Goal: Task Accomplishment & Management: Use online tool/utility

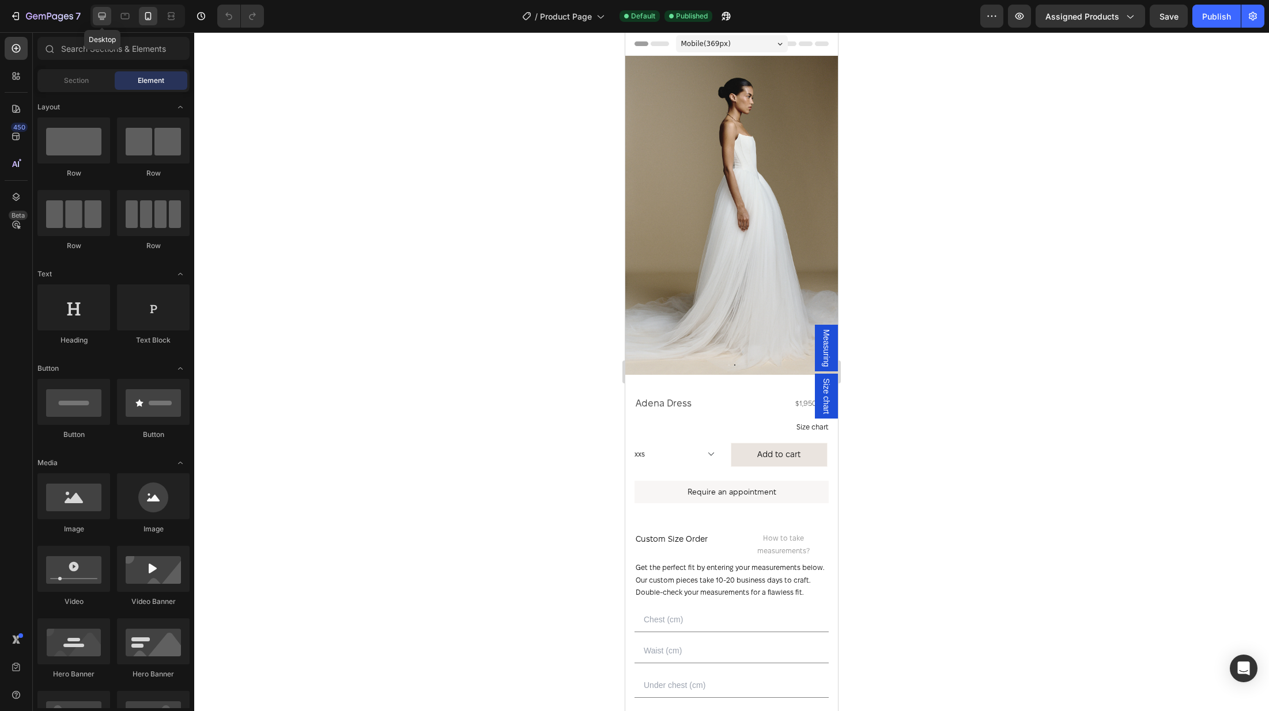
click at [103, 22] on div at bounding box center [102, 16] width 18 height 18
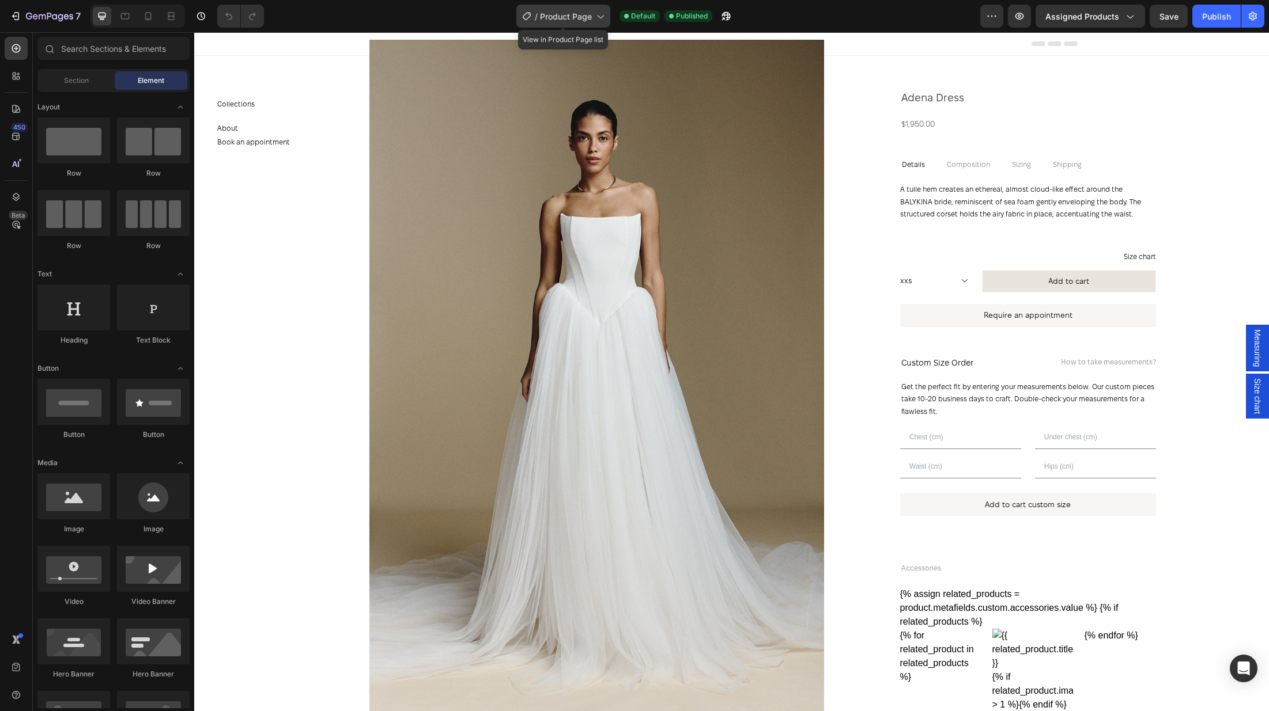
click at [563, 24] on div "/ Product Page" at bounding box center [563, 16] width 94 height 23
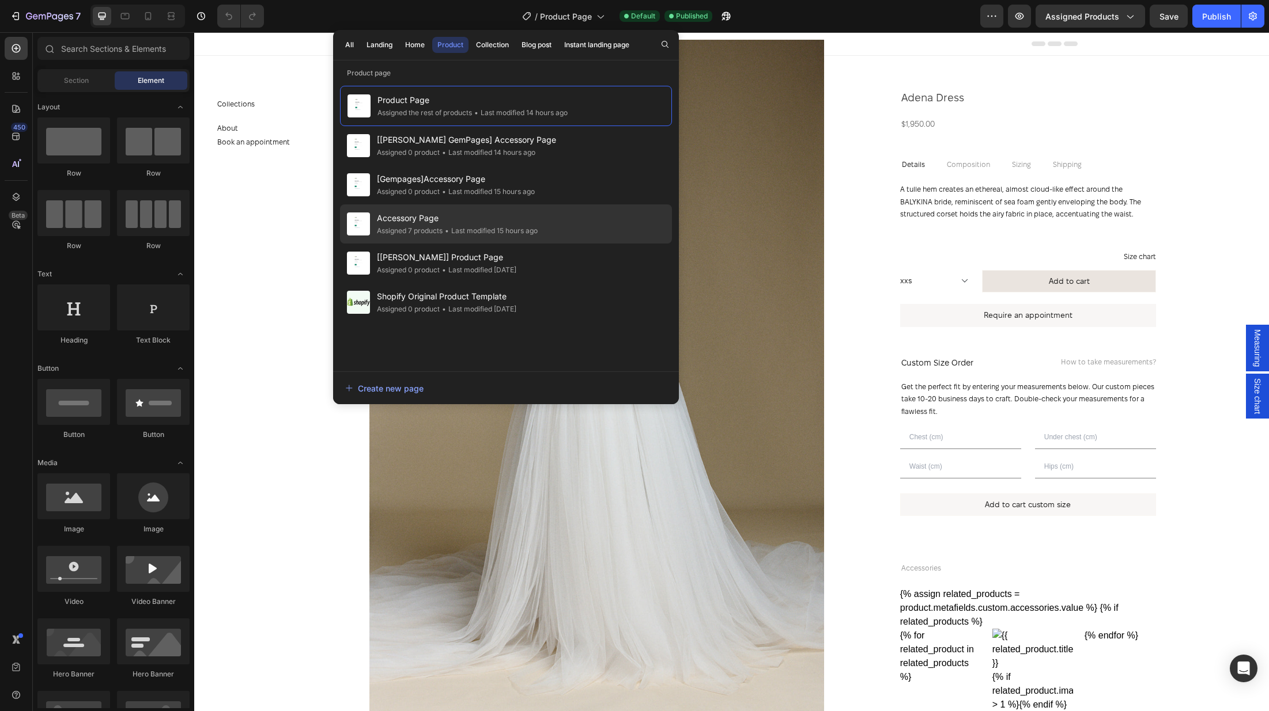
click at [483, 230] on div "• Last modified 15 hours ago" at bounding box center [489, 231] width 95 height 12
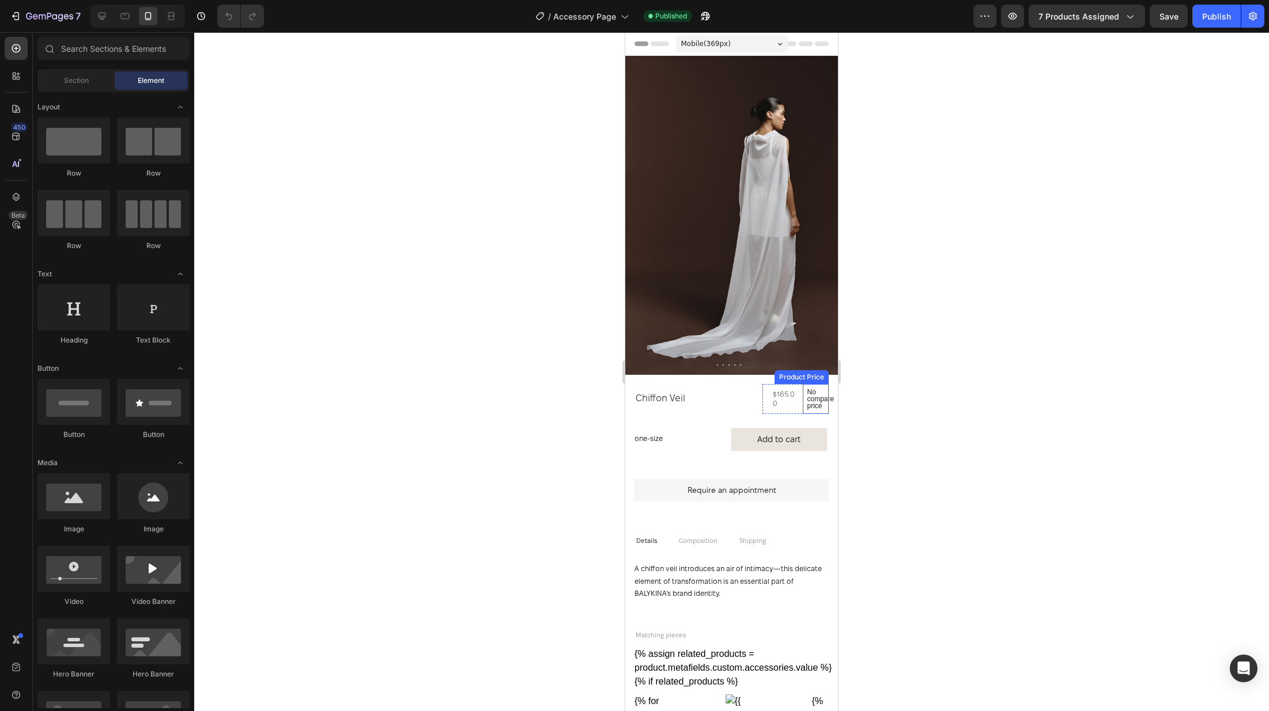
click at [822, 405] on p "No compare price" at bounding box center [815, 399] width 17 height 21
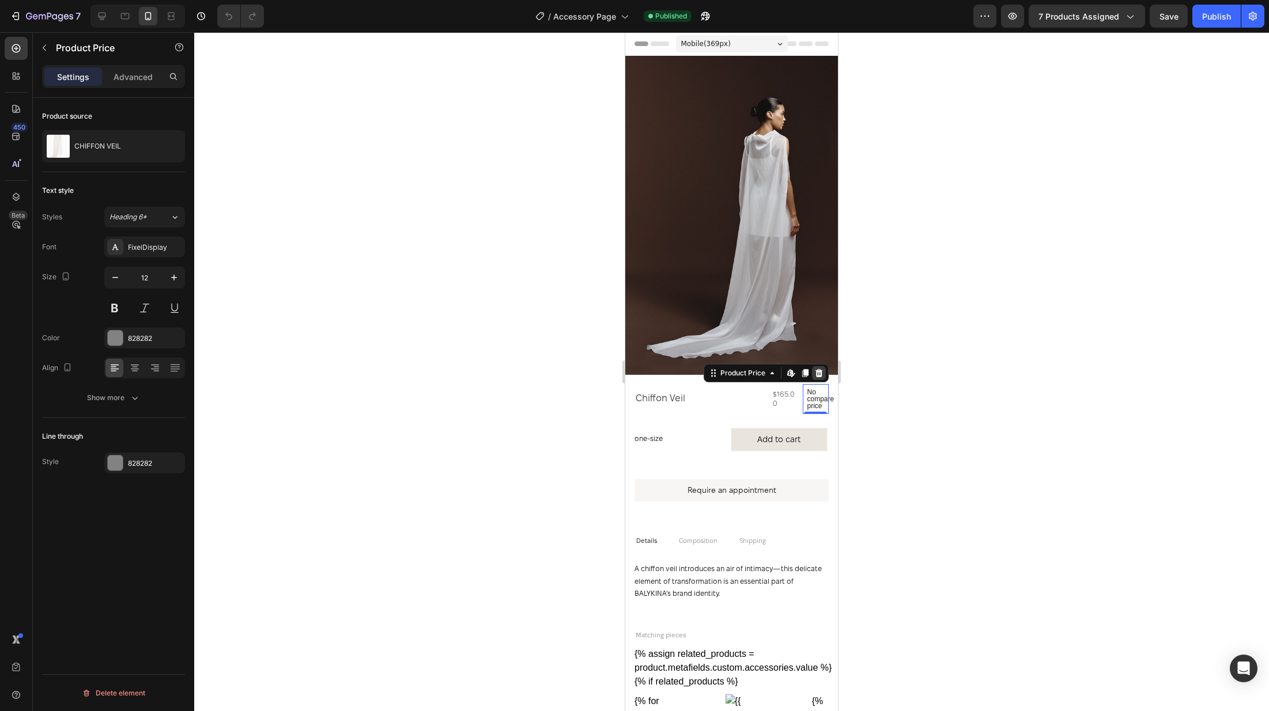
click at [823, 376] on div at bounding box center [819, 373] width 14 height 14
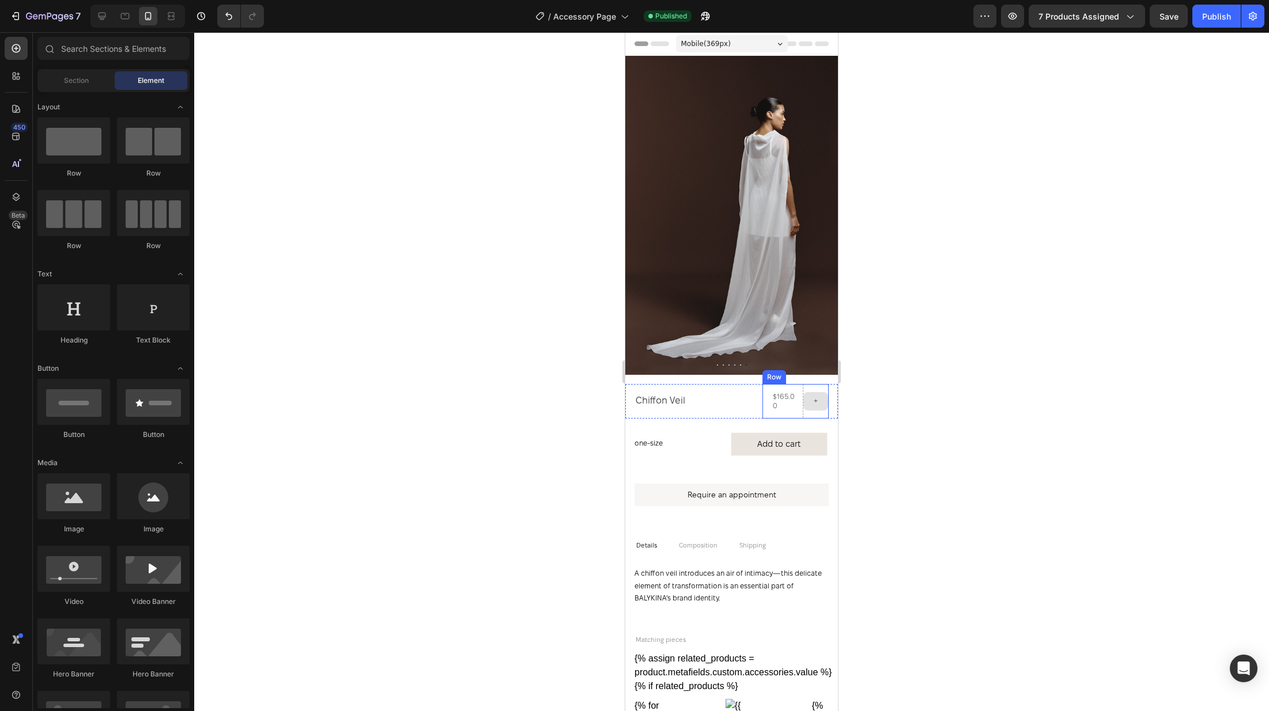
click at [805, 395] on div at bounding box center [815, 401] width 25 height 18
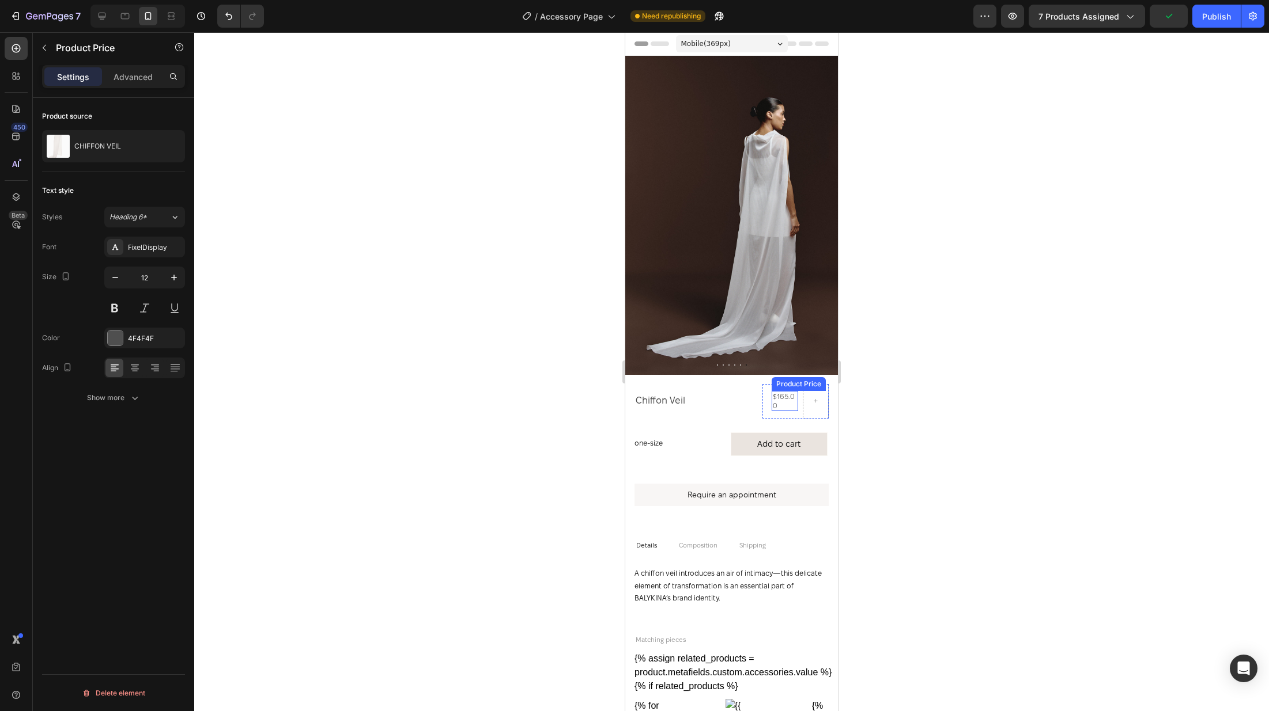
click at [796, 410] on div "$165.00" at bounding box center [784, 401] width 27 height 20
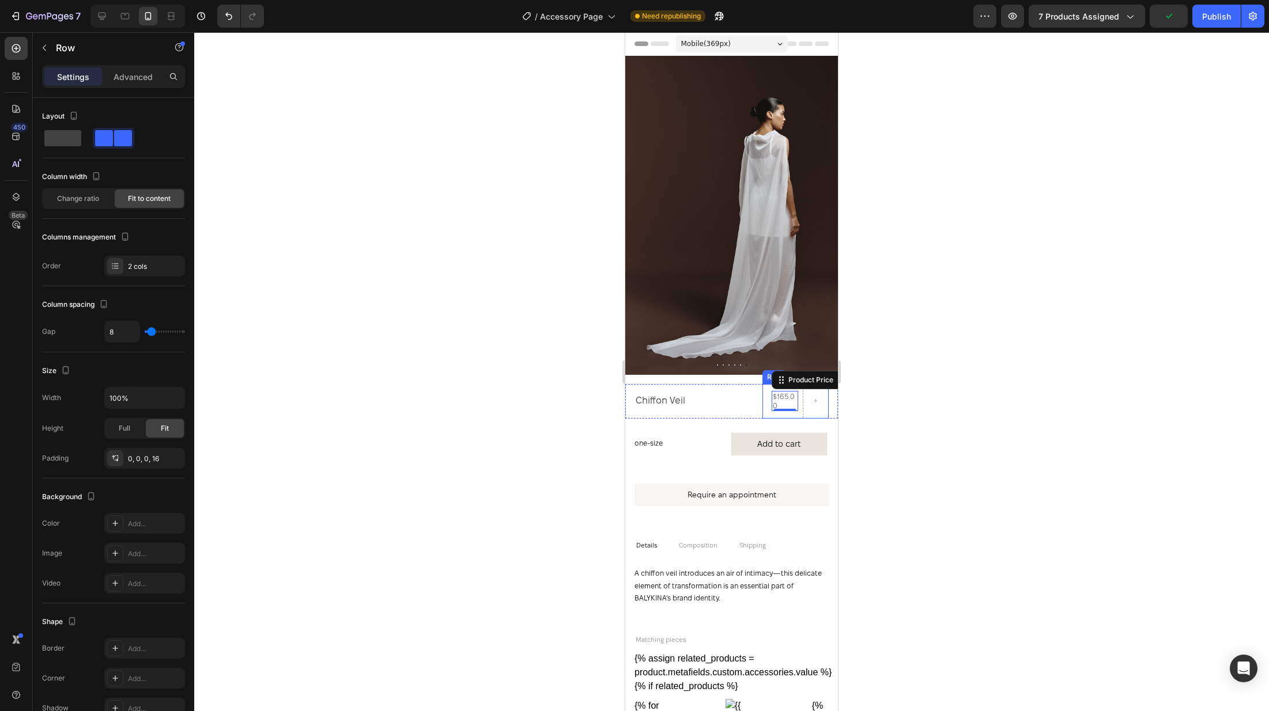
click at [801, 415] on div "$165.00 Product Price Edit content in Shopify 0 Product Price Edit content in S…" at bounding box center [795, 401] width 66 height 35
click at [63, 138] on span at bounding box center [62, 138] width 37 height 16
type input "0"
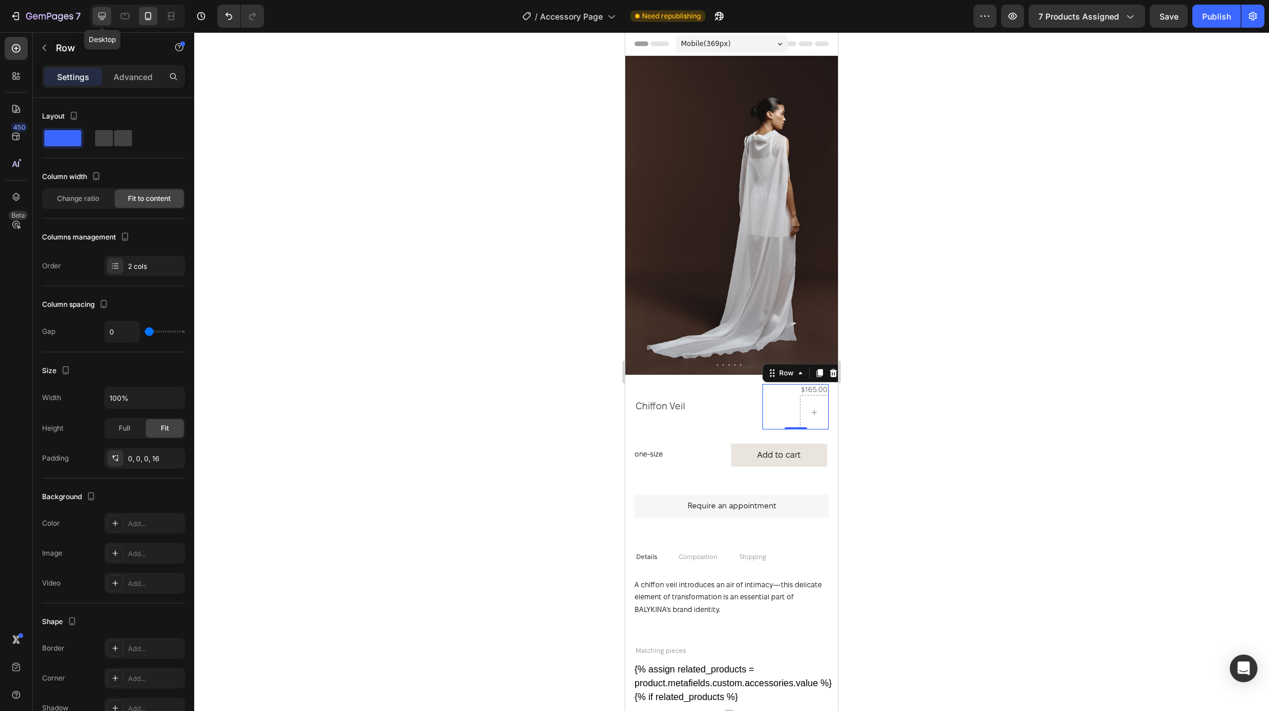
click at [101, 14] on icon at bounding box center [102, 16] width 12 height 12
type input "8"
type input "1200"
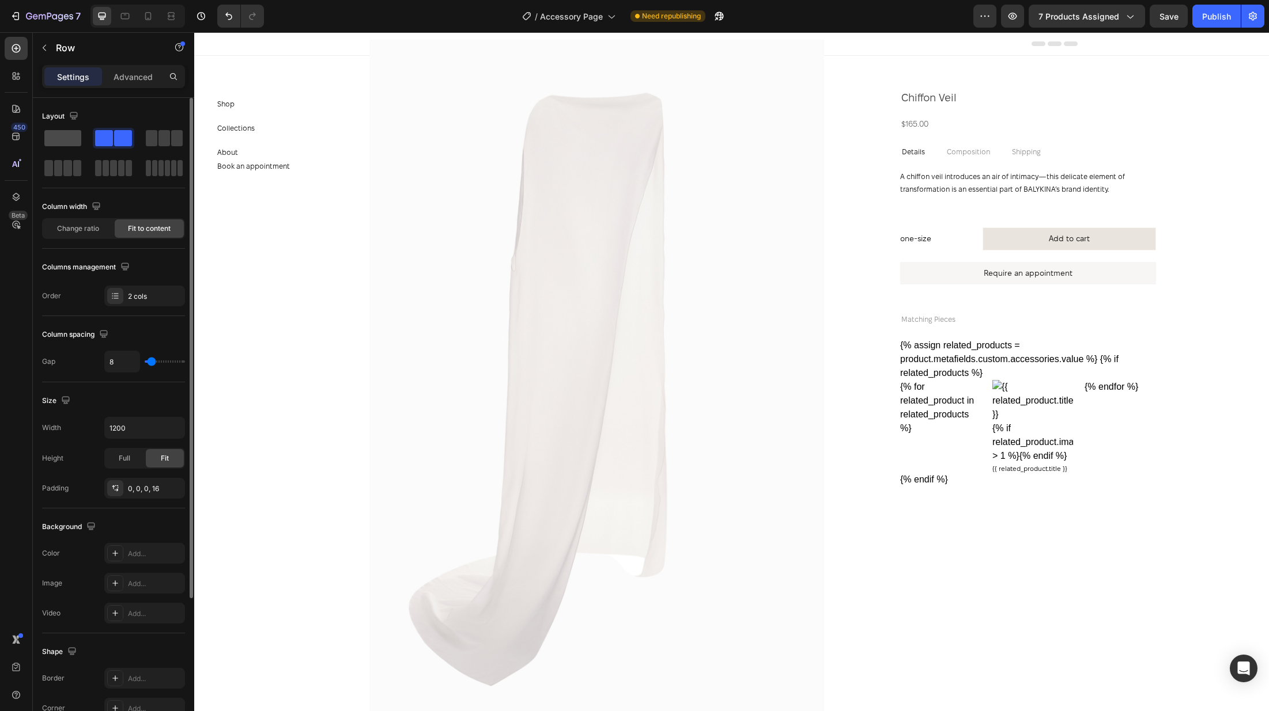
click at [73, 132] on span at bounding box center [62, 138] width 37 height 16
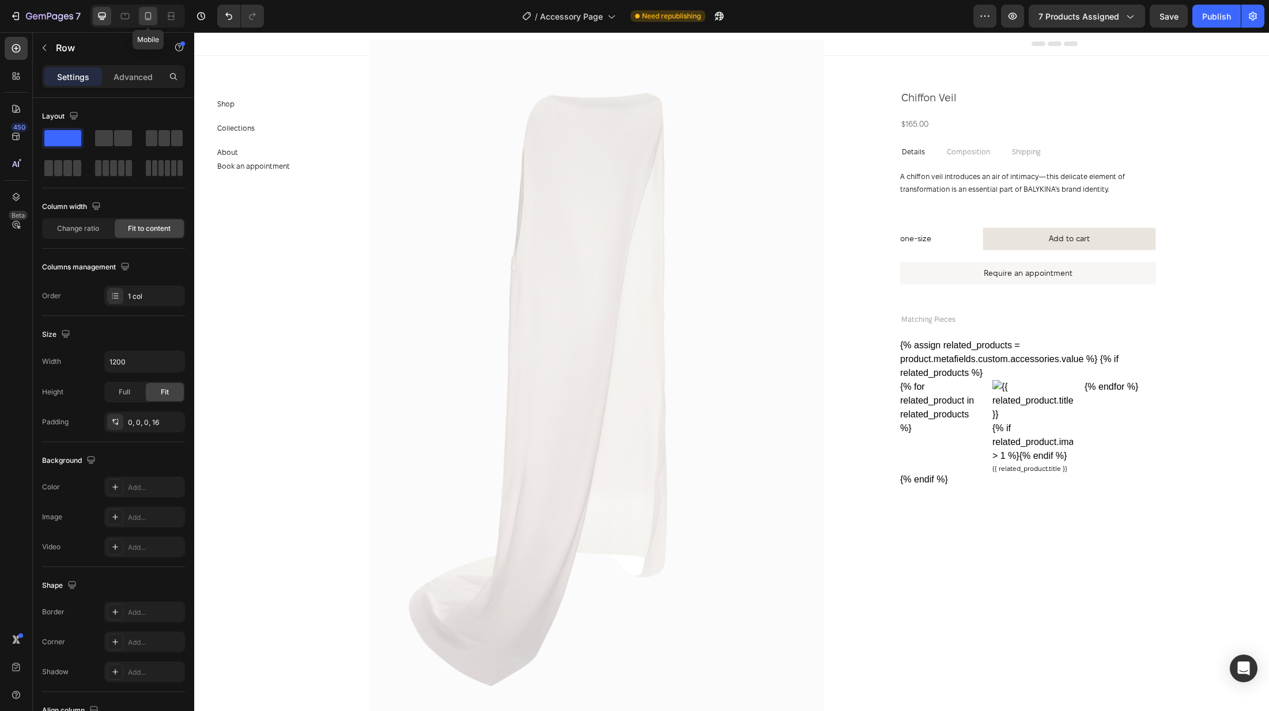
click at [153, 16] on icon at bounding box center [148, 16] width 12 height 12
type input "100%"
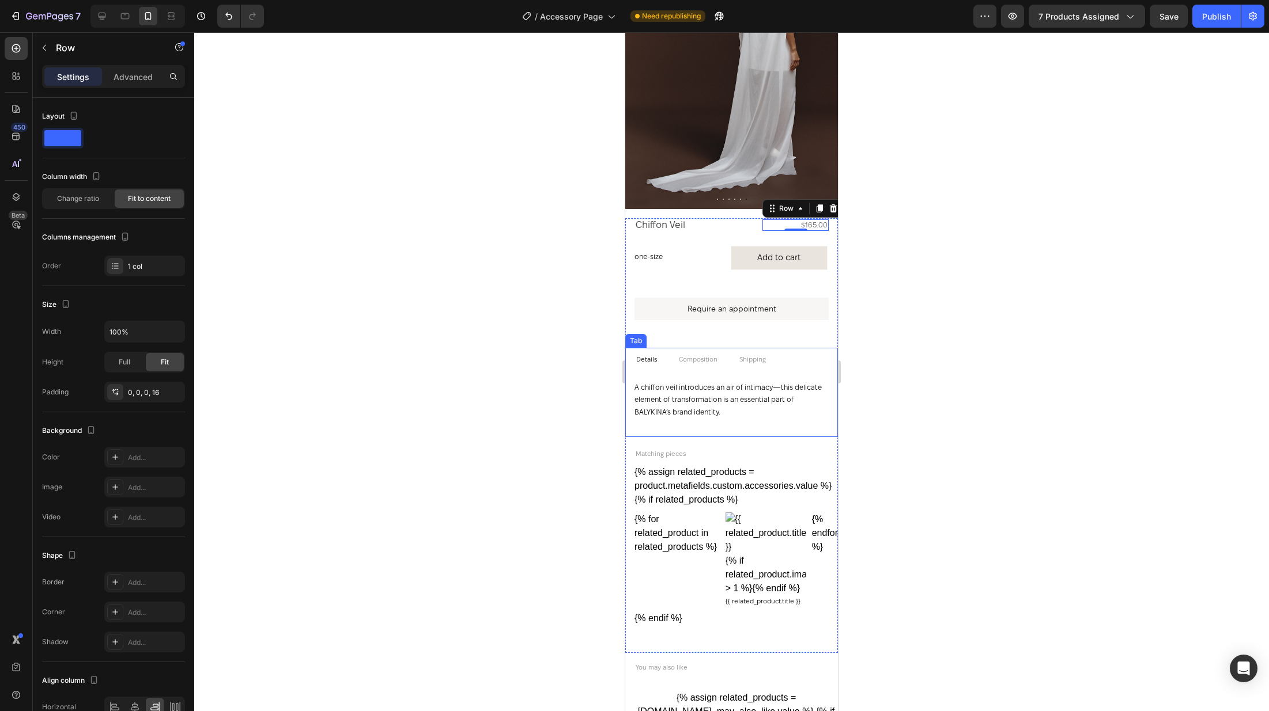
scroll to position [115, 0]
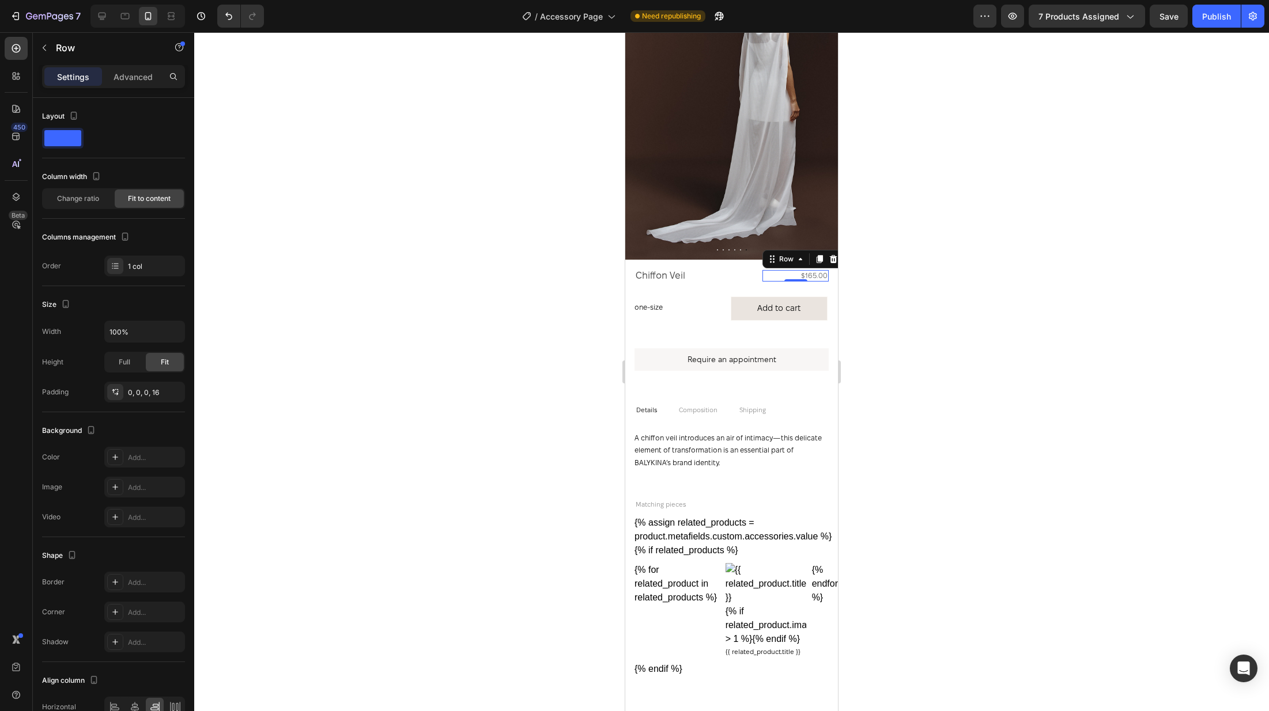
click at [949, 305] on div at bounding box center [731, 371] width 1074 height 679
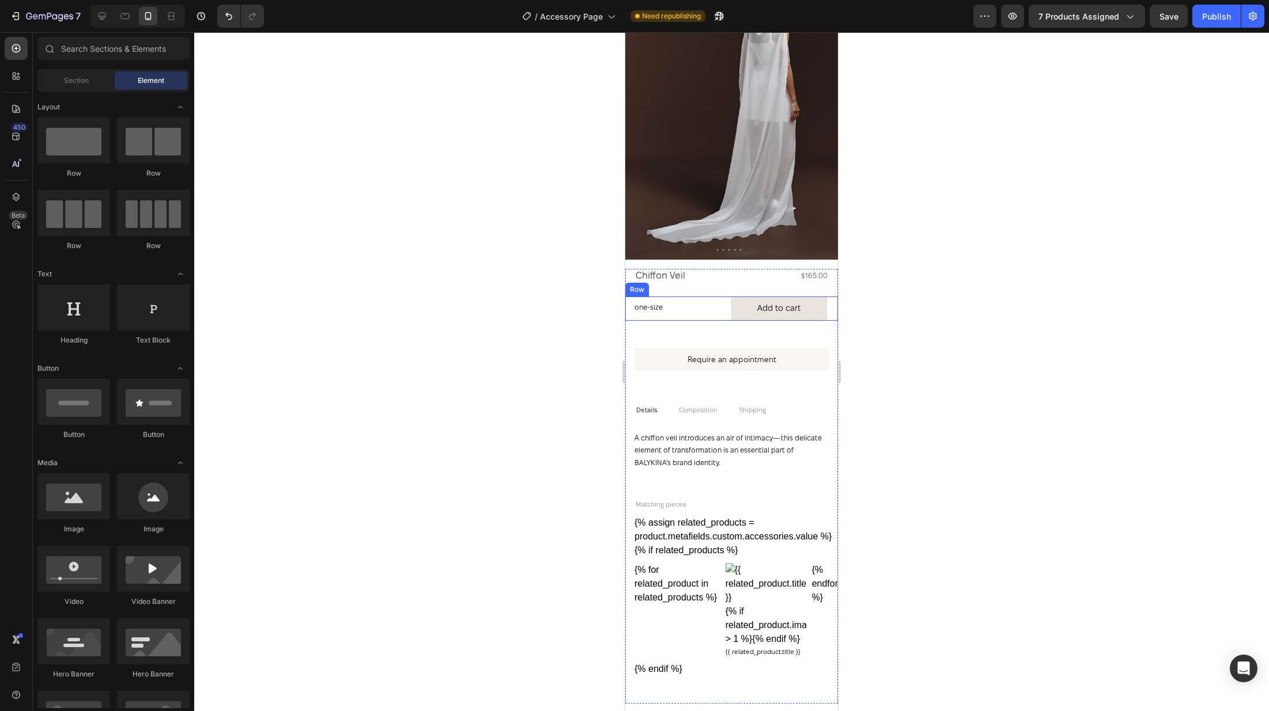
click at [724, 312] on div "Add to cart Add to Cart one-size one-size one-size Product Variants & Swatches …" at bounding box center [731, 309] width 213 height 24
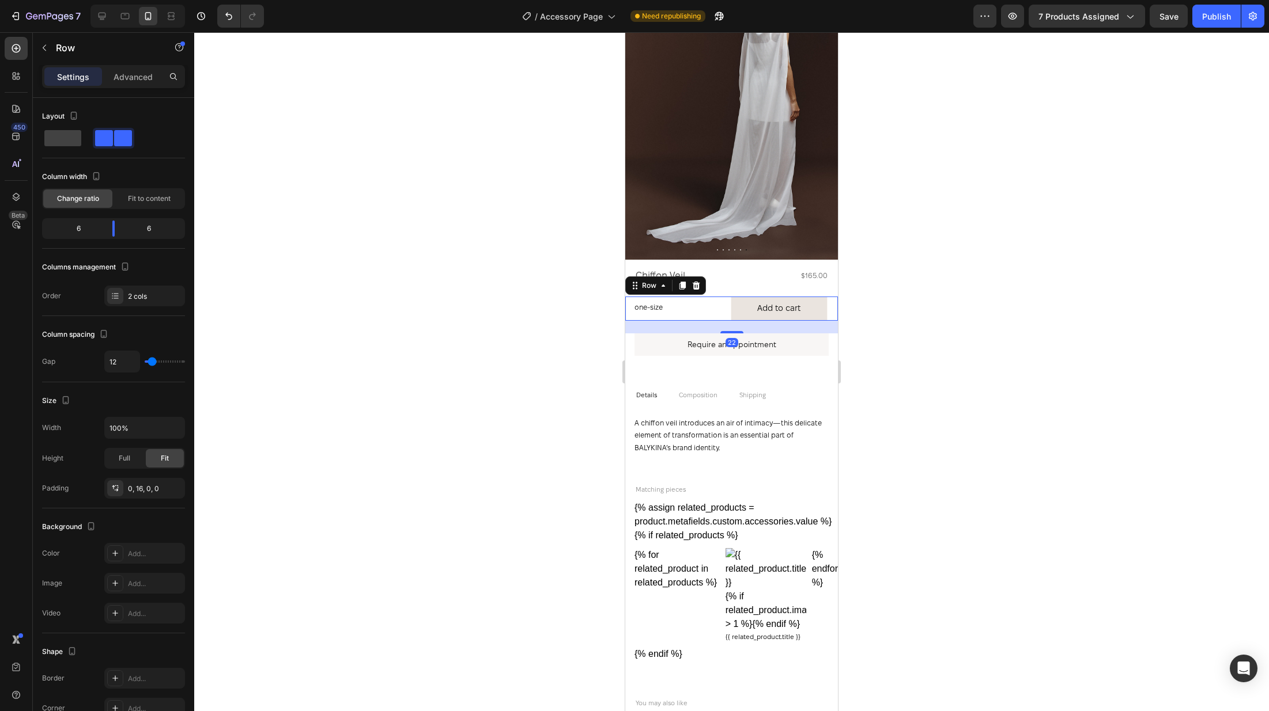
drag, startPoint x: 729, startPoint y: 346, endPoint x: 750, endPoint y: 331, distance: 25.1
click at [750, 321] on div "22" at bounding box center [731, 321] width 213 height 0
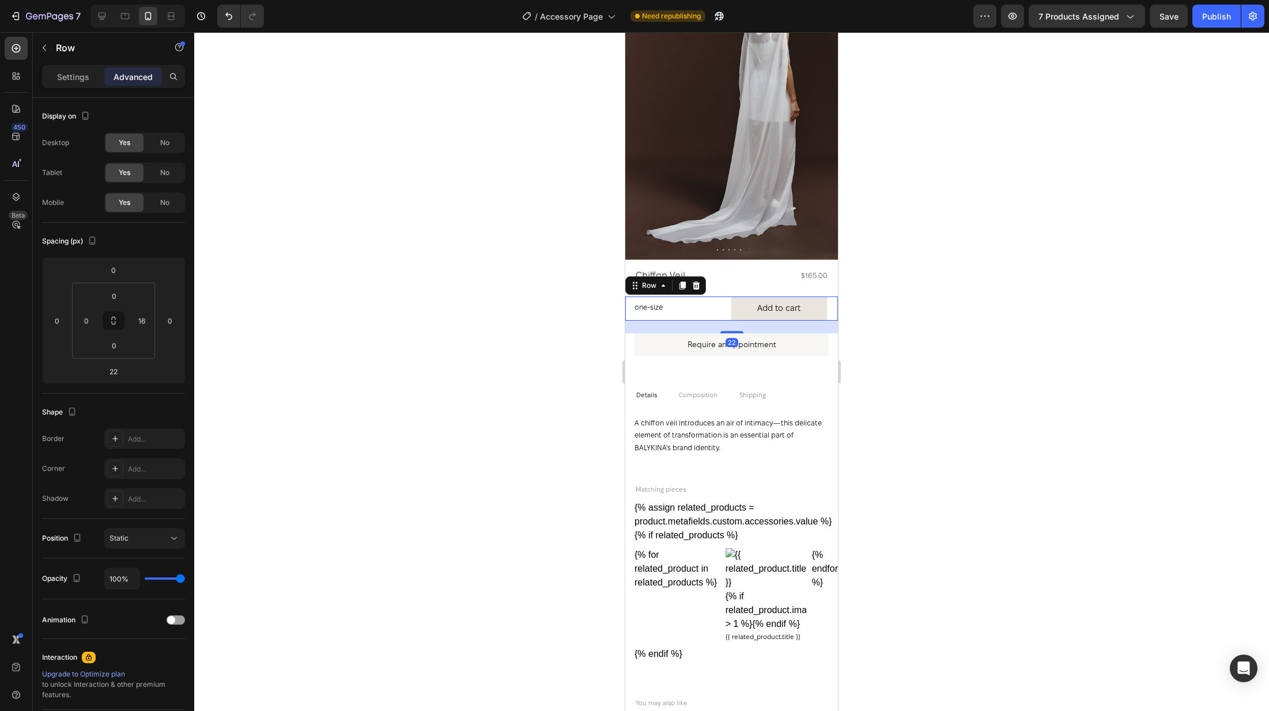
click at [878, 323] on div at bounding box center [731, 371] width 1074 height 679
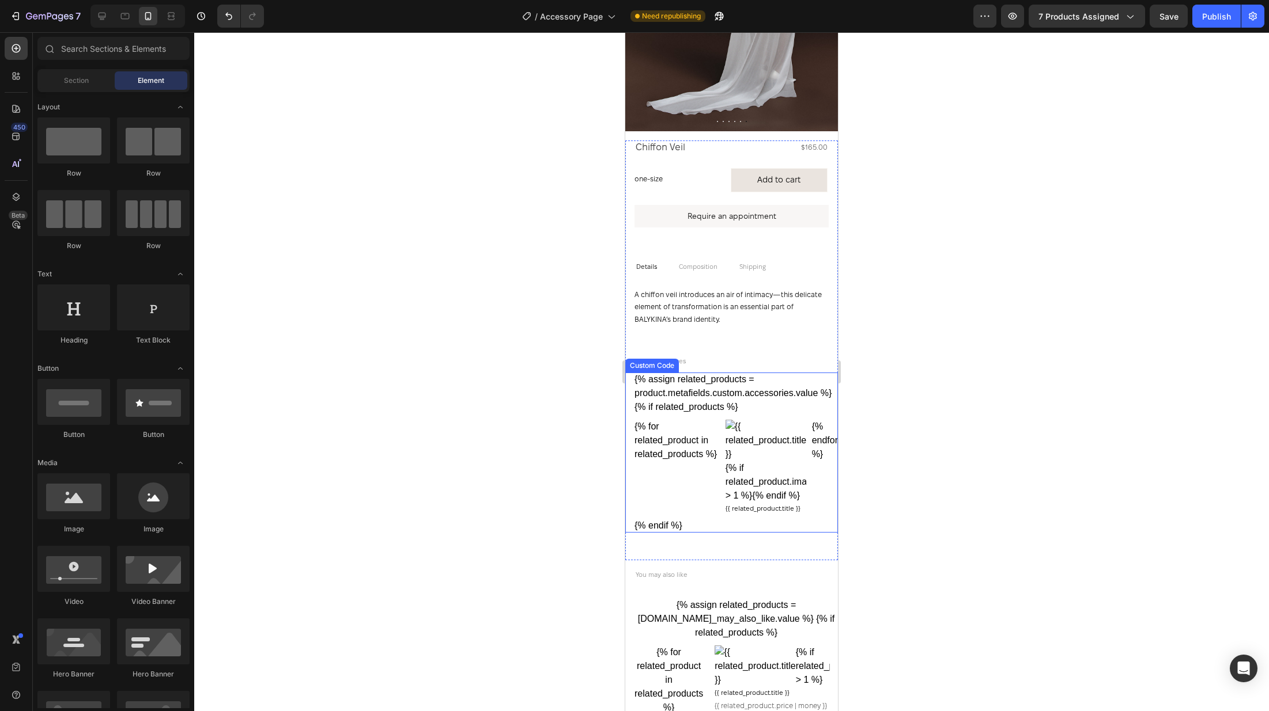
scroll to position [245, 0]
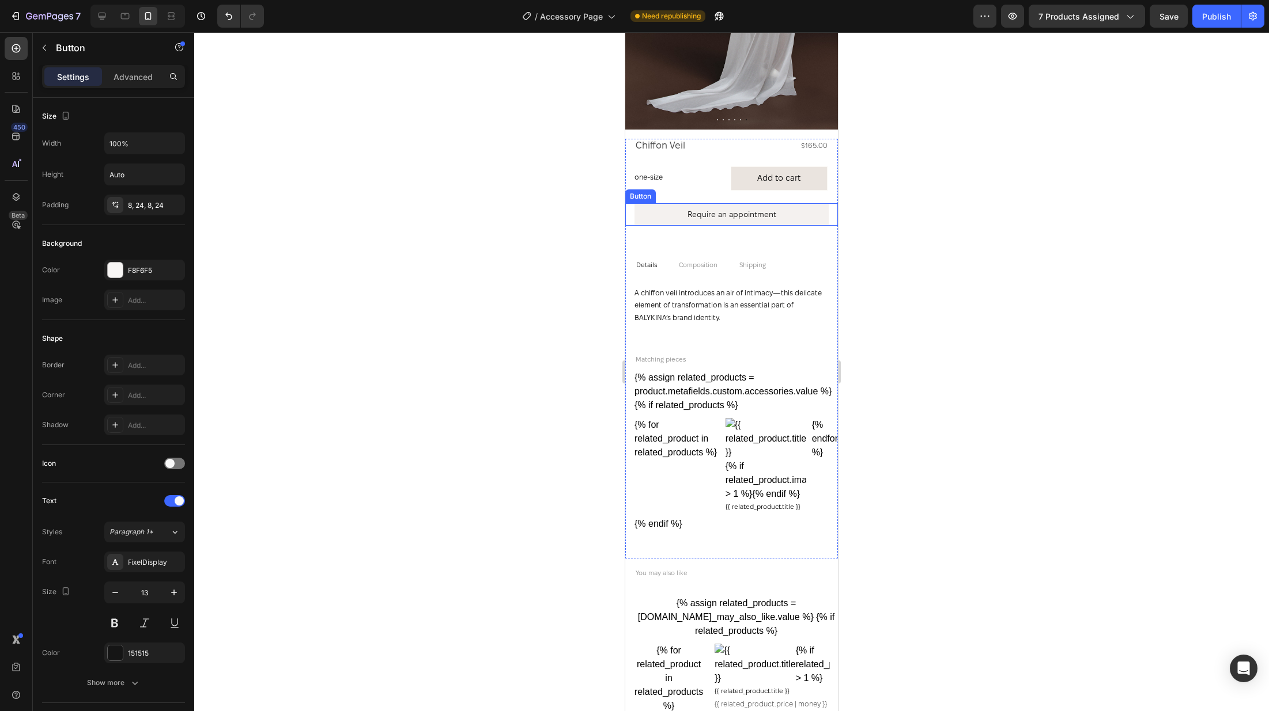
click at [757, 225] on link "Require an appointment" at bounding box center [731, 214] width 194 height 22
click at [888, 259] on div at bounding box center [731, 371] width 1074 height 679
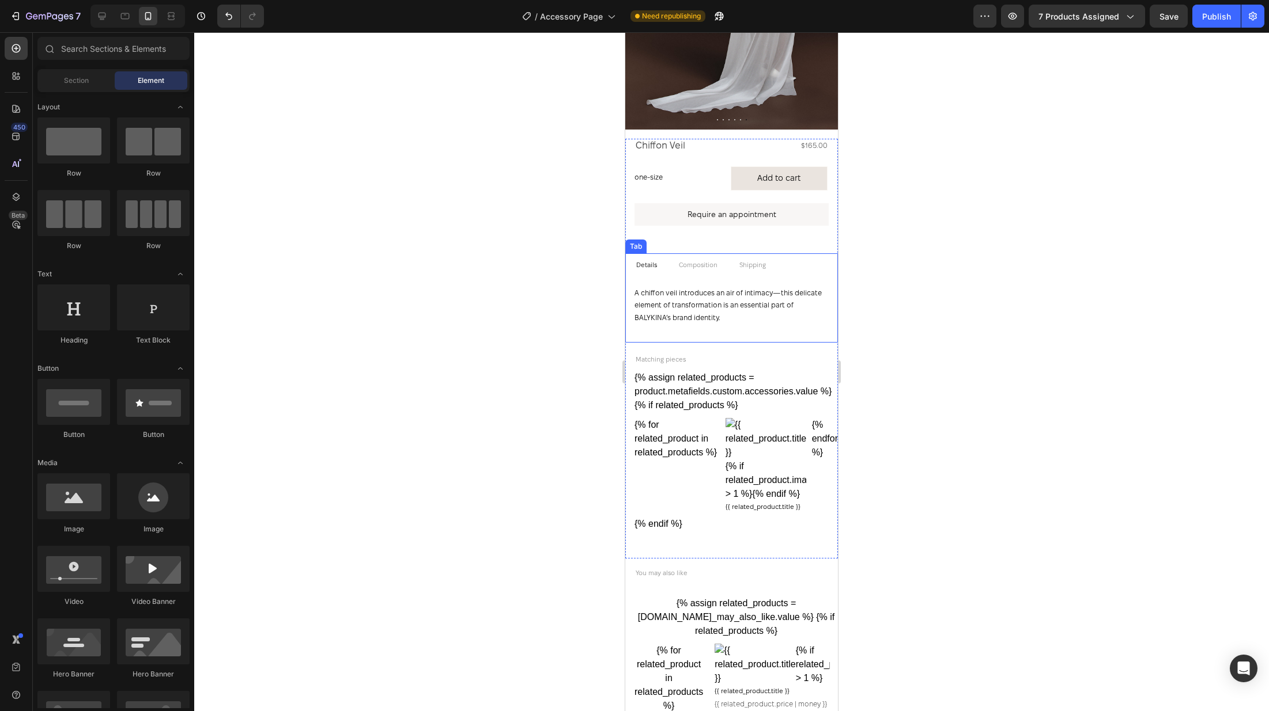
click at [888, 259] on div at bounding box center [731, 371] width 1074 height 679
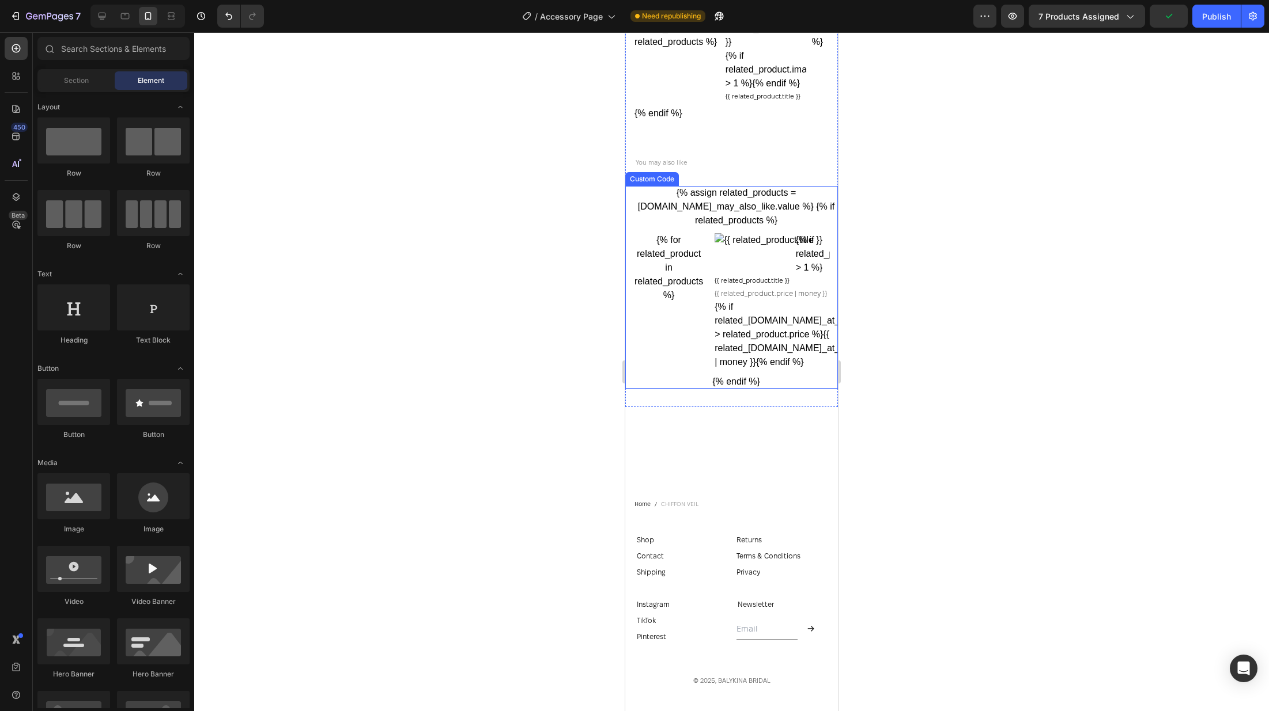
scroll to position [781, 0]
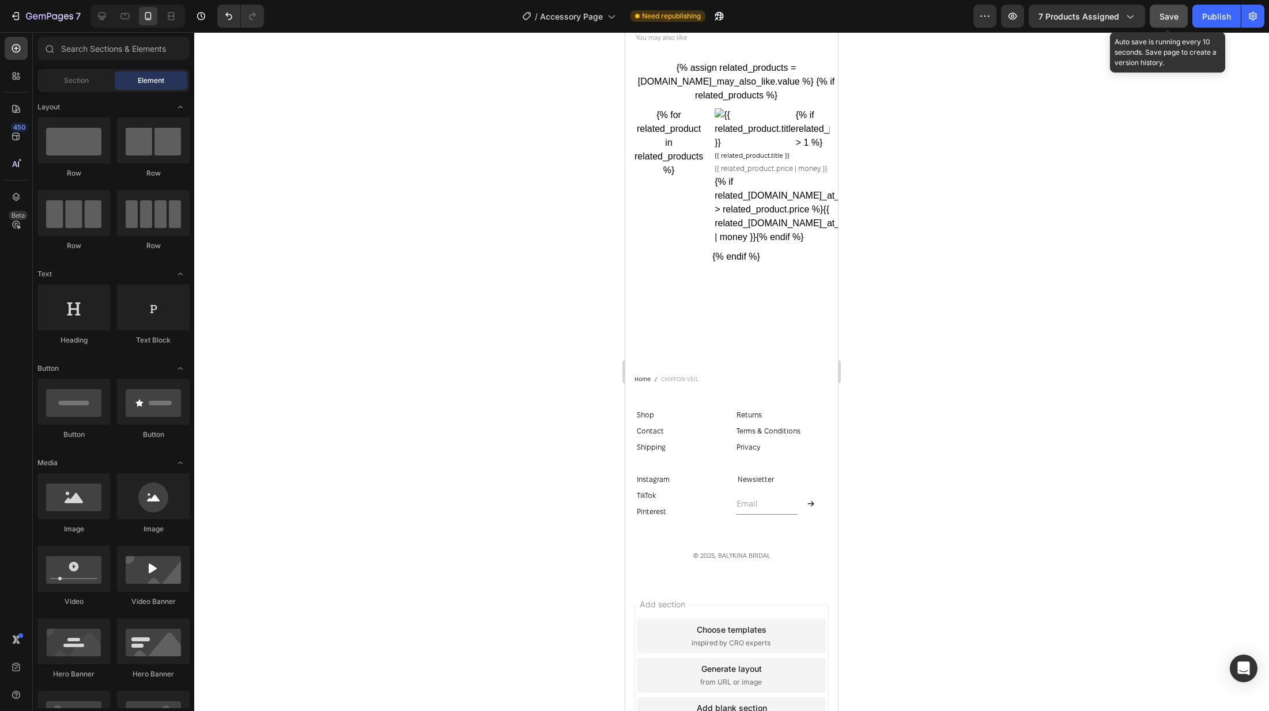
click at [1172, 24] on button "Save" at bounding box center [1168, 16] width 38 height 23
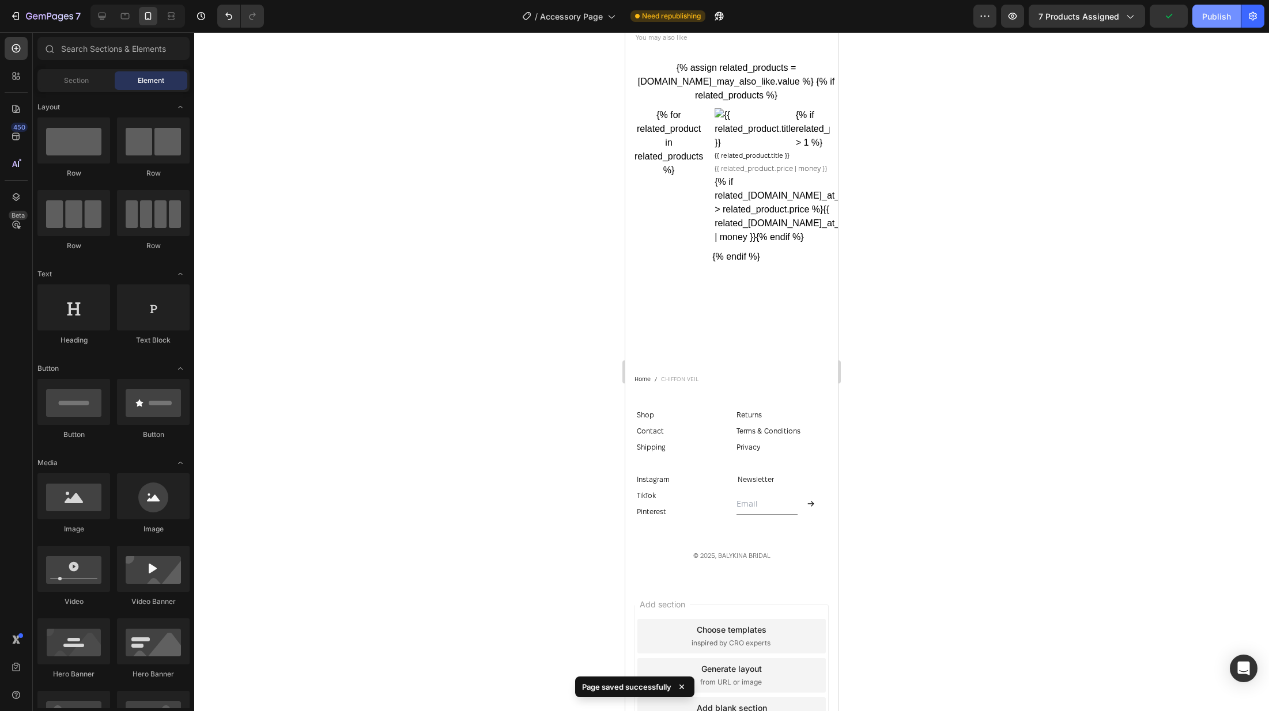
click at [1210, 21] on div "Publish" at bounding box center [1216, 16] width 29 height 12
click at [49, 22] on div "7" at bounding box center [53, 16] width 55 height 14
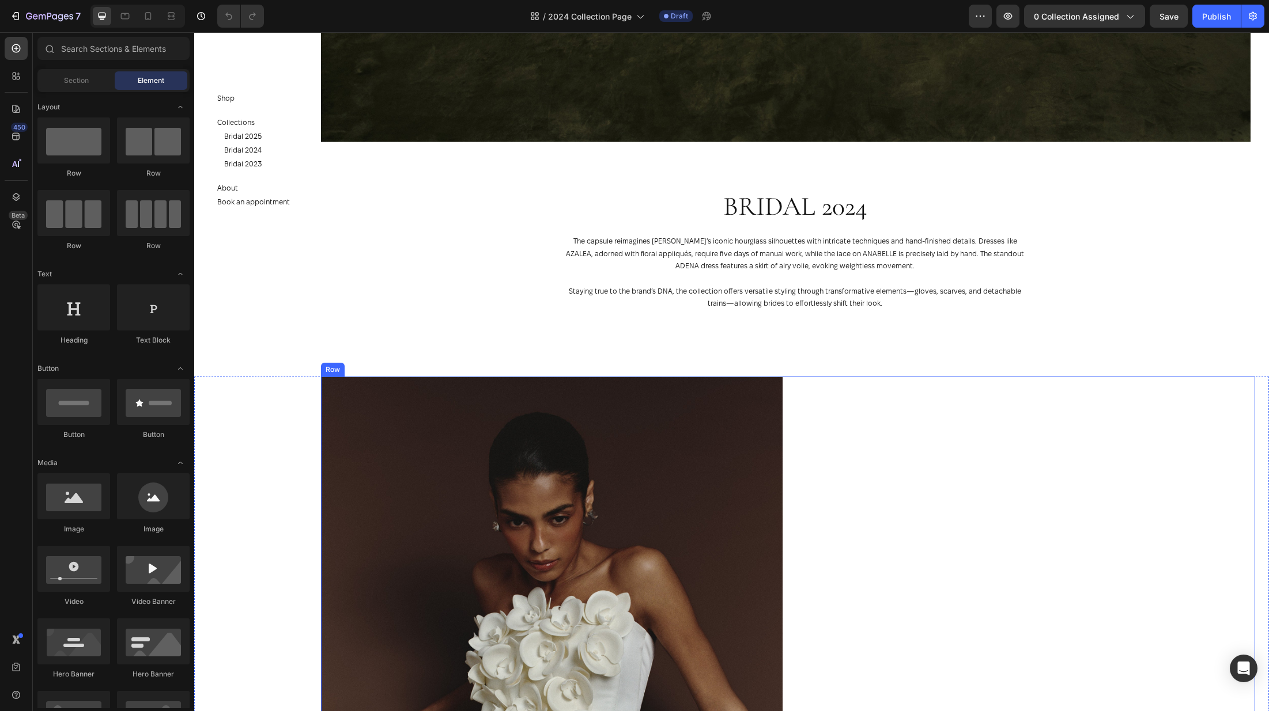
scroll to position [571, 0]
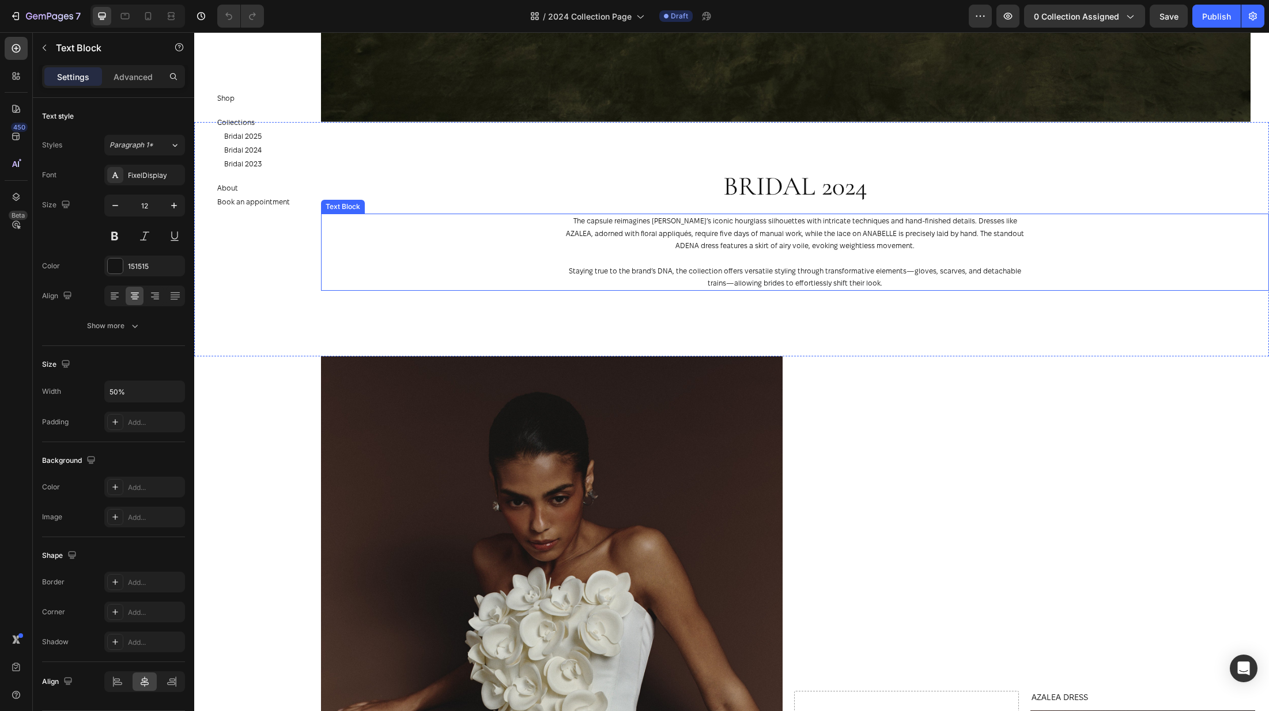
click at [846, 226] on p "The capsule reimagines [PERSON_NAME]’s iconic hourglass silhouettes with intric…" at bounding box center [795, 233] width 472 height 37
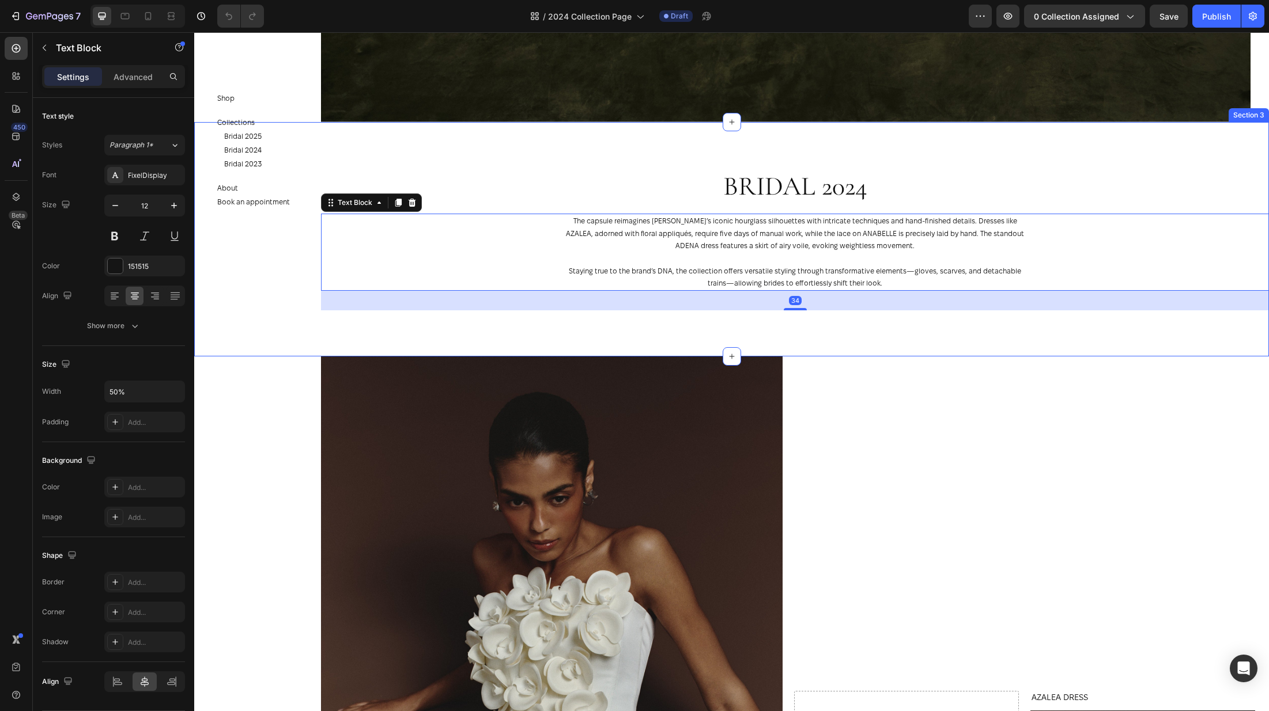
click at [959, 319] on div "Bridal 2024 Heading The capsule reimagines [PERSON_NAME]’s iconic hourglass sil…" at bounding box center [731, 239] width 1074 height 234
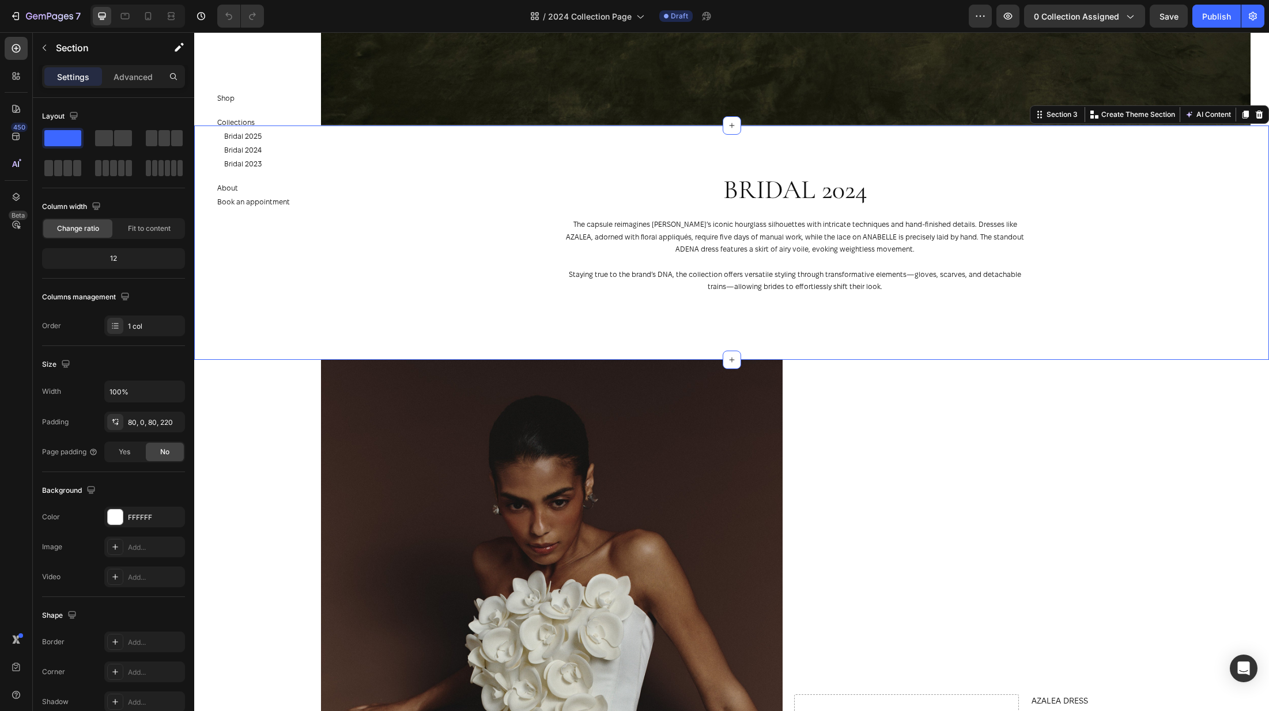
scroll to position [568, 0]
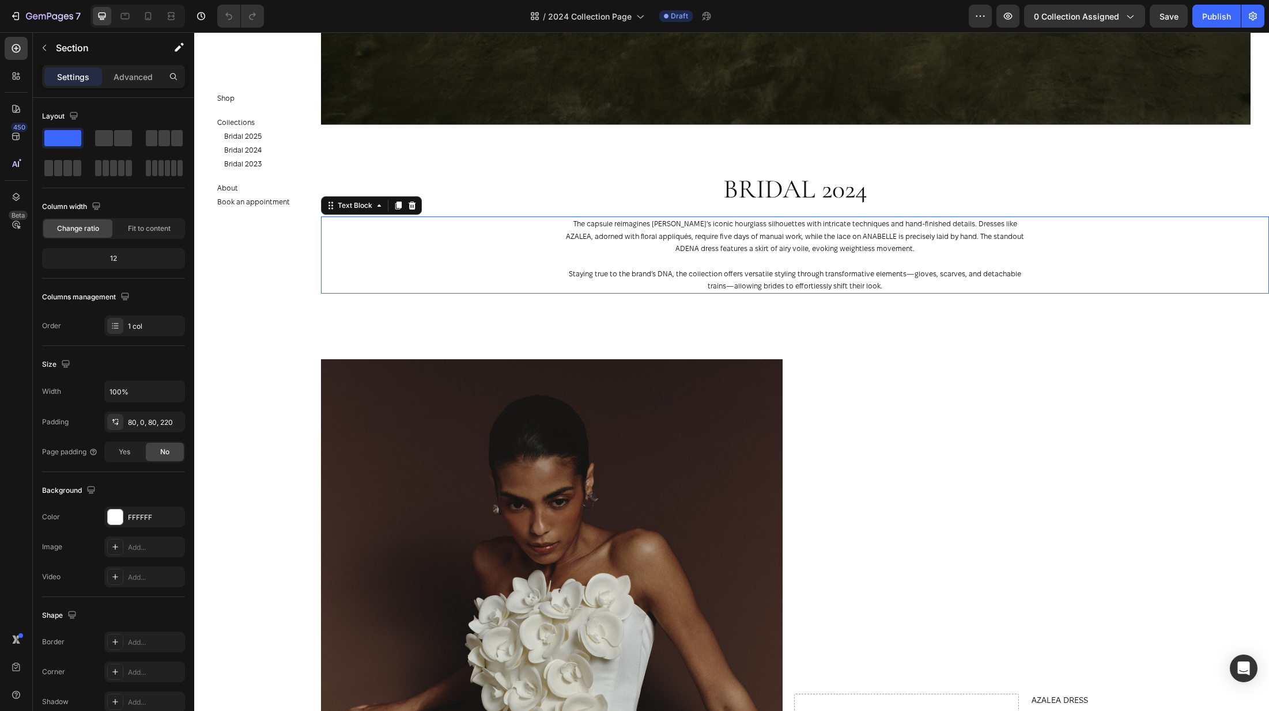
click at [863, 245] on p "The capsule reimagines [PERSON_NAME]’s iconic hourglass silhouettes with intric…" at bounding box center [795, 236] width 472 height 37
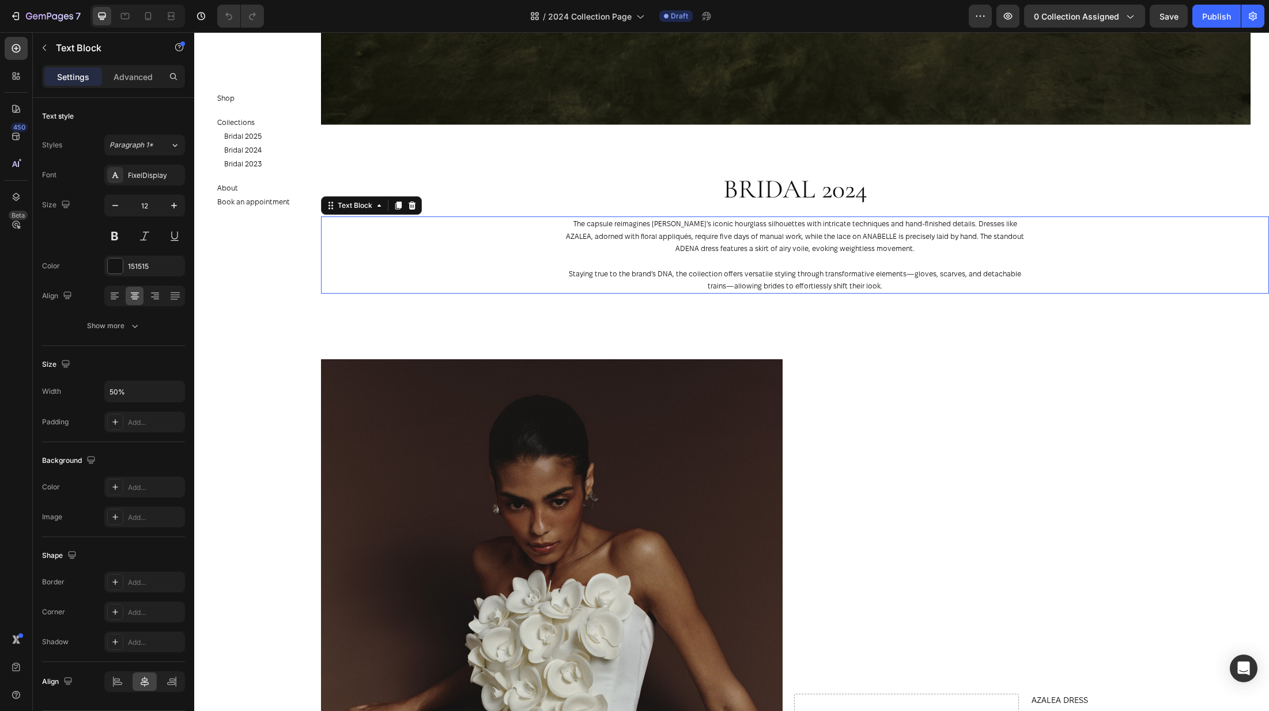
click at [863, 245] on p "The capsule reimagines [PERSON_NAME]’s iconic hourglass silhouettes with intric…" at bounding box center [795, 236] width 472 height 37
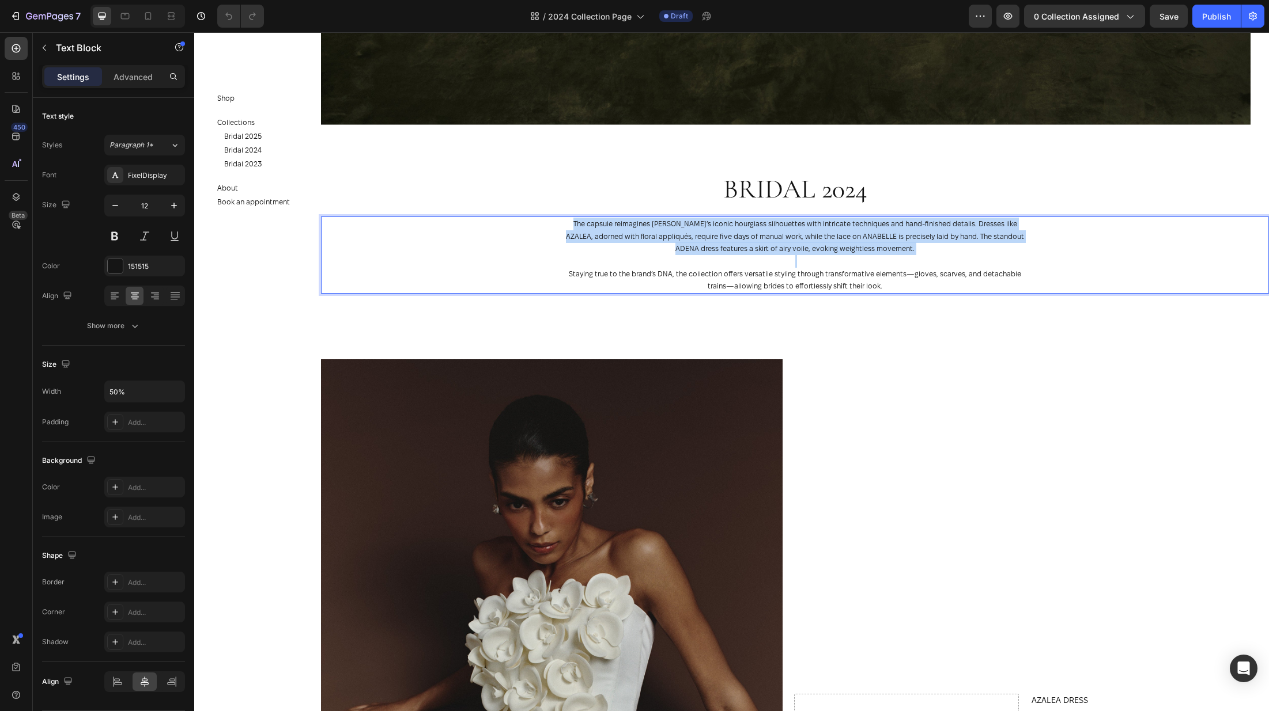
click at [863, 245] on p "The capsule reimagines BALYKINA’s iconic hourglass silhouettes with intricate t…" at bounding box center [795, 236] width 472 height 37
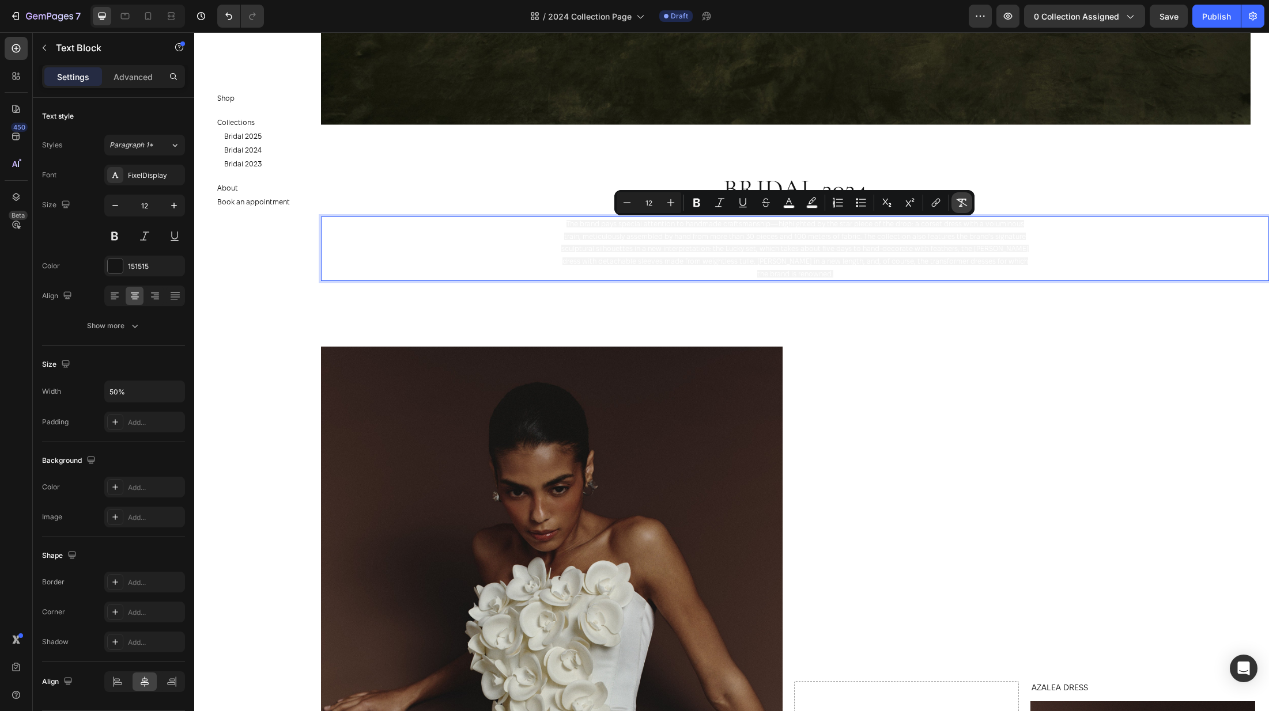
click at [966, 203] on icon "Editor contextual toolbar" at bounding box center [962, 203] width 12 height 12
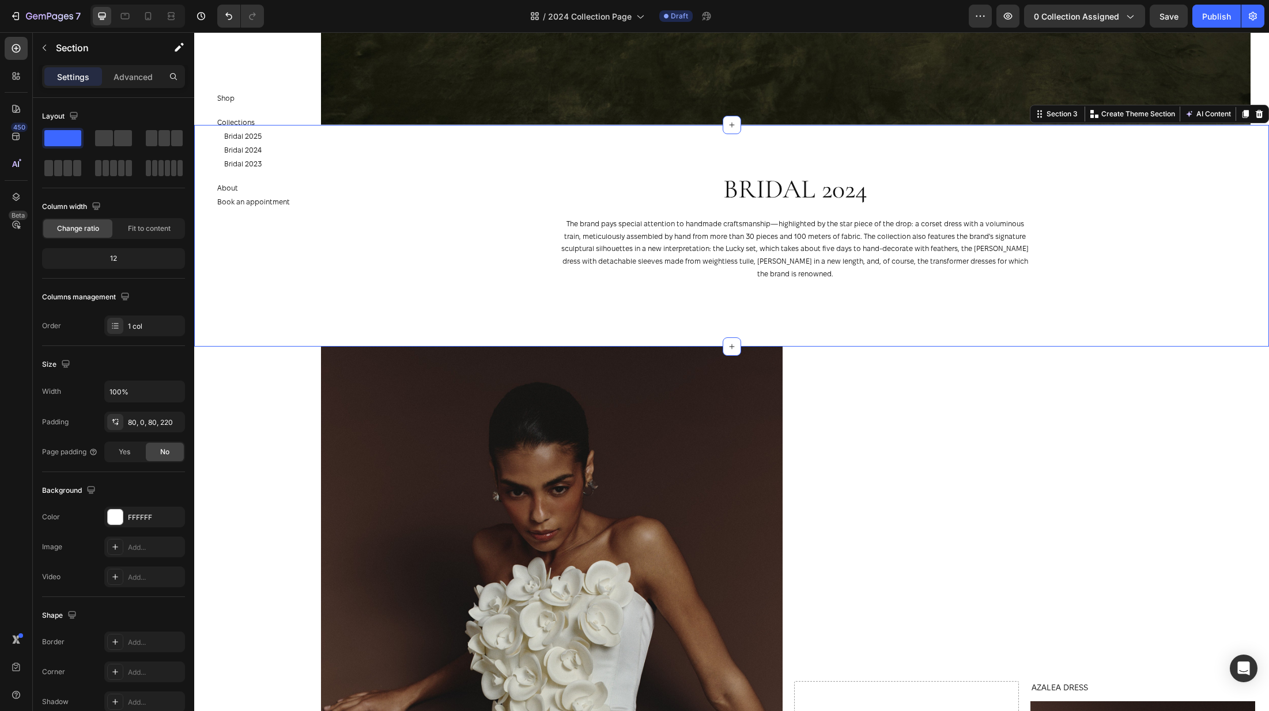
click at [1004, 164] on div "Bridal 2024 Heading The brand pays special attention to handmade craftsmanship—…" at bounding box center [731, 236] width 1074 height 222
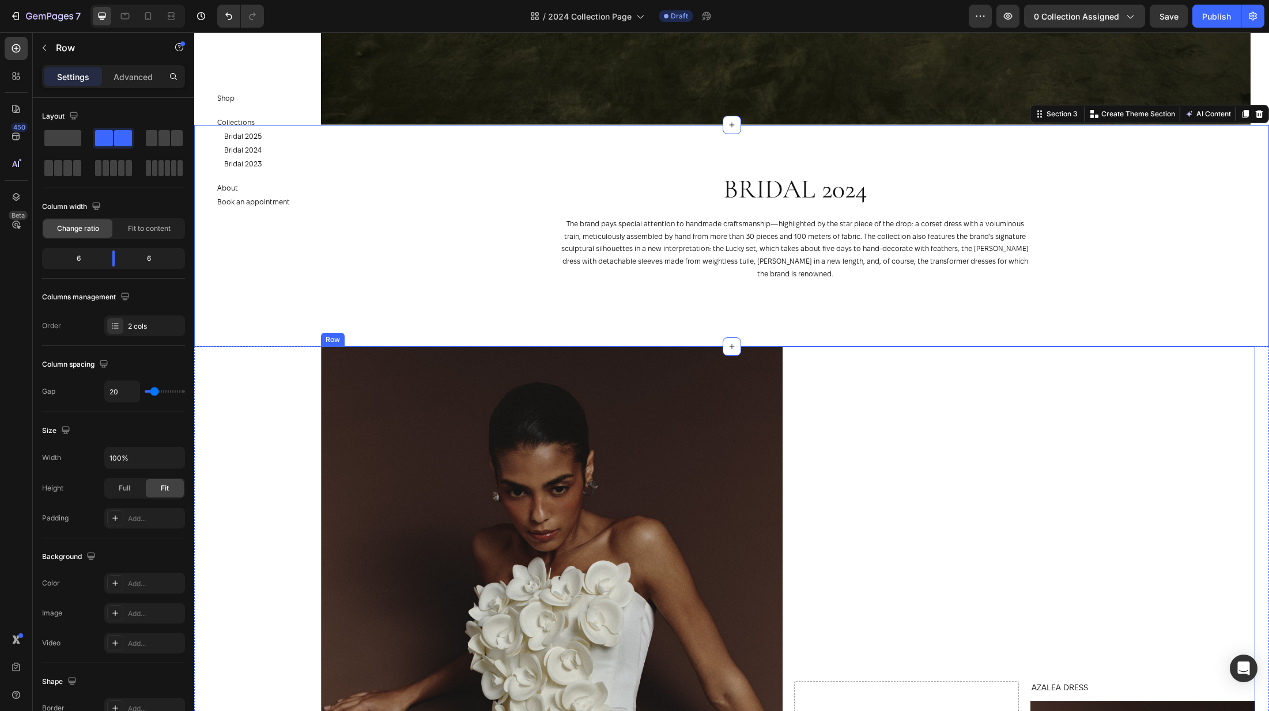
click at [1114, 418] on div "AZALEA DRESS Product Title Product Images Product Drop element here Row" at bounding box center [1024, 693] width 461 height 692
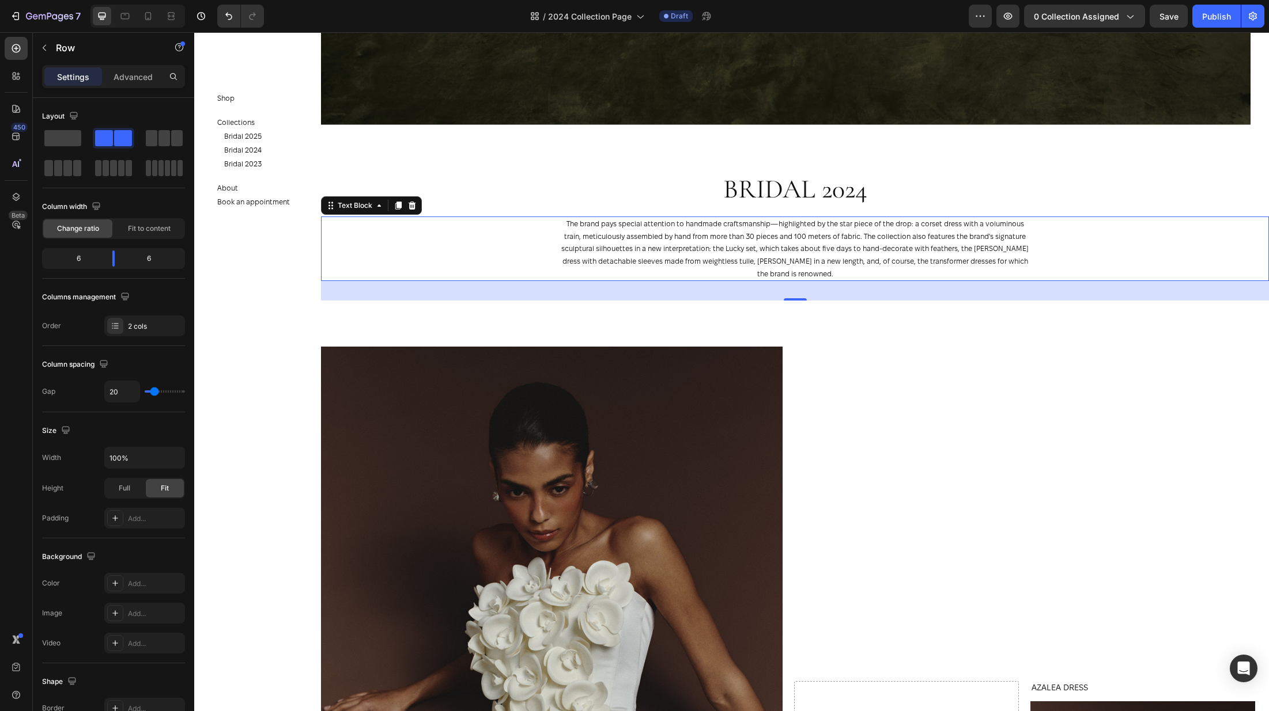
click at [953, 262] on p "The brand pays special attention to handmade craftsmanship—highlighted by the s…" at bounding box center [795, 249] width 472 height 62
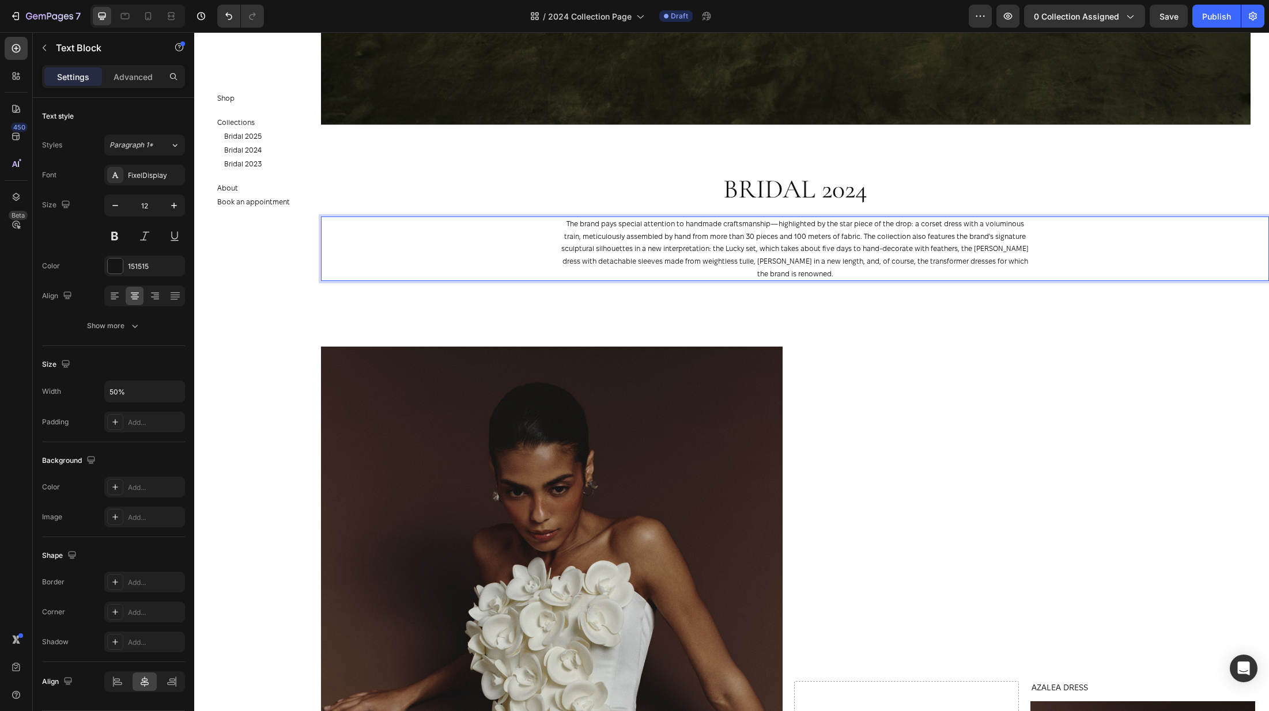
click at [1025, 263] on p "The brand pays special attention to handmade craftsmanship—highlighted by the s…" at bounding box center [795, 249] width 472 height 62
click at [986, 359] on div "AZALEA DRESS Product Title Product Images Product Drop element here Row" at bounding box center [1024, 693] width 461 height 692
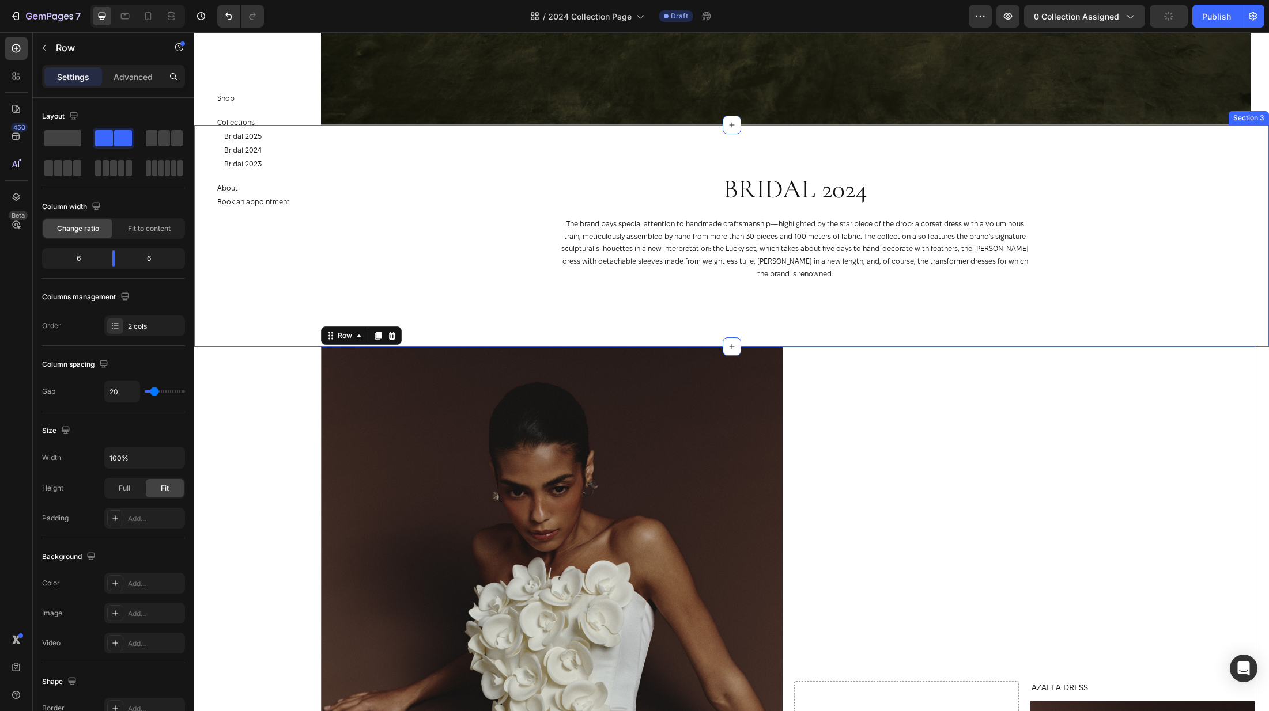
click at [1019, 324] on div "Bridal 2024 Heading The brand pays special attention to handmade craftsmanship—…" at bounding box center [731, 236] width 1074 height 222
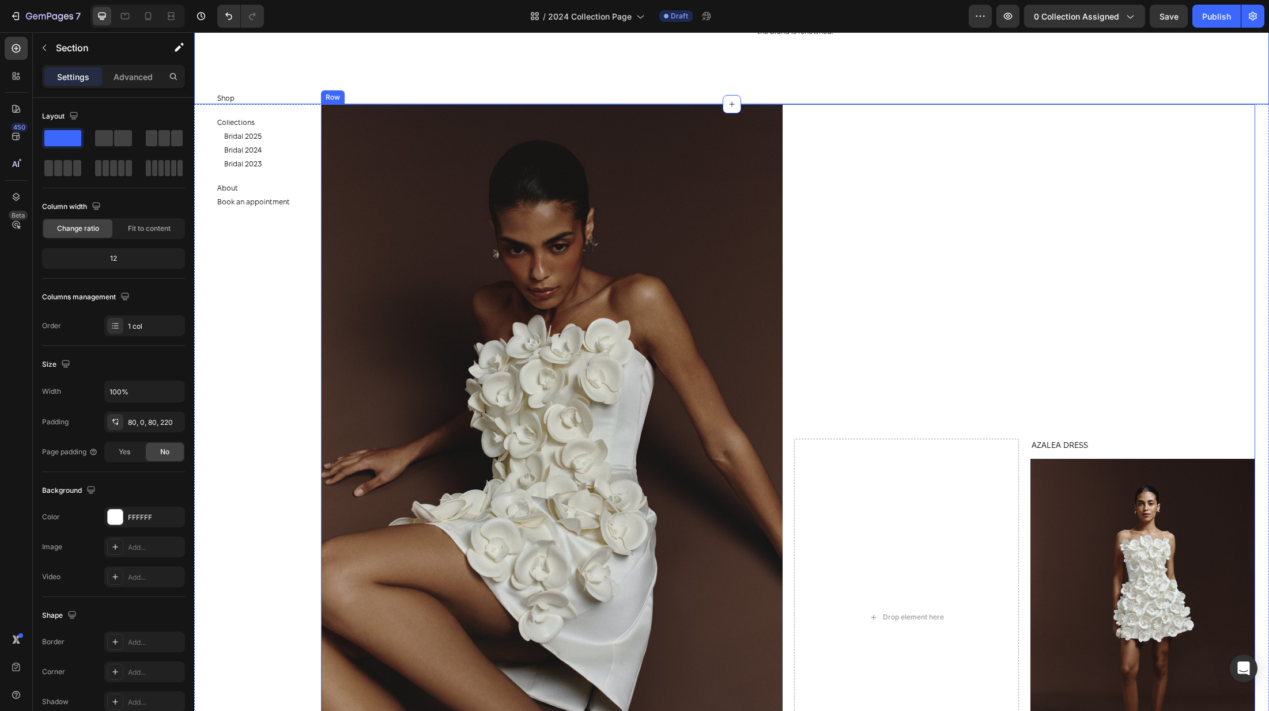
scroll to position [937, 0]
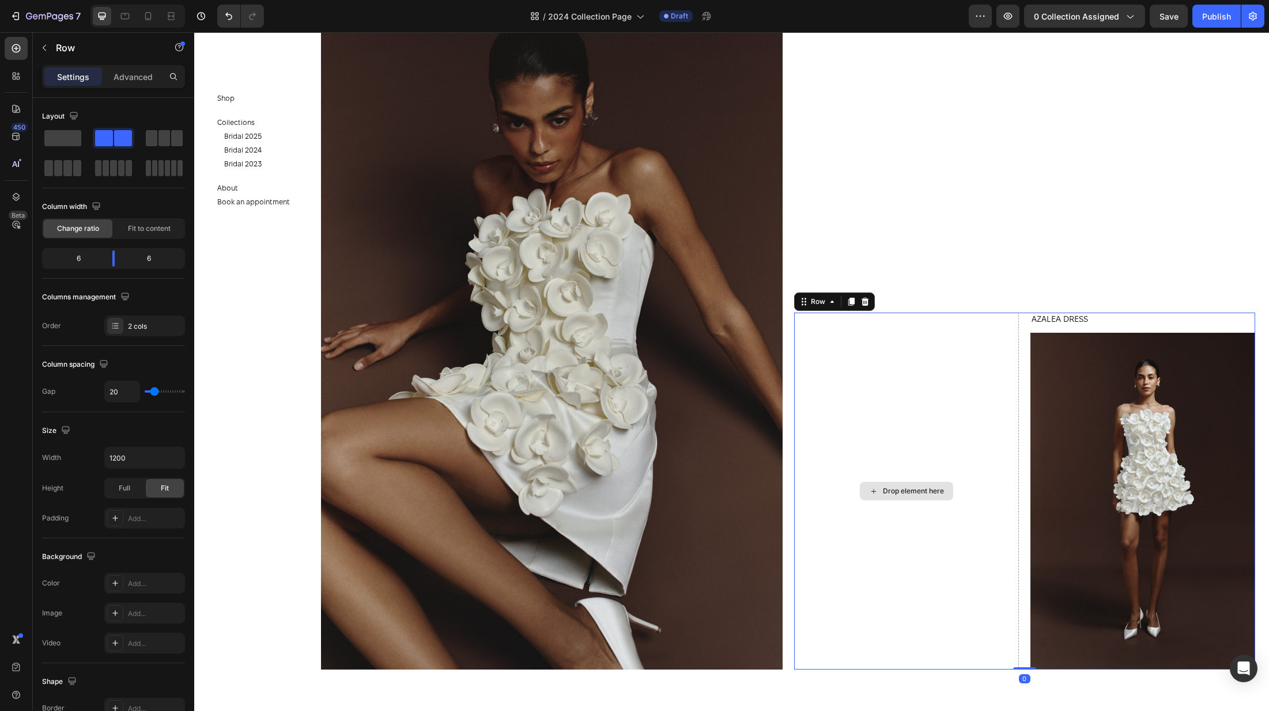
click at [834, 341] on div "Drop element here" at bounding box center [906, 491] width 225 height 357
click at [743, 436] on img at bounding box center [551, 324] width 461 height 692
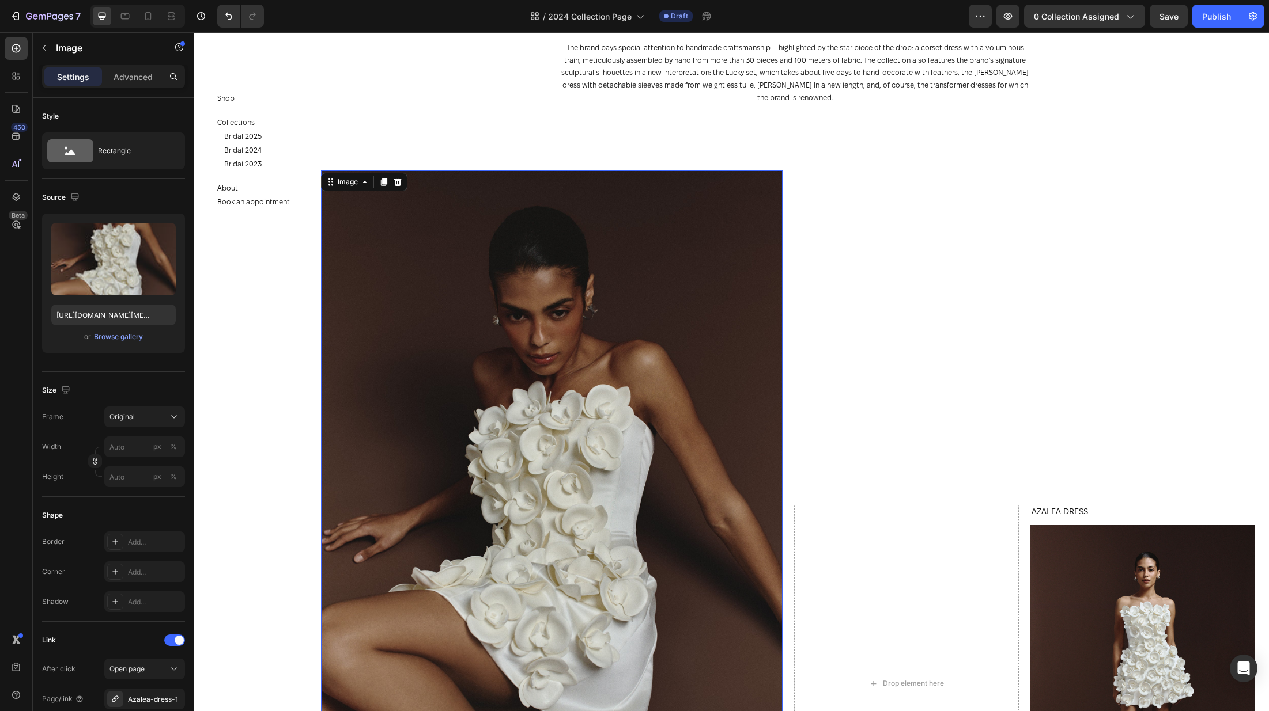
scroll to position [735, 0]
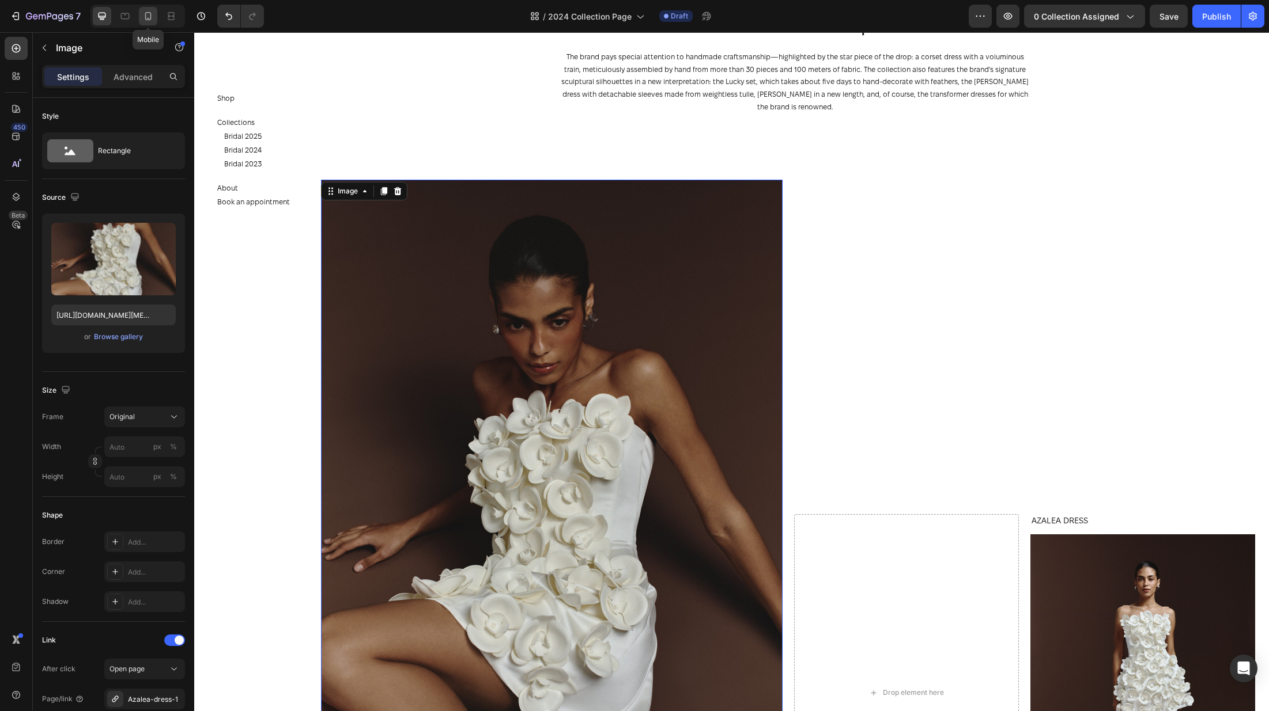
click at [148, 19] on icon at bounding box center [148, 16] width 12 height 12
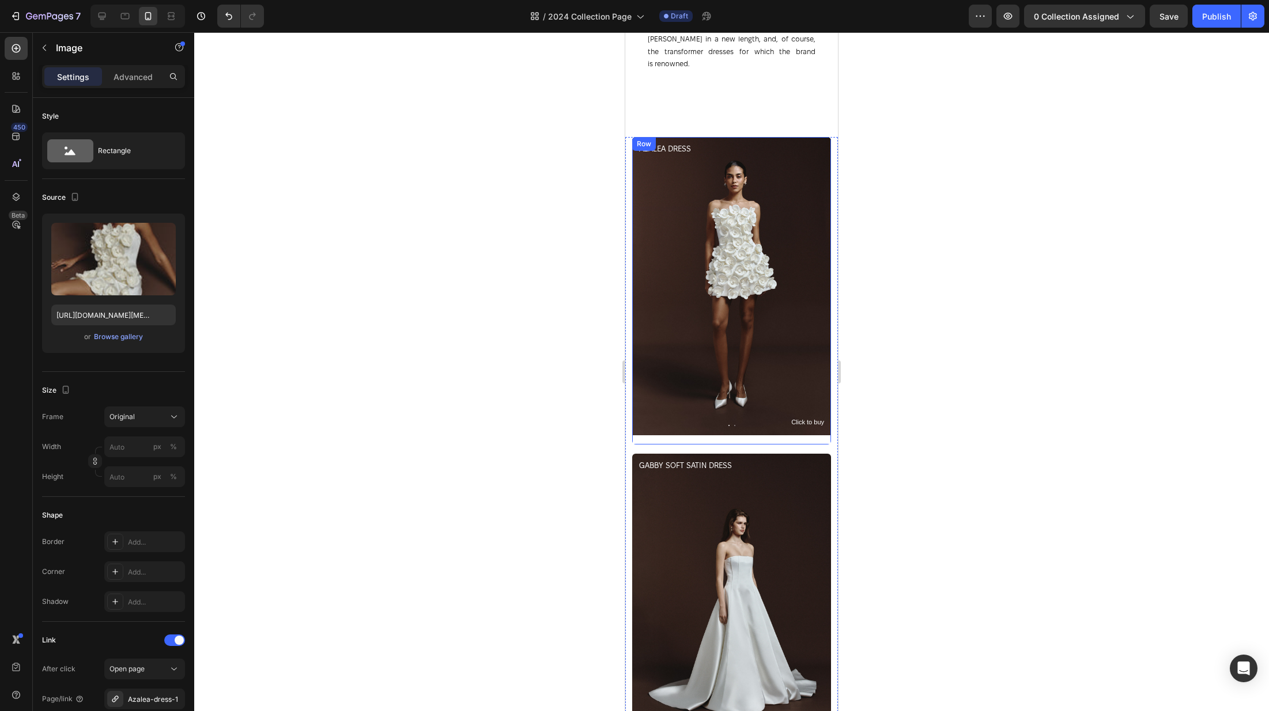
scroll to position [763, 0]
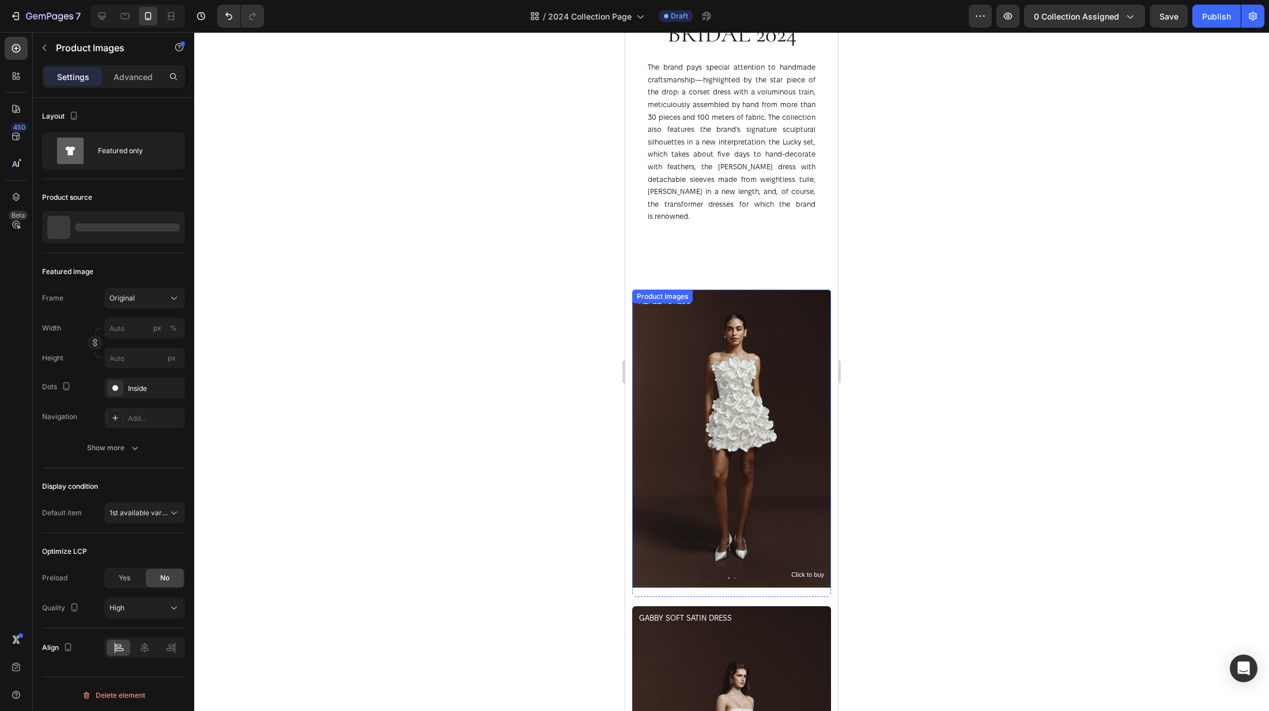
click at [731, 365] on img at bounding box center [731, 439] width 199 height 298
click at [99, 11] on icon at bounding box center [102, 16] width 12 height 12
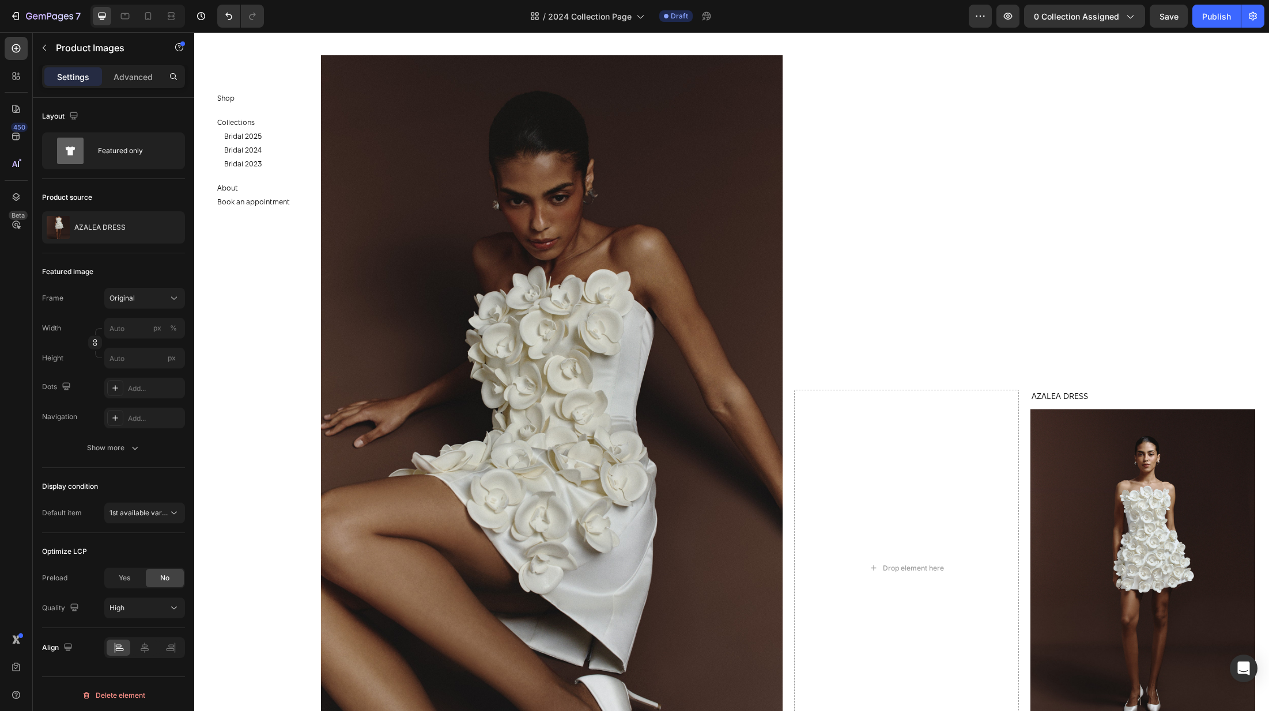
scroll to position [865, 0]
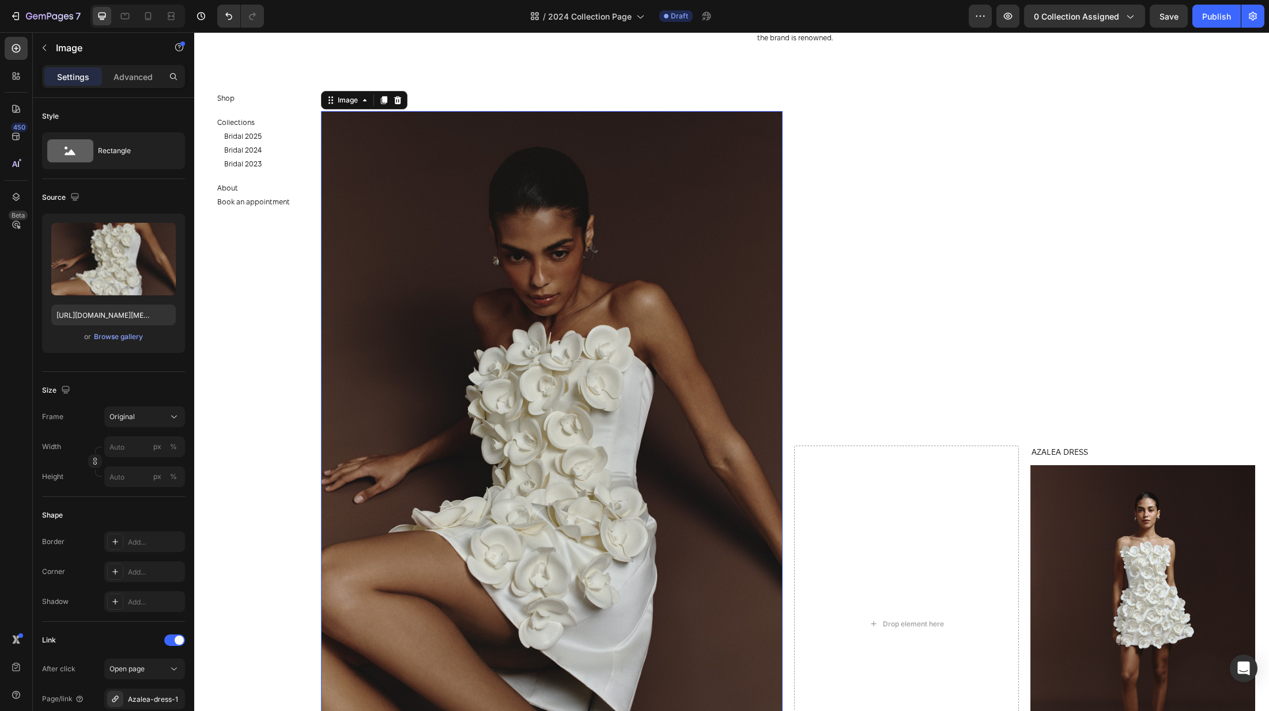
click at [769, 378] on img at bounding box center [551, 457] width 461 height 692
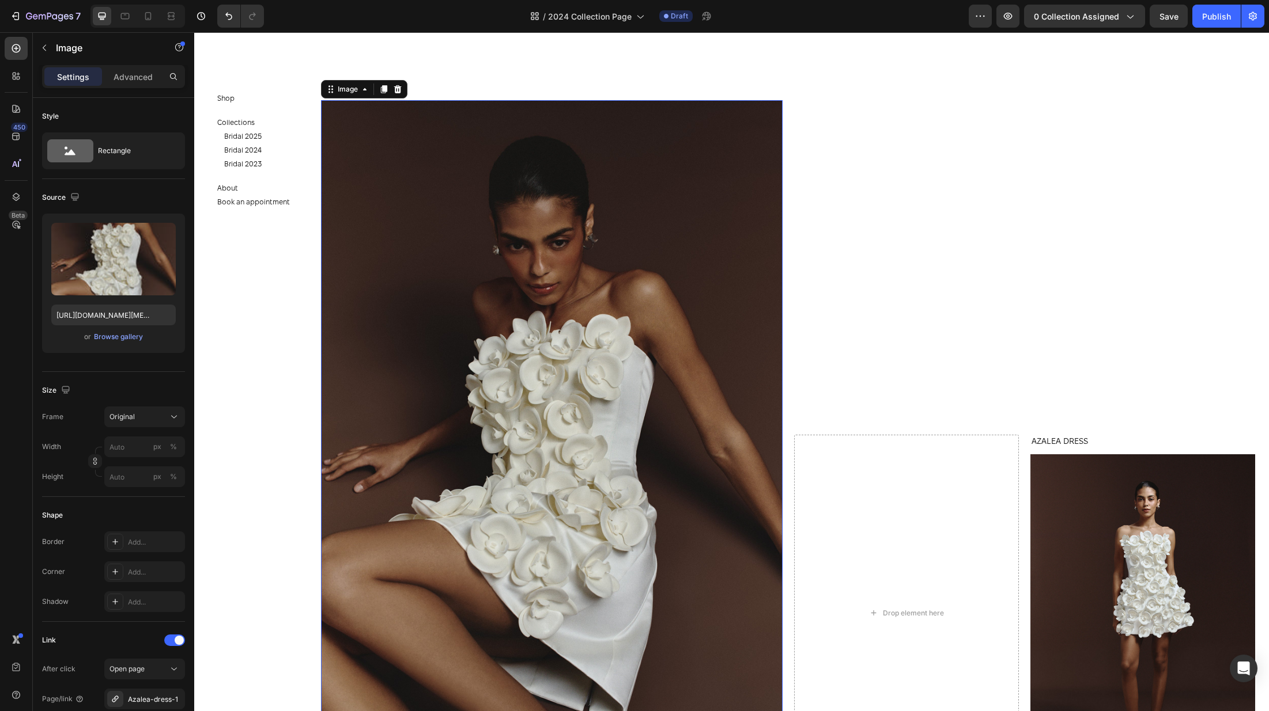
scroll to position [775, 0]
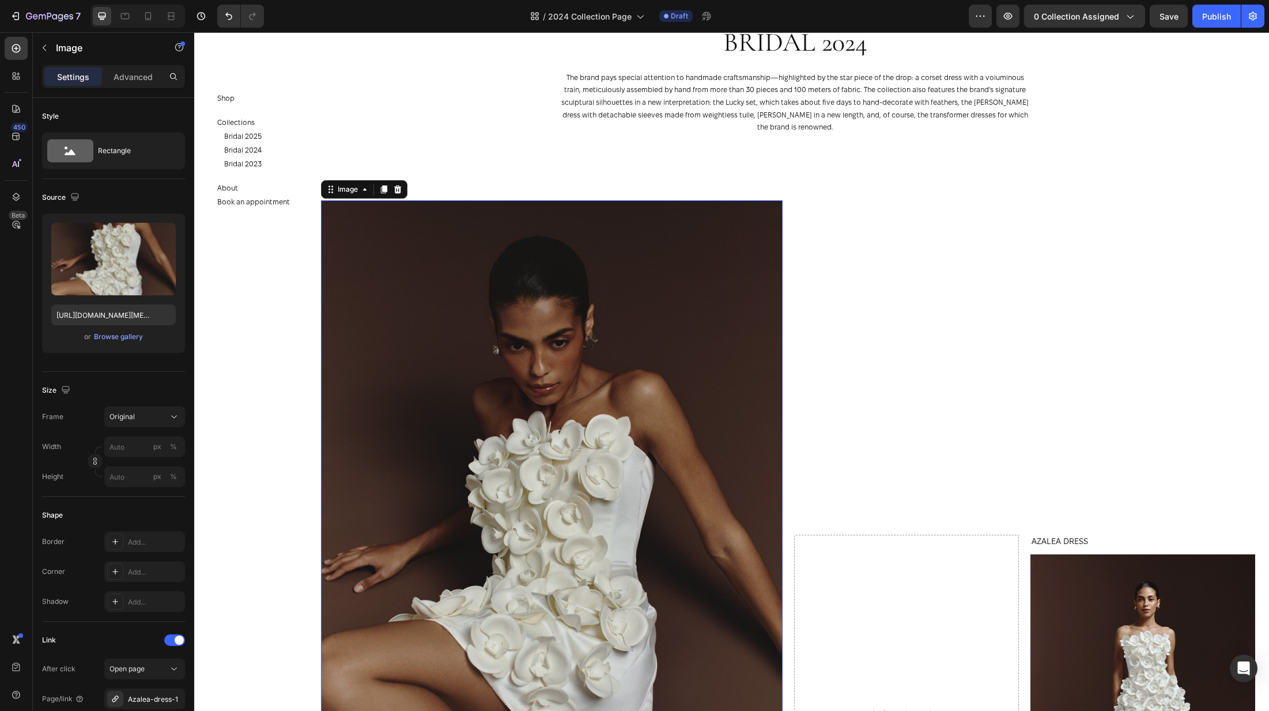
click at [624, 366] on img at bounding box center [551, 546] width 461 height 692
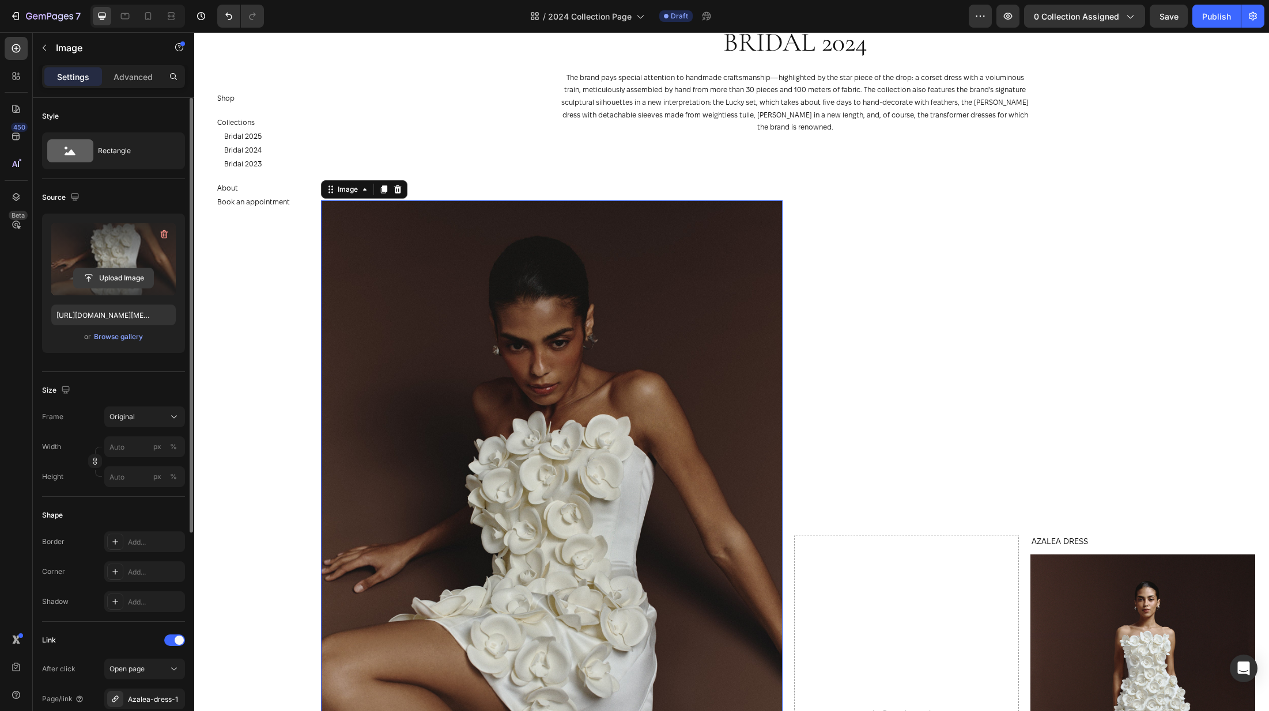
click at [112, 283] on input "file" at bounding box center [114, 278] width 80 height 20
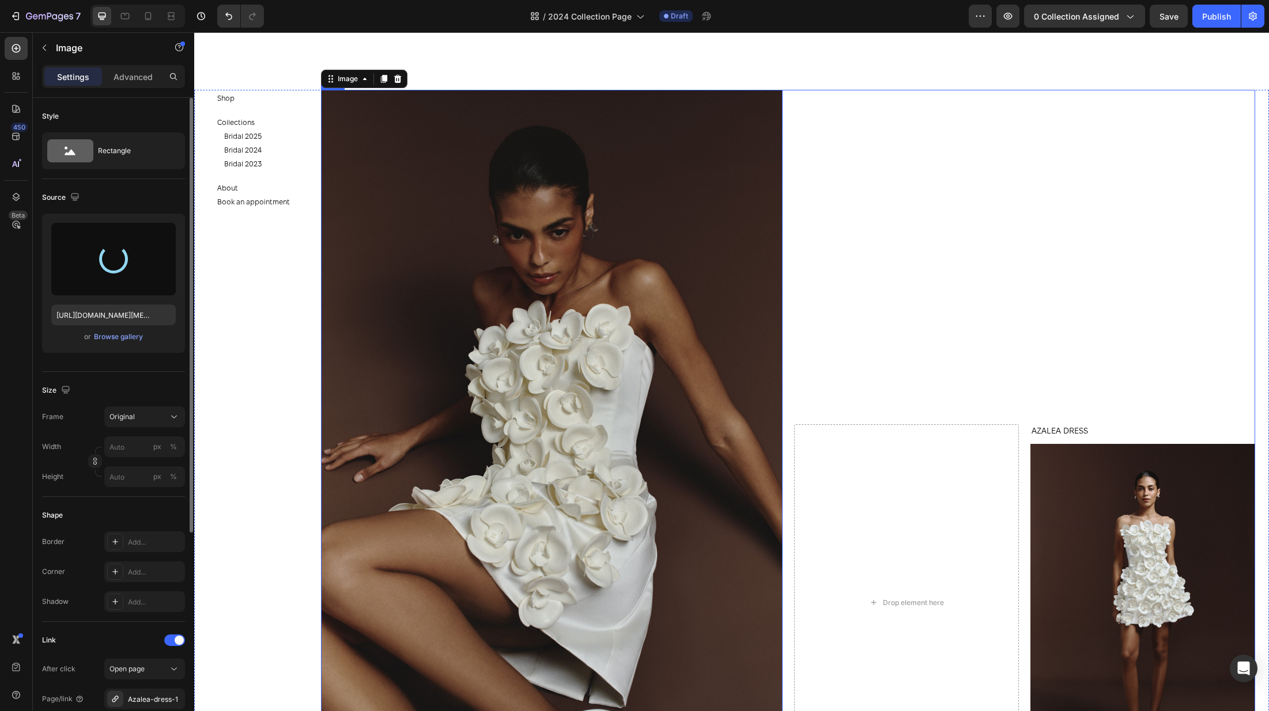
scroll to position [957, 0]
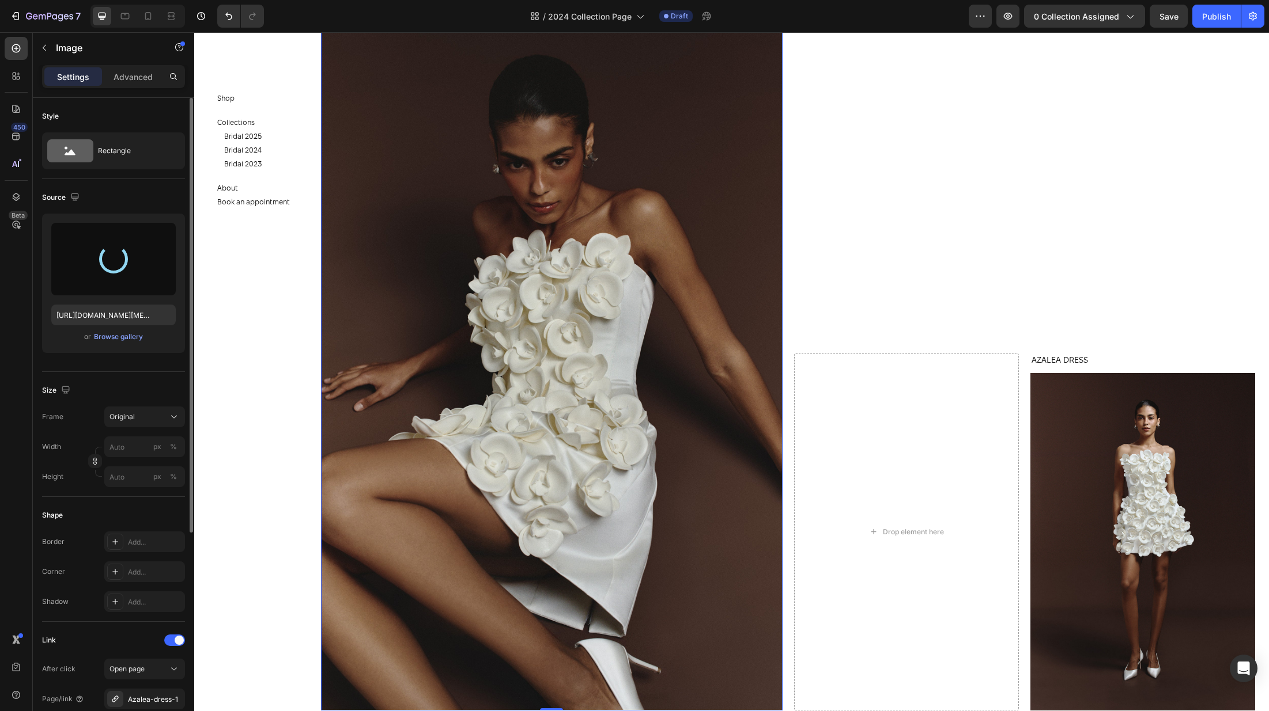
type input "https://cdn.shopify.com/s/files/1/0576/3786/3521/files/gempages_563336841122546…"
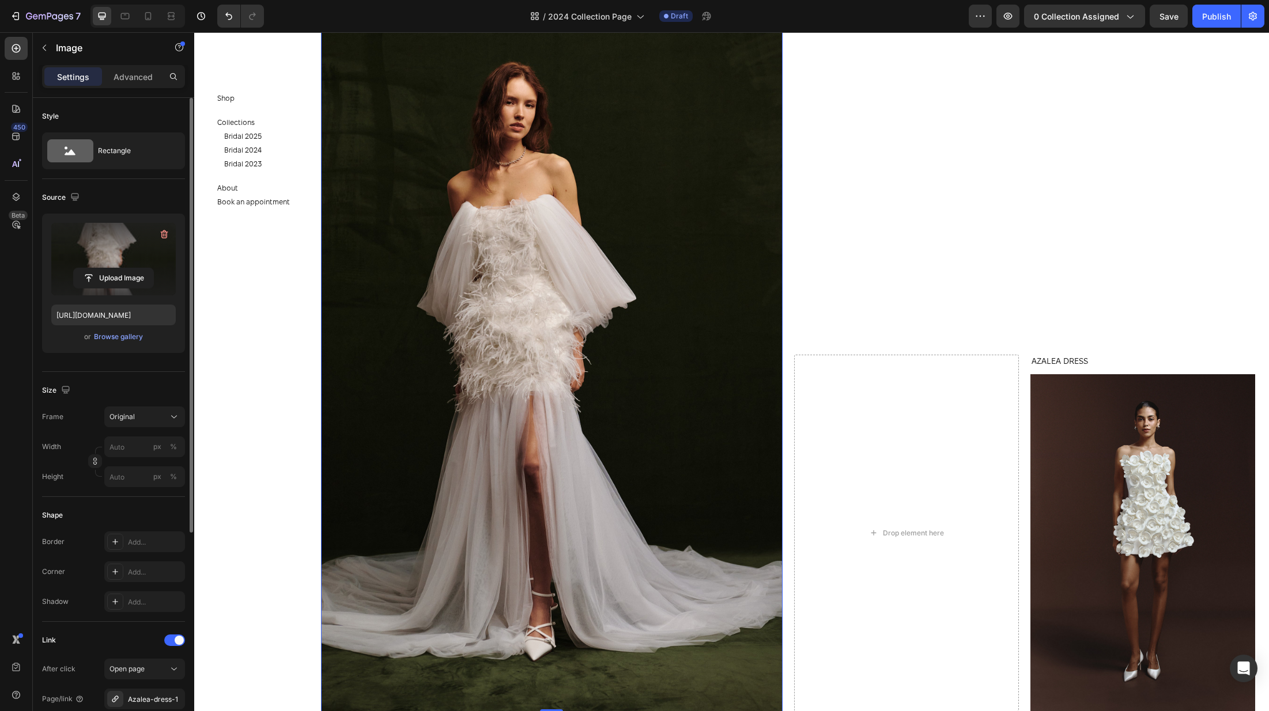
scroll to position [958, 0]
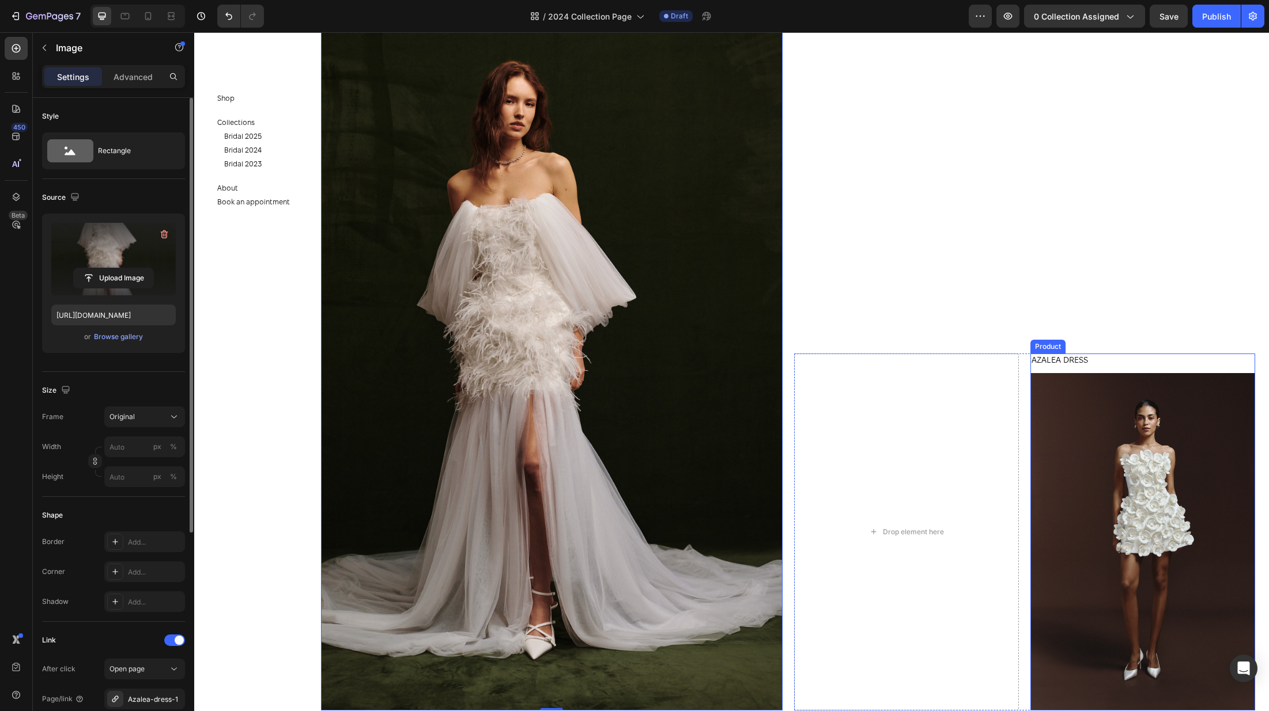
click at [1107, 368] on div "AZALEA DRESS Product Title" at bounding box center [1142, 364] width 225 height 20
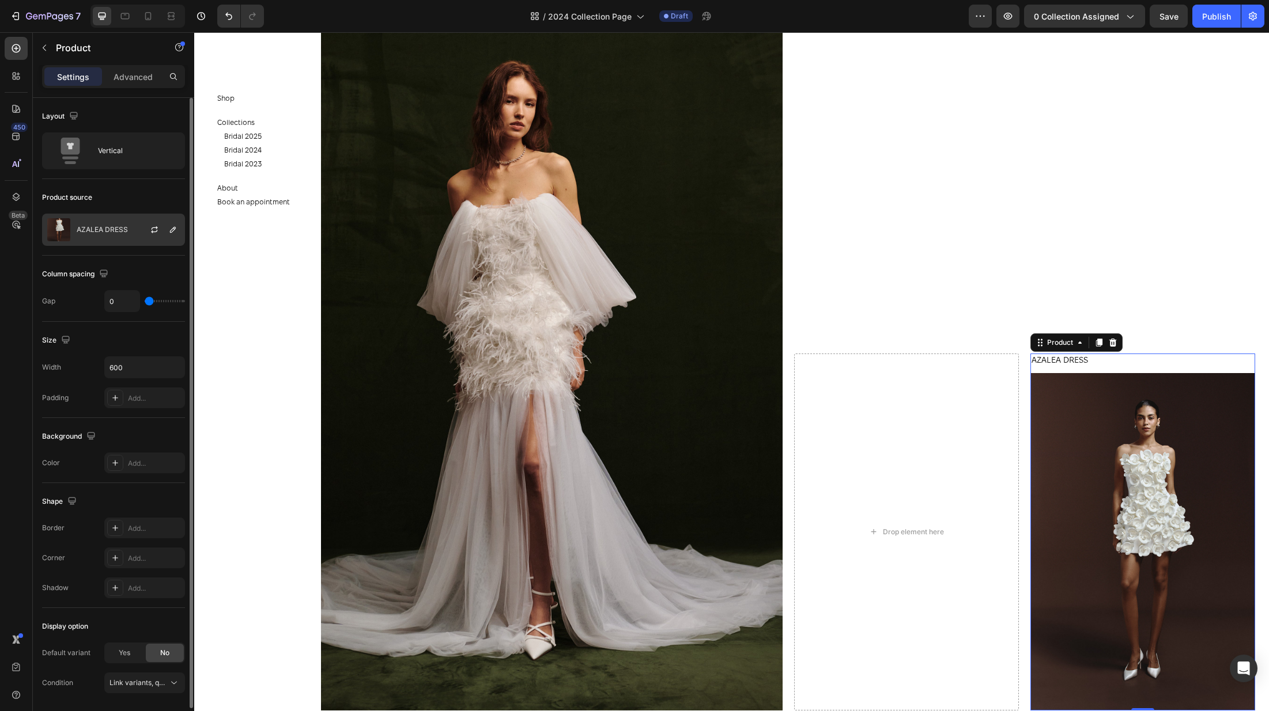
click at [100, 240] on div "AZALEA DRESS" at bounding box center [113, 230] width 143 height 32
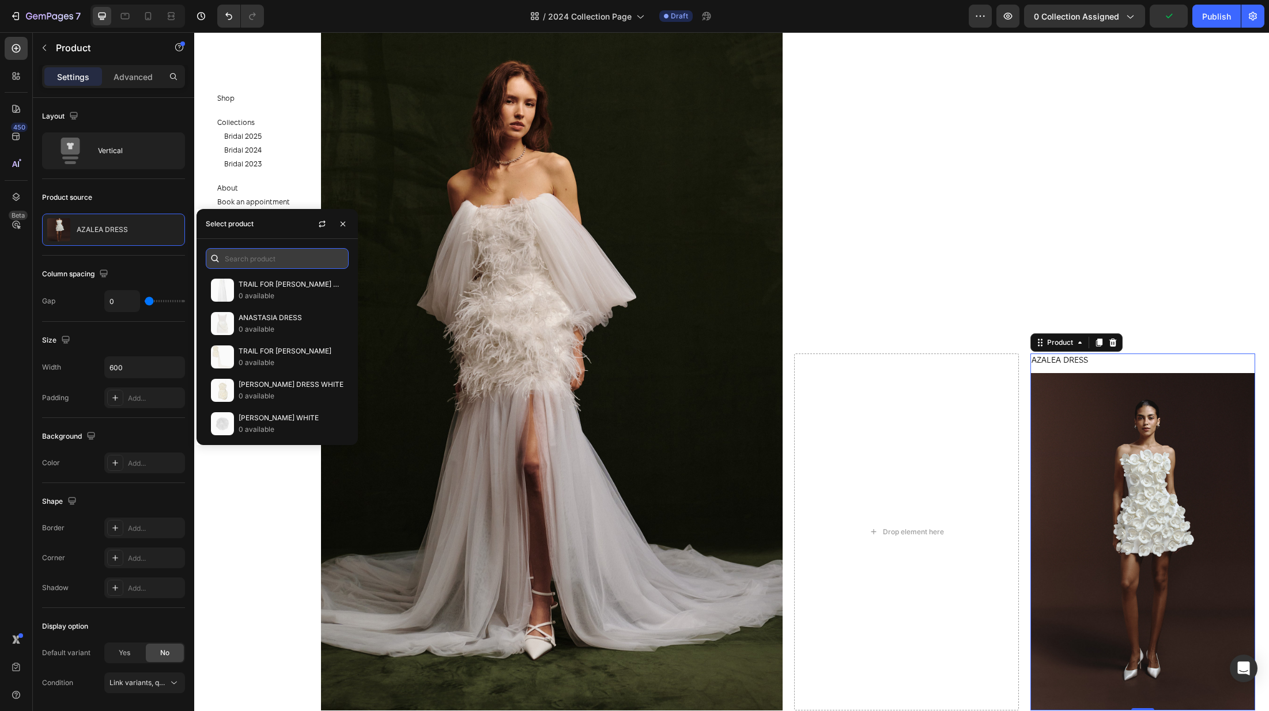
click at [244, 254] on input "text" at bounding box center [277, 258] width 143 height 21
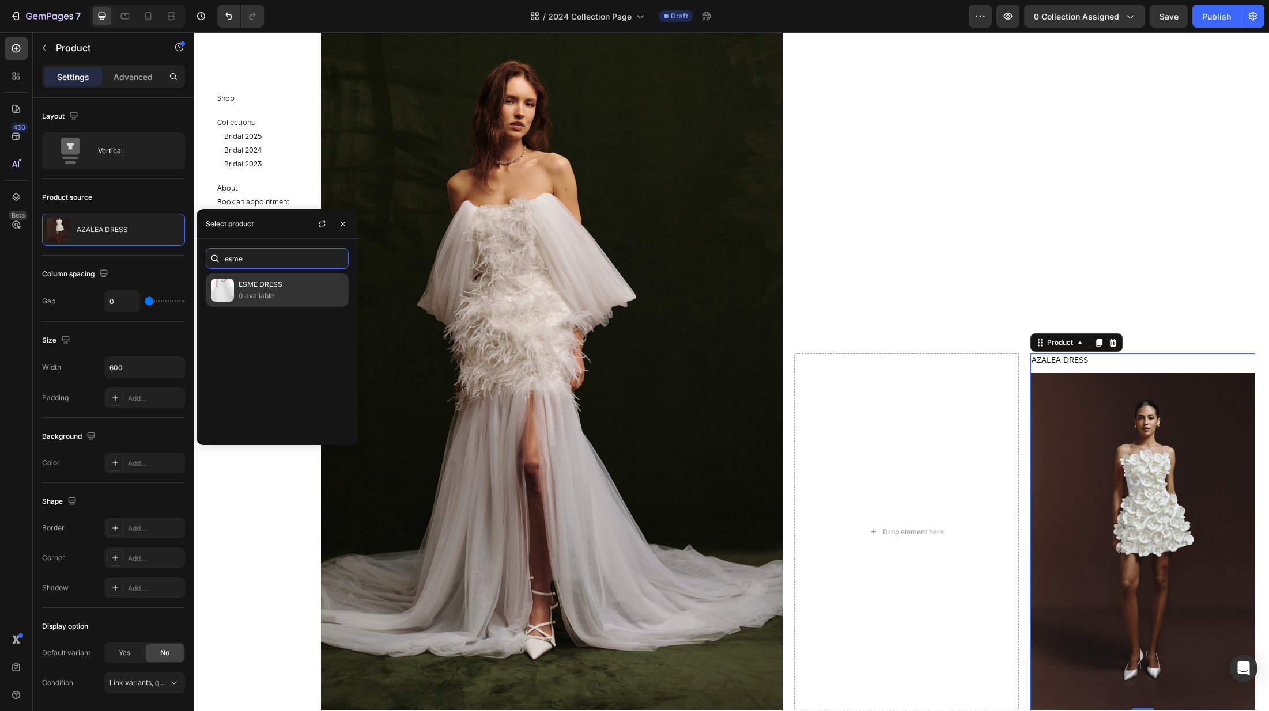
type input "esme"
click at [252, 287] on p "ESME DRESS" at bounding box center [291, 285] width 105 height 12
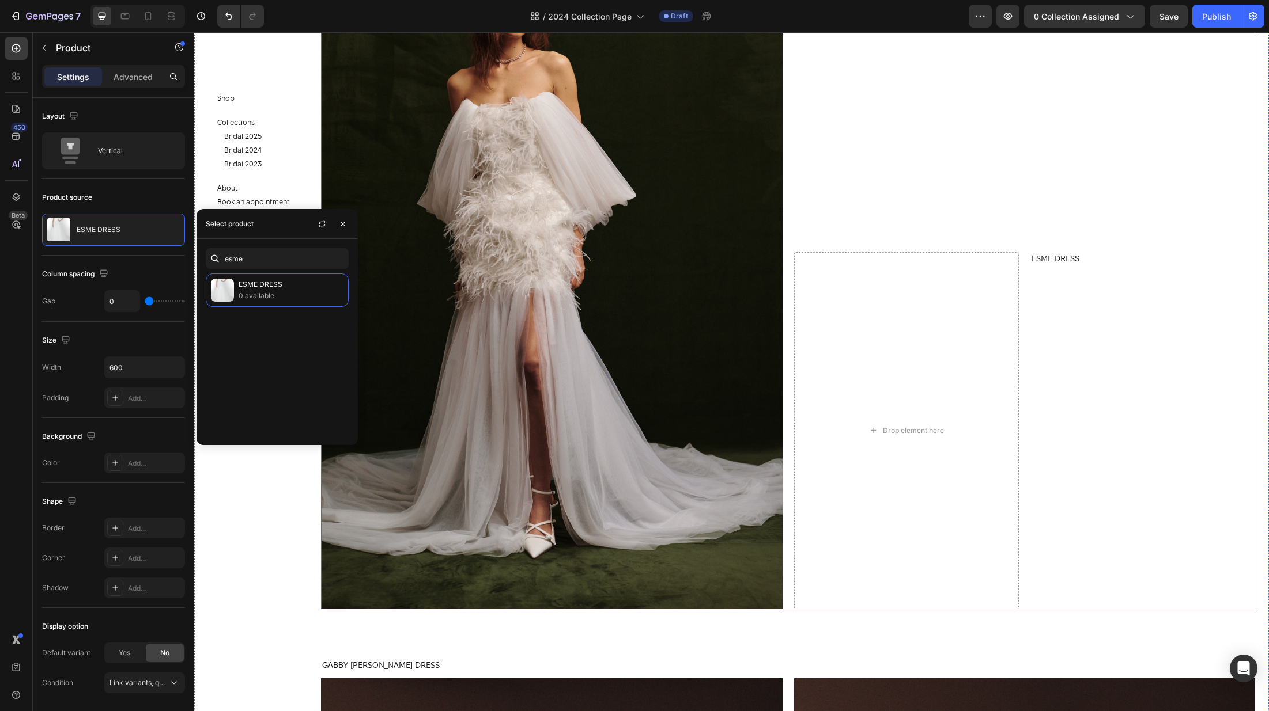
scroll to position [1076, 0]
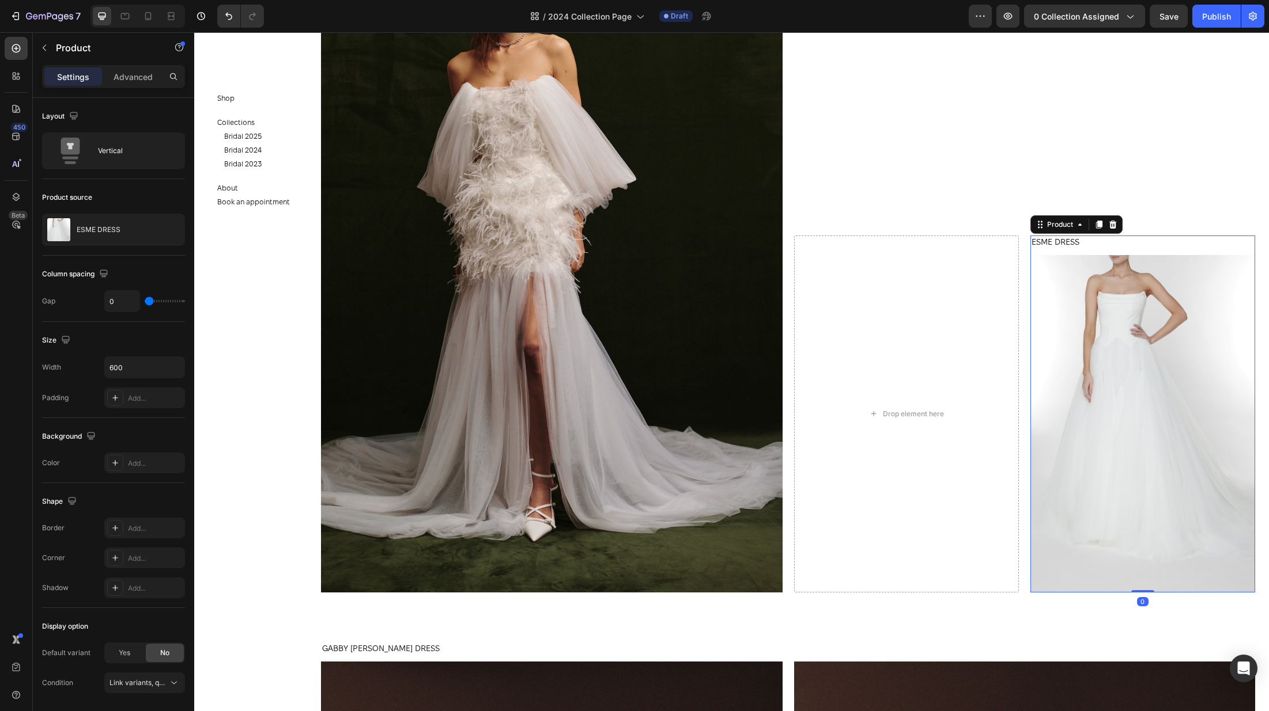
click at [1047, 251] on div "ESME DRESS Product Title" at bounding box center [1142, 246] width 225 height 20
click at [60, 234] on img at bounding box center [58, 229] width 23 height 23
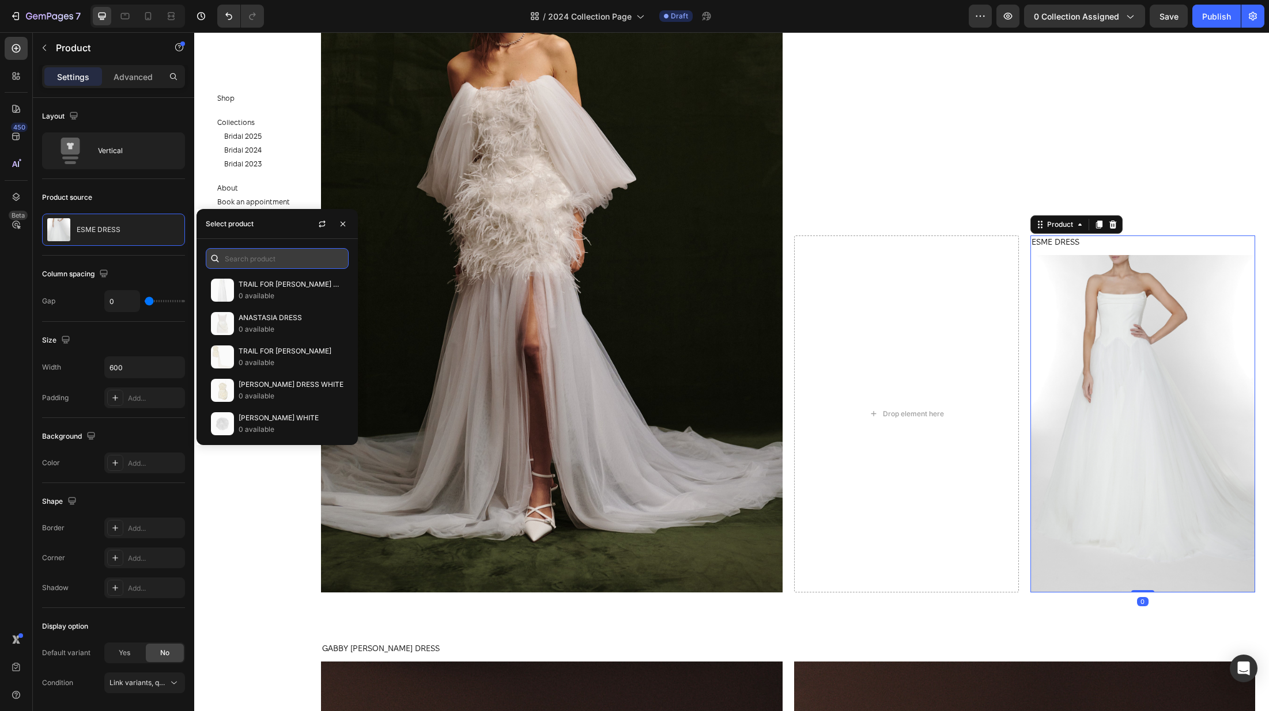
click at [252, 263] on input "text" at bounding box center [277, 258] width 143 height 21
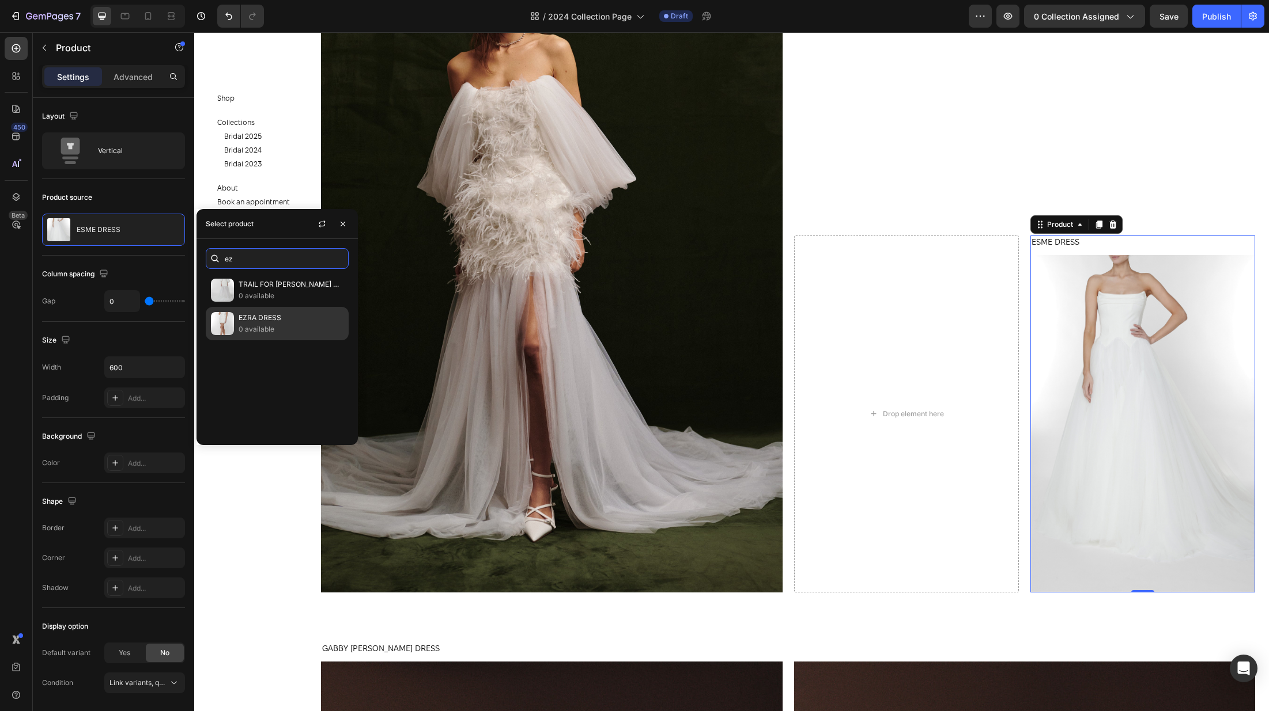
type input "ez"
click at [245, 320] on p "EZRA DRESS" at bounding box center [291, 318] width 105 height 12
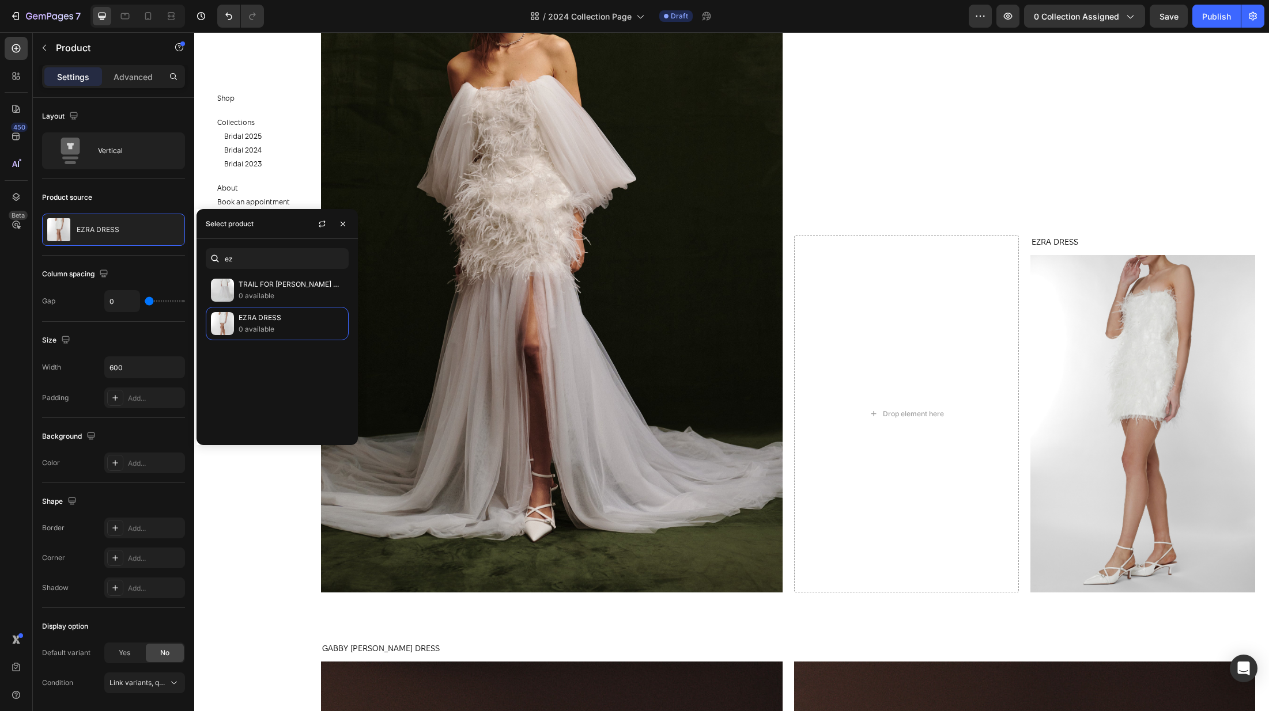
click at [1072, 251] on div "EZRA DRESS Product Title" at bounding box center [1142, 246] width 225 height 20
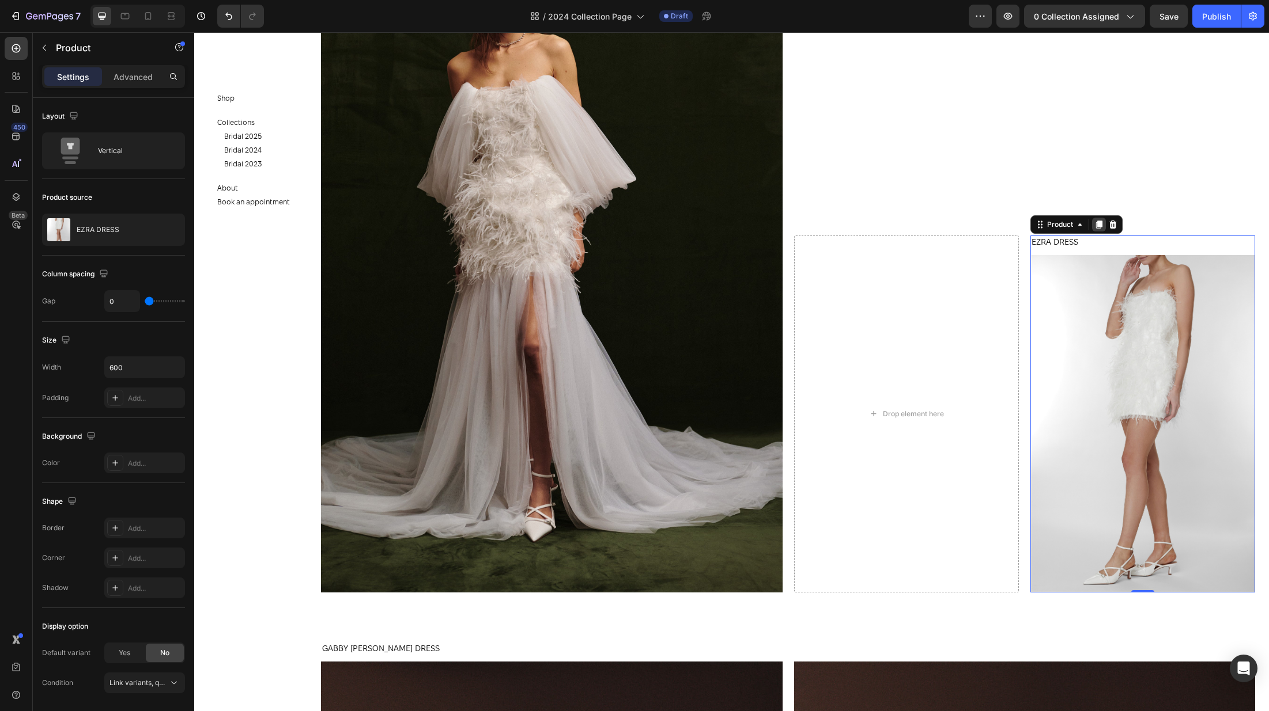
click at [1100, 226] on icon at bounding box center [1099, 225] width 6 height 8
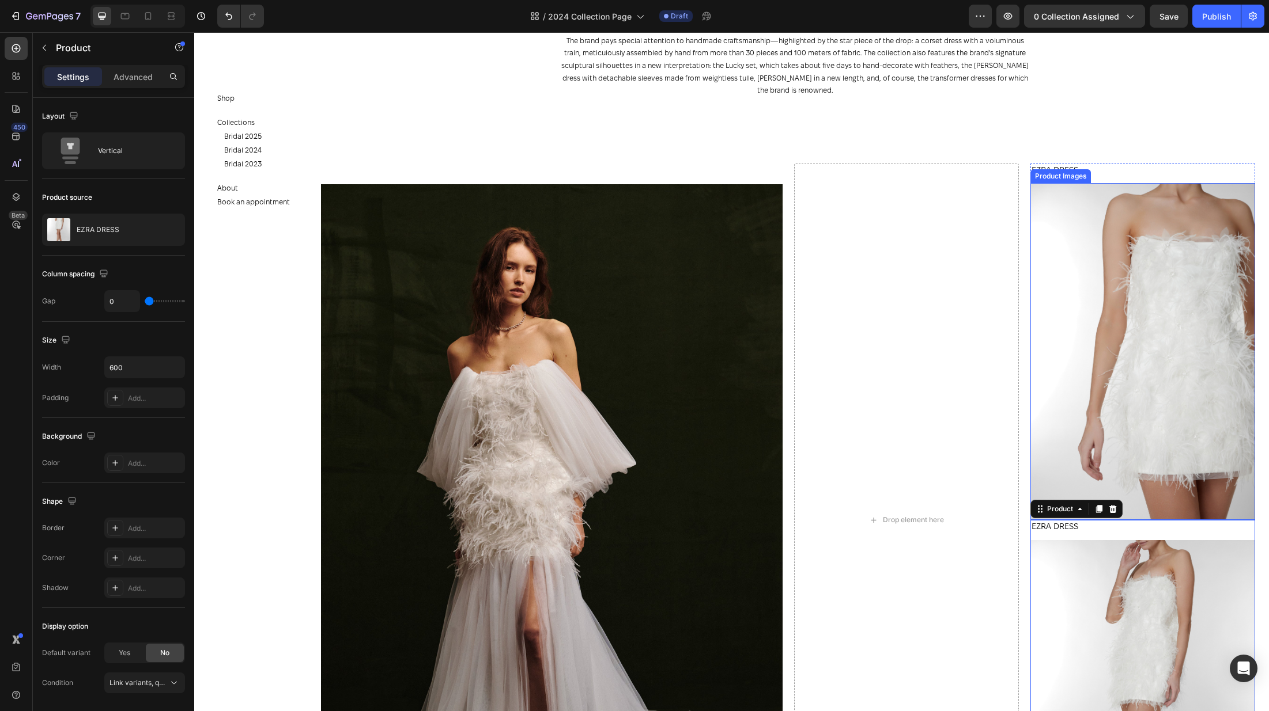
scroll to position [294, 0]
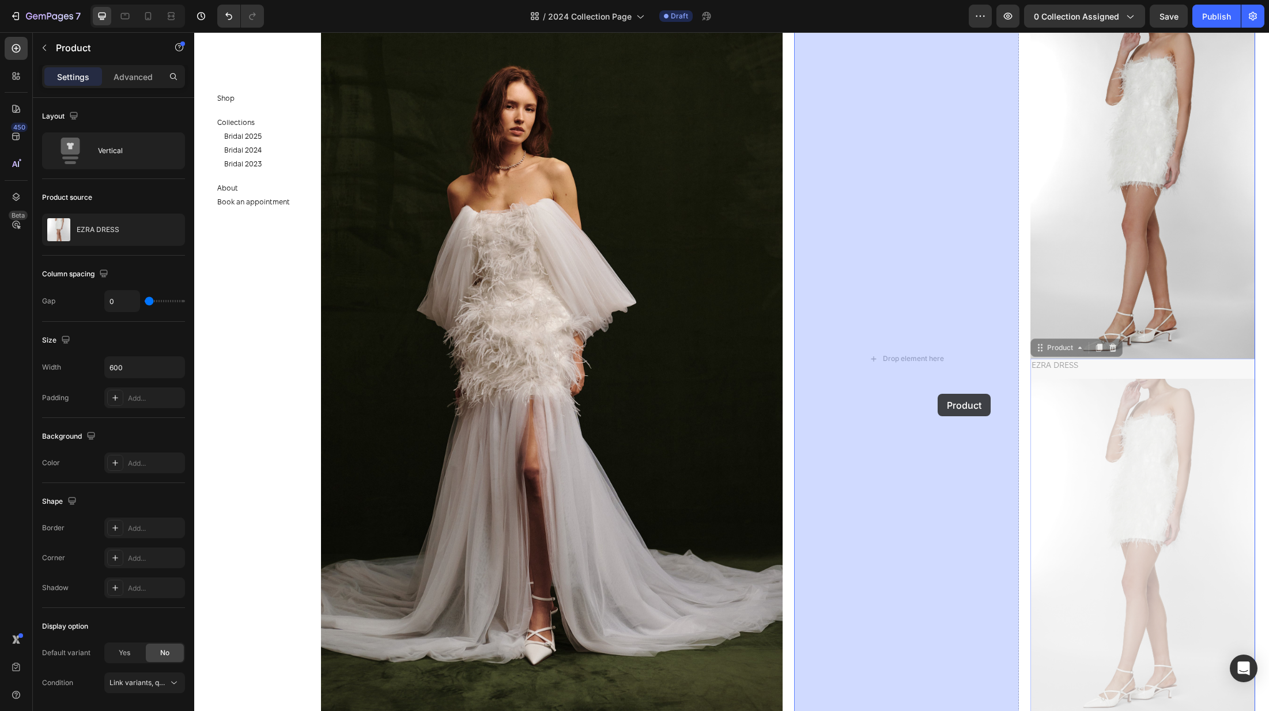
drag, startPoint x: 1039, startPoint y: 351, endPoint x: 937, endPoint y: 394, distance: 110.7
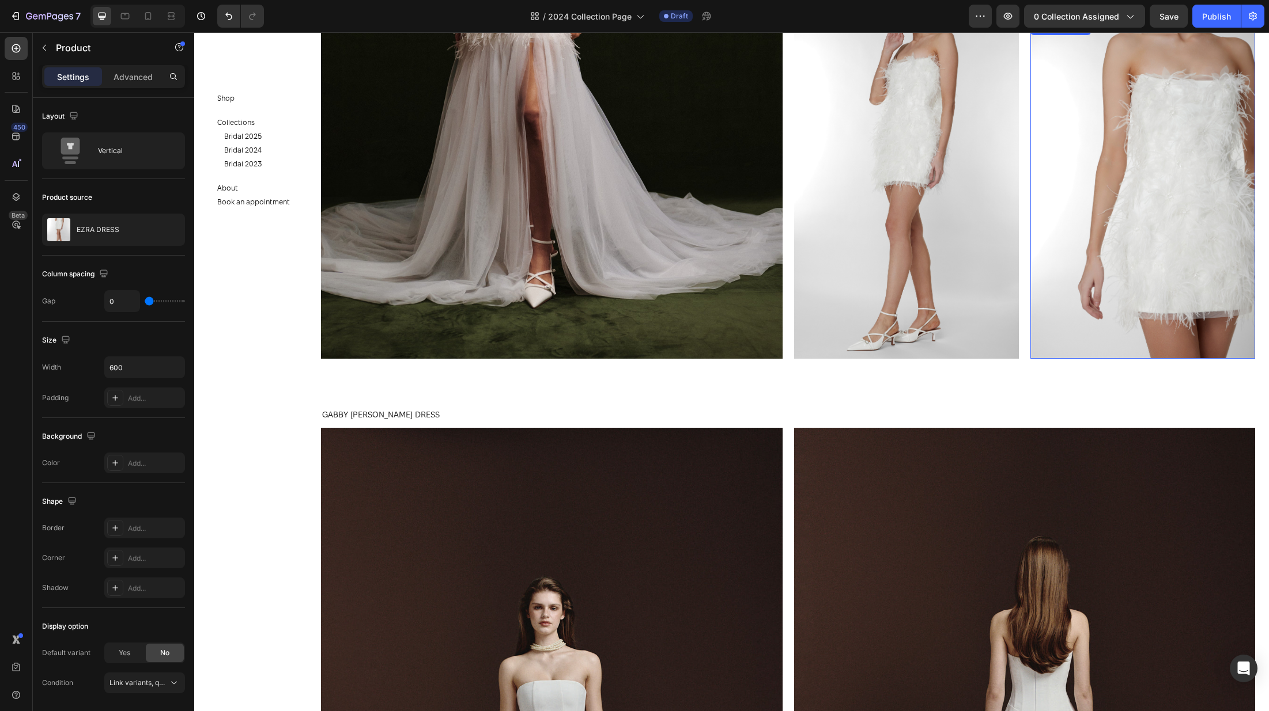
scroll to position [202, 0]
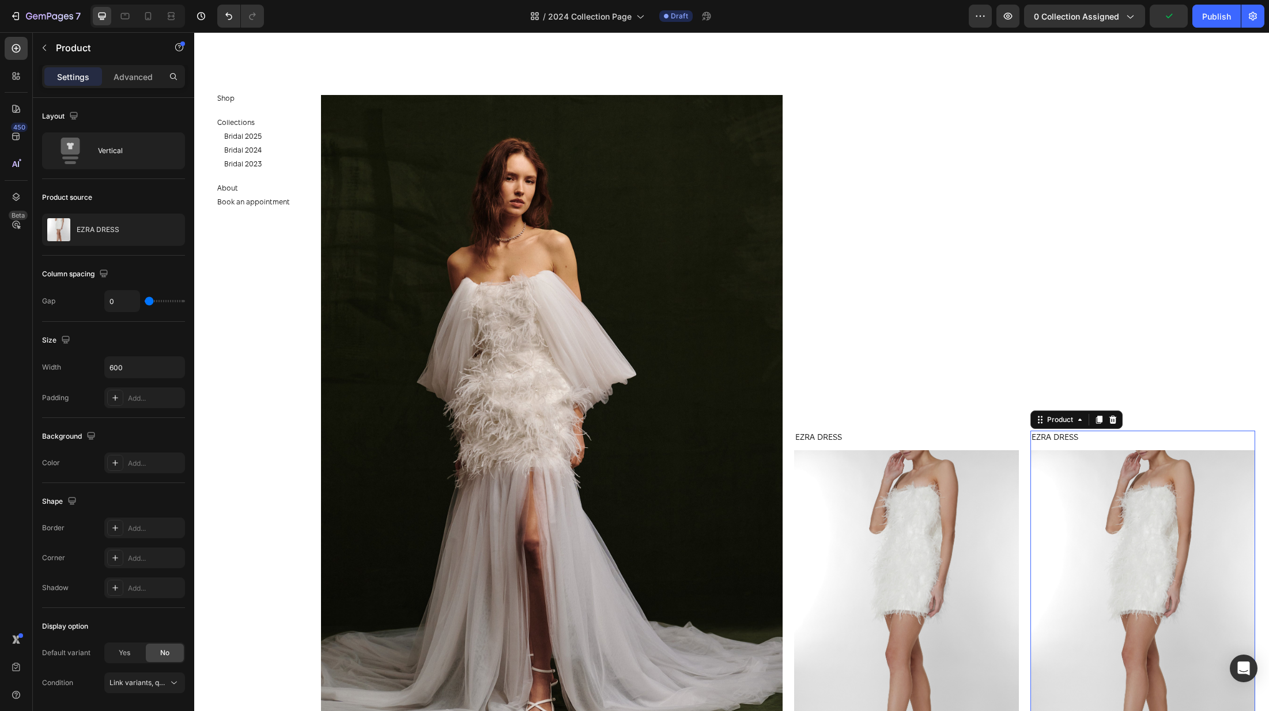
click at [1114, 448] on div "EZRA DRESS Product Title" at bounding box center [1142, 441] width 225 height 20
click at [105, 236] on div "EZRA DRESS" at bounding box center [113, 230] width 143 height 32
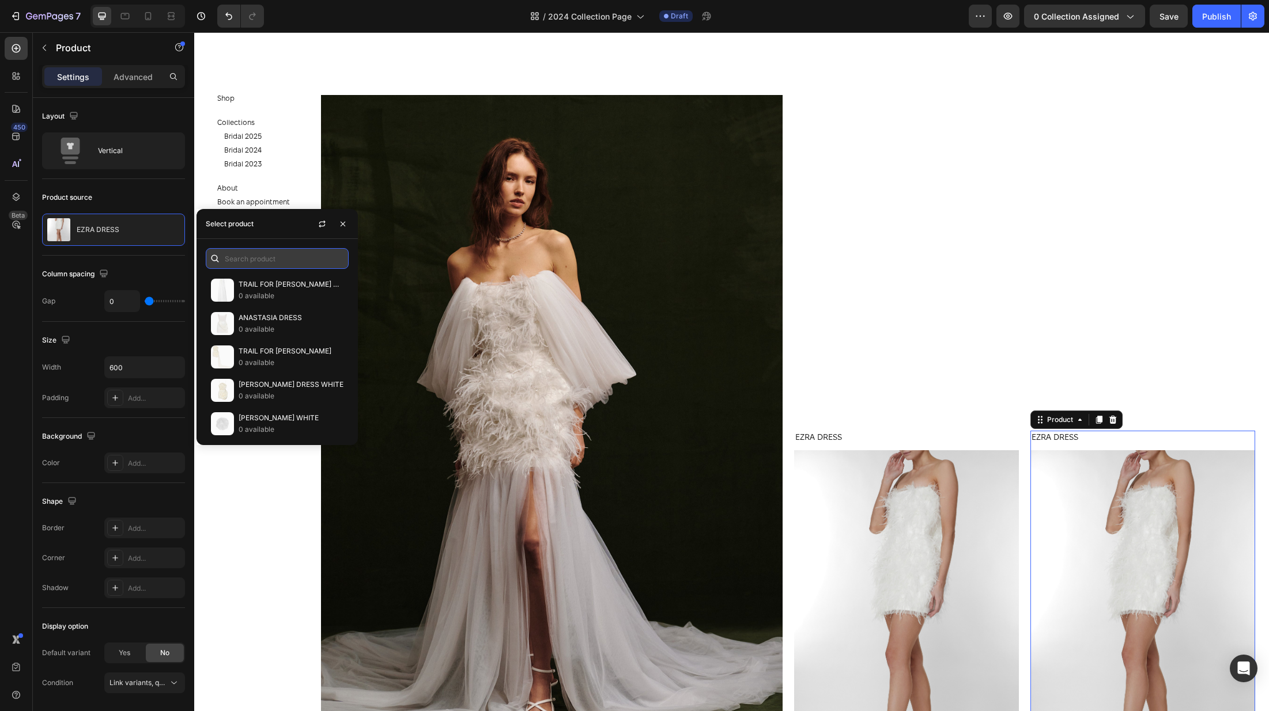
click at [243, 250] on input "text" at bounding box center [277, 258] width 143 height 21
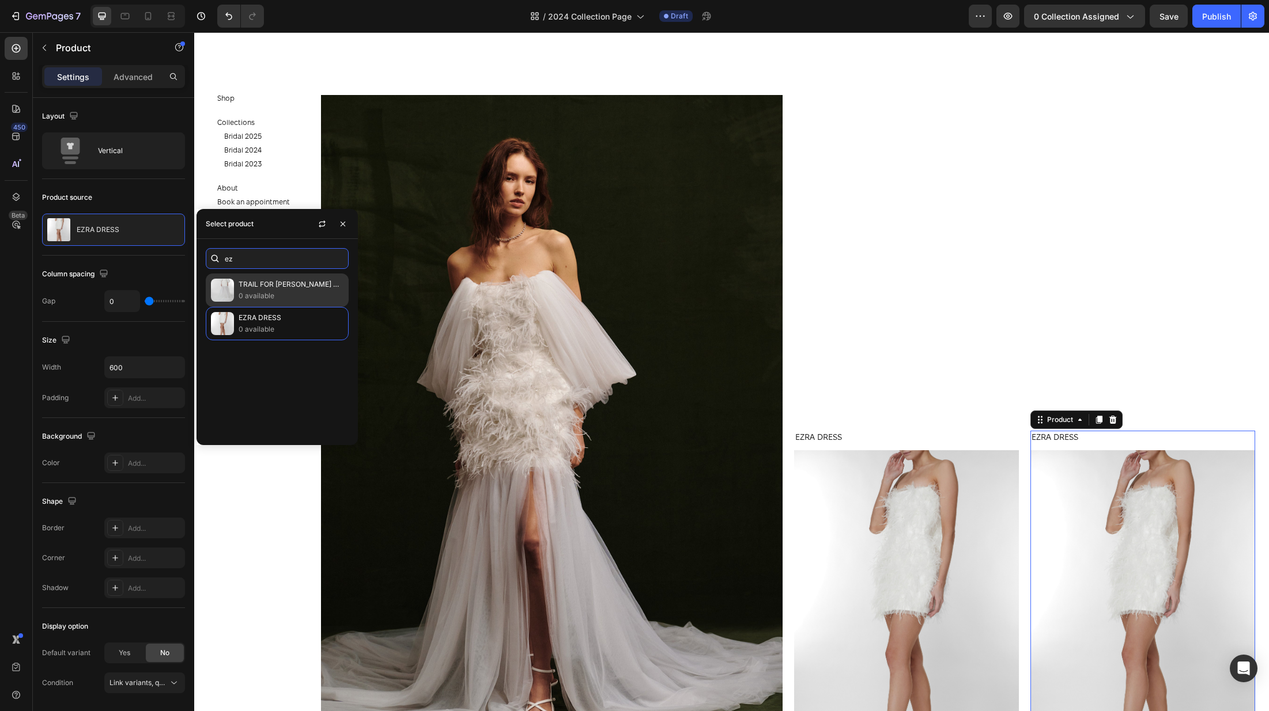
type input "ez"
click at [294, 292] on p "0 available" at bounding box center [291, 296] width 105 height 12
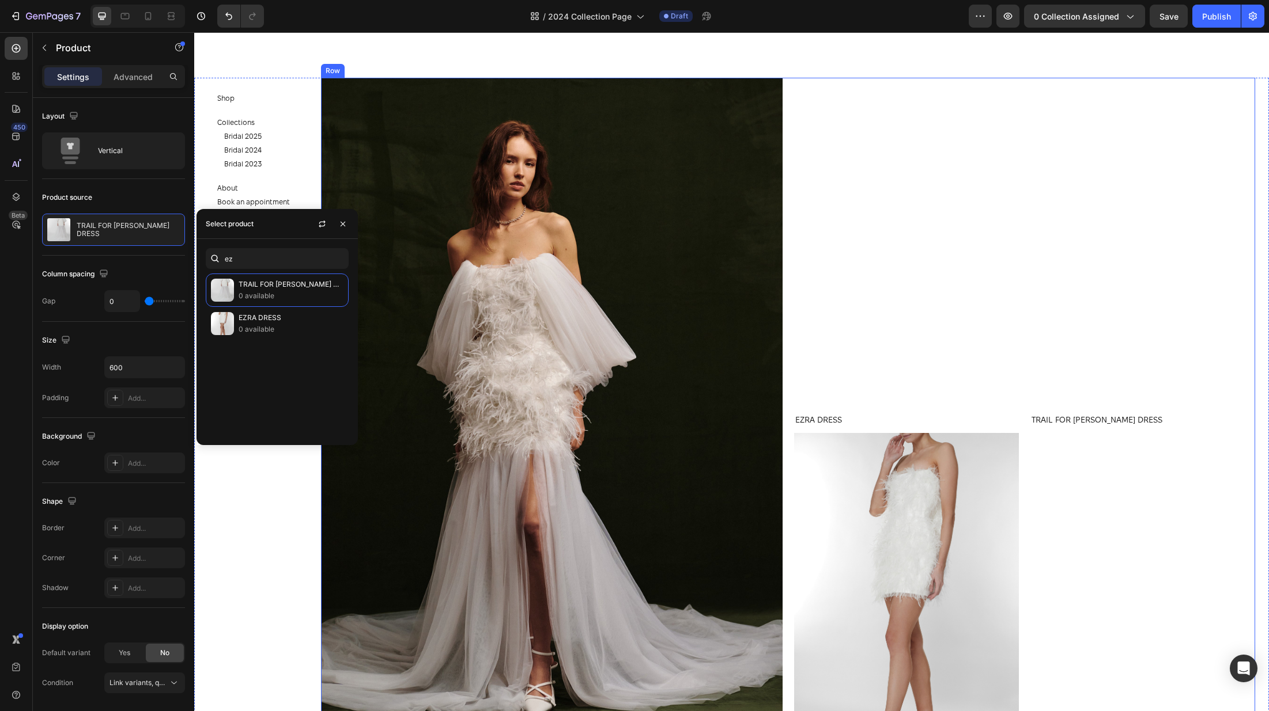
scroll to position [222, 0]
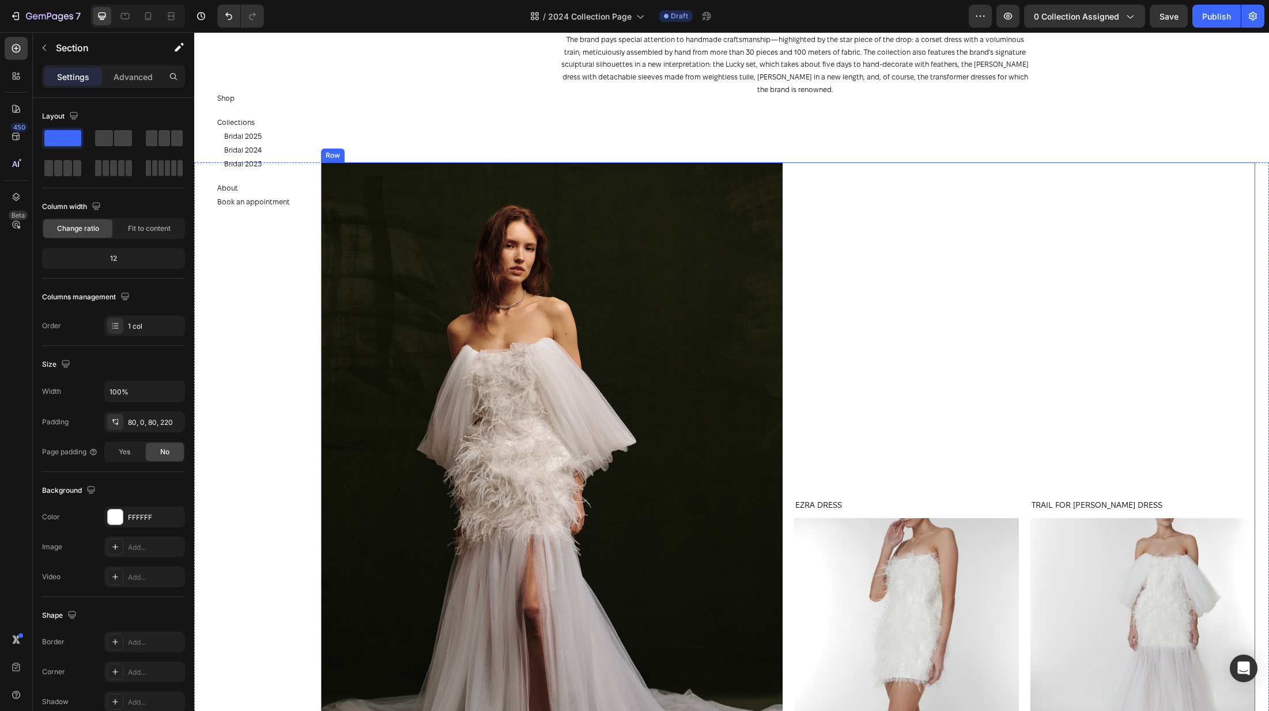
scroll to position [790, 0]
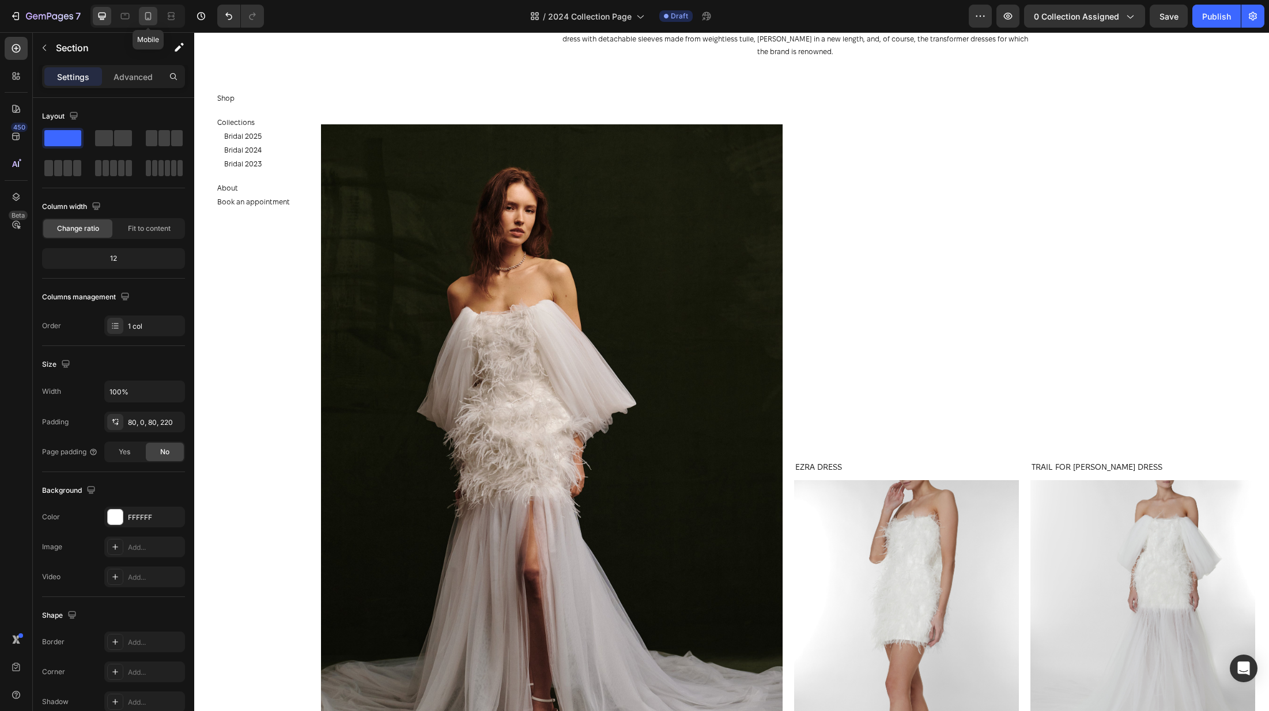
click at [144, 18] on icon at bounding box center [148, 16] width 12 height 12
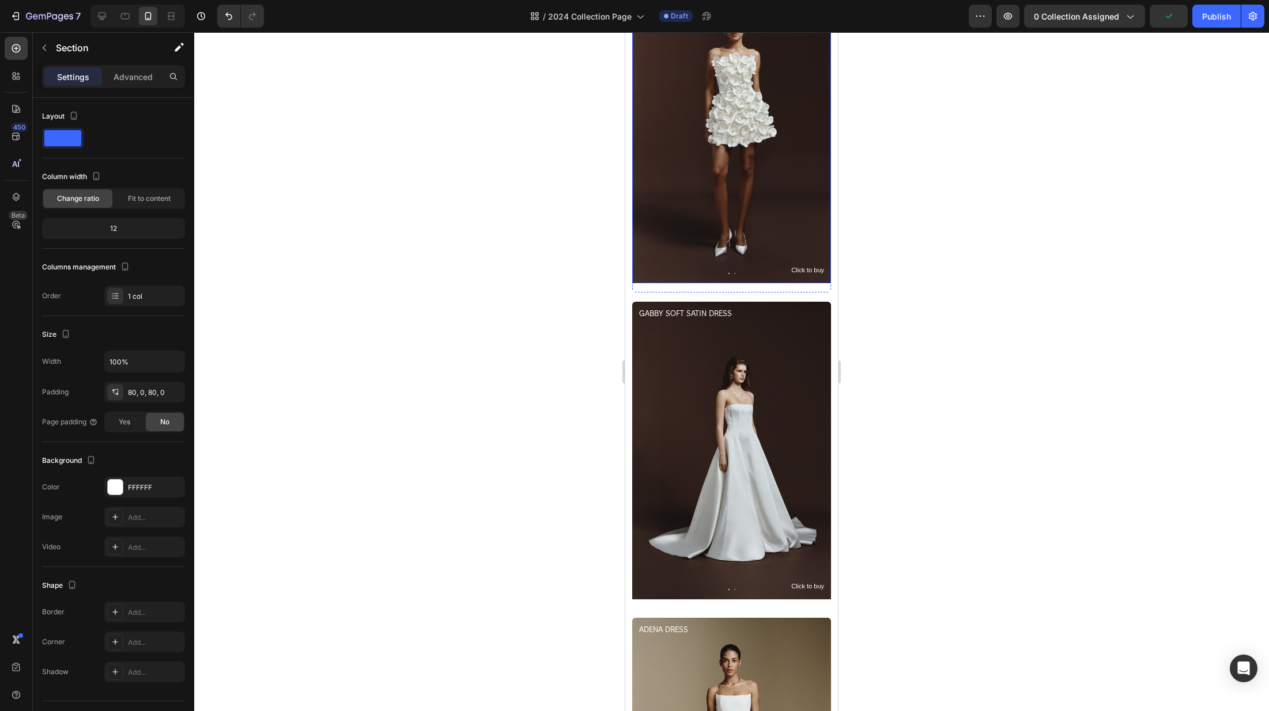
scroll to position [967, 0]
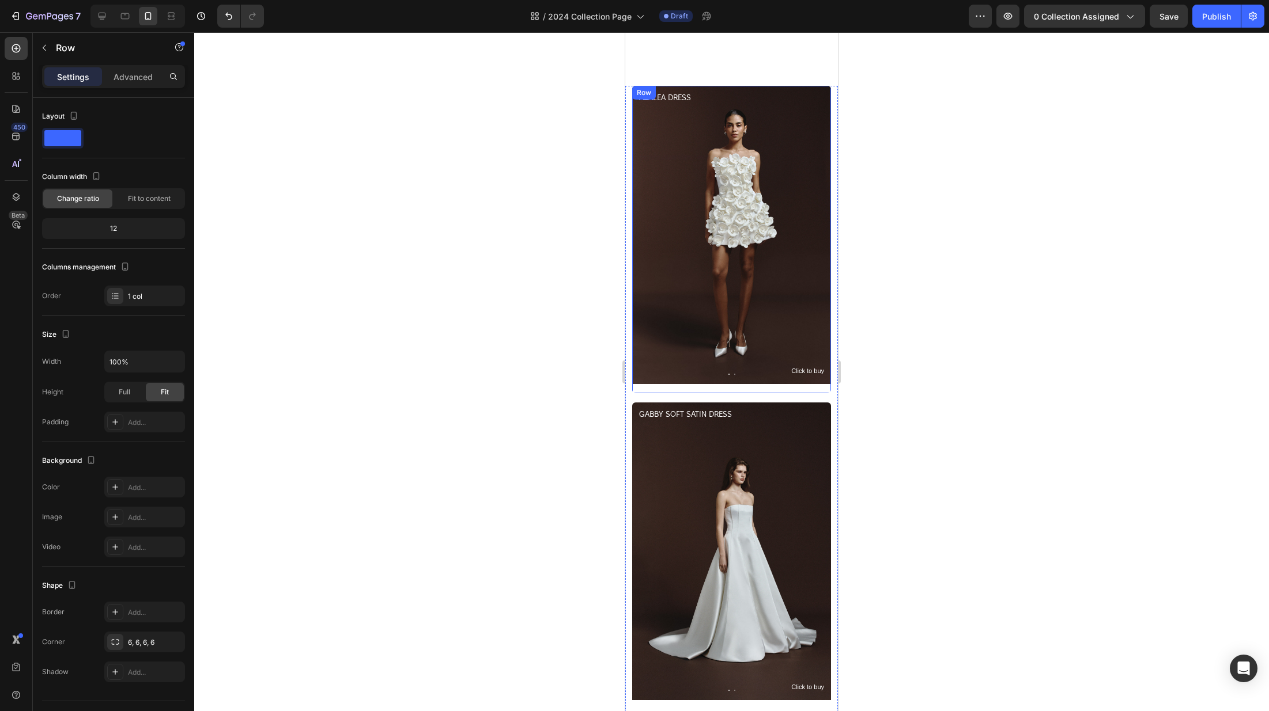
click at [736, 378] on div "Product Images Click to buy Text Block AZALEA DRESS Product Title Row" at bounding box center [731, 240] width 199 height 308
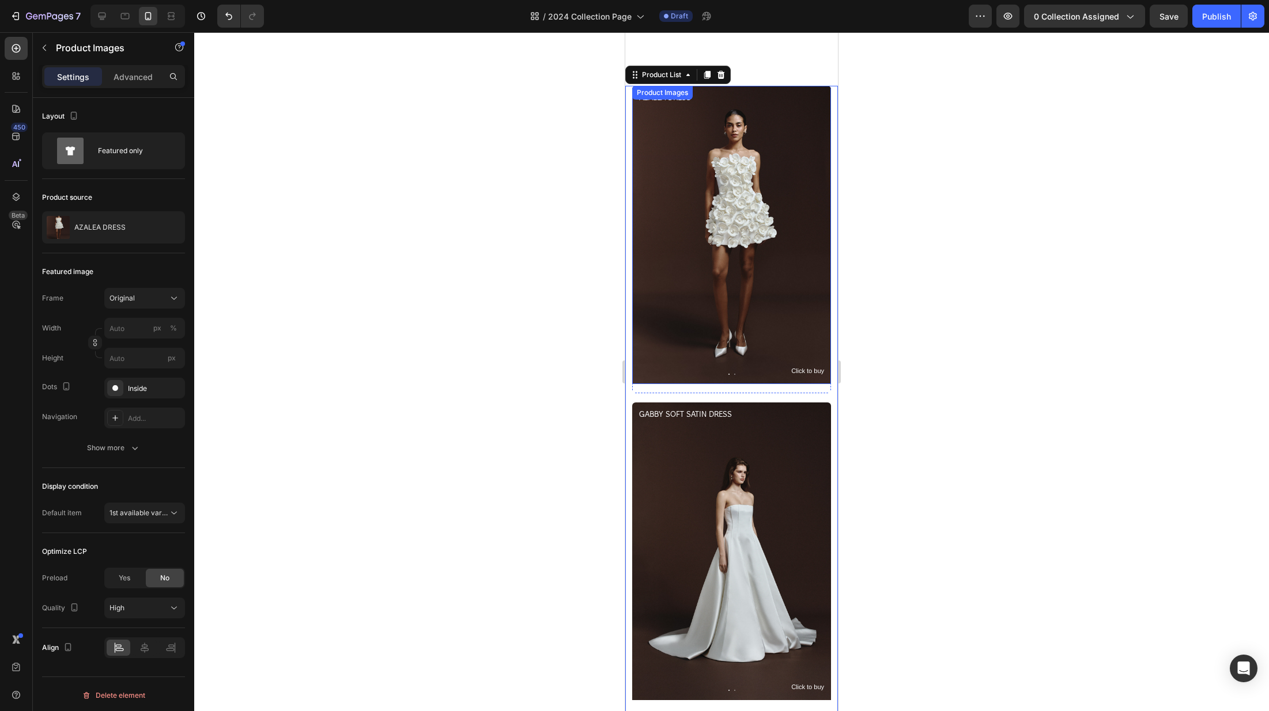
click at [703, 214] on img at bounding box center [731, 235] width 199 height 298
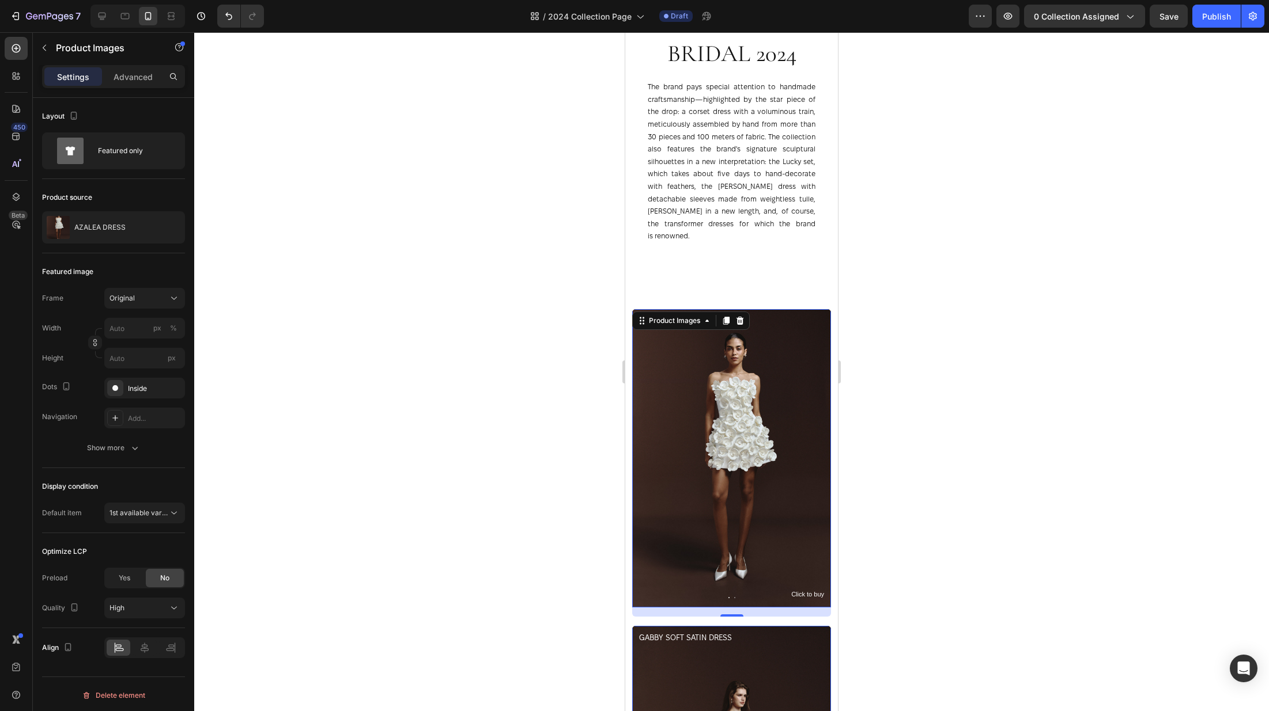
scroll to position [703, 0]
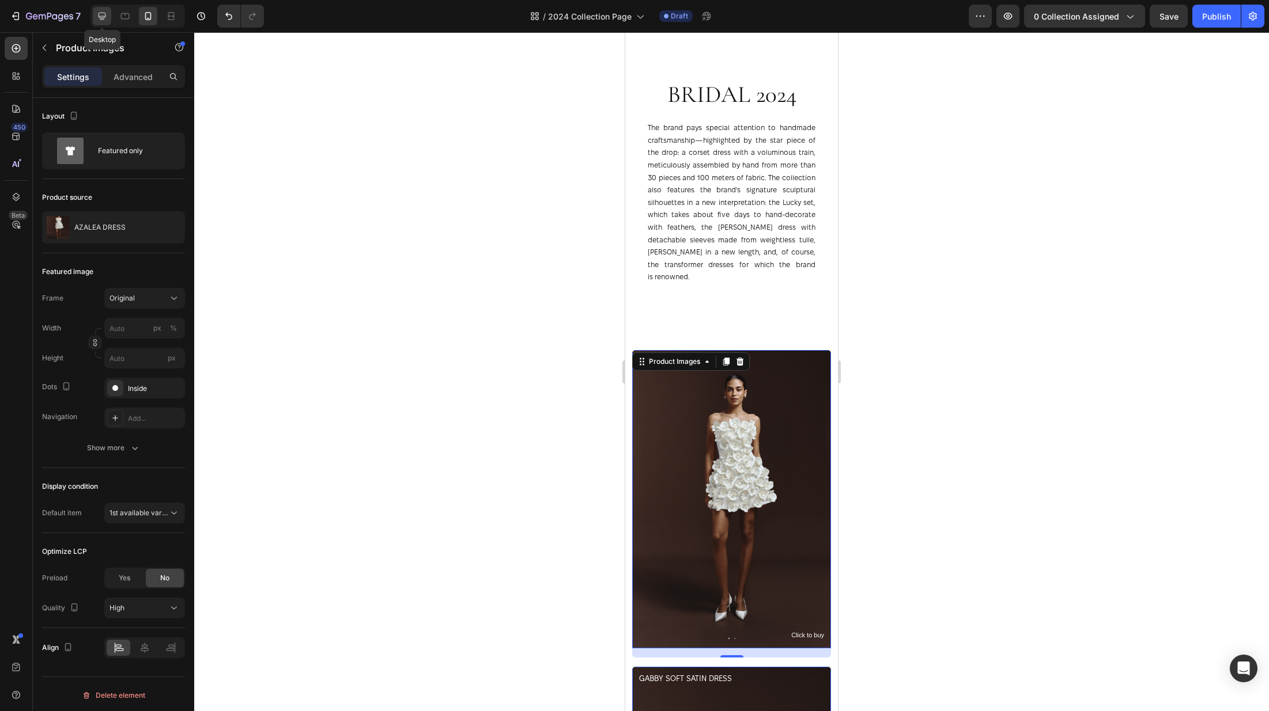
click at [97, 9] on div at bounding box center [102, 16] width 18 height 18
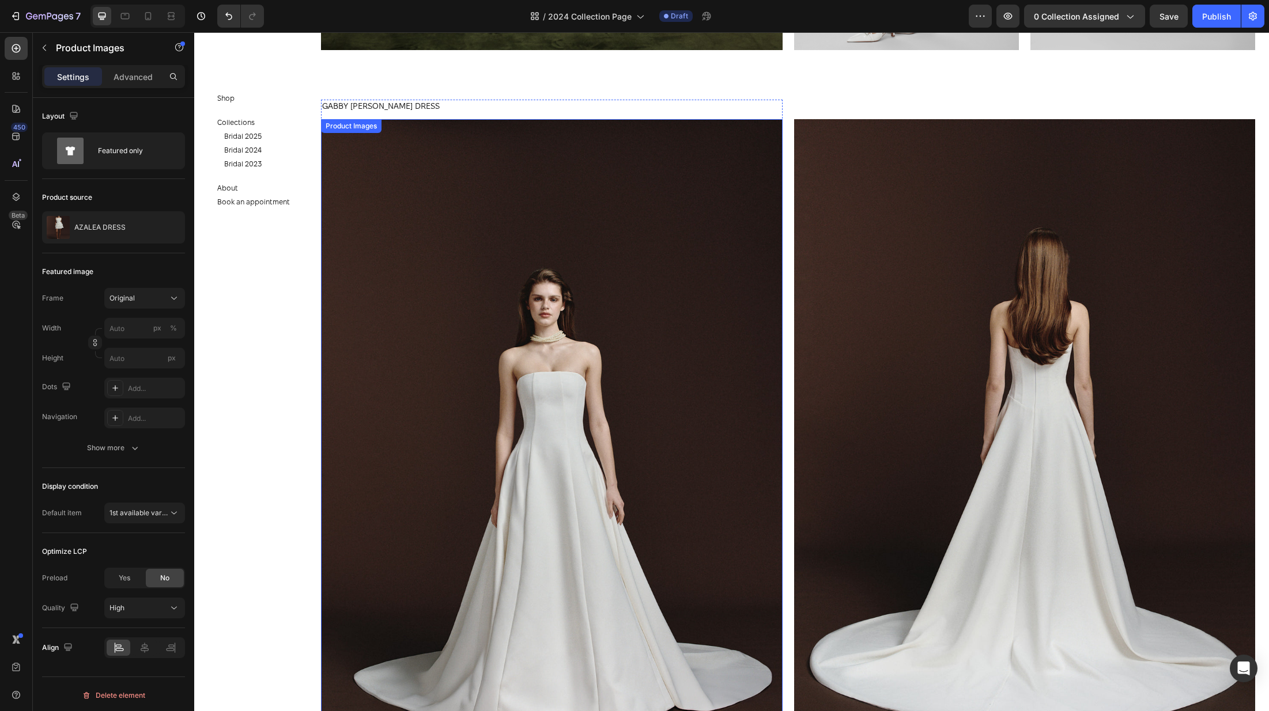
scroll to position [1439, 0]
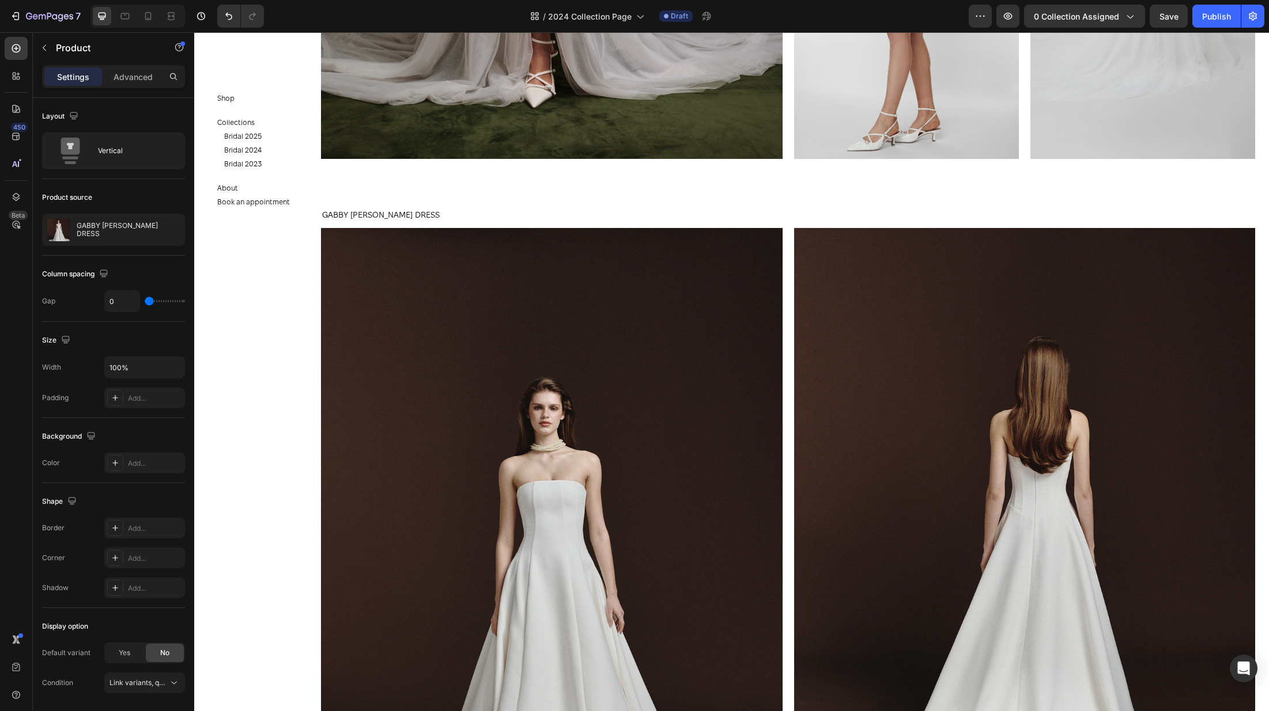
click at [437, 223] on div "GABBY MATT SILK DRESS Product Title" at bounding box center [551, 219] width 461 height 20
click at [426, 222] on div "GABBY MATT SILK DRESS Product Title" at bounding box center [551, 219] width 461 height 20
click at [577, 282] on img at bounding box center [551, 574] width 461 height 692
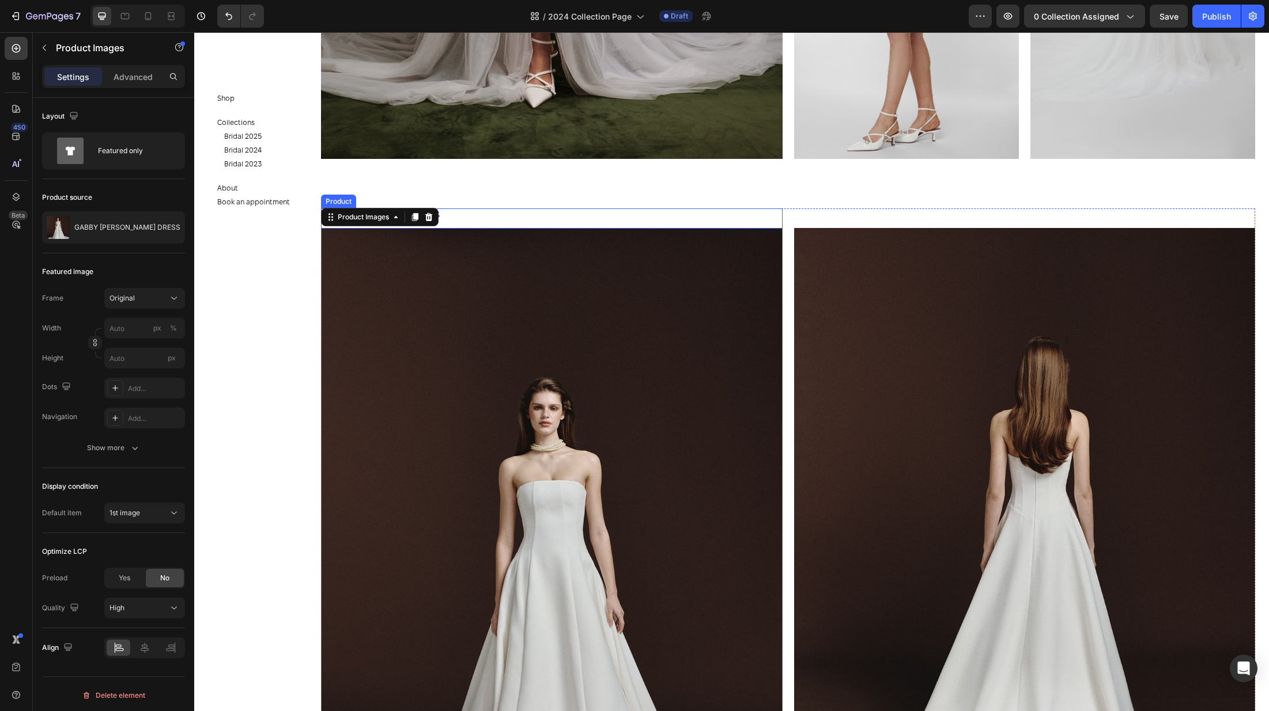
click at [463, 222] on div "GABBY MATT SILK DRESS Product Title" at bounding box center [551, 219] width 461 height 20
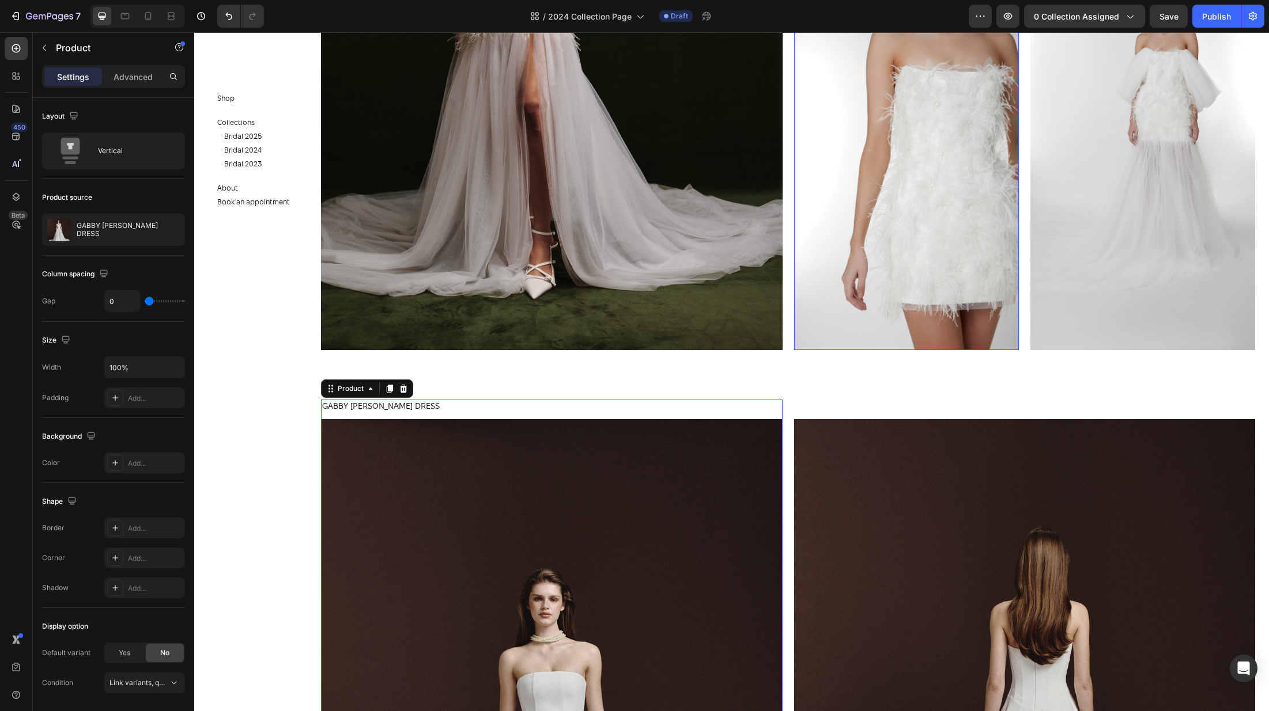
scroll to position [1300, 0]
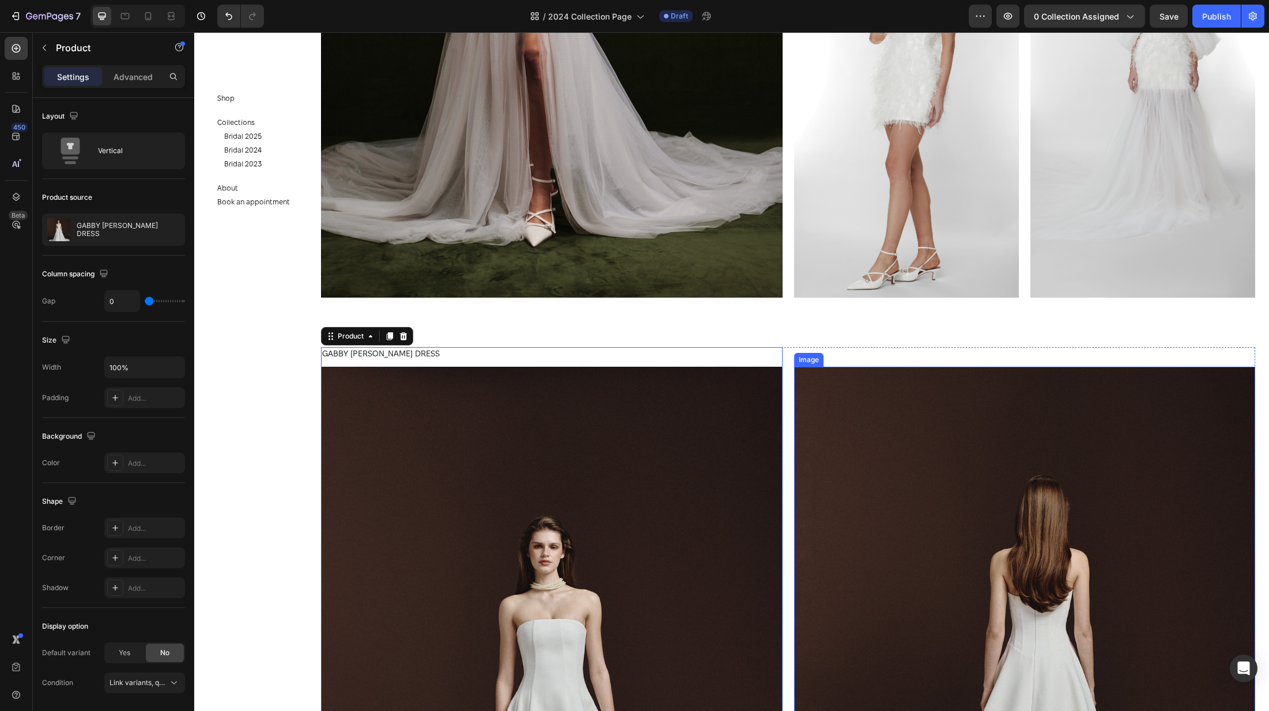
click at [1035, 560] on img at bounding box center [1024, 713] width 461 height 692
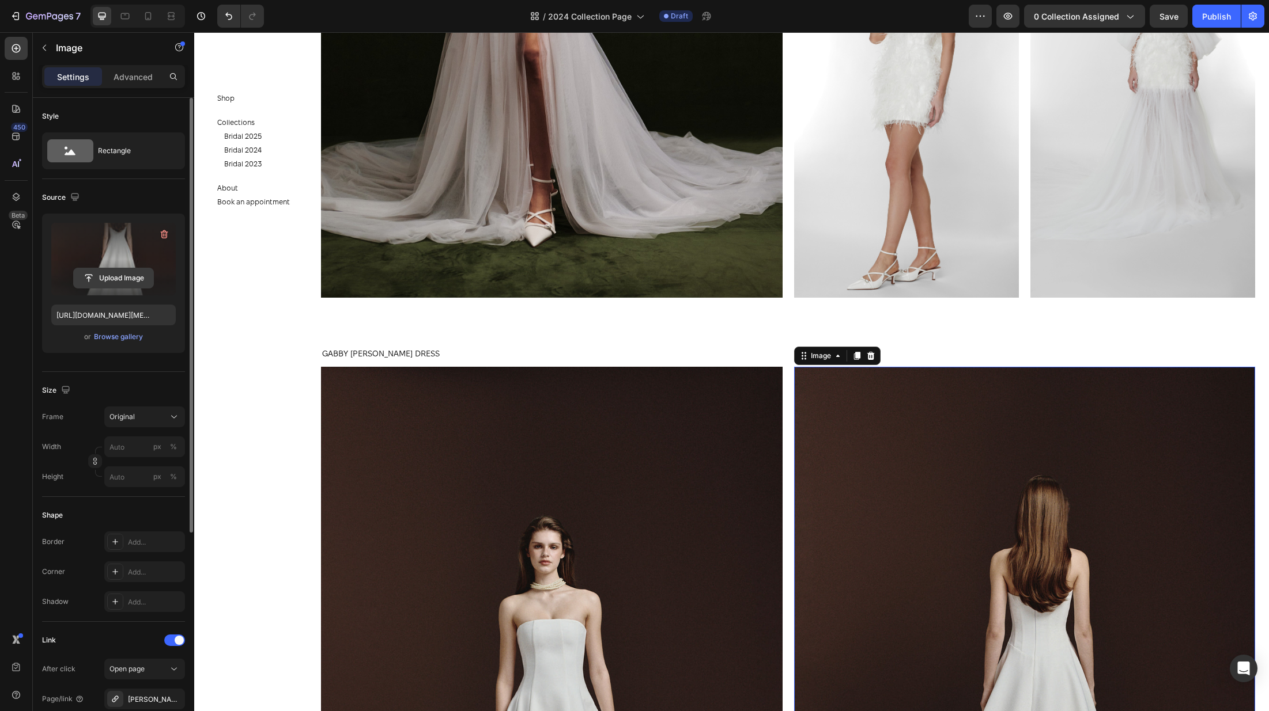
click at [125, 282] on input "file" at bounding box center [114, 278] width 80 height 20
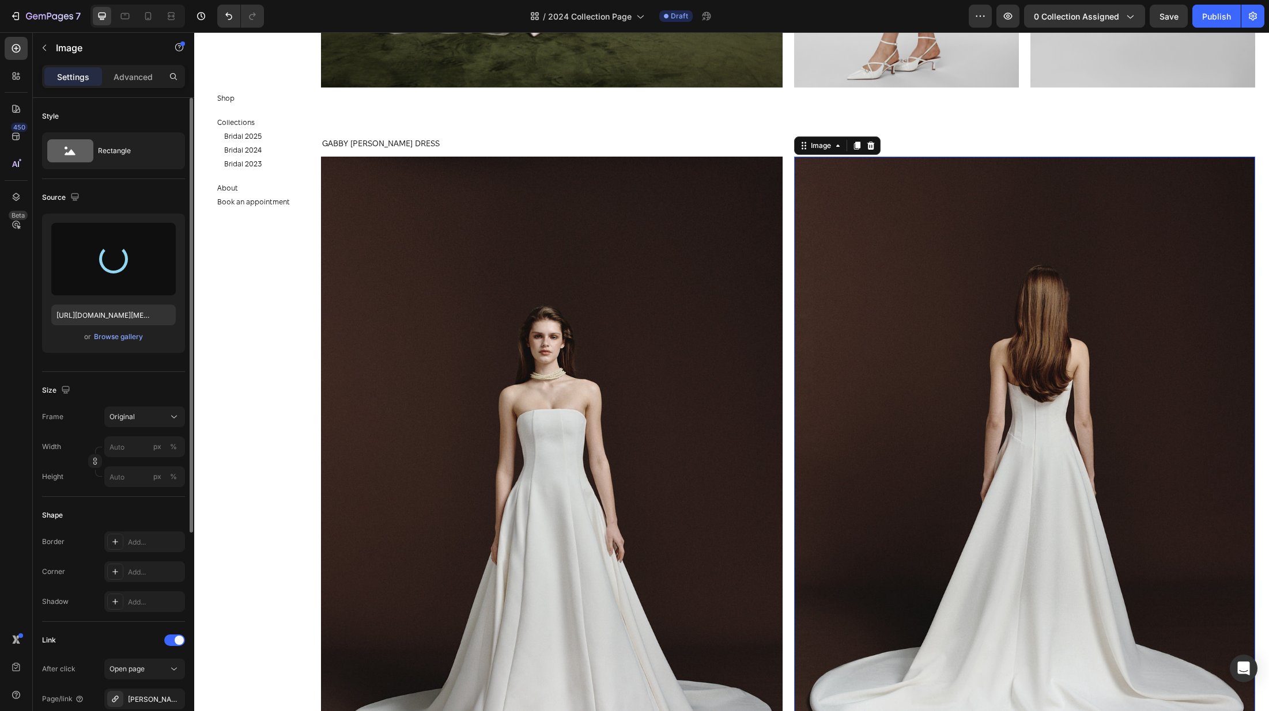
scroll to position [1545, 0]
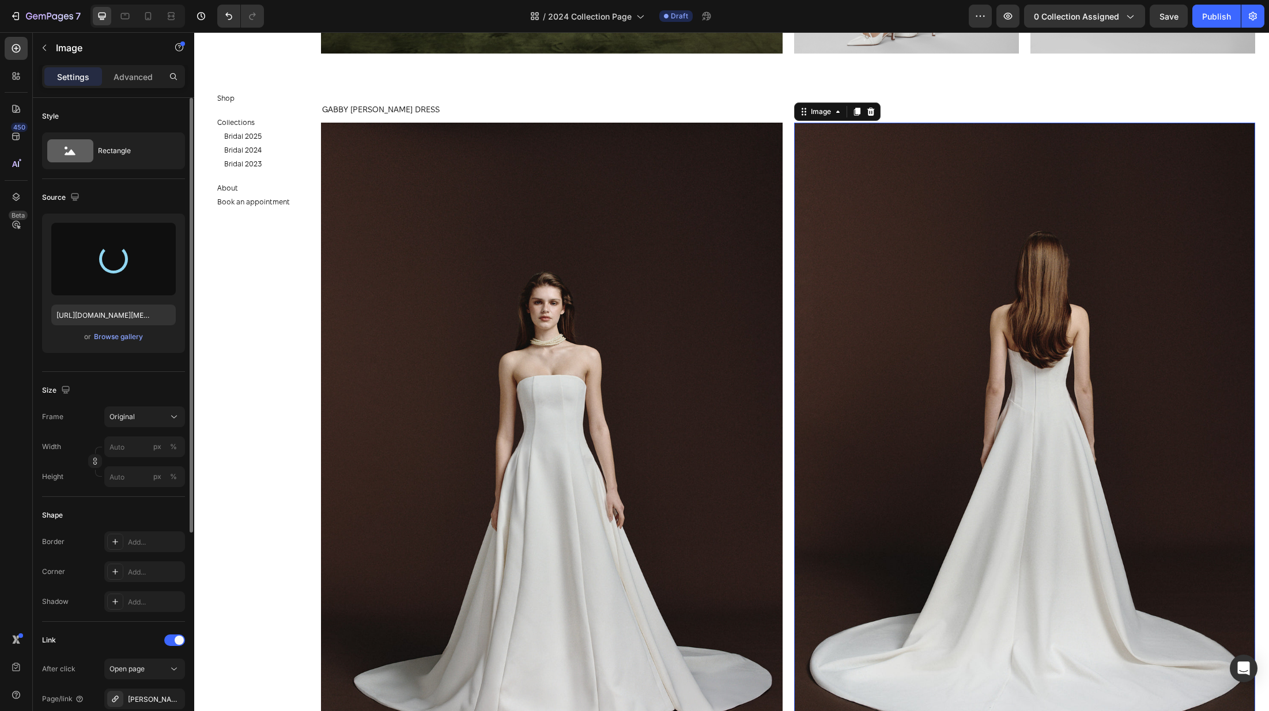
type input "https://cdn.shopify.com/s/files/1/0576/3786/3521/files/gempages_563336841122546…"
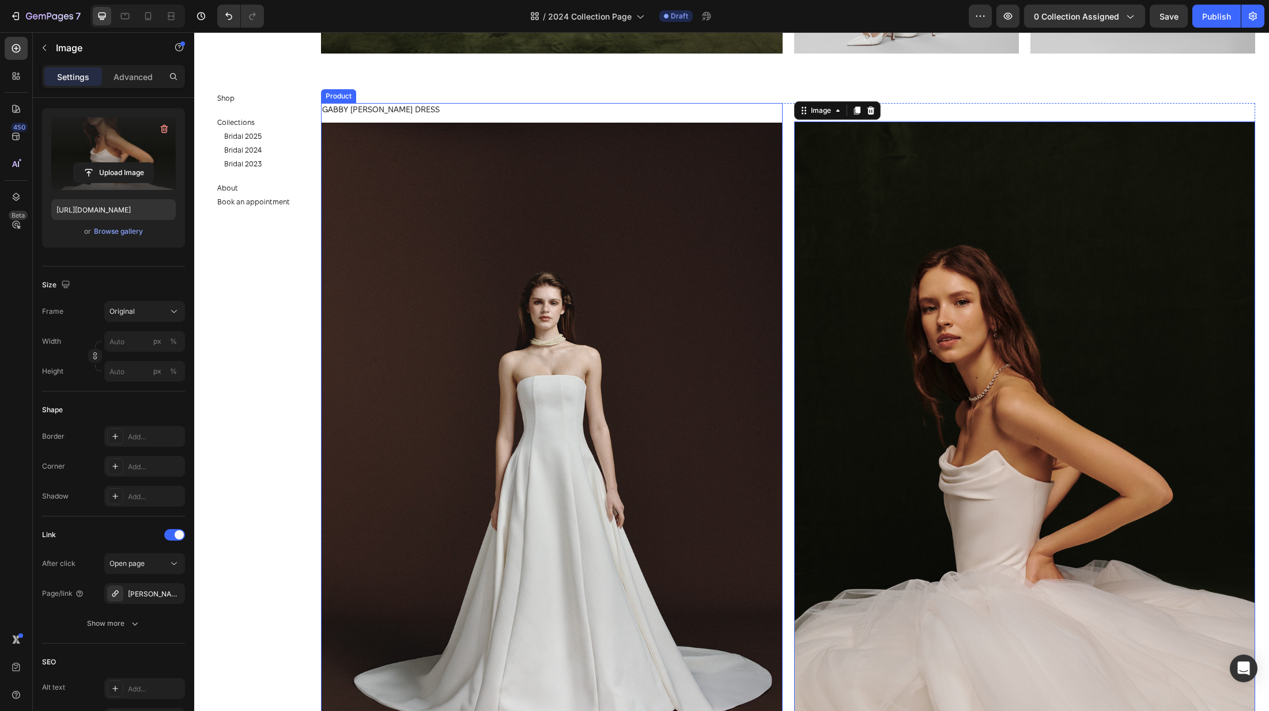
scroll to position [37, 0]
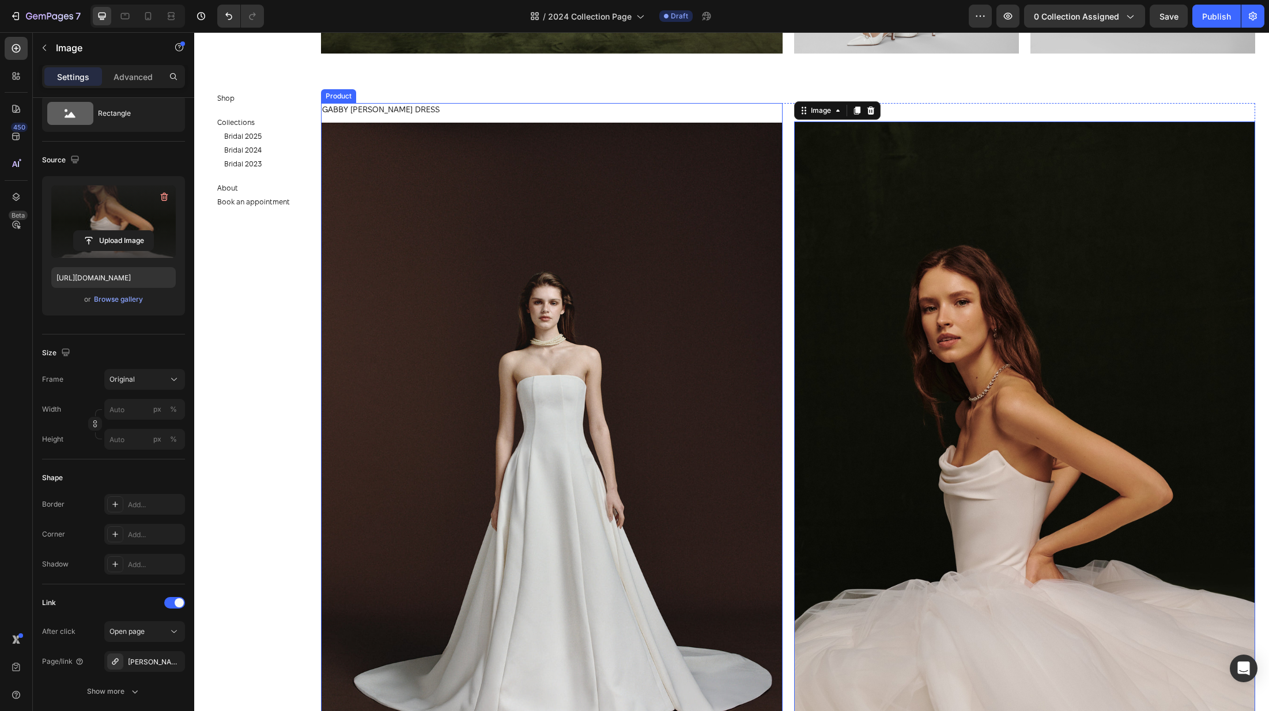
click at [448, 119] on div "GABBY MATT SILK DRESS Product Title" at bounding box center [551, 113] width 461 height 20
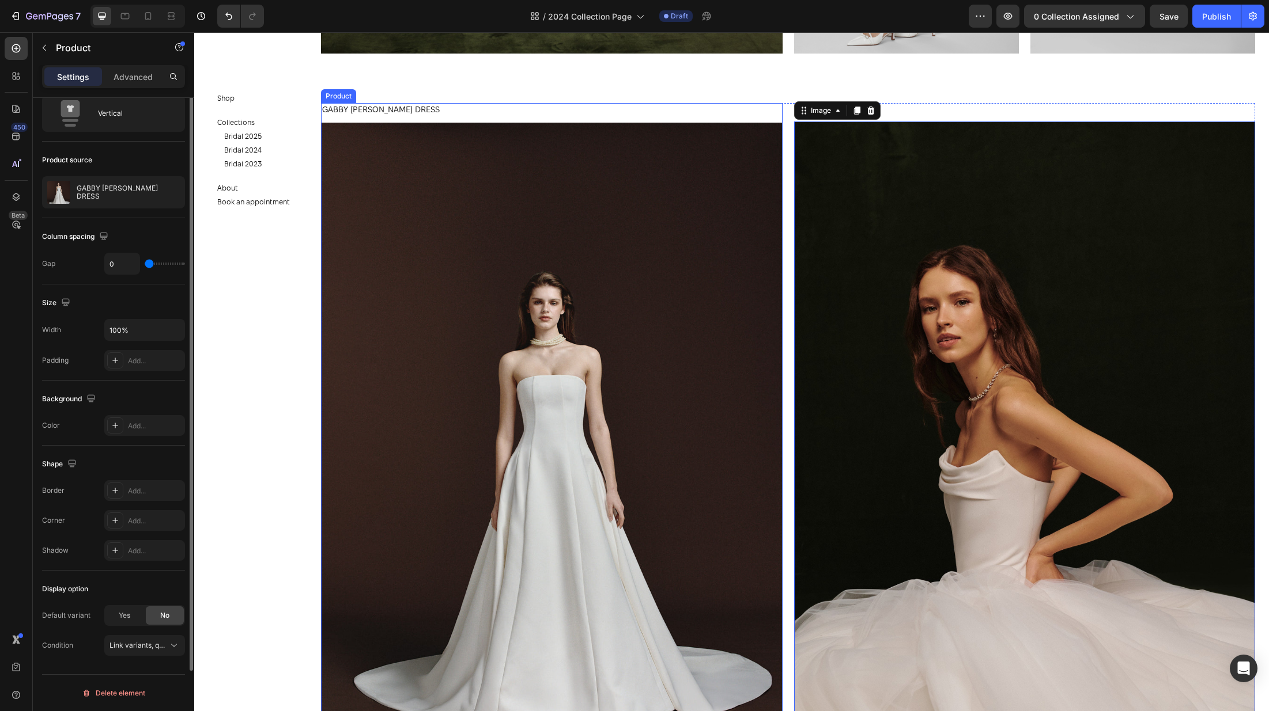
scroll to position [0, 0]
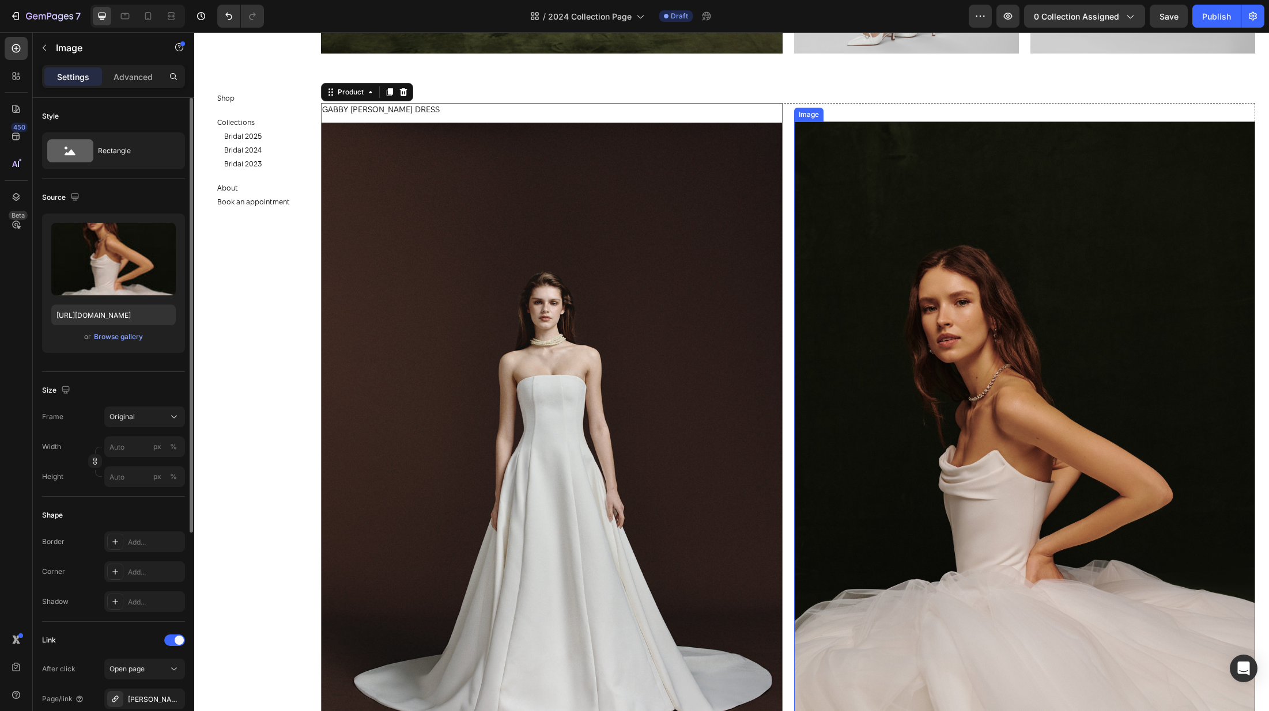
click at [846, 180] on img at bounding box center [1024, 468] width 461 height 693
click at [856, 111] on icon at bounding box center [856, 111] width 6 height 8
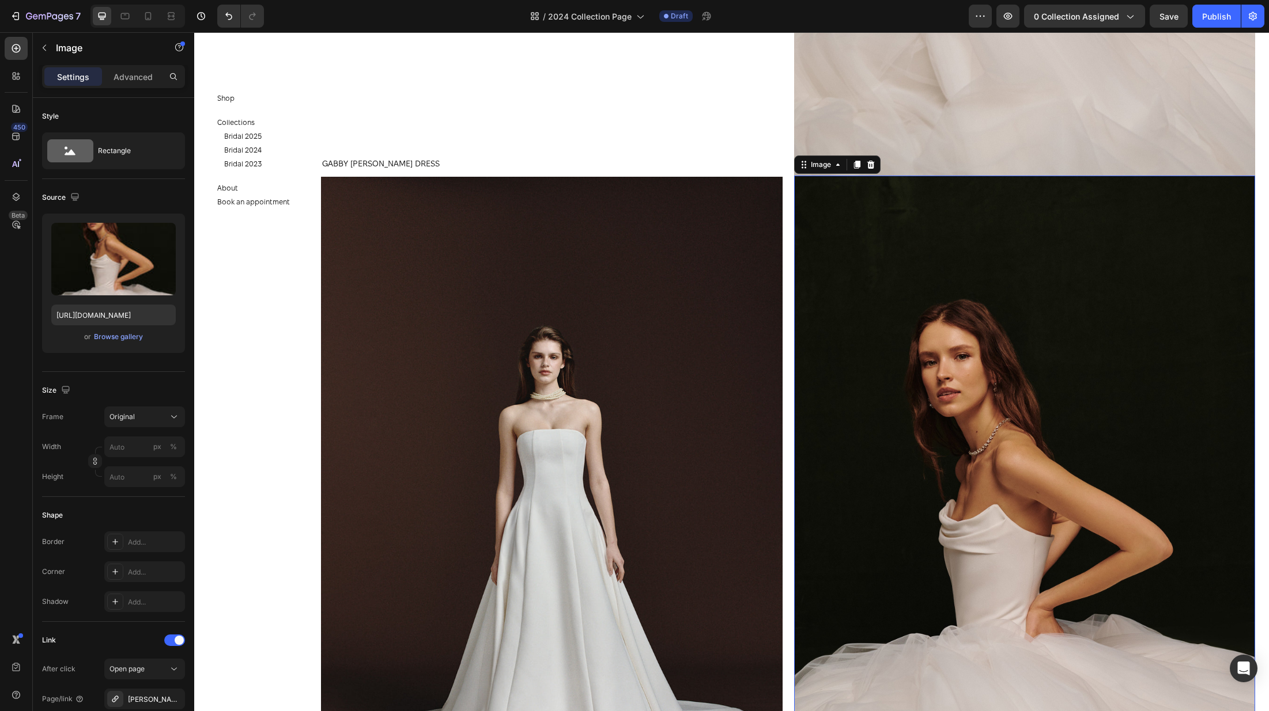
scroll to position [2102, 0]
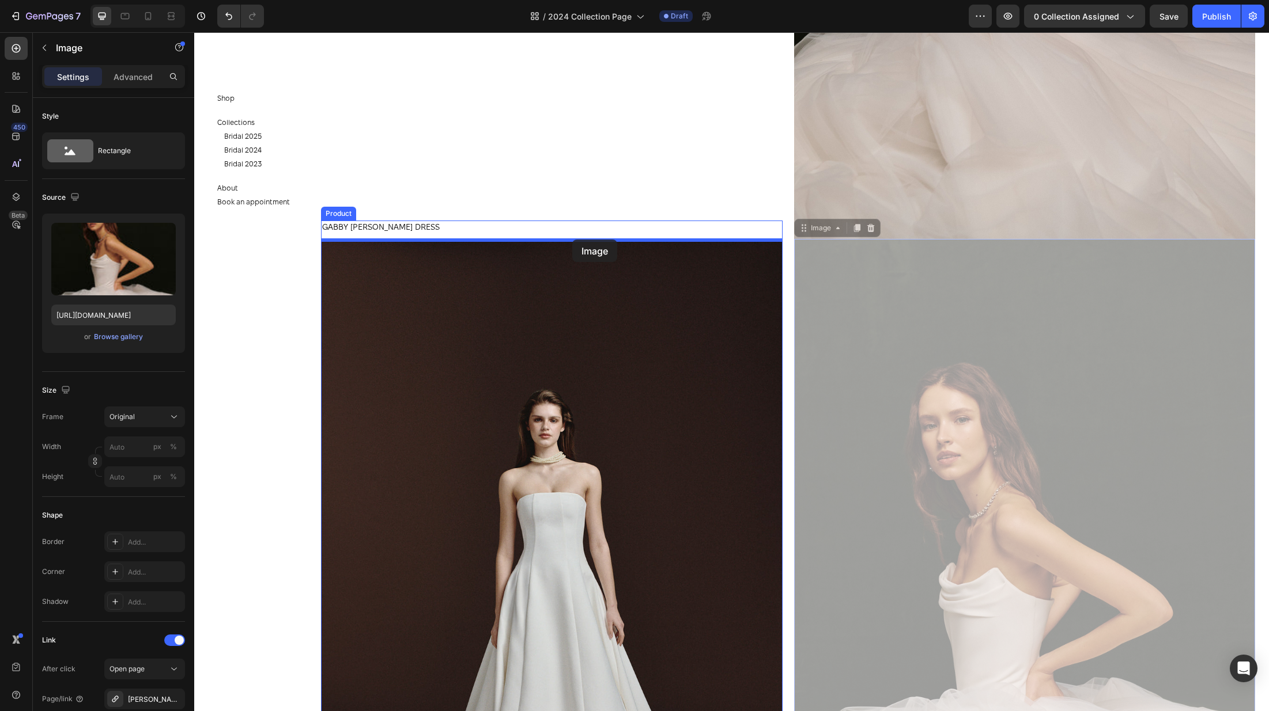
drag, startPoint x: 800, startPoint y: 228, endPoint x: 572, endPoint y: 240, distance: 228.5
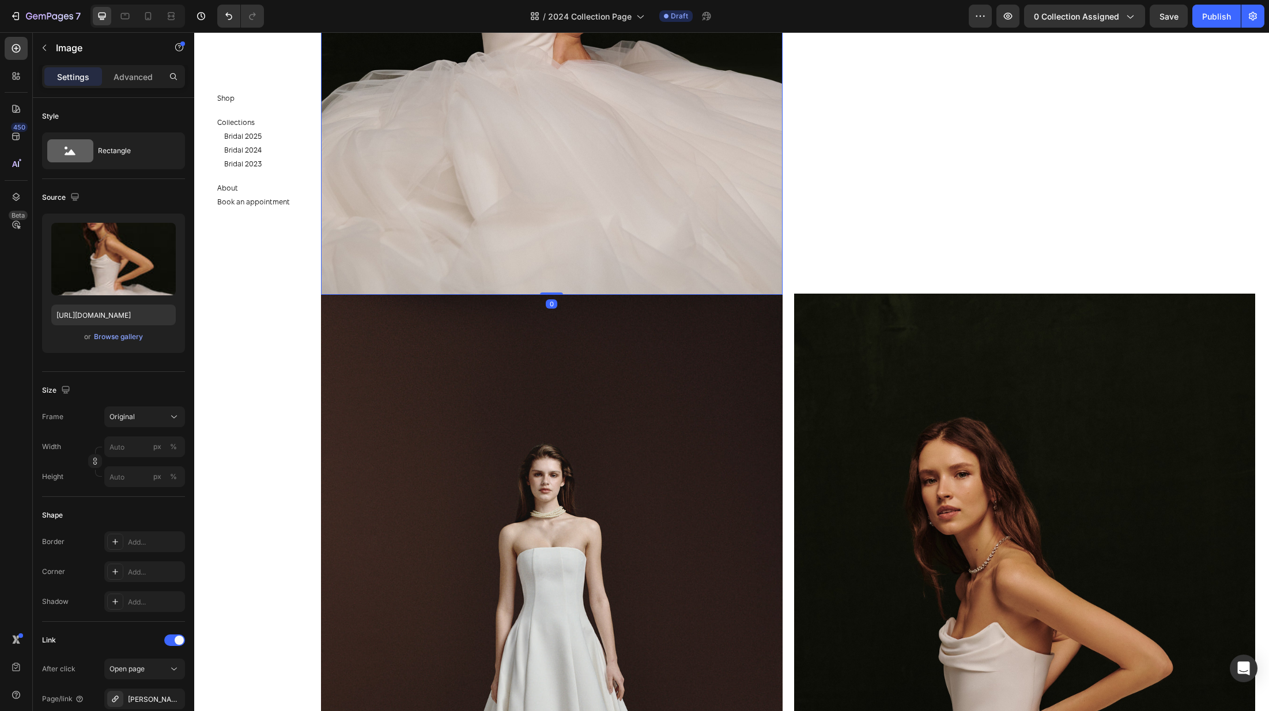
scroll to position [2141, 0]
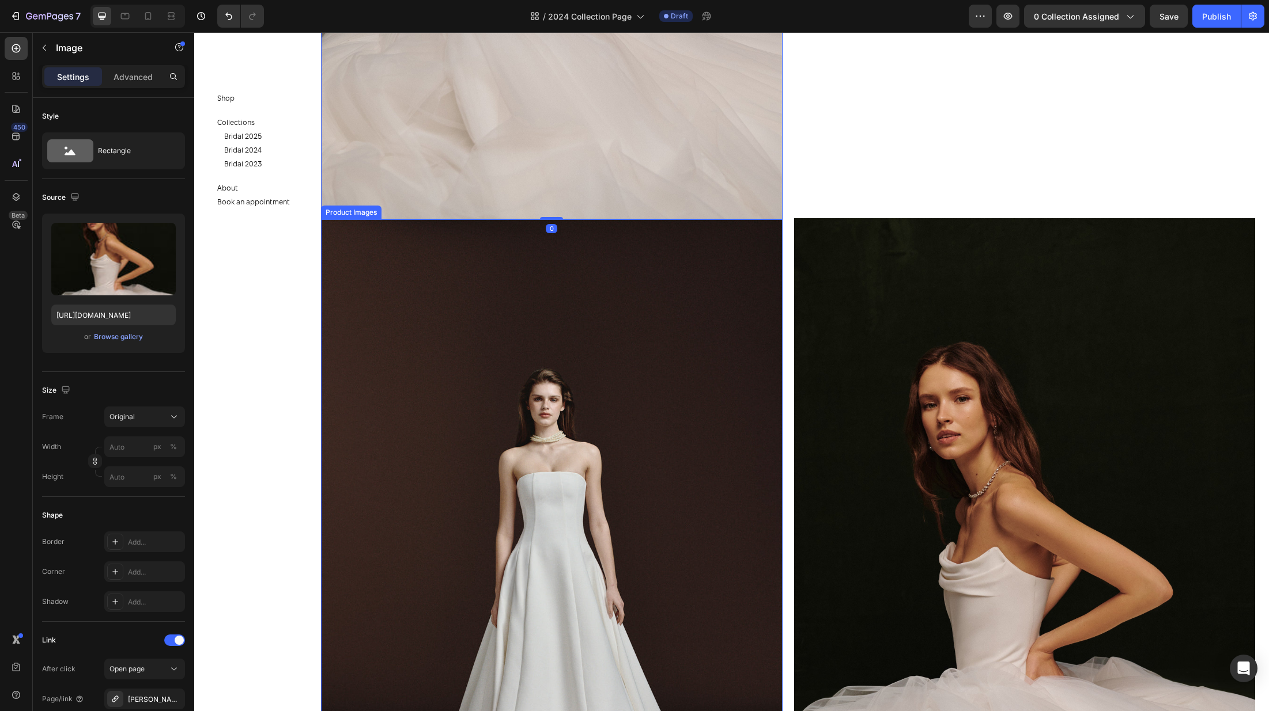
click at [596, 353] on img at bounding box center [551, 565] width 461 height 692
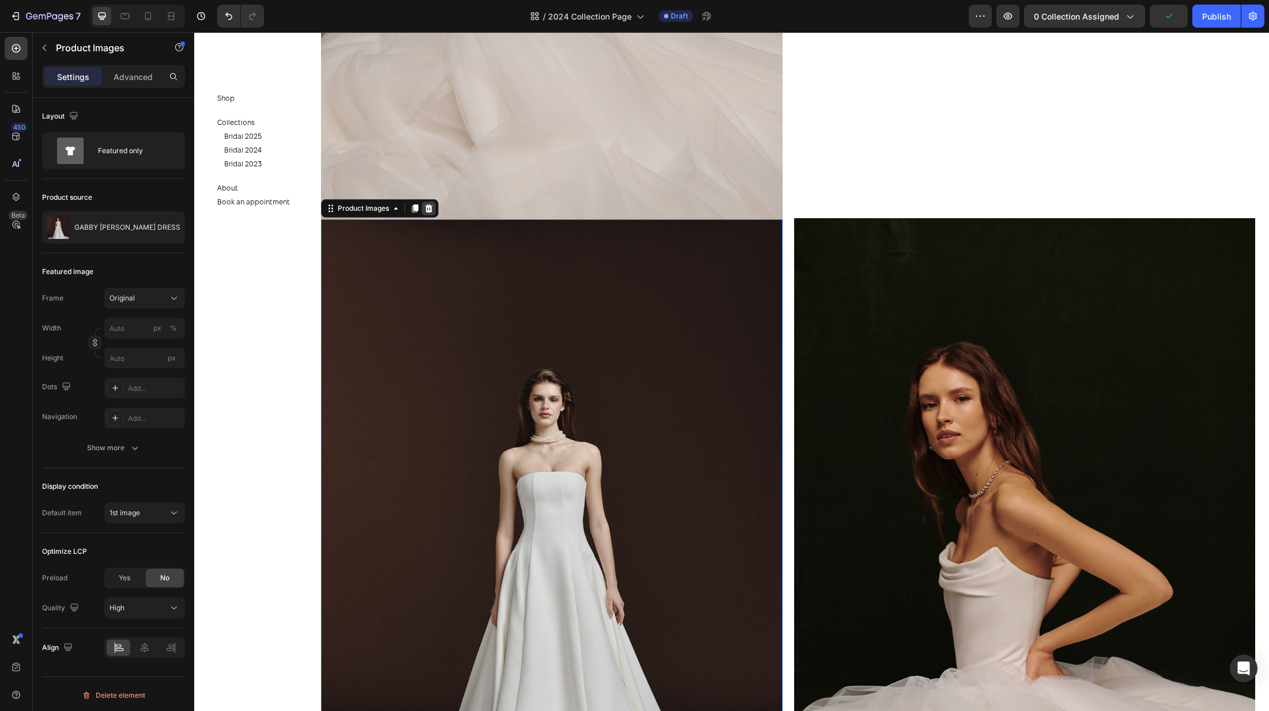
click at [428, 209] on icon at bounding box center [428, 208] width 9 height 9
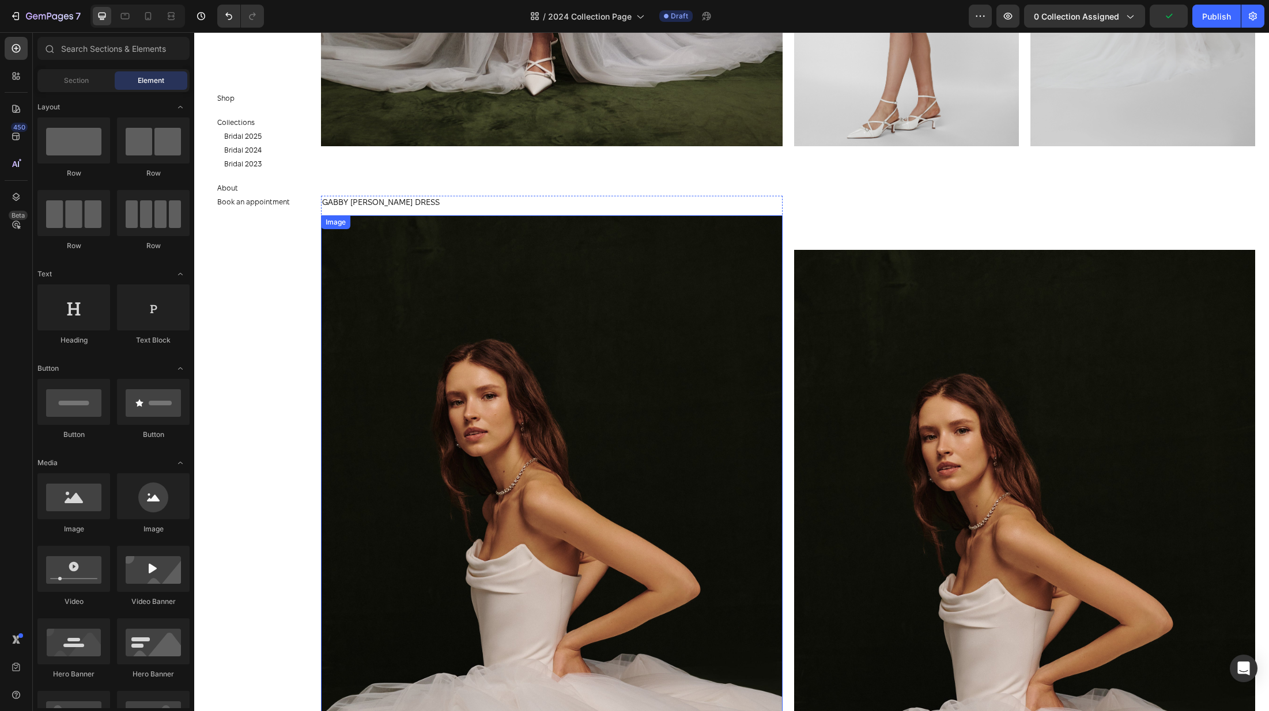
scroll to position [1405, 0]
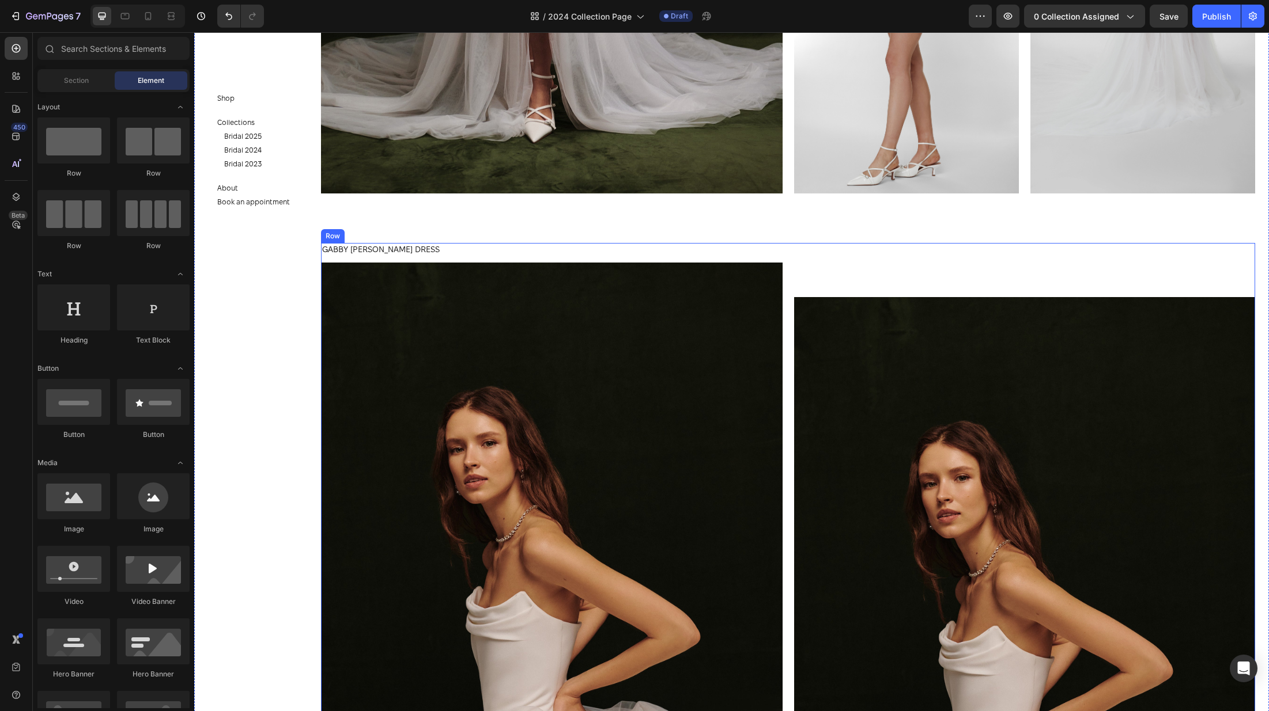
click at [813, 268] on div "Image" at bounding box center [1024, 616] width 461 height 747
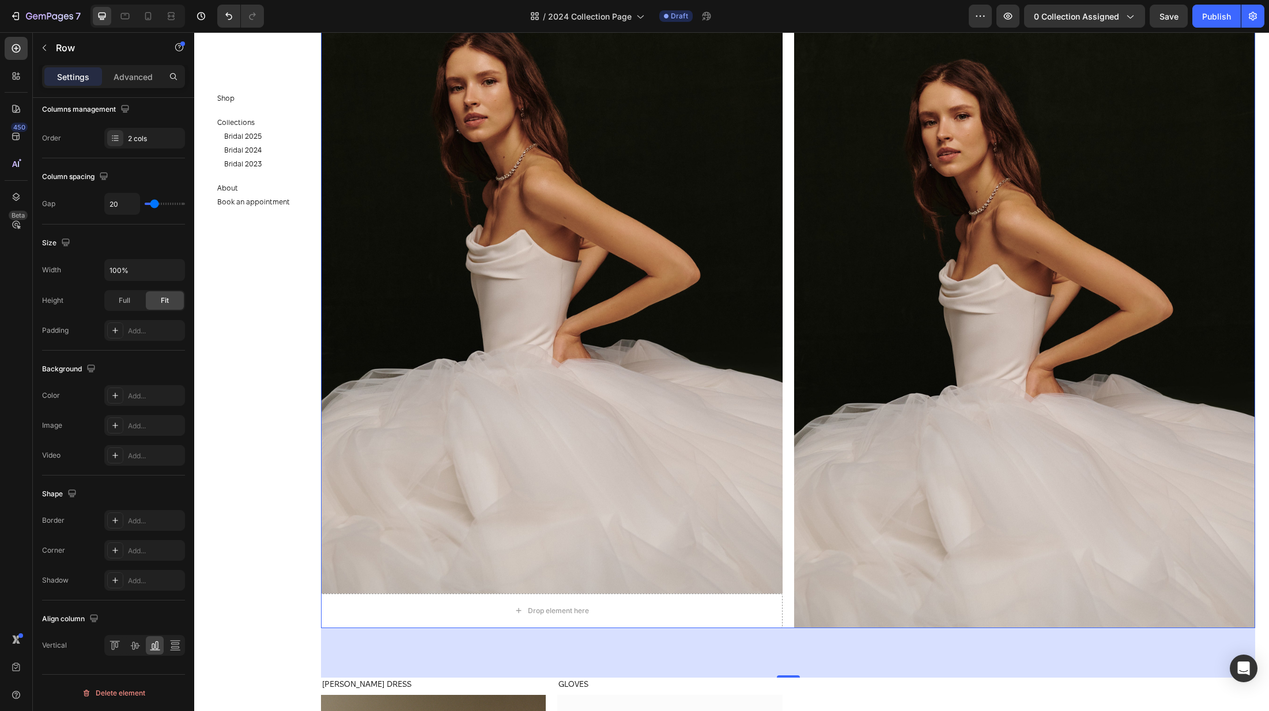
scroll to position [1834, 0]
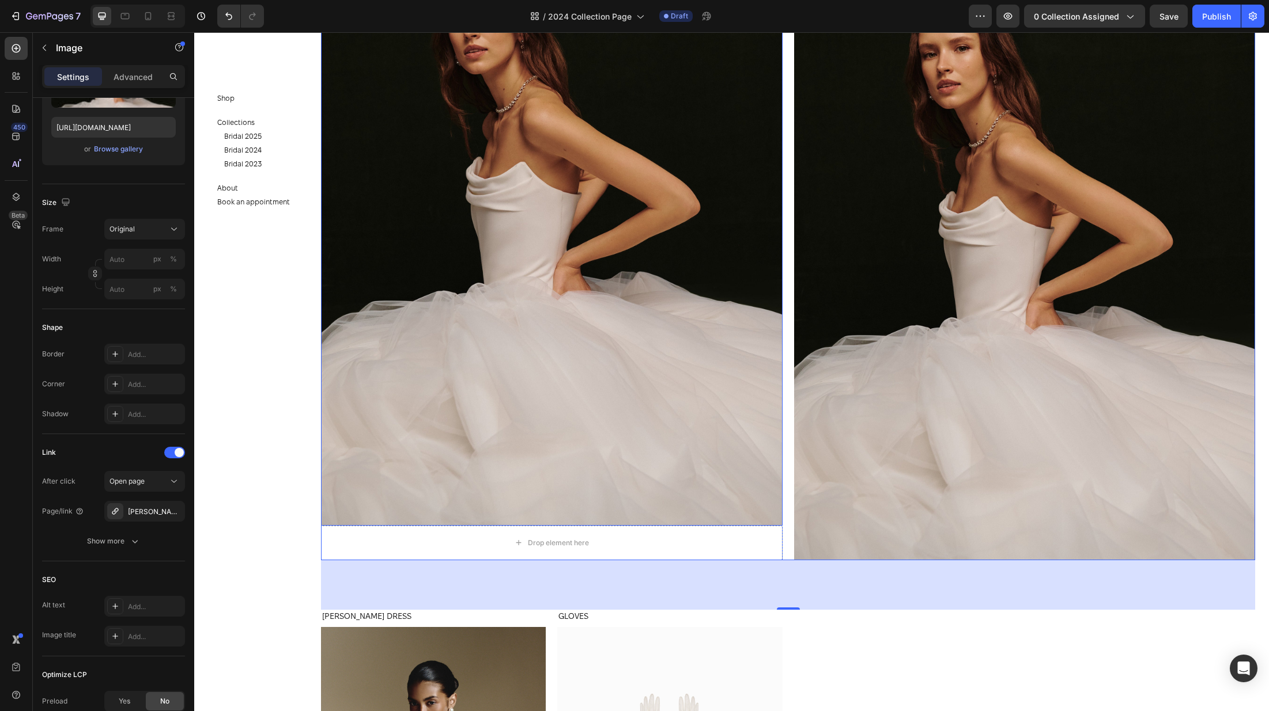
click at [677, 503] on img at bounding box center [551, 179] width 461 height 693
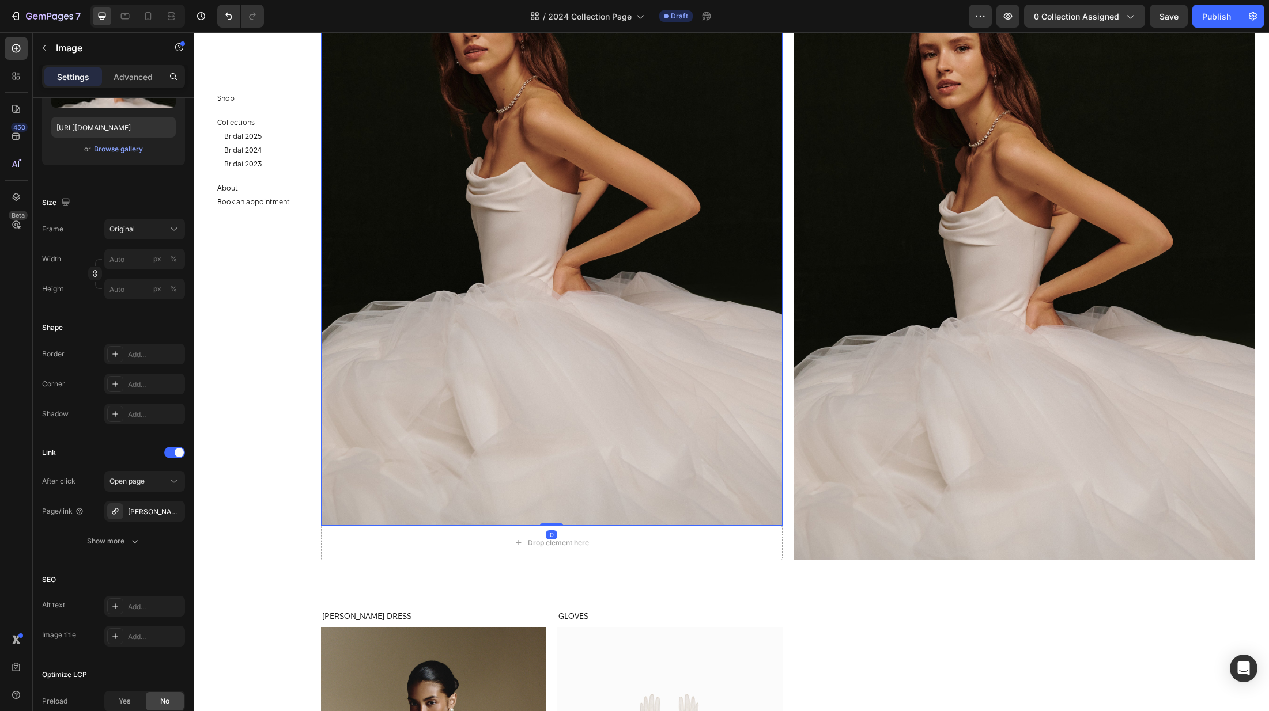
scroll to position [0, 0]
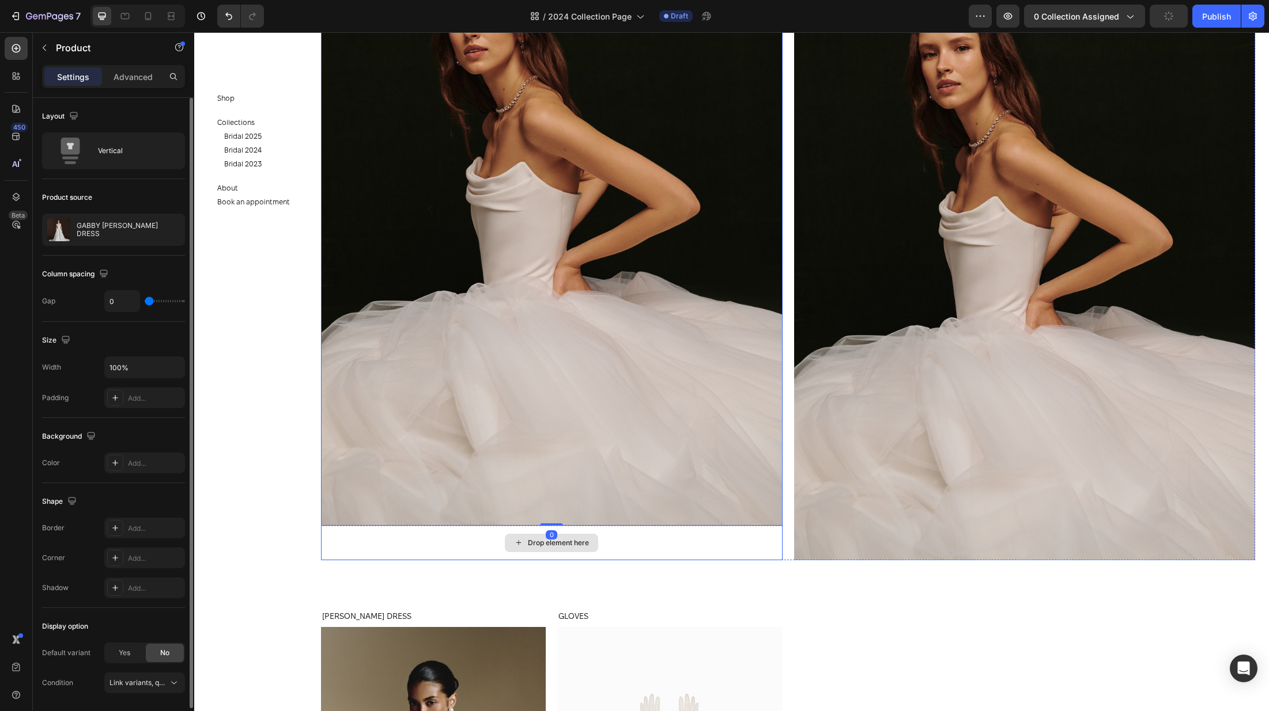
click at [684, 535] on div "Drop element here" at bounding box center [551, 543] width 461 height 35
click at [464, 464] on img at bounding box center [551, 179] width 461 height 693
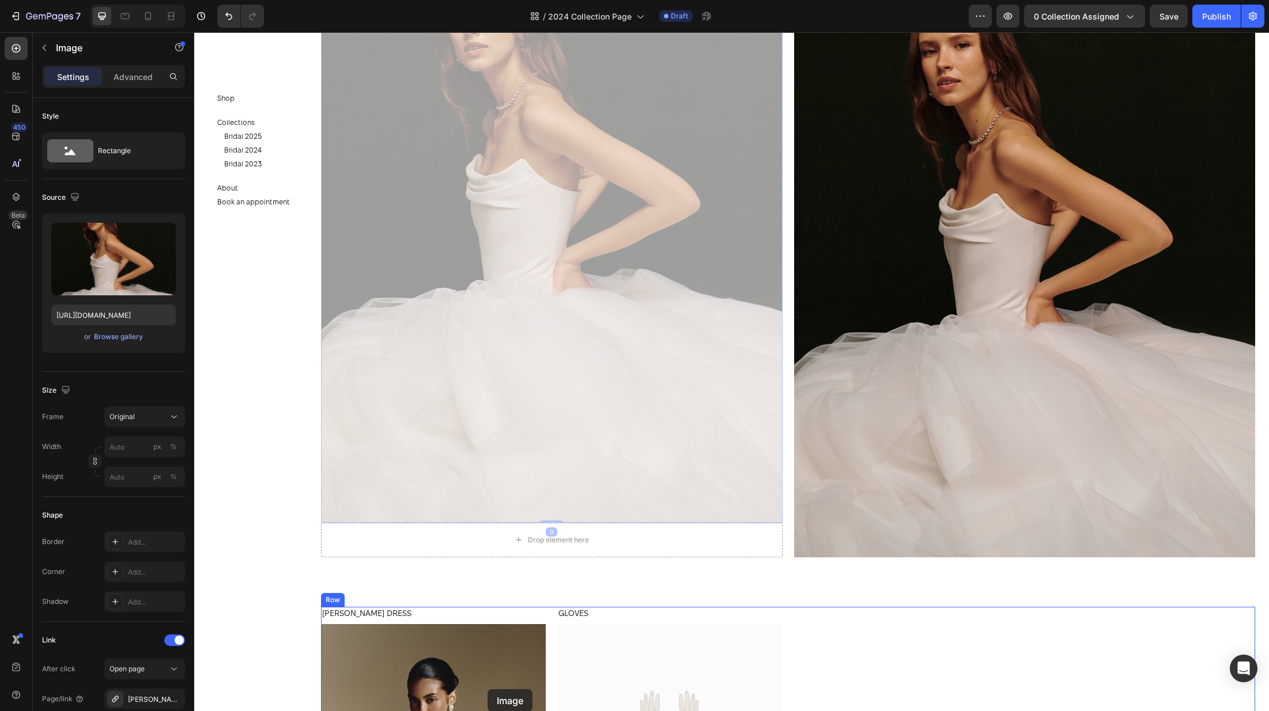
scroll to position [1861, 0]
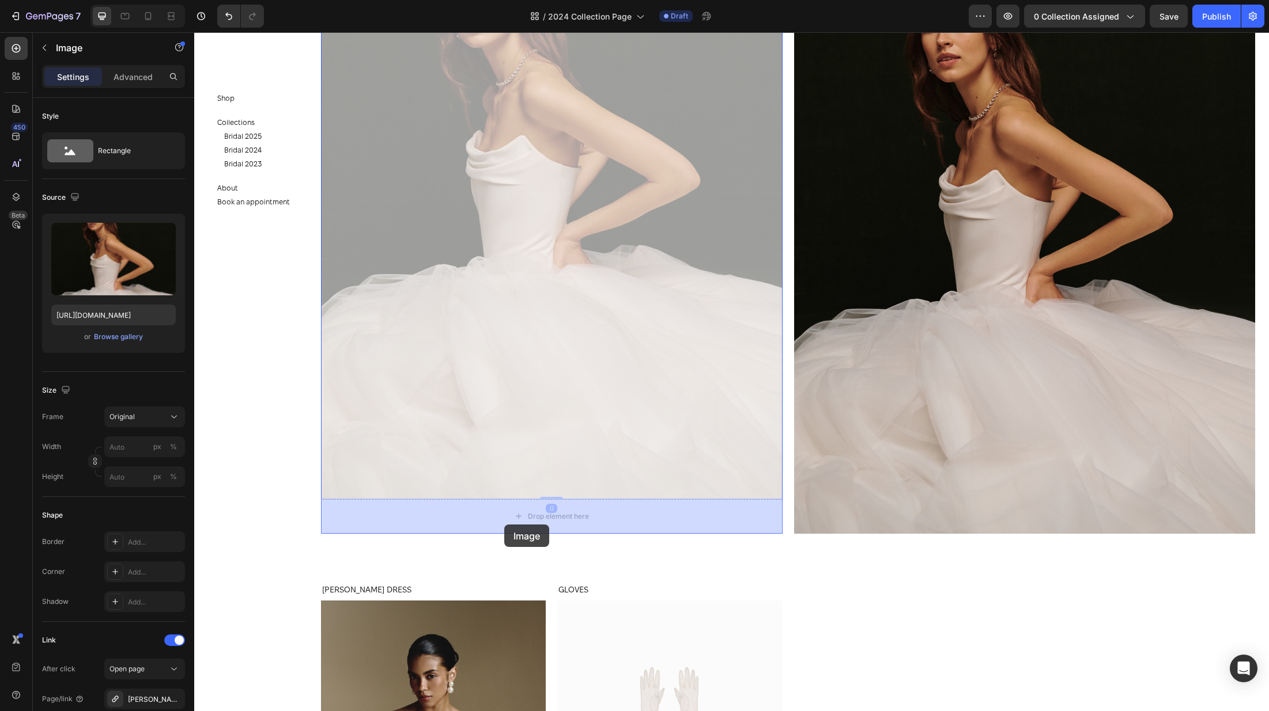
drag, startPoint x: 332, startPoint y: 92, endPoint x: 504, endPoint y: 525, distance: 466.2
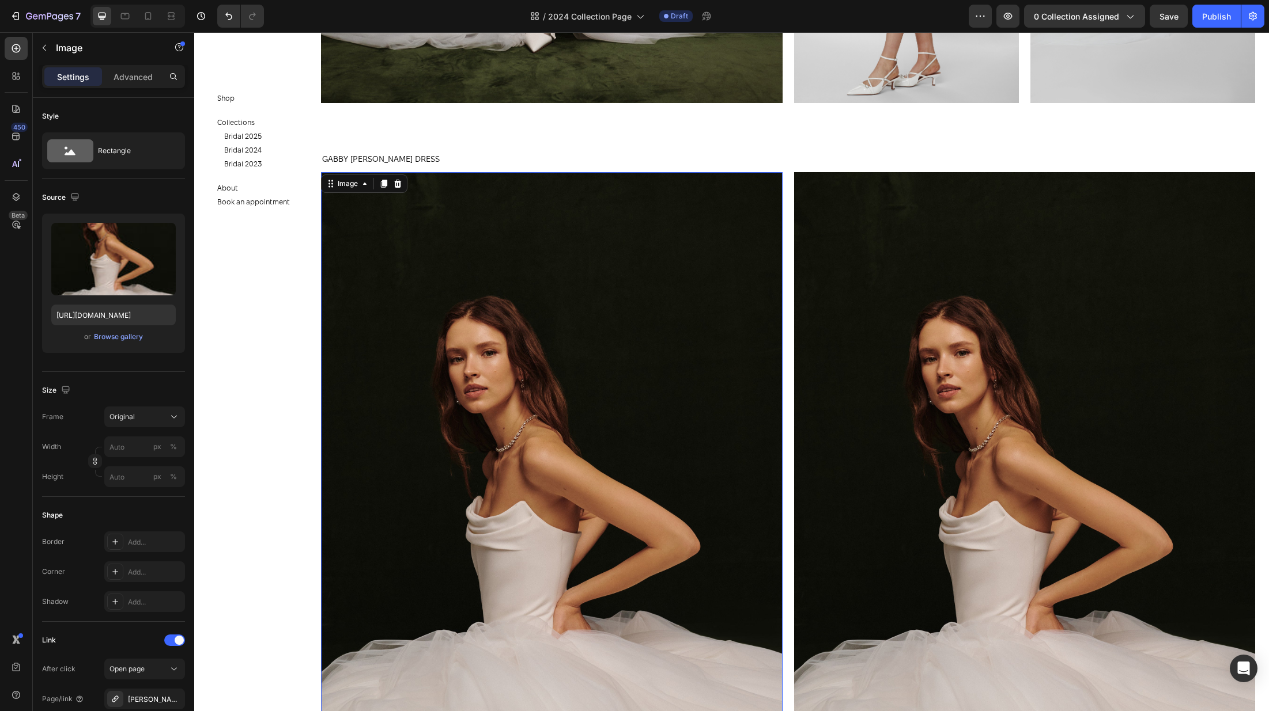
scroll to position [1348, 0]
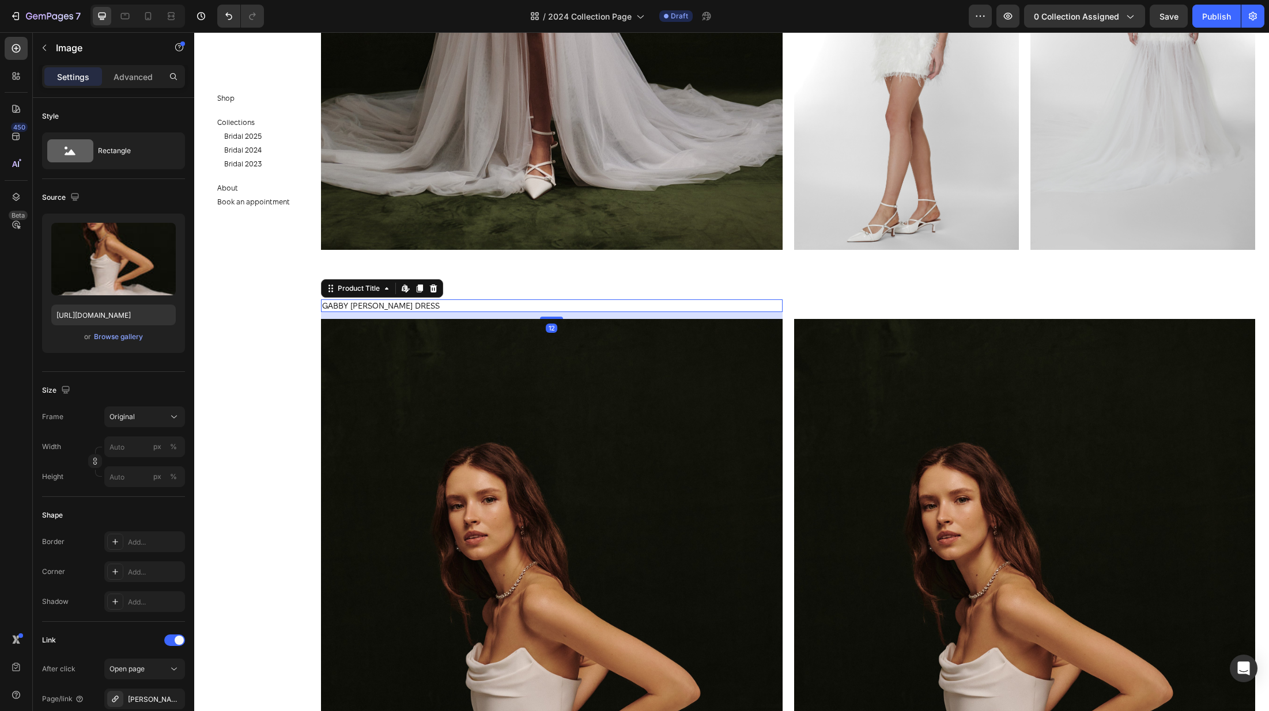
click at [405, 302] on h1 "GABBY MATT SILK DRESS" at bounding box center [551, 306] width 461 height 13
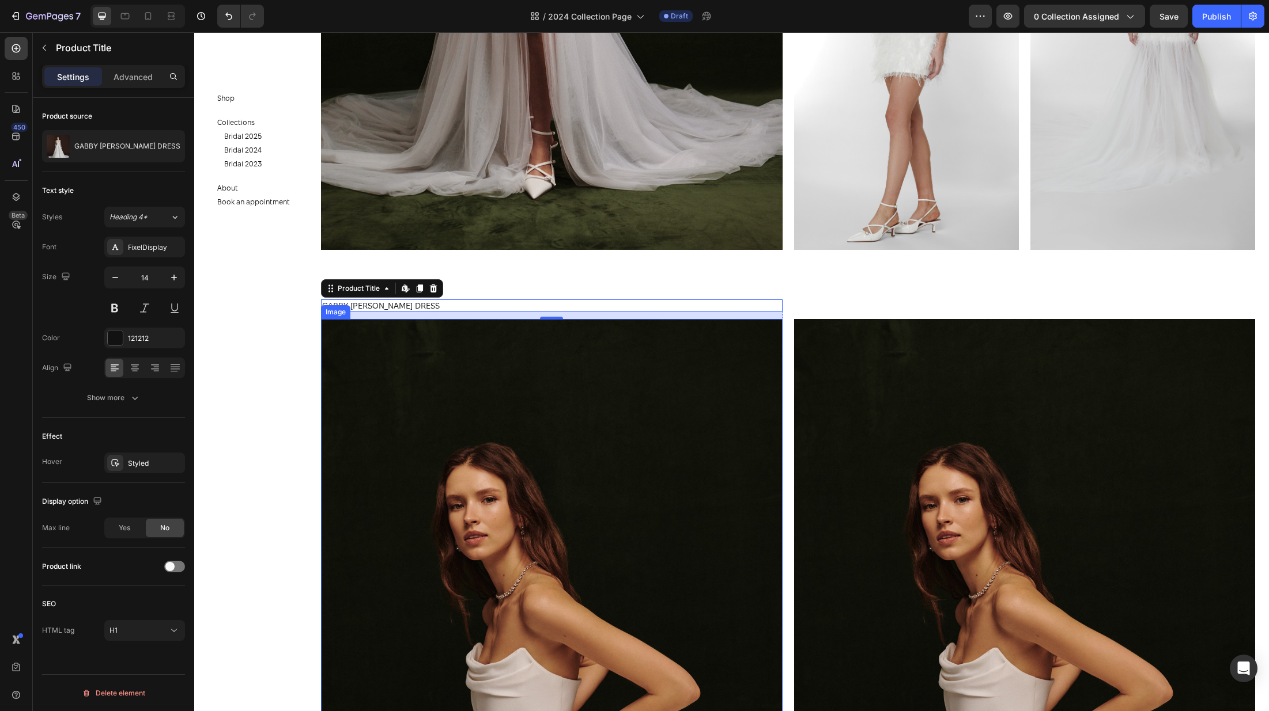
click at [548, 438] on img at bounding box center [551, 665] width 461 height 693
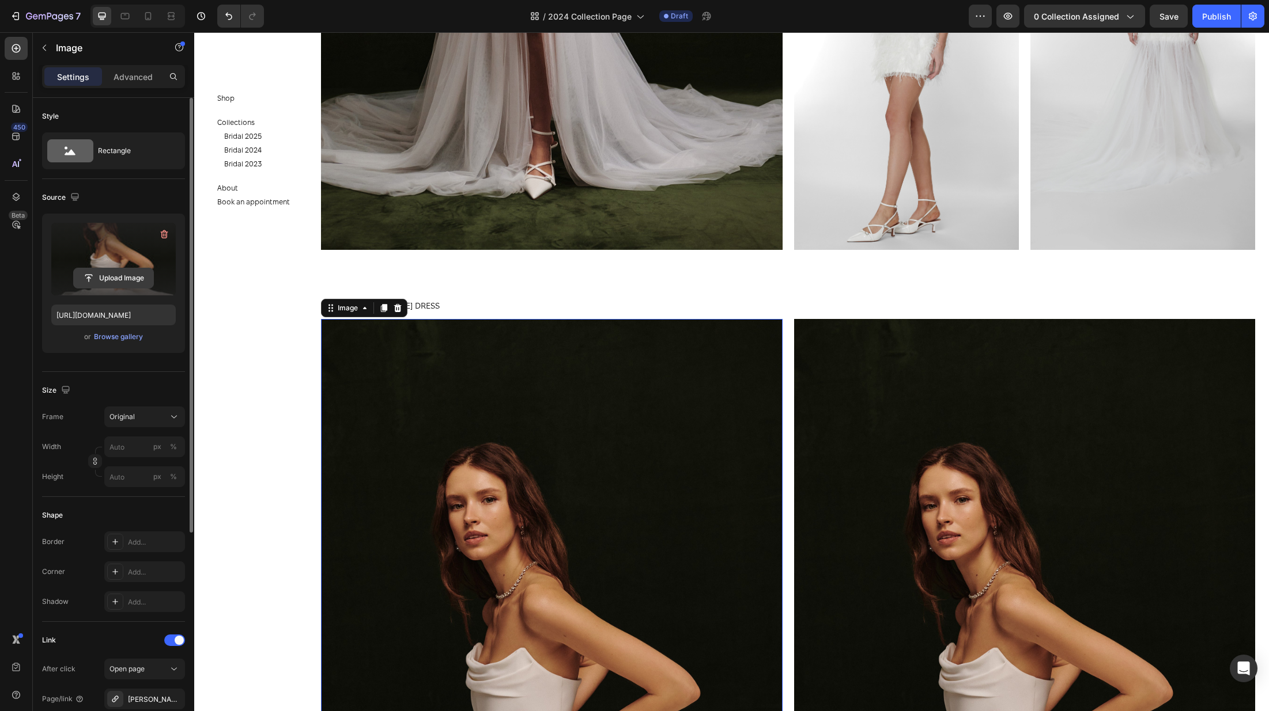
click at [117, 285] on input "file" at bounding box center [114, 278] width 80 height 20
type input "https://cdn.shopify.com/s/files/1/0576/3786/3521/files/gempages_563336841122546…"
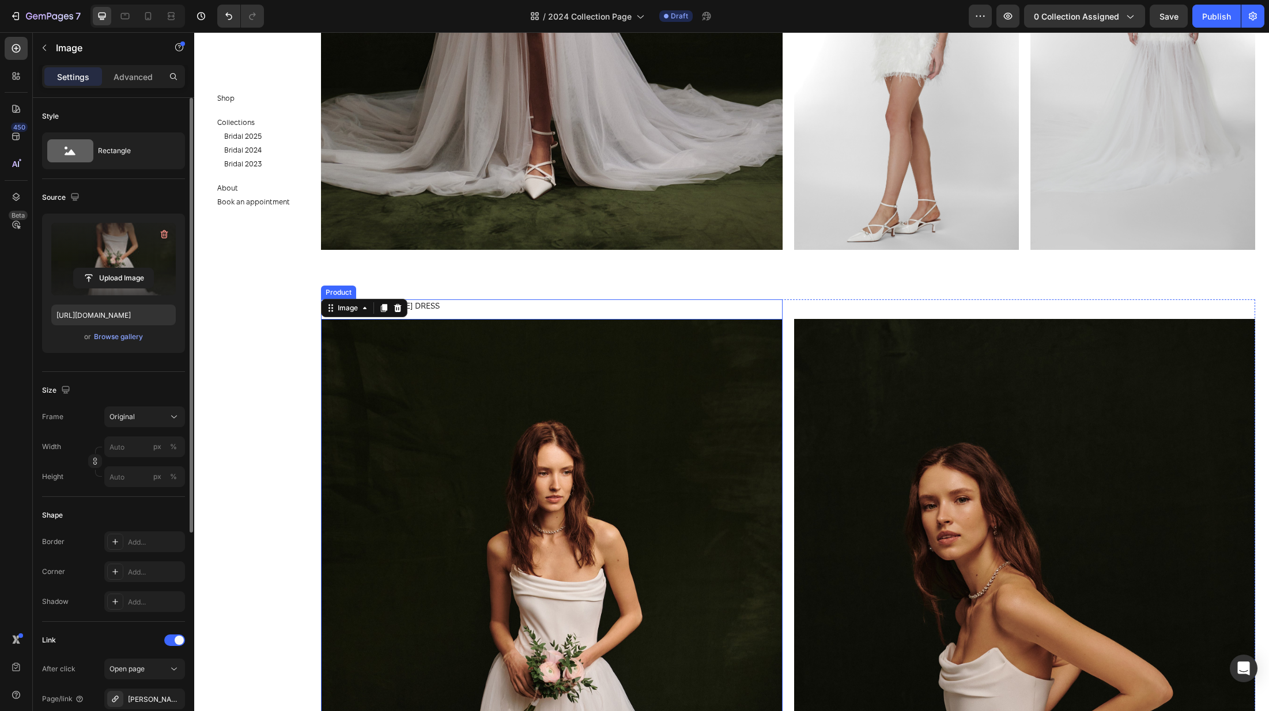
click at [437, 317] on div "GABBY MATT SILK DRESS Product Title" at bounding box center [551, 310] width 461 height 20
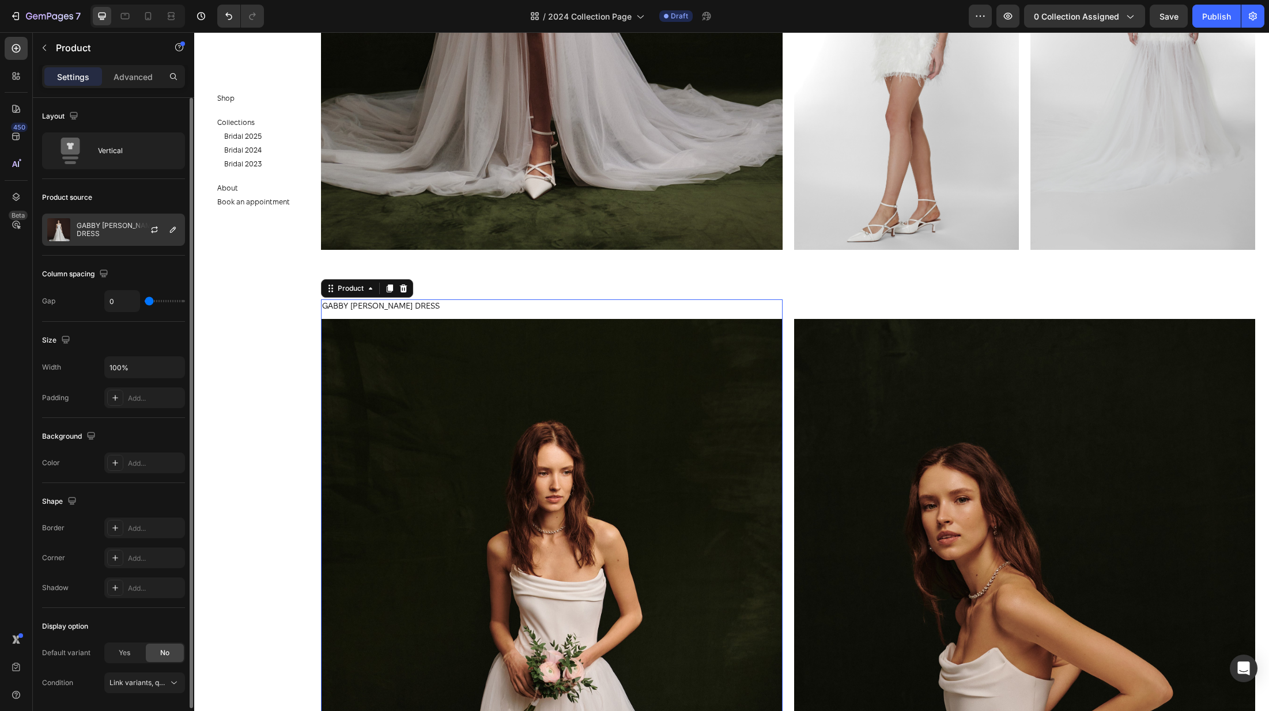
click at [99, 230] on p "GABBY MATT SILK DRESS" at bounding box center [128, 230] width 103 height 16
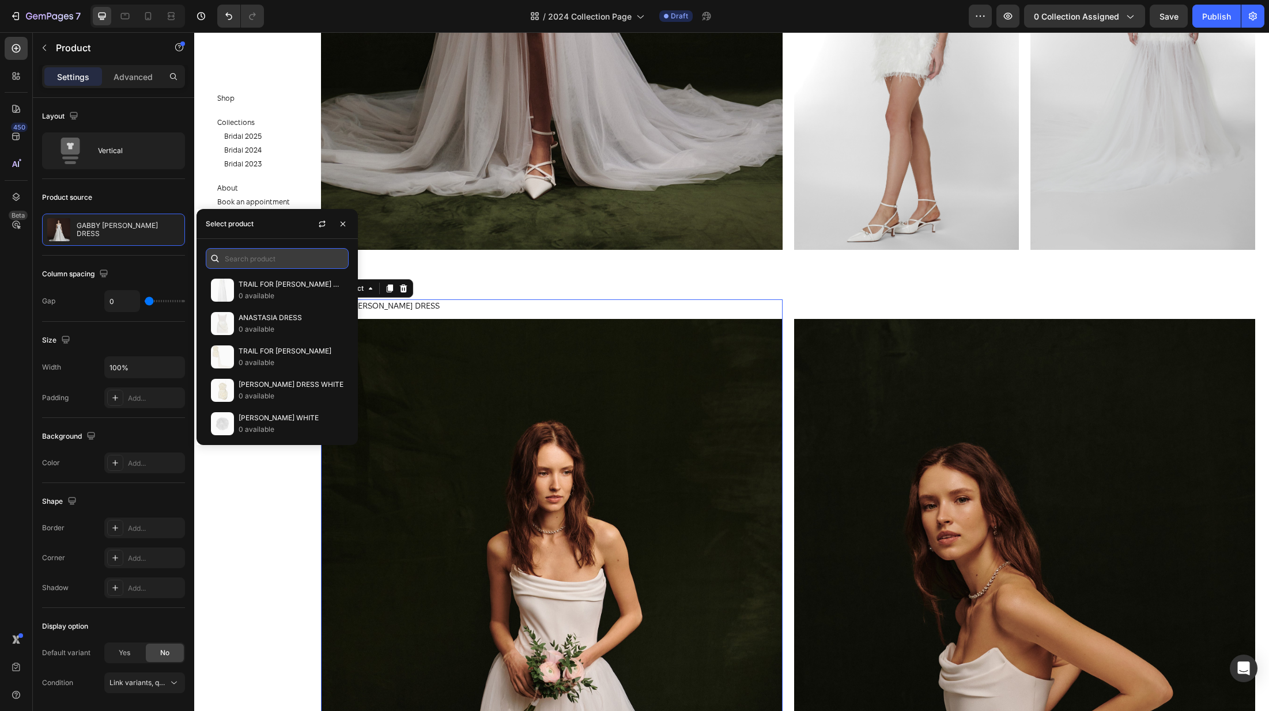
click at [248, 257] on input "text" at bounding box center [277, 258] width 143 height 21
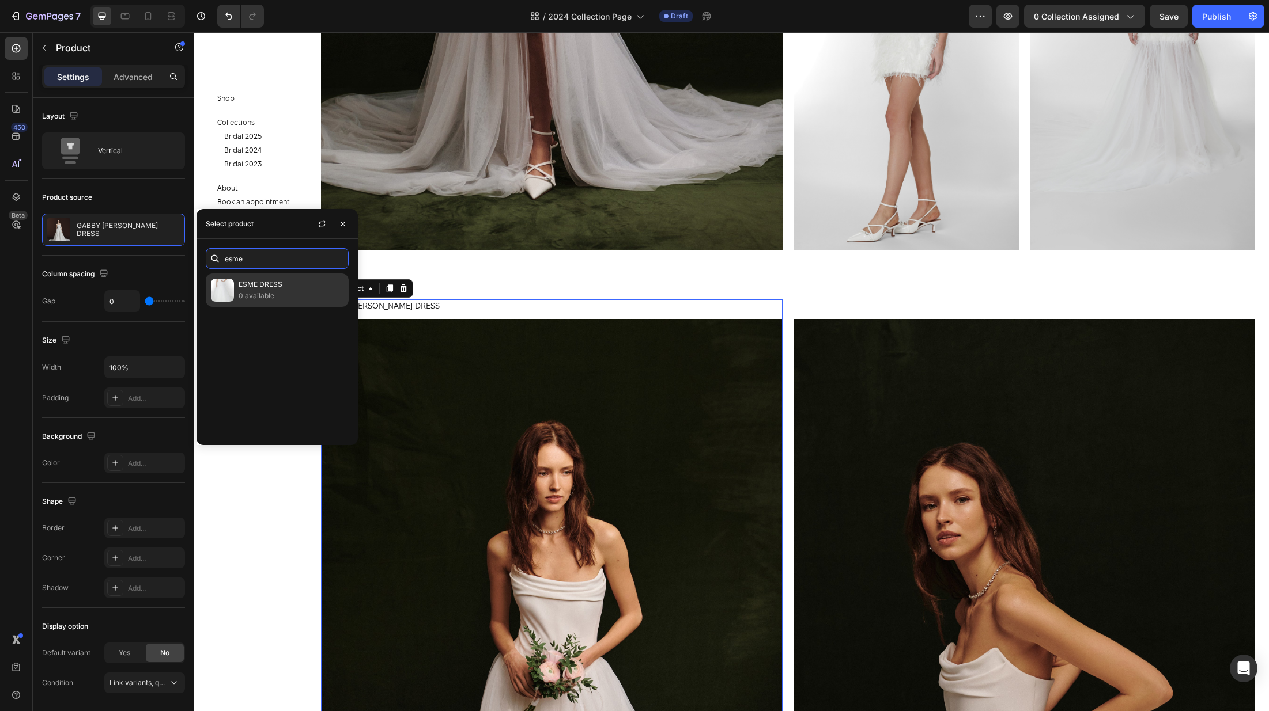
type input "esme"
click at [234, 295] on div "ESME DRESS 0 available" at bounding box center [277, 290] width 143 height 33
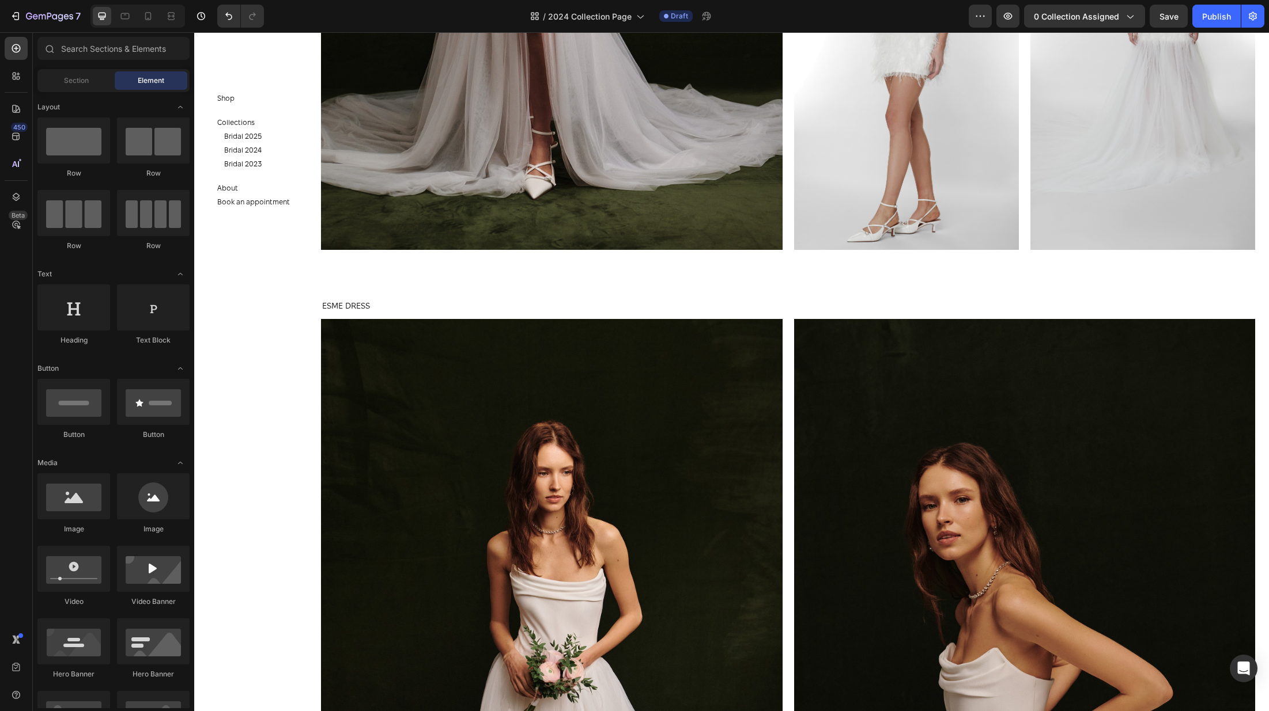
click at [270, 571] on section "Shop Button Collections Button Bridal 2025 Button Bridal 2024 Button Bridal 202…" at bounding box center [261, 371] width 134 height 679
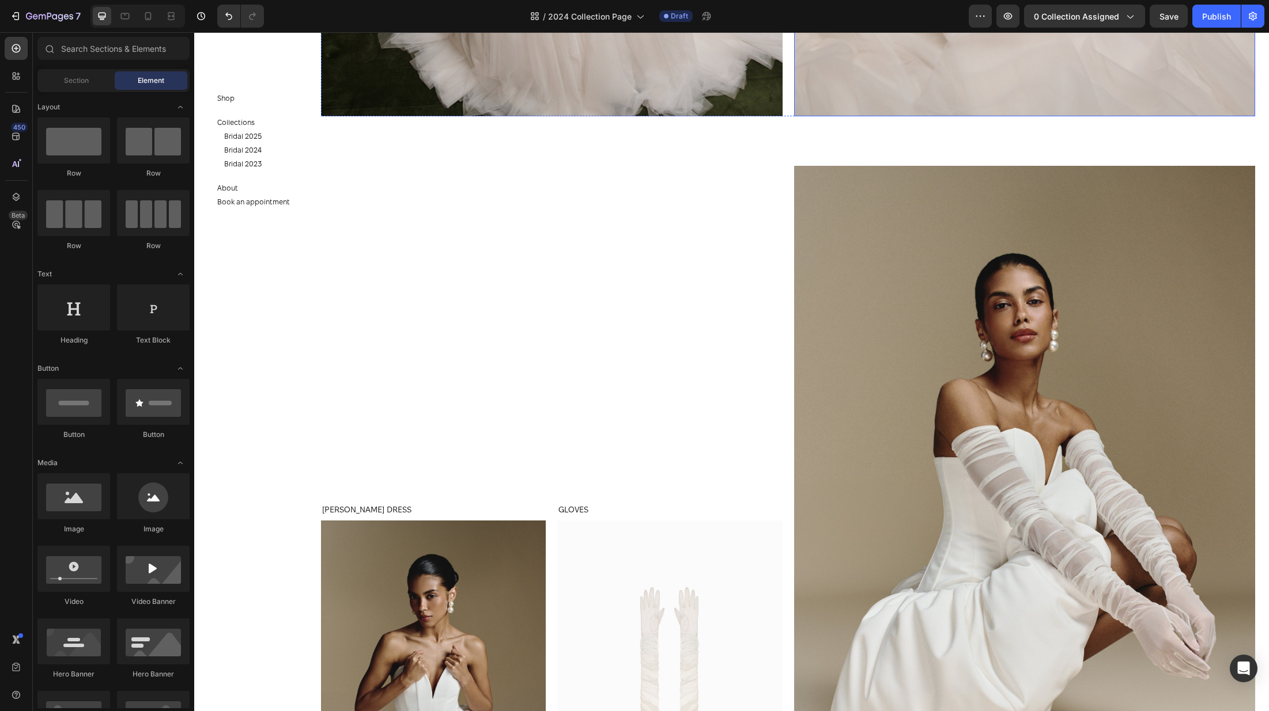
scroll to position [2363, 0]
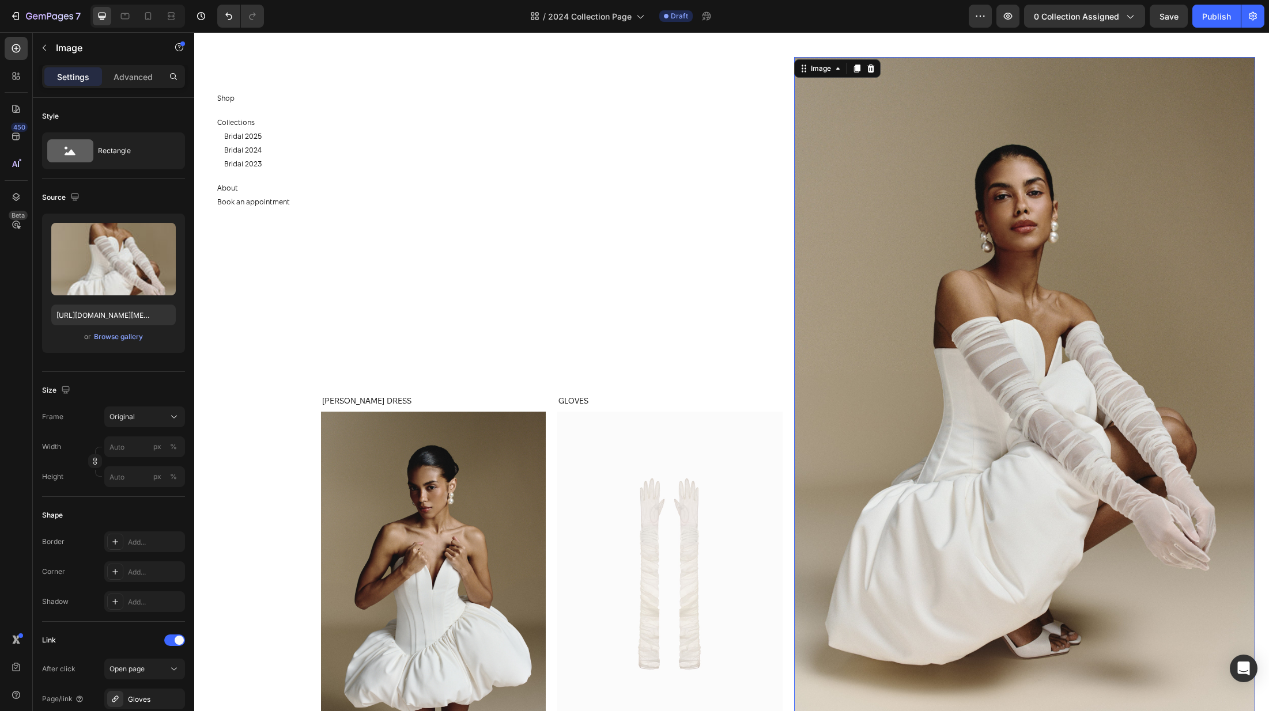
click at [974, 294] on img at bounding box center [1024, 403] width 461 height 692
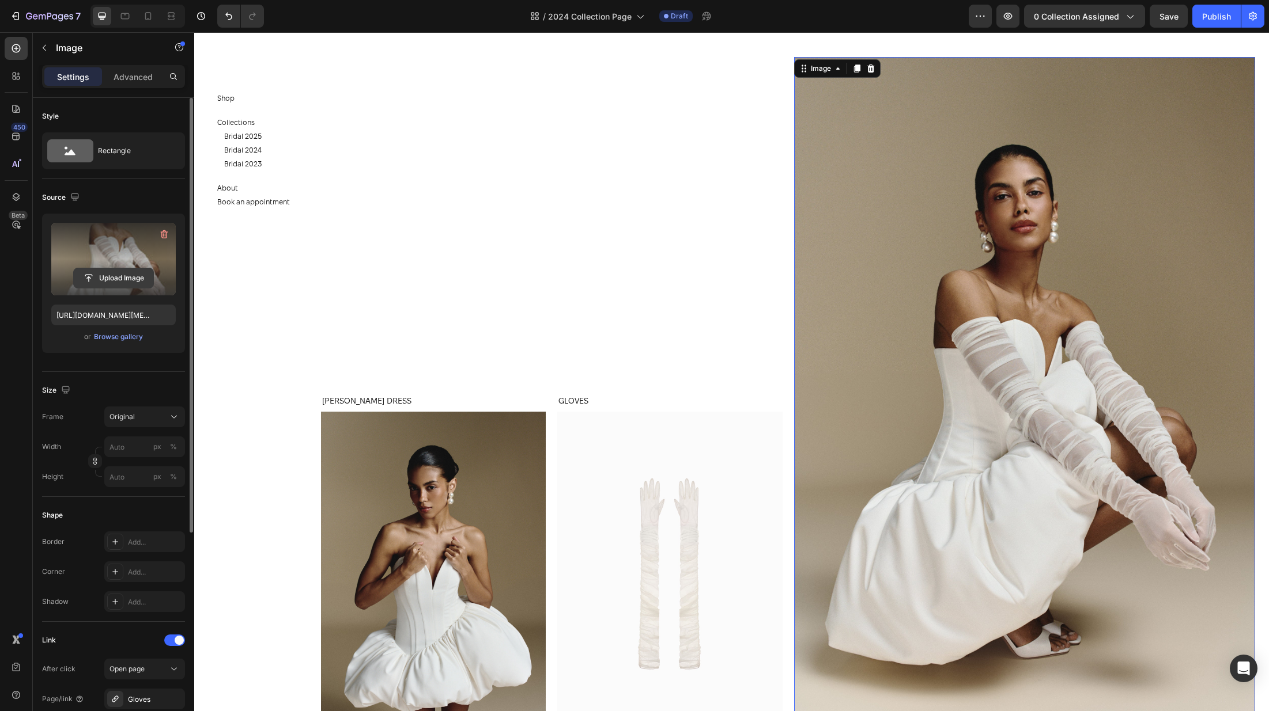
click at [120, 278] on input "file" at bounding box center [114, 278] width 80 height 20
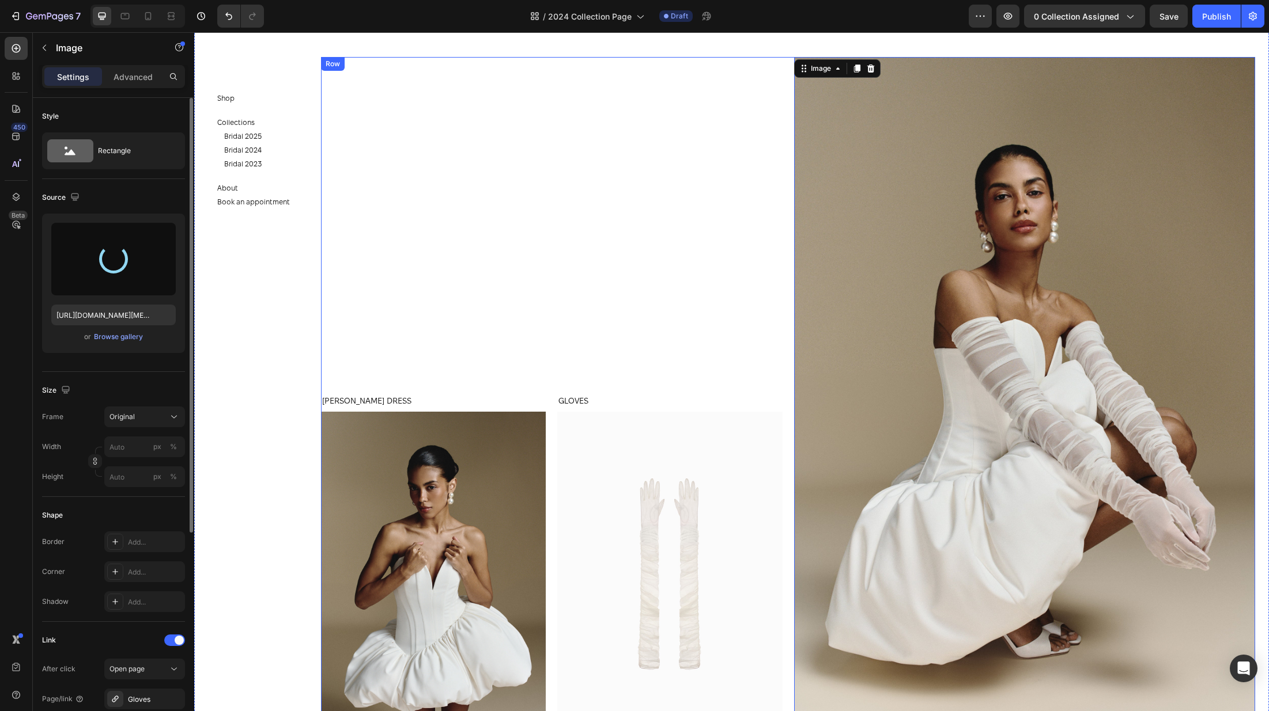
type input "https://cdn.shopify.com/s/files/1/0576/3786/3521/files/gempages_563336841122546…"
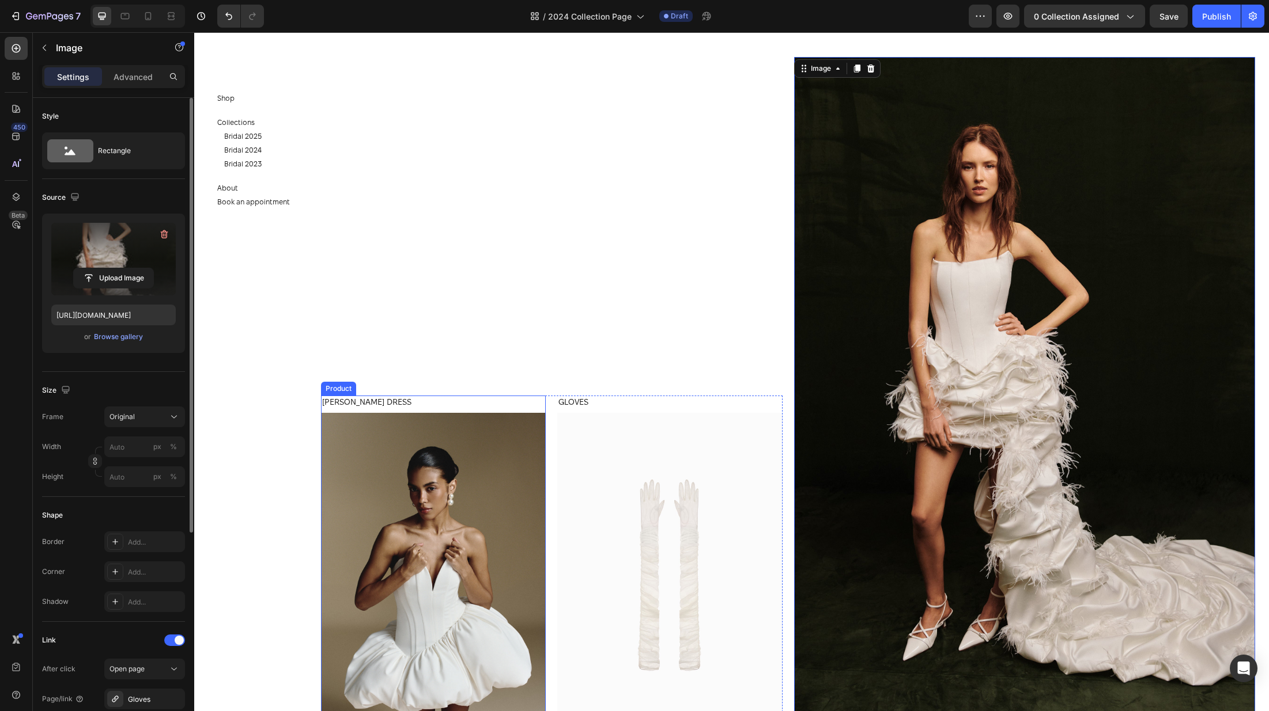
scroll to position [2364, 0]
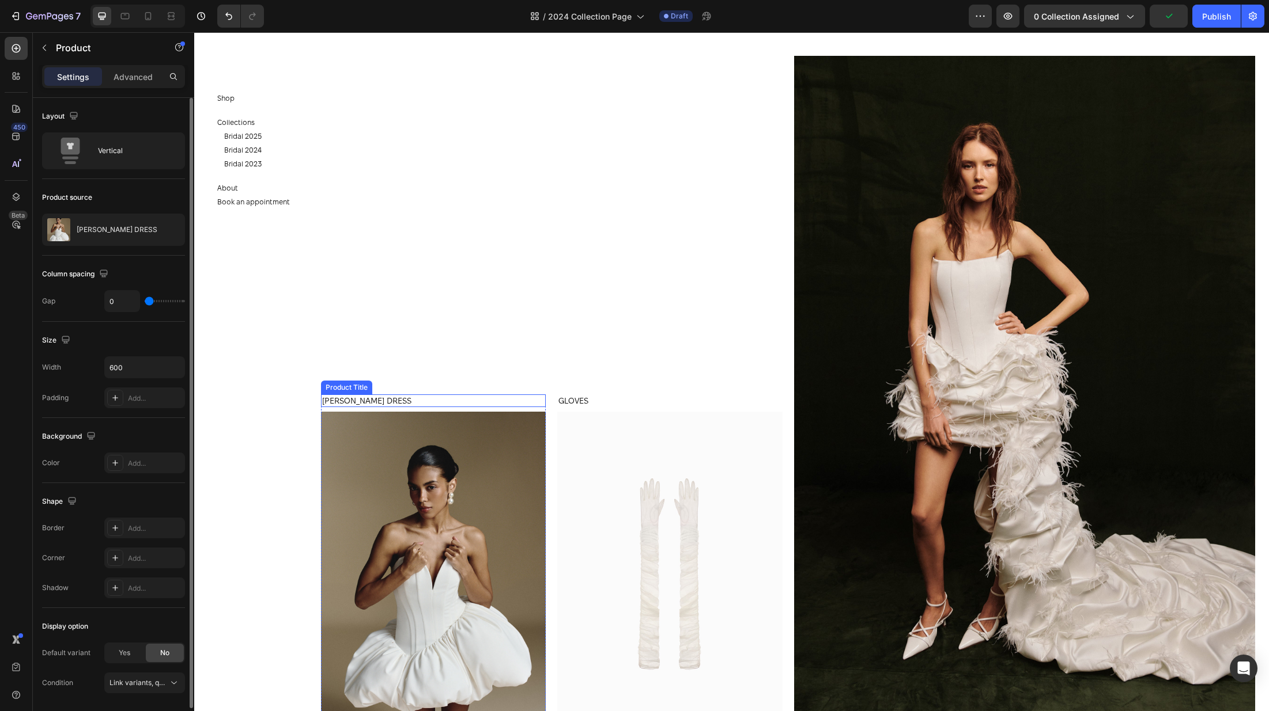
click at [390, 407] on h1 "SASHA MATT SILK DRESS" at bounding box center [433, 401] width 225 height 13
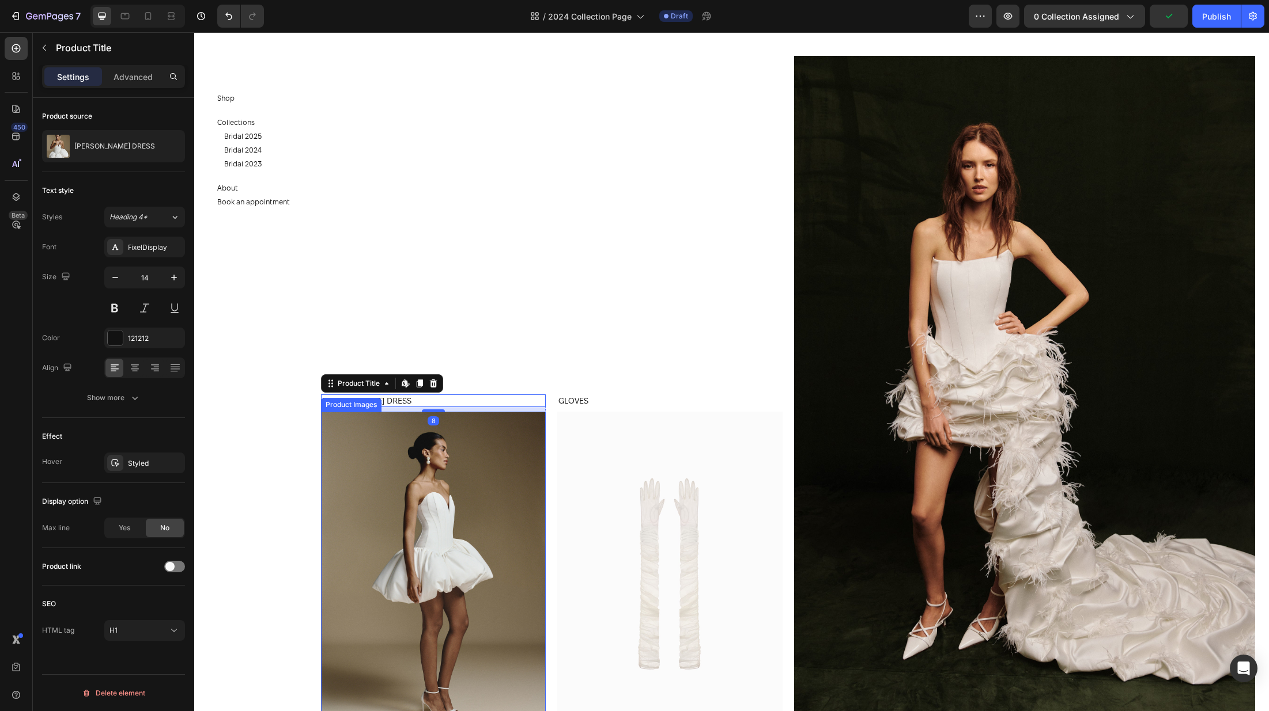
click at [411, 417] on img at bounding box center [433, 580] width 225 height 337
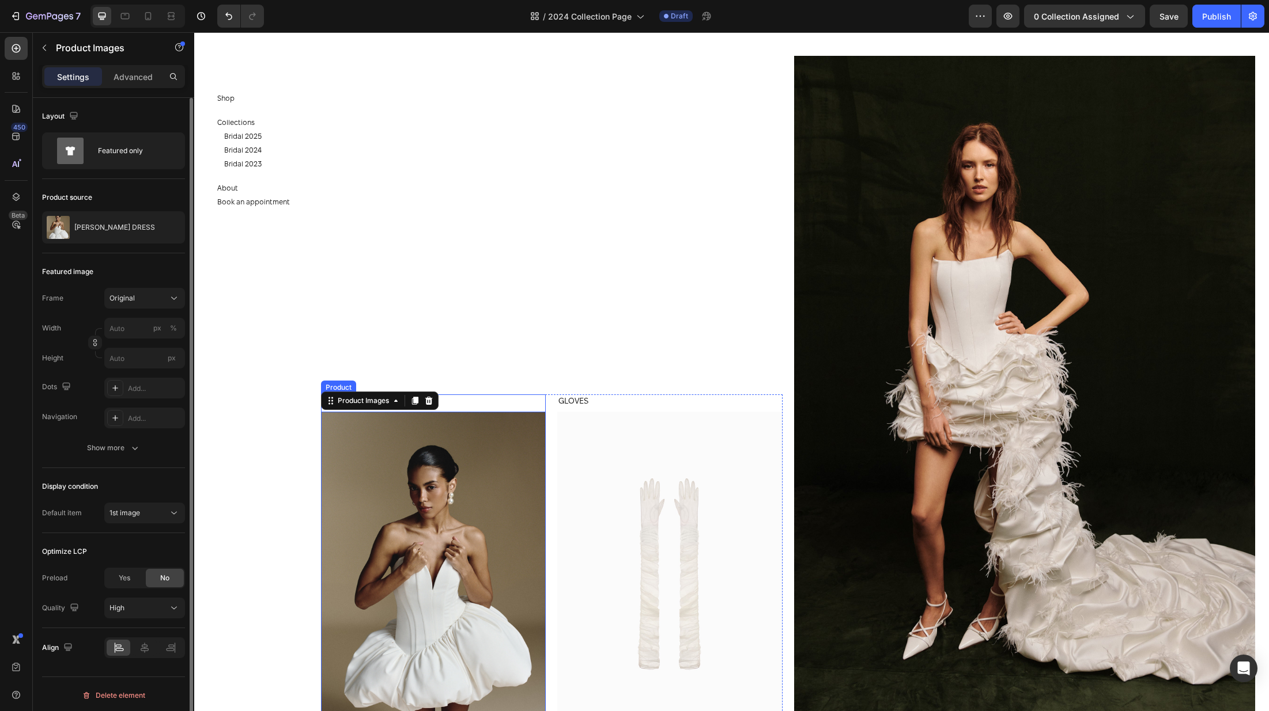
click at [516, 408] on div "SASHA MATT SILK DRESS Product Title" at bounding box center [433, 403] width 225 height 17
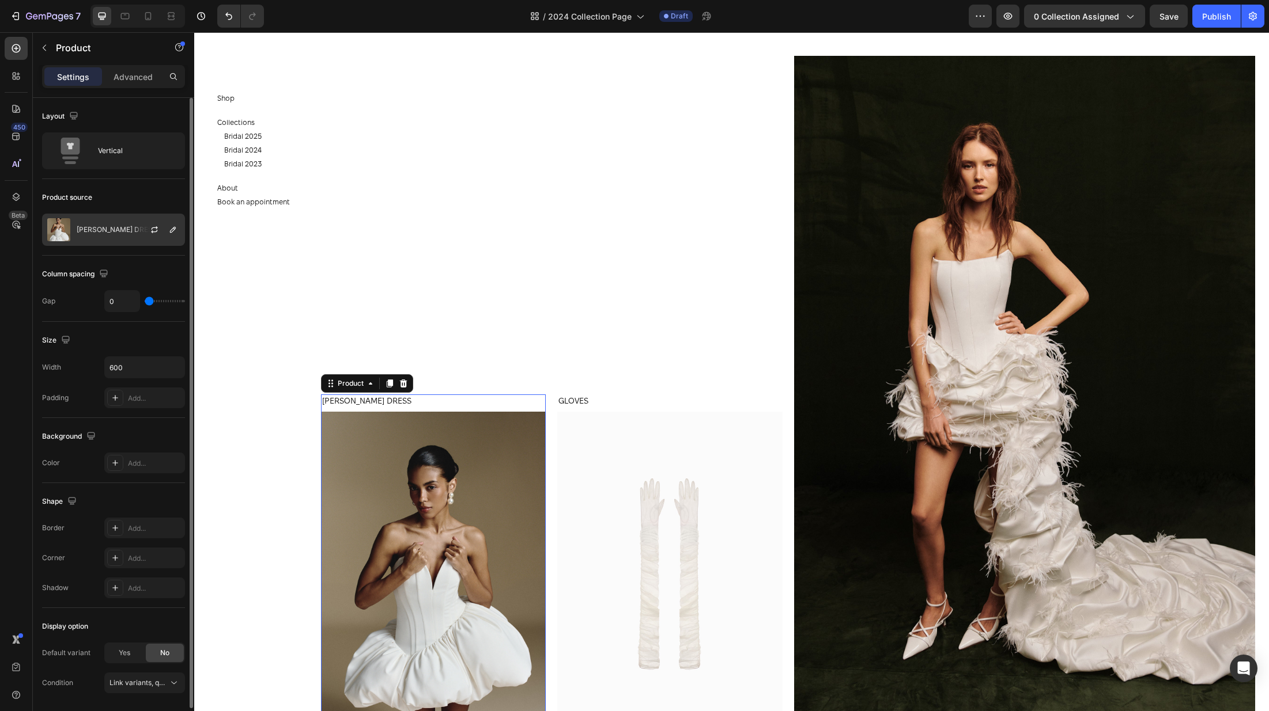
click at [100, 231] on p "SASHA MATT SILK DRESS" at bounding box center [117, 230] width 81 height 8
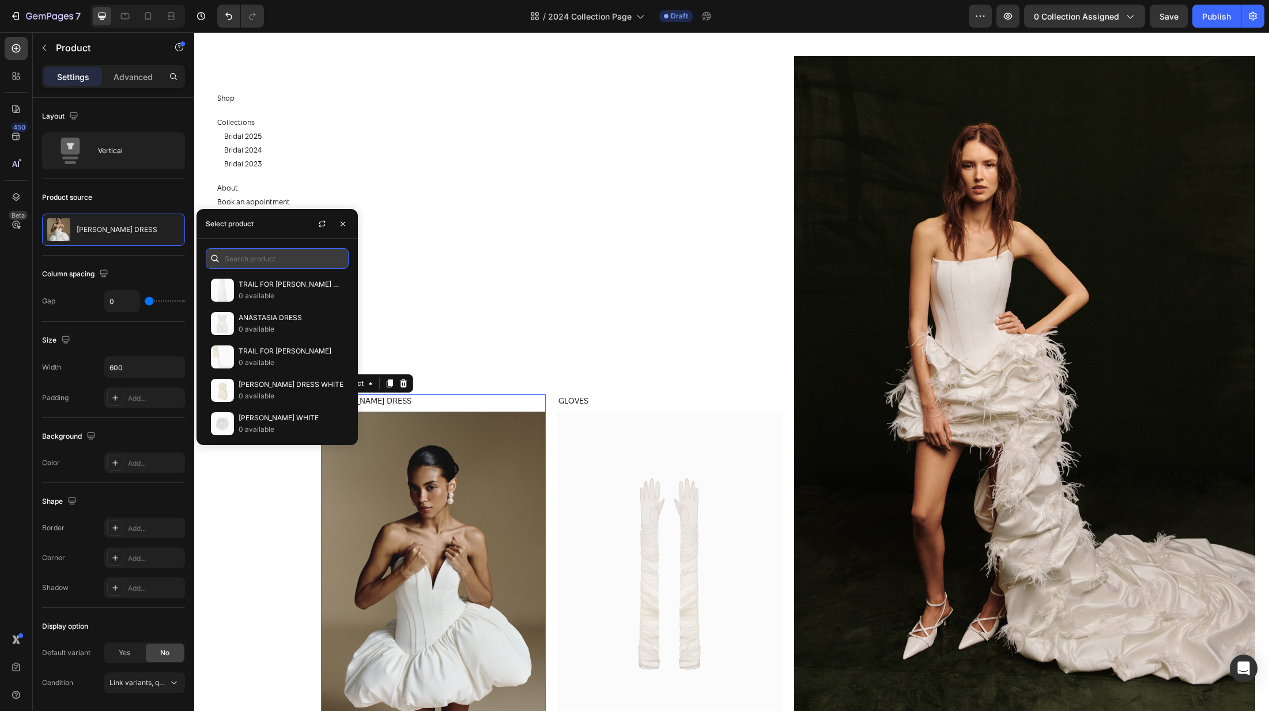
click at [264, 255] on input "text" at bounding box center [277, 258] width 143 height 21
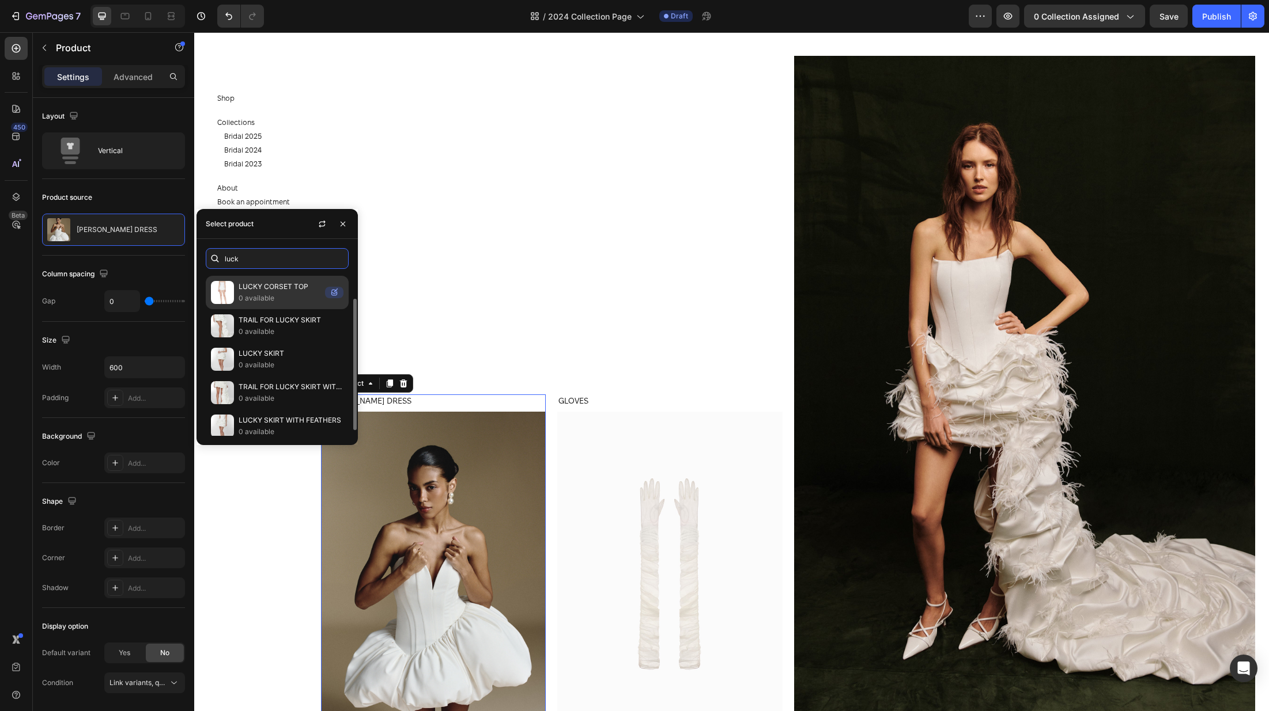
scroll to position [37, 0]
type input "luck"
click at [265, 291] on p "0 available" at bounding box center [280, 292] width 82 height 12
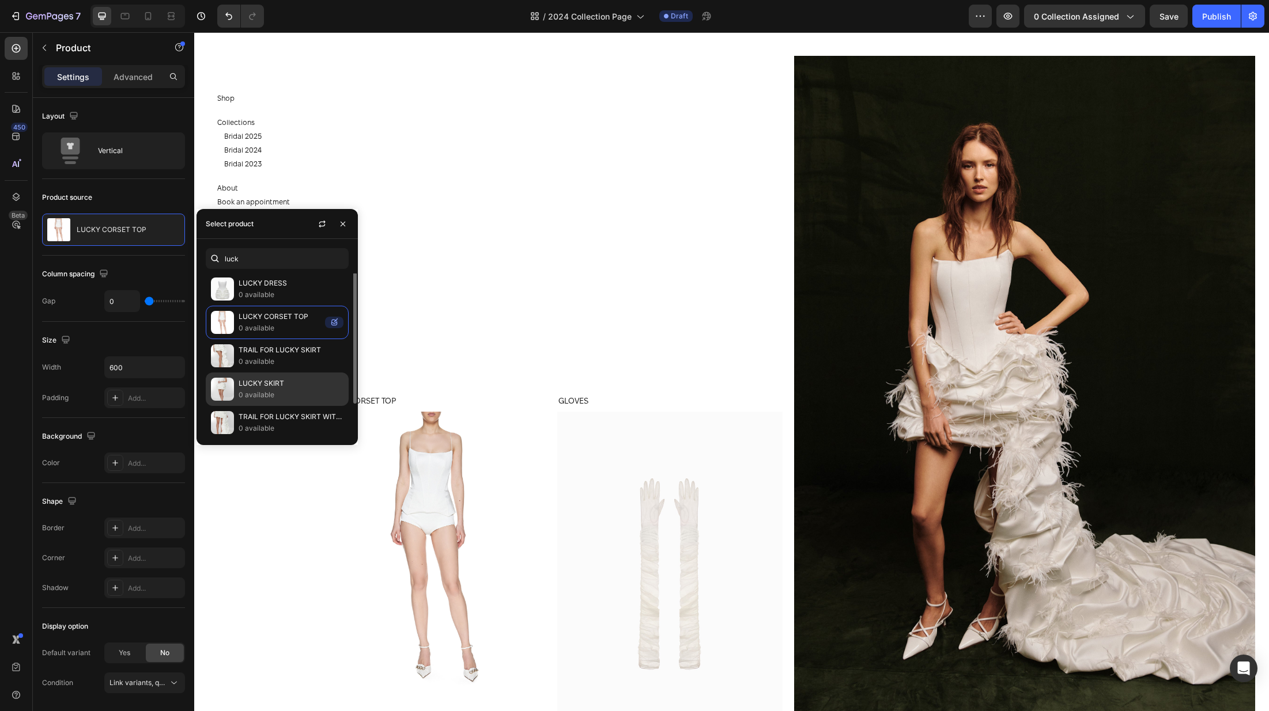
scroll to position [0, 0]
click at [270, 296] on p "0 available" at bounding box center [291, 296] width 105 height 12
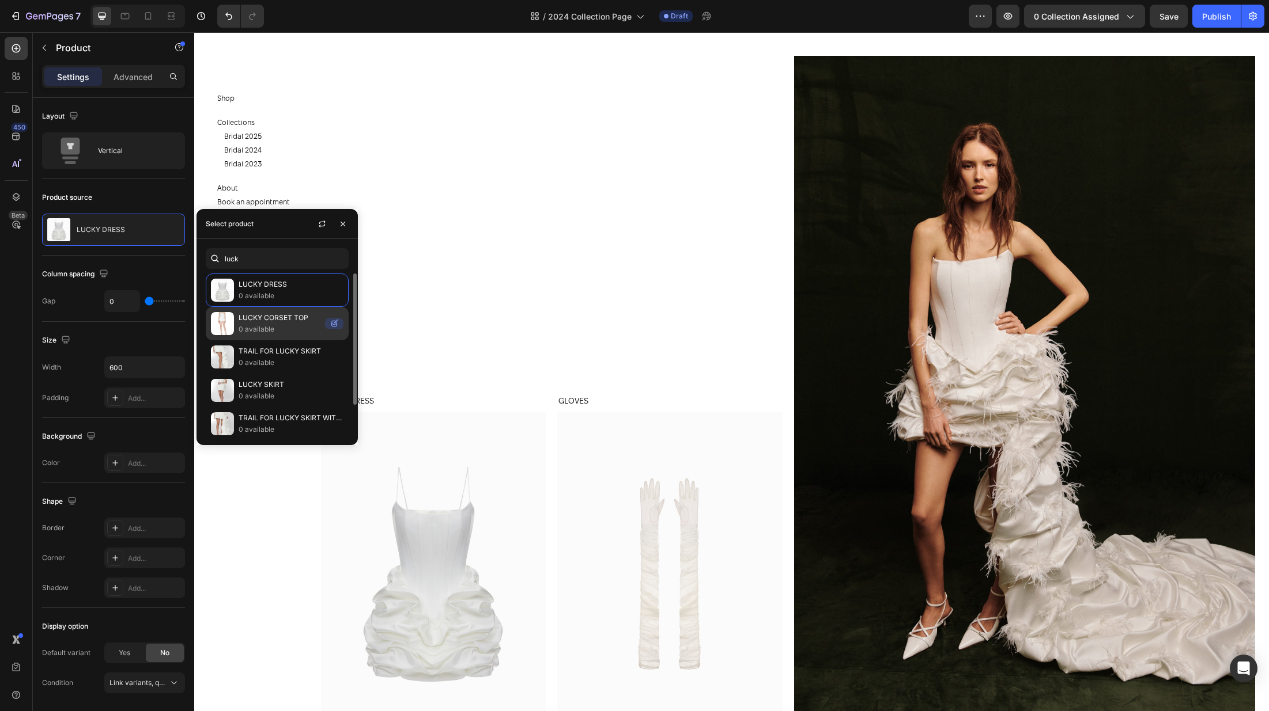
click at [268, 320] on p "LUCKY CORSET TOP" at bounding box center [280, 318] width 82 height 12
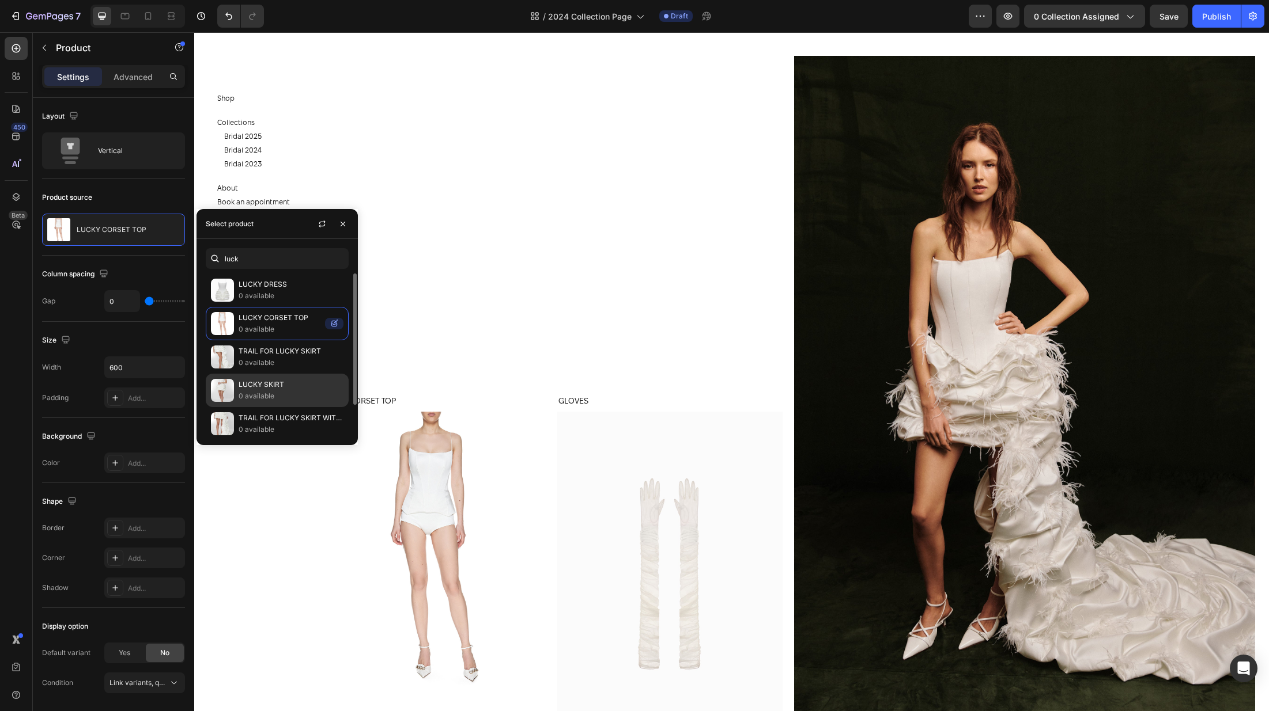
click at [272, 388] on p "LUCKY SKIRT" at bounding box center [291, 385] width 105 height 12
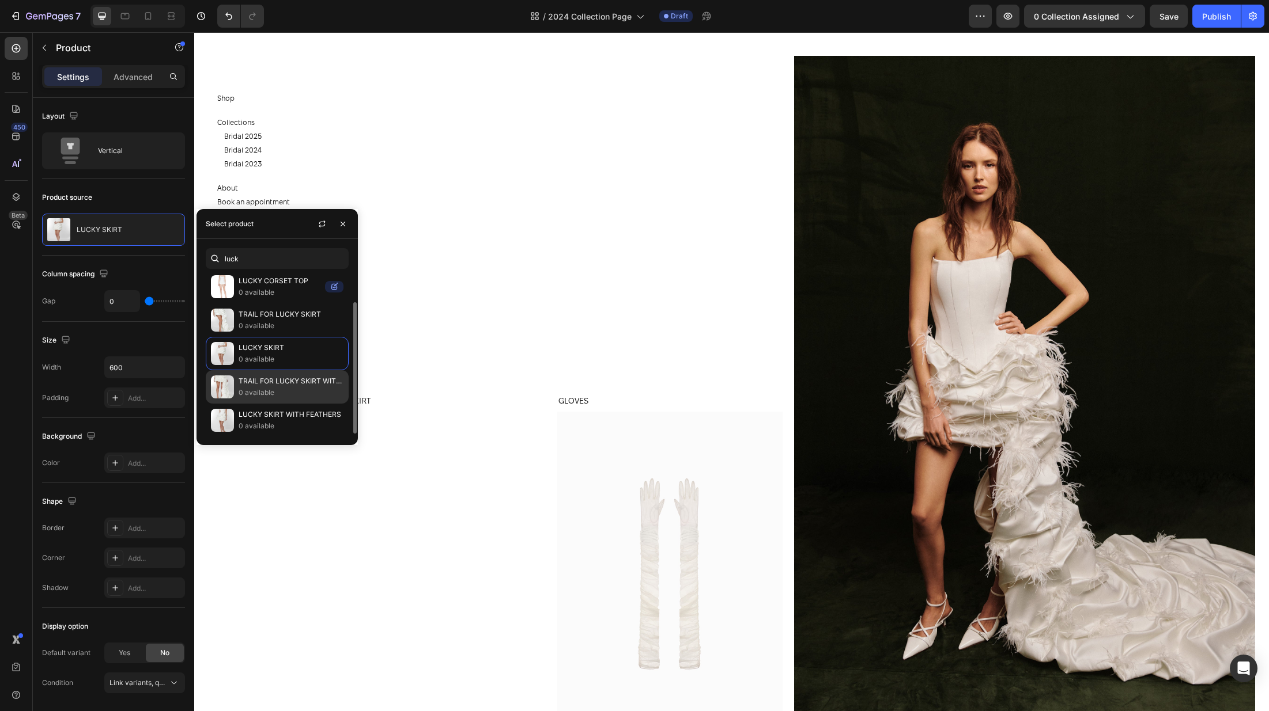
scroll to position [38, 0]
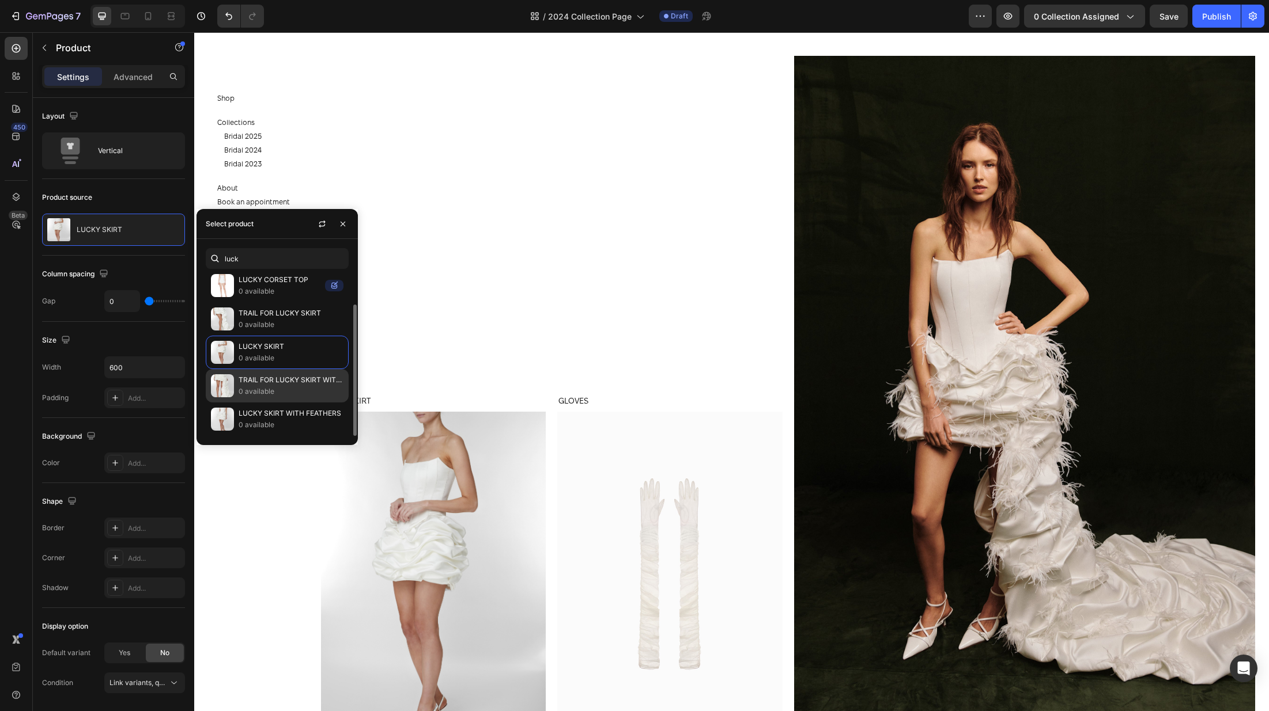
click at [271, 384] on p "TRAIL FOR LUCKY SKIRT WITH FEATHERS" at bounding box center [291, 380] width 105 height 12
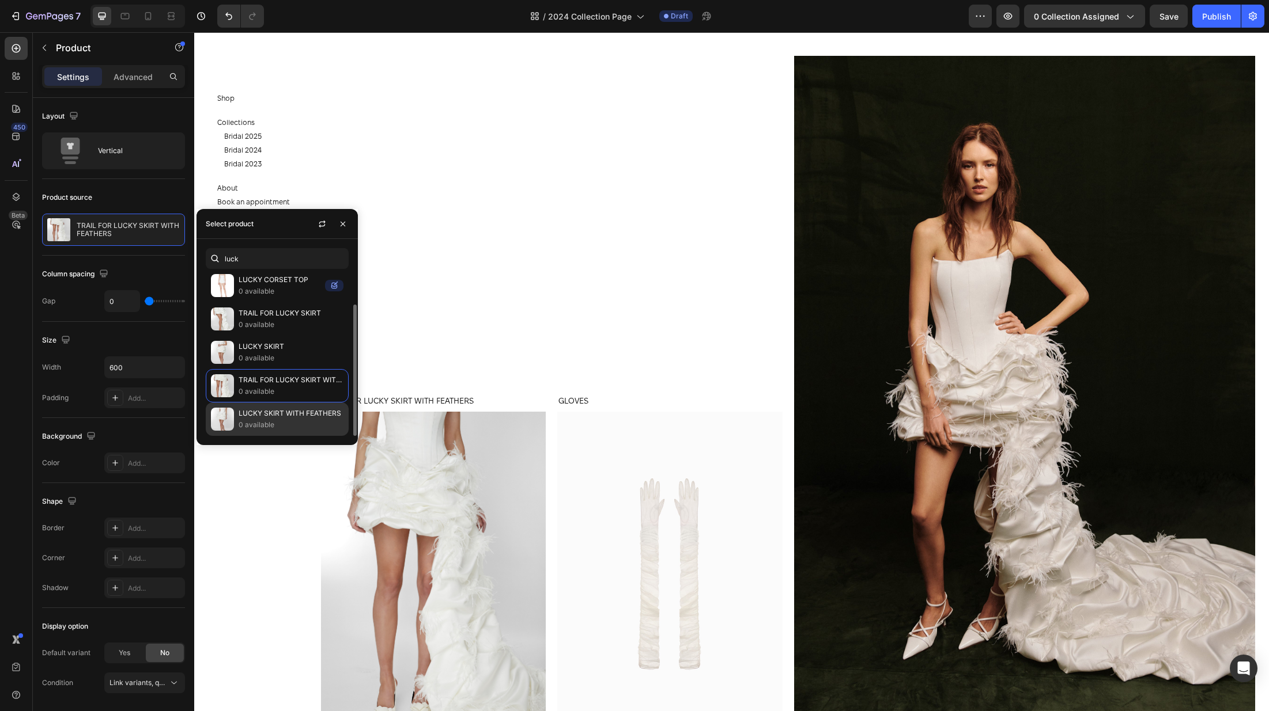
click at [258, 418] on p "LUCKY SKIRT WITH FEATHERS" at bounding box center [291, 414] width 105 height 12
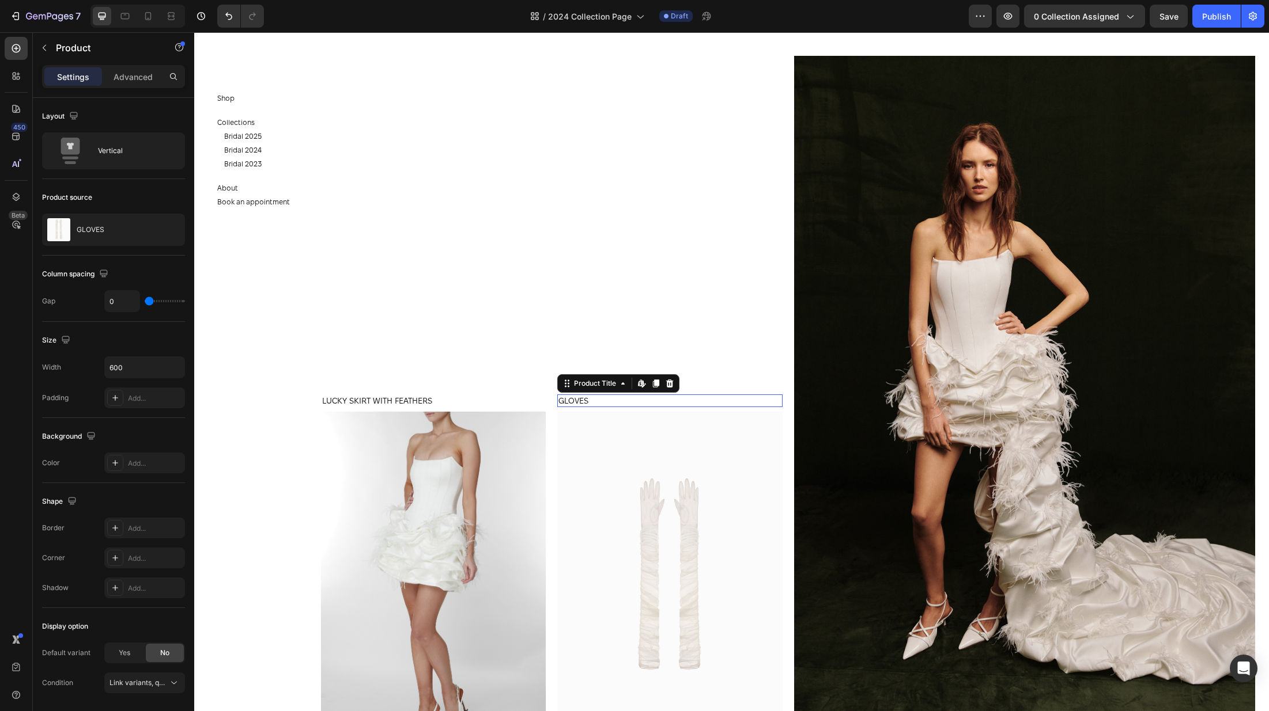
click at [626, 407] on div "GLOVES Product Title Edit content in Shopify 0" at bounding box center [669, 401] width 225 height 13
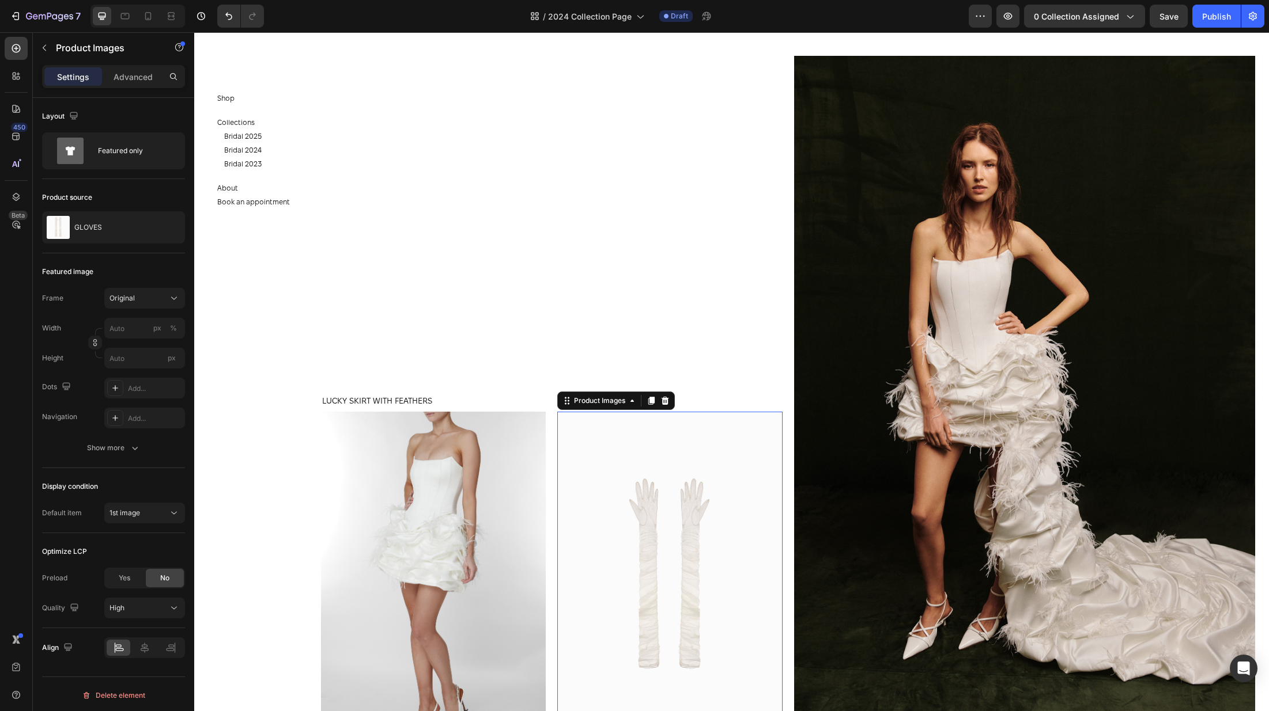
click at [620, 417] on img at bounding box center [669, 580] width 225 height 337
click at [685, 409] on div "GLOVES Product Title" at bounding box center [669, 403] width 225 height 17
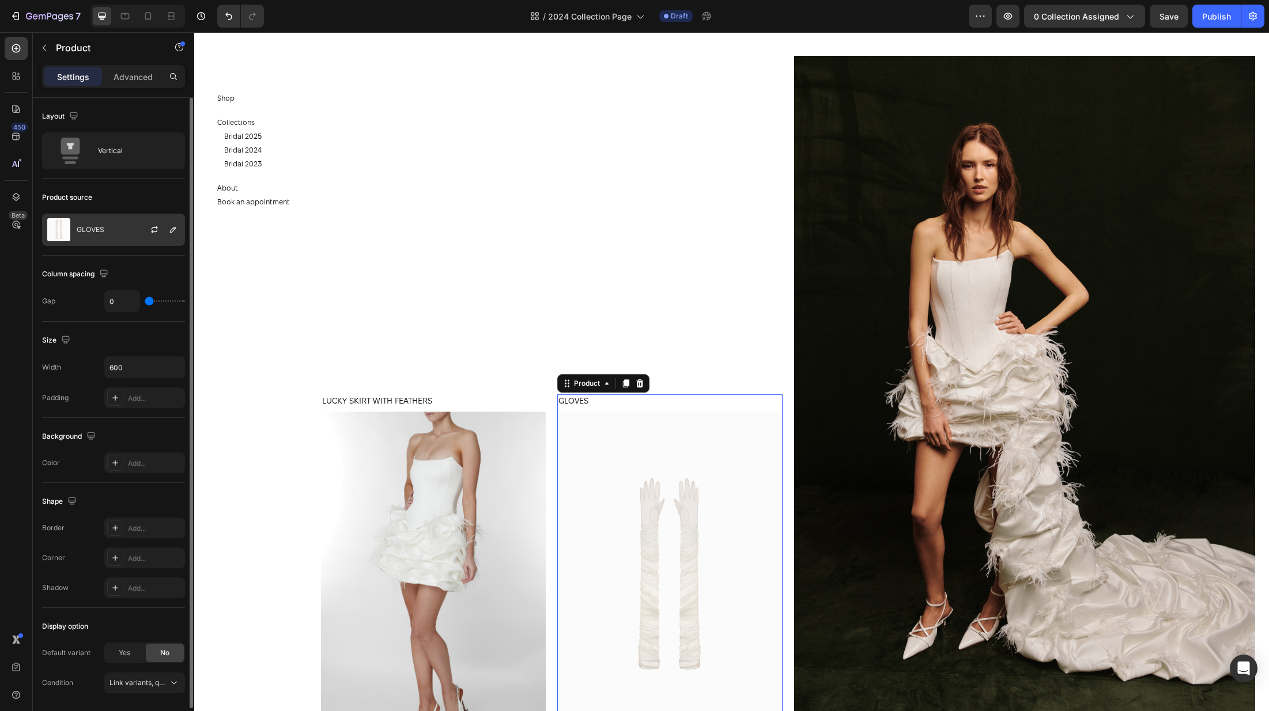
click at [89, 237] on div "GLOVES" at bounding box center [113, 230] width 143 height 32
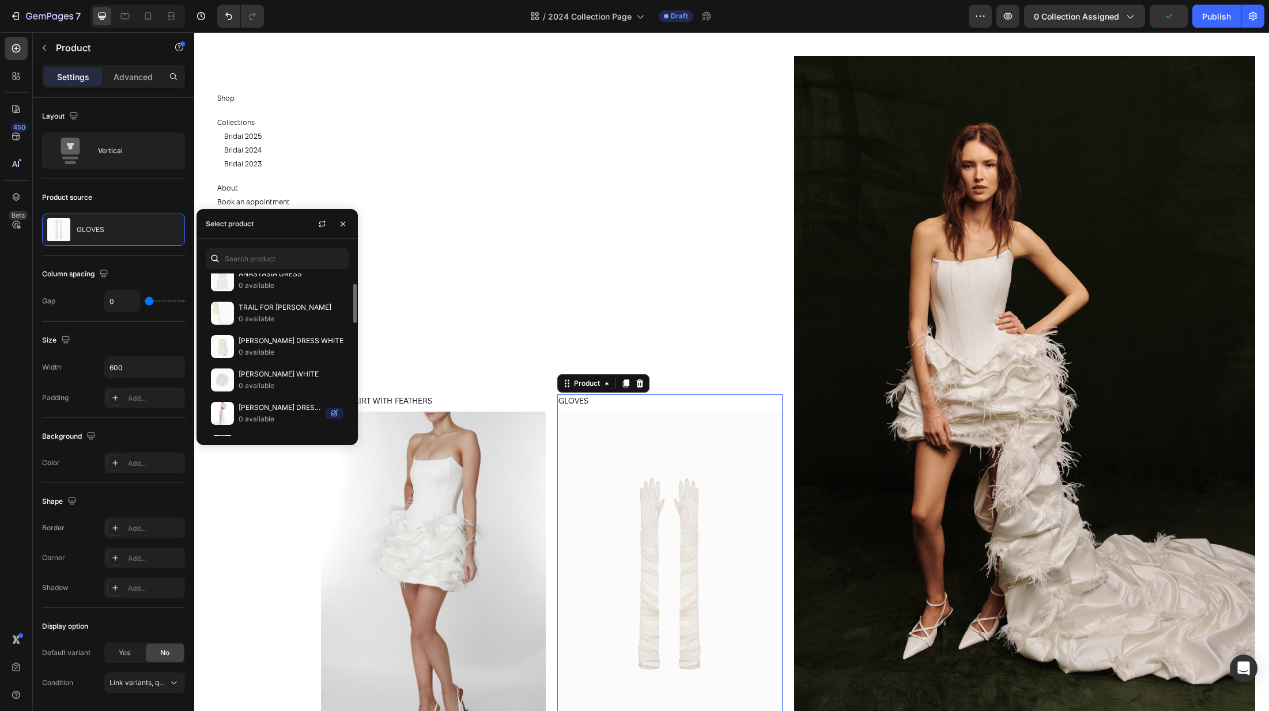
scroll to position [0, 0]
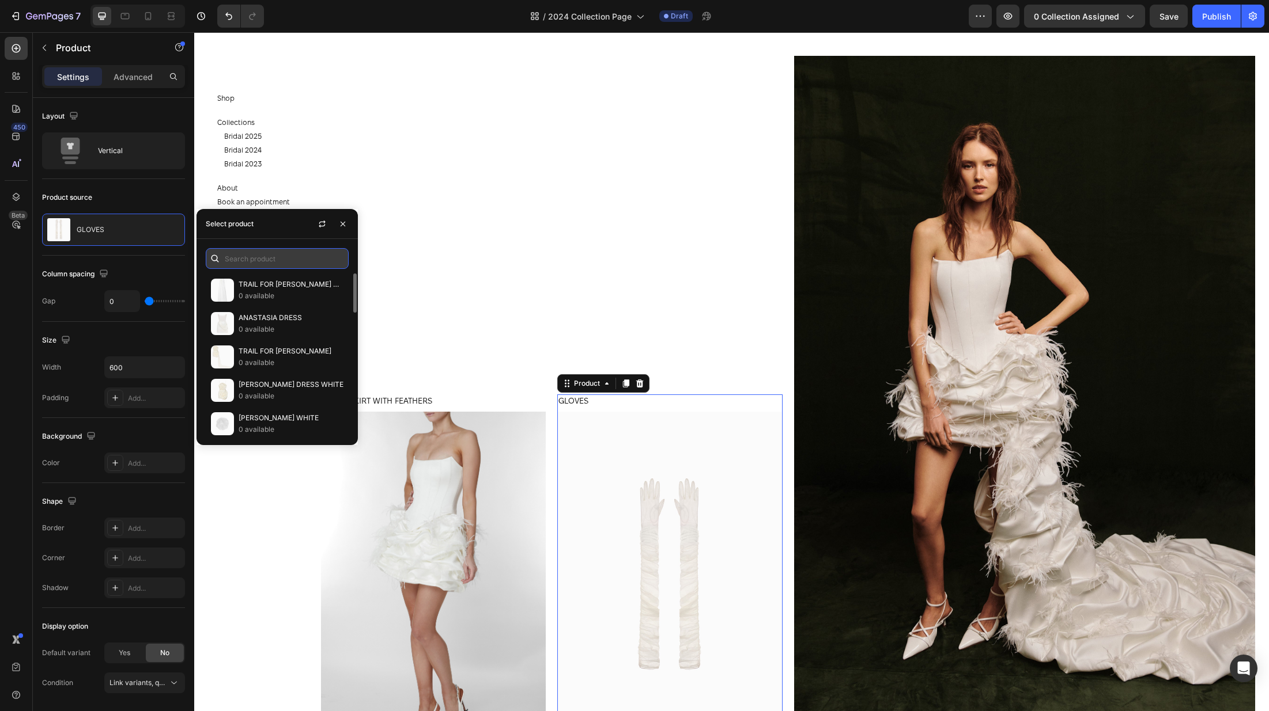
click at [263, 260] on input "text" at bounding box center [277, 258] width 143 height 21
type input "luc"
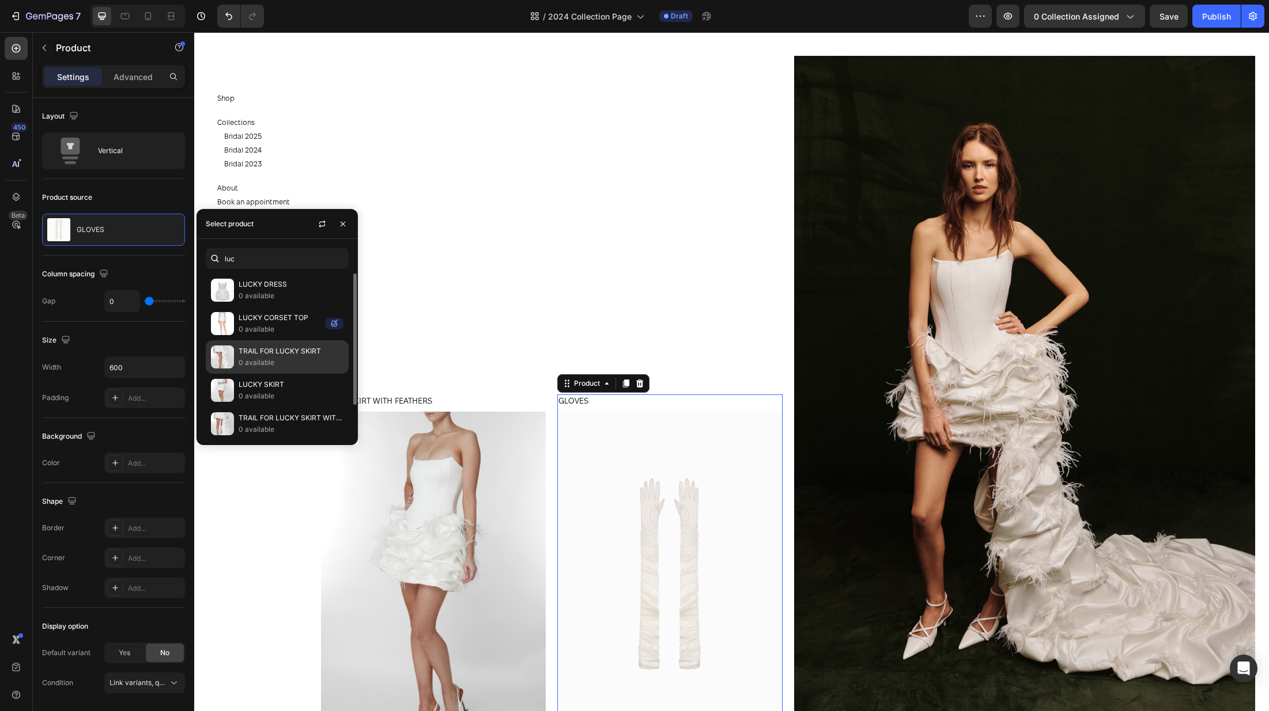
click at [285, 359] on p "0 available" at bounding box center [291, 363] width 105 height 12
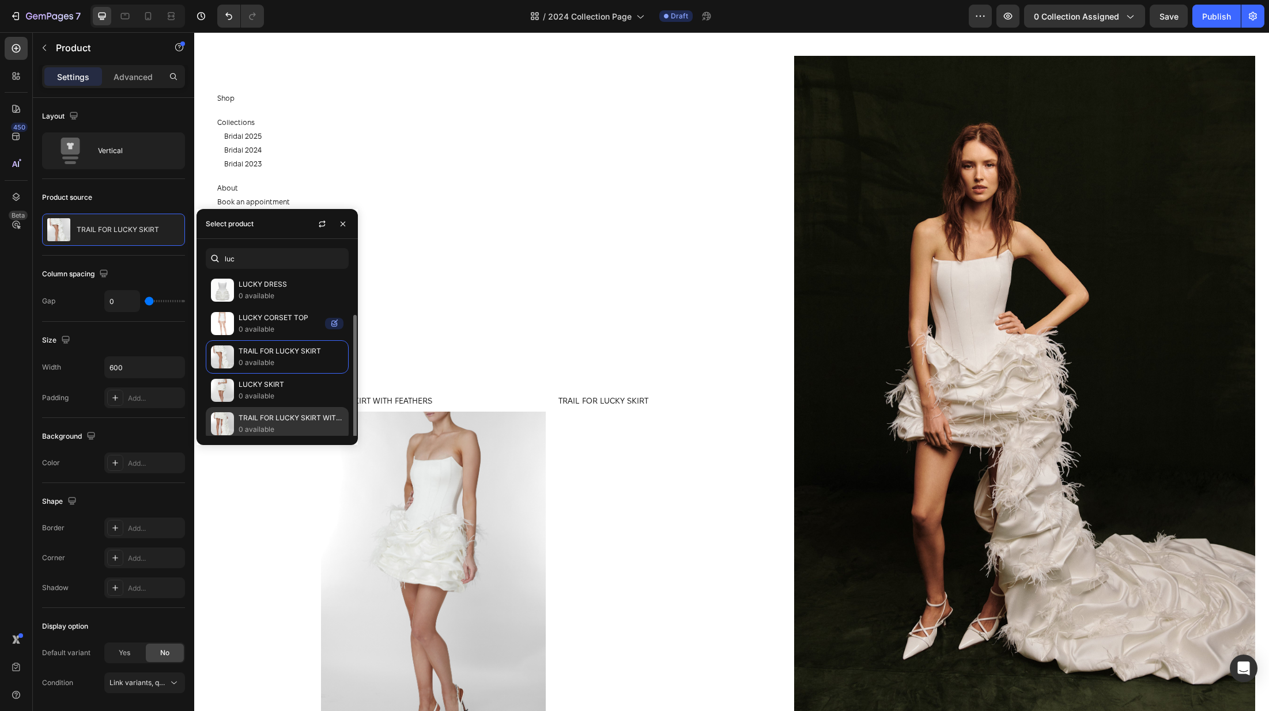
scroll to position [38, 0]
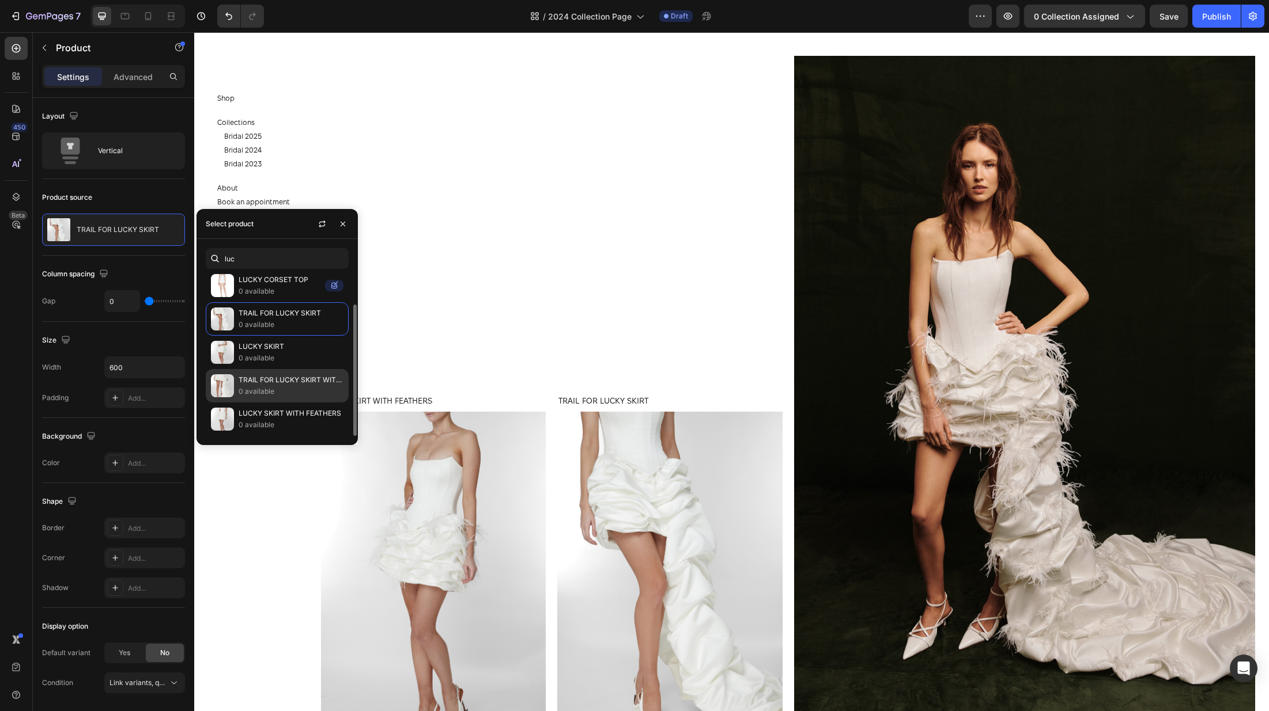
click at [278, 388] on p "0 available" at bounding box center [291, 392] width 105 height 12
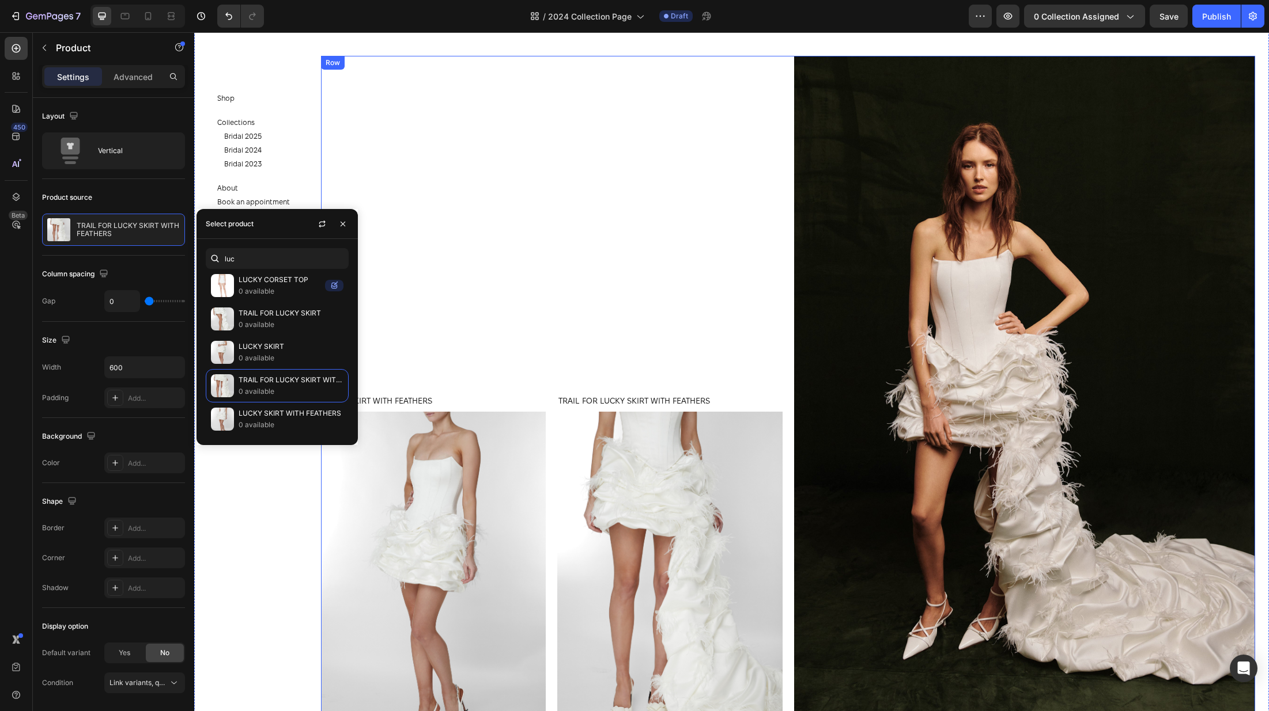
click at [587, 194] on div "LUCKY SKIRT WITH FEATHERS Product Title Product Images Product TRAIL FOR LUCKY …" at bounding box center [551, 402] width 461 height 693
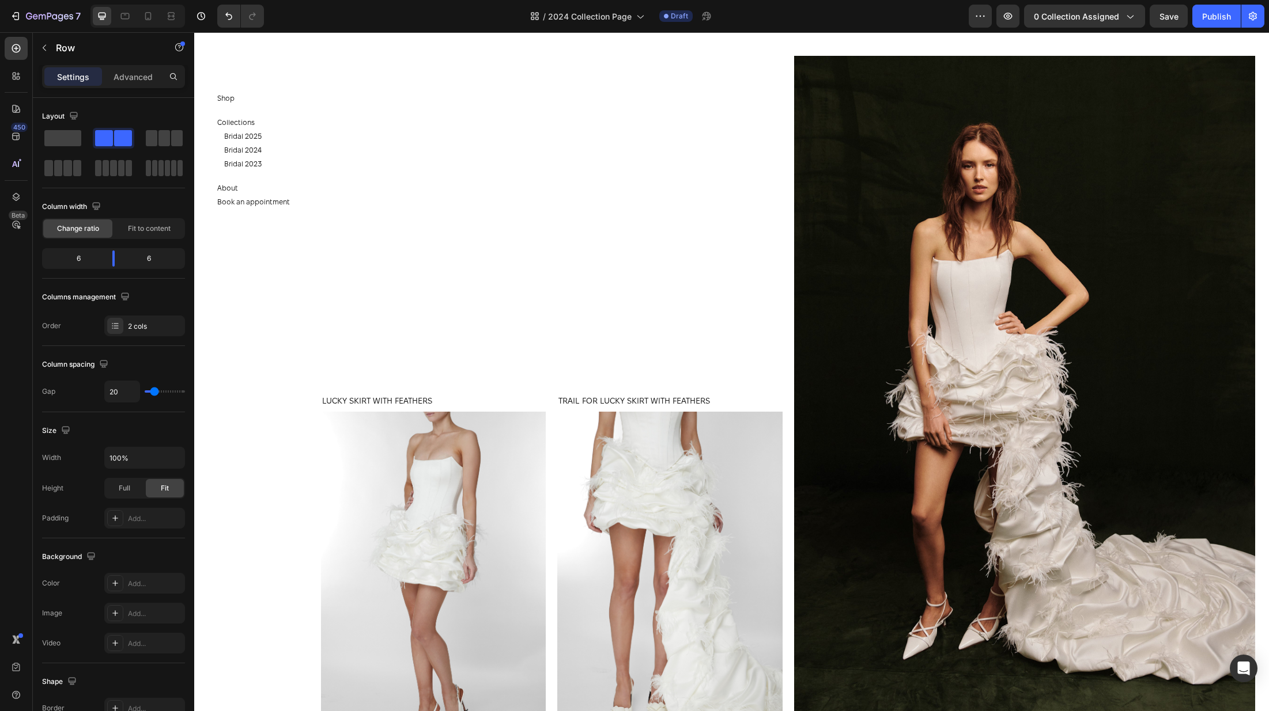
click at [286, 523] on section "Shop Button Collections Button Bridal 2025 Button Bridal 2024 Button Bridal 202…" at bounding box center [261, 371] width 134 height 679
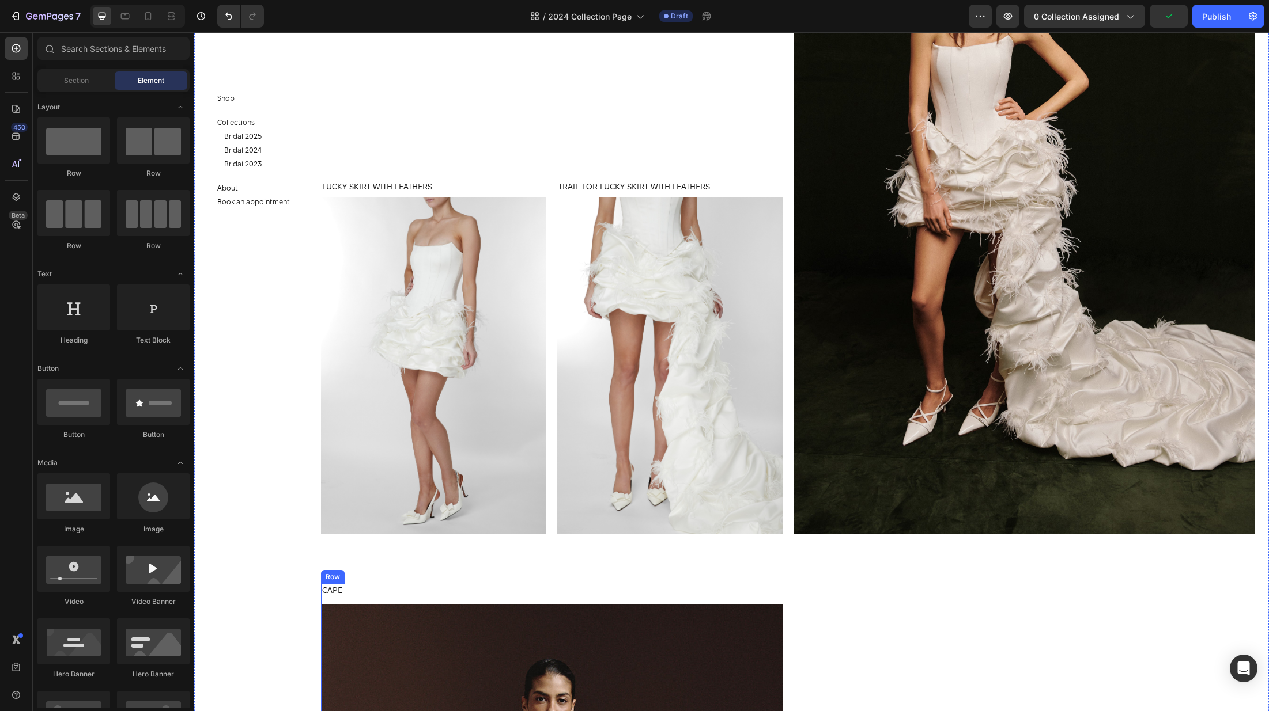
scroll to position [2405, 0]
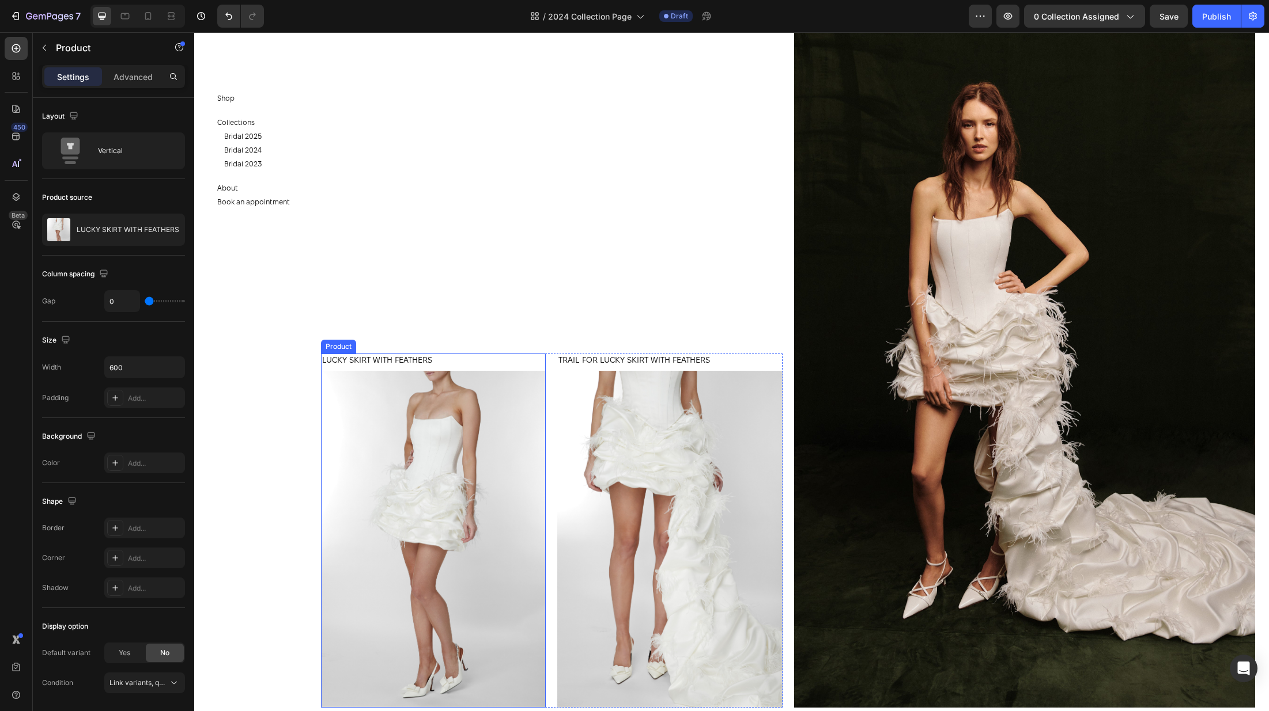
click at [470, 369] on div "LUCKY SKIRT WITH FEATHERS Product Title" at bounding box center [433, 362] width 225 height 17
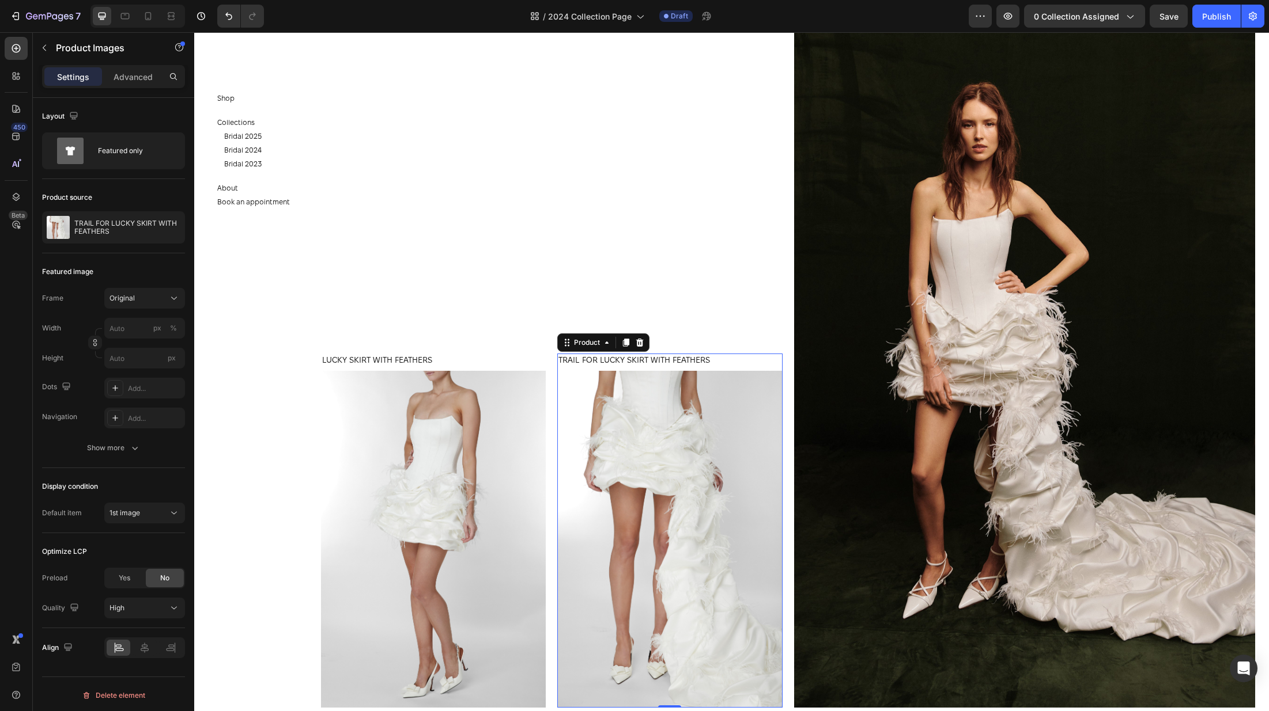
click at [736, 368] on div "TRAIL FOR LUCKY SKIRT WITH FEATHERS Product Title" at bounding box center [669, 362] width 225 height 17
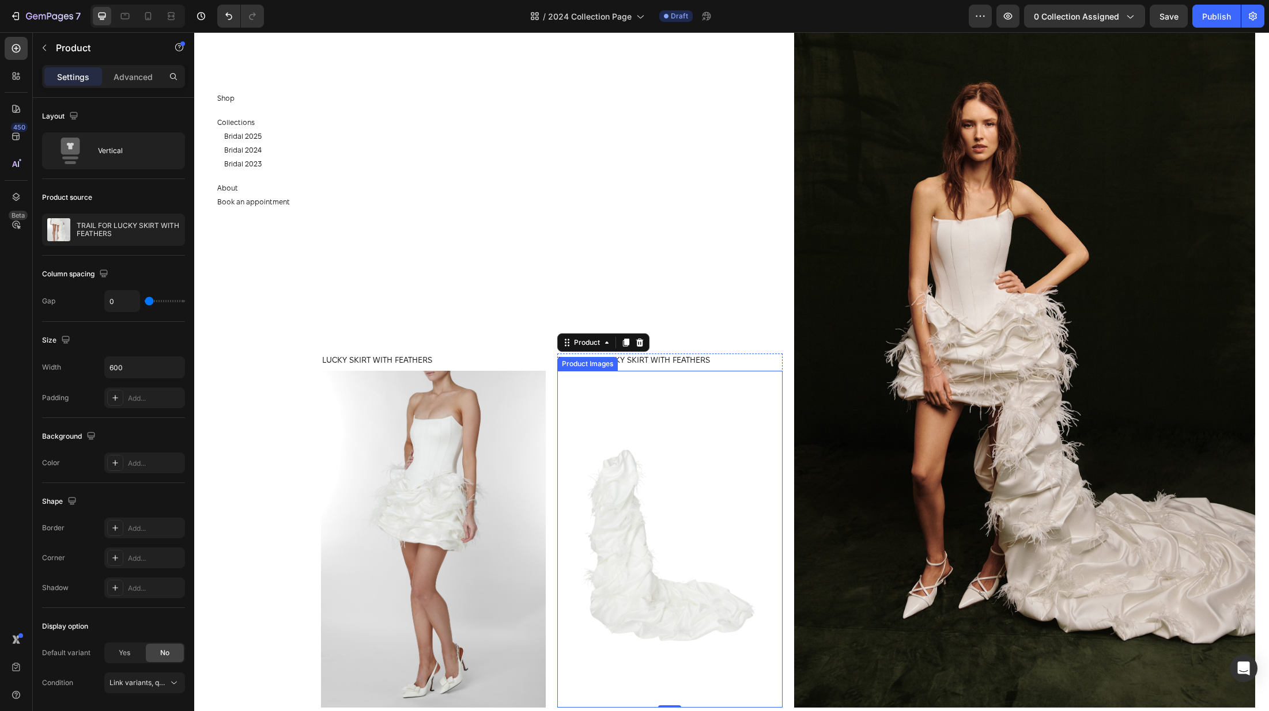
click at [710, 438] on img at bounding box center [669, 539] width 225 height 337
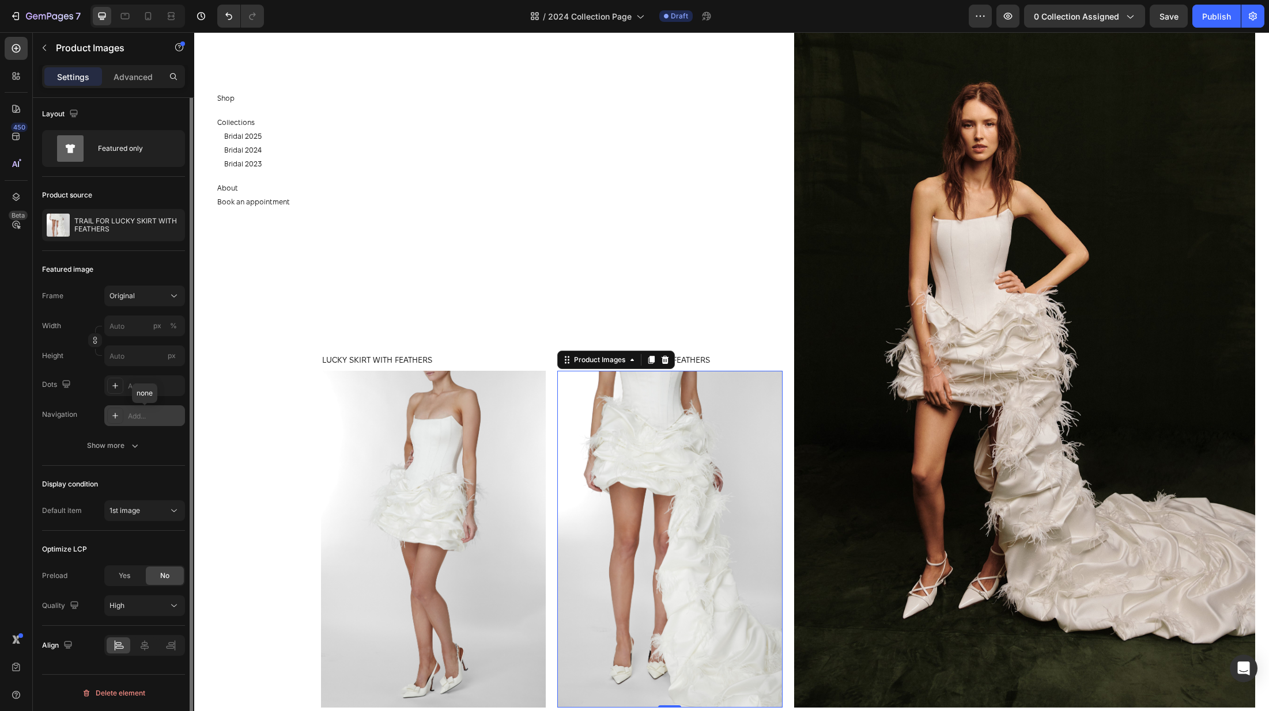
scroll to position [0, 0]
click at [156, 517] on div "1st image" at bounding box center [138, 513] width 59 height 10
click at [77, 514] on div "Default item" at bounding box center [62, 513] width 40 height 10
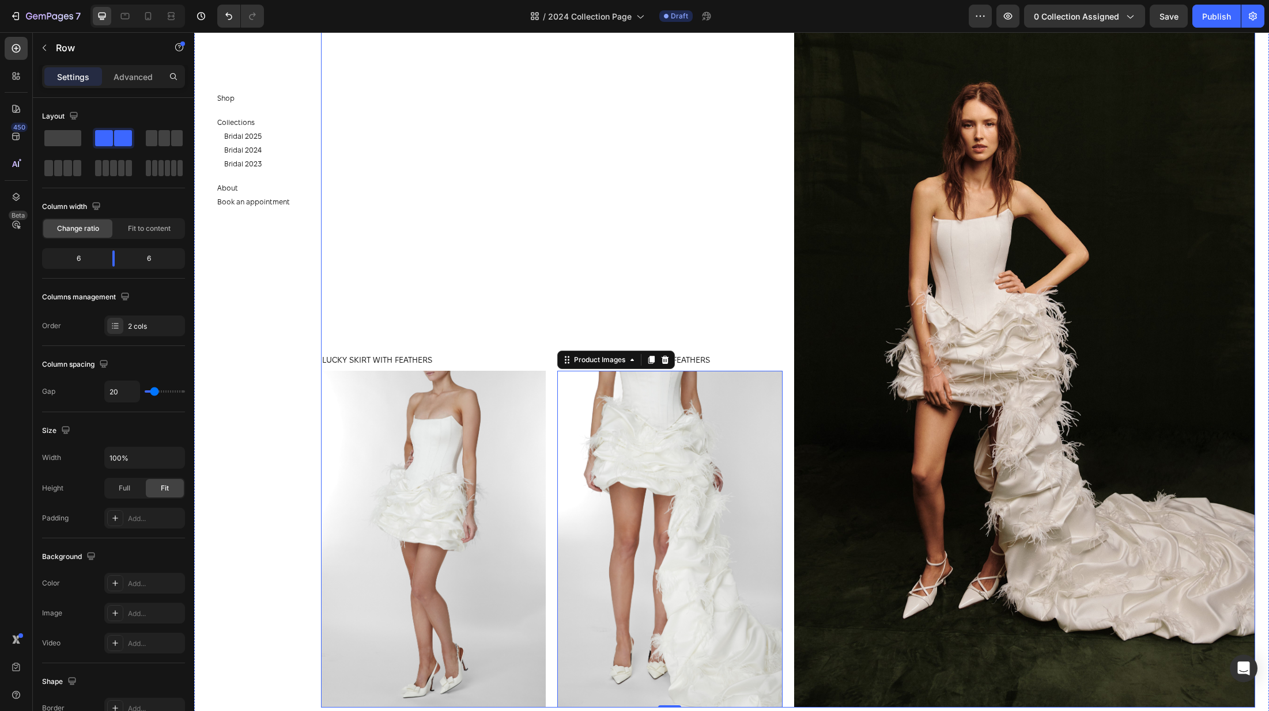
click at [713, 231] on div "LUCKY SKIRT WITH FEATHERS Product Title Product Images Product TRAIL FOR LUCKY …" at bounding box center [551, 361] width 461 height 693
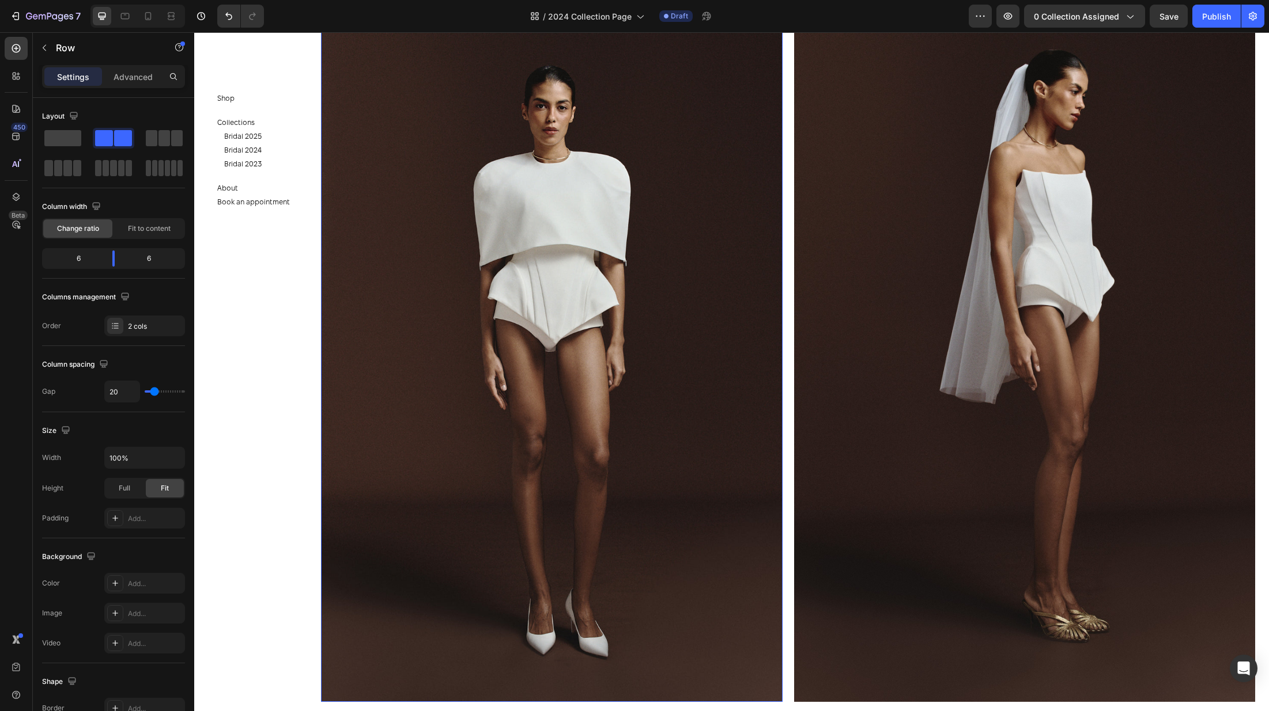
scroll to position [2928, 0]
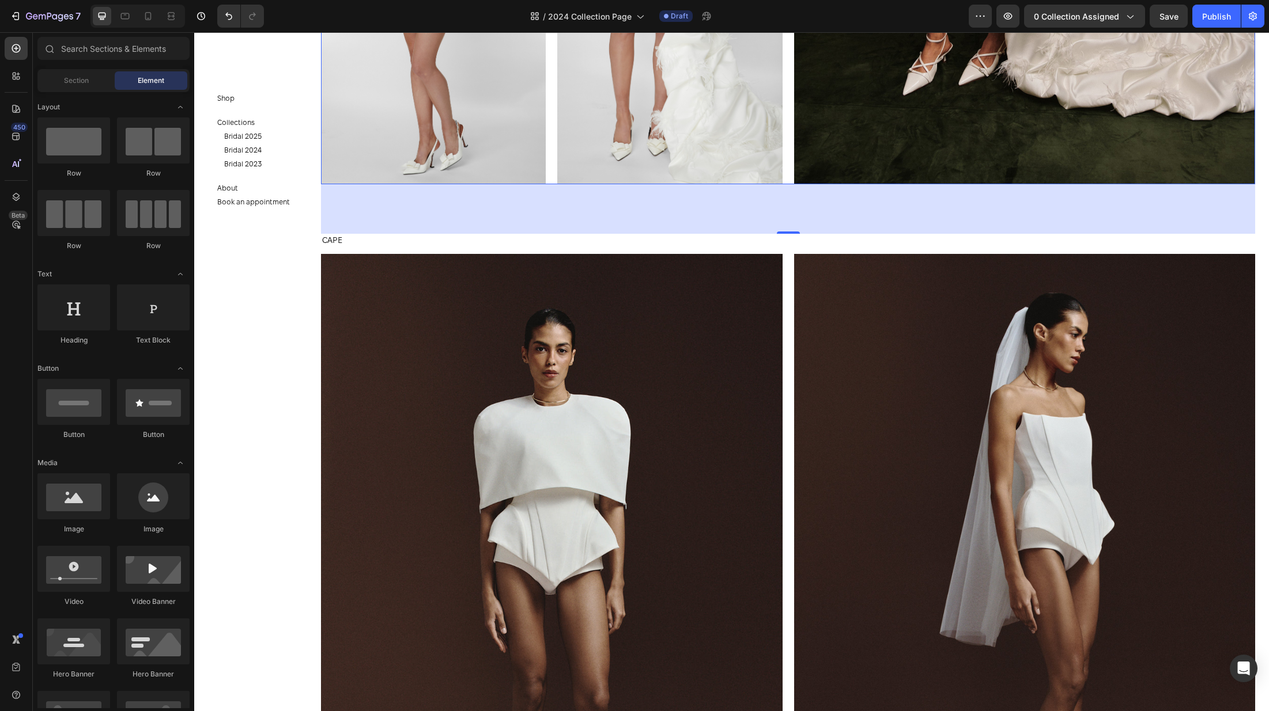
click at [277, 377] on section "Shop Button Collections Button Bridal 2025 Button Bridal 2024 Button Bridal 202…" at bounding box center [261, 371] width 134 height 679
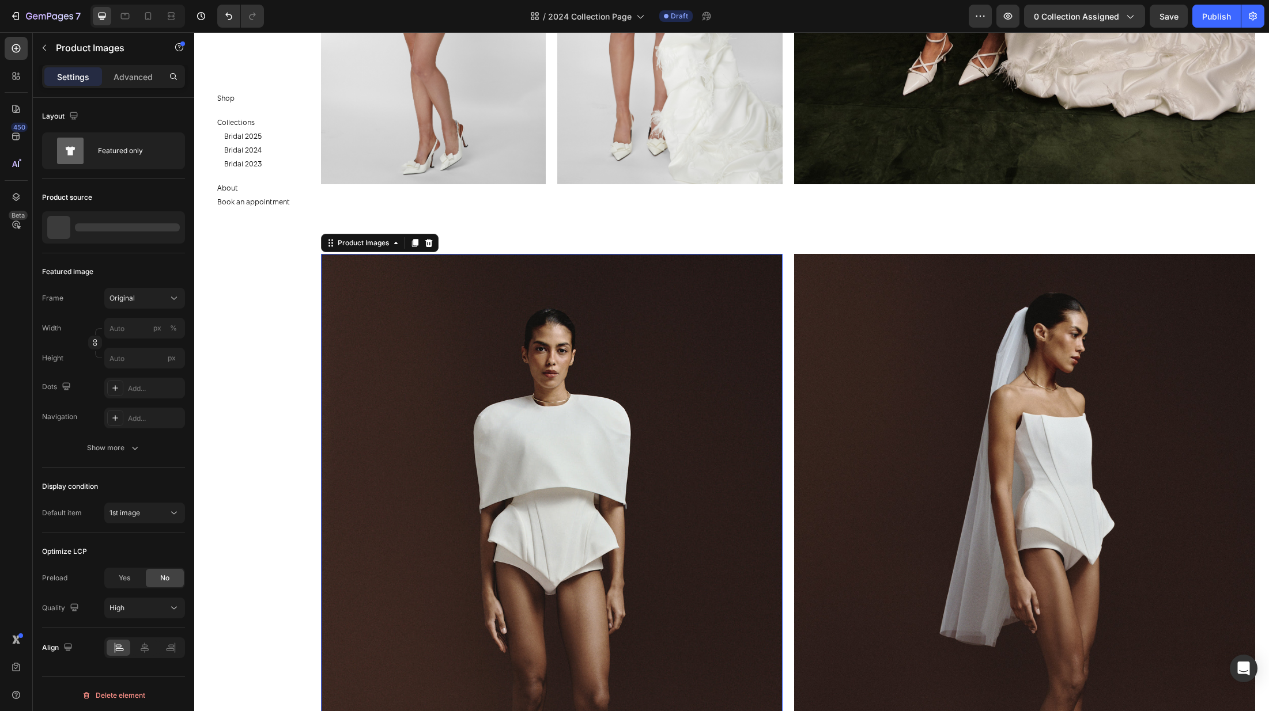
click at [693, 393] on img at bounding box center [551, 600] width 461 height 692
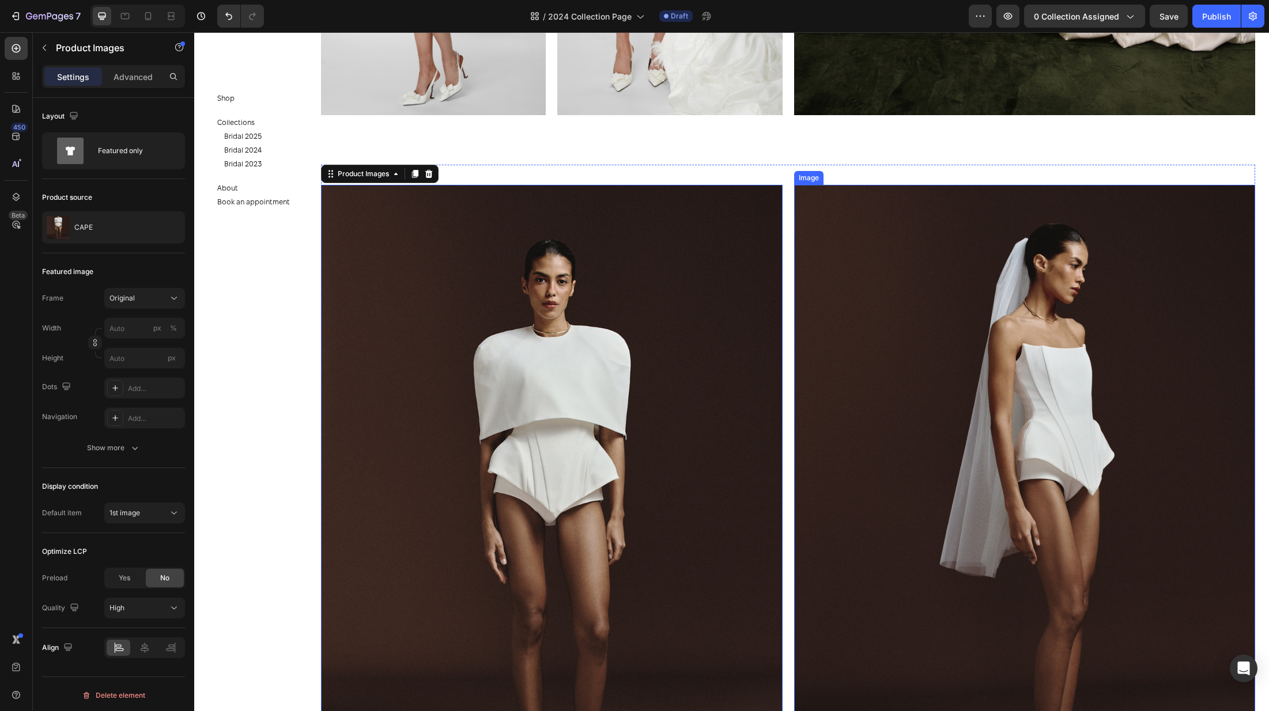
click at [948, 302] on img at bounding box center [1024, 531] width 461 height 692
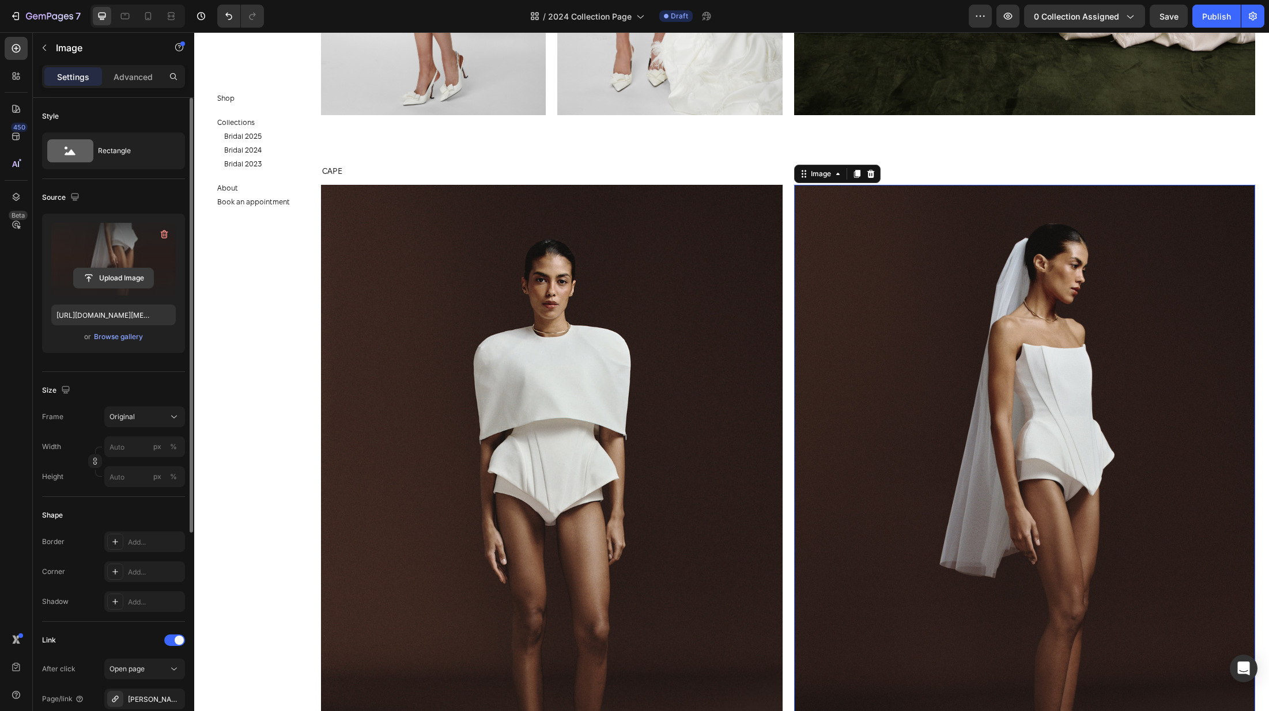
click at [116, 277] on input "file" at bounding box center [114, 278] width 80 height 20
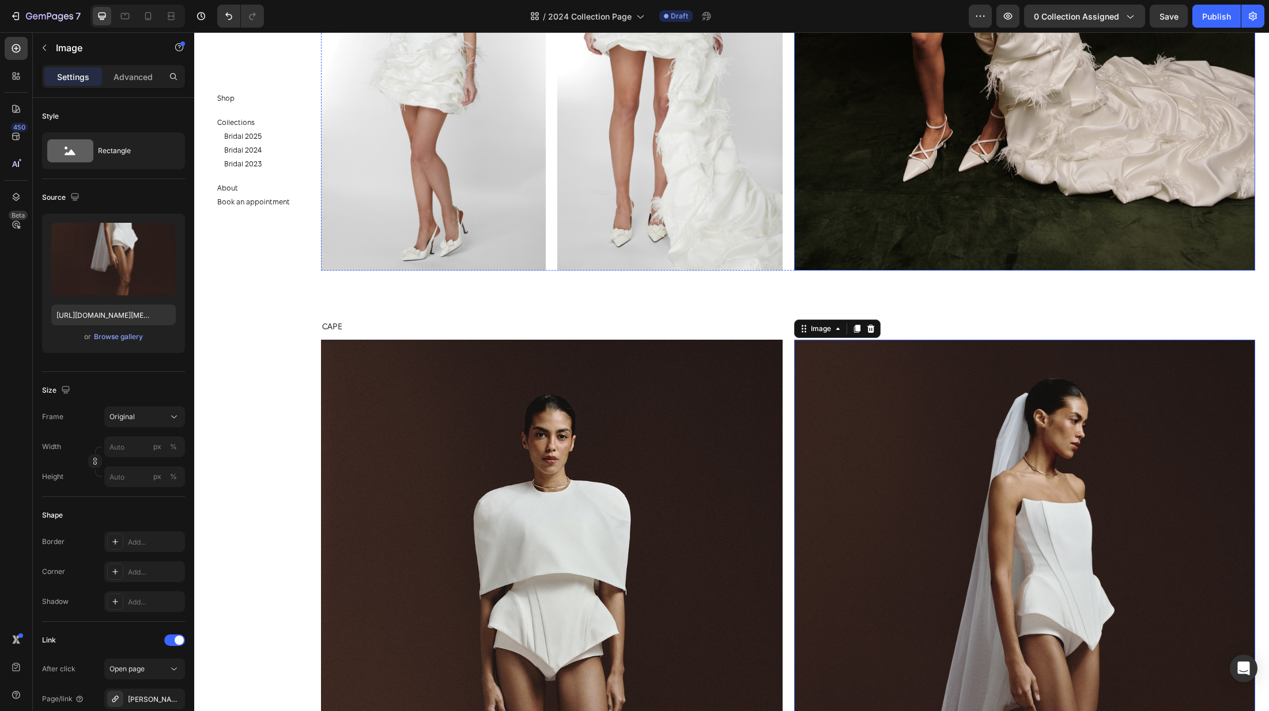
scroll to position [2284, 0]
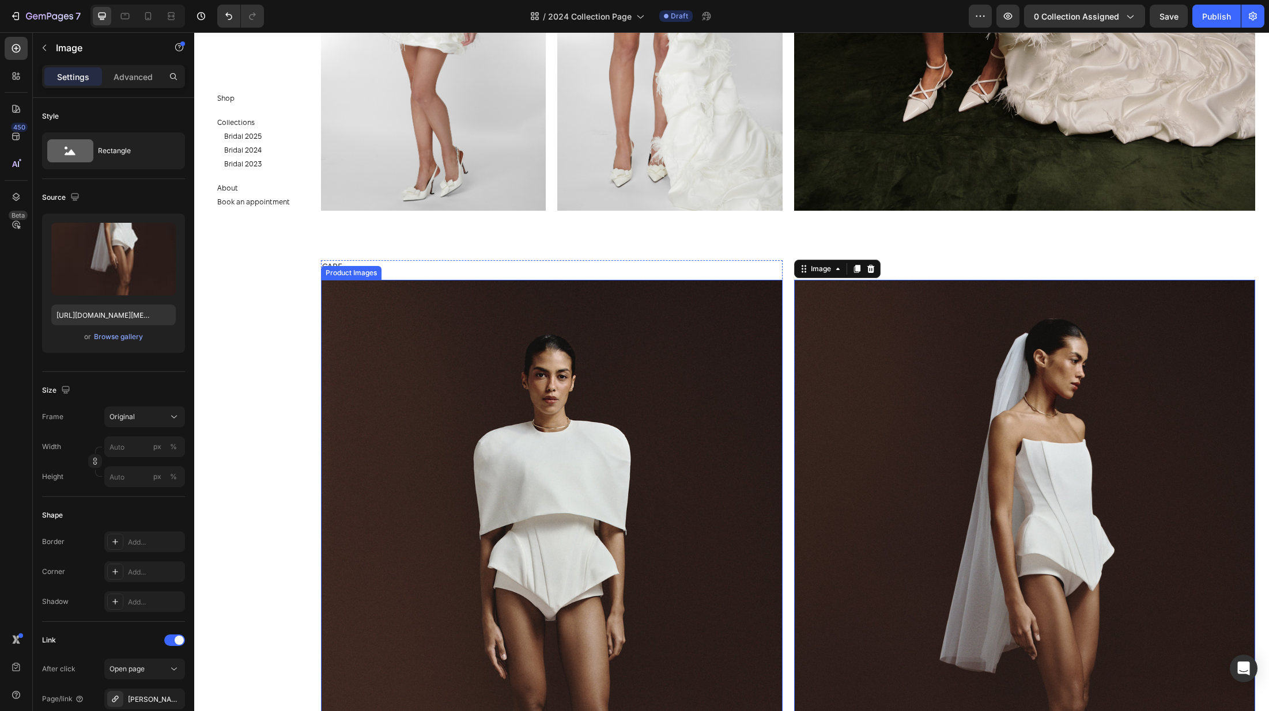
click at [555, 480] on img at bounding box center [551, 626] width 461 height 692
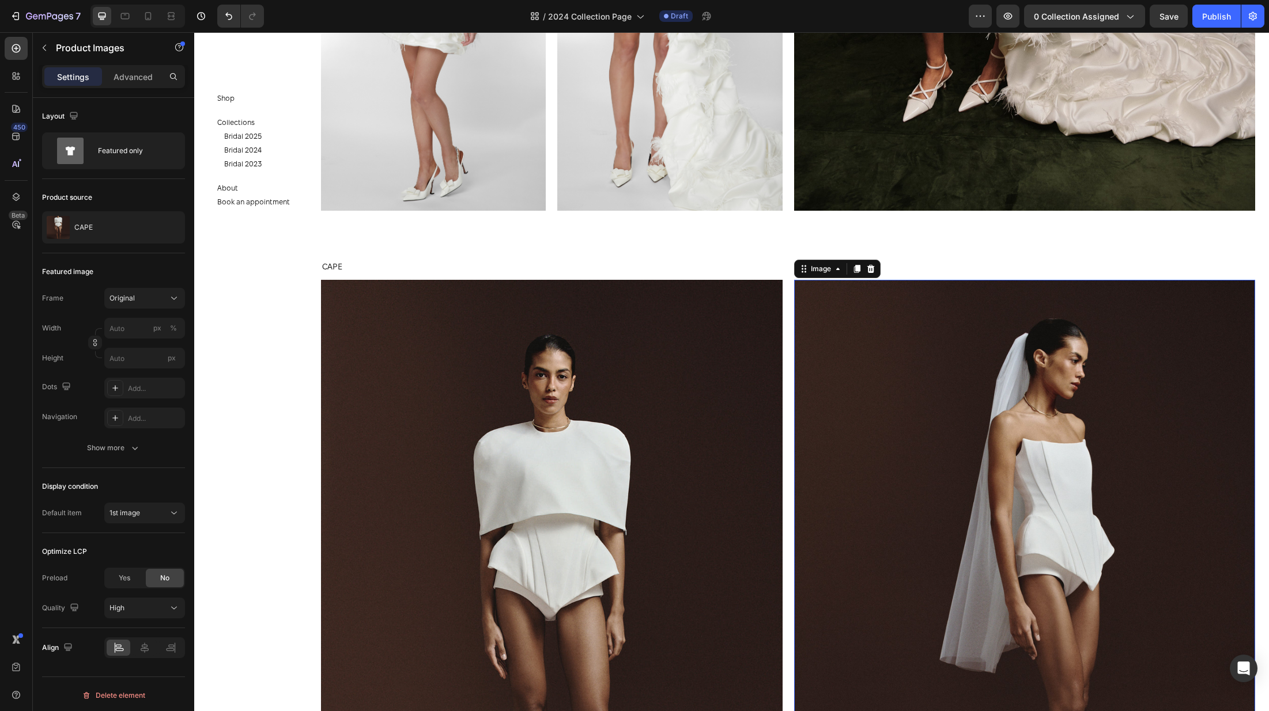
click at [879, 413] on img at bounding box center [1024, 626] width 461 height 692
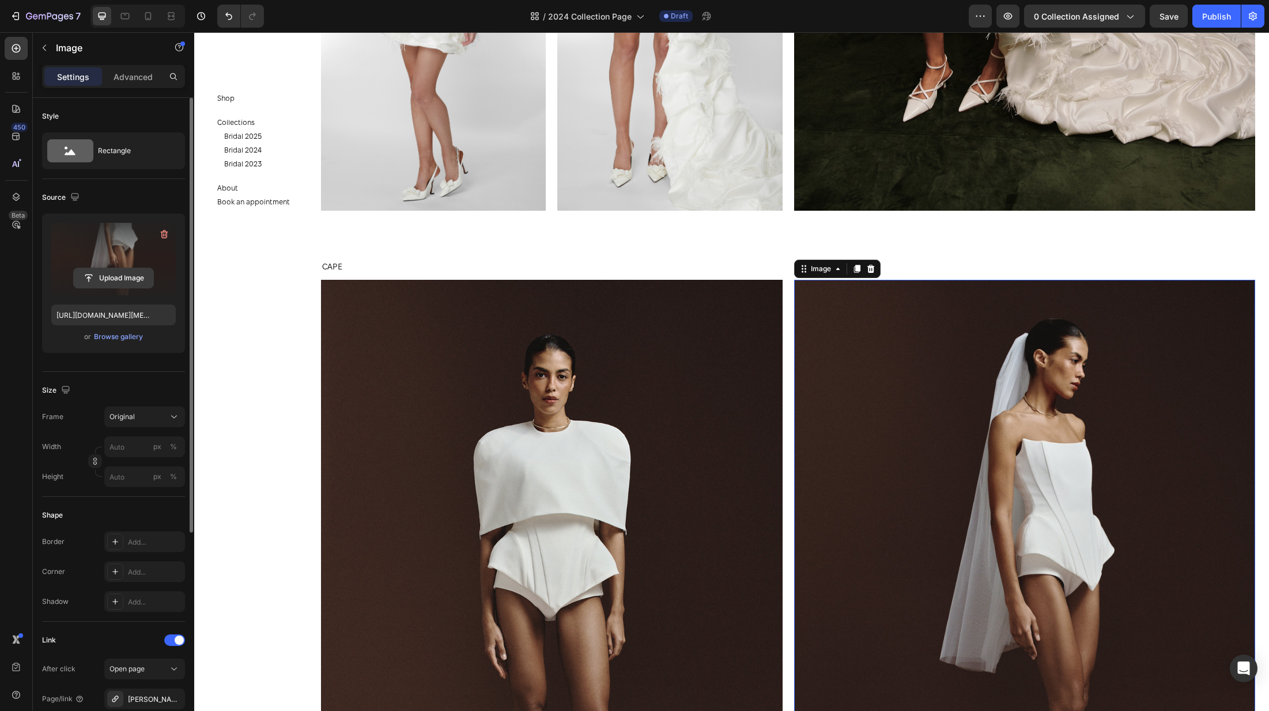
click at [128, 282] on input "file" at bounding box center [114, 278] width 80 height 20
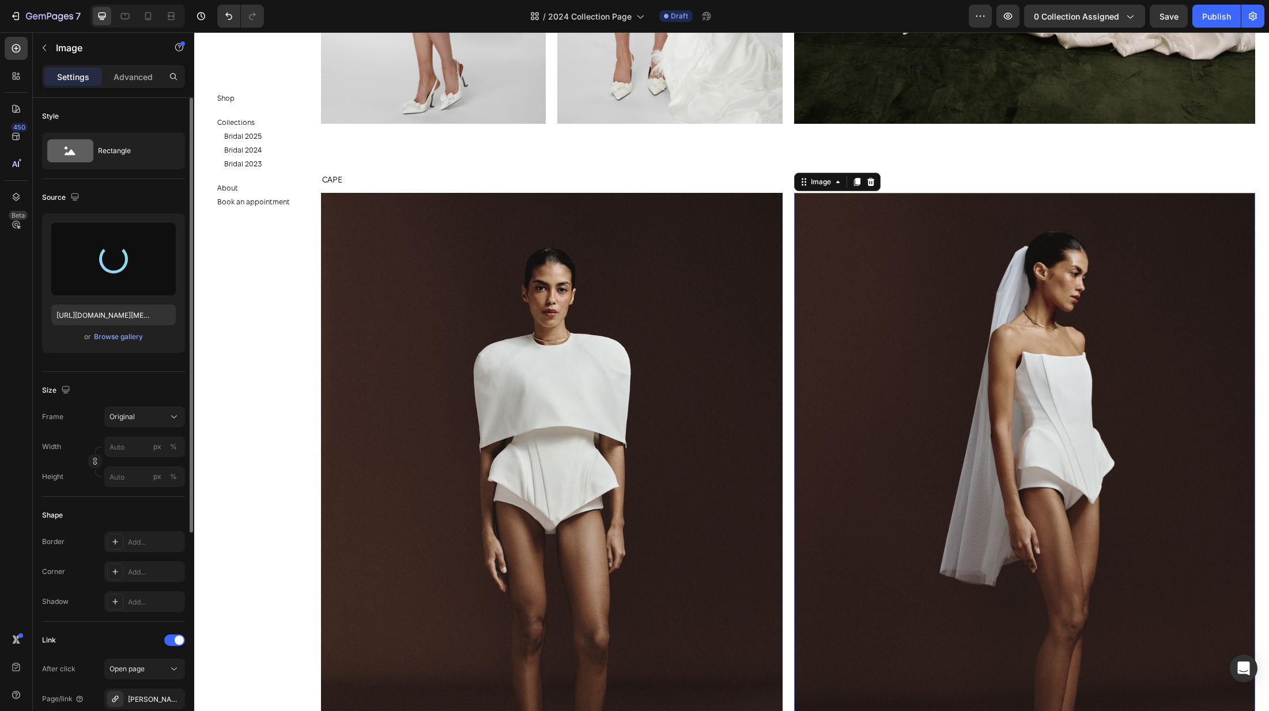
scroll to position [2394, 0]
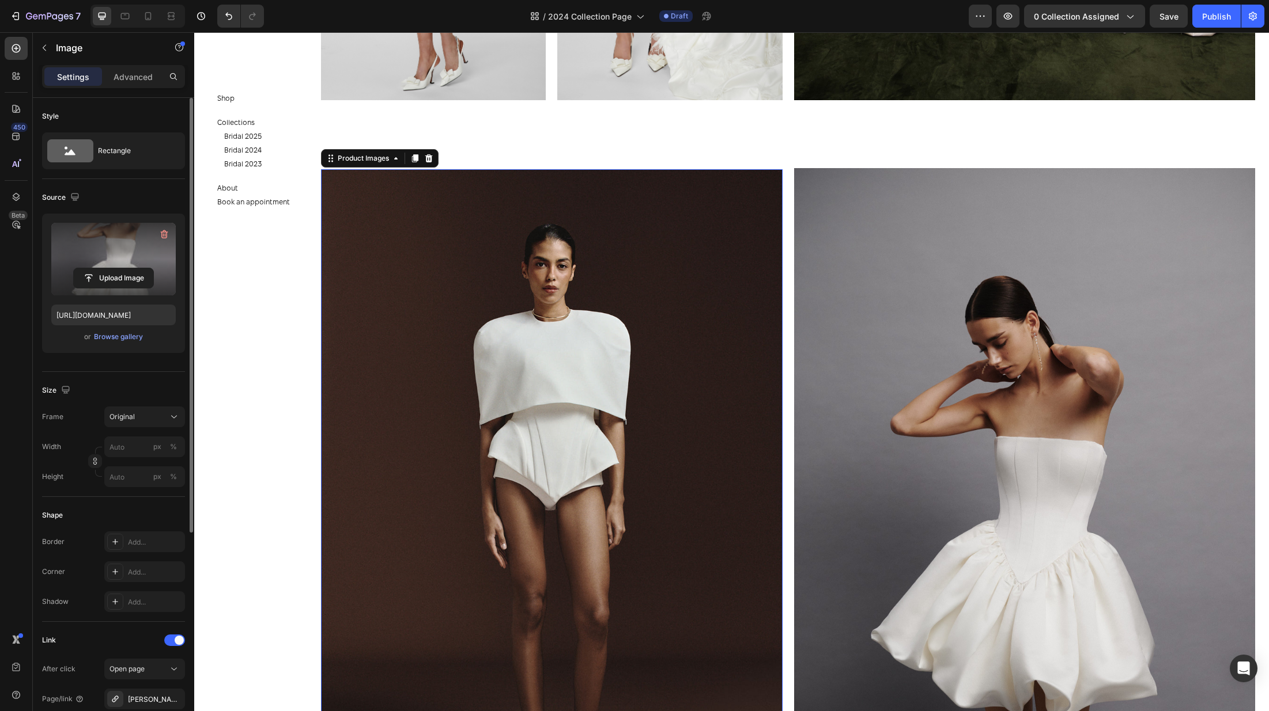
click at [527, 297] on img at bounding box center [551, 515] width 461 height 692
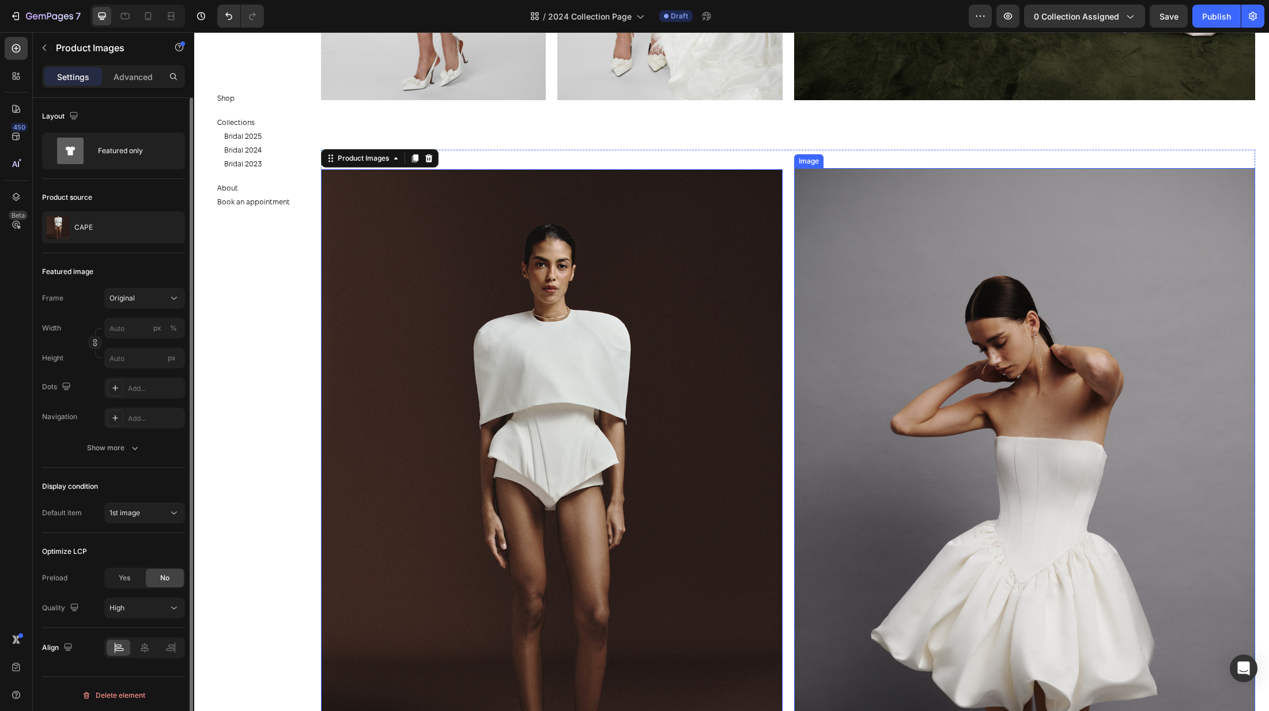
click at [1021, 290] on img at bounding box center [1024, 514] width 461 height 693
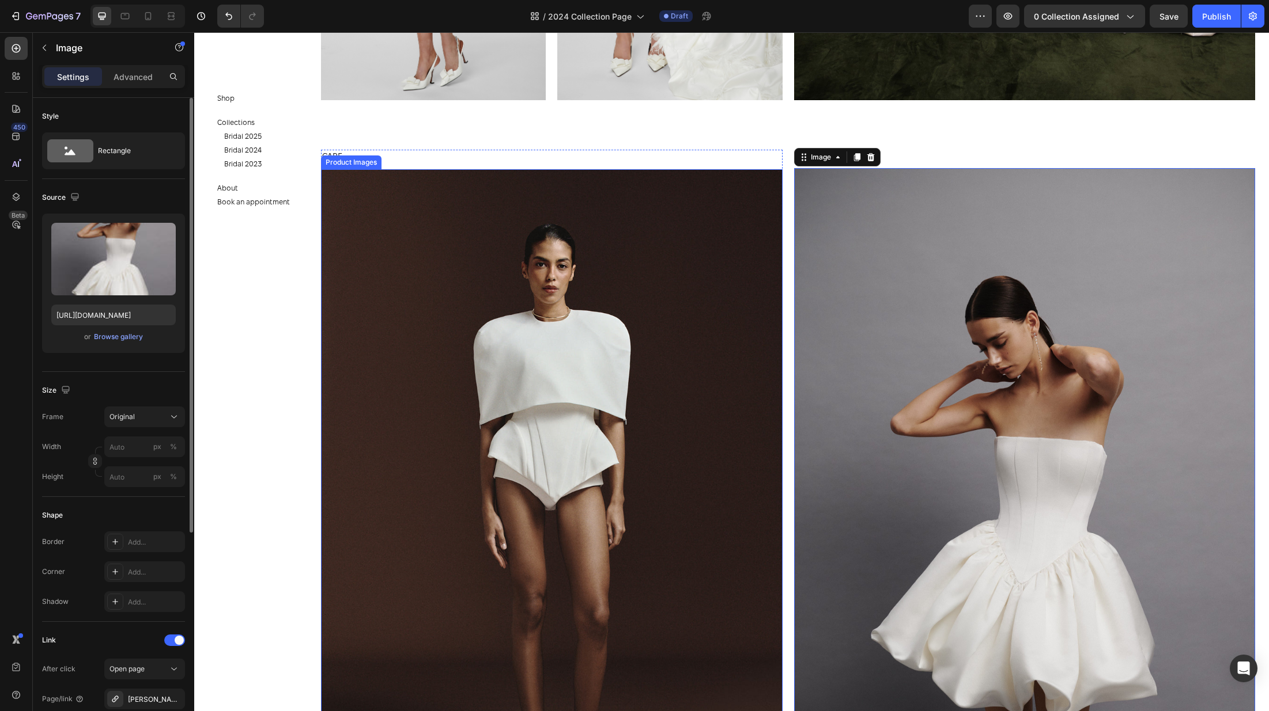
click at [574, 351] on img at bounding box center [551, 515] width 461 height 692
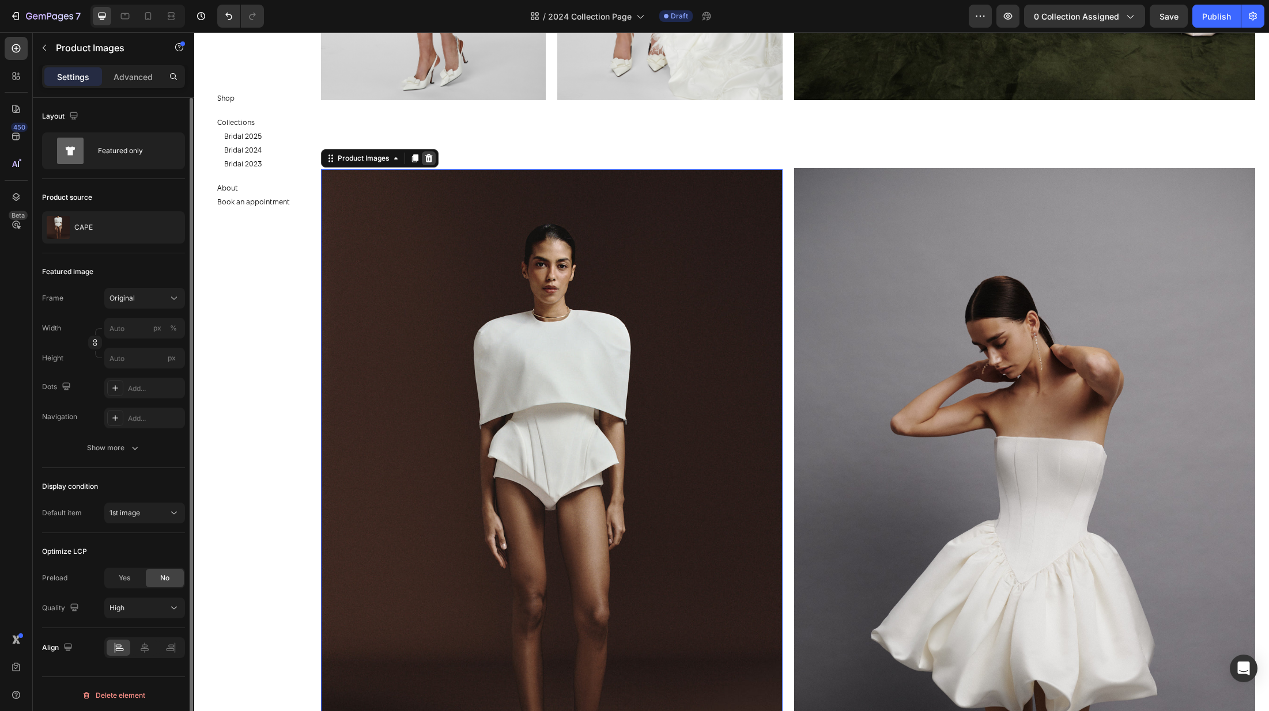
click at [432, 158] on icon at bounding box center [428, 158] width 7 height 8
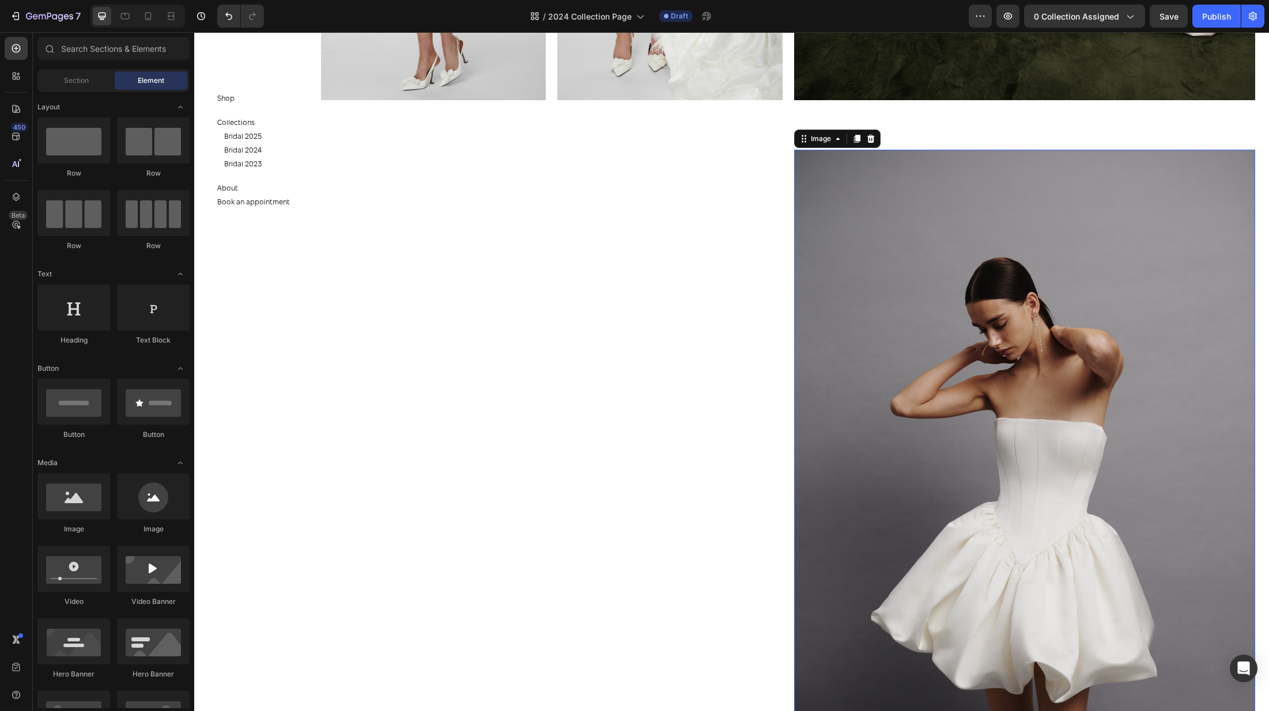
click at [961, 274] on img at bounding box center [1024, 496] width 461 height 693
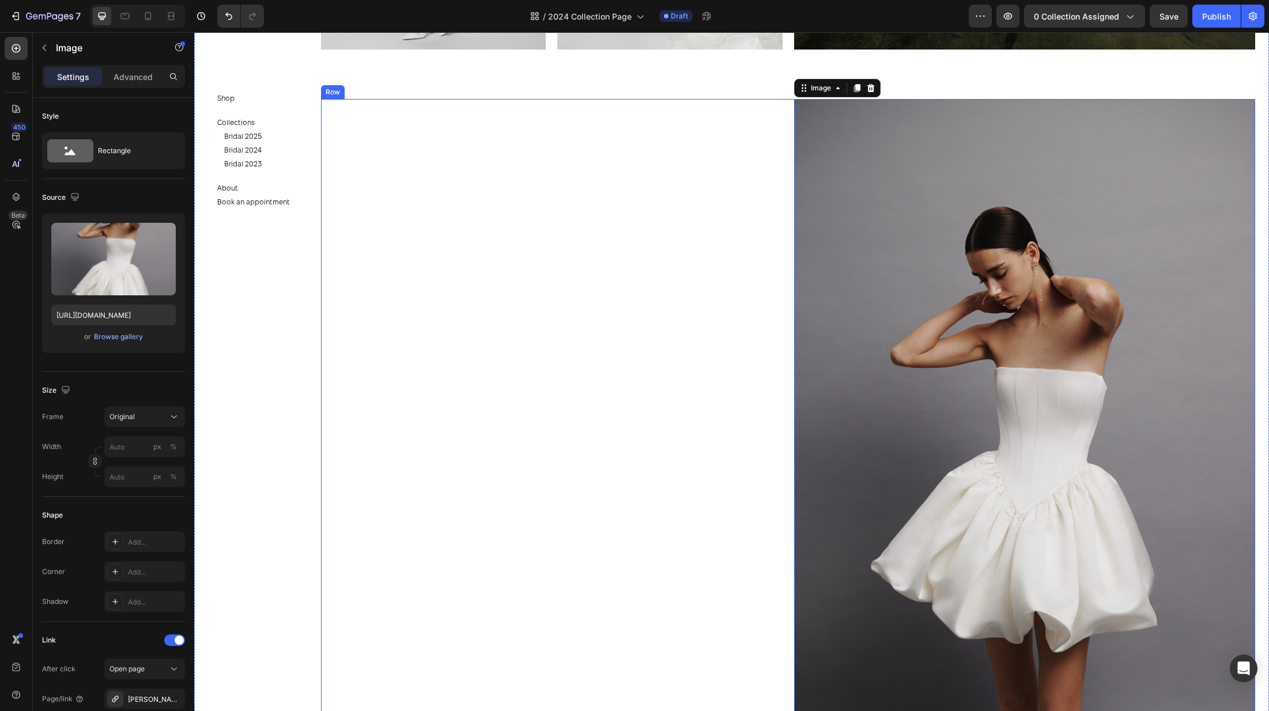
scroll to position [2430, 0]
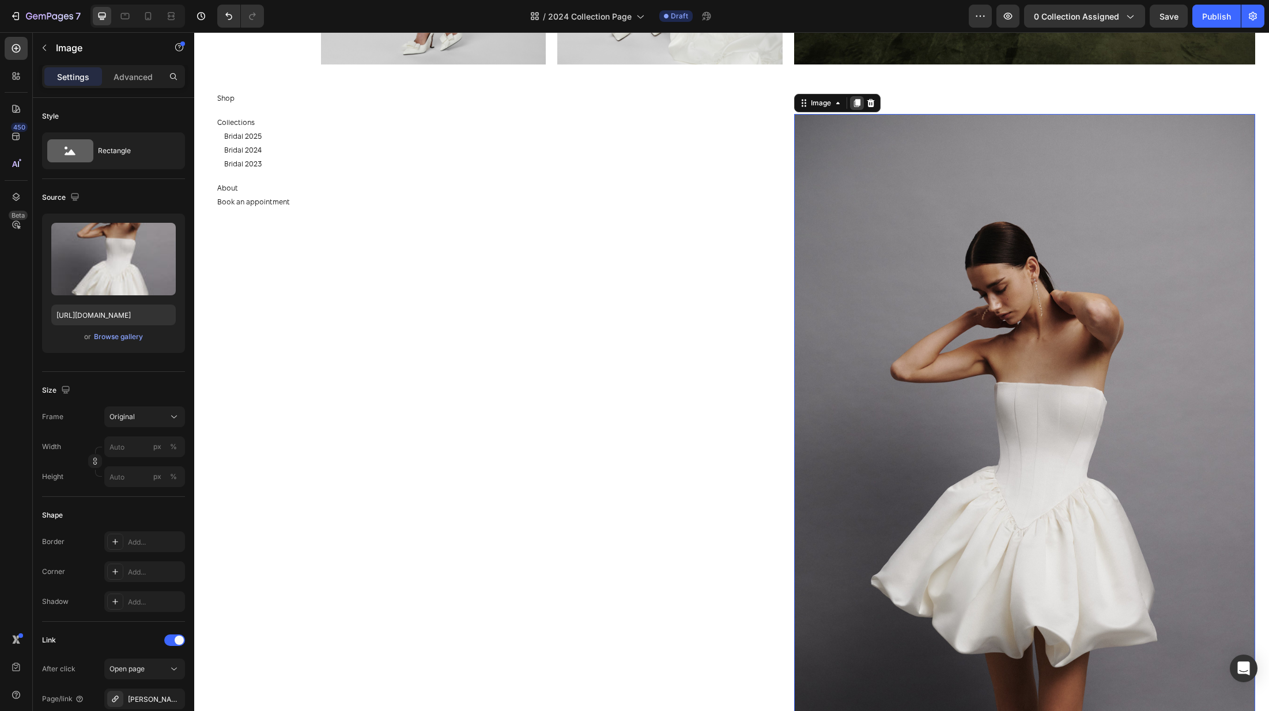
click at [854, 100] on icon at bounding box center [856, 103] width 6 height 8
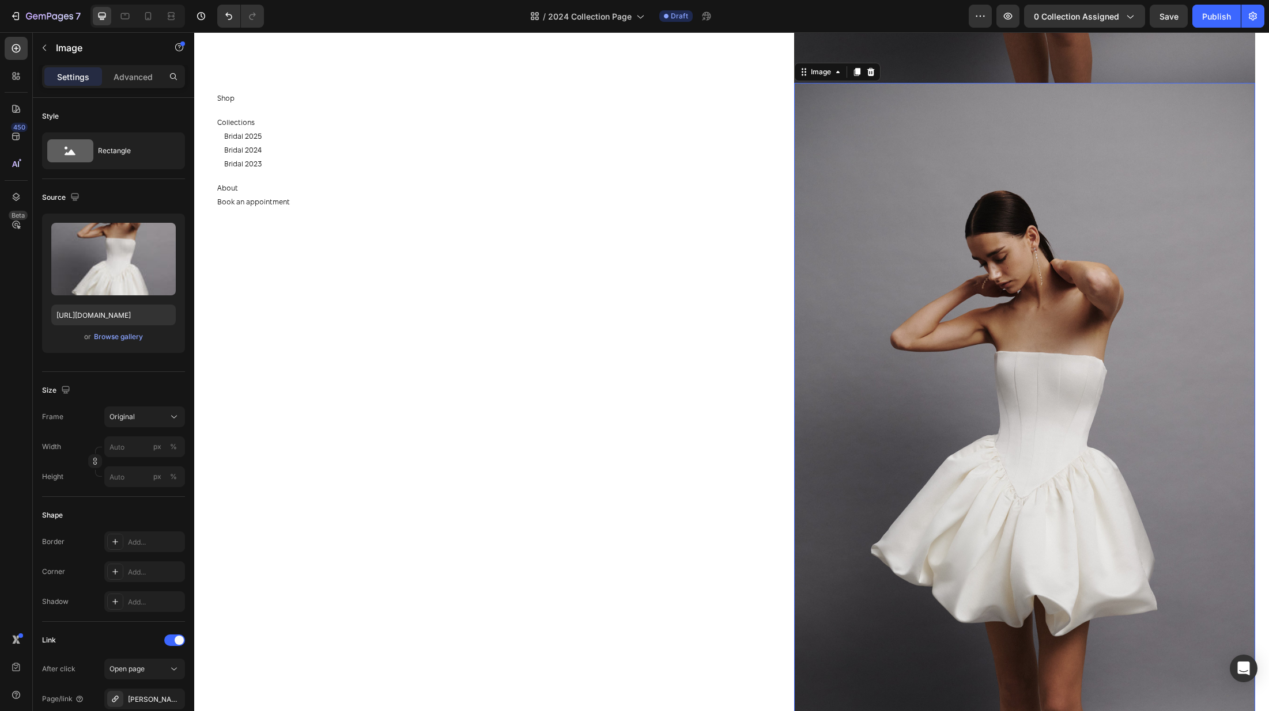
scroll to position [3165, 0]
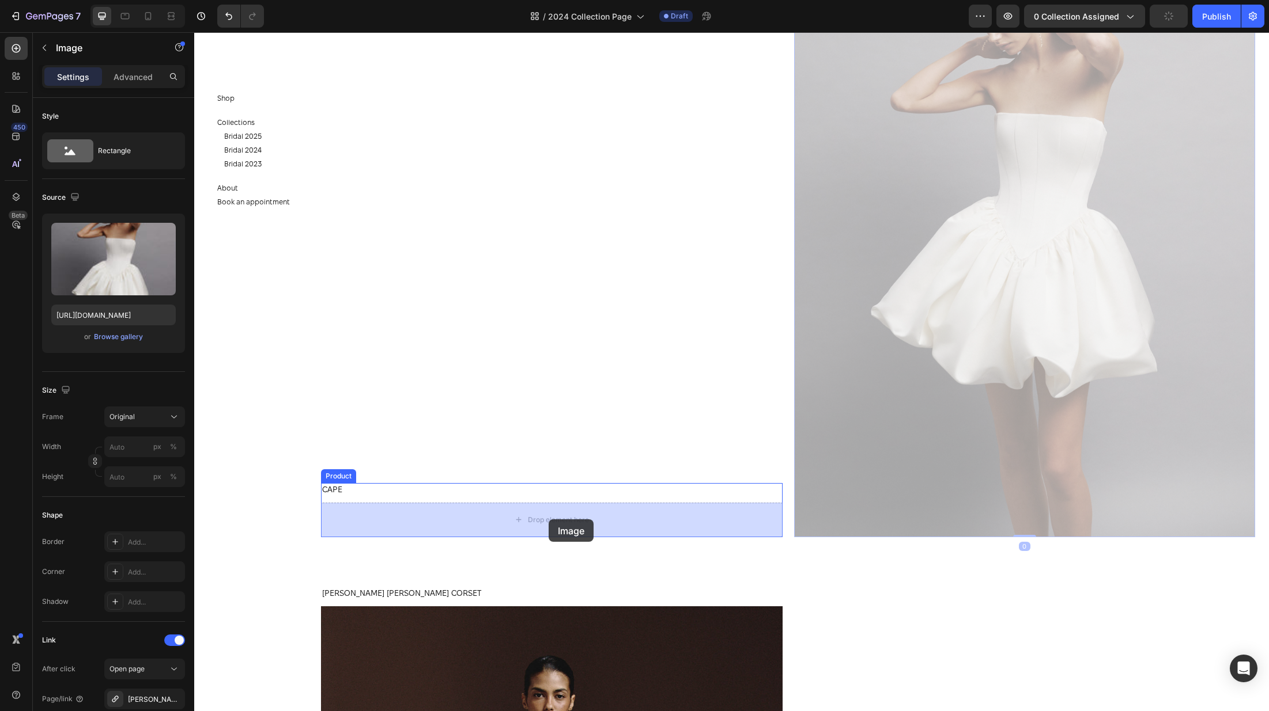
drag, startPoint x: 804, startPoint y: 65, endPoint x: 548, endPoint y: 520, distance: 521.8
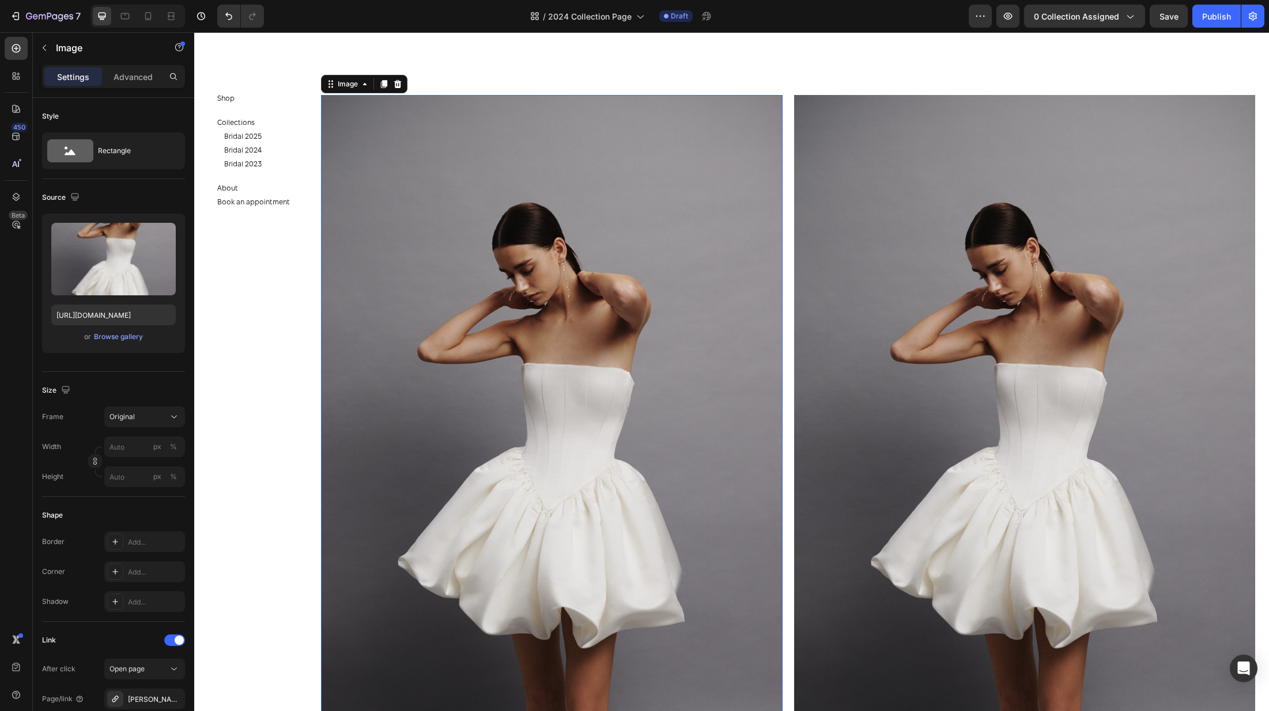
scroll to position [2499, 0]
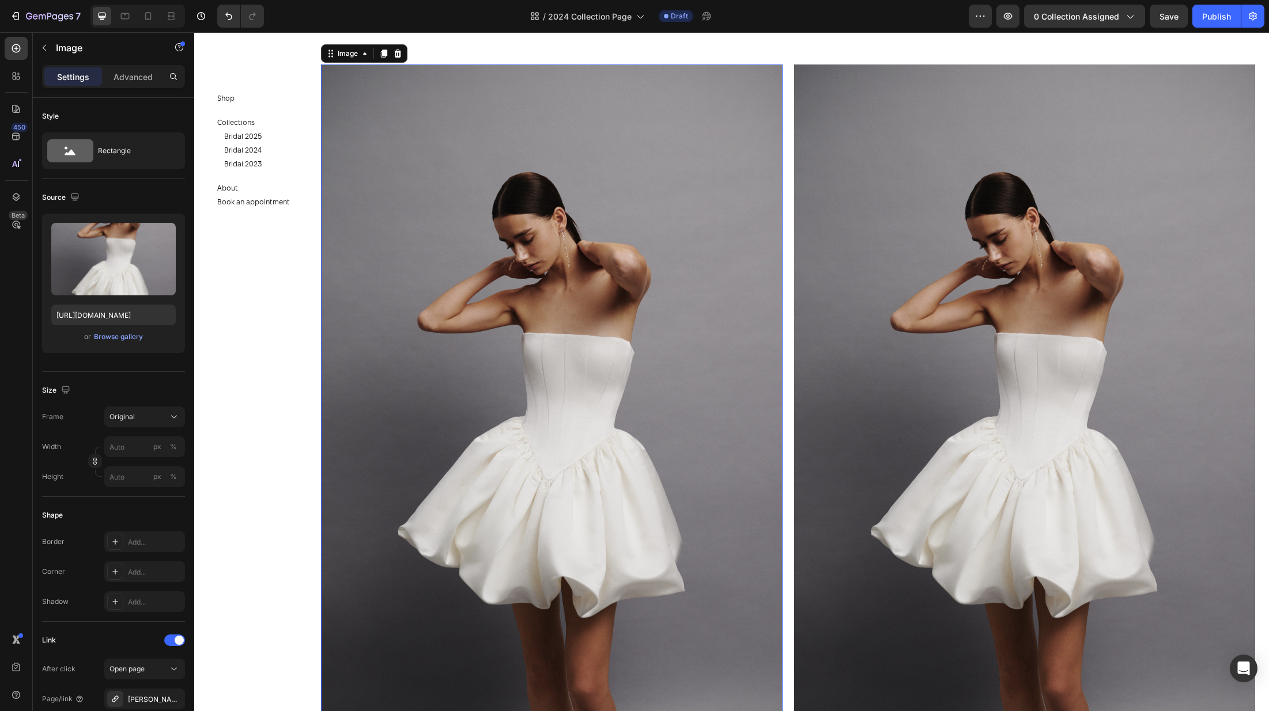
click at [606, 392] on img at bounding box center [551, 411] width 461 height 693
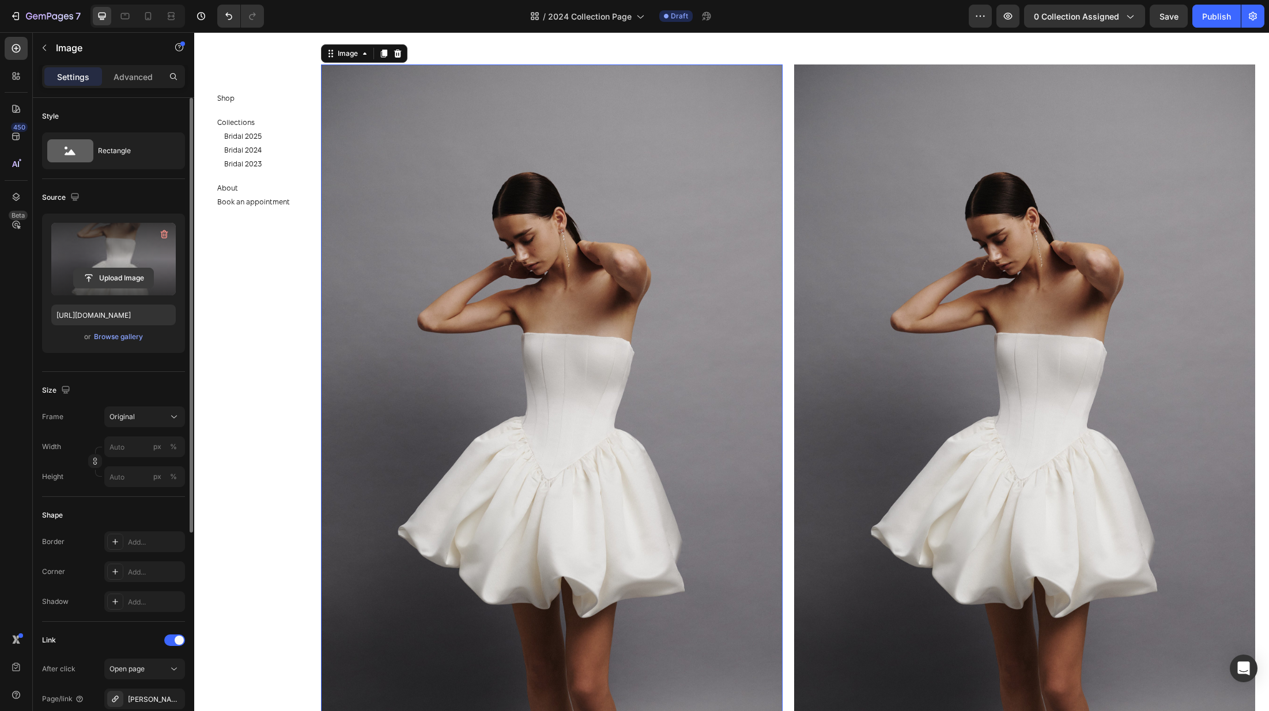
click at [105, 279] on input "file" at bounding box center [114, 278] width 80 height 20
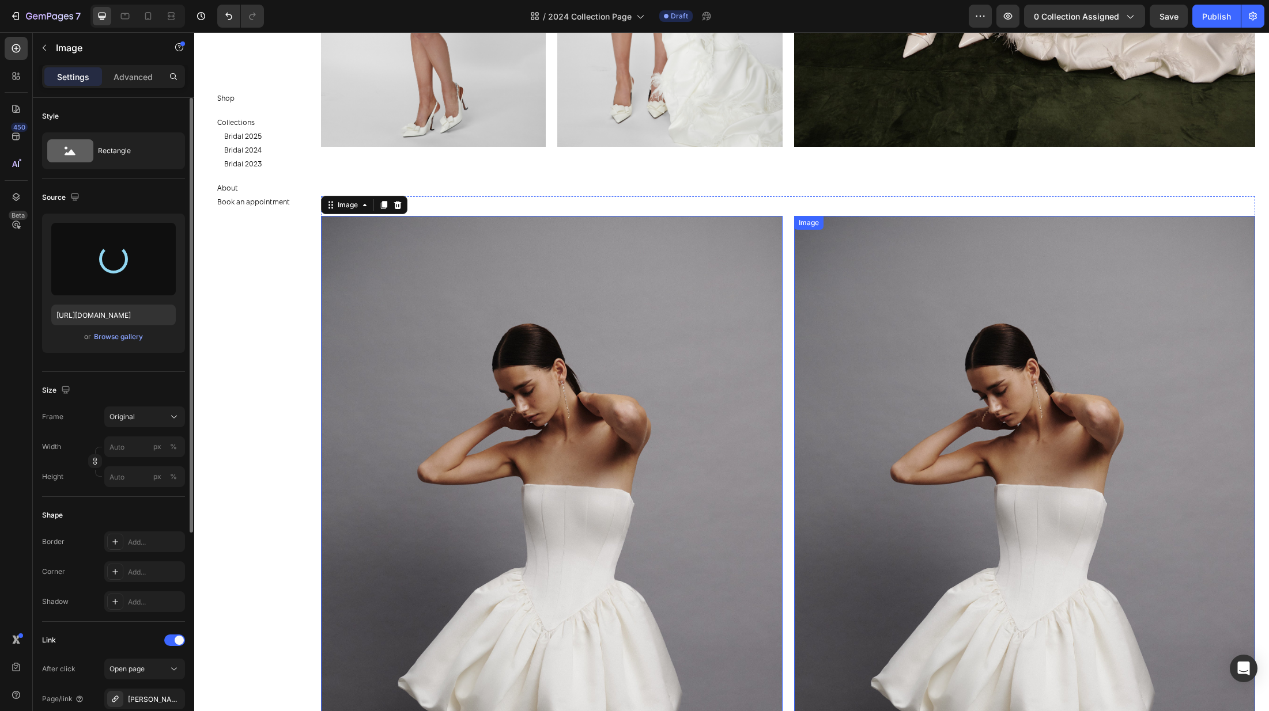
type input "https://cdn.shopify.com/s/files/1/0576/3786/3521/files/gempages_563336841122546…"
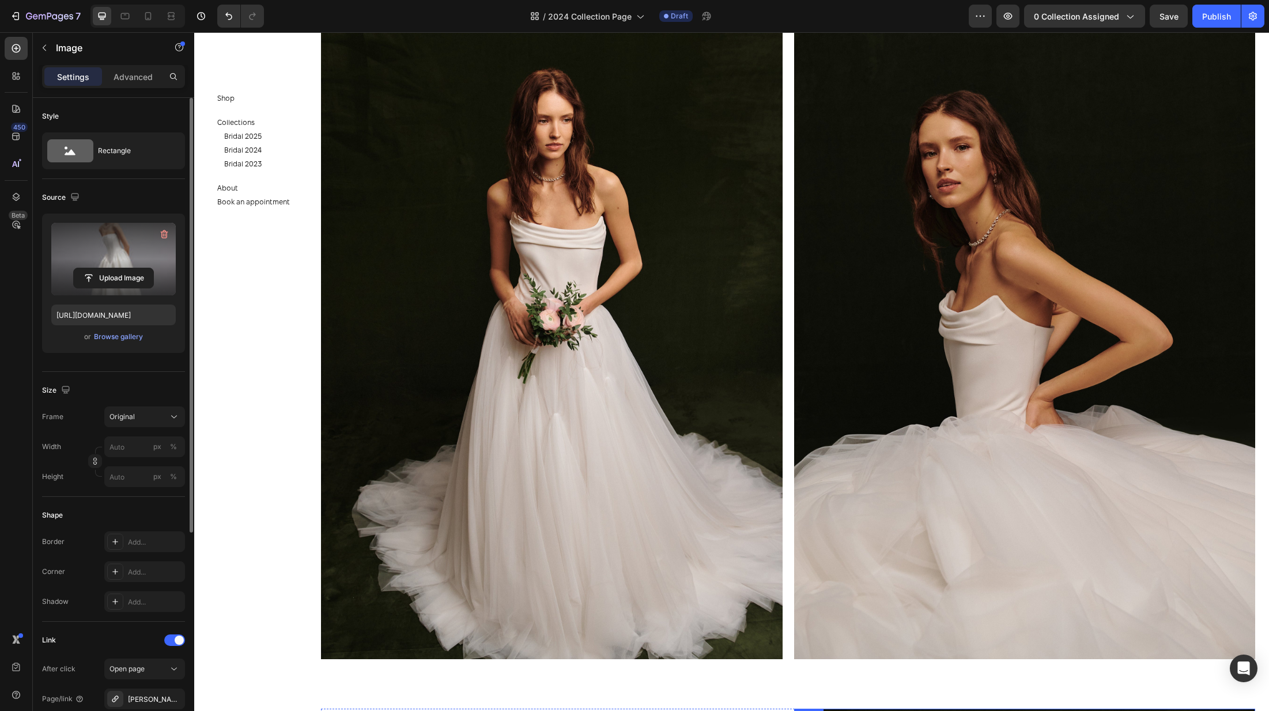
scroll to position [868, 0]
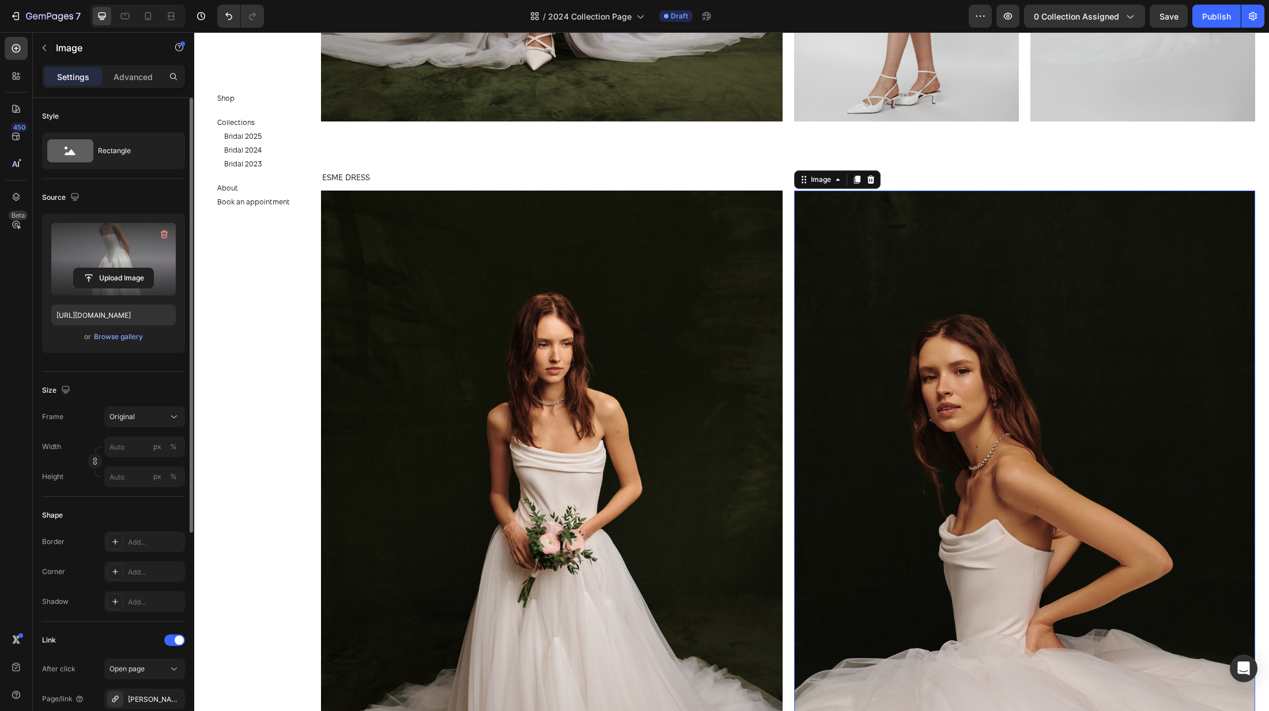
click at [1013, 334] on img at bounding box center [1024, 537] width 461 height 693
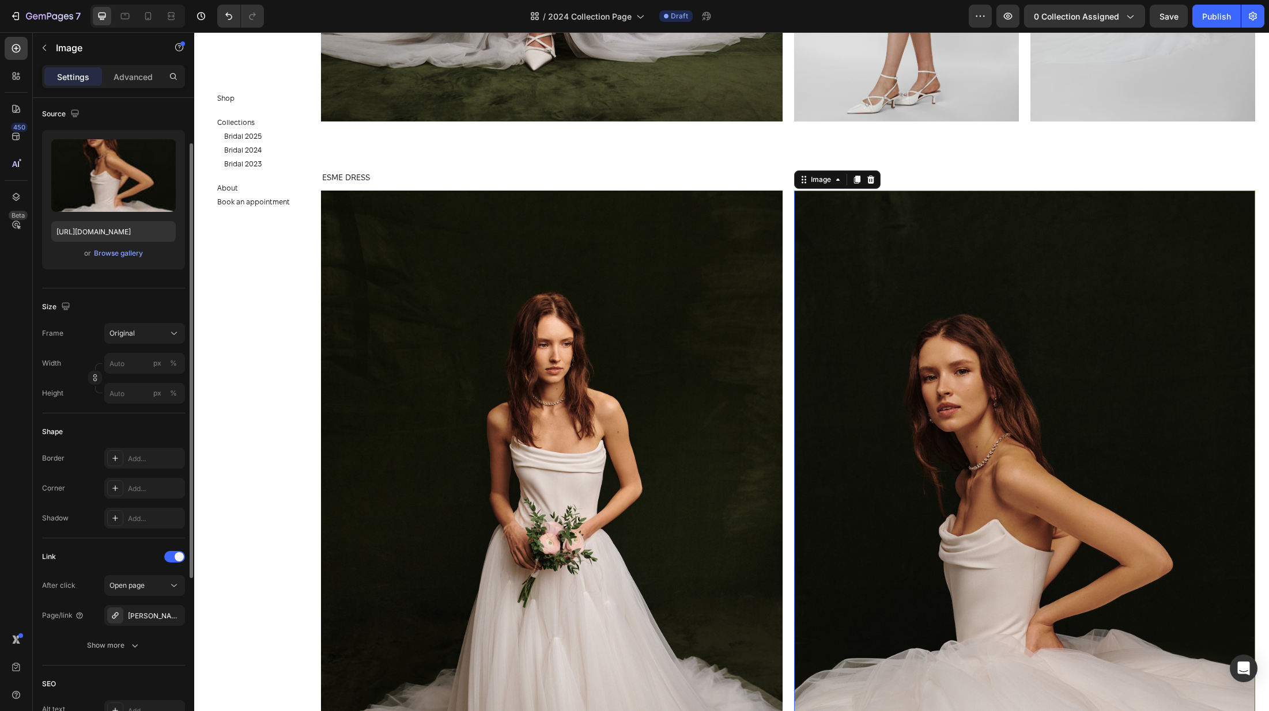
scroll to position [86, 0]
click at [134, 608] on div "Gabby-matt-silk-dress" at bounding box center [144, 613] width 33 height 10
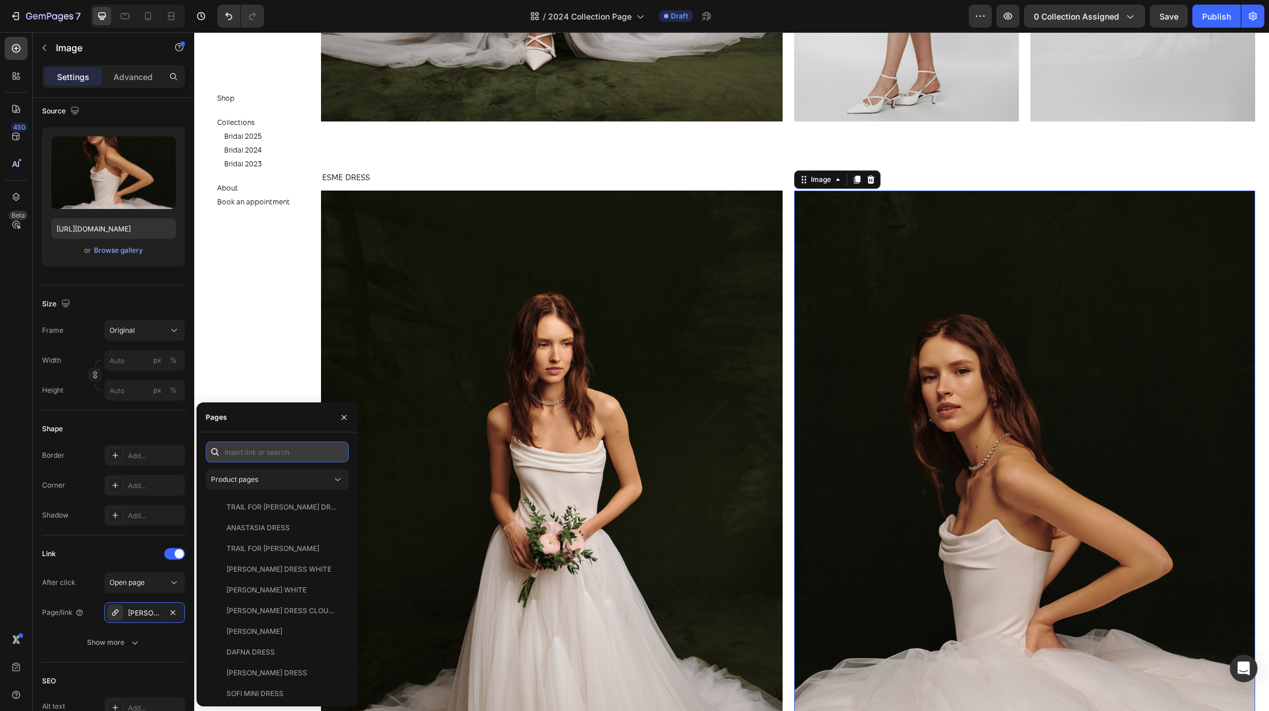
click at [285, 454] on input "text" at bounding box center [277, 452] width 143 height 21
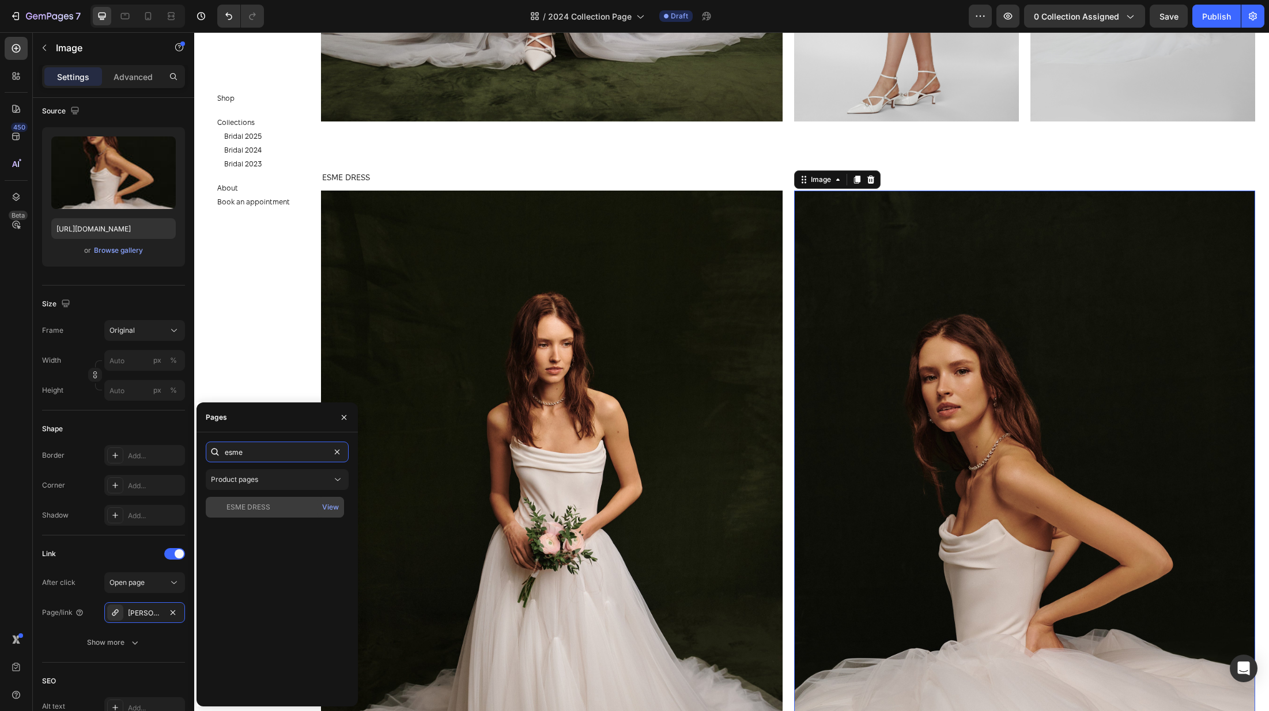
type input "esme"
click at [272, 511] on div "ESME DRESS" at bounding box center [274, 507] width 129 height 10
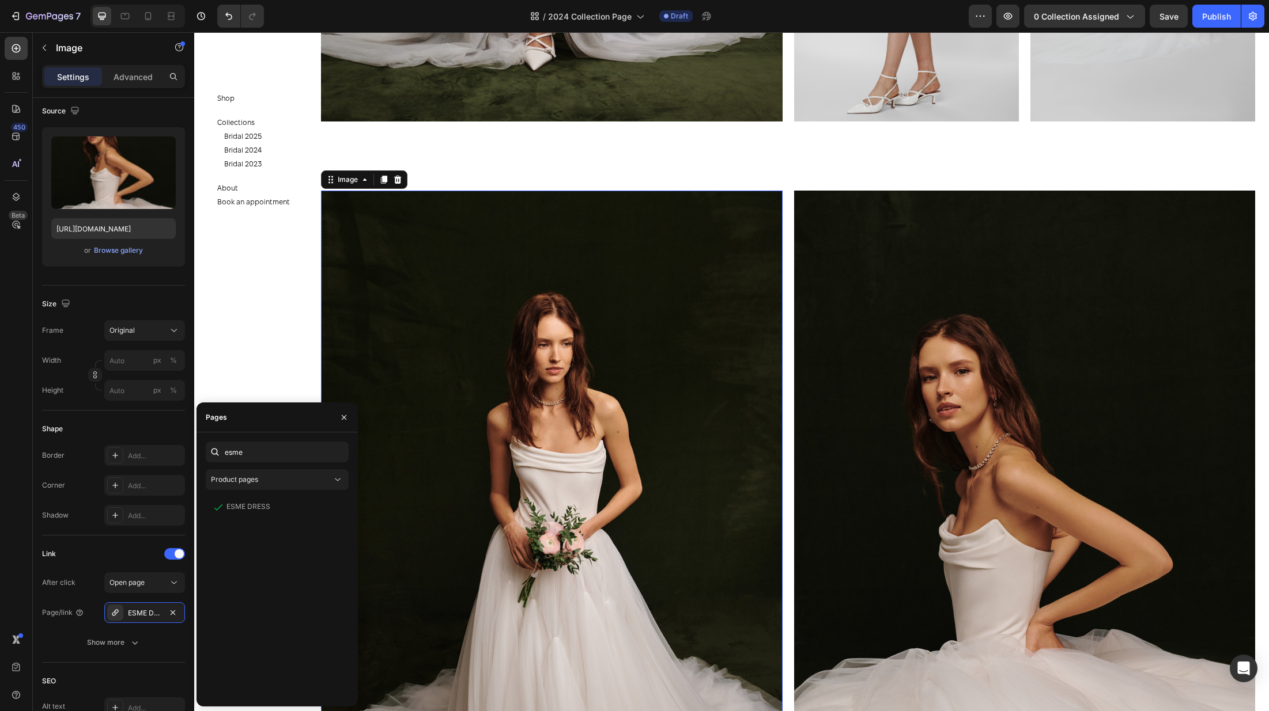
click at [629, 372] on img at bounding box center [551, 537] width 461 height 693
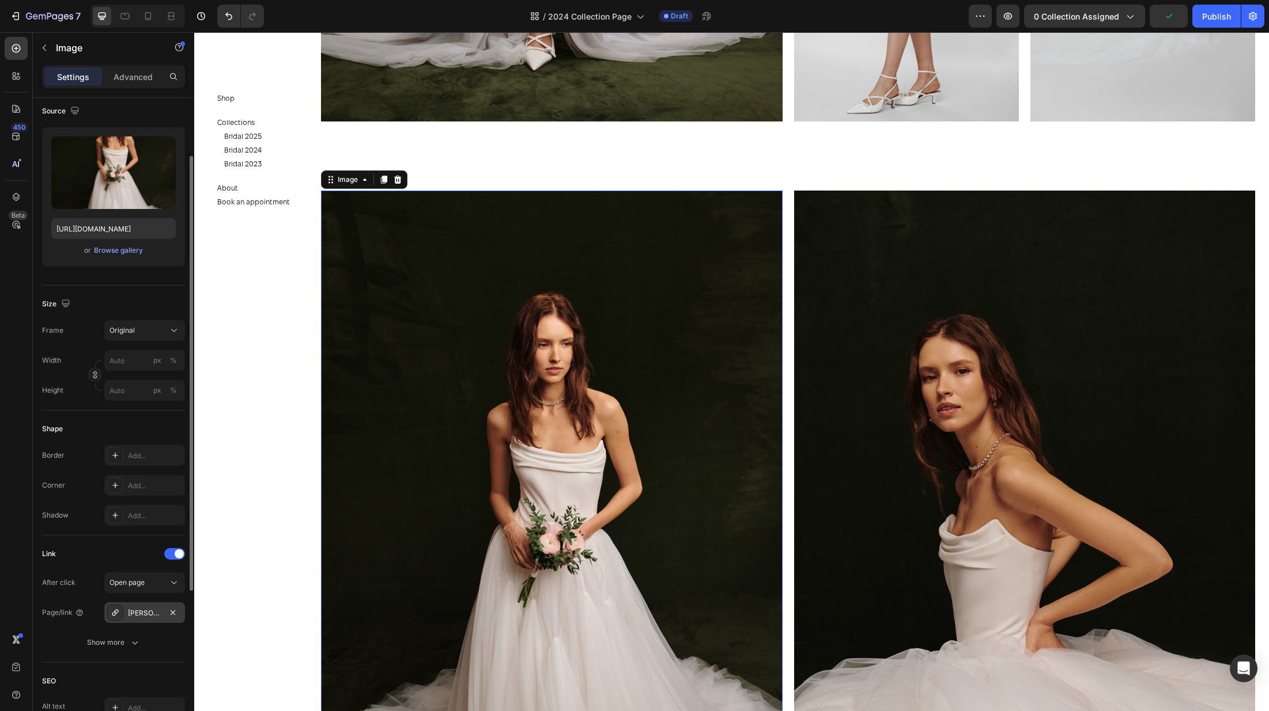
click at [133, 609] on div "Gabby-matt-silk-dress" at bounding box center [144, 613] width 33 height 10
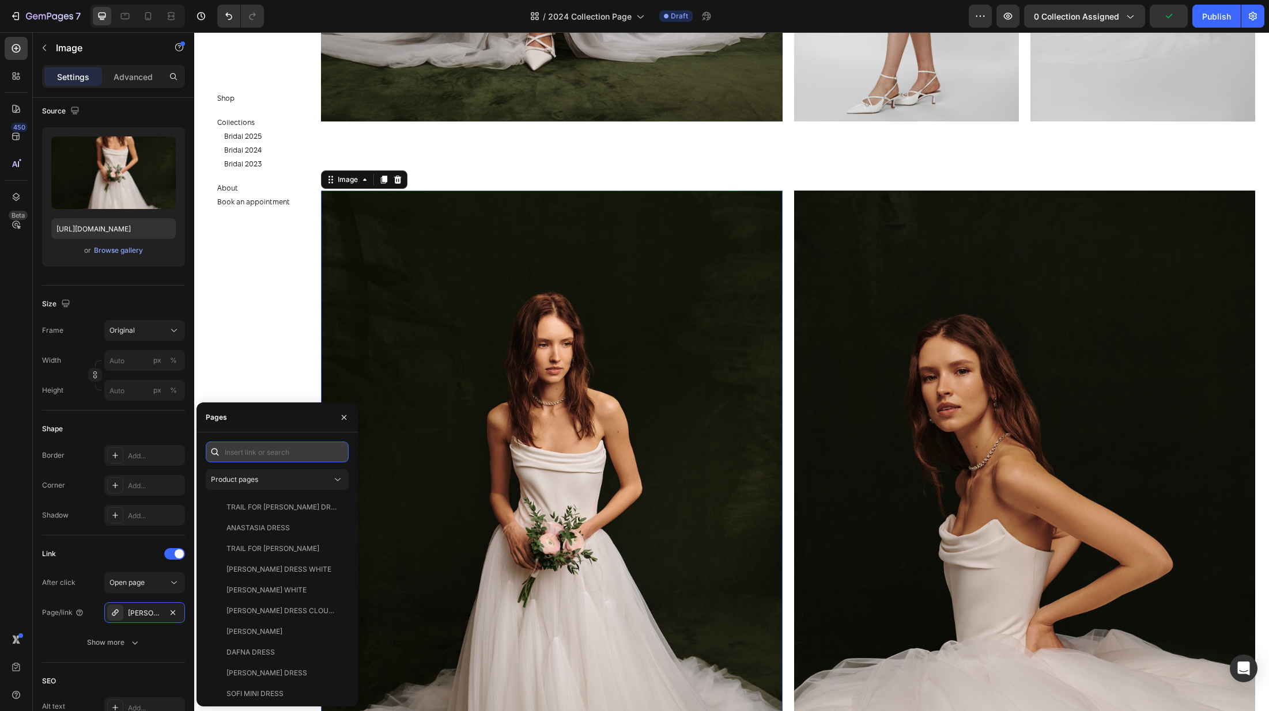
click at [275, 442] on input "text" at bounding box center [277, 452] width 143 height 21
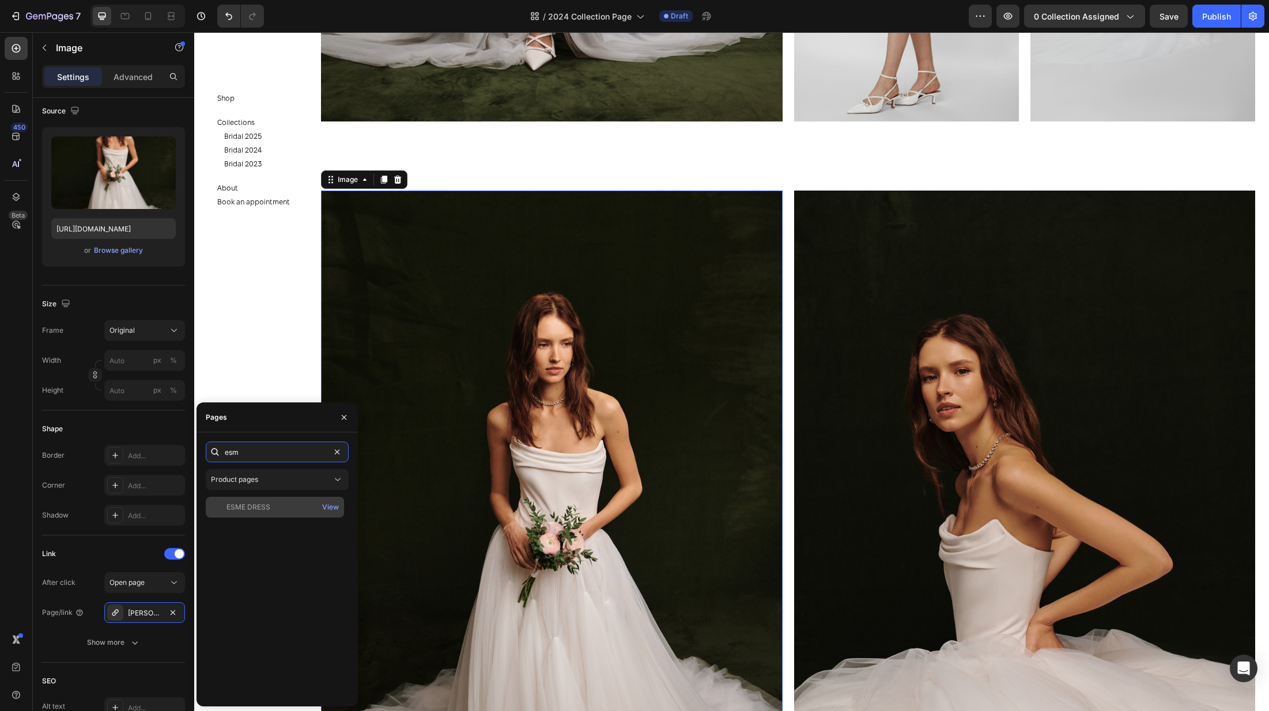
type input "esm"
click at [264, 509] on div "ESME DRESS" at bounding box center [248, 507] width 44 height 10
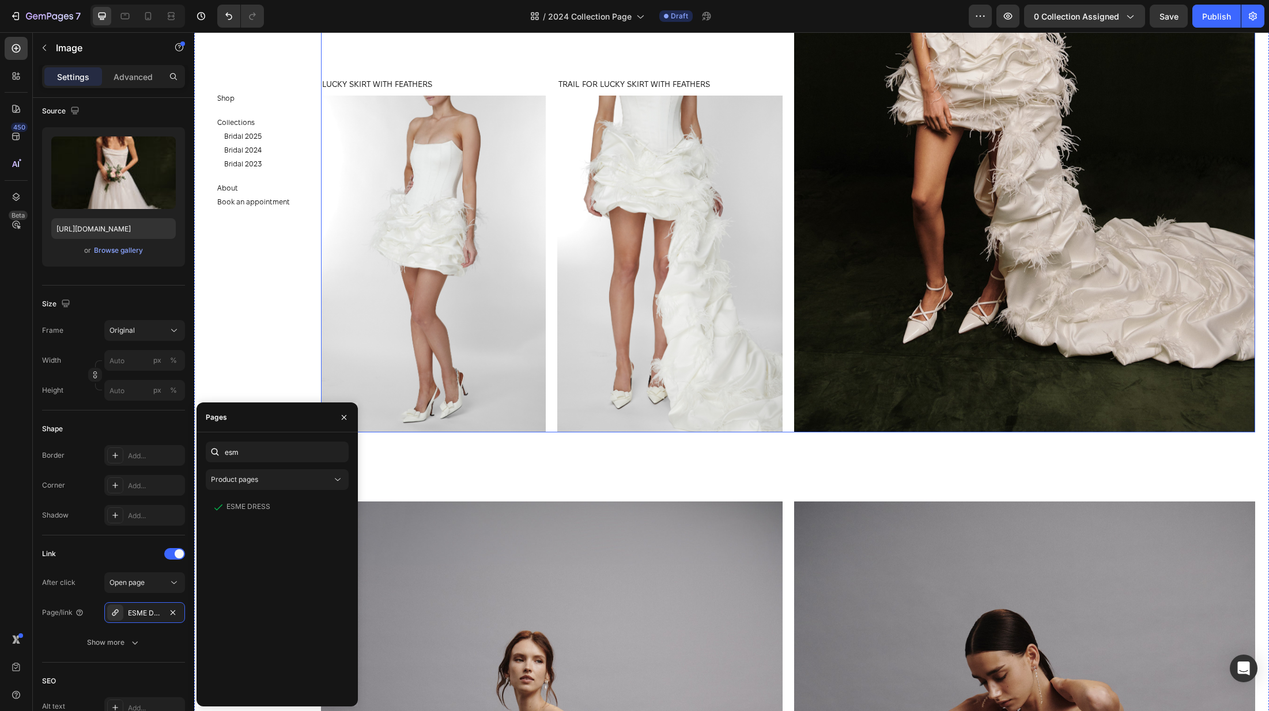
scroll to position [2260, 0]
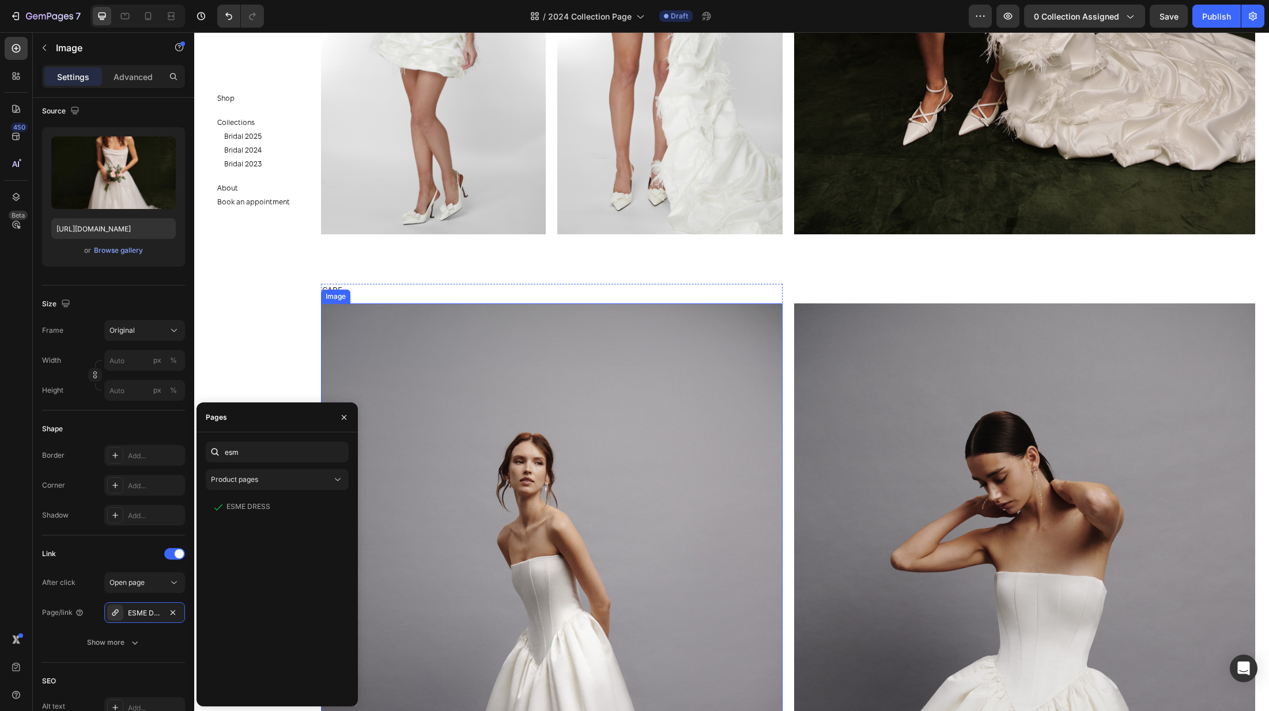
click at [646, 445] on img at bounding box center [551, 650] width 461 height 693
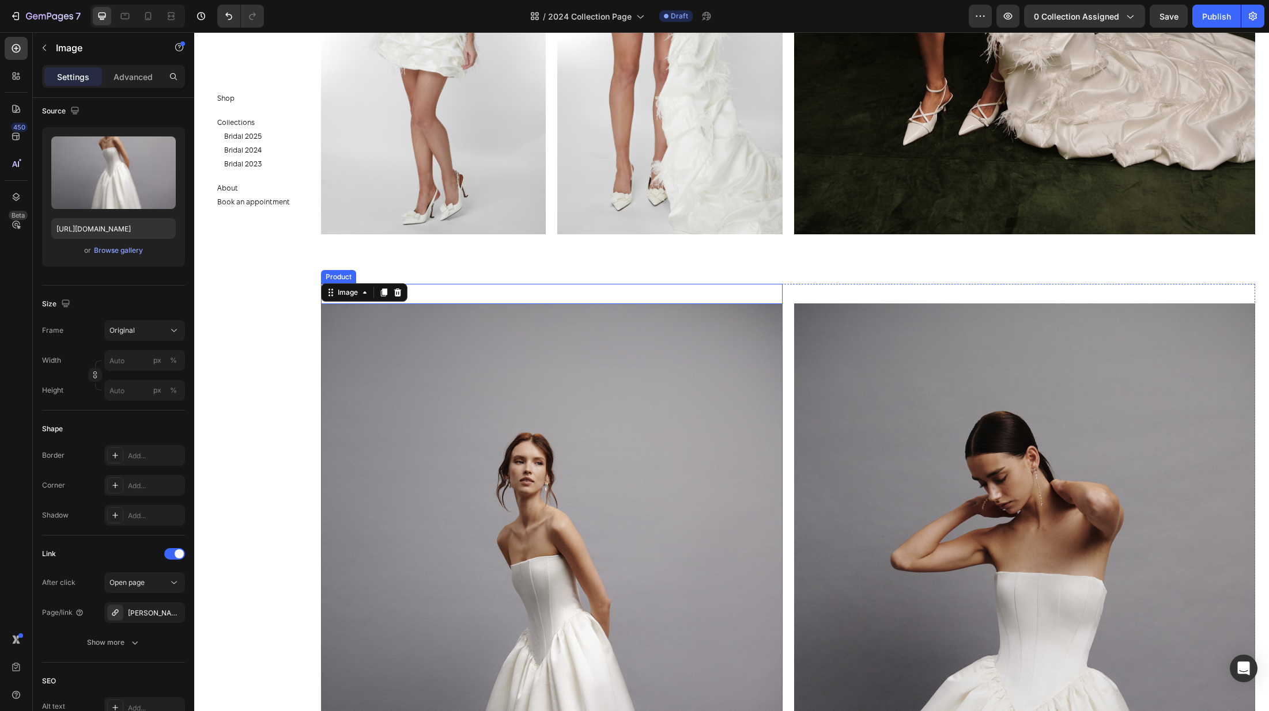
scroll to position [0, 0]
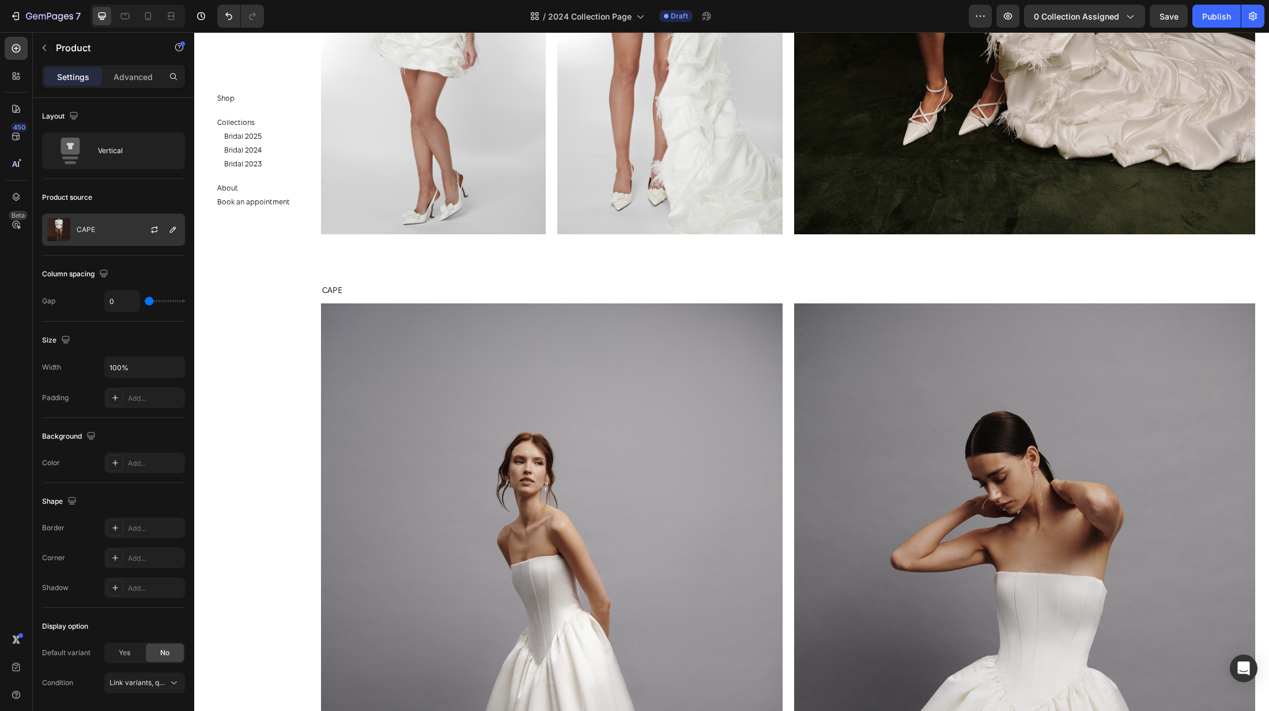
click at [121, 230] on div "CAPE" at bounding box center [113, 230] width 143 height 32
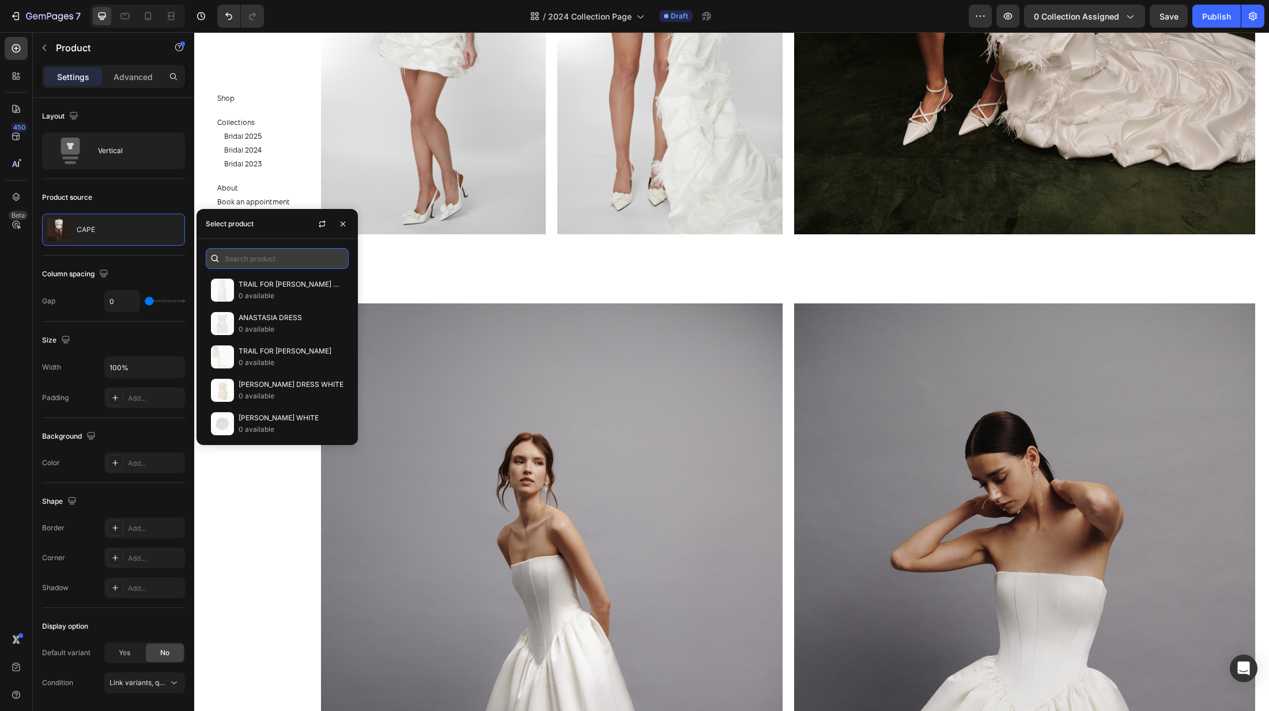
click at [287, 262] on input "text" at bounding box center [277, 258] width 143 height 21
type input "e"
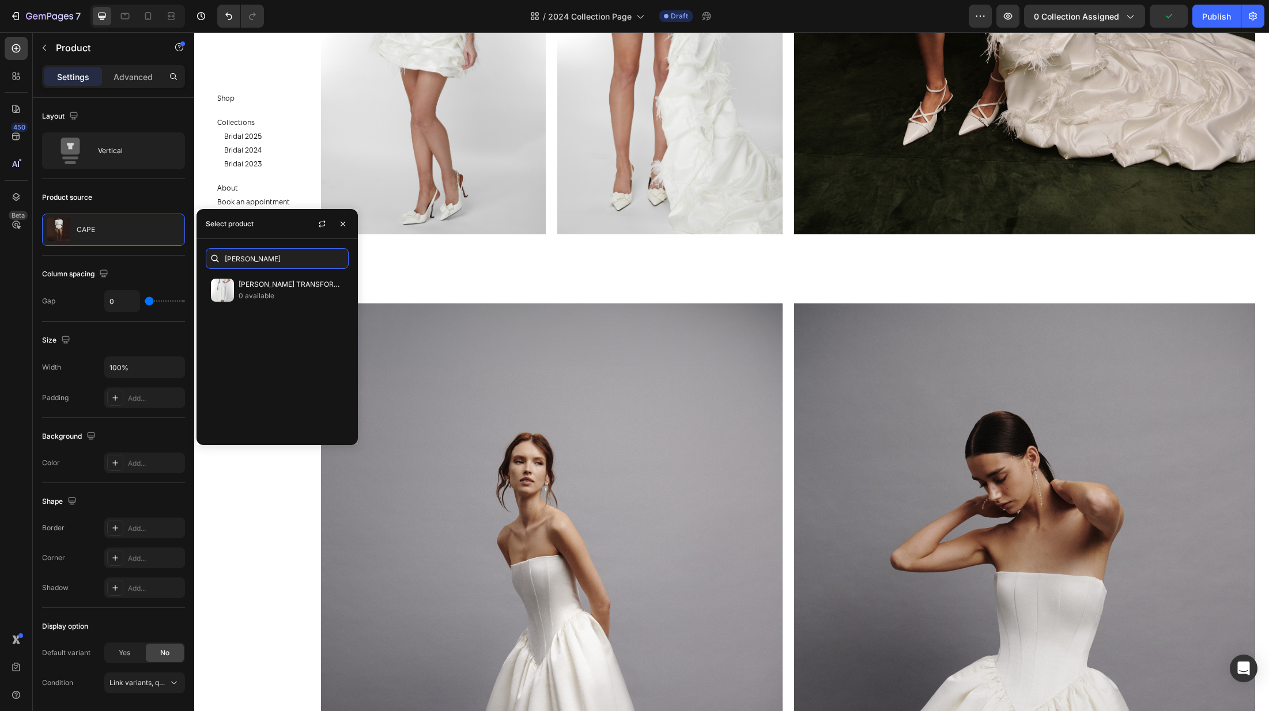
type input "rosa"
click at [243, 295] on p "0 available" at bounding box center [291, 296] width 105 height 12
click at [523, 410] on img at bounding box center [551, 650] width 461 height 693
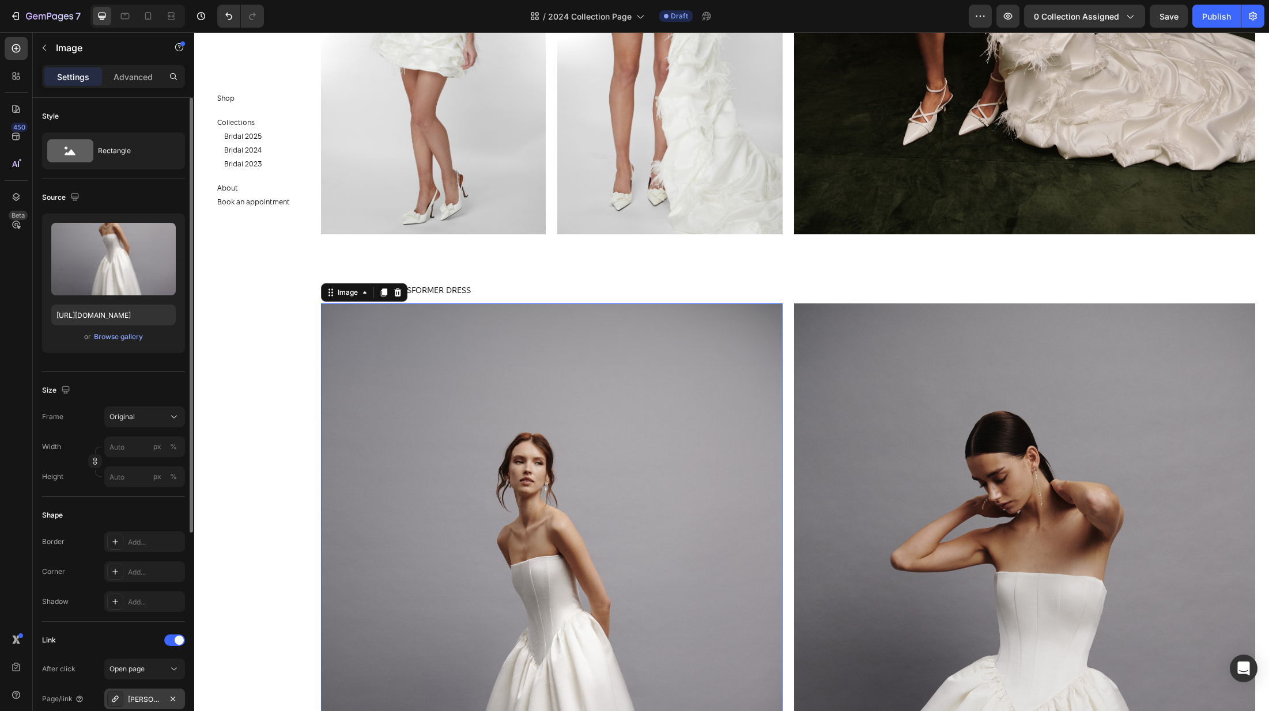
click at [131, 701] on div "Eva-matt-silk-corset" at bounding box center [144, 700] width 33 height 10
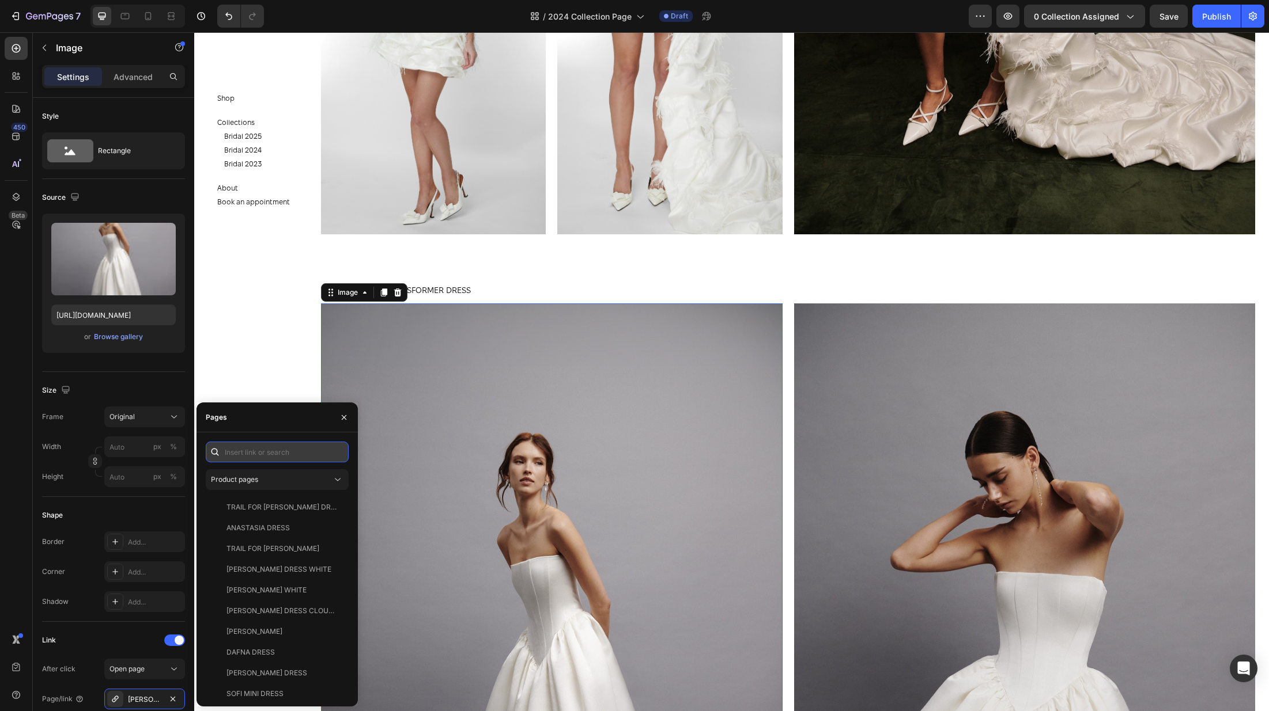
click at [264, 456] on input "text" at bounding box center [277, 452] width 143 height 21
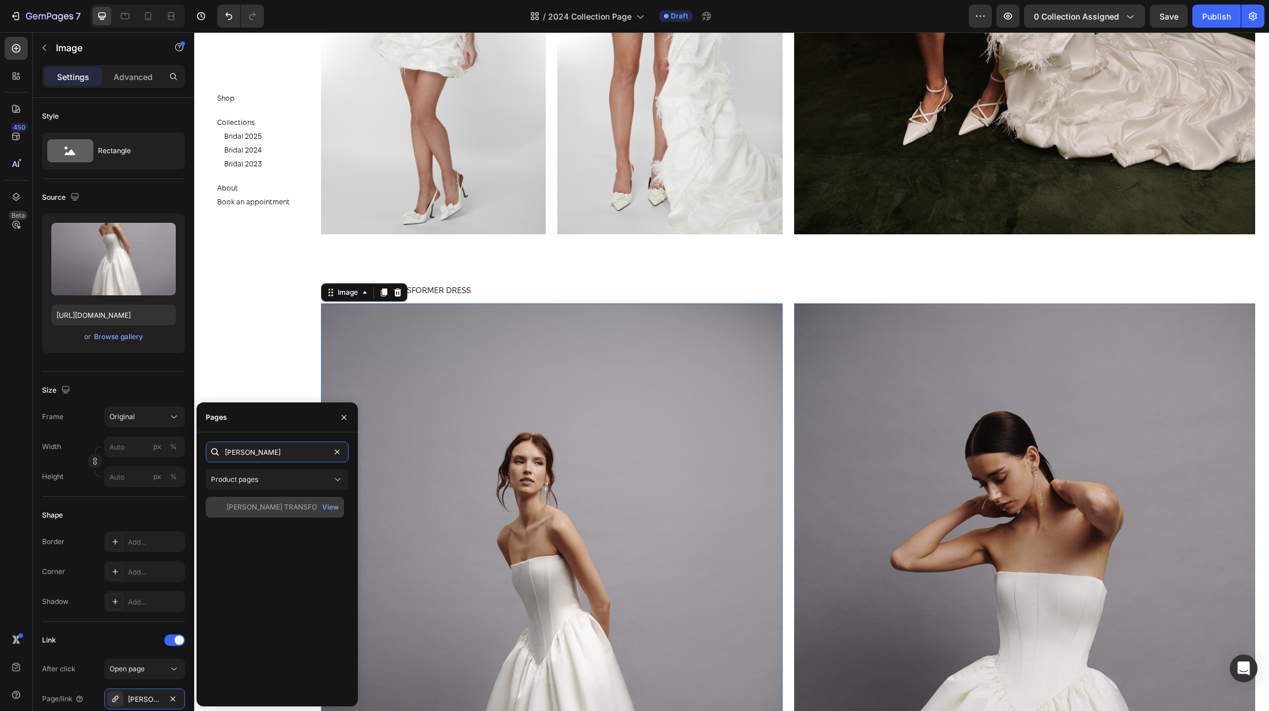
type input "rosa"
click at [262, 501] on div "ROSALI TRANSFORMER DRESS View" at bounding box center [275, 507] width 138 height 21
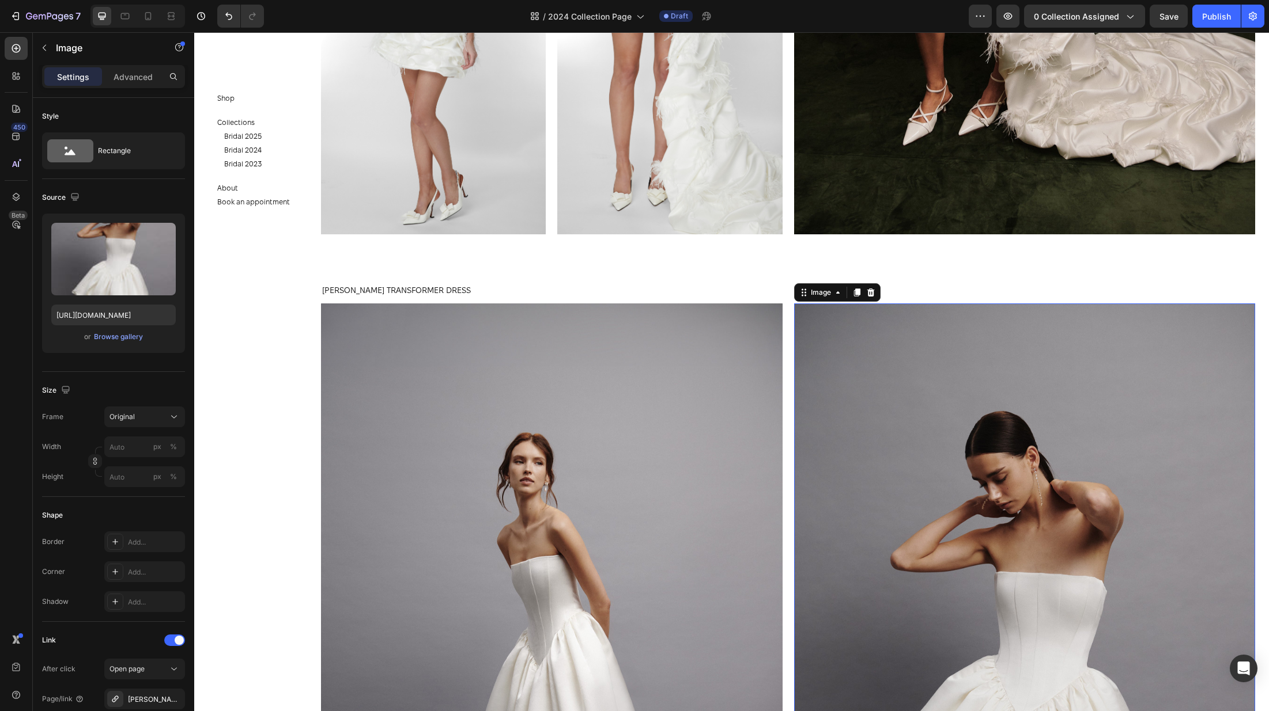
click at [1022, 412] on img at bounding box center [1024, 650] width 461 height 693
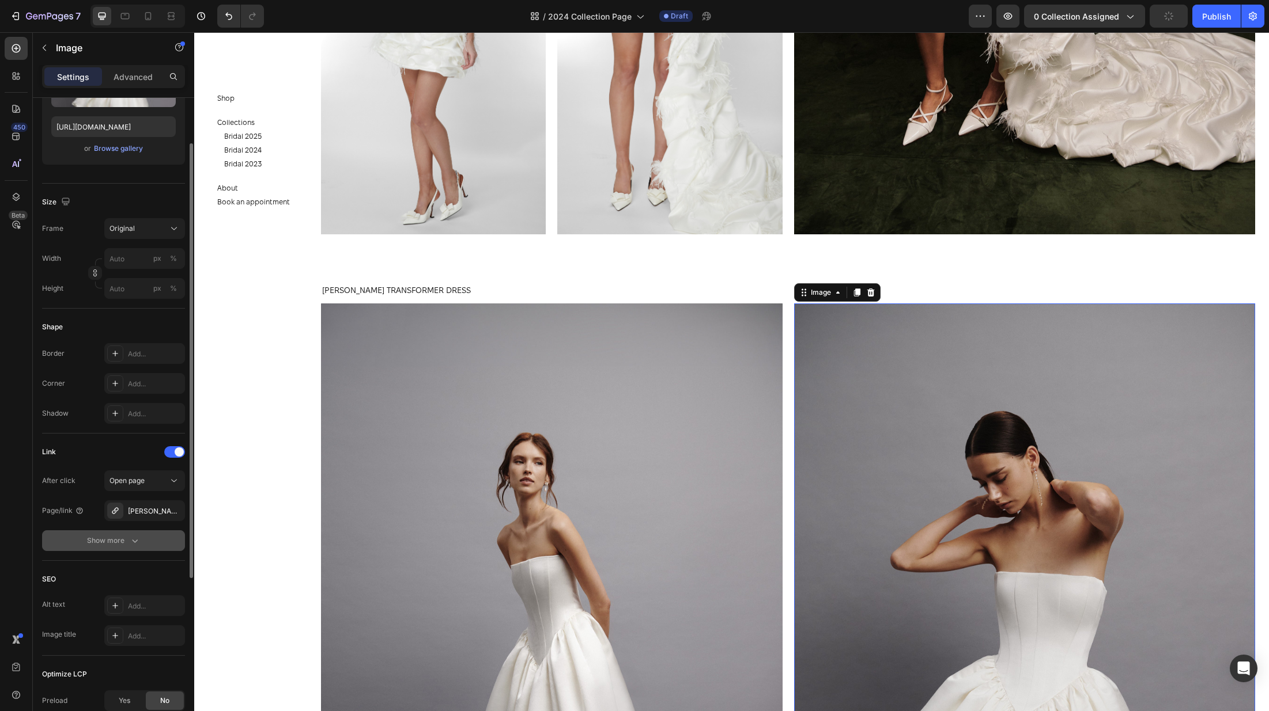
scroll to position [234, 0]
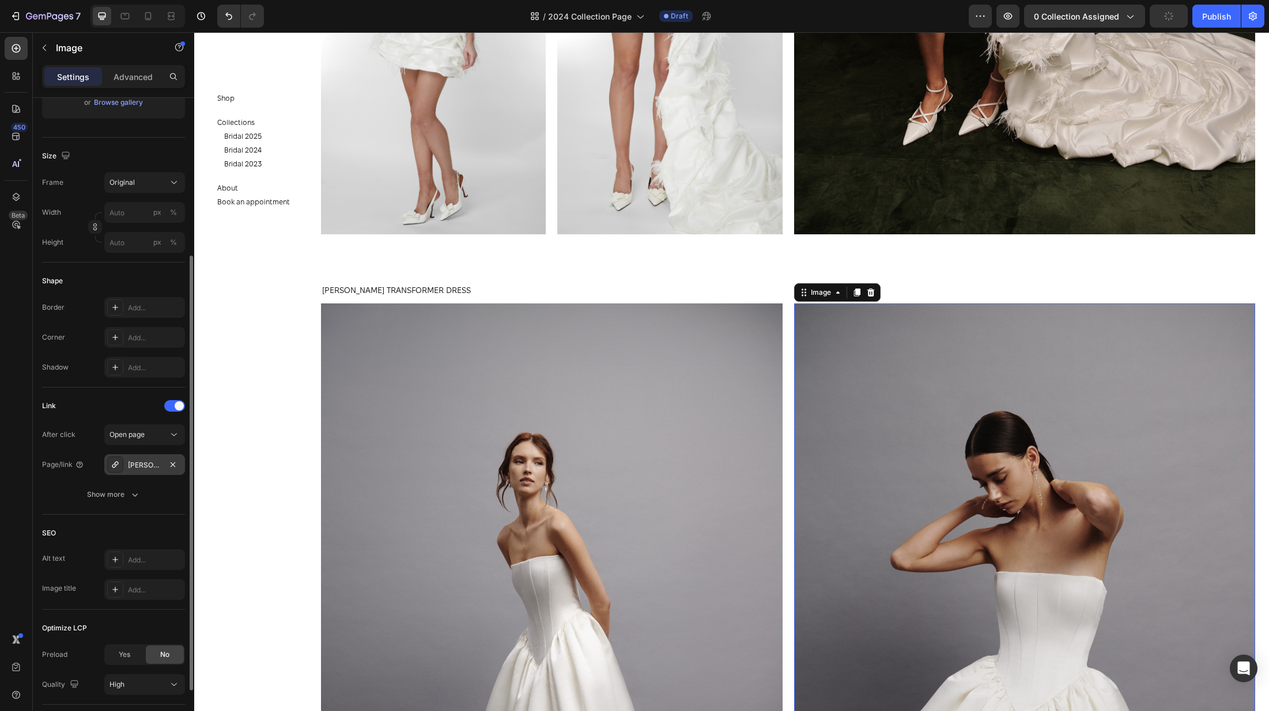
click at [147, 462] on div "Eva-matt-silk-corset" at bounding box center [144, 465] width 33 height 10
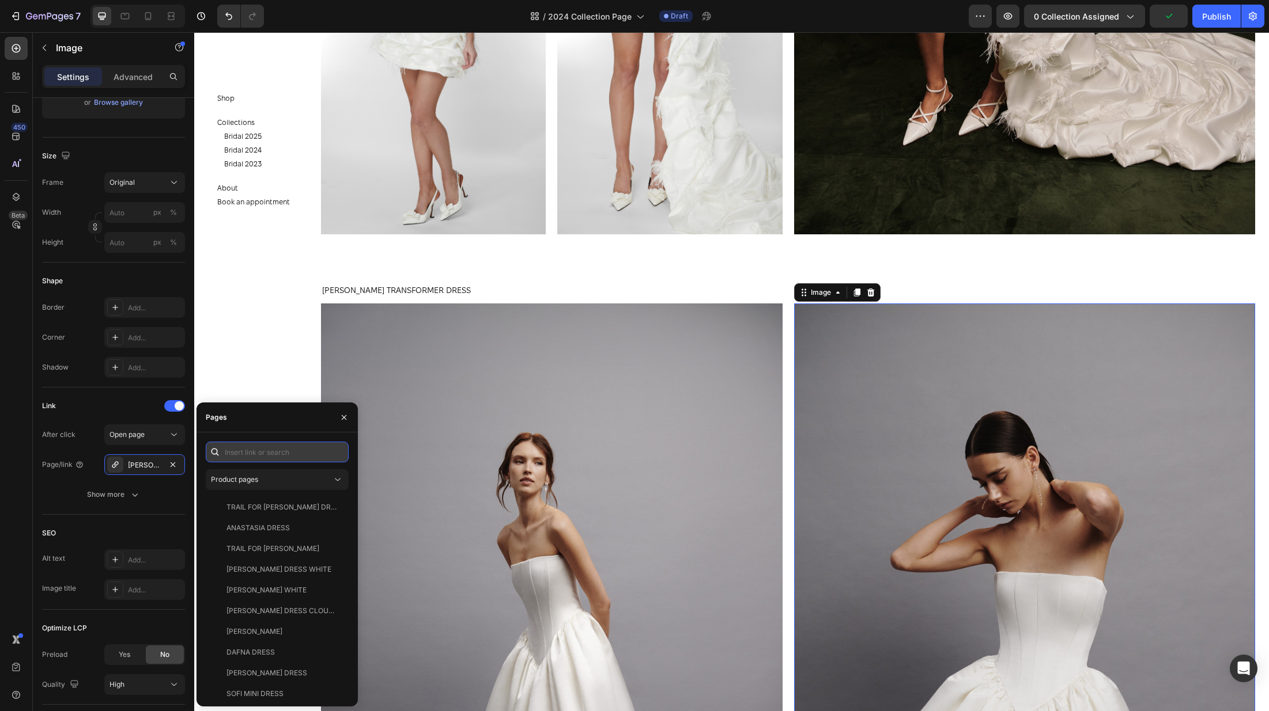
click at [288, 456] on input "text" at bounding box center [277, 452] width 143 height 21
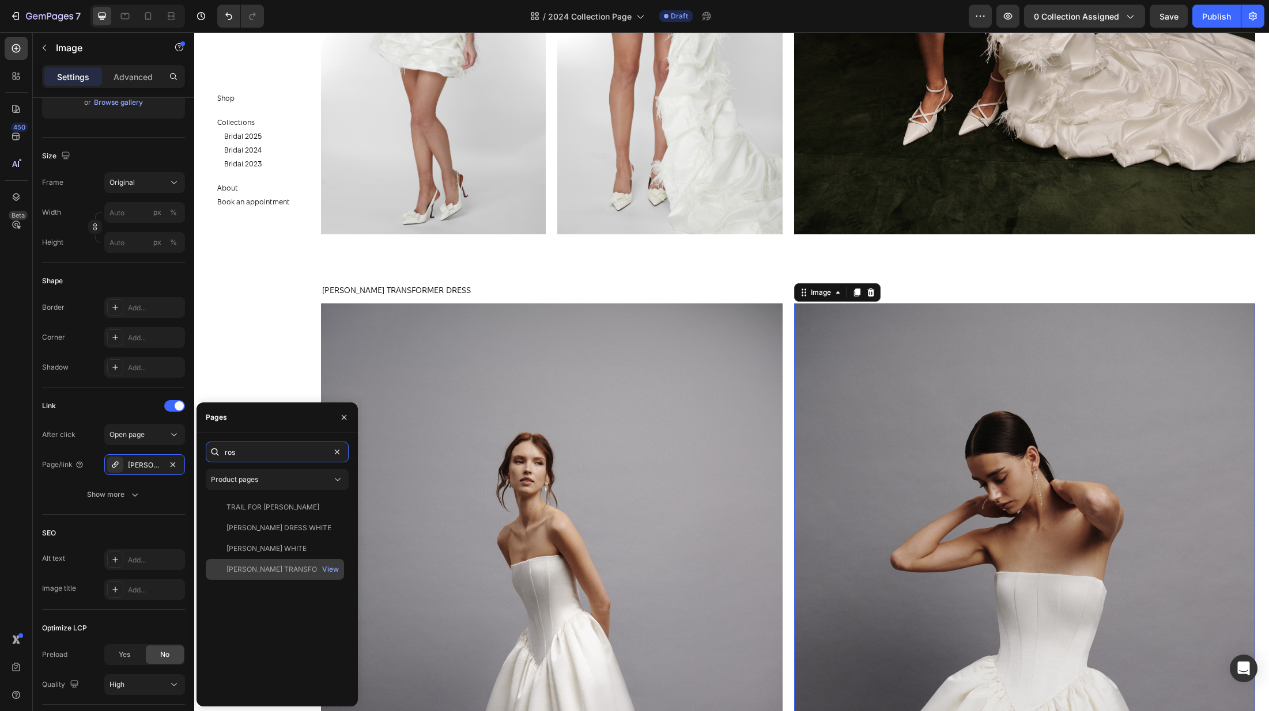
type input "ros"
click at [274, 573] on div "ROSALI TRANSFORMER DRESS" at bounding box center [281, 570] width 111 height 10
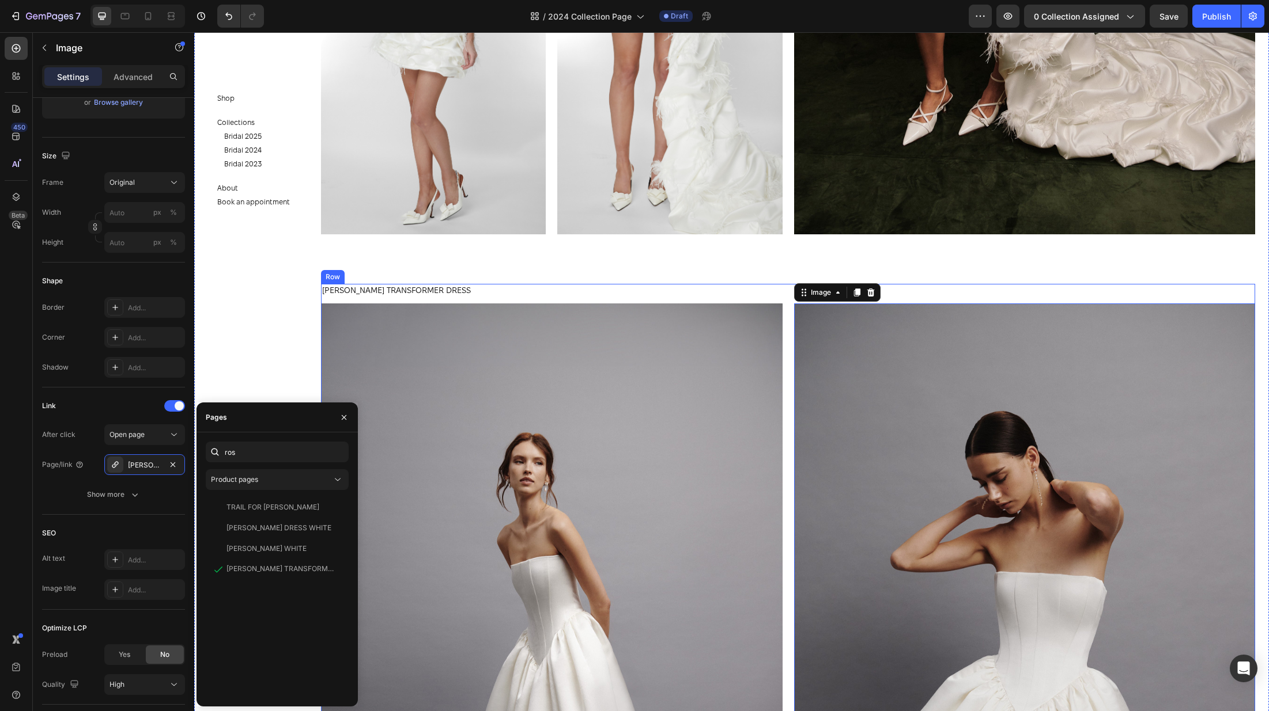
scroll to position [188, 0]
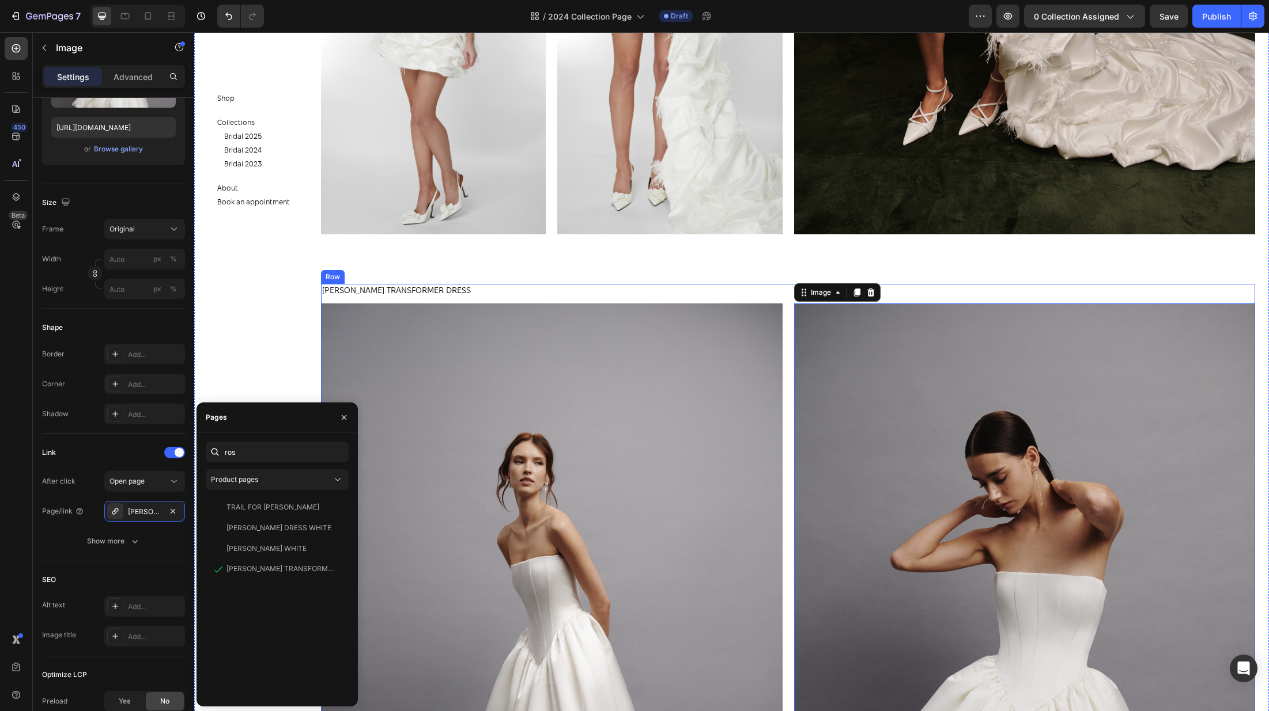
click at [785, 331] on div "ROSALI TRANSFORMER DRESS Product Title Image Product Image 0 Row" at bounding box center [788, 640] width 934 height 713
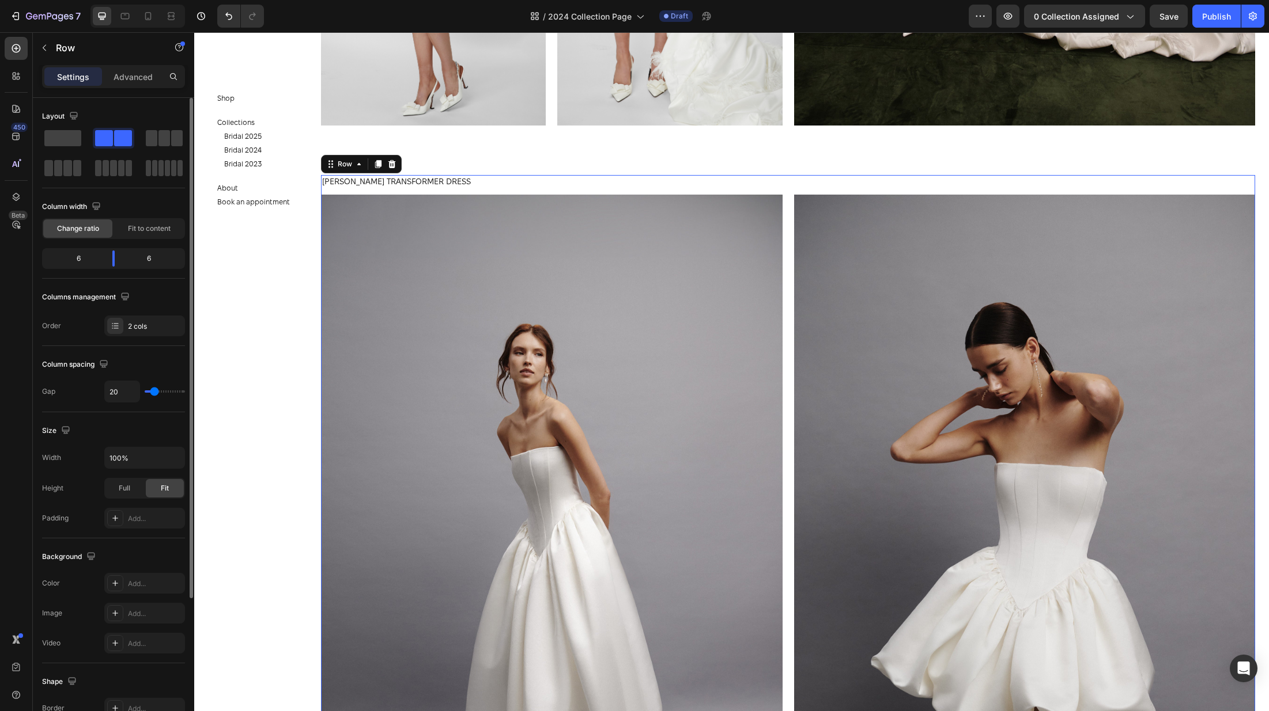
scroll to position [2461, 0]
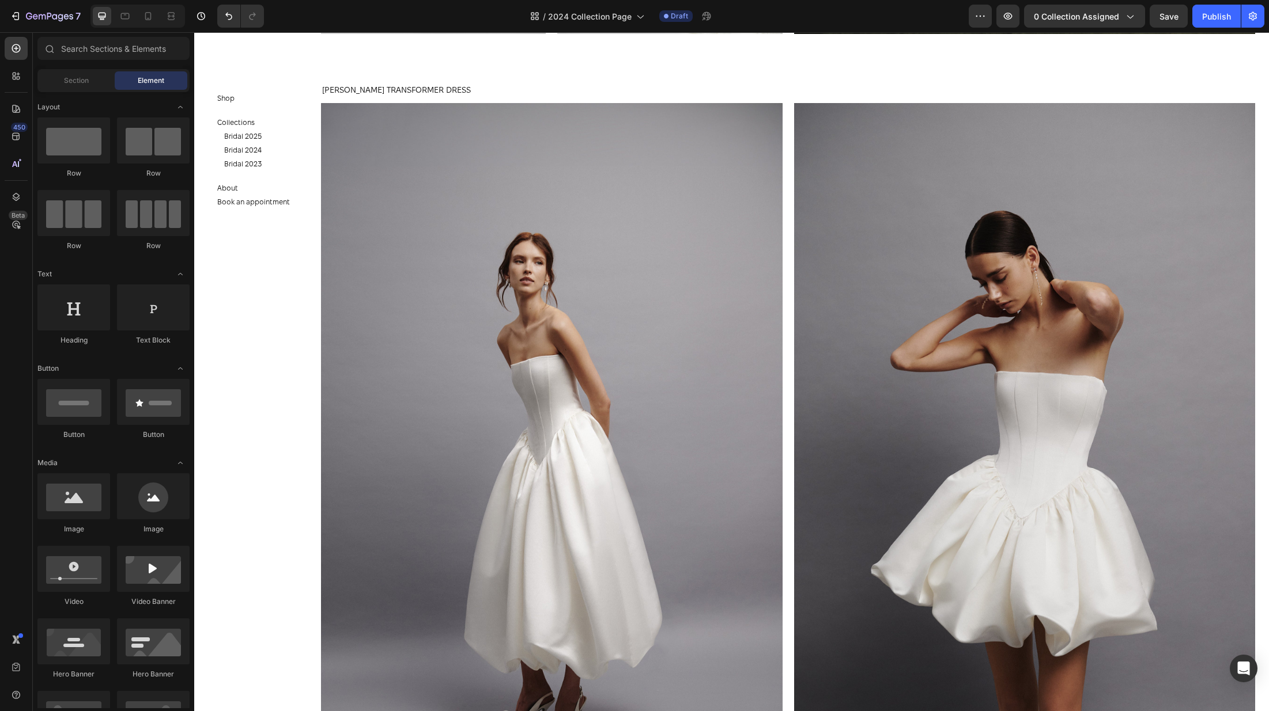
click at [249, 435] on section "Shop Button Collections Button Bridal 2025 Button Bridal 2024 Button Bridal 202…" at bounding box center [261, 371] width 134 height 679
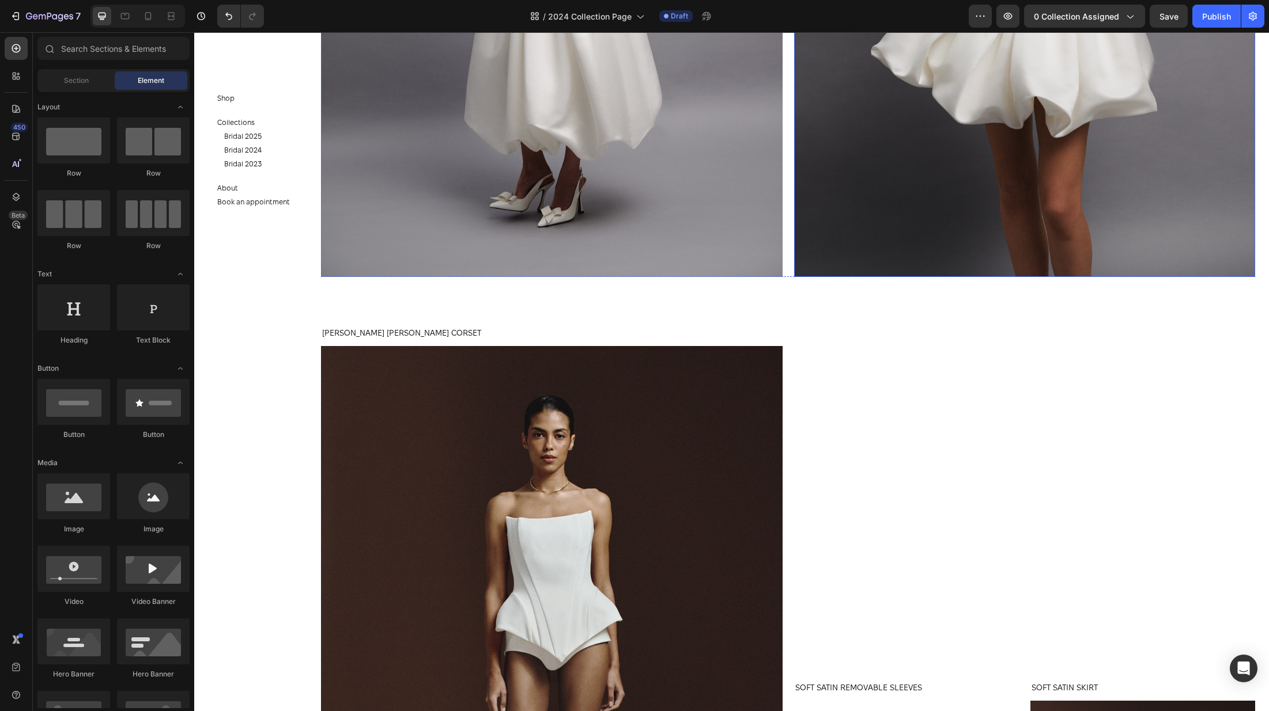
scroll to position [3080, 0]
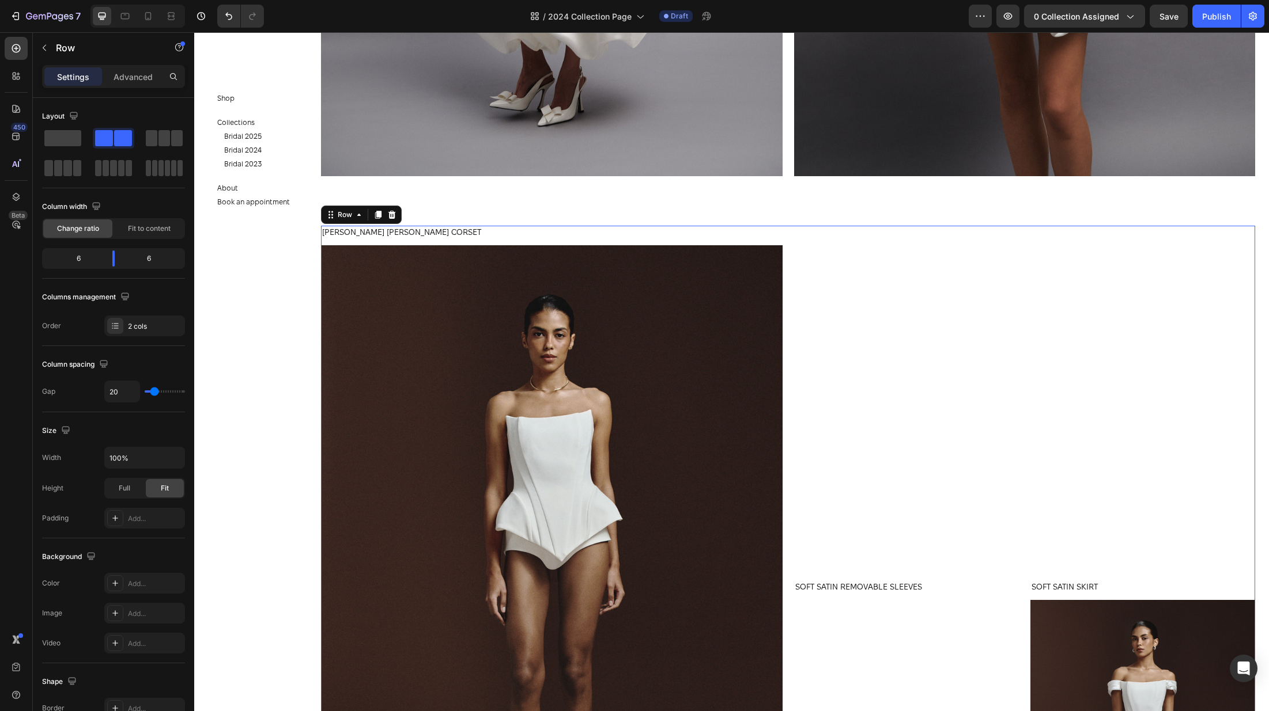
click at [826, 325] on div "SOFT SATIN SKIRT Product Title Product Images Product SOFT SATIN REMOVABLE SLEE…" at bounding box center [1024, 581] width 461 height 711
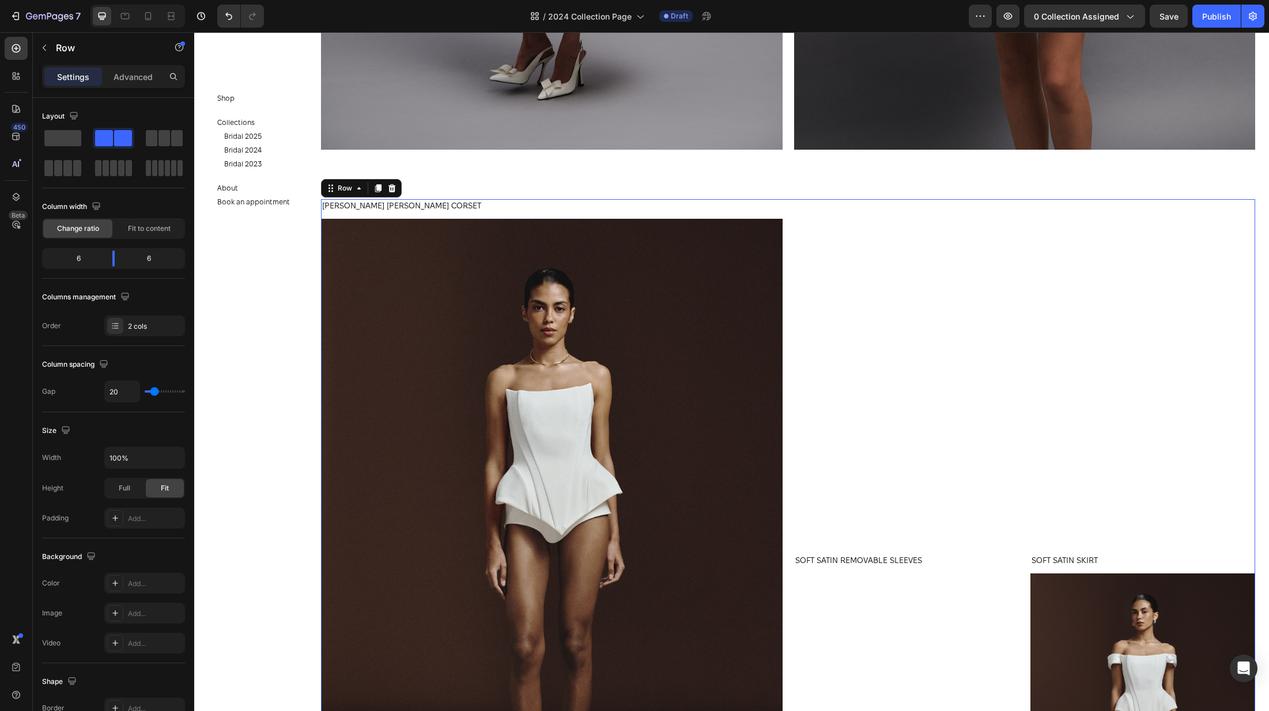
scroll to position [3275, 0]
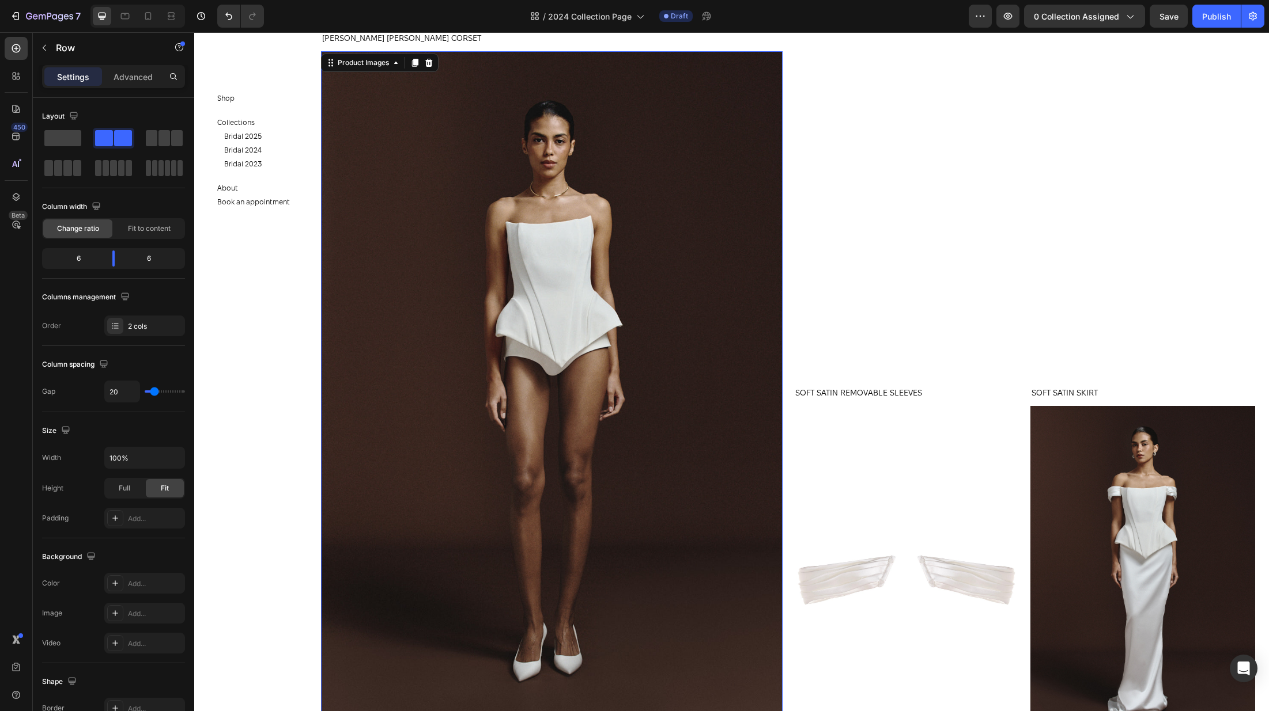
click at [710, 287] on img at bounding box center [551, 397] width 461 height 692
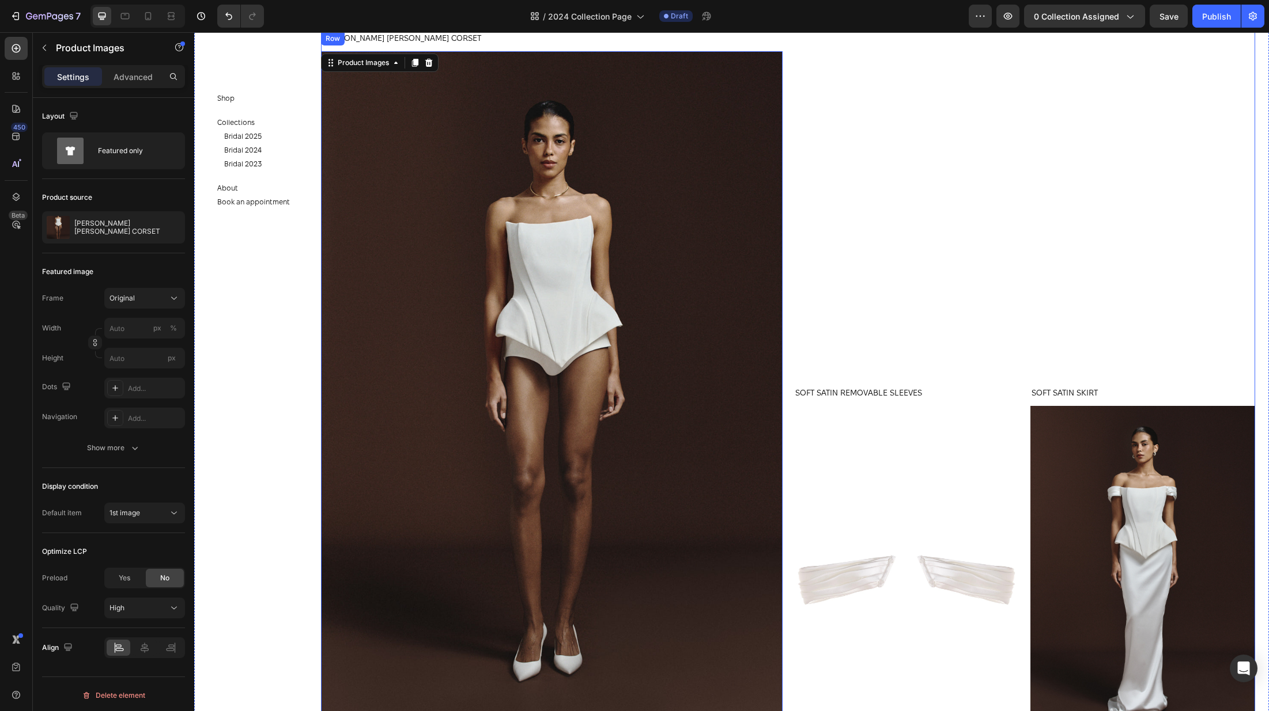
scroll to position [2893, 0]
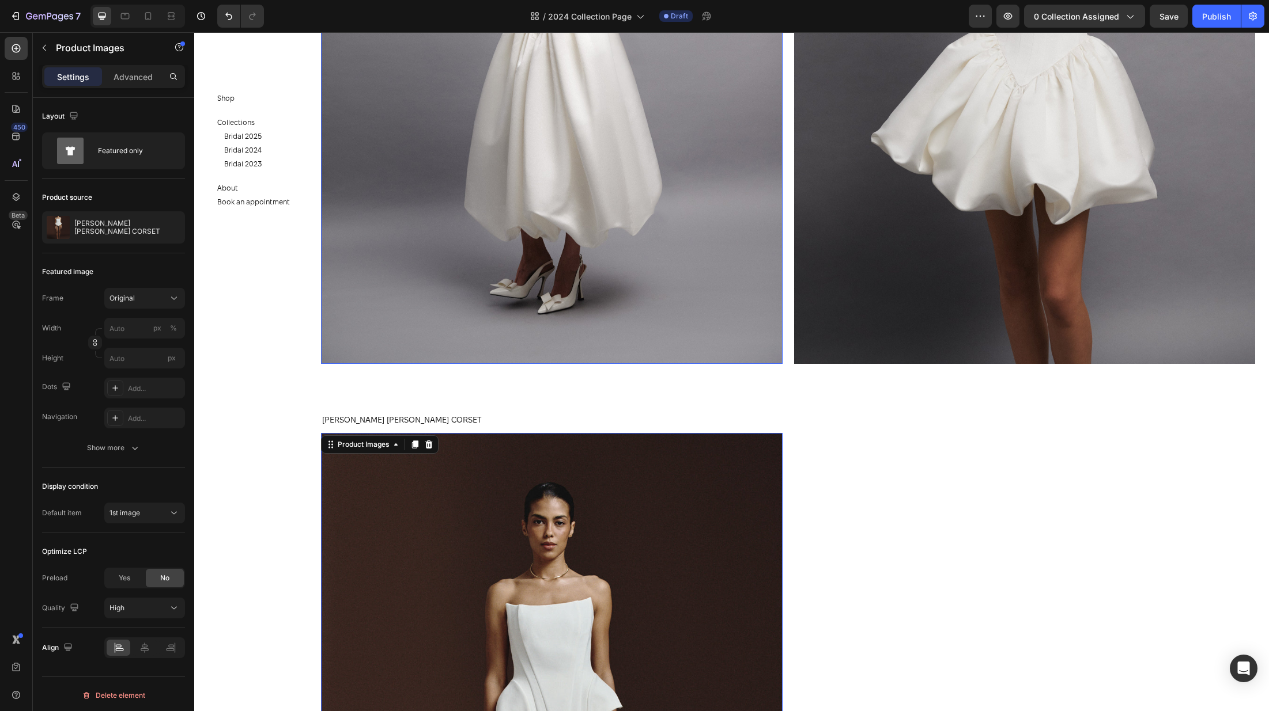
click at [692, 239] on img at bounding box center [551, 17] width 461 height 693
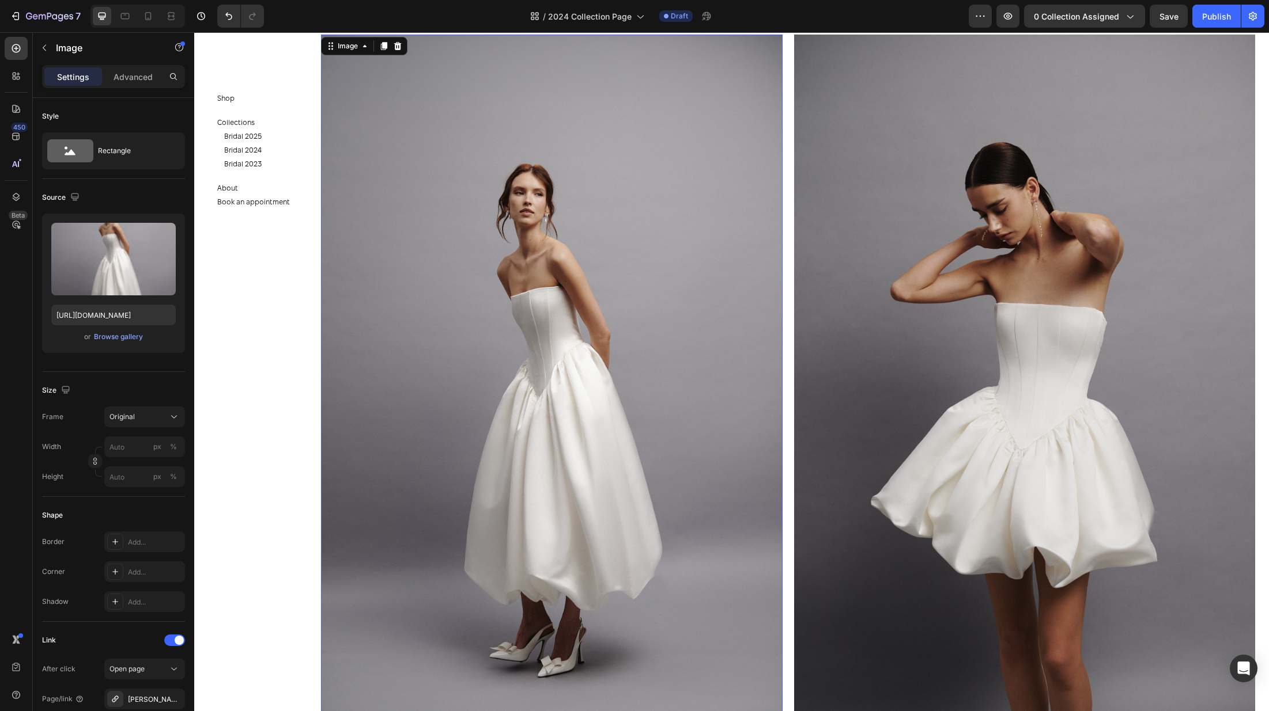
scroll to position [2505, 0]
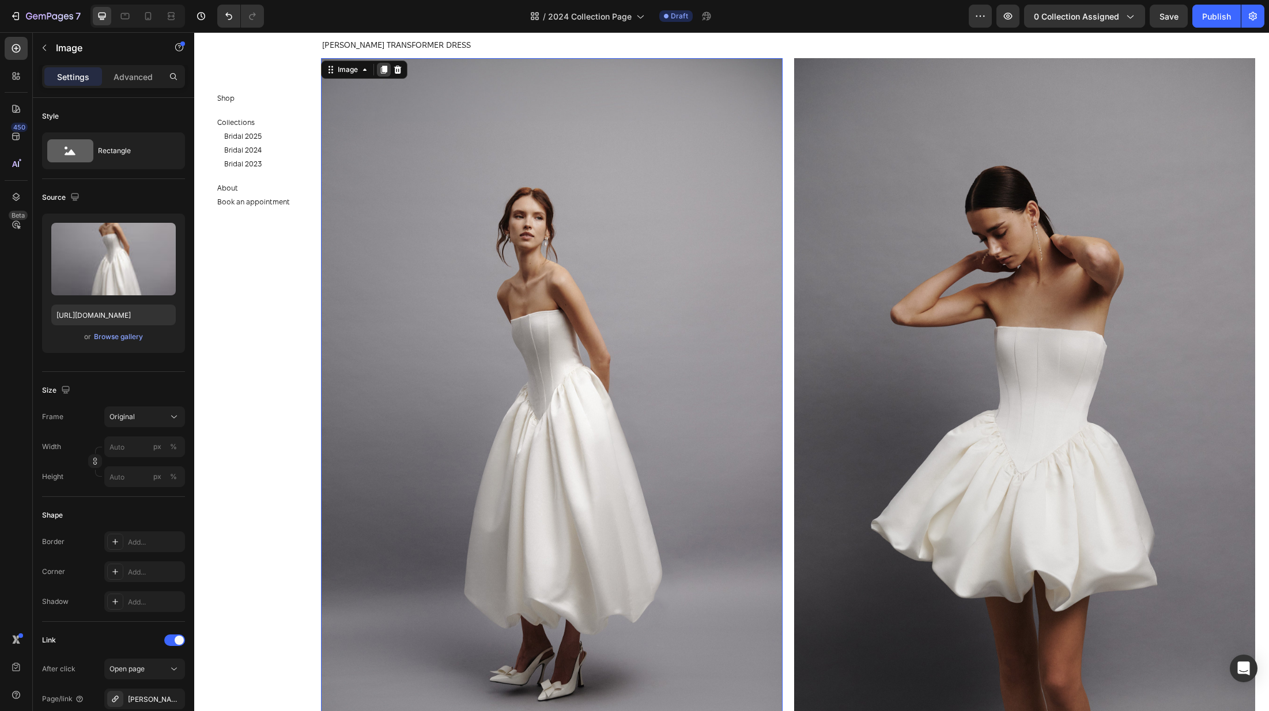
click at [385, 69] on icon at bounding box center [384, 70] width 6 height 8
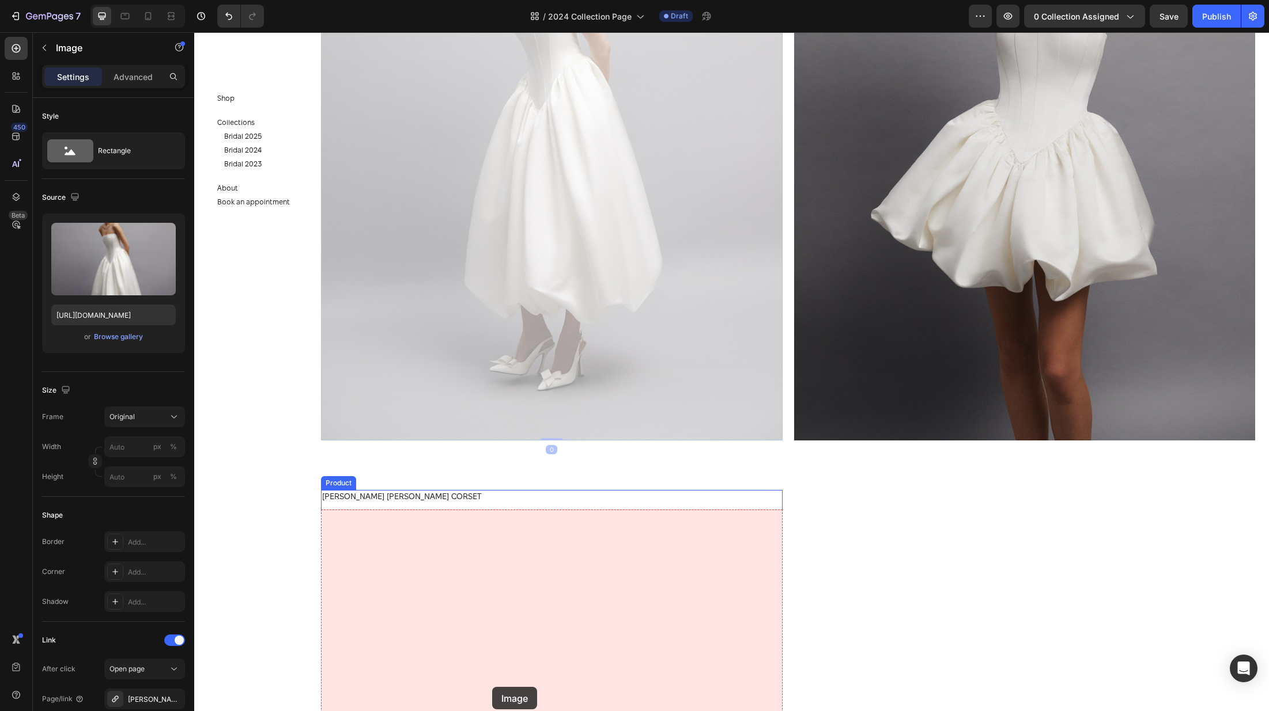
scroll to position [3543, 0]
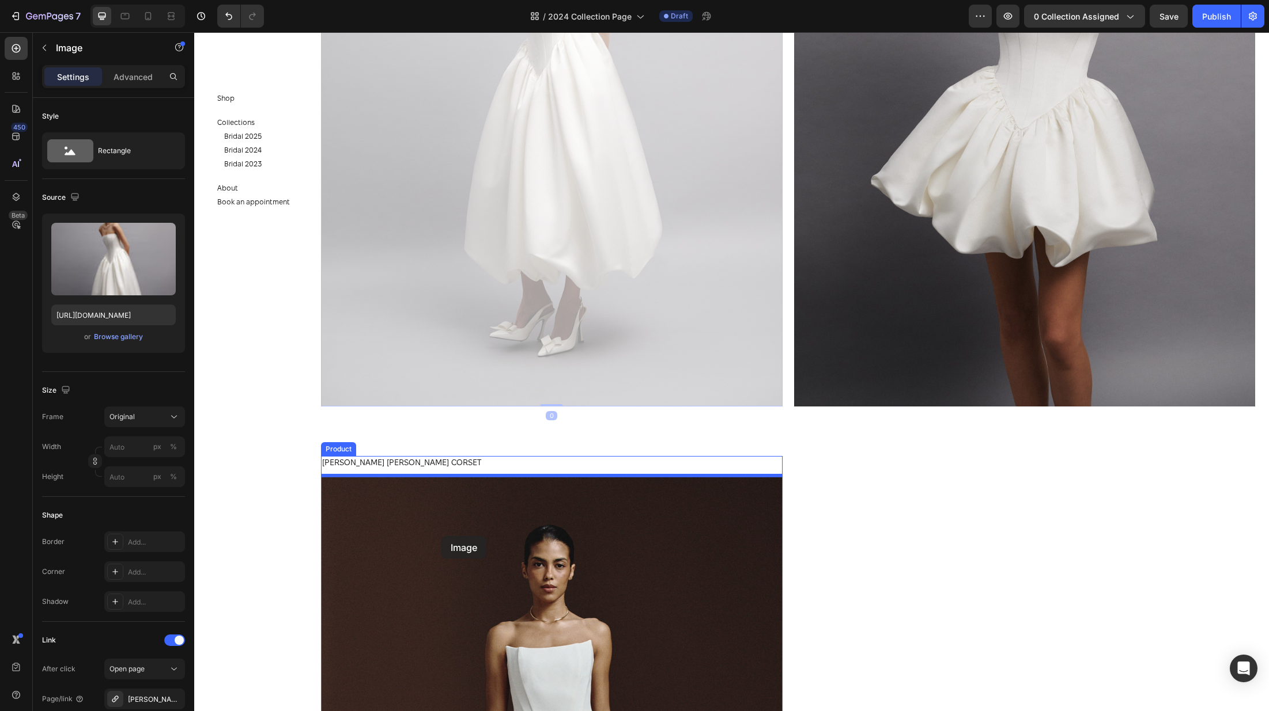
drag, startPoint x: 326, startPoint y: 65, endPoint x: 441, endPoint y: 536, distance: 485.1
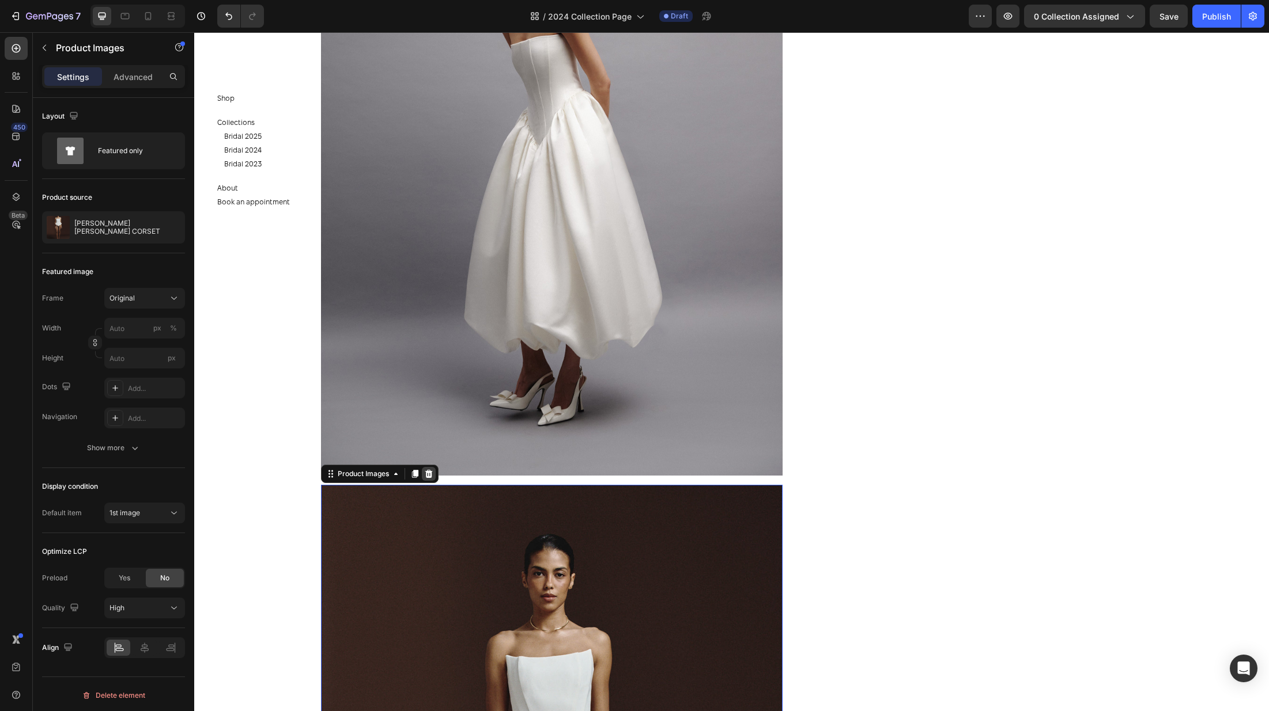
click at [429, 473] on icon at bounding box center [428, 474] width 7 height 8
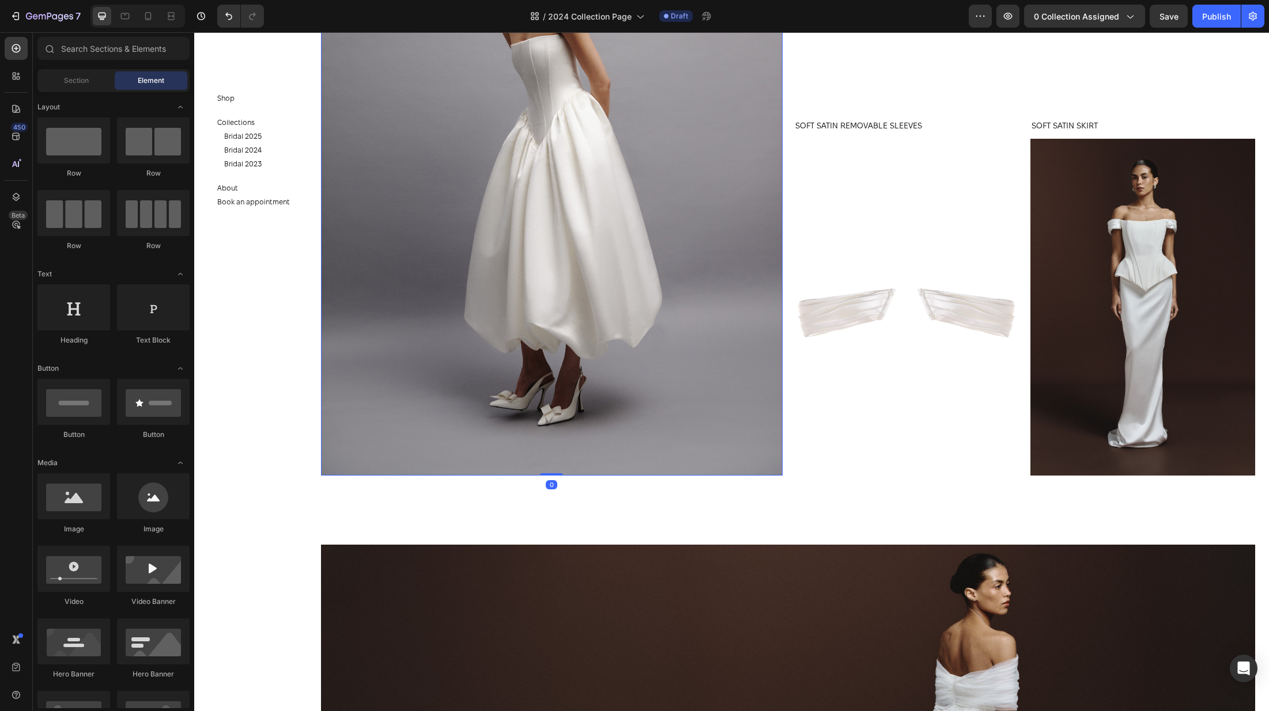
click at [493, 396] on img at bounding box center [551, 129] width 461 height 693
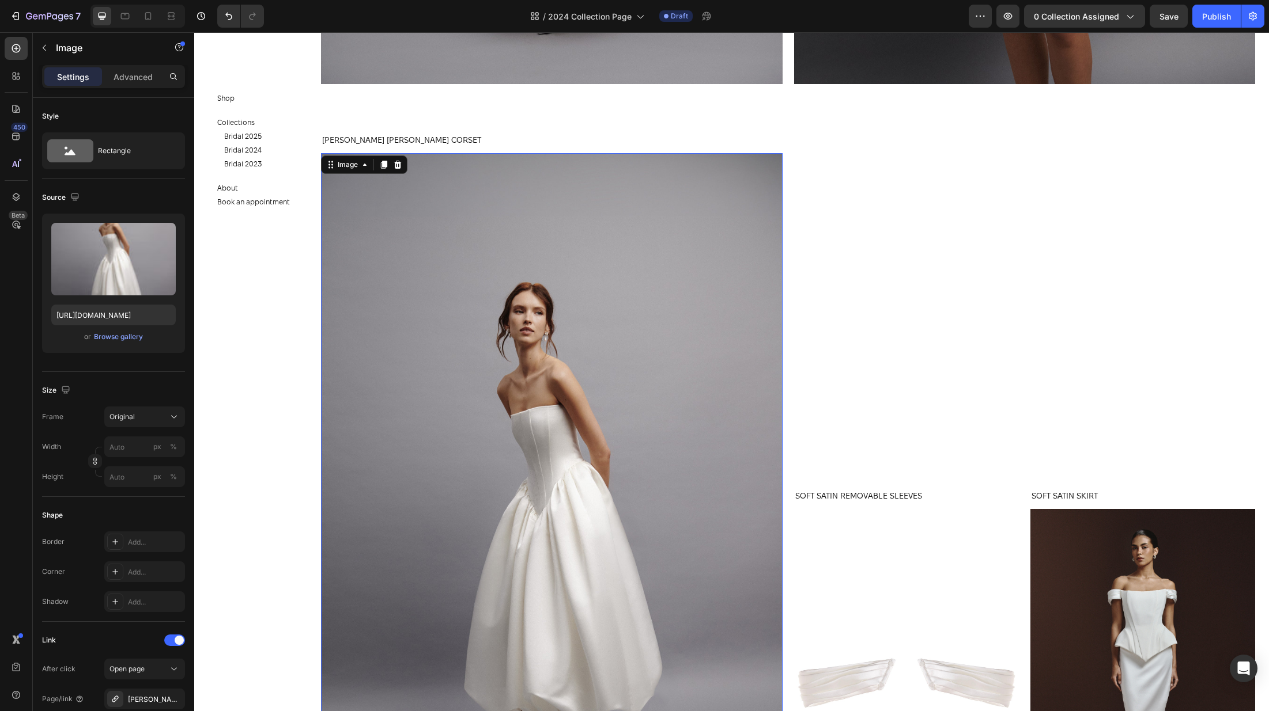
scroll to position [3054, 0]
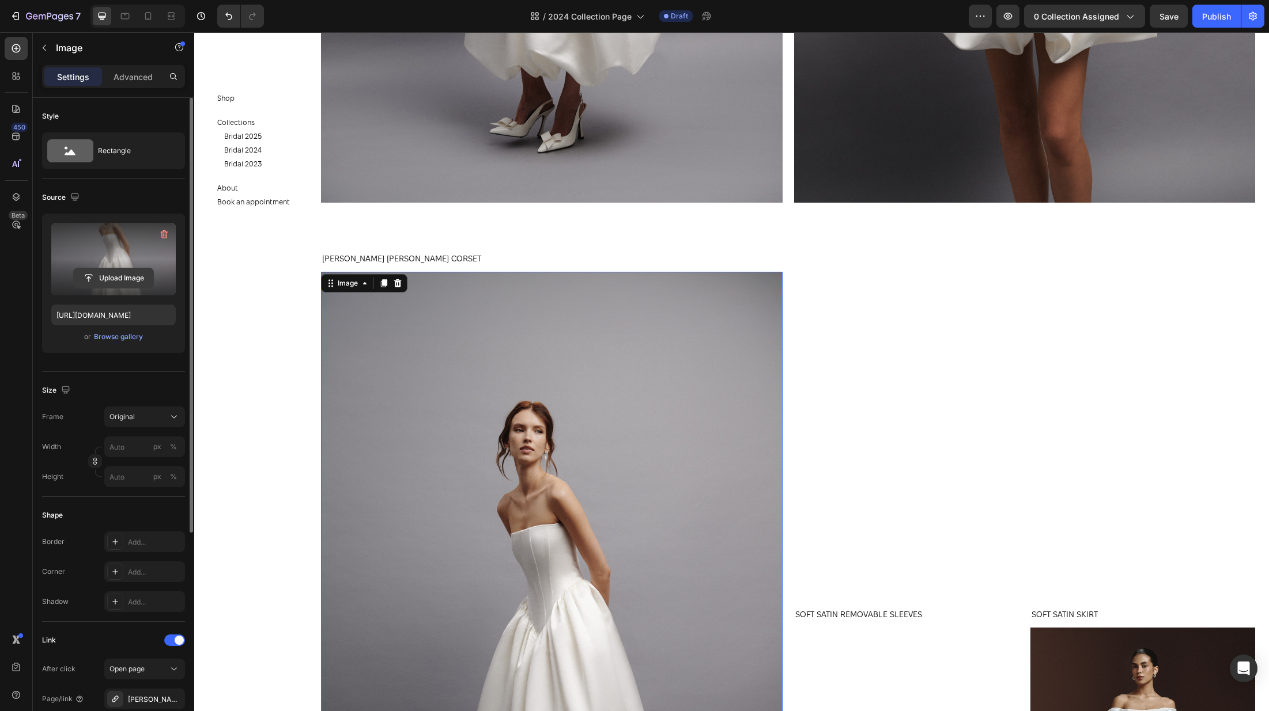
click at [90, 275] on input "file" at bounding box center [114, 278] width 80 height 20
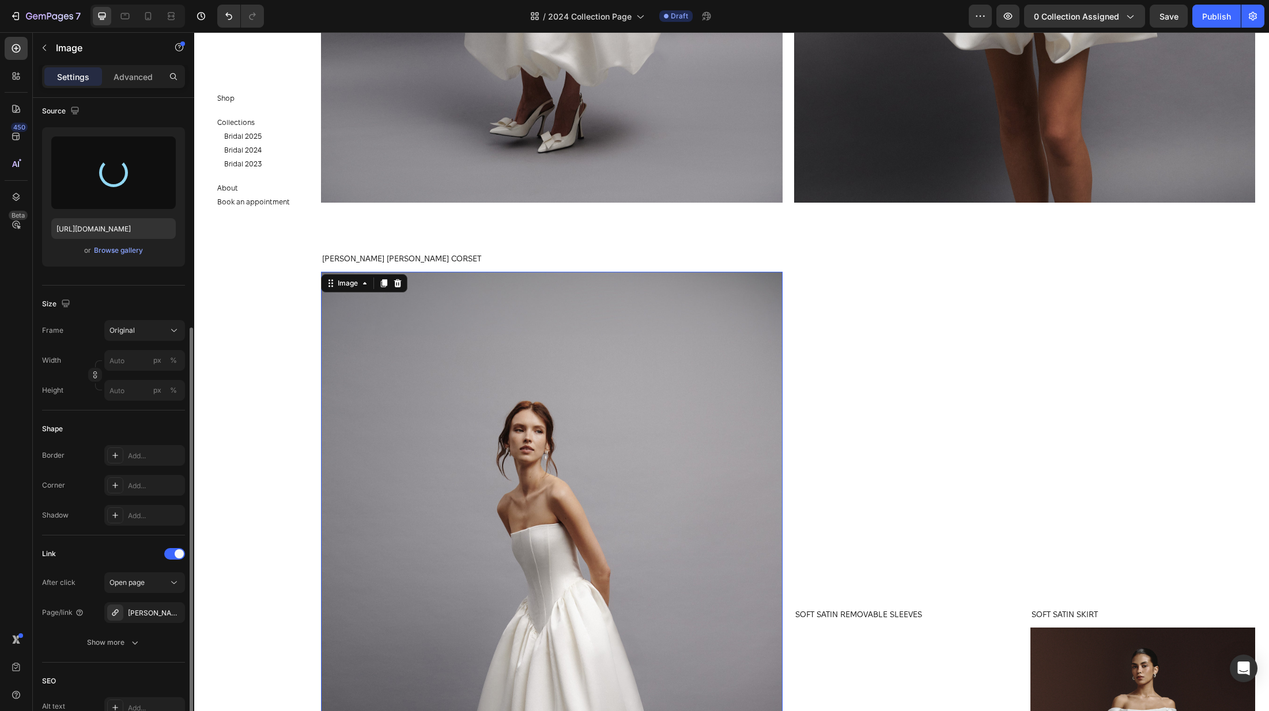
scroll to position [189, 0]
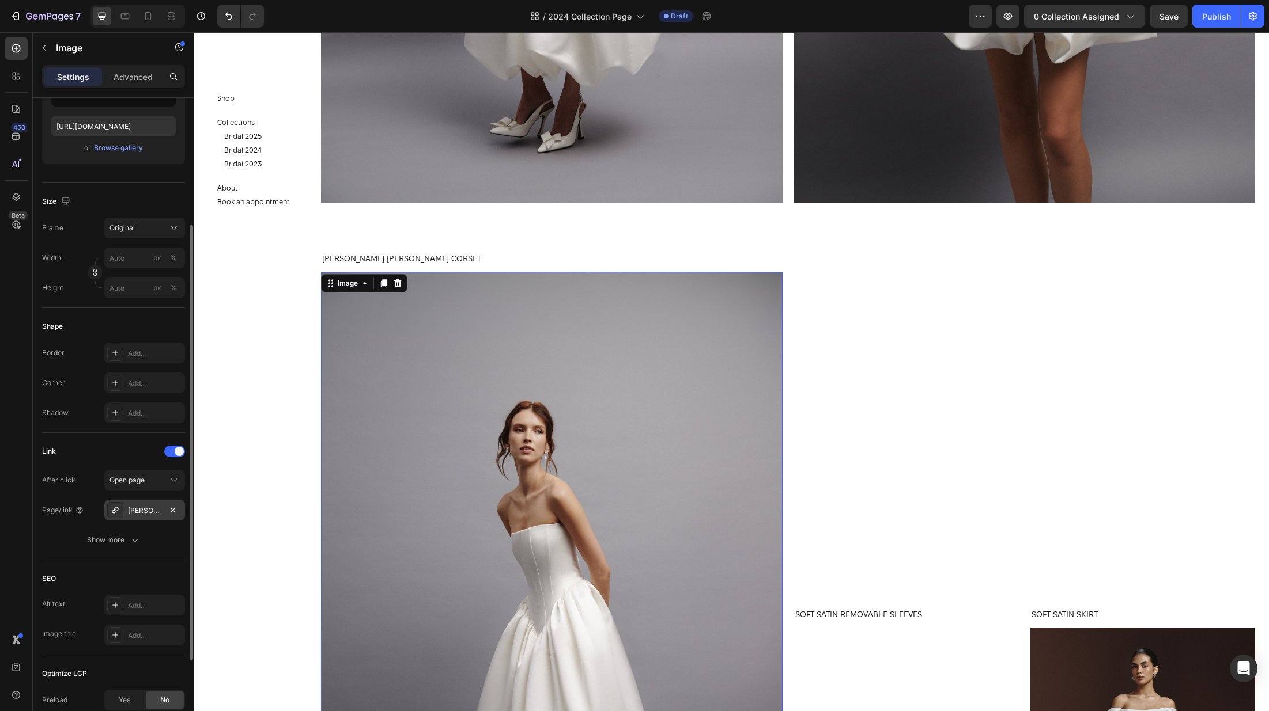
click at [142, 509] on div "Rosali-dress" at bounding box center [144, 511] width 33 height 10
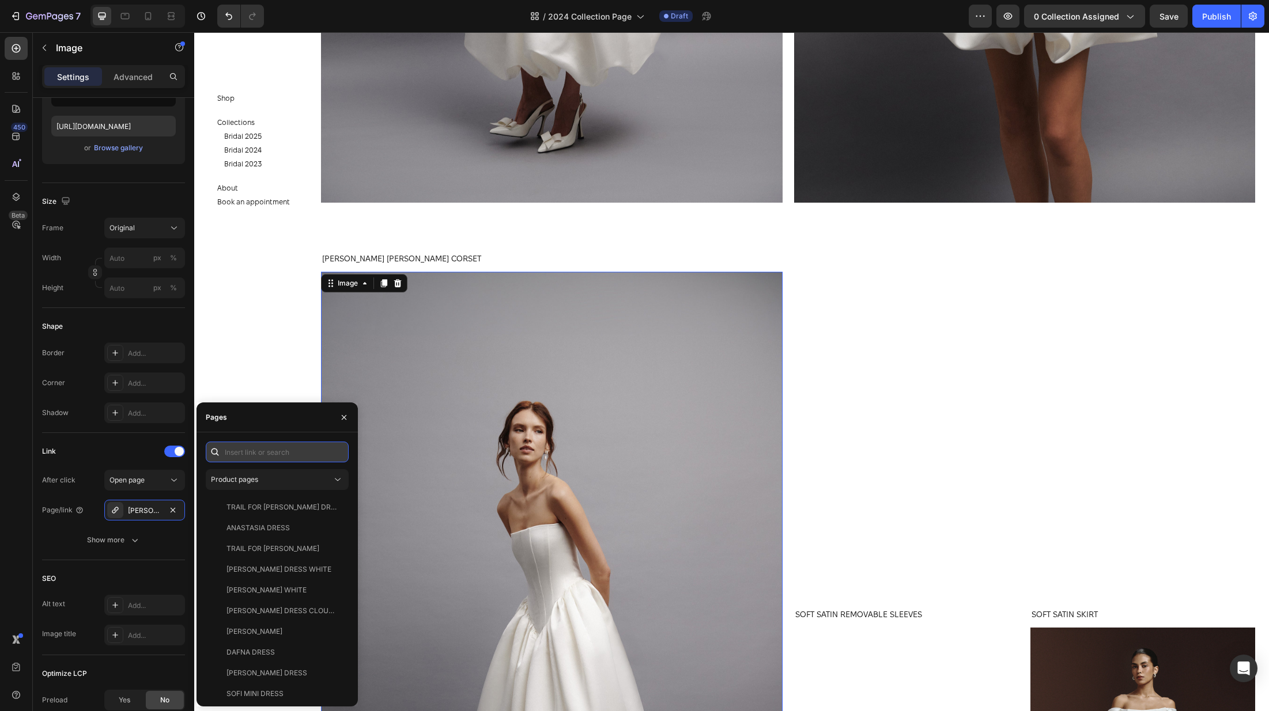
click at [270, 448] on input "text" at bounding box center [277, 452] width 143 height 21
type input "https://cdn.shopify.com/s/files/1/0576/3786/3521/files/gempages_563336841122546…"
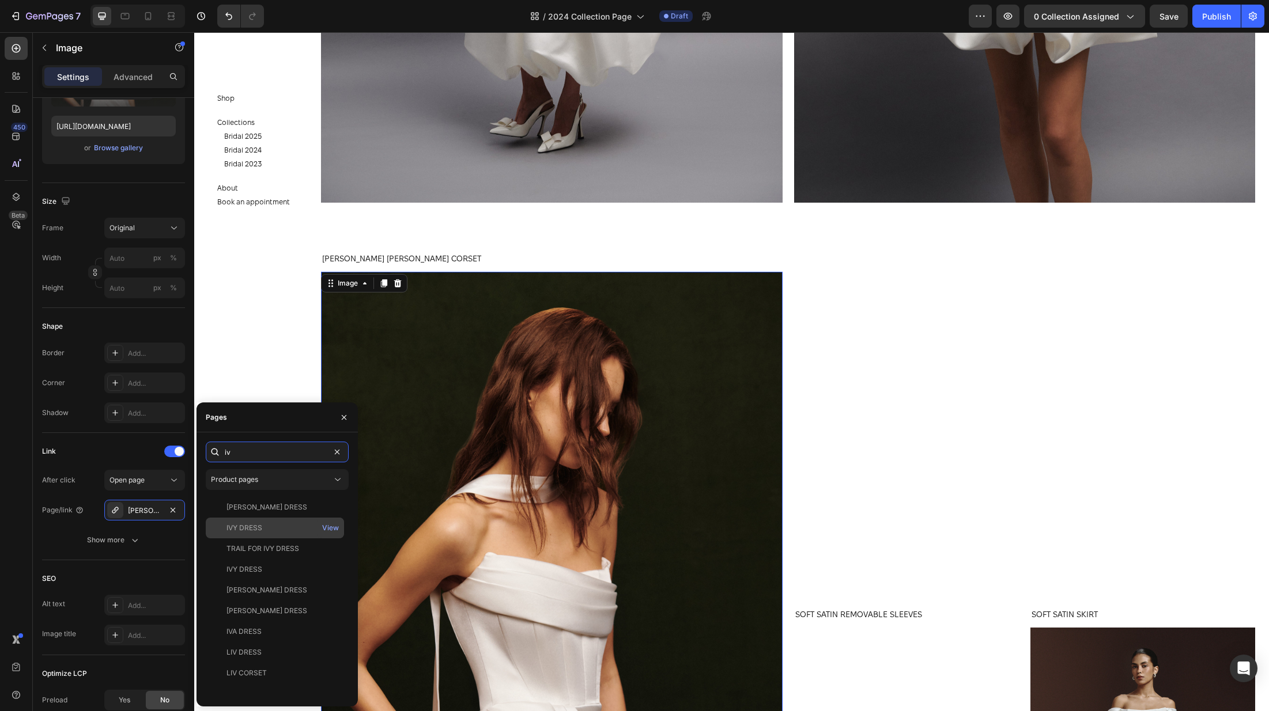
type input "iv"
click at [270, 533] on div "IVY DRESS" at bounding box center [274, 528] width 129 height 10
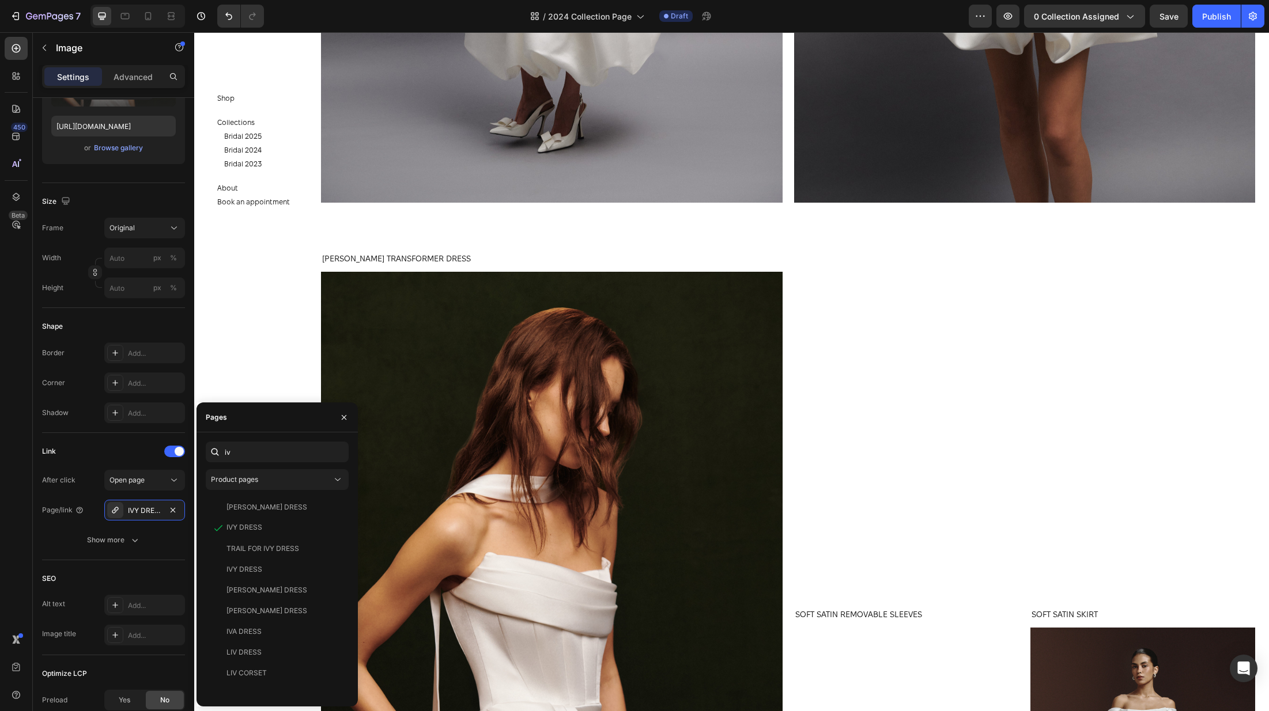
scroll to position [0, 0]
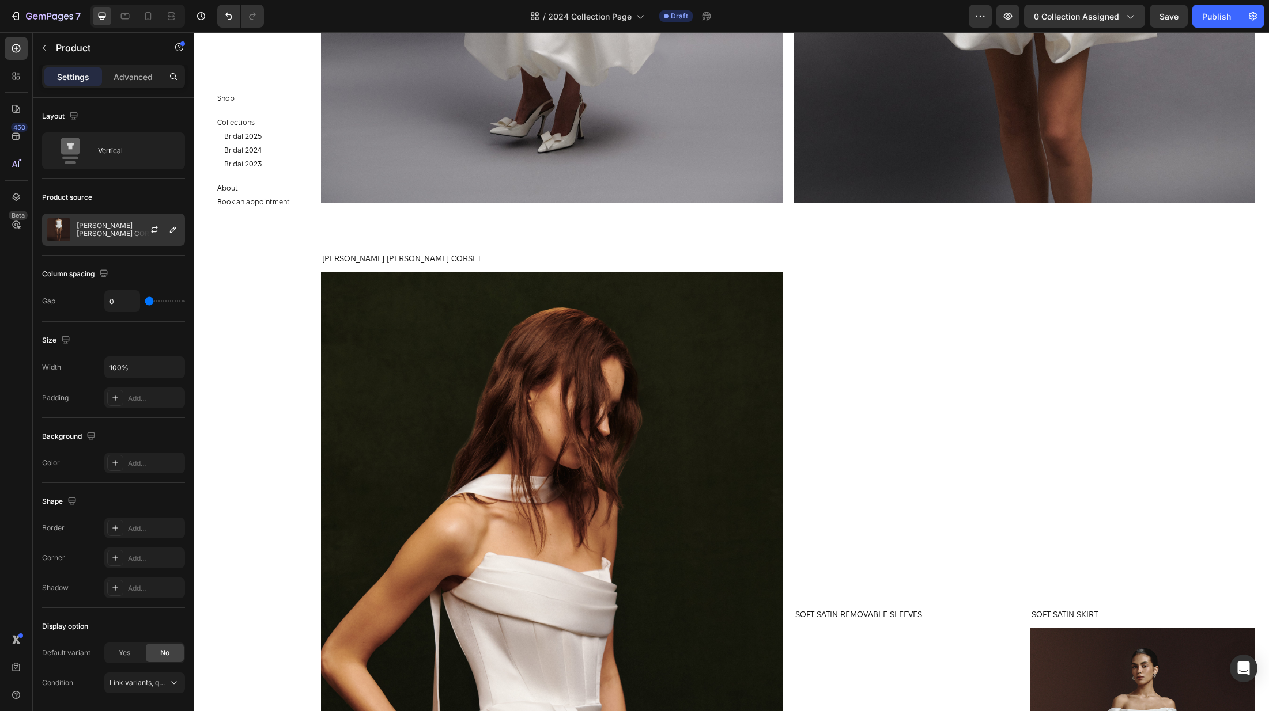
click at [122, 237] on div "EVA MATT SILK CORSET" at bounding box center [113, 230] width 143 height 32
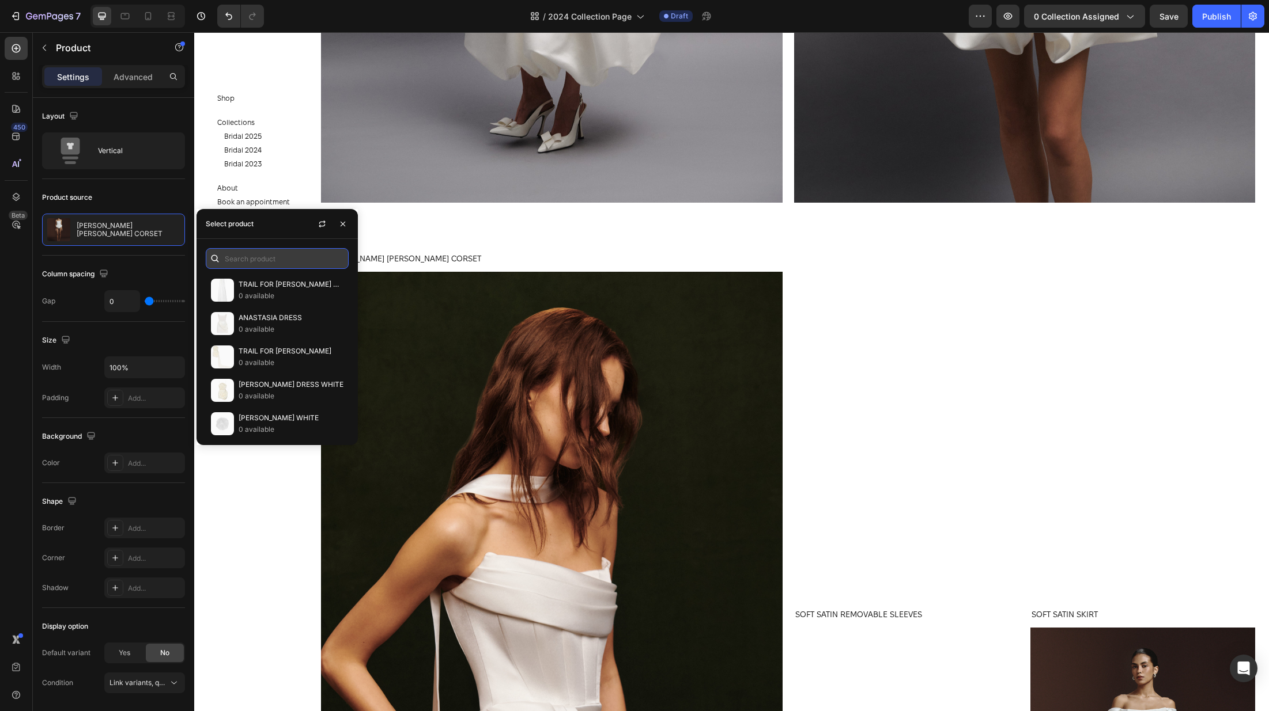
click at [257, 249] on input "text" at bounding box center [277, 258] width 143 height 21
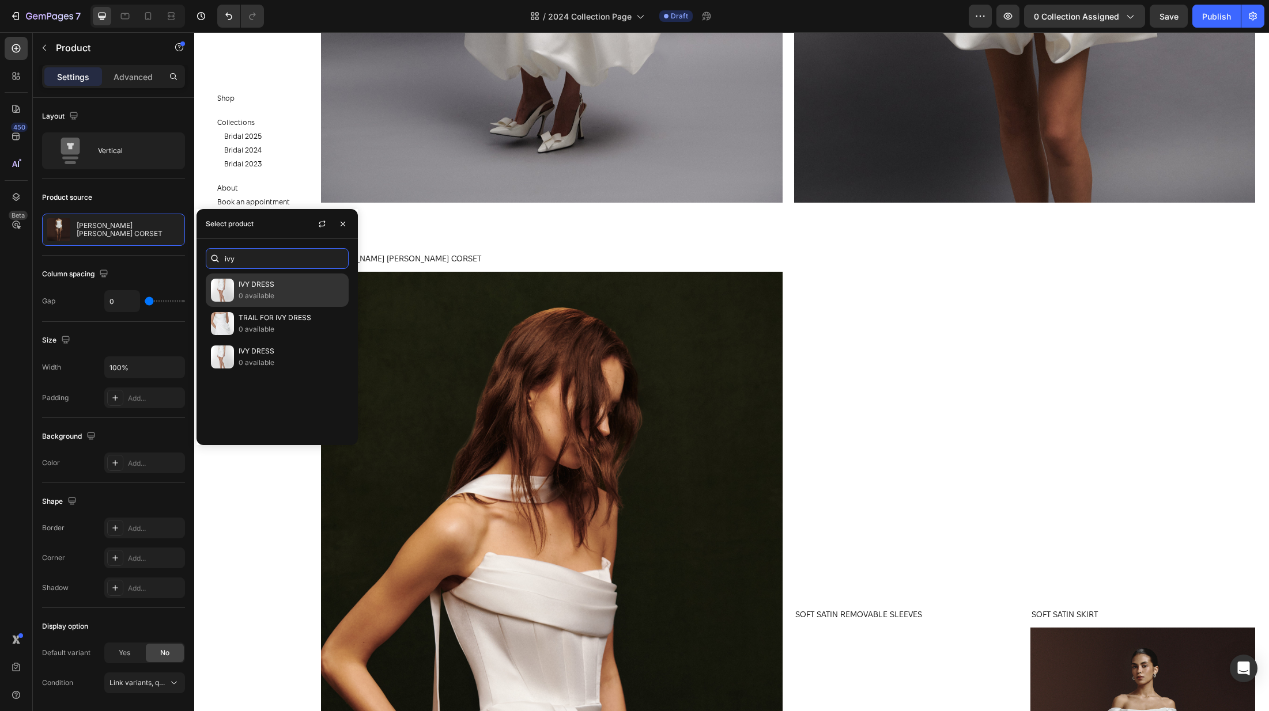
type input "ivy"
click at [291, 293] on p "0 available" at bounding box center [291, 296] width 105 height 12
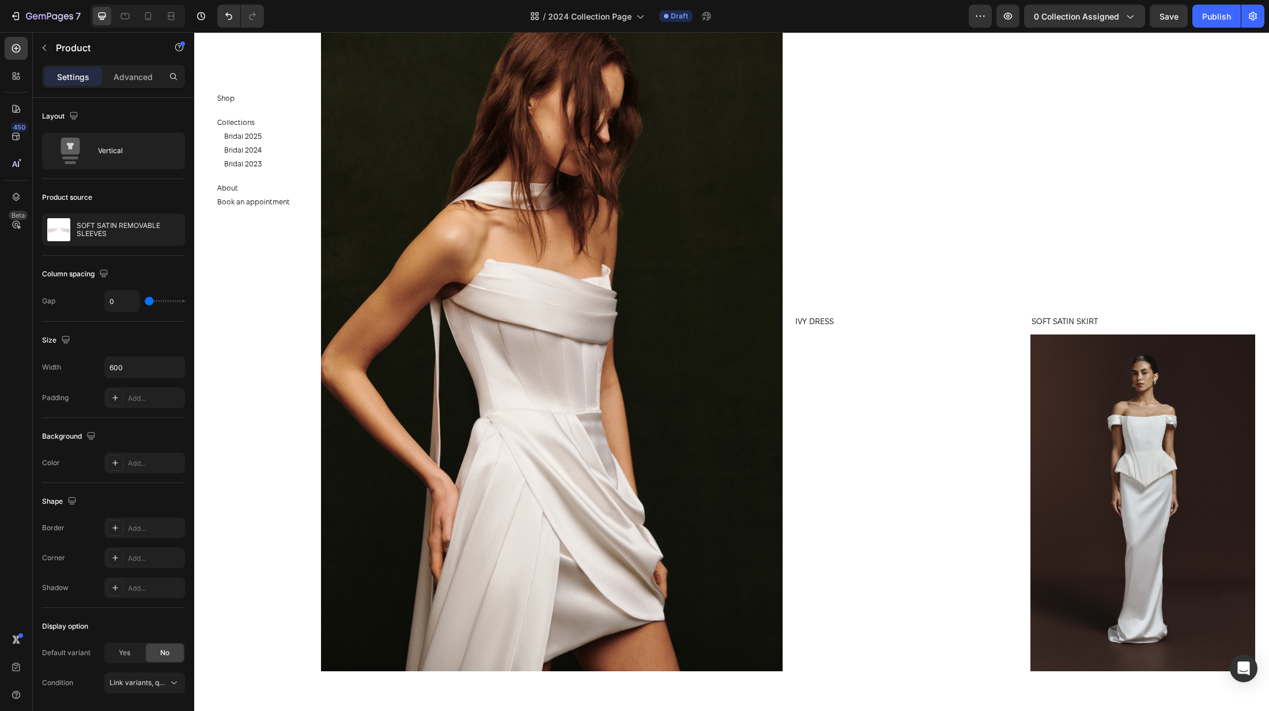
scroll to position [3348, 0]
click at [924, 332] on div "SOFT SATIN REMOVABLE SLEEVES Product Title" at bounding box center [906, 325] width 225 height 20
click at [1012, 334] on div "SOFT SATIN REMOVABLE SLEEVES Product Title" at bounding box center [906, 325] width 225 height 20
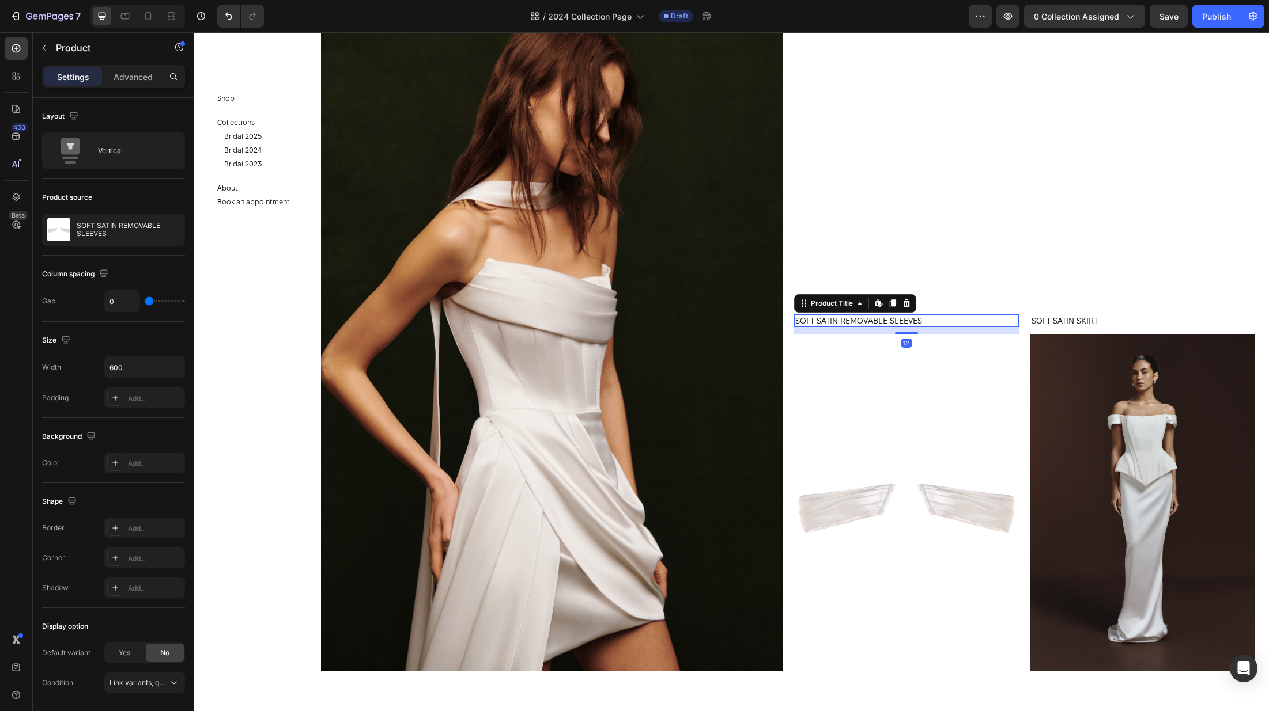
click at [1010, 325] on h1 "SOFT SATIN REMOVABLE SLEEVES" at bounding box center [906, 321] width 225 height 13
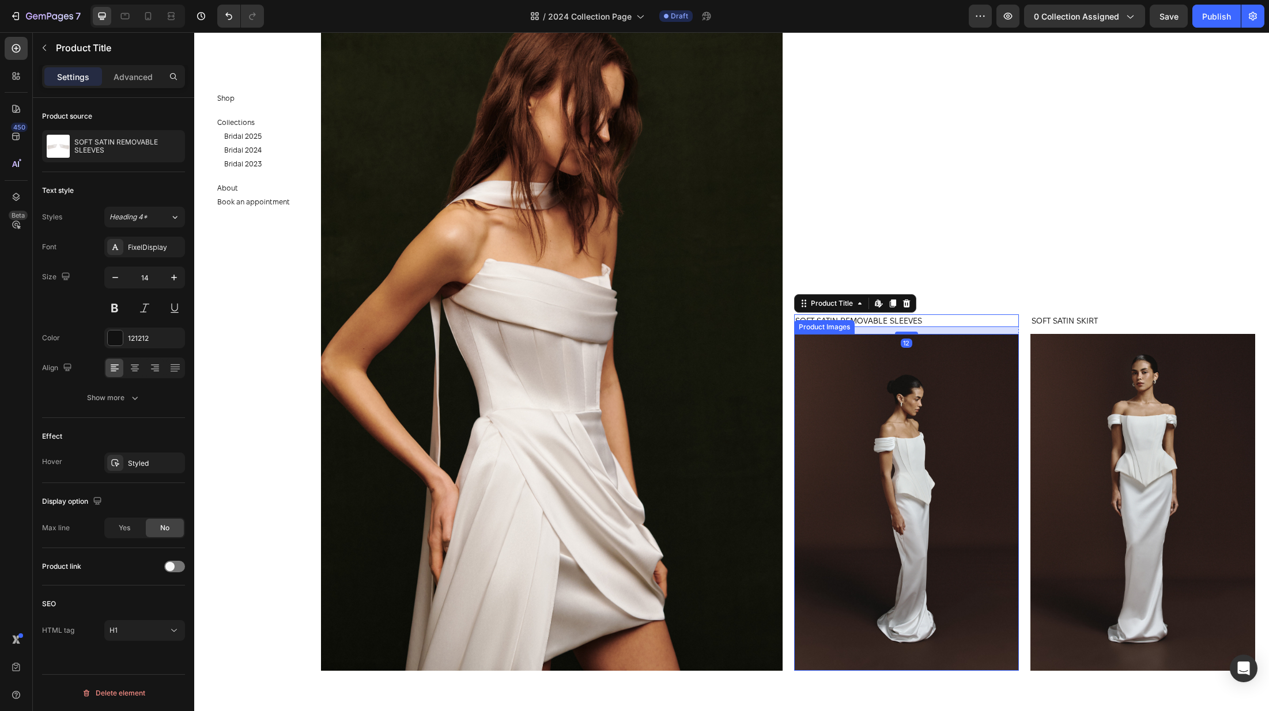
click at [968, 370] on img at bounding box center [906, 502] width 225 height 337
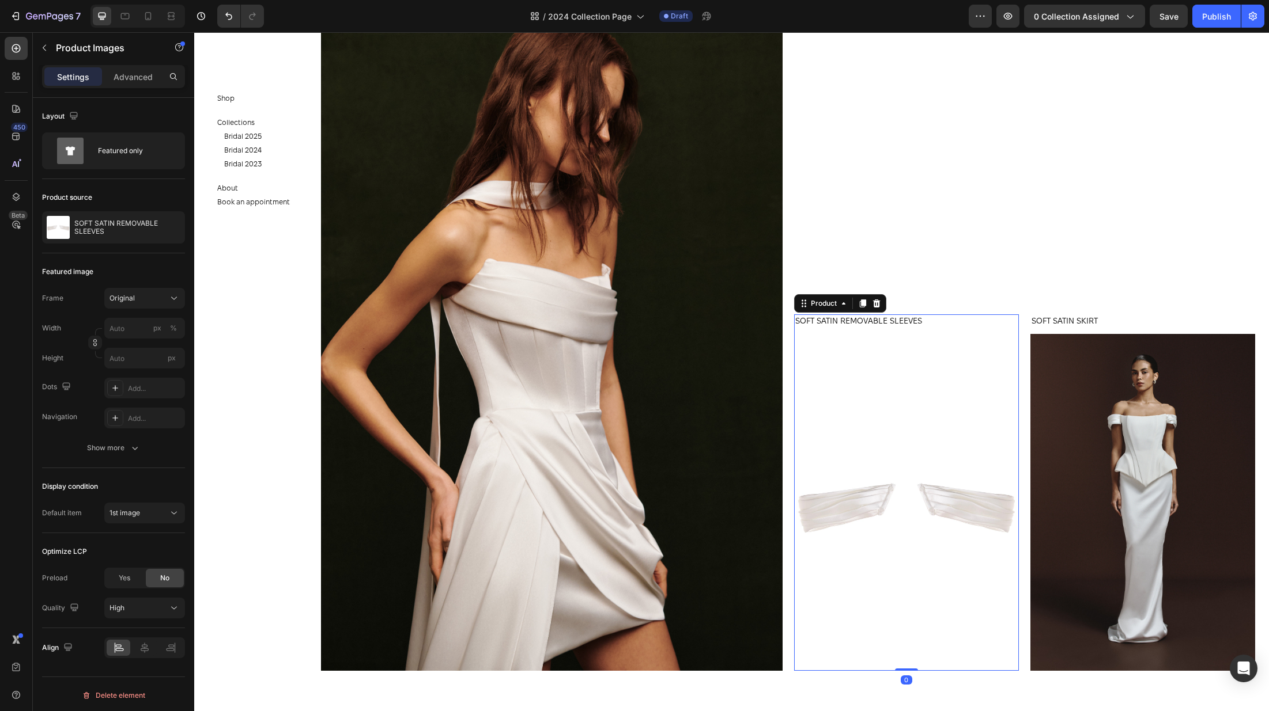
click at [990, 330] on div "SOFT SATIN REMOVABLE SLEEVES Product Title" at bounding box center [906, 325] width 225 height 20
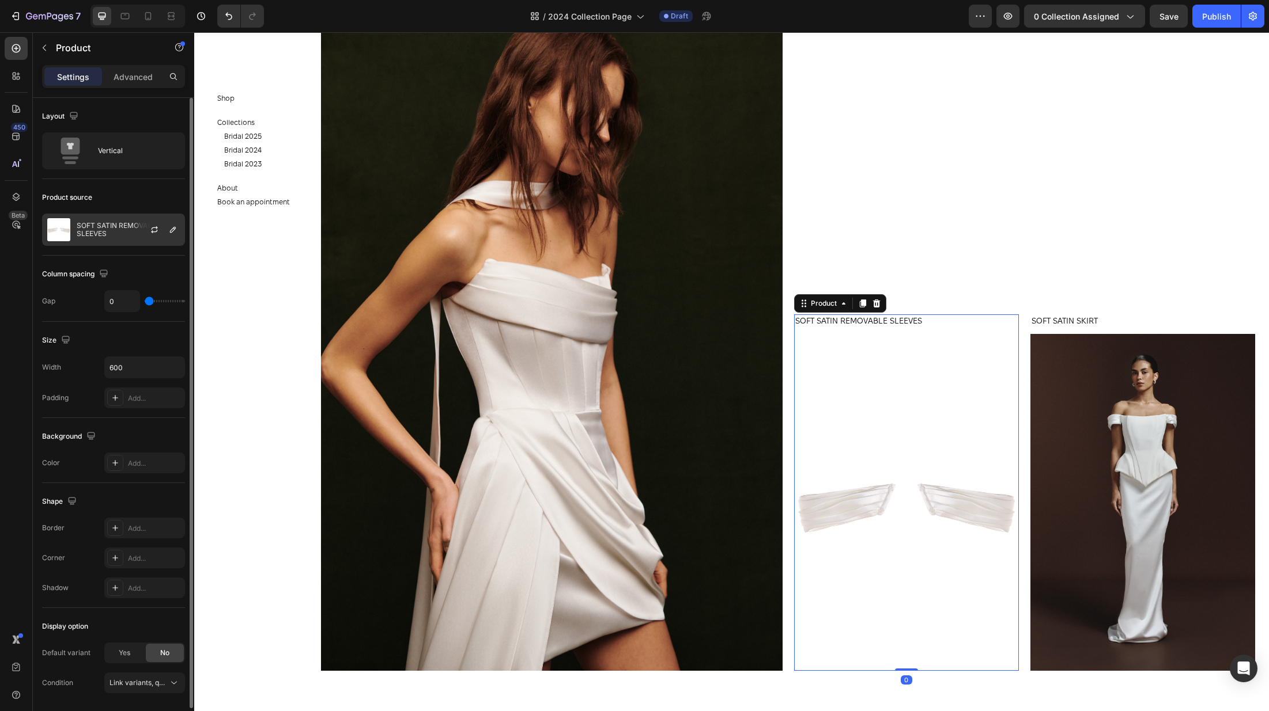
click at [74, 236] on div "SOFT SATIN REMOVABLE SLEEVES" at bounding box center [113, 230] width 143 height 32
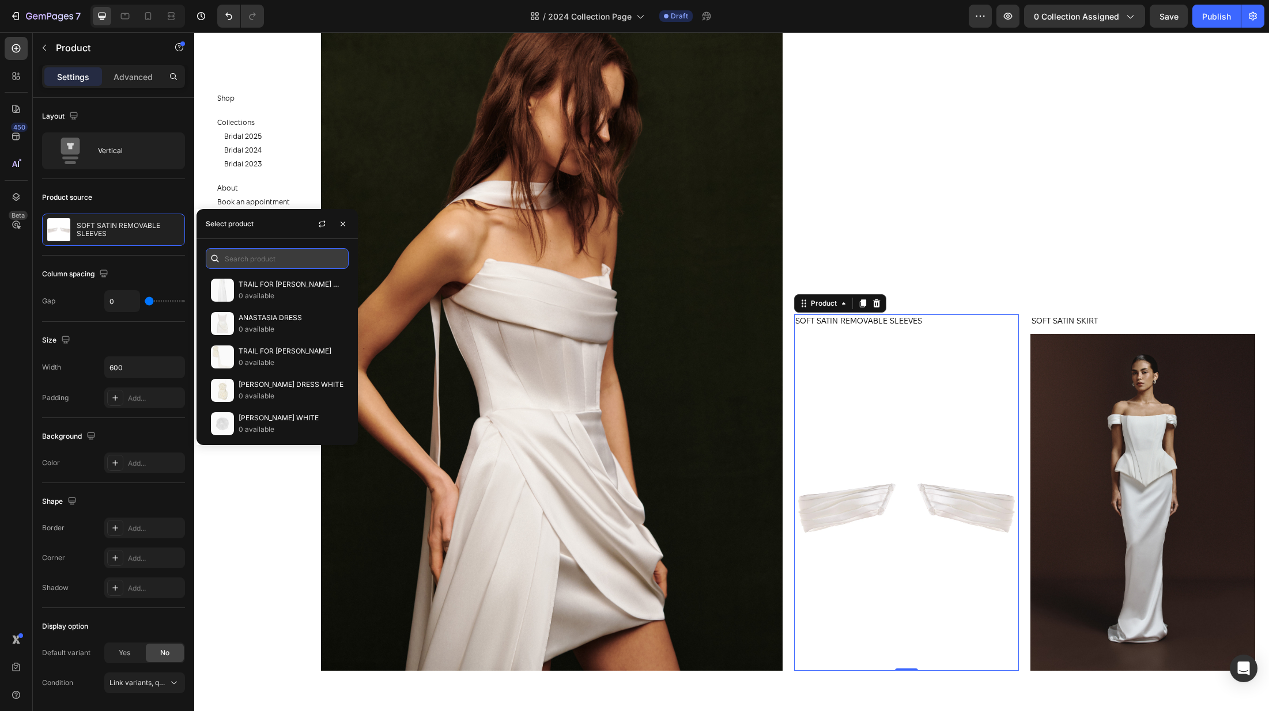
click at [232, 251] on input "text" at bounding box center [277, 258] width 143 height 21
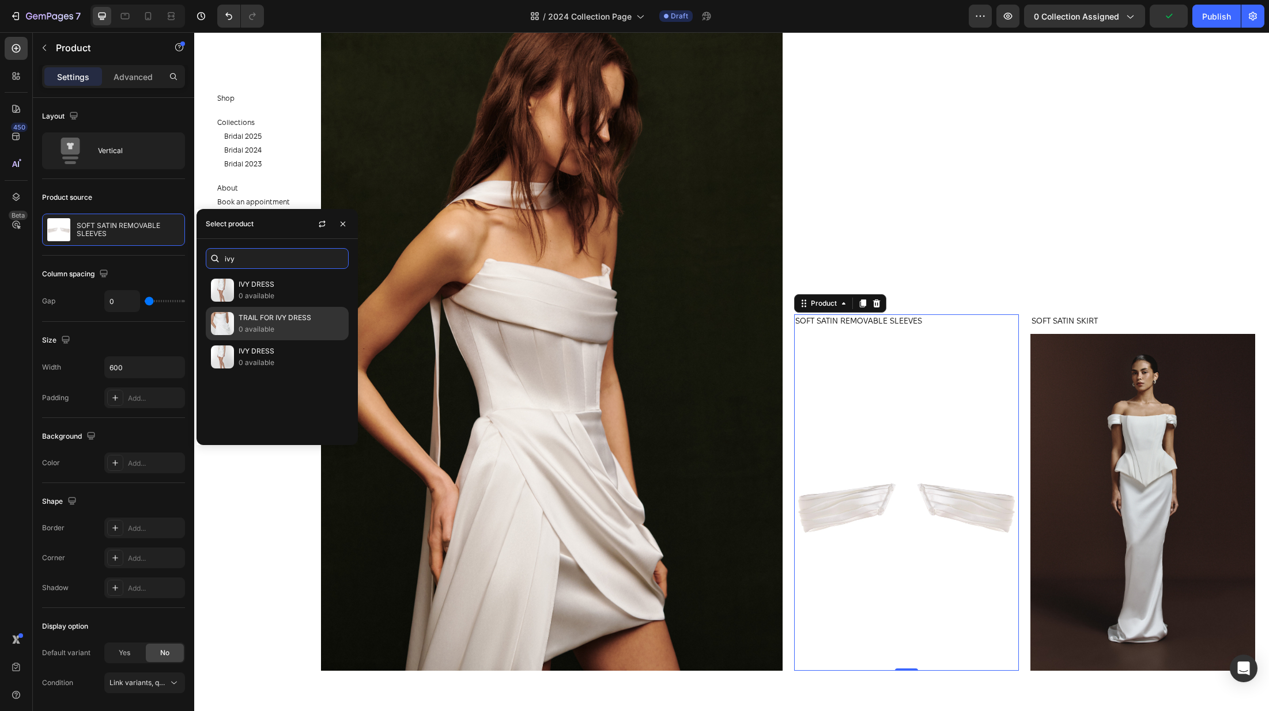
type input "ivy"
click at [290, 324] on p "0 available" at bounding box center [291, 330] width 105 height 12
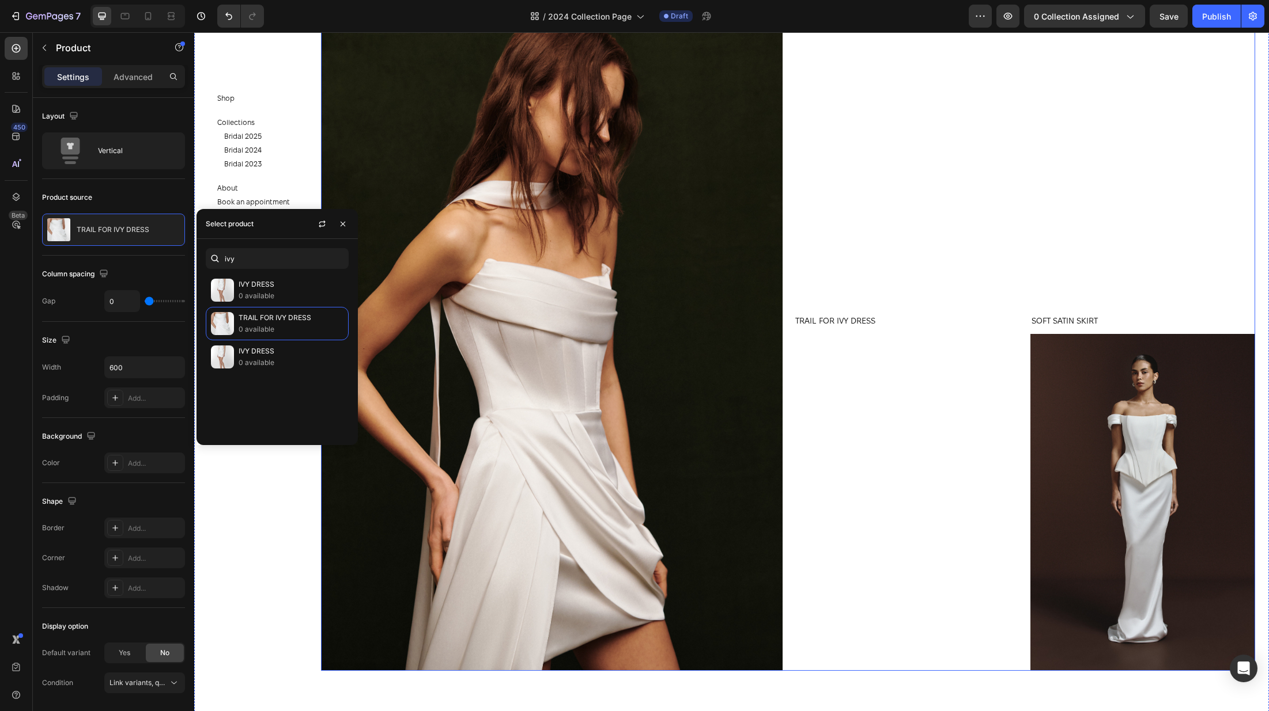
scroll to position [3347, 0]
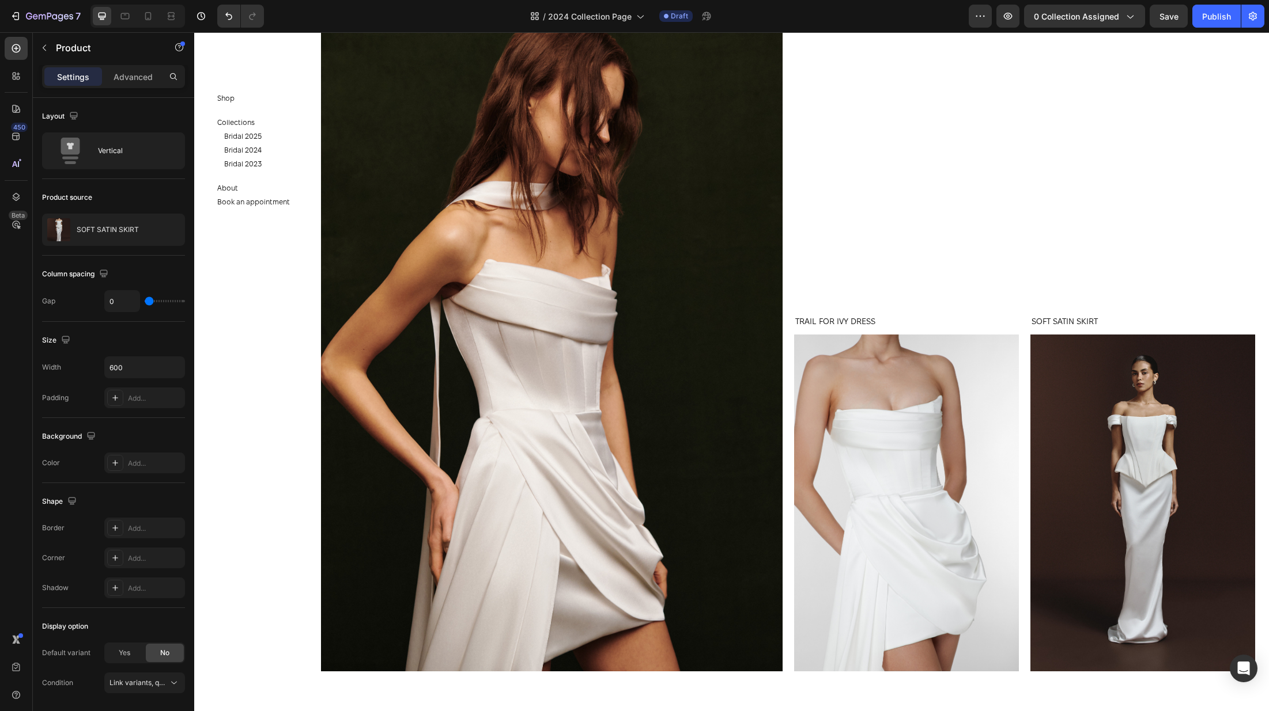
click at [1141, 328] on div "SOFT SATIN SKIRT Product Title" at bounding box center [1142, 325] width 225 height 20
click at [1070, 325] on h1 "SOFT SATIN SKIRT" at bounding box center [1142, 321] width 225 height 13
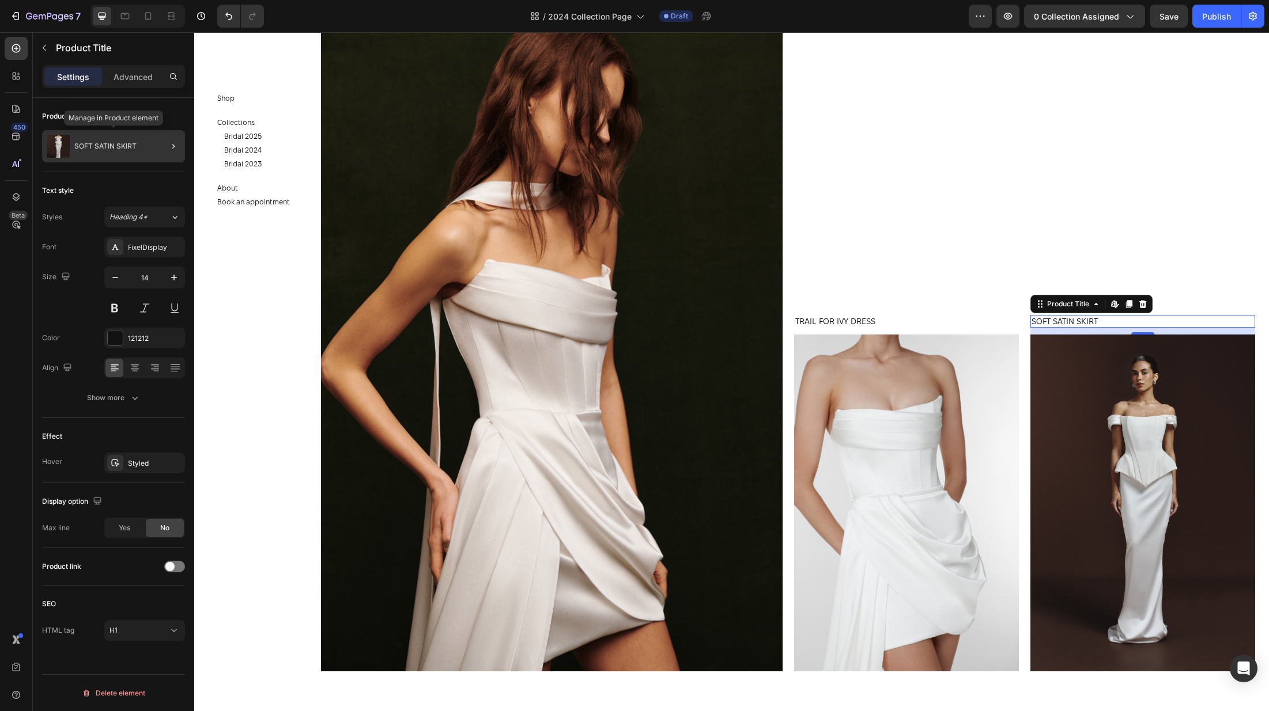
click at [94, 147] on p "SOFT SATIN SKIRT" at bounding box center [105, 146] width 62 height 8
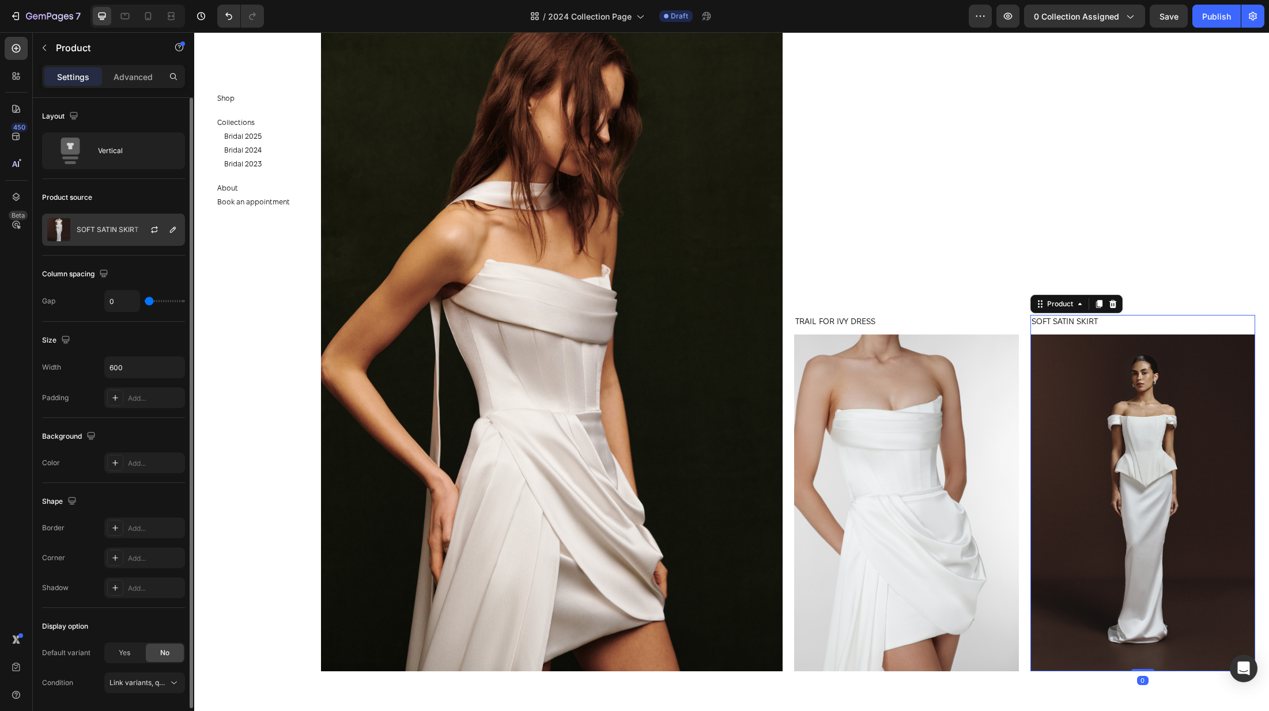
click at [131, 221] on div "SOFT SATIN SKIRT" at bounding box center [113, 230] width 143 height 32
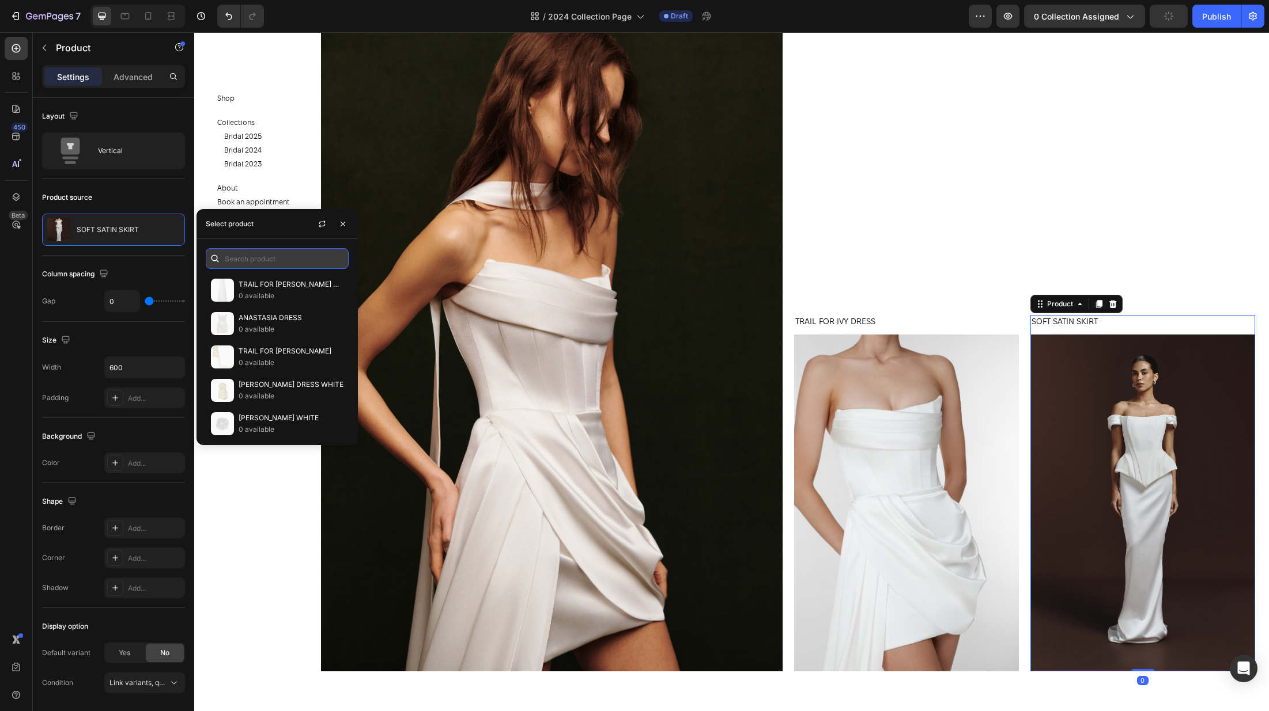
click at [243, 260] on input "text" at bounding box center [277, 258] width 143 height 21
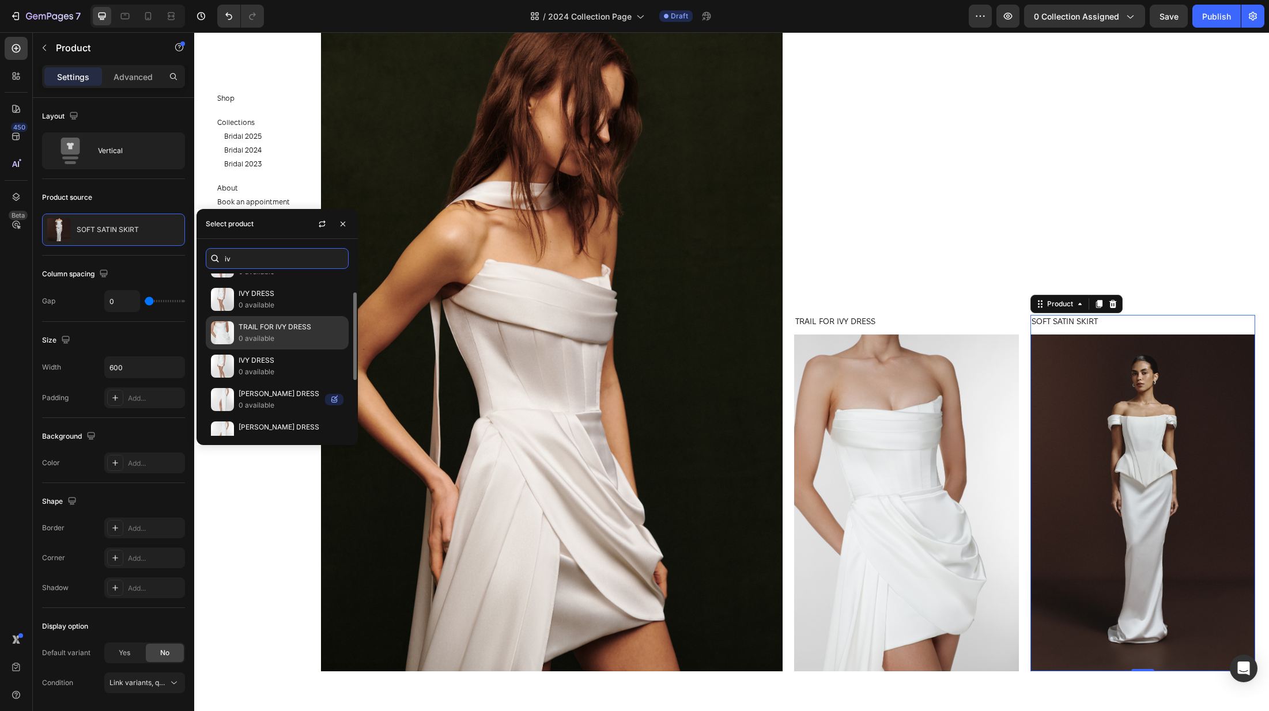
scroll to position [28, 0]
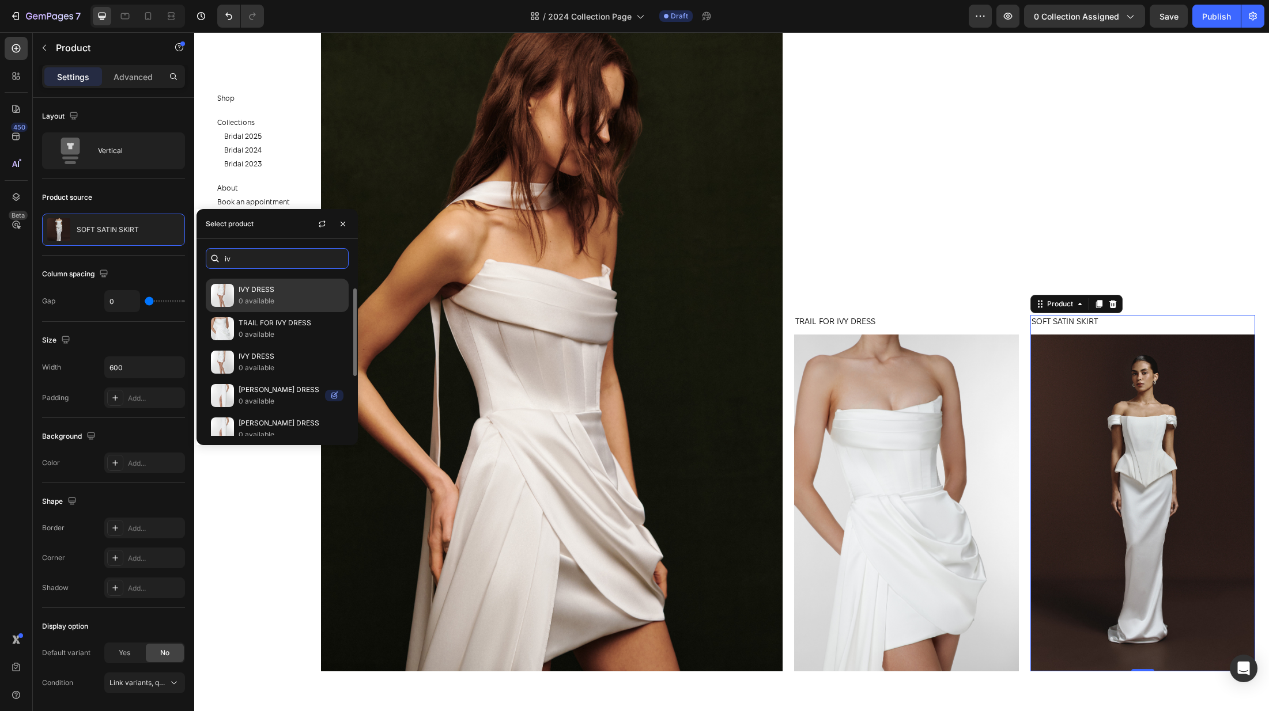
type input "iv"
click at [301, 302] on p "0 available" at bounding box center [291, 302] width 105 height 12
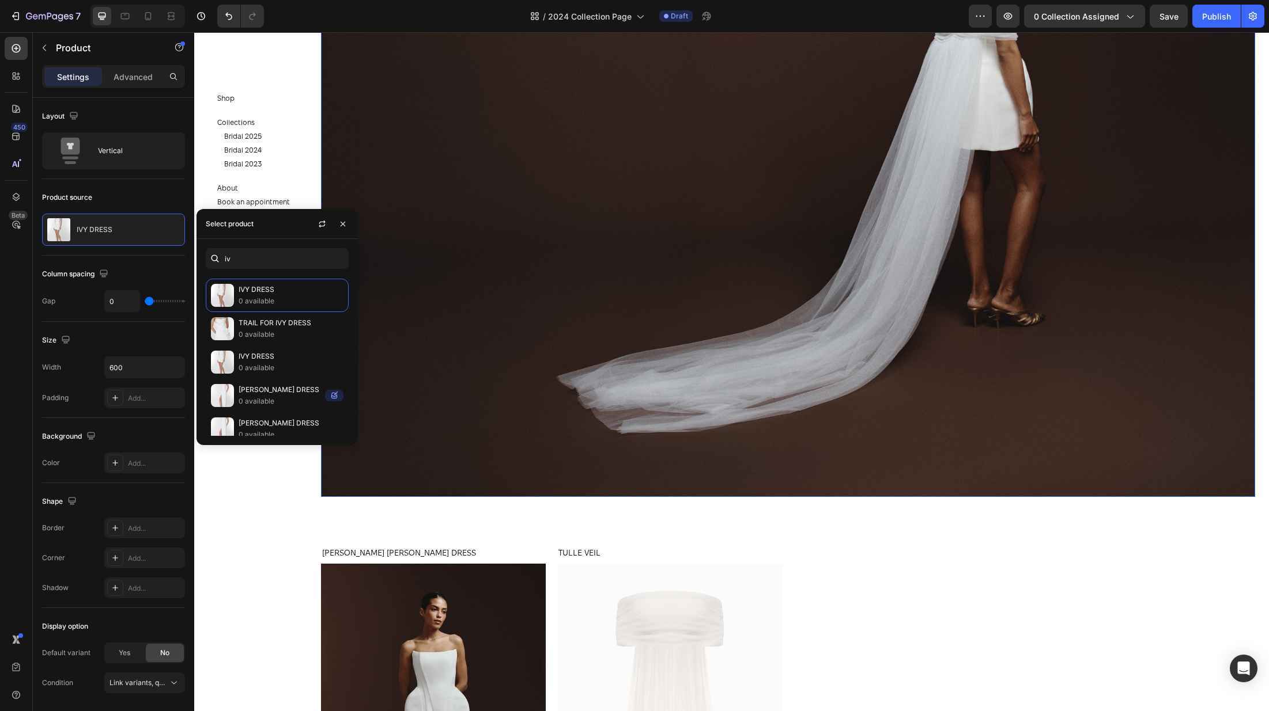
scroll to position [3931, 0]
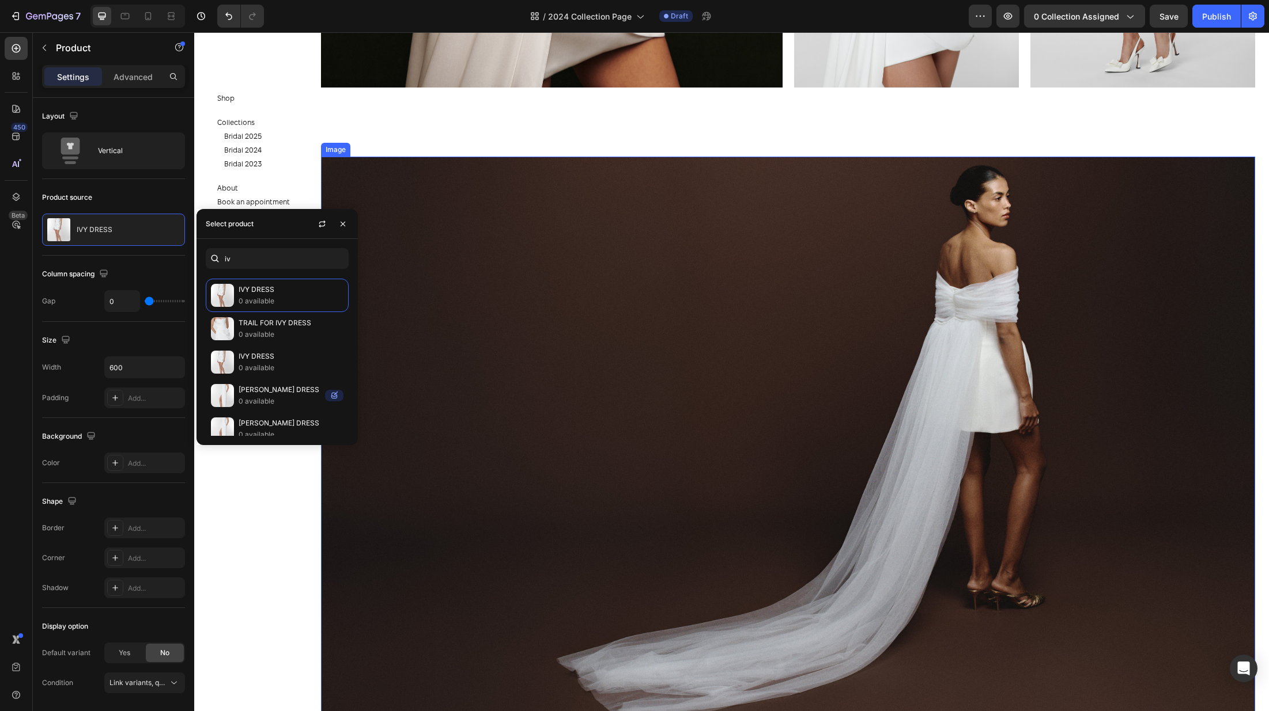
click at [854, 380] on img at bounding box center [788, 468] width 934 height 623
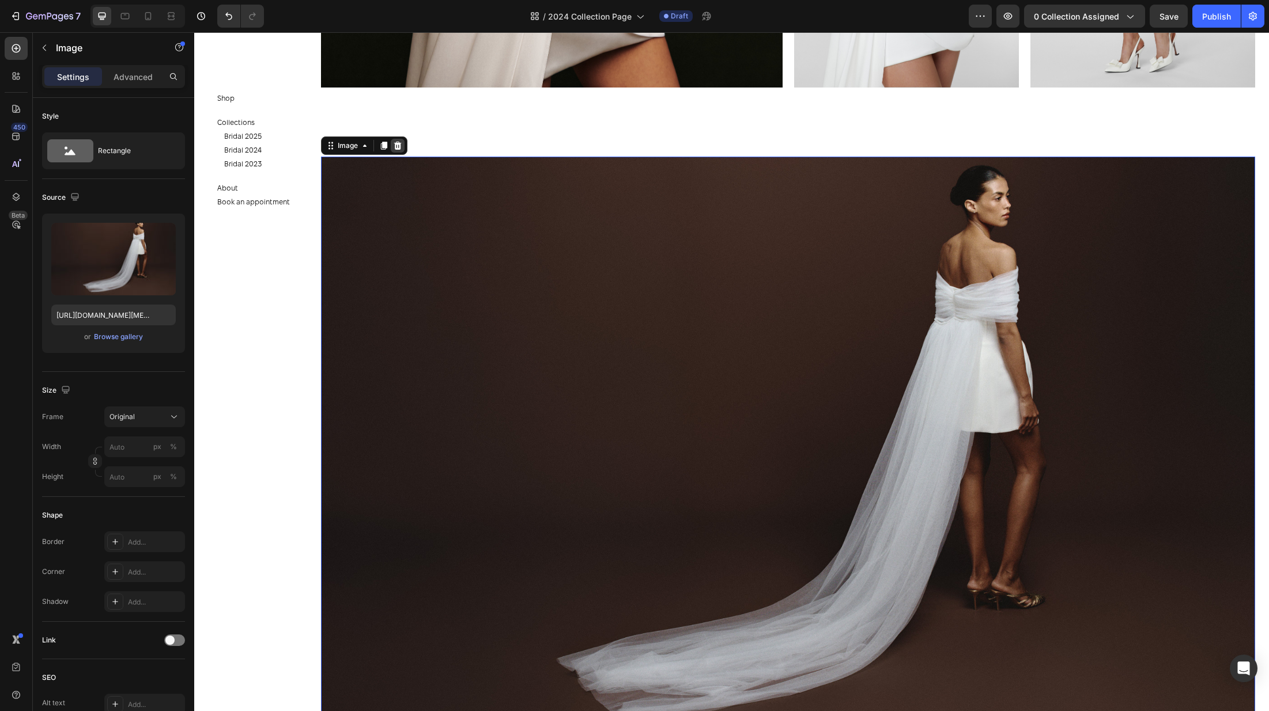
click at [401, 146] on icon at bounding box center [397, 145] width 9 height 9
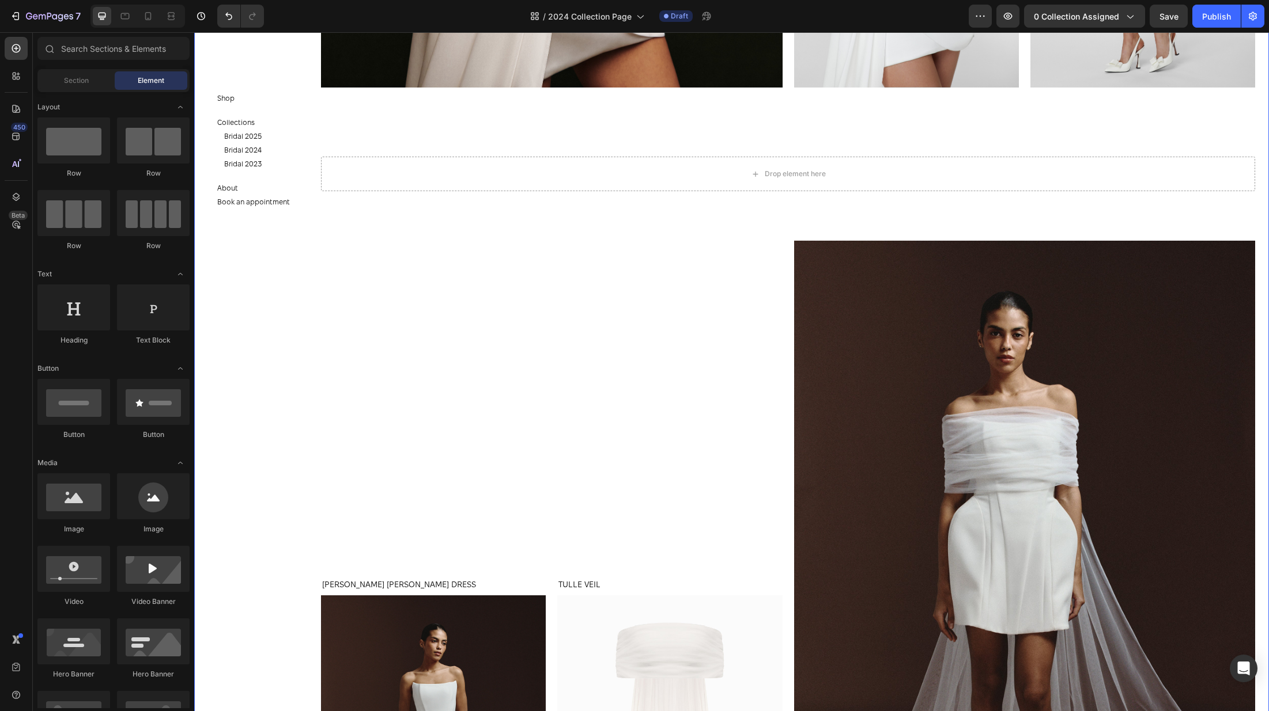
click at [708, 205] on div "TRAIL FOR EZRA DRESS Product Title Product Images Product EZRA DRESS Product Ti…" at bounding box center [788, 81] width 934 height 7432
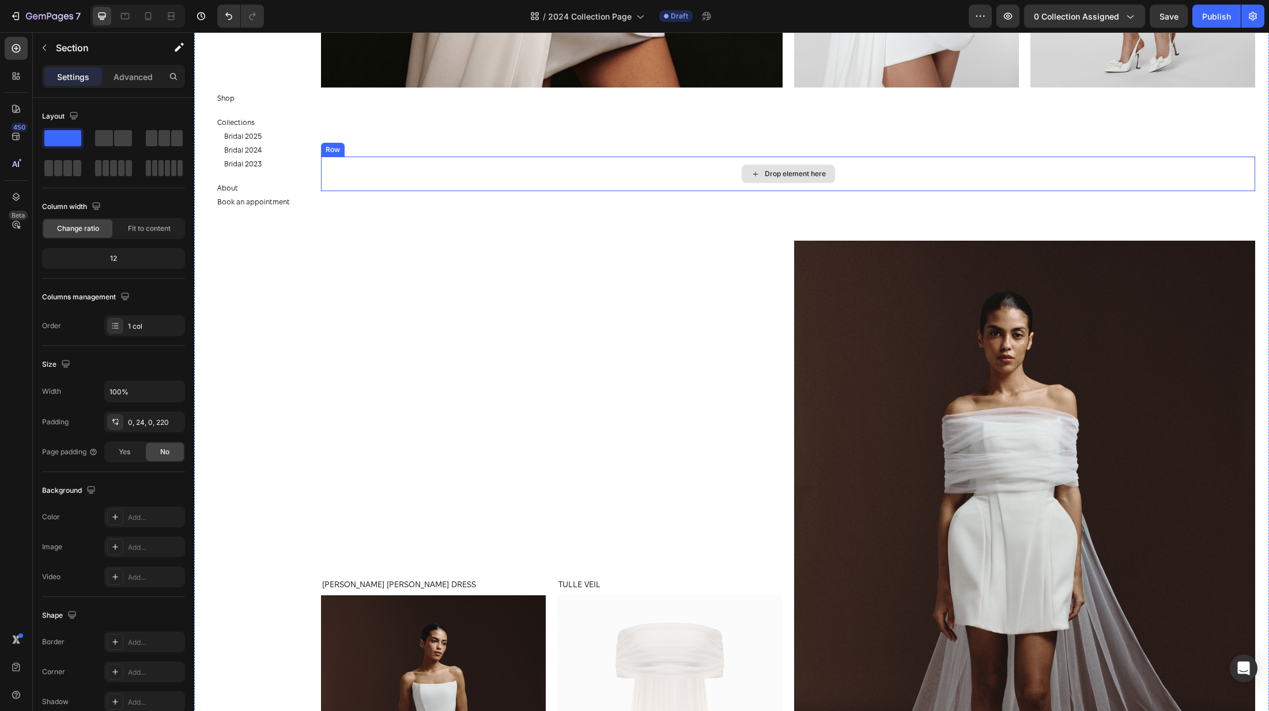
click at [691, 187] on div "Drop element here" at bounding box center [788, 174] width 934 height 35
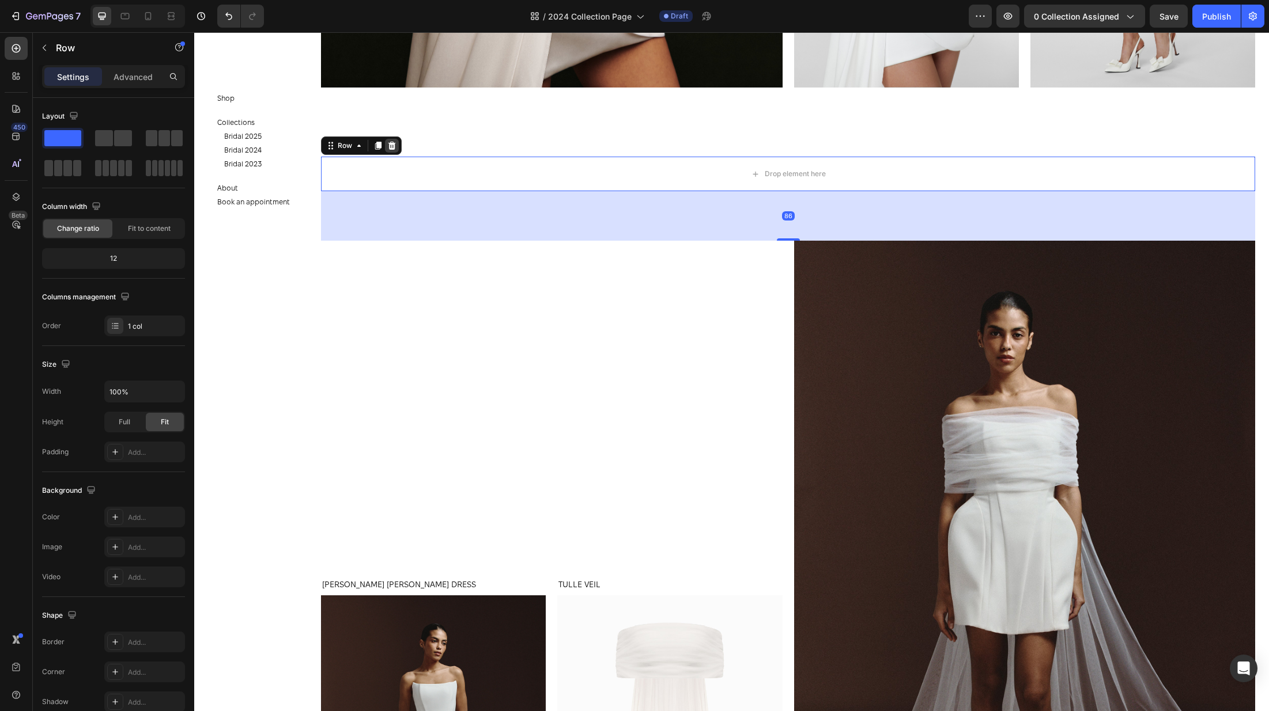
click at [394, 145] on icon at bounding box center [391, 146] width 7 height 8
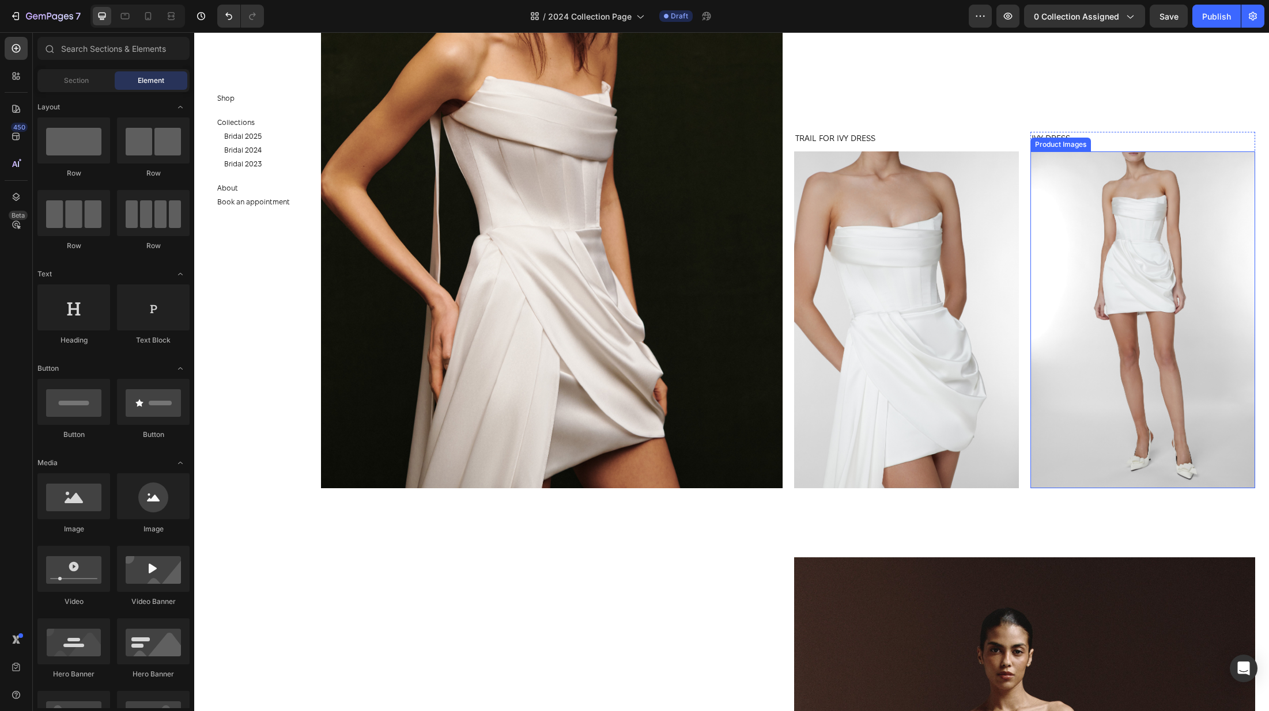
scroll to position [3454, 0]
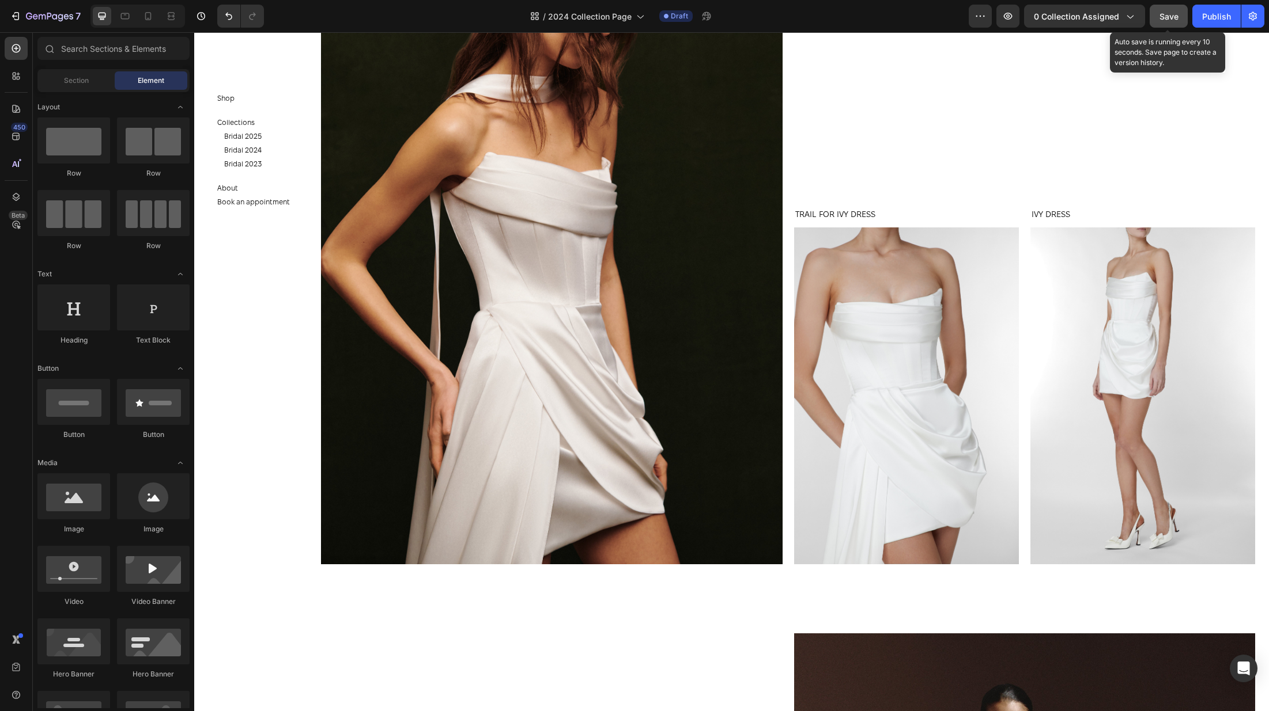
click at [1167, 10] on div "Save" at bounding box center [1168, 16] width 19 height 12
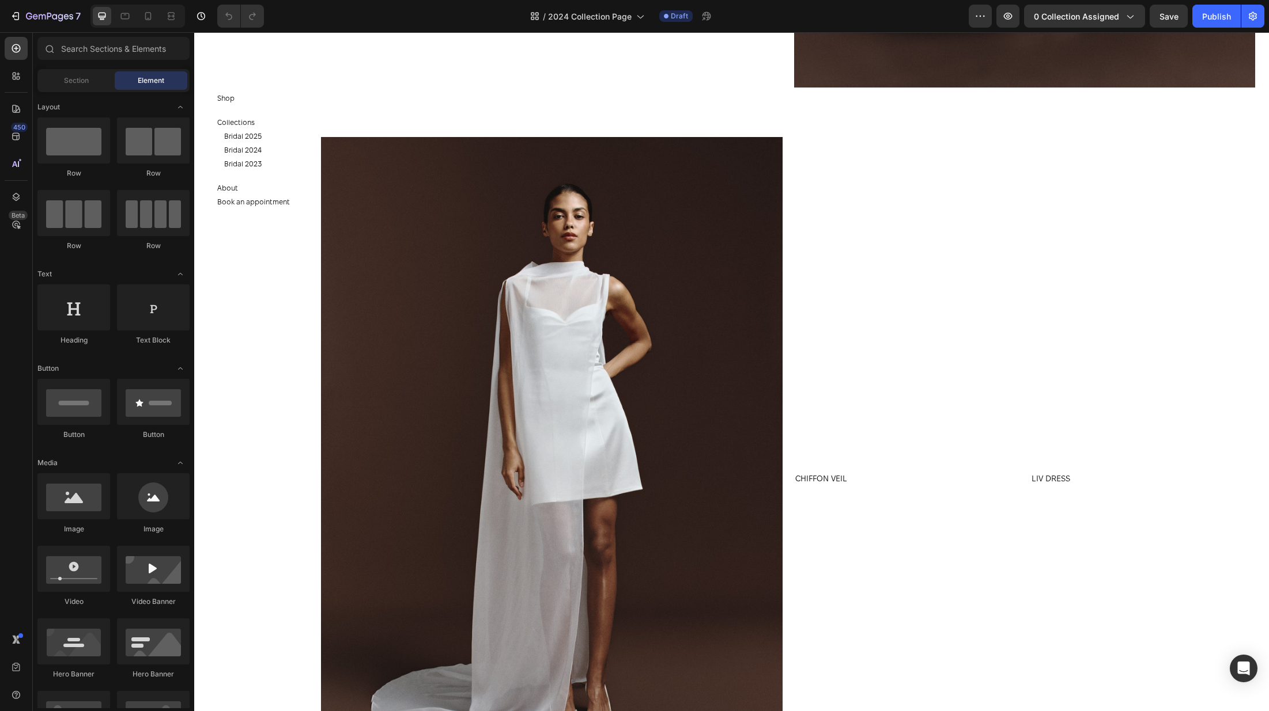
scroll to position [4622, 0]
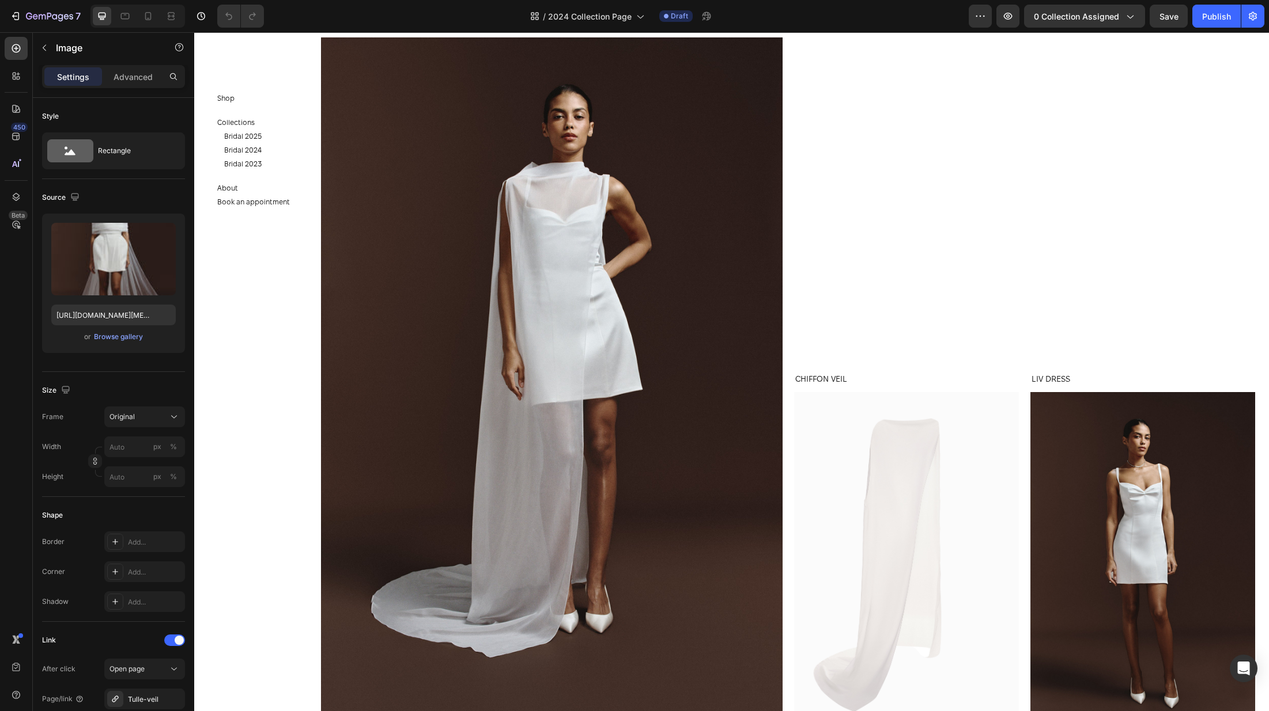
click at [126, 270] on input "file" at bounding box center [114, 278] width 80 height 20
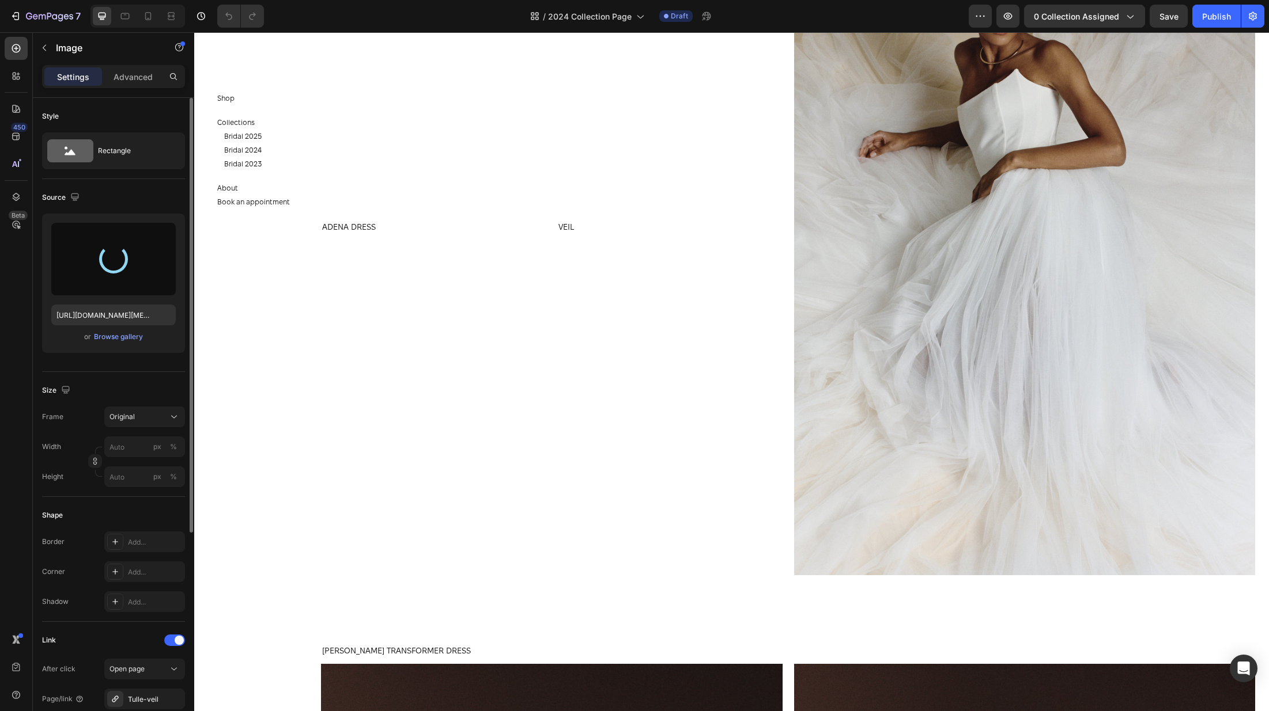
type input "[URL][DOMAIN_NAME]"
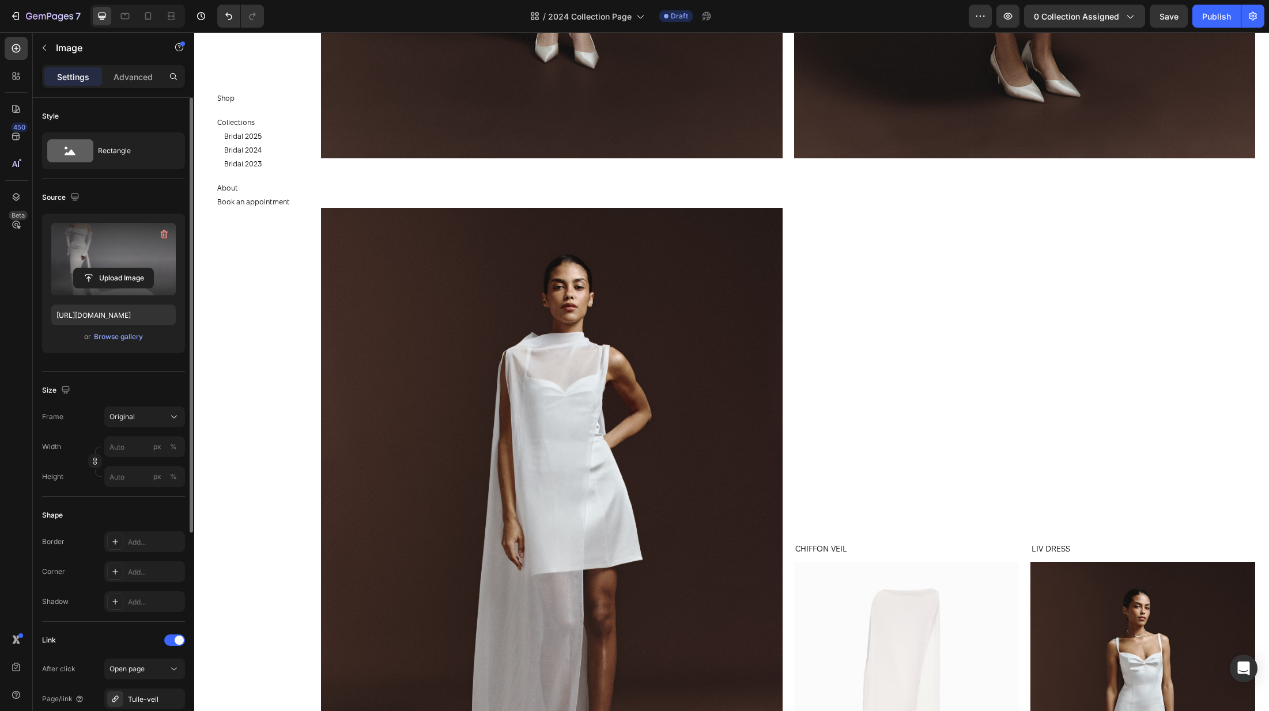
scroll to position [4790, 0]
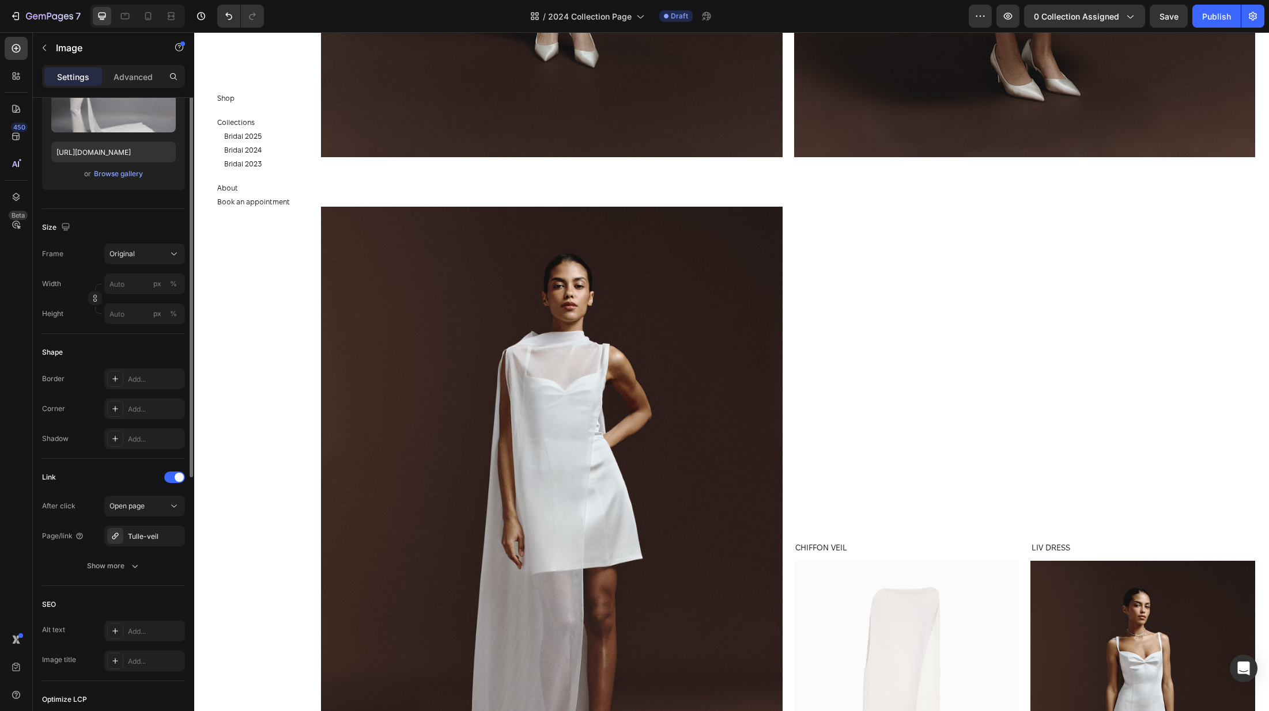
scroll to position [313, 0]
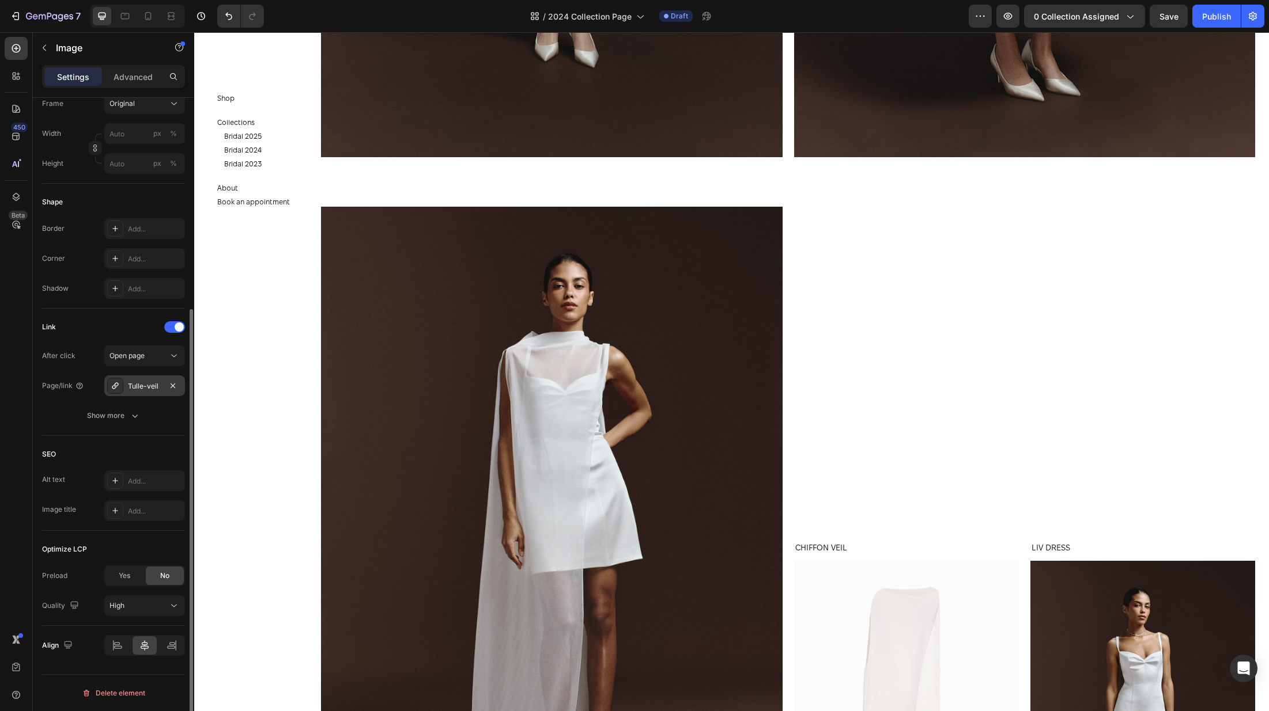
click at [147, 380] on div "Tulle-veil" at bounding box center [144, 386] width 81 height 21
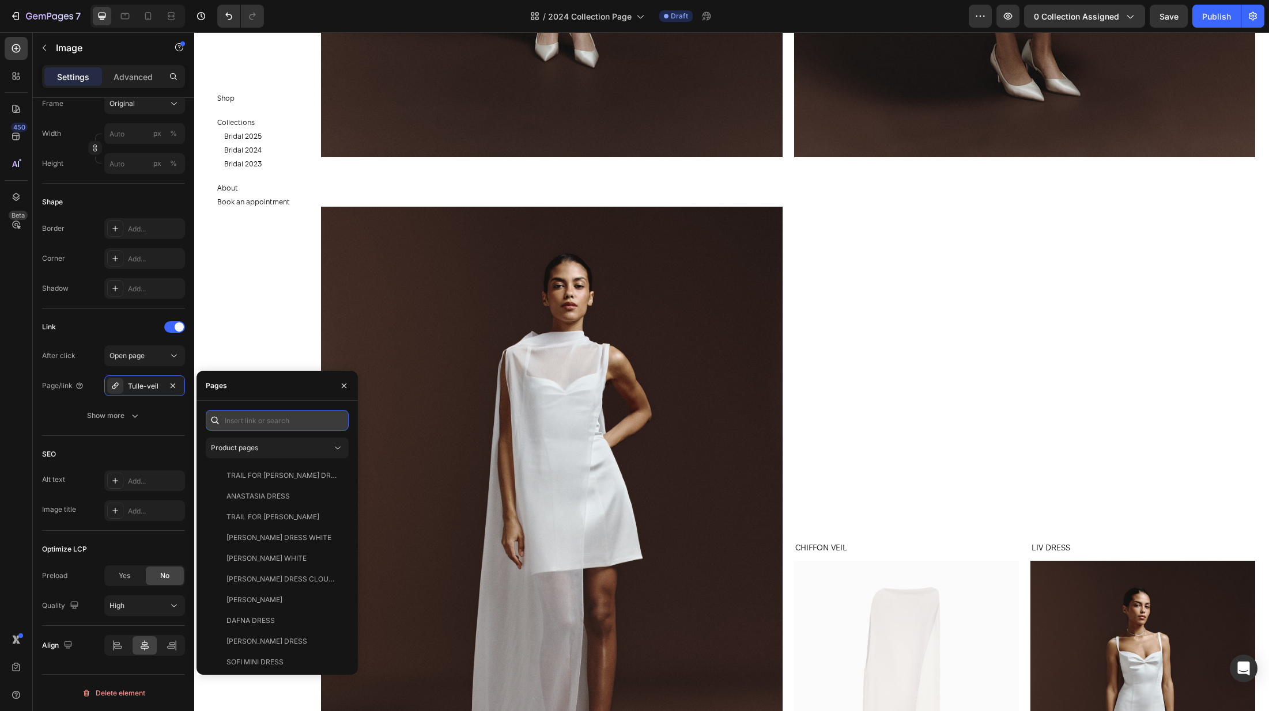
click at [262, 422] on input "text" at bounding box center [277, 420] width 143 height 21
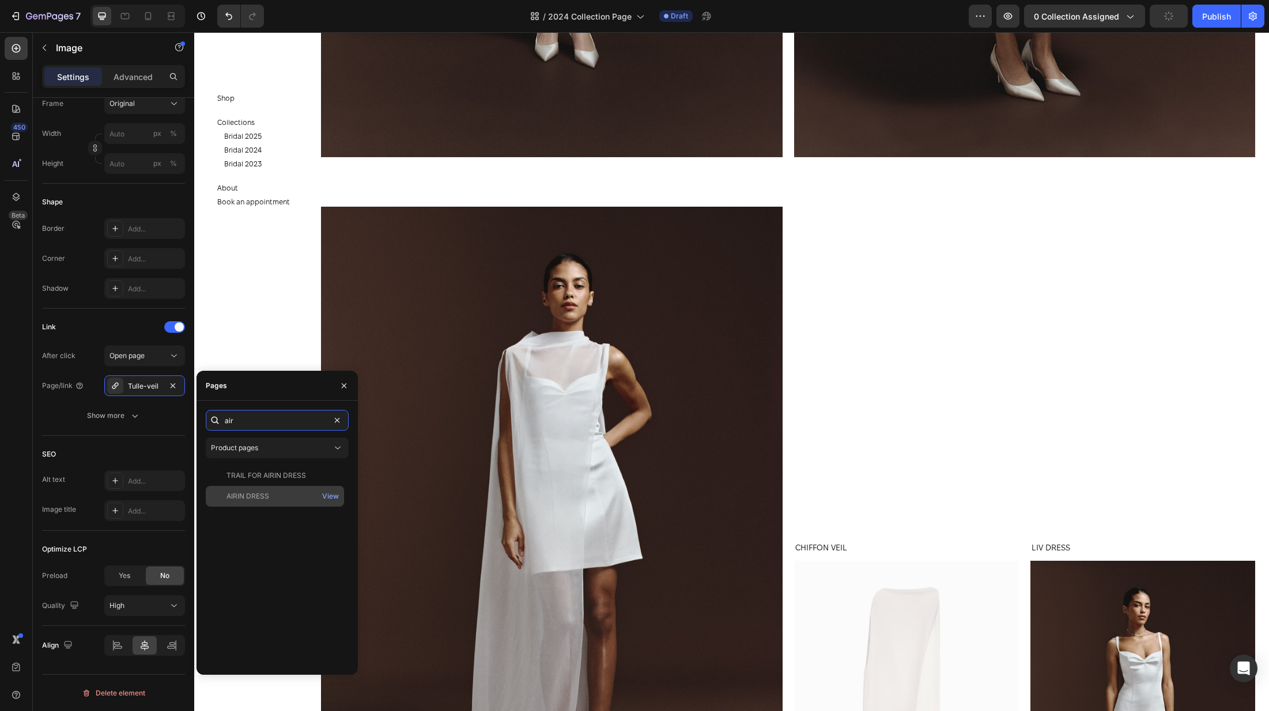
type input "air"
click at [286, 501] on div "AIRIN DRESS" at bounding box center [274, 496] width 129 height 10
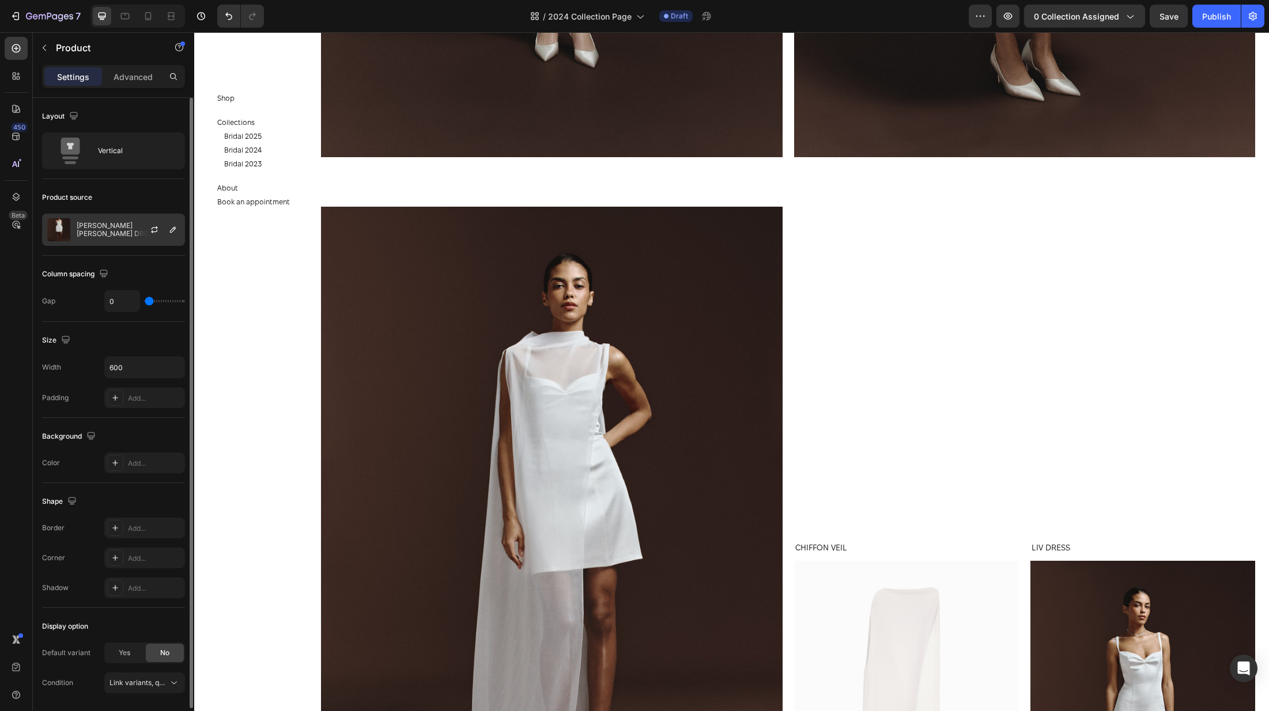
click at [114, 237] on div "[PERSON_NAME] [PERSON_NAME] DRESS" at bounding box center [113, 230] width 143 height 32
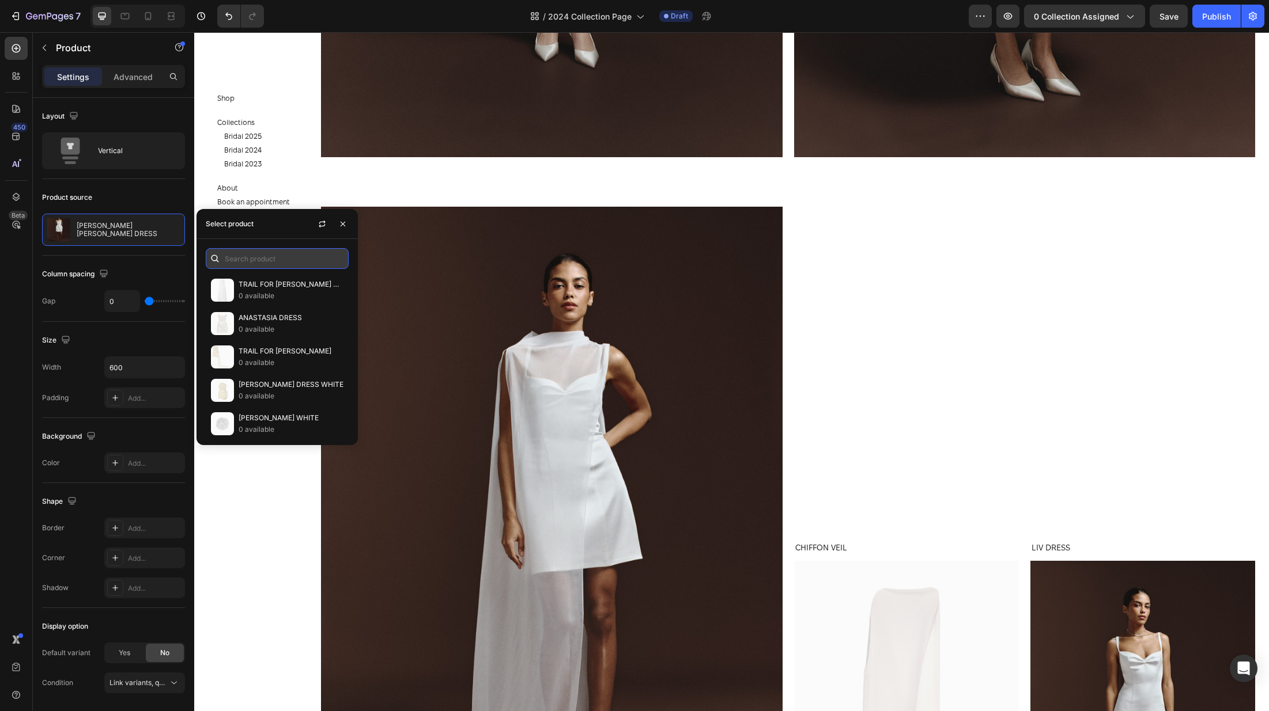
click at [264, 264] on input "text" at bounding box center [277, 258] width 143 height 21
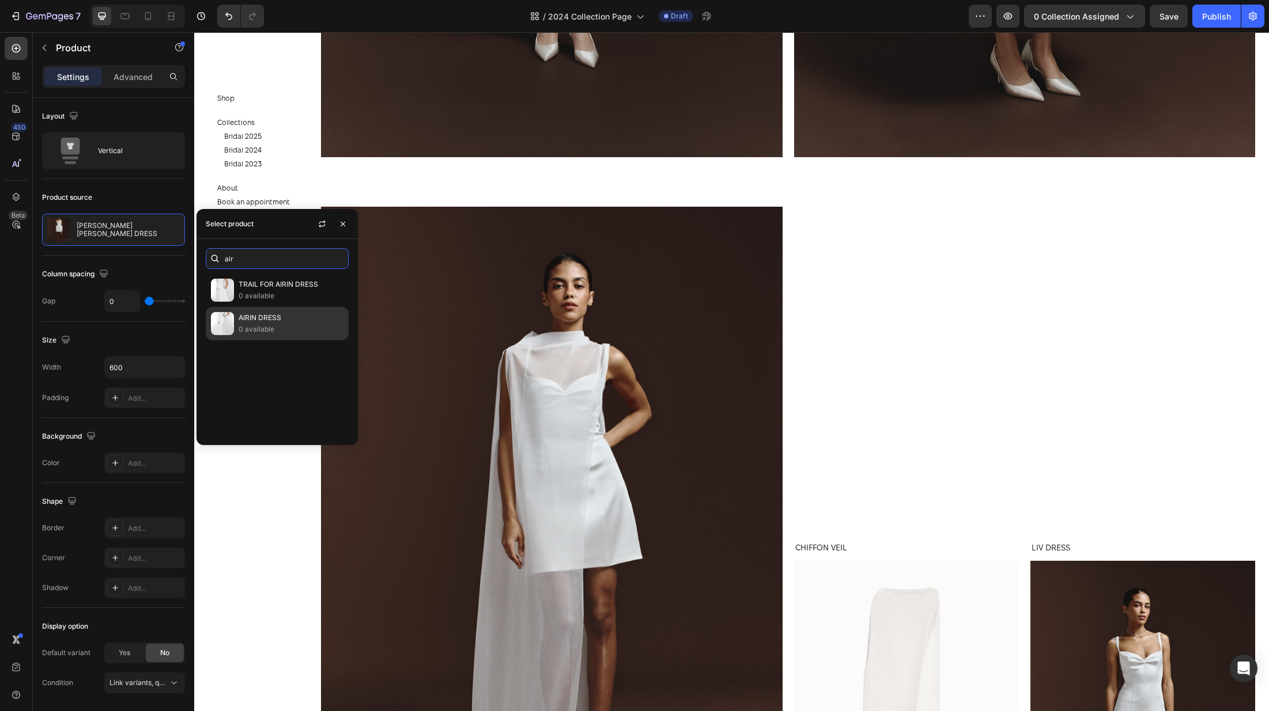
type input "air"
click at [306, 327] on p "0 available" at bounding box center [291, 330] width 105 height 12
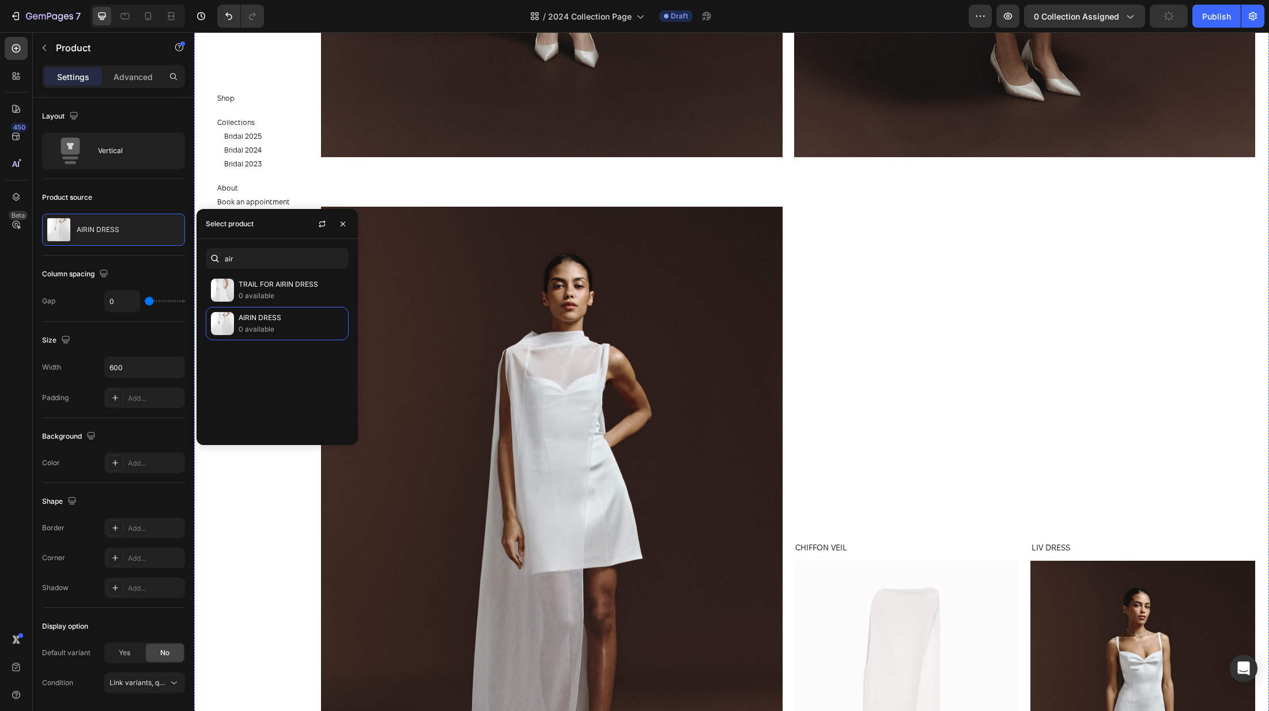
scroll to position [4790, 0]
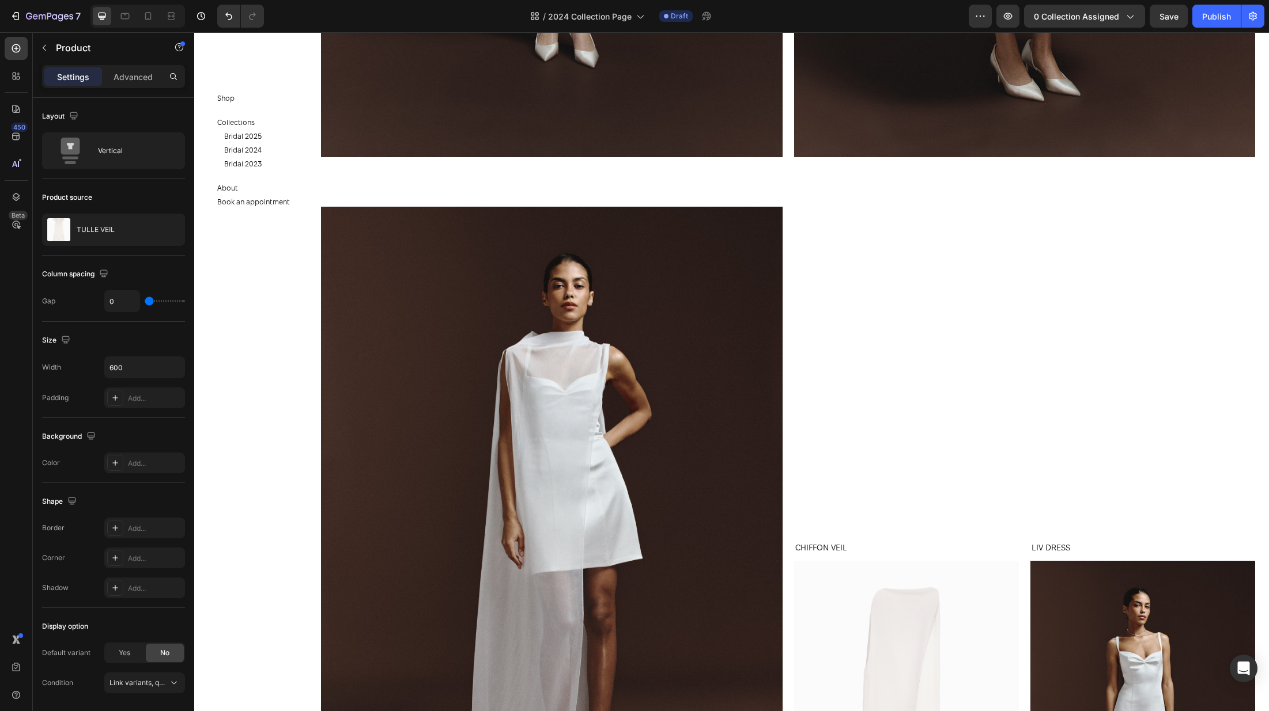
click at [110, 224] on div "TULLE VEIL" at bounding box center [113, 230] width 143 height 32
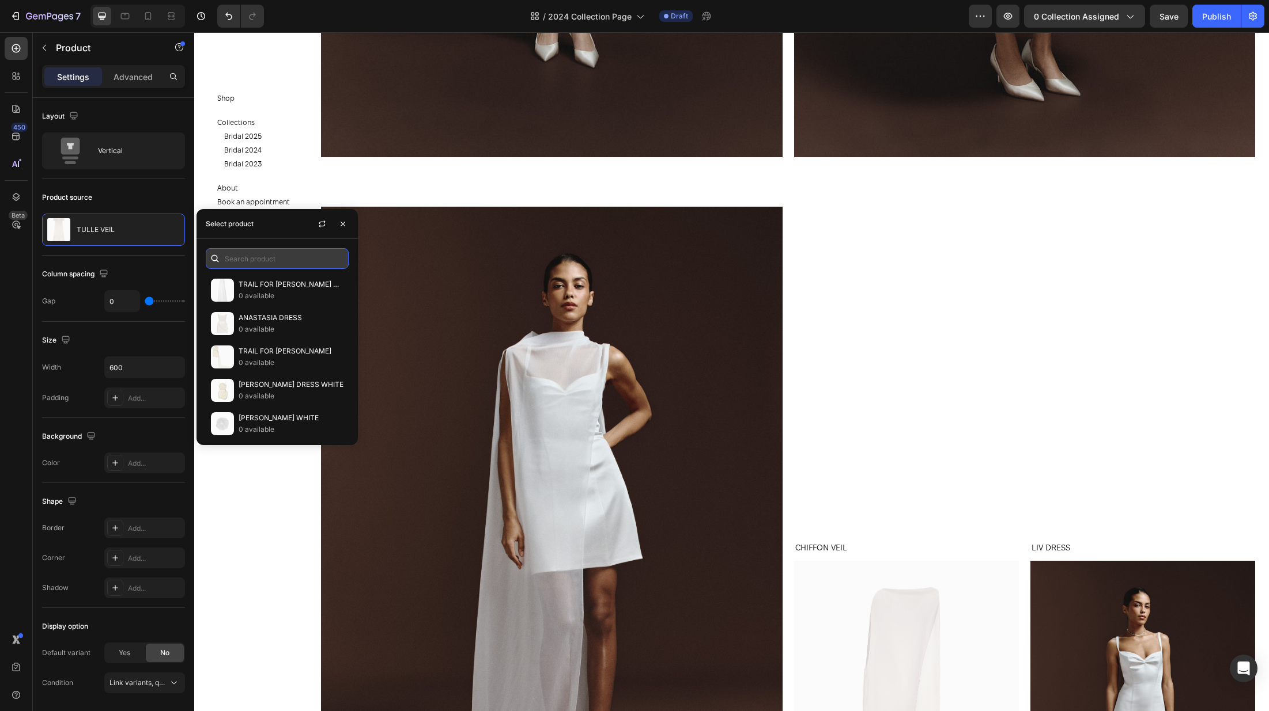
click at [265, 258] on input "text" at bounding box center [277, 258] width 143 height 21
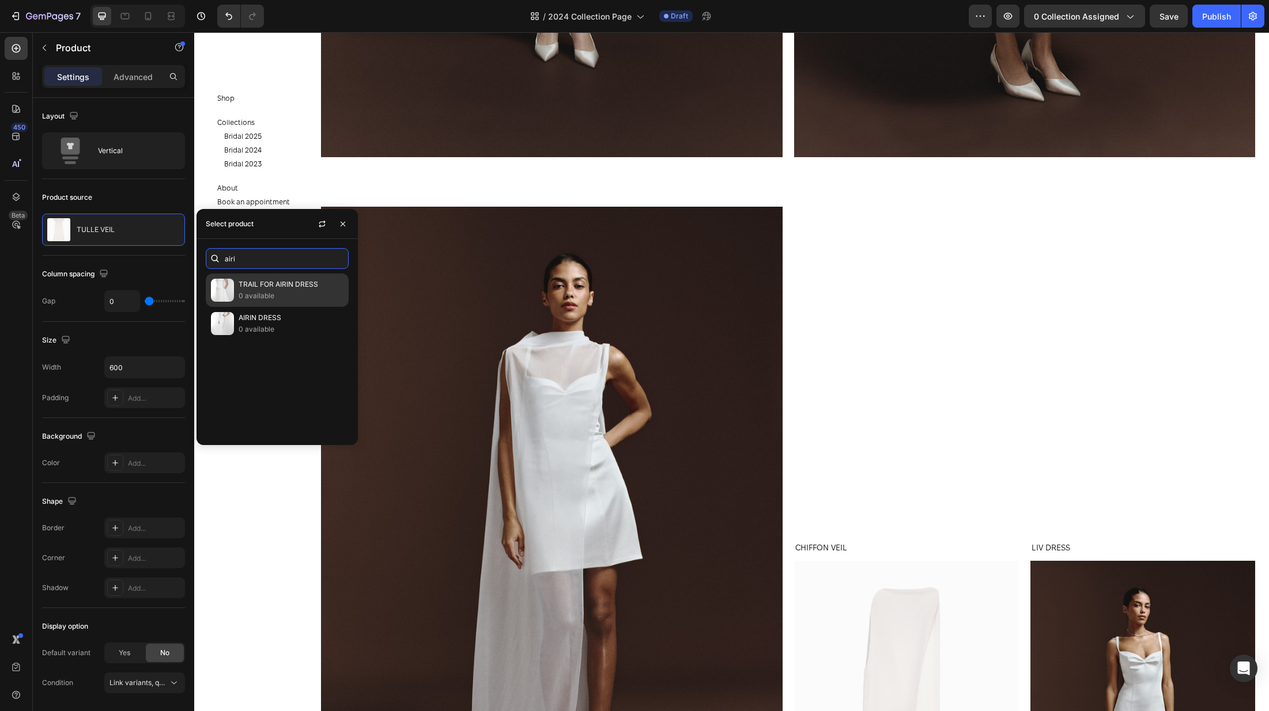
type input "airi"
click at [264, 296] on p "0 available" at bounding box center [291, 296] width 105 height 12
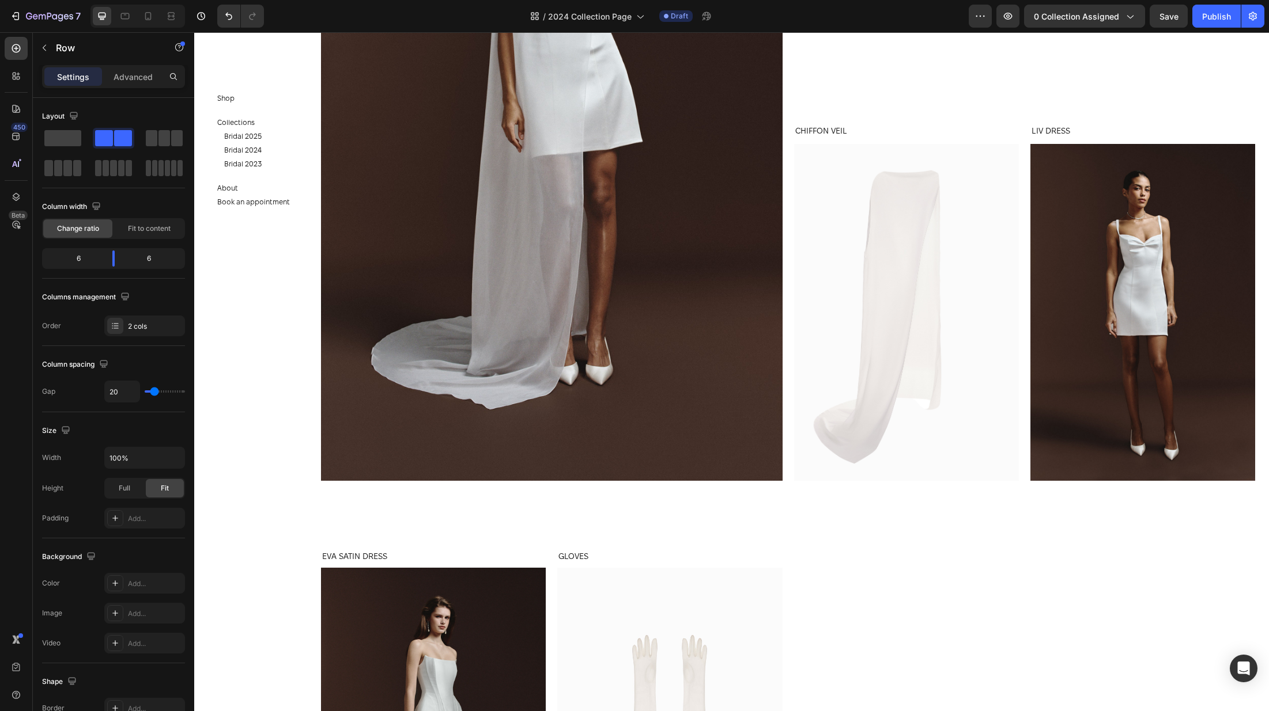
scroll to position [5298, 0]
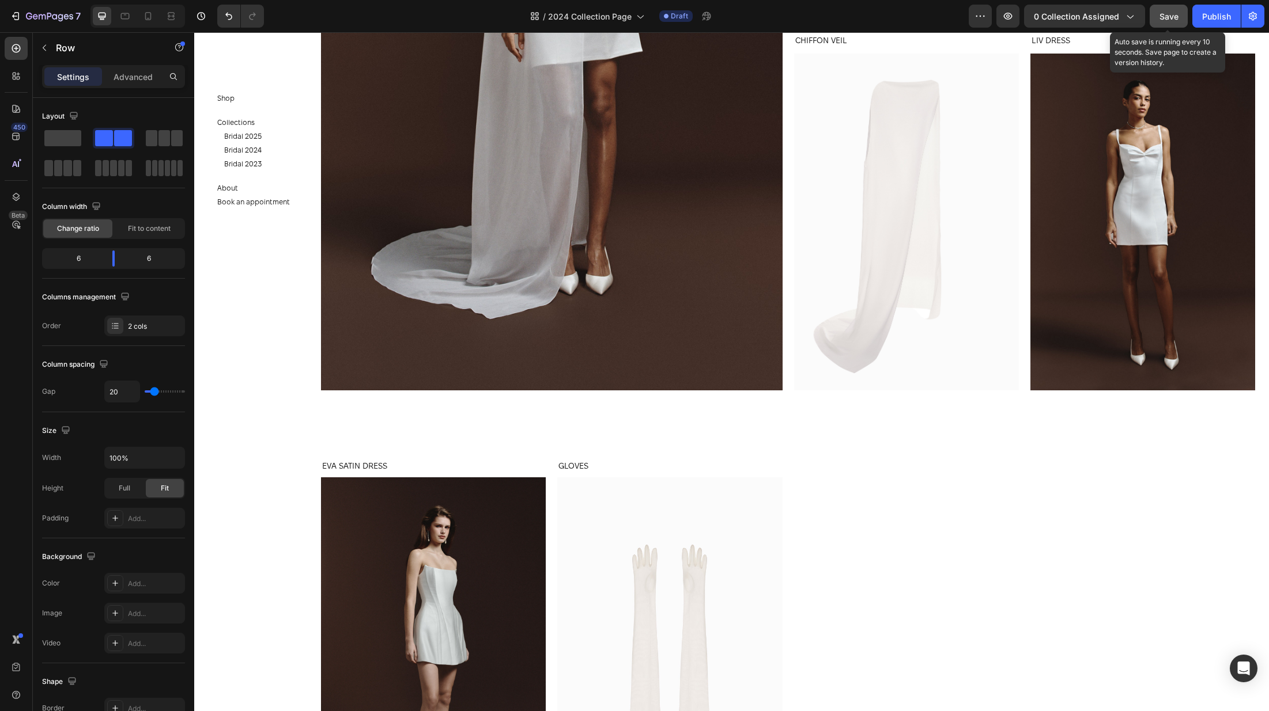
click at [1161, 15] on span "Save" at bounding box center [1168, 17] width 19 height 10
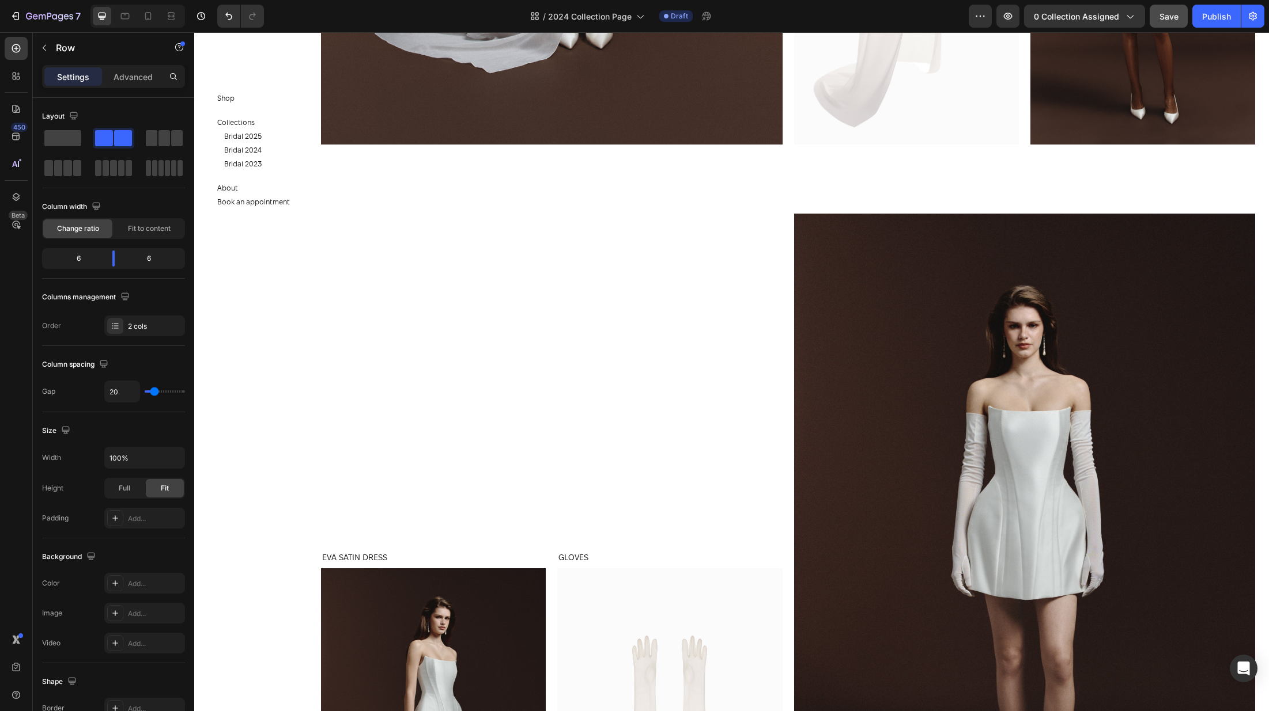
scroll to position [5170, 0]
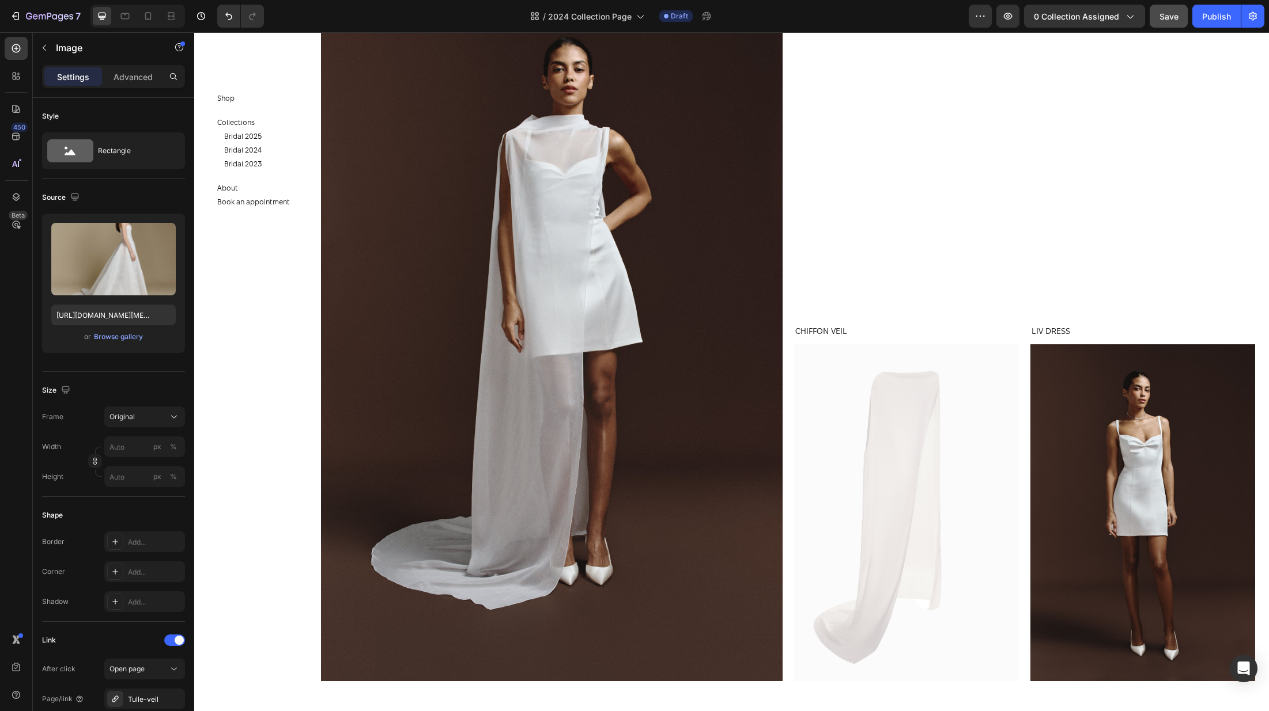
scroll to position [4894, 0]
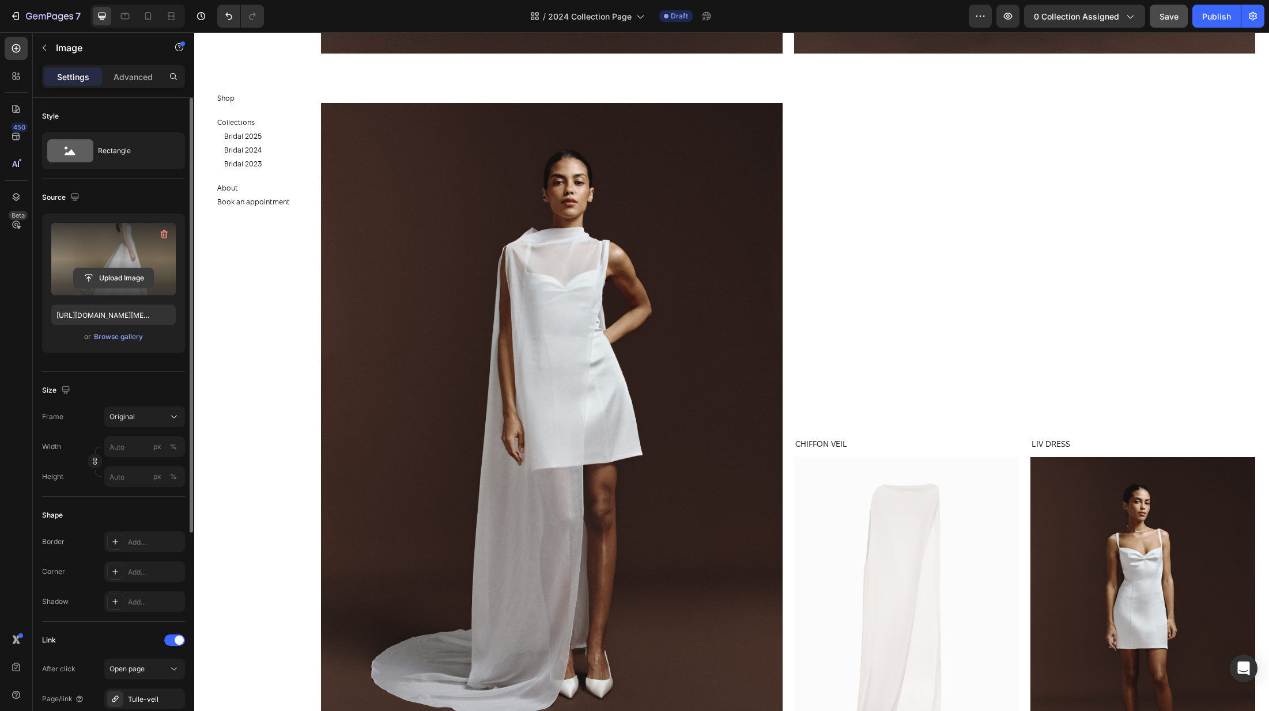
click at [109, 279] on input "file" at bounding box center [114, 278] width 80 height 20
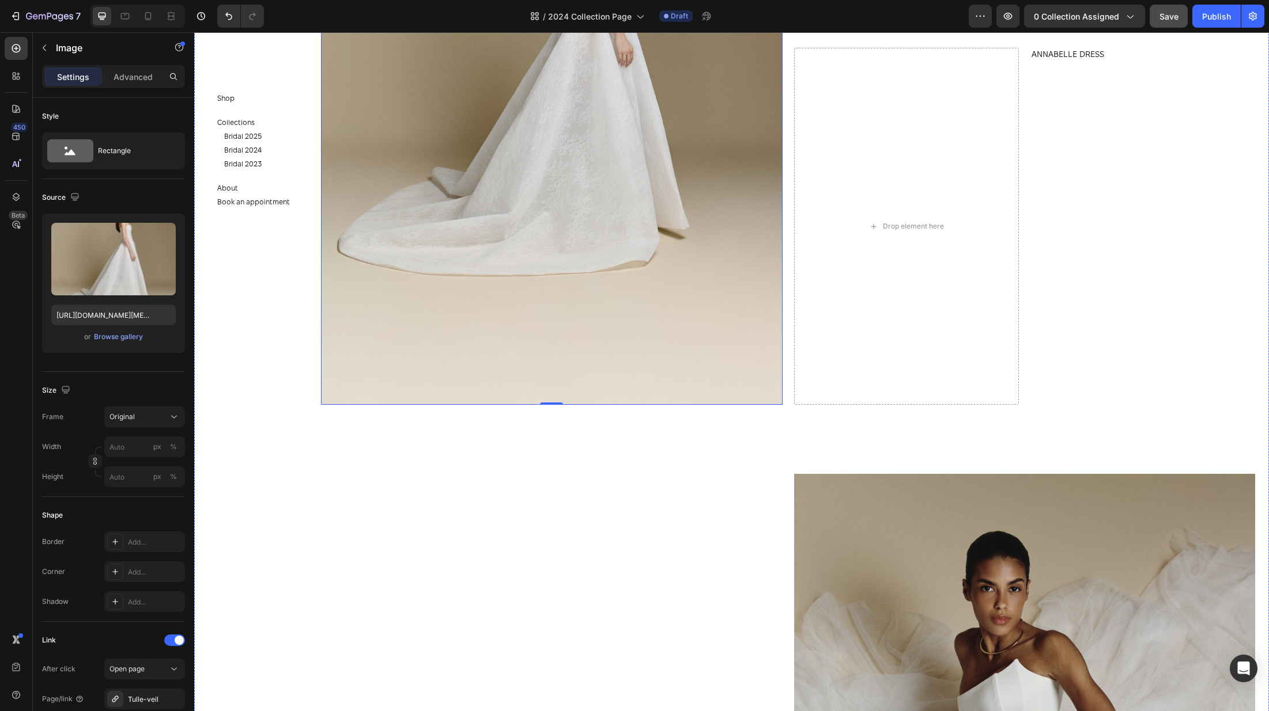
scroll to position [2982, 0]
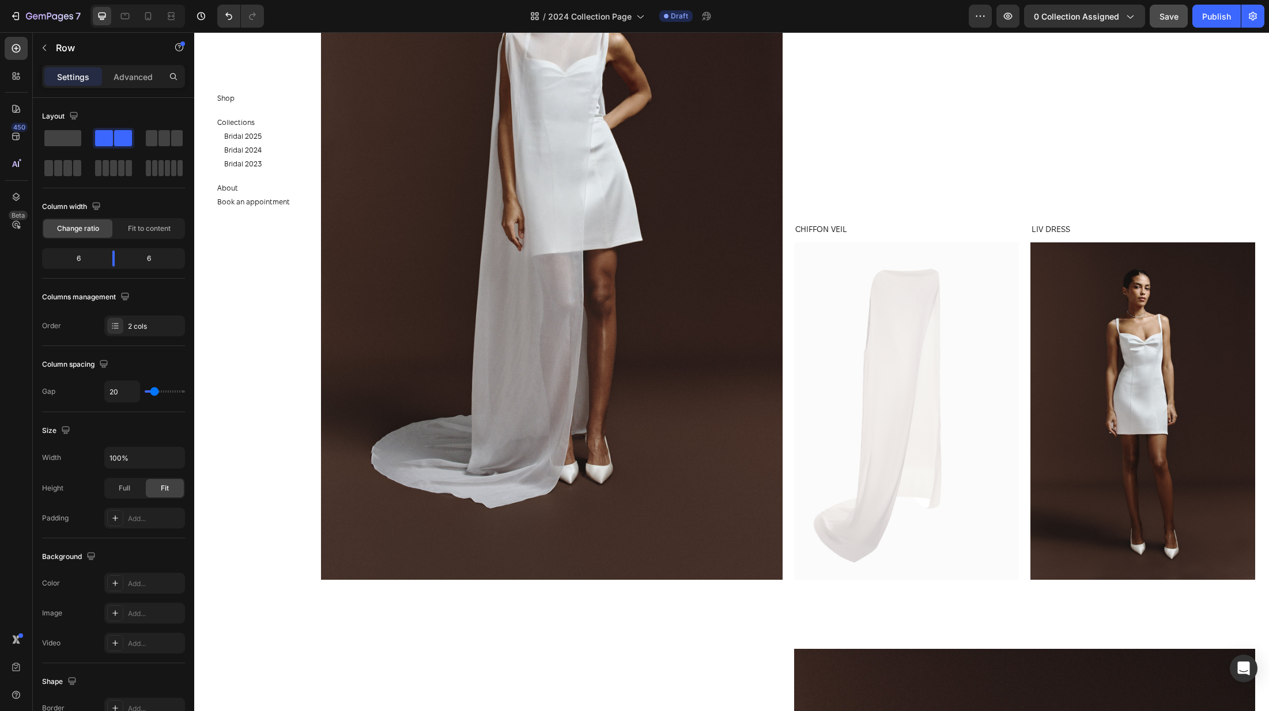
scroll to position [5894, 0]
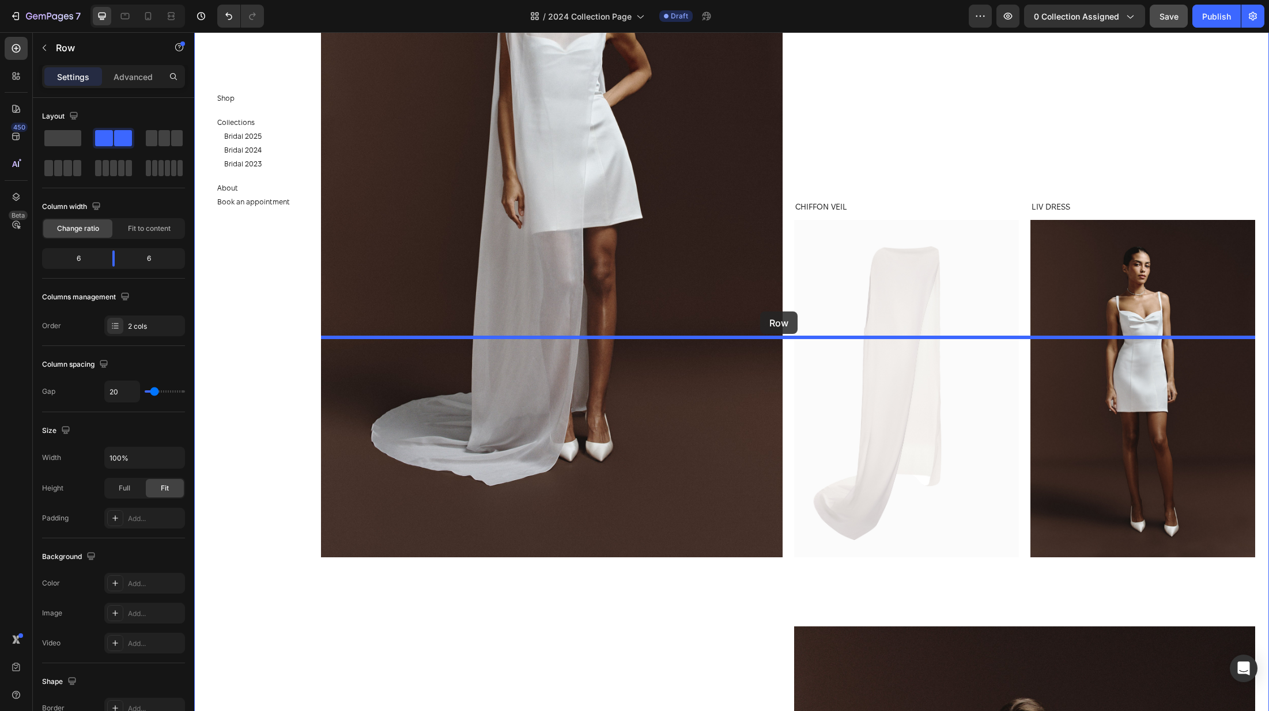
drag, startPoint x: 331, startPoint y: 64, endPoint x: 760, endPoint y: 312, distance: 495.1
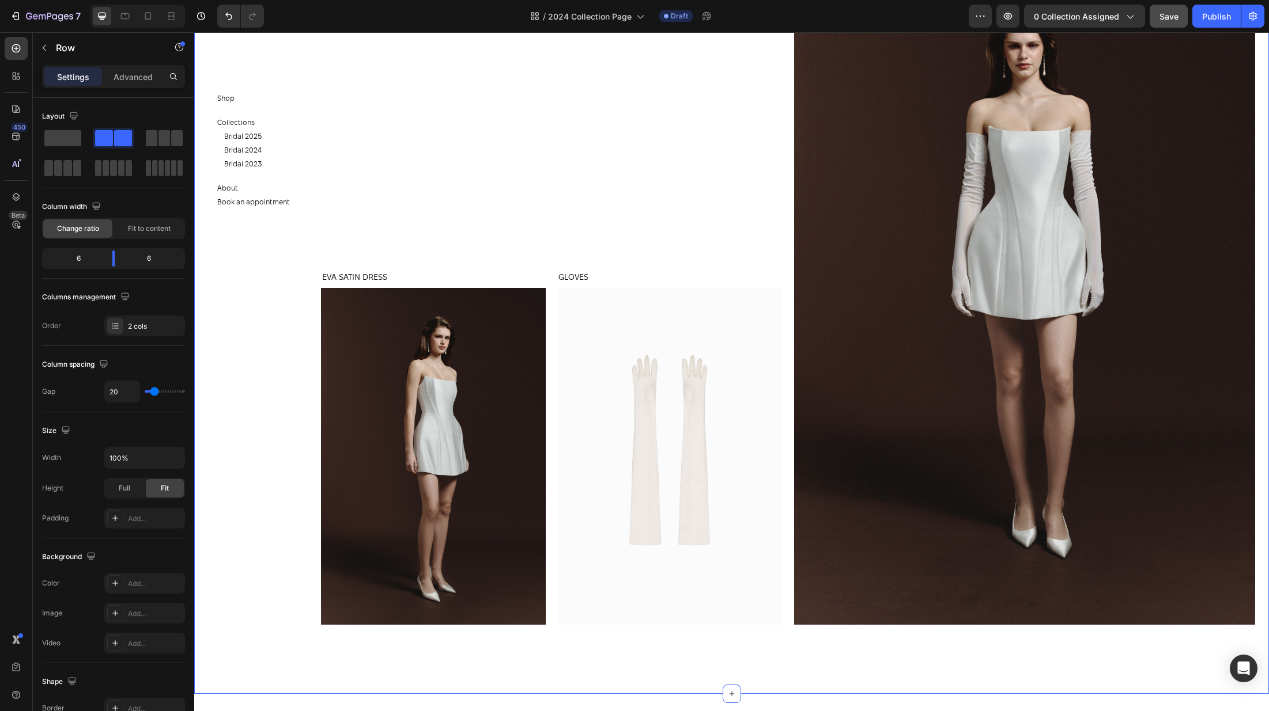
scroll to position [5131, 0]
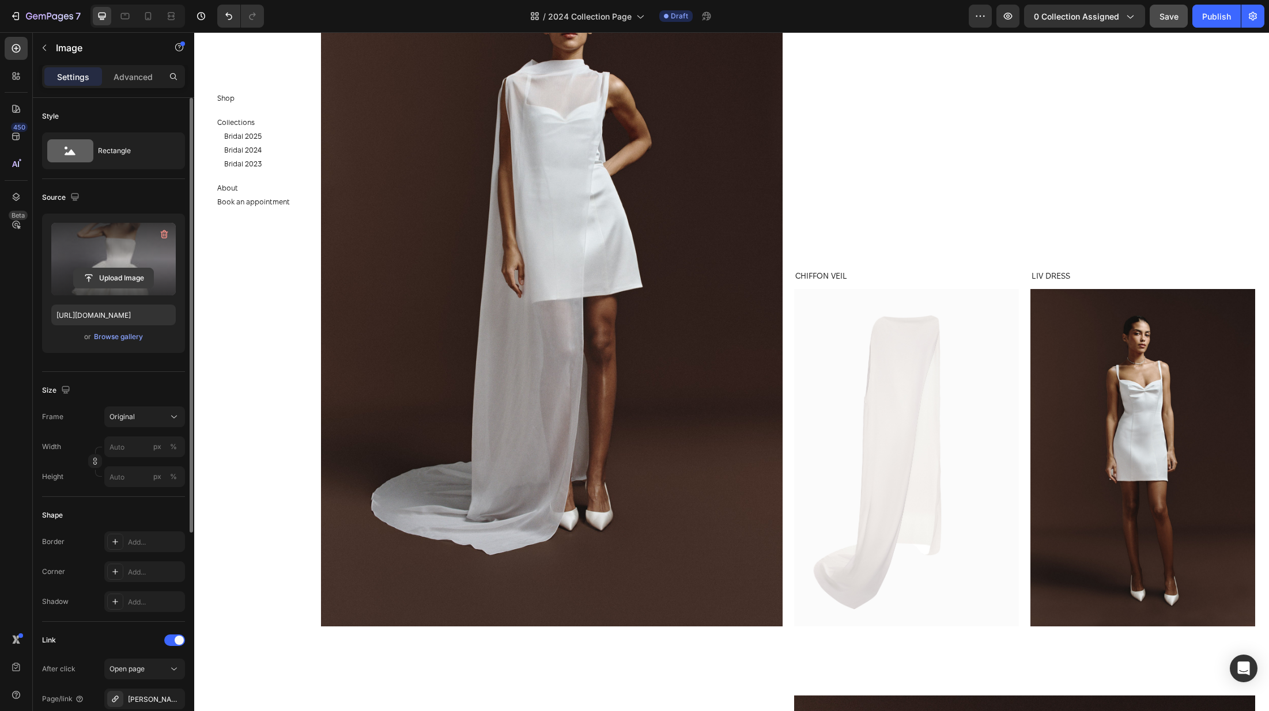
click at [138, 283] on input "file" at bounding box center [114, 278] width 80 height 20
type input "https://cdn.shopify.com/s/files/1/0576/3786/3521/files/gempages_563336841122546…"
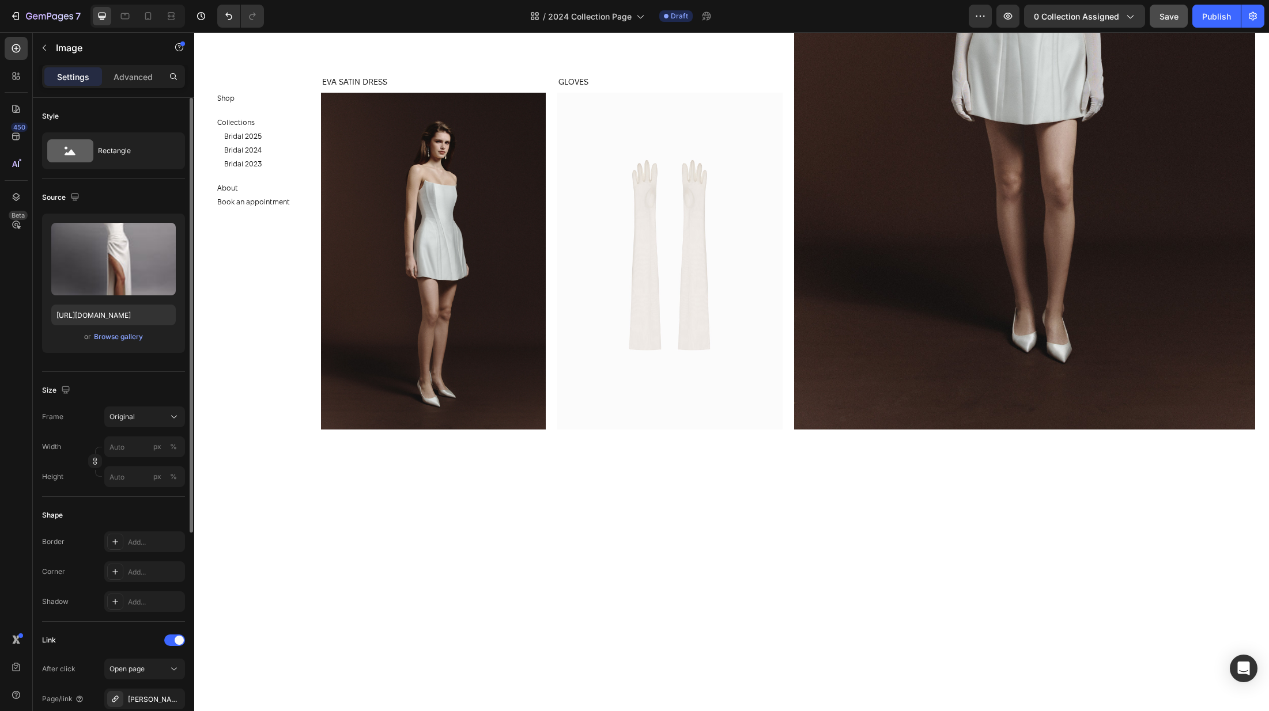
scroll to position [6089, 0]
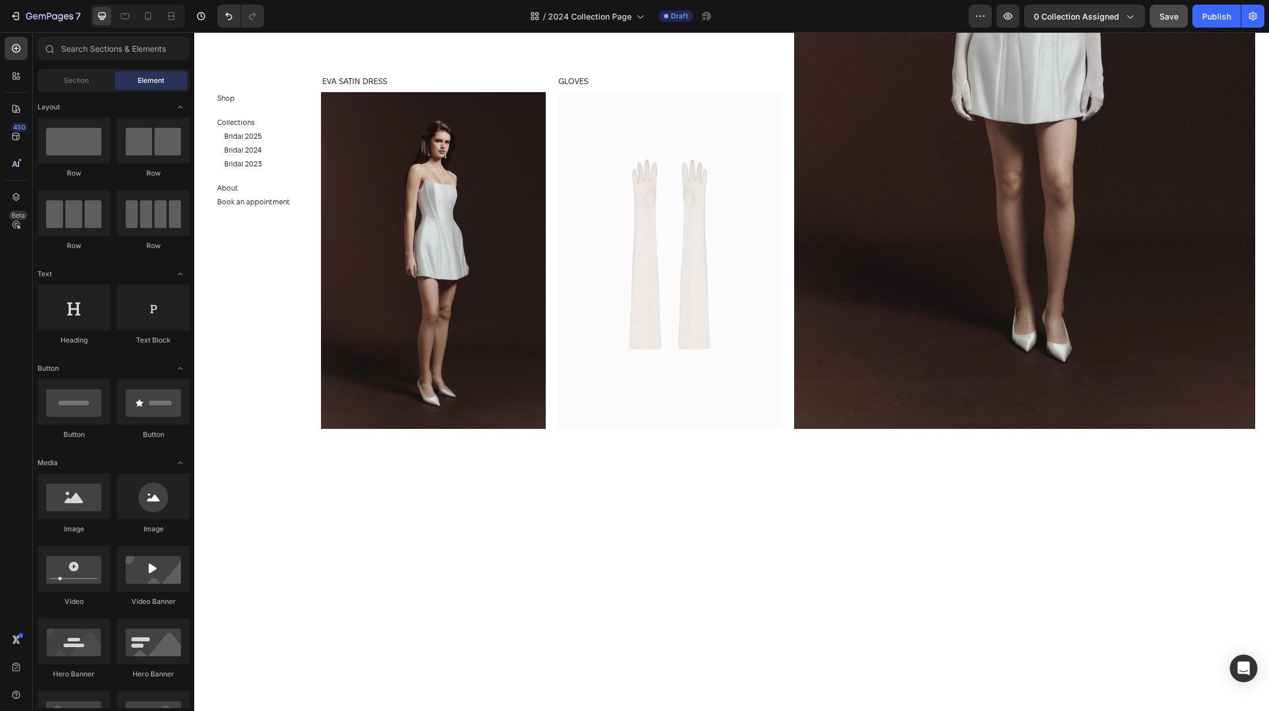
scroll to position [5416, 0]
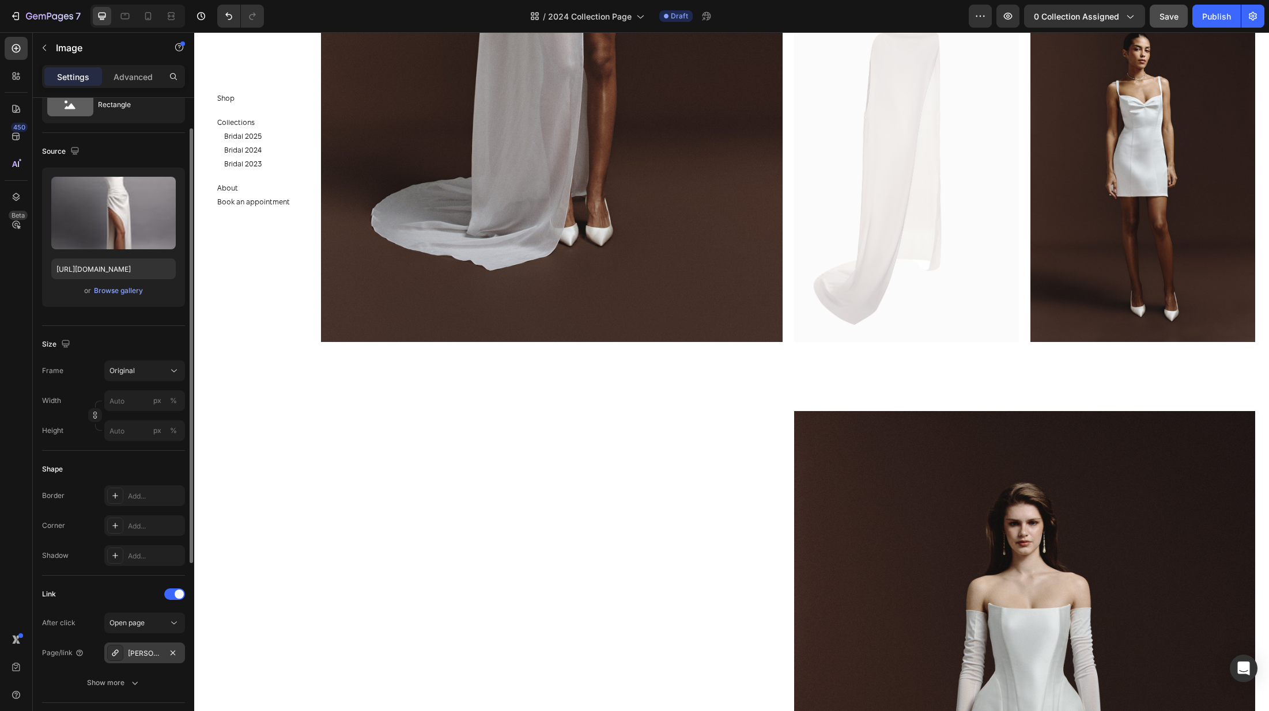
click at [139, 650] on div "[PERSON_NAME]-dress" at bounding box center [144, 654] width 33 height 10
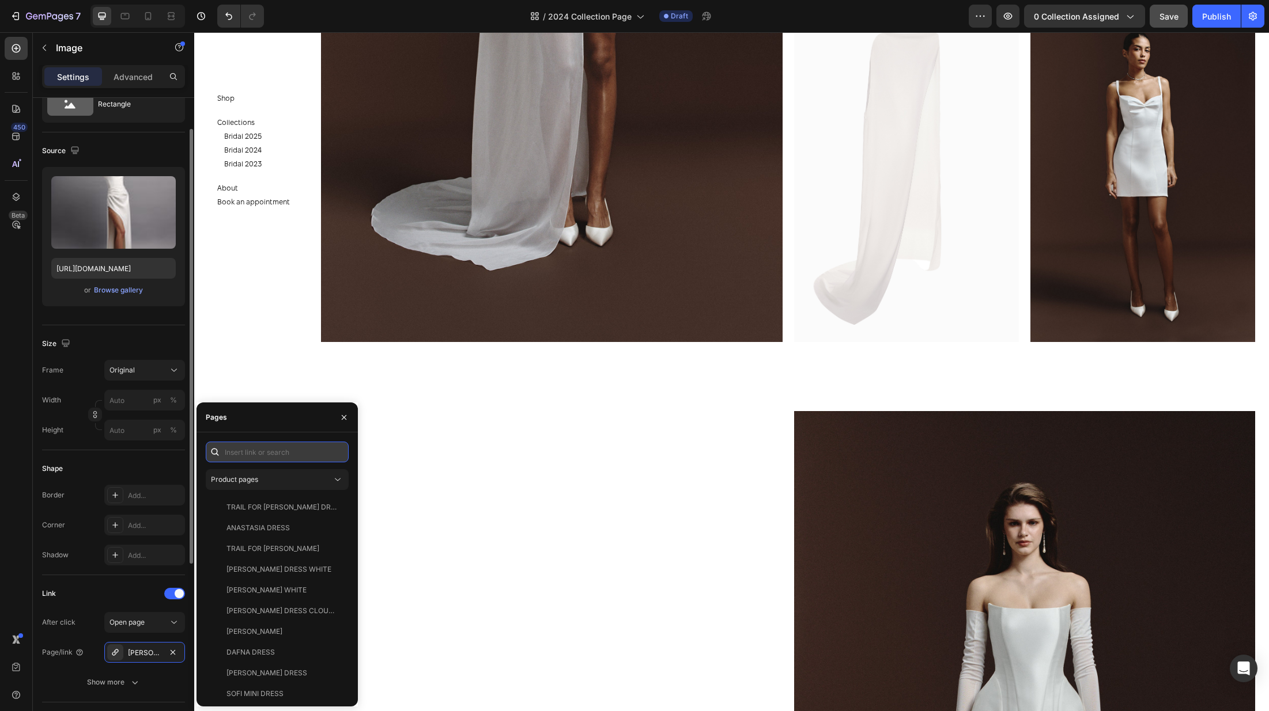
click at [264, 453] on input "text" at bounding box center [277, 452] width 143 height 21
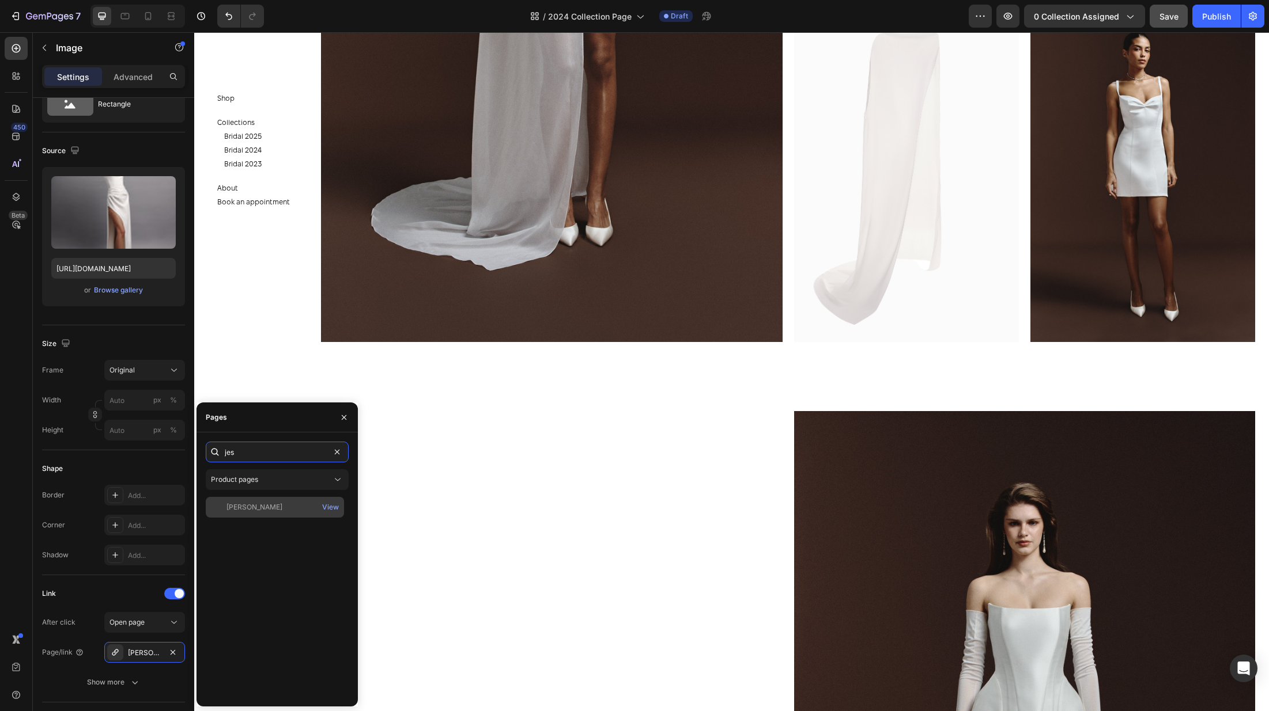
type input "jes"
click at [293, 506] on div "[PERSON_NAME]" at bounding box center [274, 507] width 129 height 10
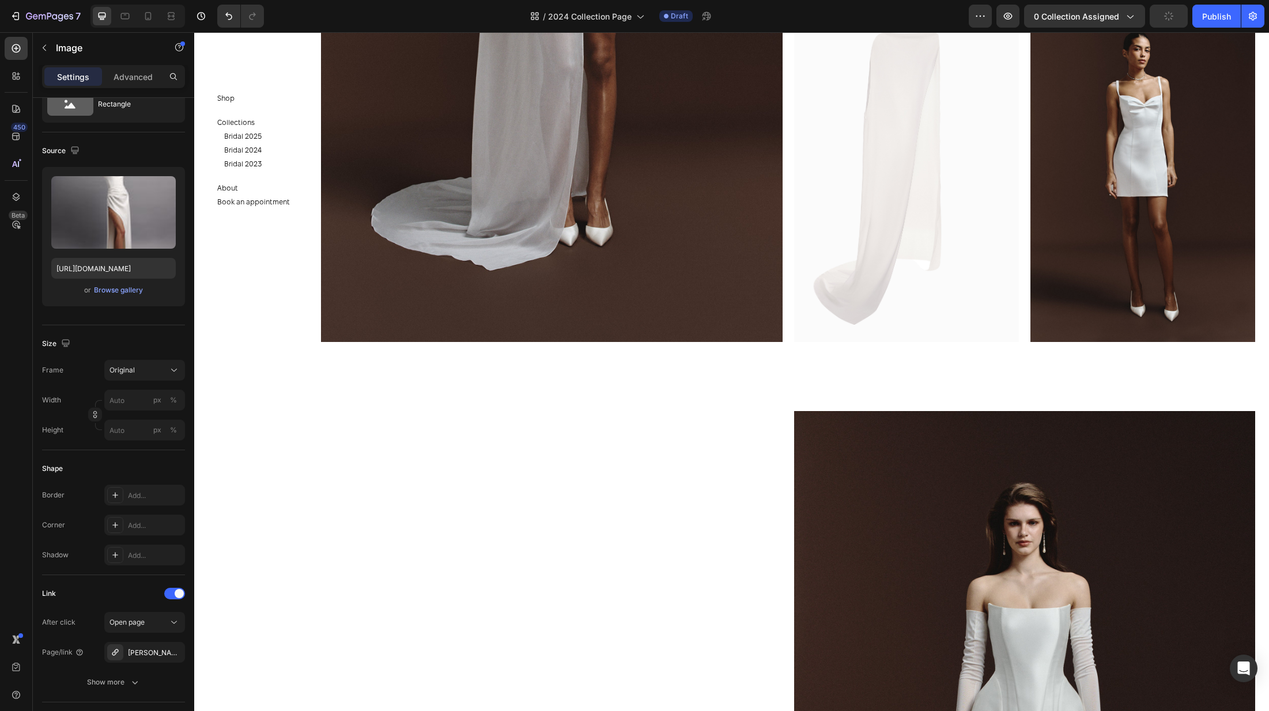
scroll to position [6089, 0]
drag, startPoint x: 803, startPoint y: 63, endPoint x: 435, endPoint y: 246, distance: 410.7
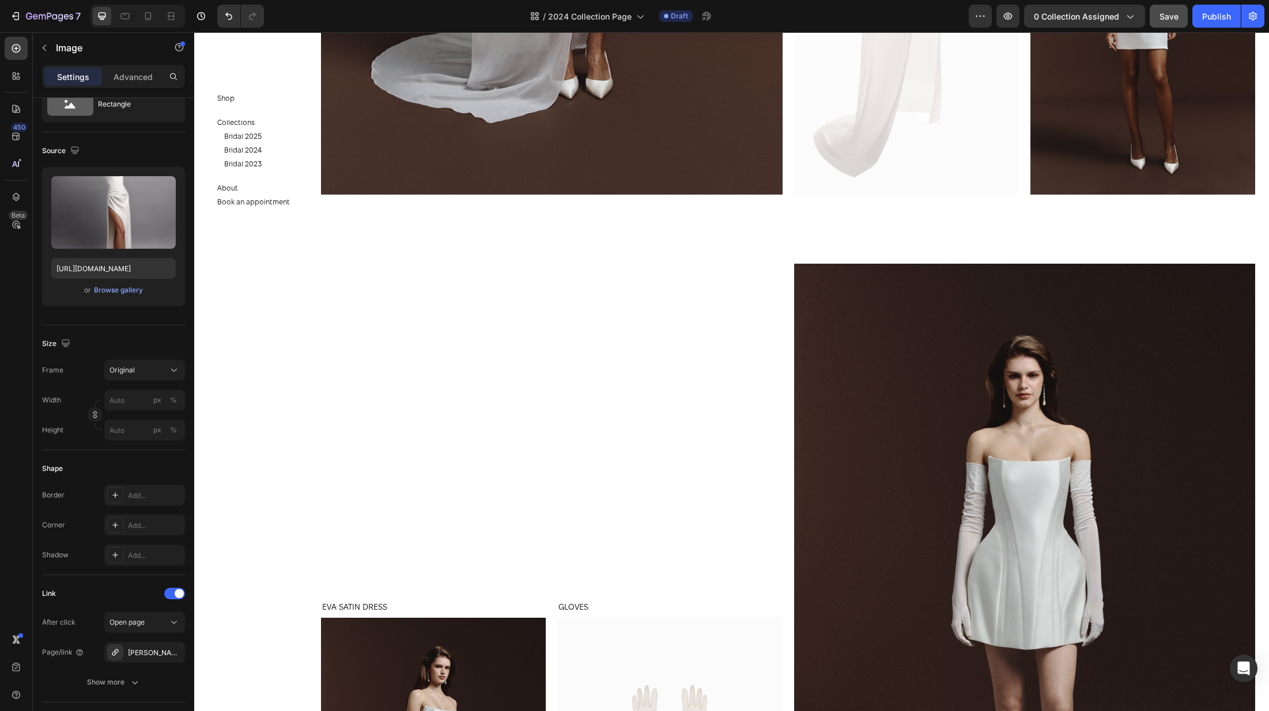
scroll to position [5751, 0]
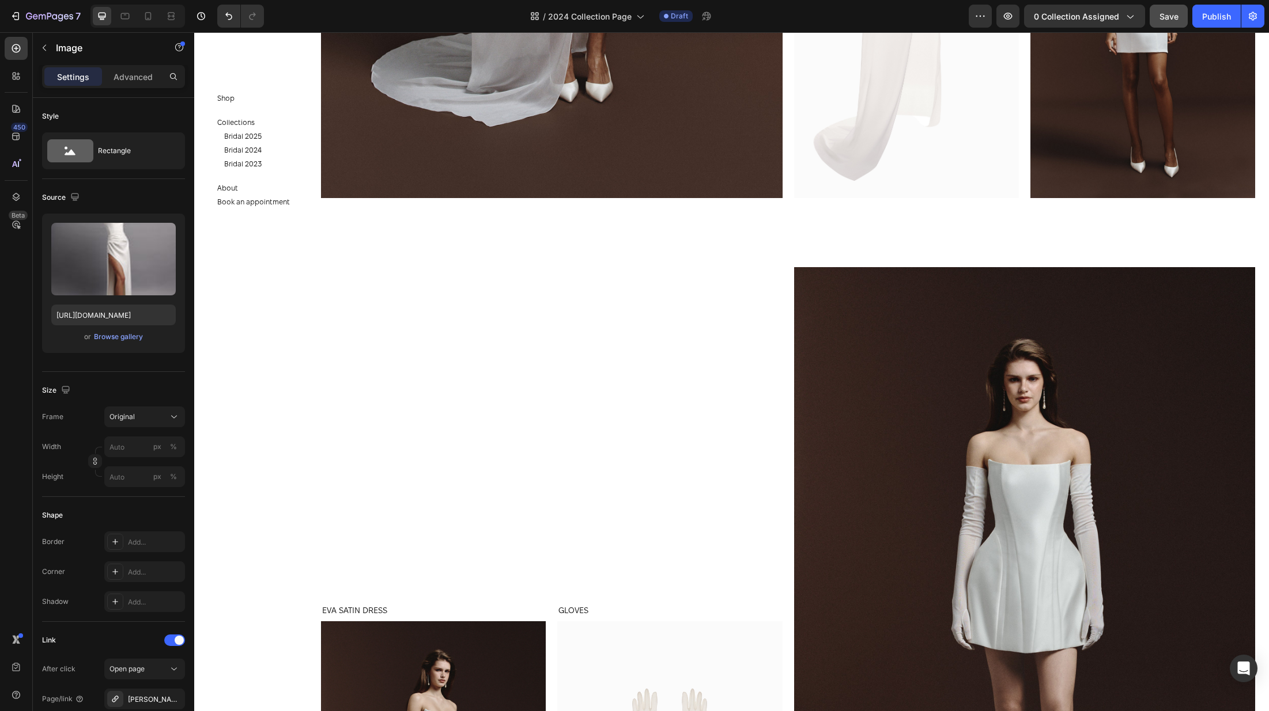
scroll to position [5378, 0]
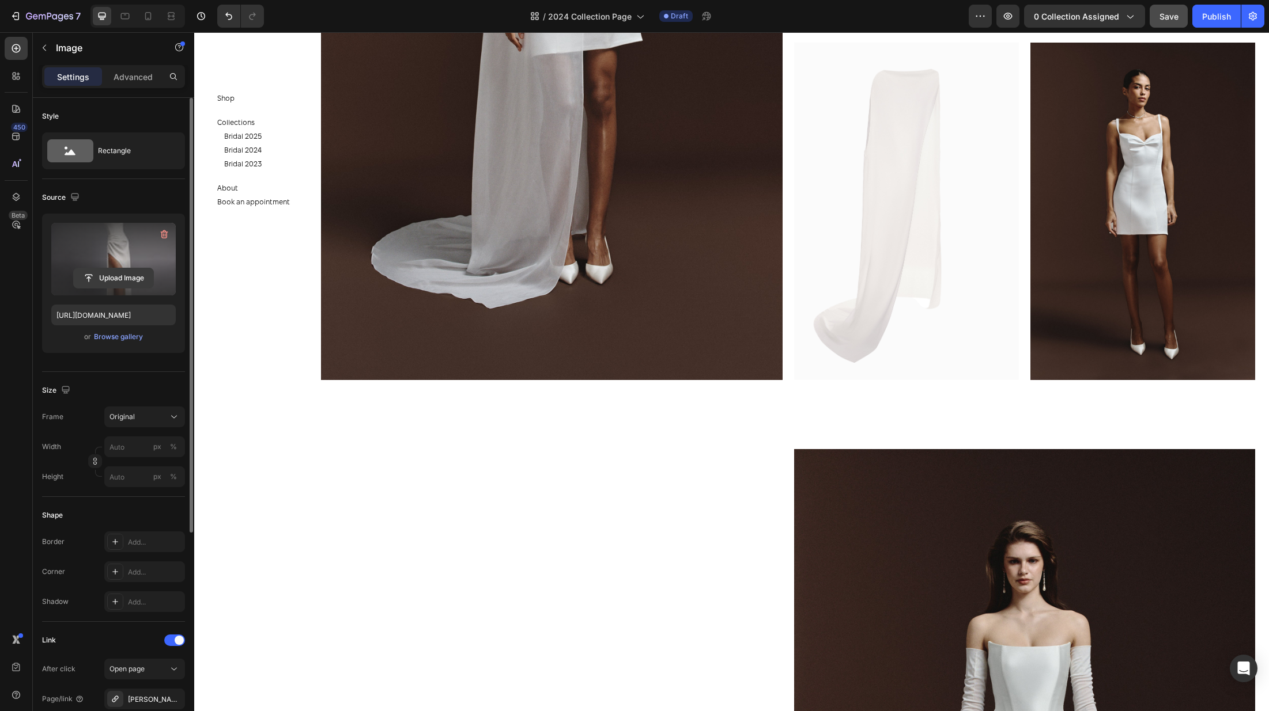
click at [96, 279] on input "file" at bounding box center [114, 278] width 80 height 20
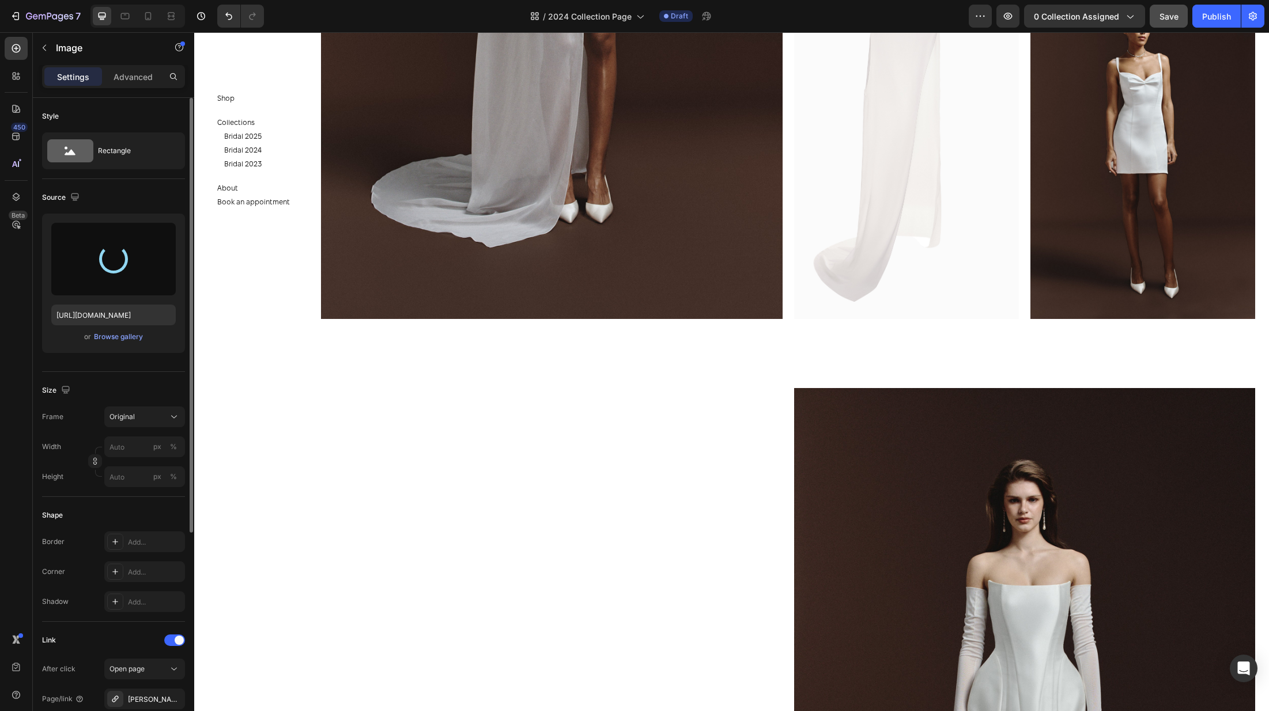
scroll to position [5505, 0]
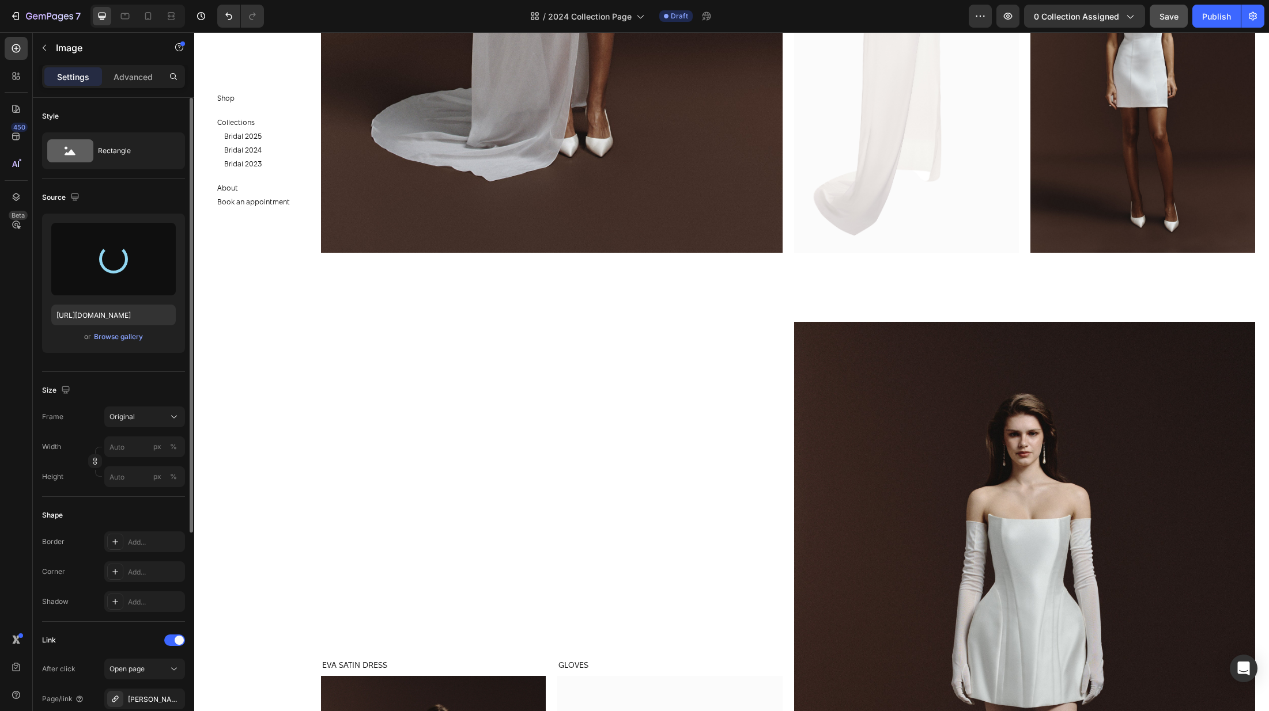
type input "https://cdn.shopify.com/s/files/1/0576/3786/3521/files/gempages_563336841122546…"
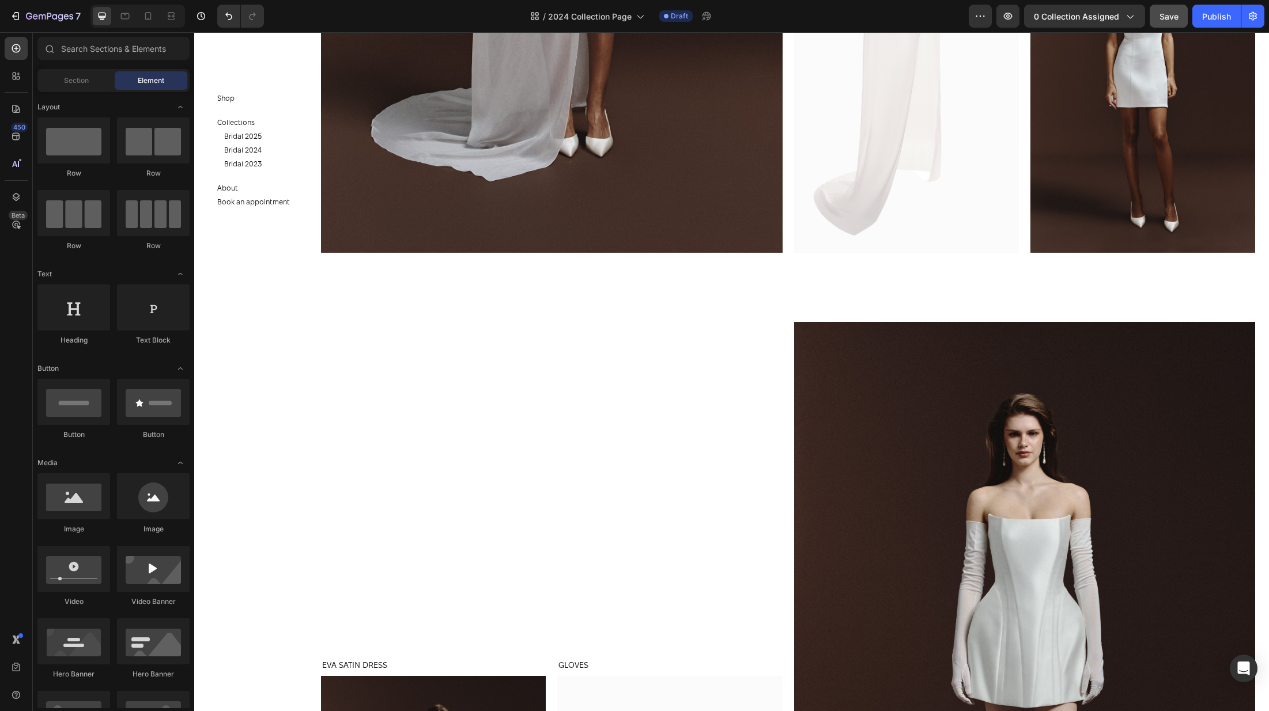
click at [245, 542] on section "Shop Button Collections Button Bridal 2025 Button Bridal 2024 Button Bridal 202…" at bounding box center [261, 371] width 134 height 679
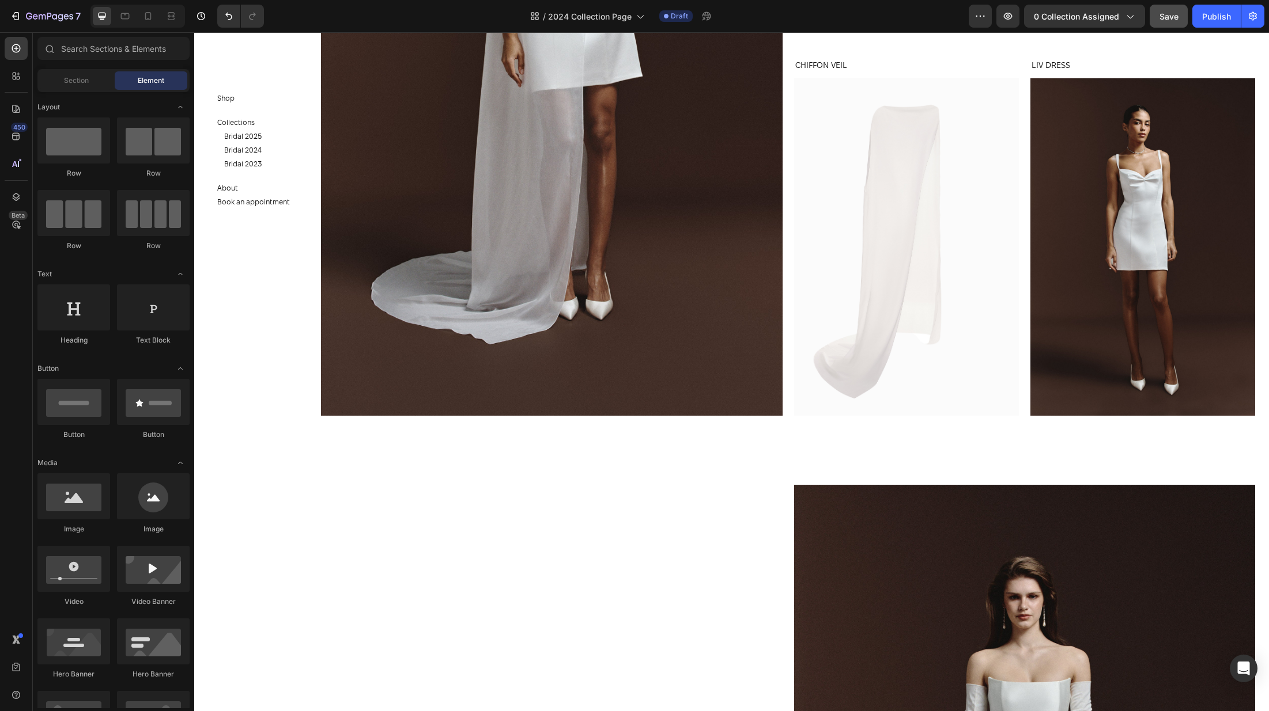
scroll to position [5170, 0]
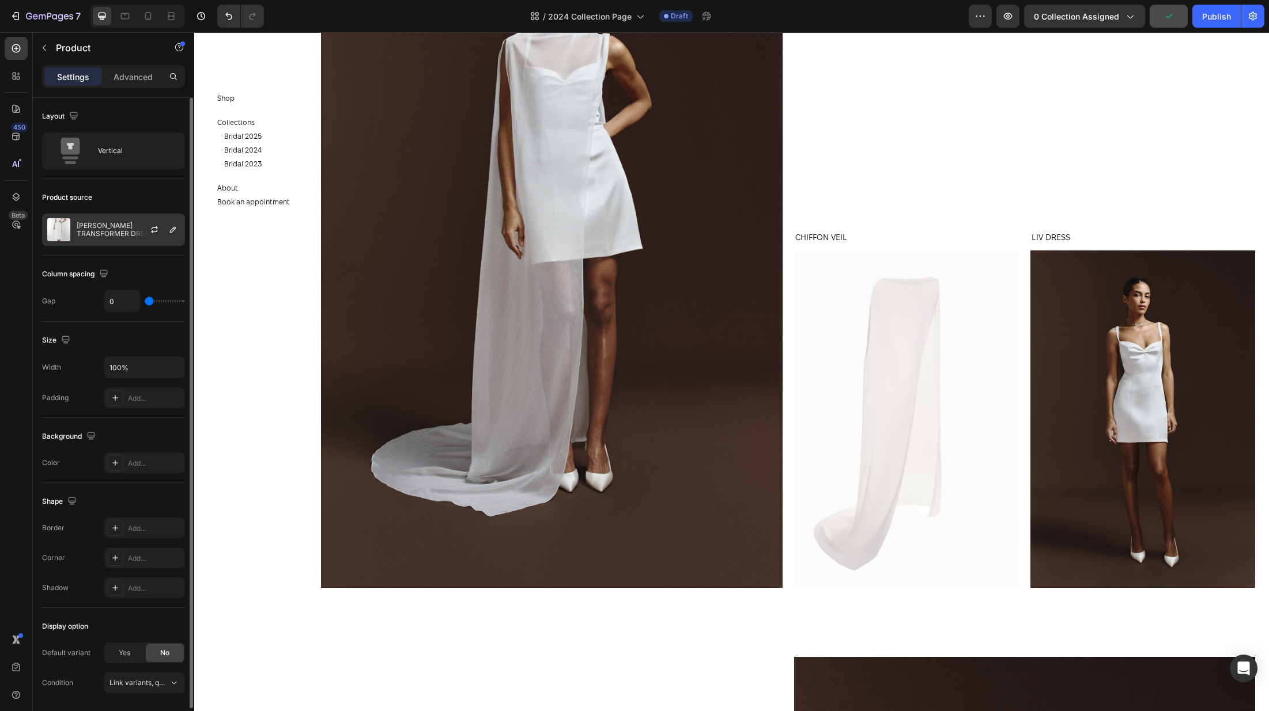
click at [127, 223] on div "[PERSON_NAME] TRANSFORMER DRESS" at bounding box center [113, 230] width 143 height 32
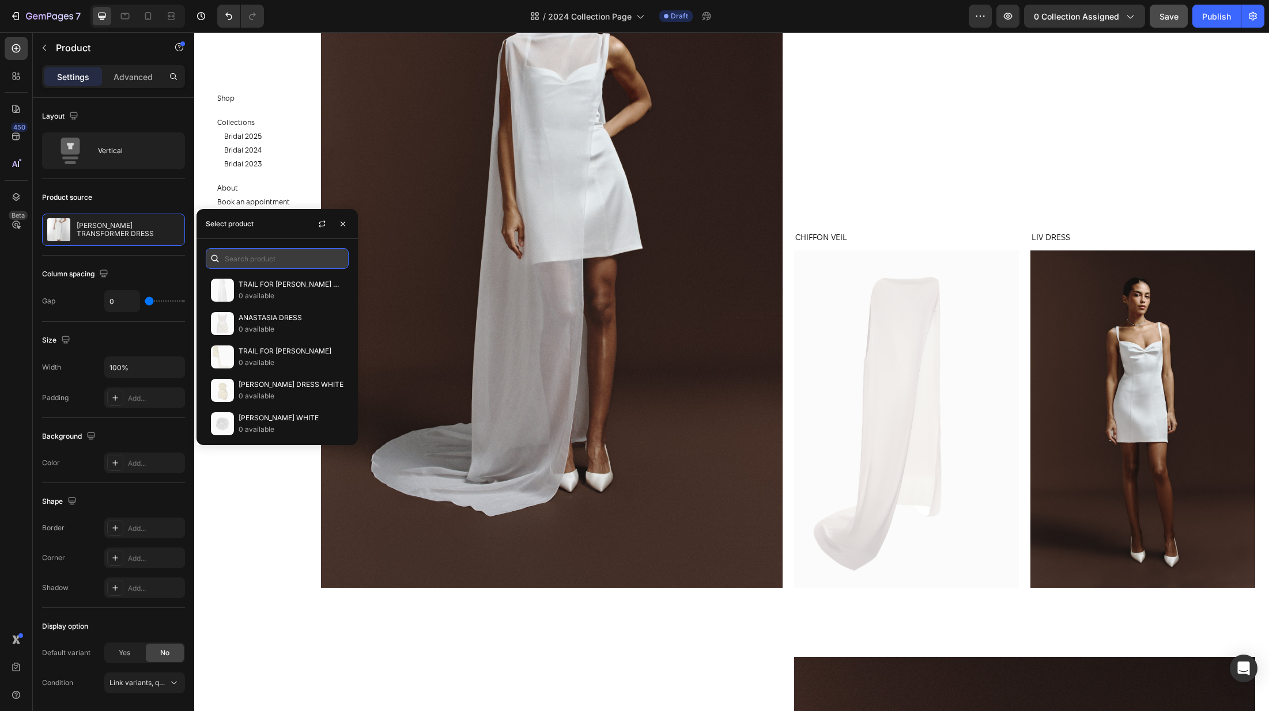
click at [274, 261] on input "text" at bounding box center [277, 258] width 143 height 21
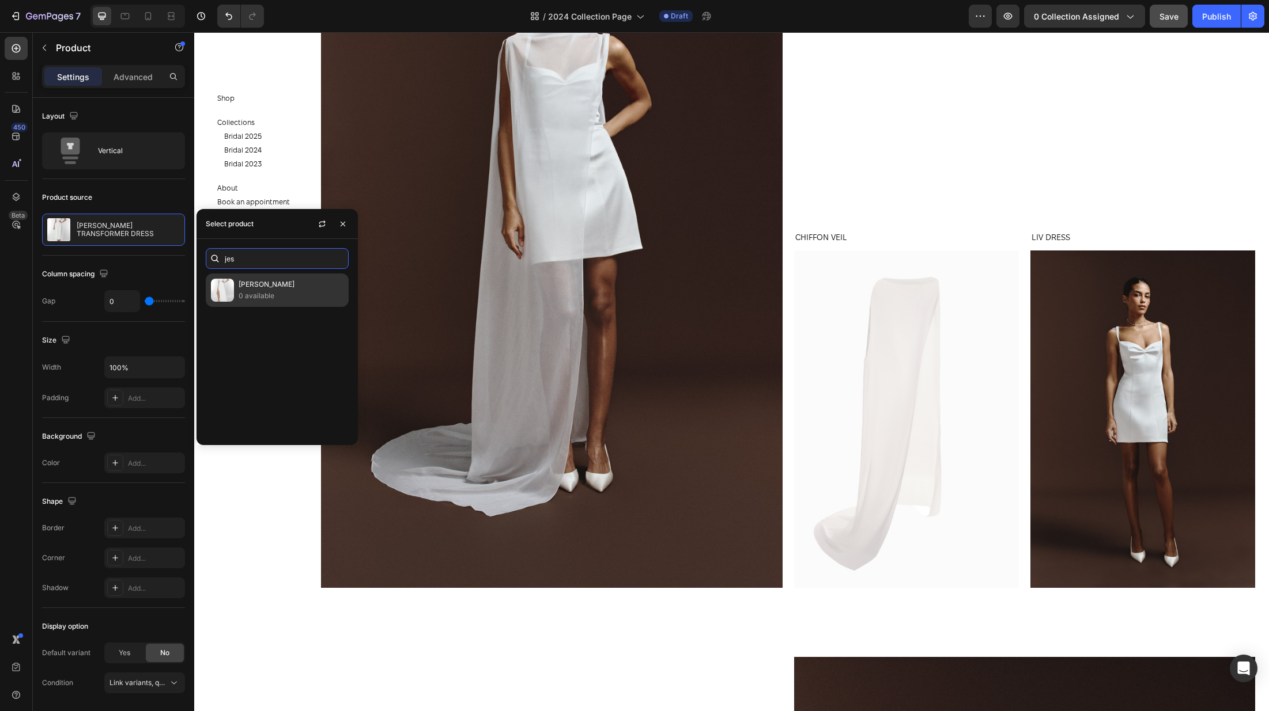
type input "jes"
click at [288, 277] on div "JESSICA DRESS 0 available" at bounding box center [277, 290] width 143 height 33
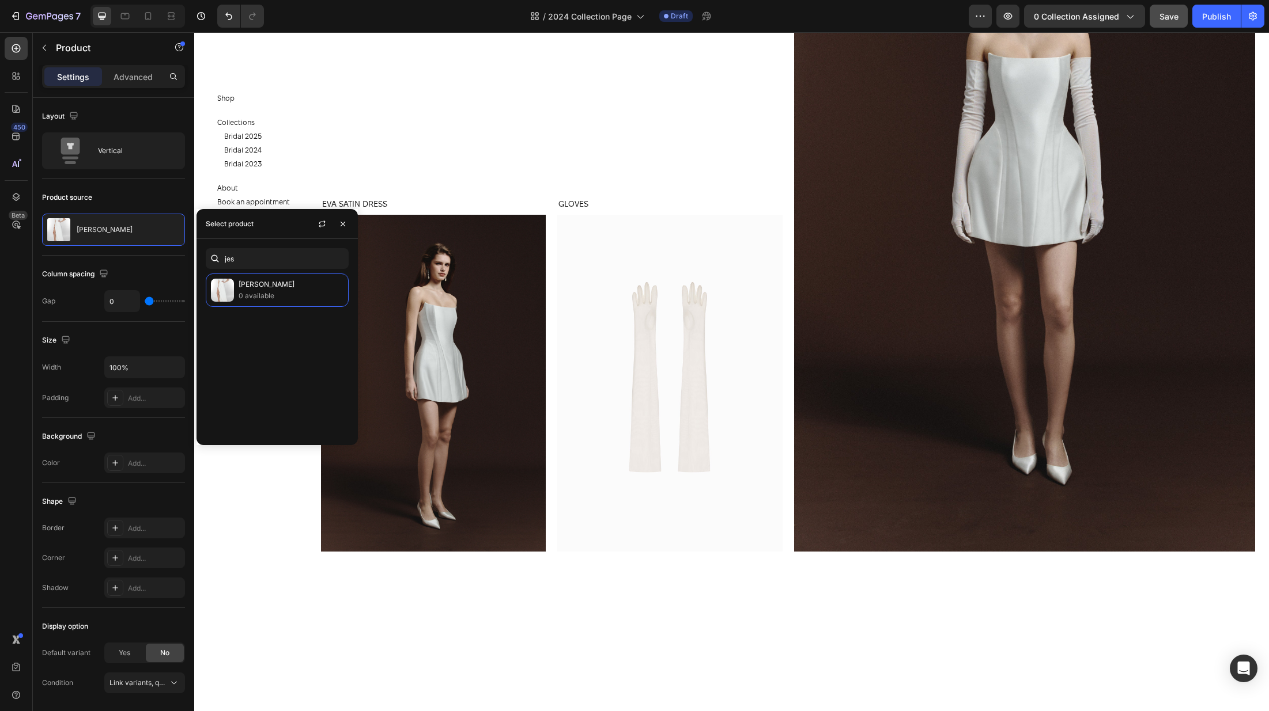
scroll to position [6049, 0]
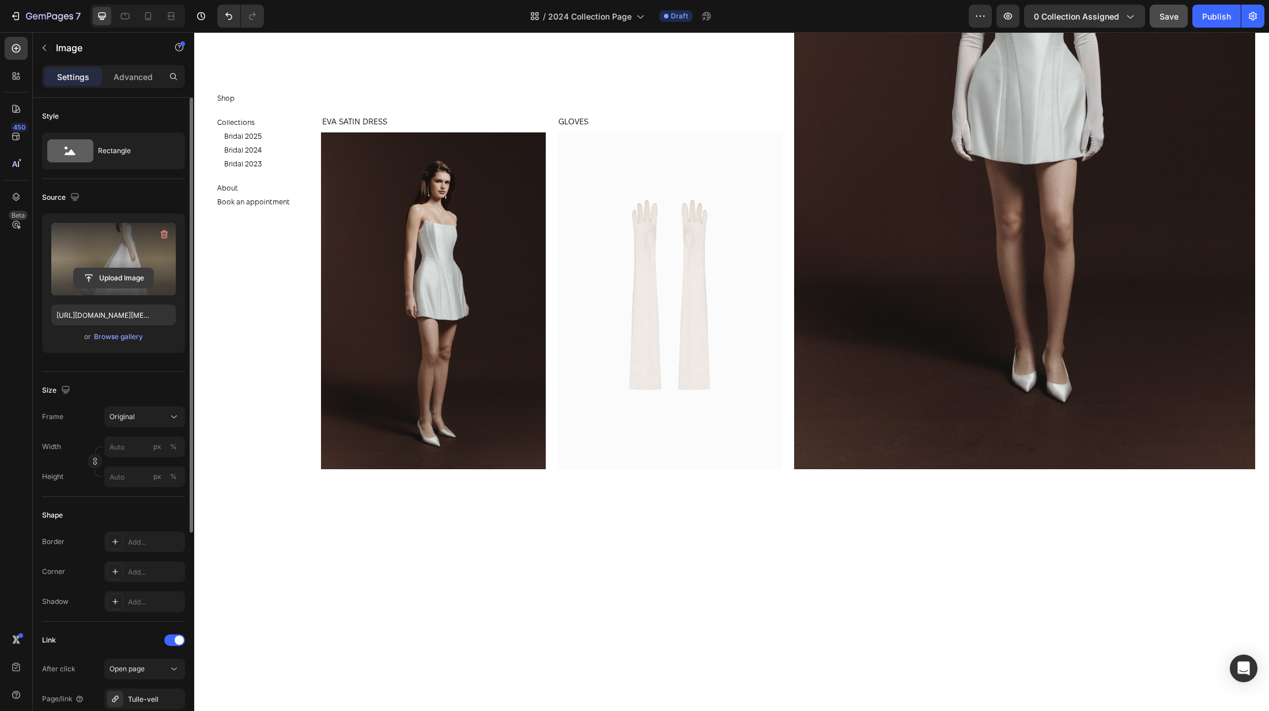
click at [127, 277] on input "file" at bounding box center [114, 278] width 80 height 20
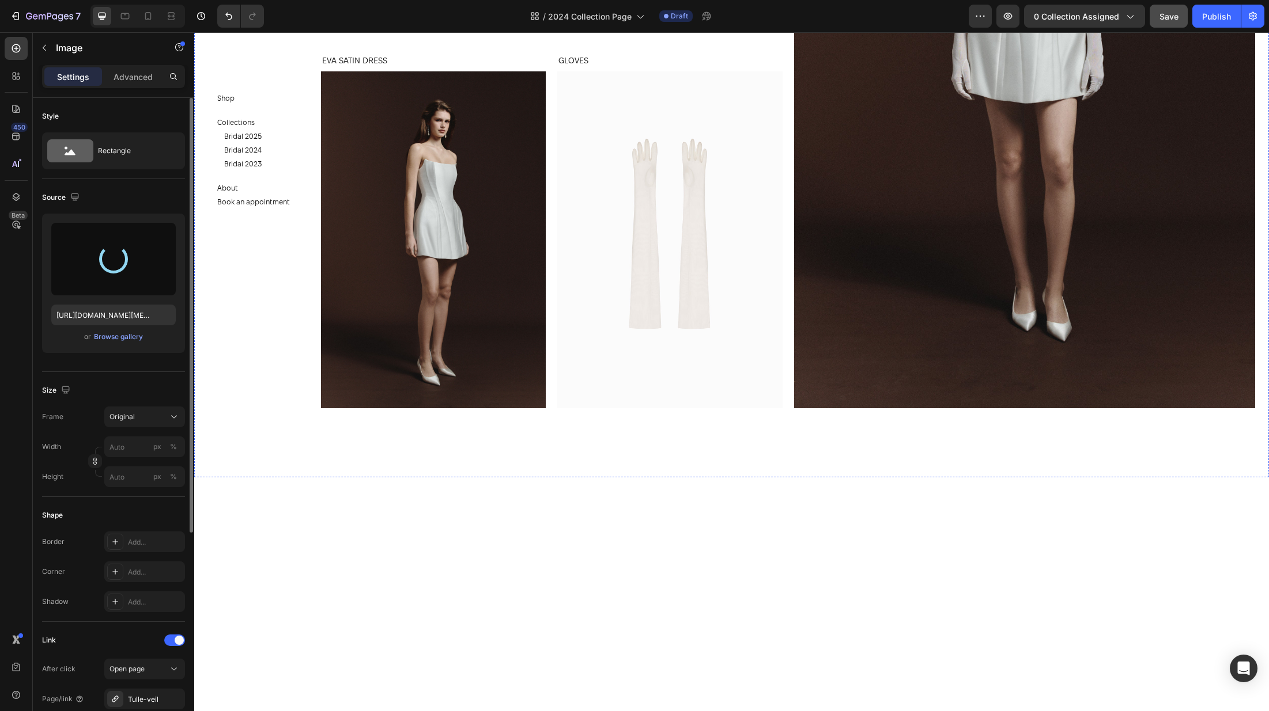
scroll to position [6192, 0]
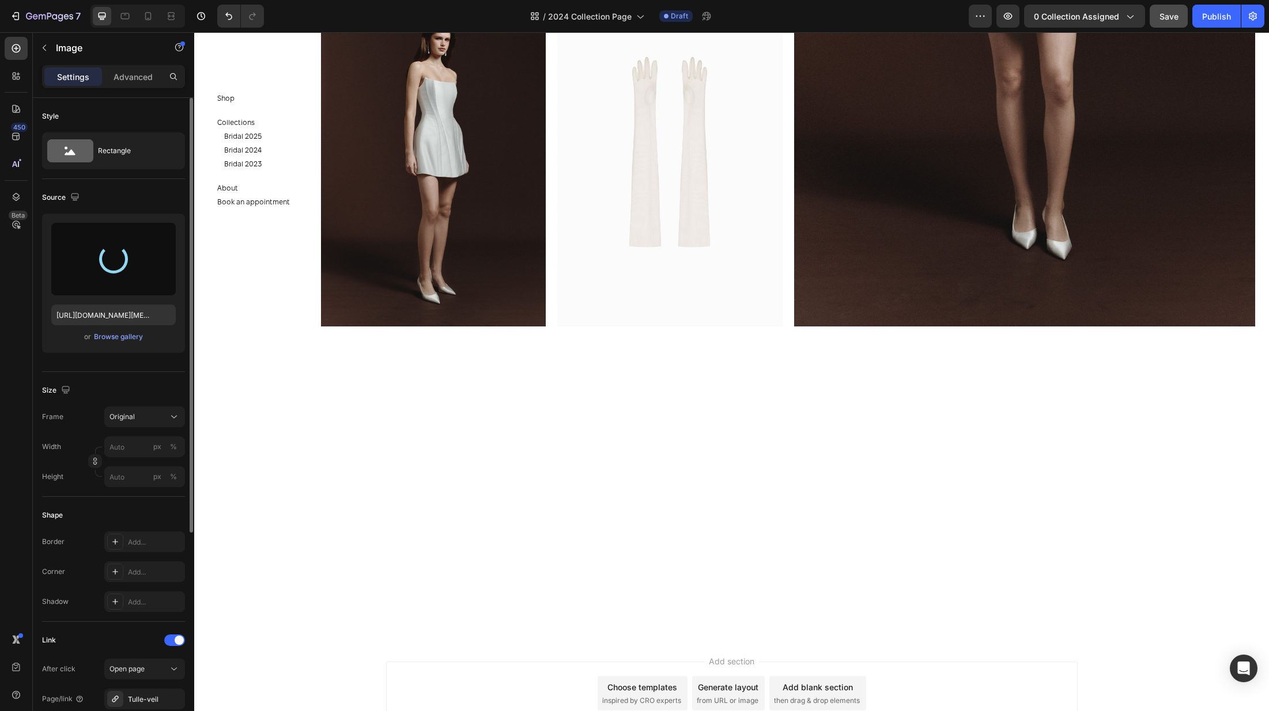
type input "[URL][DOMAIN_NAME]"
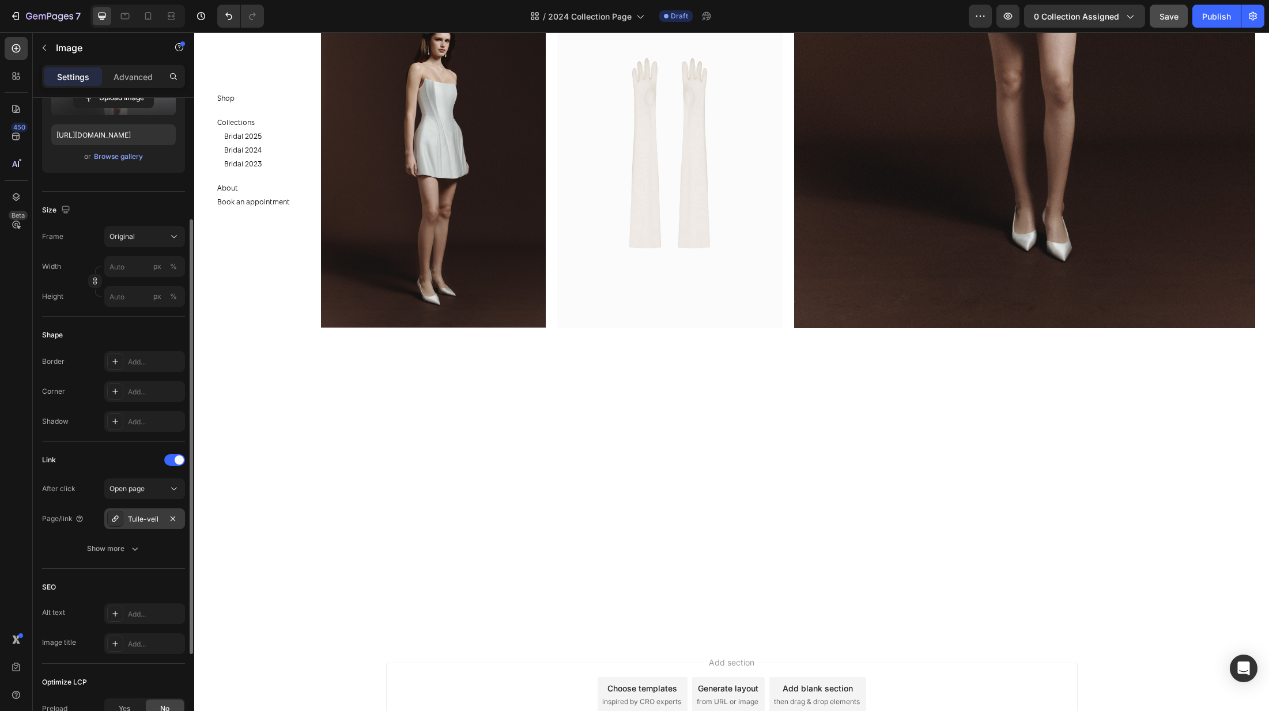
scroll to position [6194, 0]
click at [137, 517] on div "Tulle-veil" at bounding box center [144, 519] width 33 height 10
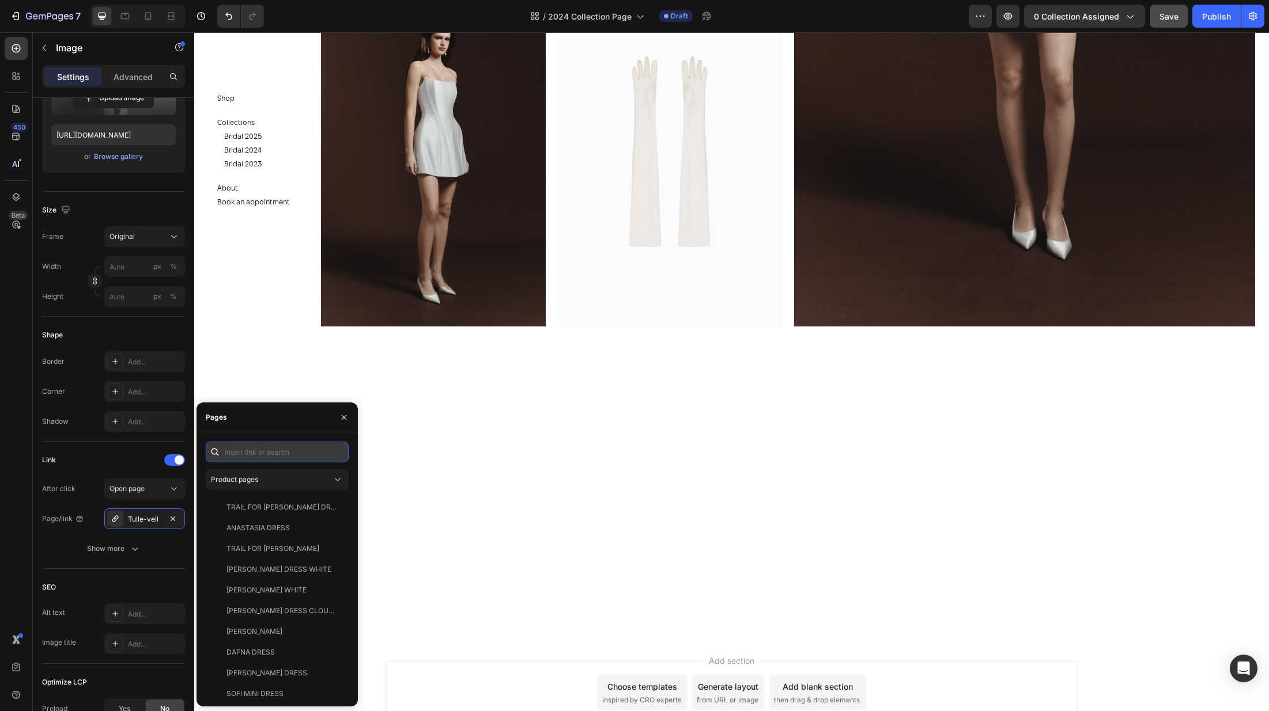
click at [258, 461] on input "text" at bounding box center [277, 452] width 143 height 21
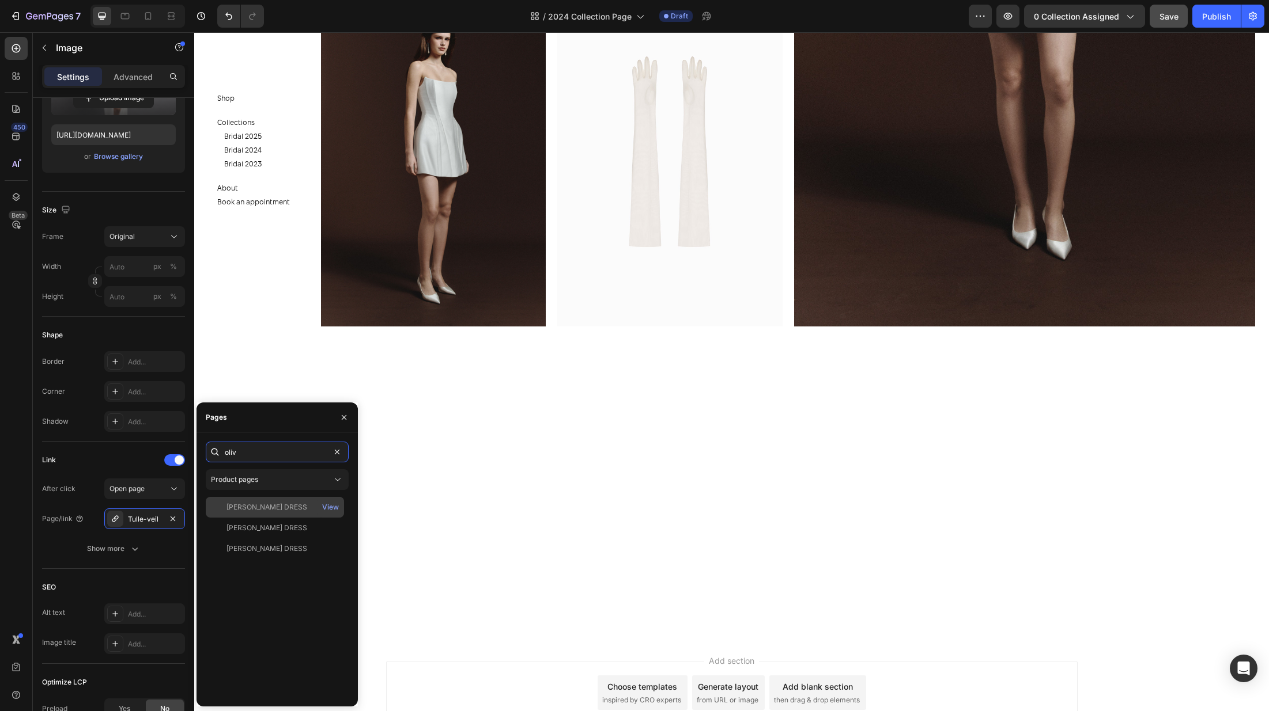
type input "oliv"
click at [274, 509] on div "[PERSON_NAME] DRESS" at bounding box center [274, 507] width 129 height 10
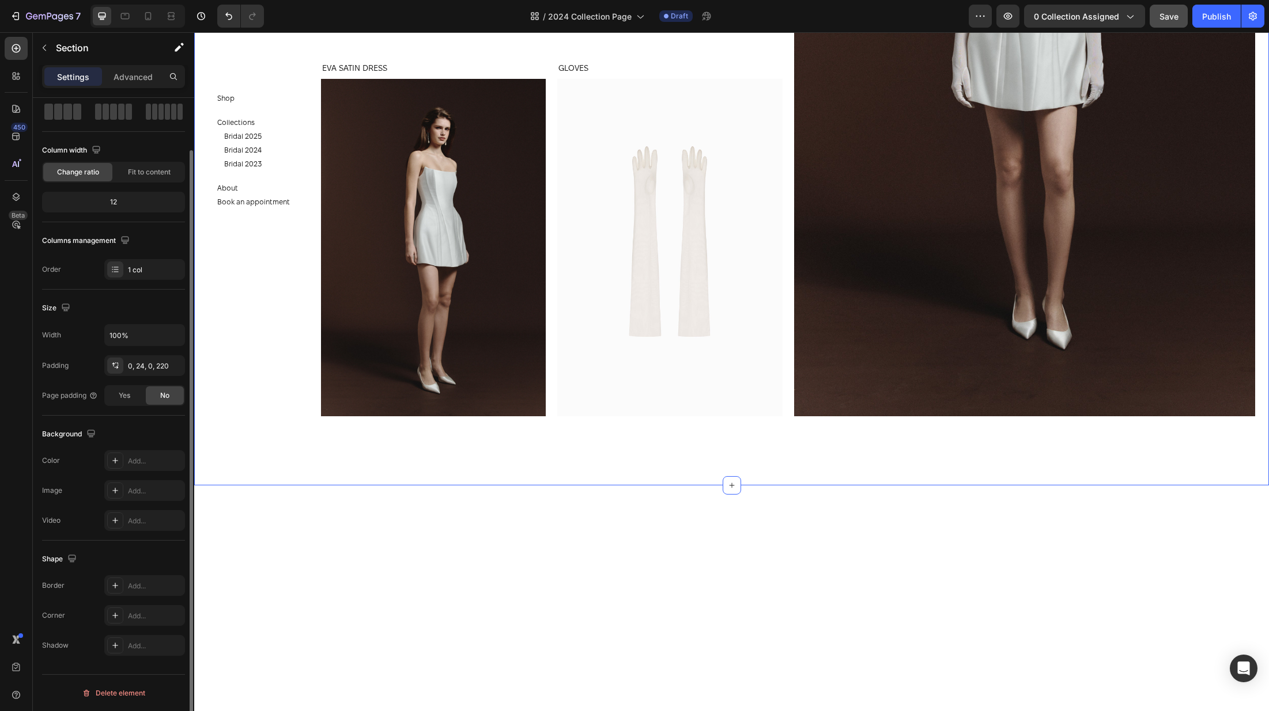
scroll to position [0, 0]
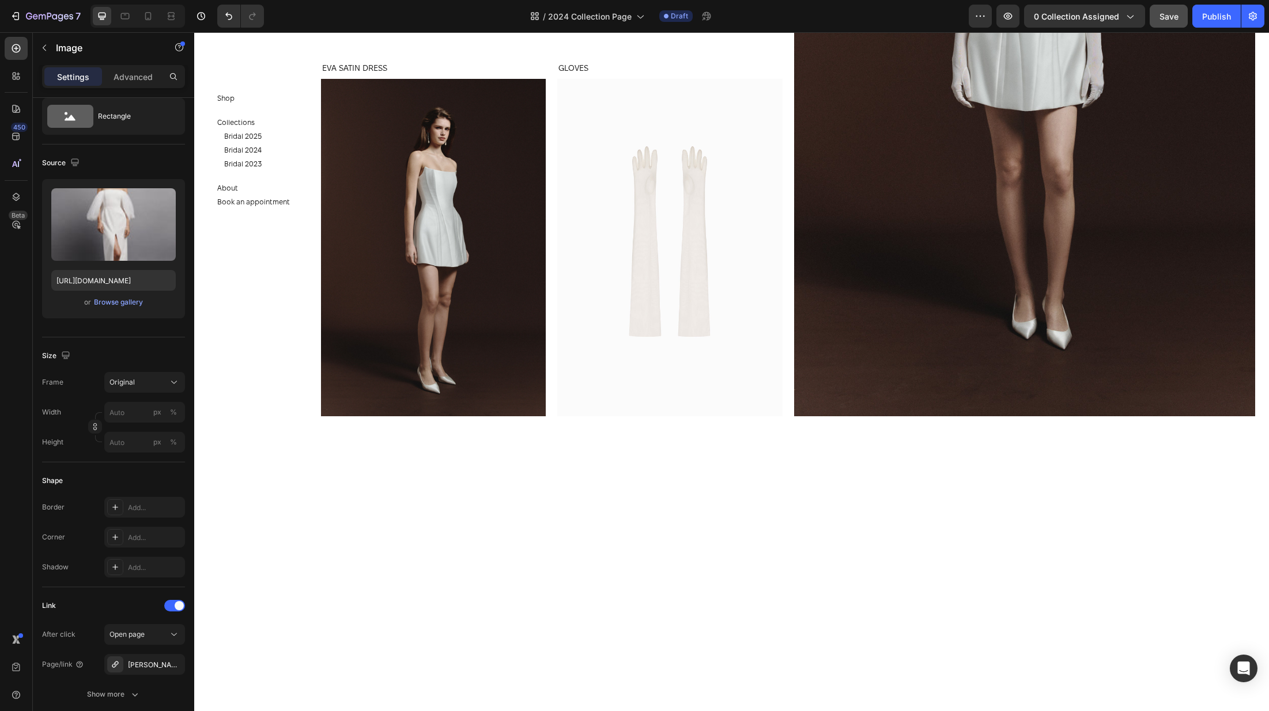
click at [156, 659] on div "Olivia-dress" at bounding box center [144, 664] width 81 height 21
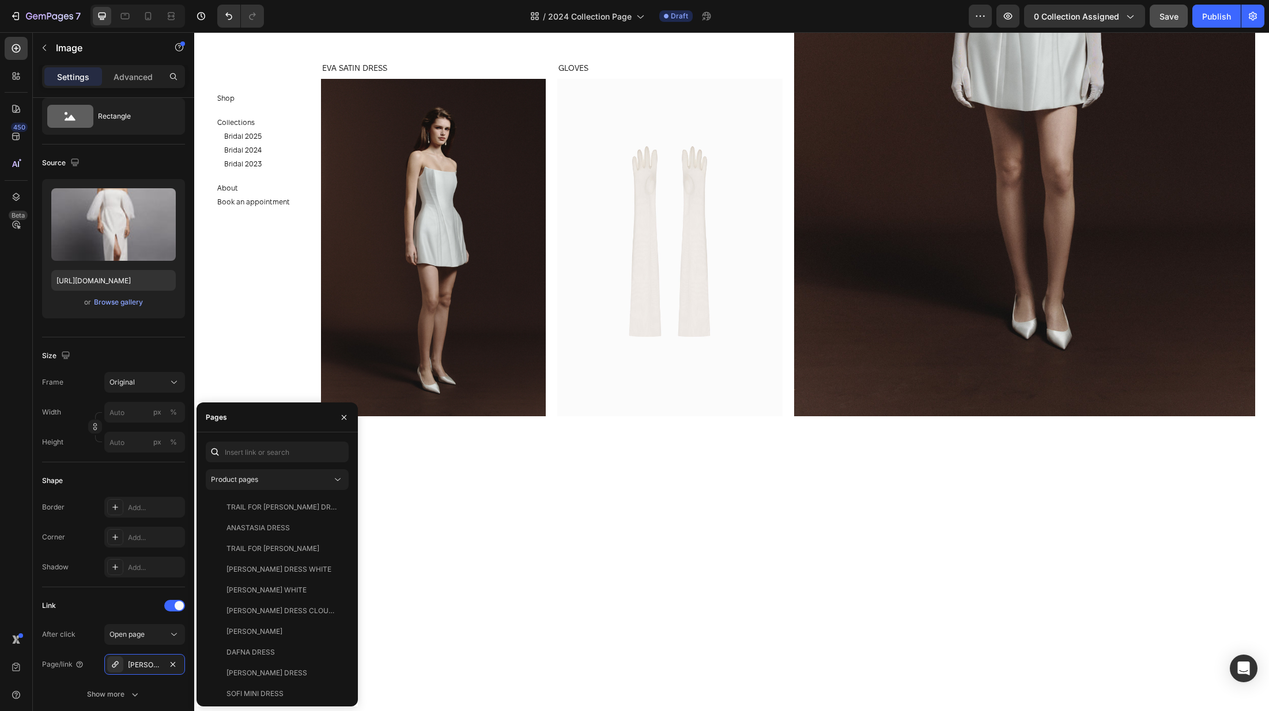
scroll to position [0, 0]
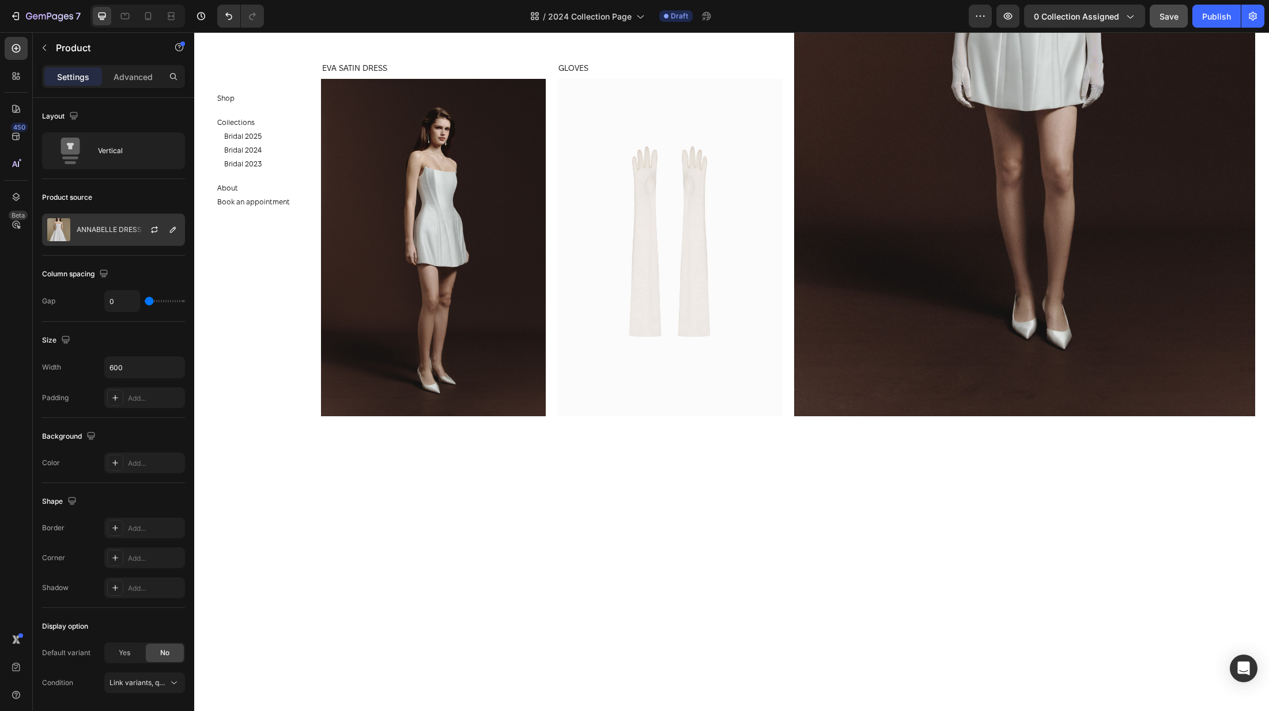
click at [122, 233] on p "ANNABELLE DRESS" at bounding box center [109, 230] width 65 height 8
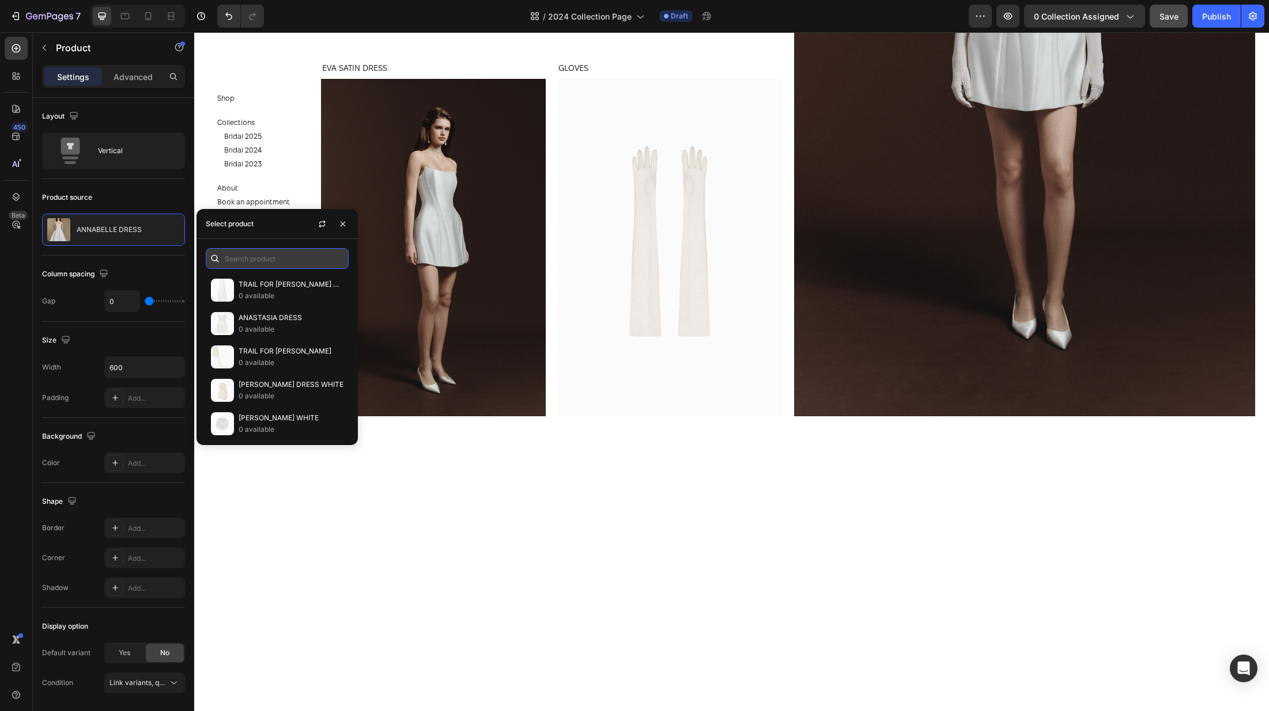
click at [237, 250] on input "text" at bounding box center [277, 258] width 143 height 21
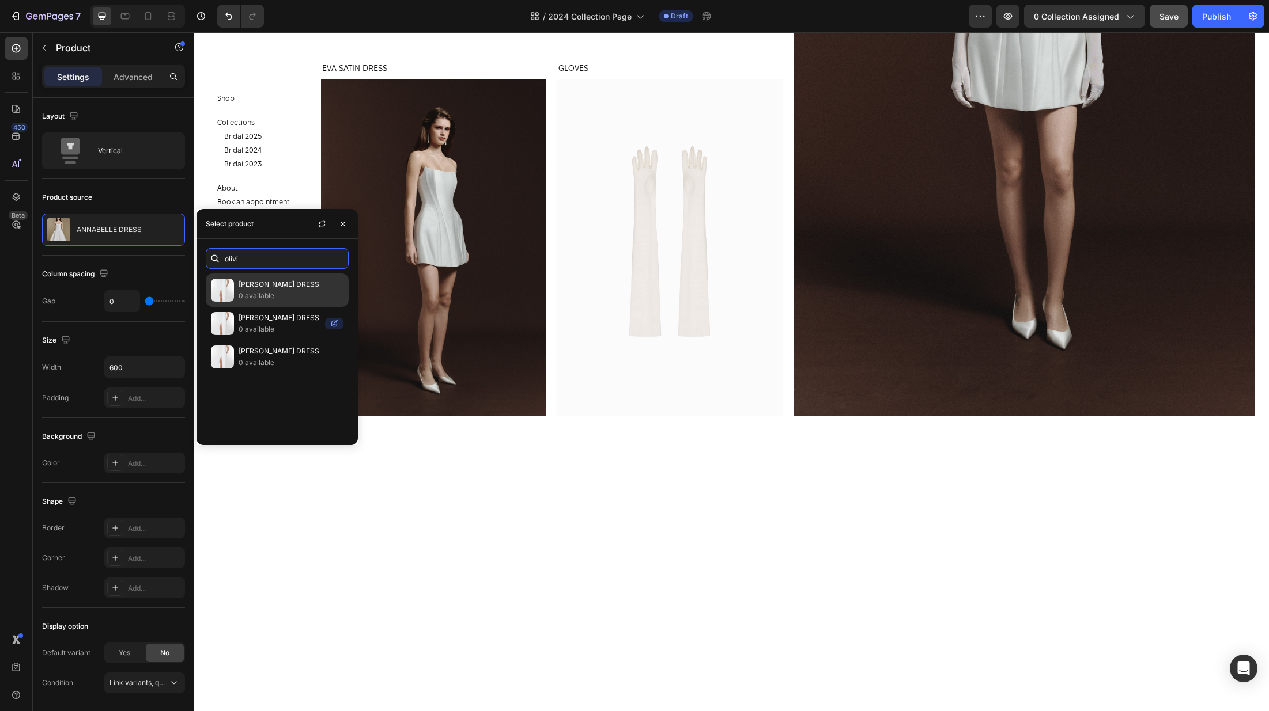
type input "olivi"
click at [268, 292] on p "0 available" at bounding box center [291, 296] width 105 height 12
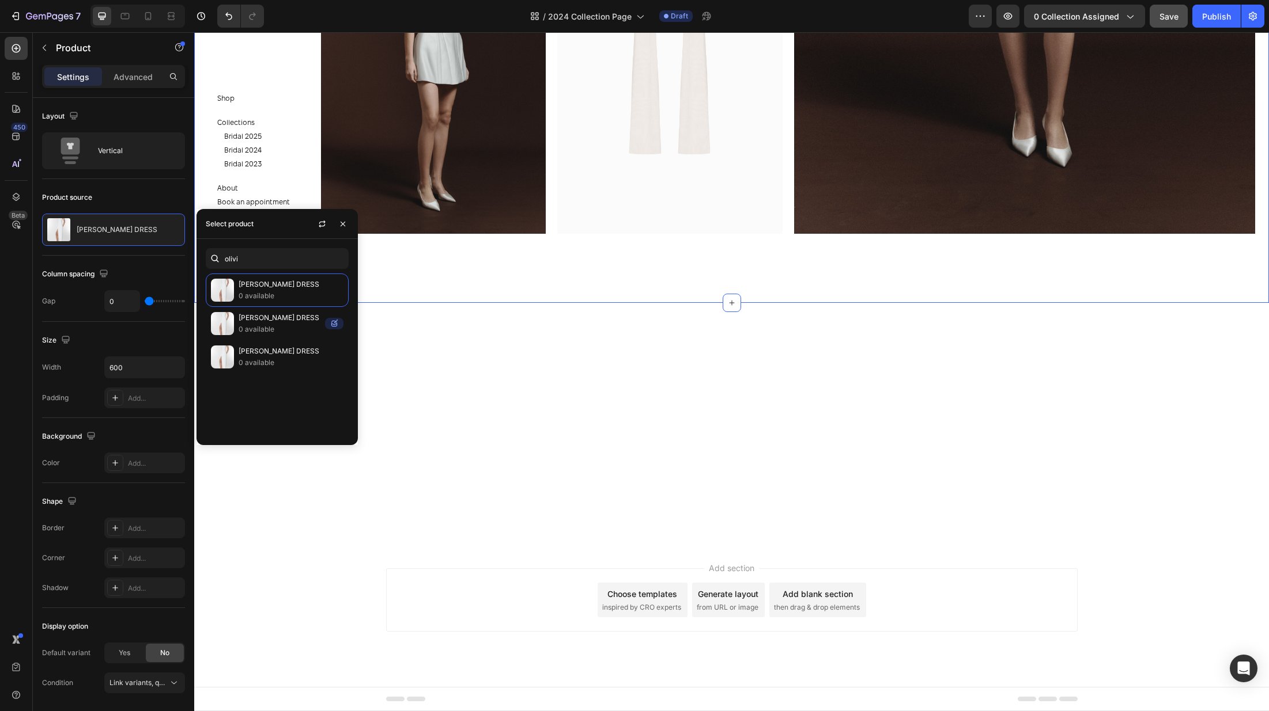
scroll to position [6460, 0]
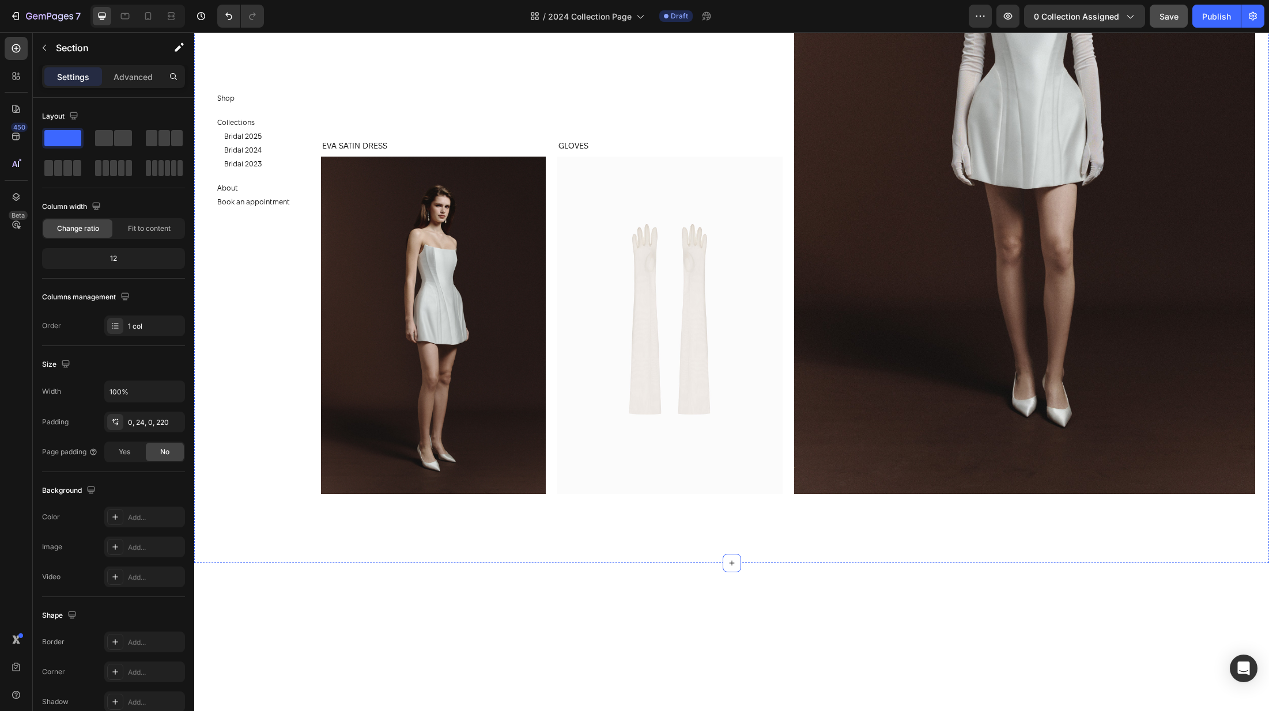
scroll to position [6158, 0]
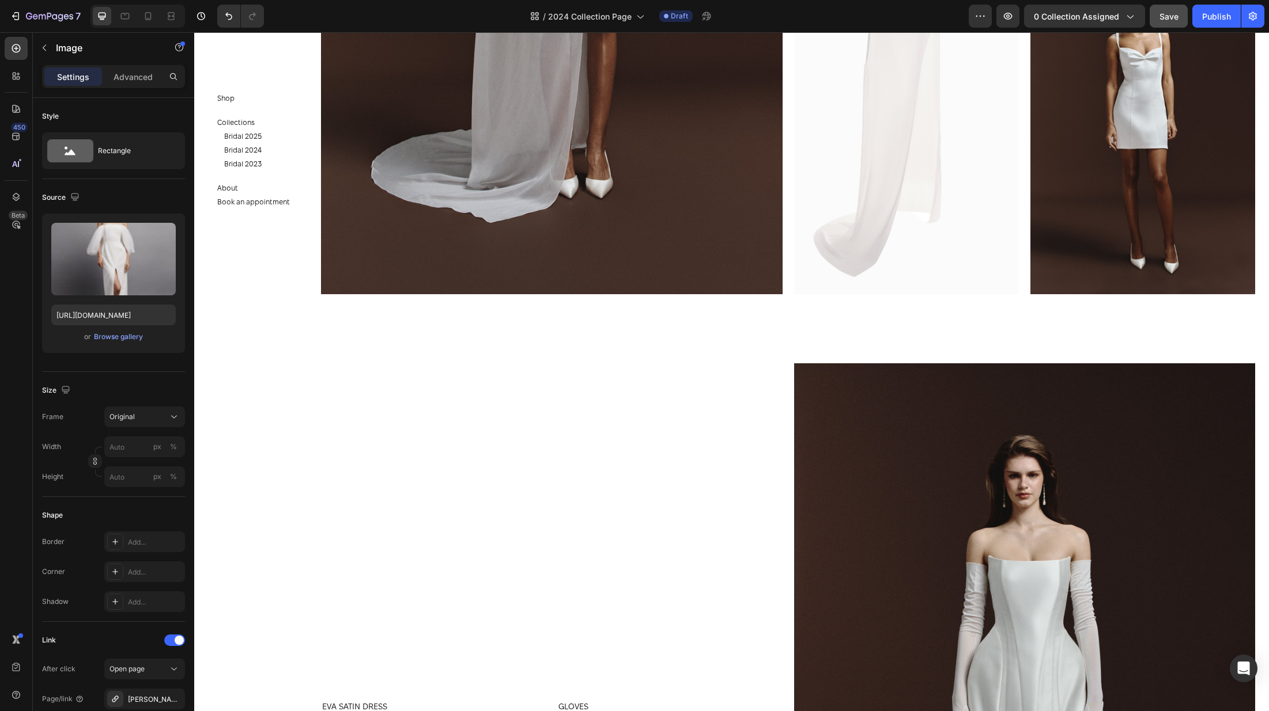
scroll to position [6851, 0]
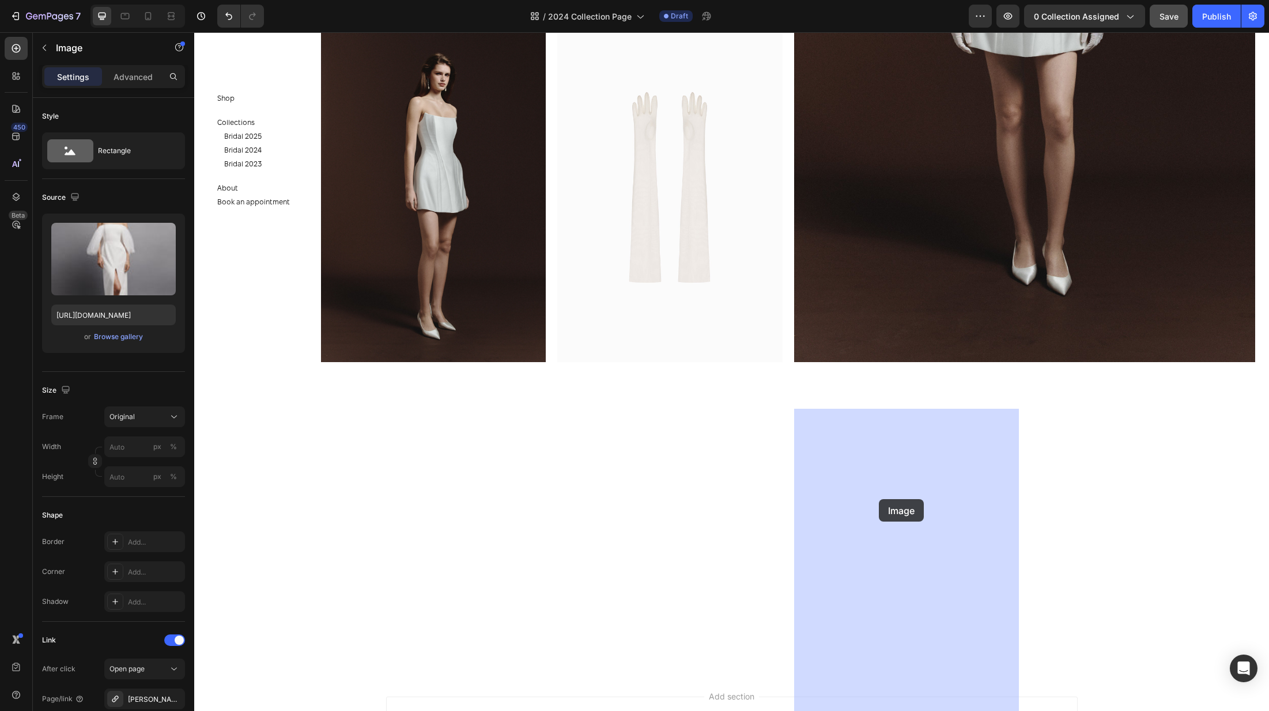
drag, startPoint x: 332, startPoint y: 65, endPoint x: 880, endPoint y: 501, distance: 700.7
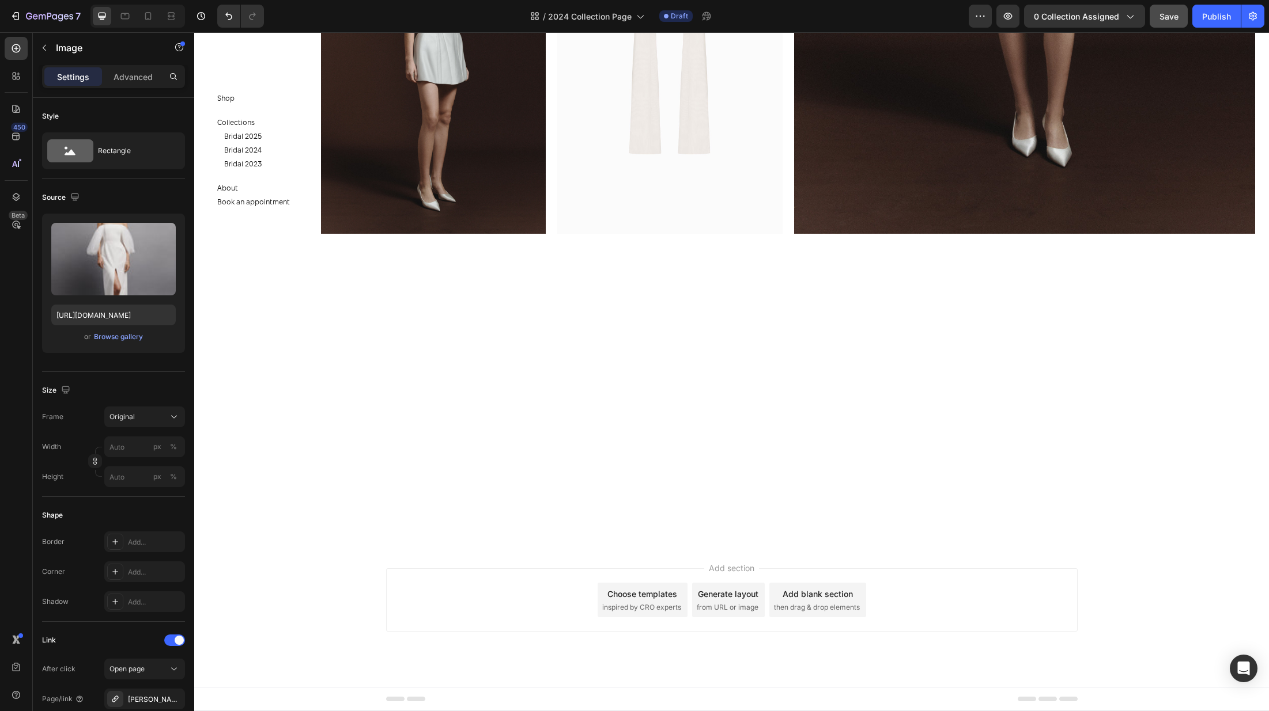
scroll to position [6462, 0]
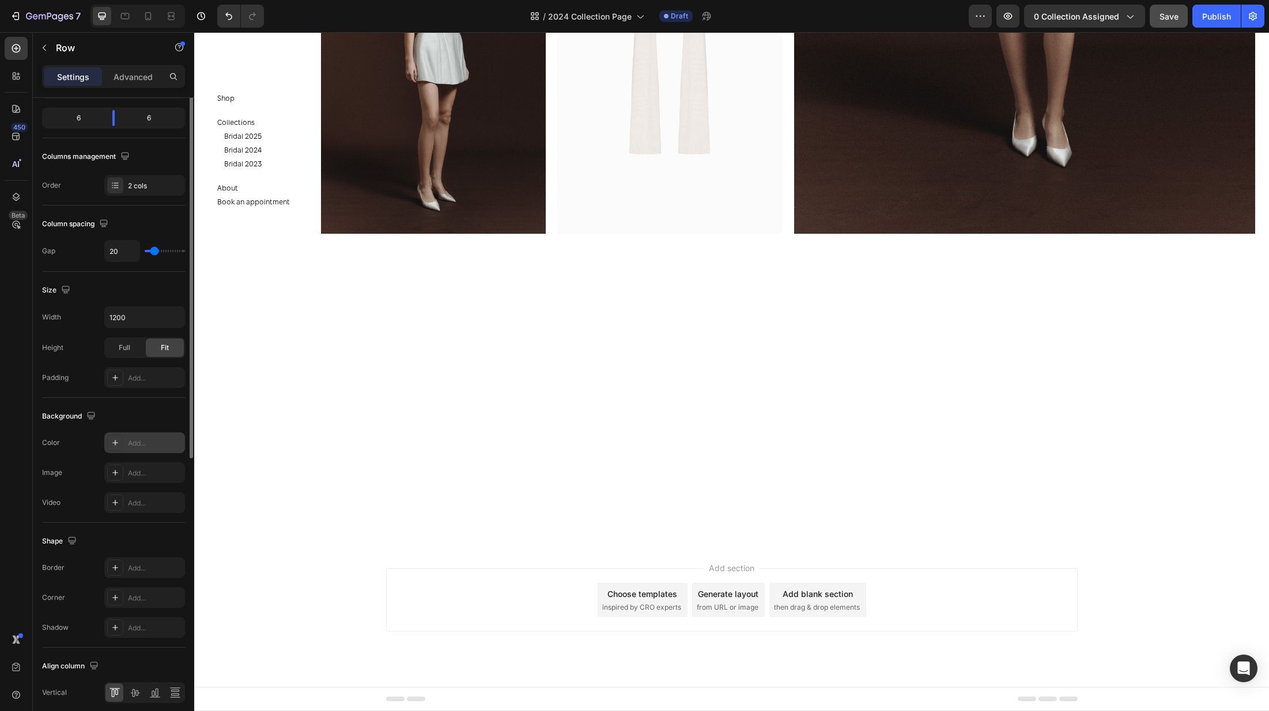
scroll to position [188, 0]
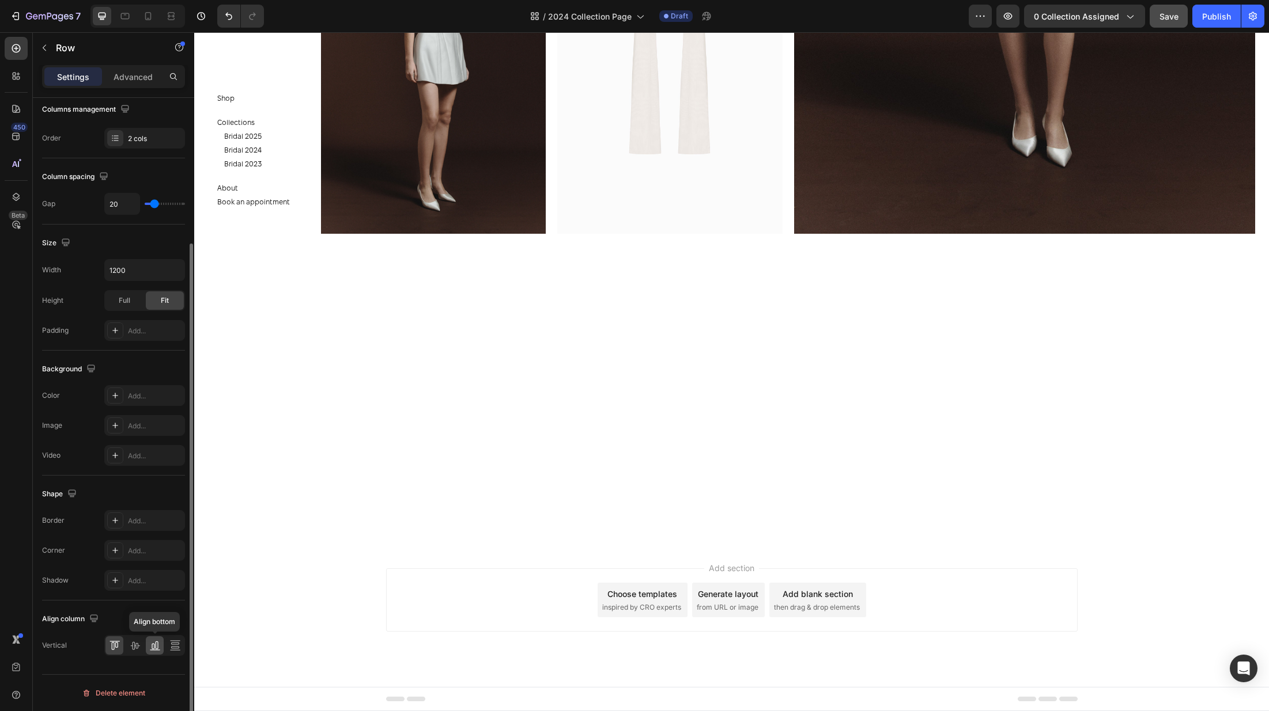
click at [154, 646] on icon at bounding box center [155, 646] width 12 height 12
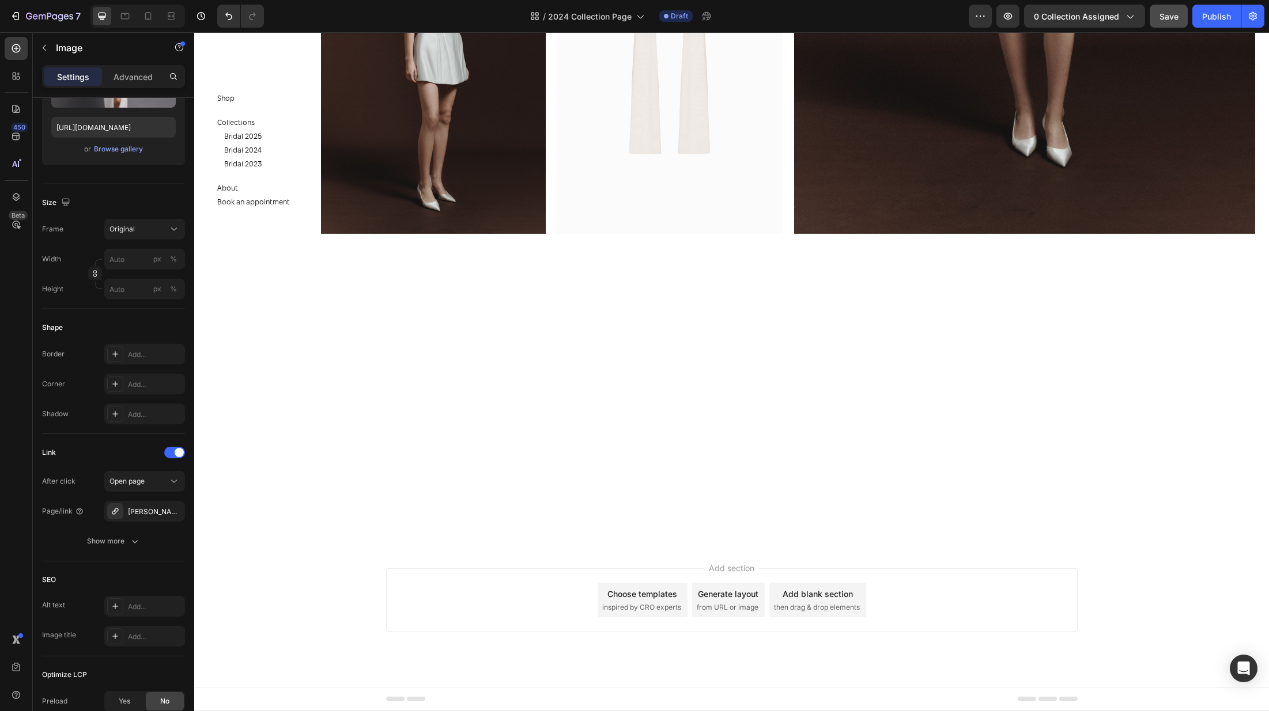
scroll to position [0, 0]
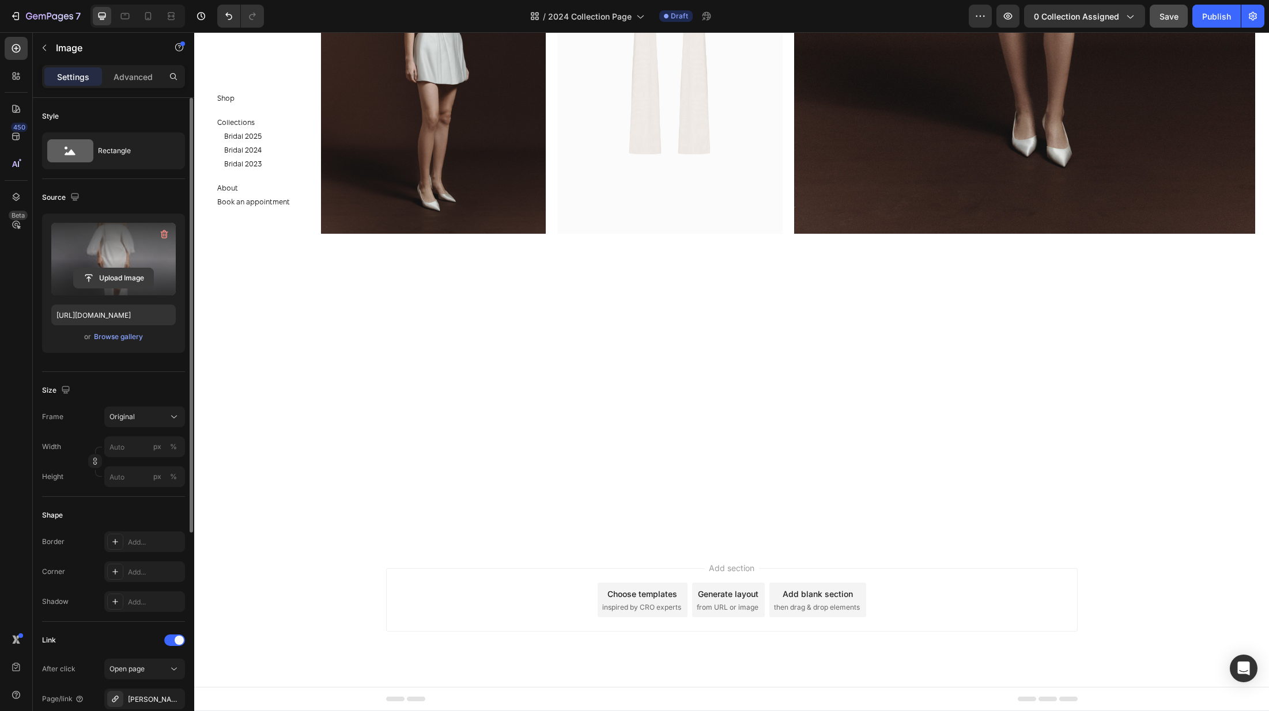
click at [123, 279] on input "file" at bounding box center [114, 278] width 80 height 20
type input "https://cdn.shopify.com/s/files/1/0576/3786/3521/files/gempages_563336841122546…"
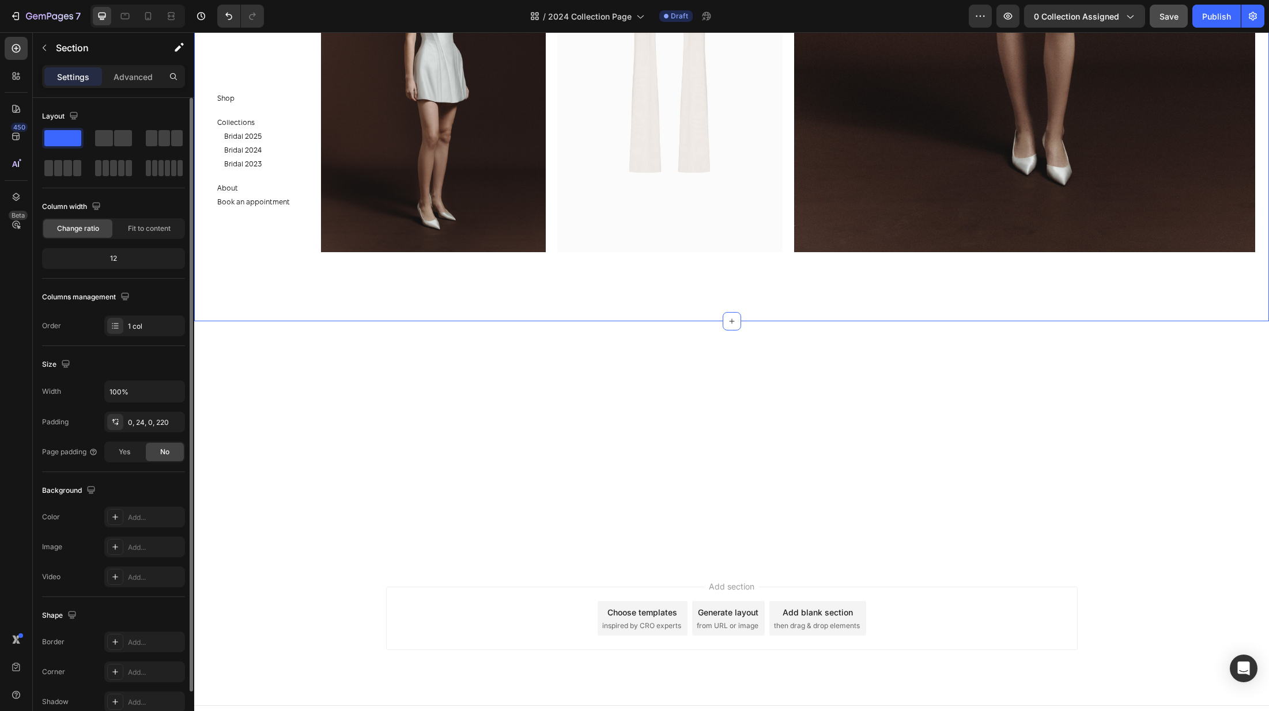
scroll to position [6243, 0]
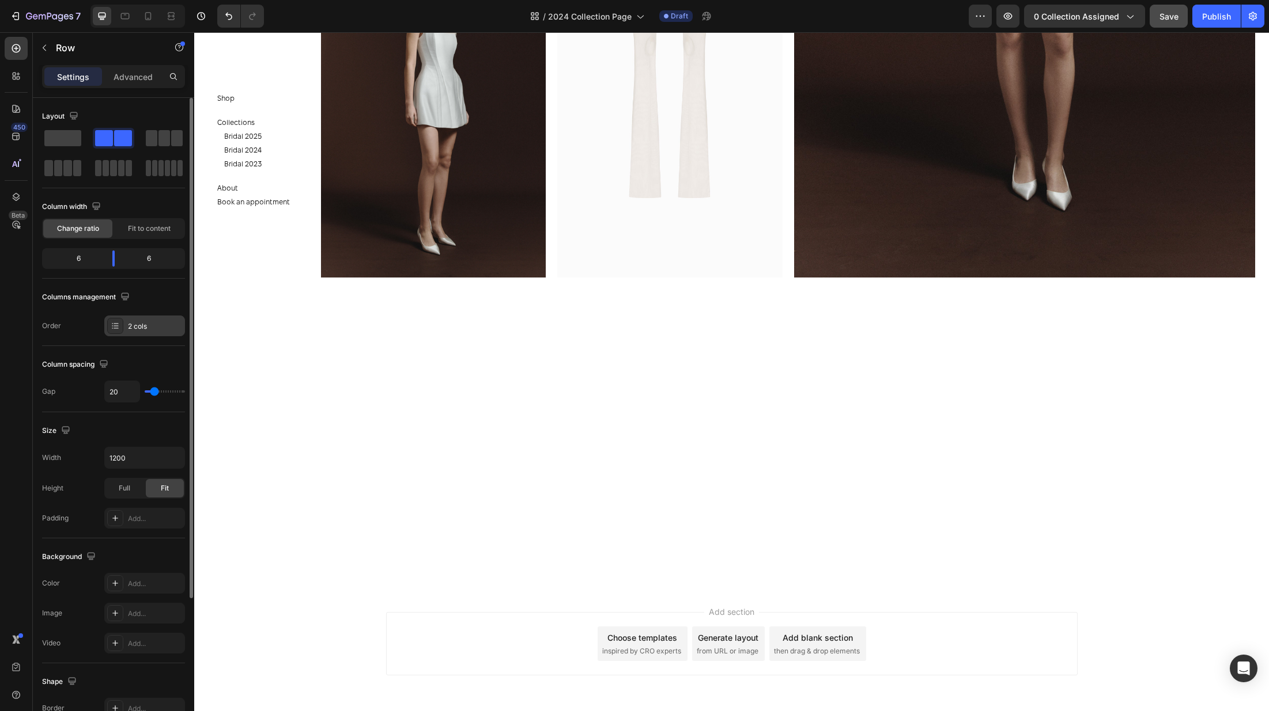
click at [110, 325] on div at bounding box center [115, 326] width 16 height 16
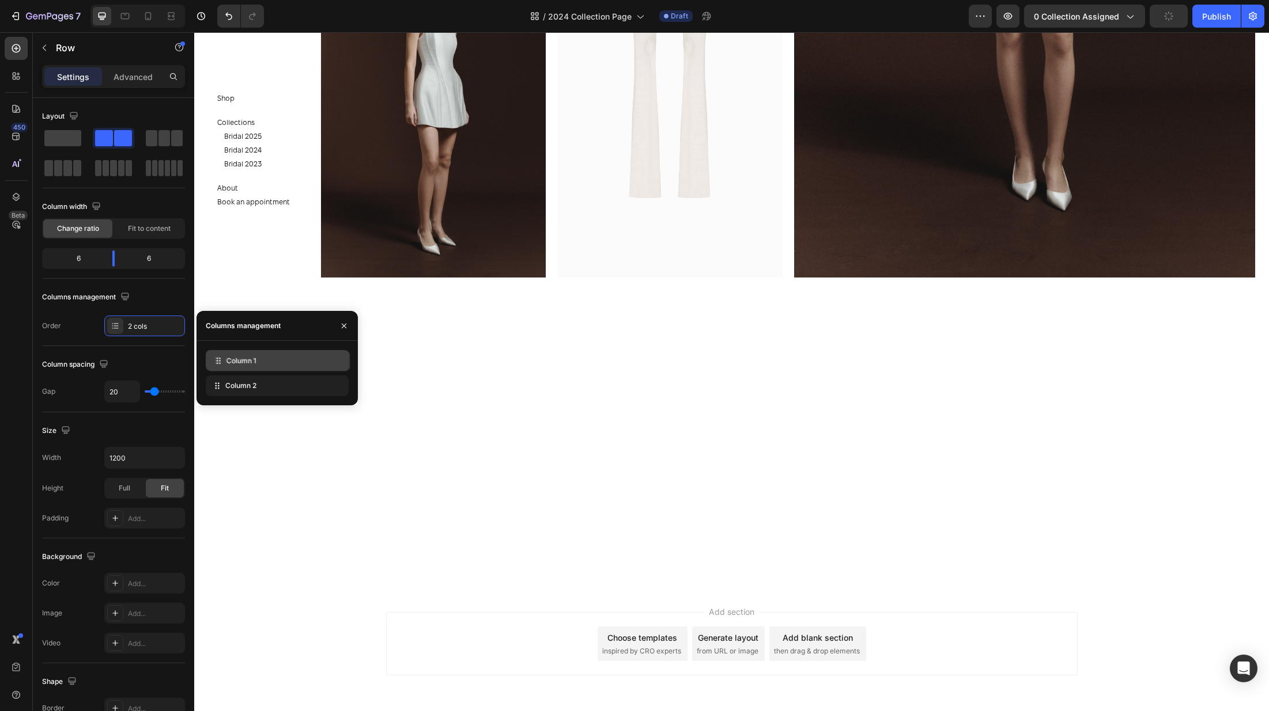
drag, startPoint x: 214, startPoint y: 387, endPoint x: 215, endPoint y: 362, distance: 24.8
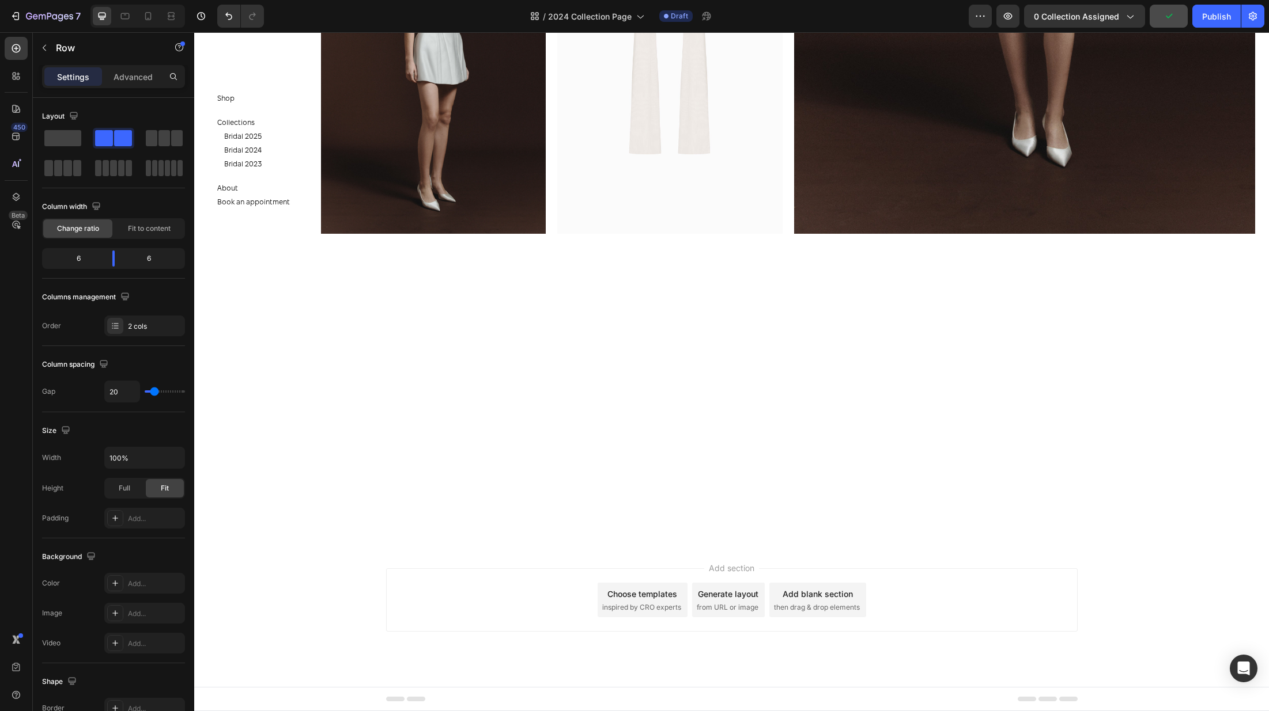
scroll to position [6735, 0]
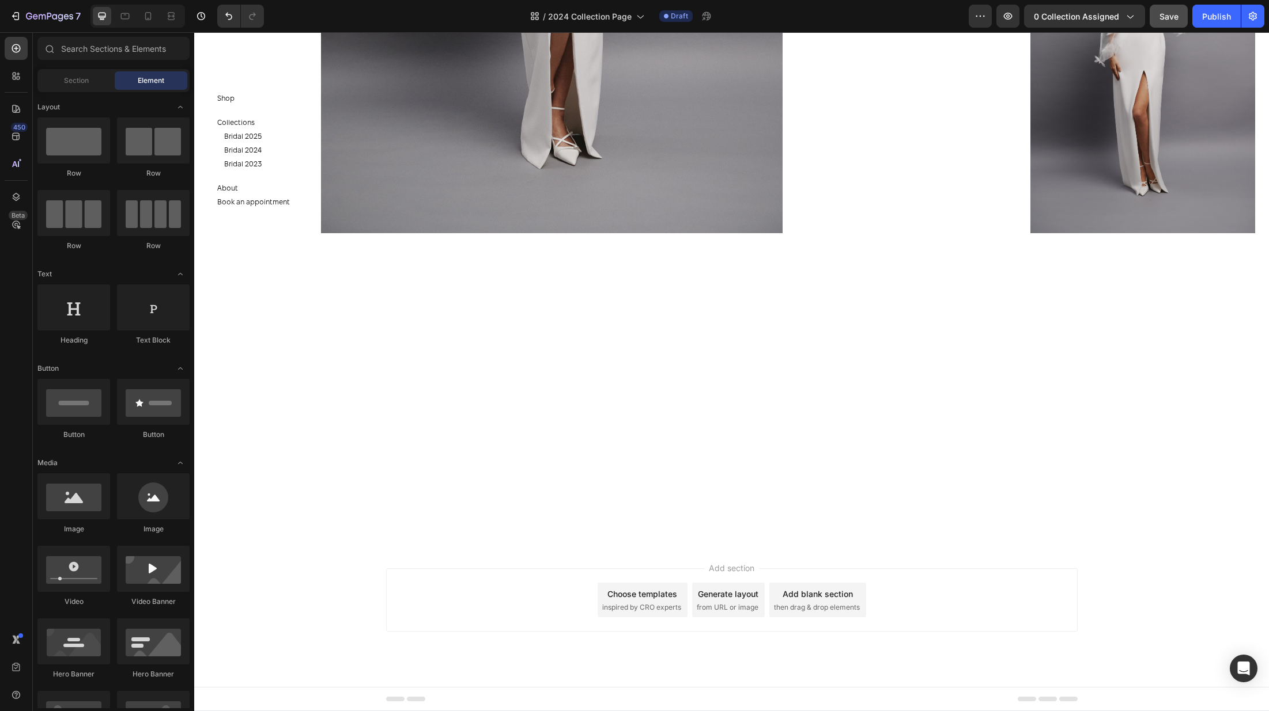
scroll to position [5127, 0]
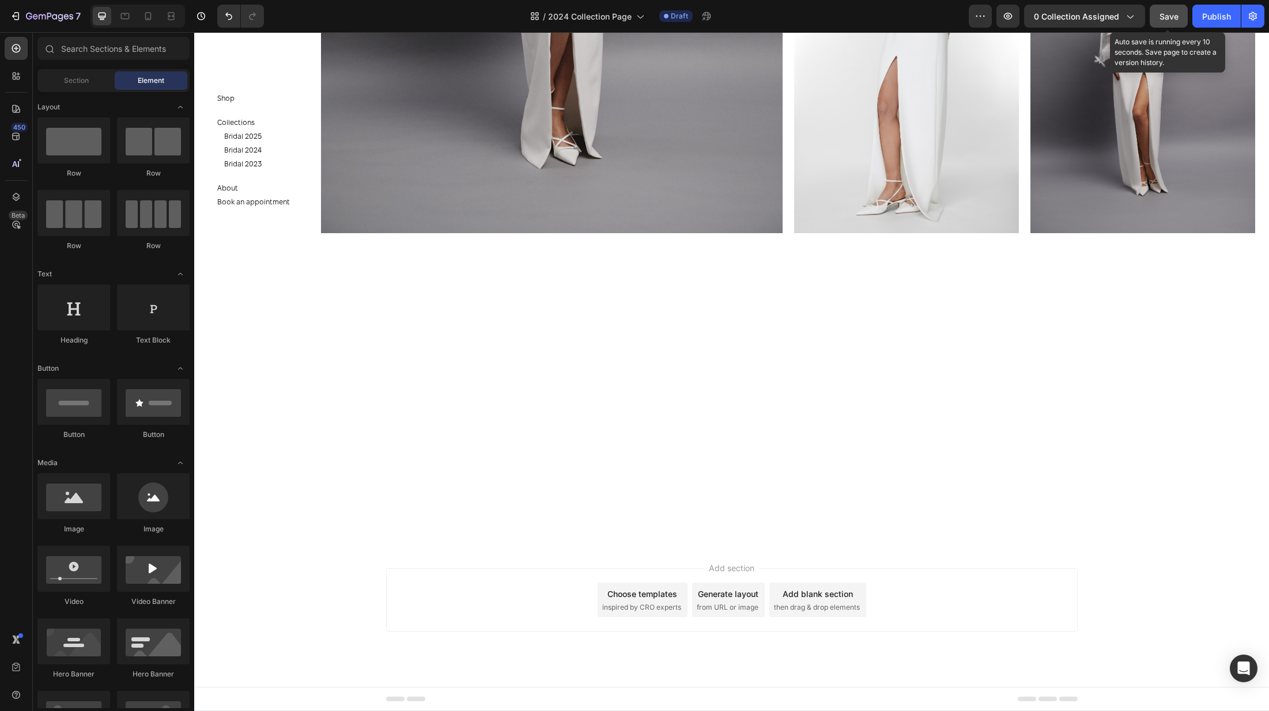
click at [1172, 13] on span "Save" at bounding box center [1168, 17] width 19 height 10
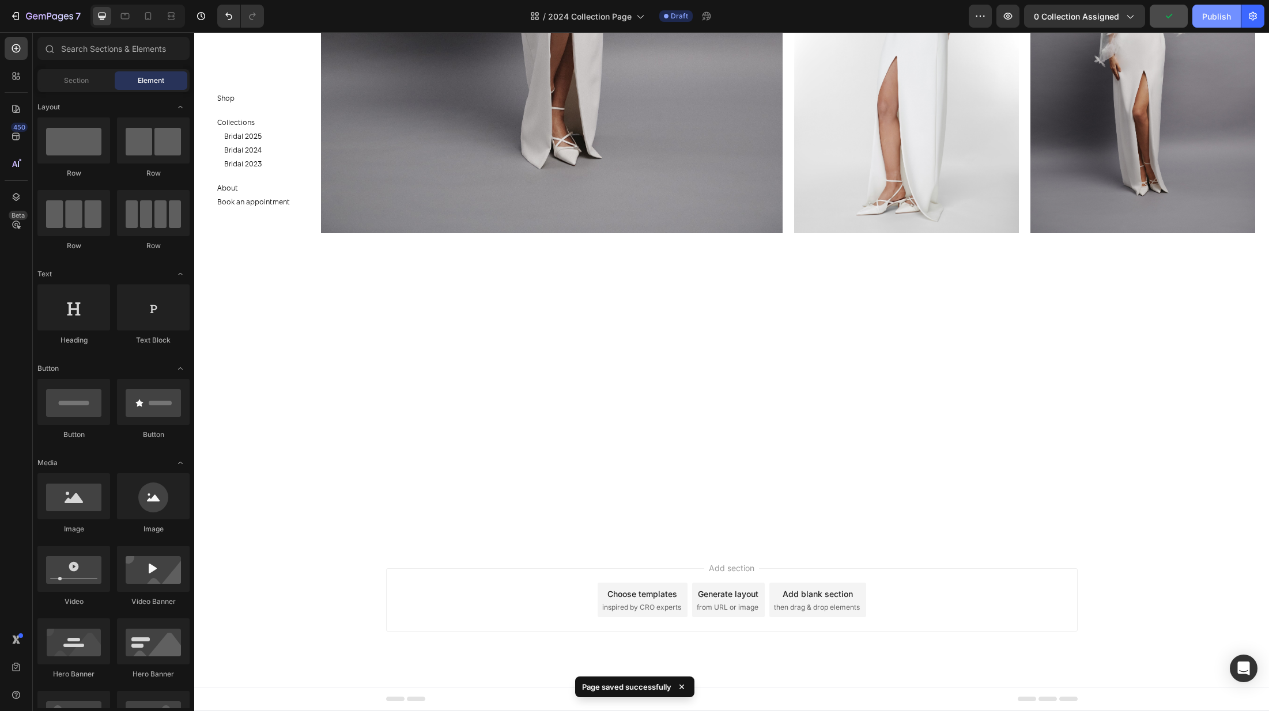
click at [1225, 17] on div "Publish" at bounding box center [1216, 16] width 29 height 12
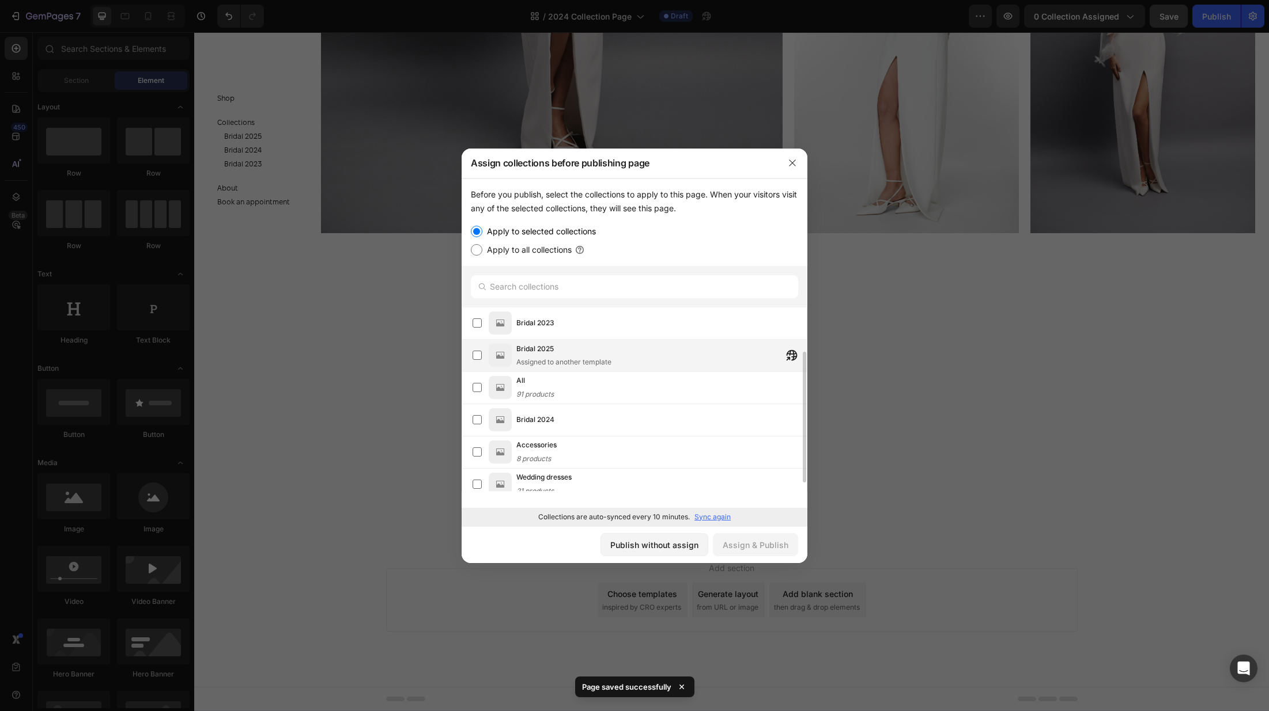
scroll to position [74, 0]
click at [626, 354] on div "Bridal 2024" at bounding box center [661, 345] width 290 height 21
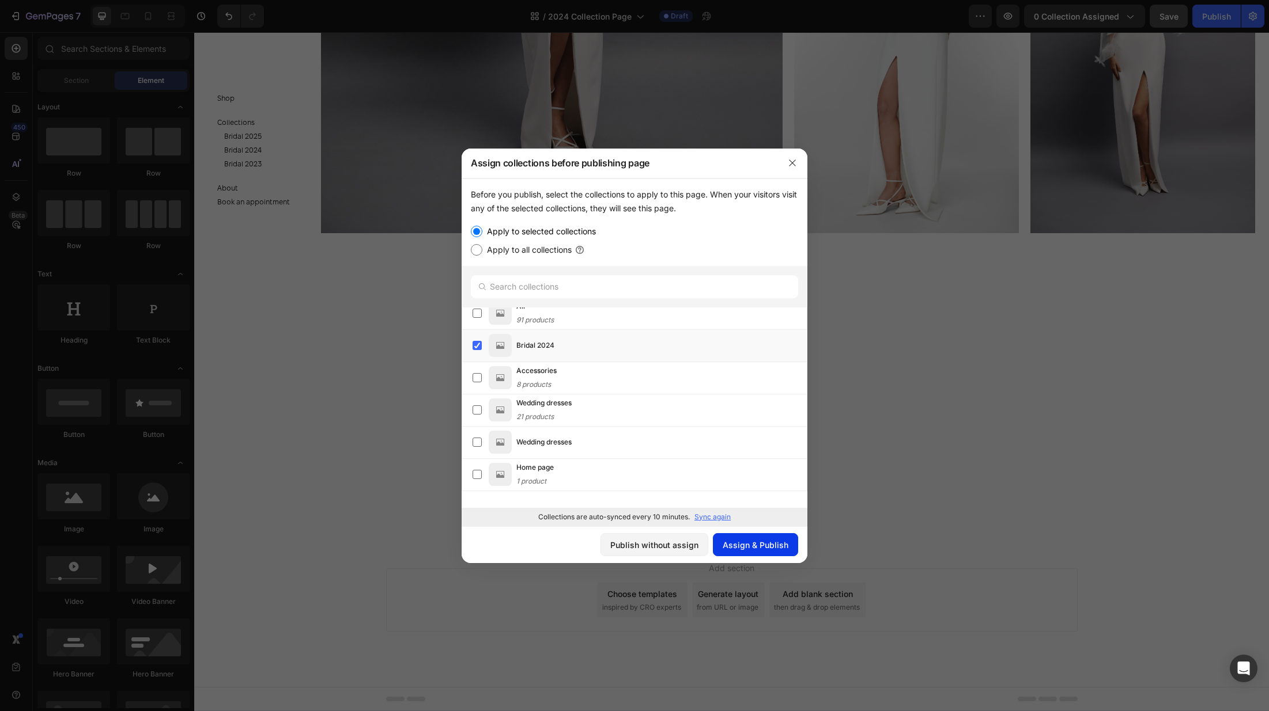
click at [774, 550] on div "Assign & Publish" at bounding box center [755, 545] width 66 height 12
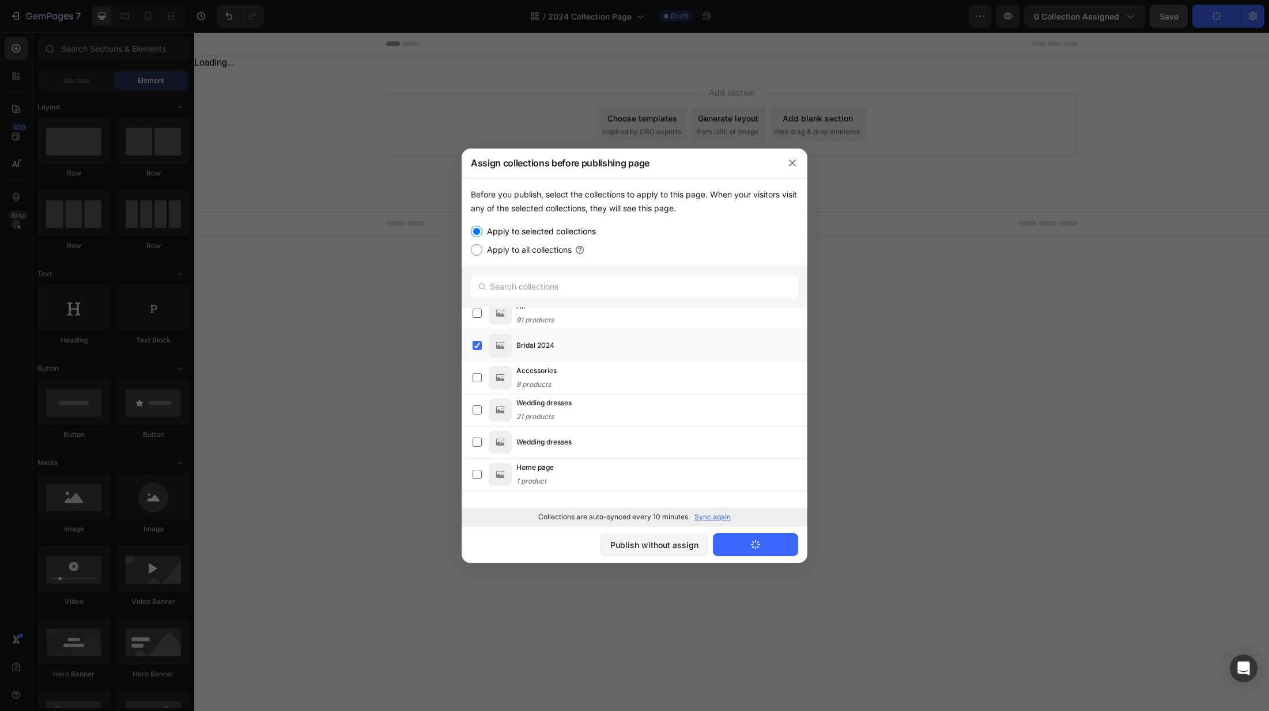
scroll to position [0, 0]
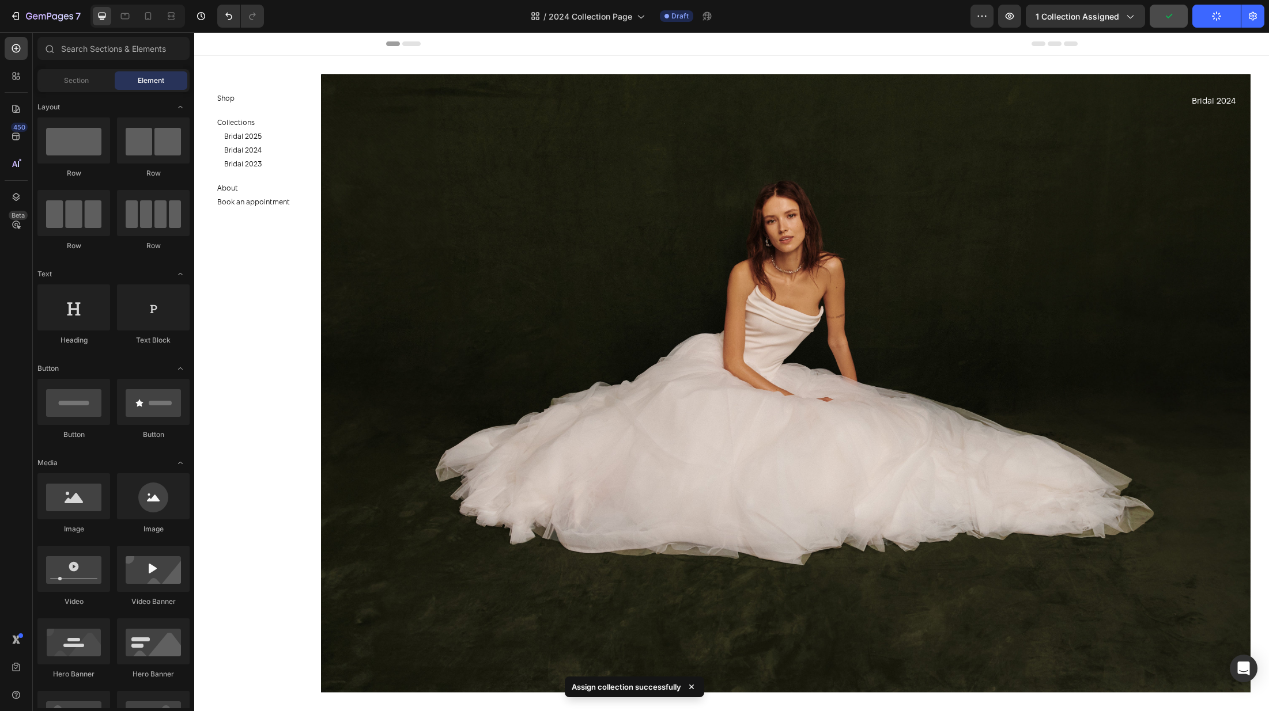
click at [131, 29] on div "7 Version history / 2024 Collection Page Draft Preview 1 collection assigned Pu…" at bounding box center [634, 16] width 1269 height 33
click at [130, 20] on icon at bounding box center [125, 16] width 12 height 12
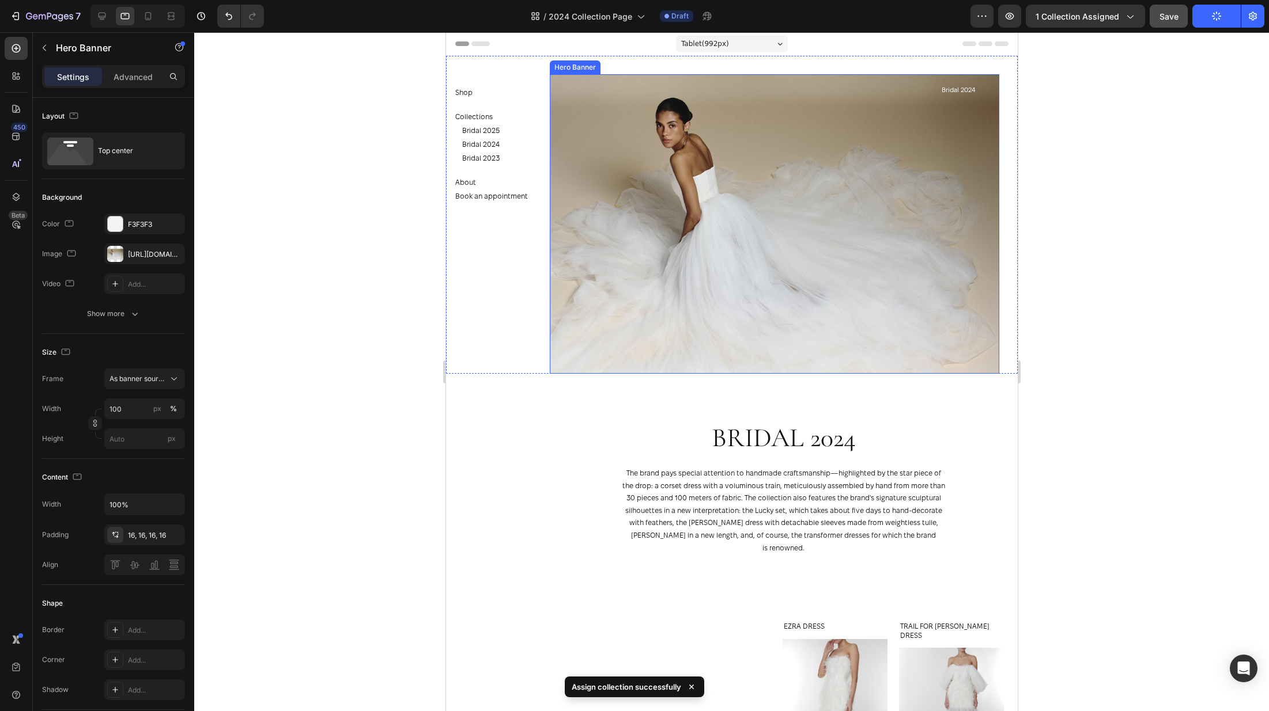
click at [792, 240] on div "Background Image" at bounding box center [773, 224] width 449 height 300
click at [104, 18] on icon at bounding box center [102, 16] width 7 height 7
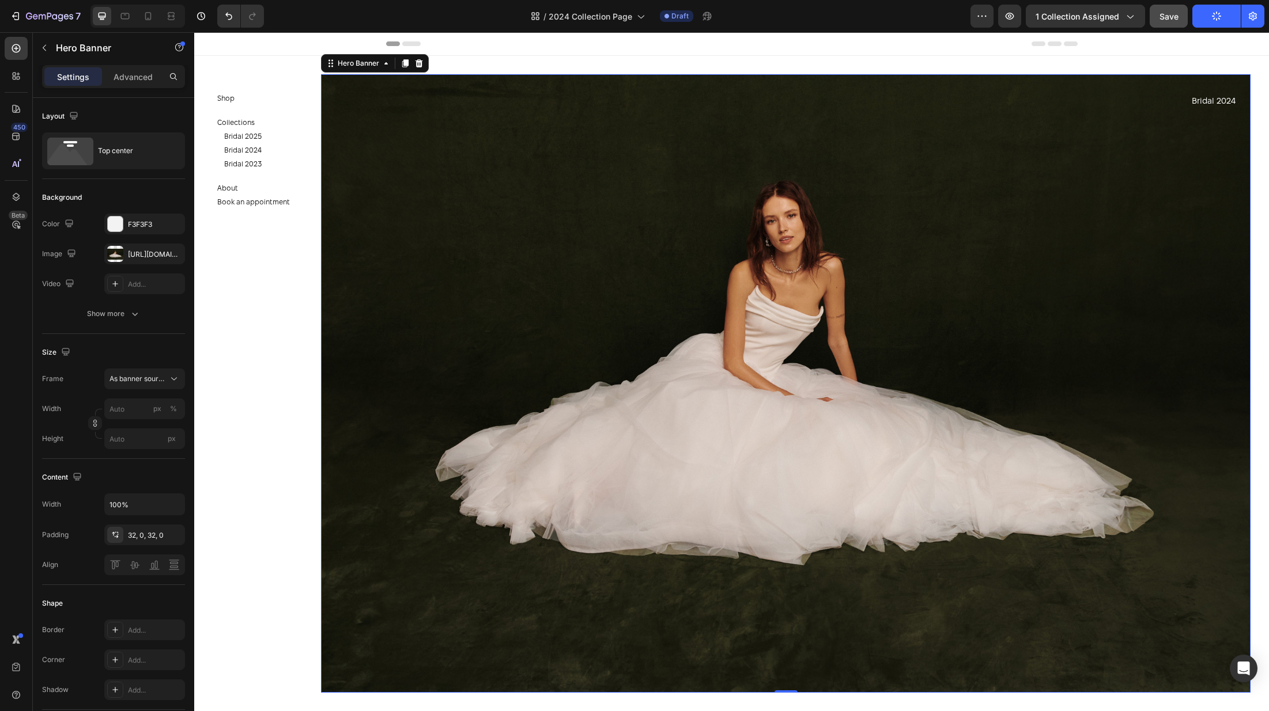
scroll to position [2, 0]
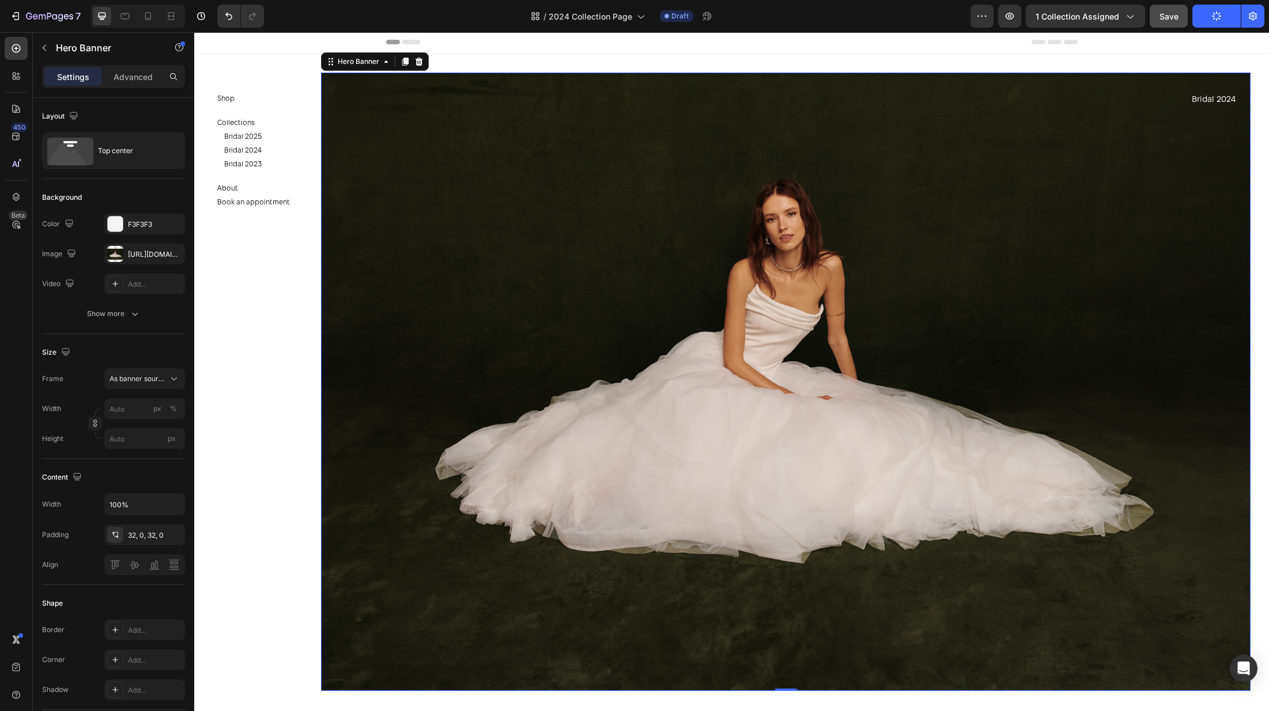
click at [748, 271] on div "Background Image" at bounding box center [785, 382] width 929 height 619
click at [154, 253] on div "https://cdn.shopify.com/s/files/1/0576/3786/3521/files/gempages_563336841122546…" at bounding box center [144, 254] width 33 height 10
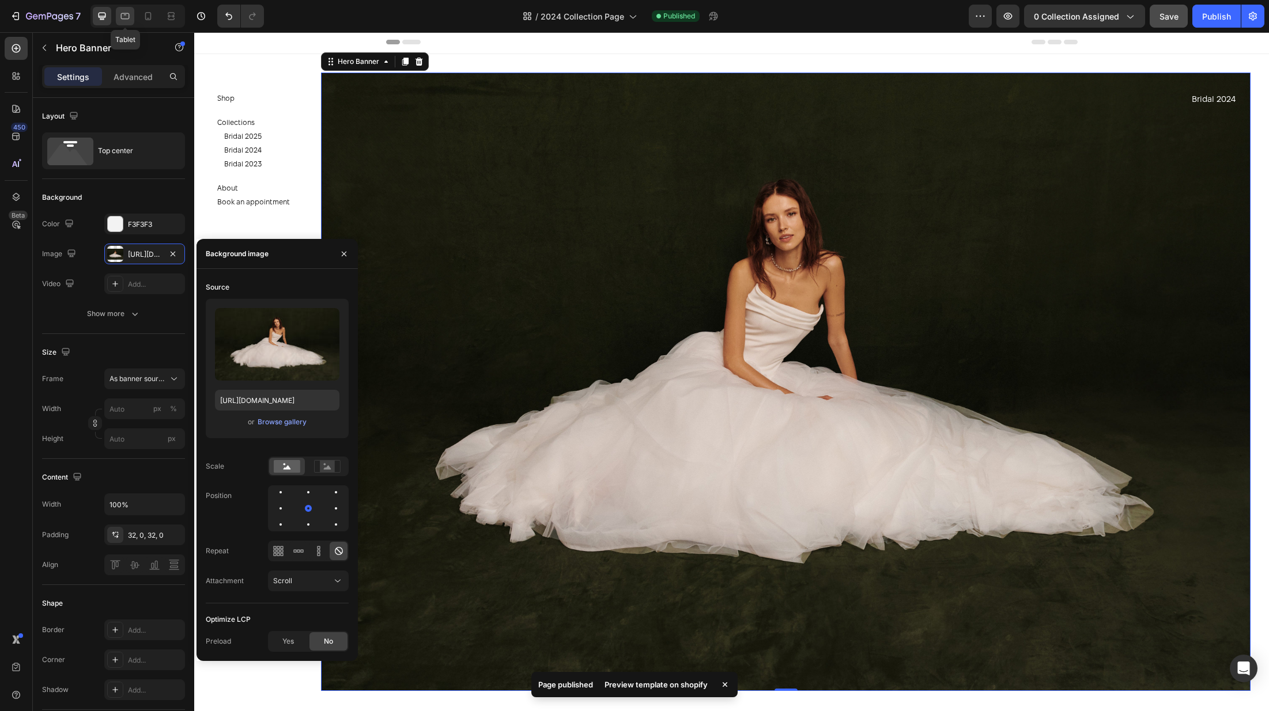
click at [125, 18] on icon at bounding box center [125, 16] width 9 height 6
type input "100"
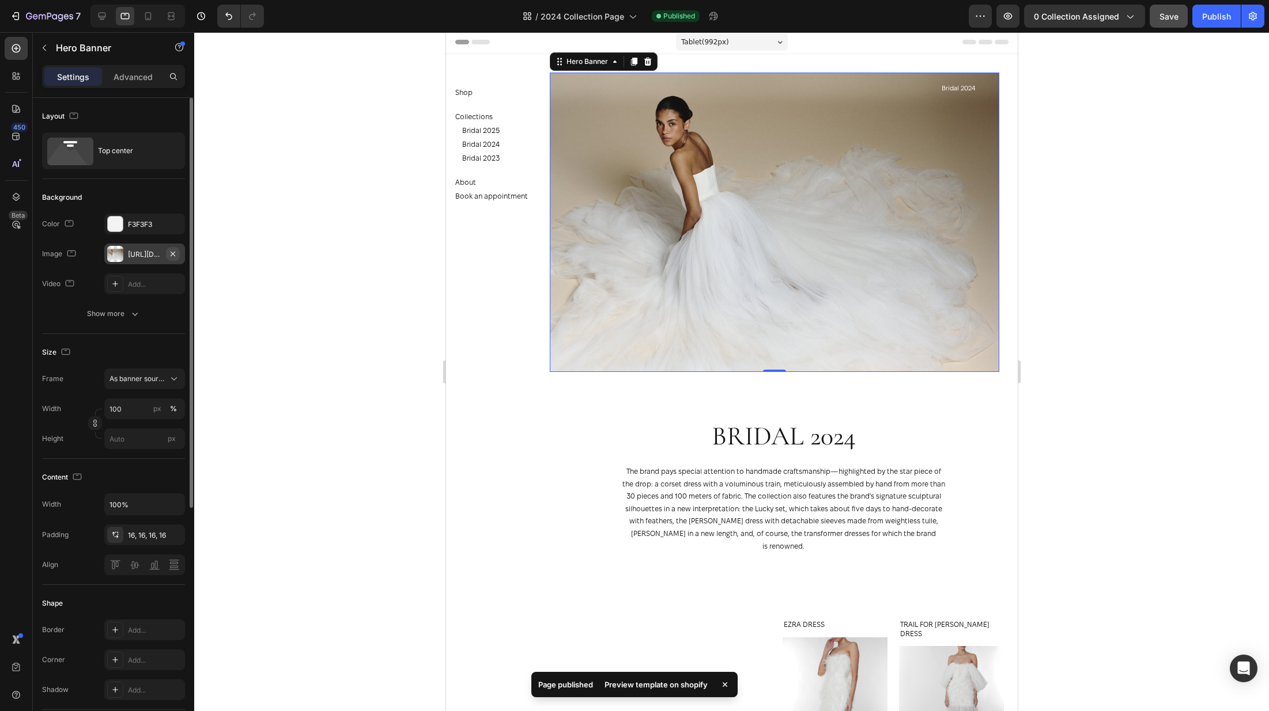
click at [173, 255] on icon "button" at bounding box center [173, 253] width 5 height 5
type input "Auto"
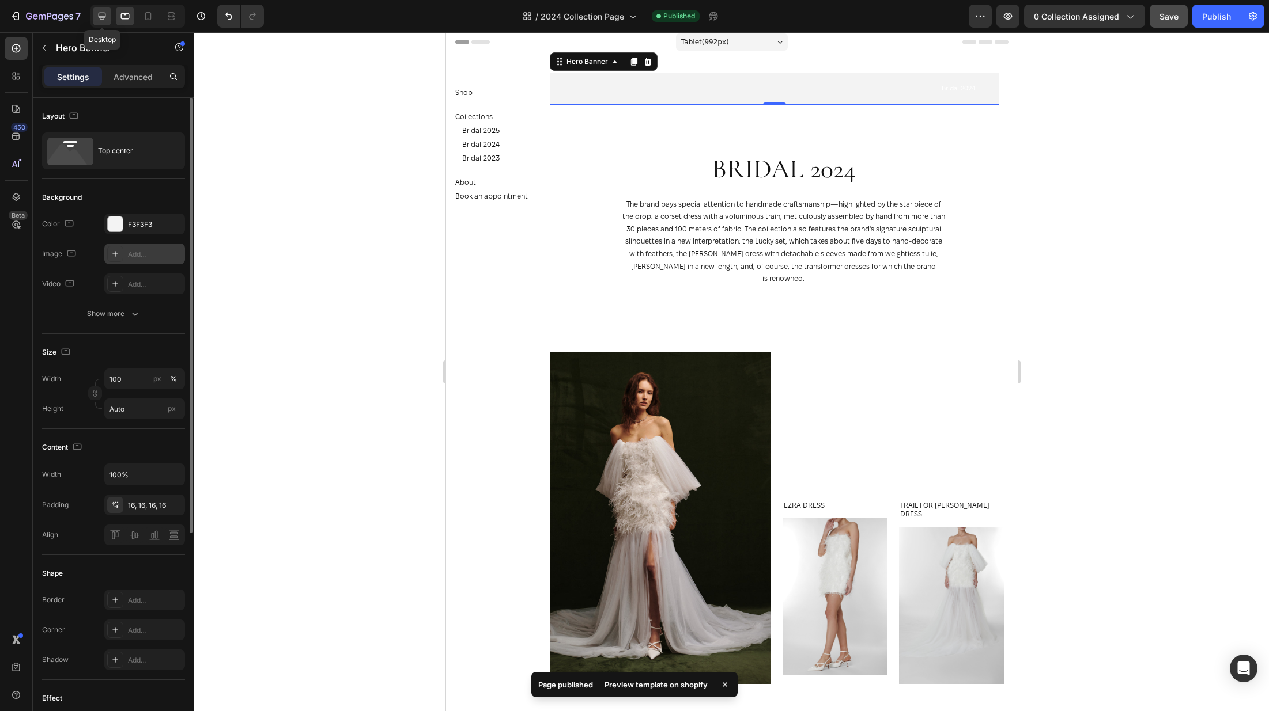
click at [101, 18] on icon at bounding box center [102, 16] width 12 height 12
type input "https://cdn.shopify.com/s/files/1/0576/3786/3521/files/gempages_563336841122546…"
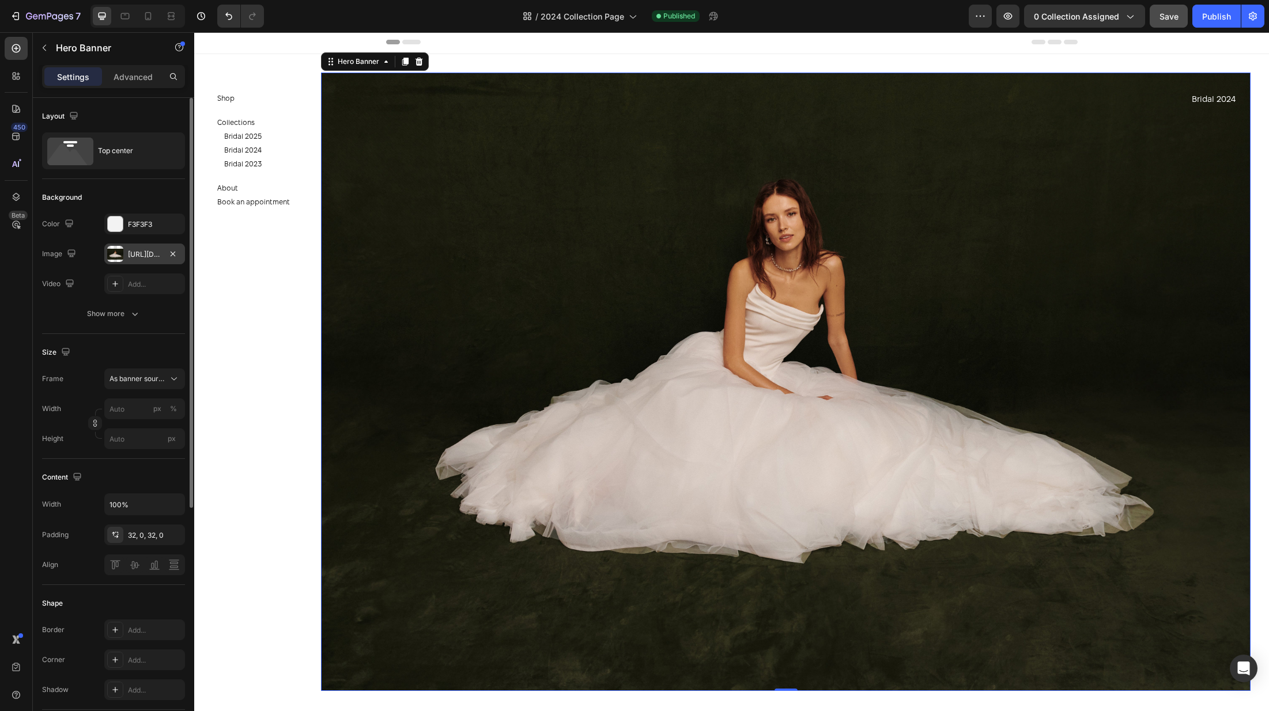
click at [139, 256] on div "https://cdn.shopify.com/s/files/1/0576/3786/3521/files/gempages_563336841122546…" at bounding box center [144, 254] width 33 height 10
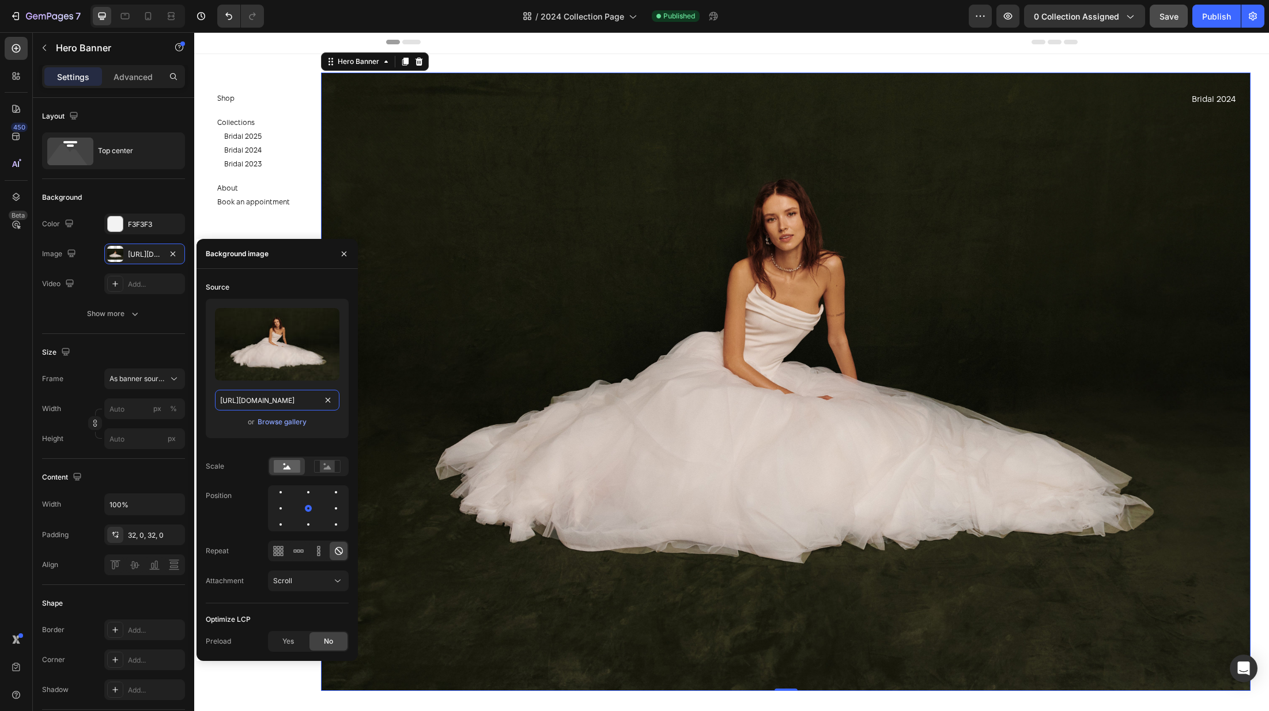
click at [287, 398] on input "https://cdn.shopify.com/s/files/1/0576/3786/3521/files/gempages_563336841122546…" at bounding box center [277, 400] width 124 height 21
click at [123, 13] on icon at bounding box center [125, 16] width 12 height 12
type input "100"
type input "Auto"
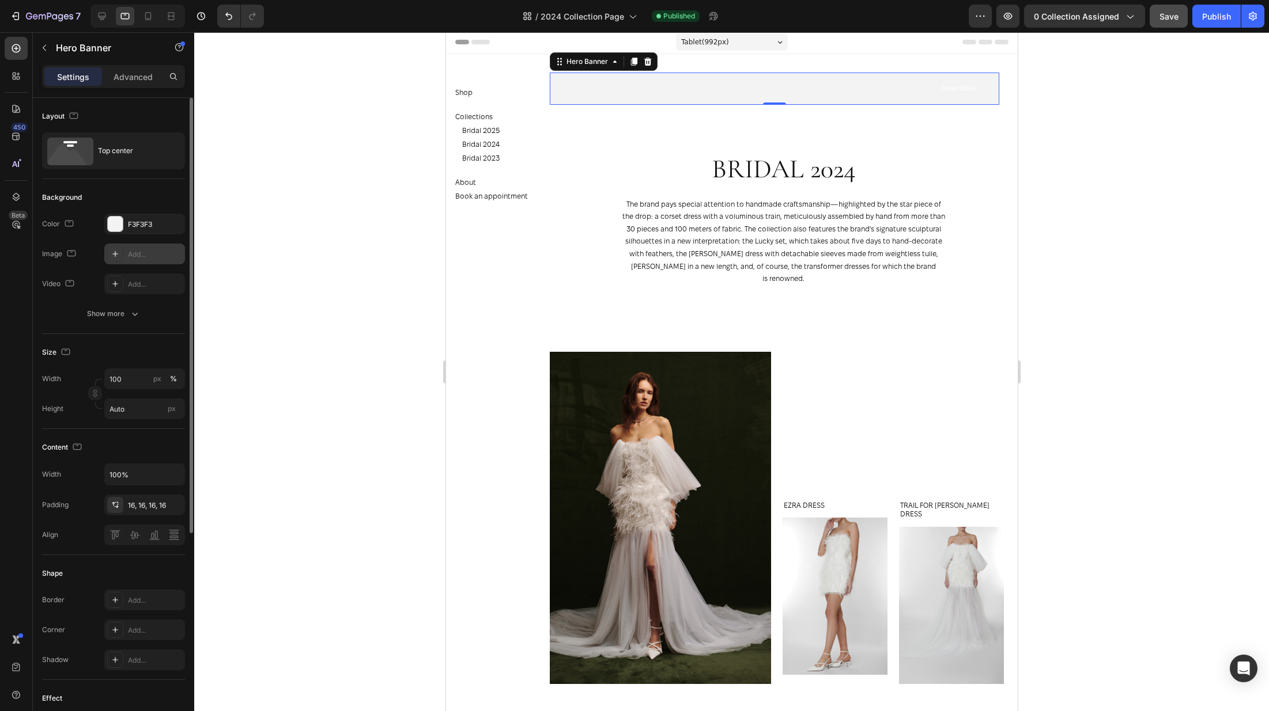
click at [137, 254] on div "Add..." at bounding box center [155, 254] width 54 height 10
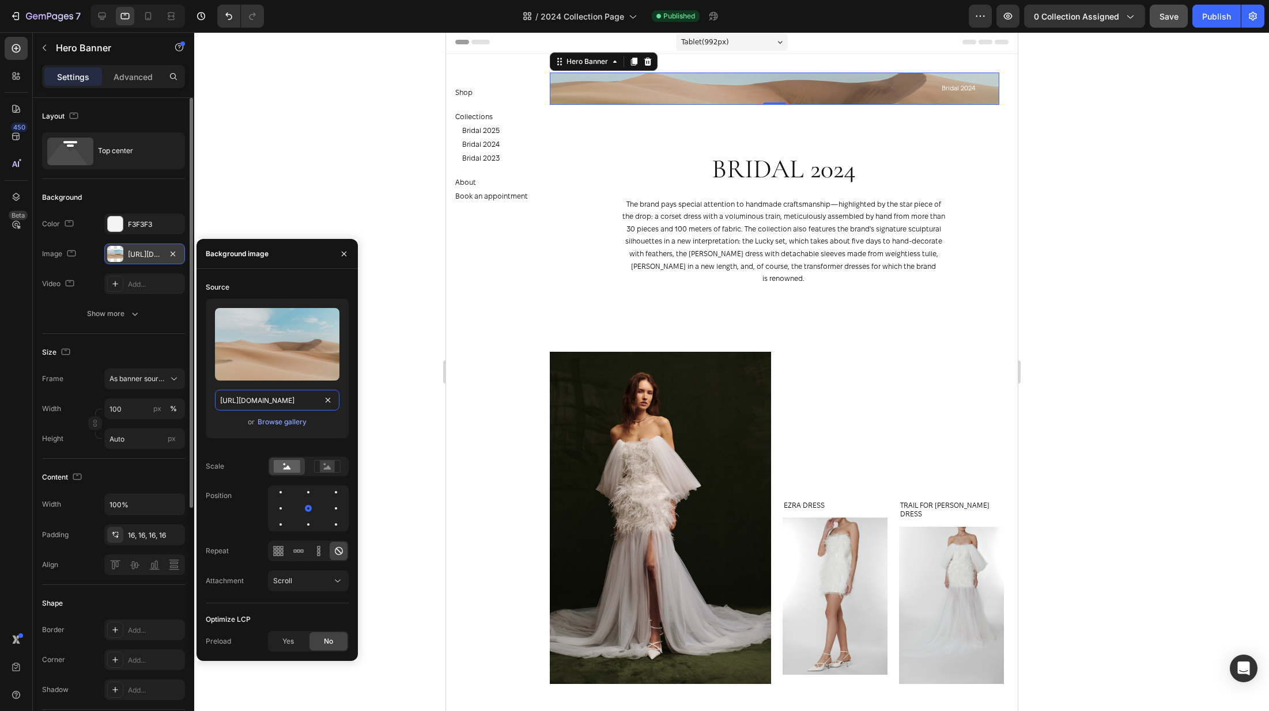
click at [277, 407] on input "https://cdn.shopify.com/s/files/1/2005/9307/files/background_settings.jpg" at bounding box center [277, 400] width 124 height 21
paste input "0576/3786/3521/files/gempages_563336841122546483-ec4199de-f610-4788-a234-0e27c0…"
type input "https://cdn.shopify.com/s/files/1/0576/3786/3521/files/gempages_563336841122546…"
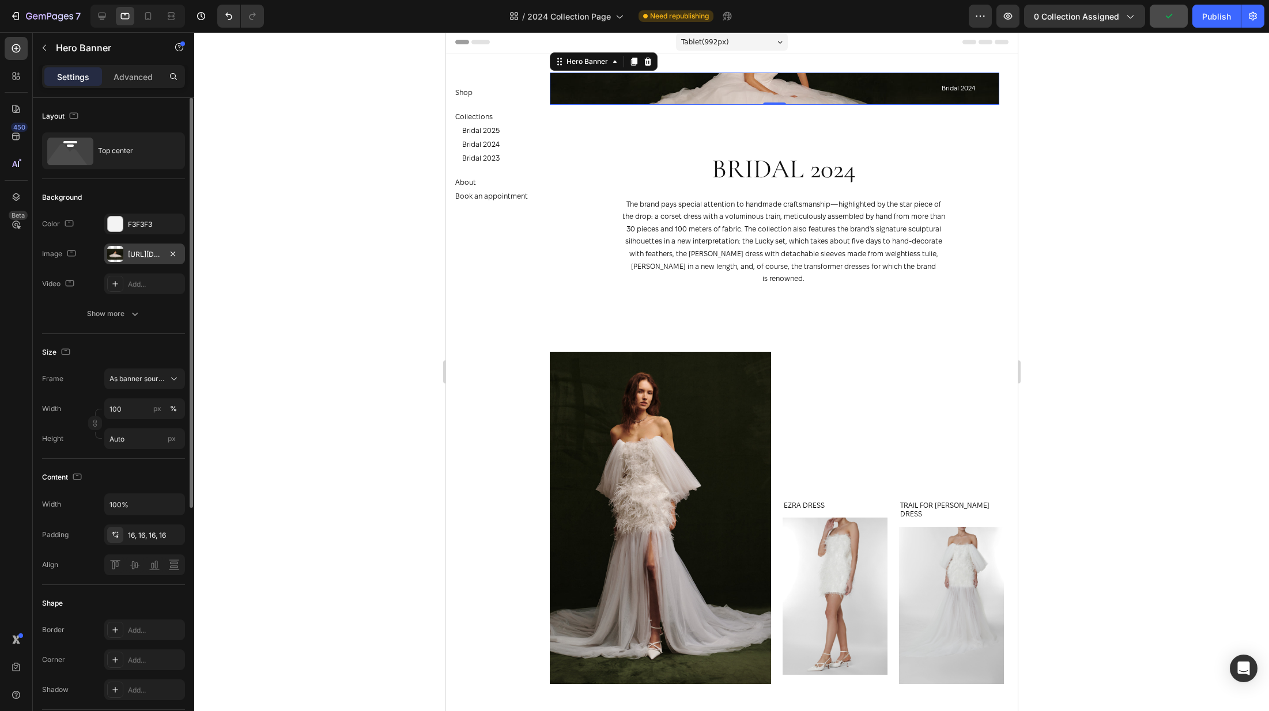
click at [74, 272] on div "The changes might be hidden by the image and the video. Color F3F3F3 Image http…" at bounding box center [113, 254] width 143 height 81
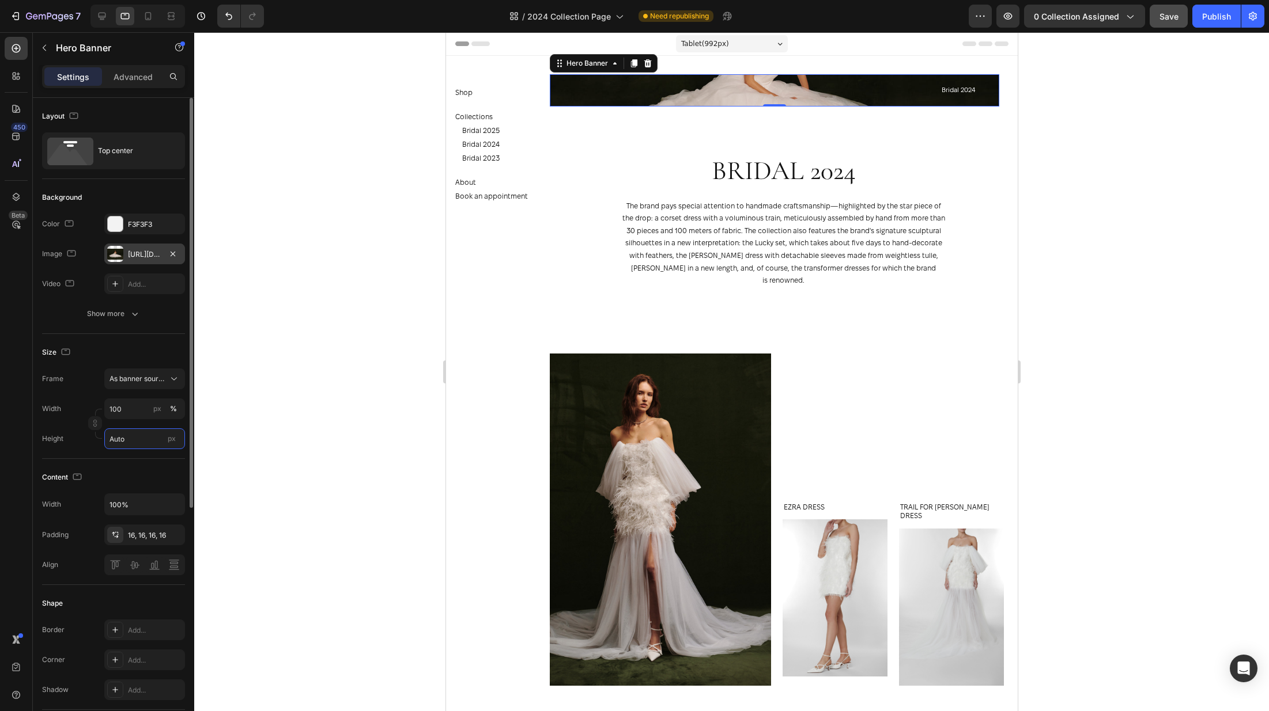
click at [128, 442] on input "Auto" at bounding box center [144, 439] width 81 height 21
click at [67, 425] on div "Width 100 px % Height Auto px" at bounding box center [113, 424] width 143 height 51
click at [147, 407] on input "100" at bounding box center [144, 409] width 81 height 21
click at [141, 452] on p "Default 100%" at bounding box center [142, 457] width 67 height 10
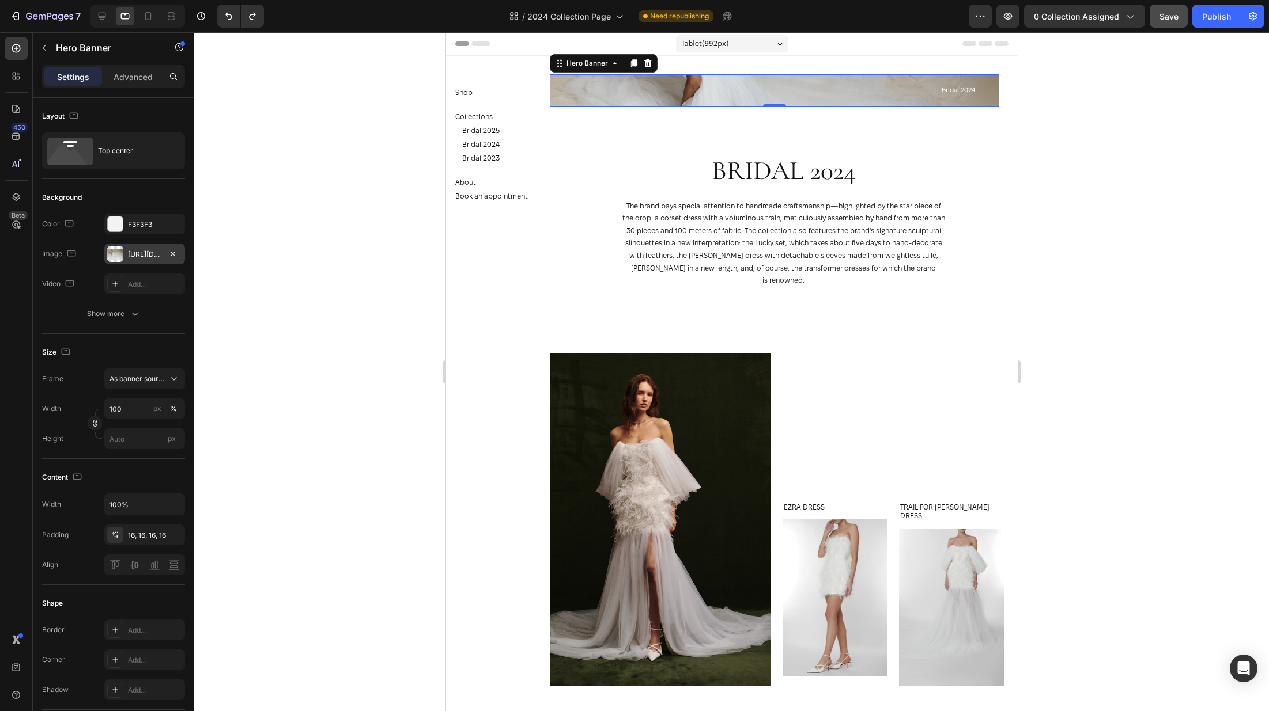
click at [297, 203] on div at bounding box center [731, 371] width 1074 height 679
click at [847, 77] on div "Bridal 2024 Text Block" at bounding box center [773, 90] width 449 height 32
click at [1150, 179] on div at bounding box center [731, 371] width 1074 height 679
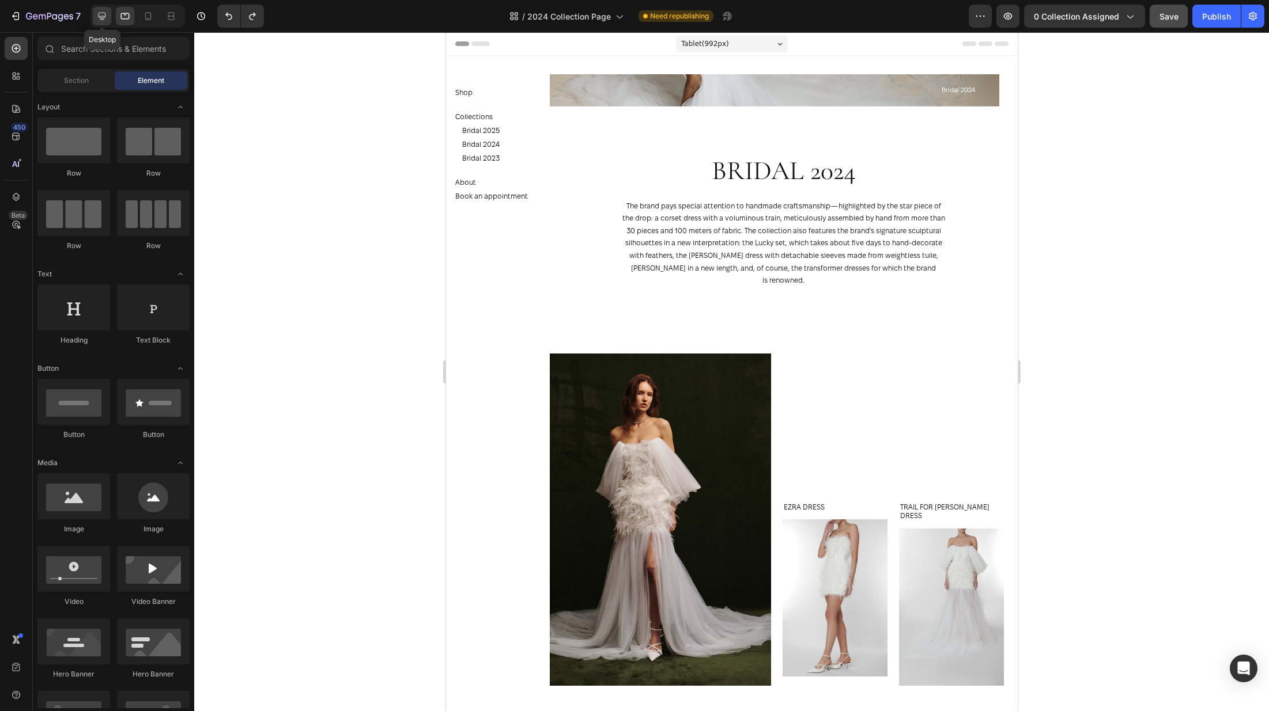
click at [97, 12] on icon at bounding box center [102, 16] width 12 height 12
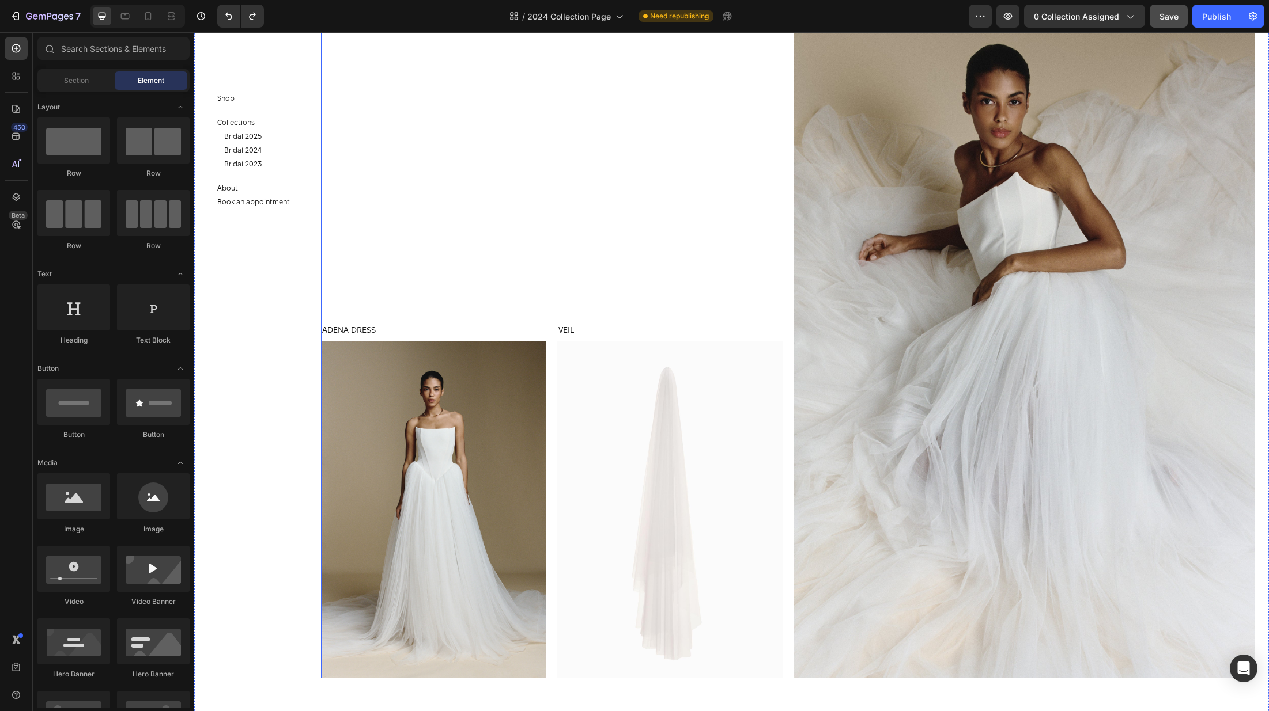
scroll to position [6387, 0]
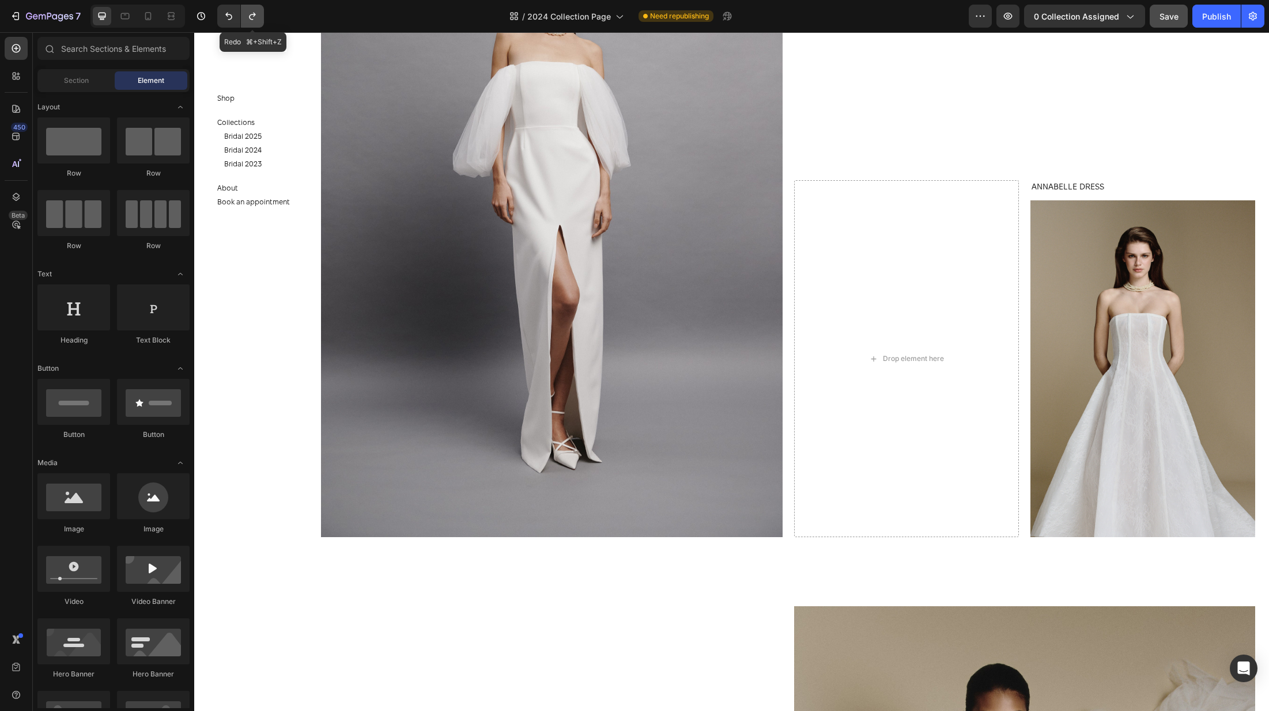
click at [248, 12] on icon "Undo/Redo" at bounding box center [253, 16] width 12 height 12
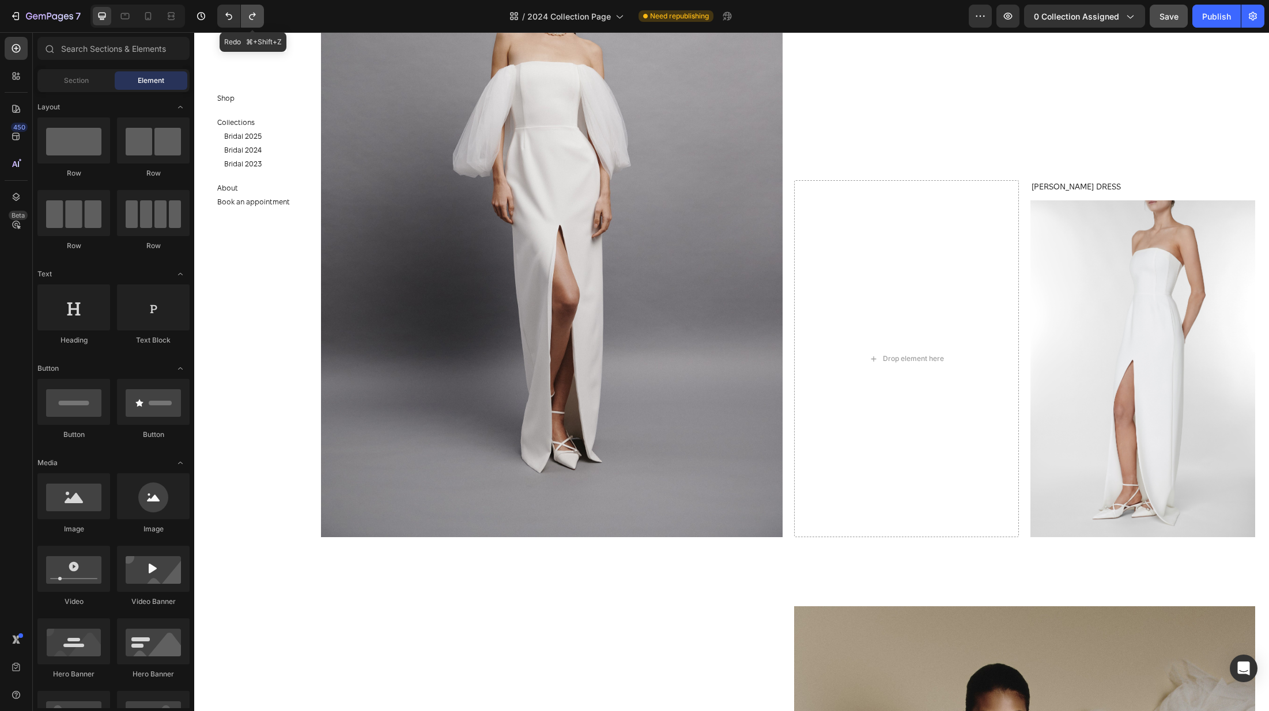
click at [248, 12] on icon "Undo/Redo" at bounding box center [253, 16] width 12 height 12
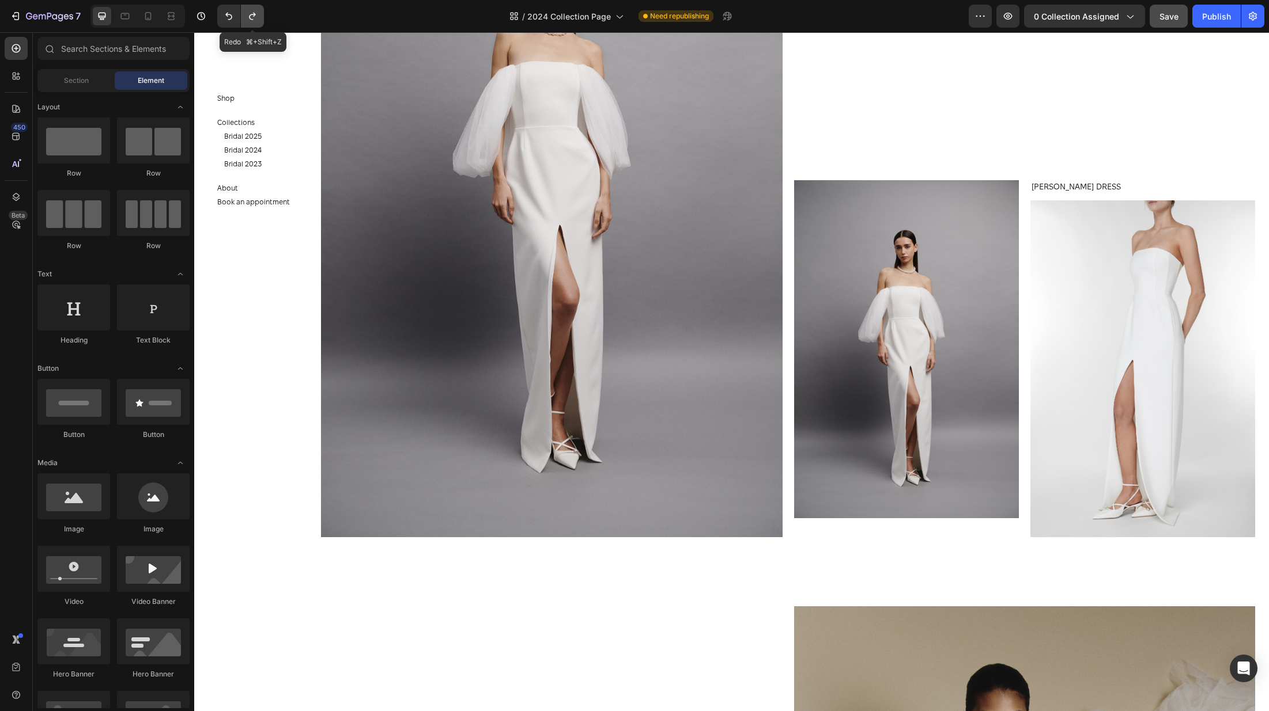
click at [248, 12] on icon "Undo/Redo" at bounding box center [253, 16] width 12 height 12
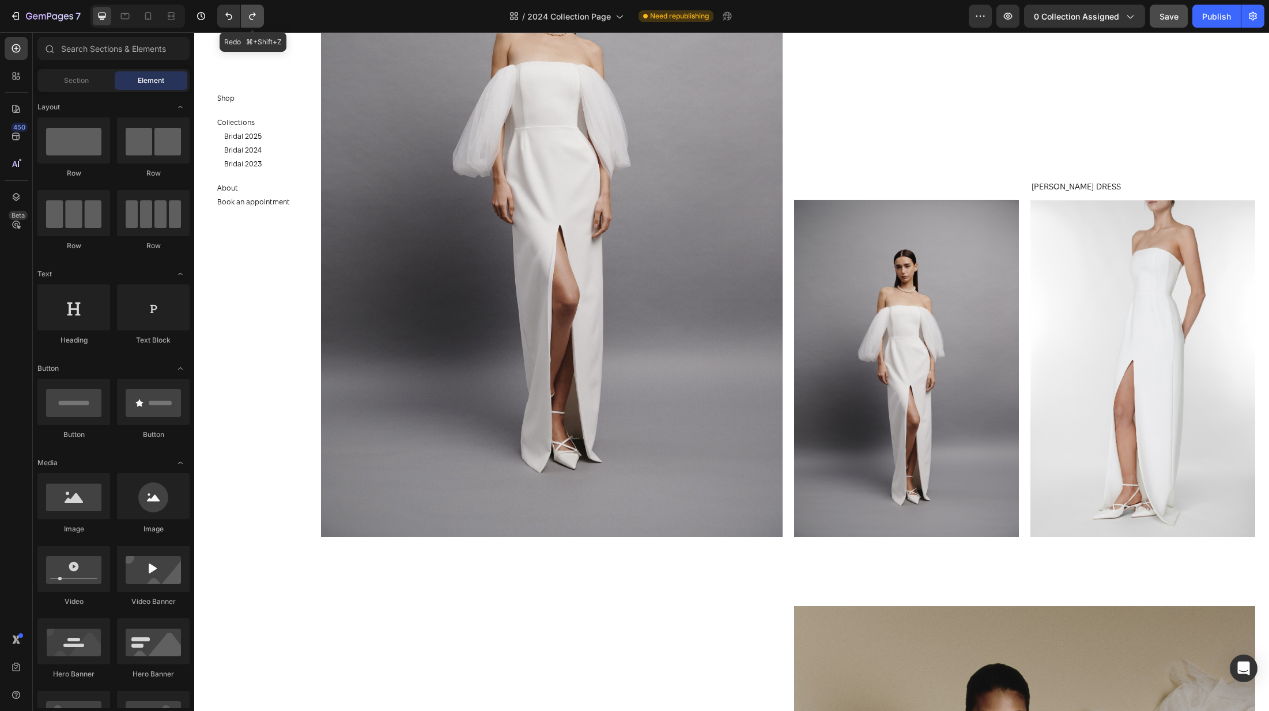
click at [248, 12] on icon "Undo/Redo" at bounding box center [253, 16] width 12 height 12
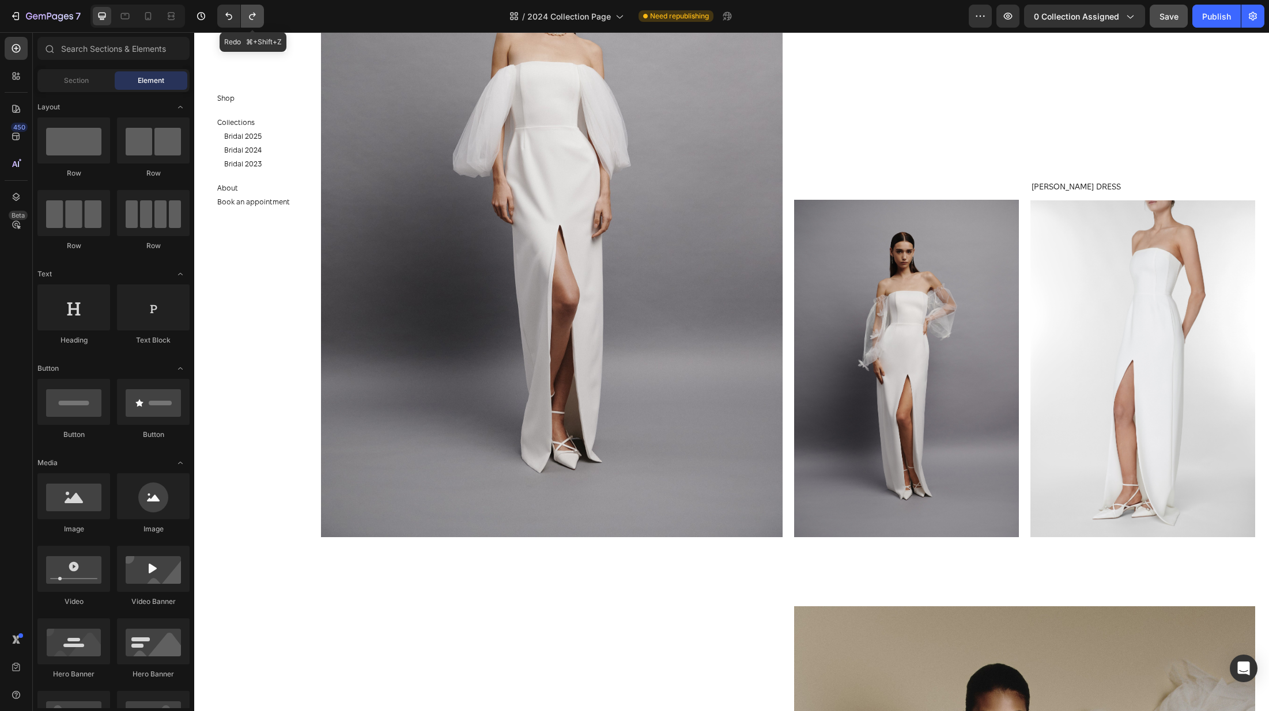
click at [248, 12] on icon "Undo/Redo" at bounding box center [253, 16] width 12 height 12
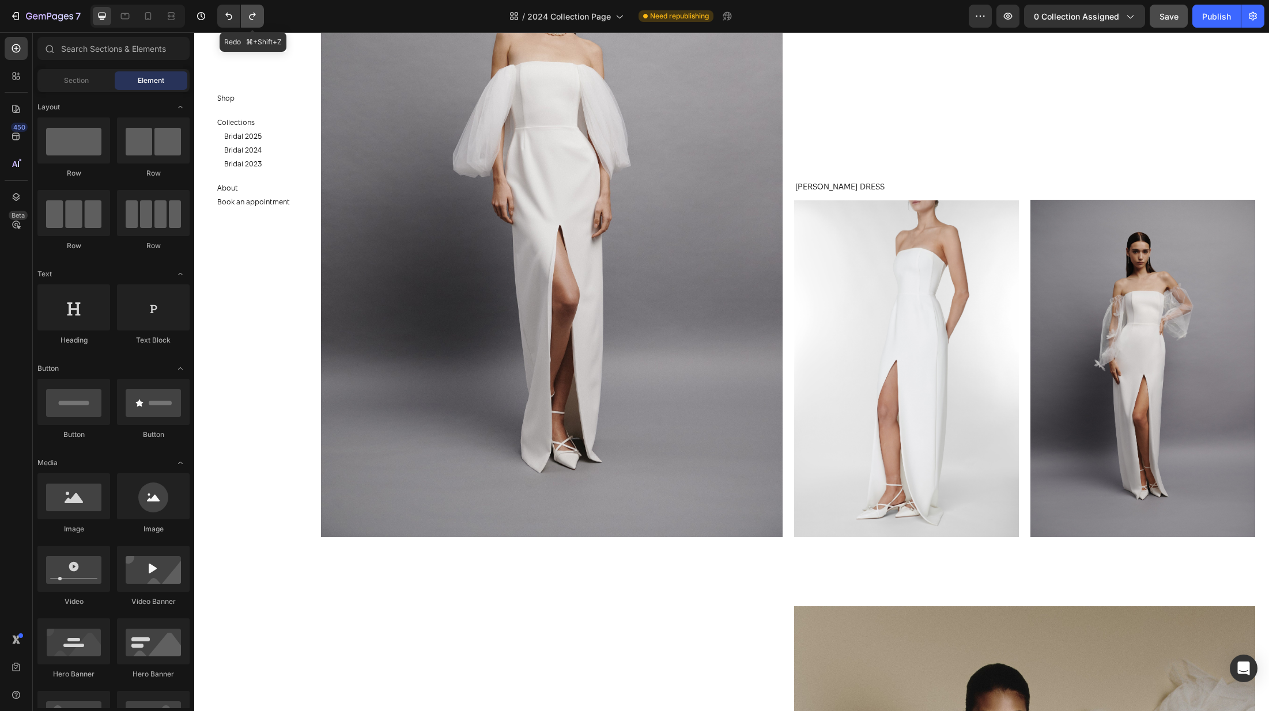
click at [248, 12] on icon "Undo/Redo" at bounding box center [253, 16] width 12 height 12
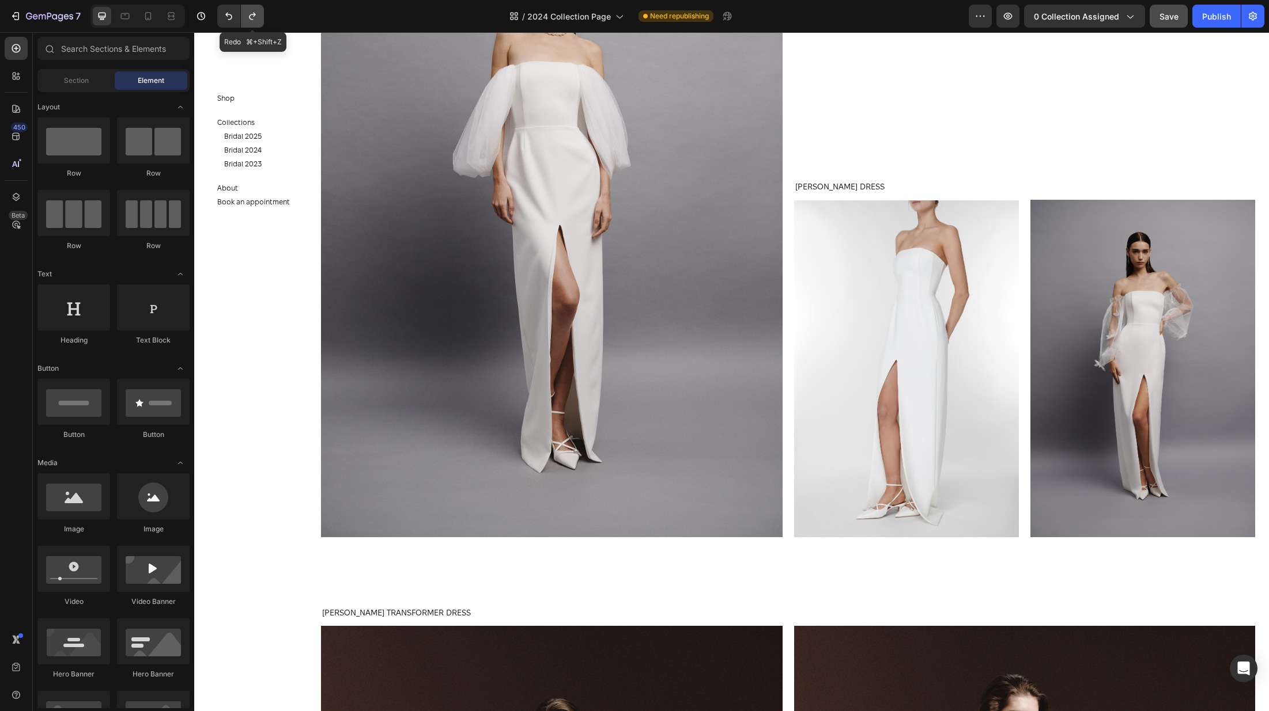
click at [248, 12] on icon "Undo/Redo" at bounding box center [253, 16] width 12 height 12
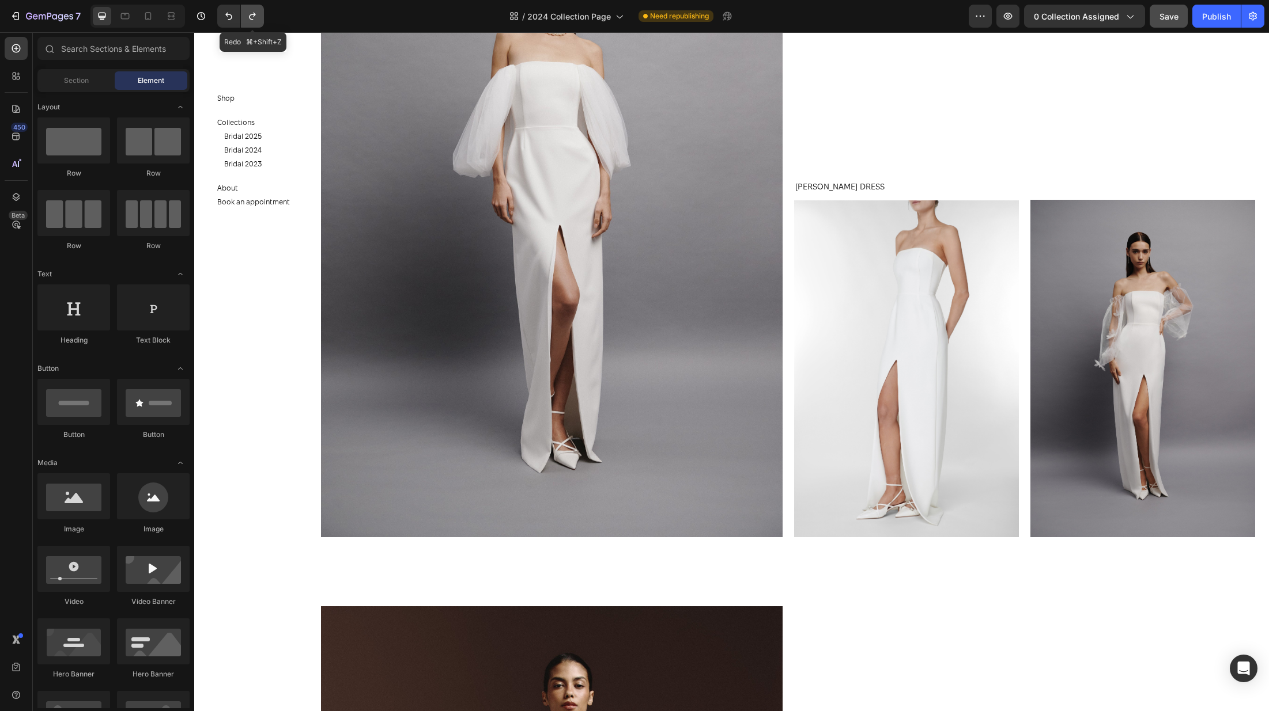
click at [248, 12] on icon "Undo/Redo" at bounding box center [253, 16] width 12 height 12
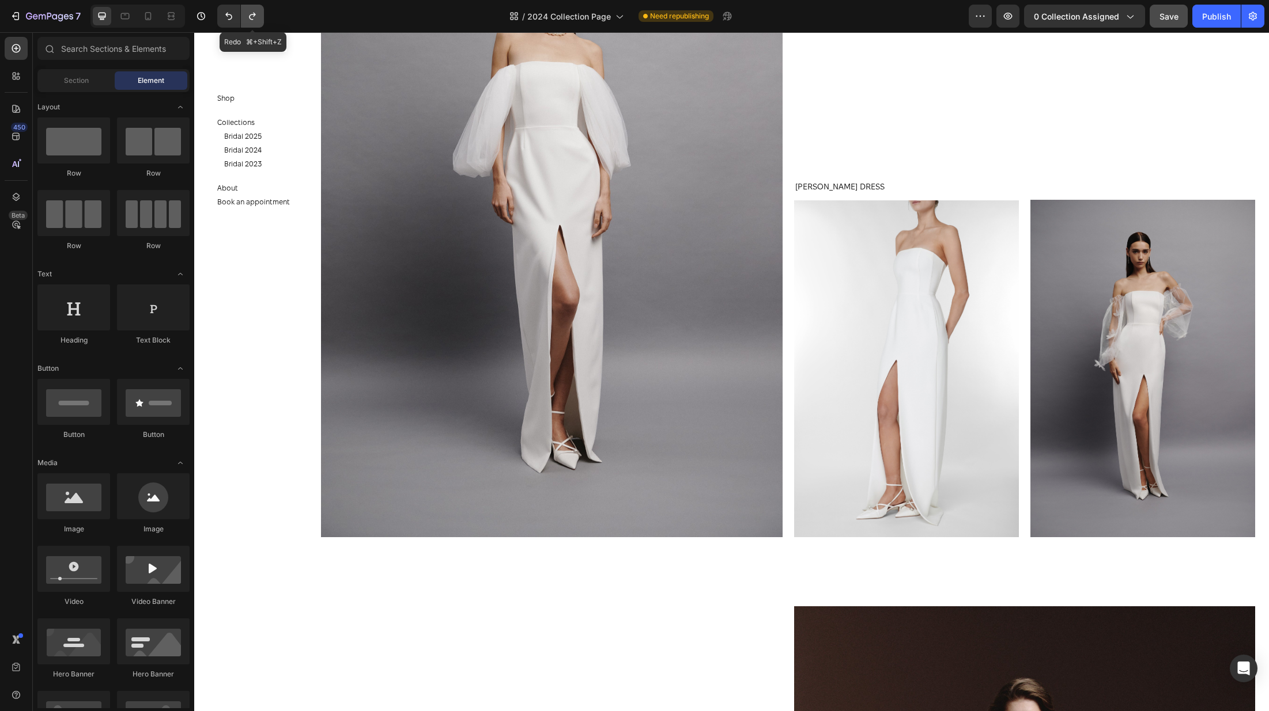
click at [248, 12] on icon "Undo/Redo" at bounding box center [253, 16] width 12 height 12
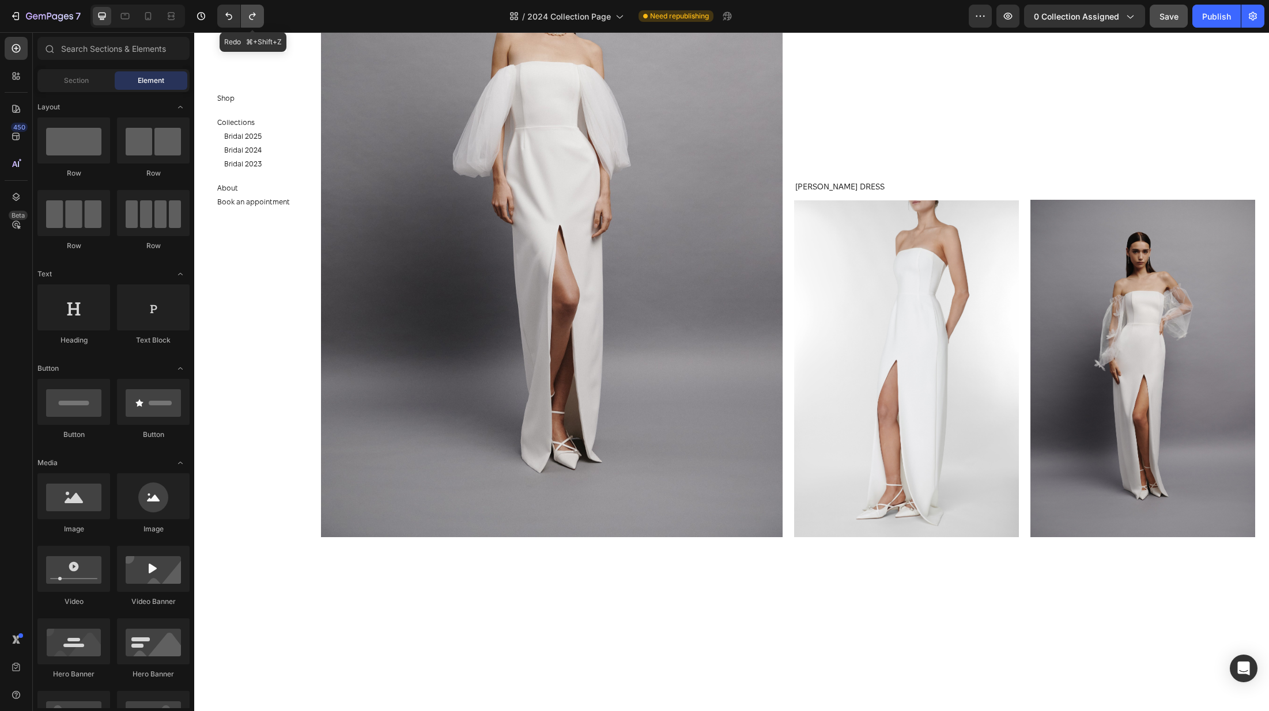
click at [248, 12] on icon "Undo/Redo" at bounding box center [253, 16] width 12 height 12
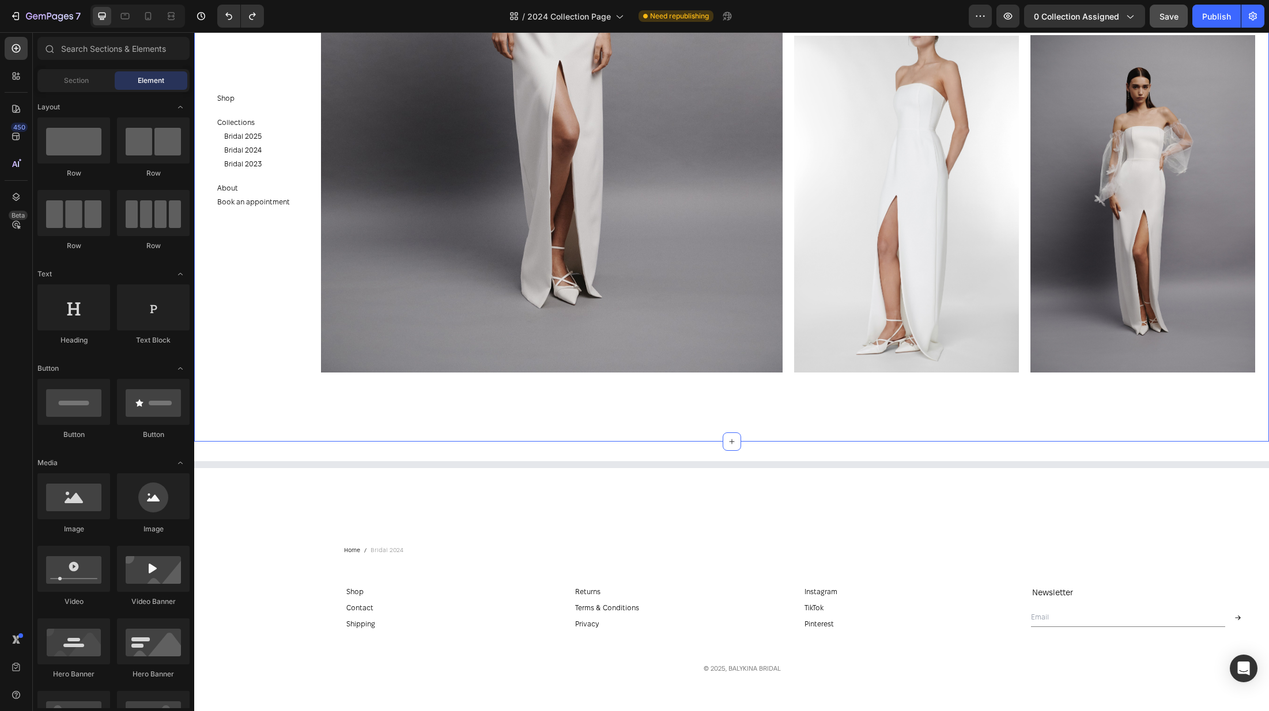
scroll to position [6700, 0]
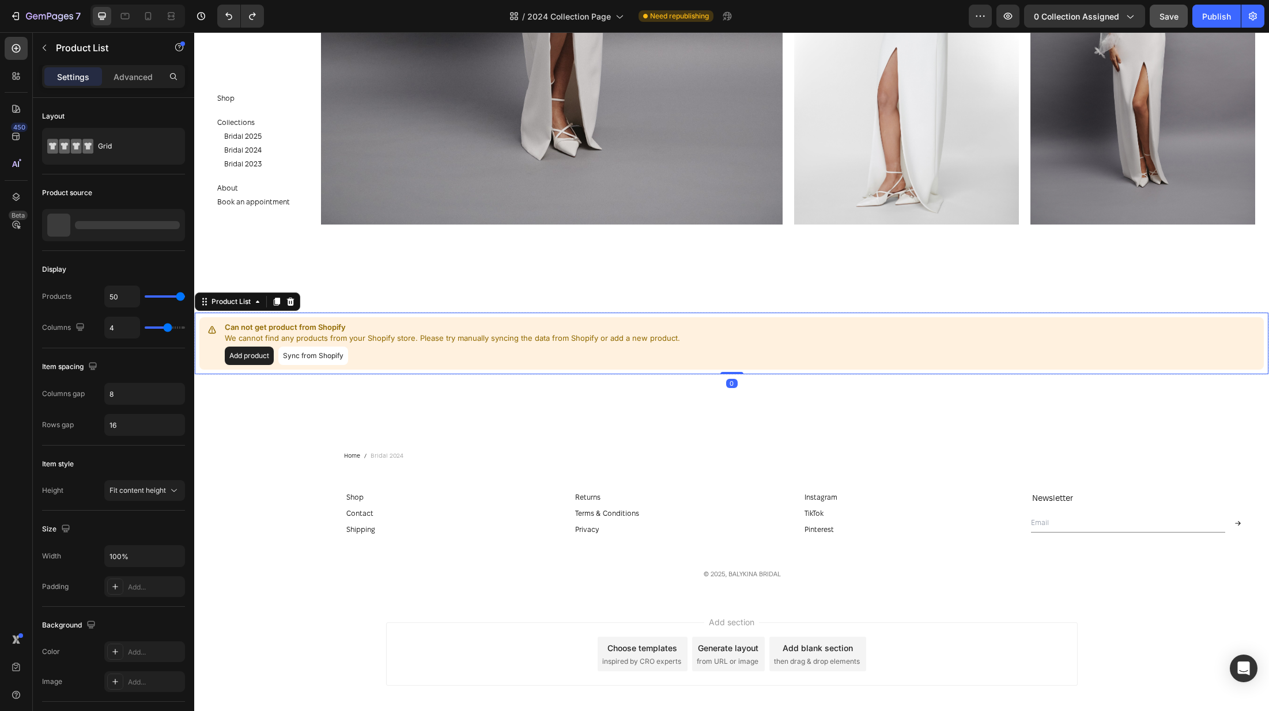
click at [362, 336] on p "We cannot find any products from your Shopify store. Please try manually syncin…" at bounding box center [452, 339] width 455 height 12
click at [287, 298] on icon at bounding box center [290, 301] width 9 height 9
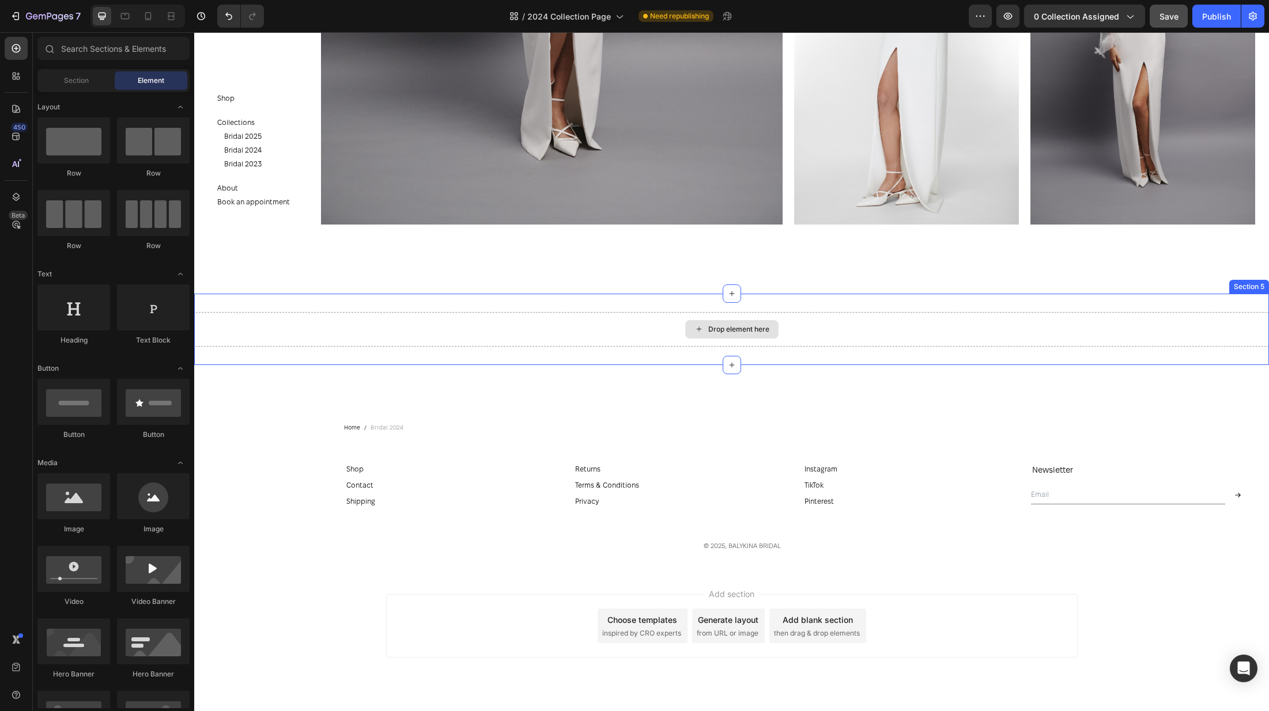
click at [520, 323] on div "Drop element here" at bounding box center [731, 329] width 1074 height 35
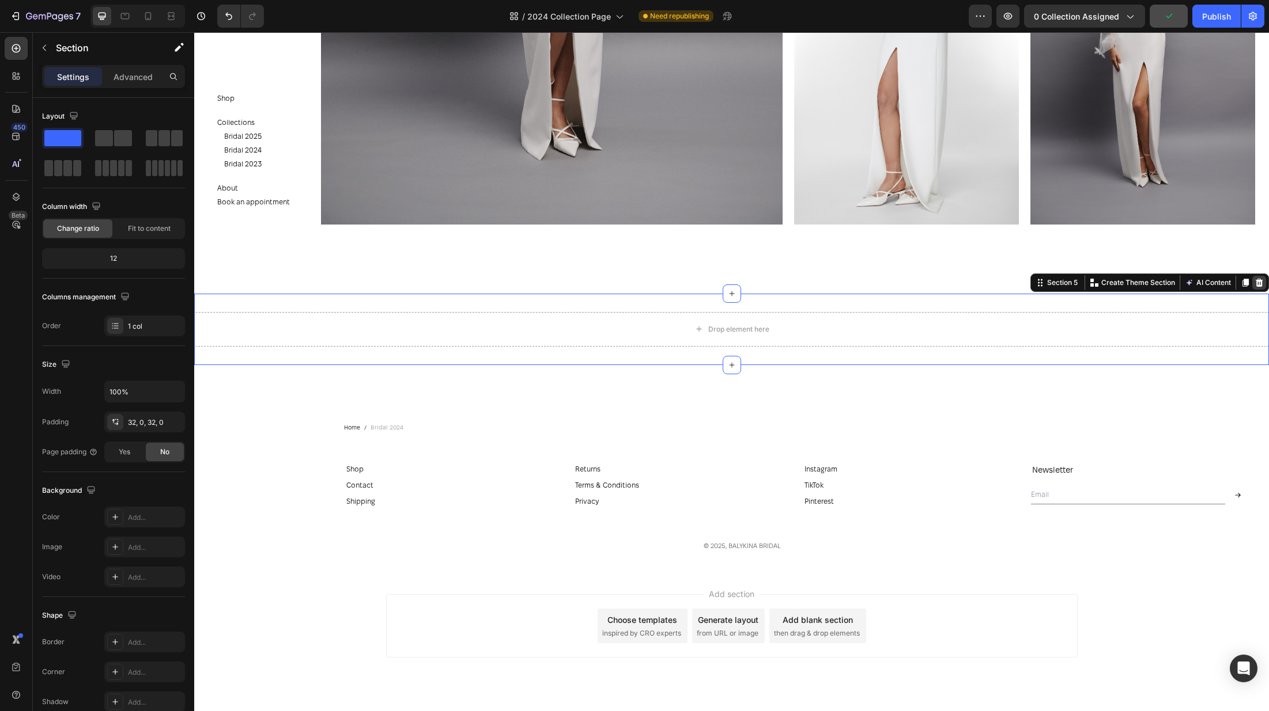
click at [1260, 286] on icon at bounding box center [1258, 282] width 9 height 9
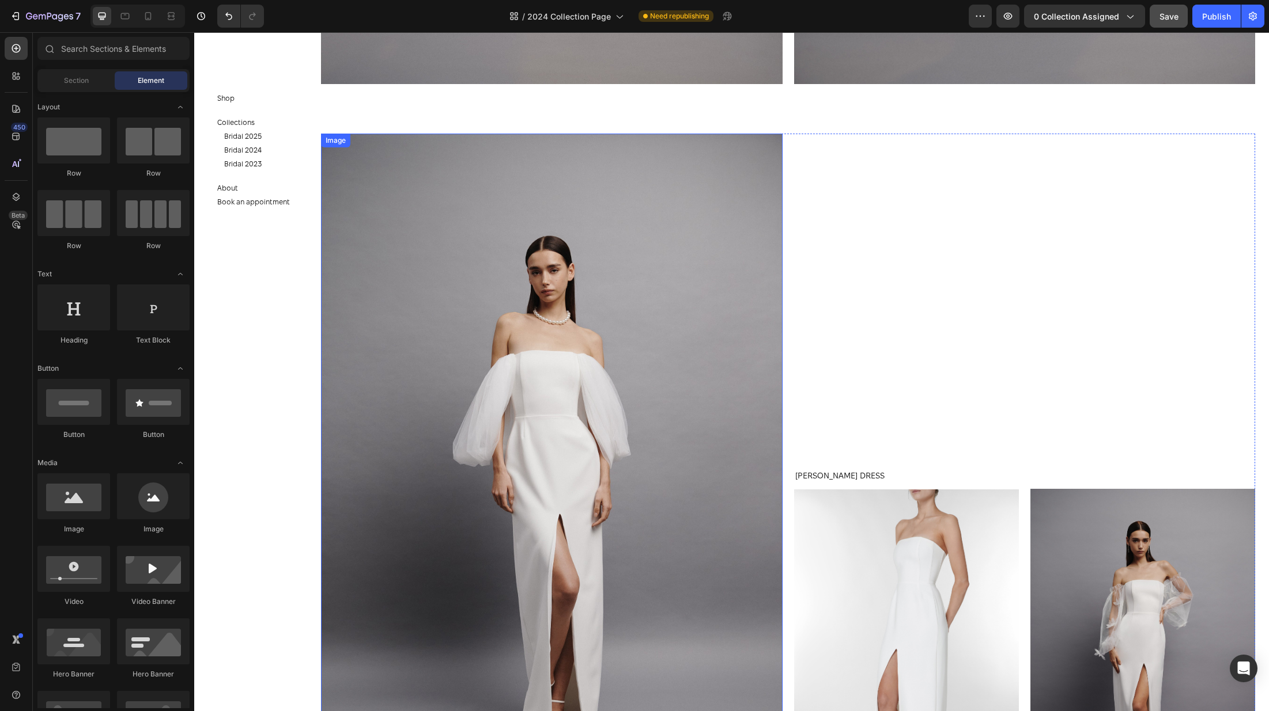
scroll to position [6066, 0]
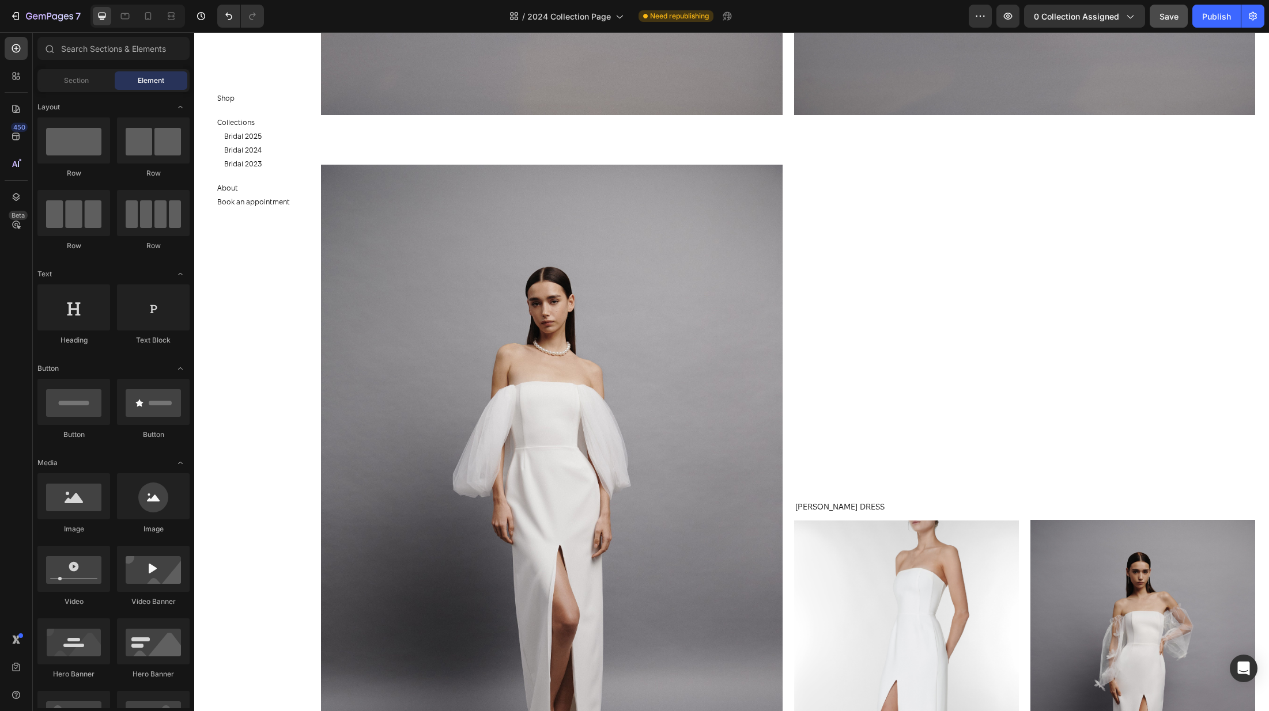
click at [130, 28] on div "7 Version history / 2024 Collection Page Need republishing Preview 0 collection…" at bounding box center [634, 16] width 1269 height 33
click at [131, 22] on div at bounding box center [125, 16] width 18 height 18
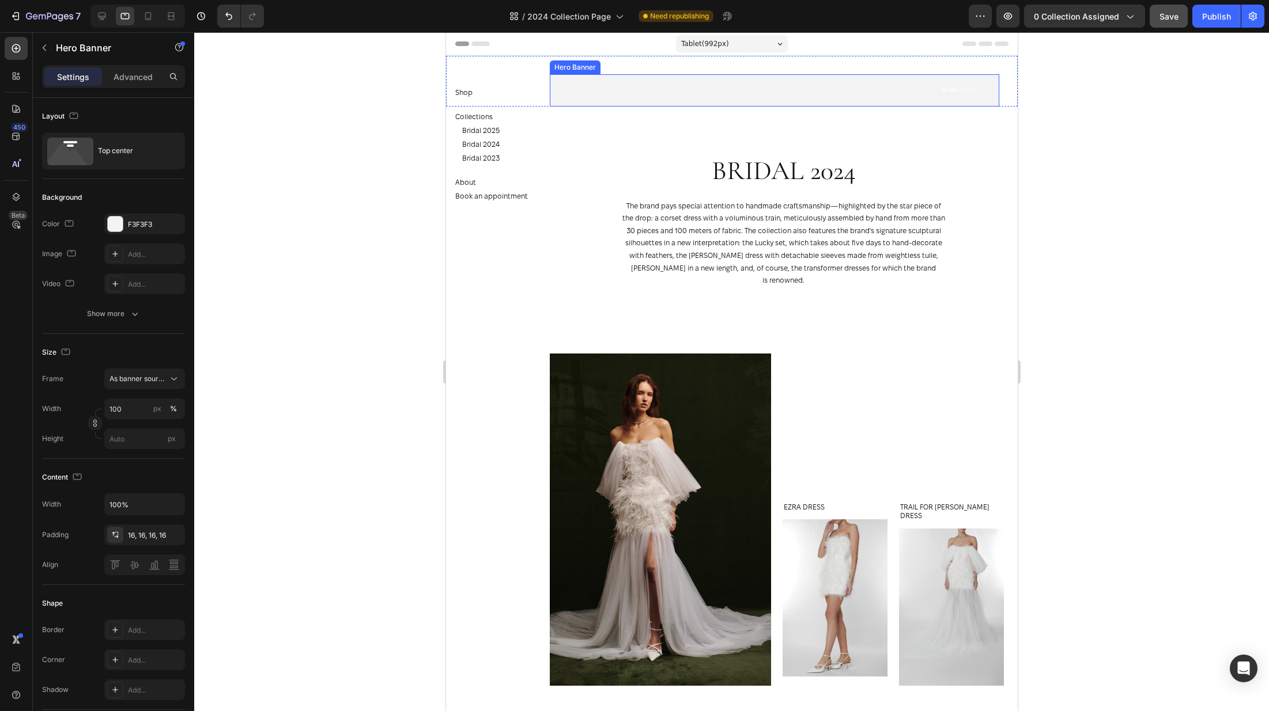
click at [777, 99] on div "Bridal 2024 Text Block" at bounding box center [773, 90] width 449 height 32
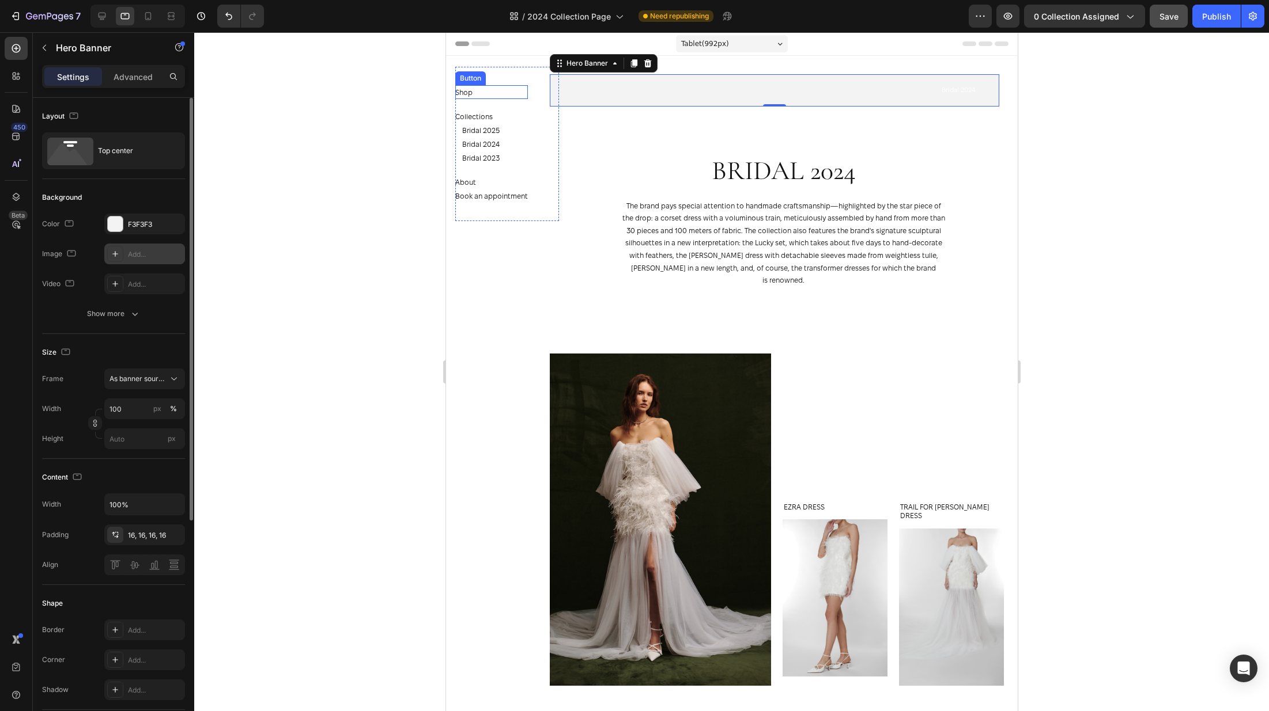
click at [139, 254] on div "Add..." at bounding box center [155, 254] width 54 height 10
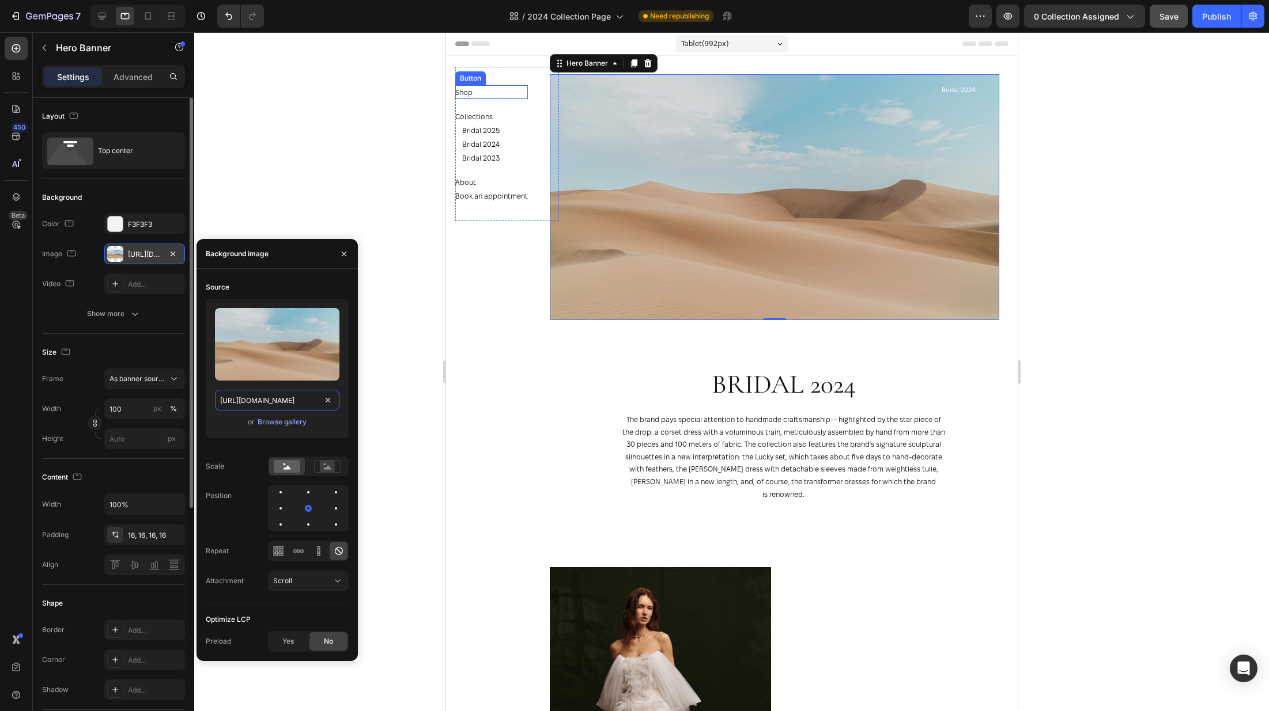
click at [268, 406] on input "https://cdn.shopify.com/s/files/1/2005/9307/files/background_settings.jpg" at bounding box center [277, 400] width 124 height 21
paste input "0576/3786/3521/files/gempages_563336841122546483-ec4199de-f610-4788-a234-0e27c0…"
type input "https://cdn.shopify.com/s/files/1/0576/3786/3521/files/gempages_563336841122546…"
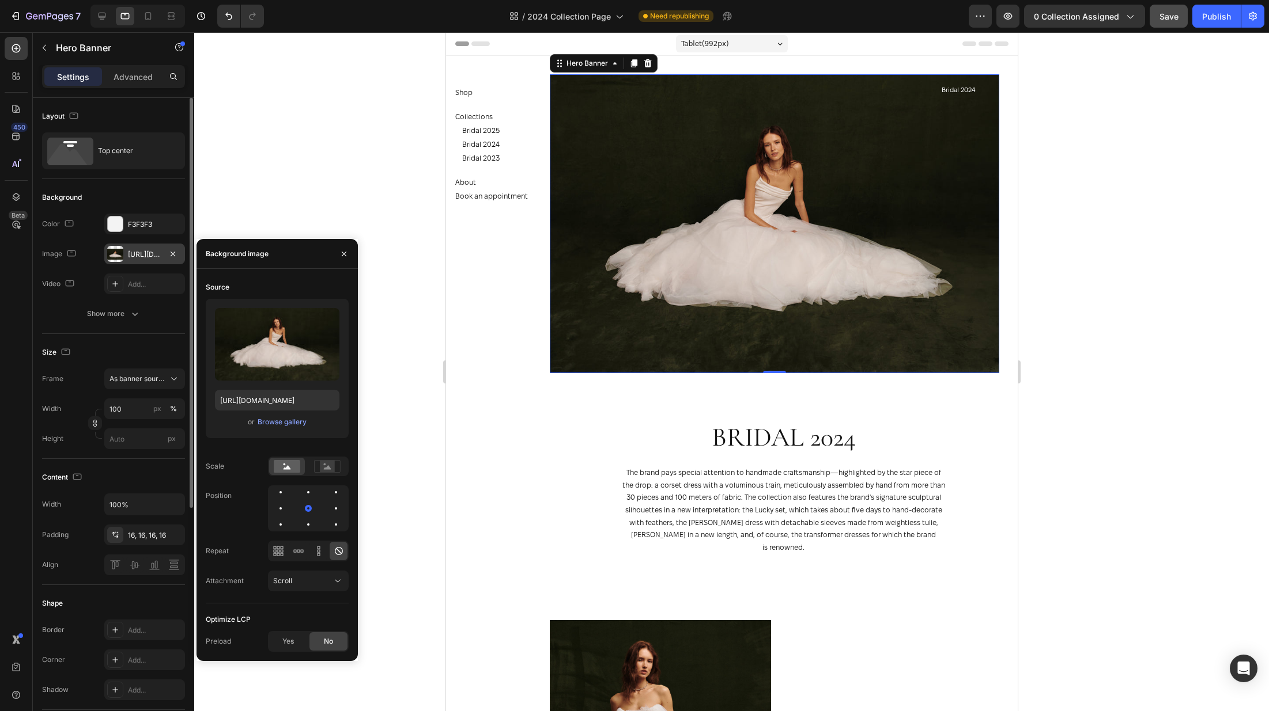
click at [1070, 299] on div at bounding box center [731, 371] width 1074 height 679
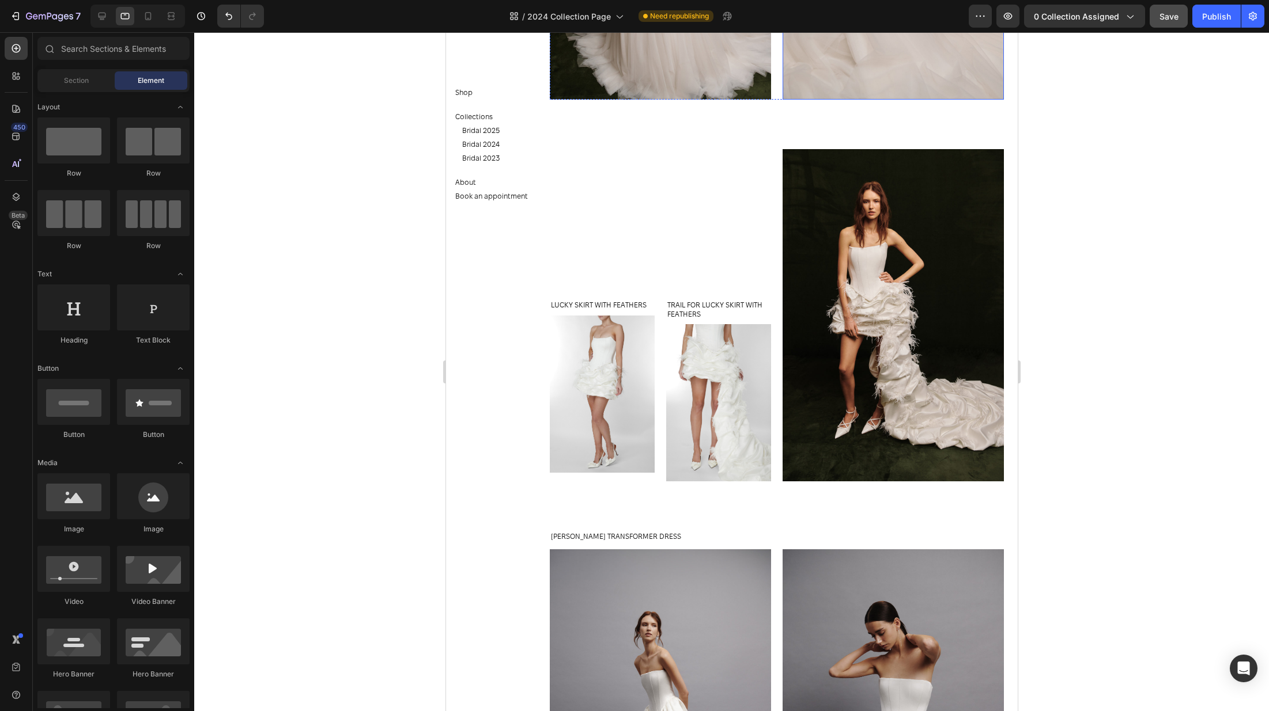
scroll to position [1302, 0]
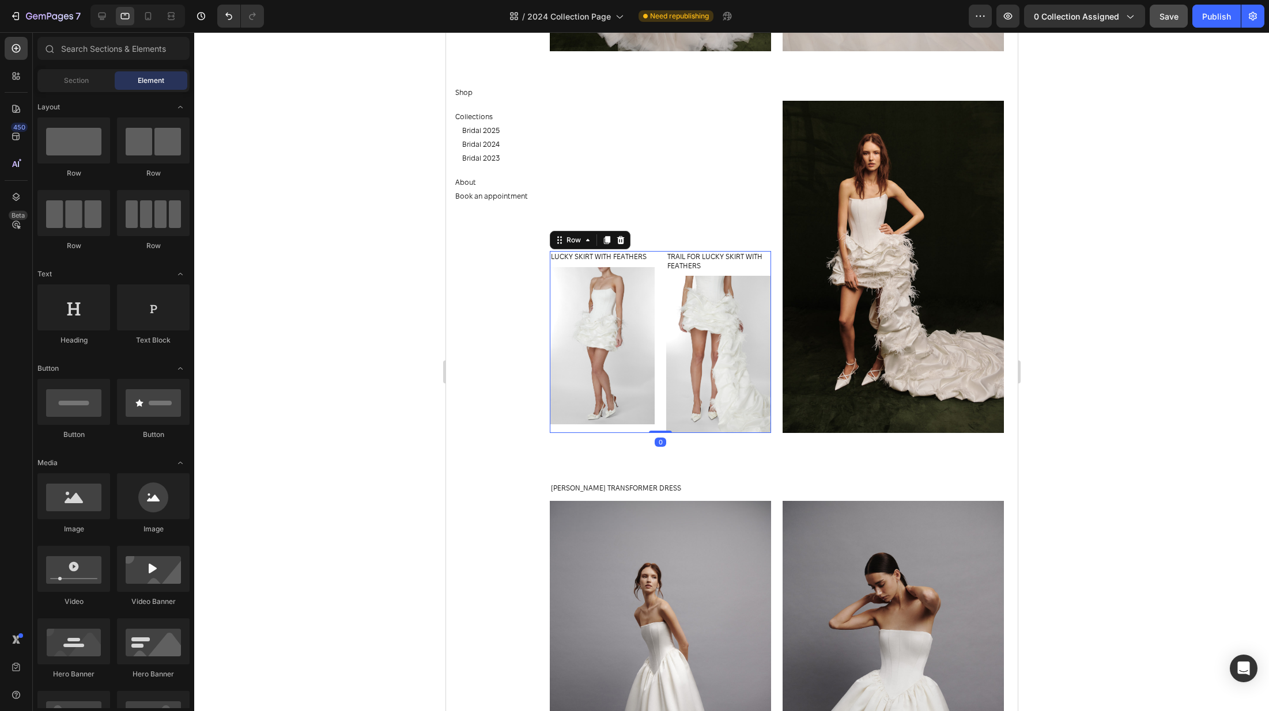
click at [660, 416] on div "LUCKY SKIRT WITH FEATHERS Product Title Product Images Product TRAIL FOR LUCKY …" at bounding box center [659, 342] width 221 height 182
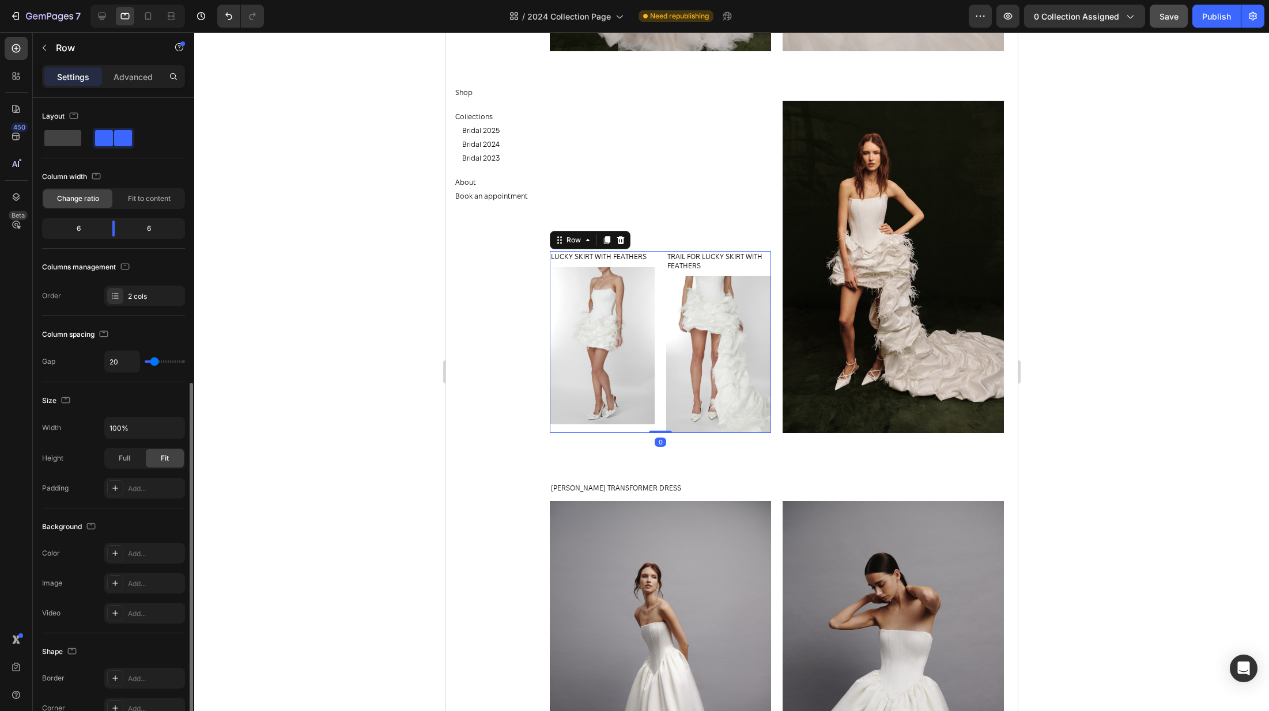
scroll to position [158, 0]
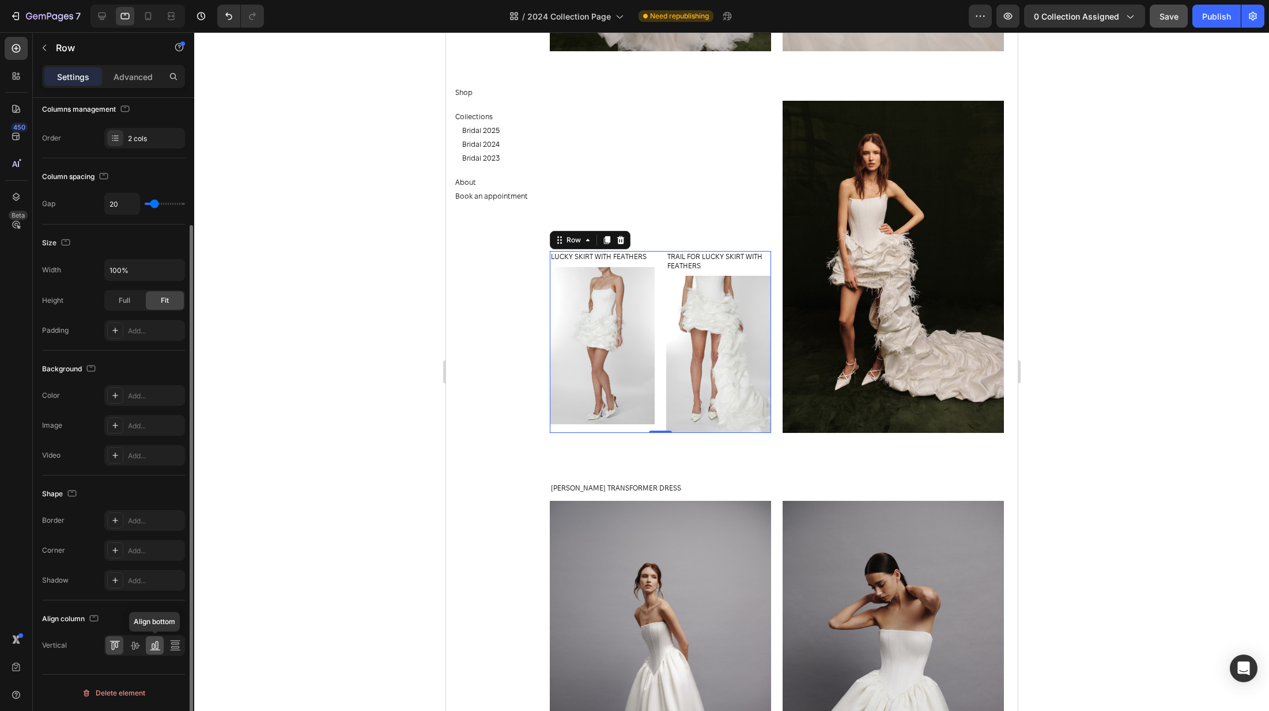
click at [155, 645] on icon at bounding box center [156, 646] width 3 height 8
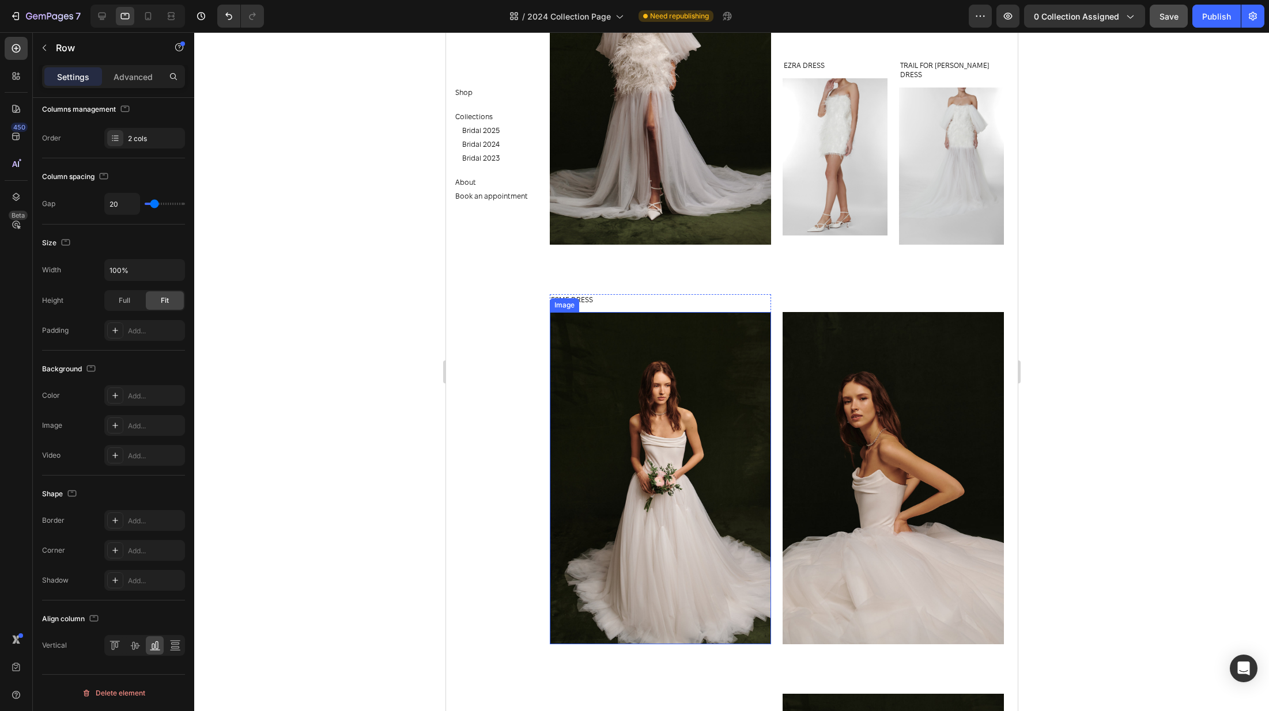
scroll to position [635, 0]
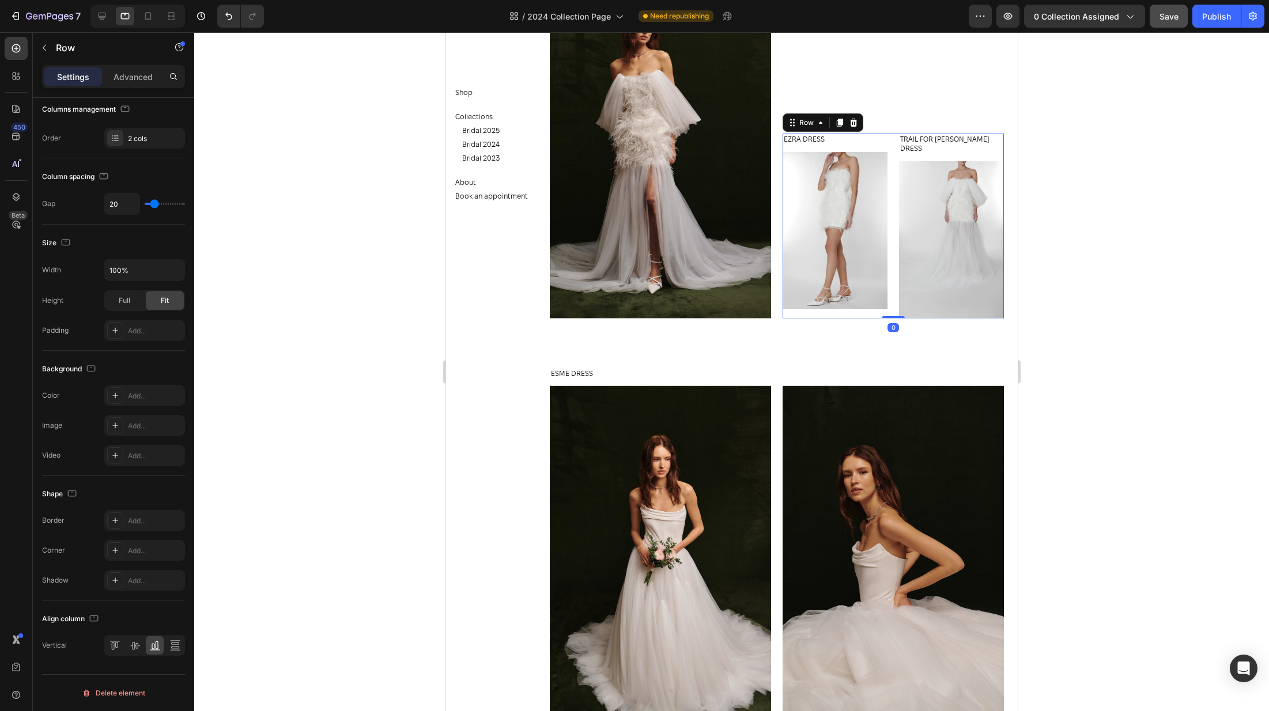
click at [891, 190] on div "TRAIL FOR EZRA DRESS Product Title Product Images Product EZRA DRESS Product Ti…" at bounding box center [892, 226] width 221 height 184
click at [156, 646] on icon at bounding box center [156, 646] width 3 height 8
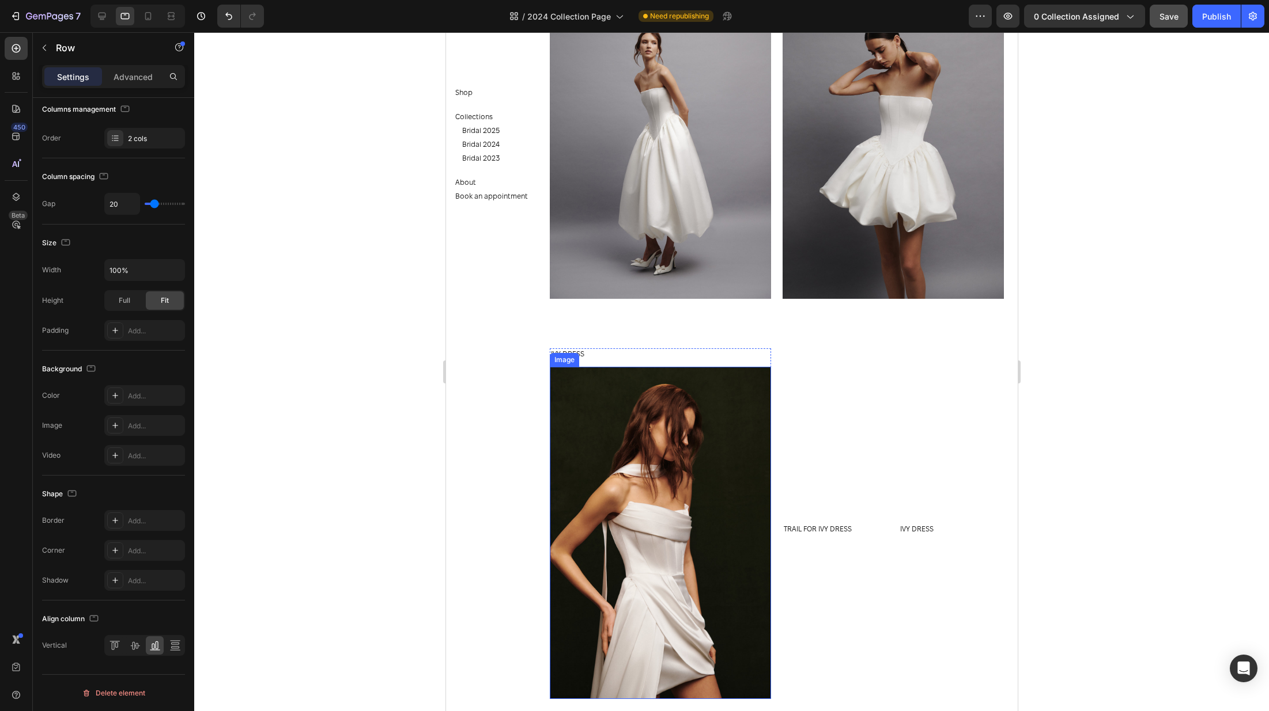
scroll to position [1931, 0]
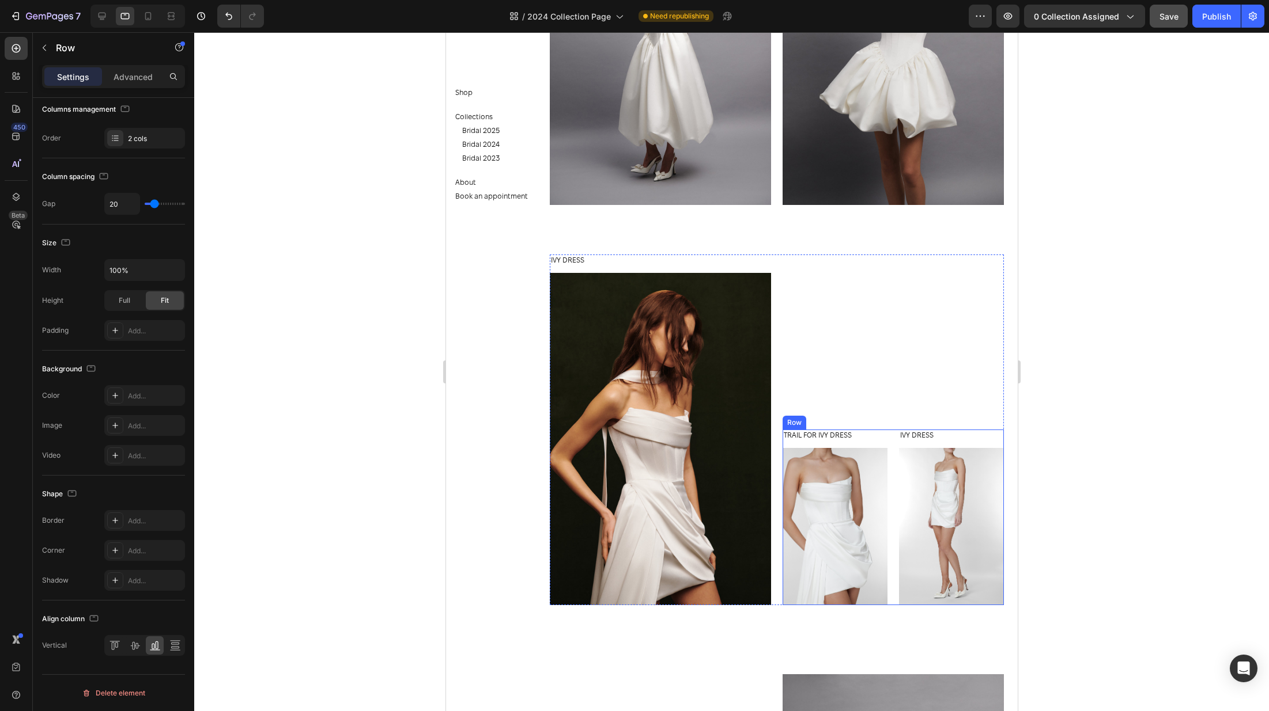
click at [896, 470] on div "IVY DRESS Product Title Product Images Product TRAIL FOR IVY DRESS Product Titl…" at bounding box center [892, 518] width 221 height 176
click at [153, 644] on icon at bounding box center [153, 647] width 3 height 6
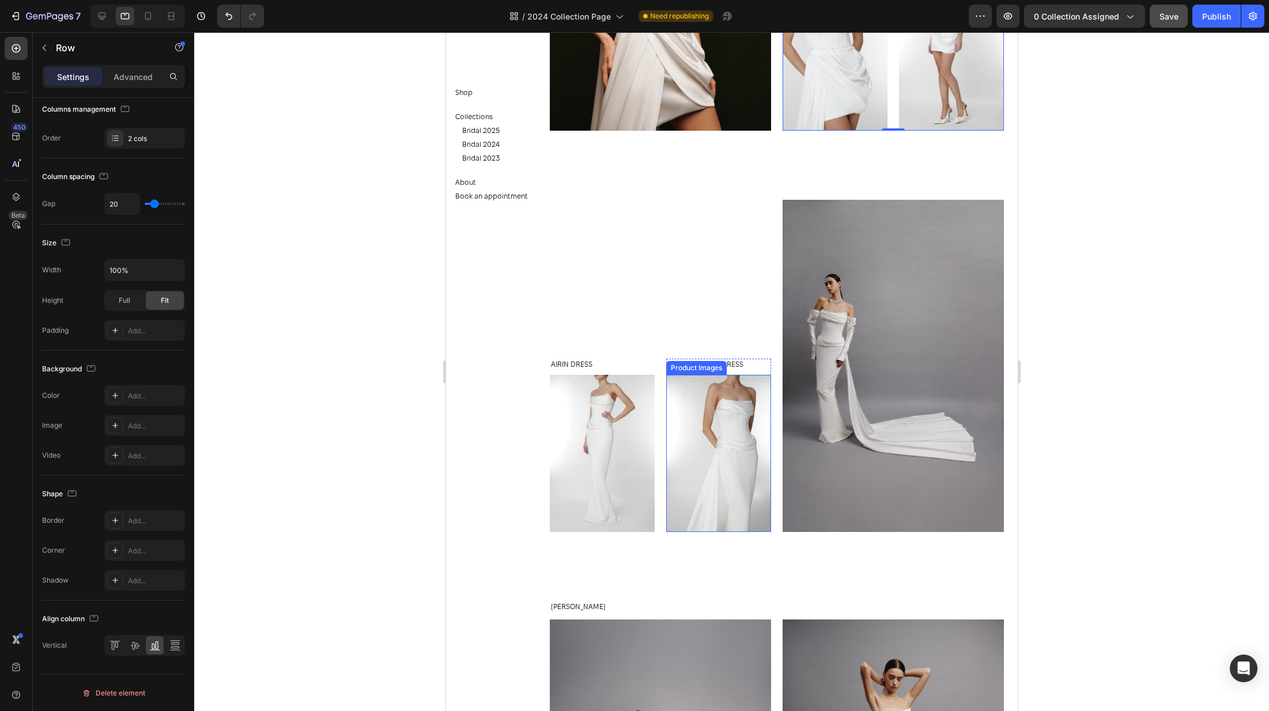
scroll to position [2408, 0]
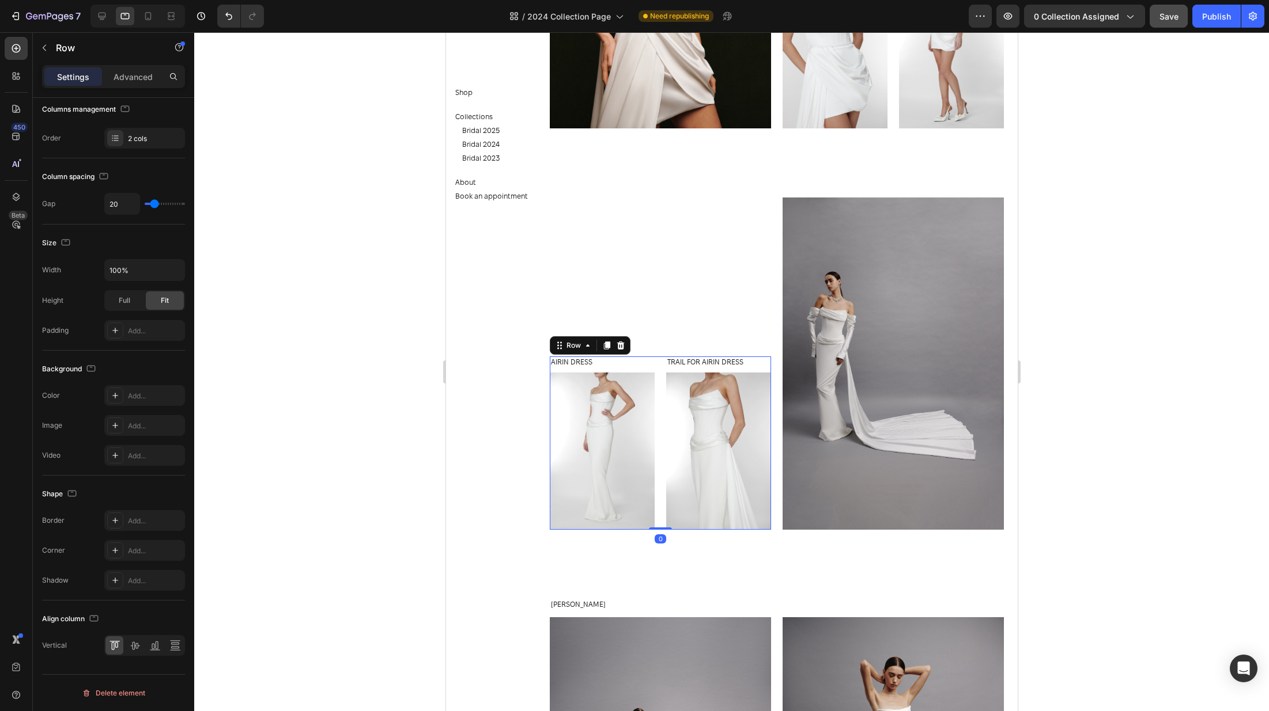
click at [655, 514] on div "AIRIN DRESS Product Title Product Images Product TRAIL FOR AIRIN DRESS Product …" at bounding box center [659, 443] width 221 height 173
click at [152, 646] on icon at bounding box center [153, 647] width 3 height 6
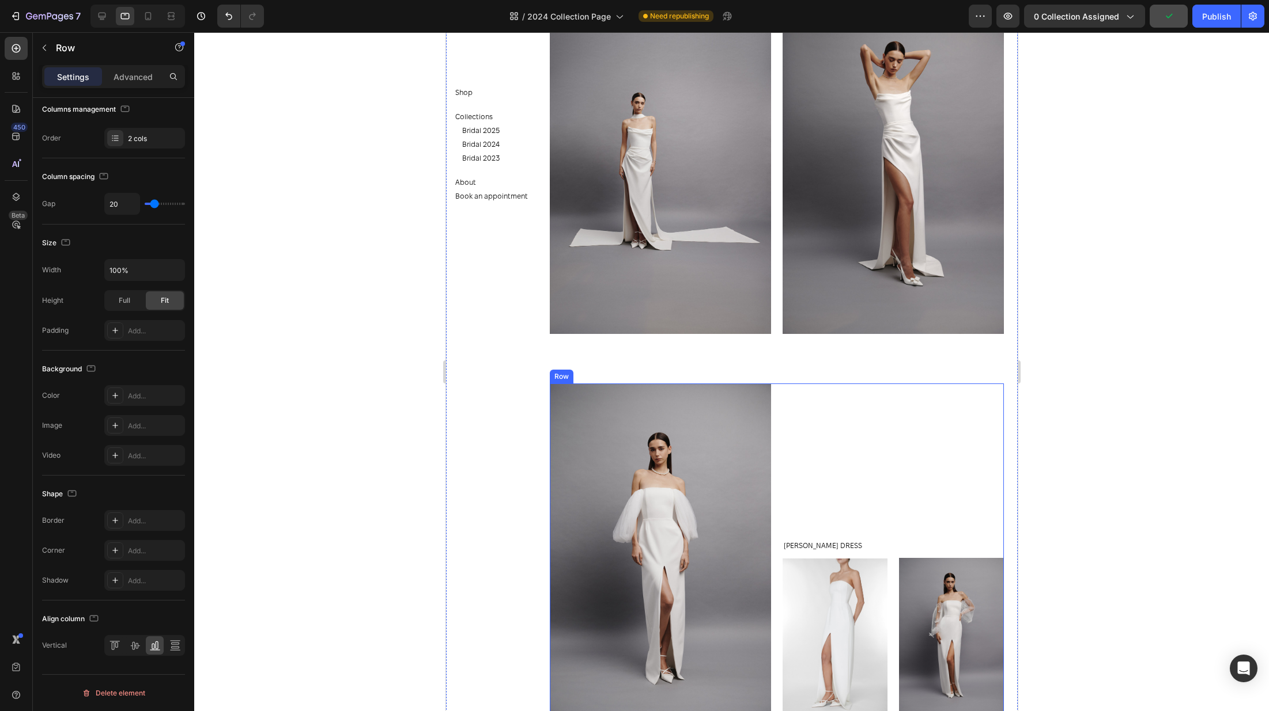
scroll to position [3162, 0]
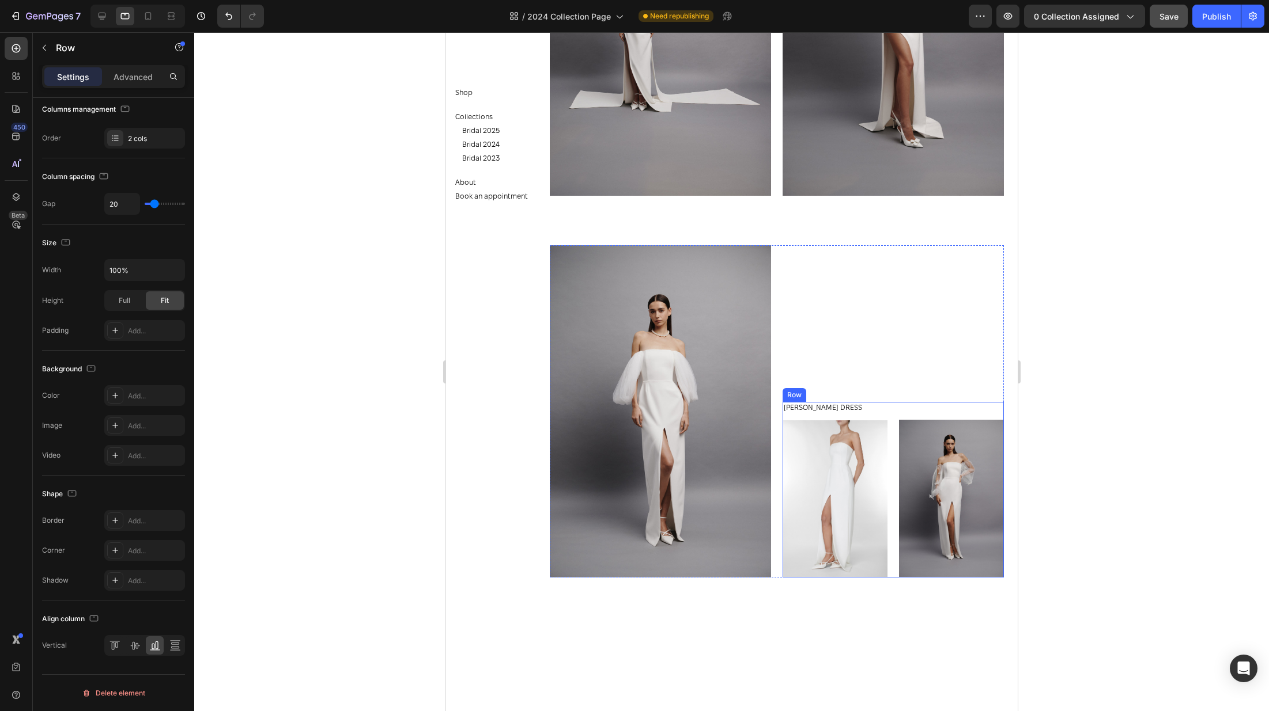
click at [894, 560] on div "OLIVIA DRESS Product Title Product Images Product Image Row" at bounding box center [892, 490] width 221 height 176
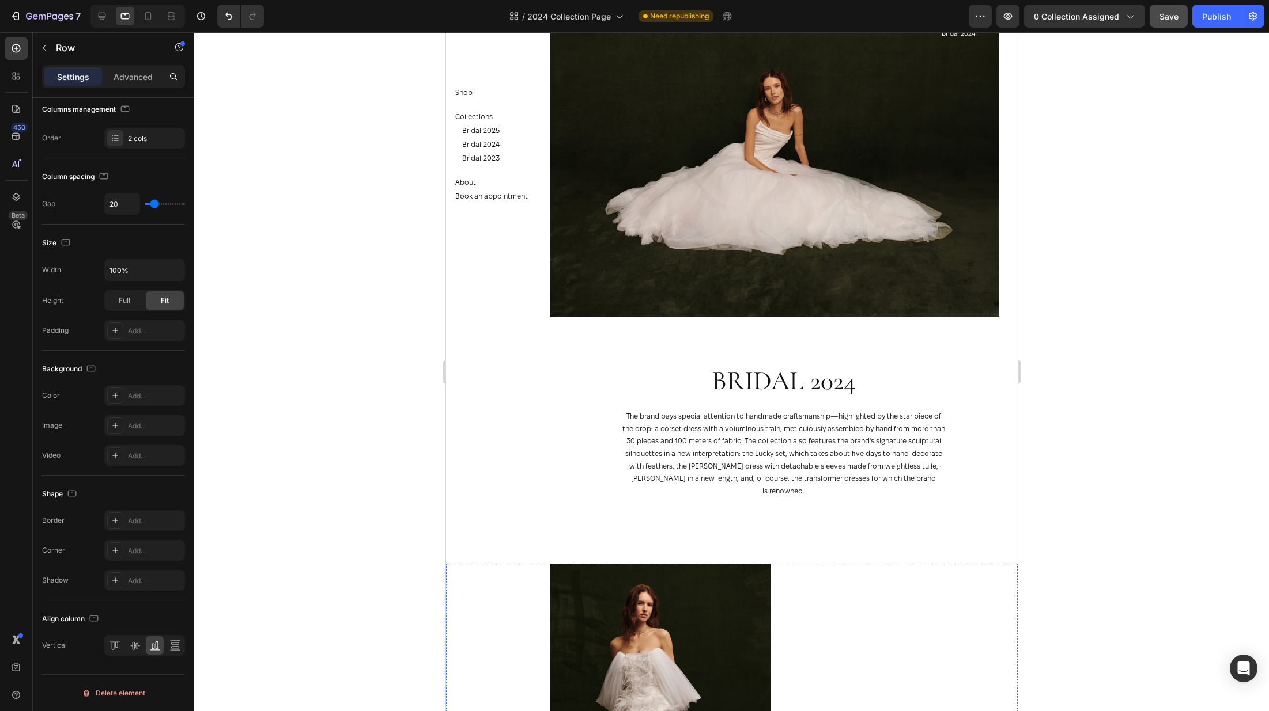
scroll to position [0, 0]
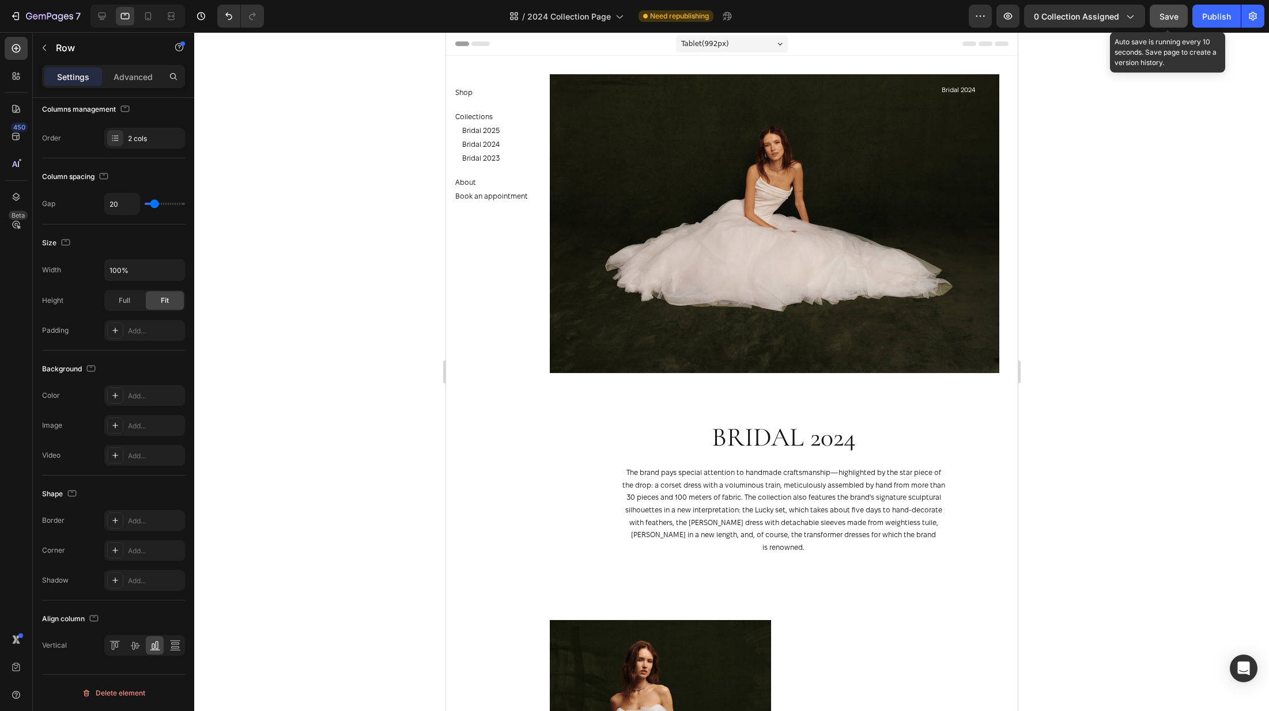
click at [1168, 16] on span "Save" at bounding box center [1168, 17] width 19 height 10
click at [148, 17] on icon at bounding box center [148, 16] width 12 height 12
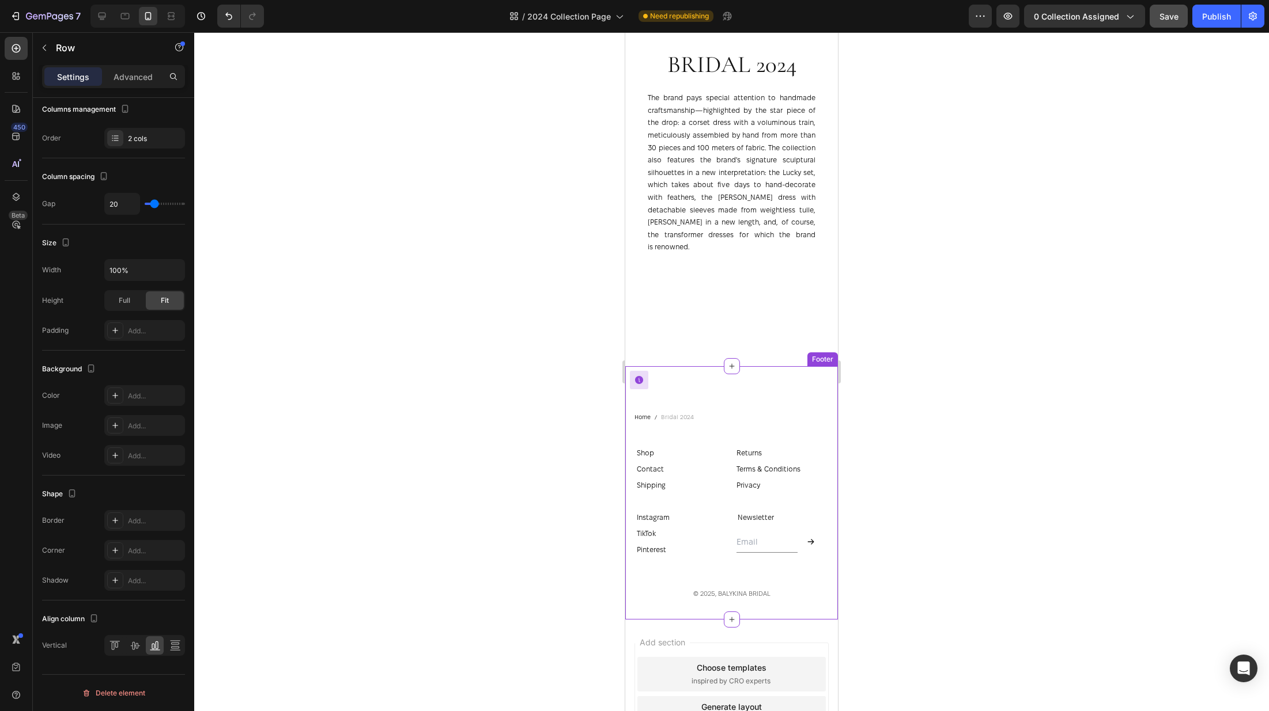
scroll to position [812, 0]
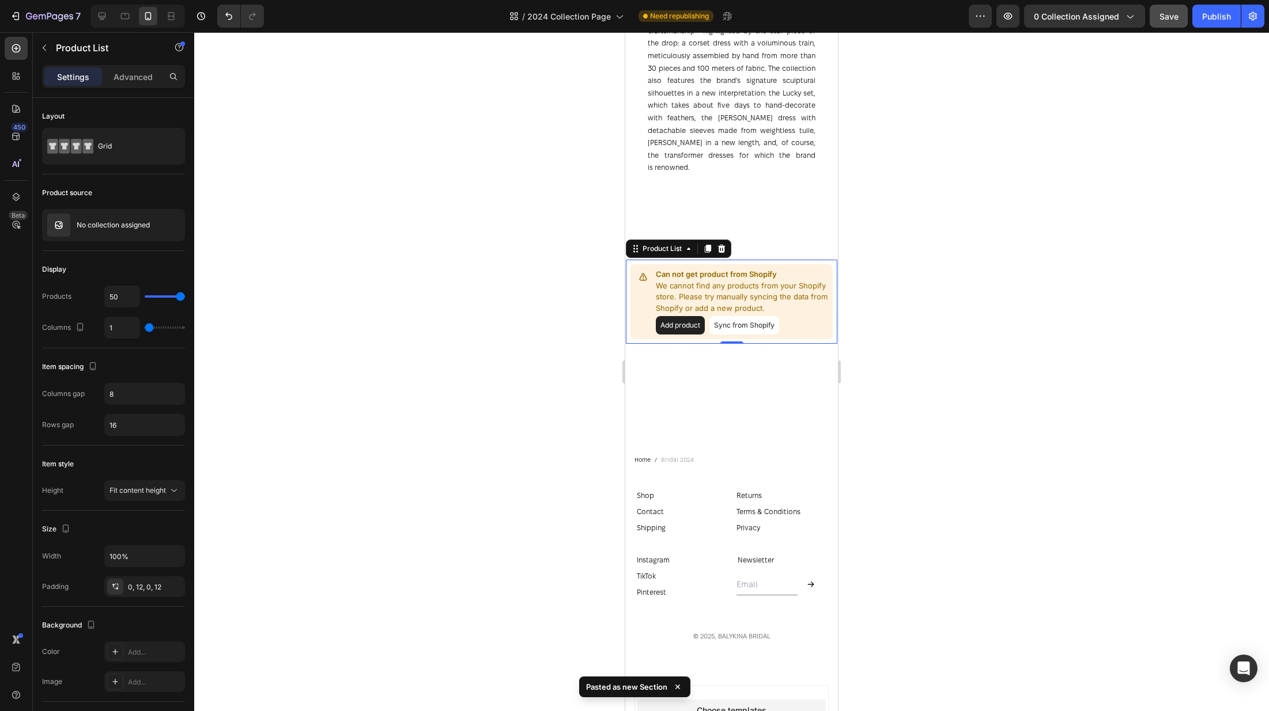
click at [1025, 218] on div at bounding box center [731, 371] width 1074 height 679
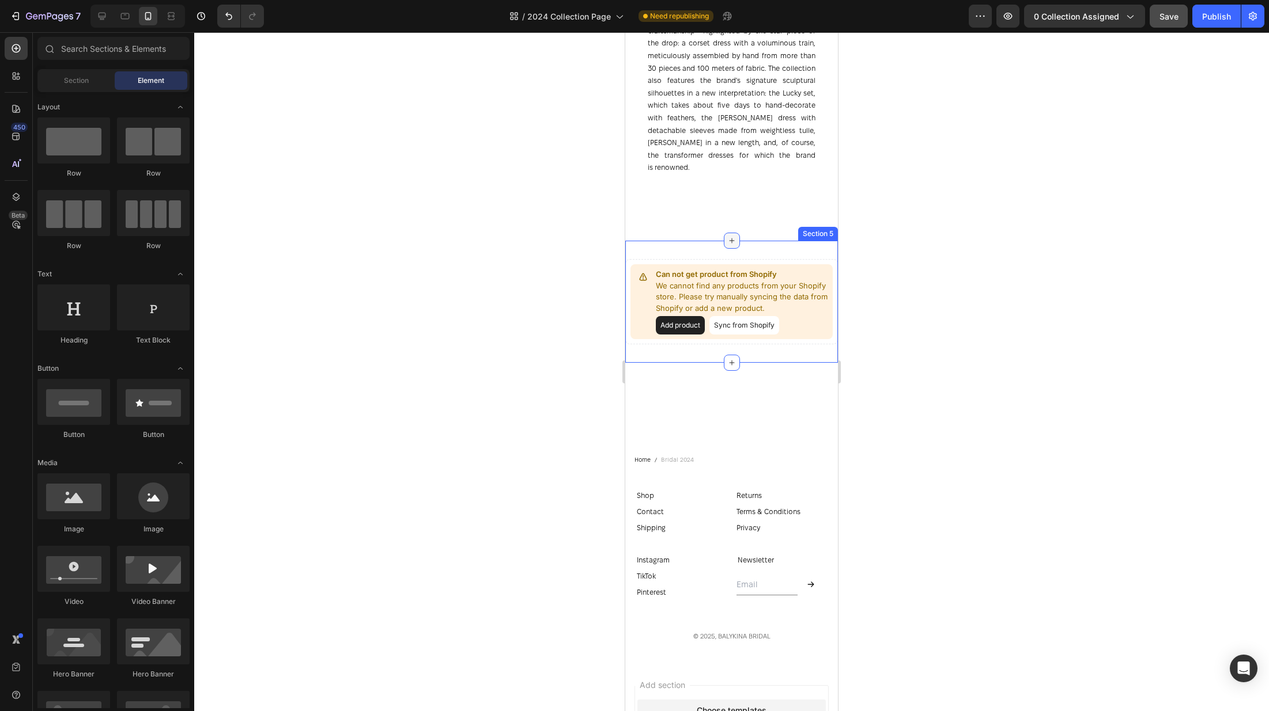
click at [738, 233] on div at bounding box center [732, 241] width 16 height 16
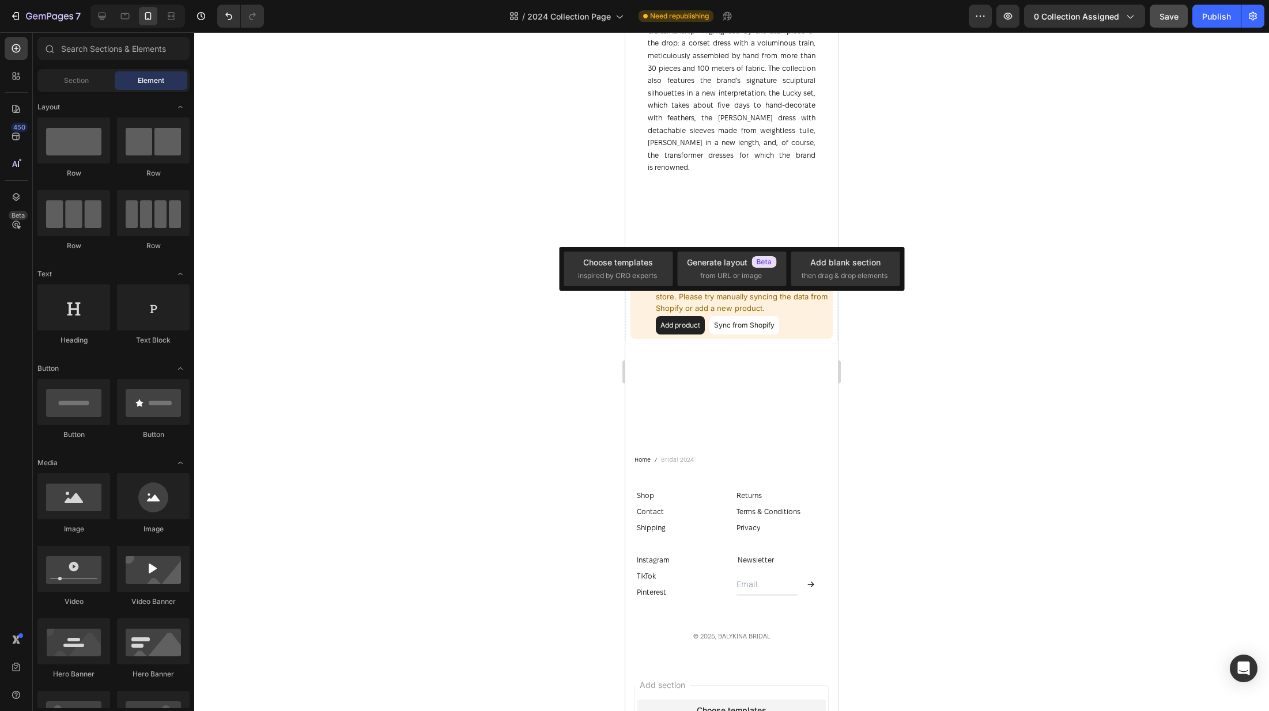
click at [917, 223] on div at bounding box center [731, 371] width 1074 height 679
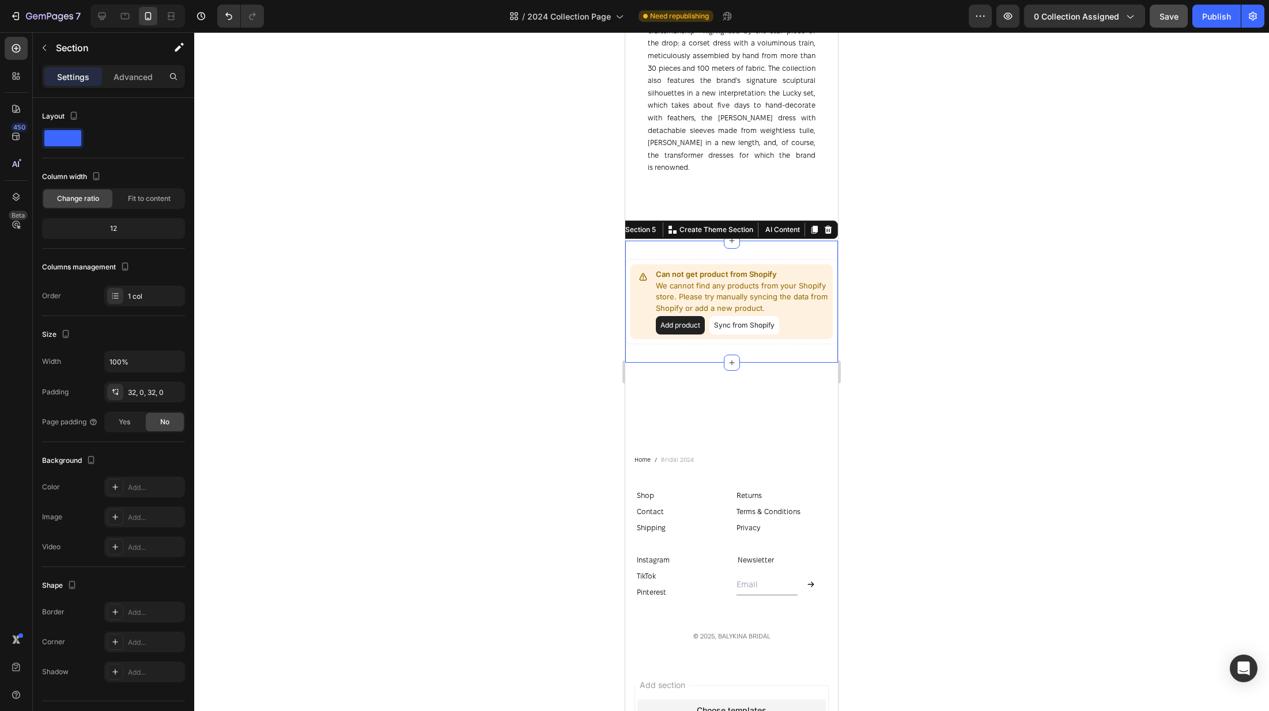
click at [794, 241] on div "Can not get product from Shopify We cannot find any products from your Shopify …" at bounding box center [731, 302] width 213 height 122
click at [645, 264] on div "Can not get product from Shopify We cannot find any products from your Shopify …" at bounding box center [731, 301] width 202 height 75
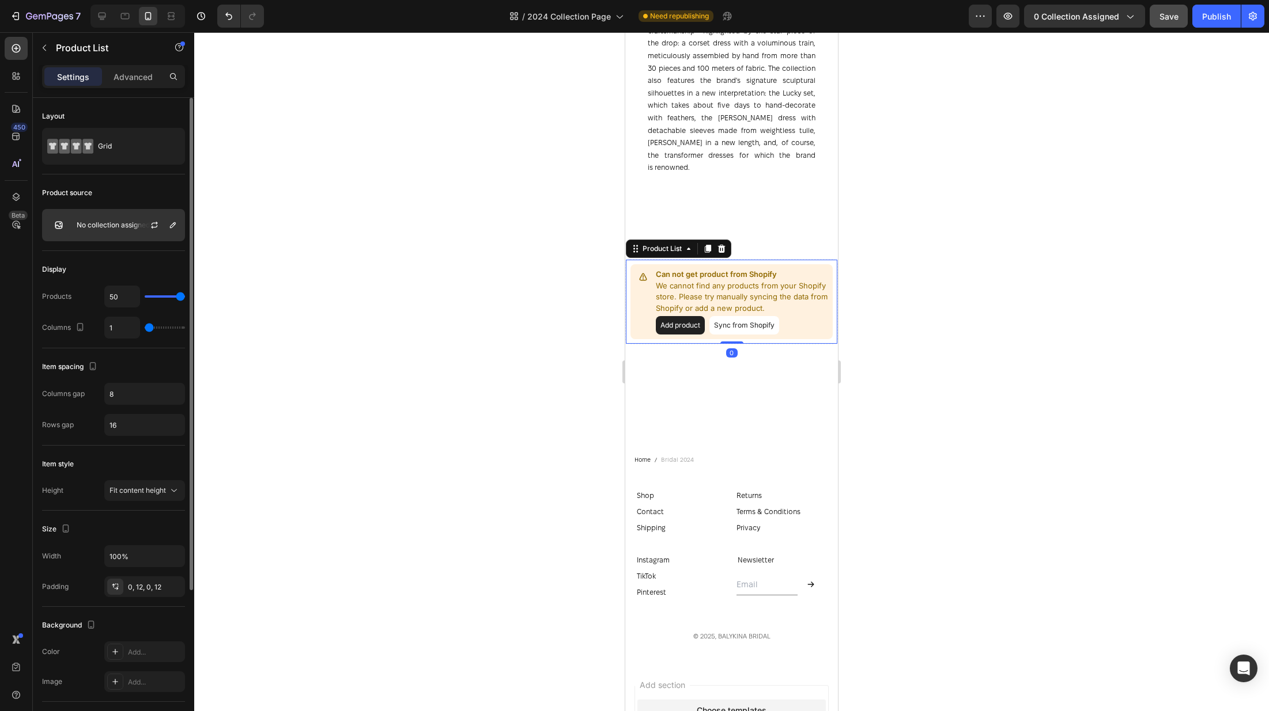
click at [104, 227] on p "No collection assigned" at bounding box center [113, 225] width 73 height 8
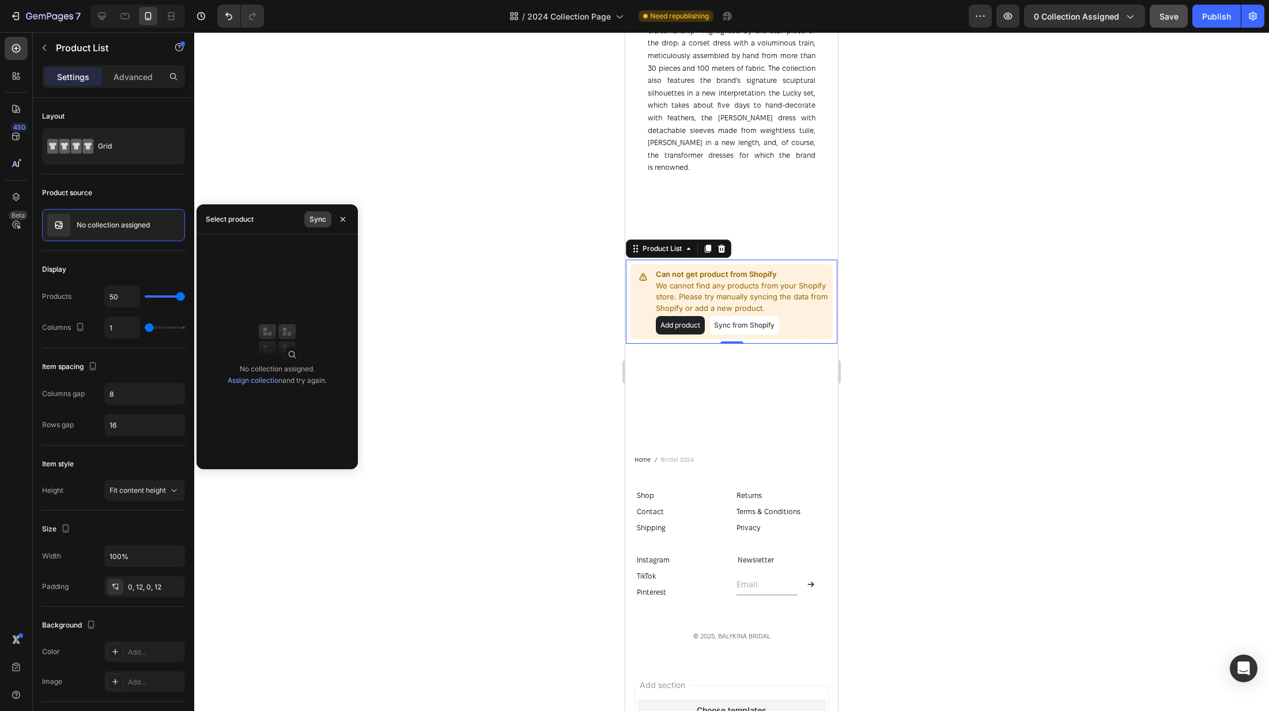
click at [322, 218] on div "Sync" at bounding box center [317, 219] width 17 height 10
click at [271, 378] on link "Assign collection" at bounding box center [255, 380] width 55 height 9
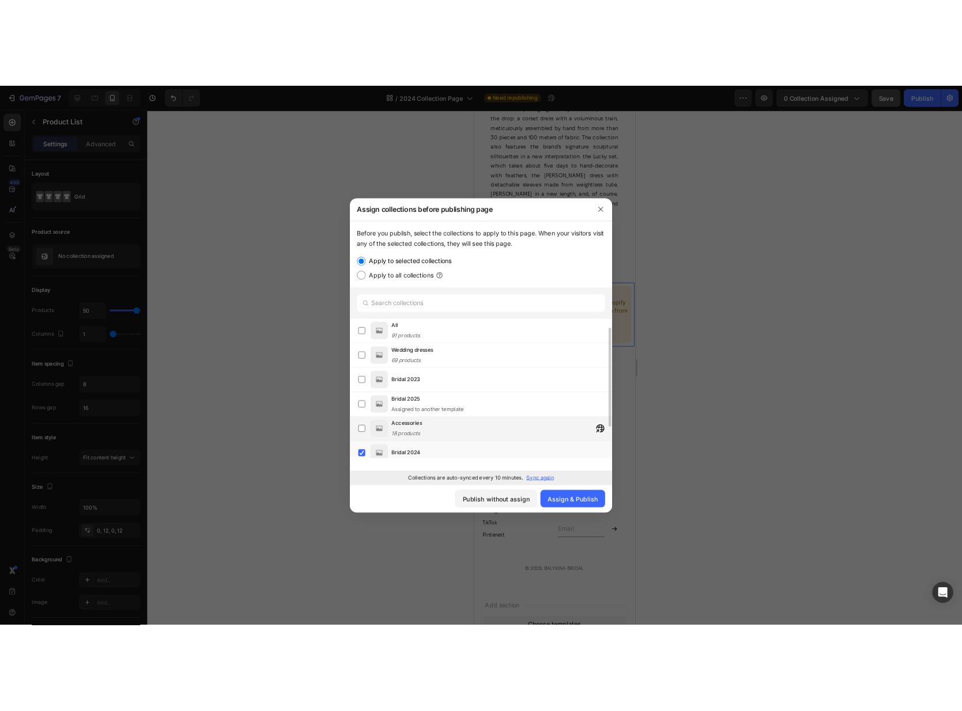
scroll to position [46, 0]
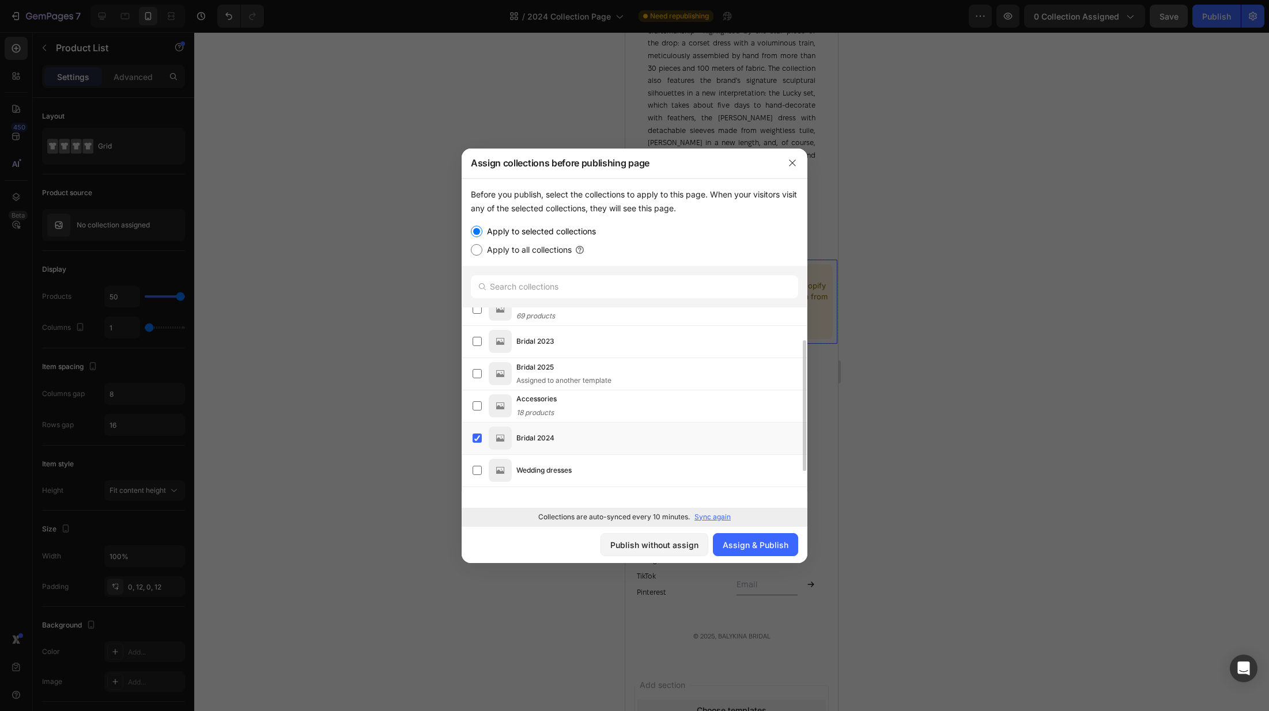
click at [861, 506] on div at bounding box center [634, 355] width 1269 height 711
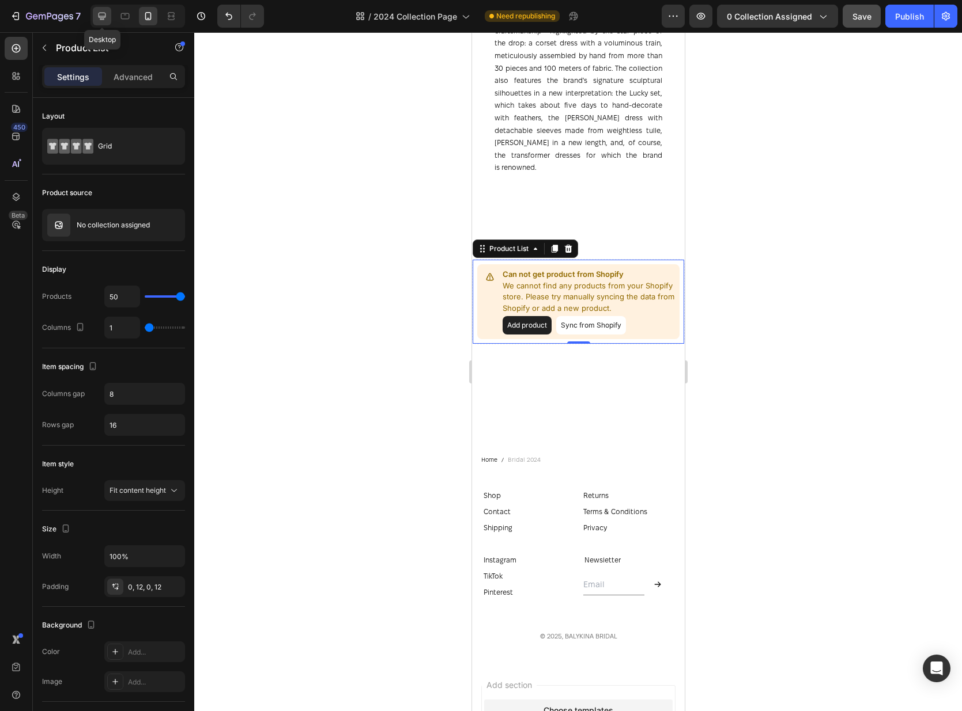
click at [106, 18] on icon at bounding box center [102, 16] width 12 height 12
type input "4"
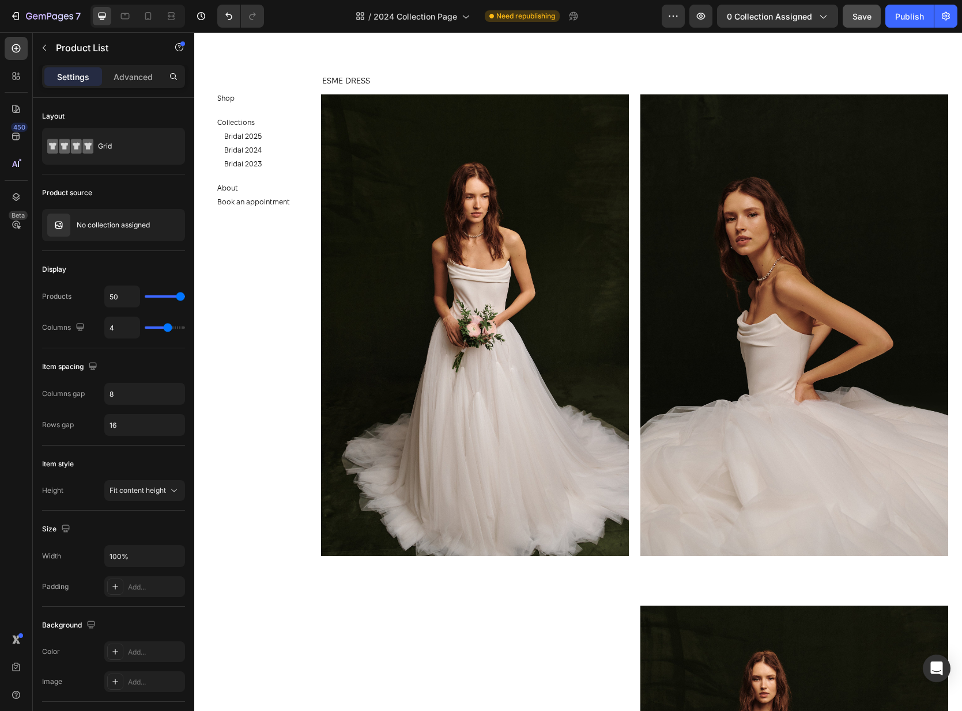
scroll to position [1525, 0]
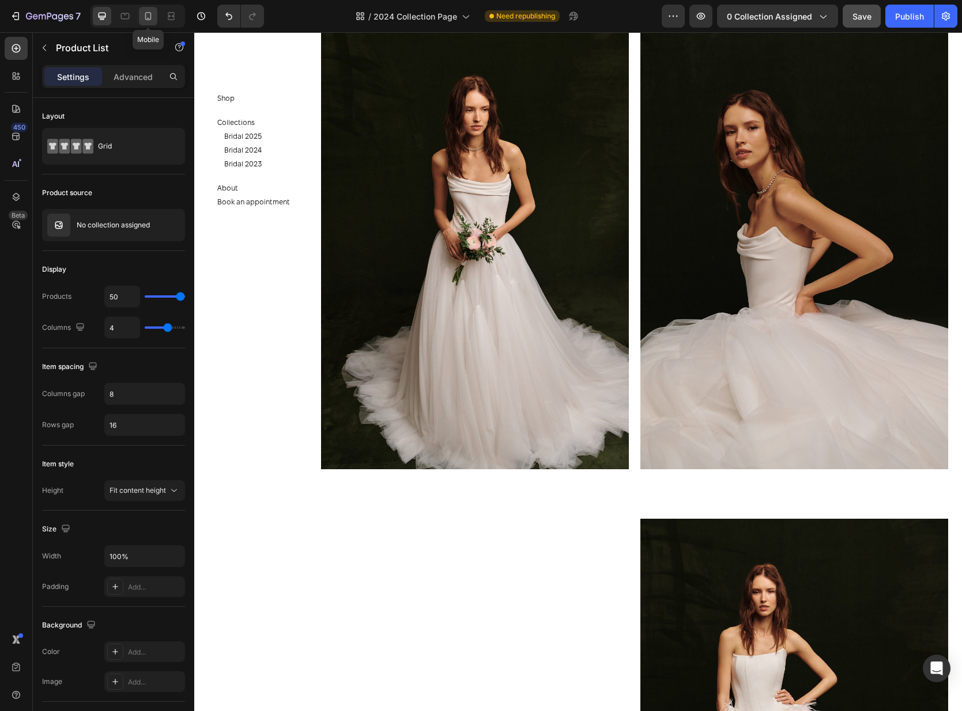
click at [152, 14] on icon at bounding box center [148, 16] width 12 height 12
type input "1"
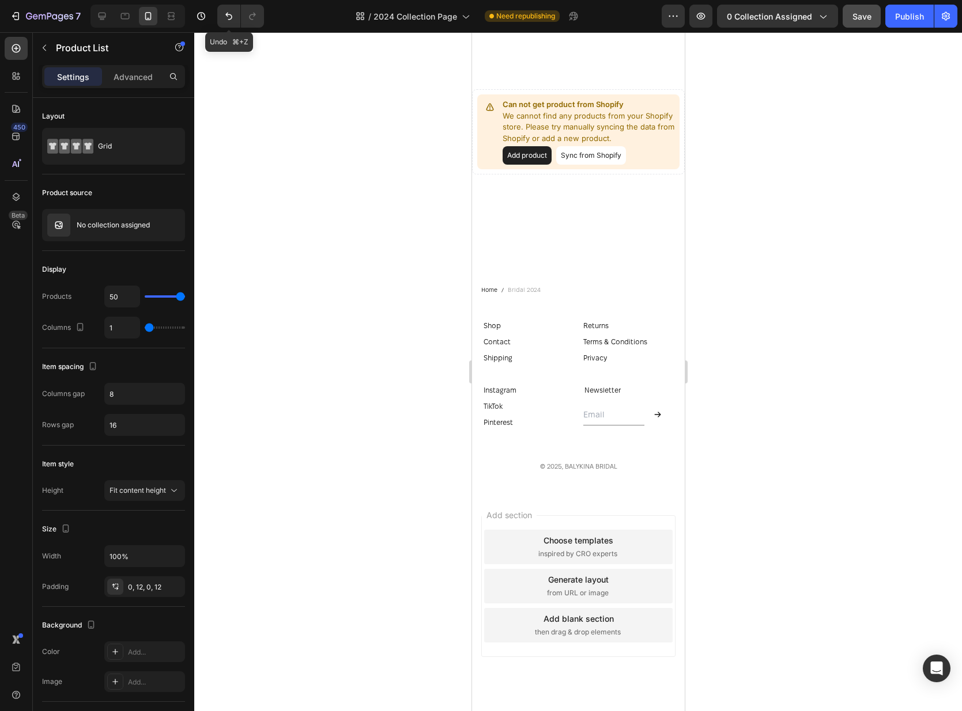
scroll to position [986, 0]
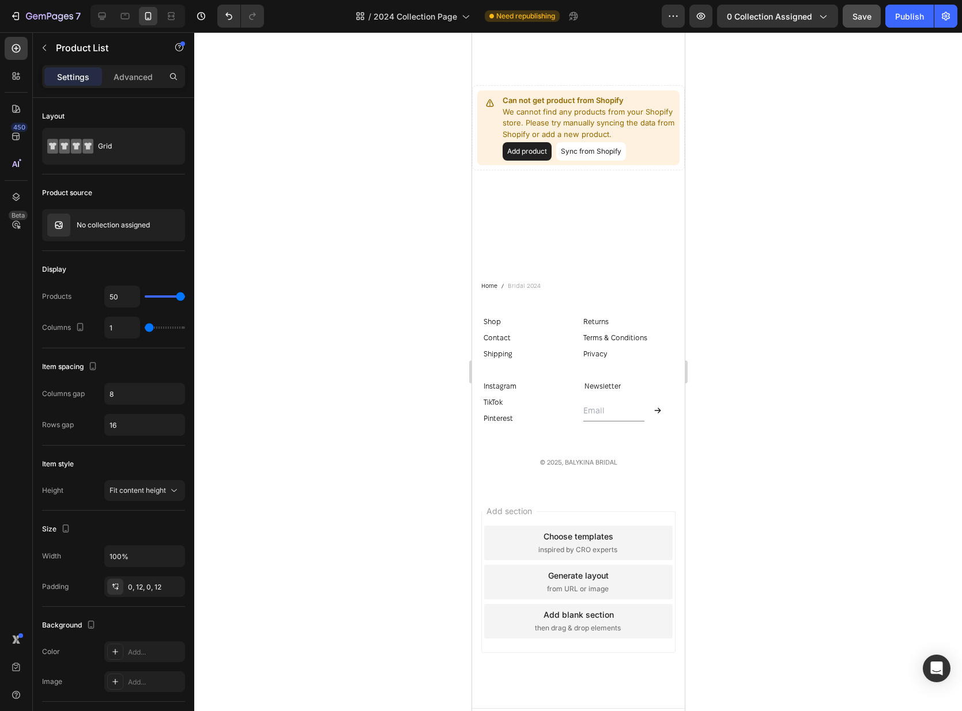
click at [582, 142] on button "Sync from Shopify" at bounding box center [590, 151] width 70 height 18
click at [597, 142] on button "Sync from Shopify" at bounding box center [590, 151] width 70 height 18
click at [860, 12] on span "Save" at bounding box center [861, 17] width 19 height 10
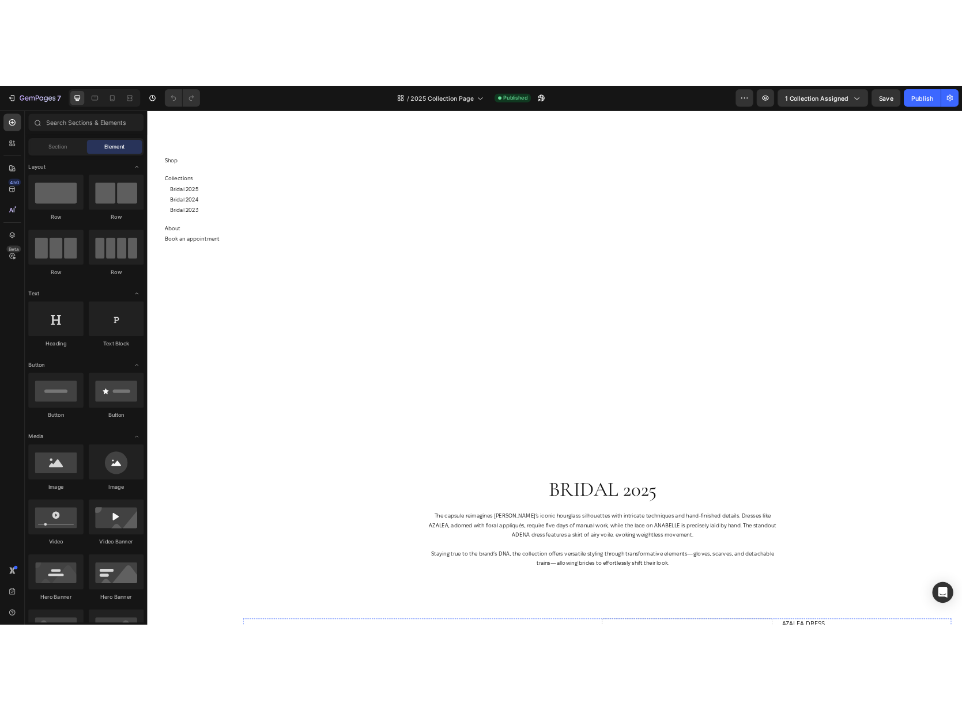
scroll to position [735, 0]
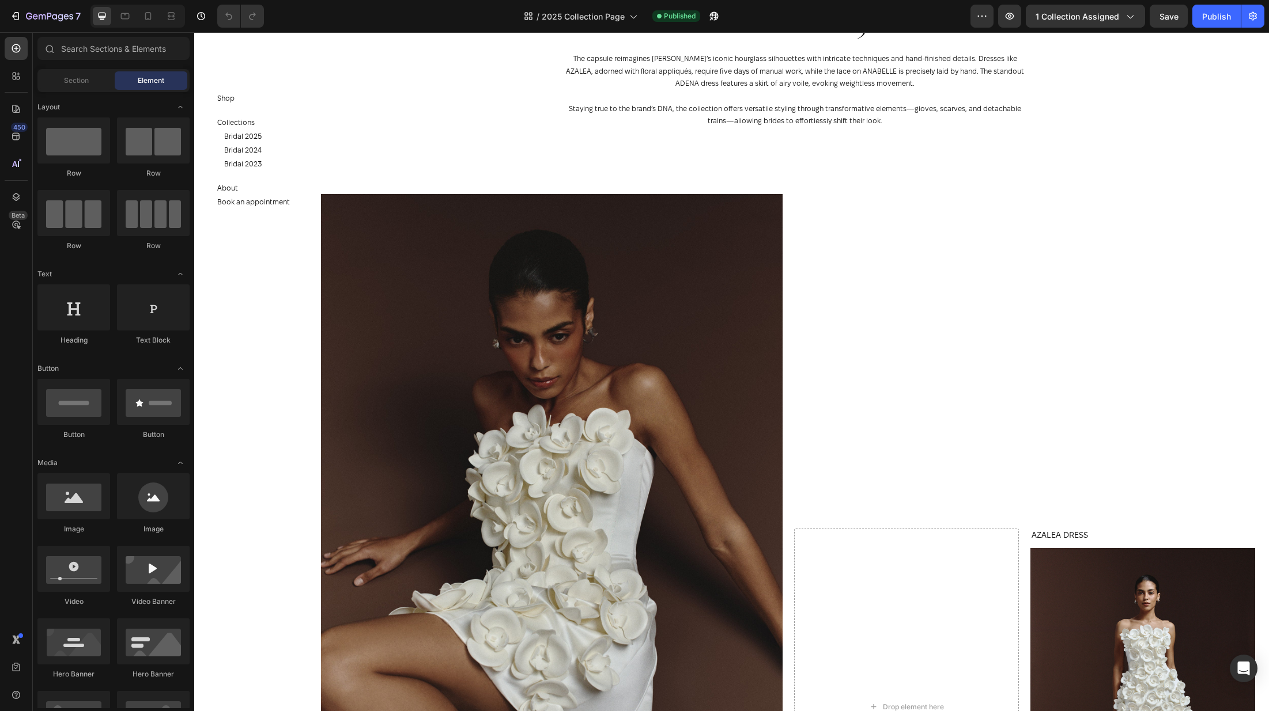
click at [149, 26] on div at bounding box center [137, 16] width 94 height 23
click at [150, 22] on div at bounding box center [148, 16] width 18 height 18
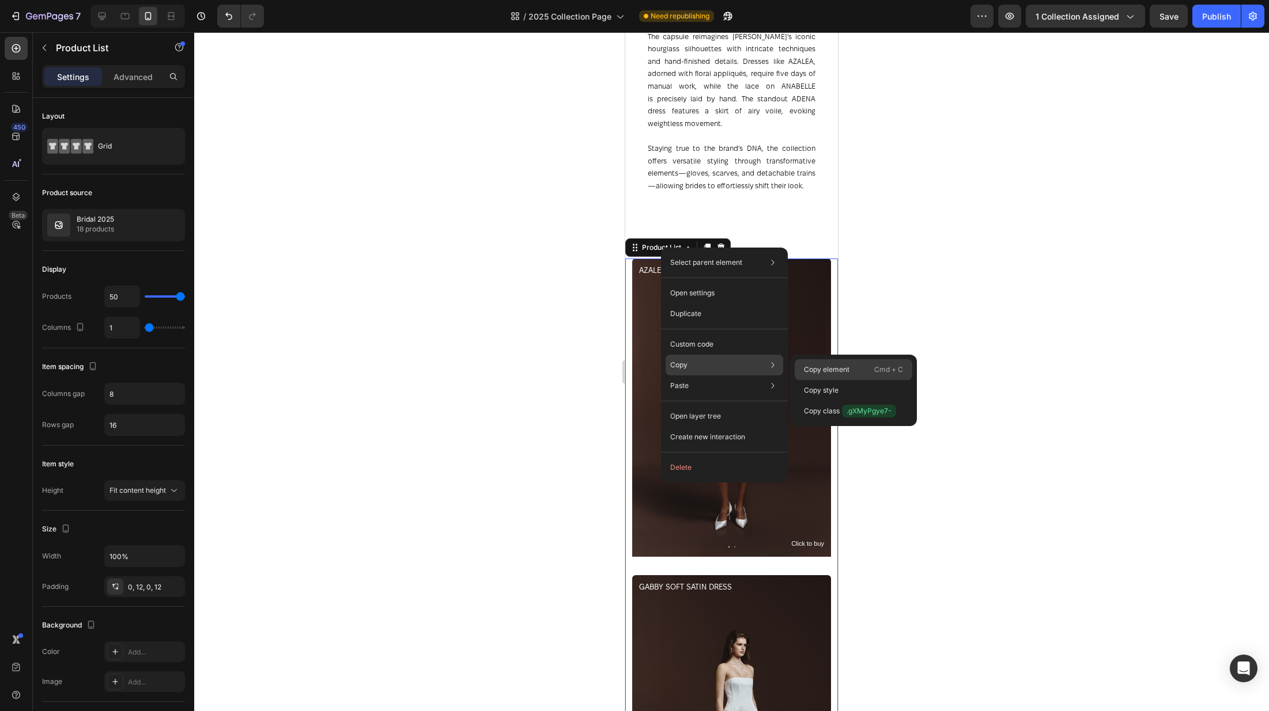
click at [880, 370] on p "Cmd + C" at bounding box center [888, 370] width 29 height 12
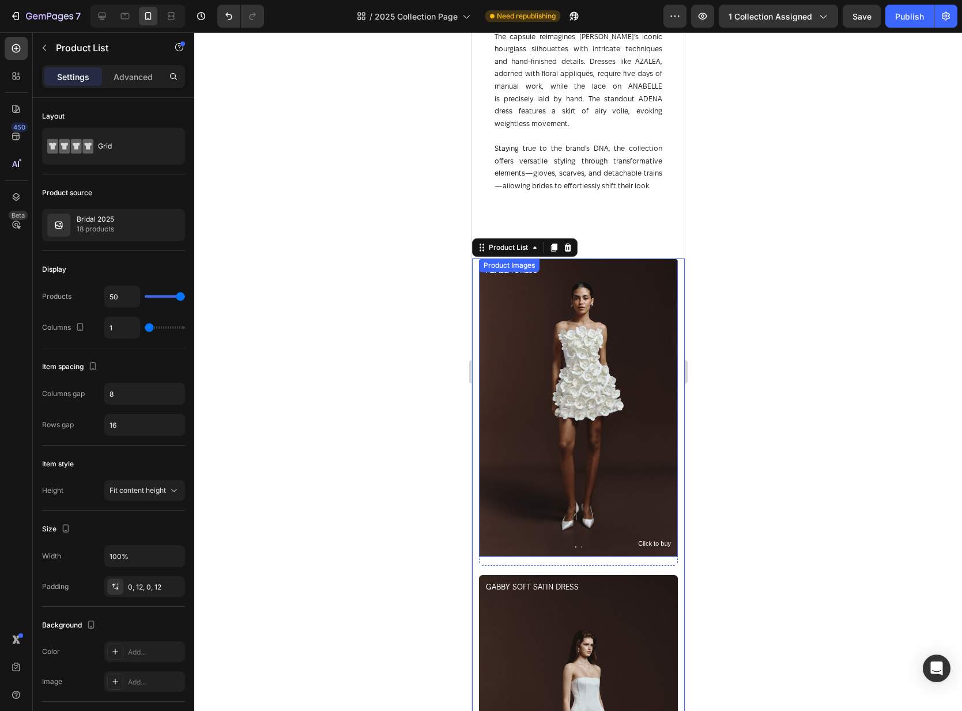
click at [581, 372] on img at bounding box center [577, 408] width 199 height 298
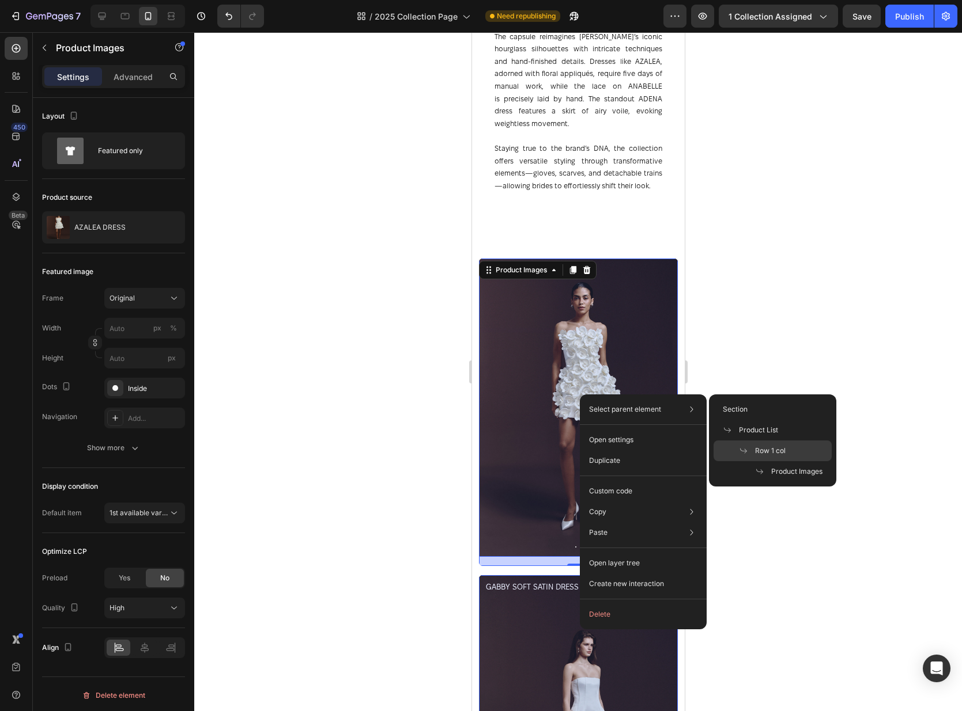
click at [788, 461] on div "Row 1 col" at bounding box center [772, 471] width 118 height 21
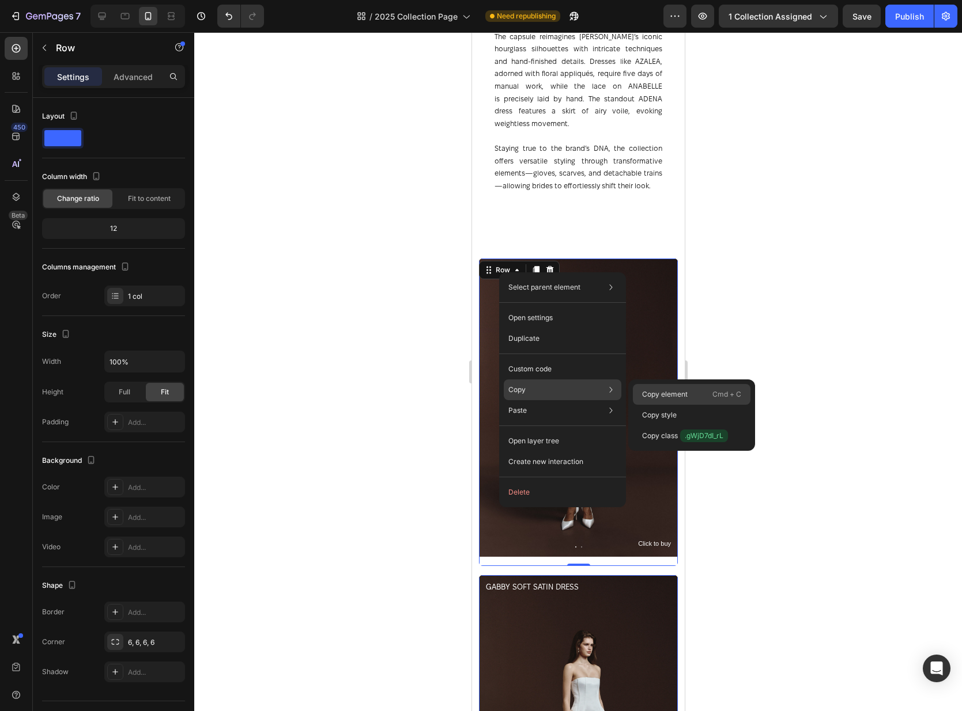
click at [667, 405] on div "Copy element Cmd + C" at bounding box center [692, 415] width 118 height 21
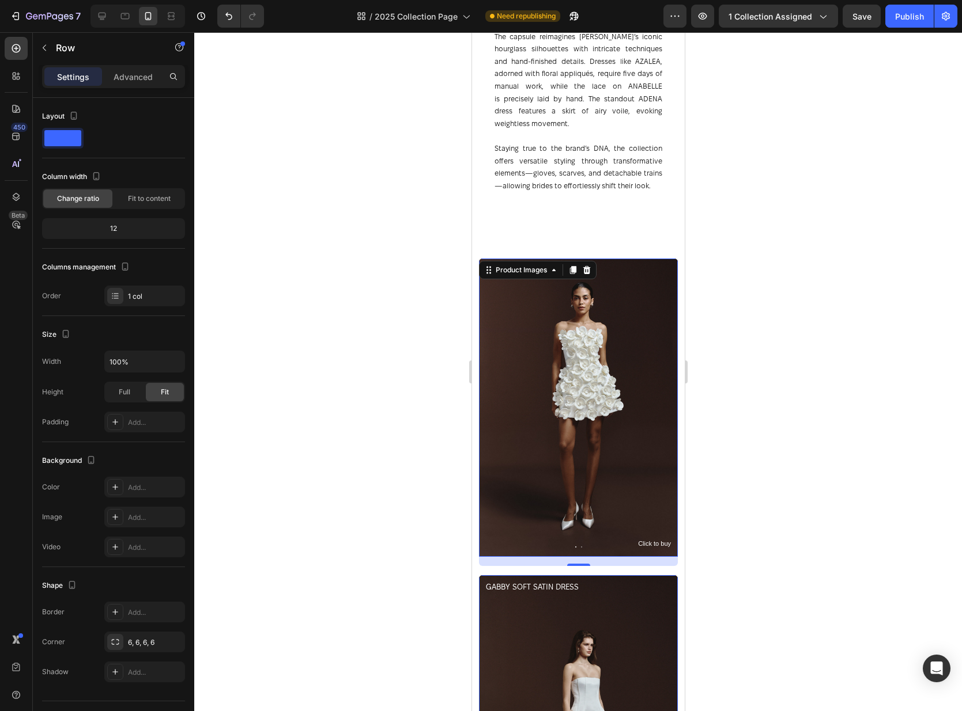
click at [621, 528] on img at bounding box center [577, 408] width 199 height 298
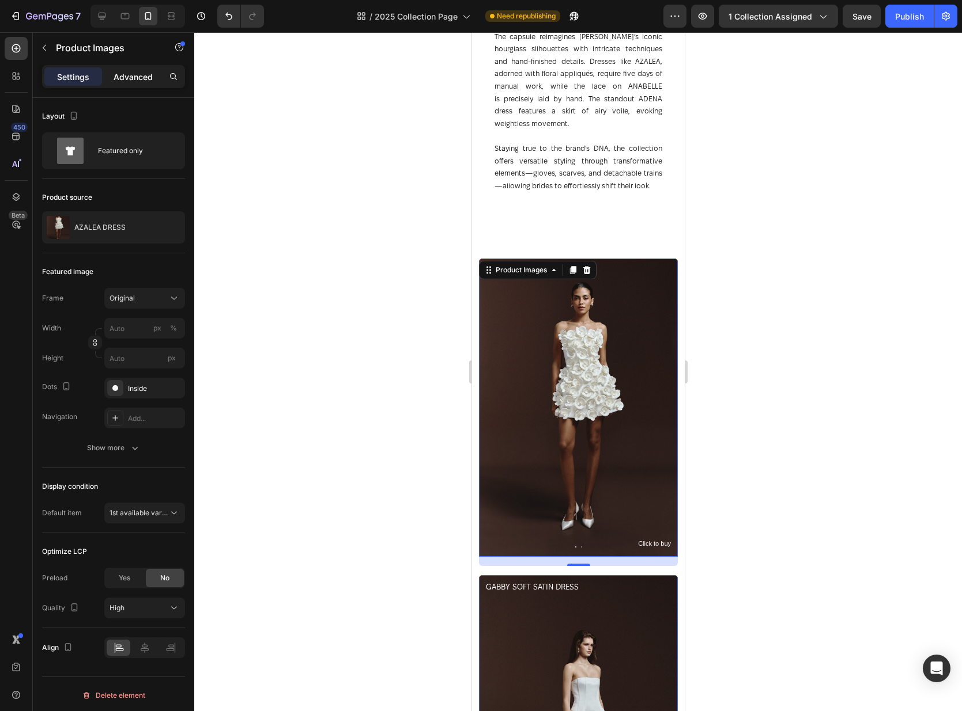
click at [137, 78] on p "Advanced" at bounding box center [132, 77] width 39 height 12
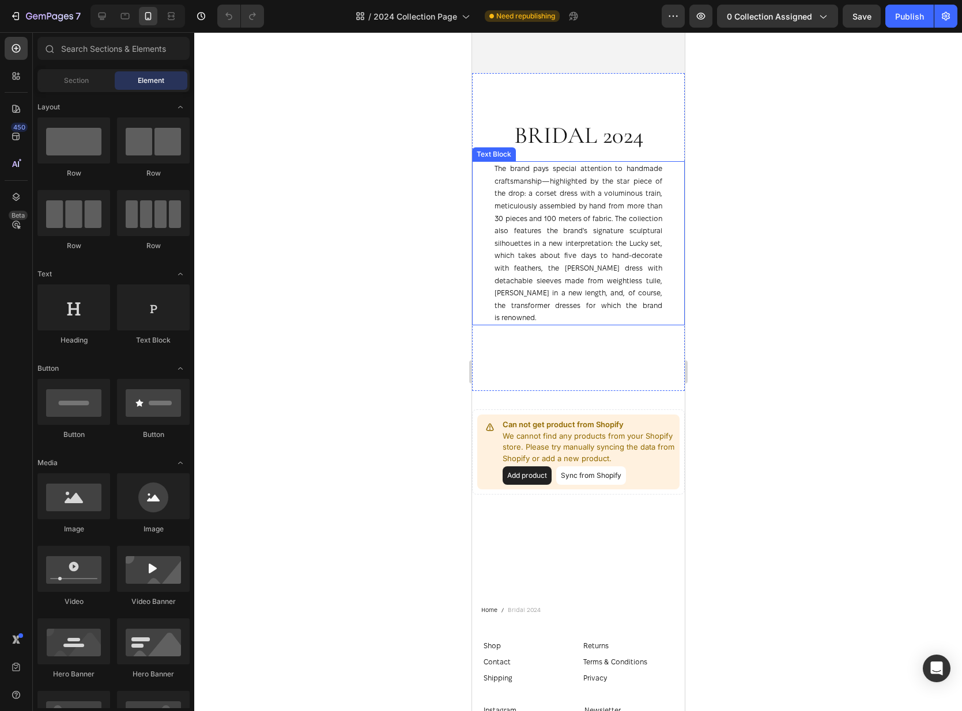
scroll to position [751, 0]
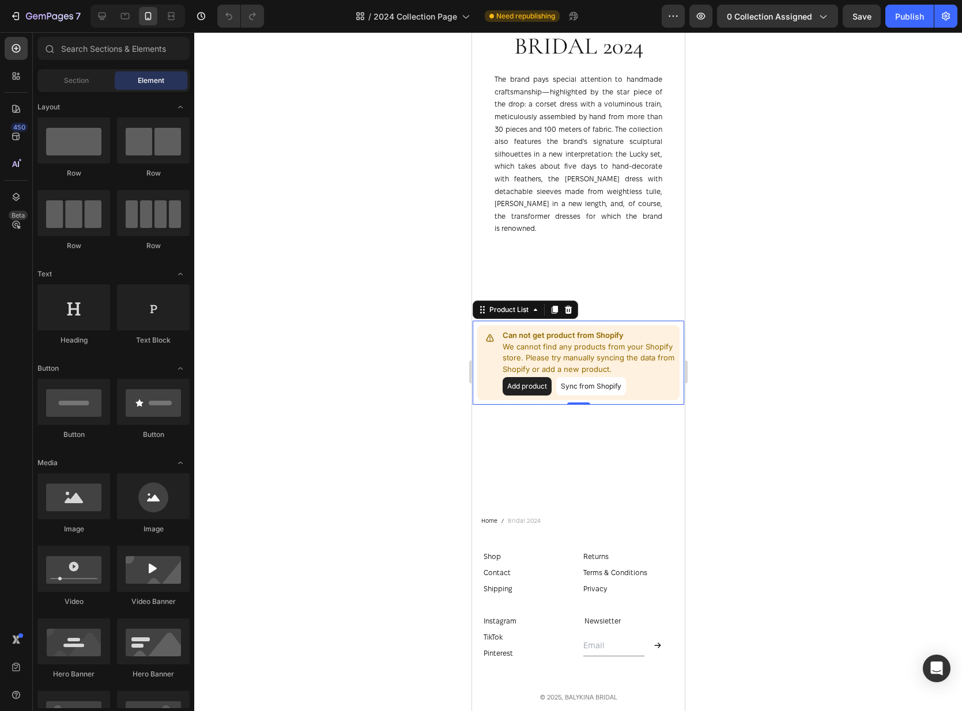
click at [610, 342] on p "We cannot find any products from your Shopify store. Please try manually syncin…" at bounding box center [588, 359] width 172 height 34
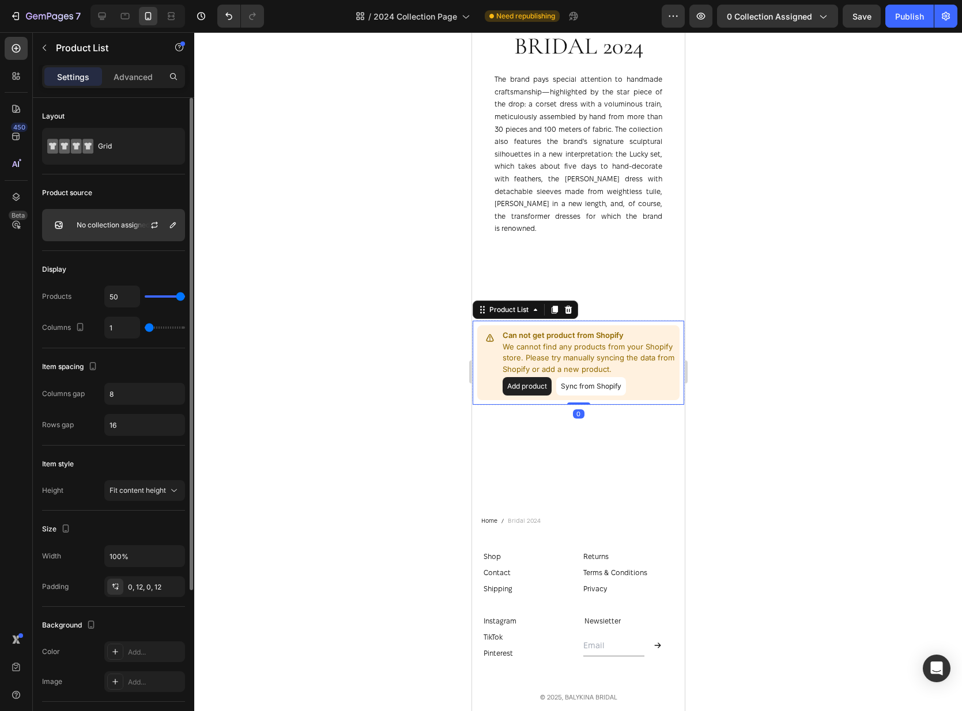
click at [108, 224] on p "No collection assigned" at bounding box center [113, 225] width 73 height 8
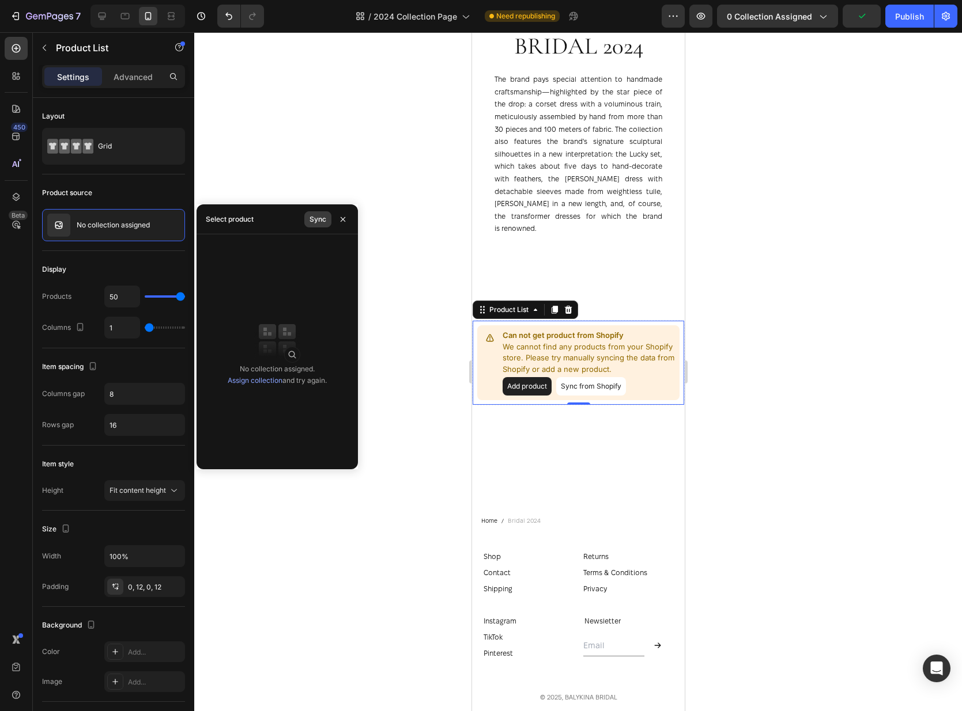
click at [316, 211] on button "Sync" at bounding box center [317, 219] width 27 height 16
click at [260, 385] on div "No collection assigned. Assign collection and try again." at bounding box center [277, 375] width 99 height 23
click at [262, 383] on link "Assign collection" at bounding box center [255, 380] width 55 height 9
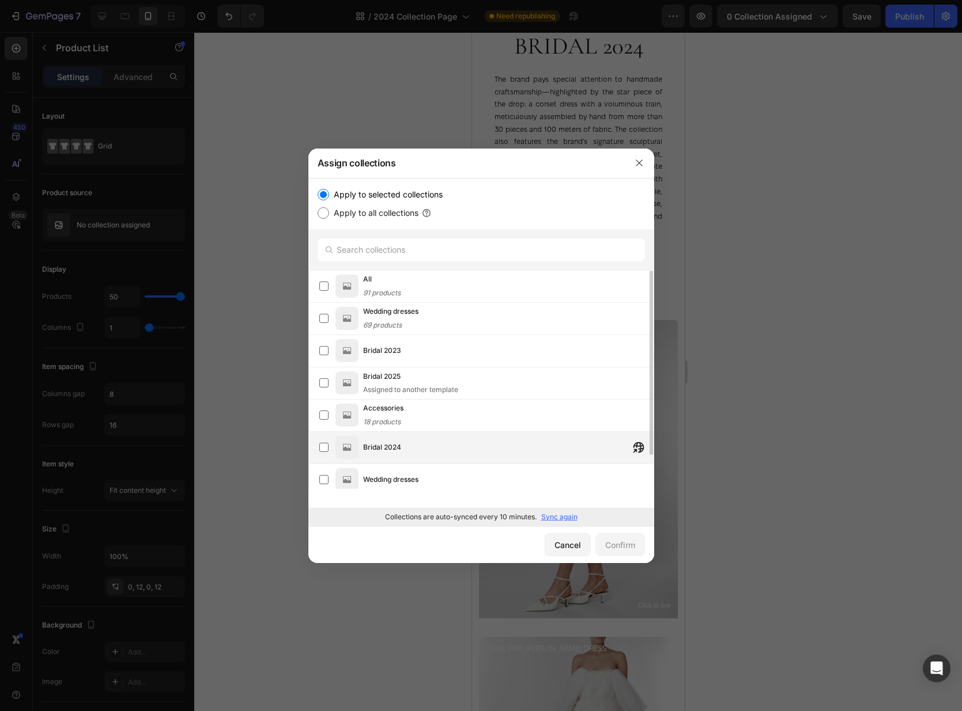
click at [410, 440] on div "Bridal 2024" at bounding box center [508, 447] width 290 height 21
drag, startPoint x: 611, startPoint y: 544, endPoint x: 486, endPoint y: 393, distance: 196.0
click at [469, 378] on div "Assign collections Apply to selected collections Apply to all collections All 9…" at bounding box center [481, 356] width 346 height 415
click at [563, 520] on p "Sync again" at bounding box center [559, 517] width 36 height 10
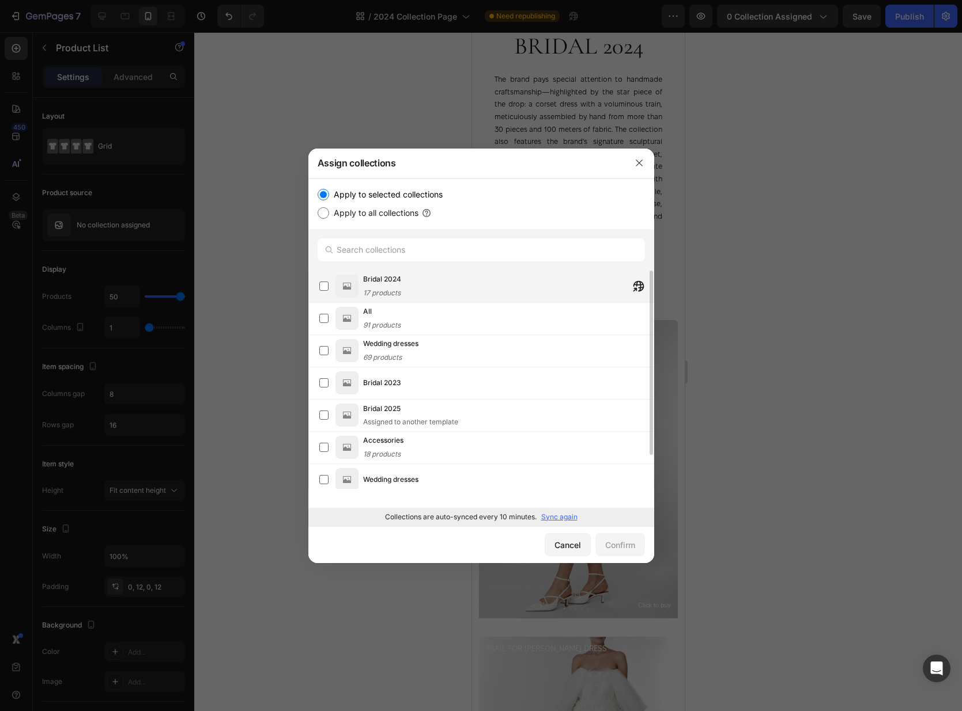
click at [519, 296] on div "Bridal 2024 17 products" at bounding box center [508, 286] width 290 height 25
click at [622, 540] on div "Confirm" at bounding box center [620, 545] width 30 height 12
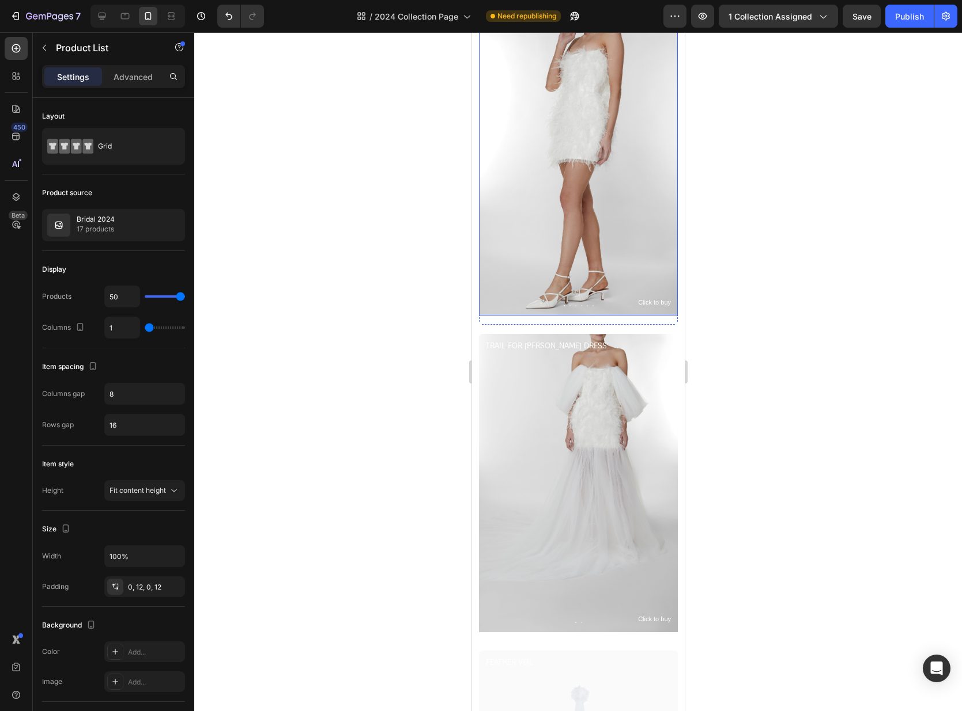
scroll to position [1042, 0]
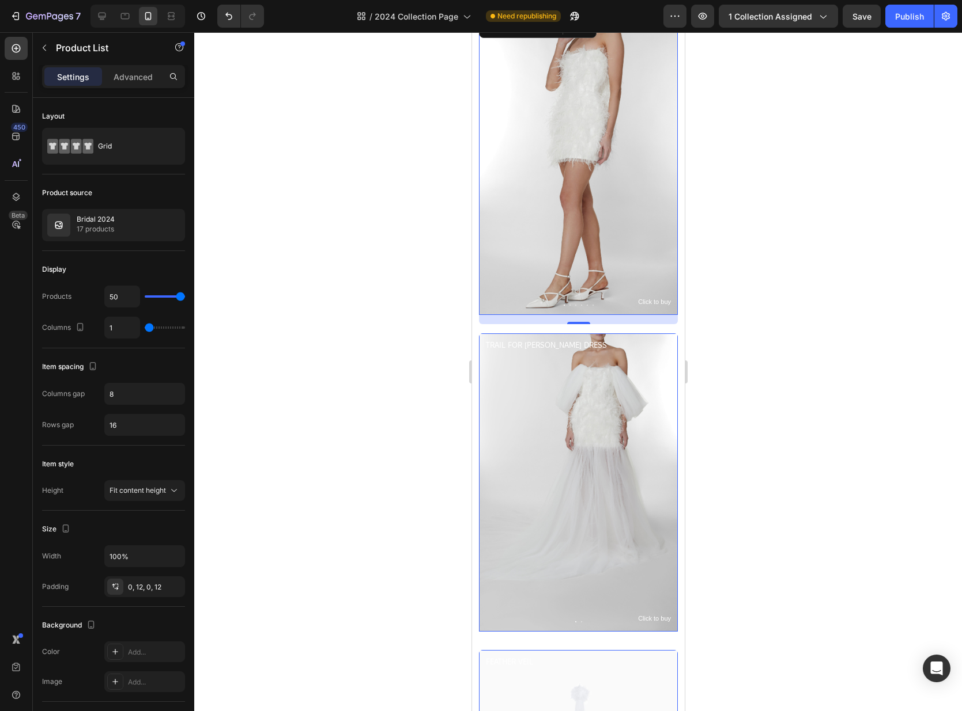
click at [604, 225] on img at bounding box center [577, 166] width 199 height 298
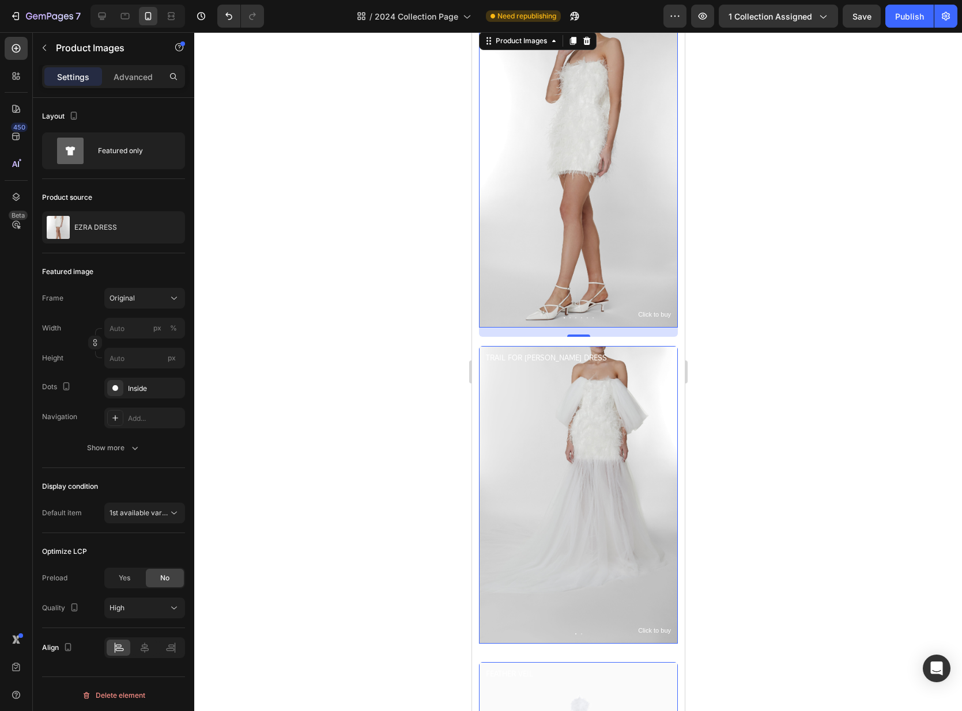
scroll to position [890, 0]
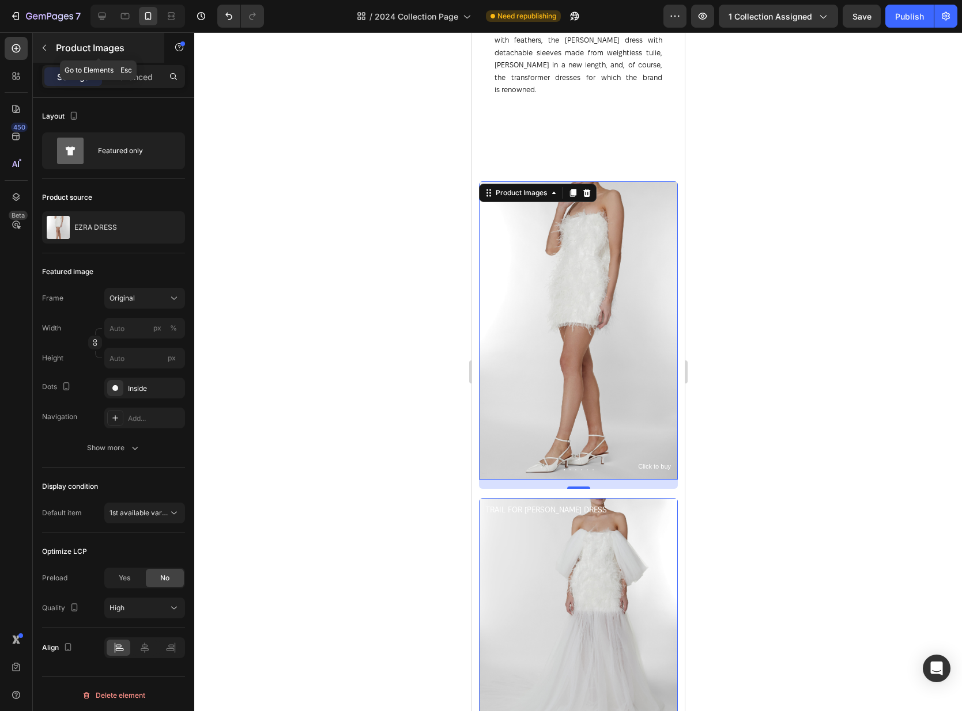
click at [50, 37] on div "Product Images" at bounding box center [98, 48] width 131 height 30
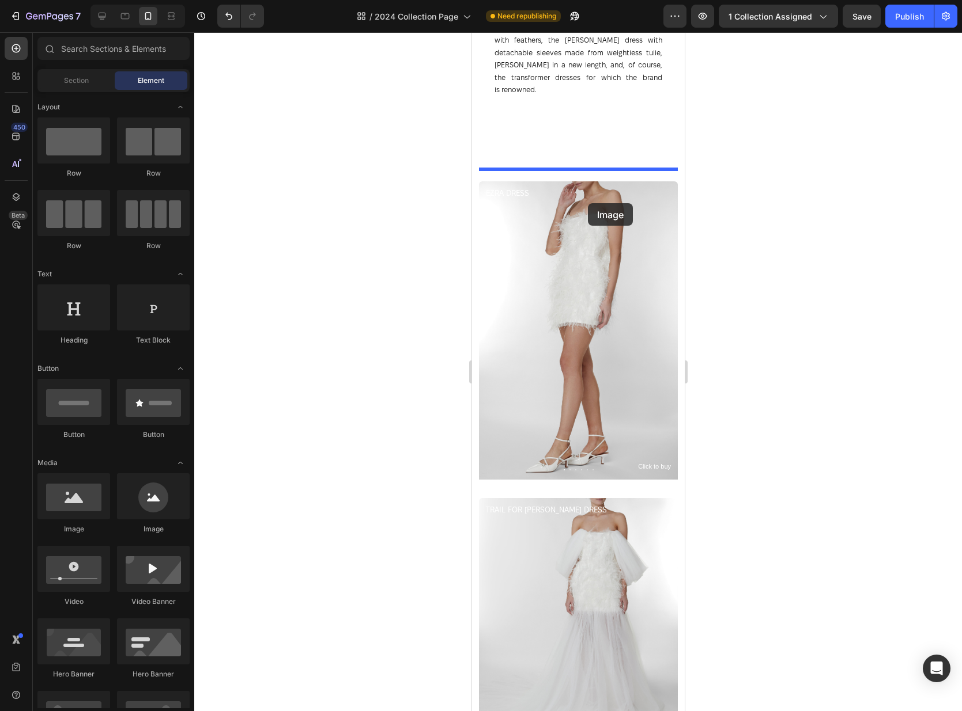
drag, startPoint x: 698, startPoint y: 506, endPoint x: 587, endPoint y: 203, distance: 322.6
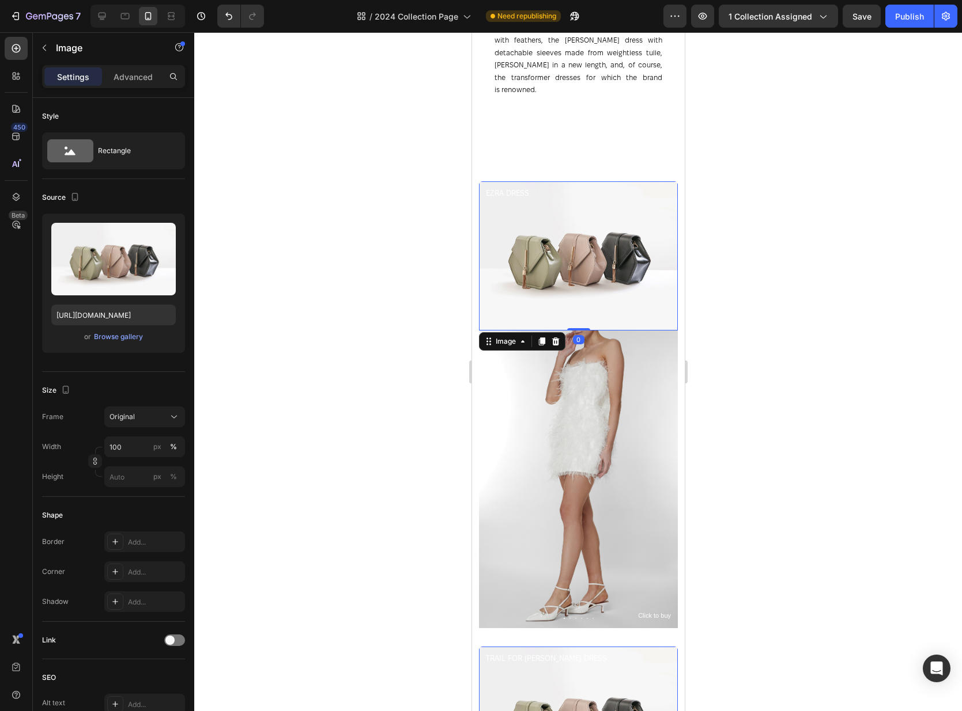
drag, startPoint x: 581, startPoint y: 324, endPoint x: 576, endPoint y: 279, distance: 45.7
click at [576, 279] on div "Image 0" at bounding box center [577, 255] width 199 height 149
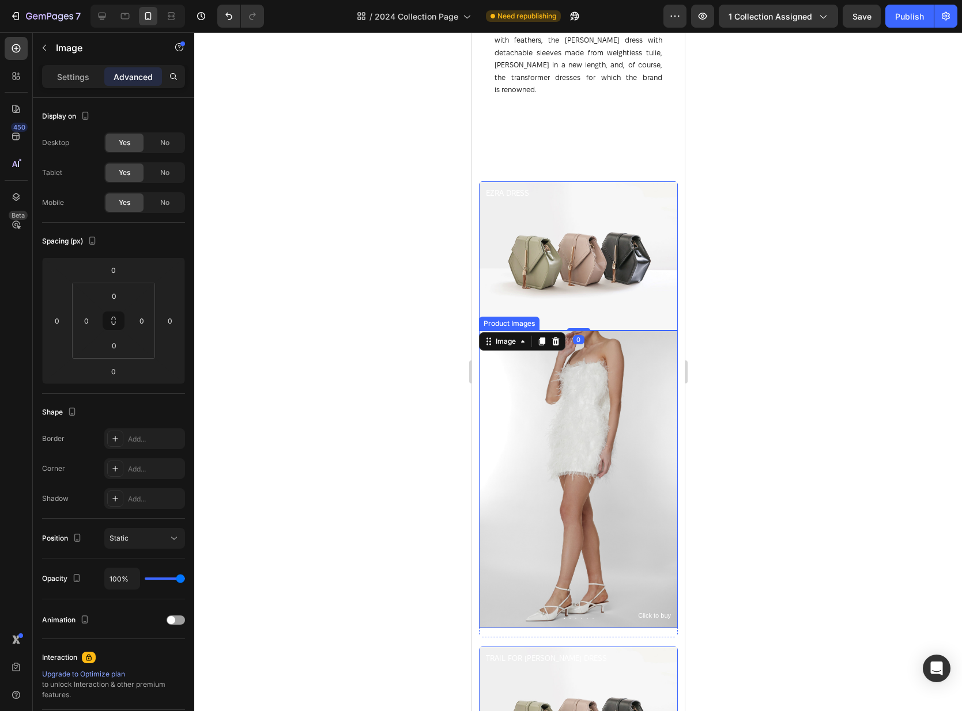
click at [624, 452] on img at bounding box center [577, 480] width 199 height 298
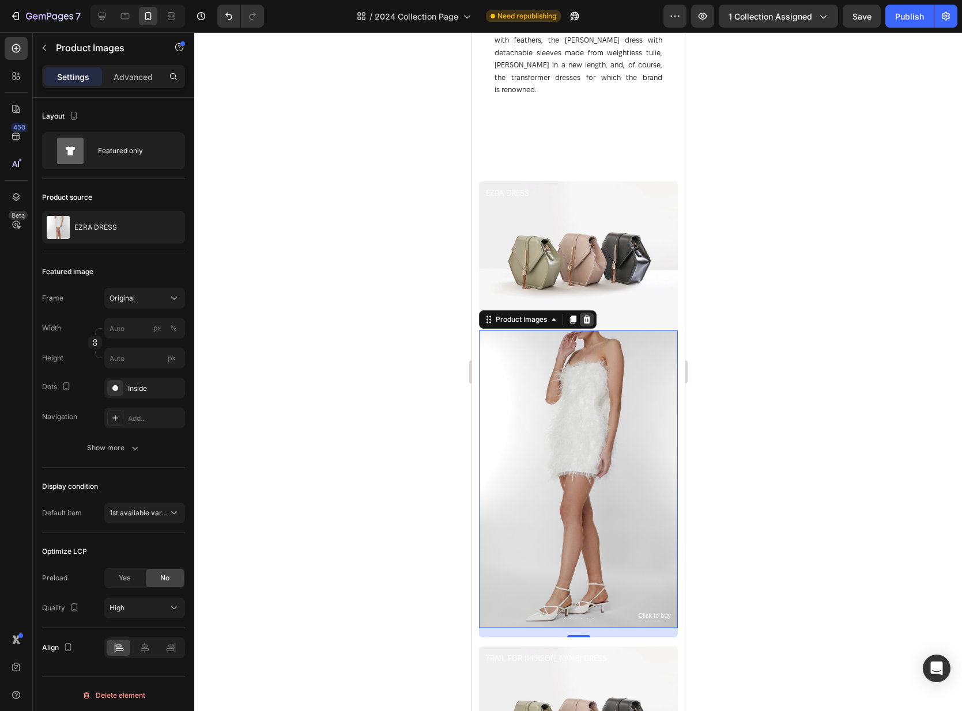
click at [586, 316] on icon at bounding box center [585, 320] width 7 height 8
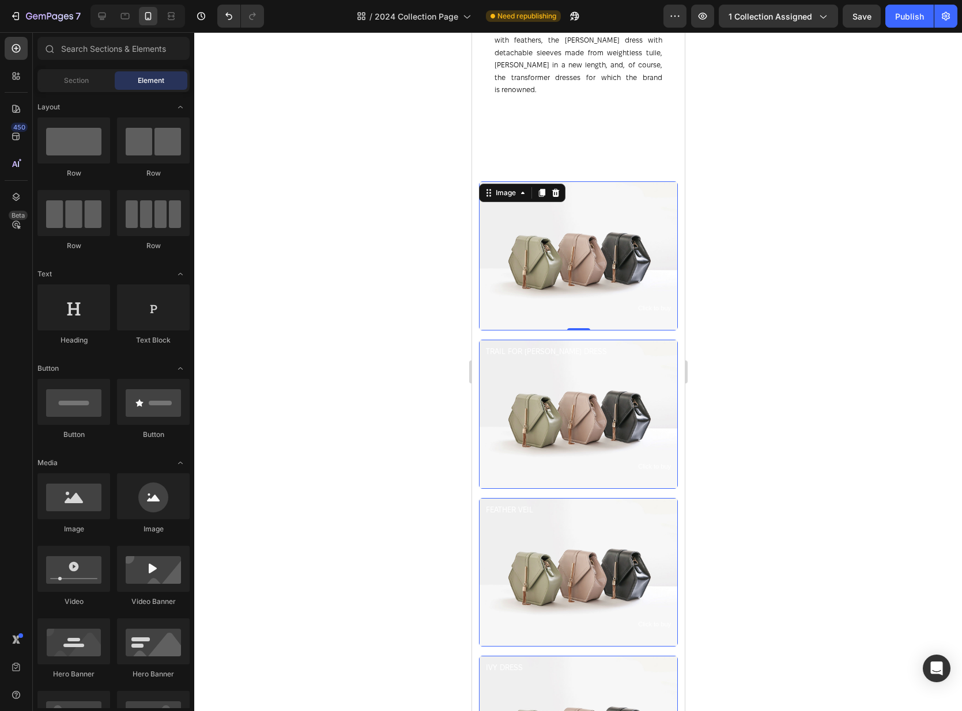
click at [607, 241] on img at bounding box center [577, 255] width 199 height 149
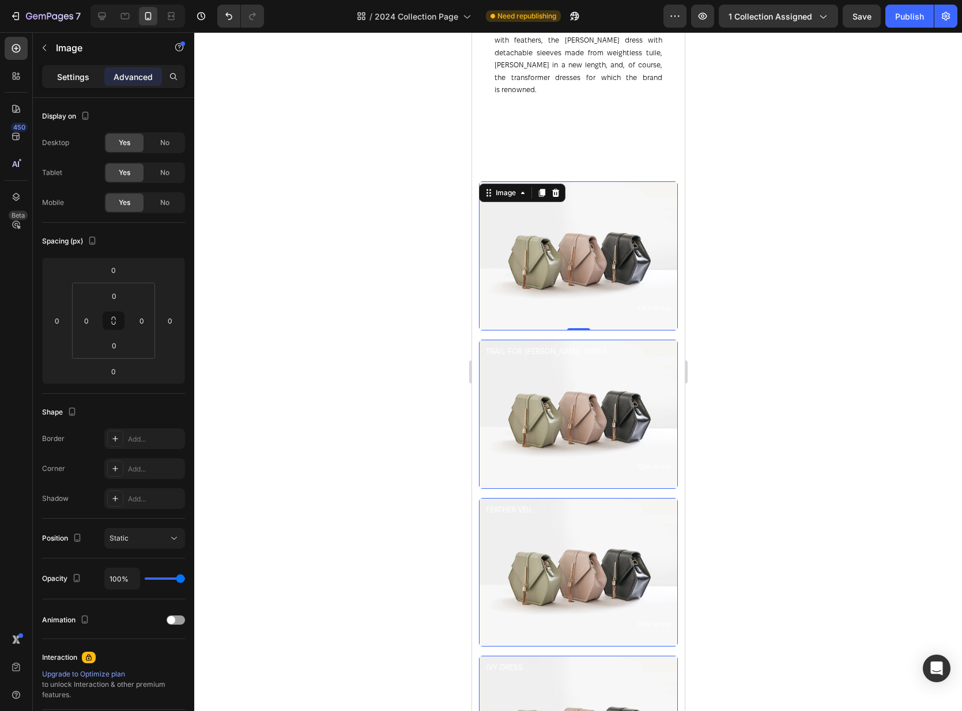
click at [79, 81] on p "Settings" at bounding box center [73, 77] width 32 height 12
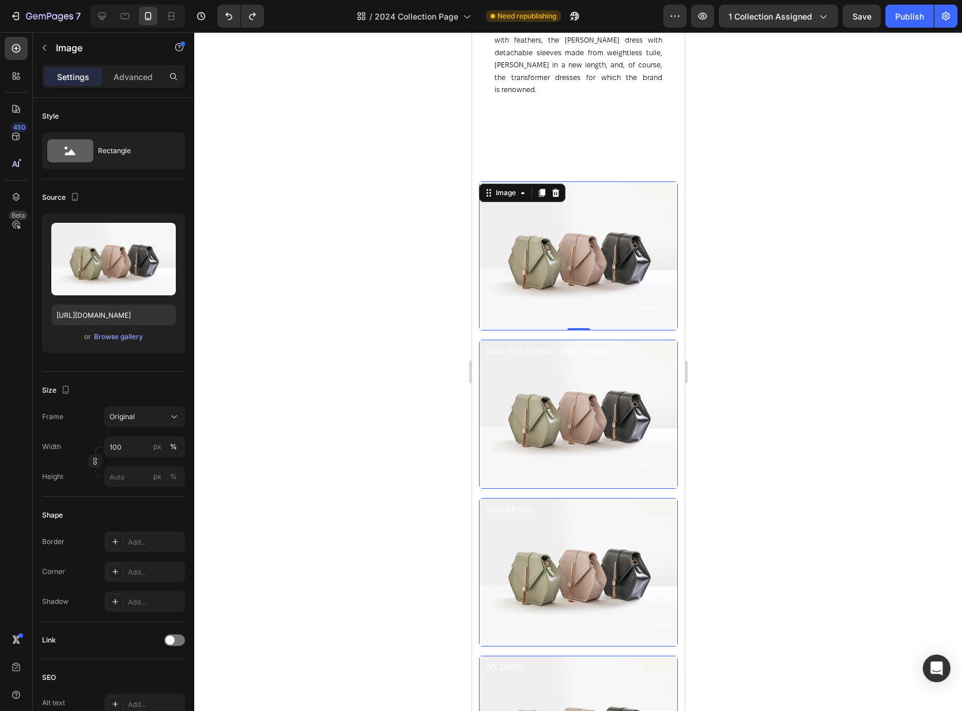
click at [878, 298] on div at bounding box center [577, 371] width 767 height 679
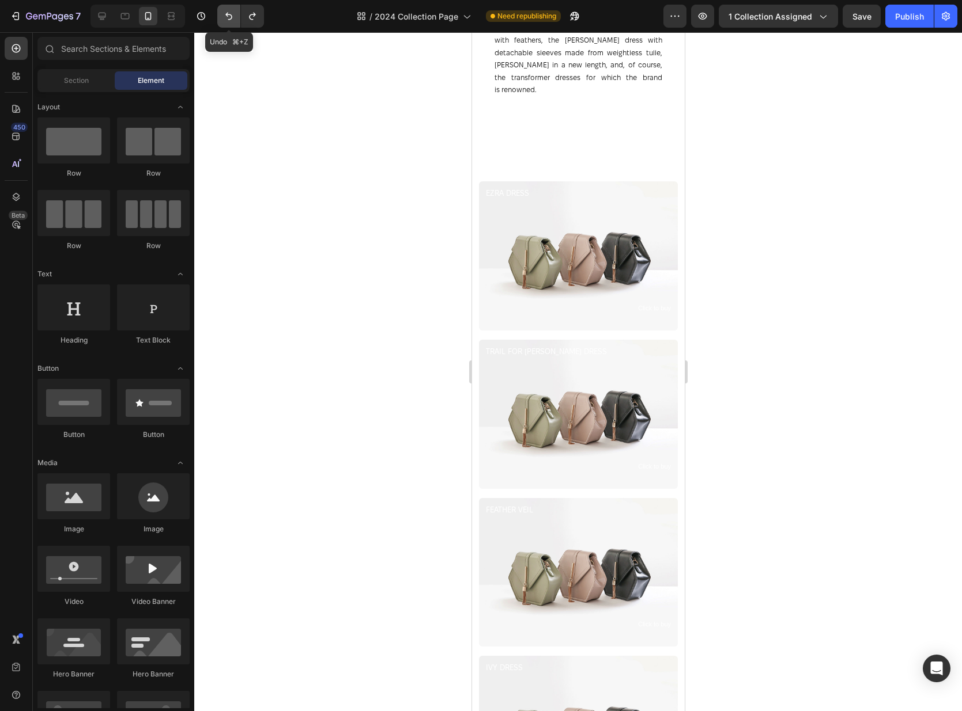
click at [228, 16] on icon "Undo/Redo" at bounding box center [229, 16] width 12 height 12
click at [226, 20] on icon "Undo/Redo" at bounding box center [229, 16] width 12 height 12
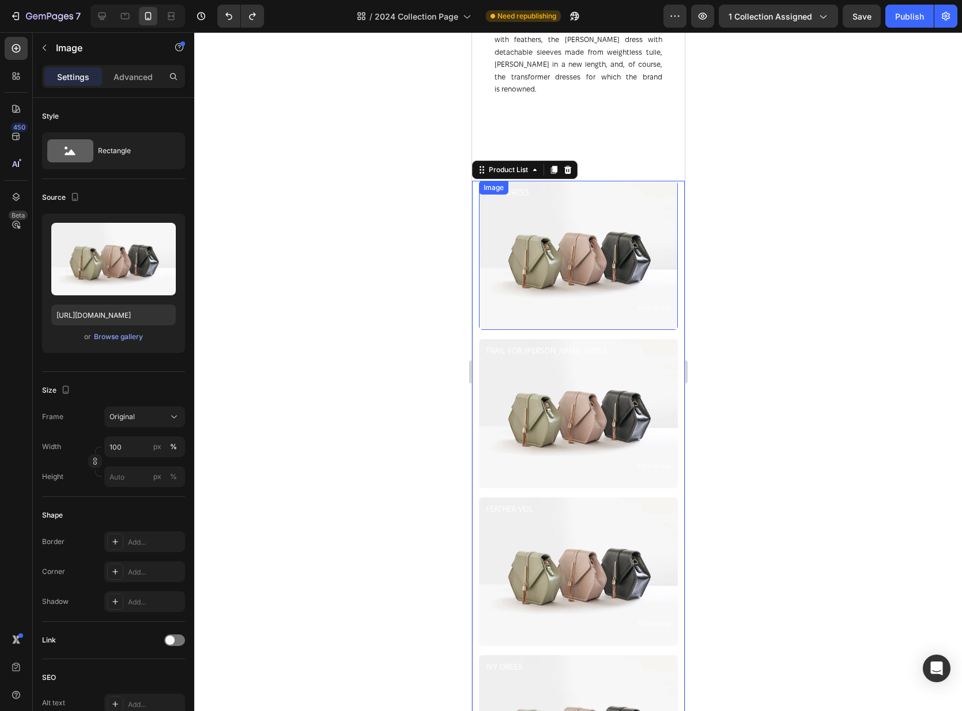
click at [605, 265] on img at bounding box center [577, 255] width 199 height 149
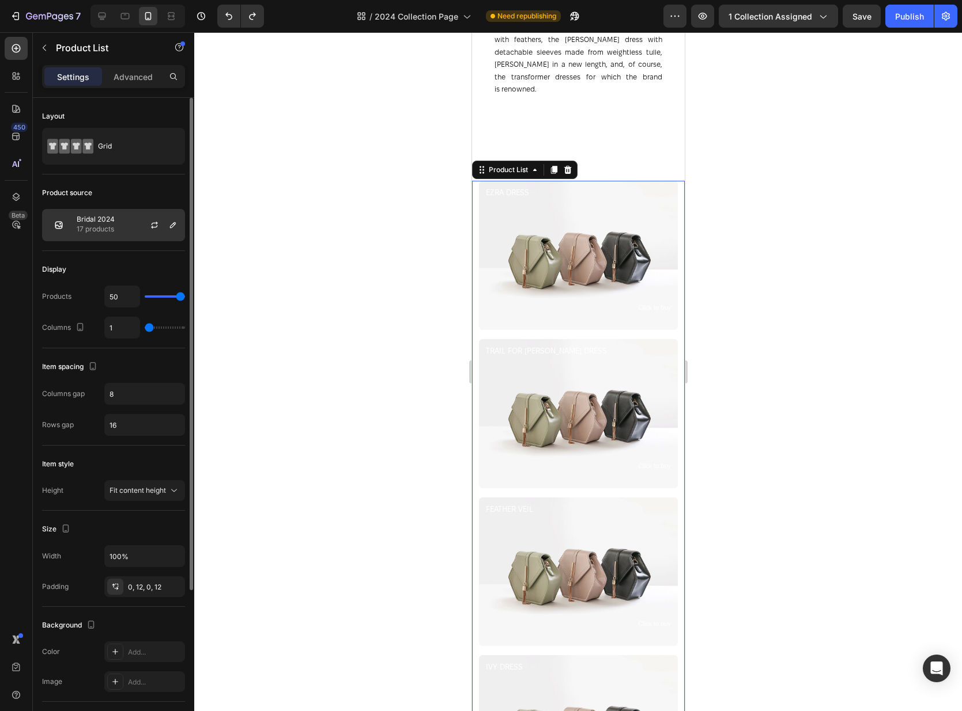
click at [101, 232] on p "17 products" at bounding box center [96, 230] width 38 height 12
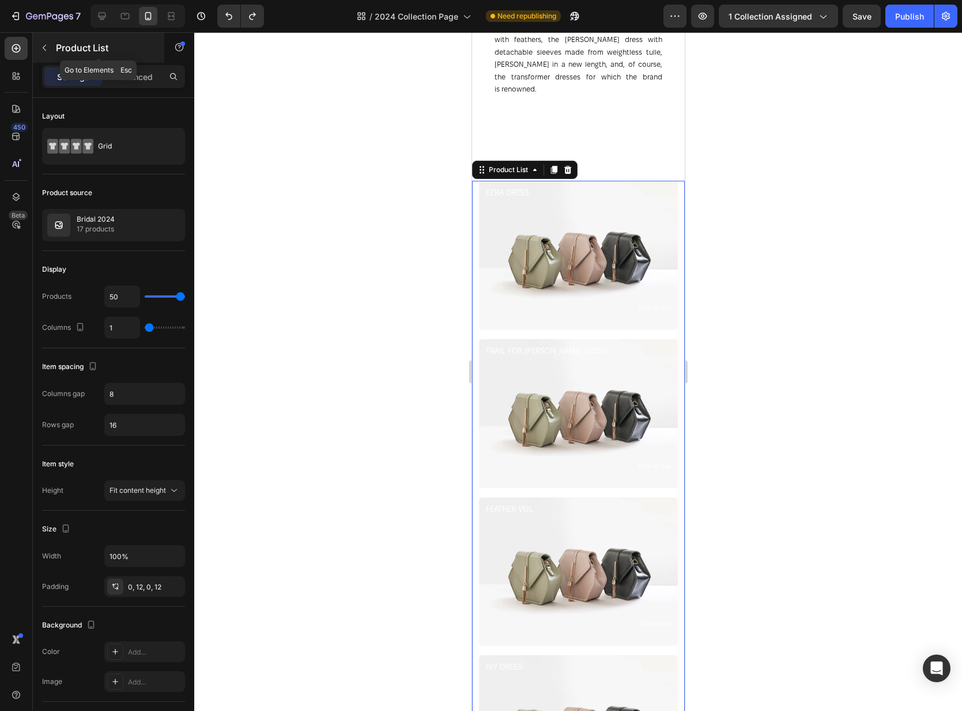
click at [65, 44] on p "Product List" at bounding box center [105, 48] width 98 height 14
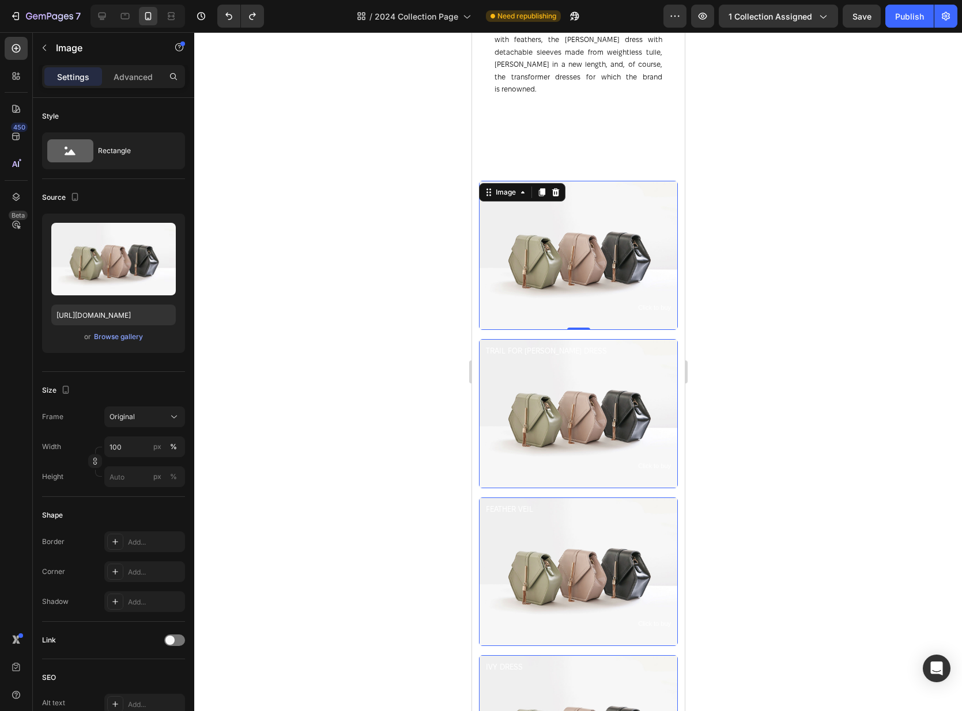
click at [573, 234] on img at bounding box center [577, 255] width 199 height 149
click at [788, 170] on div at bounding box center [577, 371] width 767 height 679
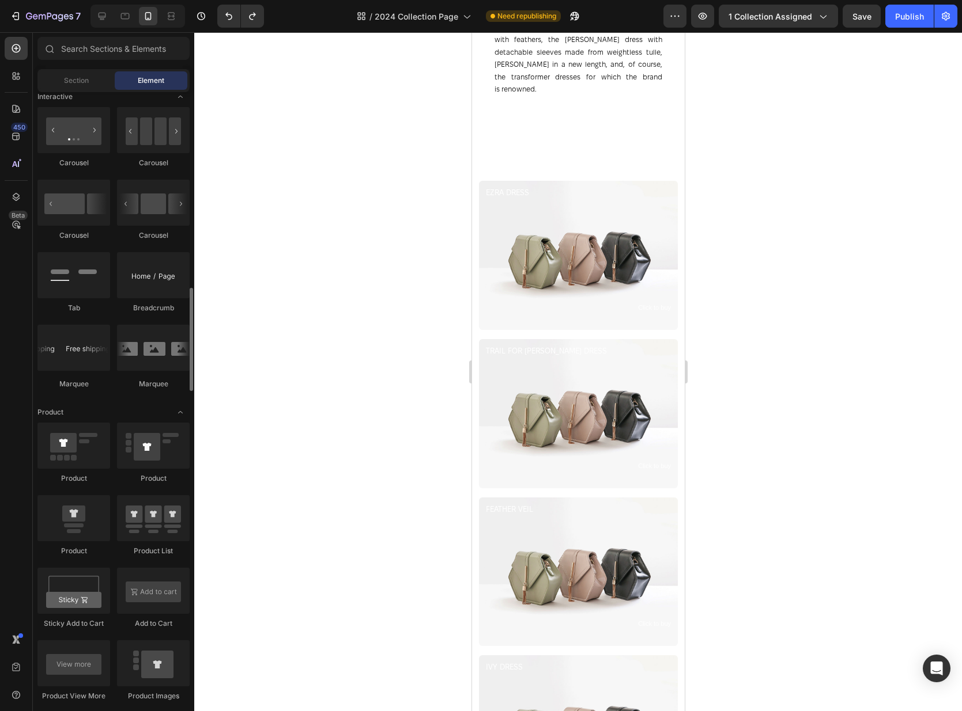
scroll to position [1162, 0]
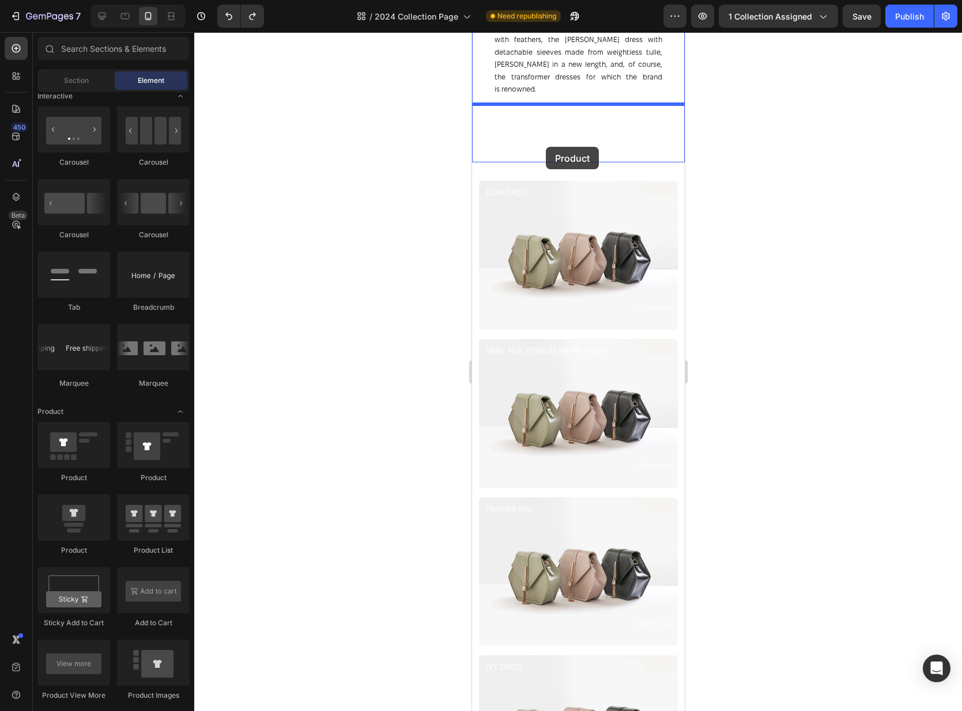
drag, startPoint x: 554, startPoint y: 567, endPoint x: 545, endPoint y: 147, distance: 420.6
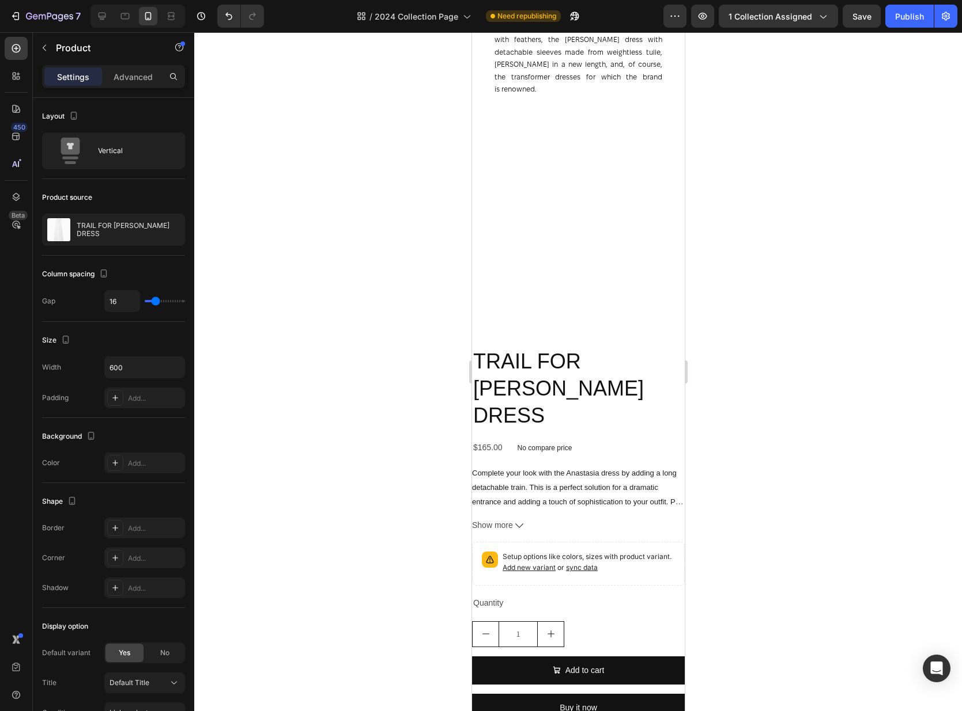
click at [815, 329] on div at bounding box center [577, 371] width 767 height 679
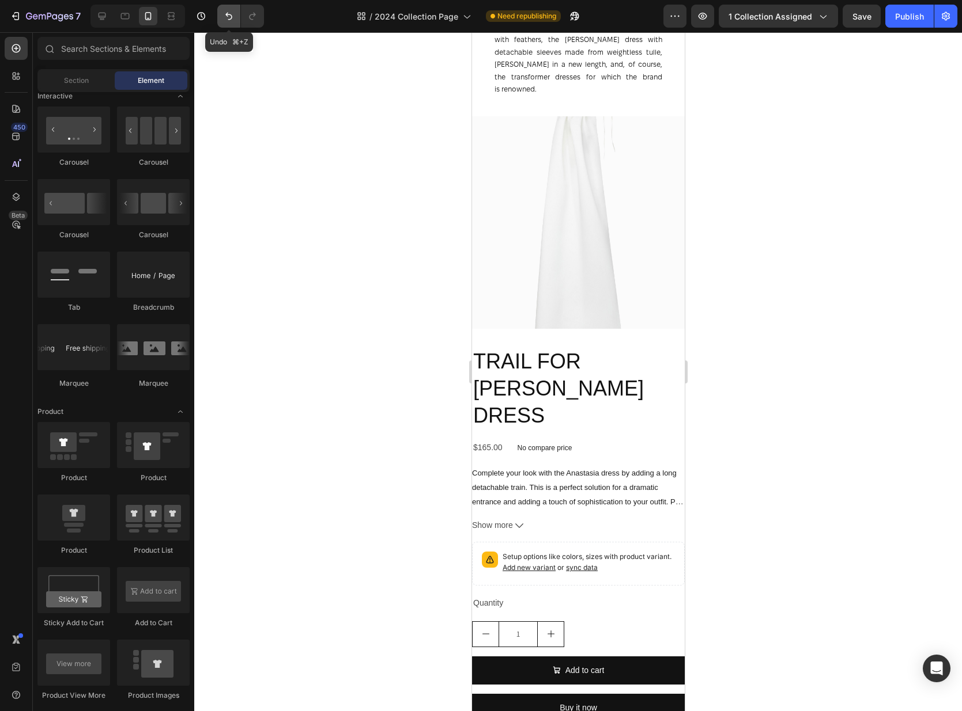
click at [233, 15] on icon "Undo/Redo" at bounding box center [229, 16] width 12 height 12
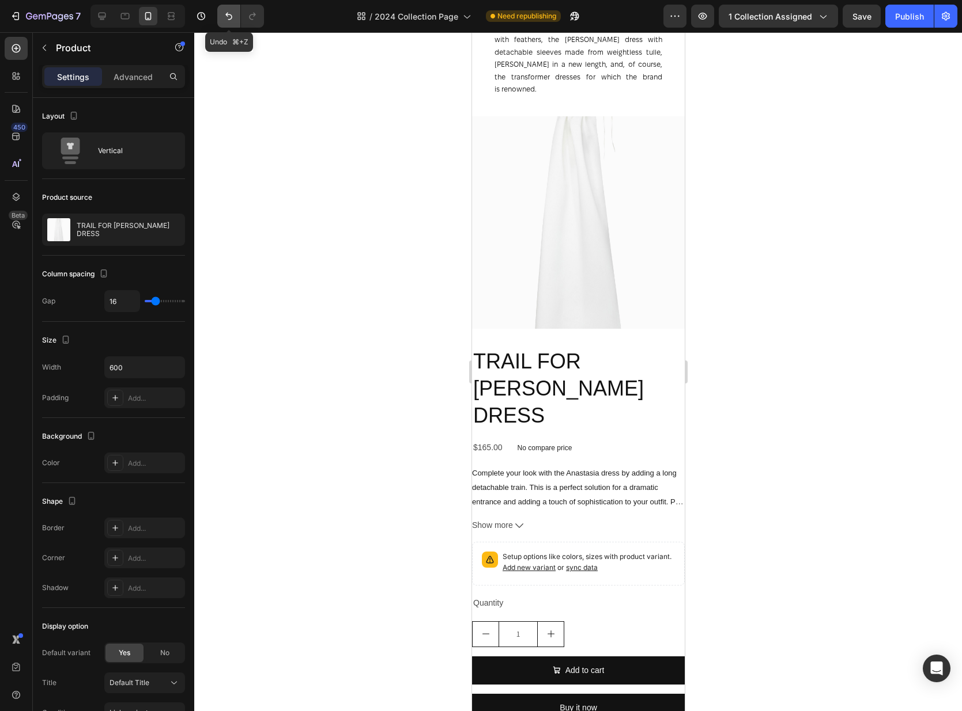
click at [228, 12] on icon "Undo/Redo" at bounding box center [229, 16] width 12 height 12
click at [227, 17] on icon "Undo/Redo" at bounding box center [229, 16] width 12 height 12
click at [532, 323] on div "Product Images" at bounding box center [577, 227] width 213 height 222
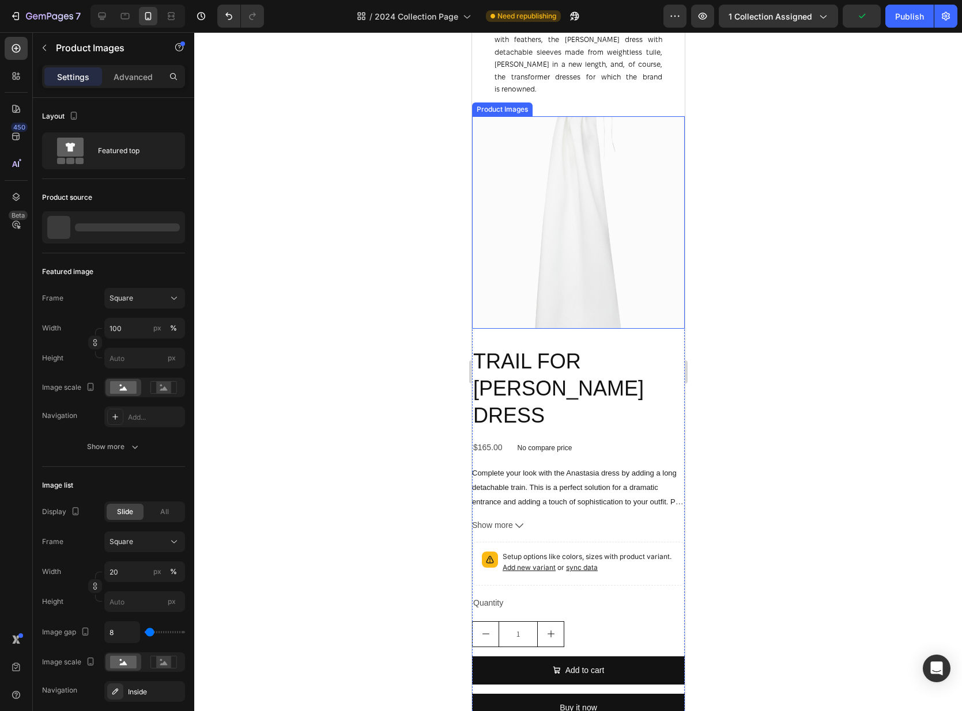
click at [545, 289] on img at bounding box center [577, 222] width 213 height 213
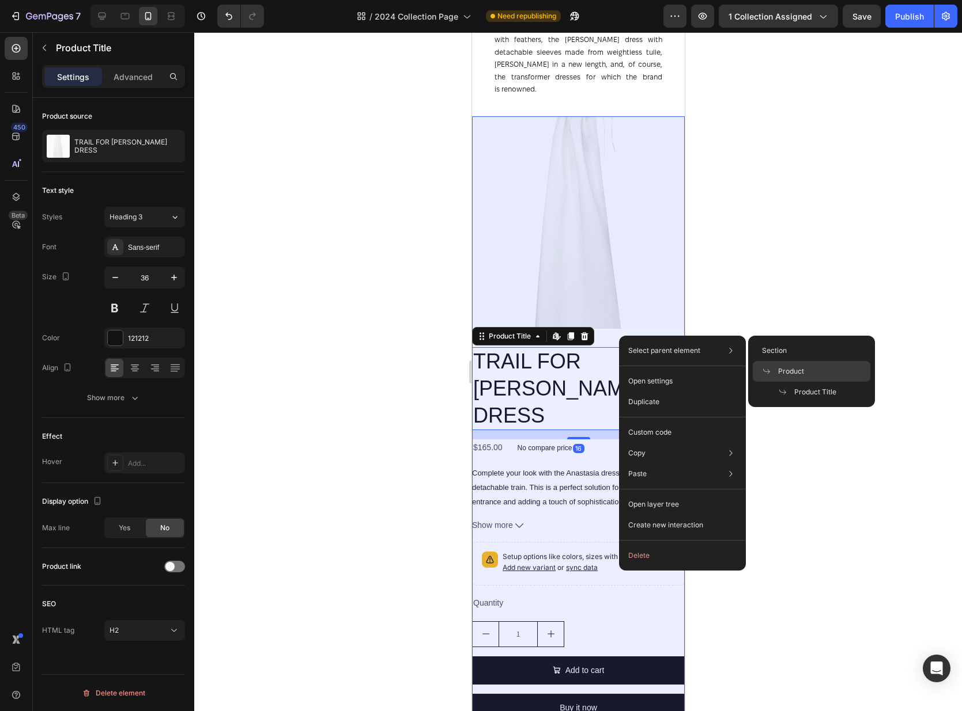
click at [800, 367] on span "Product" at bounding box center [791, 371] width 26 height 10
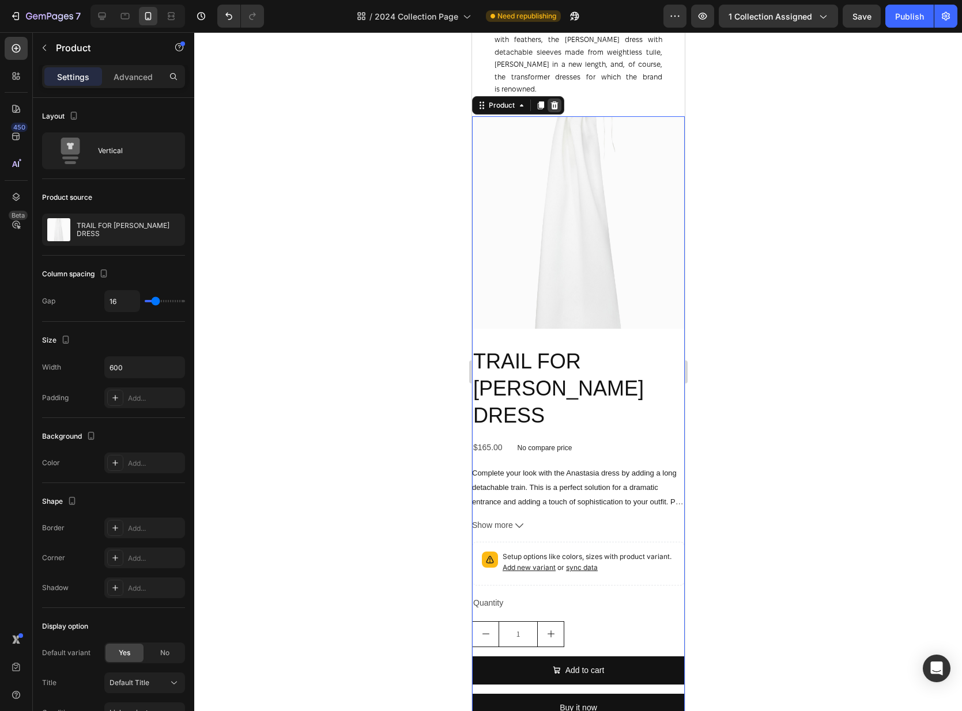
click at [557, 101] on icon at bounding box center [553, 105] width 9 height 9
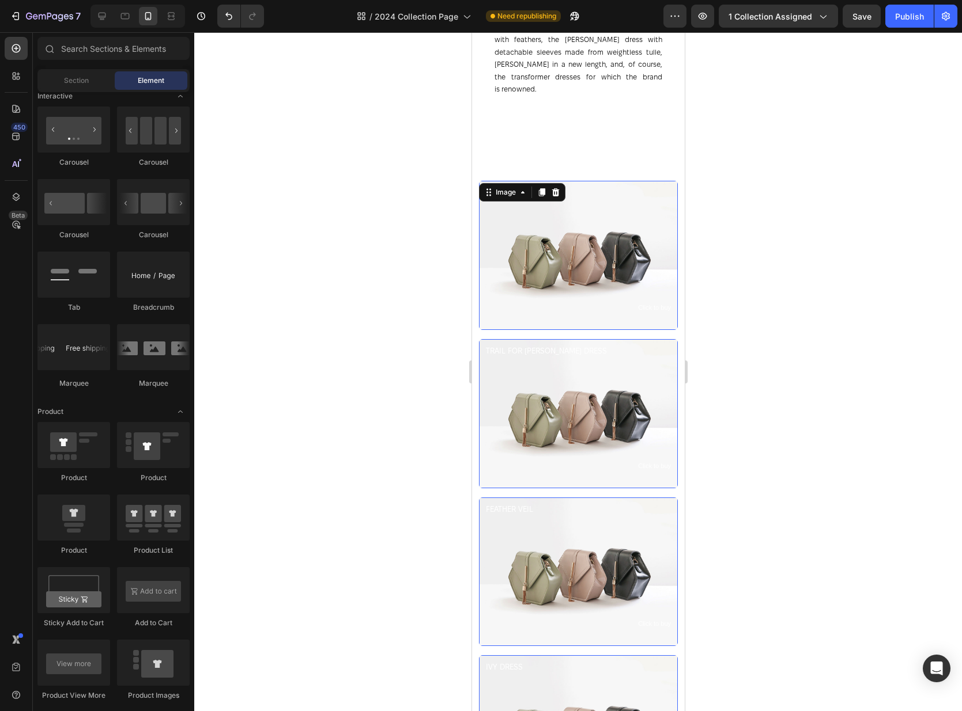
click at [598, 285] on img at bounding box center [577, 255] width 199 height 149
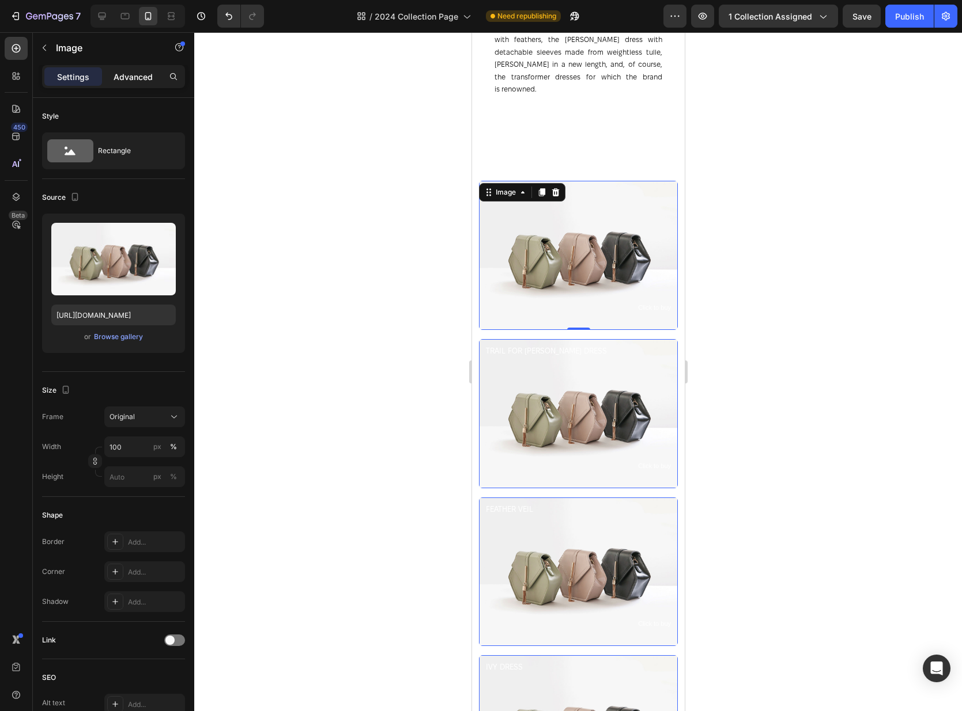
click at [138, 80] on p "Advanced" at bounding box center [132, 77] width 39 height 12
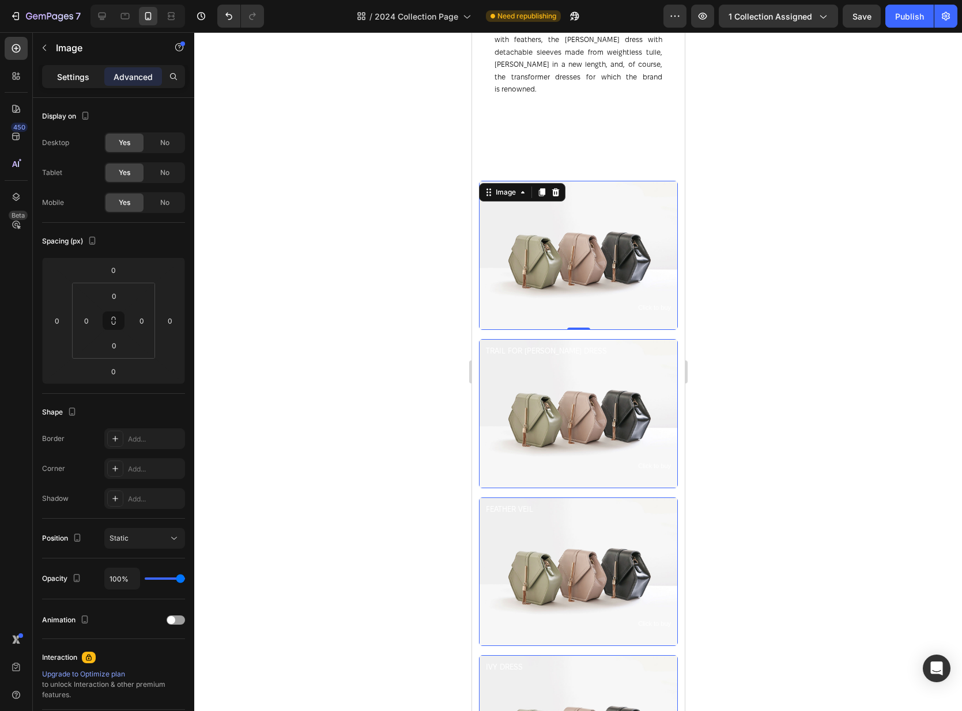
click at [83, 78] on p "Settings" at bounding box center [73, 77] width 32 height 12
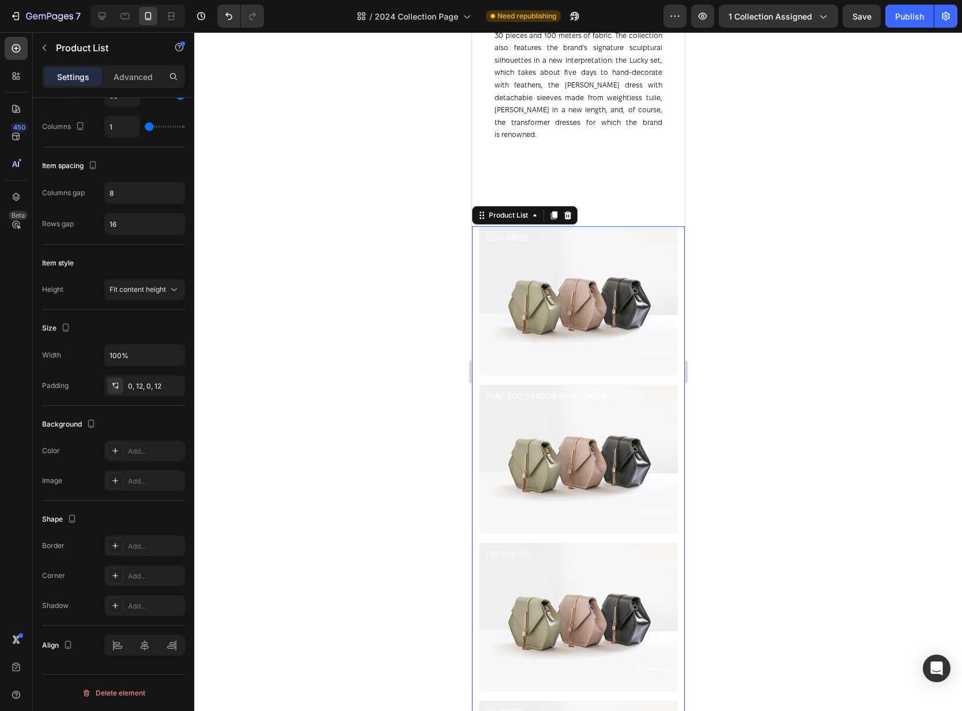
scroll to position [651, 0]
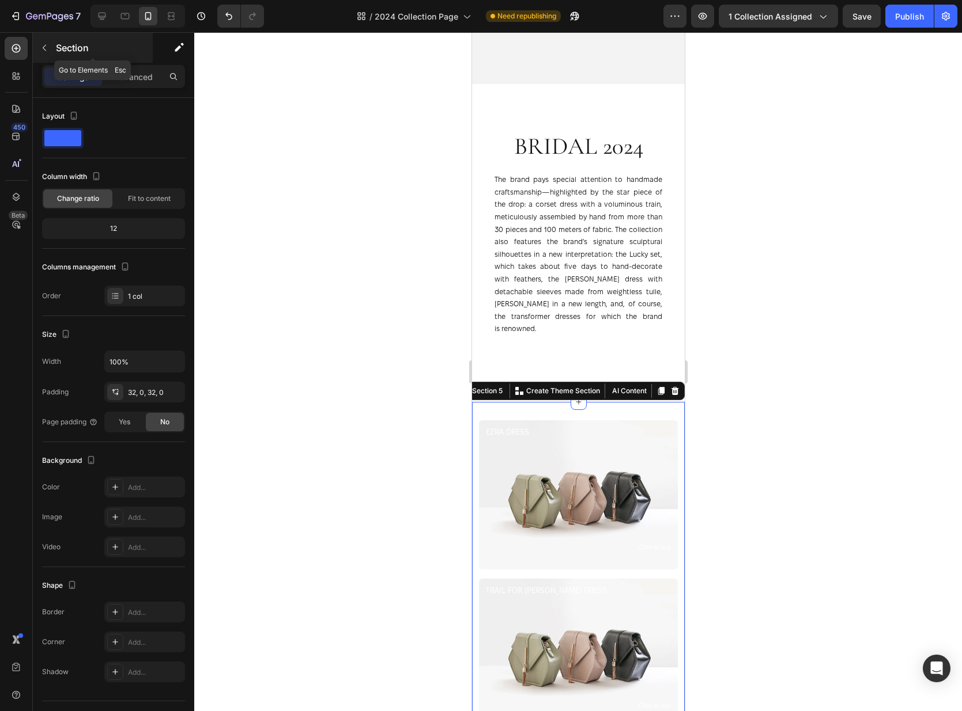
click at [62, 41] on p "Section" at bounding box center [103, 48] width 94 height 14
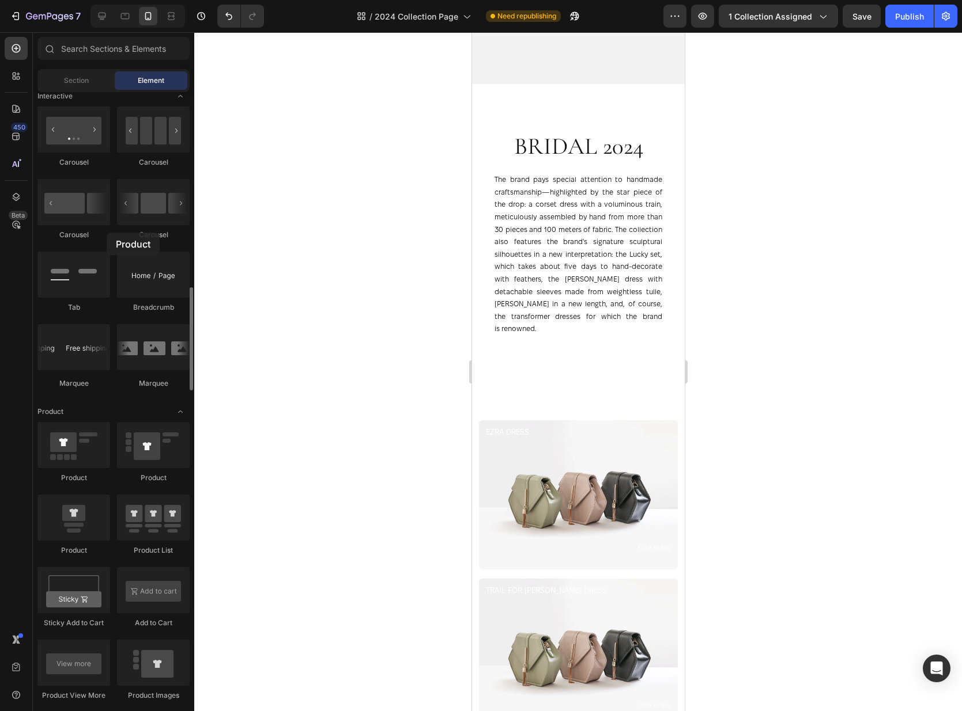
drag, startPoint x: 64, startPoint y: 442, endPoint x: 94, endPoint y: 232, distance: 211.9
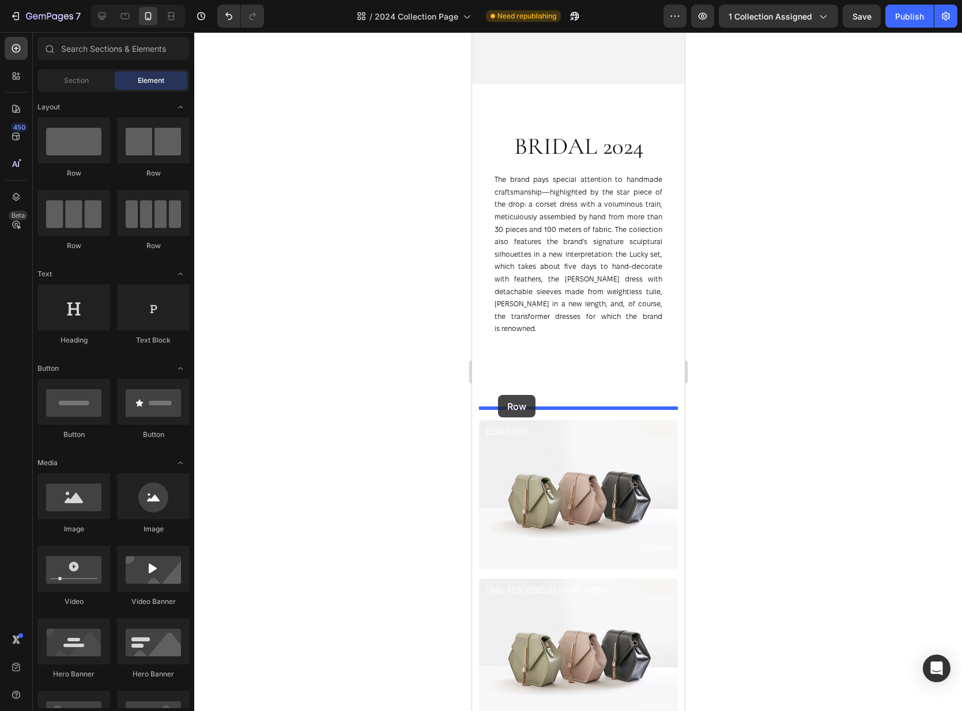
drag, startPoint x: 532, startPoint y: 173, endPoint x: 497, endPoint y: 395, distance: 224.5
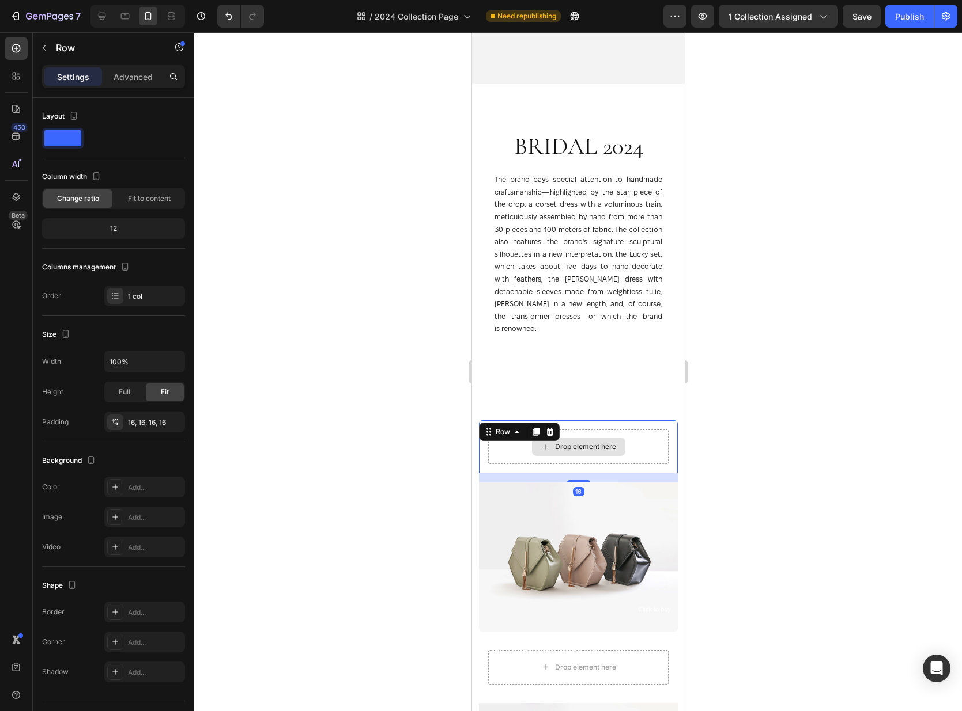
click at [648, 430] on div "Drop element here" at bounding box center [577, 447] width 180 height 35
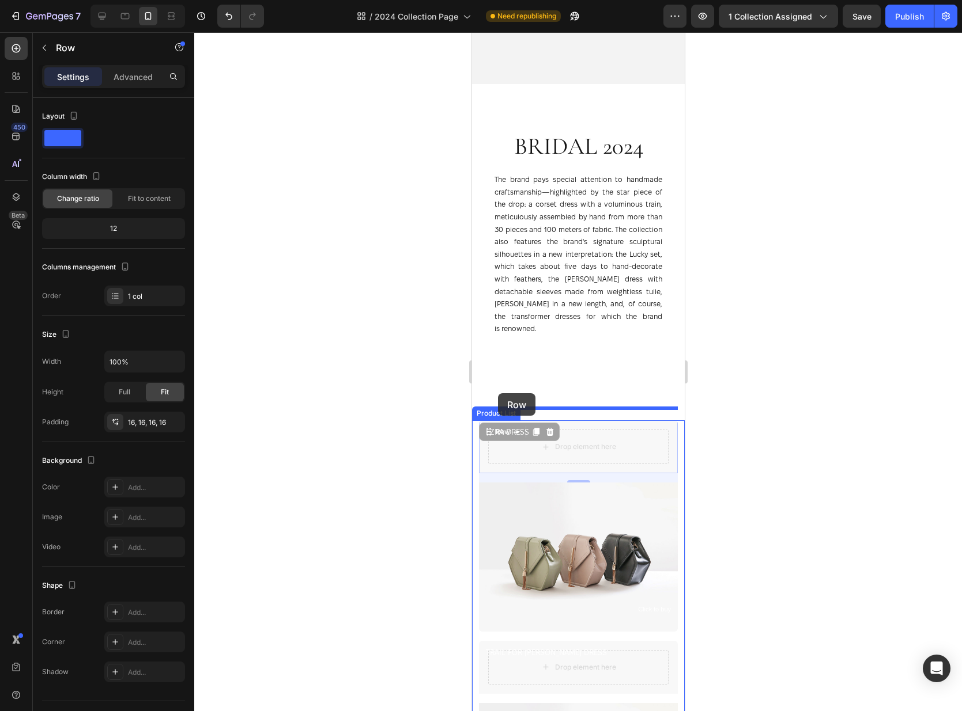
drag, startPoint x: 489, startPoint y: 422, endPoint x: 497, endPoint y: 393, distance: 29.4
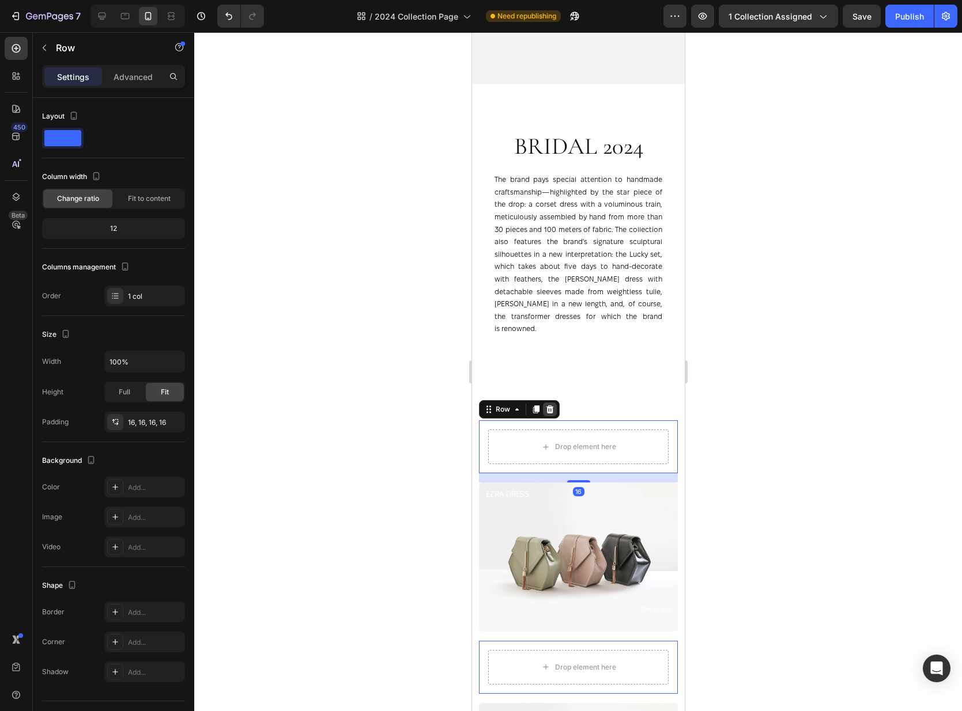
click at [545, 405] on icon at bounding box center [548, 409] width 9 height 9
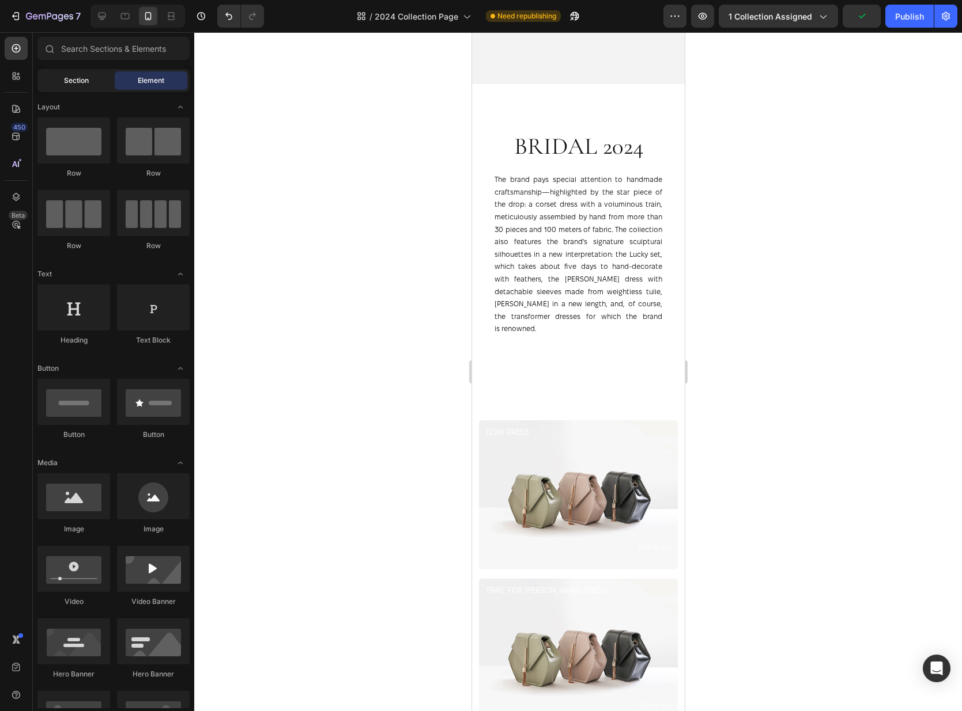
click at [70, 82] on span "Section" at bounding box center [76, 80] width 25 height 10
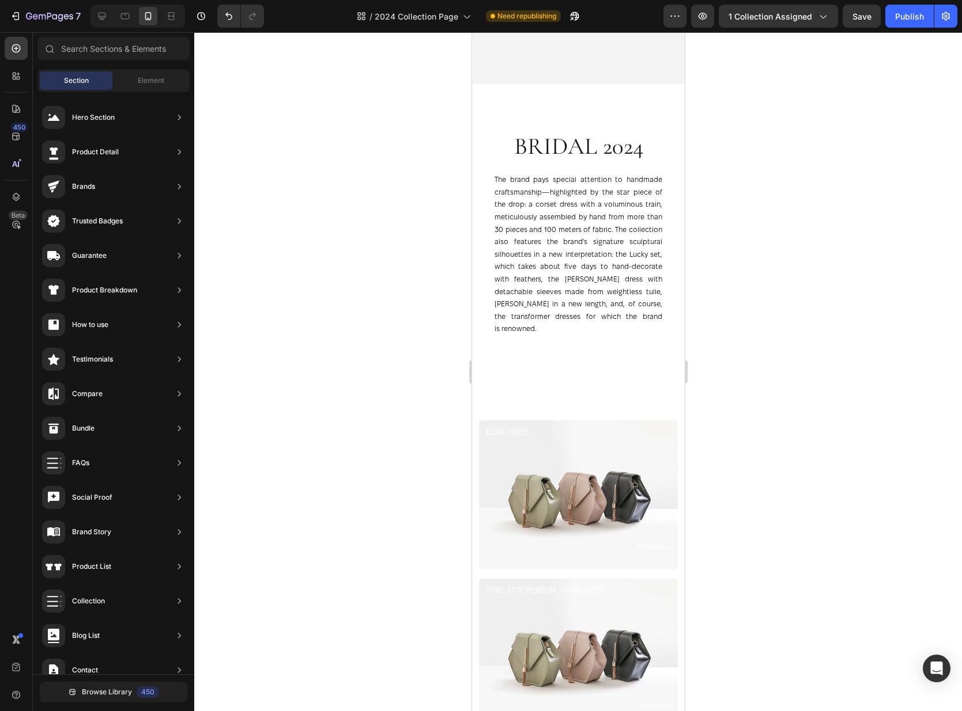
click at [895, 242] on div at bounding box center [577, 371] width 767 height 679
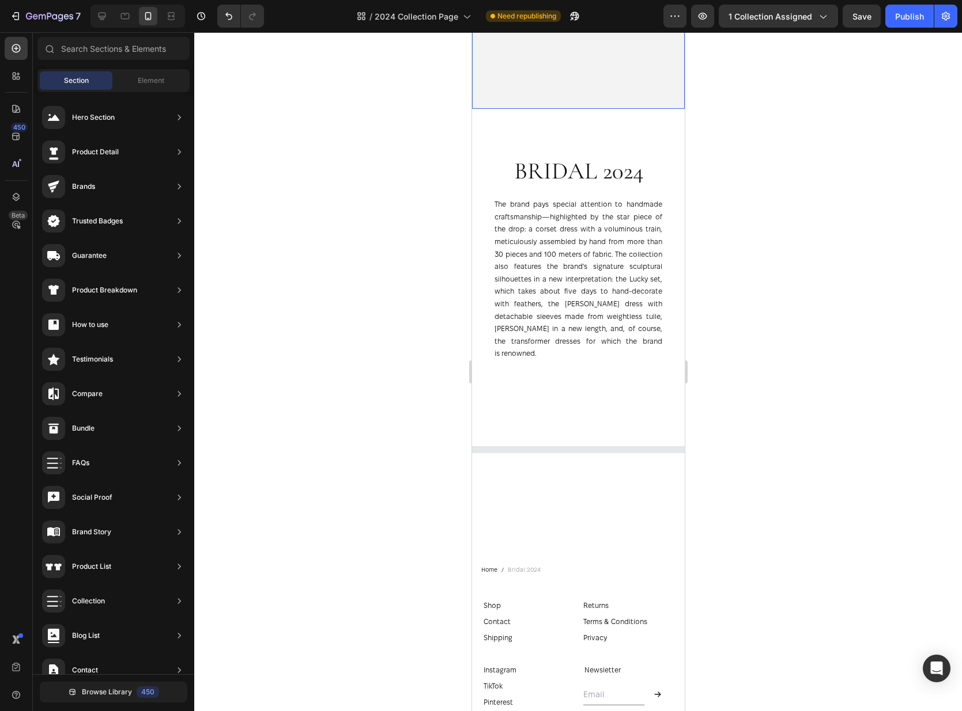
scroll to position [653, 0]
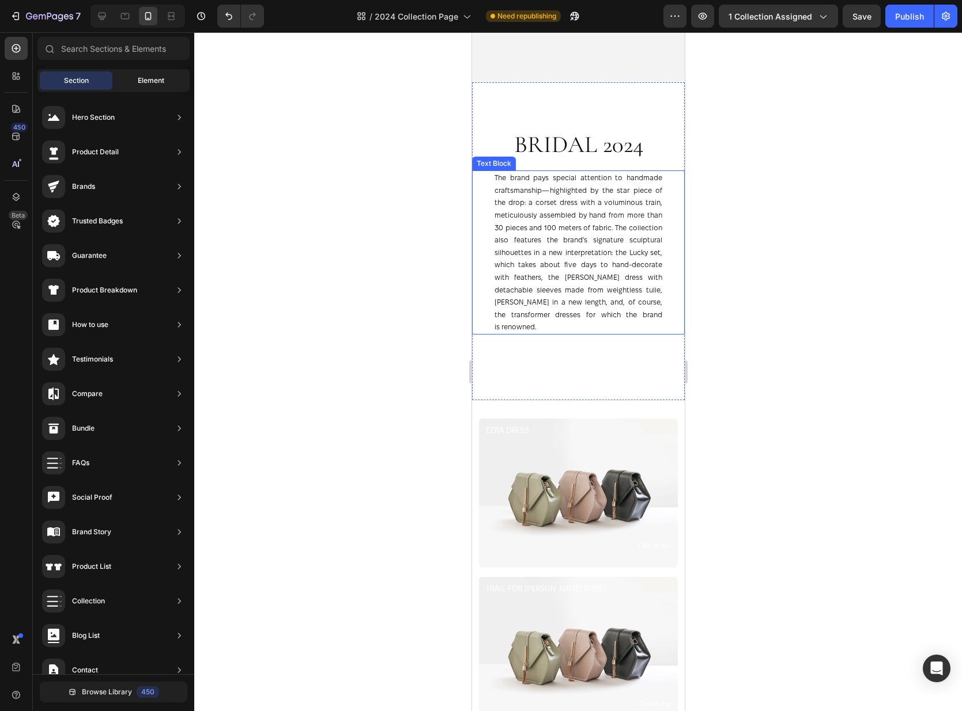
click at [154, 79] on span "Element" at bounding box center [151, 80] width 27 height 10
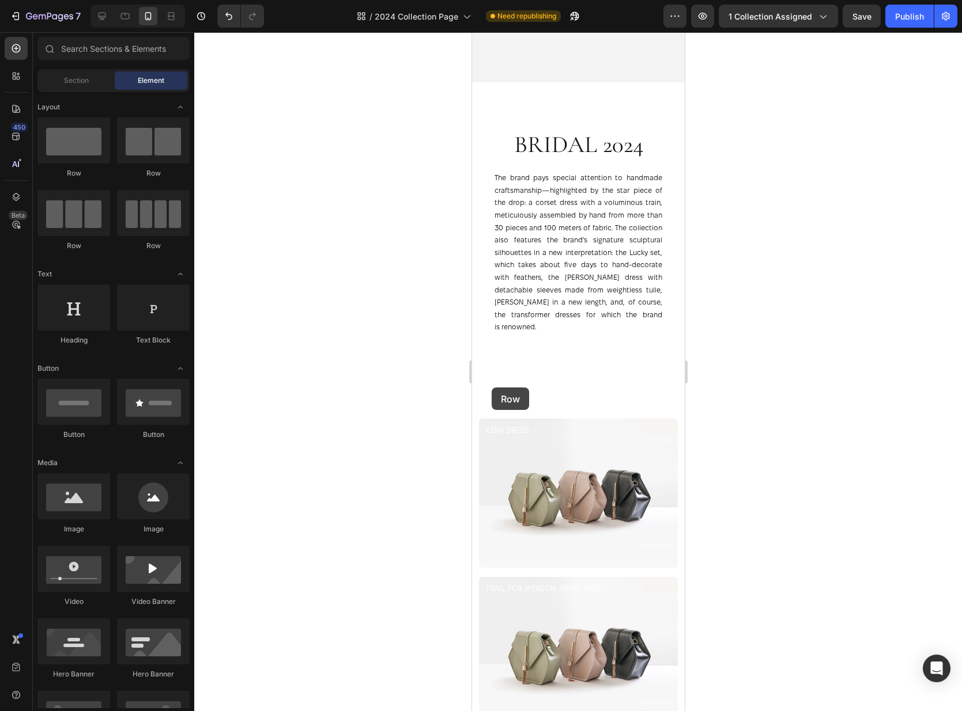
drag, startPoint x: 576, startPoint y: 171, endPoint x: 491, endPoint y: 388, distance: 233.1
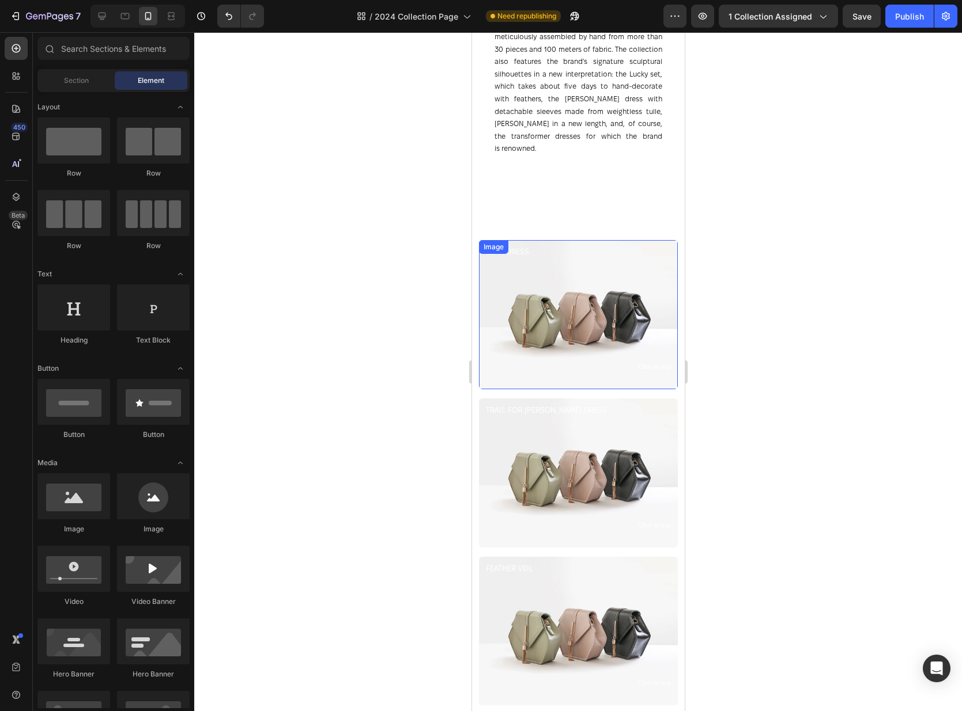
scroll to position [765, 0]
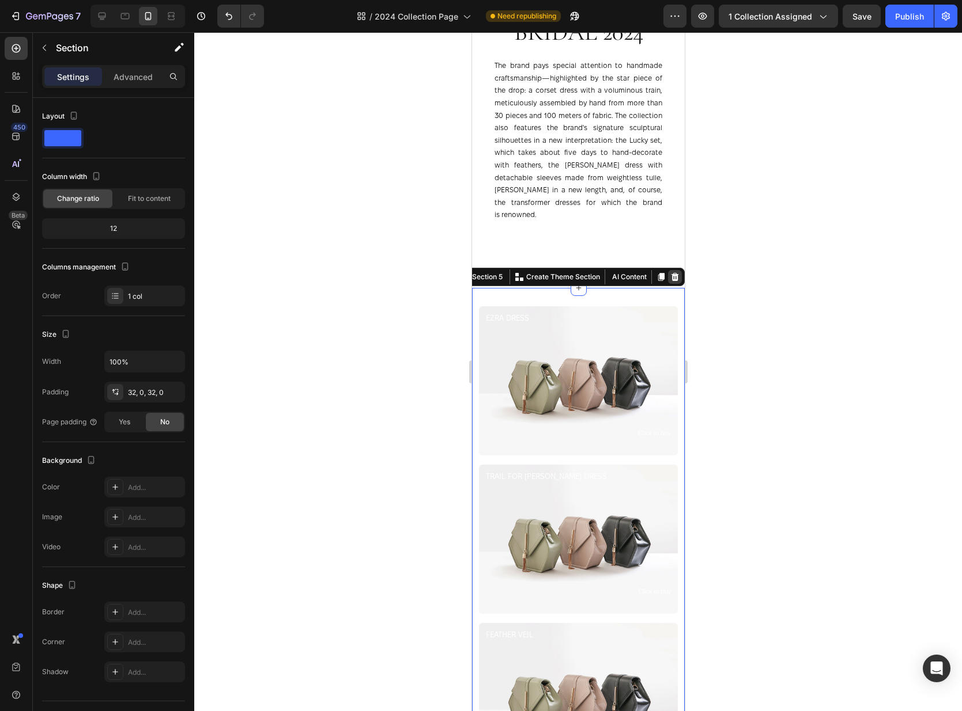
click at [673, 273] on icon at bounding box center [674, 277] width 7 height 8
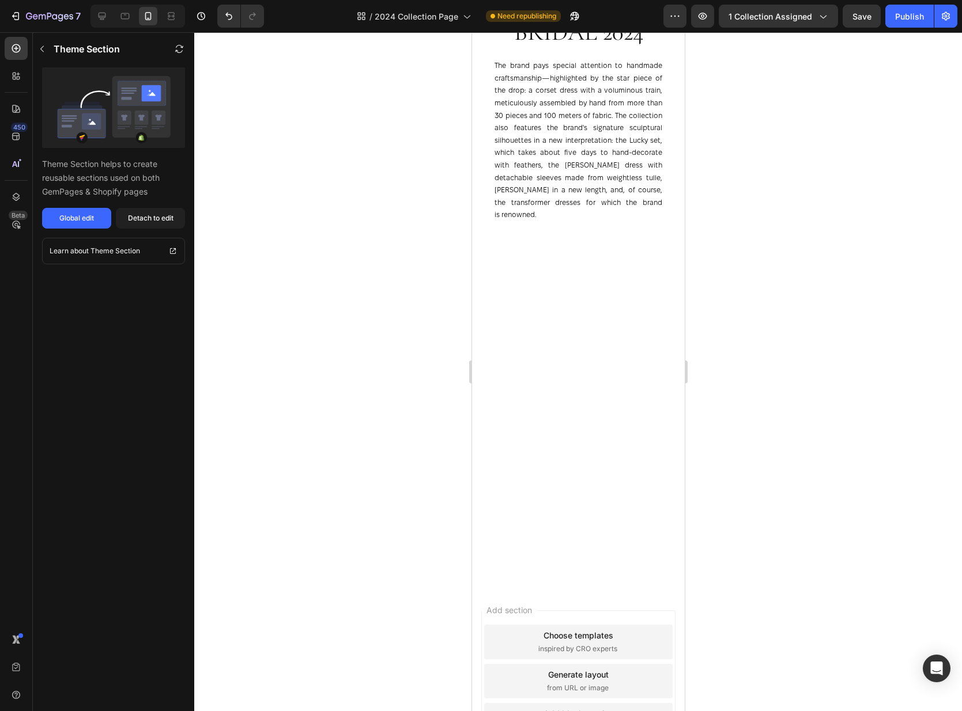
click at [570, 351] on div at bounding box center [577, 460] width 213 height 253
click at [558, 433] on div at bounding box center [577, 474] width 194 height 189
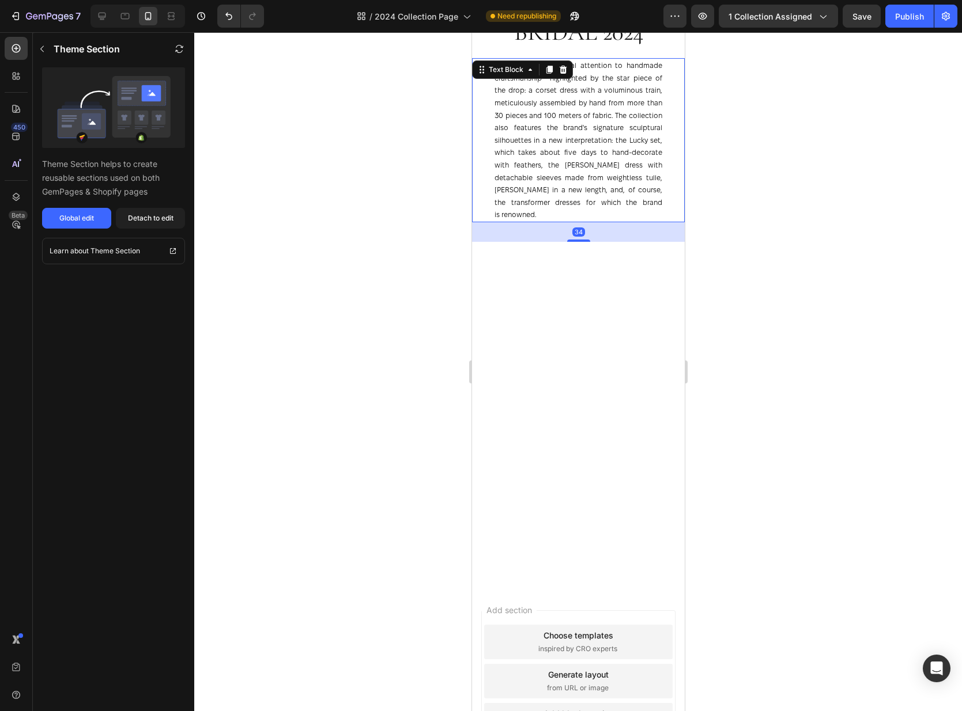
click at [580, 179] on p "The brand pays special attention to handmade craftsmanship—highlighted by the s…" at bounding box center [578, 140] width 168 height 162
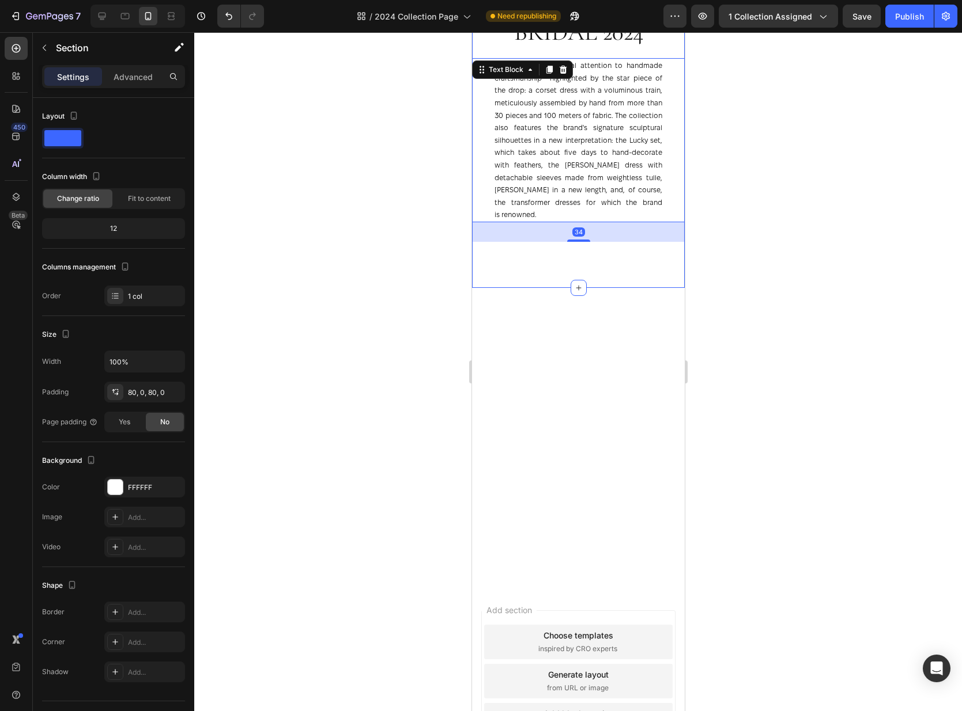
click at [580, 253] on div "Bridal 2024 Heading The brand pays special attention to handmade craftsmanship—…" at bounding box center [577, 129] width 213 height 318
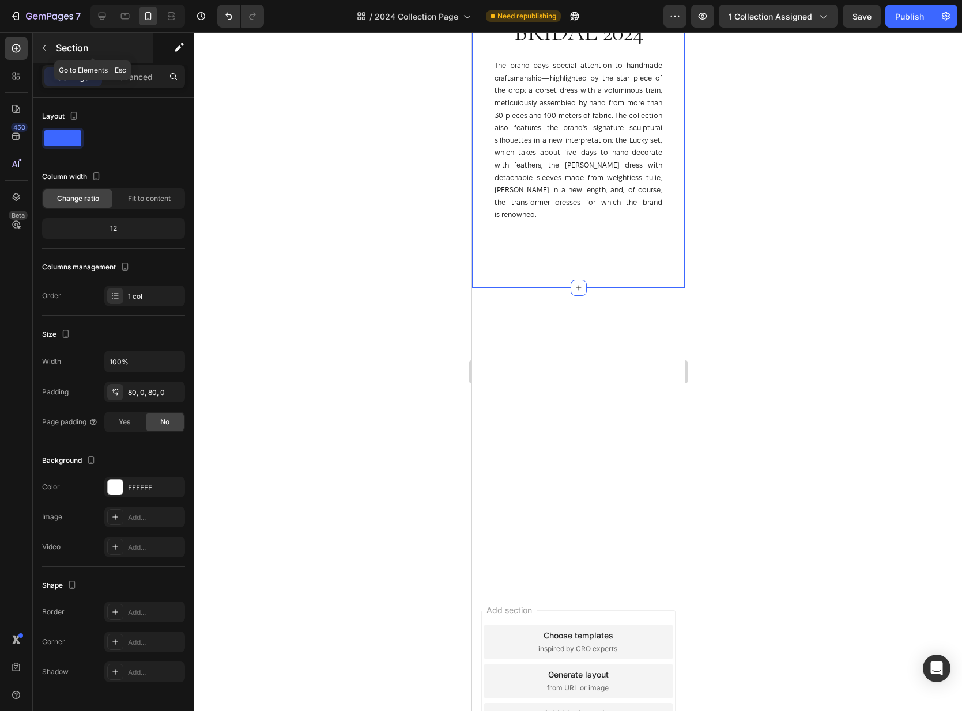
click at [63, 37] on div "Section" at bounding box center [93, 48] width 120 height 30
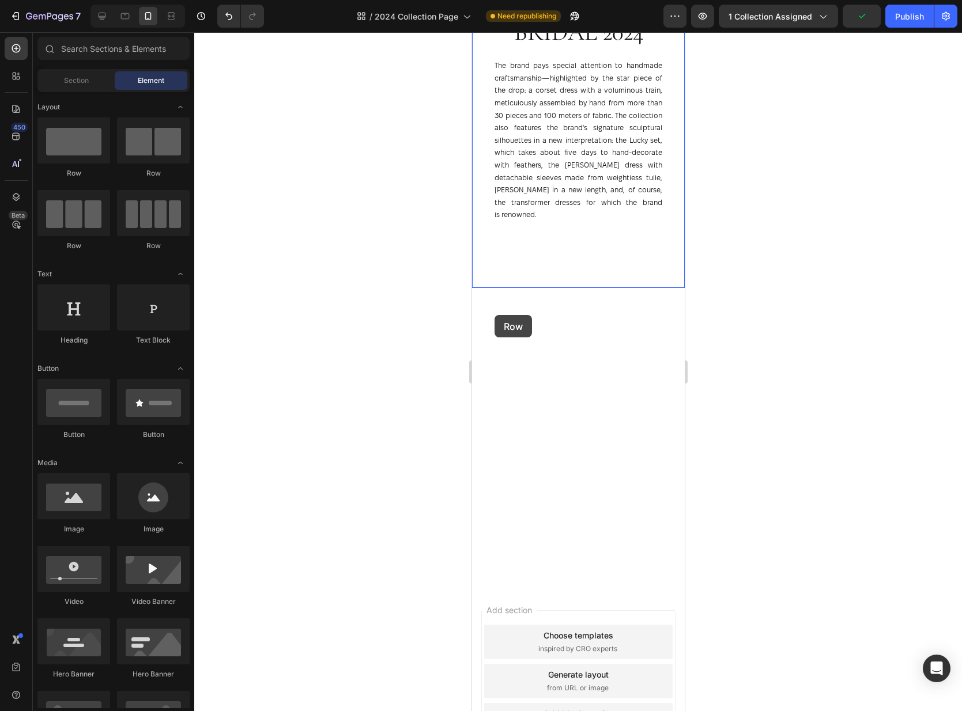
drag, startPoint x: 550, startPoint y: 178, endPoint x: 494, endPoint y: 315, distance: 148.3
click at [80, 89] on div "Section" at bounding box center [76, 80] width 73 height 18
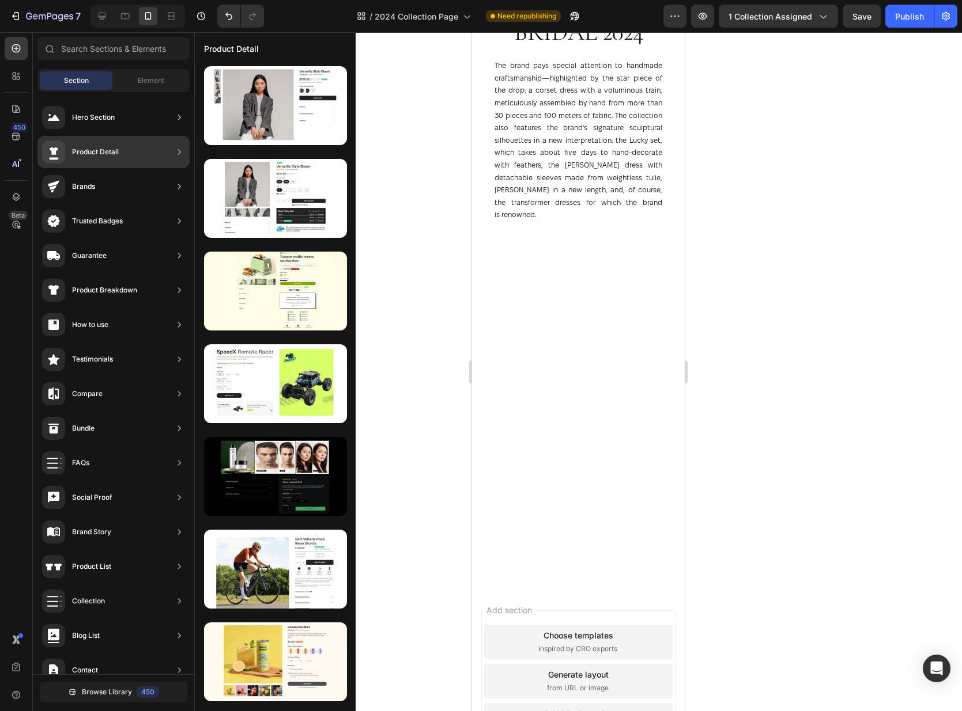
click at [97, 152] on div "Product Detail" at bounding box center [95, 152] width 47 height 12
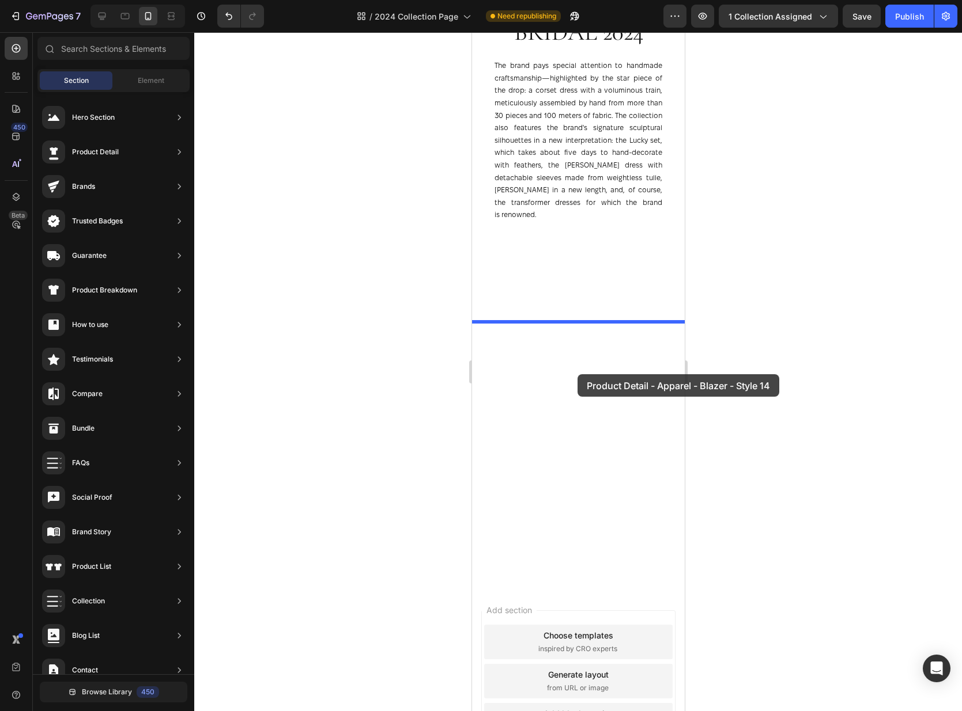
drag, startPoint x: 767, startPoint y: 137, endPoint x: 577, endPoint y: 374, distance: 304.9
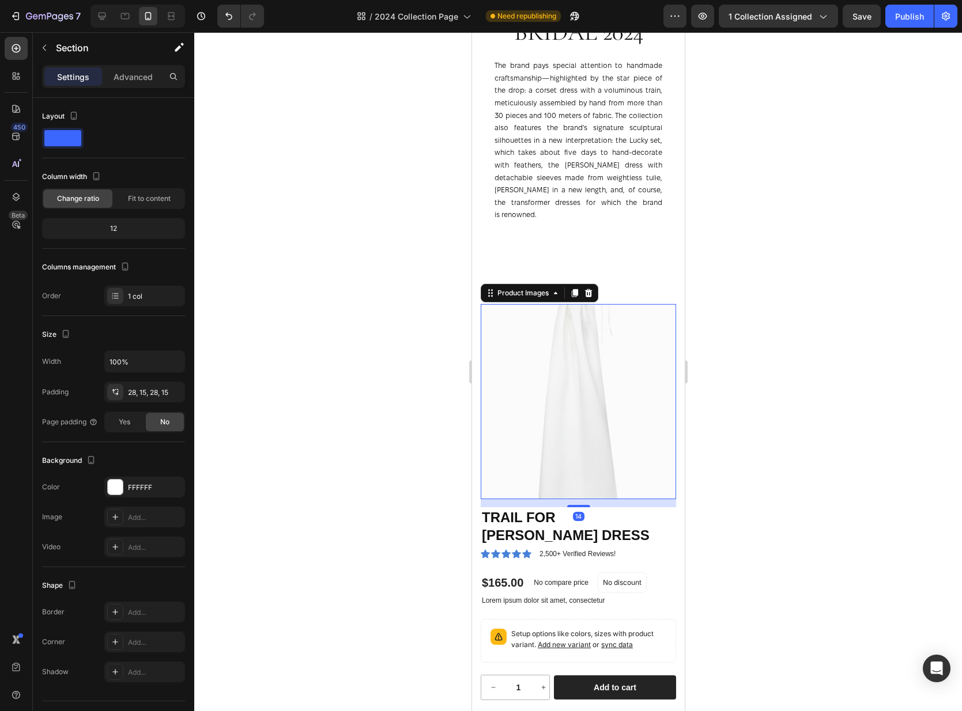
click at [626, 333] on img at bounding box center [577, 401] width 195 height 195
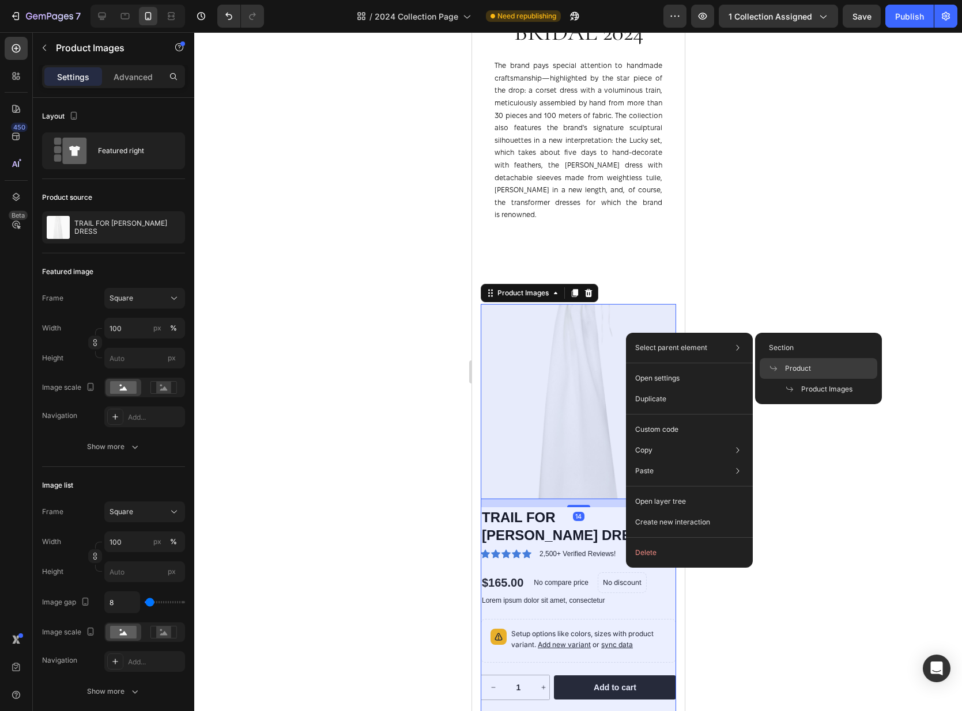
click at [803, 373] on span "Product" at bounding box center [798, 369] width 26 height 10
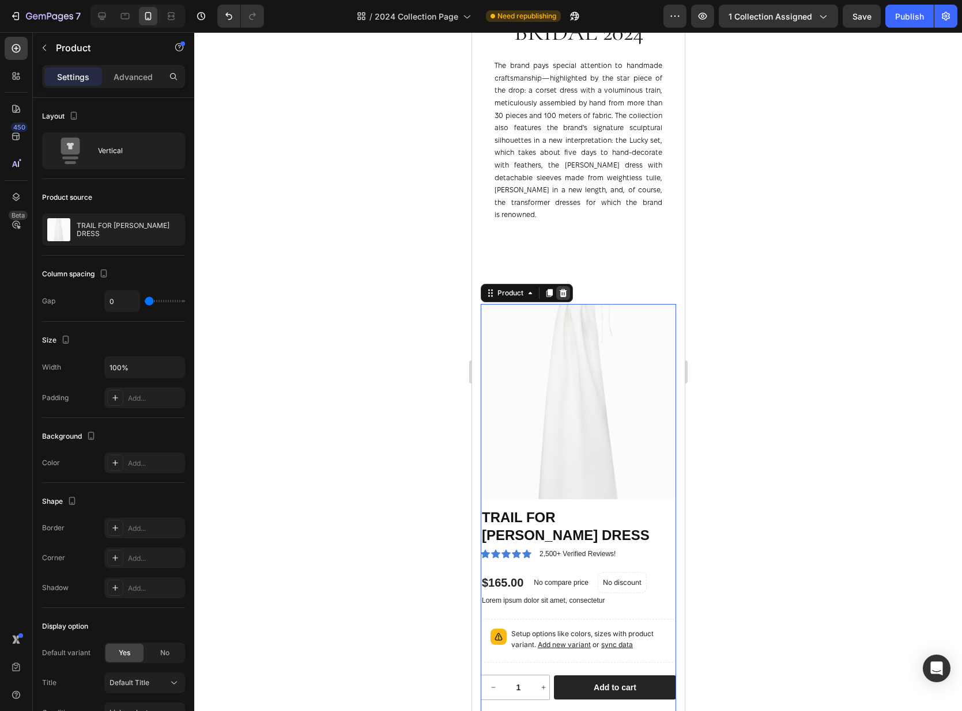
click at [561, 289] on icon at bounding box center [562, 293] width 7 height 8
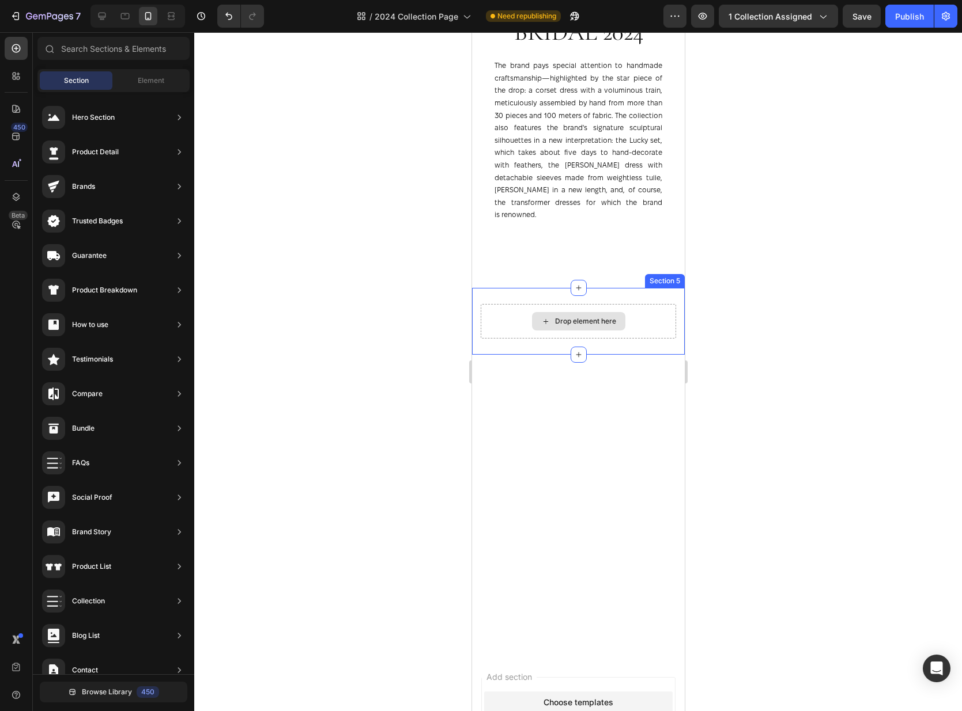
click at [549, 315] on div "Drop element here" at bounding box center [577, 321] width 93 height 18
click at [172, 78] on div "Element" at bounding box center [151, 80] width 73 height 18
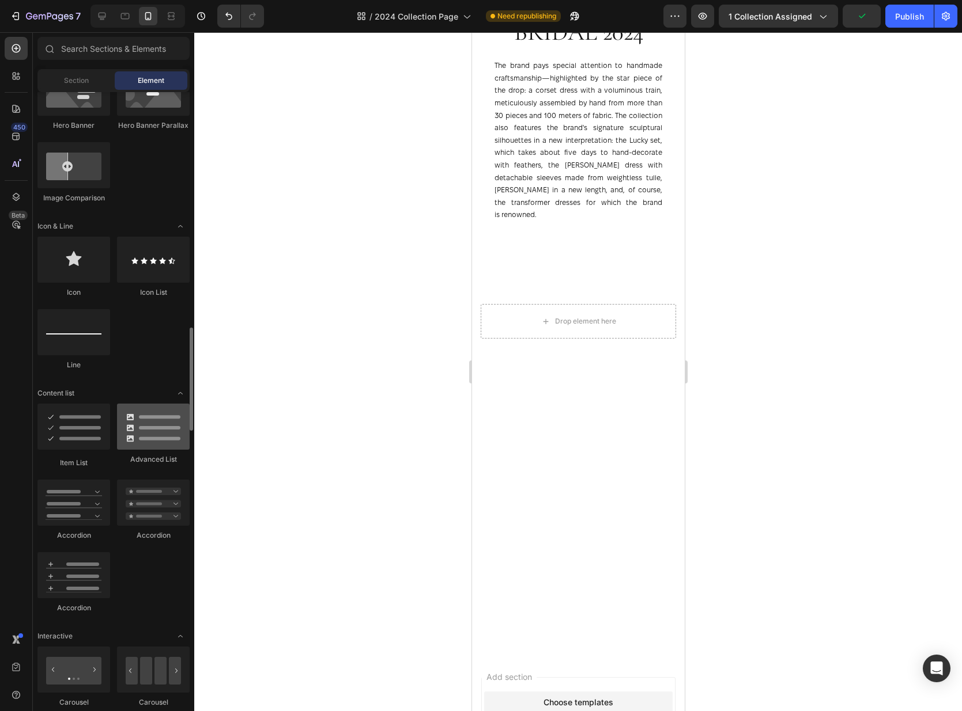
scroll to position [1034, 0]
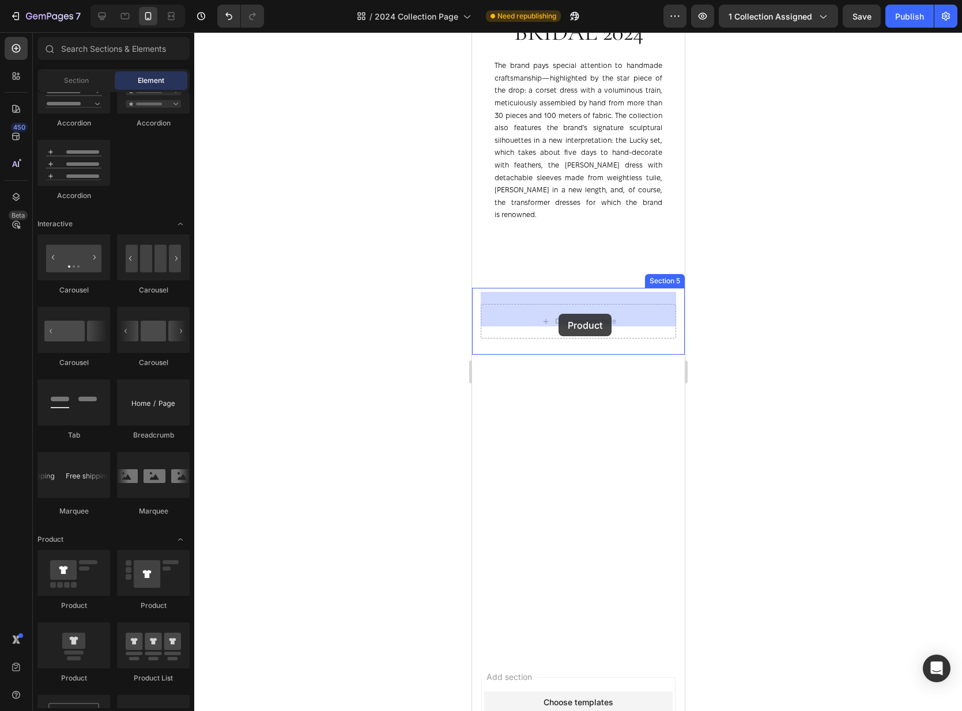
drag, startPoint x: 543, startPoint y: 686, endPoint x: 558, endPoint y: 314, distance: 372.5
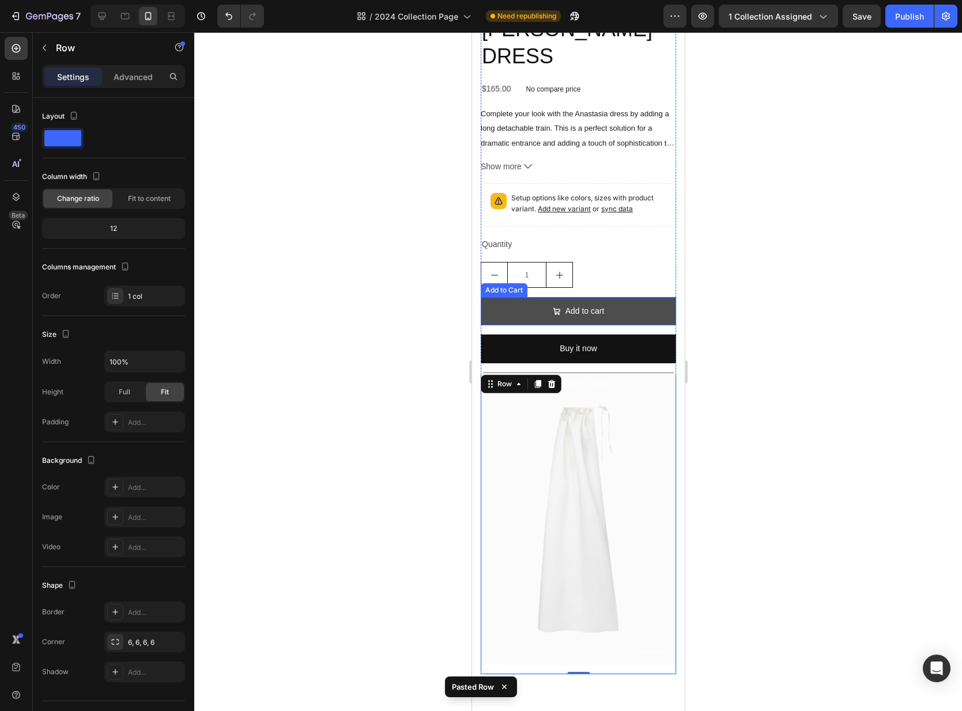
scroll to position [1090, 0]
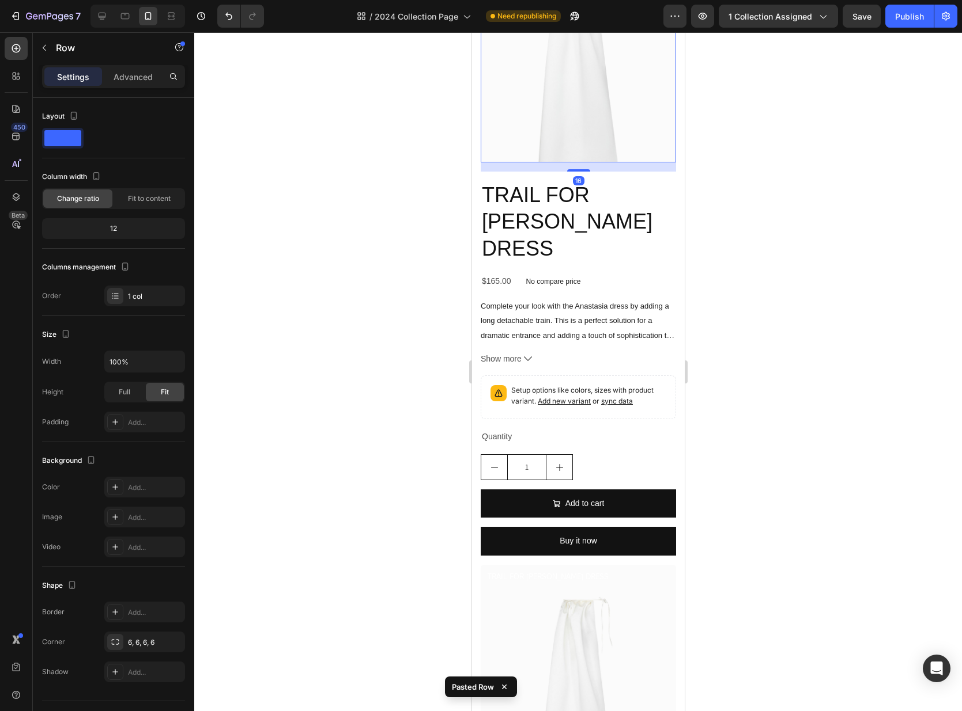
click at [567, 137] on img at bounding box center [577, 64] width 195 height 195
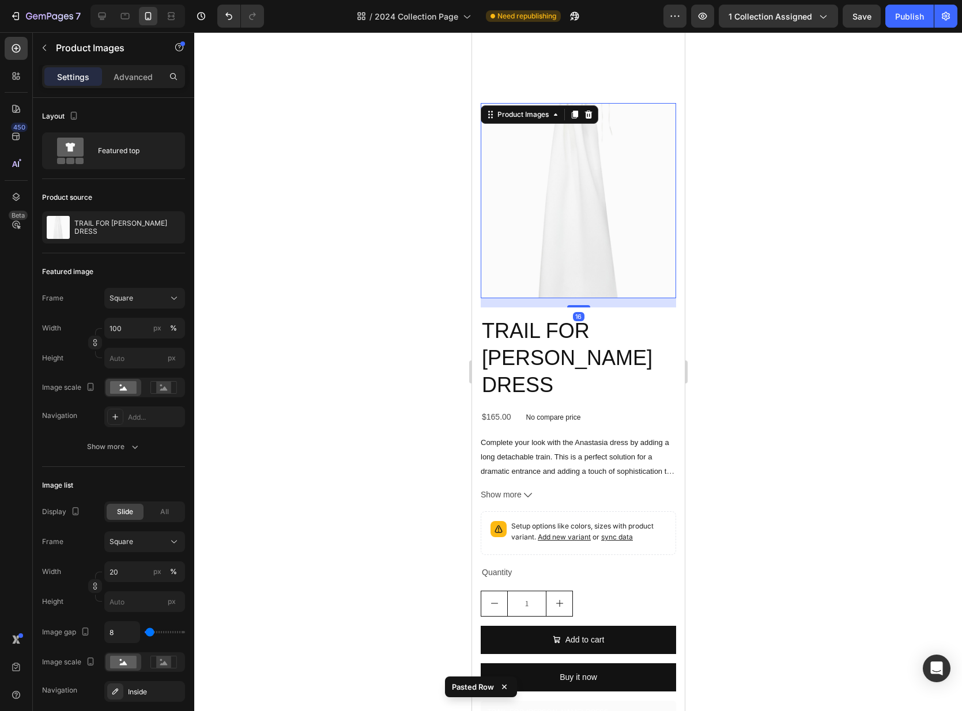
scroll to position [877, 0]
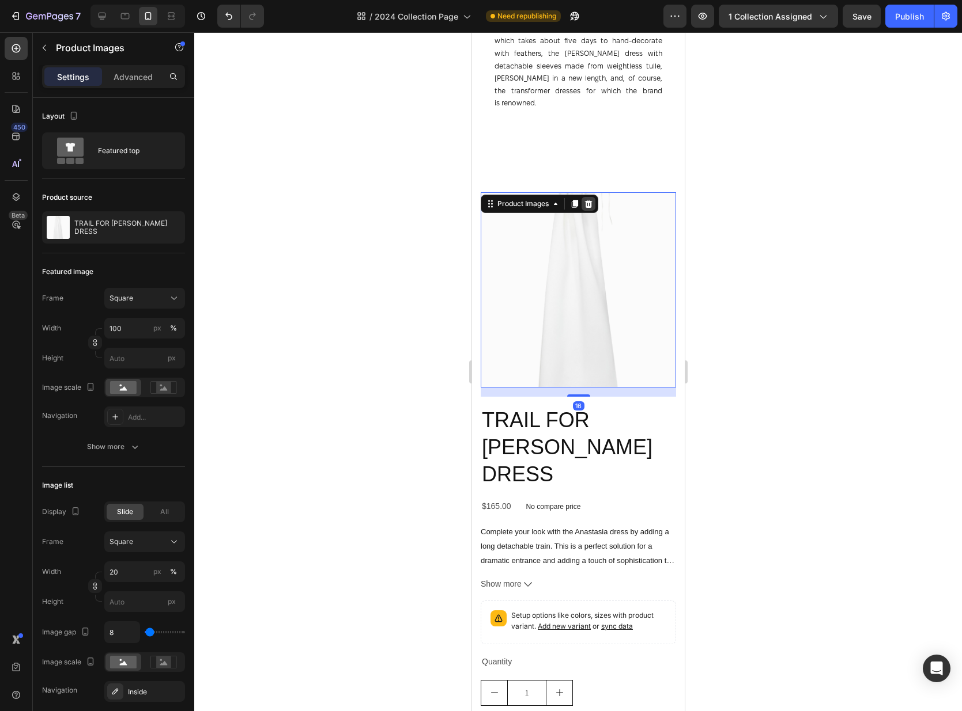
click at [589, 200] on icon at bounding box center [587, 204] width 7 height 8
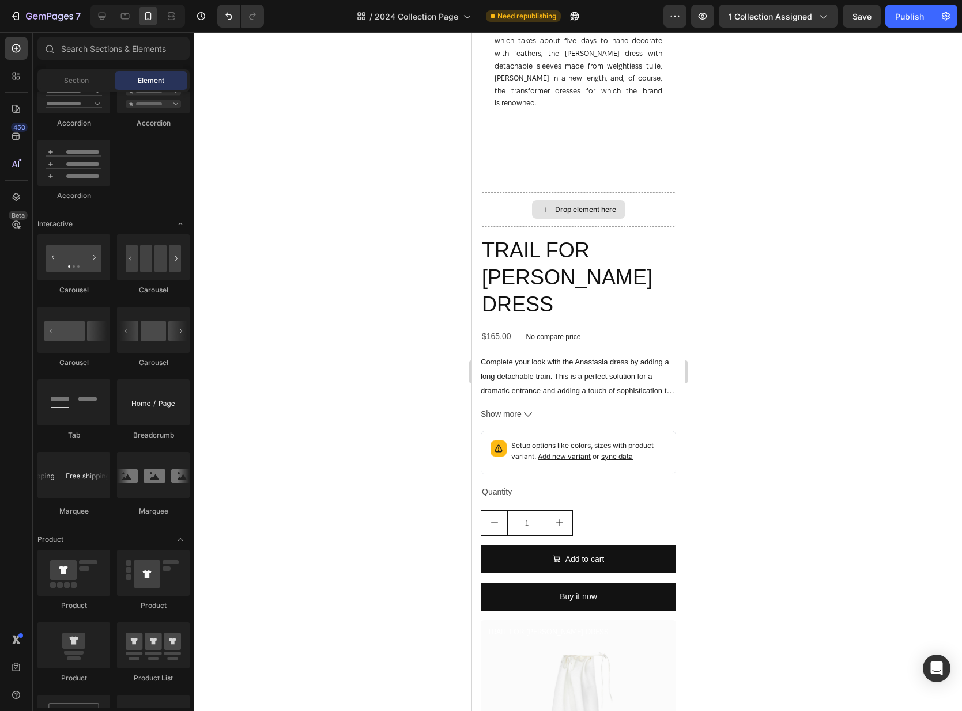
click at [589, 205] on div "Drop element here" at bounding box center [584, 209] width 61 height 9
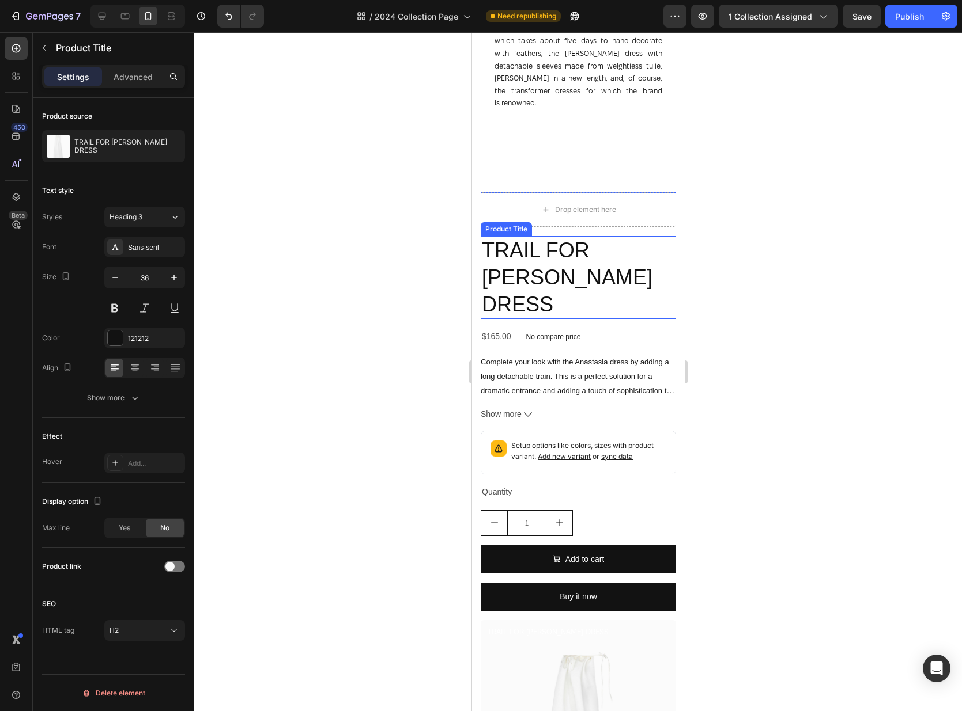
click at [548, 247] on h2 "TRAIL FOR ANASTASIA DRESS" at bounding box center [577, 277] width 195 height 83
click at [593, 221] on icon at bounding box center [592, 225] width 9 height 9
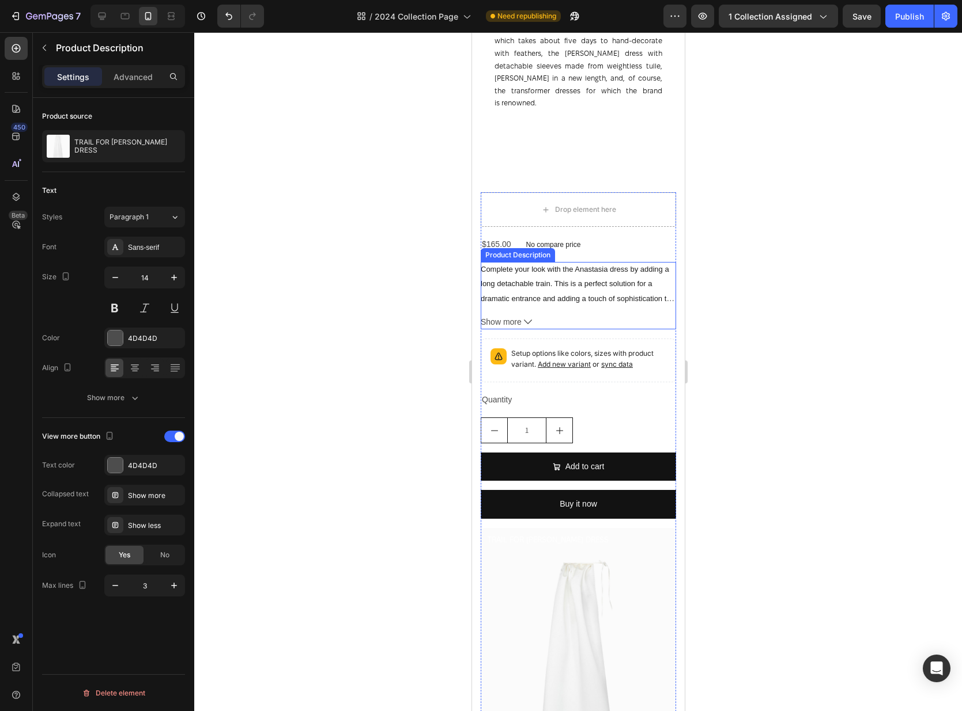
click at [599, 265] on span "Complete your look with the Anastasia dress by adding a long detachable train. …" at bounding box center [577, 305] width 194 height 81
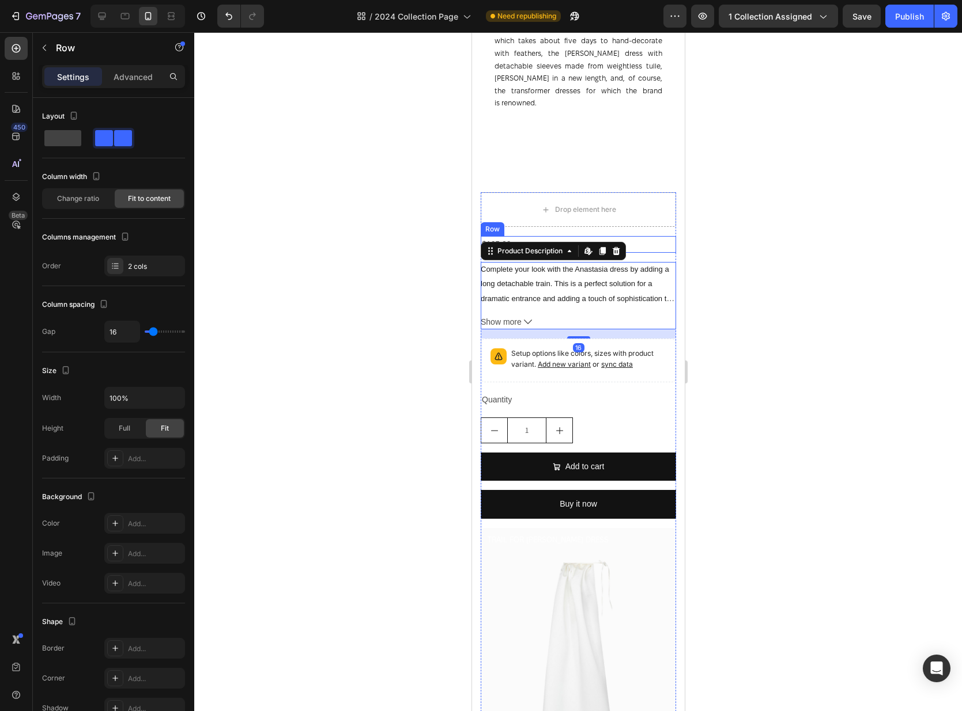
click at [646, 236] on div "$165.00 Product Price Product Price No compare price Product Price Row" at bounding box center [577, 244] width 195 height 17
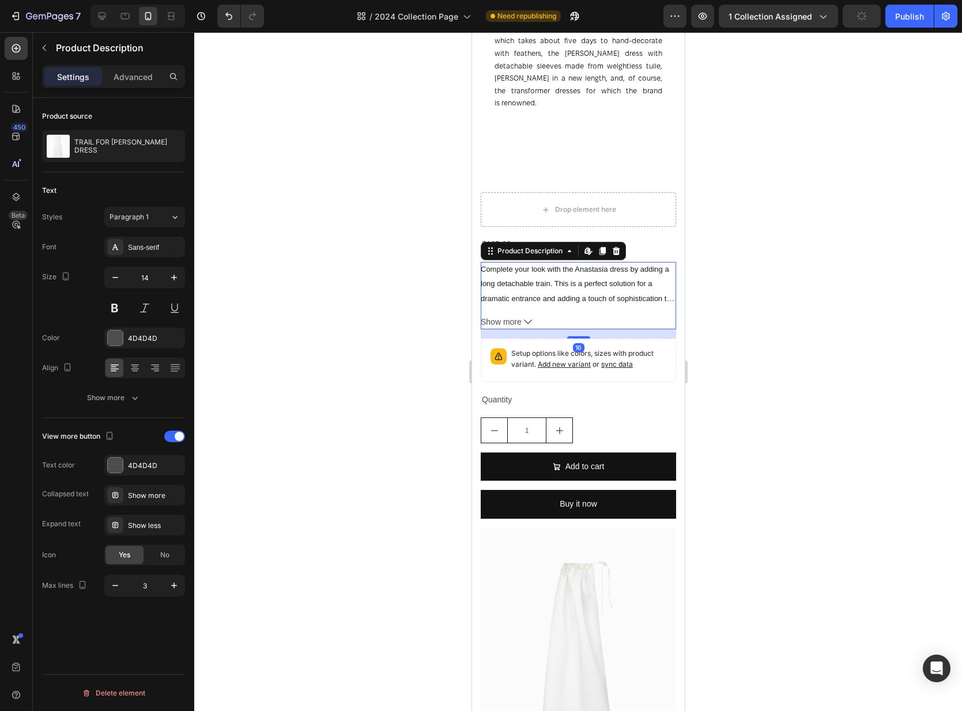
click at [644, 262] on div "Complete your look with the Anastasia dress by adding a long detachable train. …" at bounding box center [577, 284] width 195 height 44
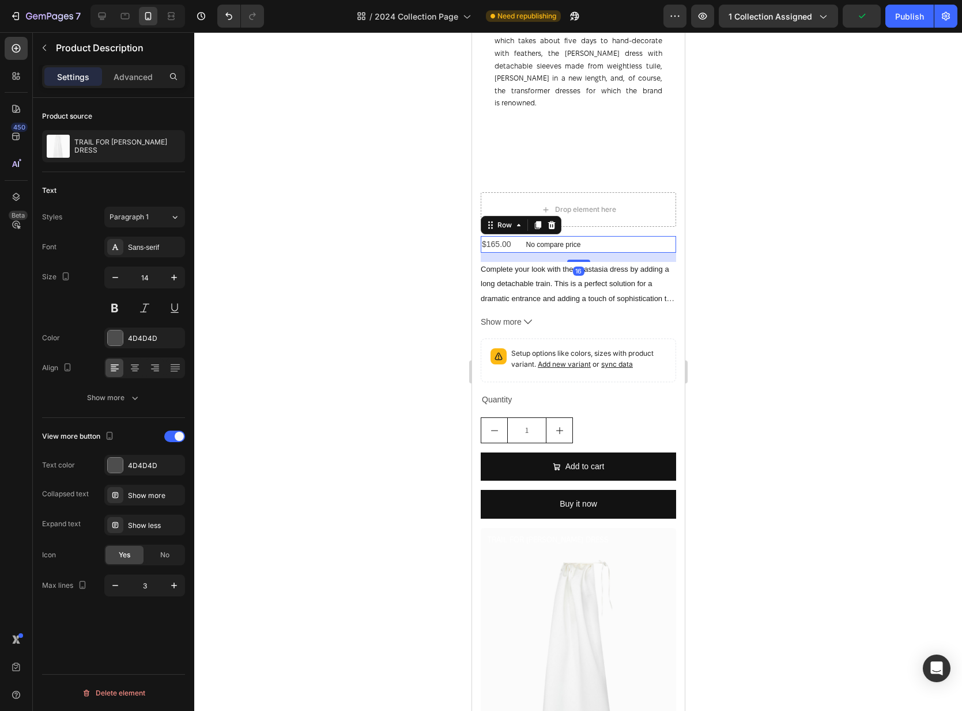
click at [664, 236] on div "$165.00 Product Price Product Price No compare price Product Price Row 16" at bounding box center [577, 244] width 195 height 17
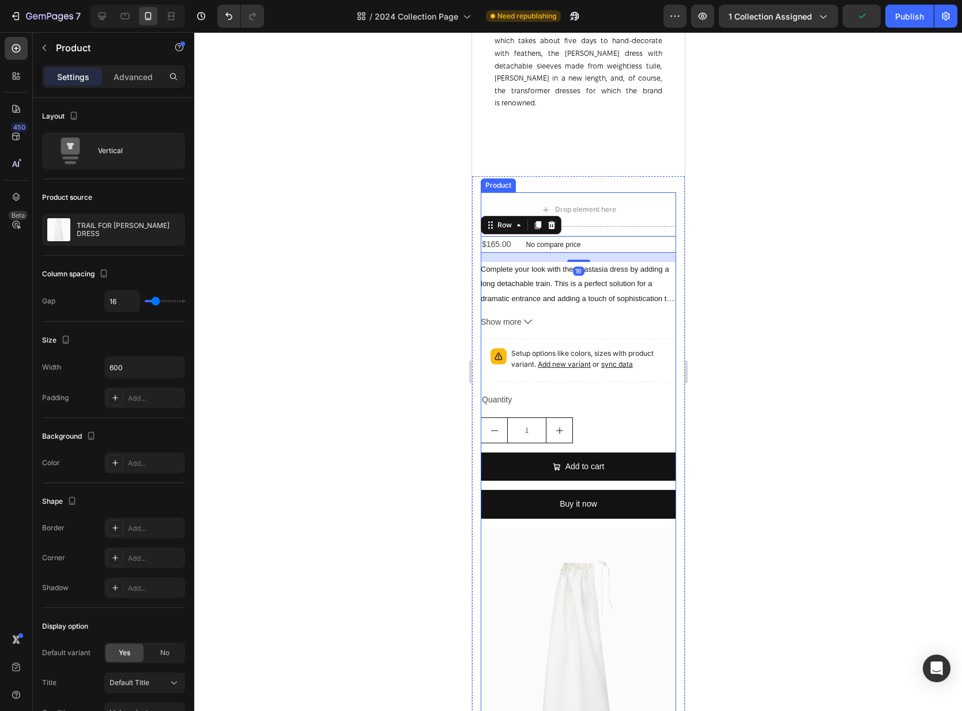
click at [666, 220] on div "Drop element here $165.00 Product Price Product Price No compare price Product …" at bounding box center [577, 511] width 195 height 638
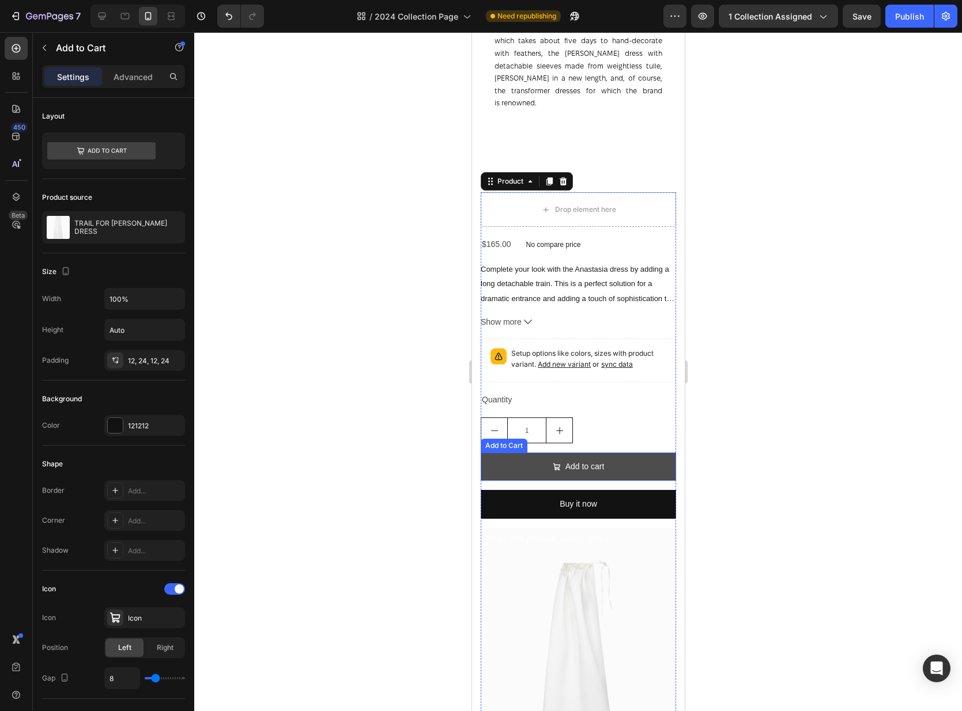
click at [631, 453] on button "Add to cart" at bounding box center [577, 467] width 195 height 28
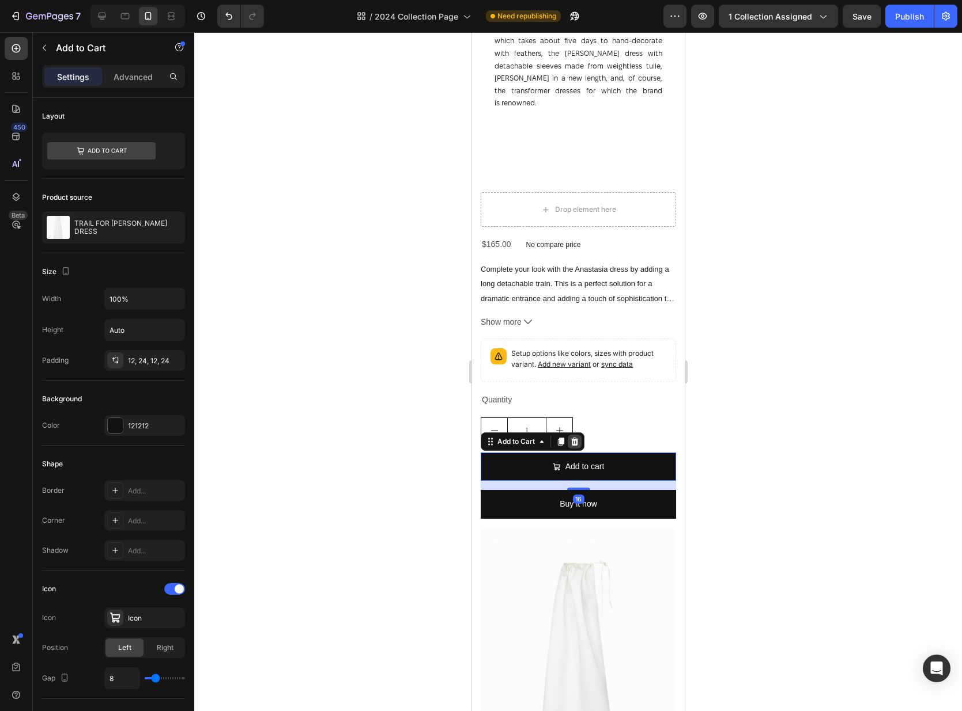
click at [577, 437] on icon at bounding box center [573, 441] width 9 height 9
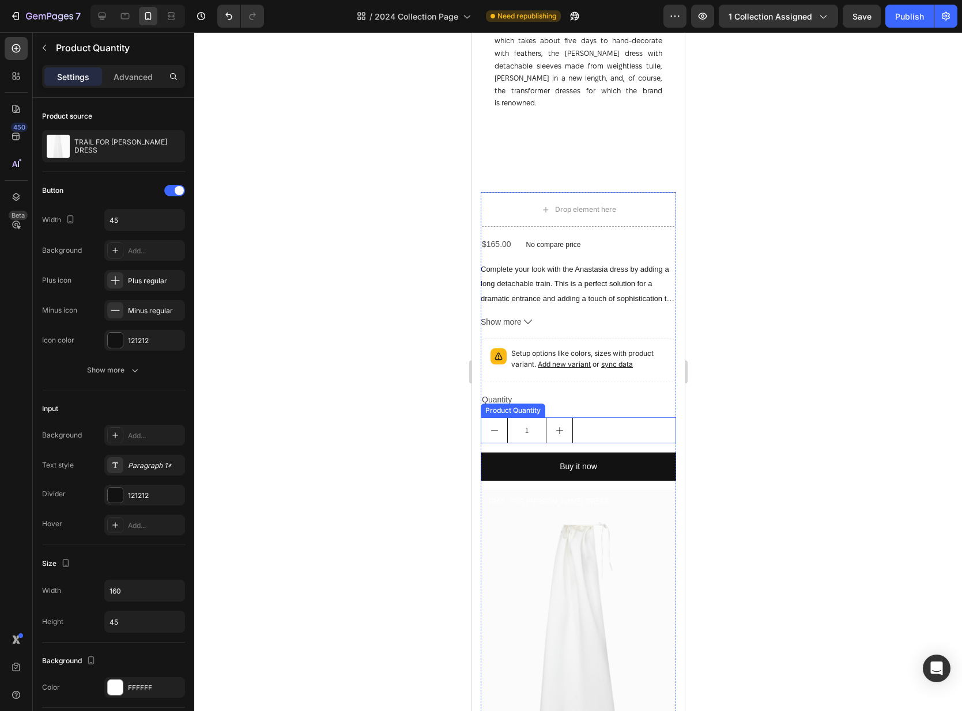
click at [595, 423] on div "1" at bounding box center [577, 431] width 195 height 26
click at [590, 403] on icon at bounding box center [591, 407] width 7 height 8
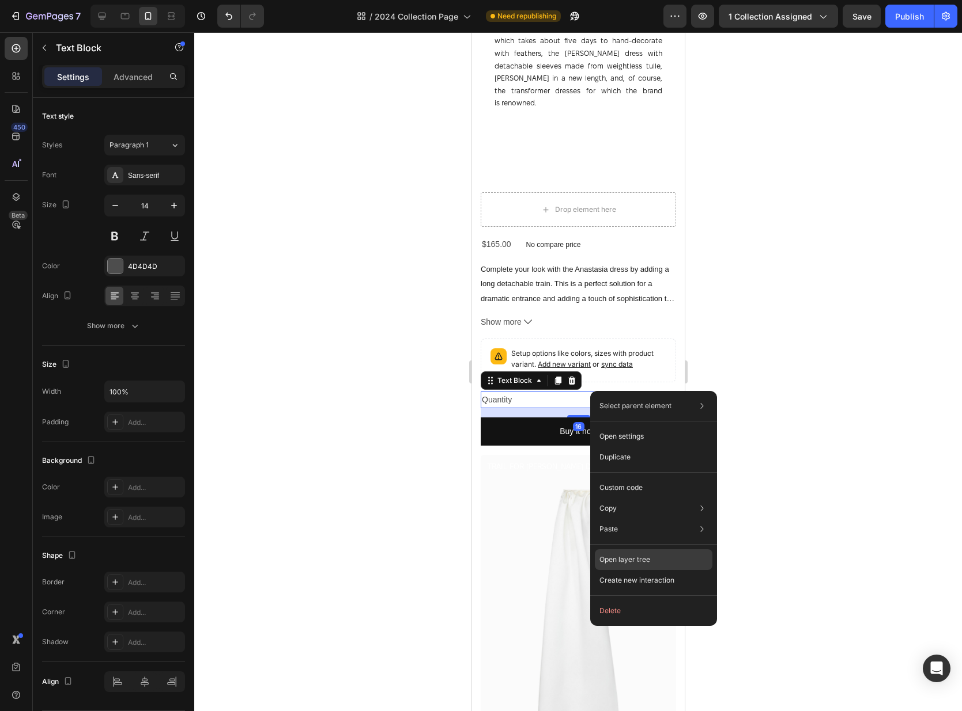
click at [642, 556] on p "Open layer tree" at bounding box center [624, 560] width 51 height 10
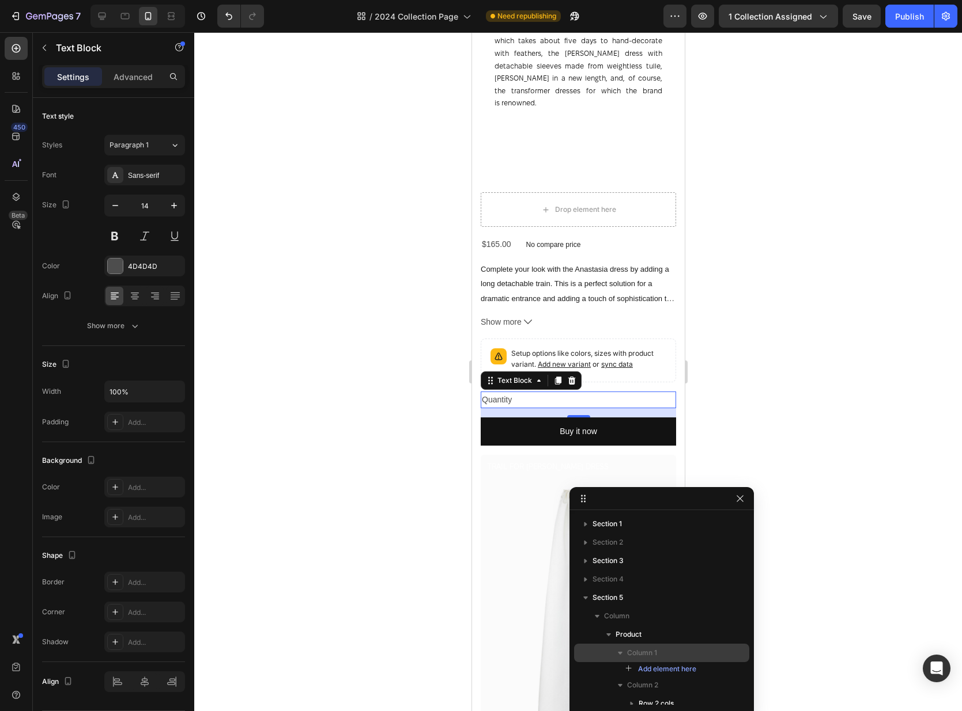
scroll to position [119, 0]
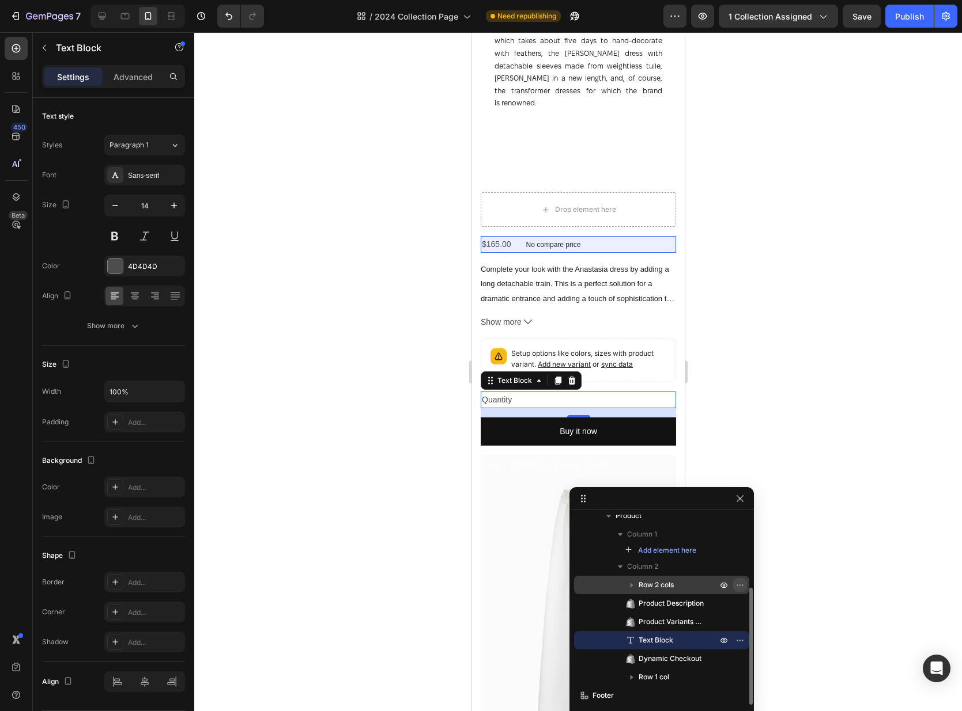
click at [738, 586] on icon "button" at bounding box center [739, 585] width 9 height 9
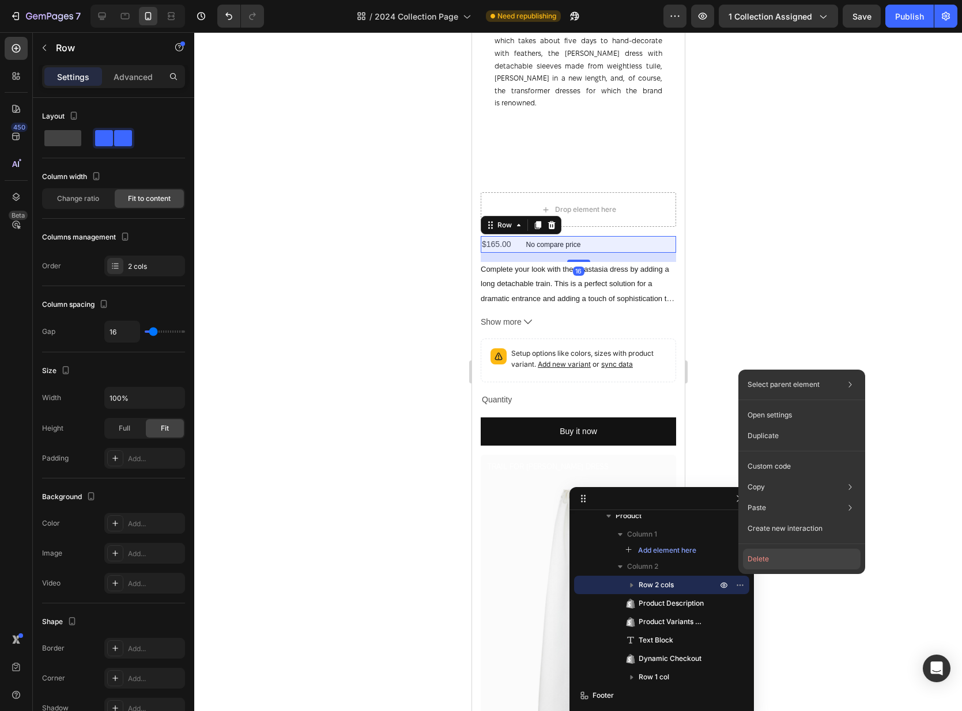
click at [753, 563] on button "Delete" at bounding box center [802, 559] width 118 height 21
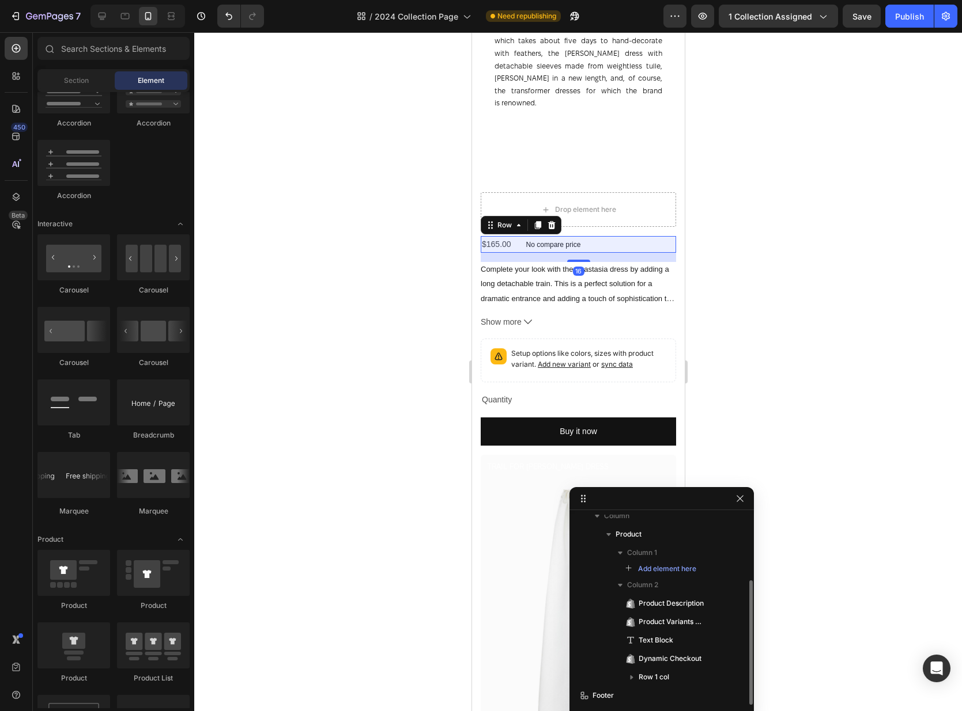
scroll to position [100, 0]
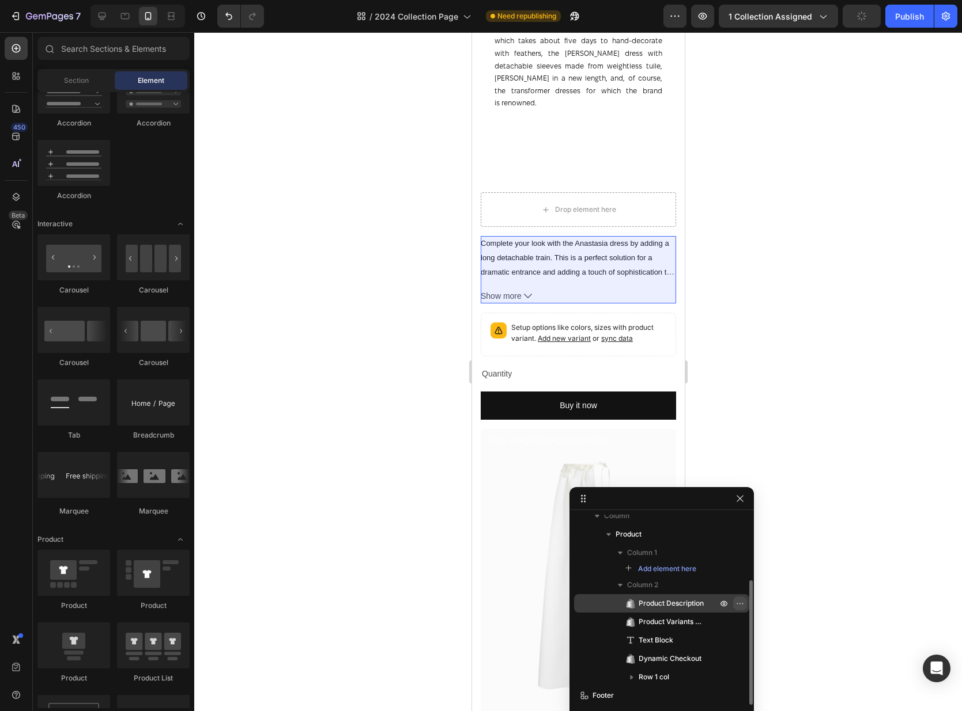
click at [740, 600] on icon "button" at bounding box center [739, 603] width 9 height 9
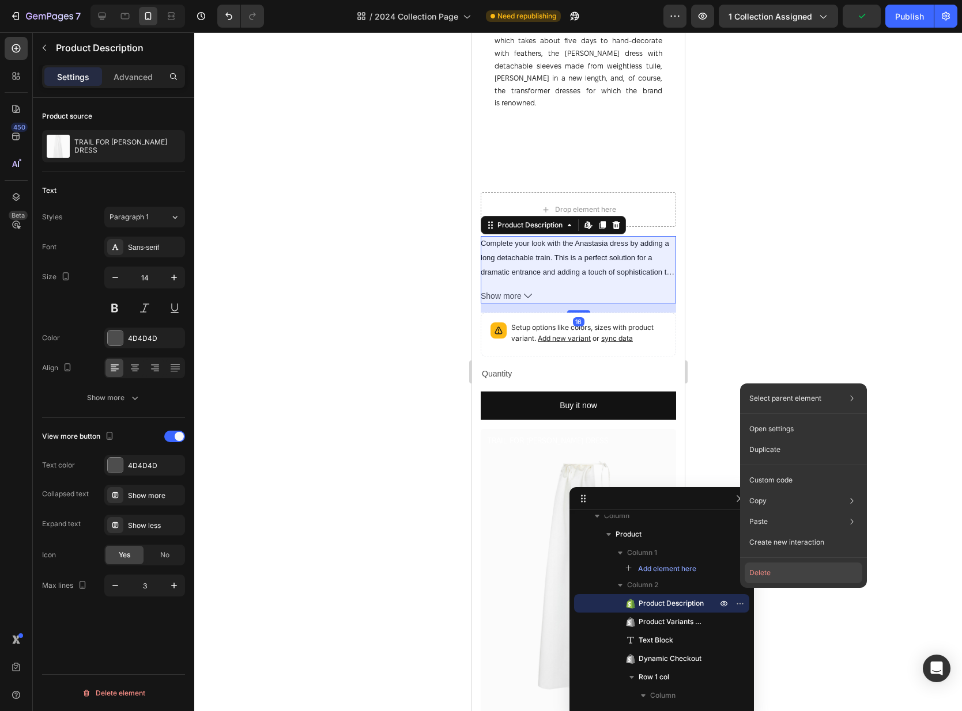
click at [769, 574] on button "Delete" at bounding box center [803, 573] width 118 height 21
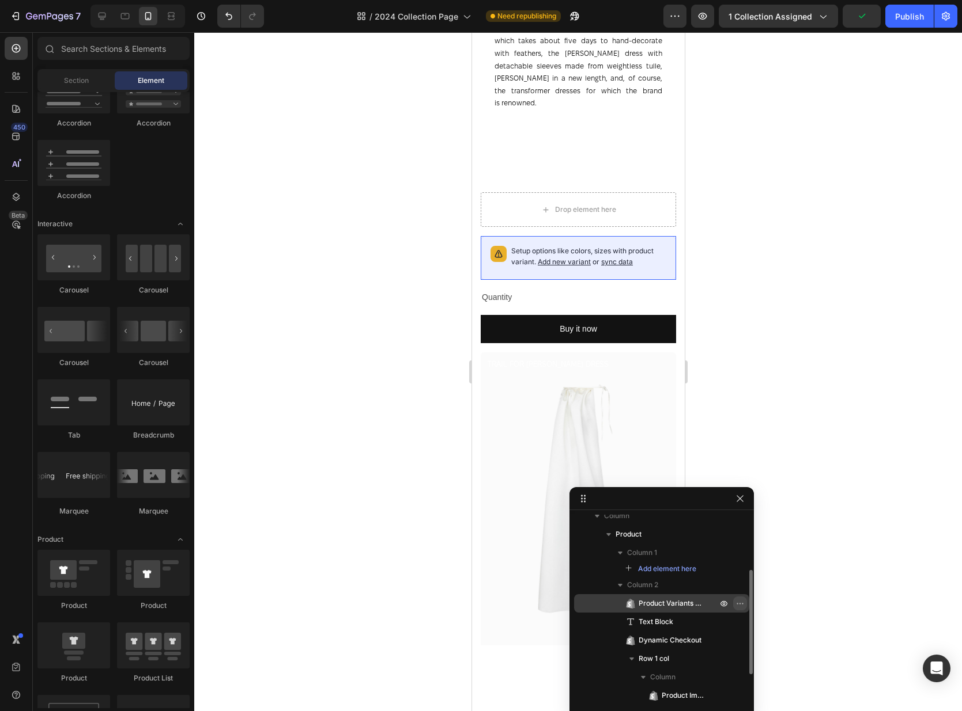
click at [738, 605] on icon "button" at bounding box center [739, 603] width 9 height 9
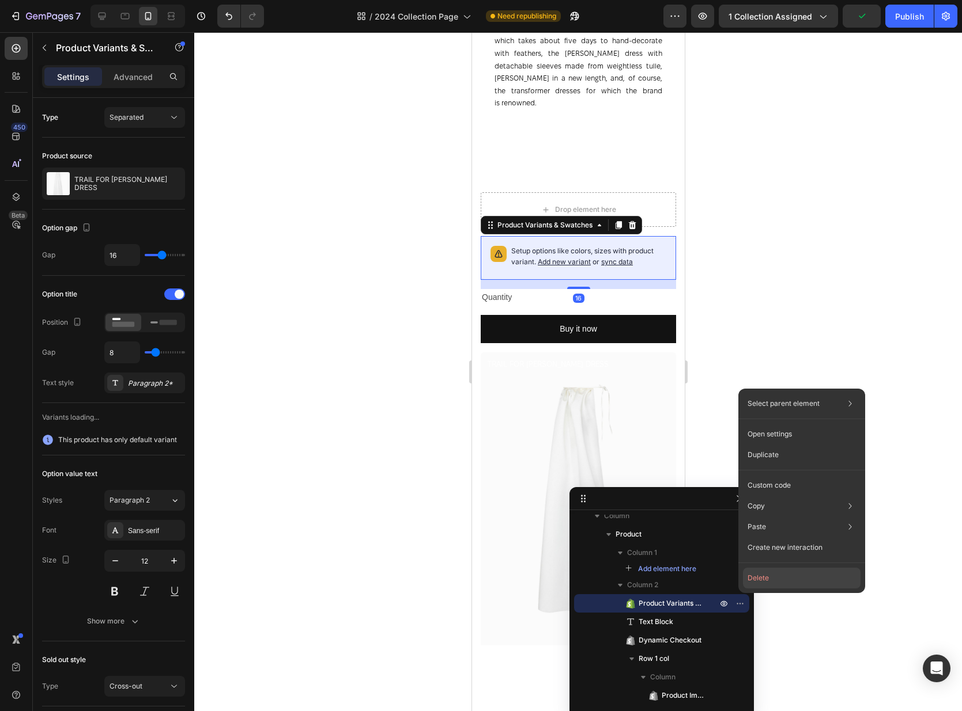
click at [762, 576] on button "Delete" at bounding box center [802, 578] width 118 height 21
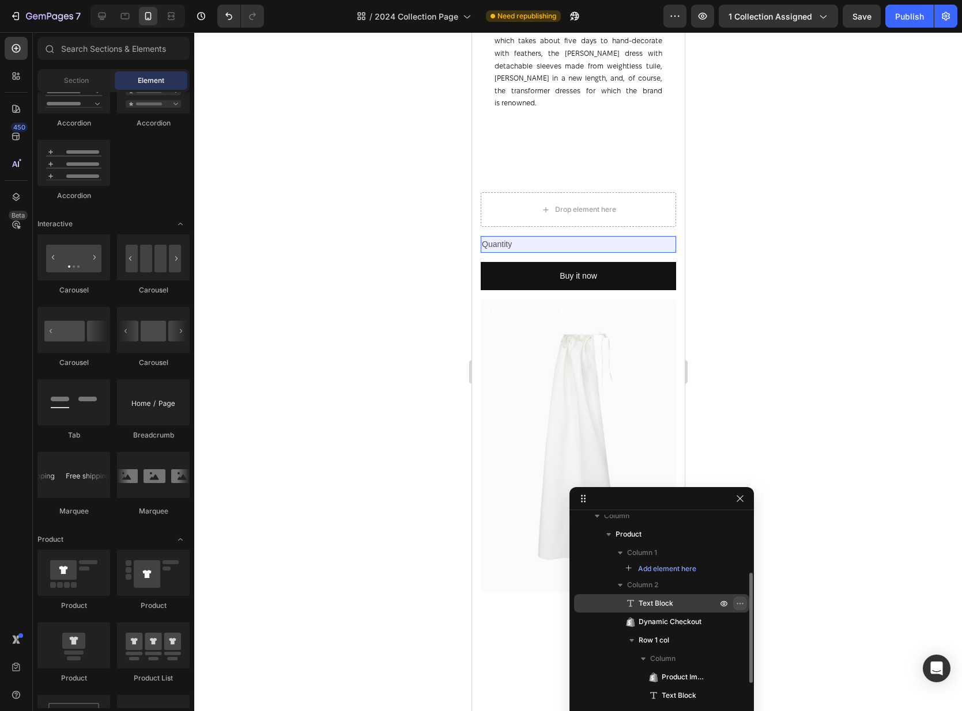
click at [737, 604] on icon "button" at bounding box center [736, 603] width 1 height 1
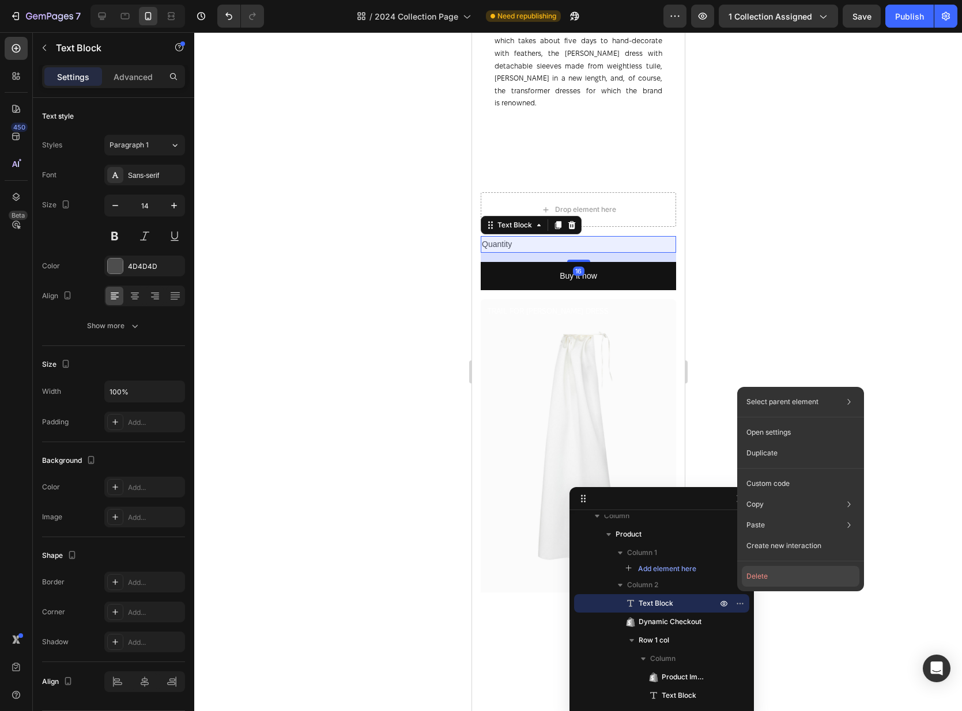
click at [771, 578] on button "Delete" at bounding box center [800, 576] width 118 height 21
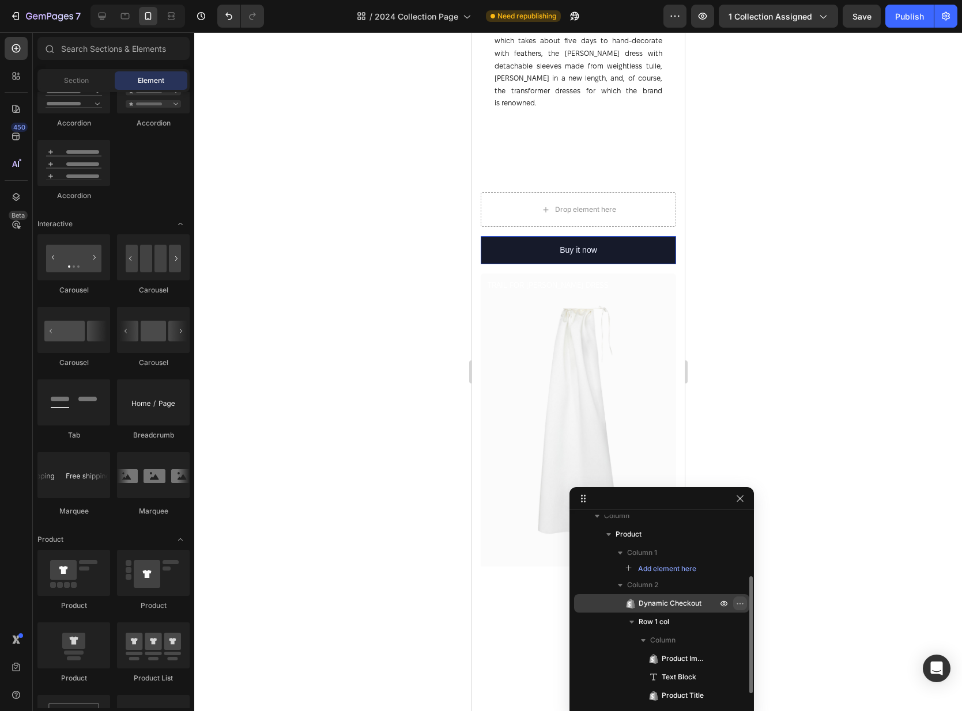
click at [738, 603] on icon "button" at bounding box center [739, 603] width 9 height 9
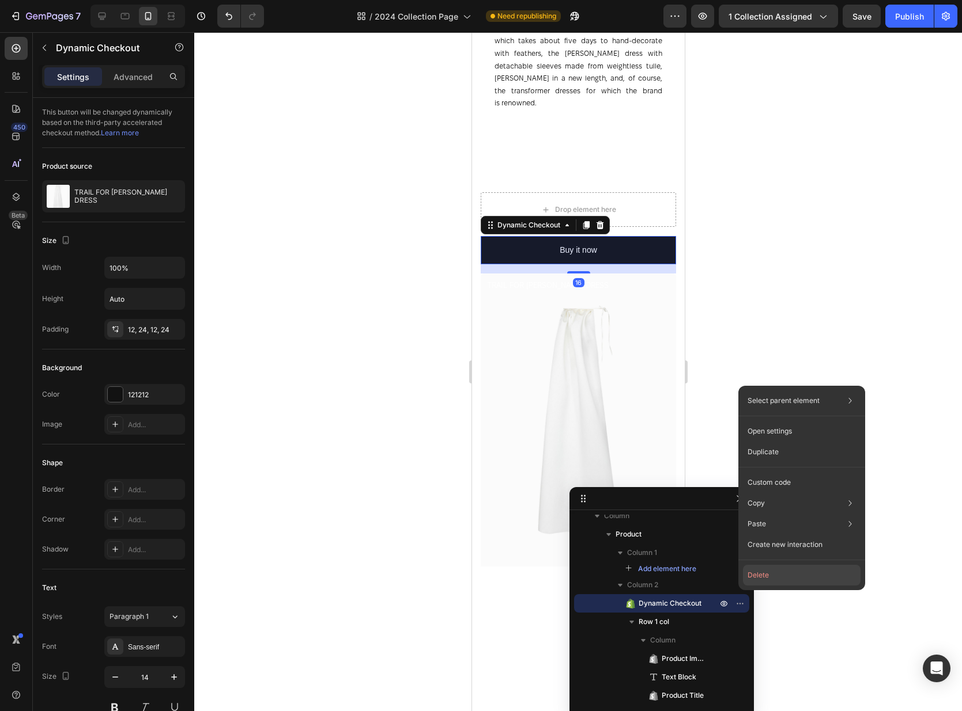
click at [762, 573] on button "Delete" at bounding box center [802, 575] width 118 height 21
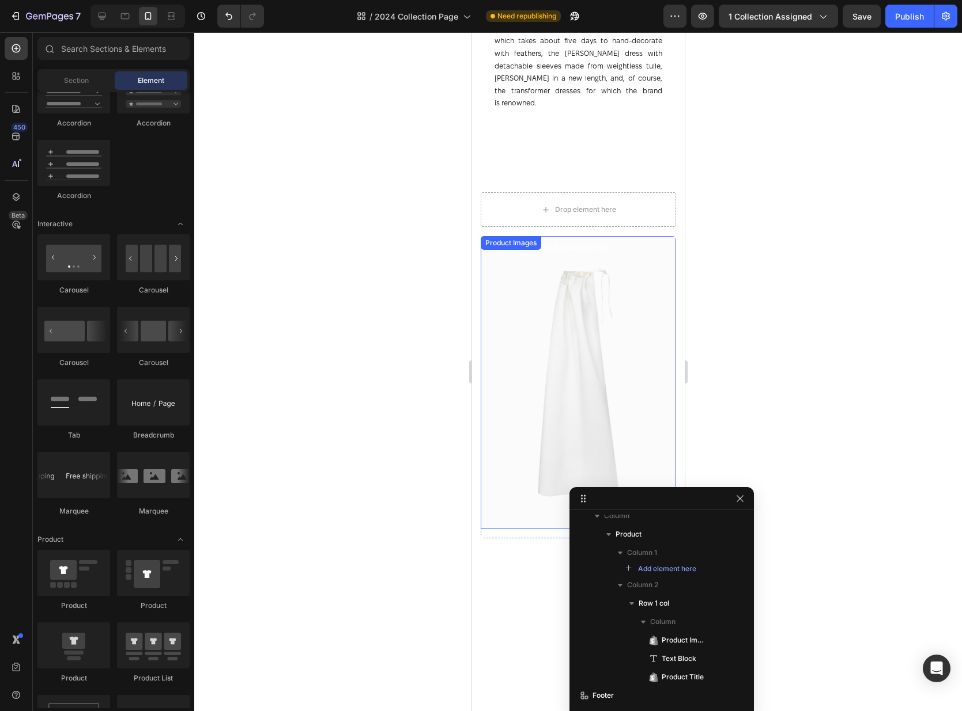
click at [570, 288] on img at bounding box center [577, 382] width 195 height 293
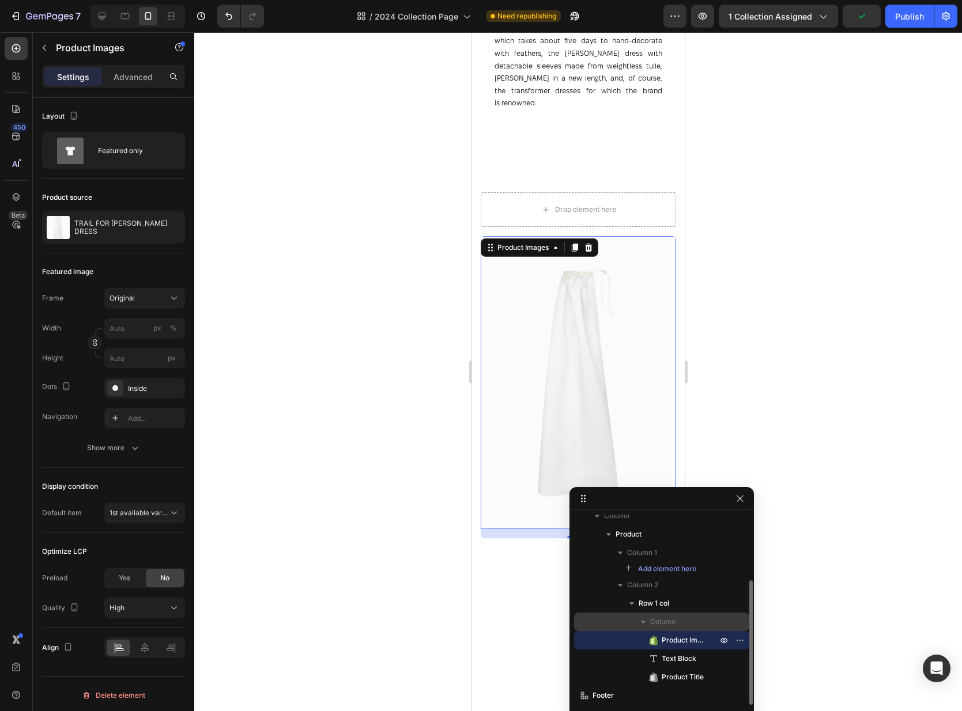
click at [657, 616] on span "Column" at bounding box center [662, 622] width 25 height 12
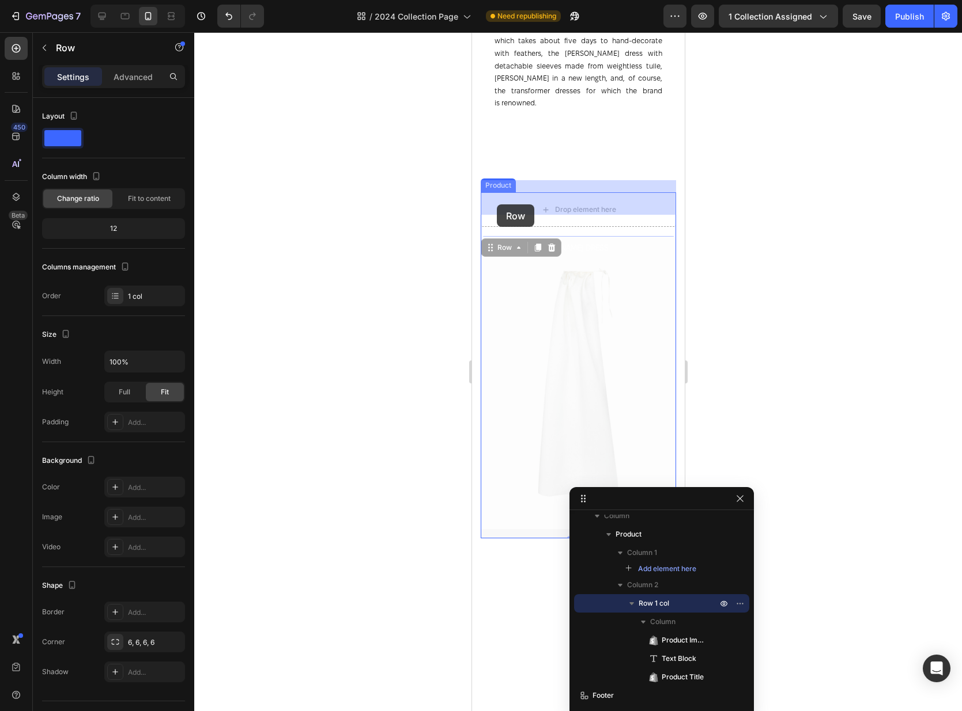
drag, startPoint x: 487, startPoint y: 233, endPoint x: 496, endPoint y: 205, distance: 30.1
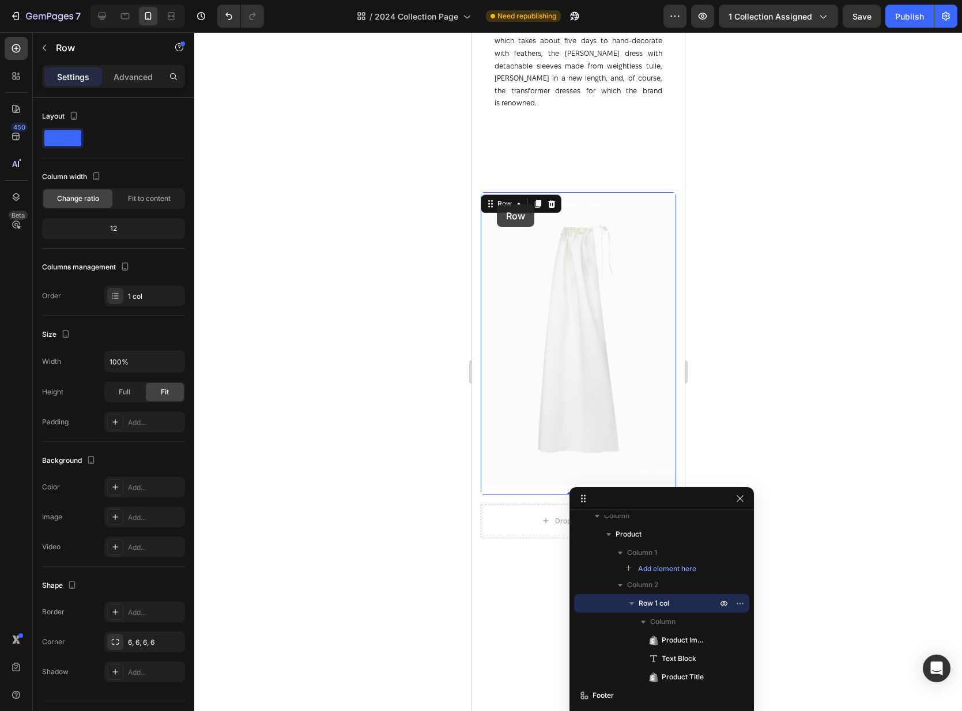
scroll to position [27, 0]
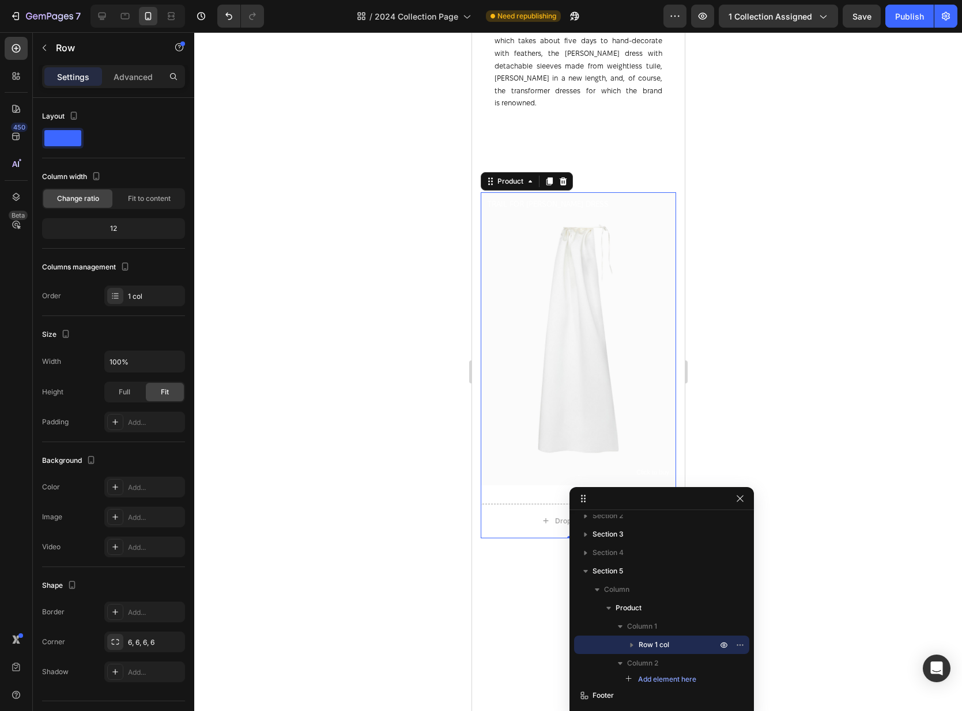
click at [542, 486] on div "Product Images Click to buy Text Block TRAIL FOR ANASTASIA DRESS Product Title …" at bounding box center [577, 365] width 195 height 346
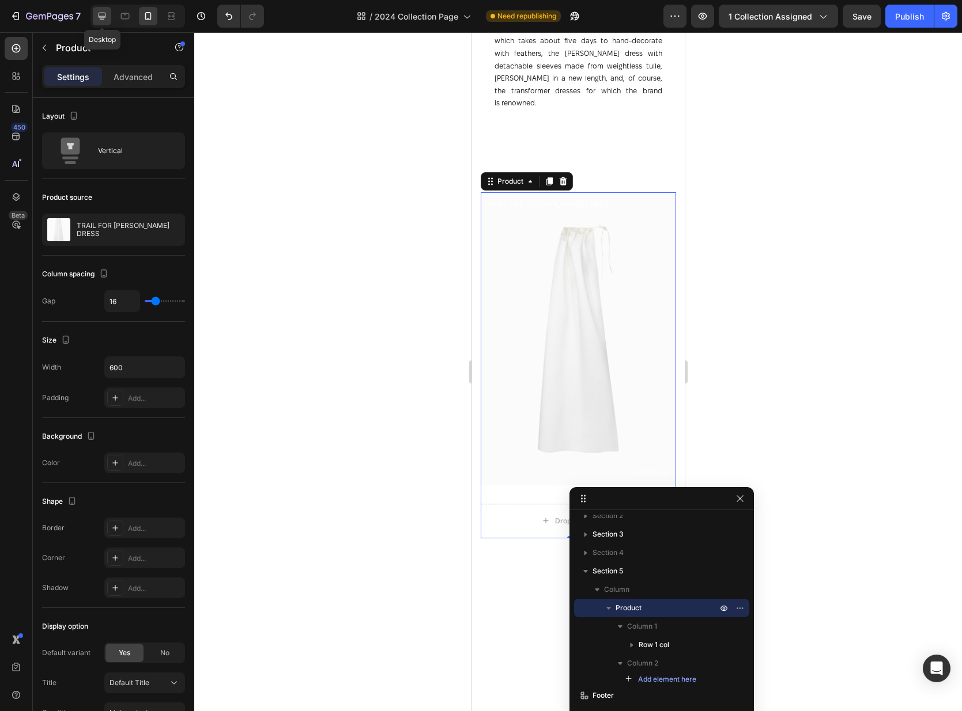
click at [105, 18] on icon at bounding box center [102, 16] width 12 height 12
type input "32"
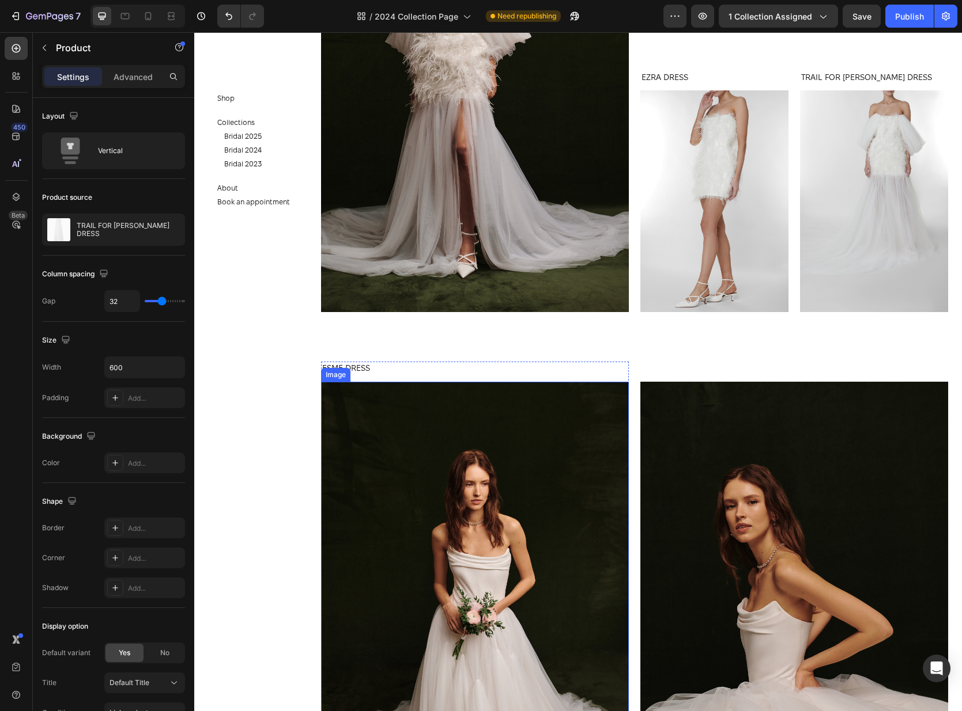
scroll to position [208, 0]
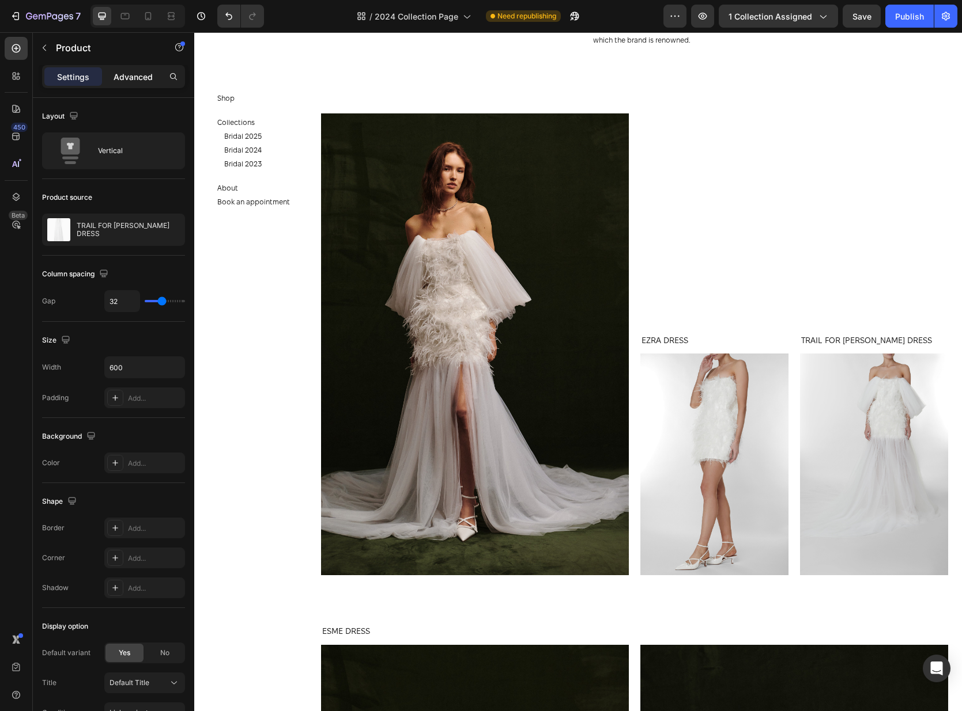
click at [129, 71] on p "Advanced" at bounding box center [132, 77] width 39 height 12
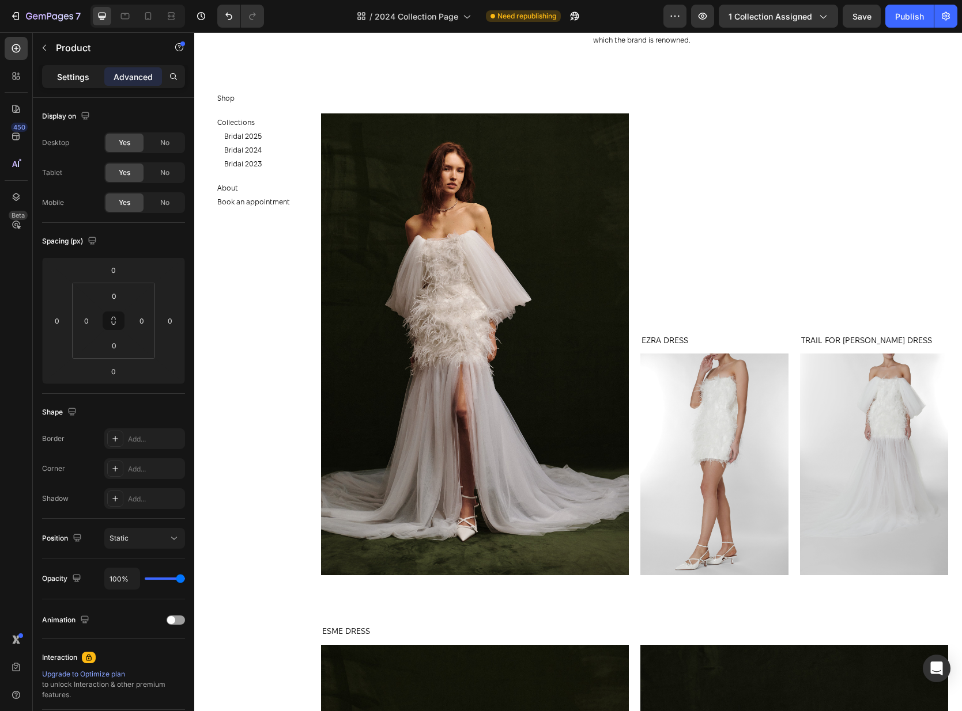
click at [76, 84] on div "Settings" at bounding box center [73, 76] width 58 height 18
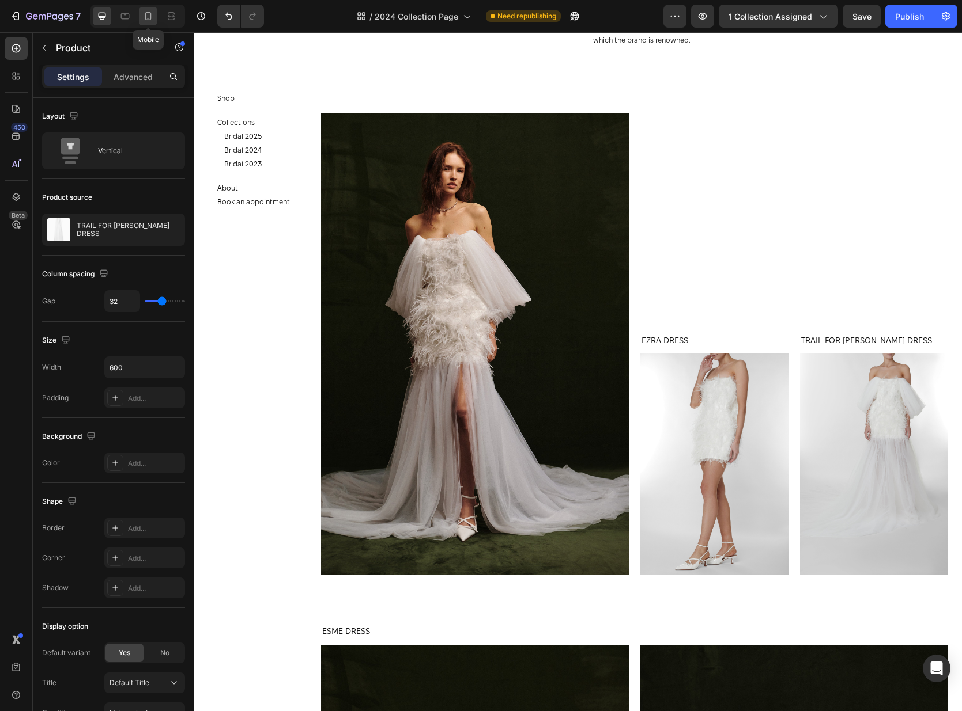
click at [141, 14] on div at bounding box center [148, 16] width 18 height 18
type input "16"
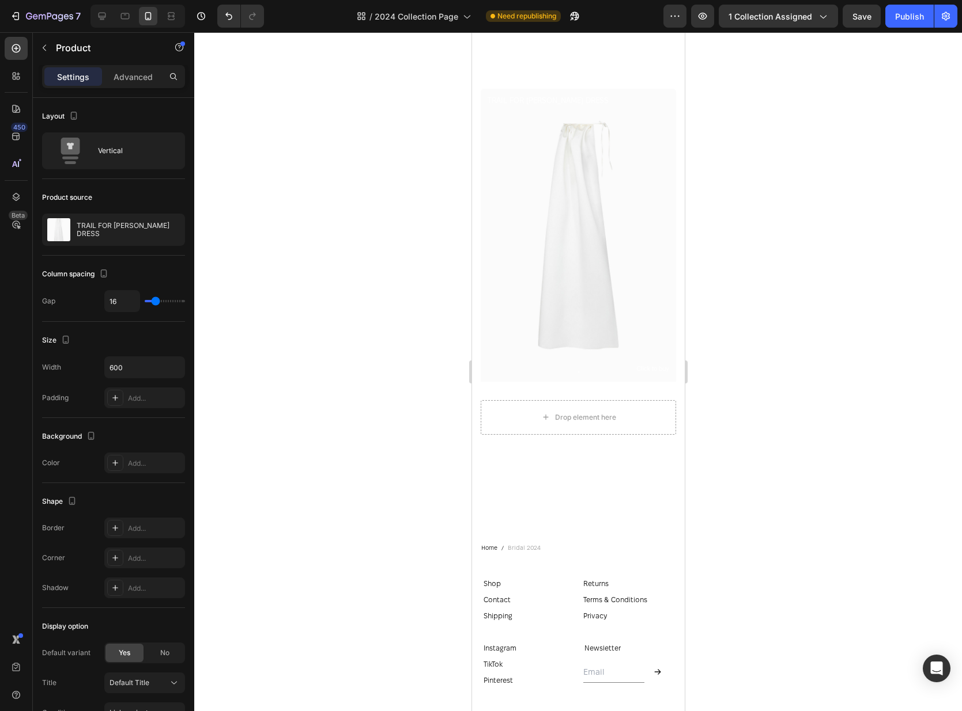
scroll to position [305, 0]
click at [568, 410] on div "Drop element here" at bounding box center [584, 414] width 61 height 9
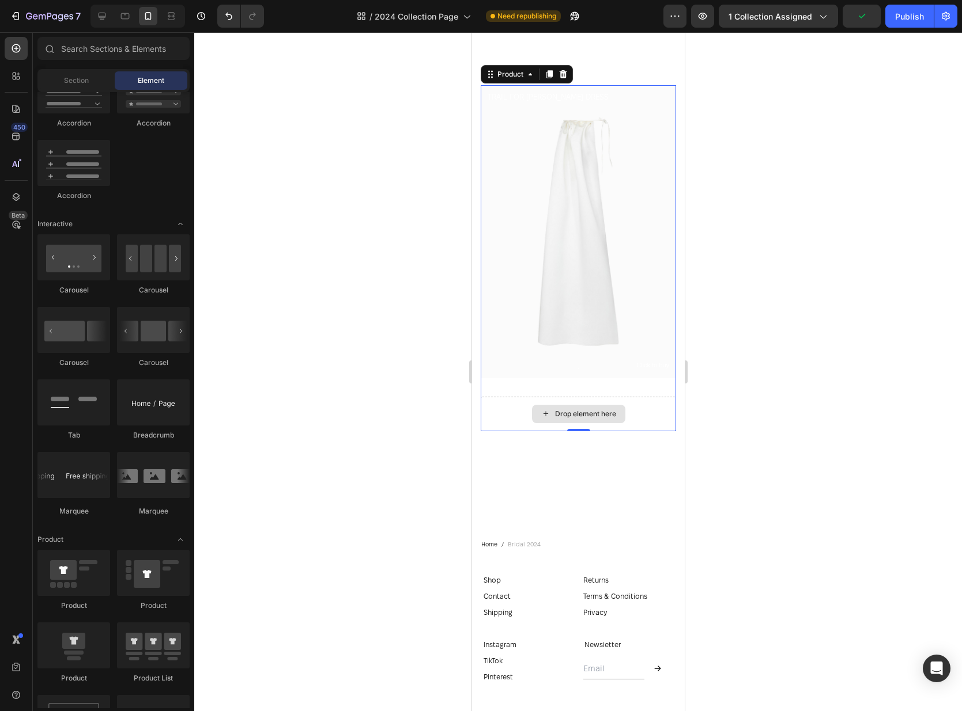
click at [642, 399] on div "Drop element here" at bounding box center [577, 414] width 195 height 35
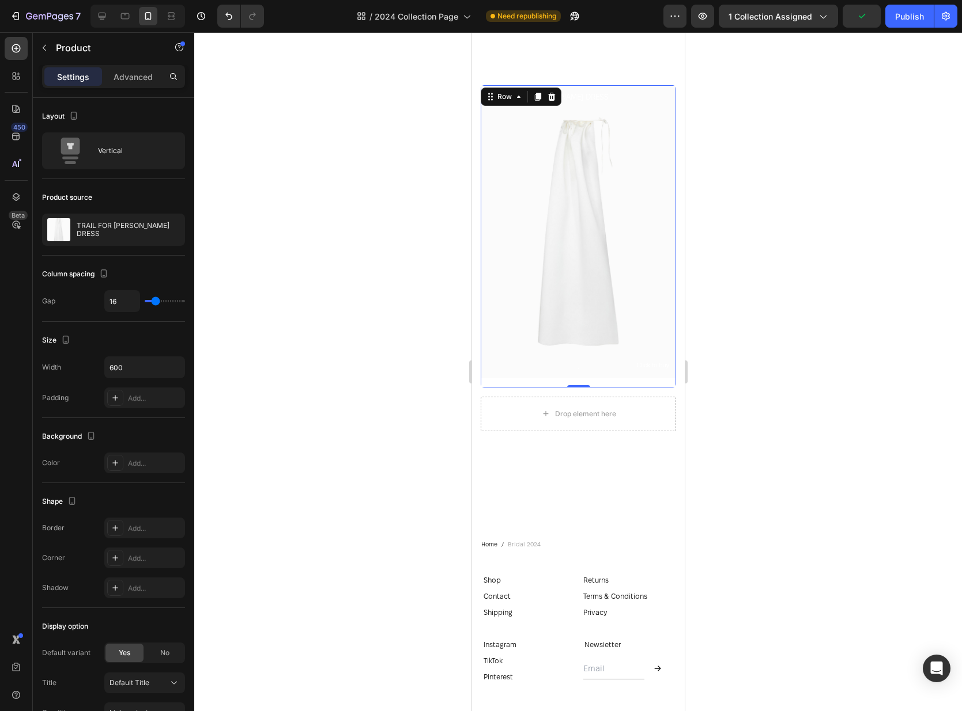
click at [644, 371] on div "Product Images Click to buy Text Block TRAIL FOR ANASTASIA DRESS Product Title" at bounding box center [577, 236] width 195 height 302
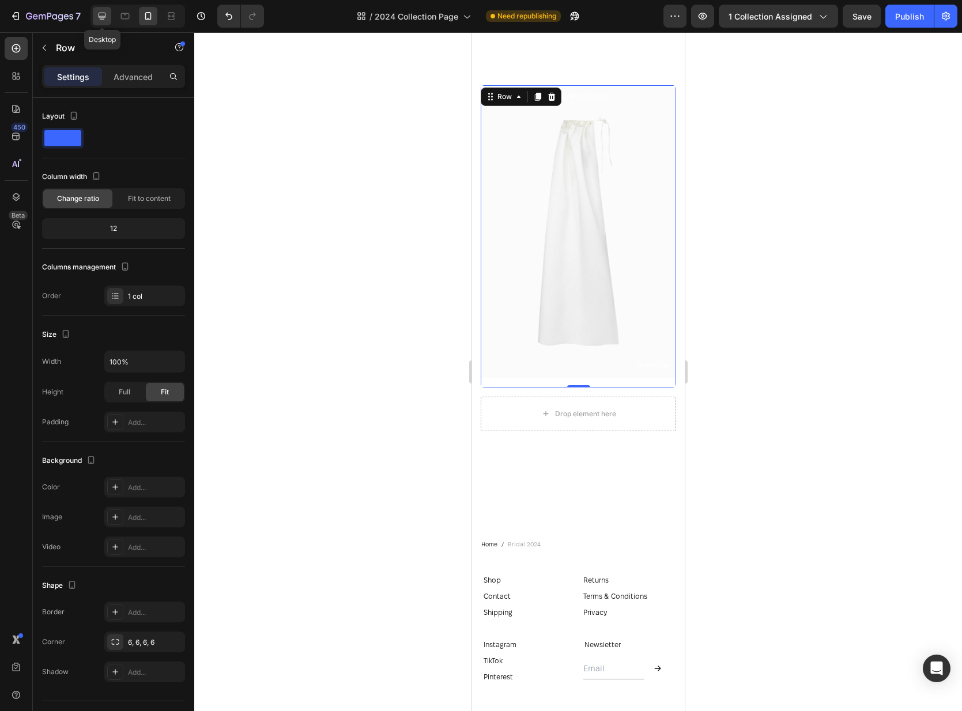
click at [105, 16] on icon at bounding box center [102, 16] width 12 height 12
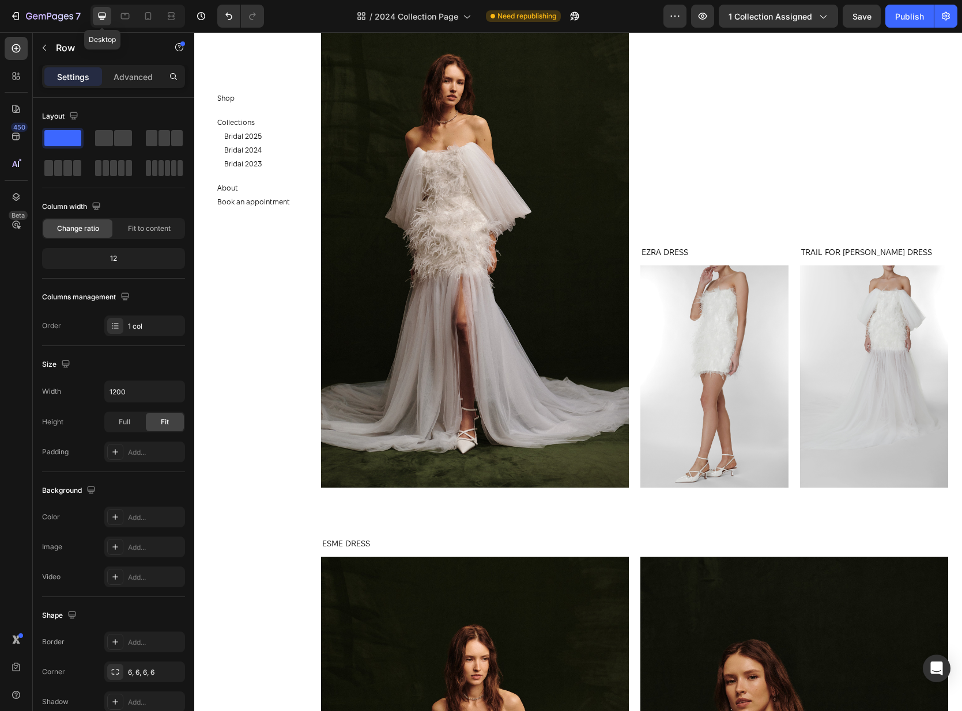
scroll to position [308, 0]
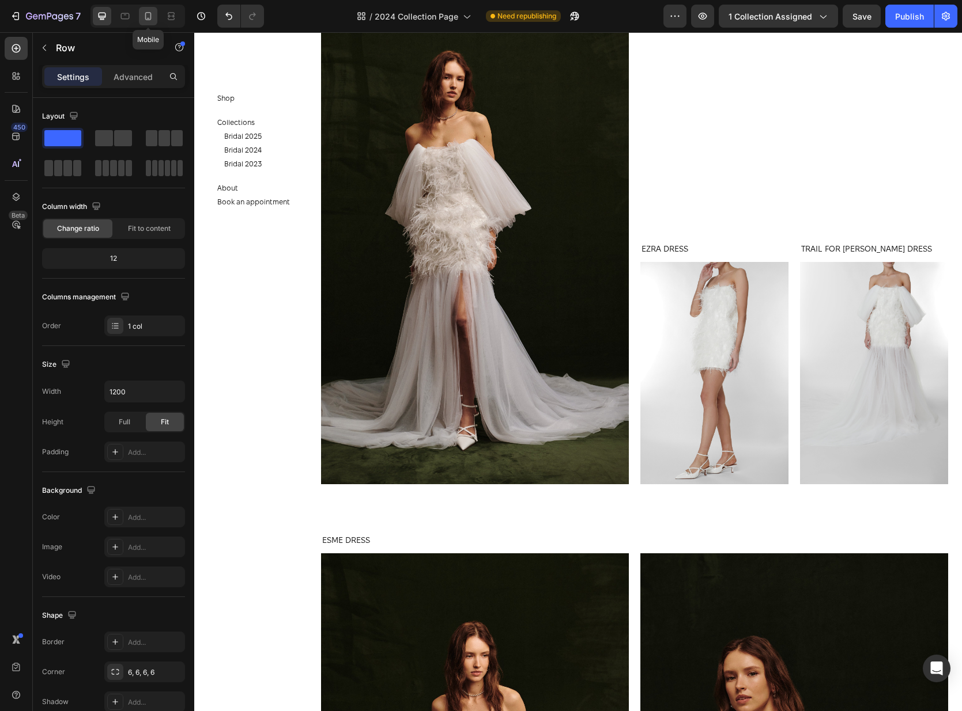
click at [144, 16] on icon at bounding box center [148, 16] width 12 height 12
type input "100%"
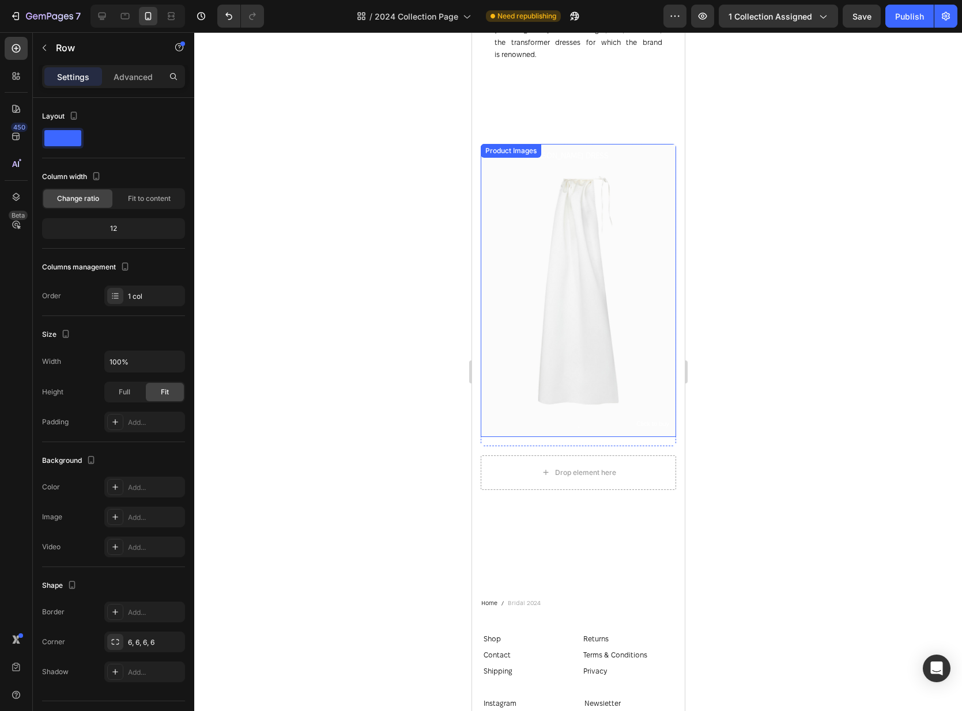
scroll to position [202, 0]
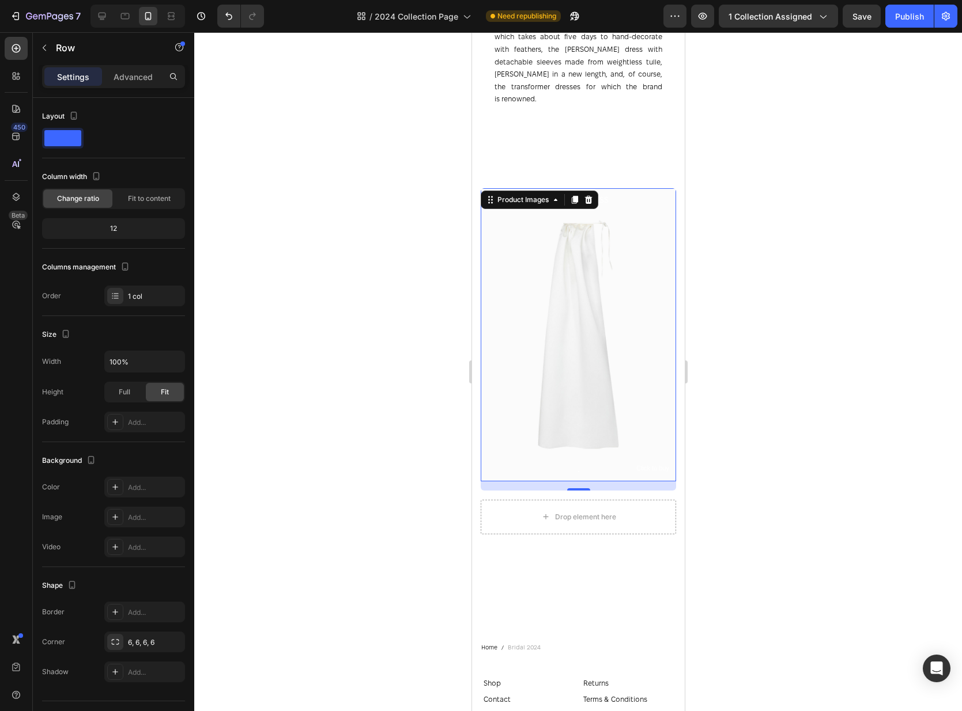
click at [624, 410] on img at bounding box center [577, 334] width 195 height 293
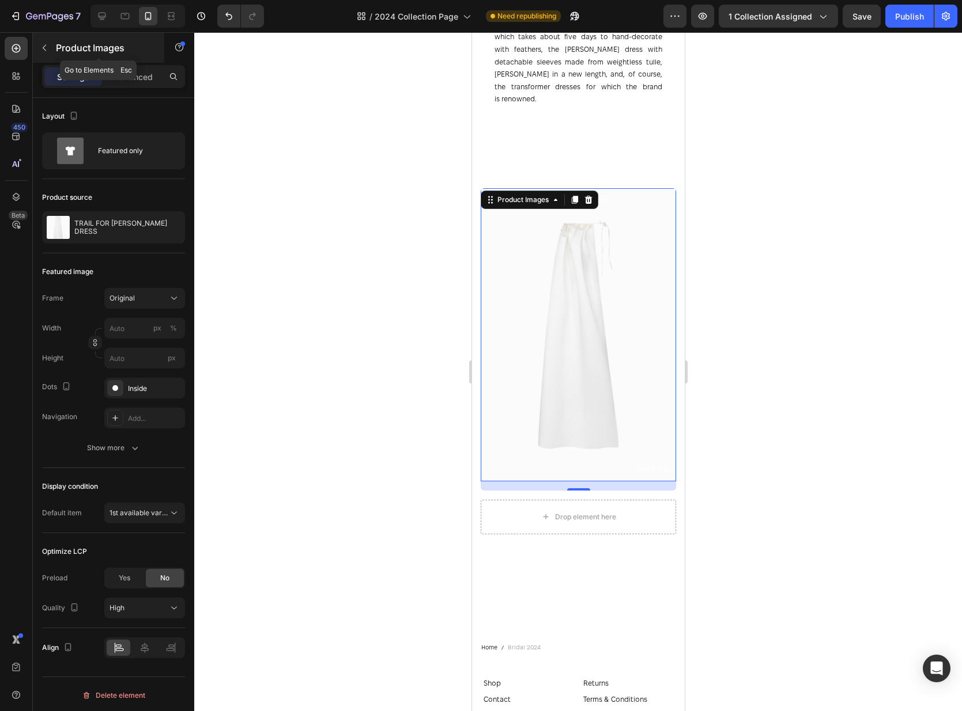
click at [56, 48] on p "Product Images" at bounding box center [105, 48] width 98 height 14
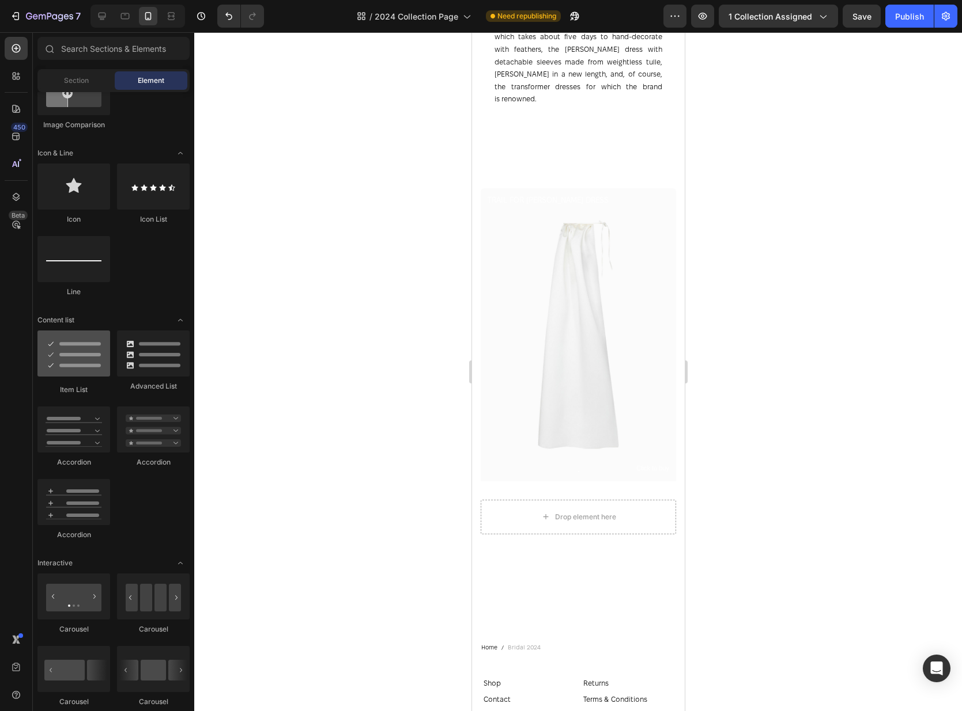
scroll to position [266, 0]
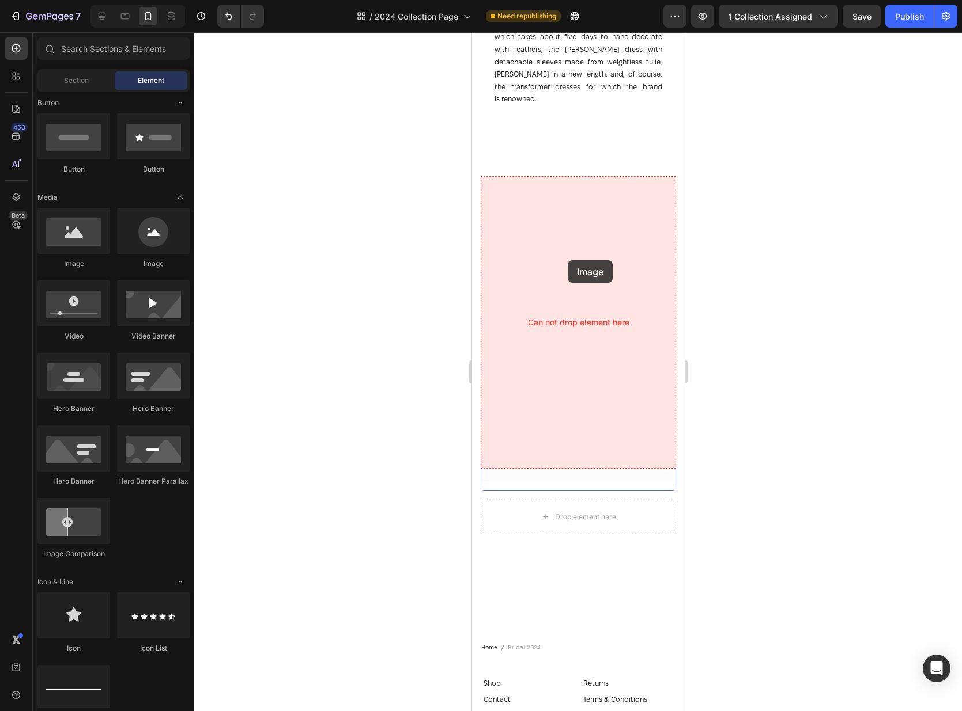
drag, startPoint x: 554, startPoint y: 277, endPoint x: 568, endPoint y: 260, distance: 21.2
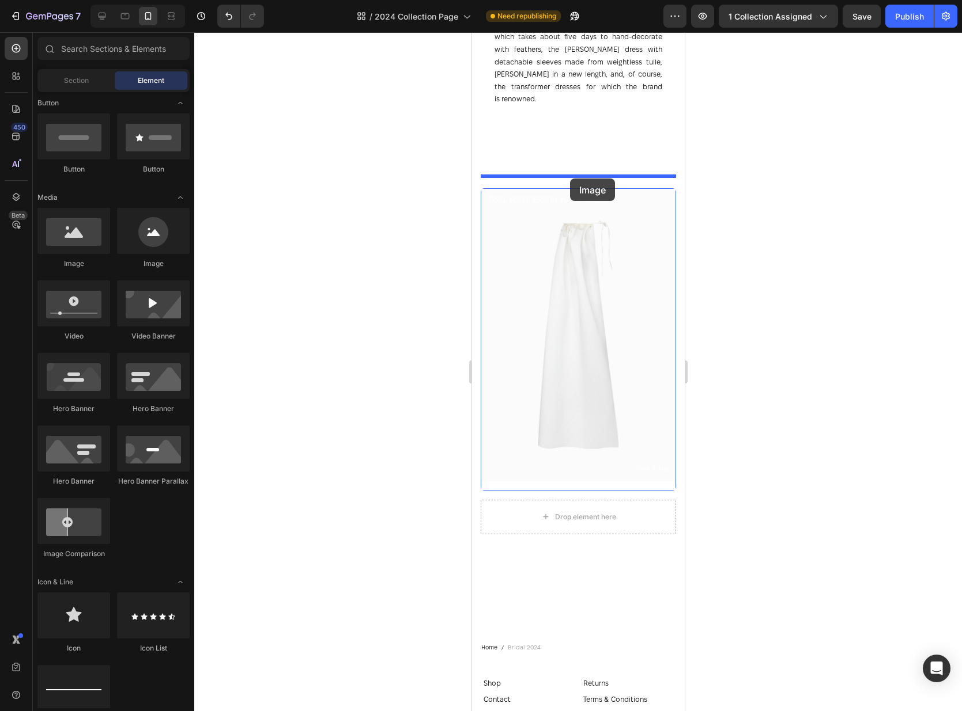
drag, startPoint x: 564, startPoint y: 283, endPoint x: 569, endPoint y: 179, distance: 104.4
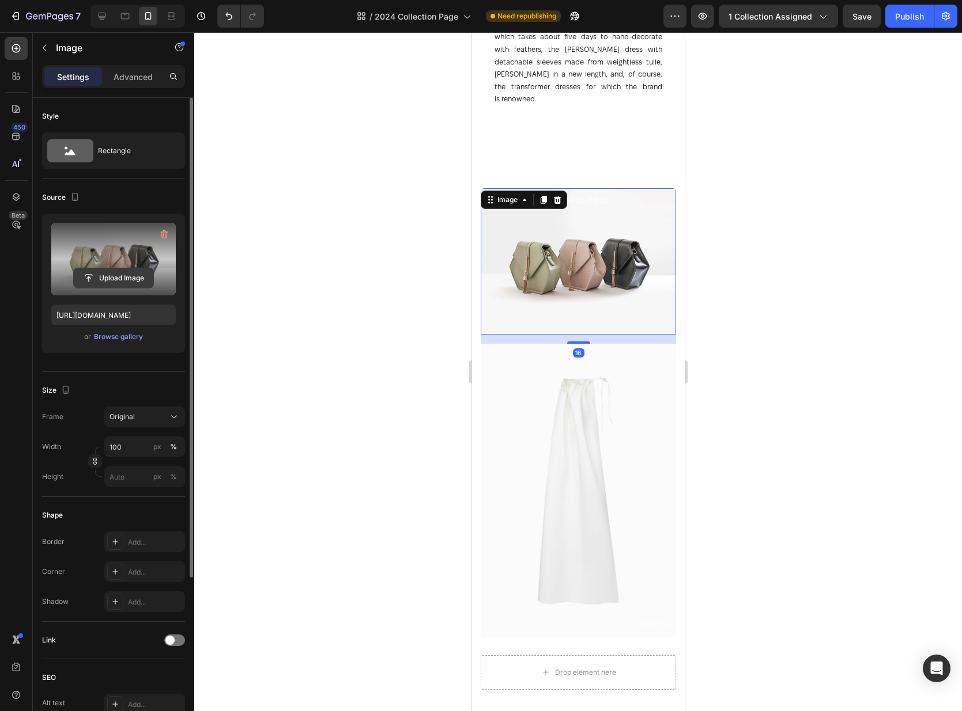
click at [126, 278] on input "file" at bounding box center [114, 278] width 80 height 20
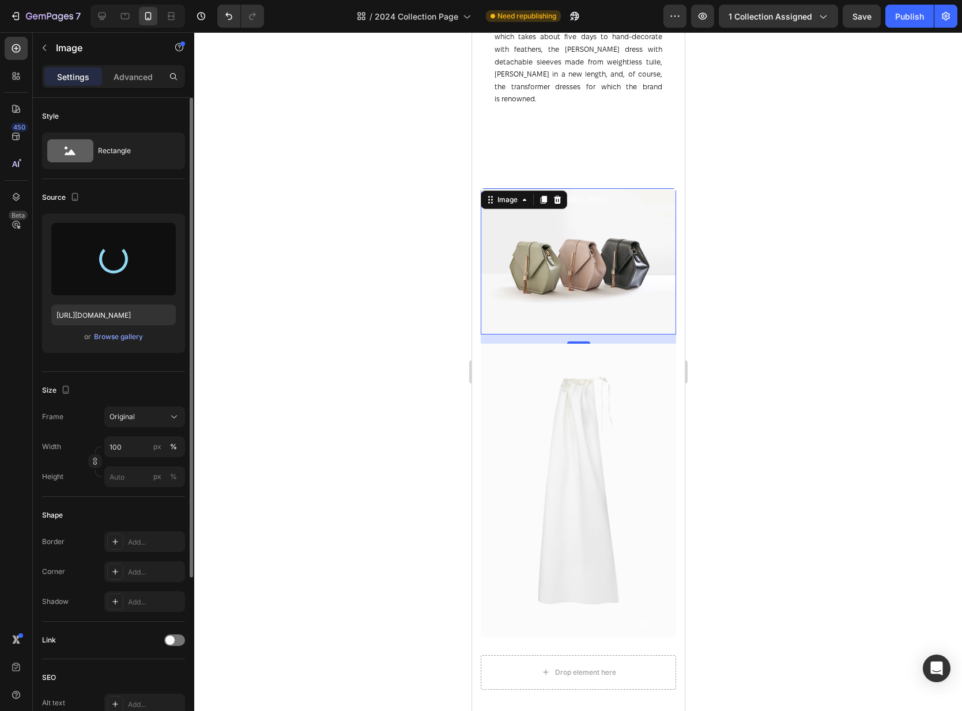
type input "https://cdn.shopify.com/s/files/1/0576/3786/3521/files/gempages_563336841122546…"
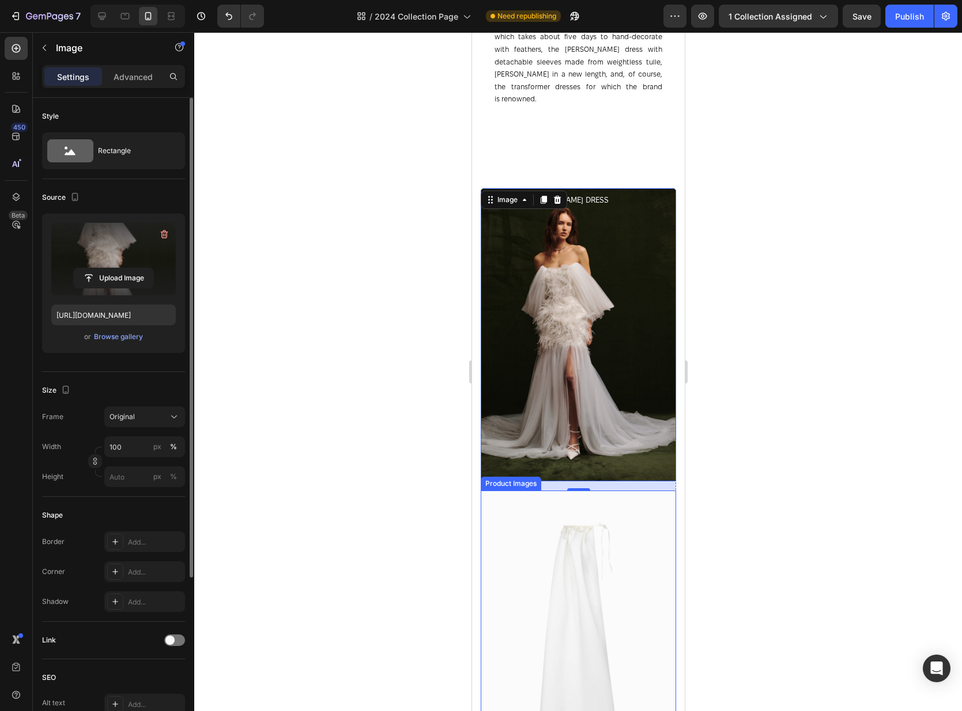
click at [598, 548] on img at bounding box center [577, 637] width 195 height 293
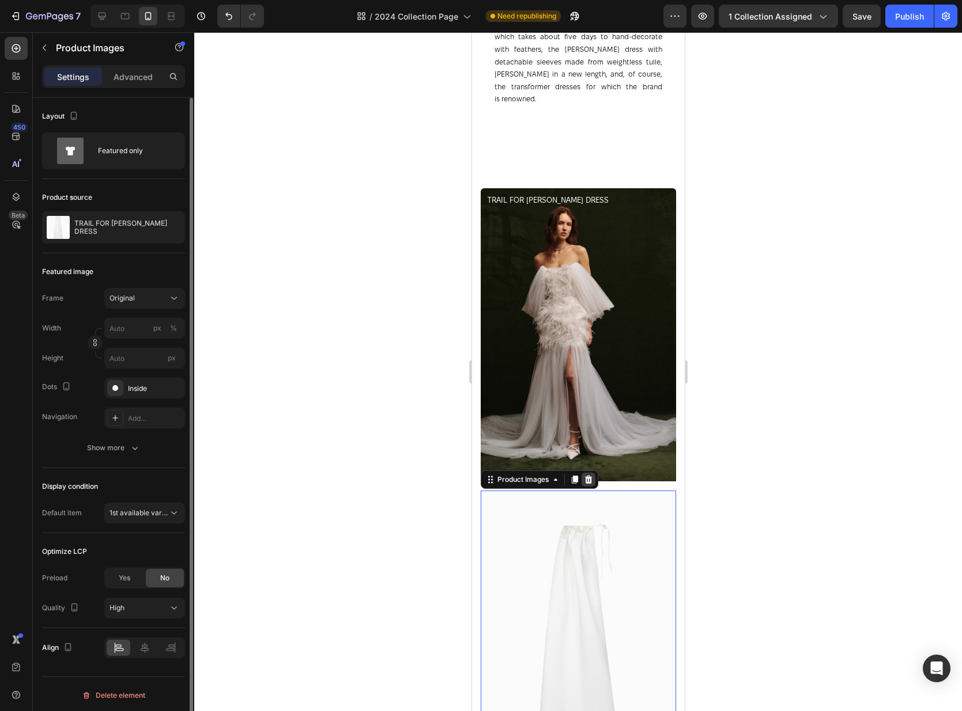
click at [587, 476] on icon at bounding box center [587, 480] width 7 height 8
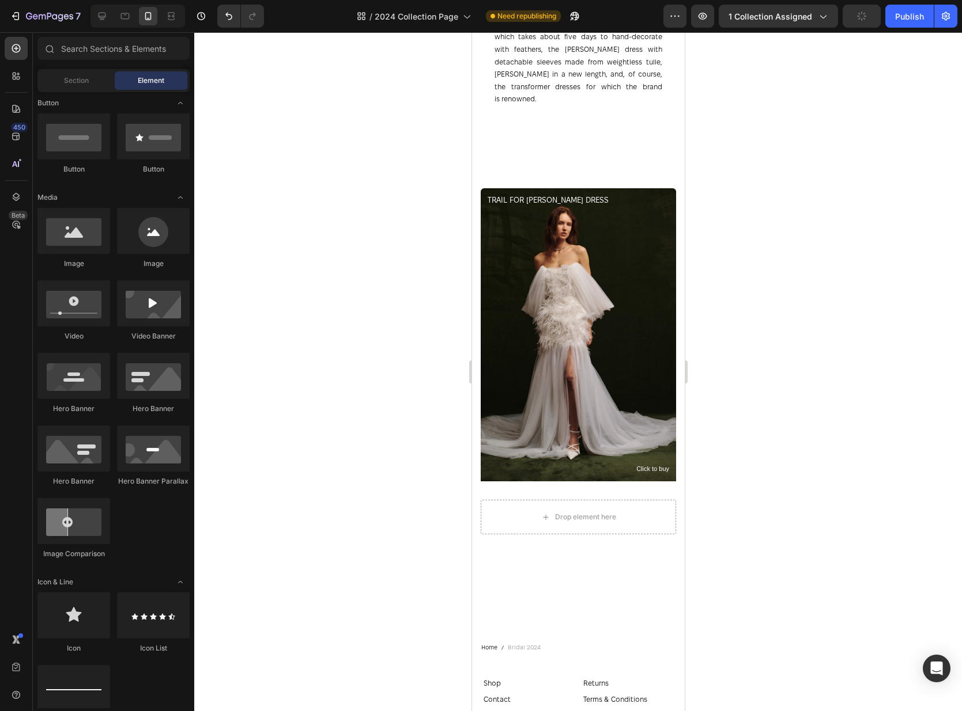
click at [755, 357] on div at bounding box center [577, 371] width 767 height 679
click at [613, 508] on div "Drop element here" at bounding box center [577, 517] width 93 height 18
click at [633, 484] on div "Image Click to buy Text Block TRAIL FOR ANASTASIA DRESS Product Title Row Drop …" at bounding box center [577, 361] width 195 height 346
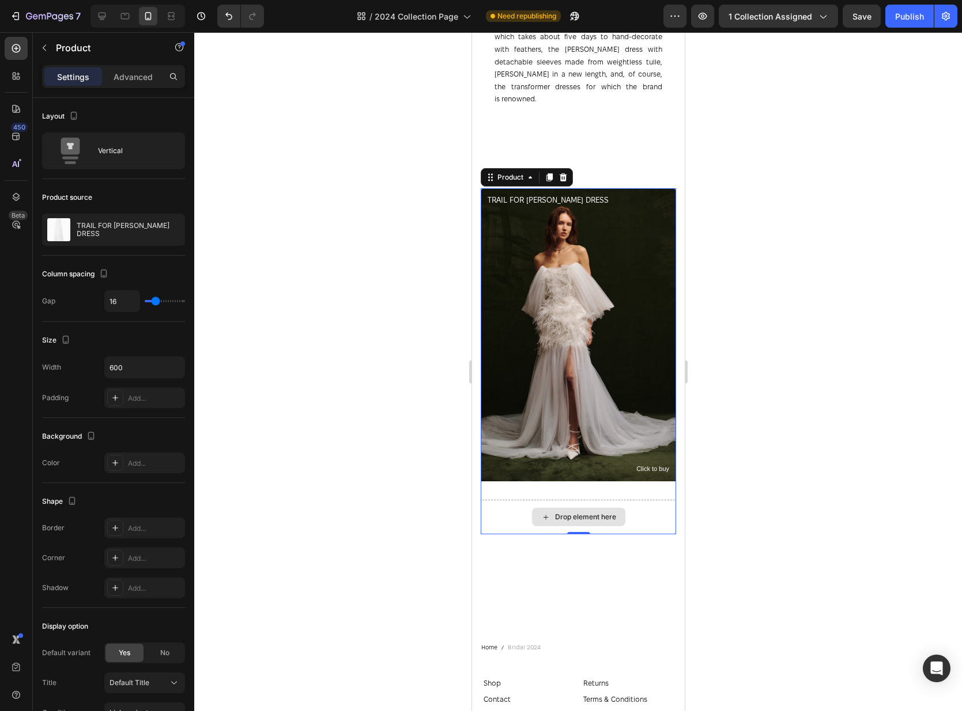
click at [628, 509] on div "Drop element here" at bounding box center [577, 517] width 195 height 35
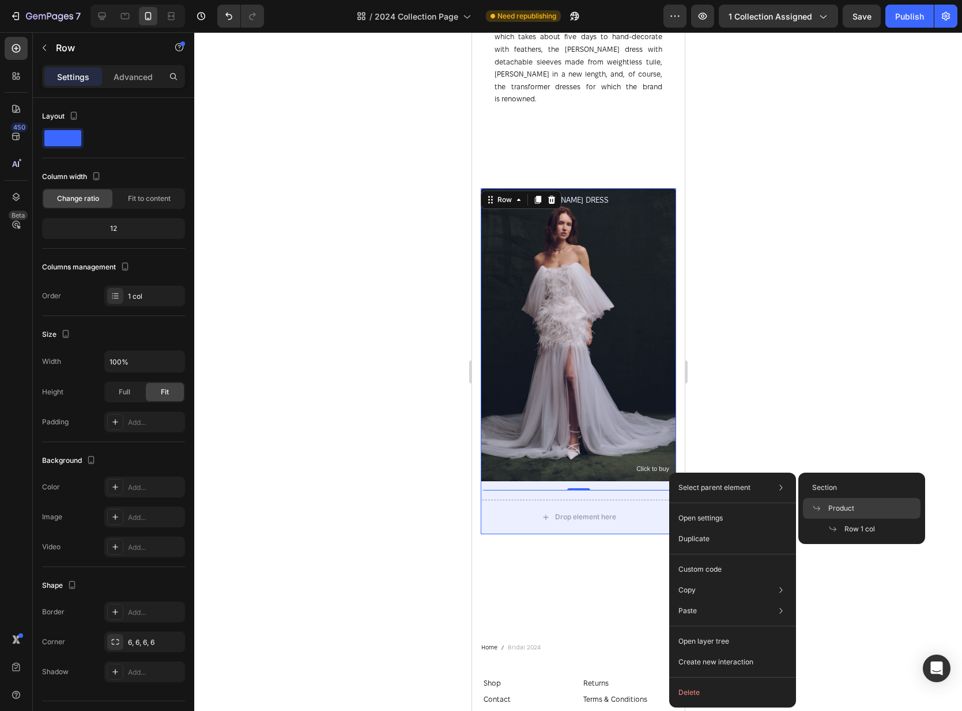
click at [874, 519] on div "Product" at bounding box center [862, 529] width 118 height 21
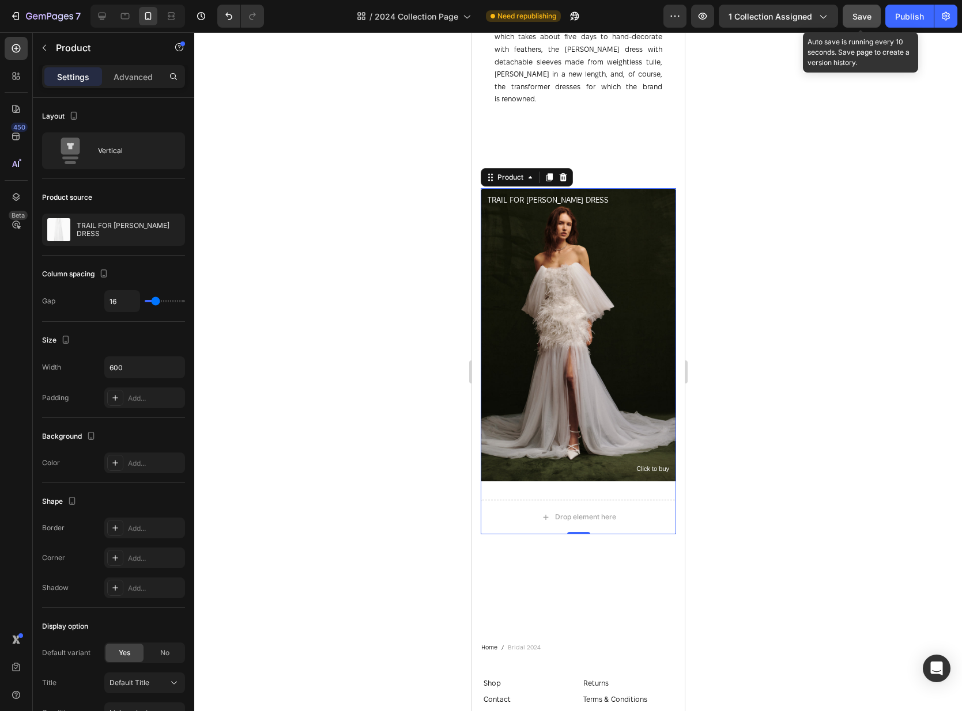
click at [864, 20] on span "Save" at bounding box center [861, 17] width 19 height 10
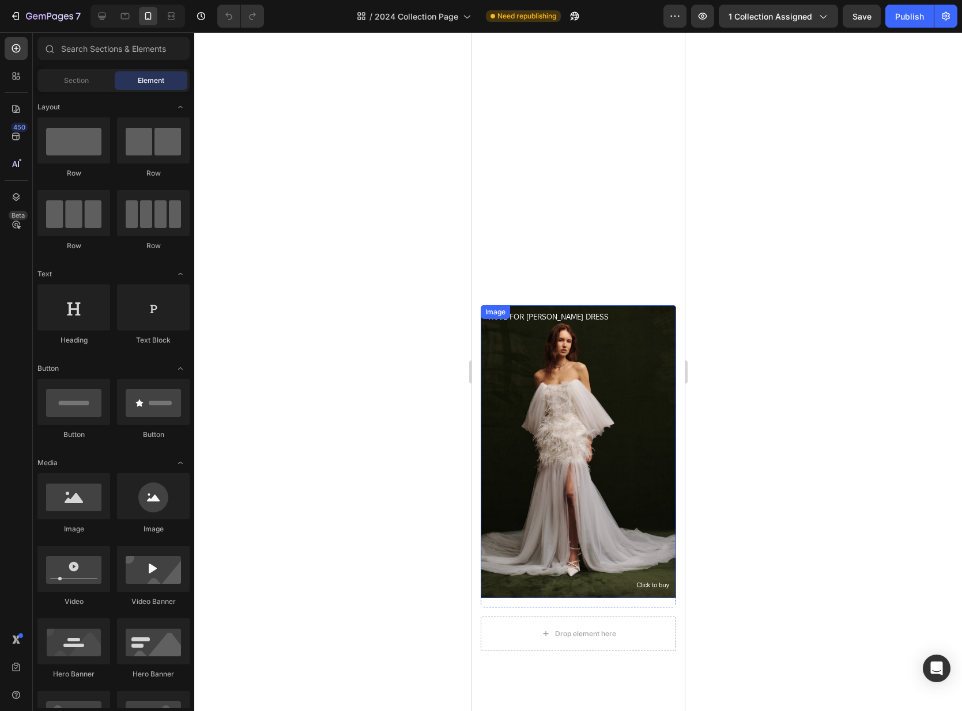
scroll to position [1055, 0]
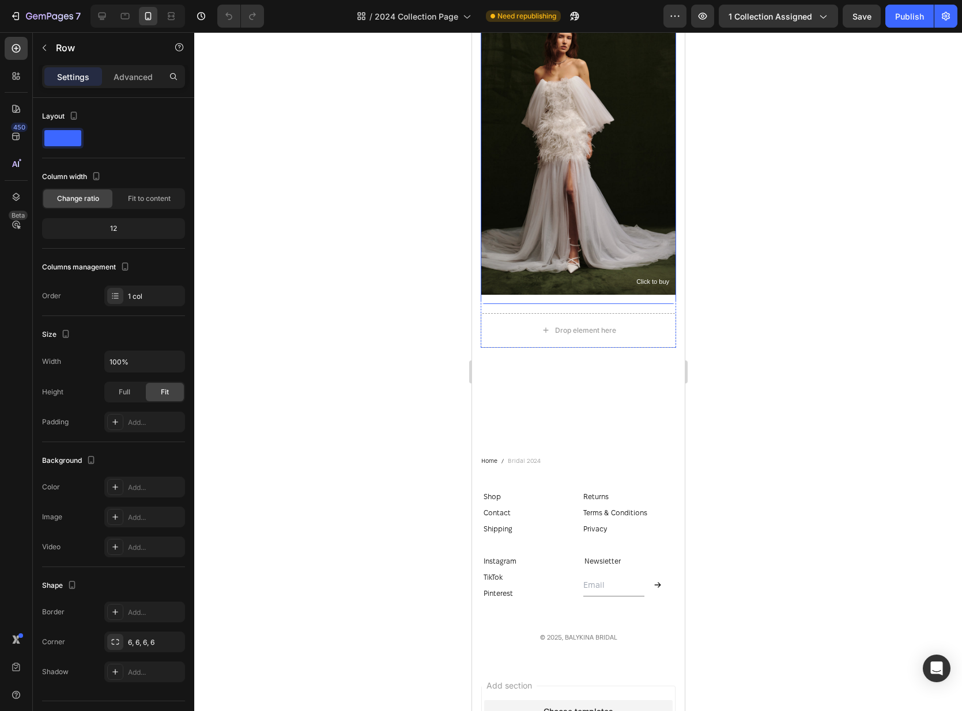
click at [553, 298] on div "Image Click to buy Text Block TRAIL FOR [PERSON_NAME] DRESS Product Title" at bounding box center [577, 153] width 195 height 302
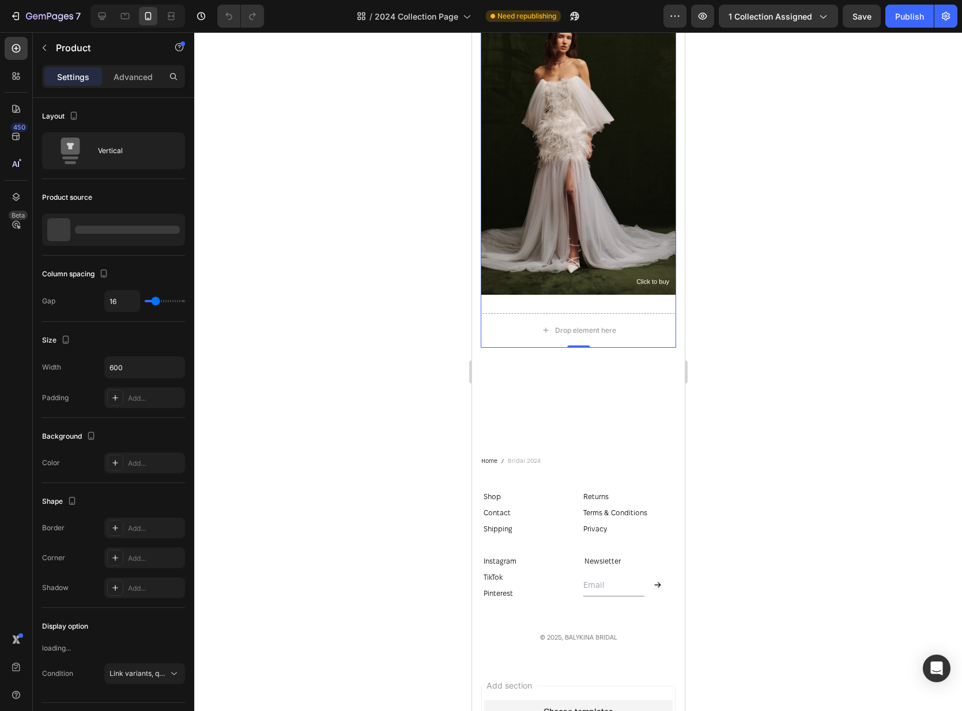
click at [650, 311] on div "Image Click to buy Text Block TRAIL FOR [PERSON_NAME] DRESS Product Title Row D…" at bounding box center [577, 175] width 195 height 346
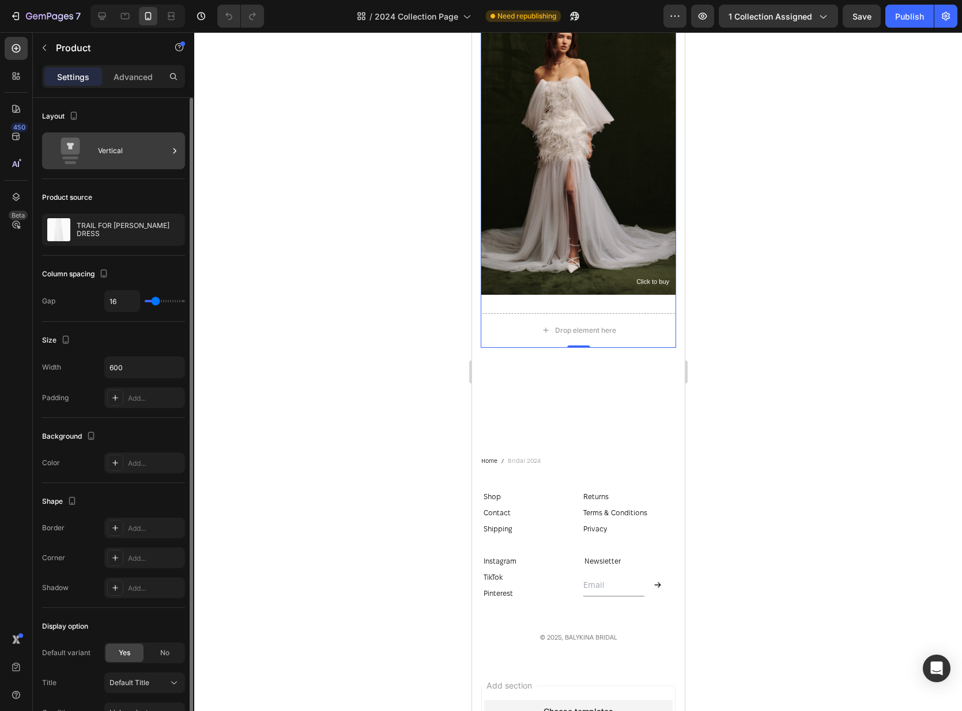
click at [115, 145] on div "Vertical" at bounding box center [133, 151] width 70 height 27
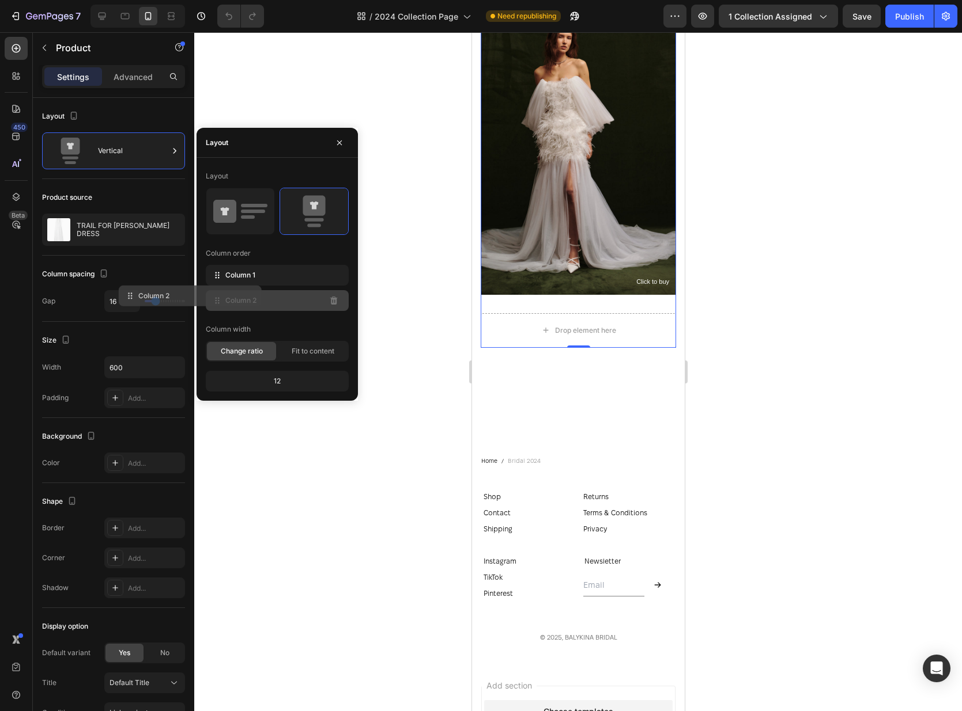
click at [250, 296] on span "Column 2" at bounding box center [240, 301] width 31 height 10
click at [103, 12] on icon at bounding box center [102, 16] width 12 height 12
type input "32"
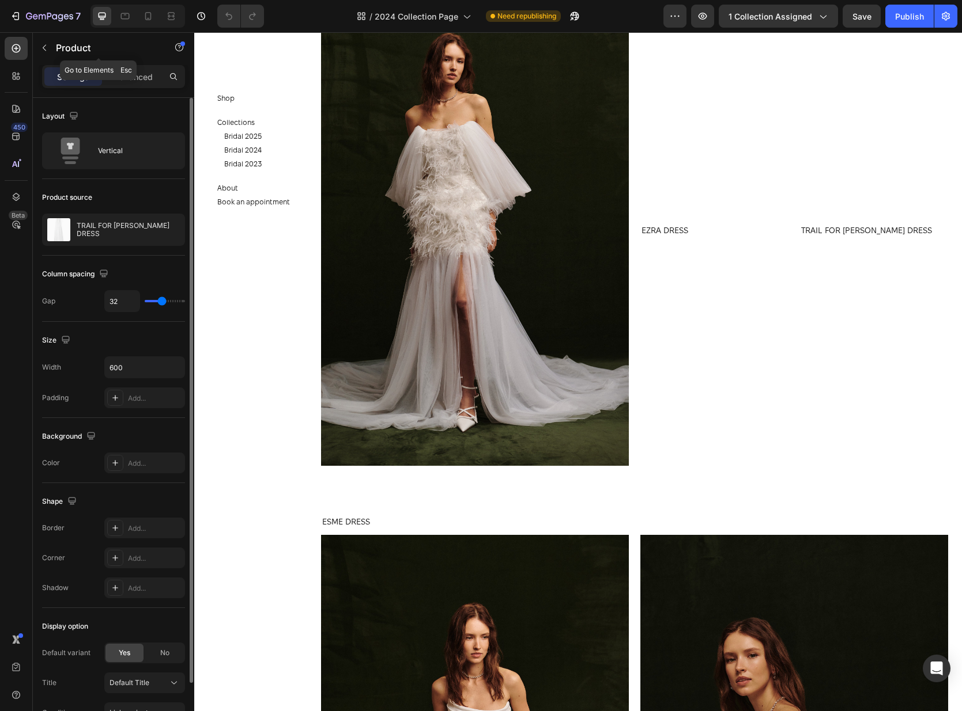
scroll to position [1071, 0]
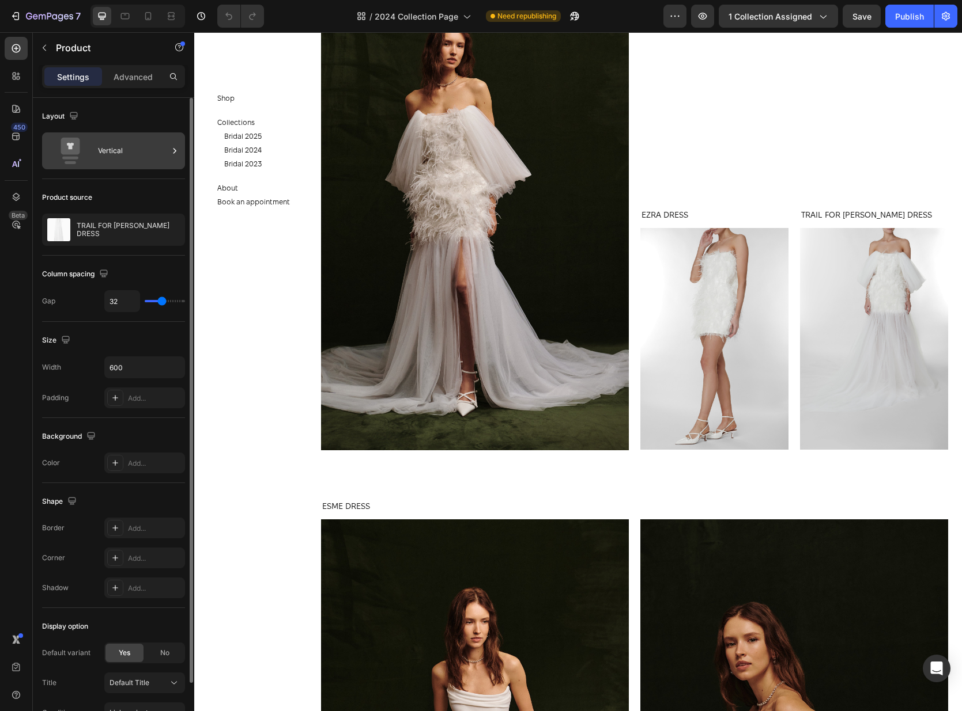
click at [130, 160] on div "Vertical" at bounding box center [133, 151] width 70 height 27
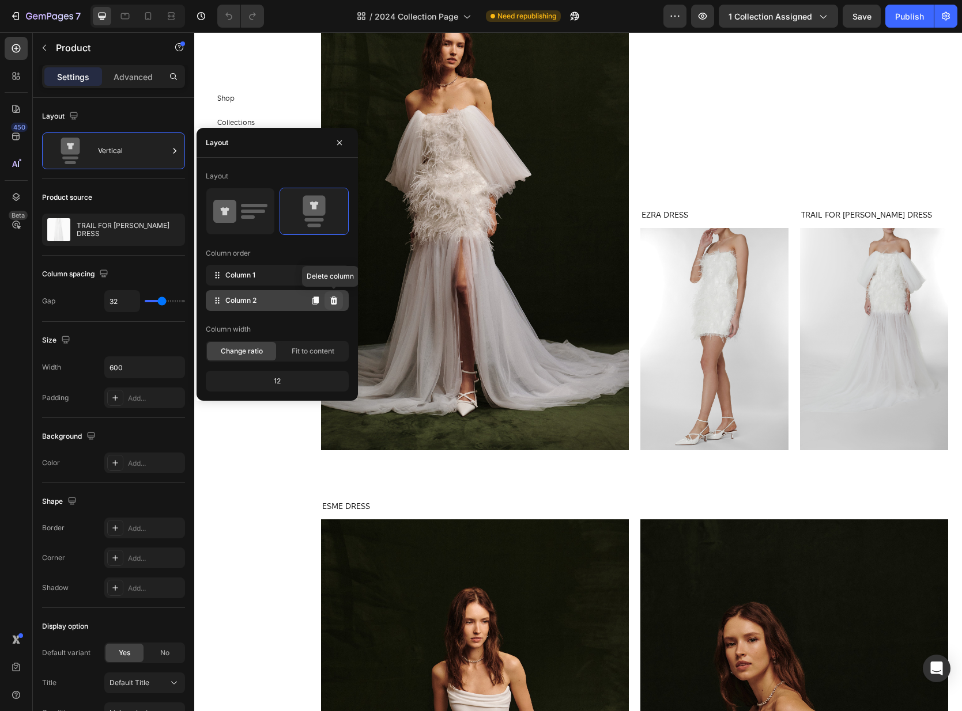
click at [337, 304] on icon at bounding box center [333, 300] width 9 height 9
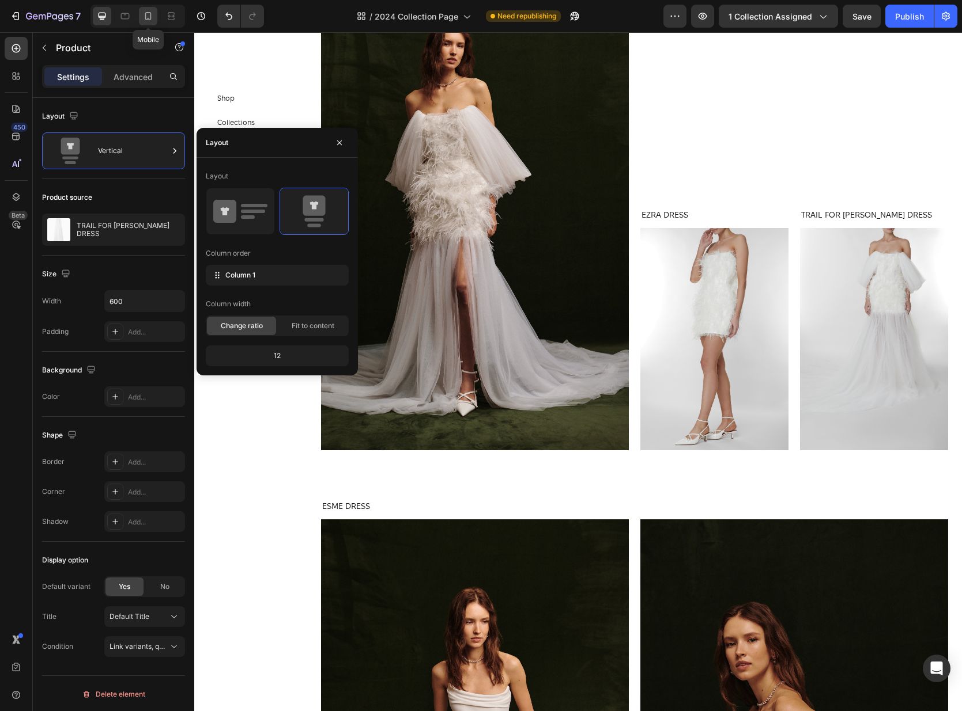
click at [142, 17] on icon at bounding box center [148, 16] width 12 height 12
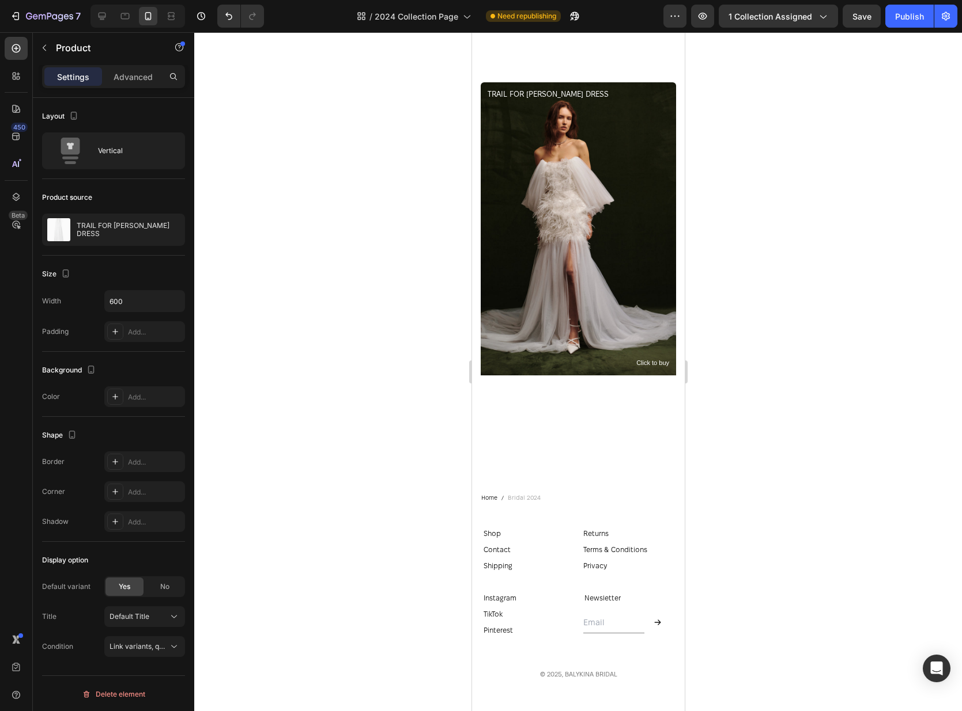
scroll to position [984, 0]
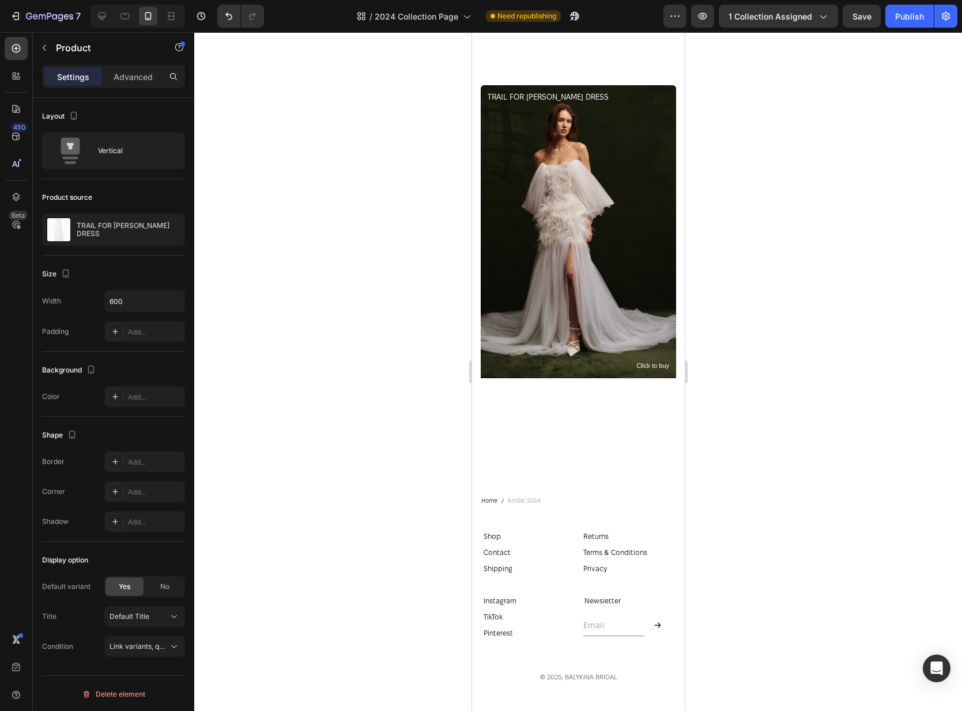
click at [769, 298] on div at bounding box center [577, 371] width 767 height 679
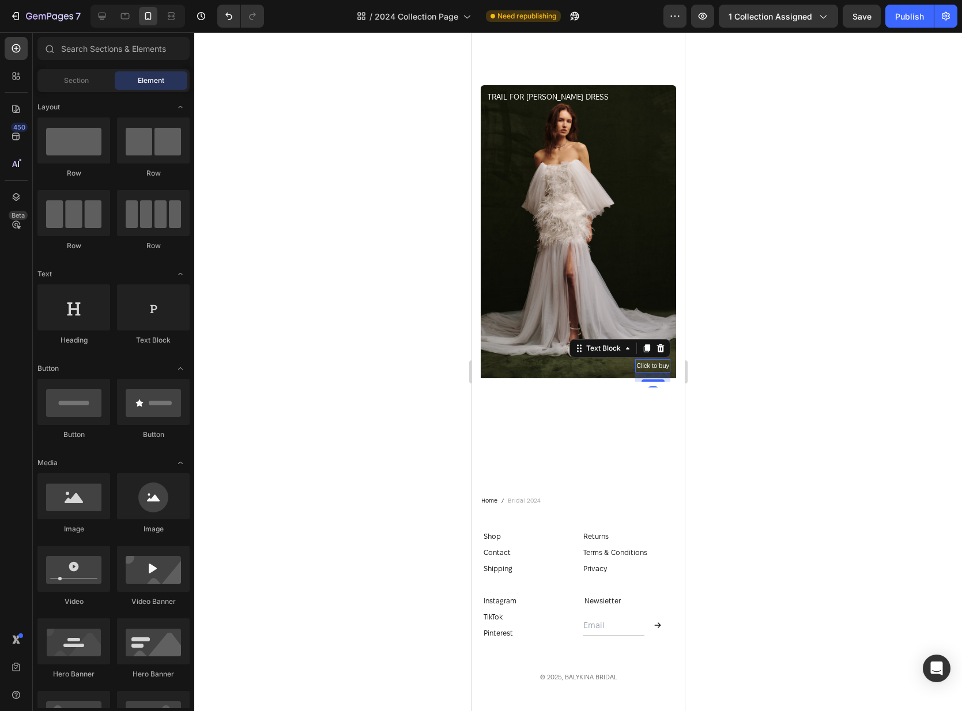
click at [656, 361] on p "Click to buy" at bounding box center [651, 367] width 33 height 12
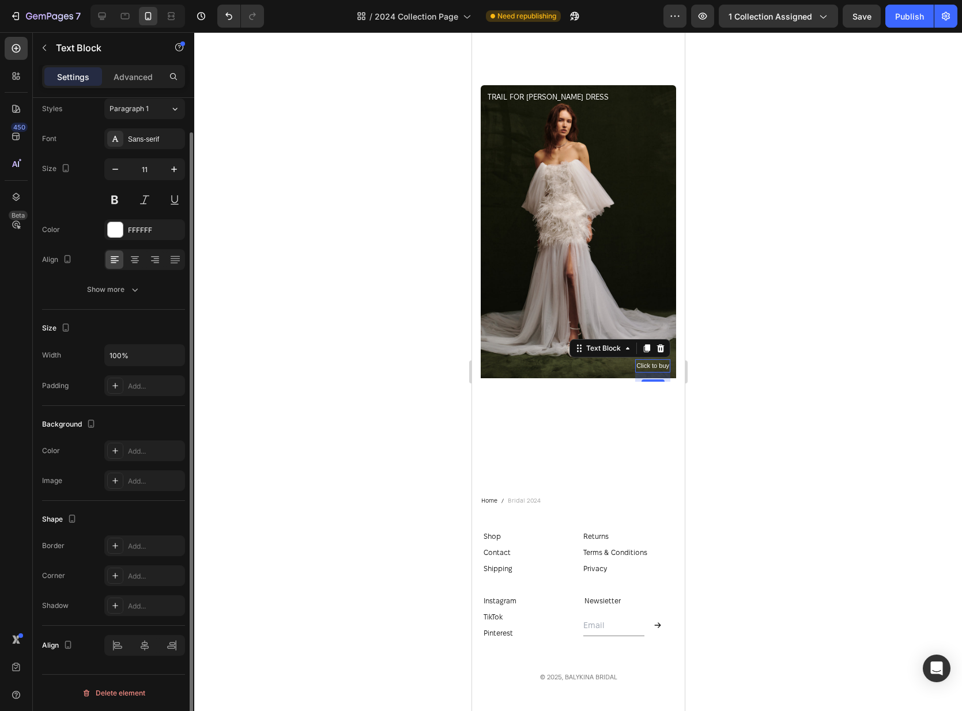
scroll to position [0, 0]
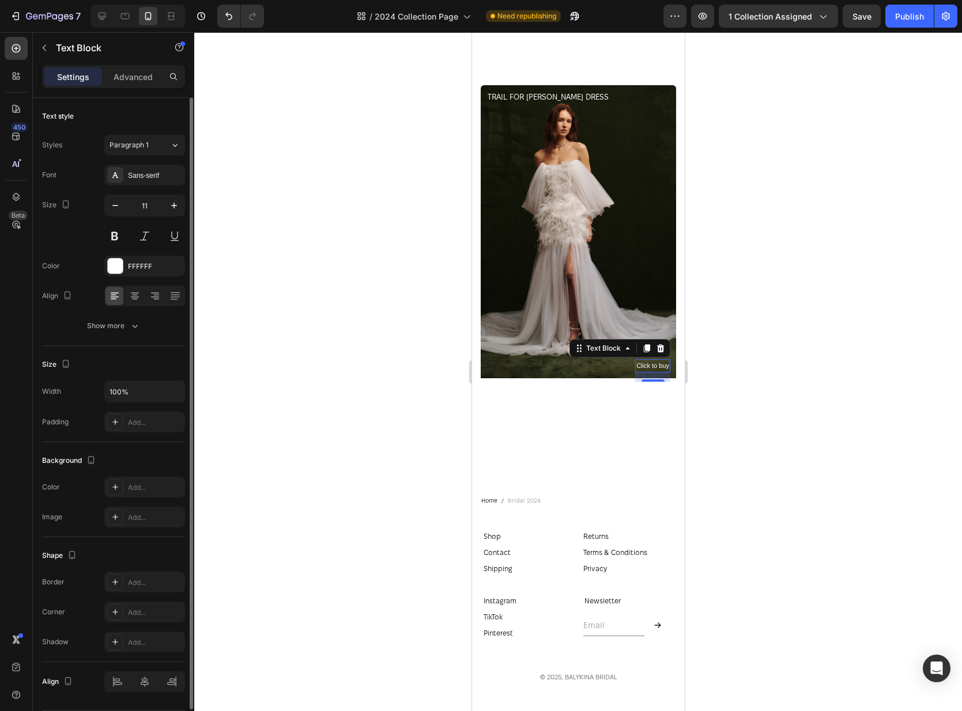
click at [752, 270] on div at bounding box center [577, 371] width 767 height 679
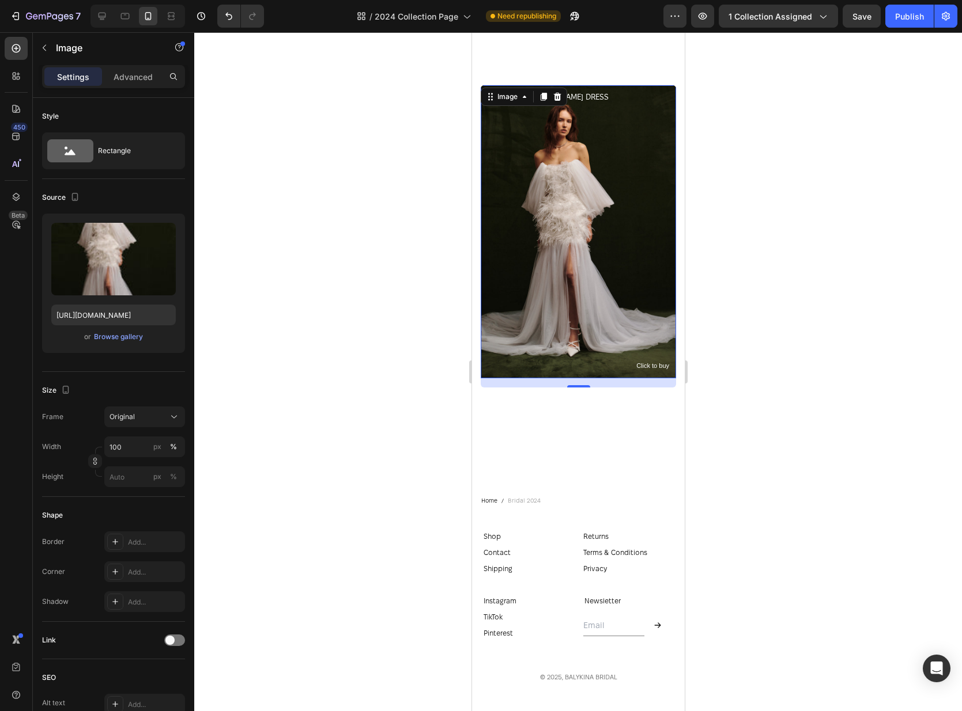
click at [612, 218] on img at bounding box center [577, 231] width 195 height 293
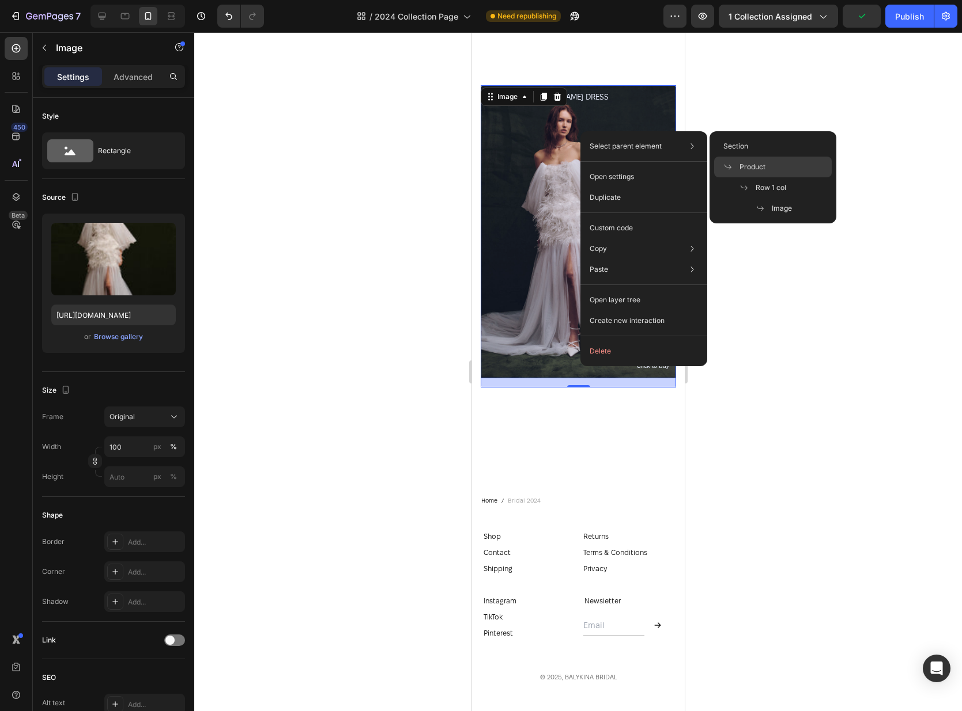
click at [771, 177] on div "Product" at bounding box center [773, 187] width 118 height 21
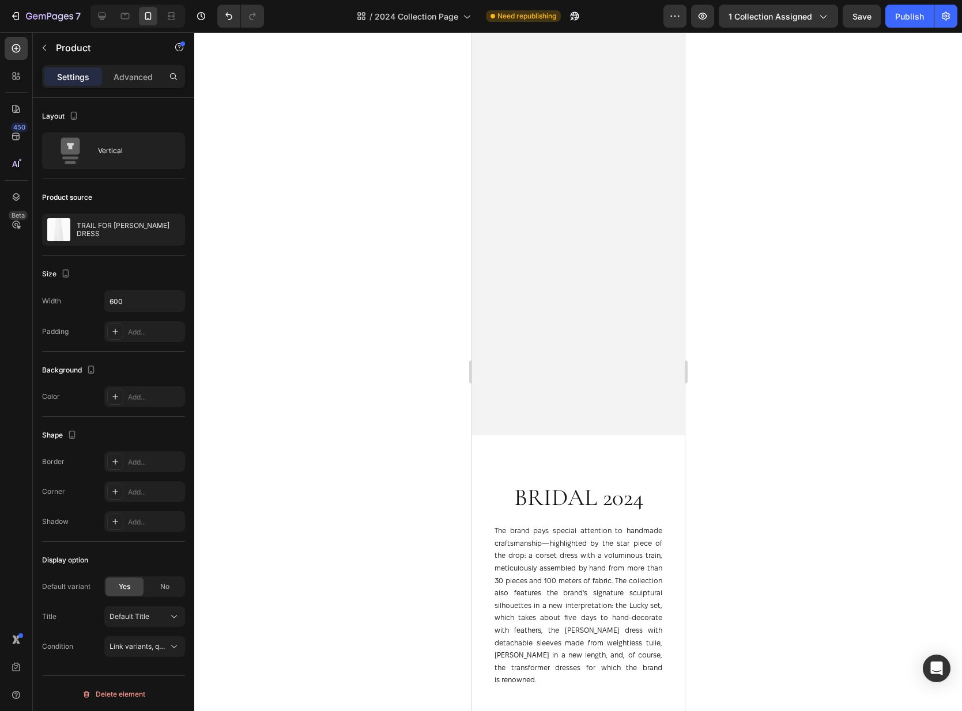
scroll to position [781, 0]
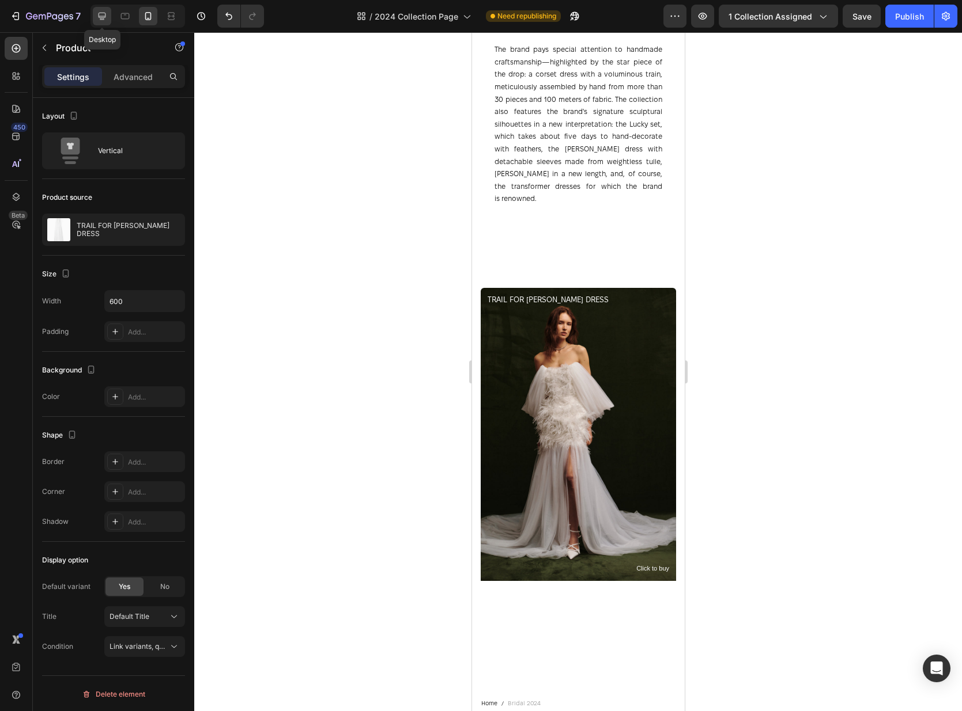
click at [99, 20] on icon at bounding box center [102, 16] width 12 height 12
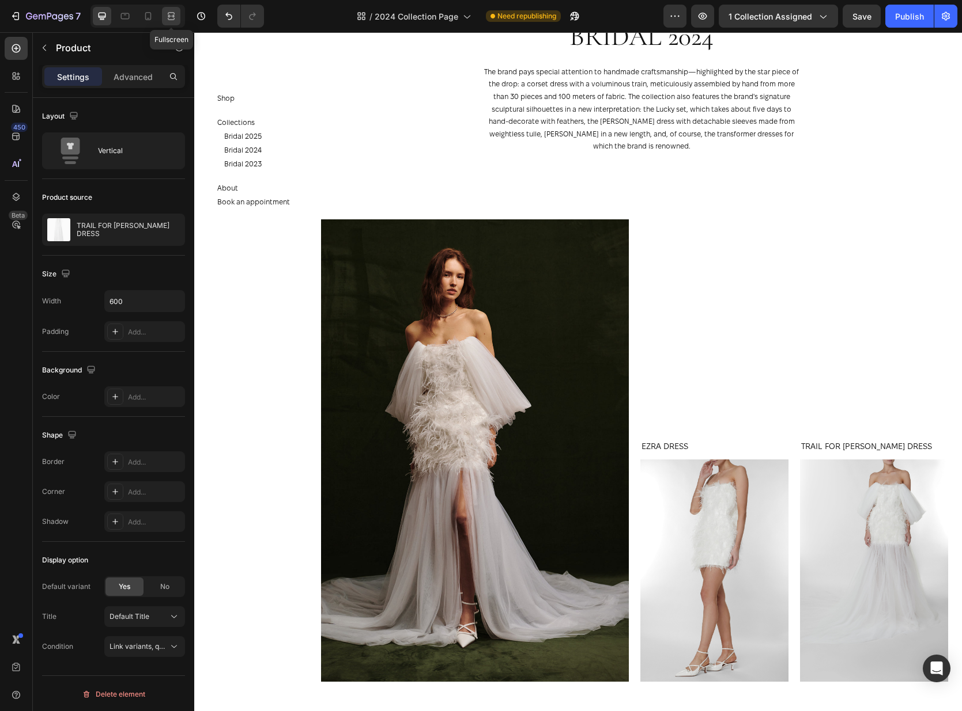
click at [162, 18] on div at bounding box center [171, 16] width 18 height 18
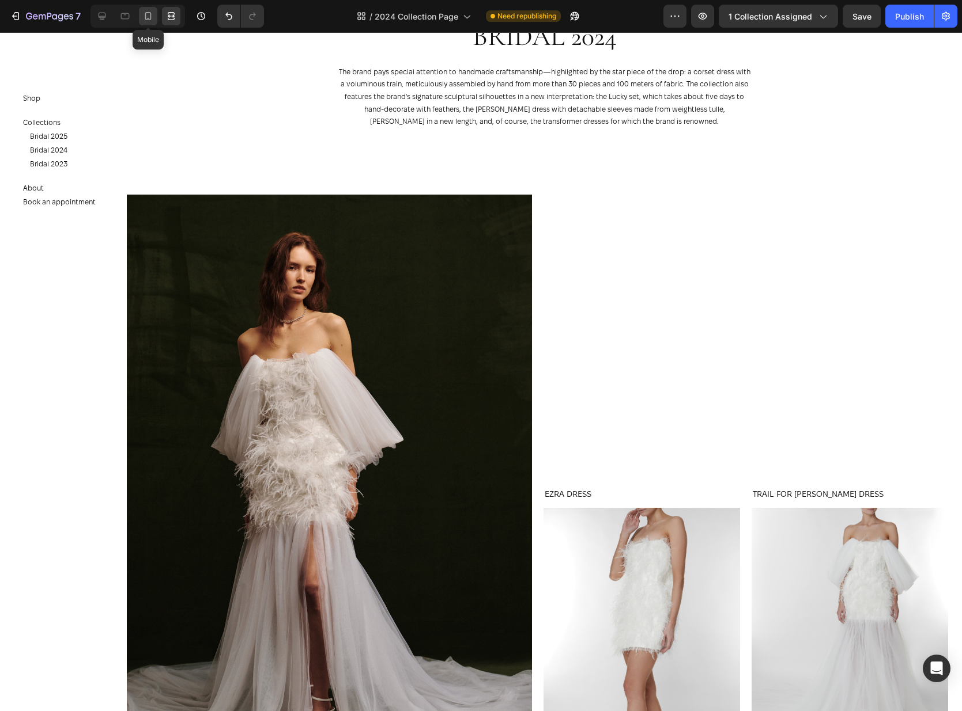
click at [146, 18] on icon at bounding box center [148, 16] width 6 height 8
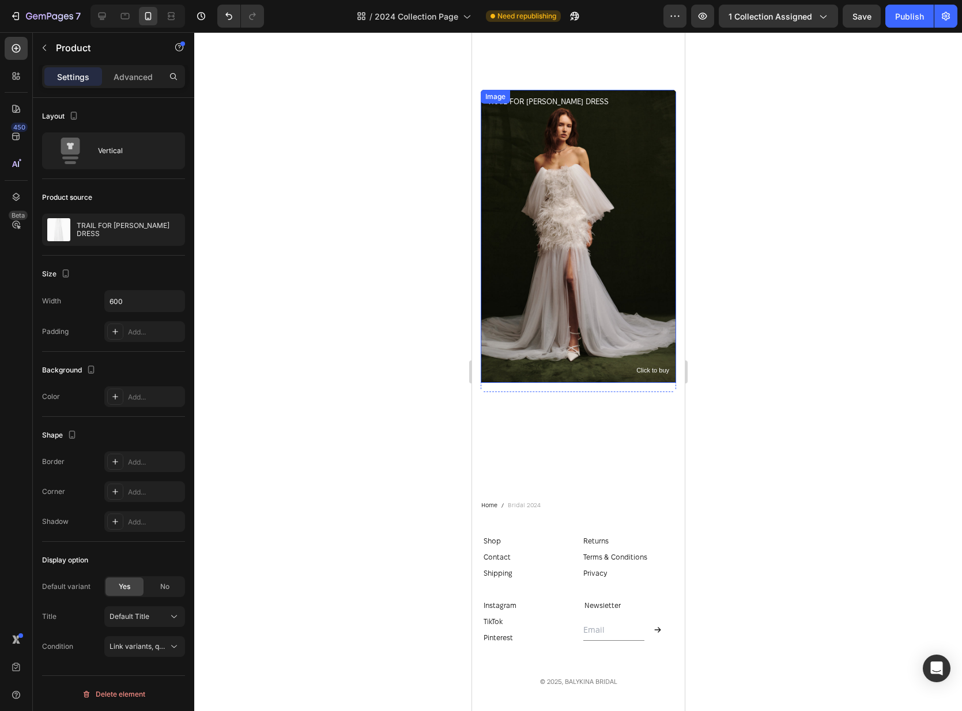
scroll to position [984, 0]
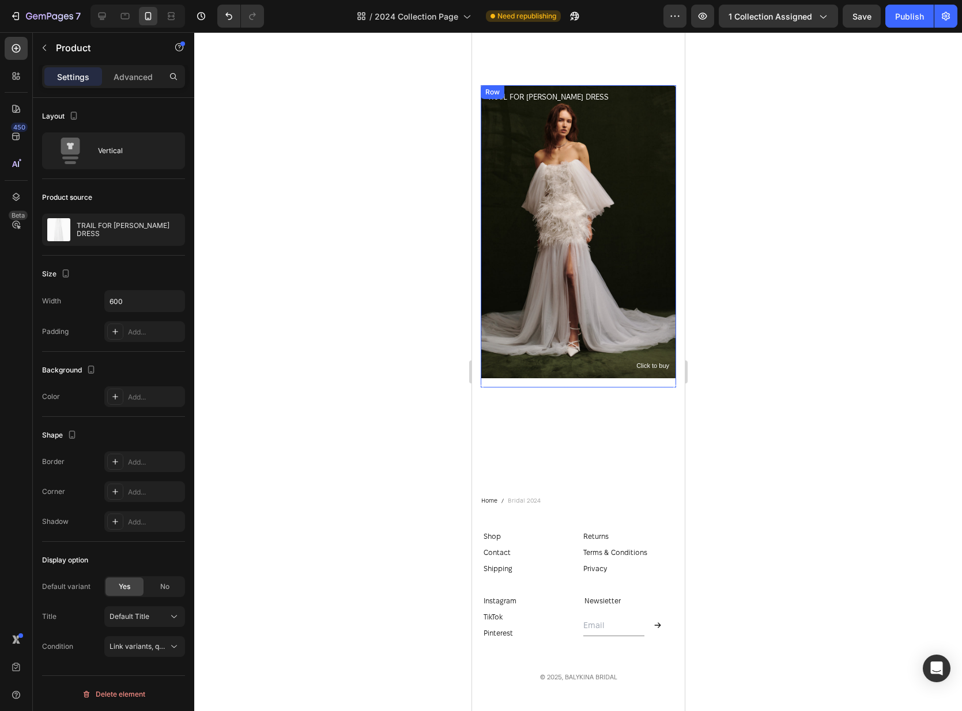
click at [582, 368] on div "Image Click to buy Text Block TRAIL FOR [PERSON_NAME] DRESS Product Title" at bounding box center [577, 236] width 195 height 302
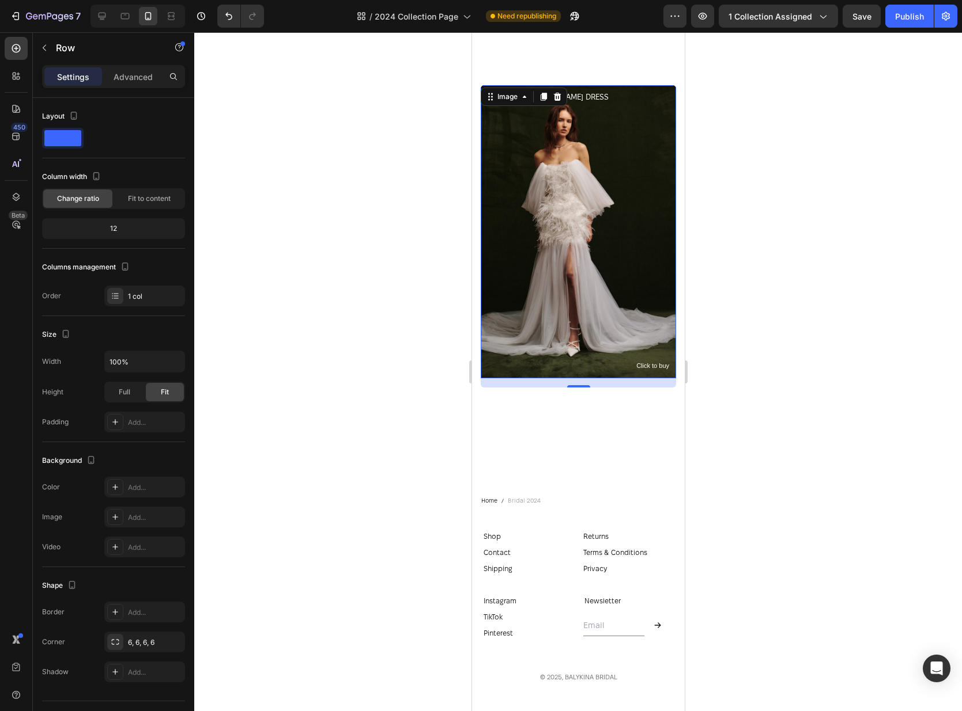
click at [664, 97] on img at bounding box center [577, 231] width 195 height 293
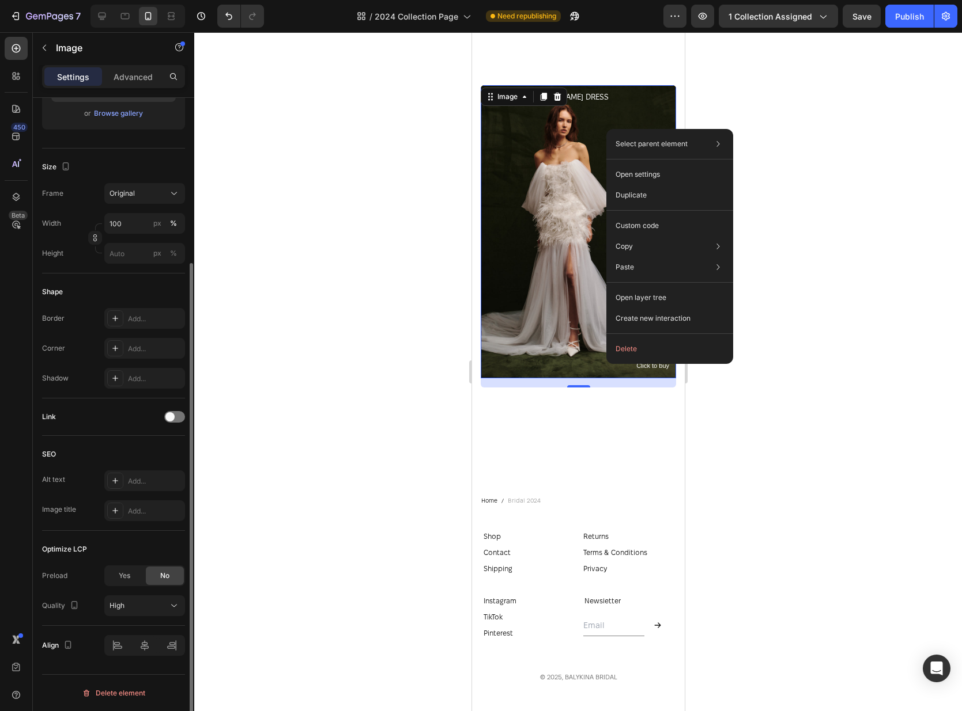
scroll to position [0, 0]
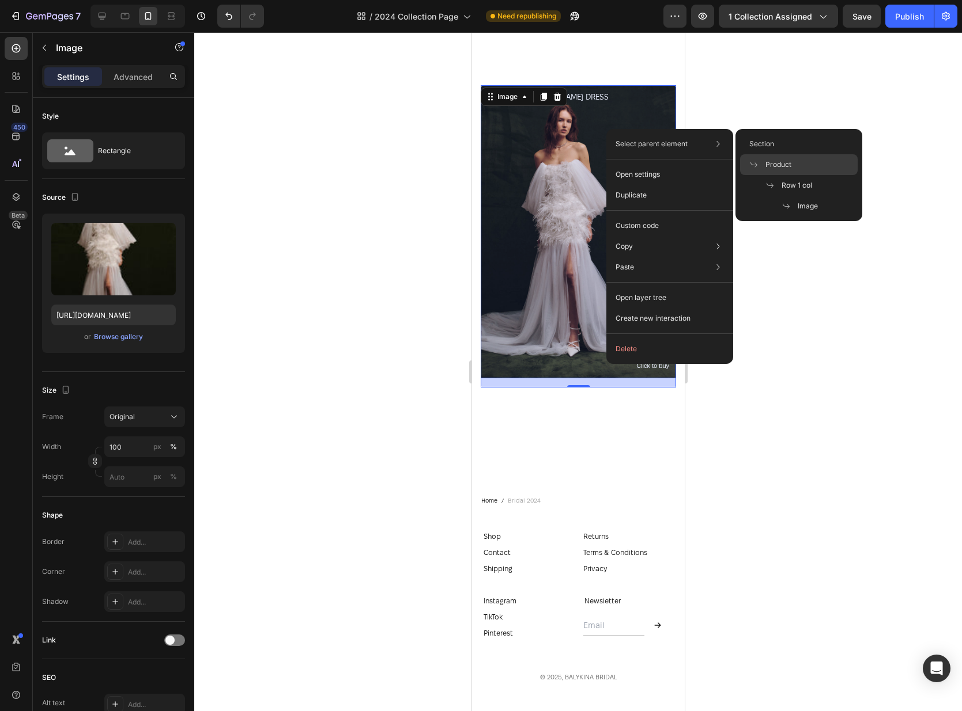
click at [790, 175] on div "Product" at bounding box center [799, 185] width 118 height 21
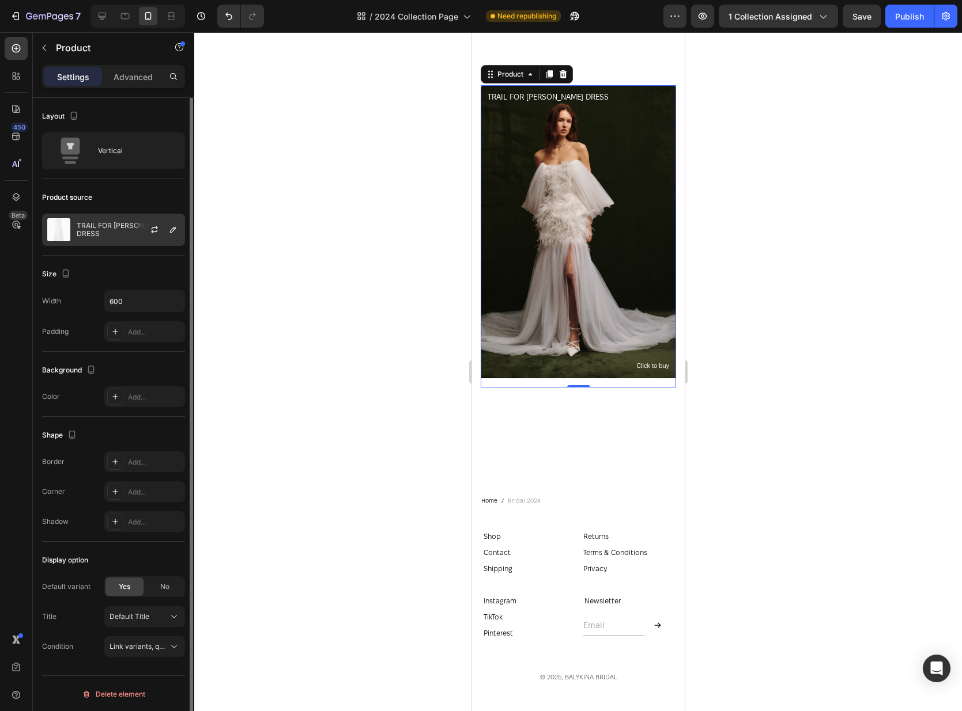
click at [97, 227] on p "TRAIL FOR [PERSON_NAME] DRESS" at bounding box center [128, 230] width 103 height 16
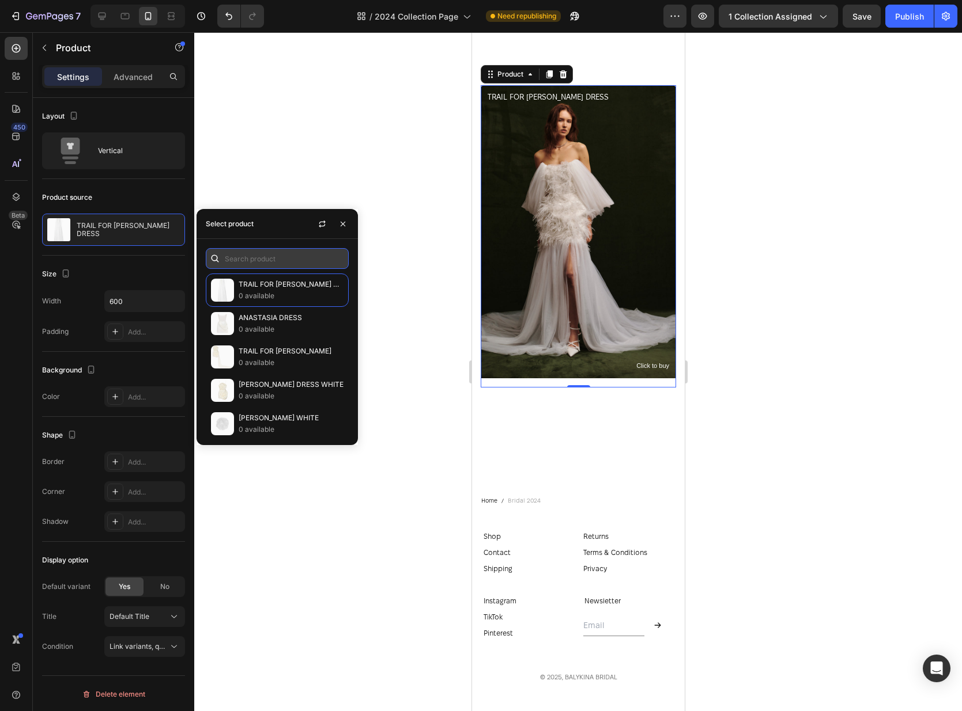
click at [241, 256] on input "text" at bounding box center [277, 258] width 143 height 21
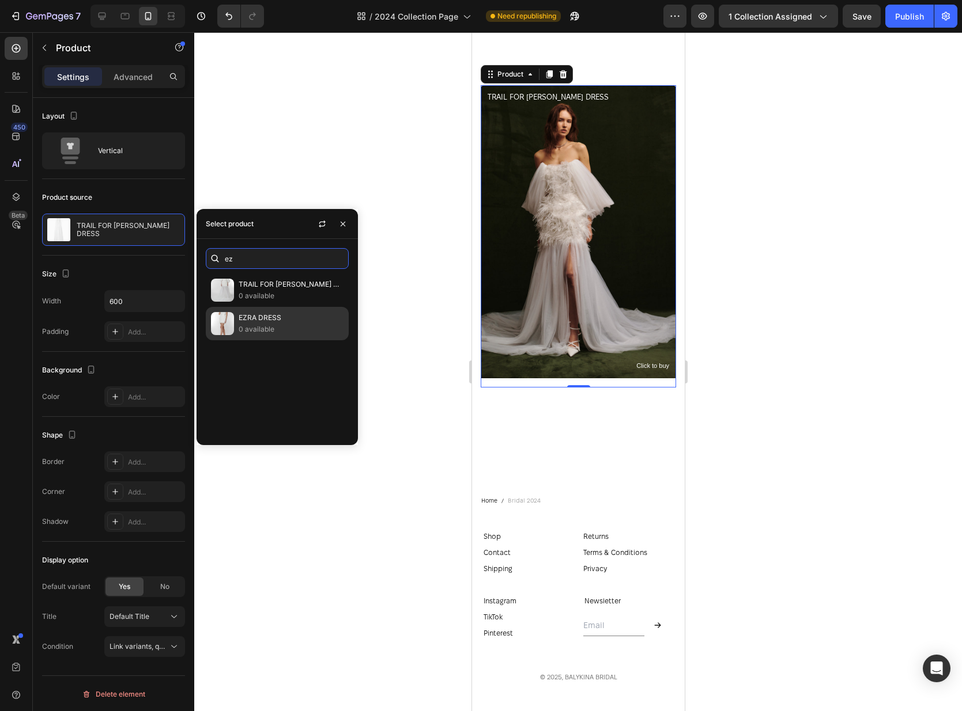
type input "ez"
click at [288, 313] on p "EZRA DRESS" at bounding box center [291, 318] width 105 height 12
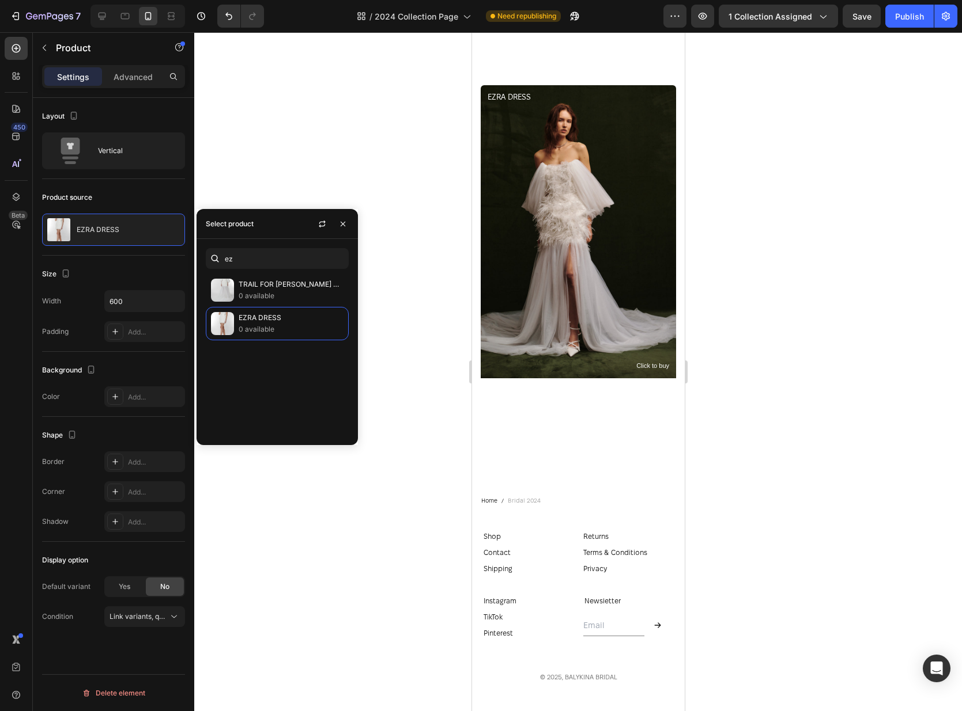
click at [811, 166] on div at bounding box center [577, 371] width 767 height 679
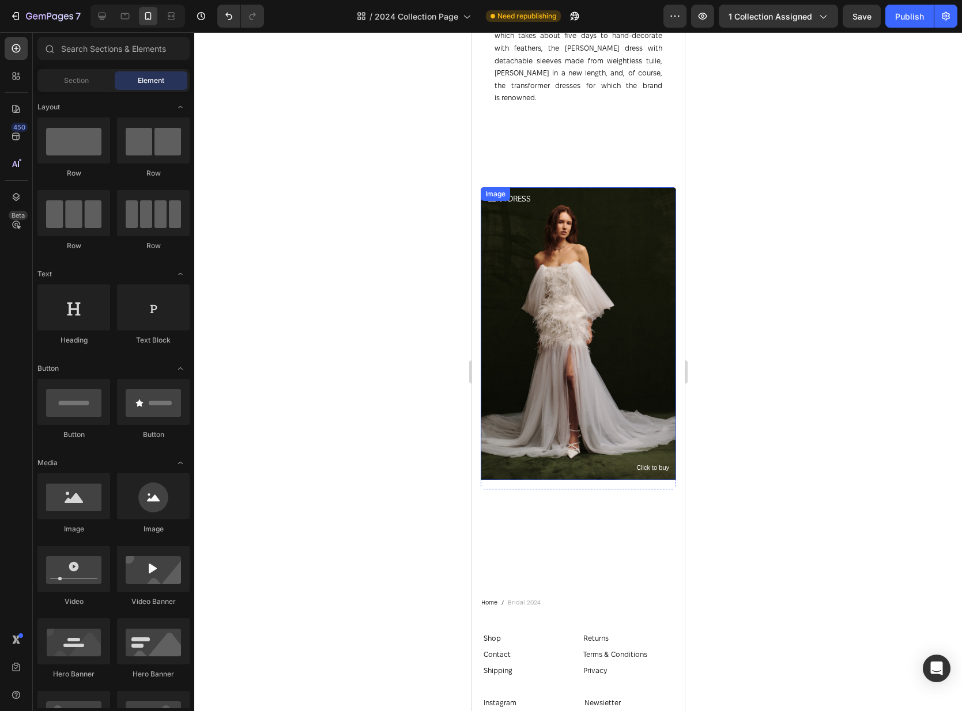
scroll to position [815, 0]
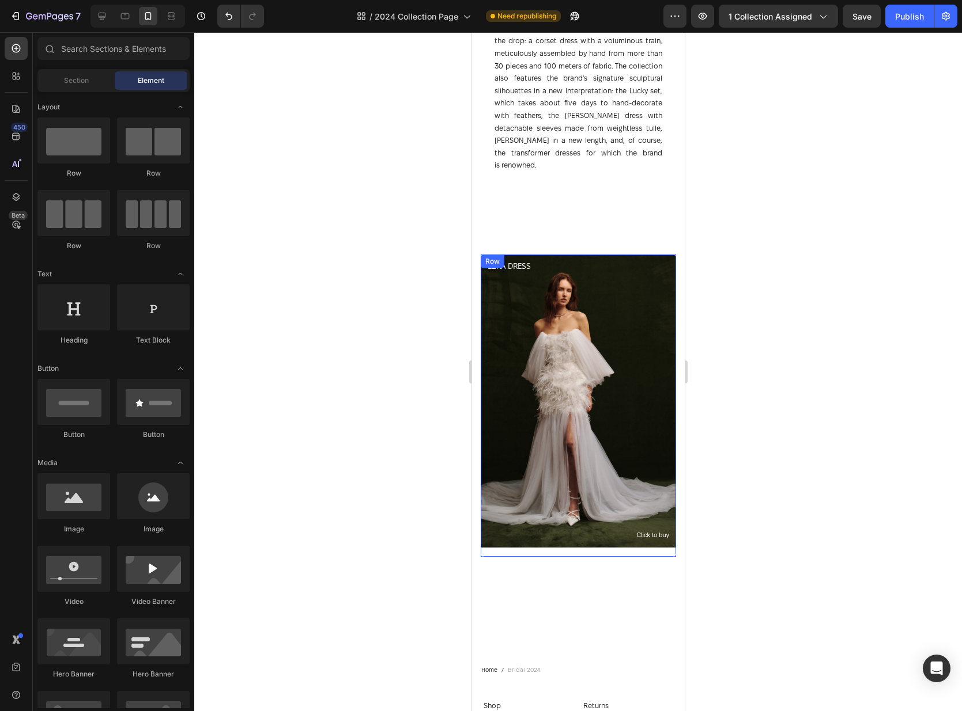
click at [580, 539] on div "Image Click to buy Text Block EZRA DRESS Product Title" at bounding box center [577, 406] width 195 height 302
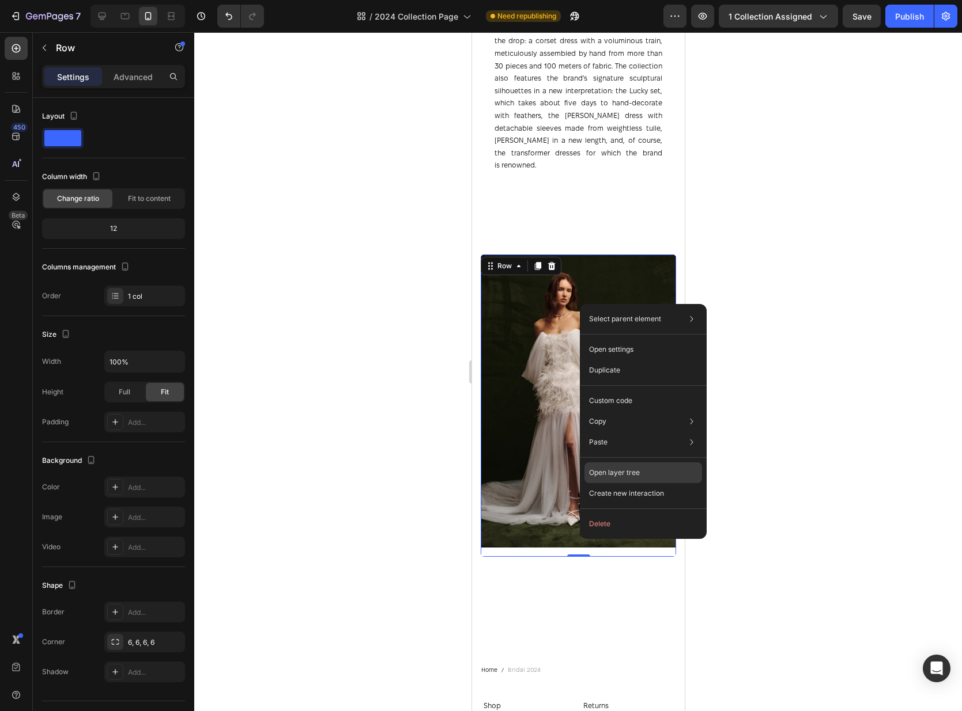
click at [648, 472] on div "Open layer tree" at bounding box center [643, 473] width 118 height 21
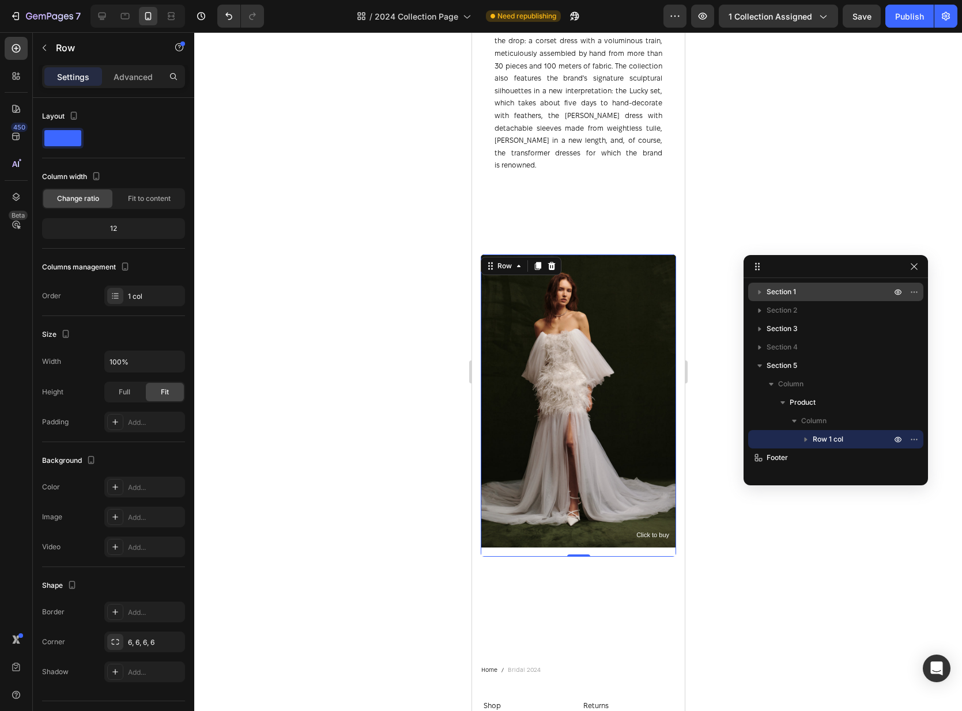
drag, startPoint x: 630, startPoint y: 504, endPoint x: 801, endPoint y: 281, distance: 280.2
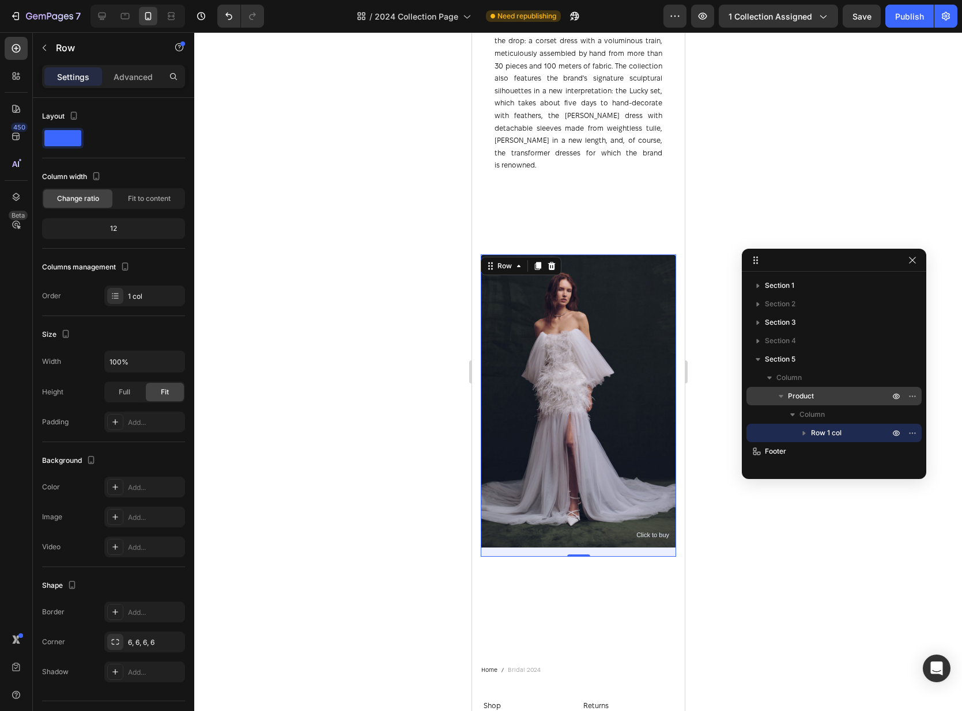
click at [798, 396] on span "Product" at bounding box center [801, 397] width 26 height 12
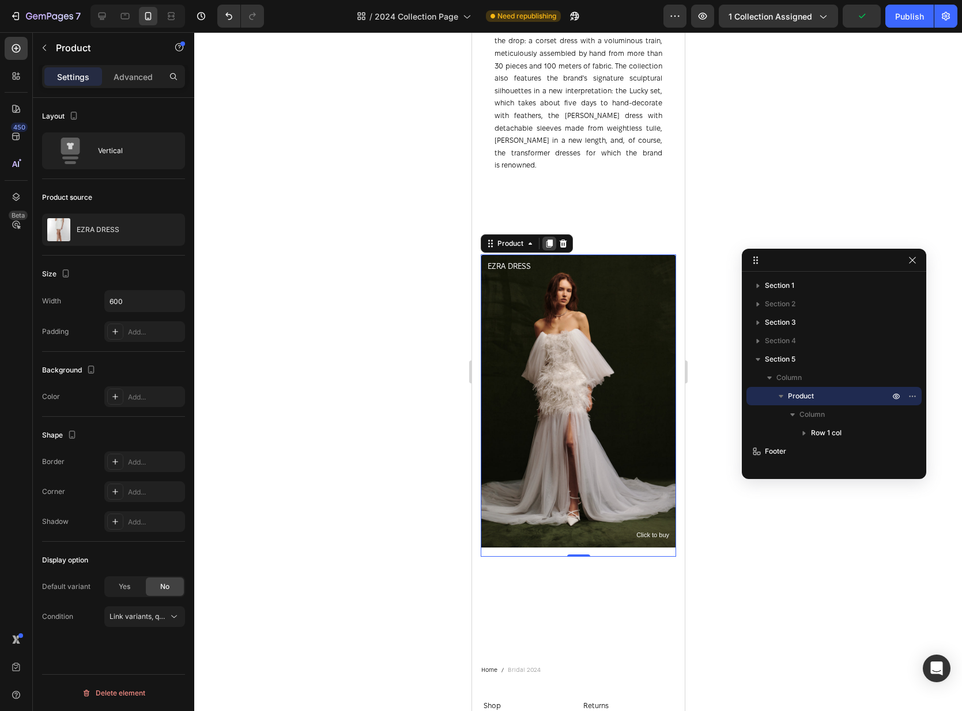
click at [549, 239] on icon at bounding box center [548, 243] width 9 height 9
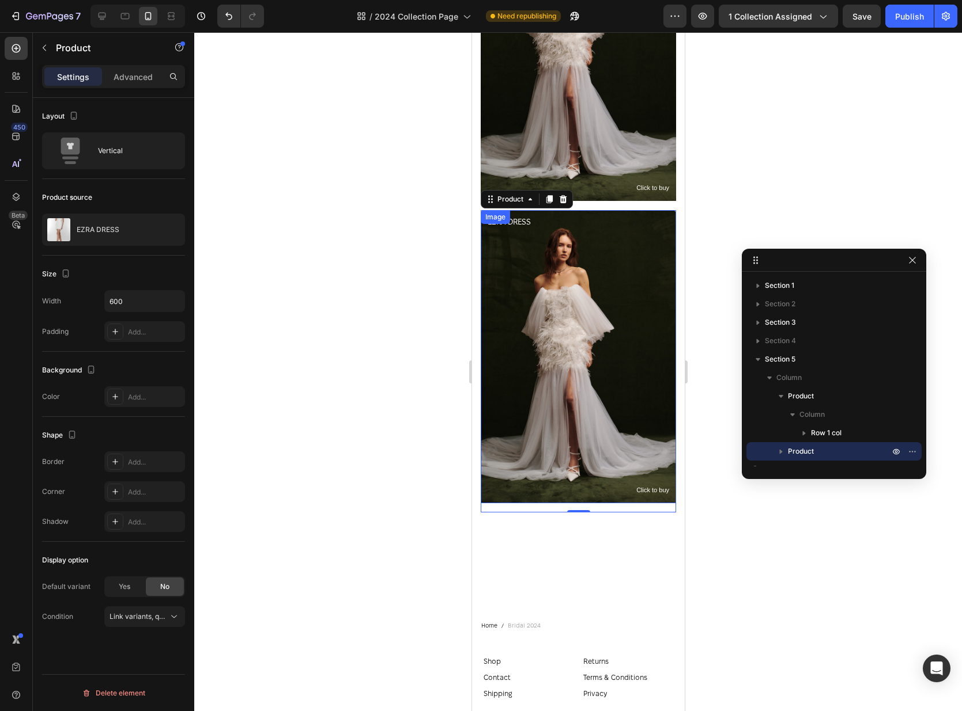
scroll to position [1001, 0]
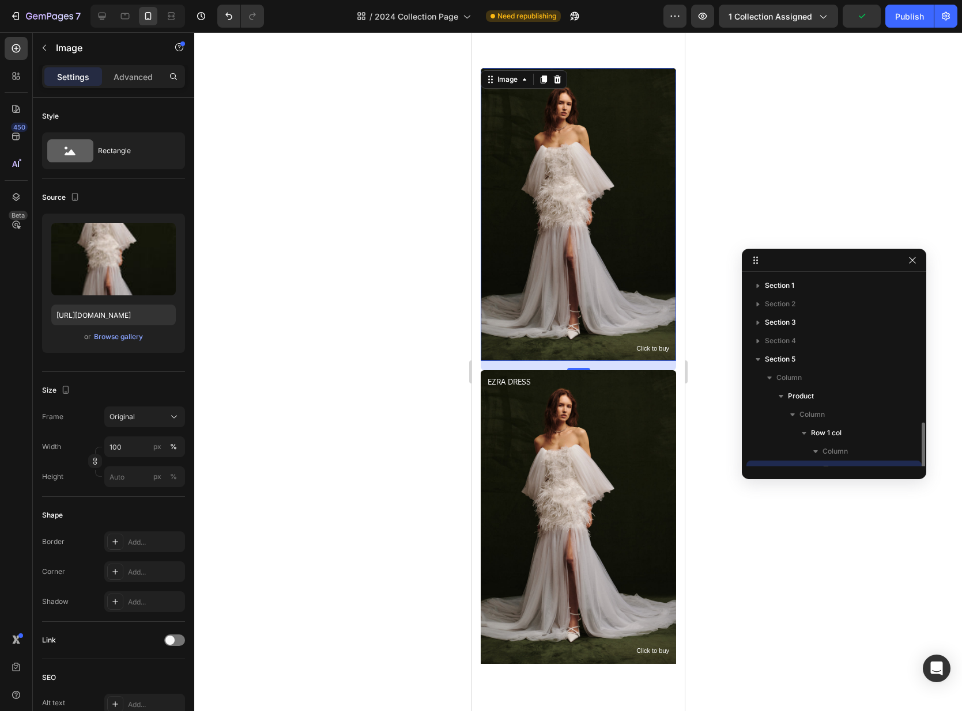
click at [639, 269] on img at bounding box center [577, 214] width 195 height 293
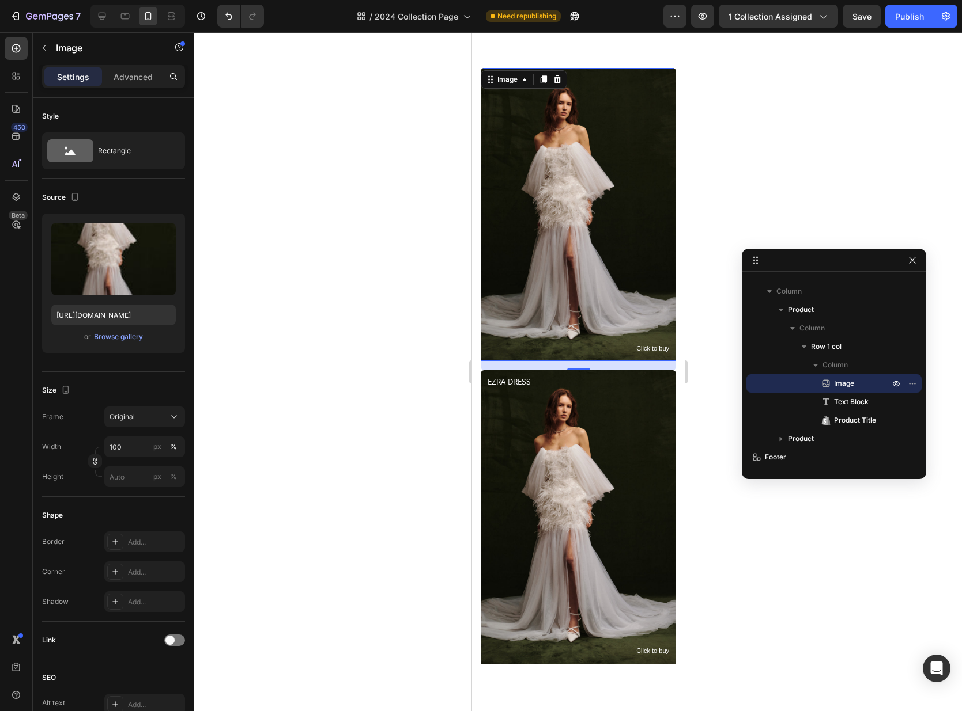
click at [699, 330] on div at bounding box center [577, 371] width 767 height 679
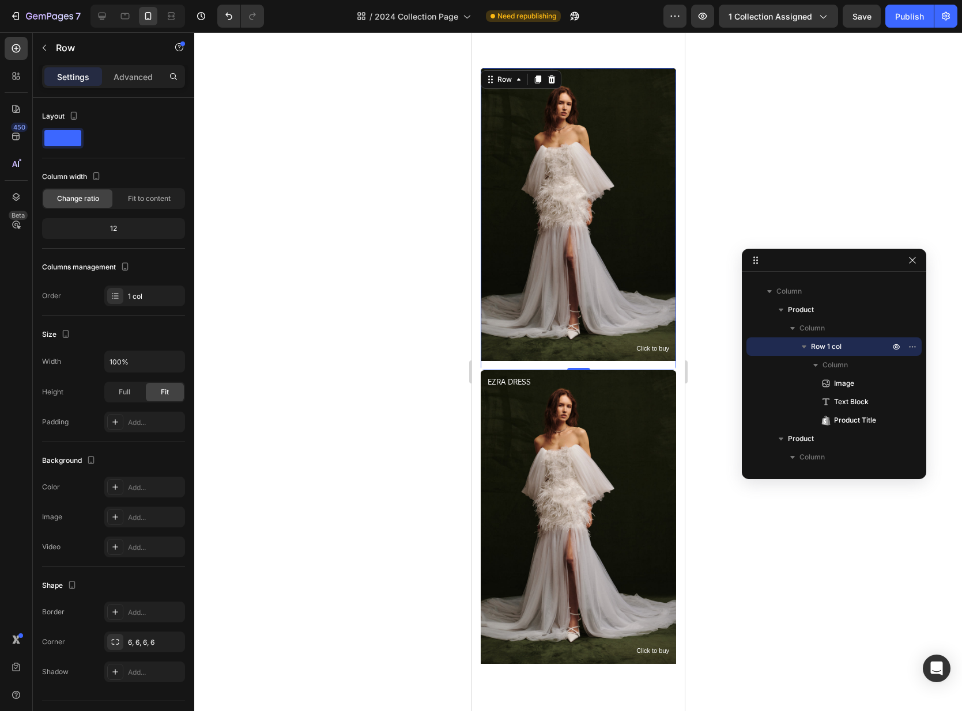
click at [642, 352] on div "Image Click to buy Text Block EZRA DRESS Product Title" at bounding box center [577, 219] width 195 height 302
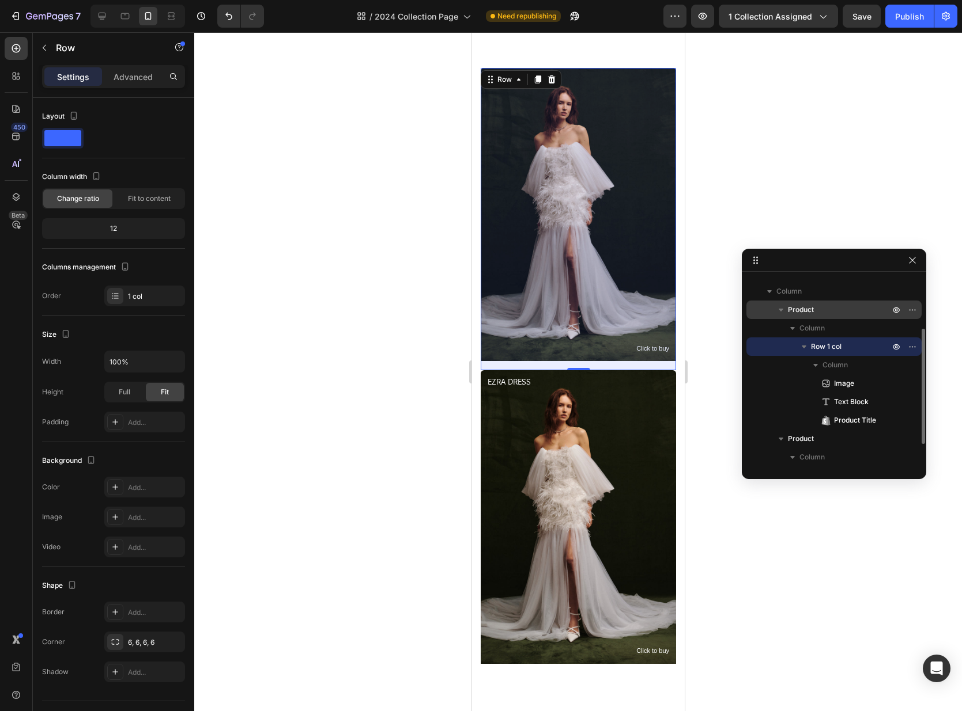
click at [830, 310] on p "Product" at bounding box center [840, 310] width 104 height 12
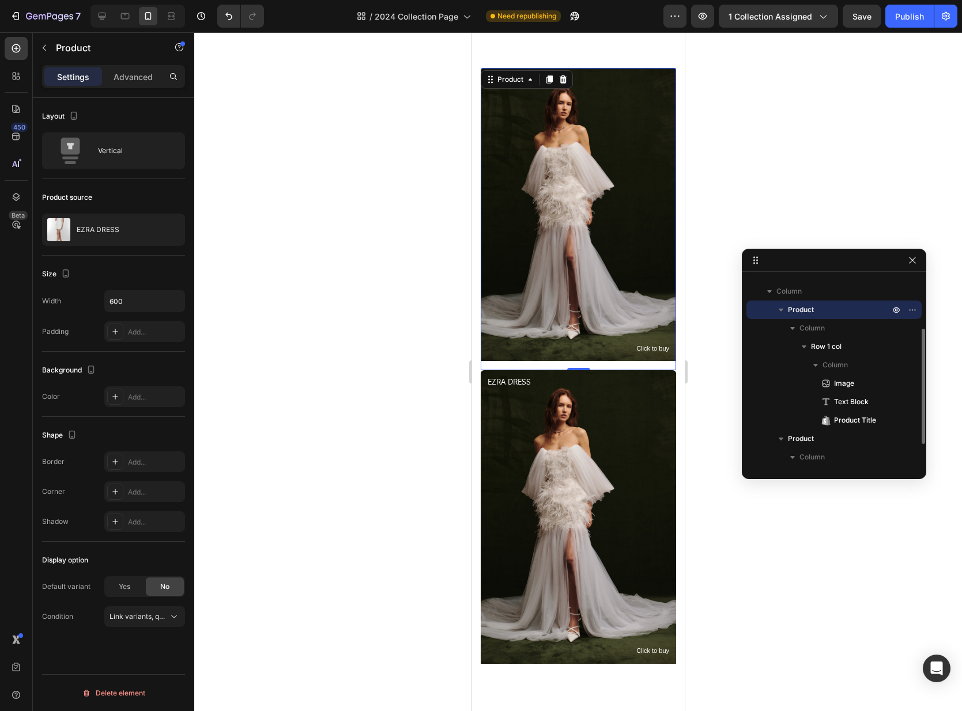
scroll to position [43, 0]
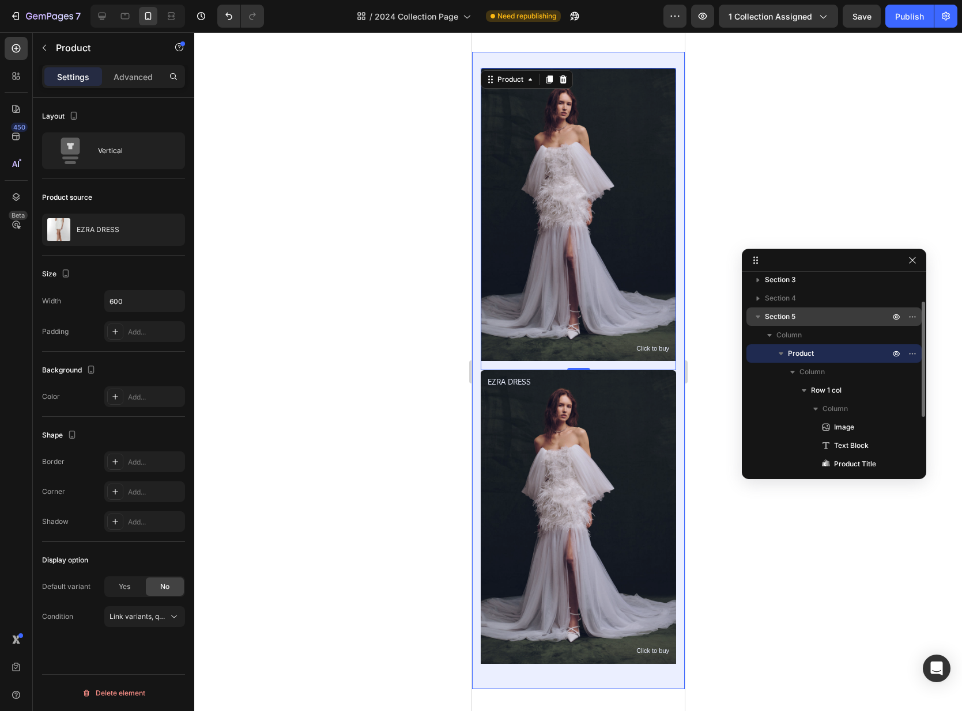
click at [815, 315] on p "Section 5" at bounding box center [827, 317] width 127 height 12
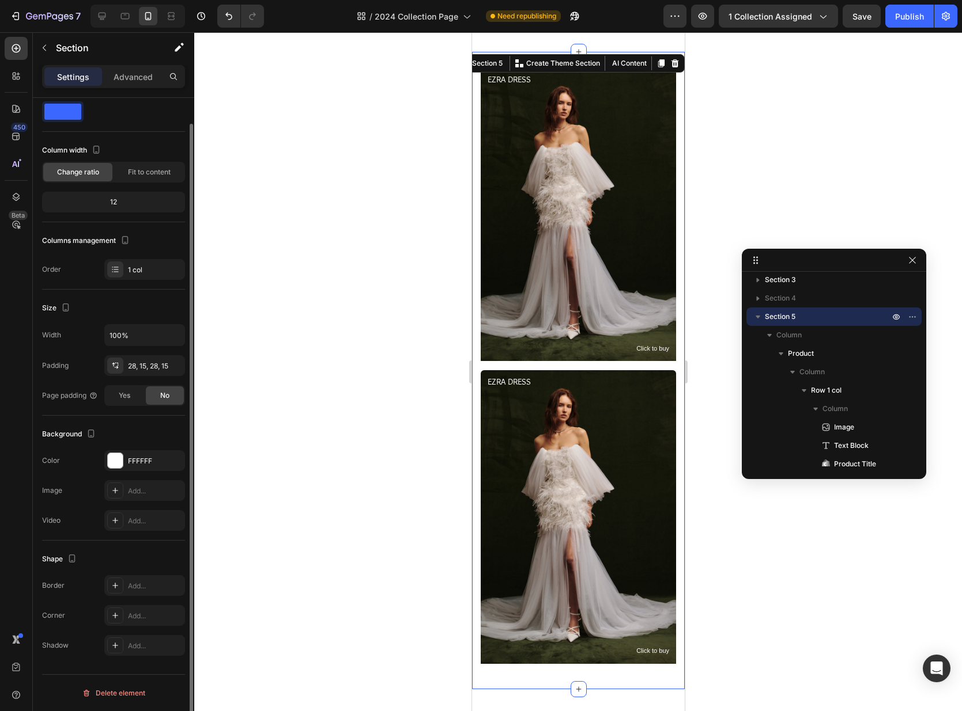
scroll to position [0, 0]
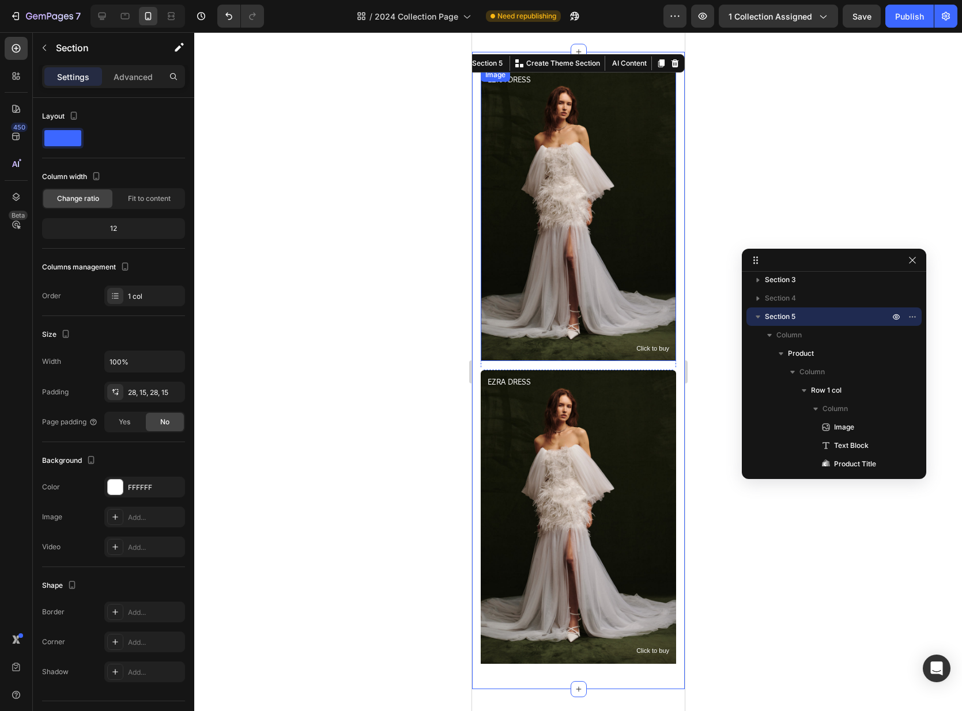
click at [589, 328] on img at bounding box center [577, 214] width 195 height 293
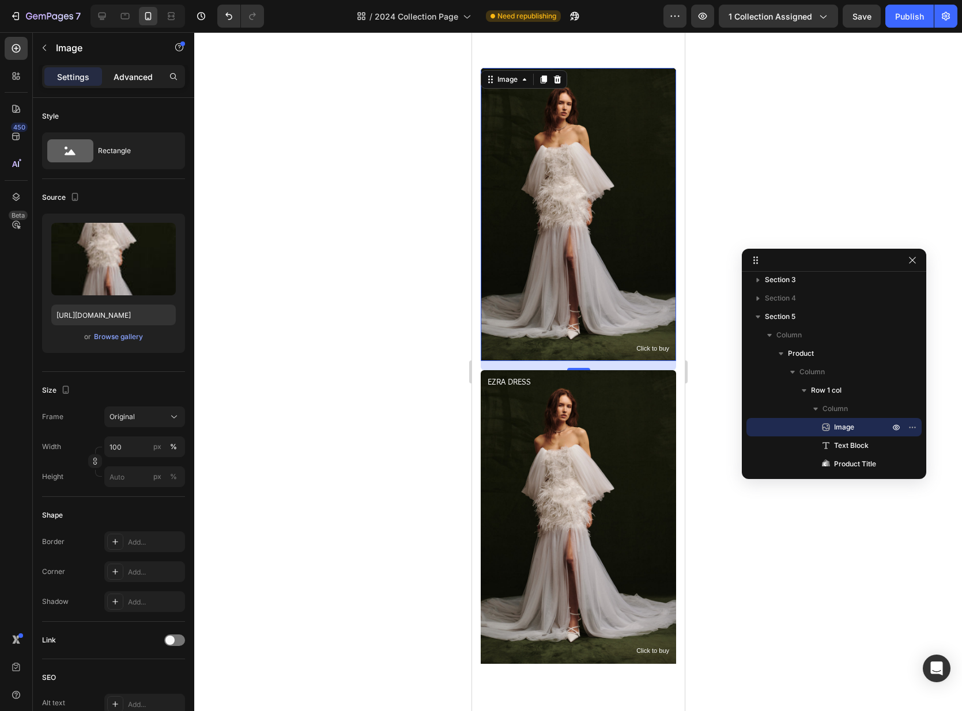
click at [149, 82] on div "Advanced" at bounding box center [133, 76] width 58 height 18
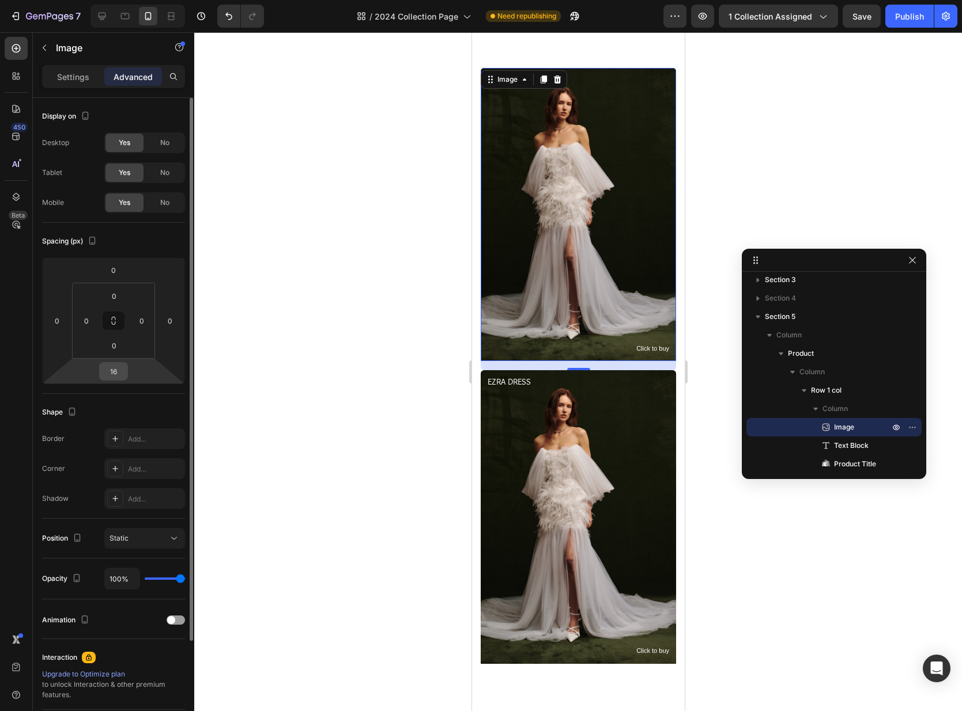
click at [118, 375] on input "16" at bounding box center [113, 371] width 23 height 17
type input "32"
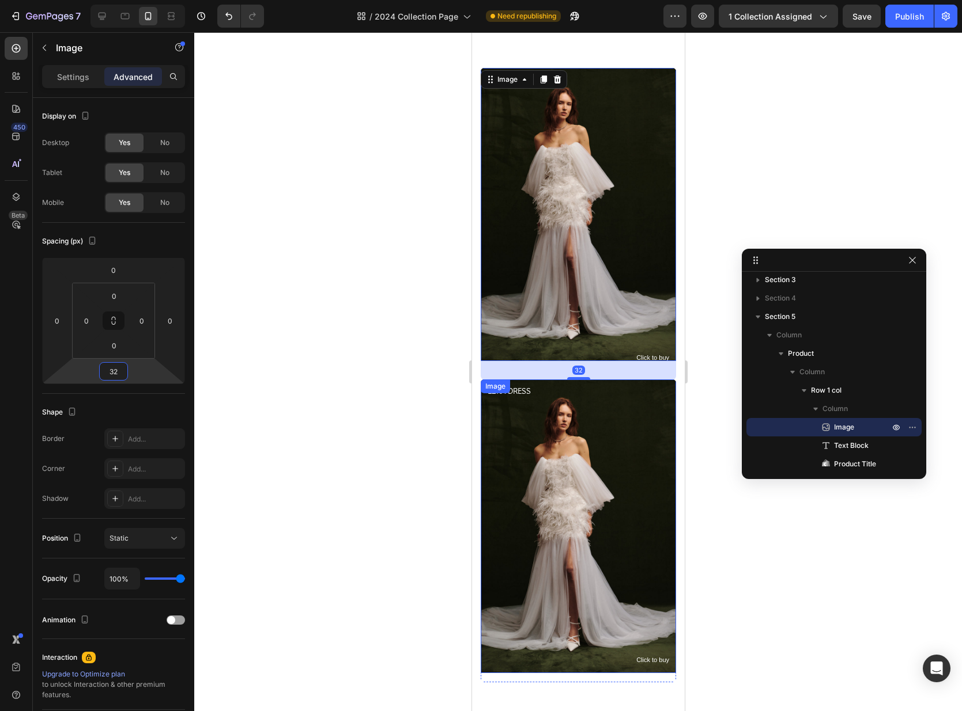
click at [576, 439] on img at bounding box center [577, 526] width 195 height 293
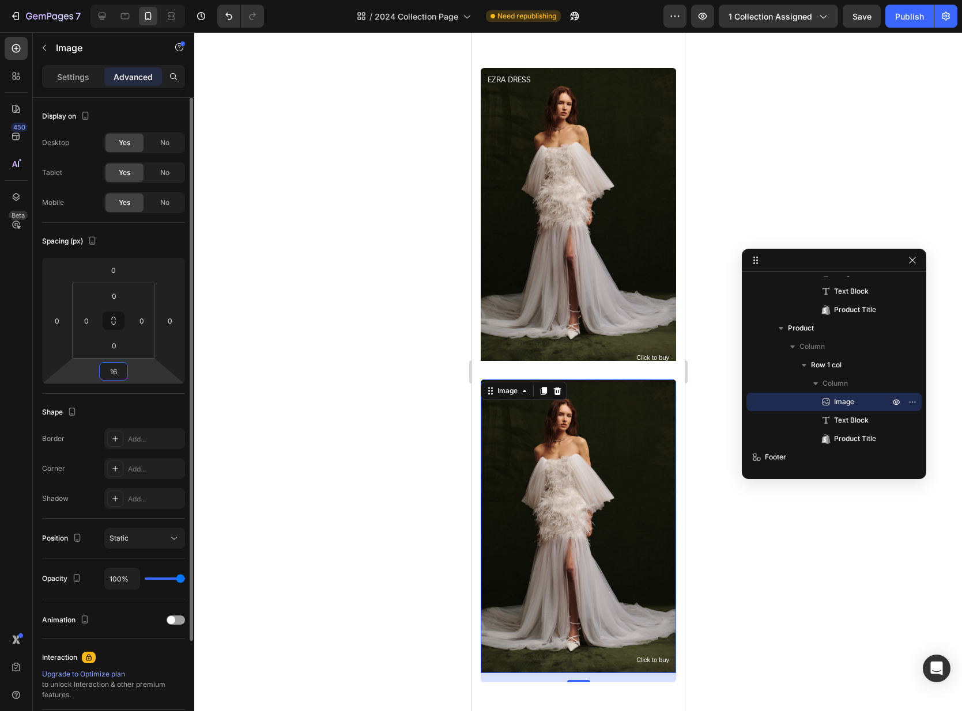
click at [117, 366] on input "16" at bounding box center [113, 371] width 23 height 17
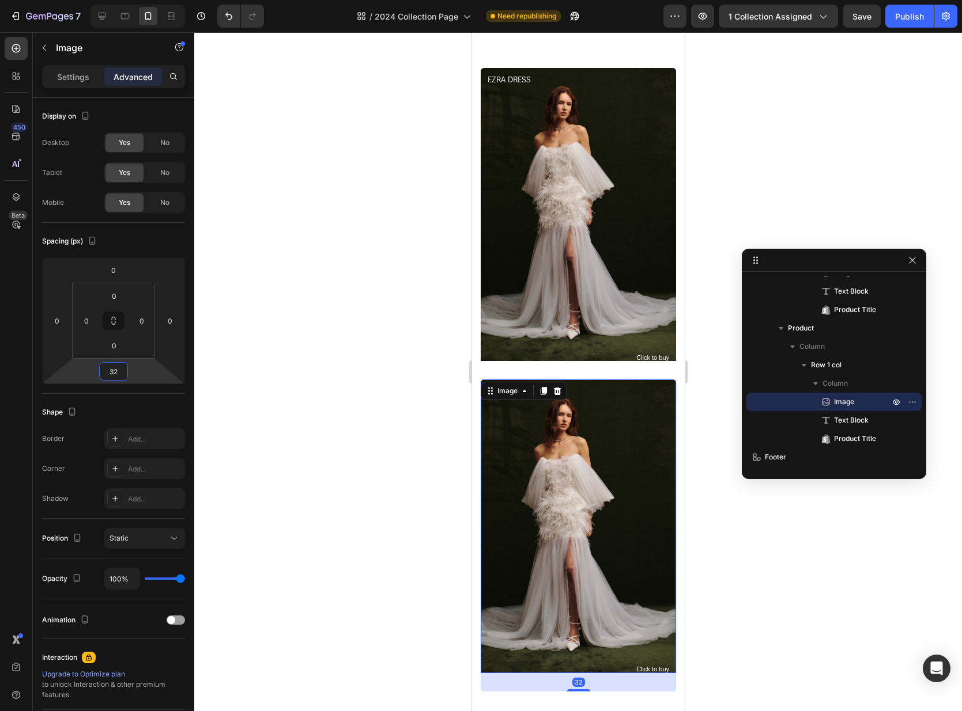
type input "32"
click at [789, 170] on div at bounding box center [577, 371] width 767 height 679
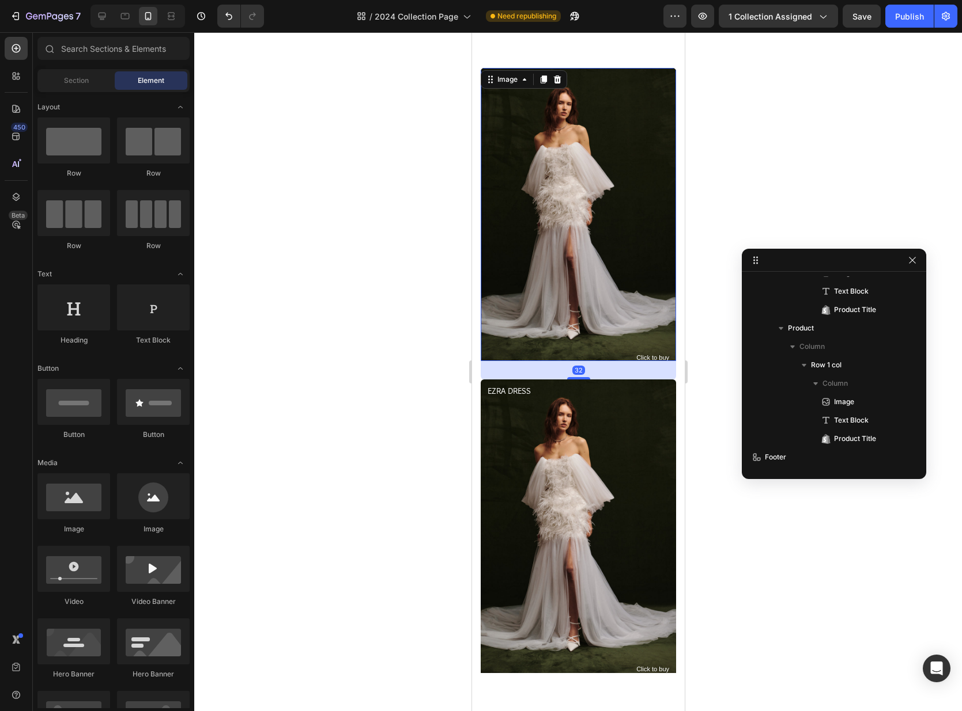
scroll to position [107, 0]
click at [602, 339] on img at bounding box center [577, 214] width 195 height 293
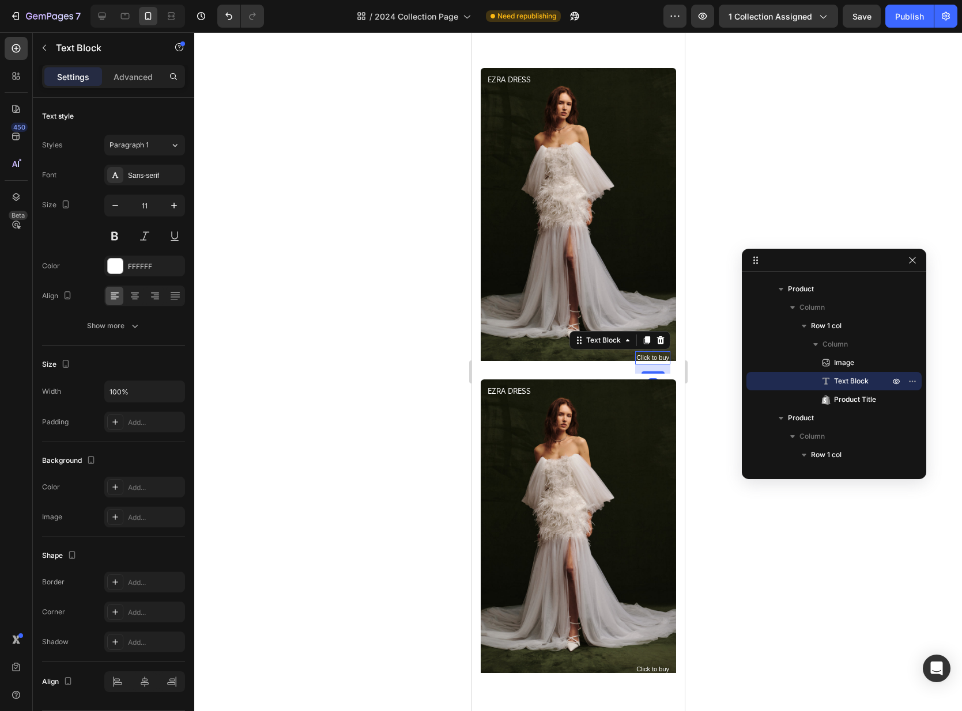
click at [650, 353] on p "Click to buy" at bounding box center [651, 359] width 33 height 12
click at [119, 74] on p "Advanced" at bounding box center [132, 77] width 39 height 12
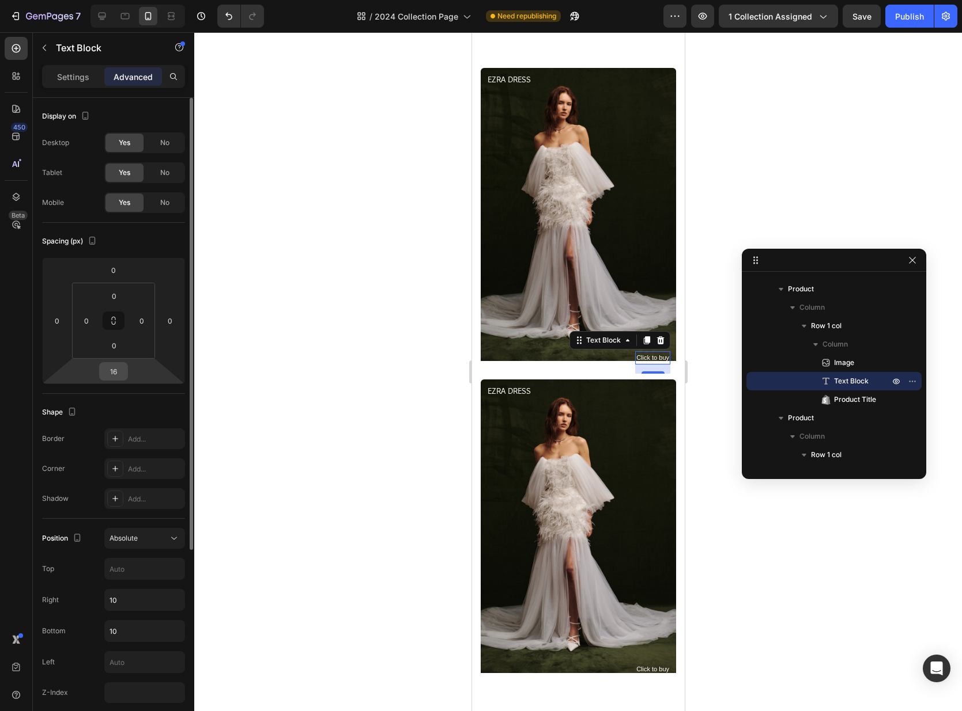
click at [112, 373] on input "16" at bounding box center [113, 371] width 23 height 17
type input "32"
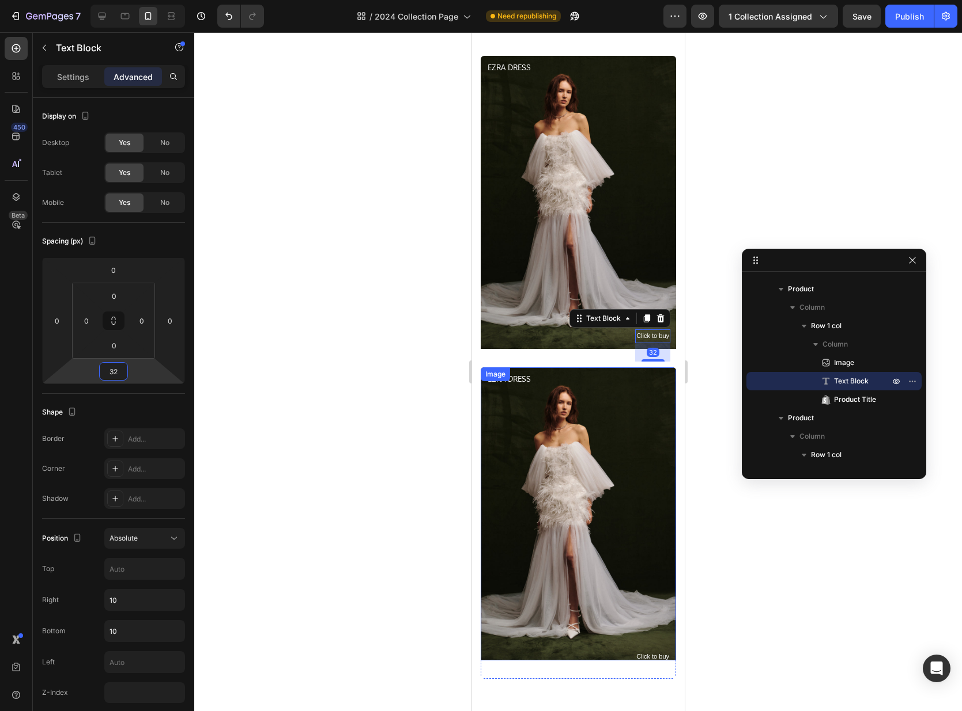
scroll to position [1150, 0]
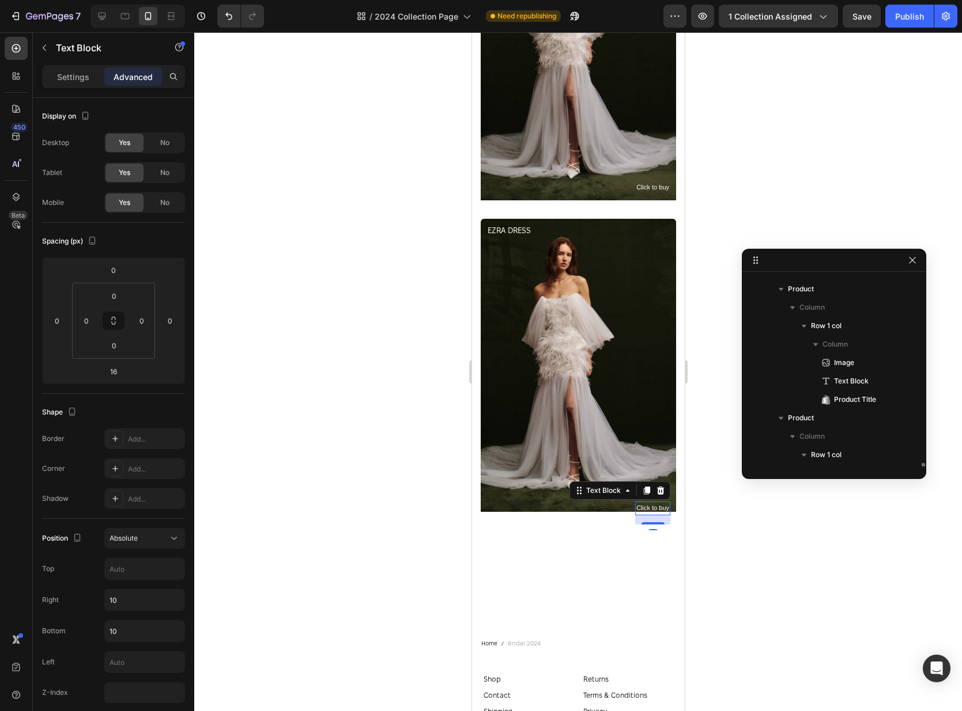
click at [650, 503] on p "Click to buy" at bounding box center [651, 509] width 33 height 12
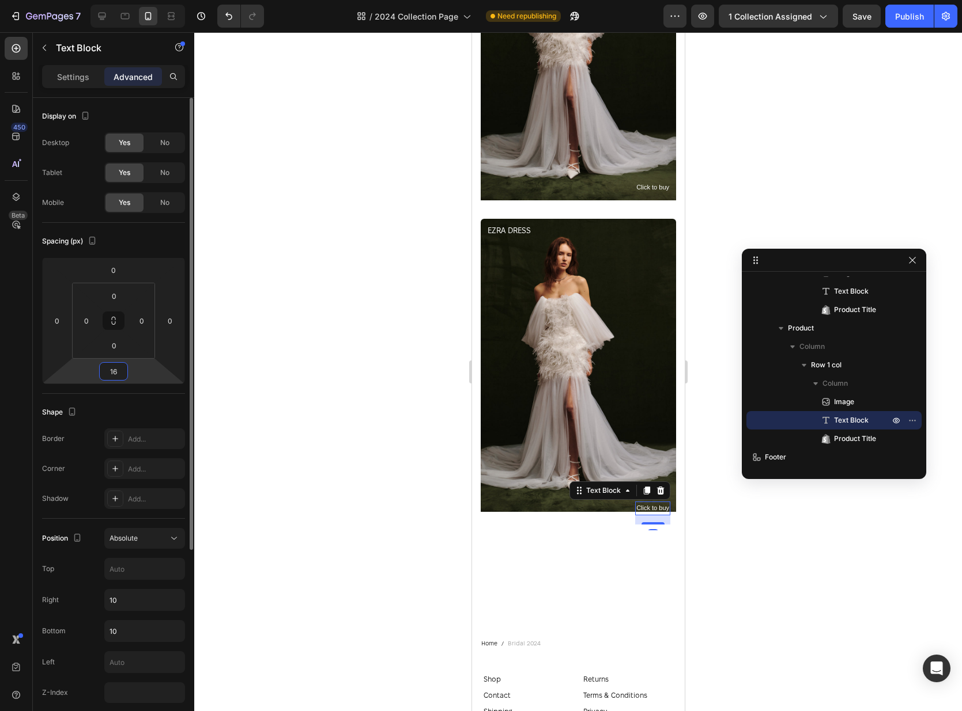
click at [123, 366] on input "16" at bounding box center [113, 371] width 23 height 17
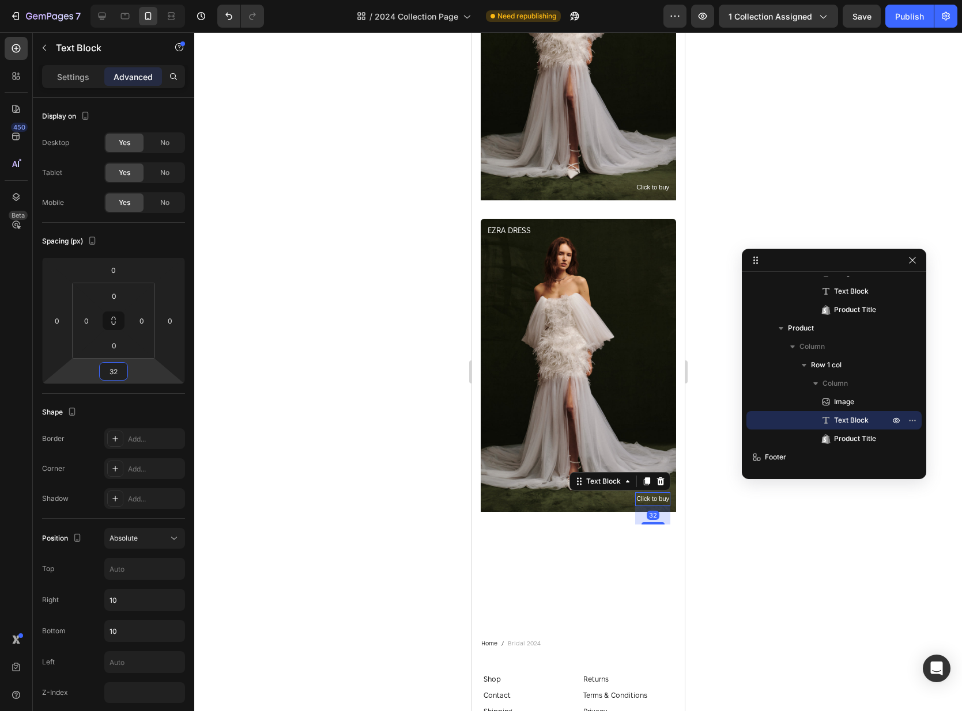
type input "32"
click at [846, 133] on div at bounding box center [577, 371] width 767 height 679
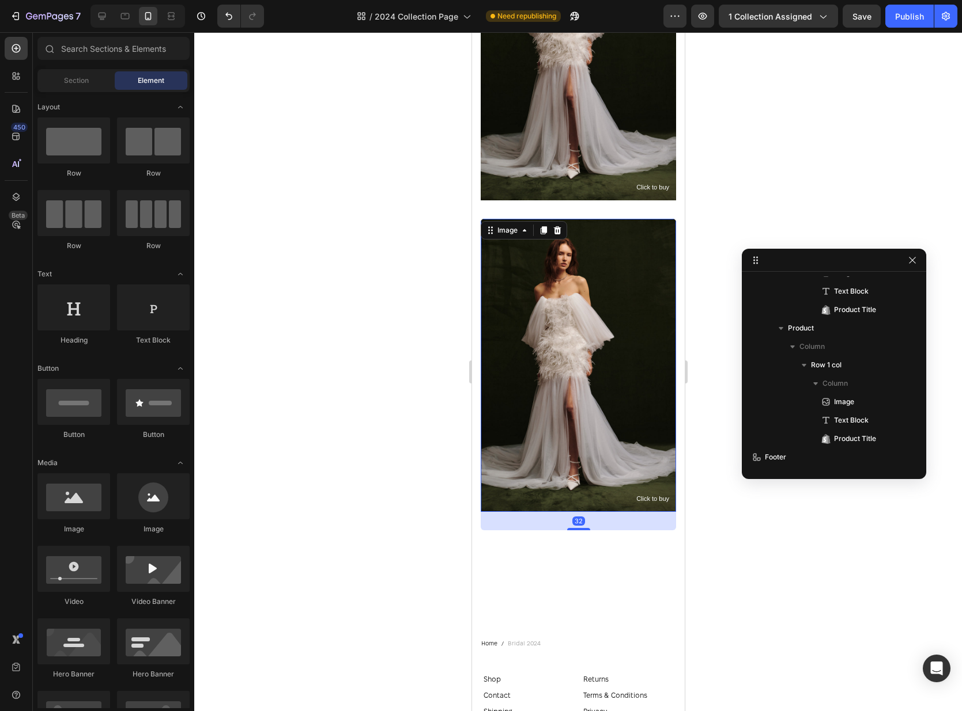
click at [593, 290] on img at bounding box center [577, 365] width 195 height 293
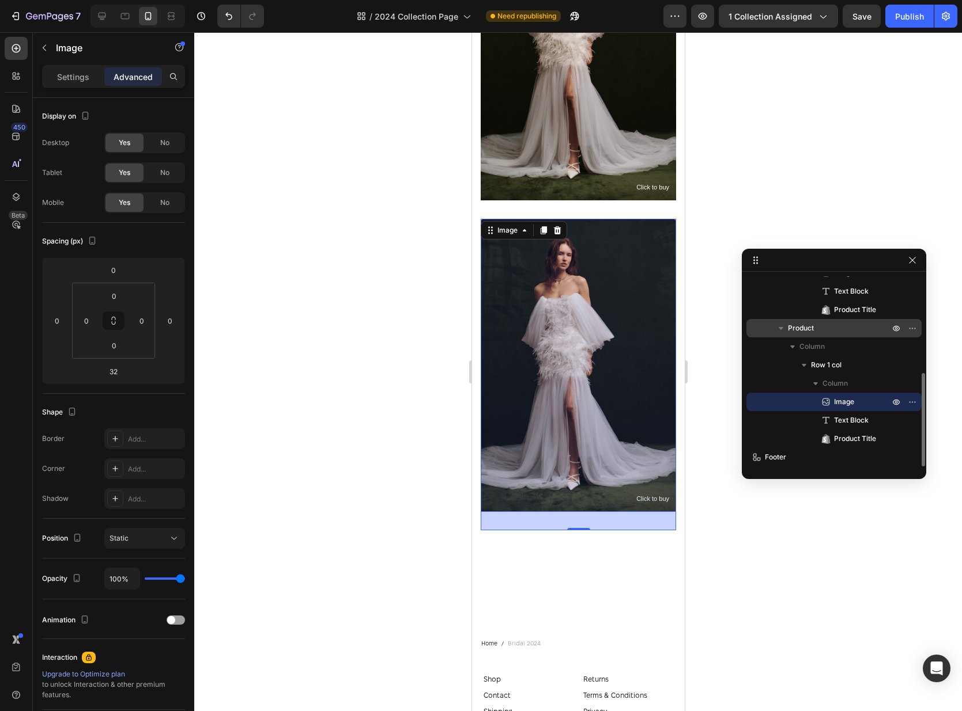
click at [815, 328] on p "Product" at bounding box center [840, 329] width 104 height 12
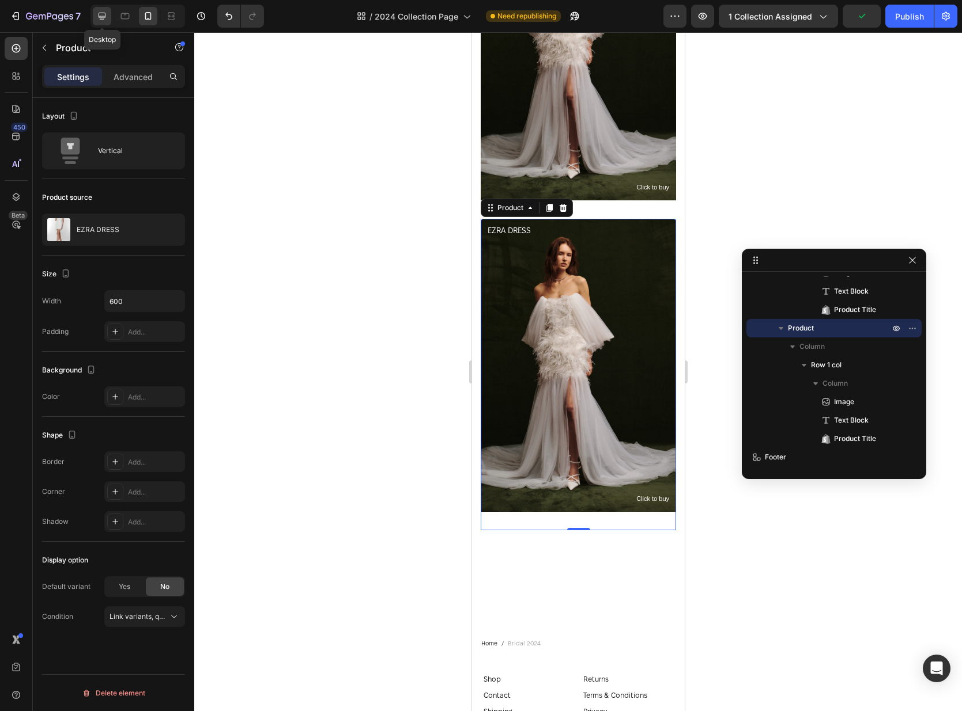
click at [103, 11] on icon at bounding box center [102, 16] width 12 height 12
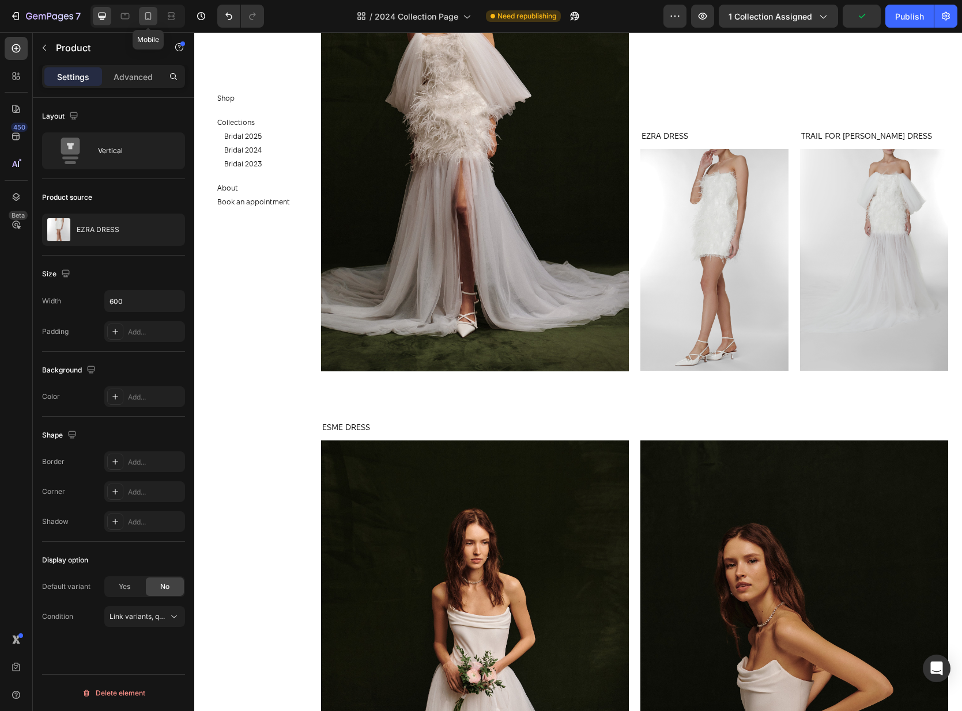
scroll to position [1158, 0]
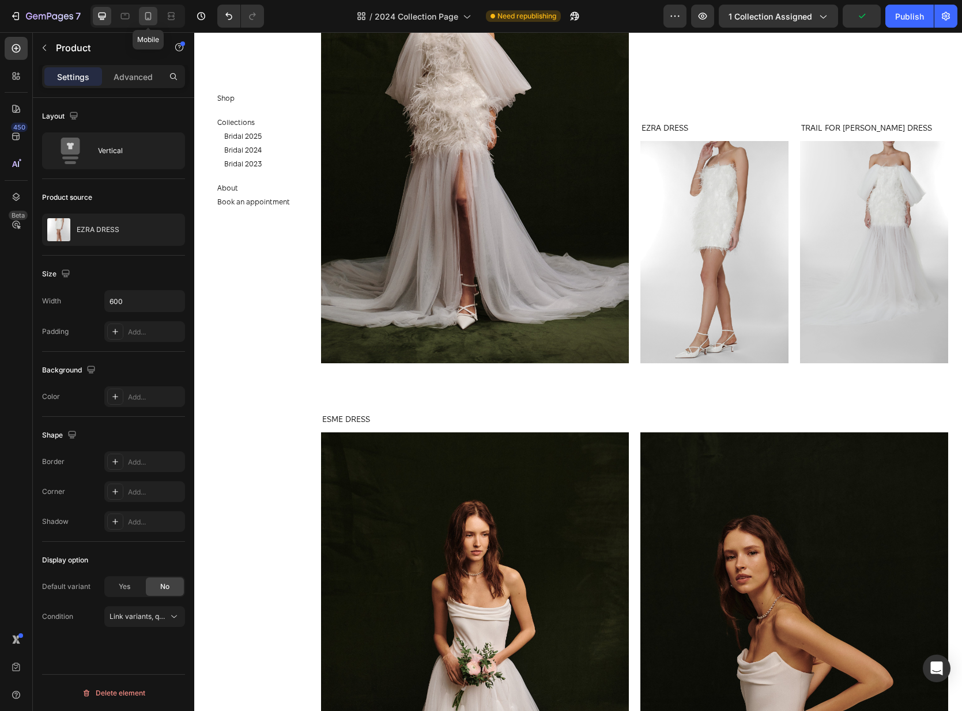
click at [150, 19] on icon at bounding box center [148, 16] width 6 height 8
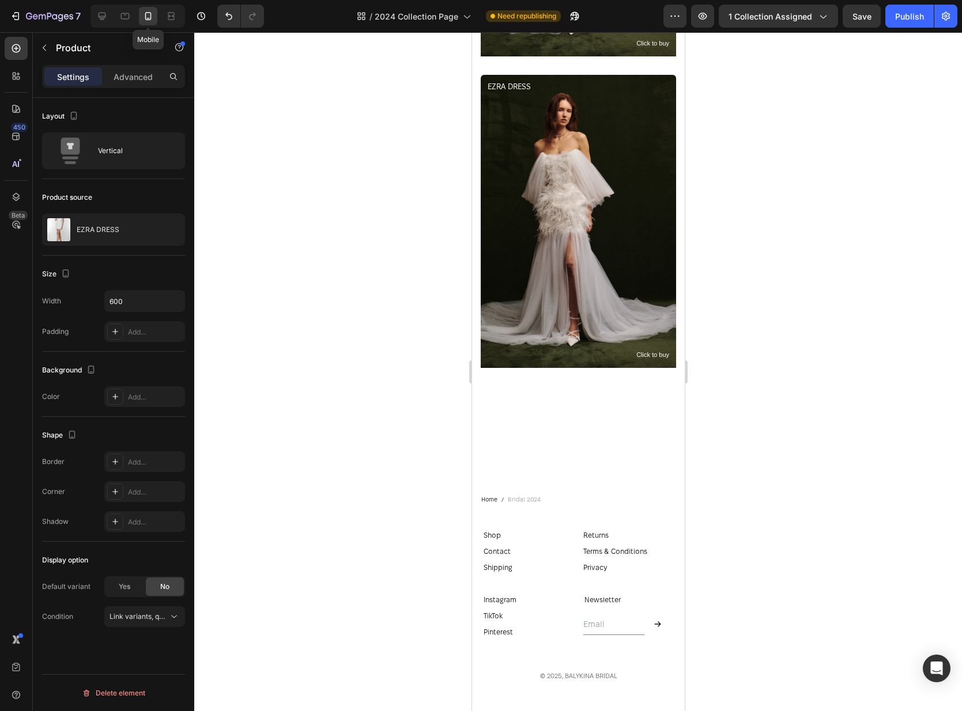
scroll to position [1296, 0]
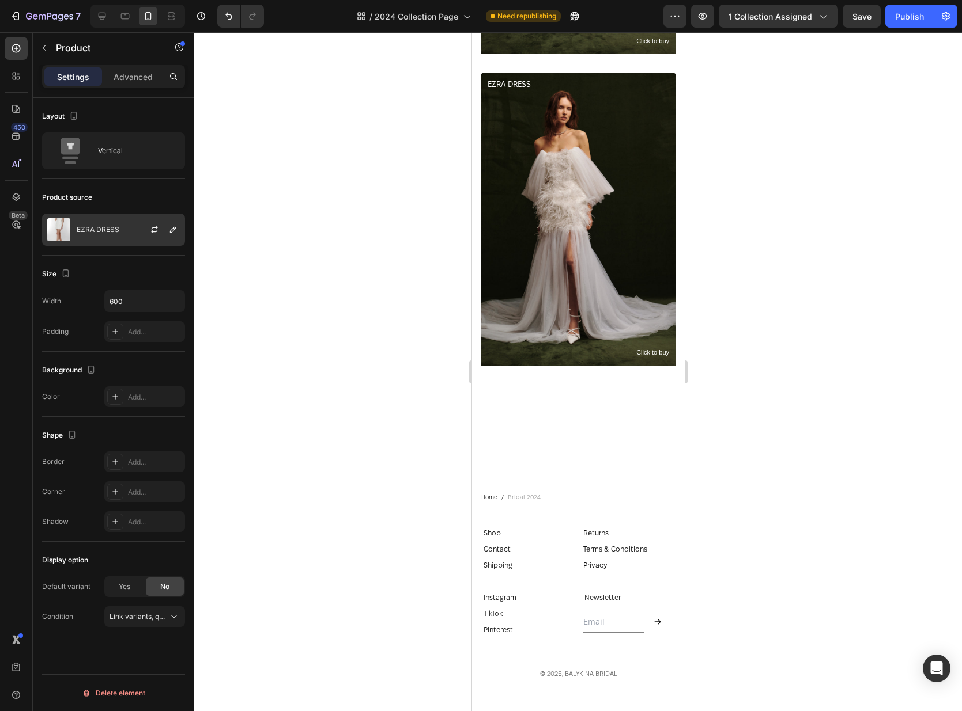
click at [111, 232] on p "EZRA DRESS" at bounding box center [98, 230] width 43 height 8
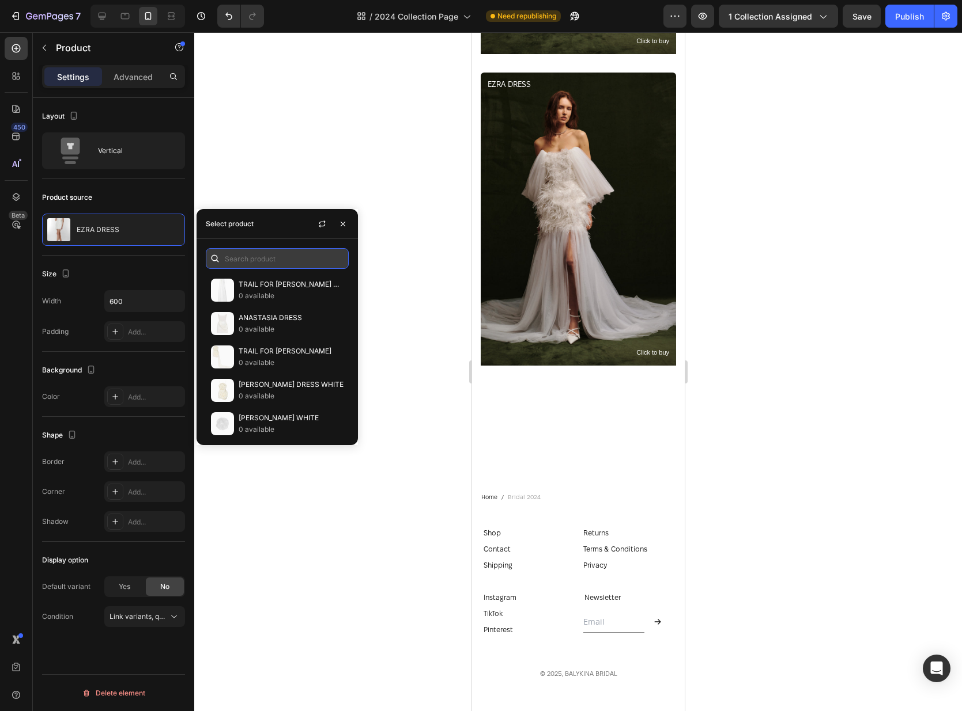
click at [232, 262] on input "text" at bounding box center [277, 258] width 143 height 21
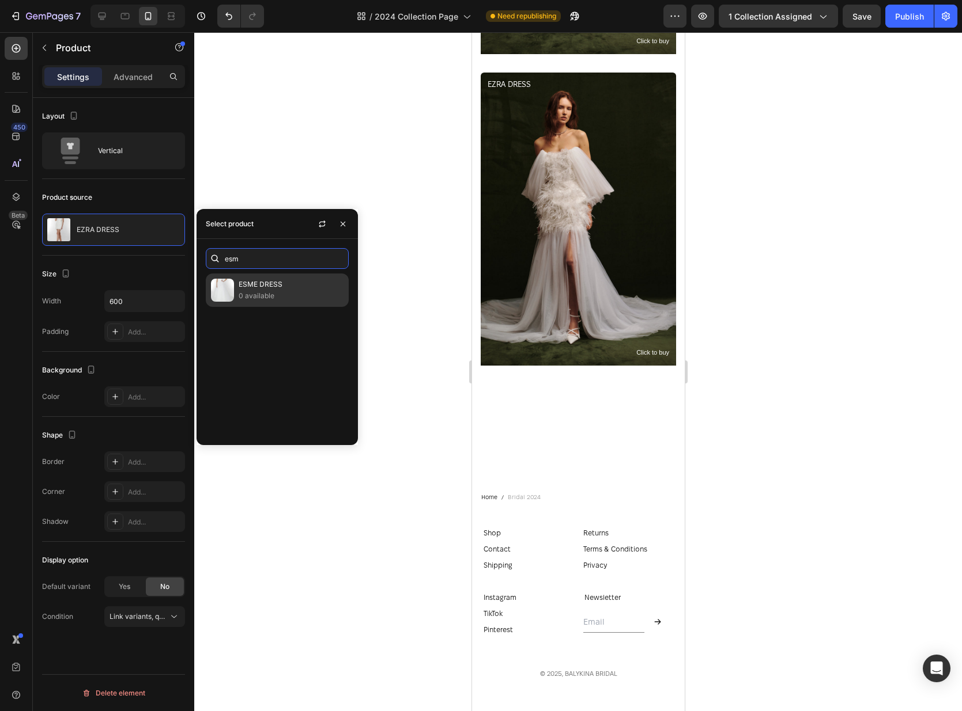
type input "esm"
click at [253, 294] on p "0 available" at bounding box center [291, 296] width 105 height 12
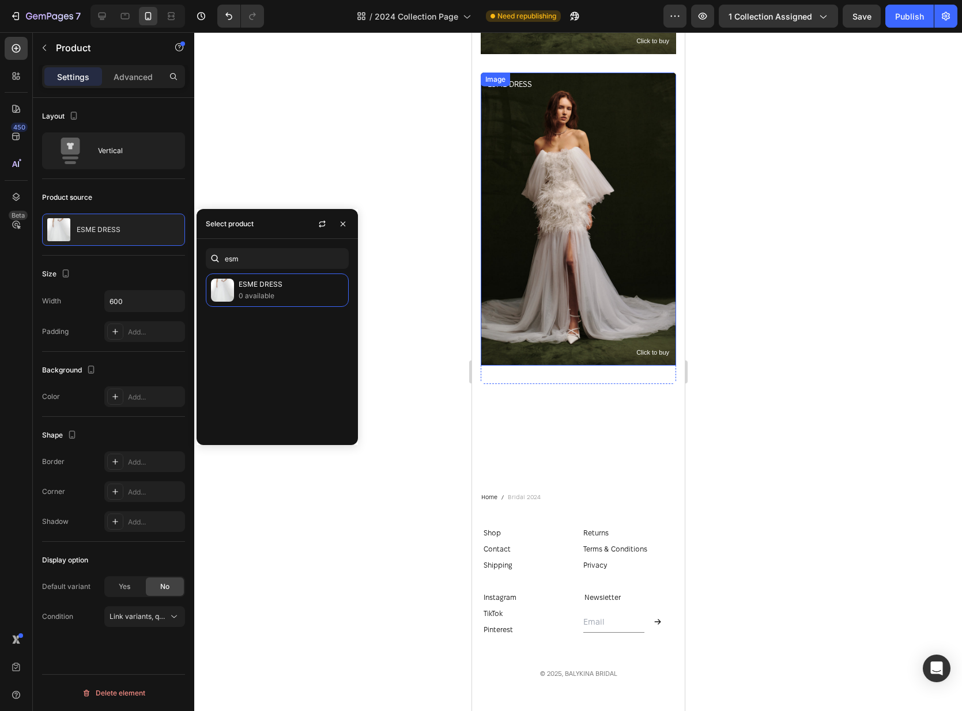
click at [552, 215] on img at bounding box center [577, 219] width 195 height 293
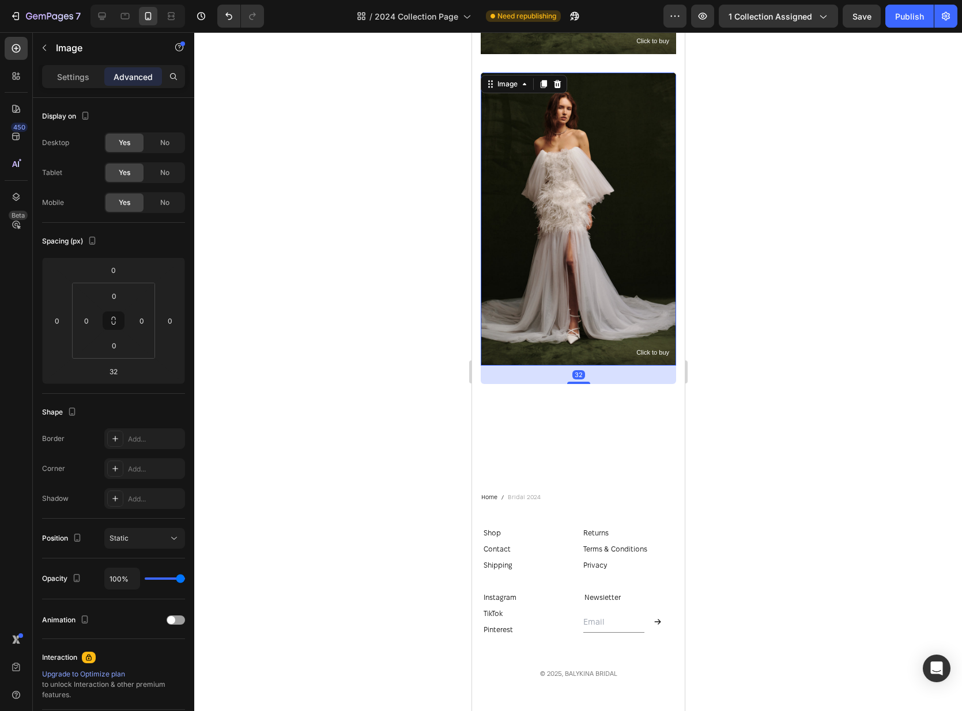
click at [75, 65] on div "Settings Advanced" at bounding box center [113, 76] width 143 height 23
click at [78, 80] on p "Settings" at bounding box center [73, 77] width 32 height 12
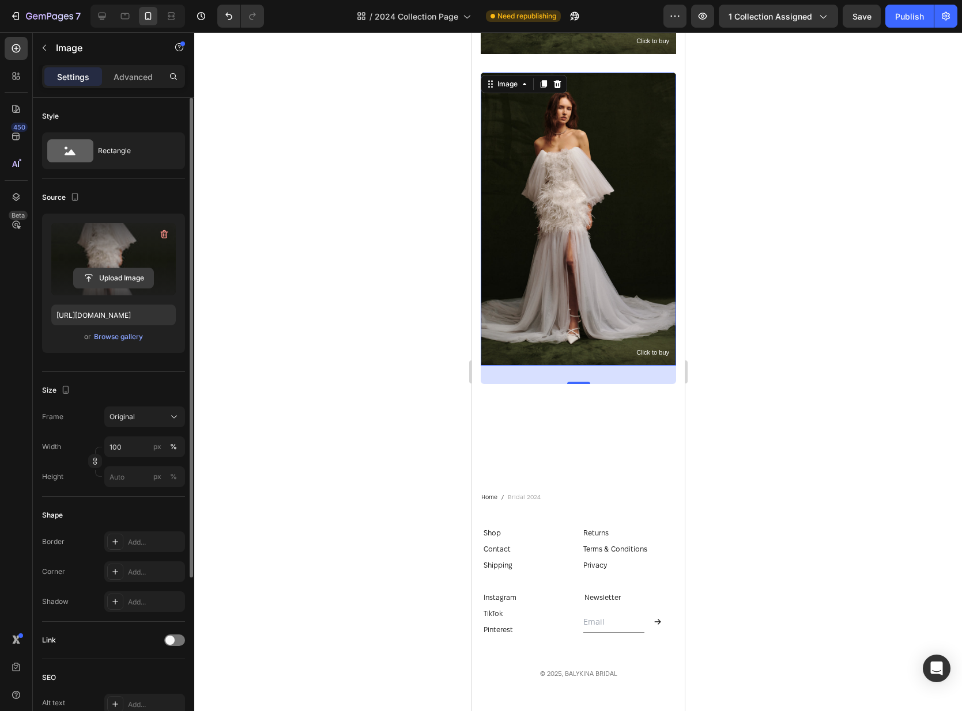
click at [112, 283] on input "file" at bounding box center [114, 278] width 80 height 20
type input "[URL][DOMAIN_NAME]"
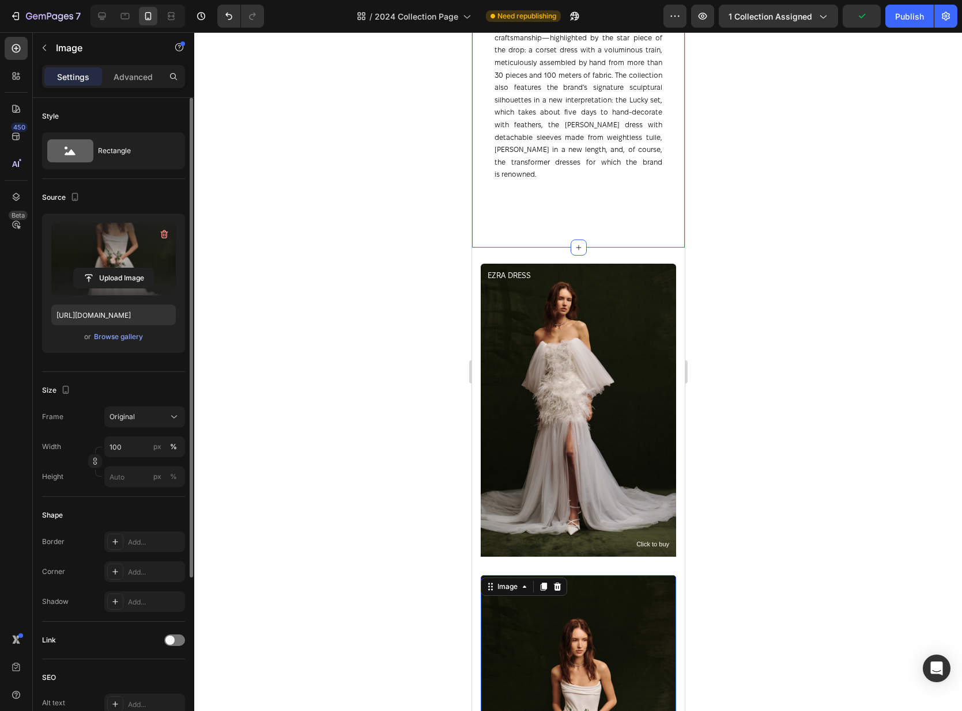
scroll to position [806, 0]
click at [580, 128] on p "The brand pays special attention to handmade craftsmanship—highlighted by the s…" at bounding box center [578, 99] width 168 height 162
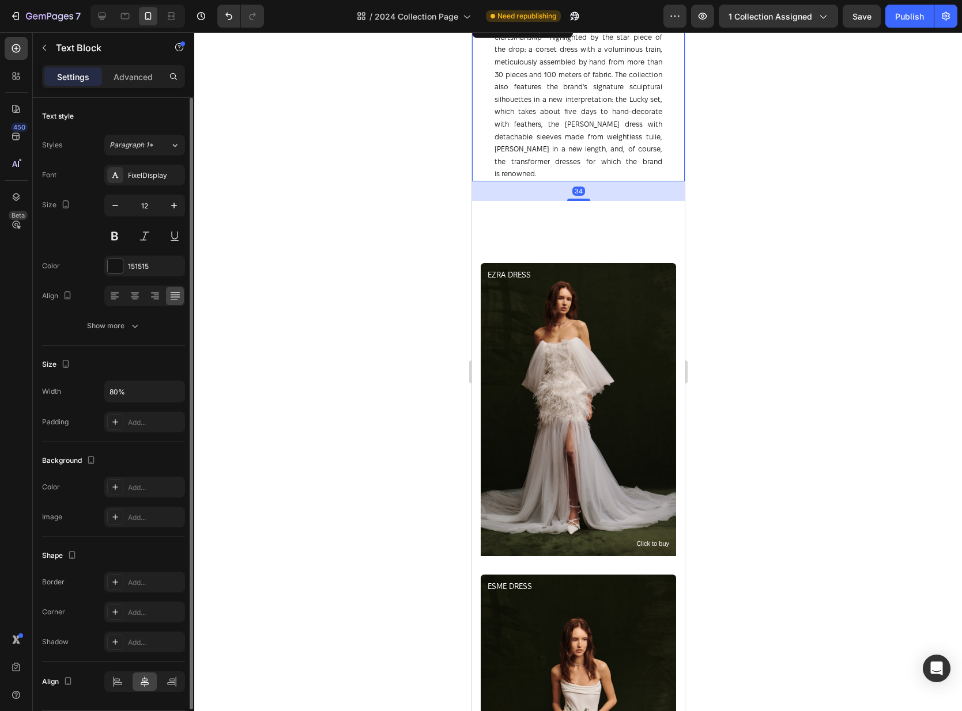
click at [780, 219] on div at bounding box center [577, 371] width 767 height 679
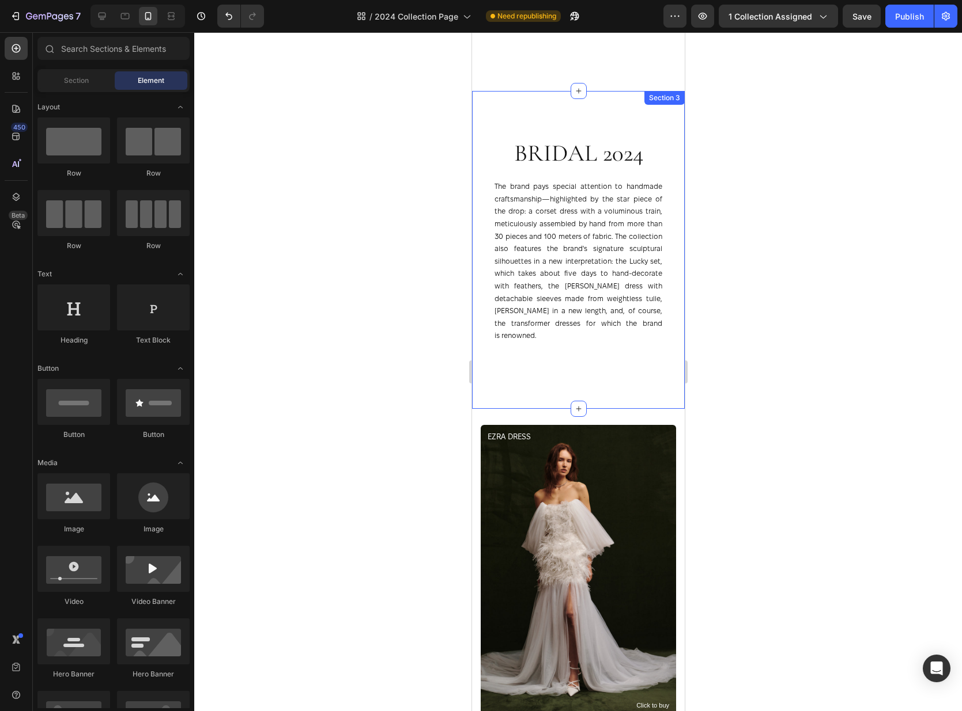
scroll to position [506, 0]
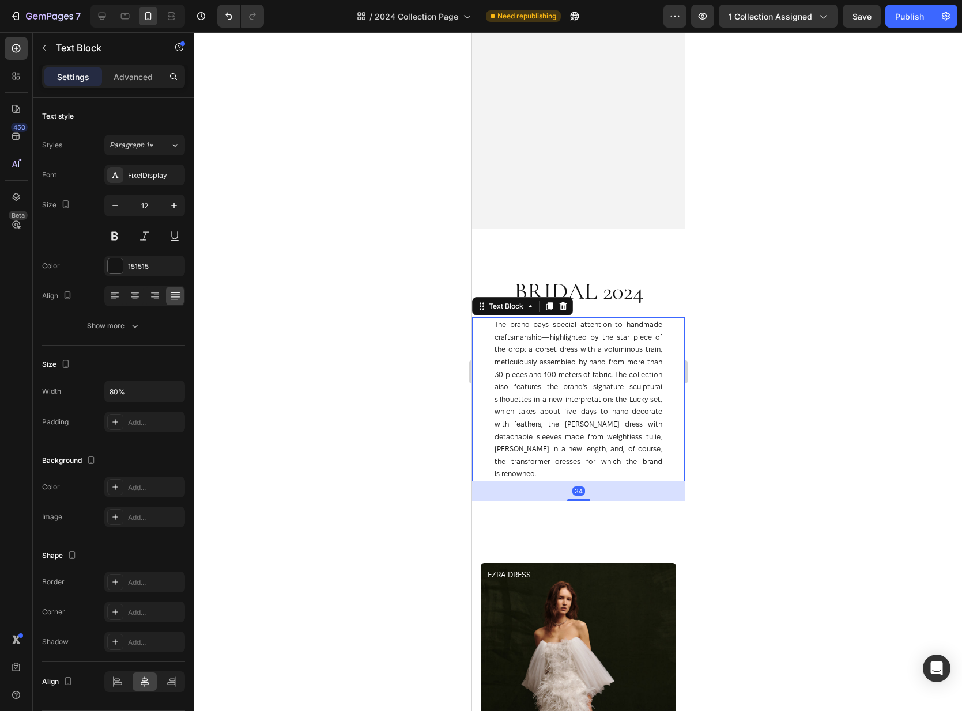
click at [631, 442] on p "The brand pays special attention to handmade craftsmanship—highlighted by the s…" at bounding box center [578, 400] width 168 height 162
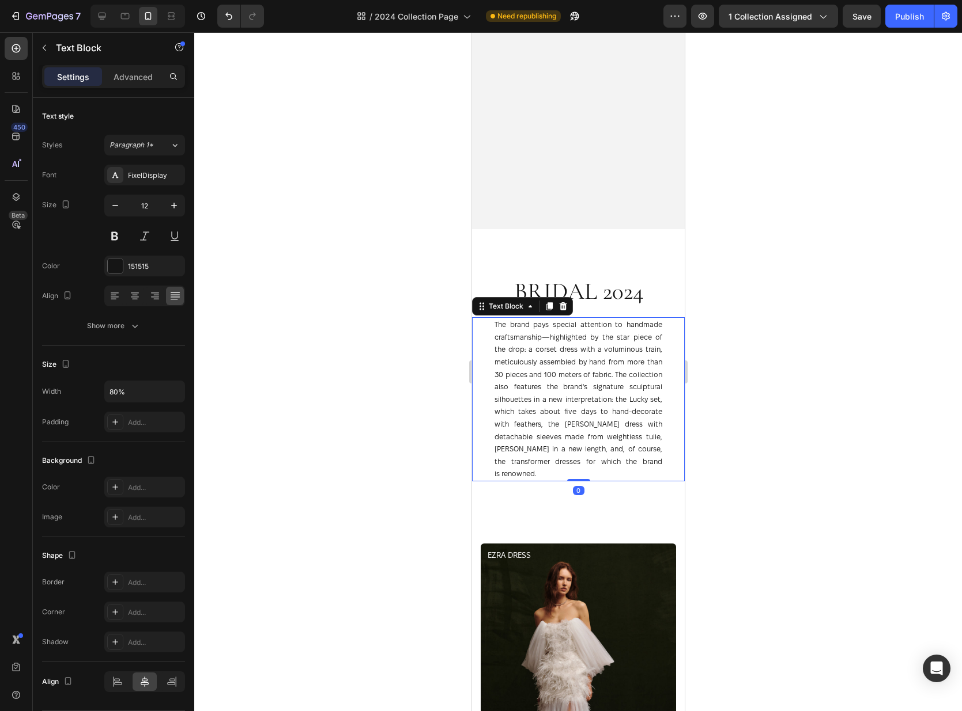
drag, startPoint x: 576, startPoint y: 487, endPoint x: 642, endPoint y: 422, distance: 93.3
click at [584, 432] on div "The brand pays special attention to handmade craftsmanship—highlighted by the s…" at bounding box center [577, 399] width 213 height 164
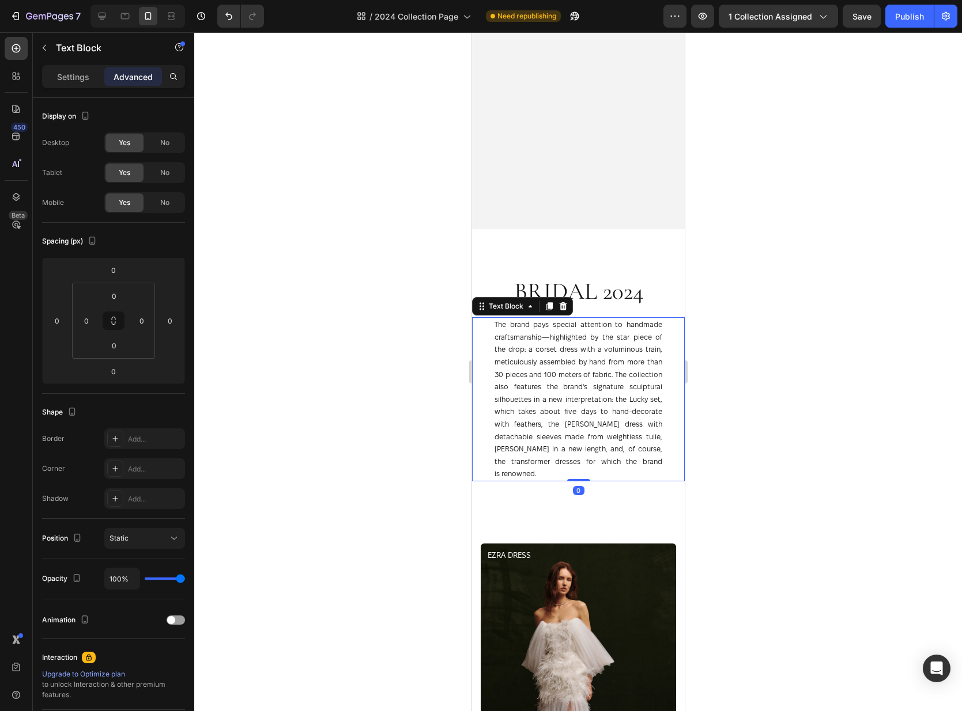
click at [707, 415] on div at bounding box center [577, 371] width 767 height 679
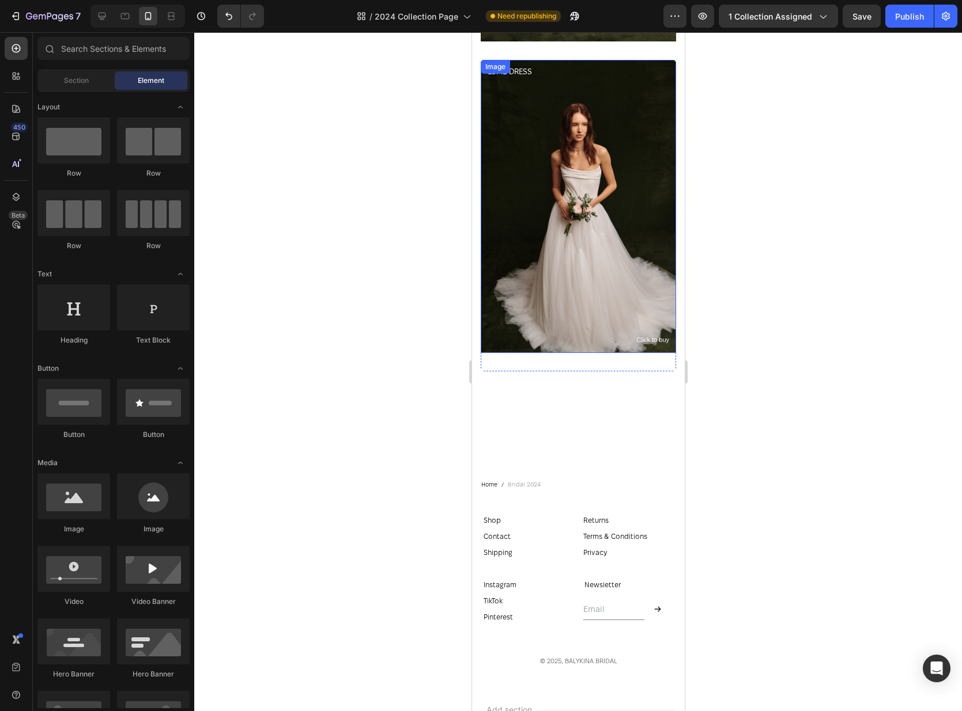
scroll to position [1087, 0]
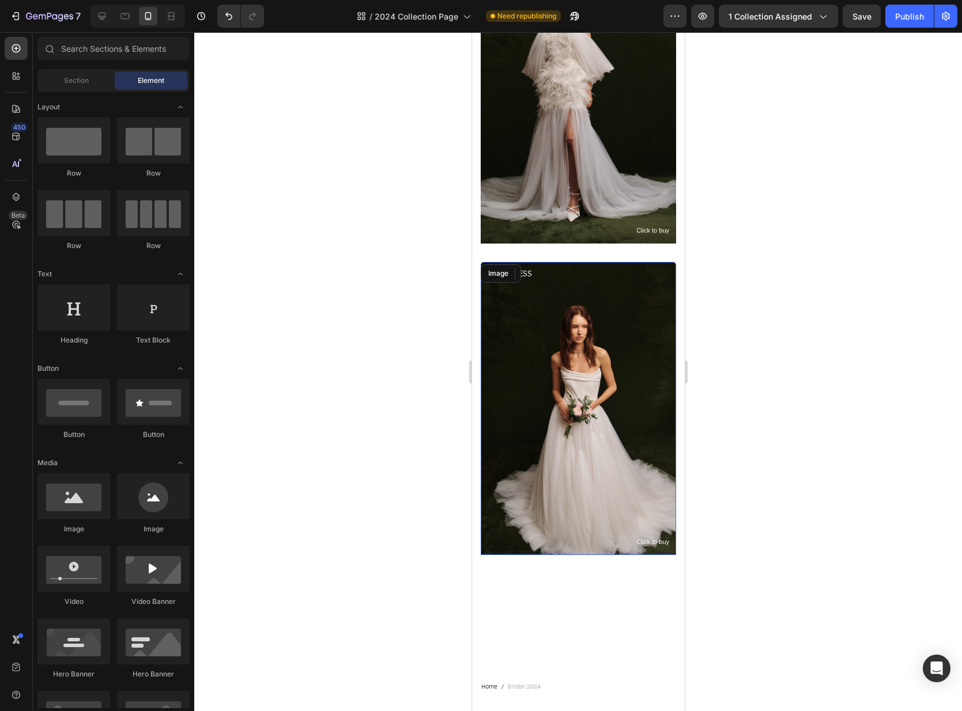
click at [601, 274] on img at bounding box center [577, 408] width 195 height 293
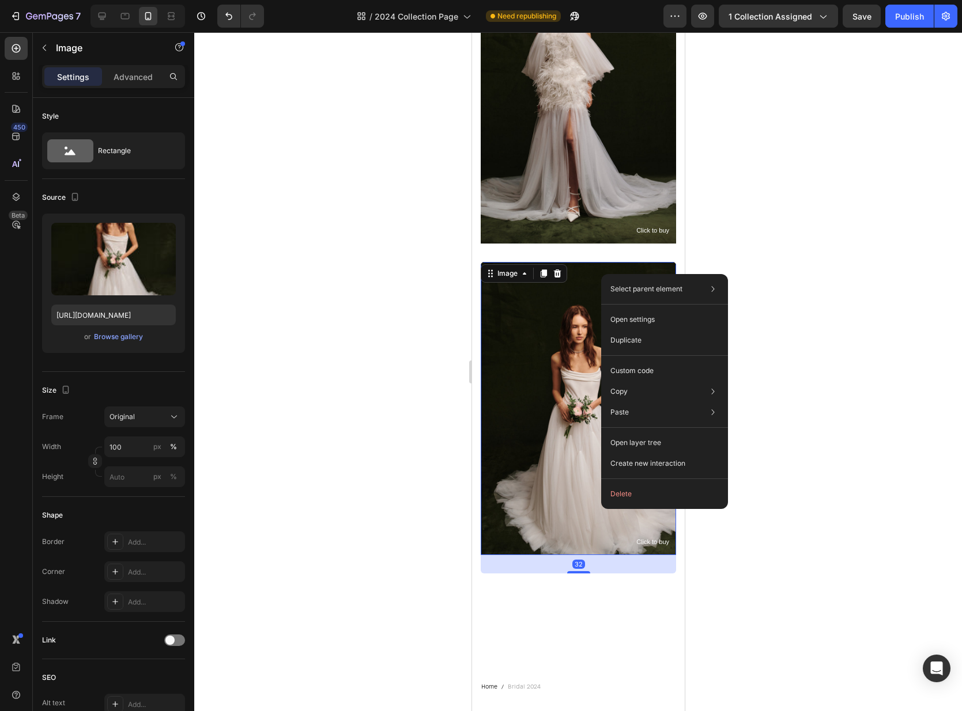
drag, startPoint x: 601, startPoint y: 274, endPoint x: 1113, endPoint y: 320, distance: 514.2
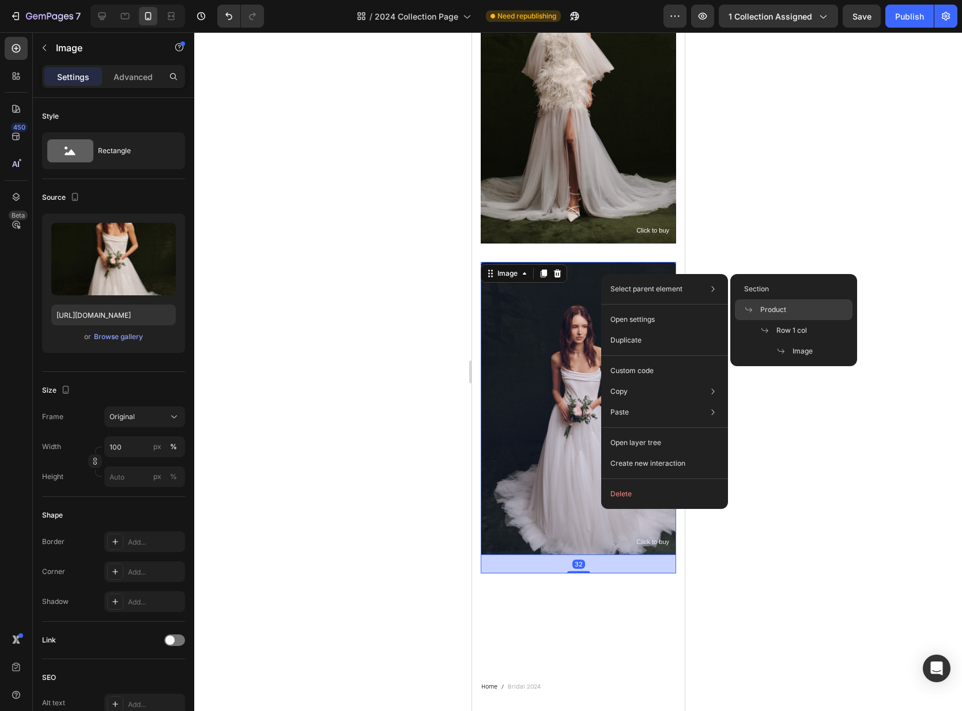
click at [769, 306] on span "Product" at bounding box center [773, 310] width 26 height 10
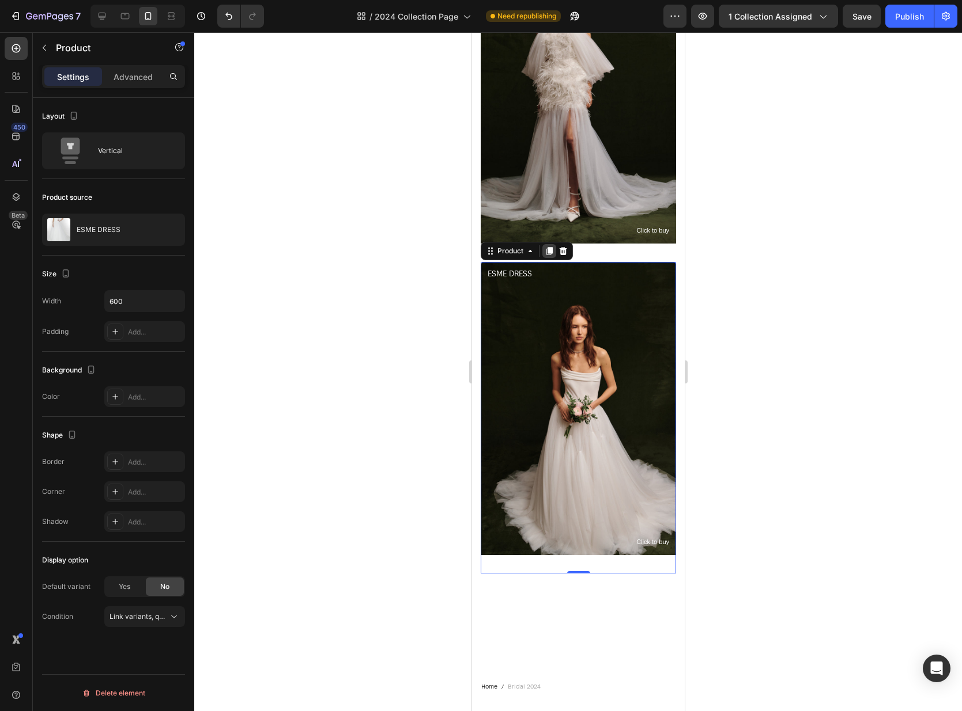
click at [547, 253] on icon at bounding box center [548, 251] width 9 height 9
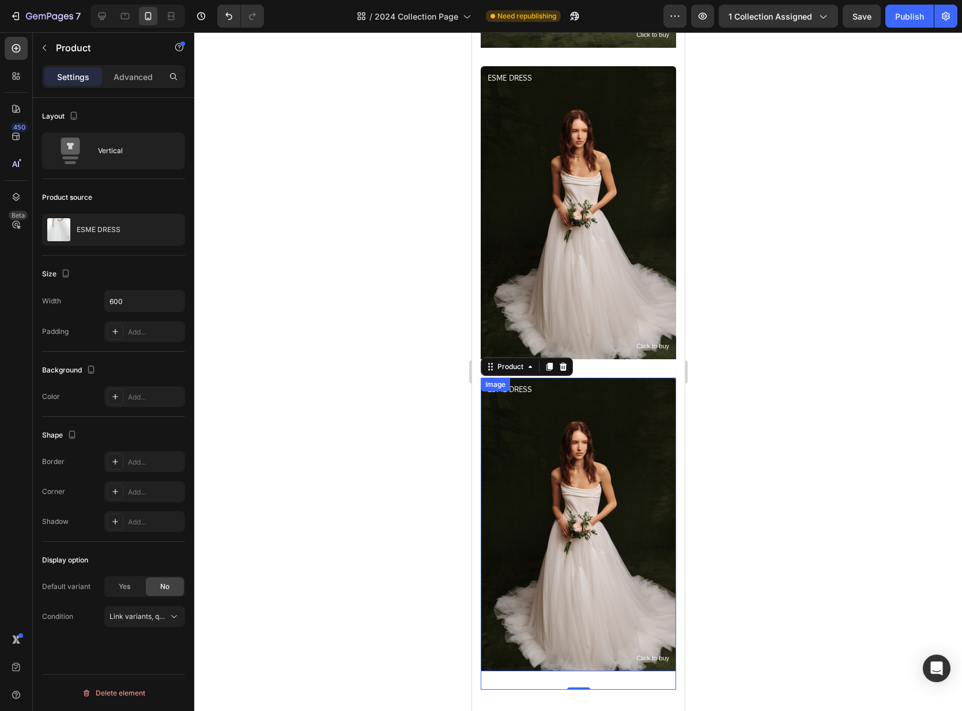
scroll to position [1345, 0]
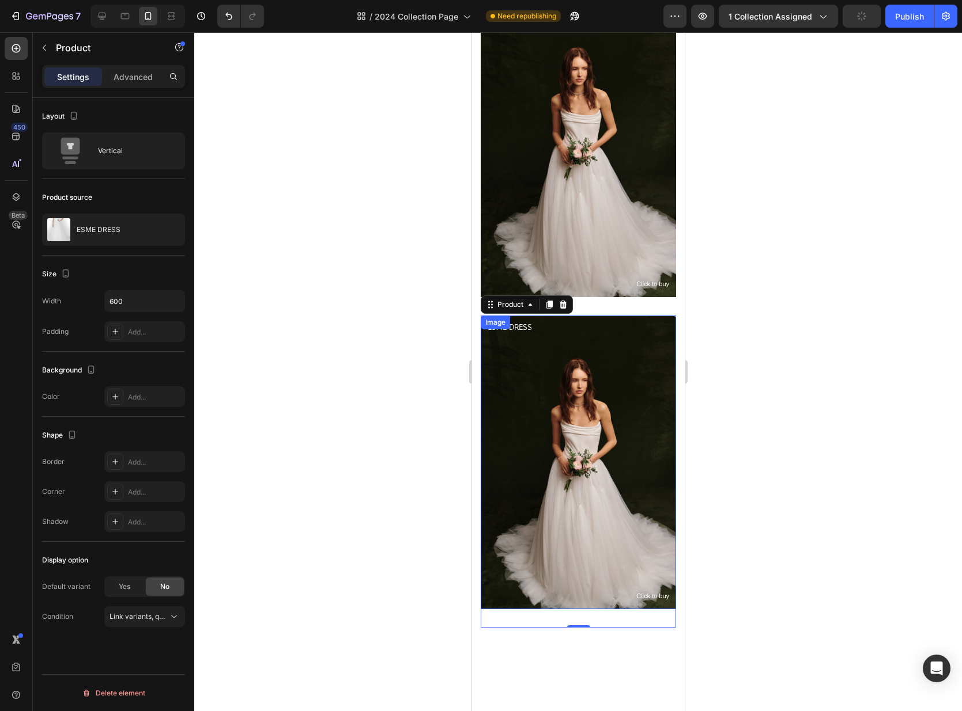
click at [569, 422] on img at bounding box center [577, 462] width 195 height 293
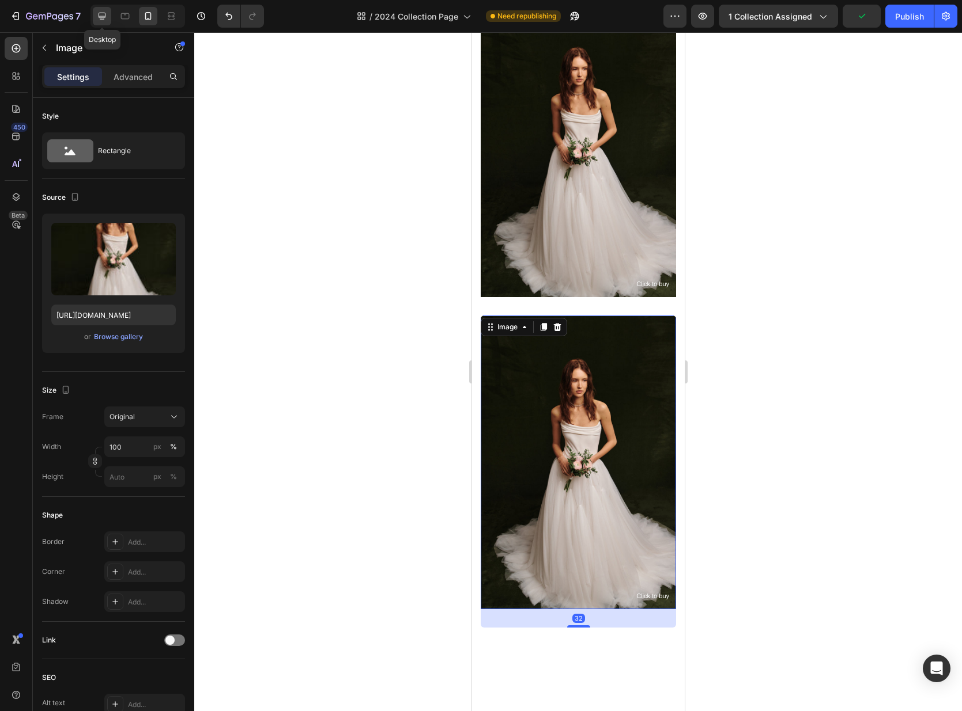
click at [102, 13] on icon at bounding box center [102, 16] width 12 height 12
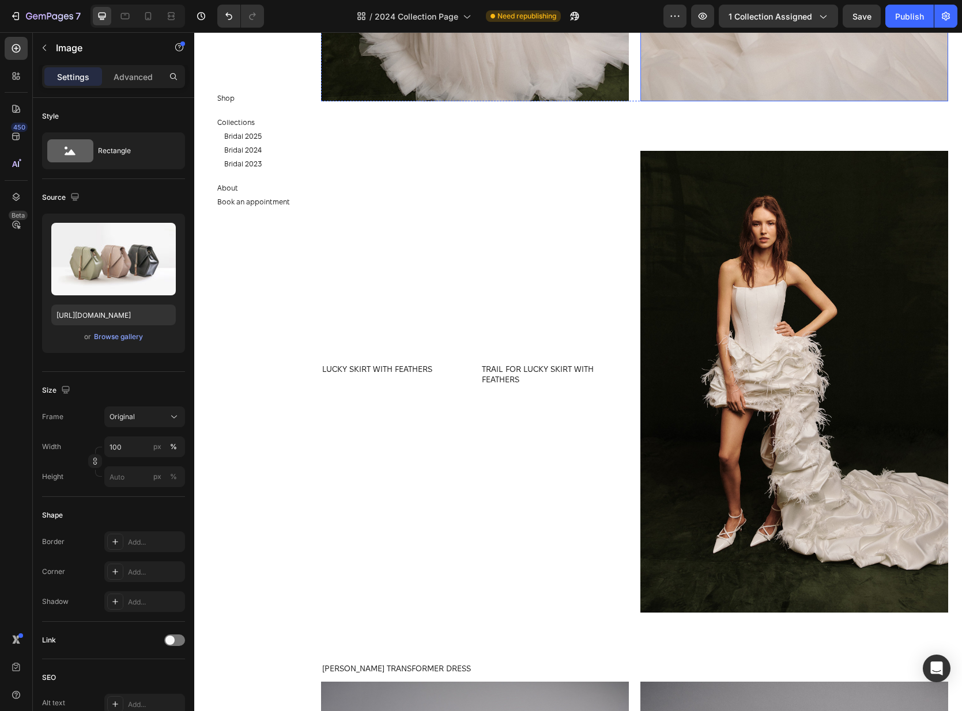
scroll to position [1857, 0]
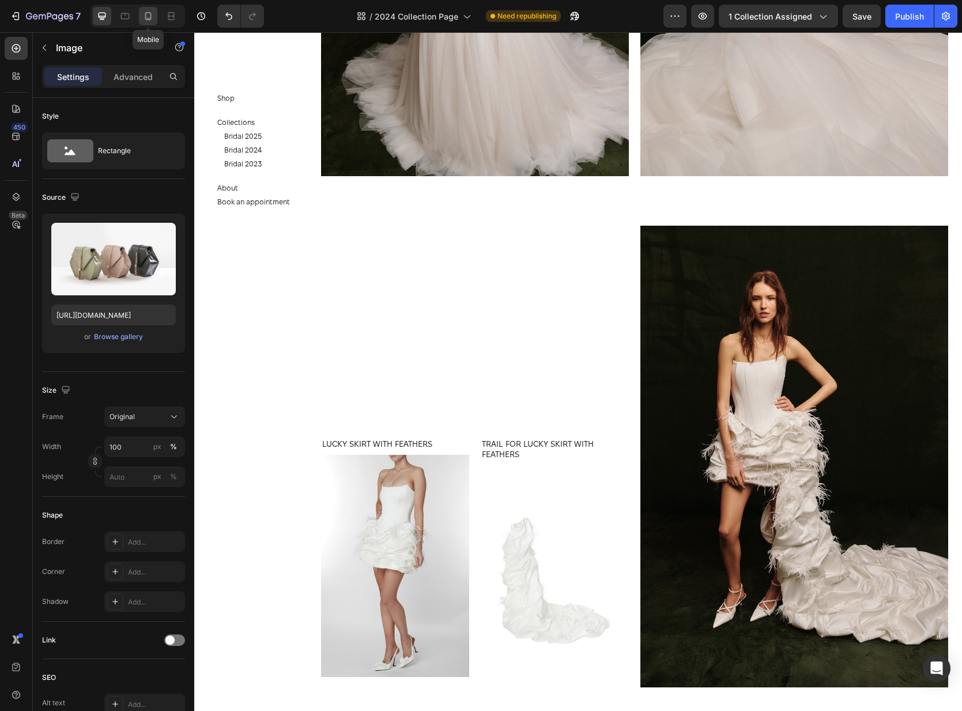
click at [143, 16] on icon at bounding box center [148, 16] width 12 height 12
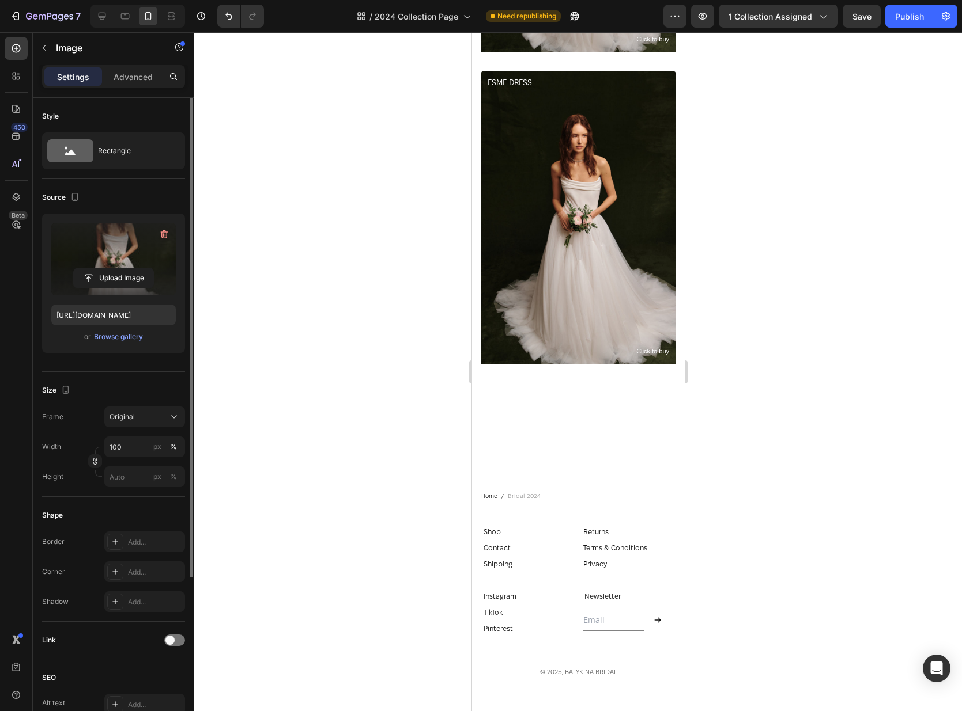
scroll to position [1588, 0]
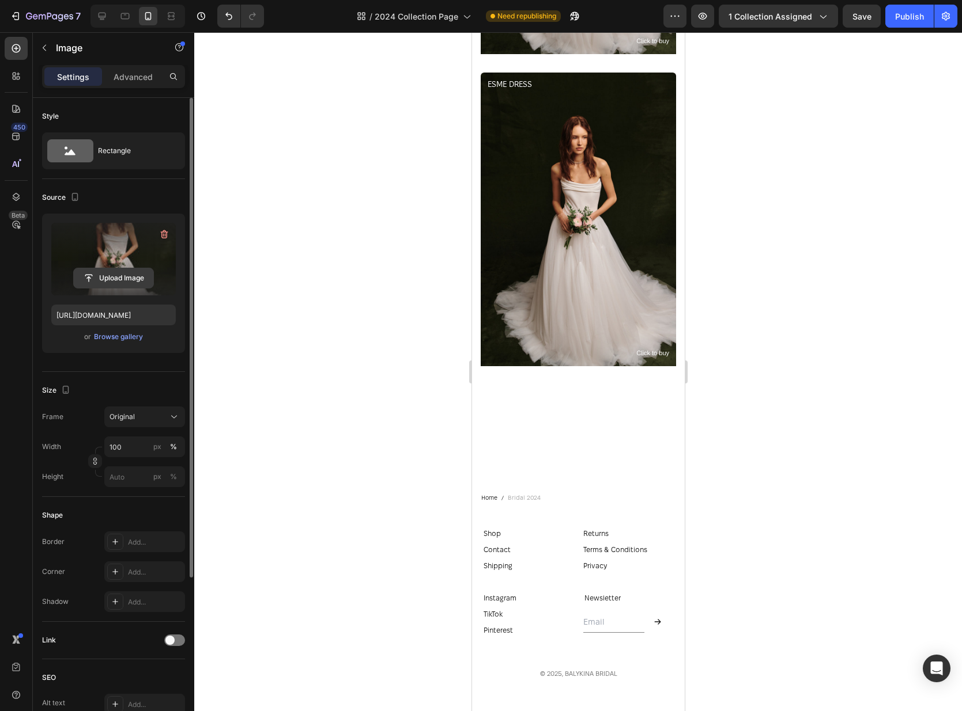
click at [115, 281] on input "file" at bounding box center [114, 278] width 80 height 20
type input "[URL][DOMAIN_NAME]"
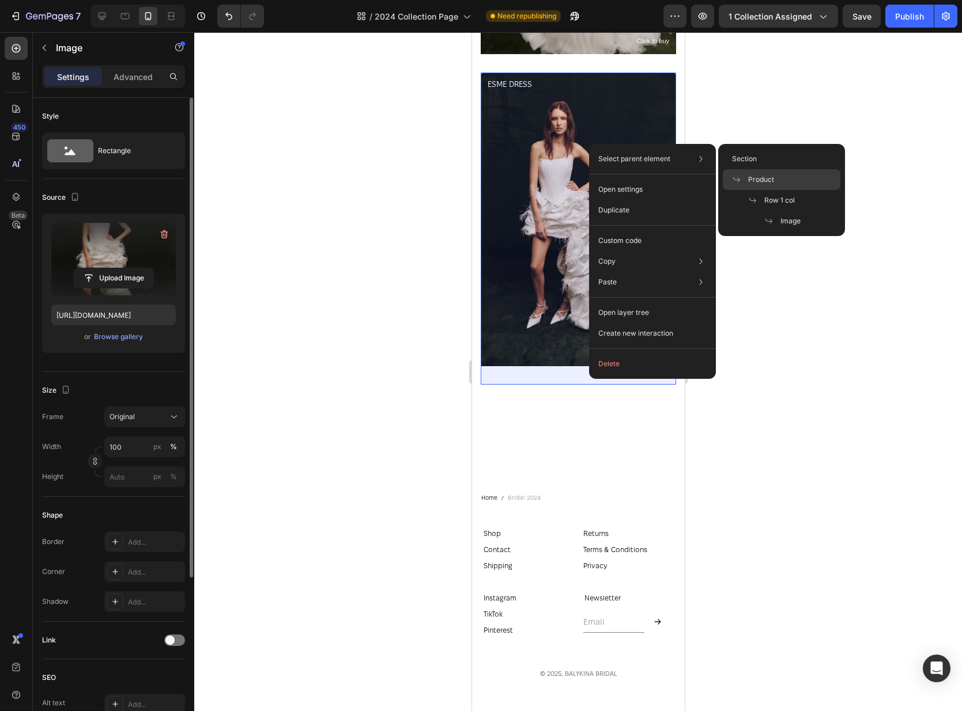
click at [787, 190] on div "Product" at bounding box center [781, 200] width 118 height 21
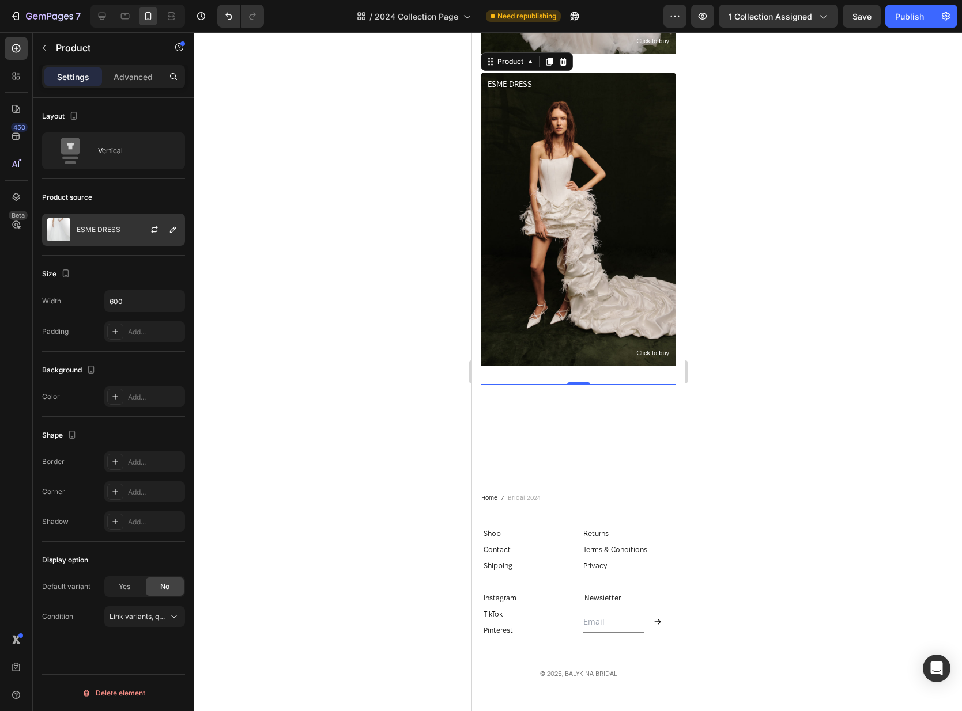
click at [131, 232] on div "ESME DRESS" at bounding box center [113, 230] width 143 height 32
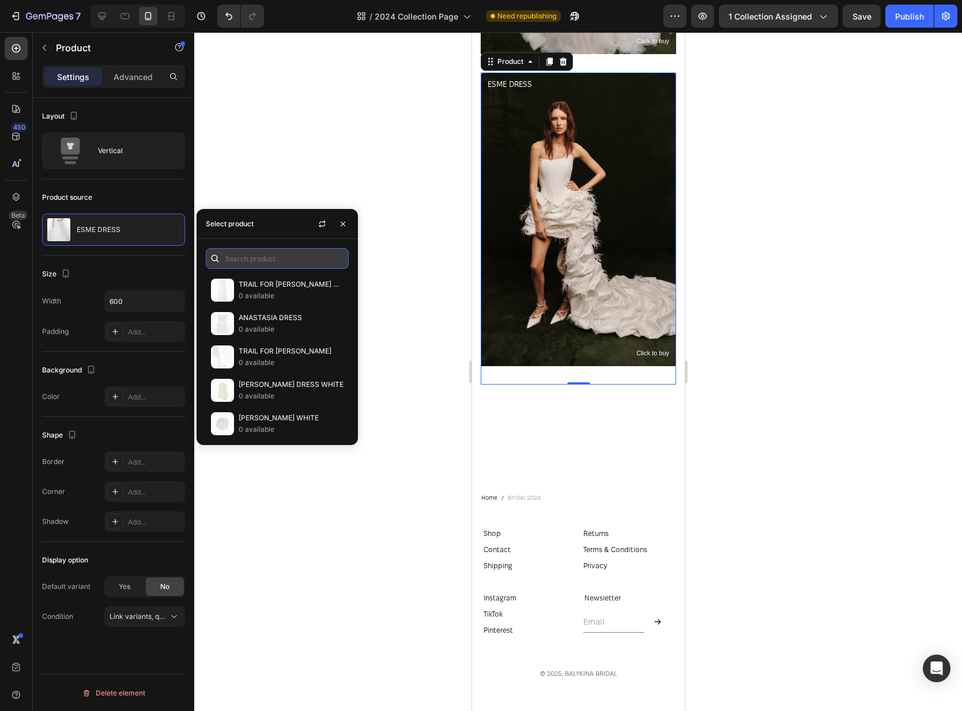
click at [228, 254] on input "text" at bounding box center [277, 258] width 143 height 21
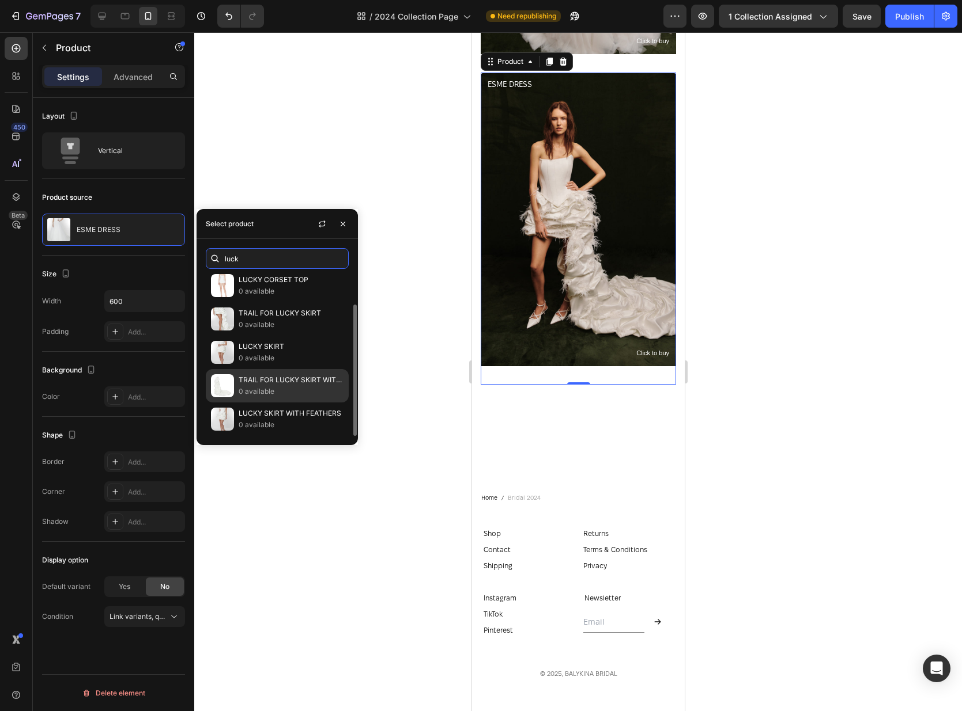
scroll to position [37, 0]
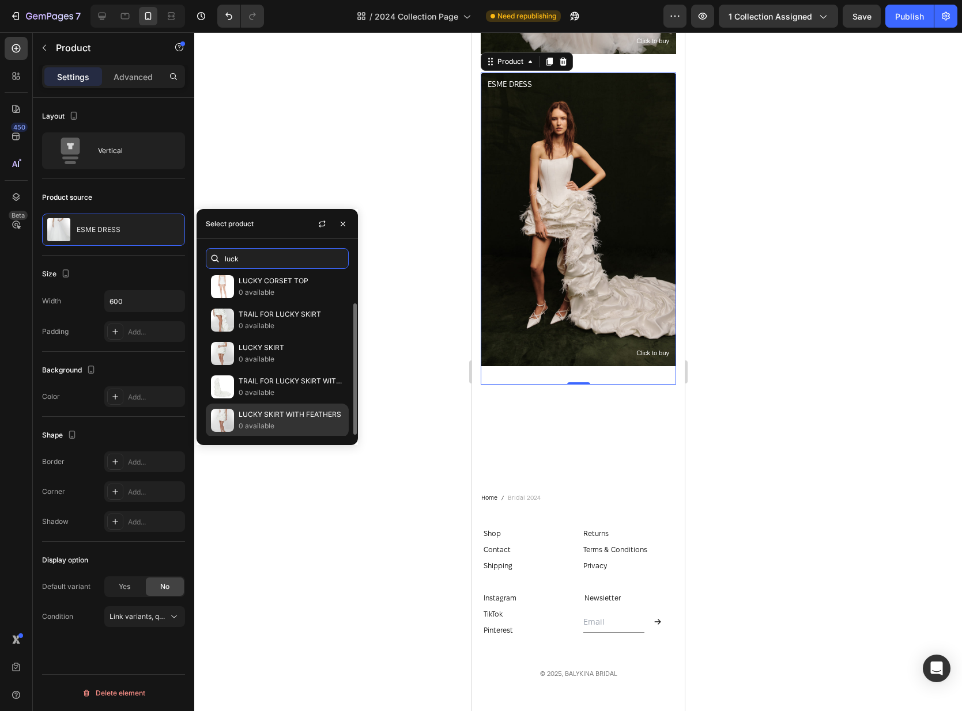
type input "luck"
click at [281, 422] on p "0 available" at bounding box center [291, 427] width 105 height 12
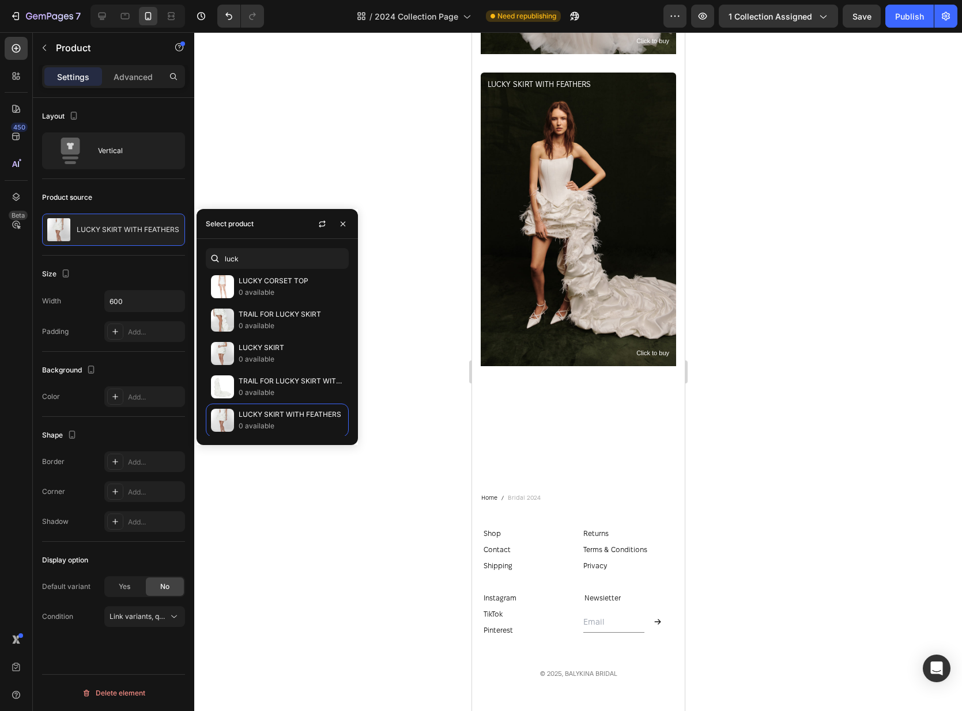
click at [727, 378] on div at bounding box center [577, 371] width 767 height 679
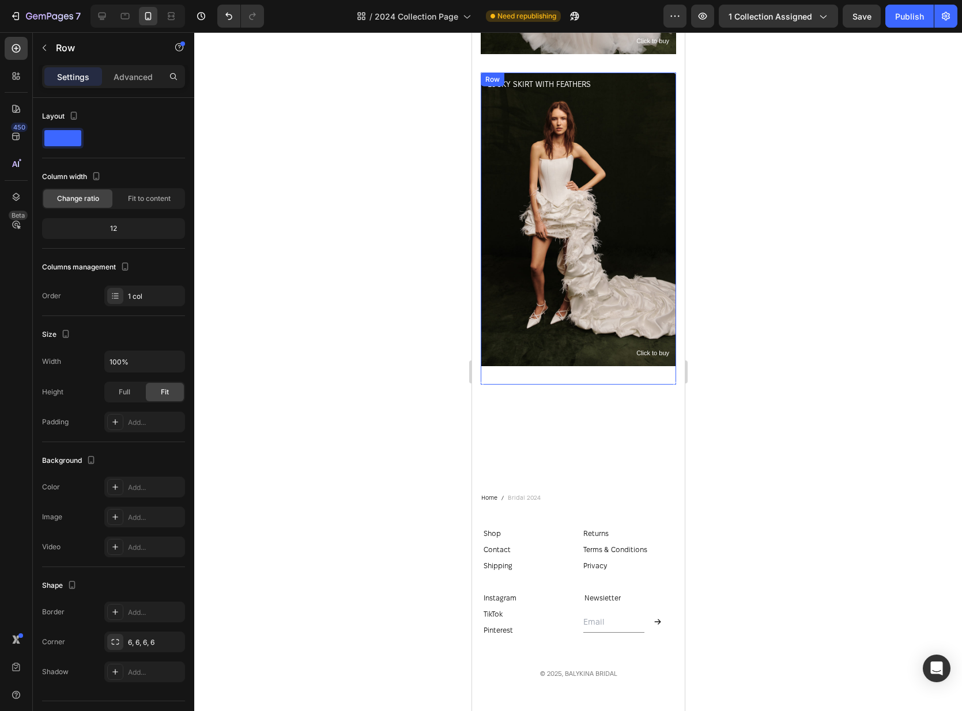
click at [641, 371] on div "Image Click to buy Text Block LUCKY SKIRT WITH FEATHERS Product Title" at bounding box center [577, 229] width 195 height 312
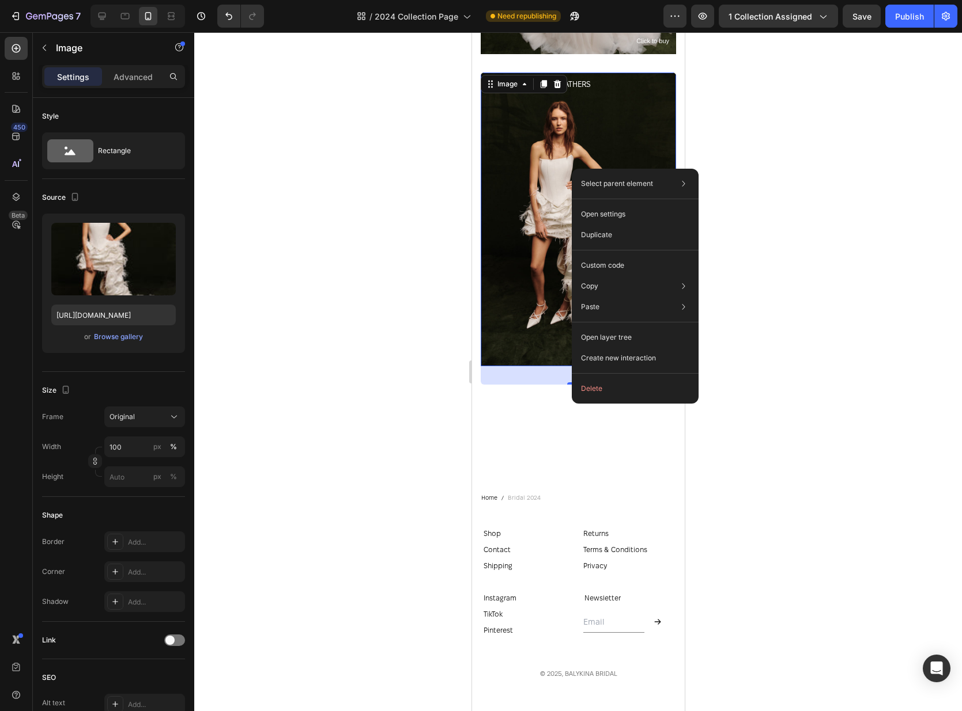
drag, startPoint x: 571, startPoint y: 169, endPoint x: 1048, endPoint y: 203, distance: 477.6
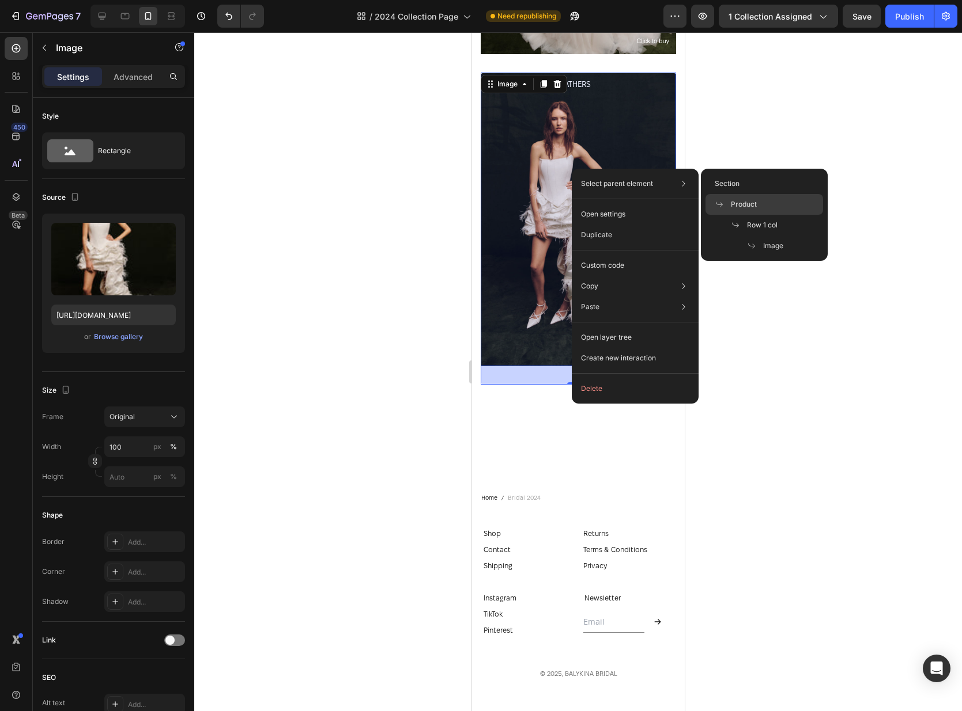
click at [732, 207] on span "Product" at bounding box center [744, 204] width 26 height 10
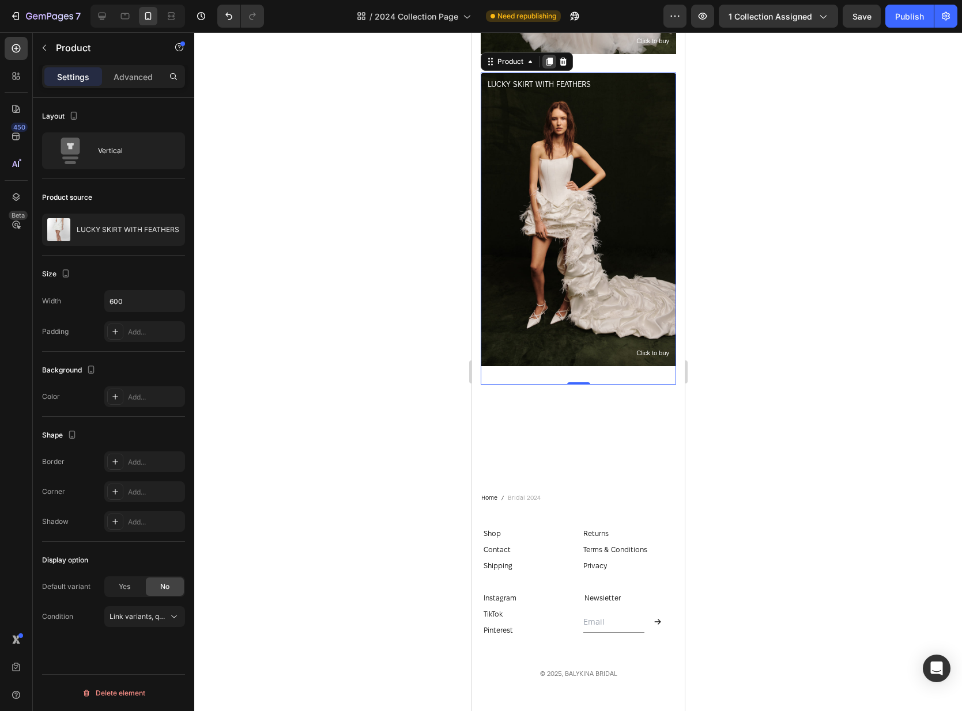
click at [546, 59] on icon at bounding box center [549, 62] width 6 height 8
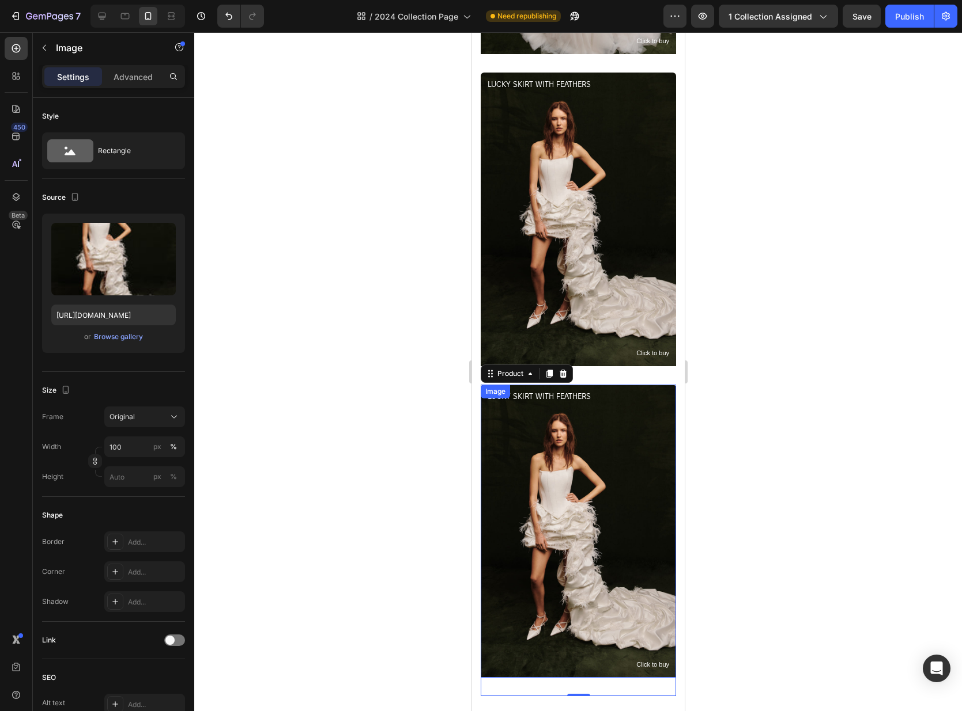
click at [573, 474] on img at bounding box center [577, 531] width 195 height 293
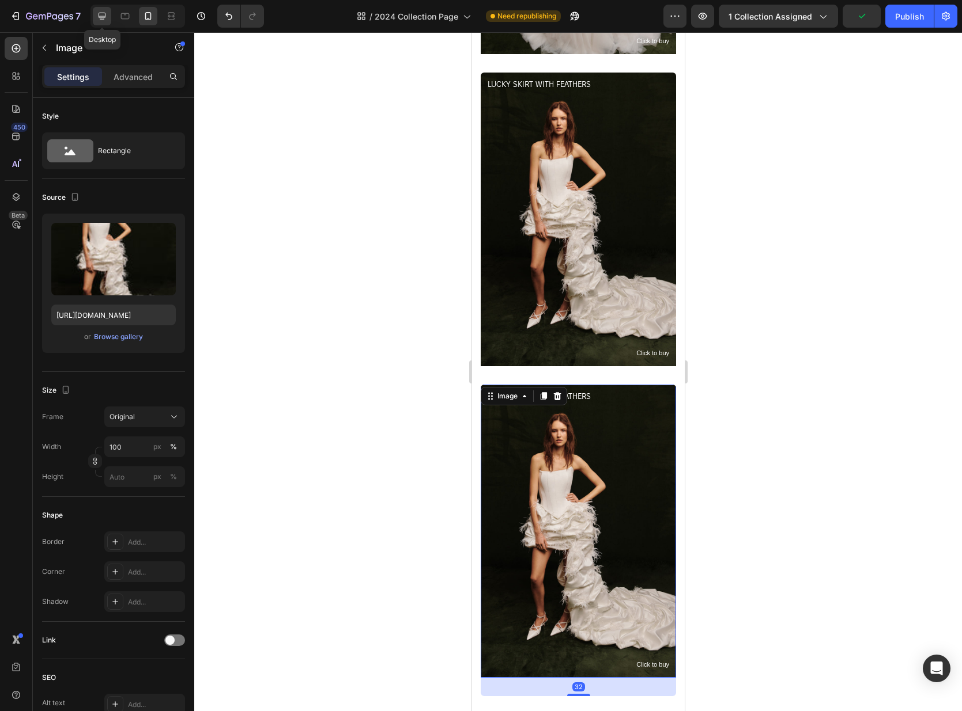
click at [111, 12] on div at bounding box center [102, 16] width 18 height 18
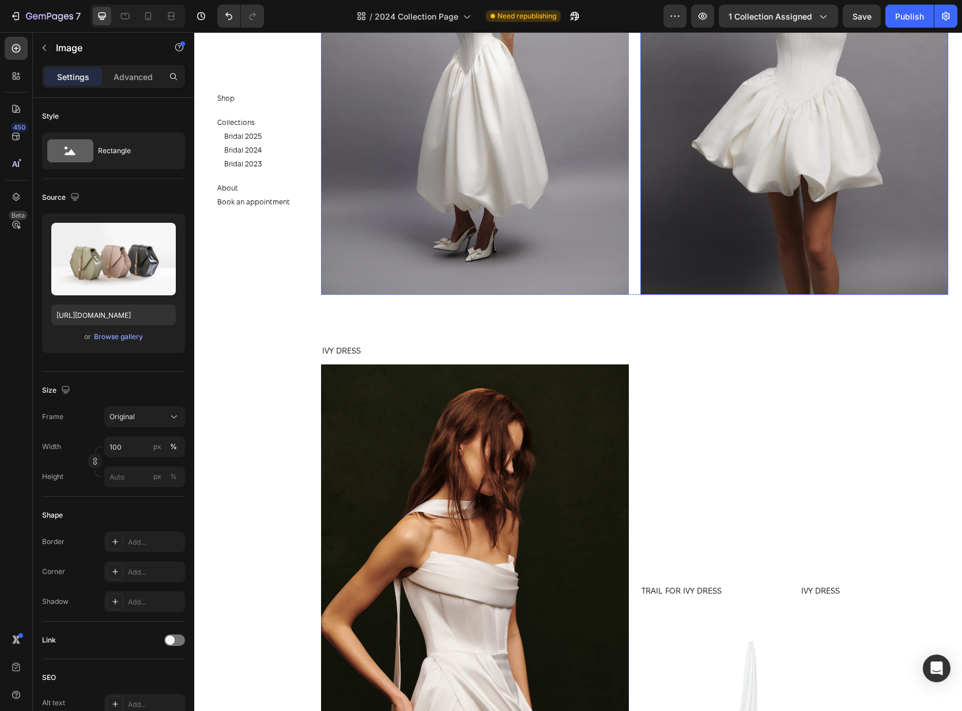
scroll to position [2806, 0]
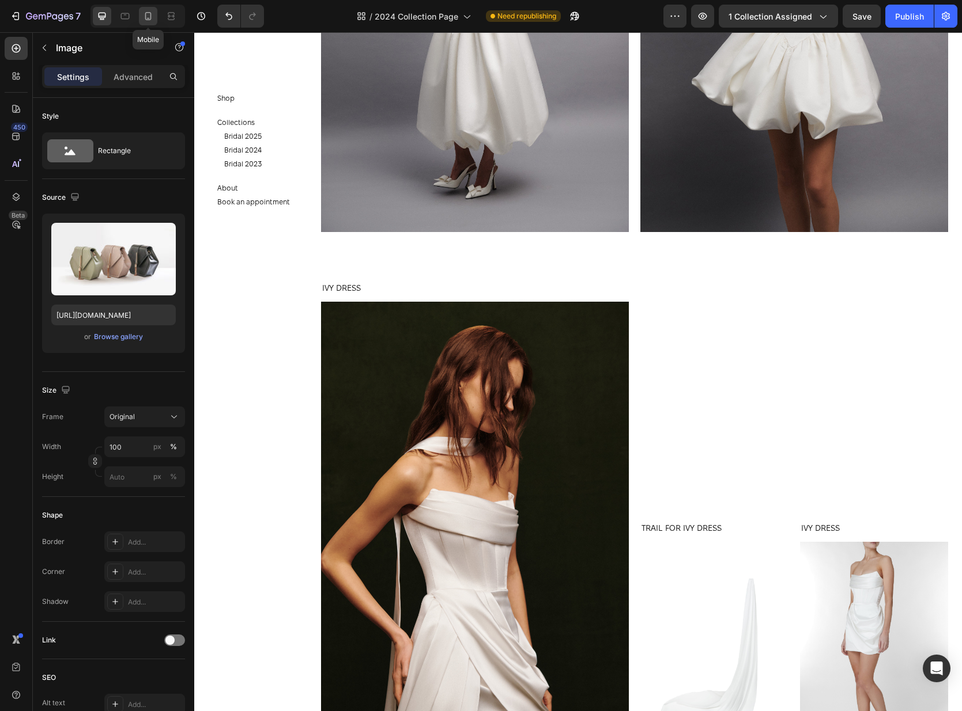
click at [150, 19] on icon at bounding box center [148, 16] width 6 height 8
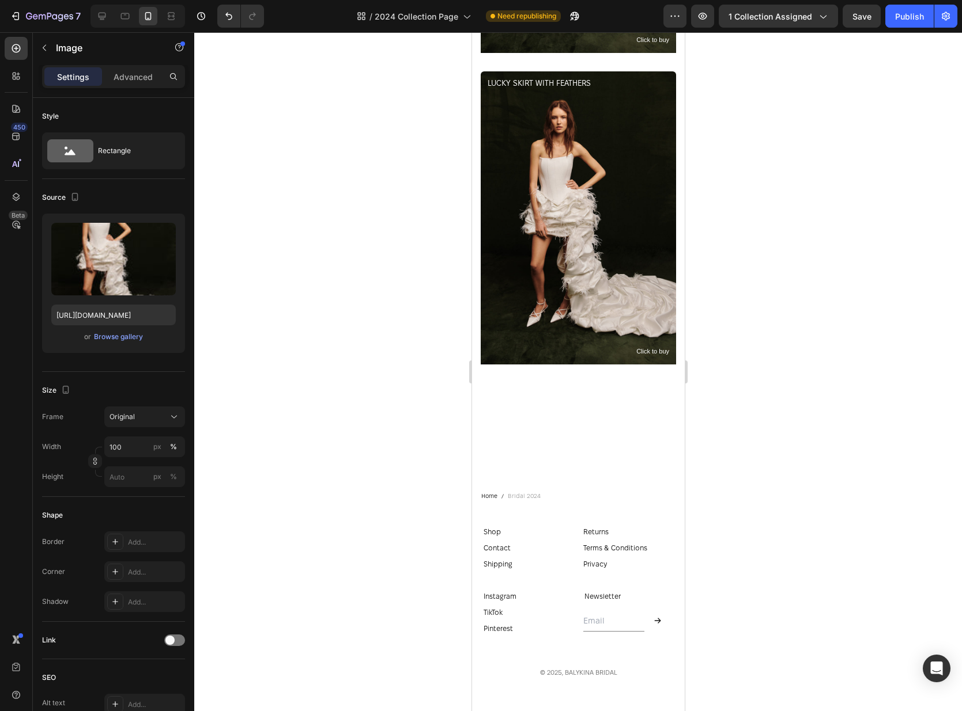
scroll to position [1900, 0]
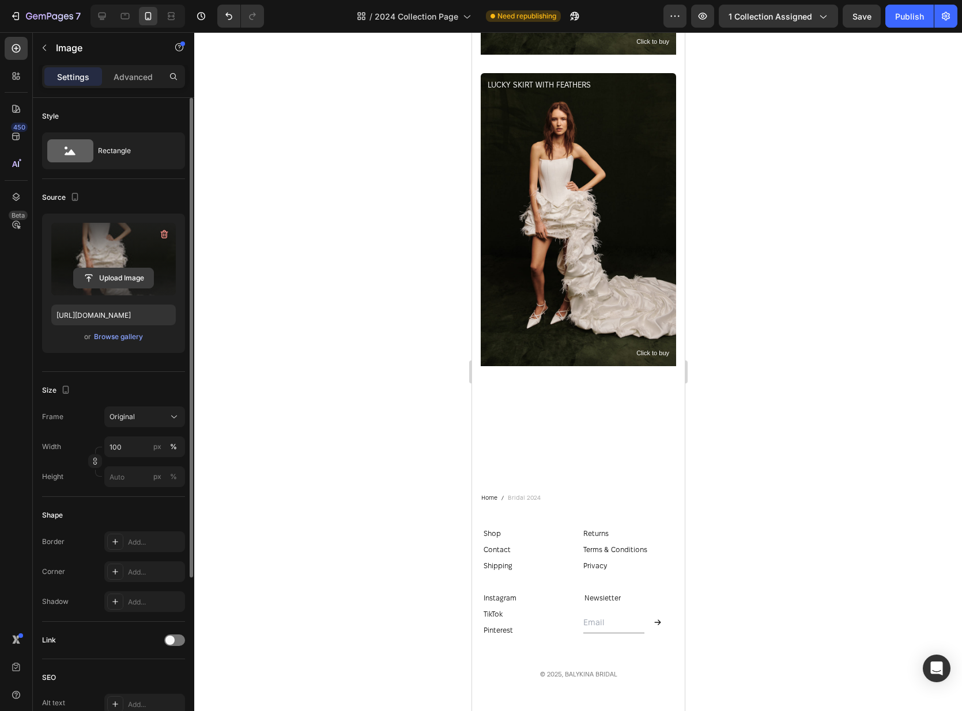
click at [130, 285] on input "file" at bounding box center [114, 278] width 80 height 20
type input "[URL][DOMAIN_NAME]"
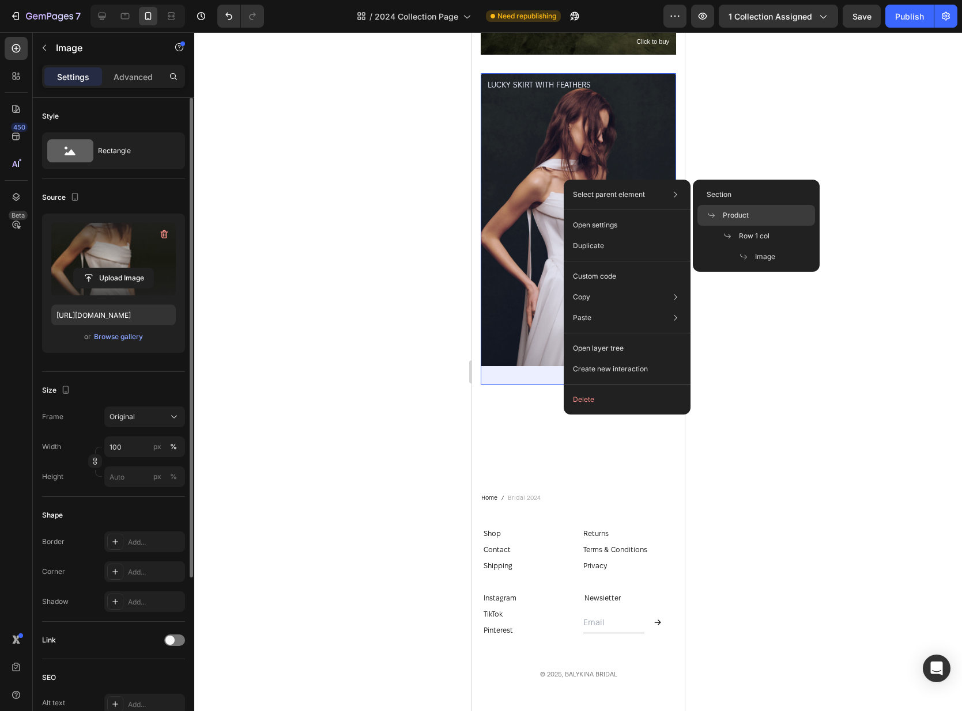
click at [731, 213] on span "Product" at bounding box center [735, 215] width 26 height 10
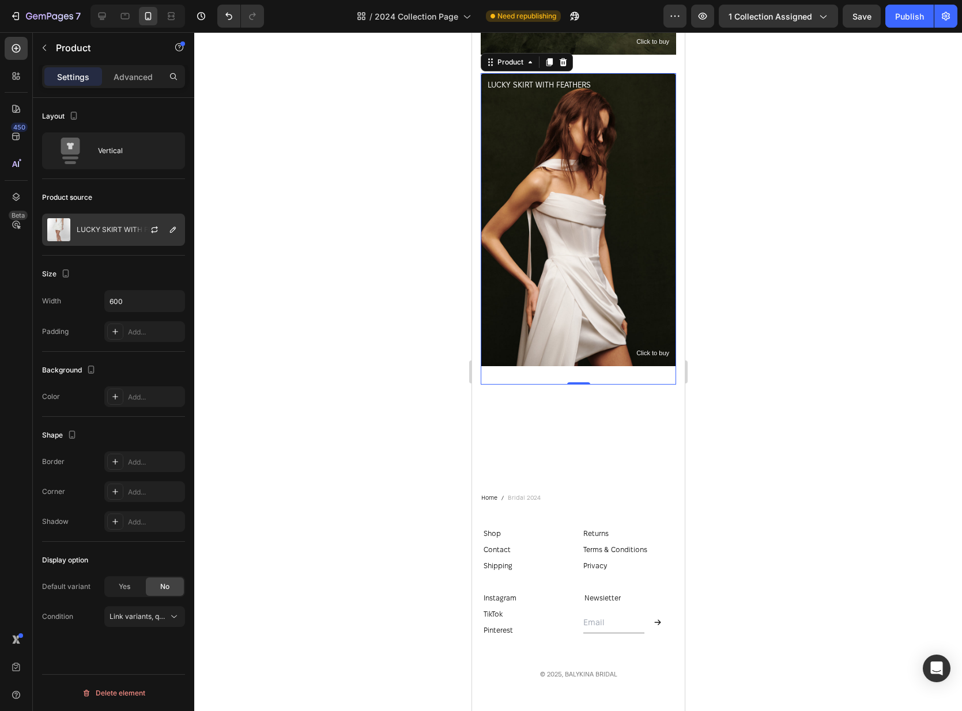
click at [128, 221] on div "LUCKY SKIRT WITH FEATHERS" at bounding box center [113, 230] width 143 height 32
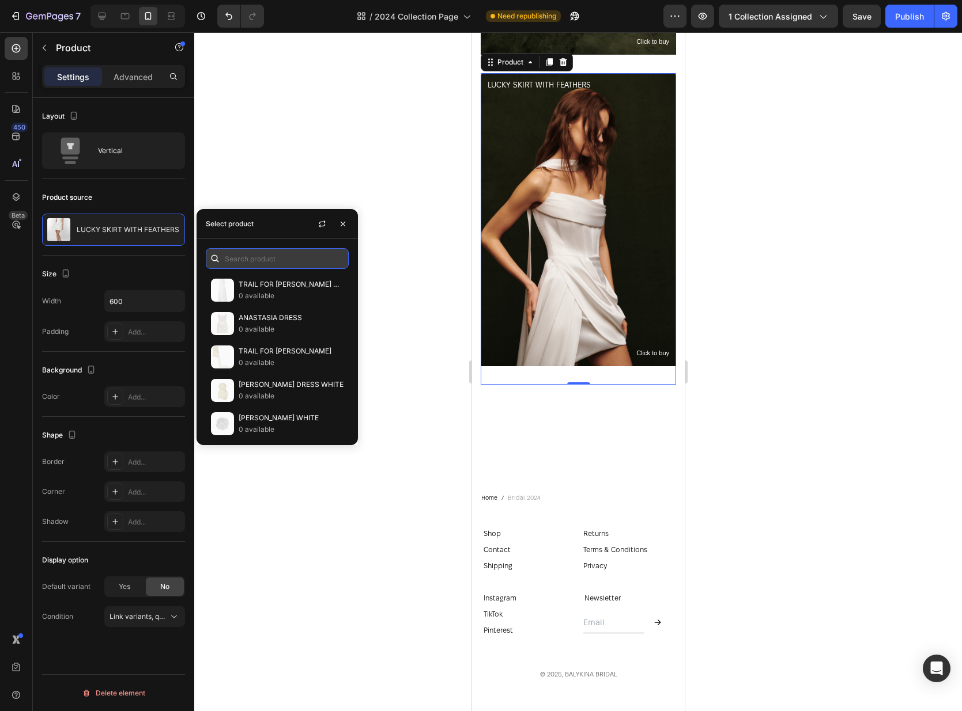
click at [275, 251] on input "text" at bounding box center [277, 258] width 143 height 21
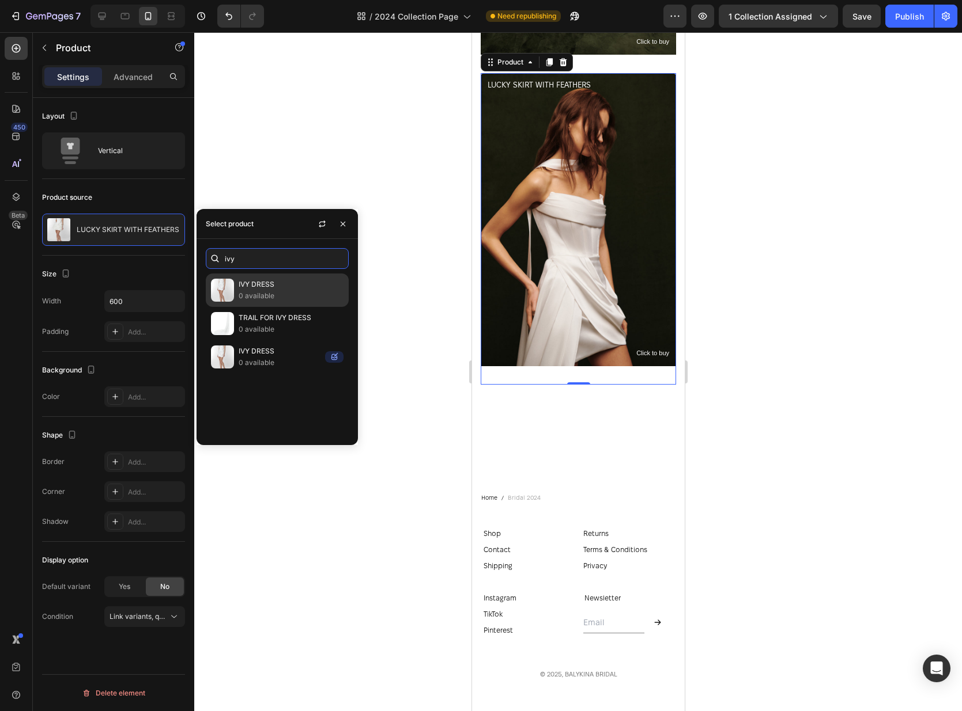
type input "ivy"
click at [285, 307] on div "IVY DRESS 0 available" at bounding box center [277, 323] width 143 height 33
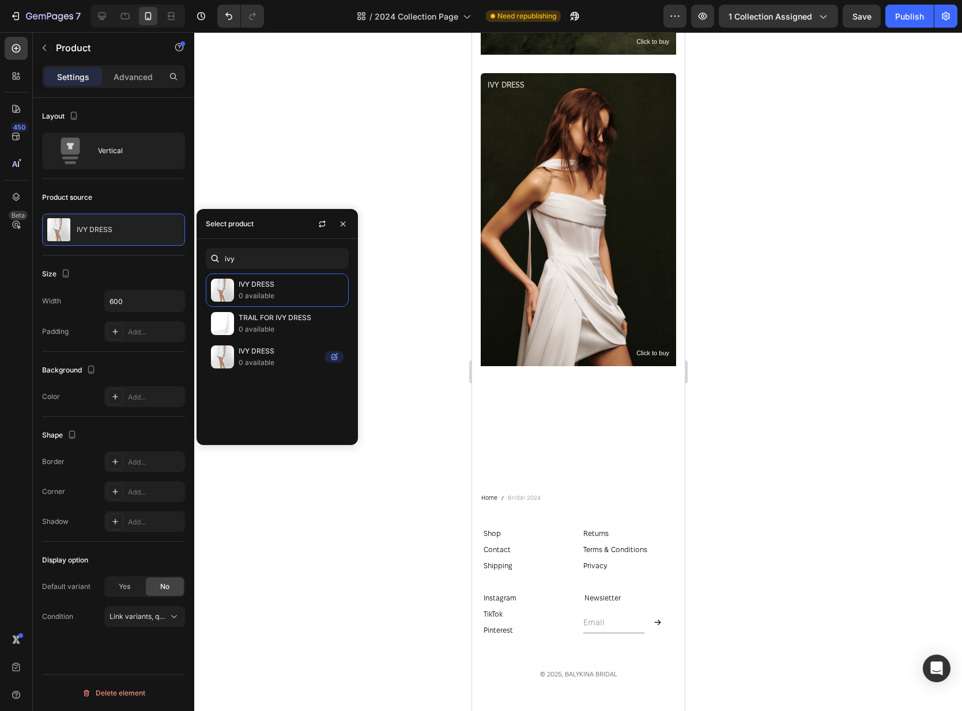
click at [813, 236] on div at bounding box center [577, 371] width 767 height 679
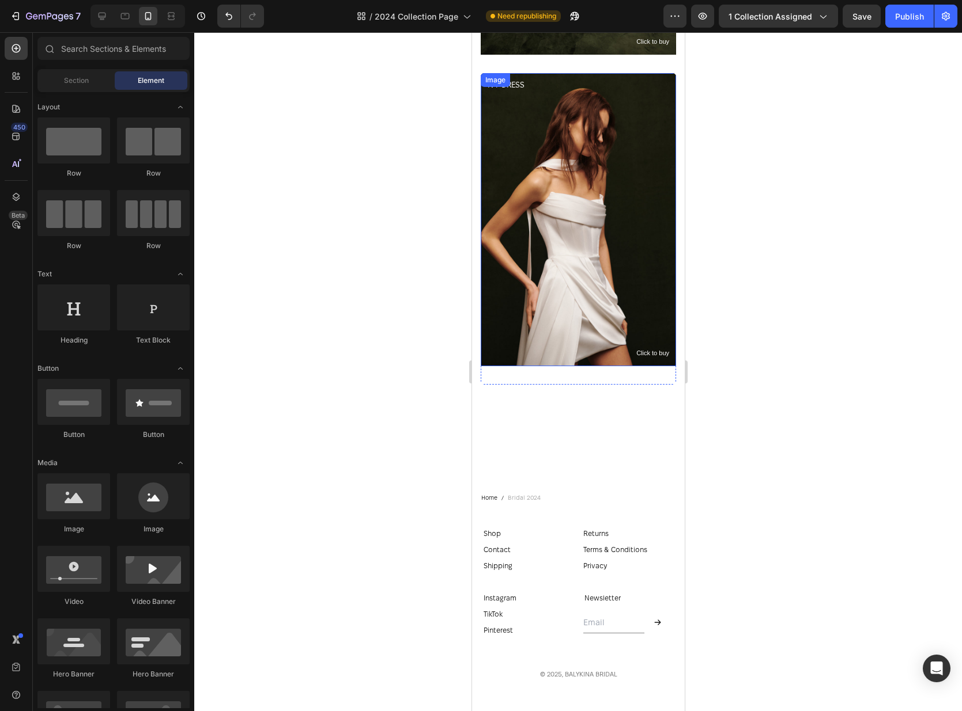
click at [604, 358] on img at bounding box center [577, 219] width 195 height 293
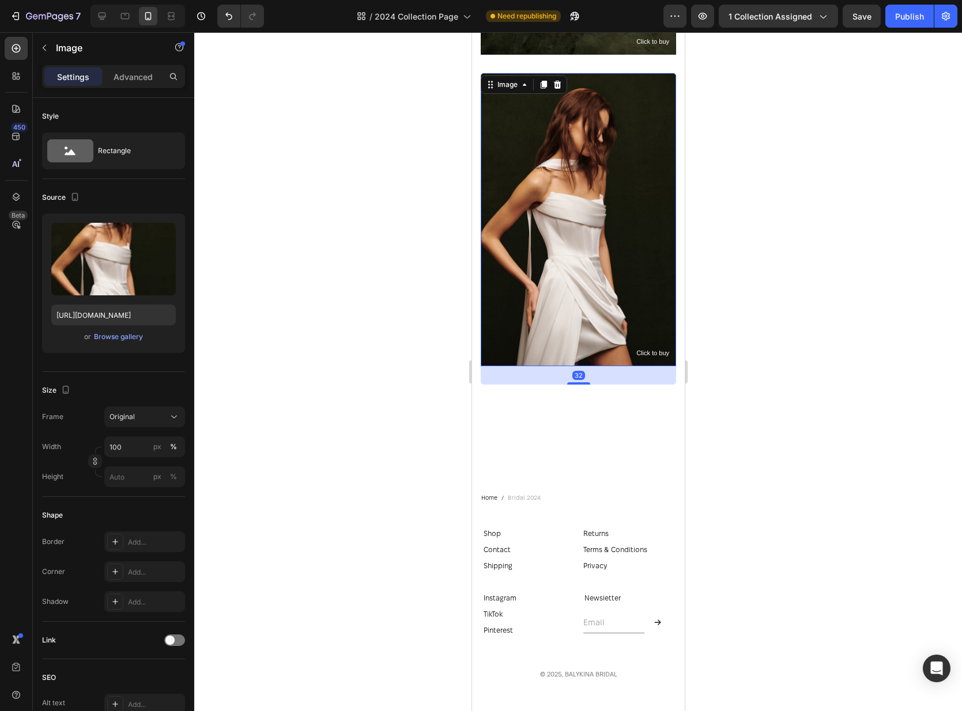
click at [599, 375] on div "32" at bounding box center [577, 375] width 195 height 18
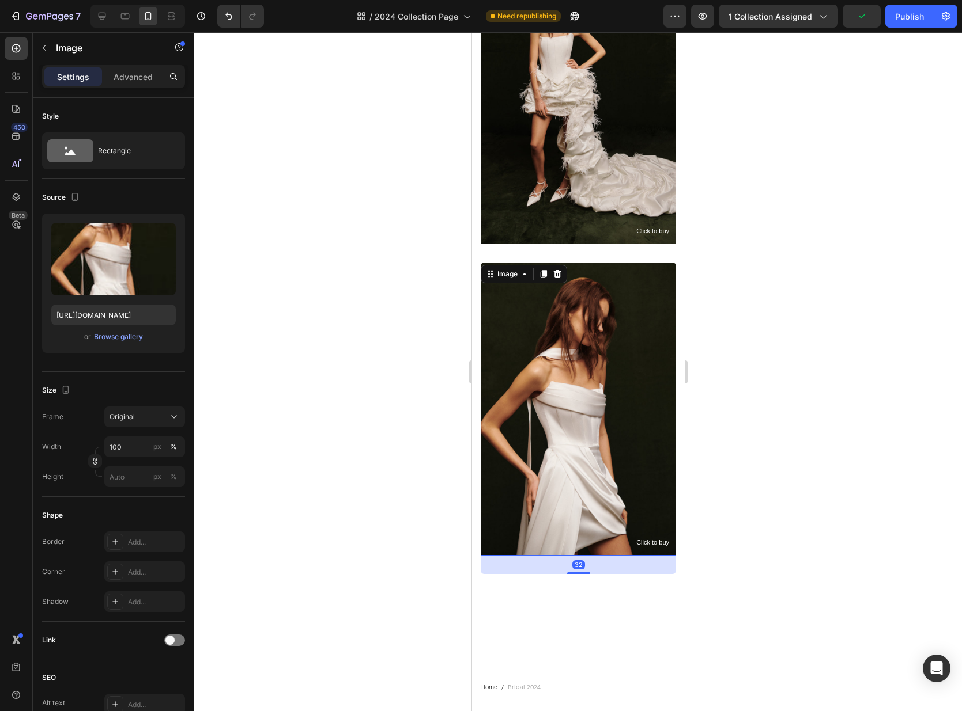
scroll to position [1698, 0]
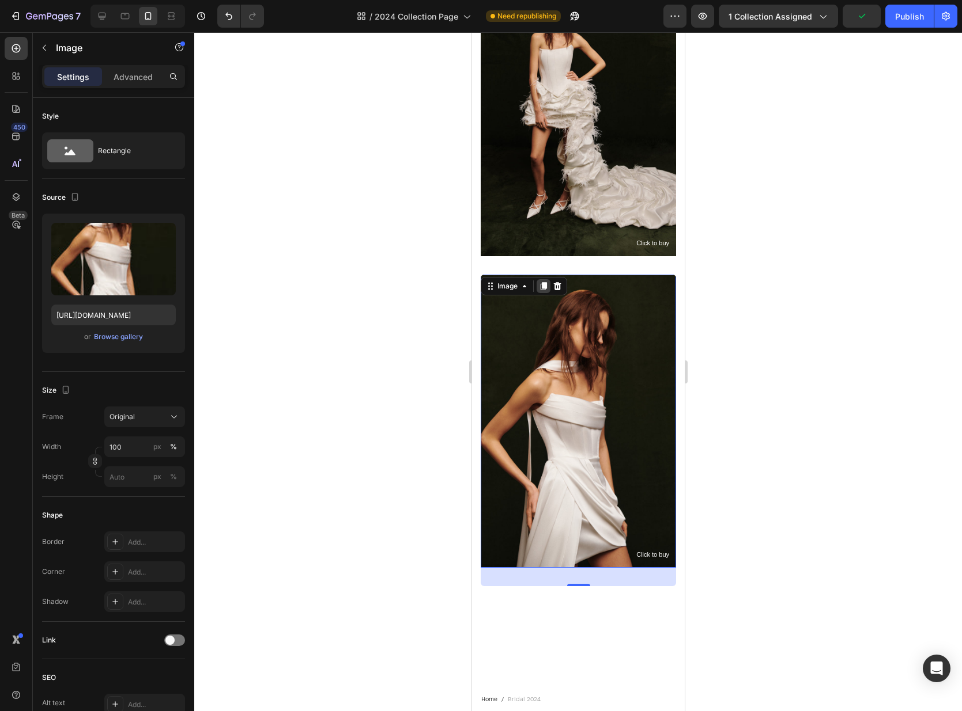
click at [544, 284] on icon at bounding box center [543, 286] width 6 height 8
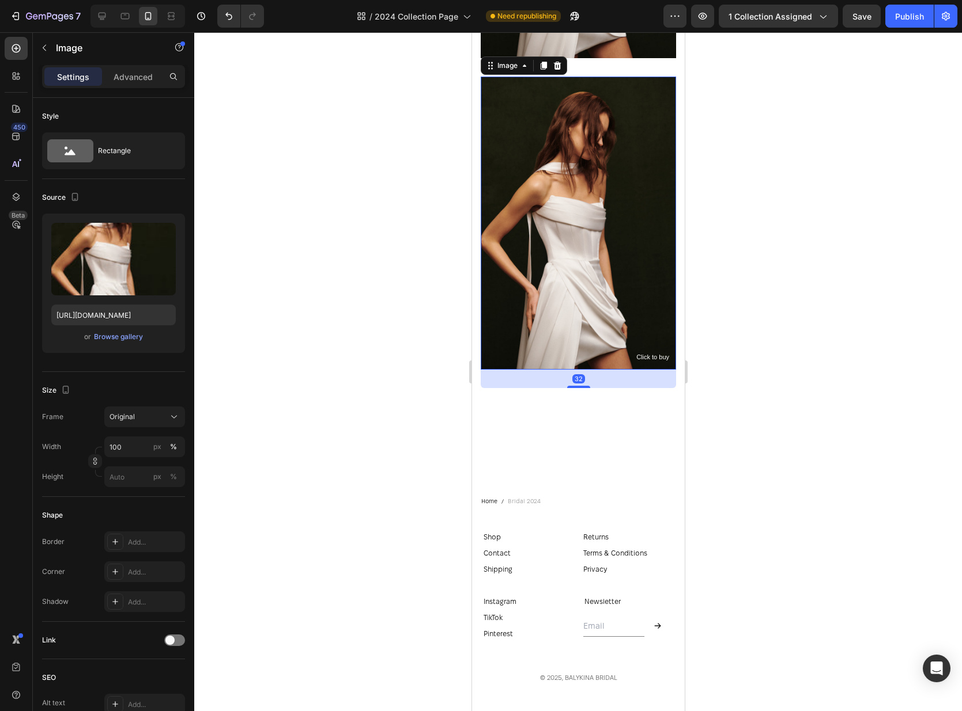
scroll to position [2212, 0]
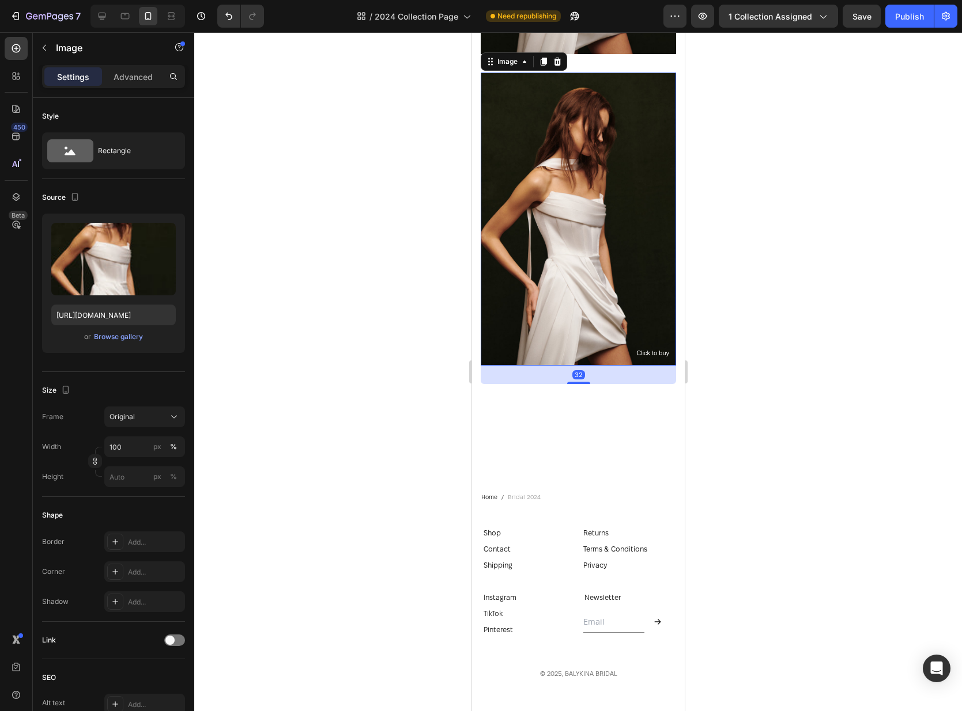
click at [582, 219] on img at bounding box center [577, 219] width 195 height 293
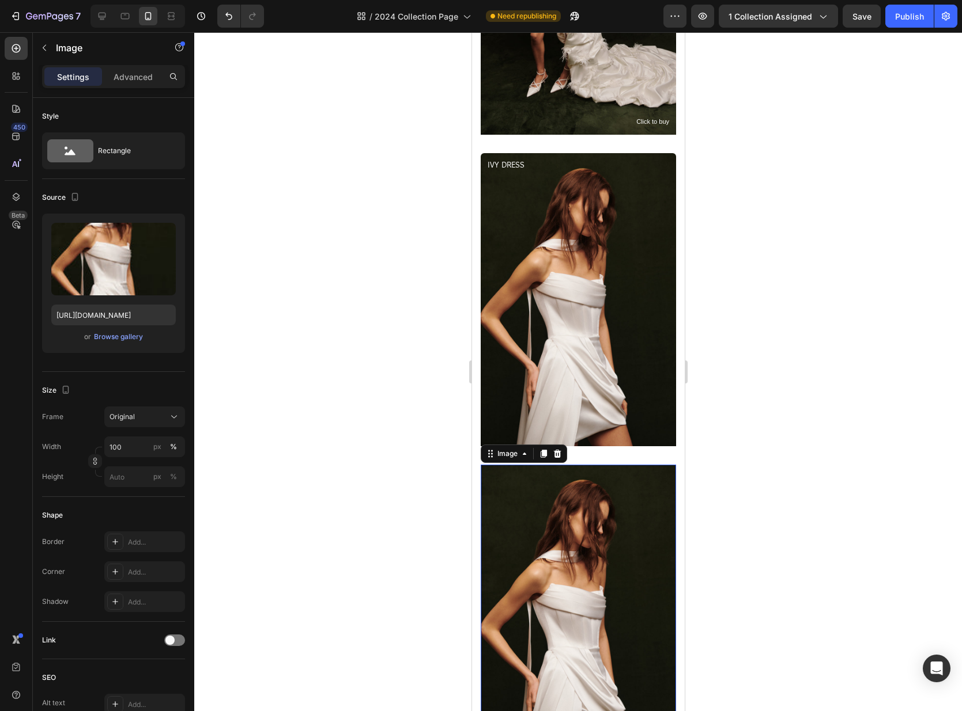
scroll to position [1718, 0]
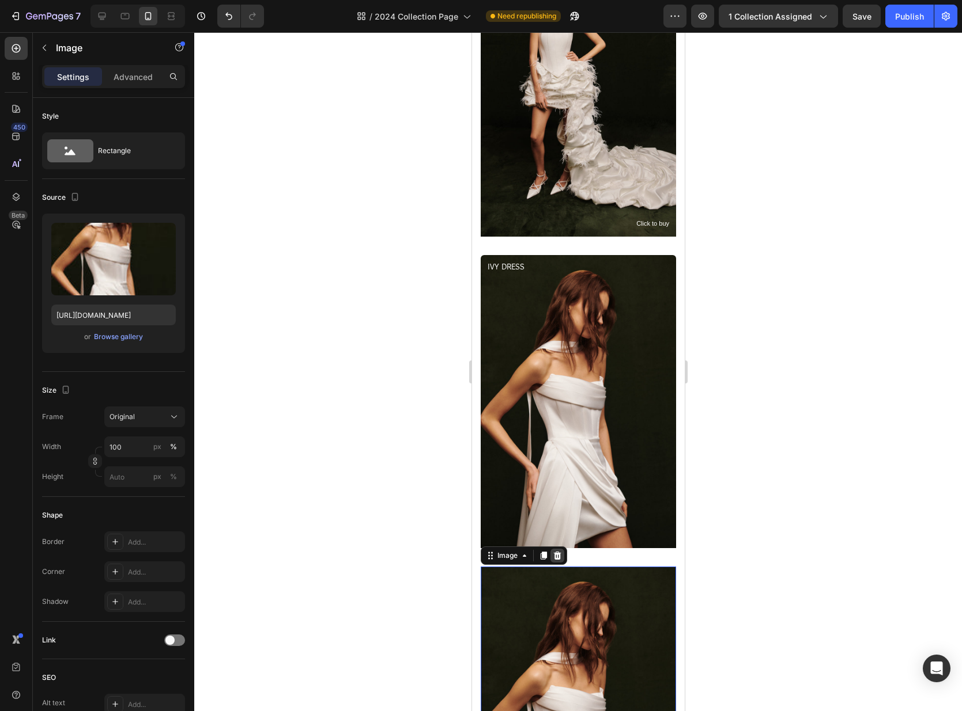
click at [557, 557] on icon at bounding box center [556, 556] width 7 height 8
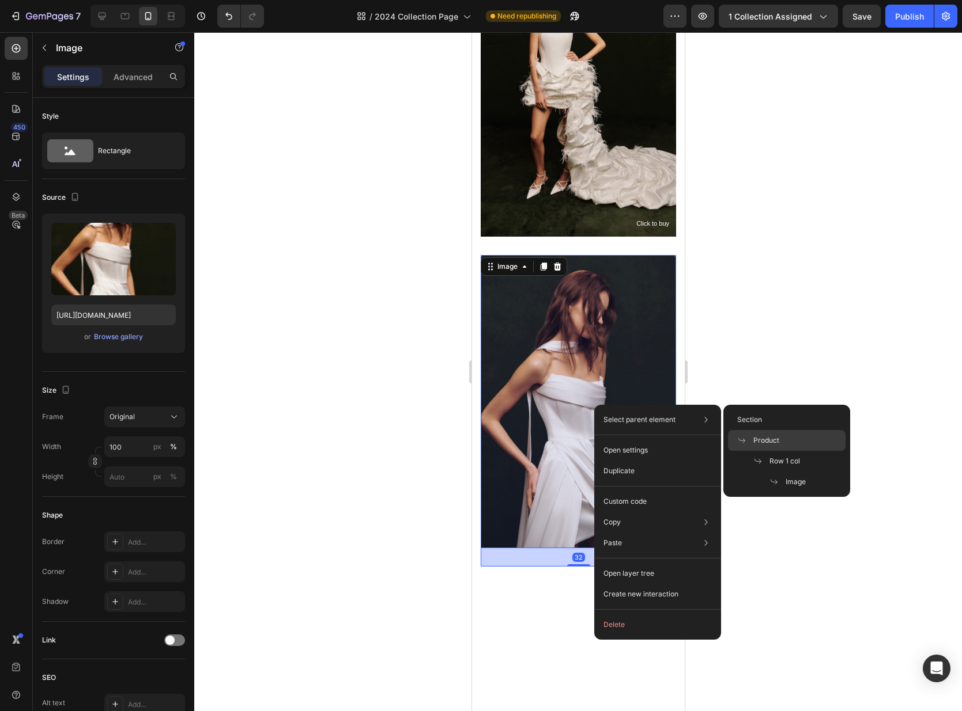
click at [774, 441] on span "Product" at bounding box center [766, 441] width 26 height 10
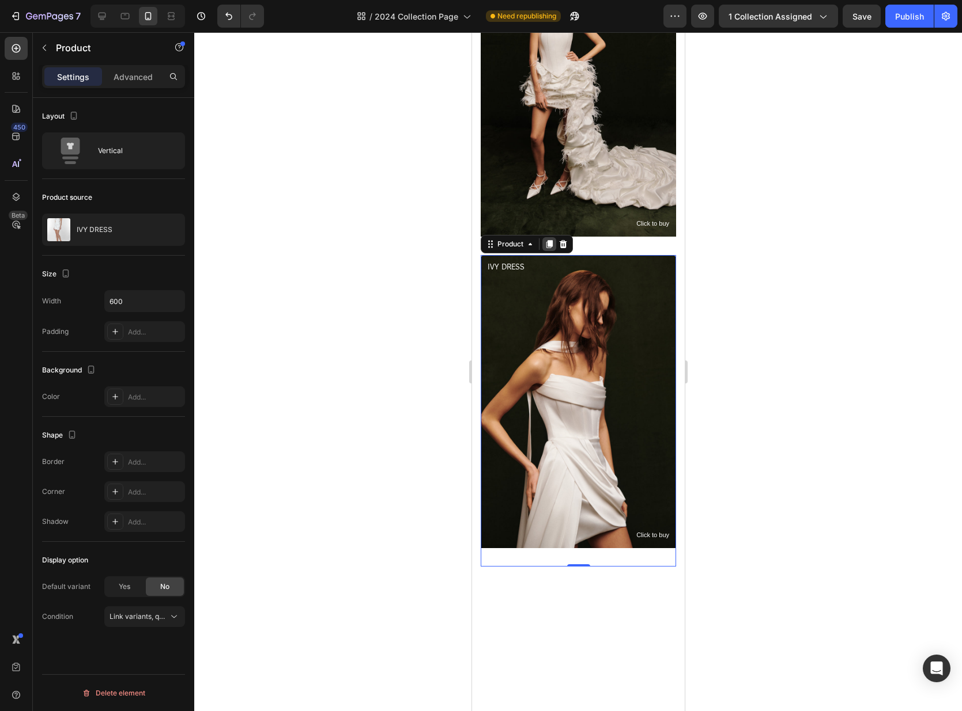
click at [547, 243] on icon at bounding box center [549, 244] width 6 height 8
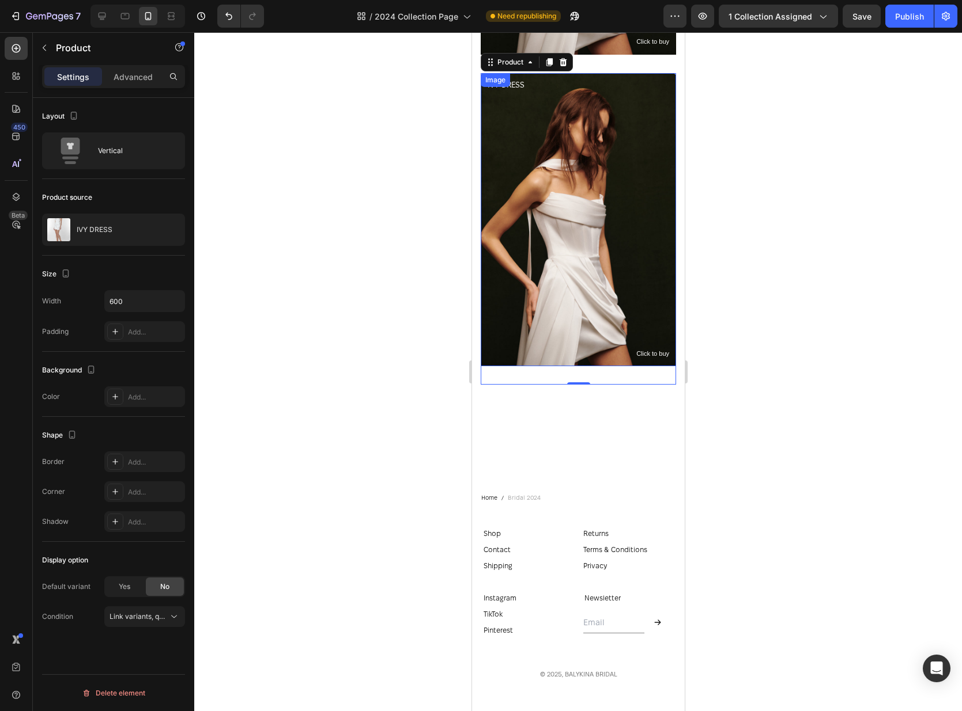
scroll to position [2212, 0]
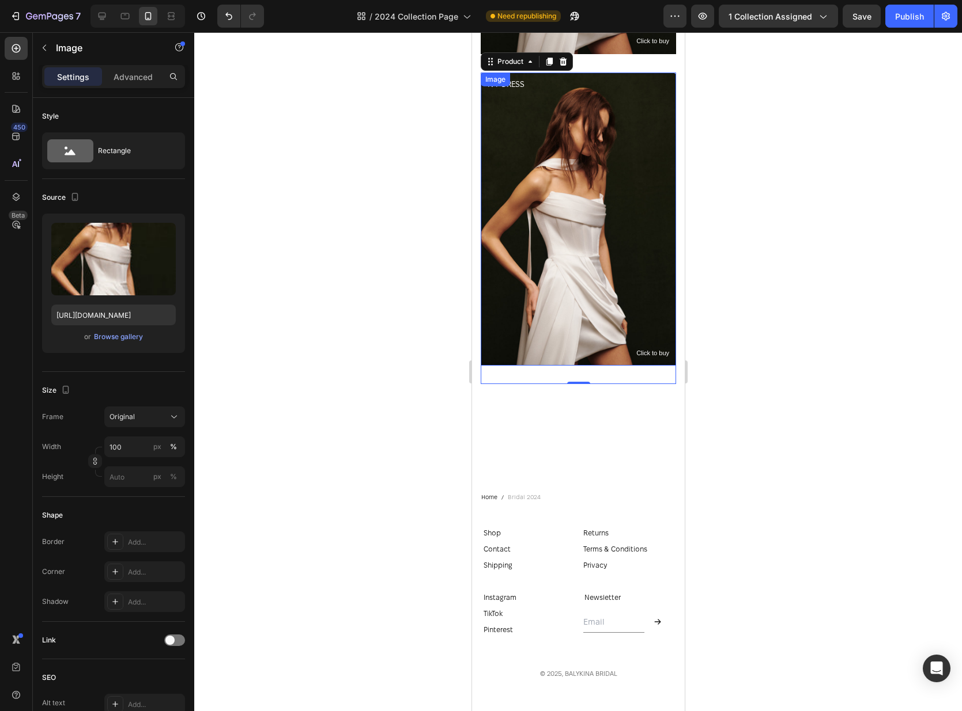
click at [580, 205] on img at bounding box center [577, 219] width 195 height 293
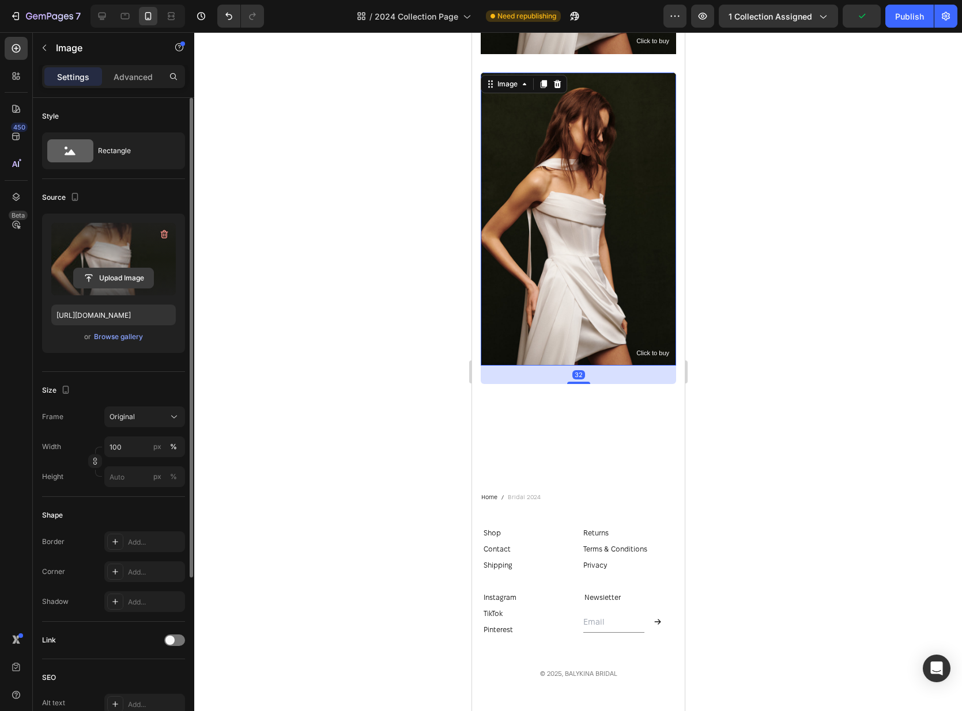
click at [118, 275] on input "file" at bounding box center [114, 278] width 80 height 20
type input "[URL][DOMAIN_NAME]"
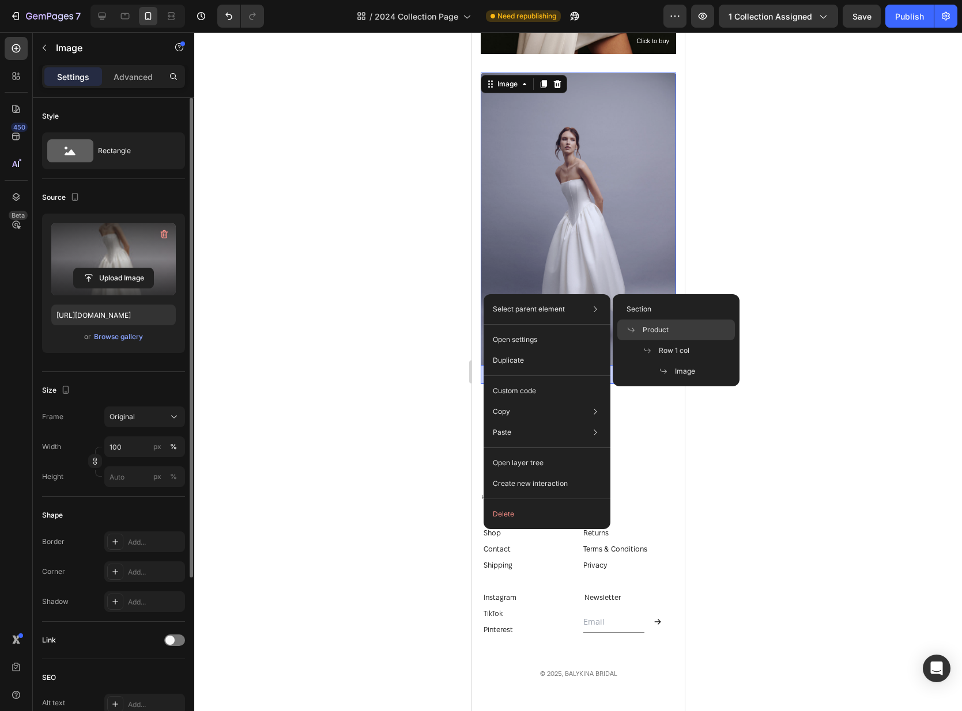
click at [657, 333] on span "Product" at bounding box center [655, 330] width 26 height 10
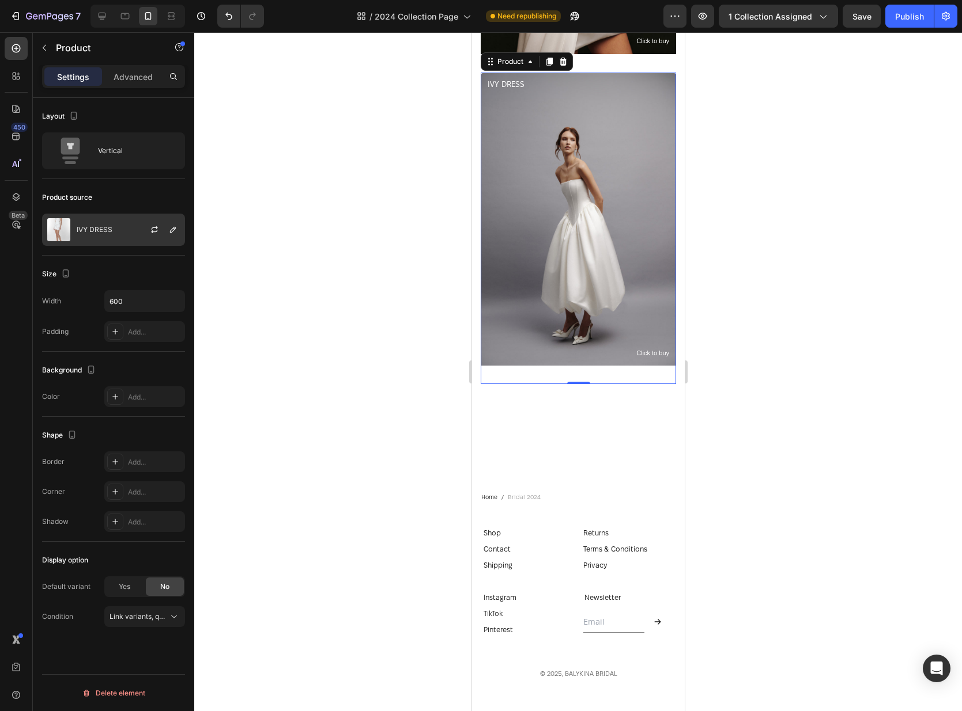
click at [121, 231] on div "IVY DRESS" at bounding box center [113, 230] width 143 height 32
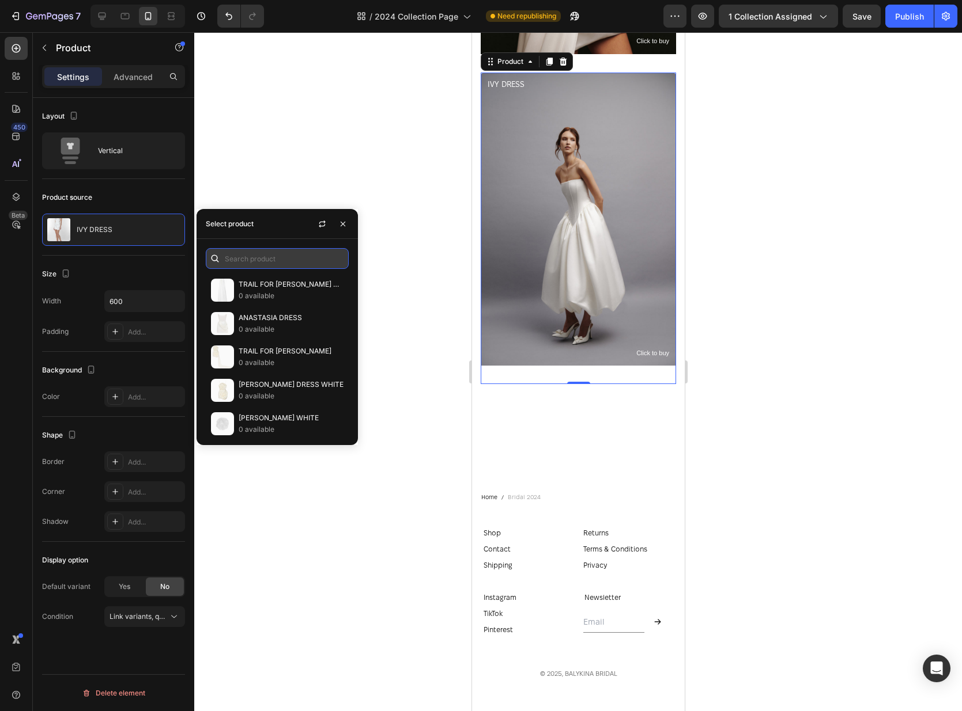
click at [226, 249] on input "text" at bounding box center [277, 258] width 143 height 21
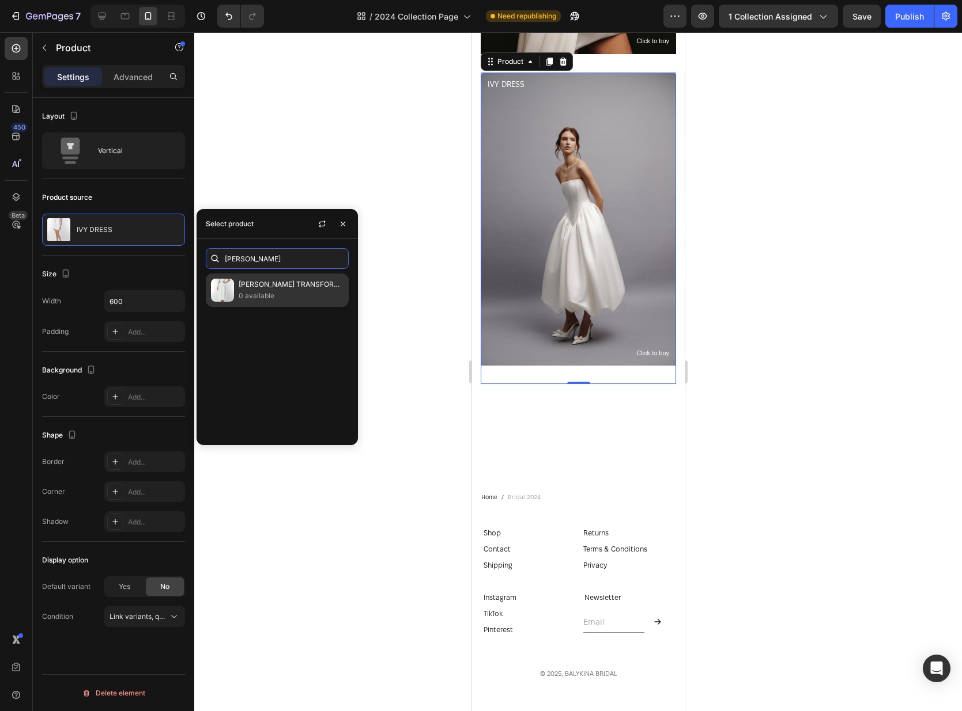
type input "[PERSON_NAME]"
click at [246, 286] on p "[PERSON_NAME] TRANSFORMER DRESS" at bounding box center [291, 285] width 105 height 12
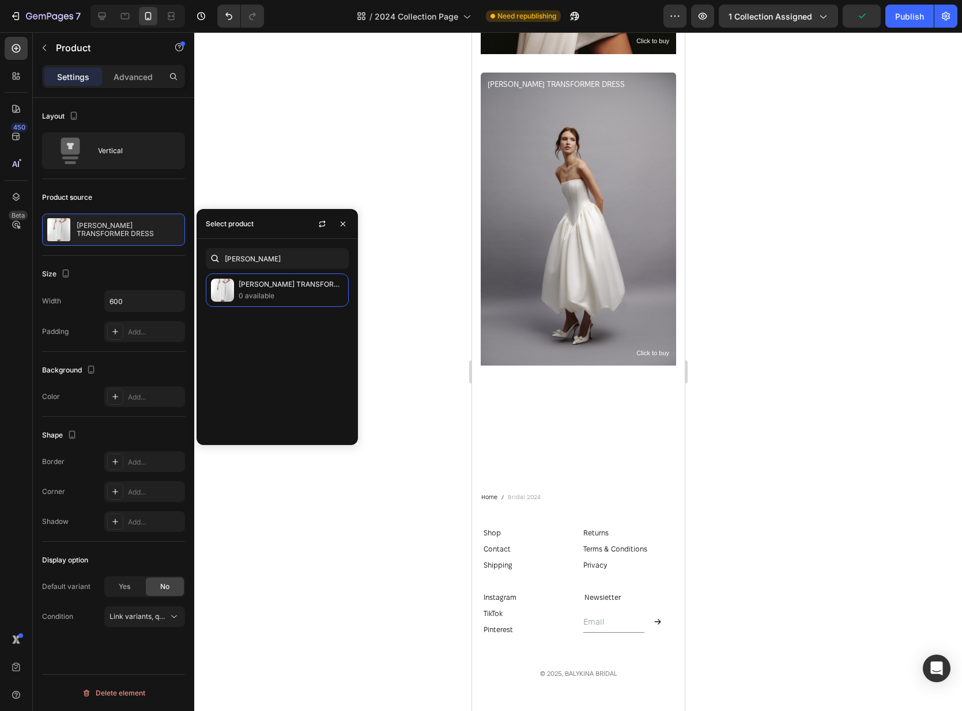
click at [790, 198] on div at bounding box center [577, 371] width 767 height 679
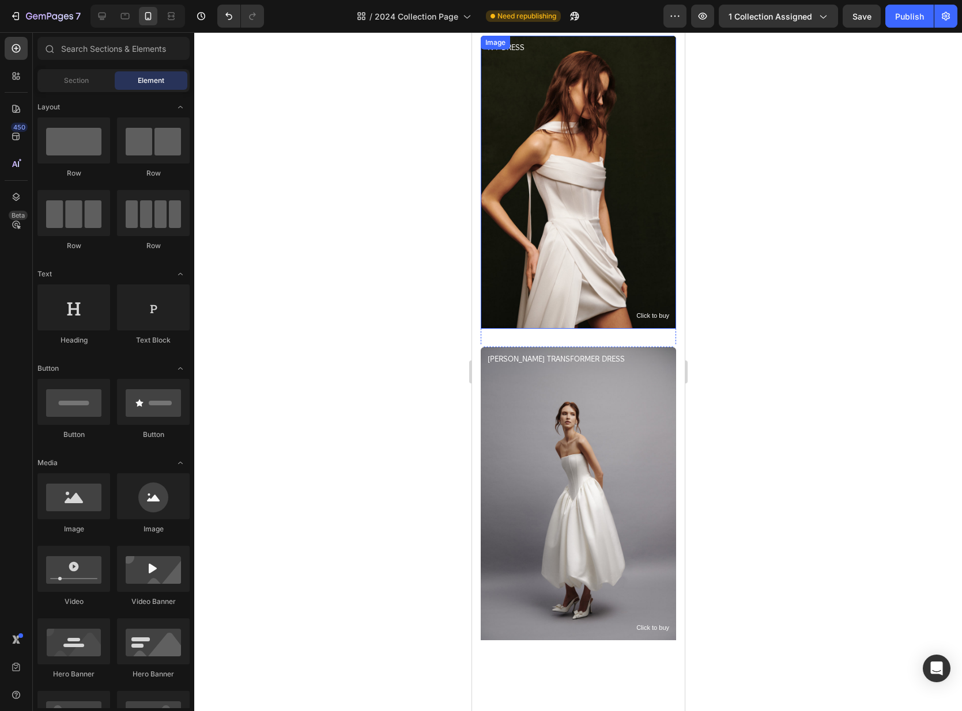
scroll to position [2095, 0]
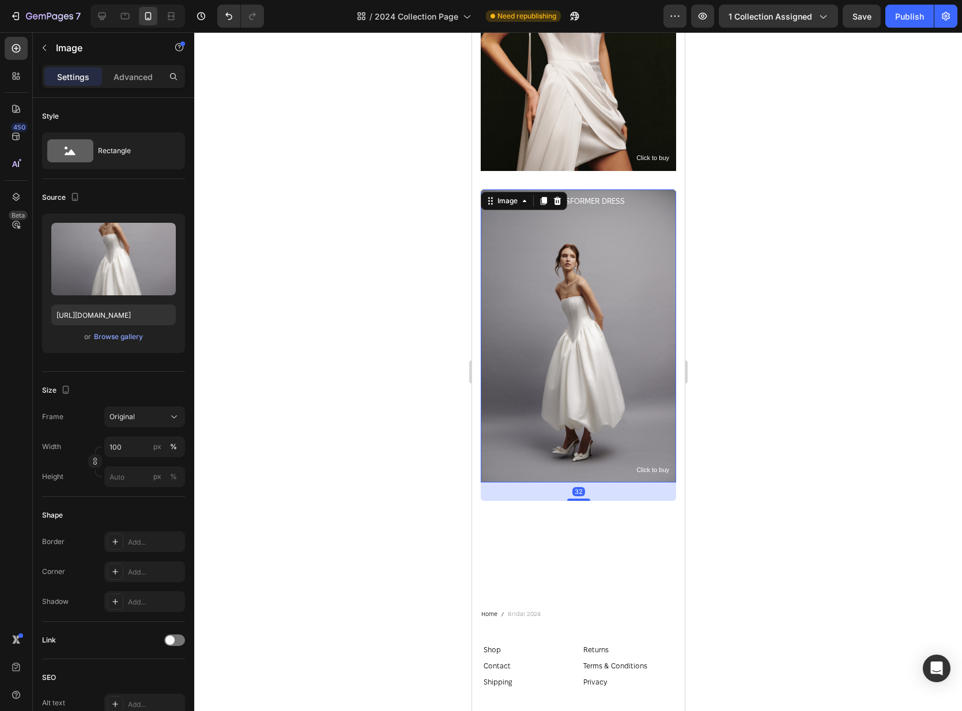
click at [600, 281] on img at bounding box center [577, 336] width 195 height 293
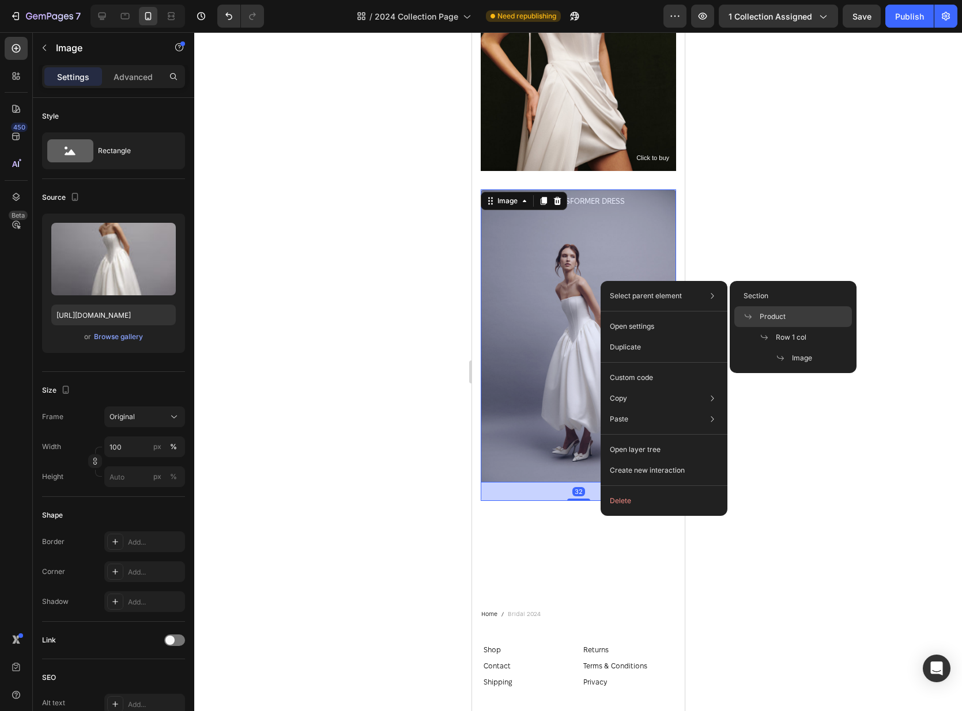
click at [822, 327] on div "Product" at bounding box center [793, 337] width 118 height 21
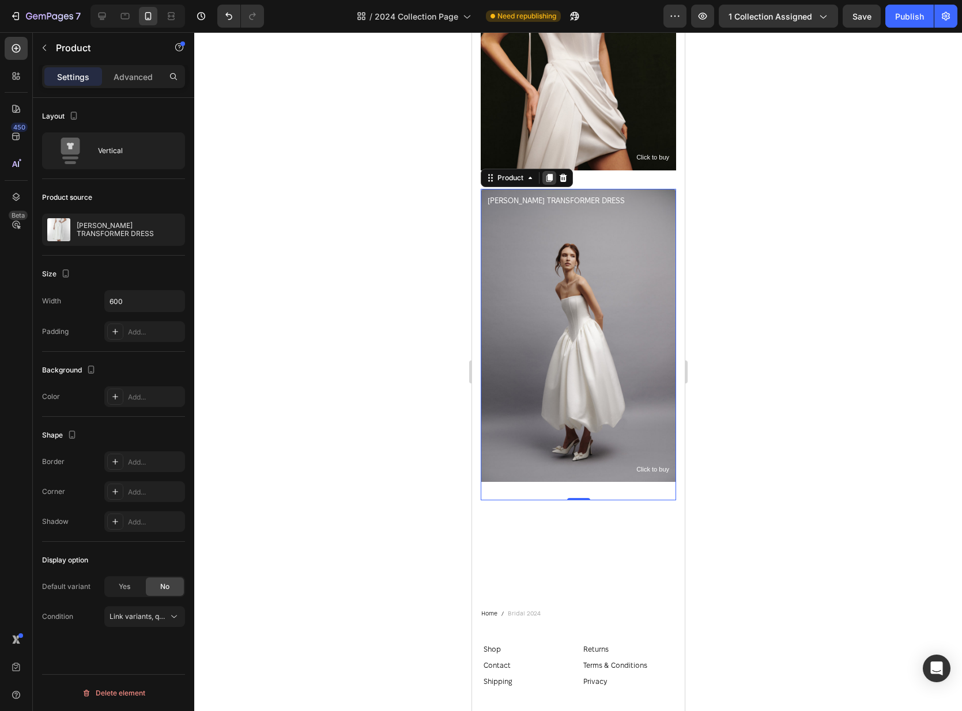
click at [548, 177] on icon at bounding box center [549, 178] width 6 height 8
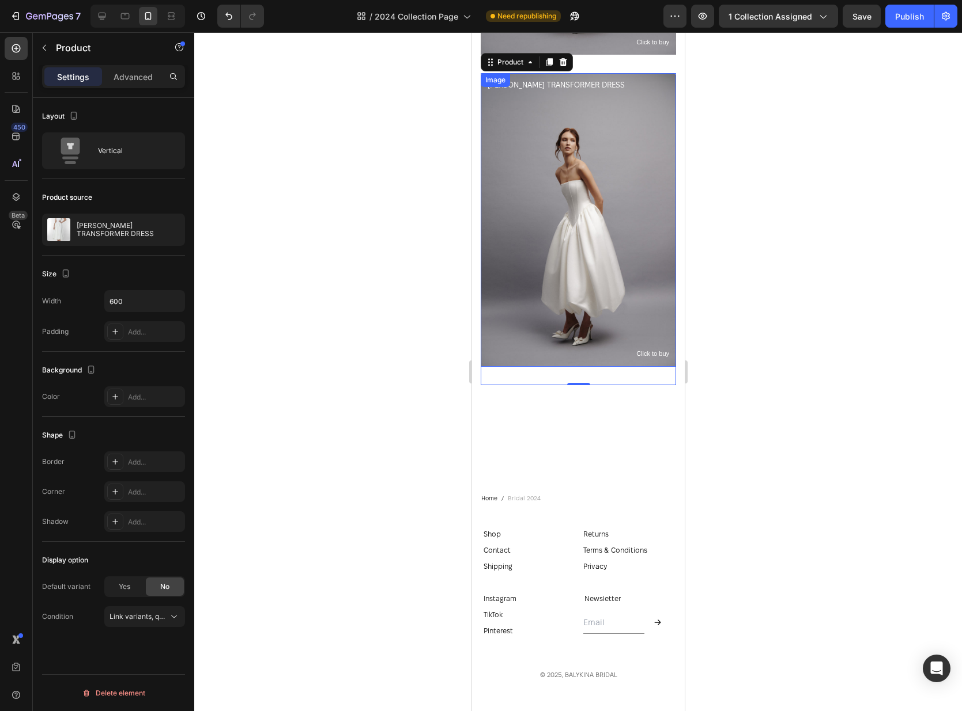
scroll to position [2524, 0]
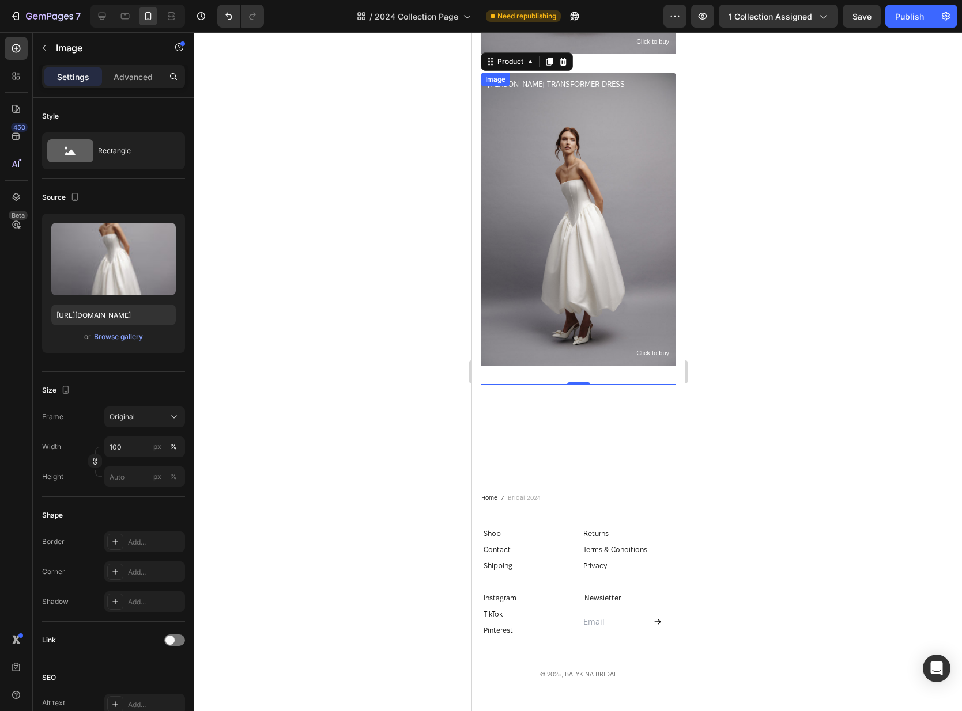
click at [595, 197] on img at bounding box center [577, 219] width 195 height 293
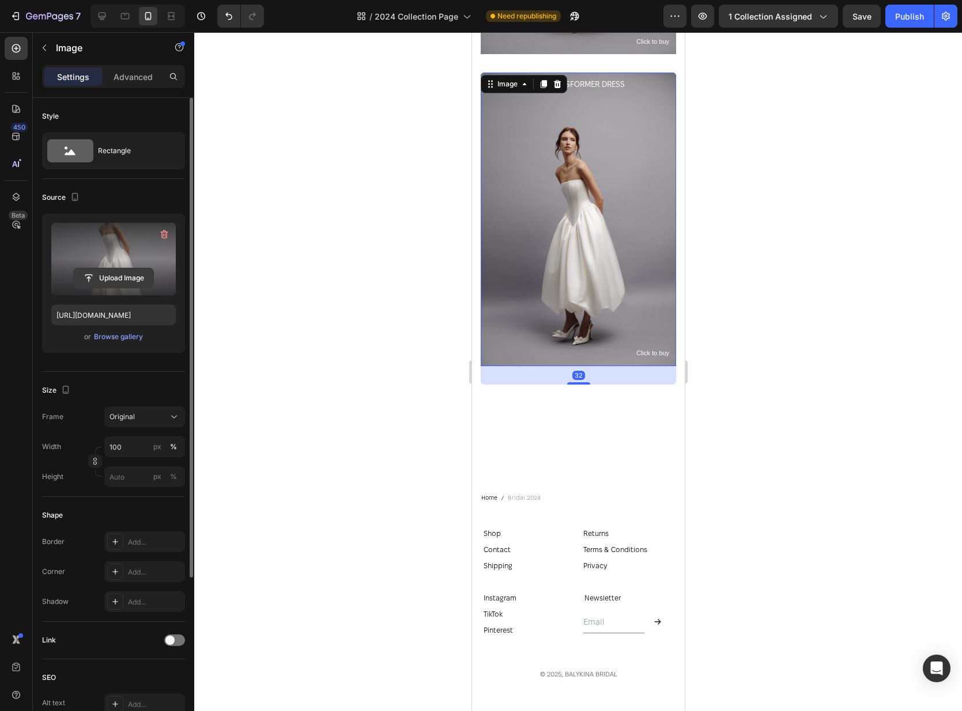
scroll to position [2524, 0]
click at [120, 280] on input "file" at bounding box center [114, 278] width 80 height 20
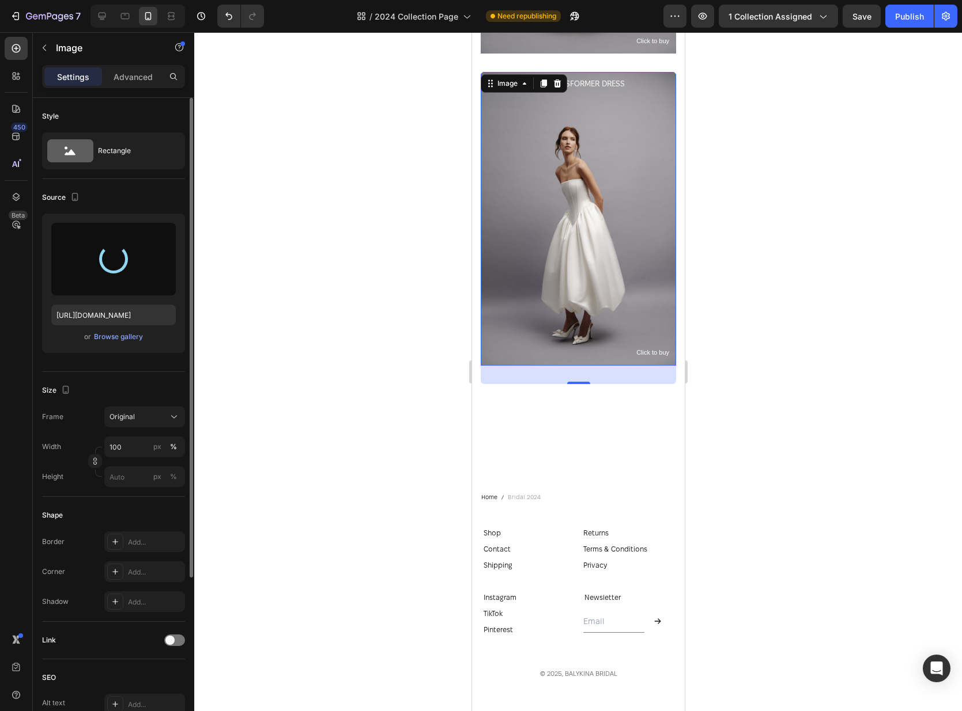
type input "[URL][DOMAIN_NAME]"
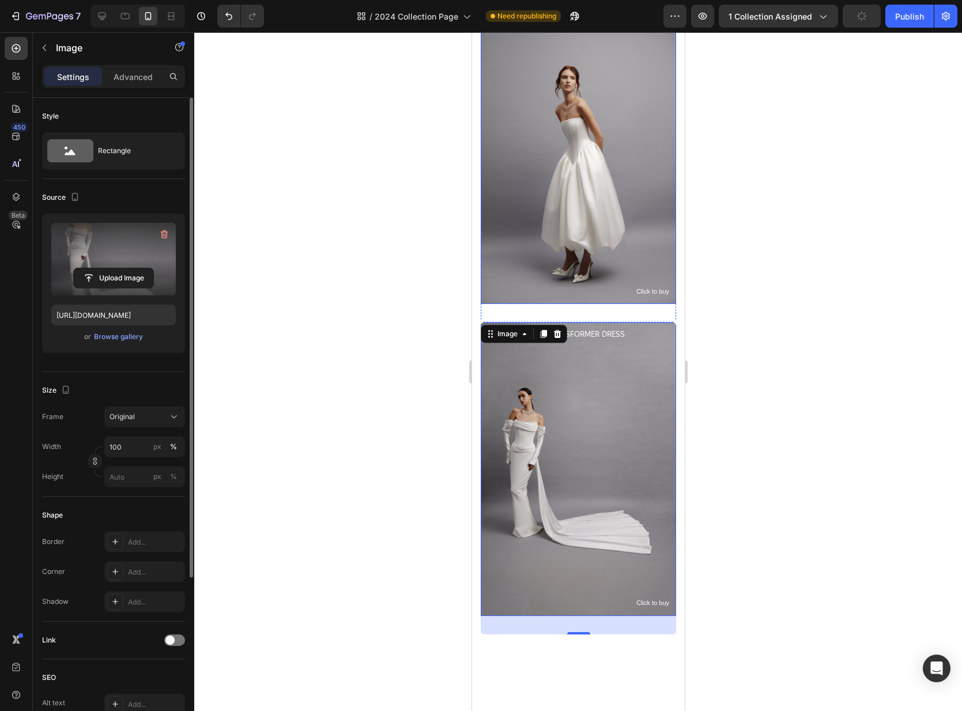
scroll to position [2372, 0]
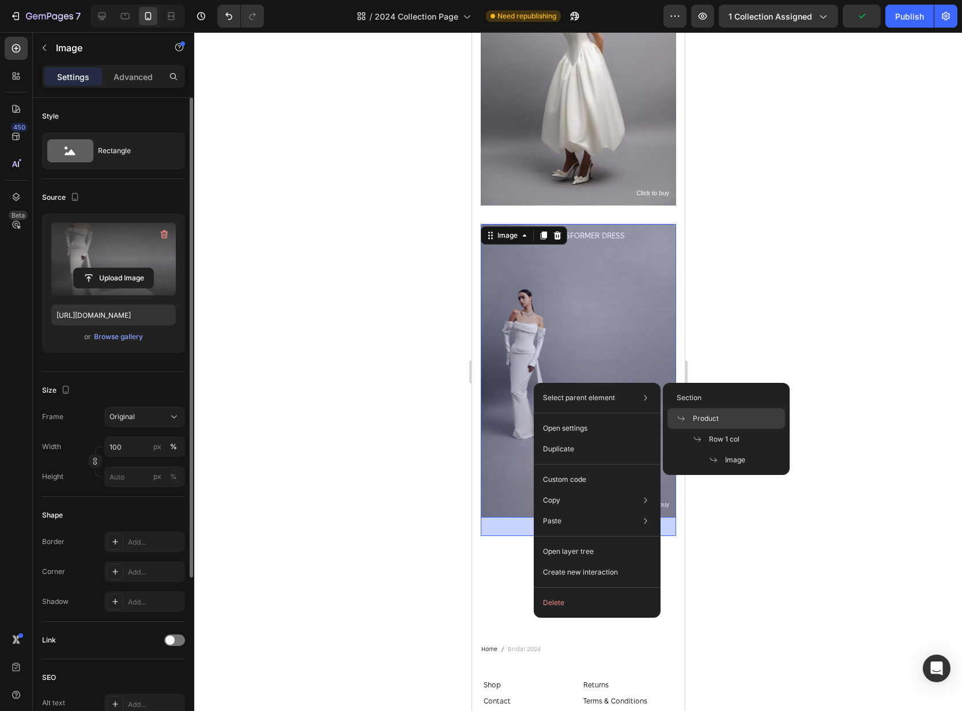
click at [705, 416] on span "Product" at bounding box center [705, 419] width 26 height 10
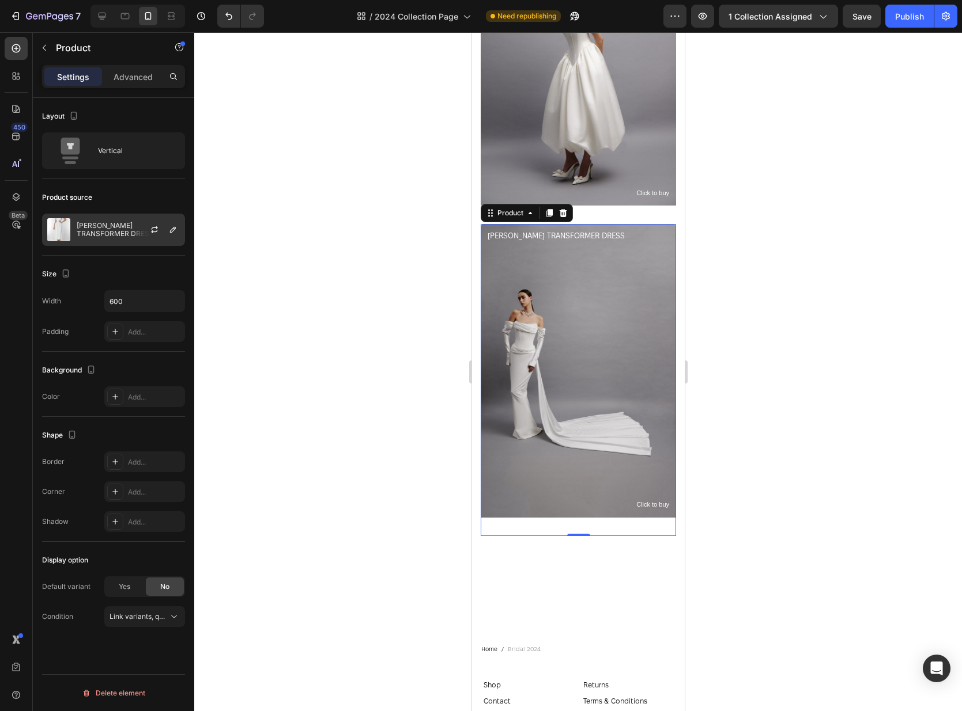
click at [110, 230] on p "[PERSON_NAME] TRANSFORMER DRESS" at bounding box center [128, 230] width 103 height 16
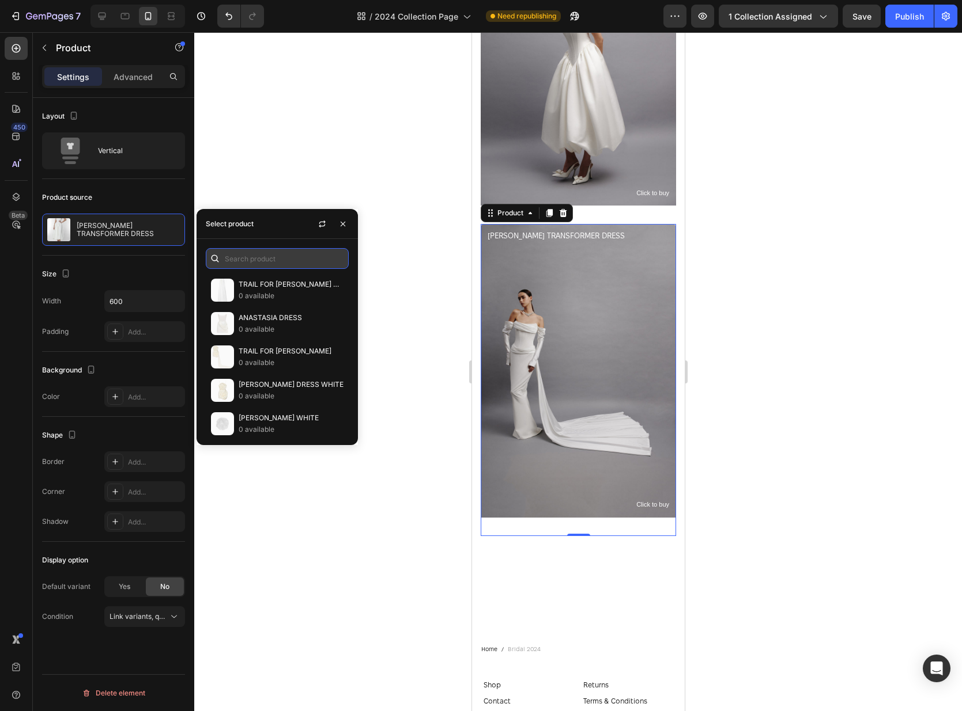
click at [244, 266] on input "text" at bounding box center [277, 258] width 143 height 21
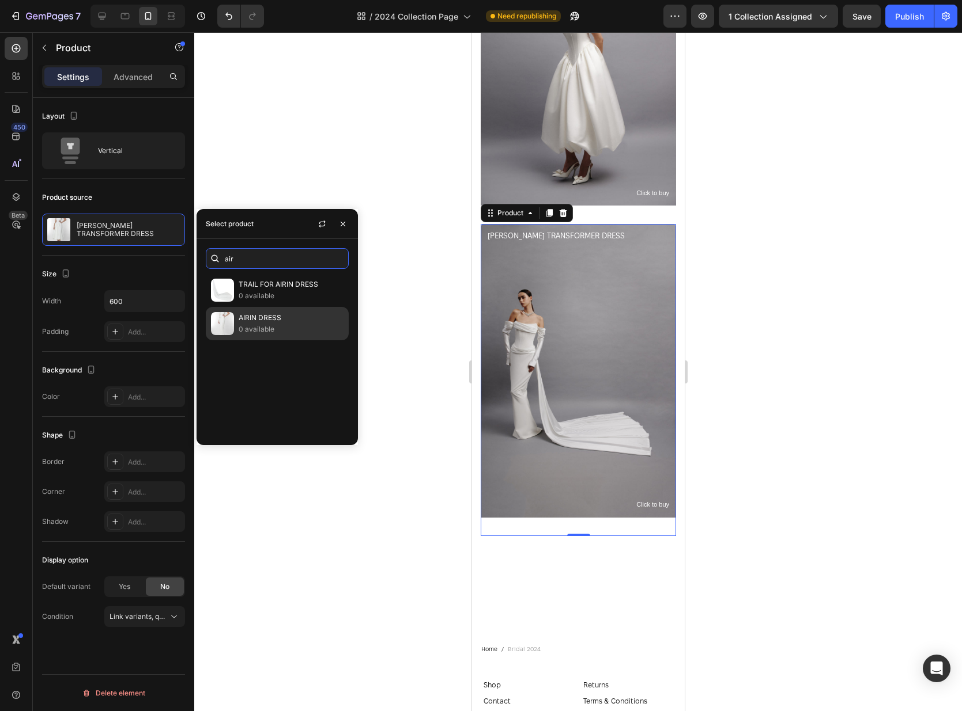
type input "air"
click at [237, 315] on div "AIRIN DRESS 0 available" at bounding box center [277, 323] width 143 height 33
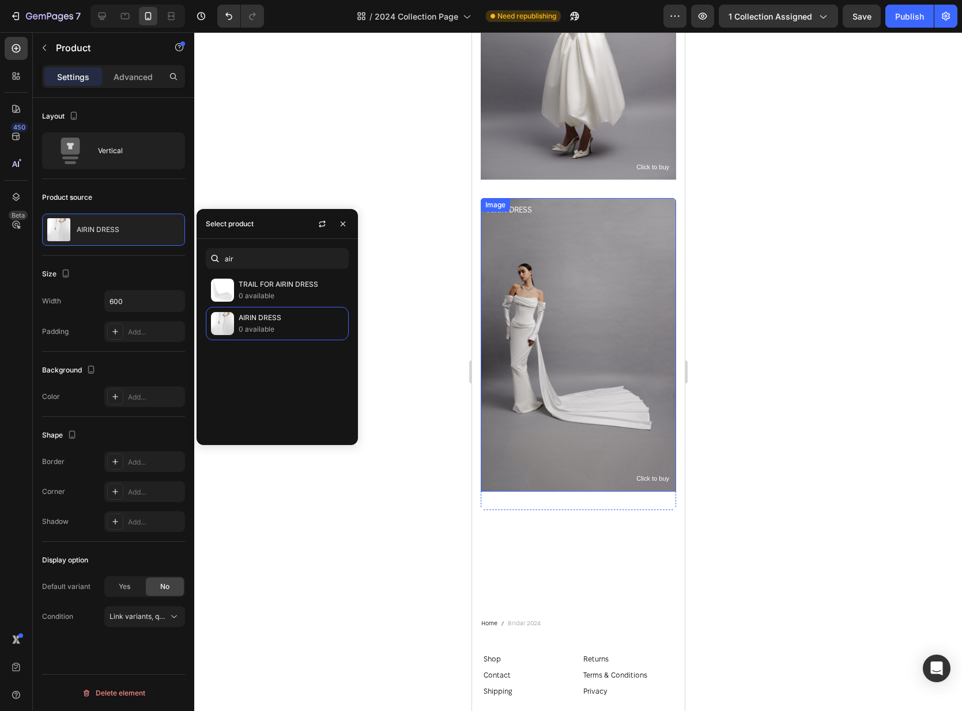
scroll to position [2400, 0]
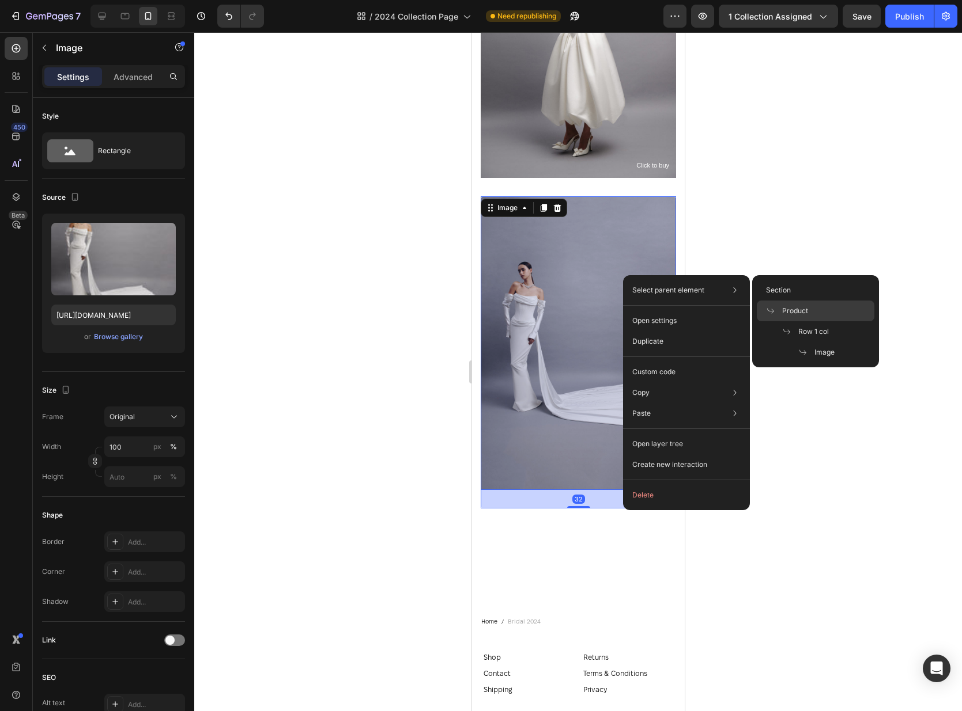
click at [790, 321] on div "Product" at bounding box center [815, 331] width 118 height 21
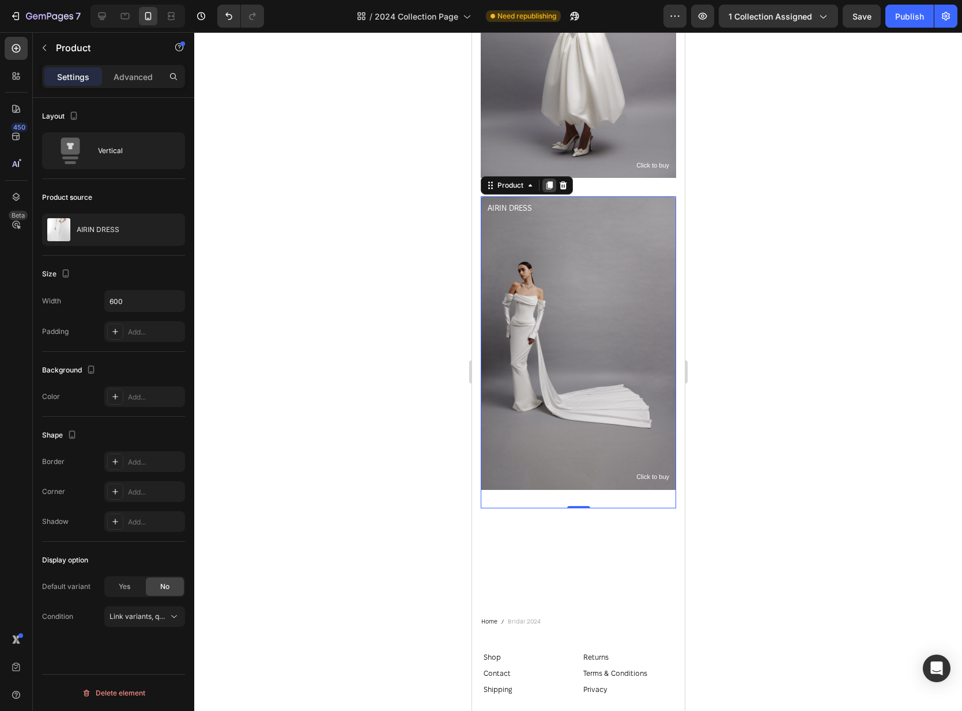
click at [543, 184] on div at bounding box center [549, 186] width 14 height 14
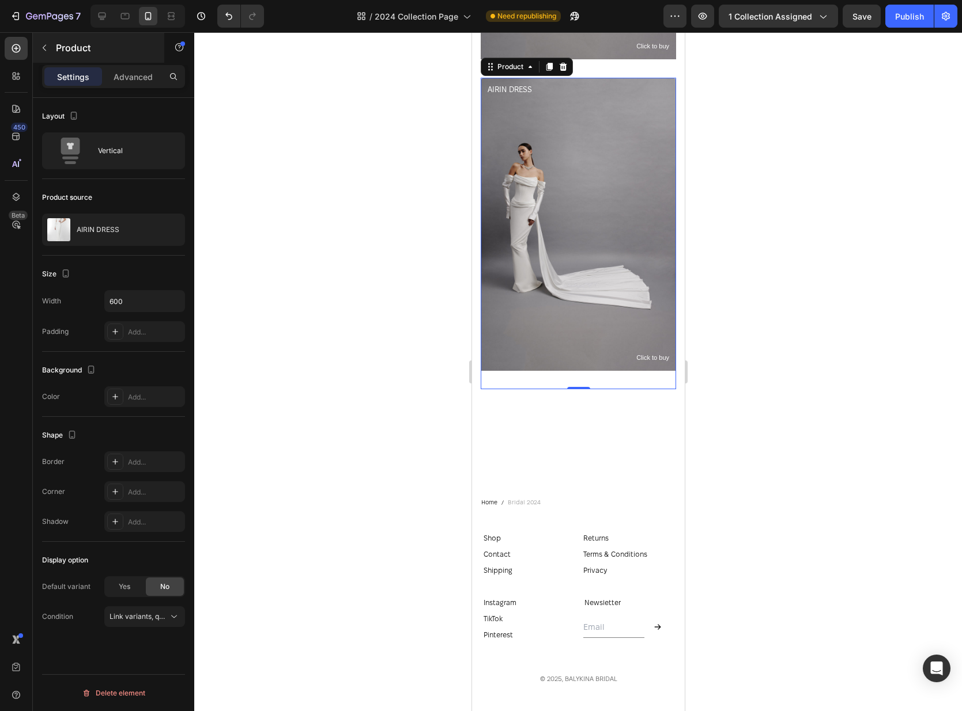
scroll to position [2836, 0]
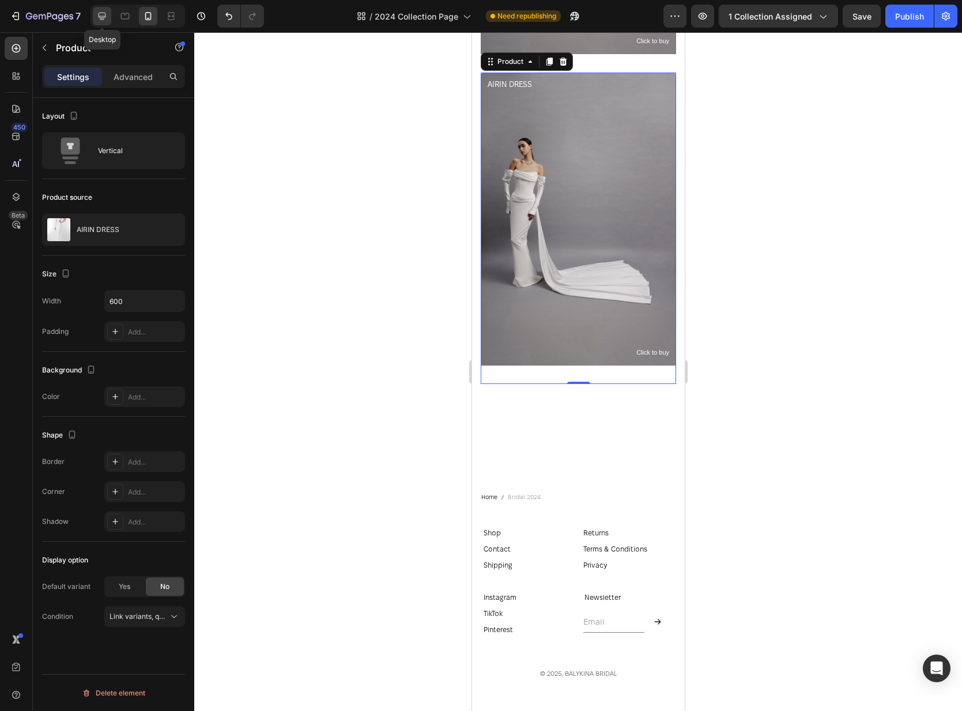
click at [100, 13] on icon at bounding box center [102, 16] width 7 height 7
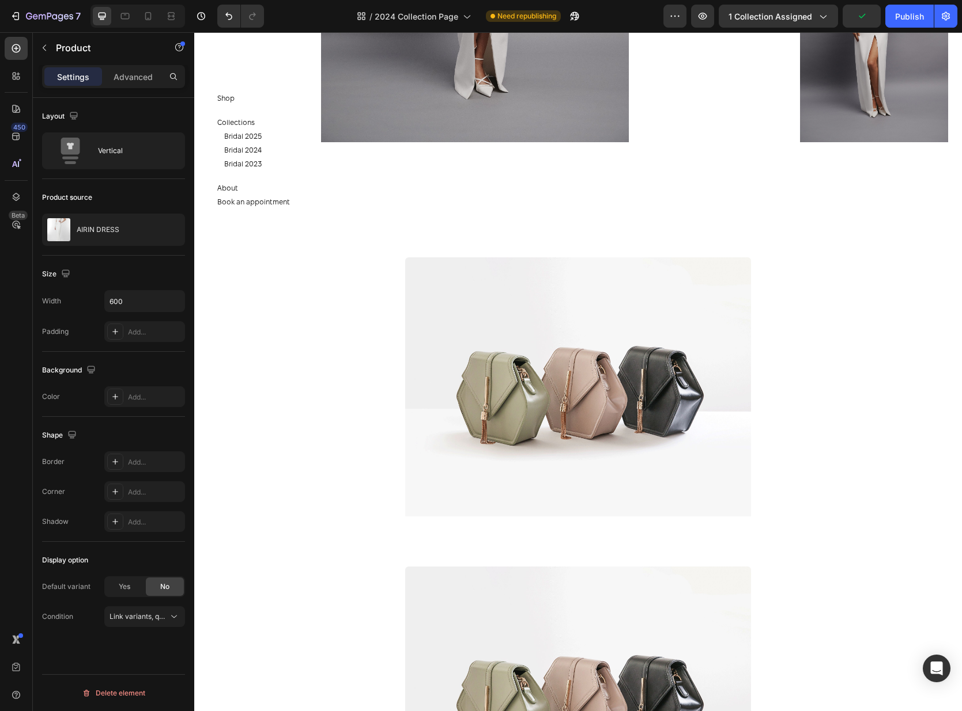
scroll to position [5154, 0]
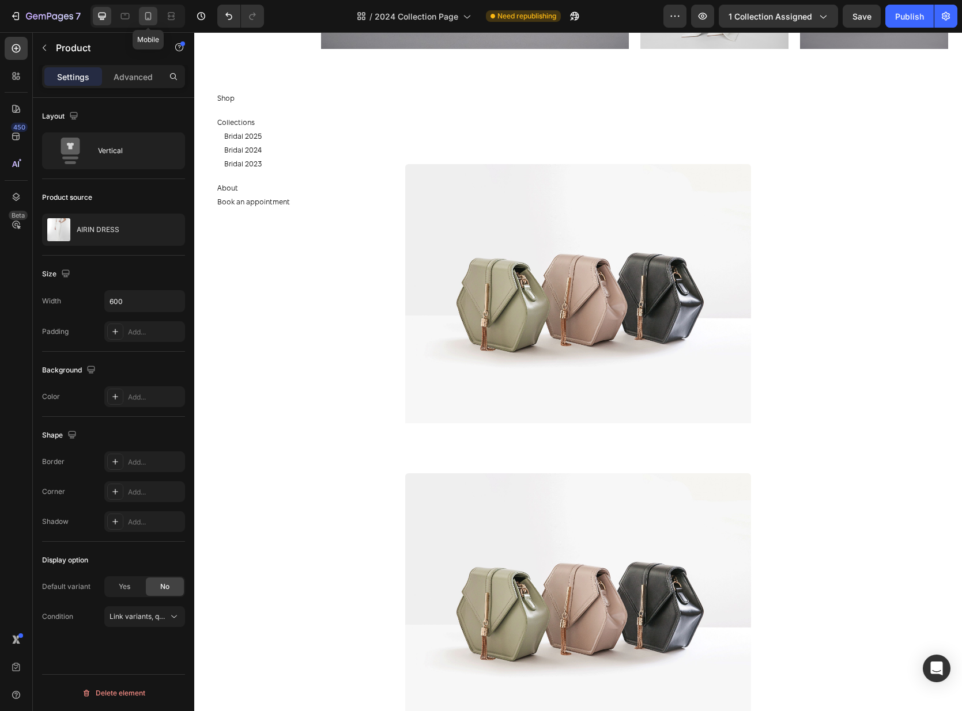
click at [152, 18] on icon at bounding box center [148, 16] width 12 height 12
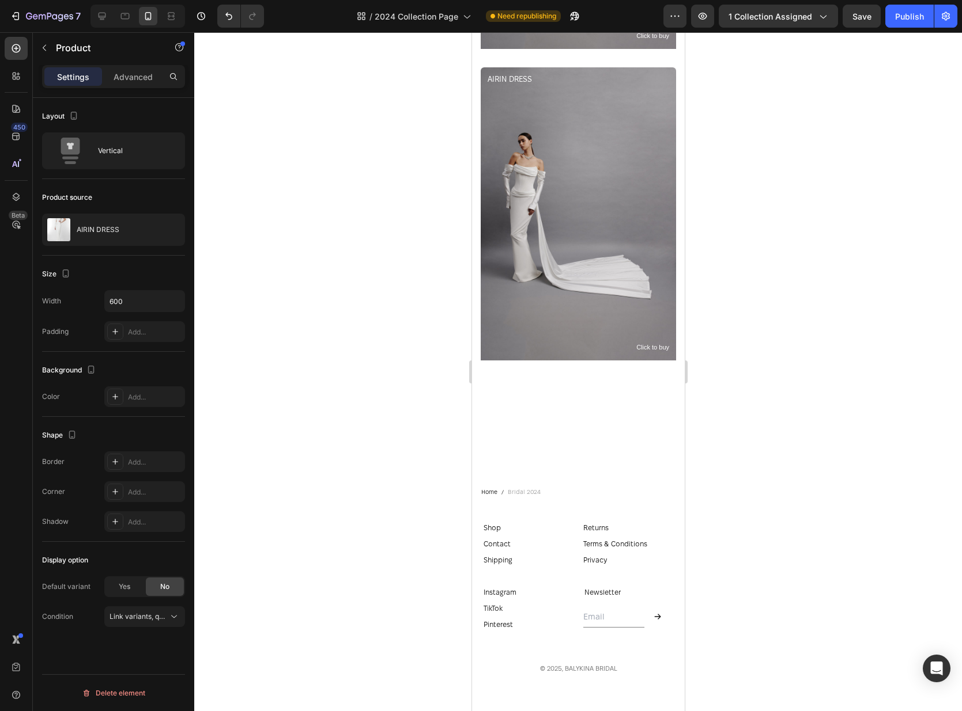
scroll to position [2836, 0]
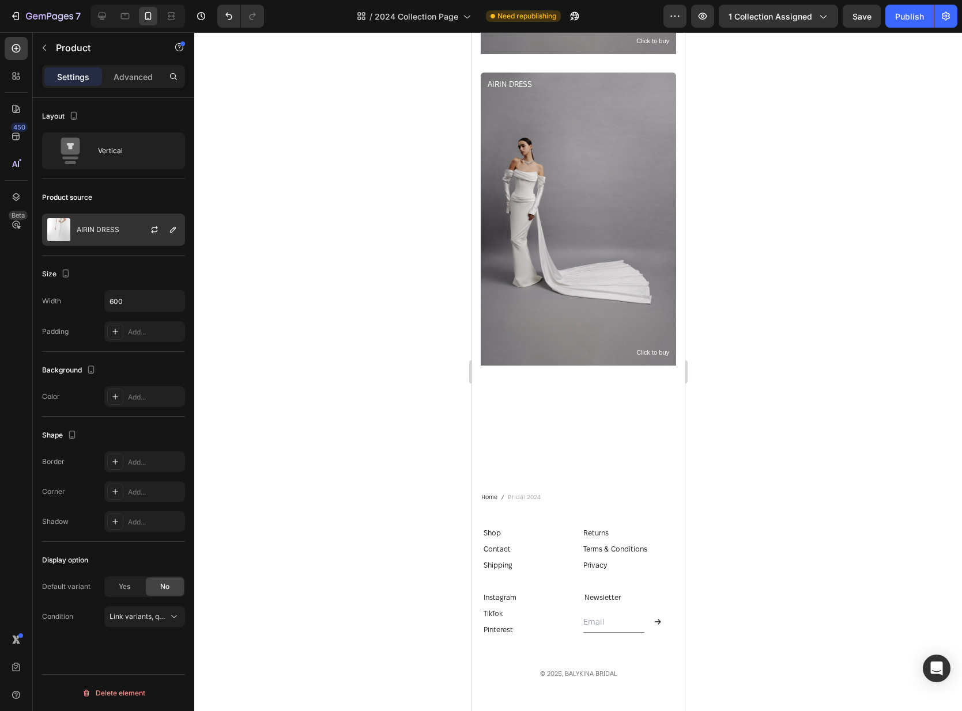
click at [112, 222] on div "AIRIN DRESS" at bounding box center [113, 230] width 143 height 32
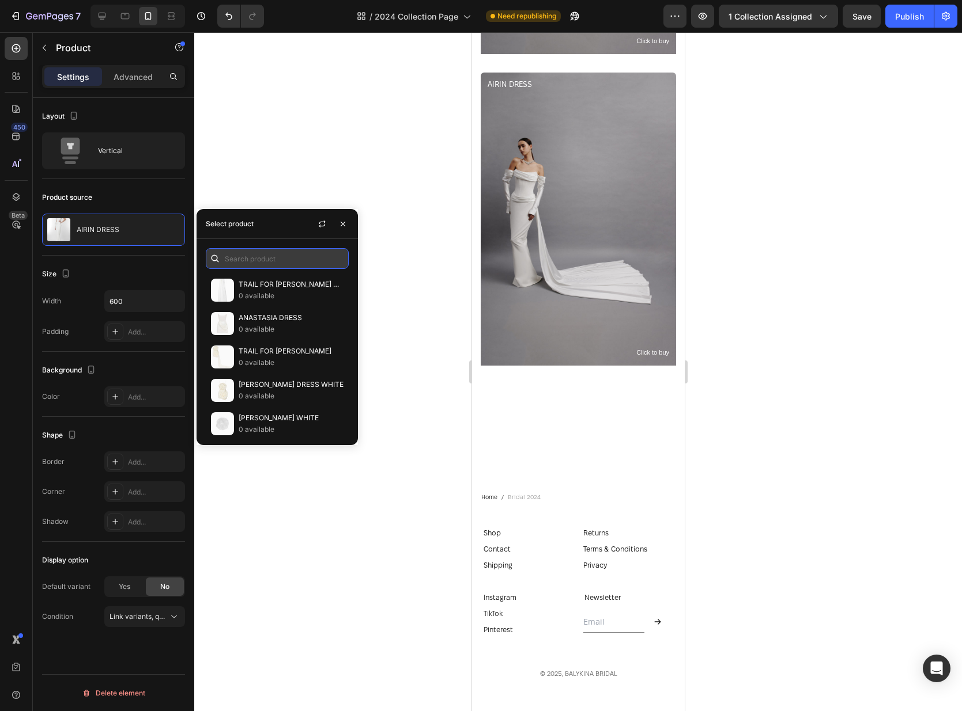
click at [240, 253] on input "text" at bounding box center [277, 258] width 143 height 21
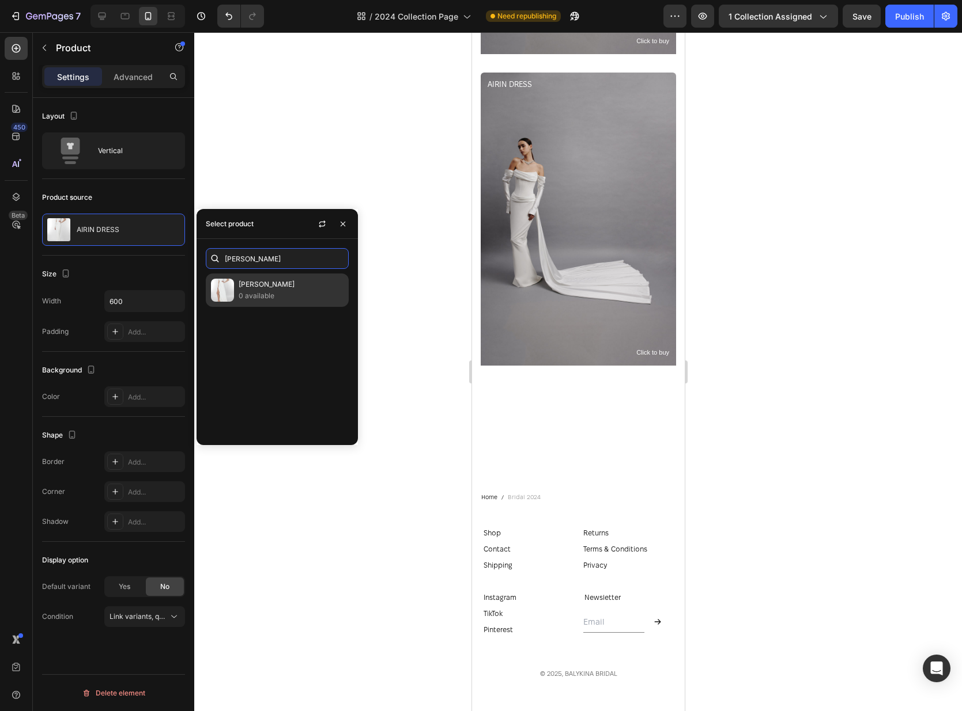
type input "jess"
click at [253, 284] on p "[PERSON_NAME]" at bounding box center [291, 285] width 105 height 12
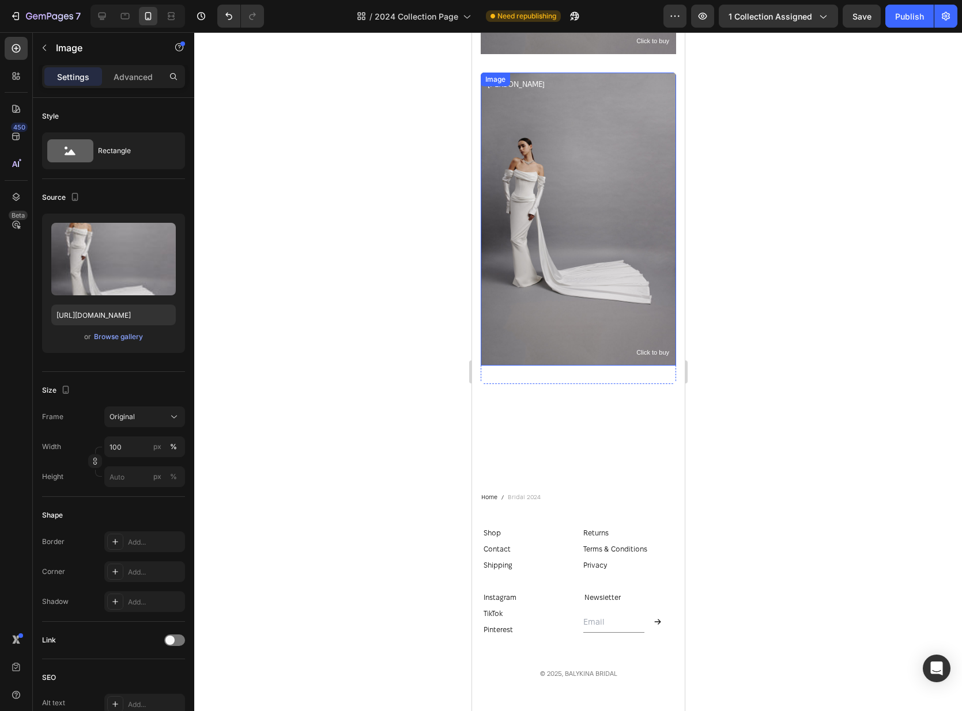
click at [576, 168] on img at bounding box center [577, 219] width 195 height 293
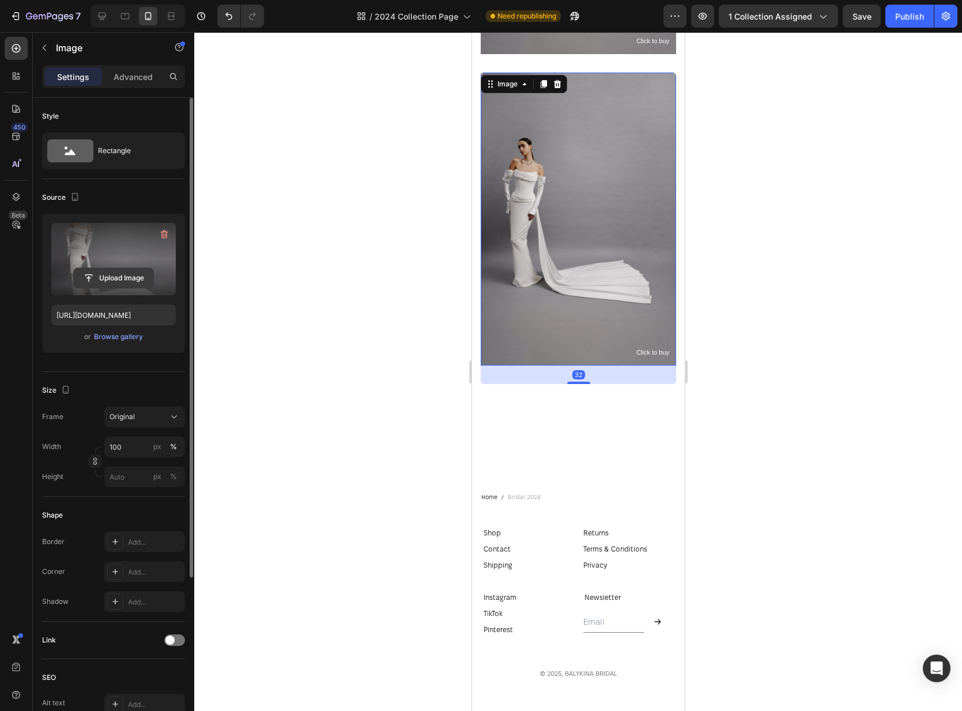
click at [89, 285] on input "file" at bounding box center [114, 278] width 80 height 20
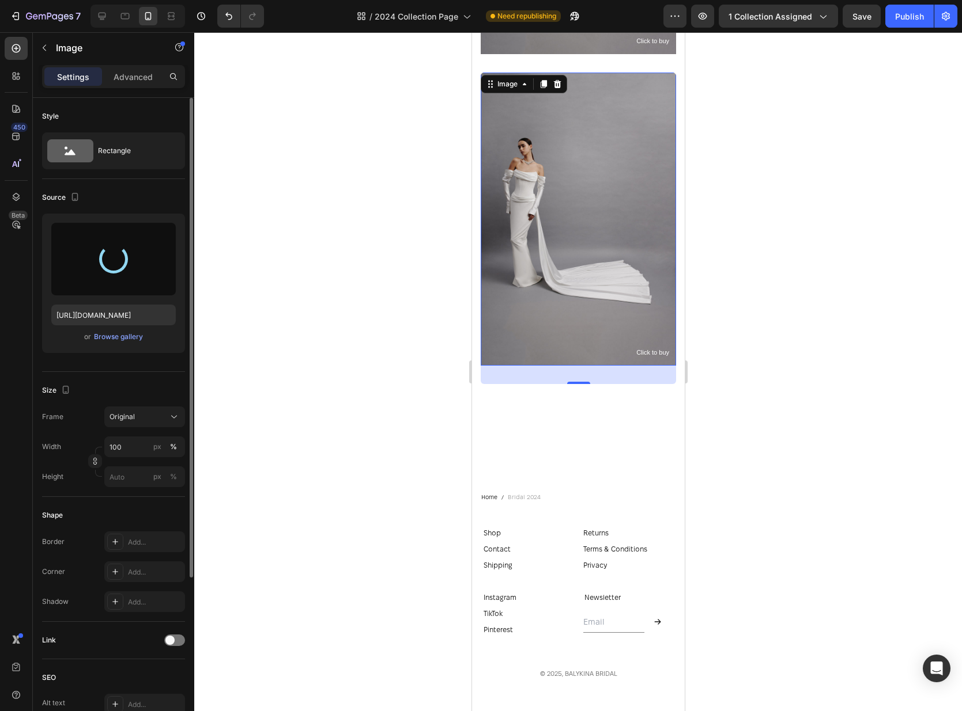
type input "https://cdn.shopify.com/s/files/1/0576/3786/3521/files/gempages_563336841122546…"
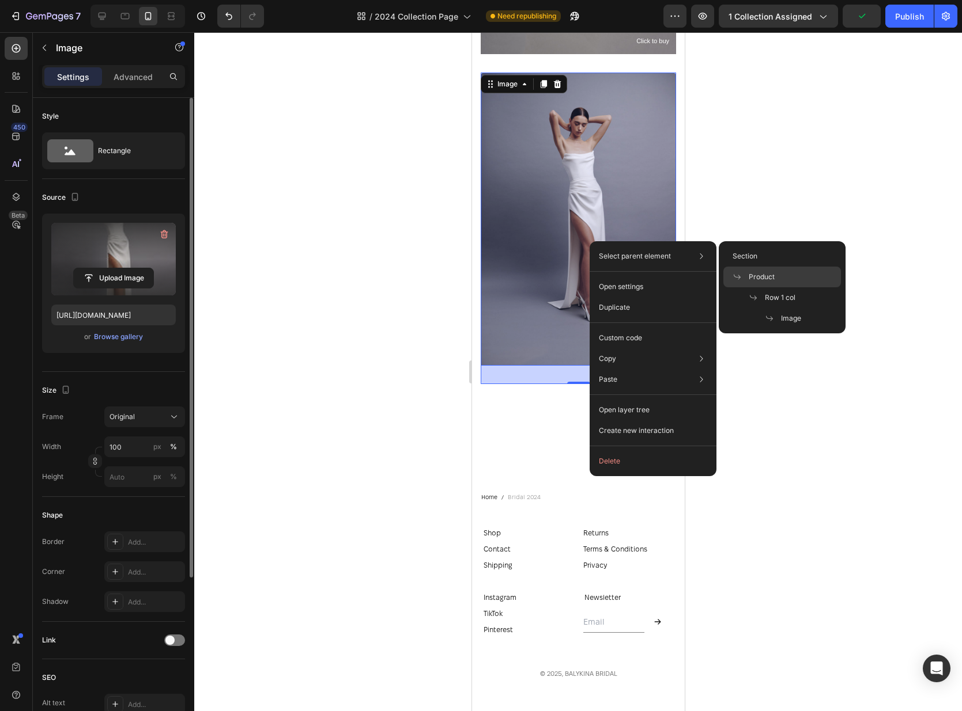
click at [793, 287] on div "Product" at bounding box center [782, 297] width 118 height 21
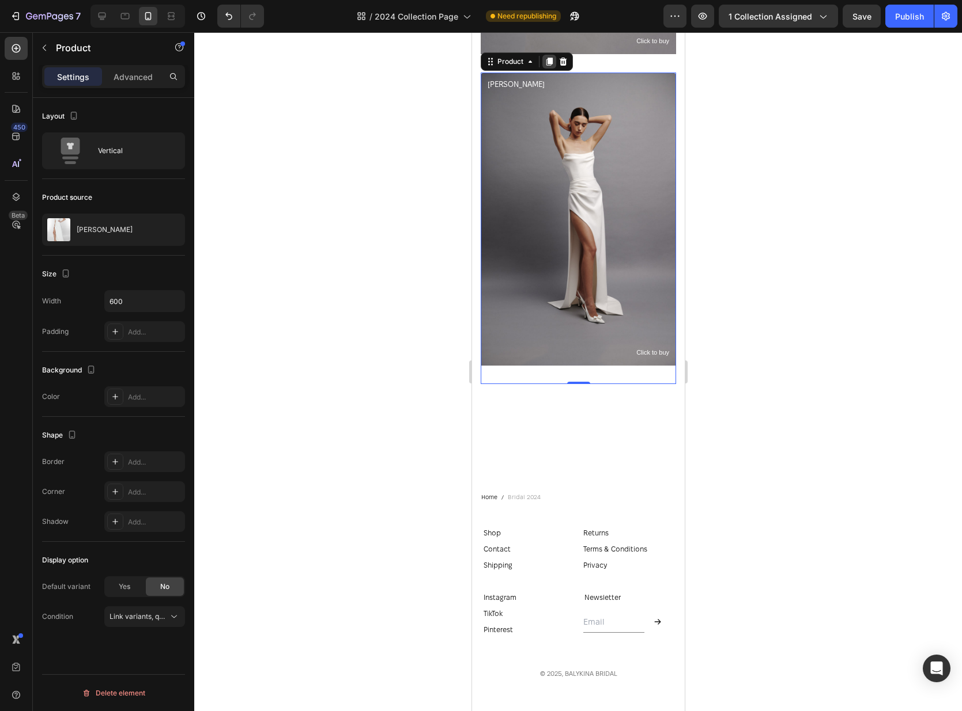
click at [547, 59] on icon at bounding box center [549, 62] width 6 height 8
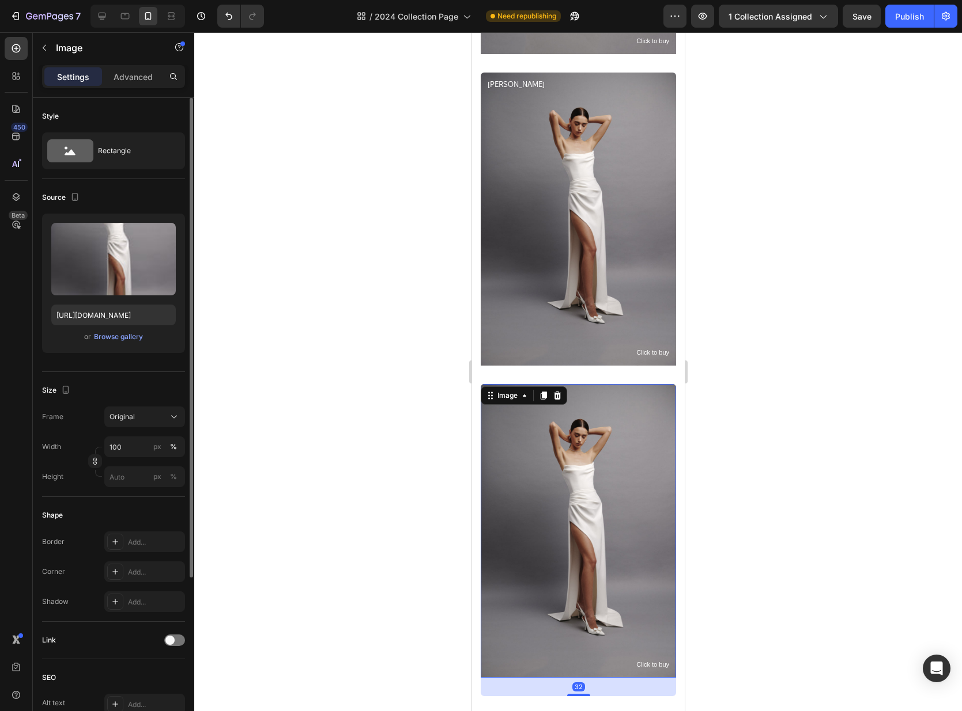
click at [527, 487] on img at bounding box center [577, 530] width 195 height 293
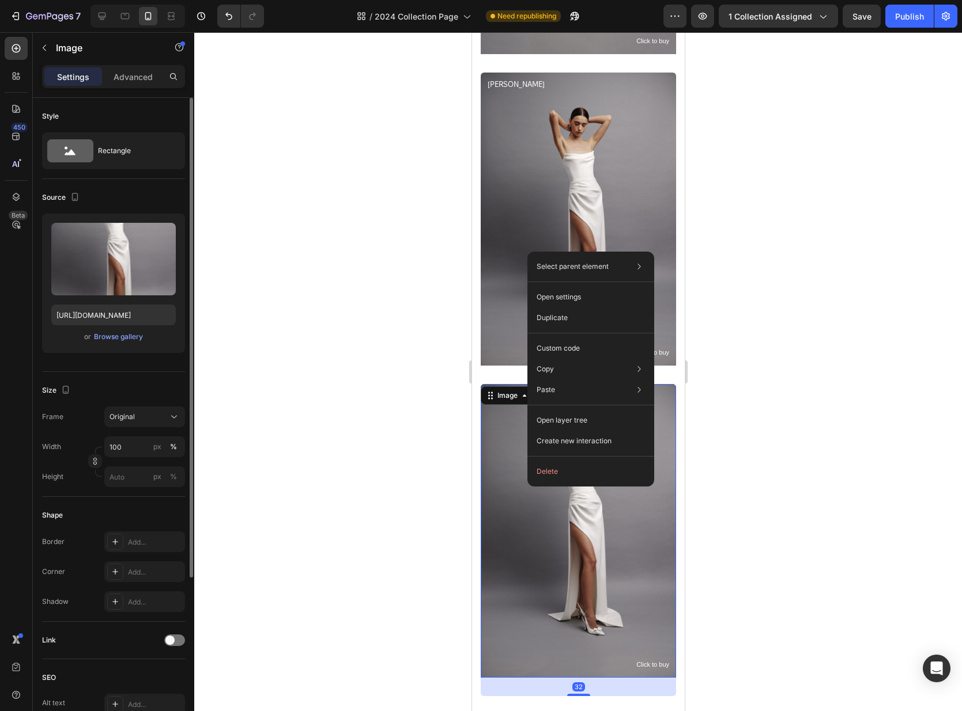
drag, startPoint x: 527, startPoint y: 487, endPoint x: 1004, endPoint y: 518, distance: 477.5
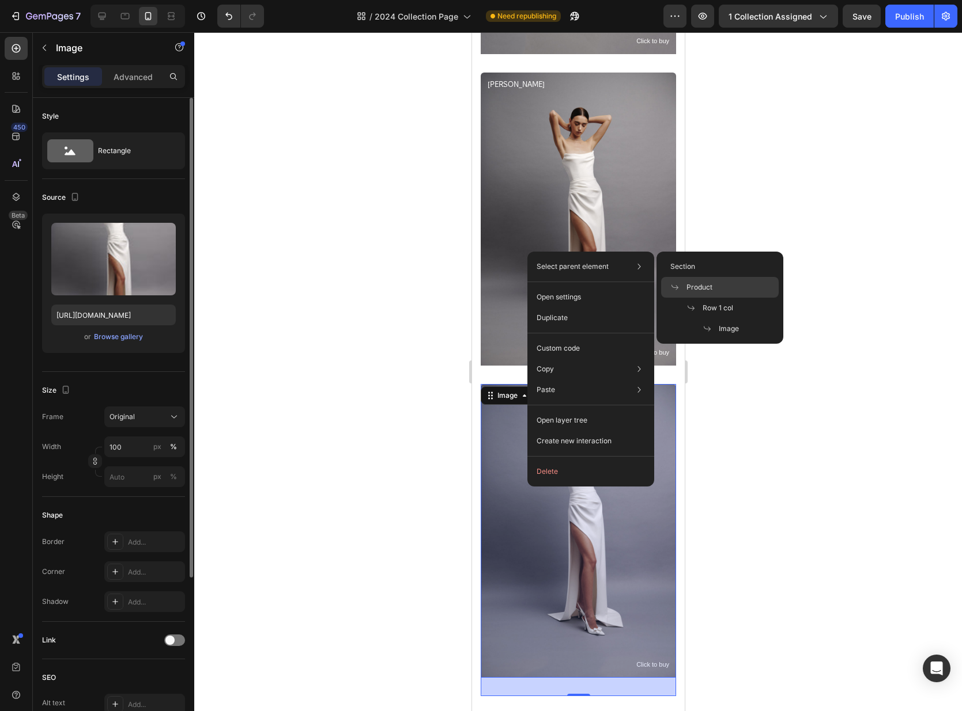
click at [746, 298] on div "Product" at bounding box center [720, 308] width 118 height 21
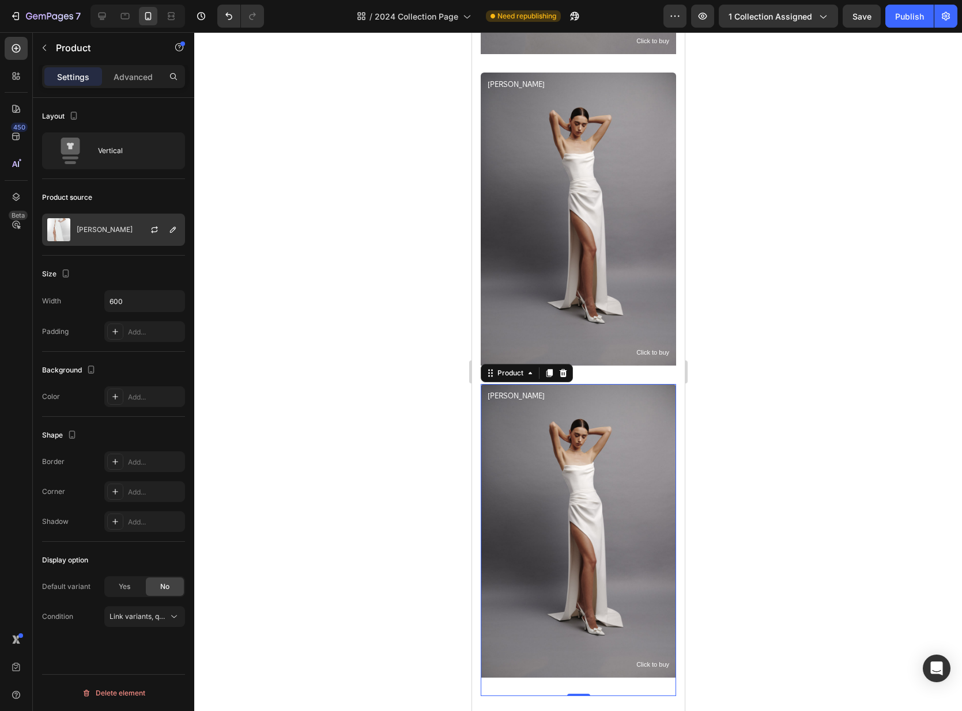
click at [126, 229] on p "[PERSON_NAME]" at bounding box center [105, 230] width 56 height 8
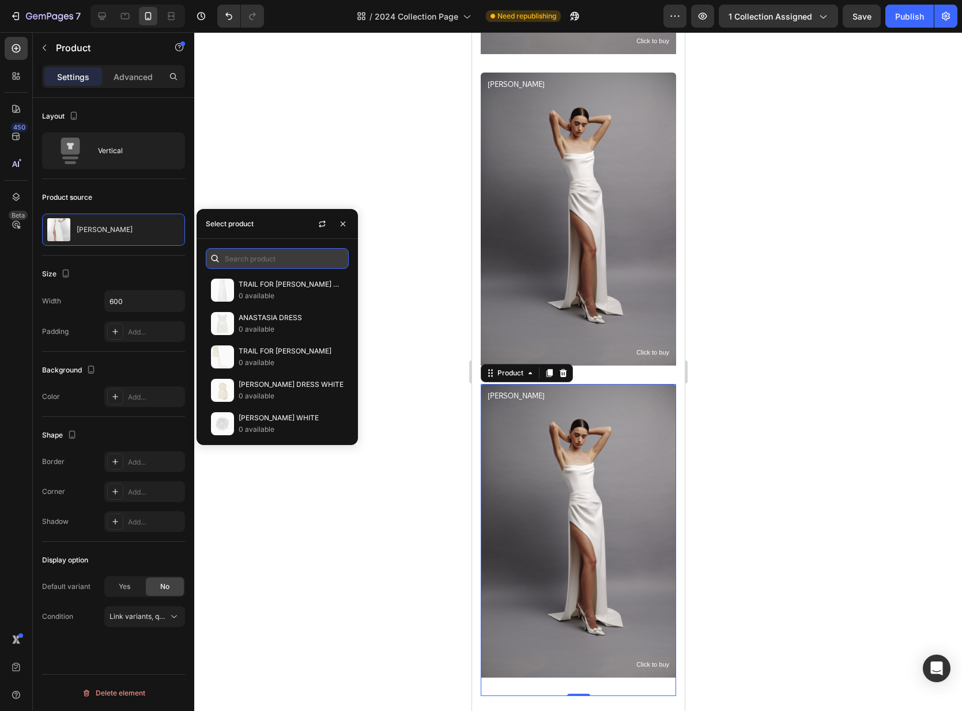
click at [266, 257] on input "text" at bounding box center [277, 258] width 143 height 21
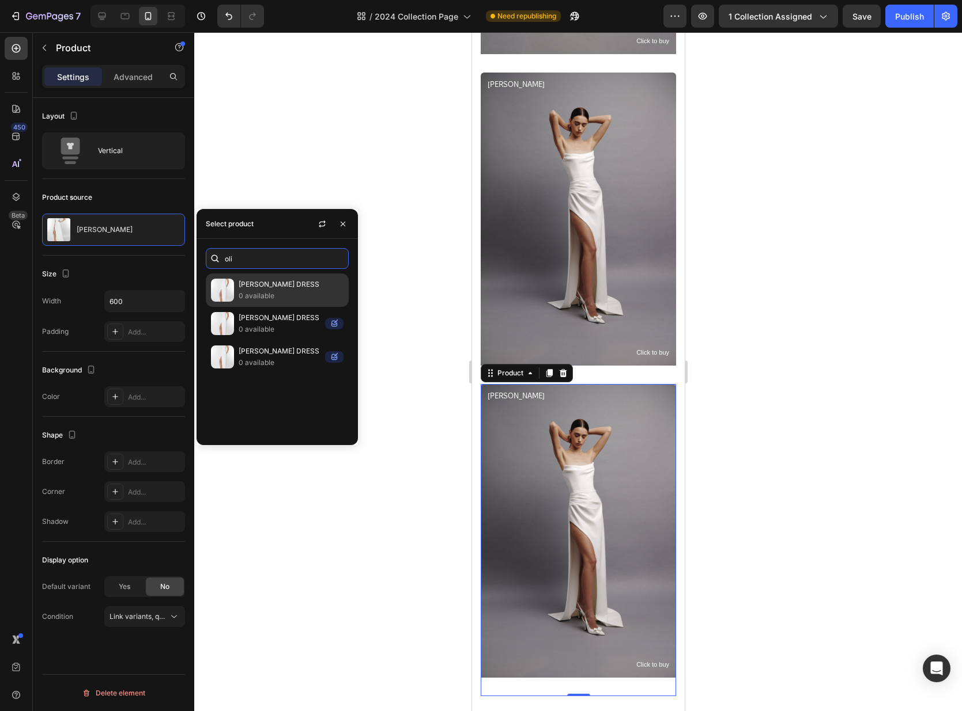
type input "oli"
click at [264, 289] on p "[PERSON_NAME] DRESS" at bounding box center [291, 285] width 105 height 12
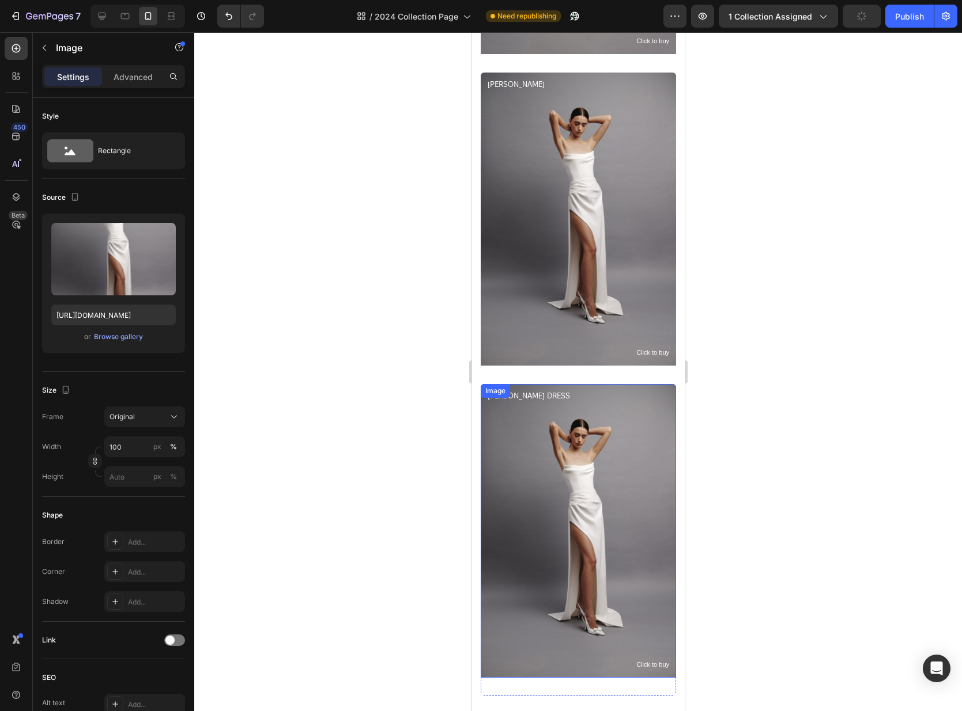
click at [572, 494] on img at bounding box center [577, 530] width 195 height 293
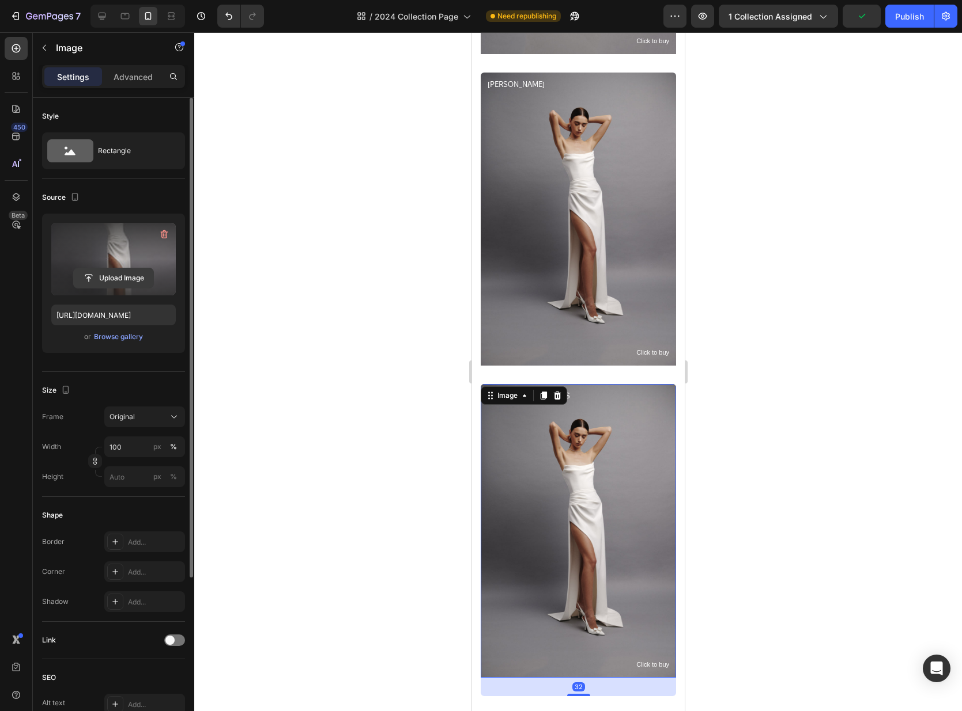
click at [106, 275] on input "file" at bounding box center [114, 278] width 80 height 20
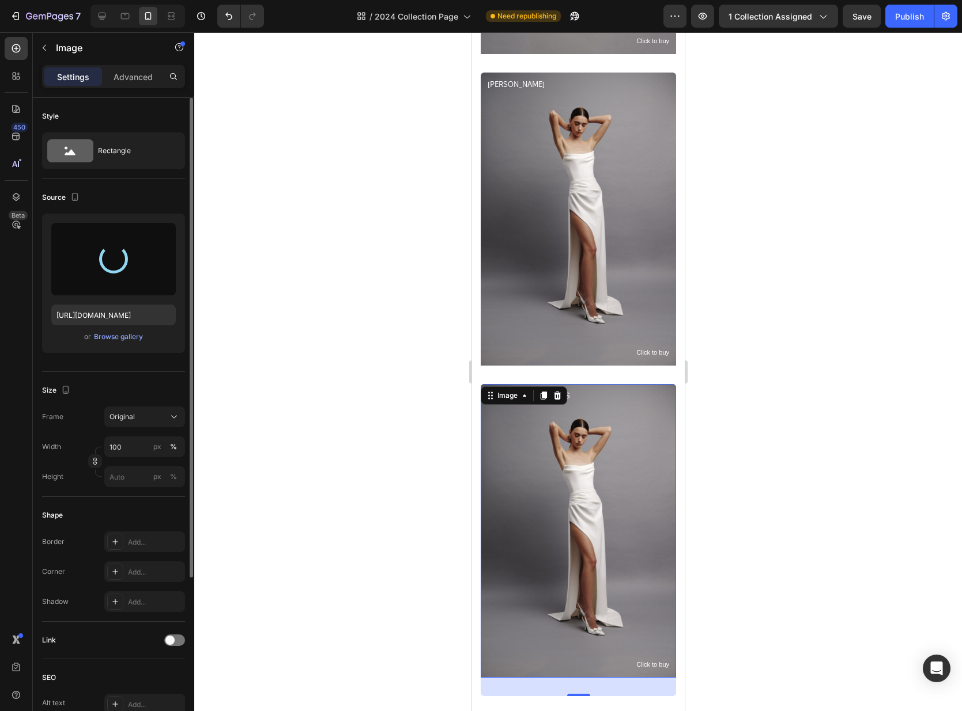
type input "https://cdn.shopify.com/s/files/1/0576/3786/3521/files/gempages_563336841122546…"
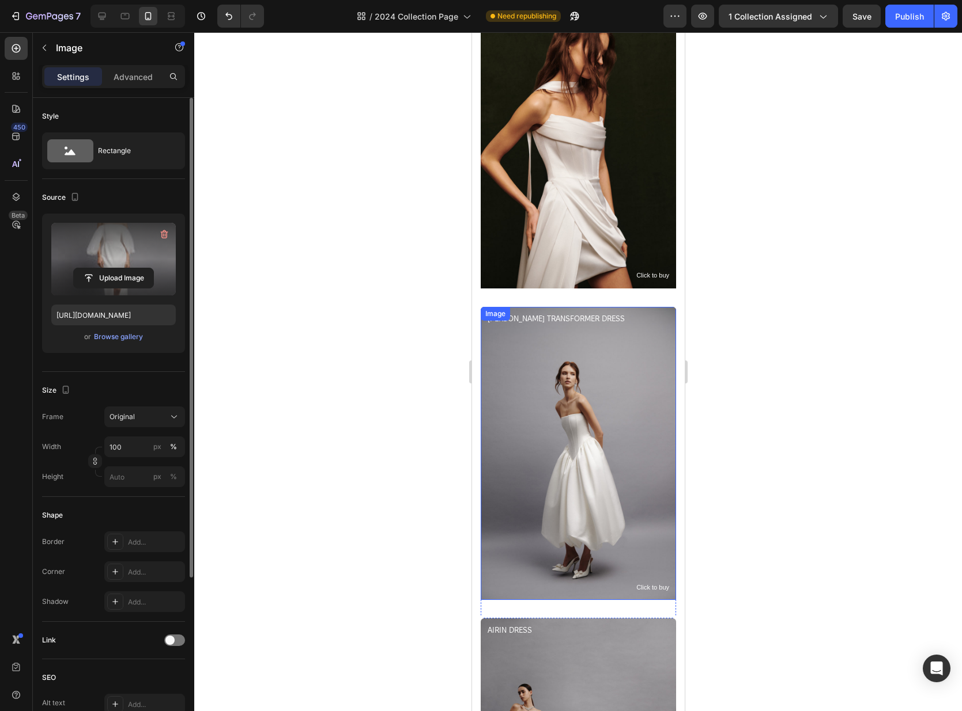
scroll to position [1950, 0]
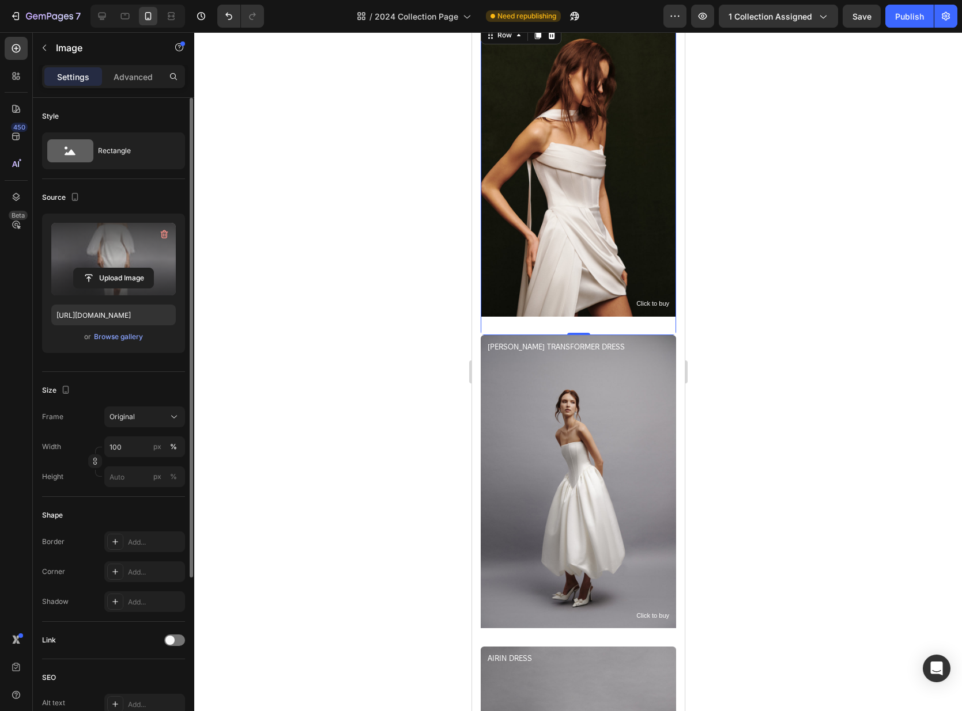
click at [636, 329] on div "Image Click to buy Text Block IVY DRESS Product Title" at bounding box center [577, 180] width 195 height 312
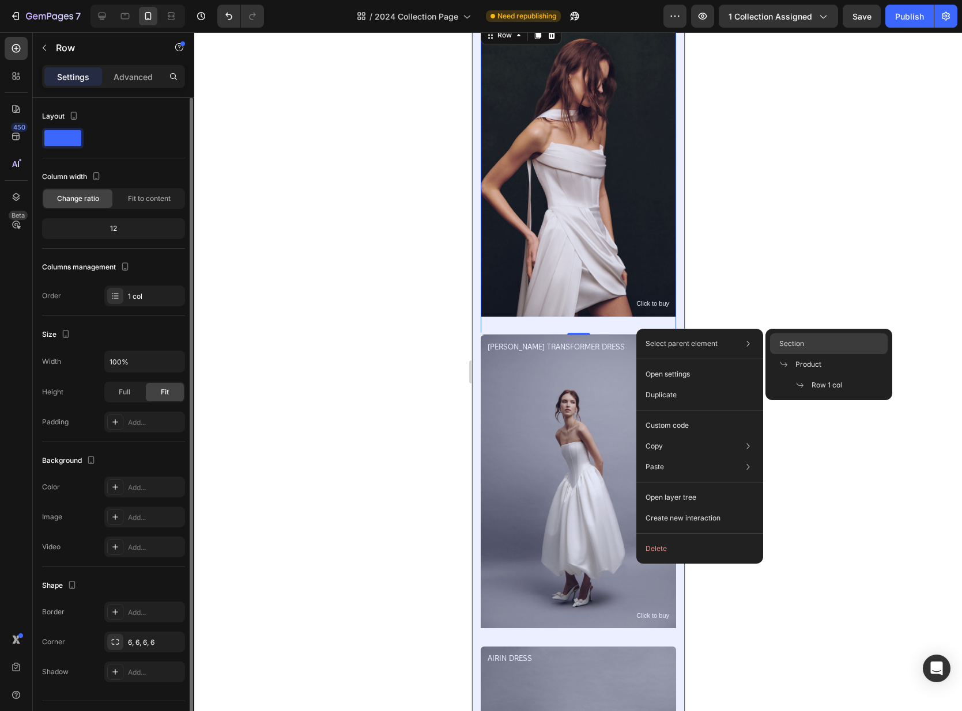
click at [820, 354] on div "Section" at bounding box center [829, 364] width 118 height 21
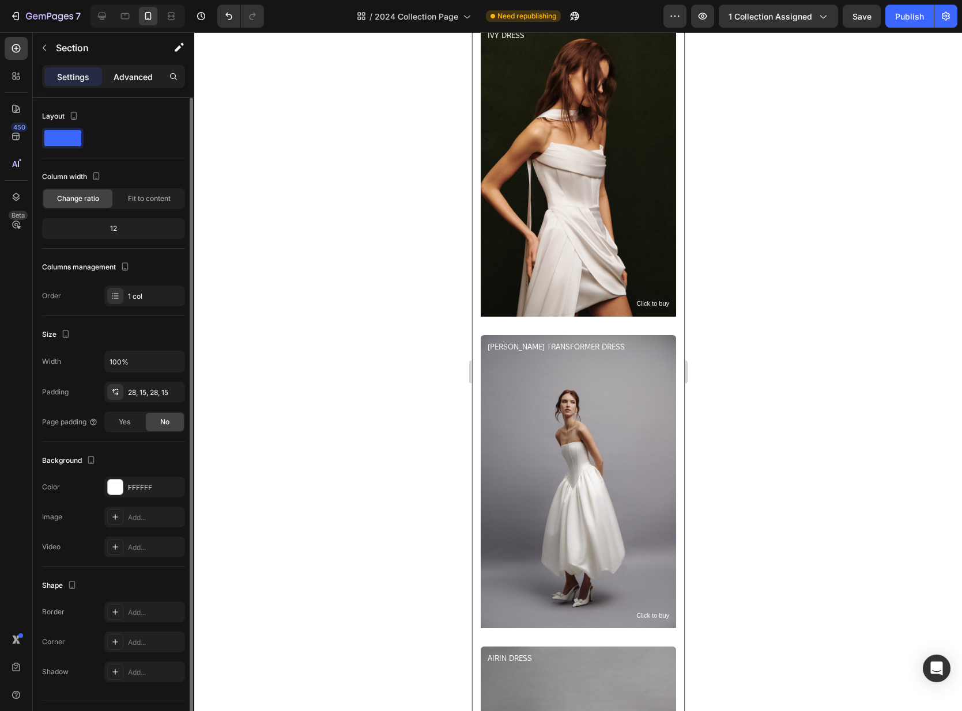
click at [143, 71] on p "Advanced" at bounding box center [132, 77] width 39 height 12
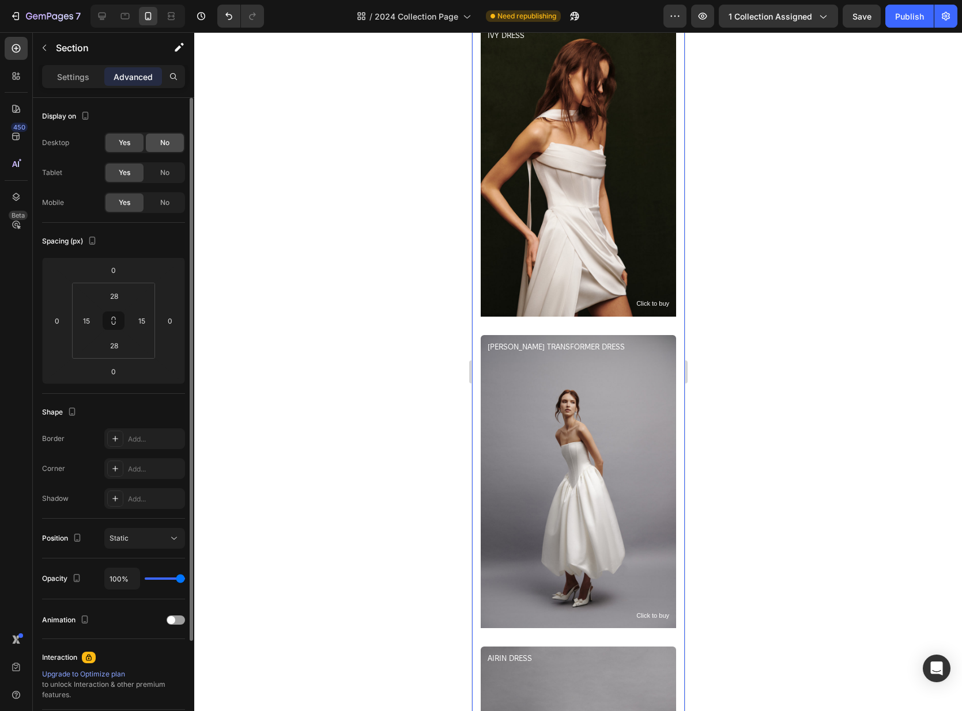
click at [160, 144] on span "No" at bounding box center [164, 143] width 9 height 10
click at [175, 177] on div "No" at bounding box center [165, 173] width 38 height 18
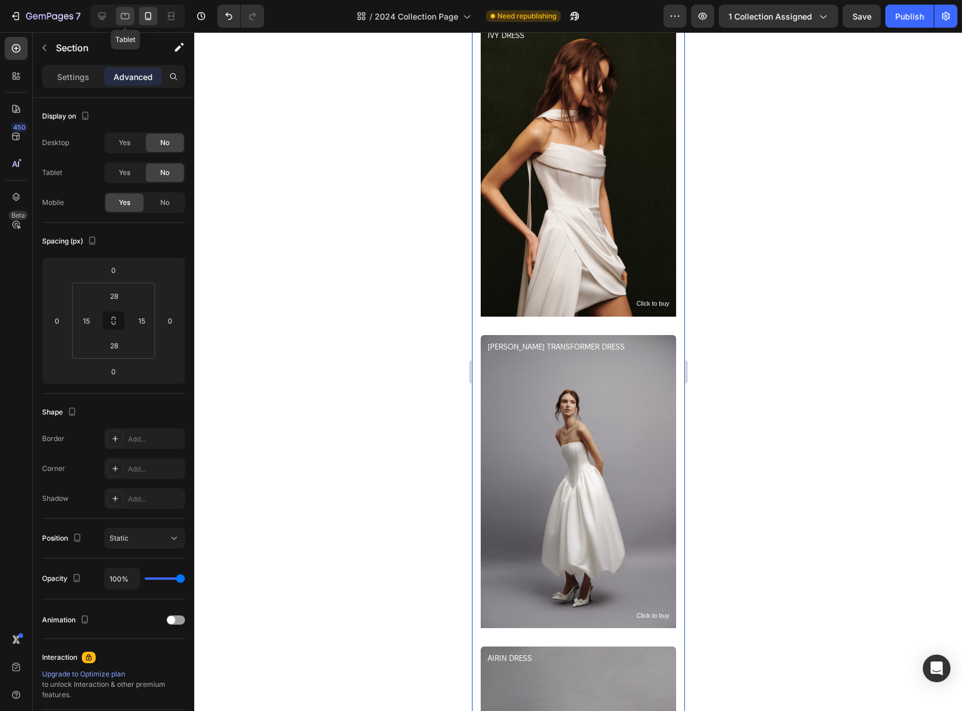
click at [133, 17] on div at bounding box center [125, 16] width 18 height 18
type input "32"
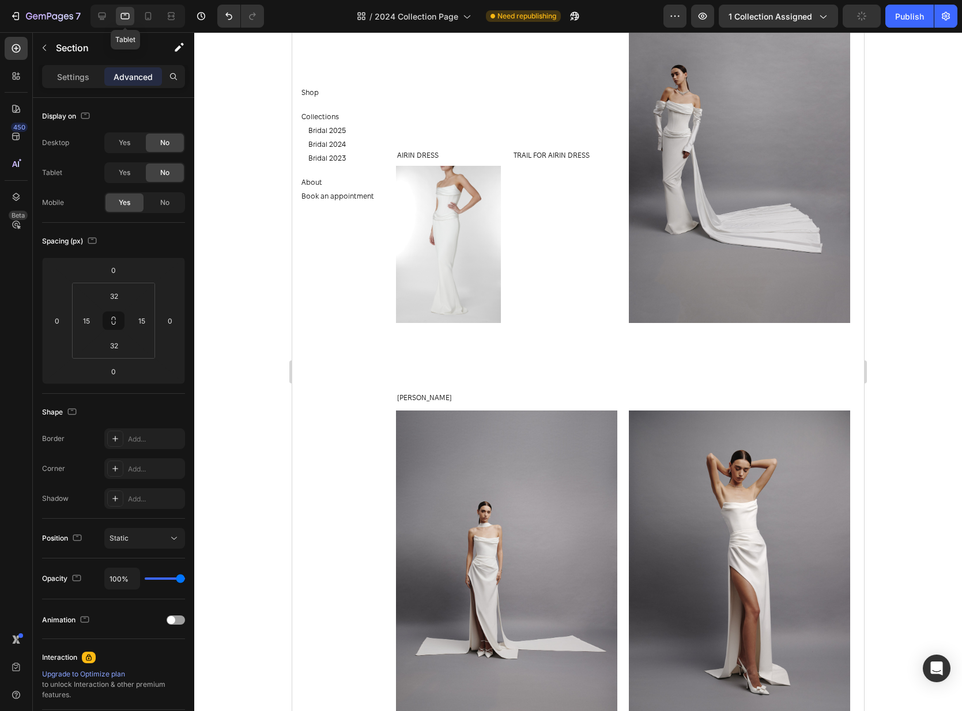
scroll to position [3033, 0]
click at [110, 16] on div at bounding box center [102, 16] width 18 height 18
type input "80"
type input "60"
type input "48"
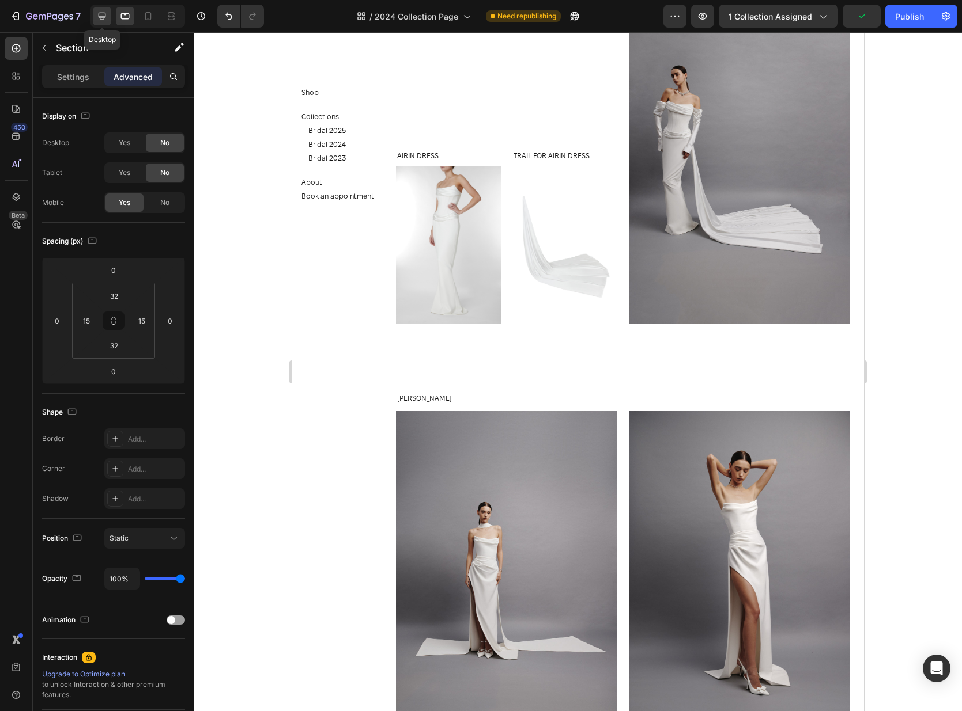
type input "60"
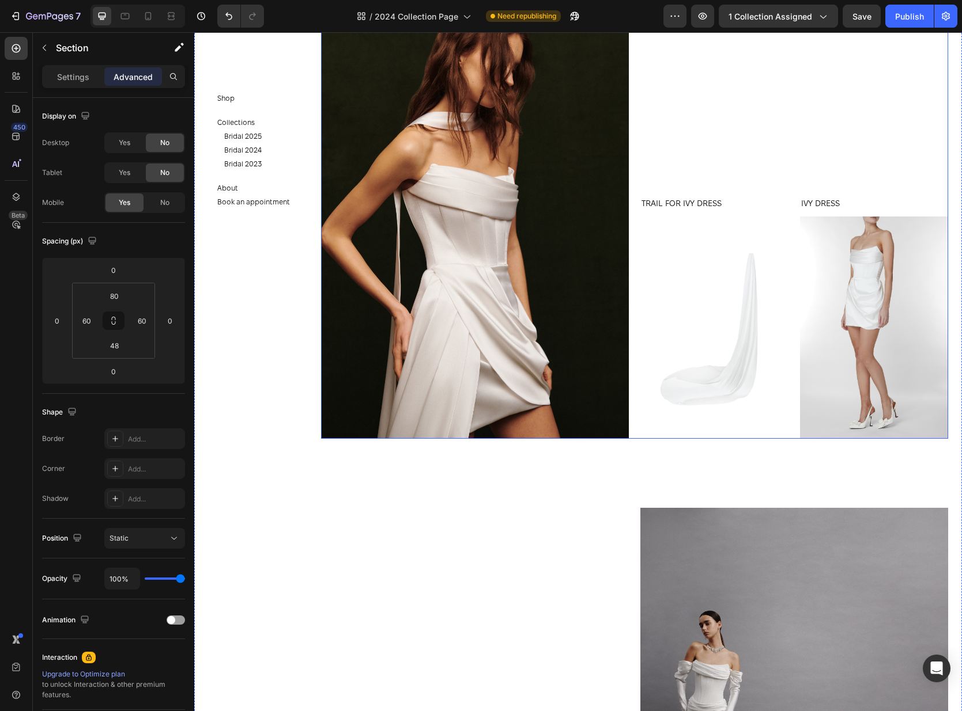
scroll to position [3155, 0]
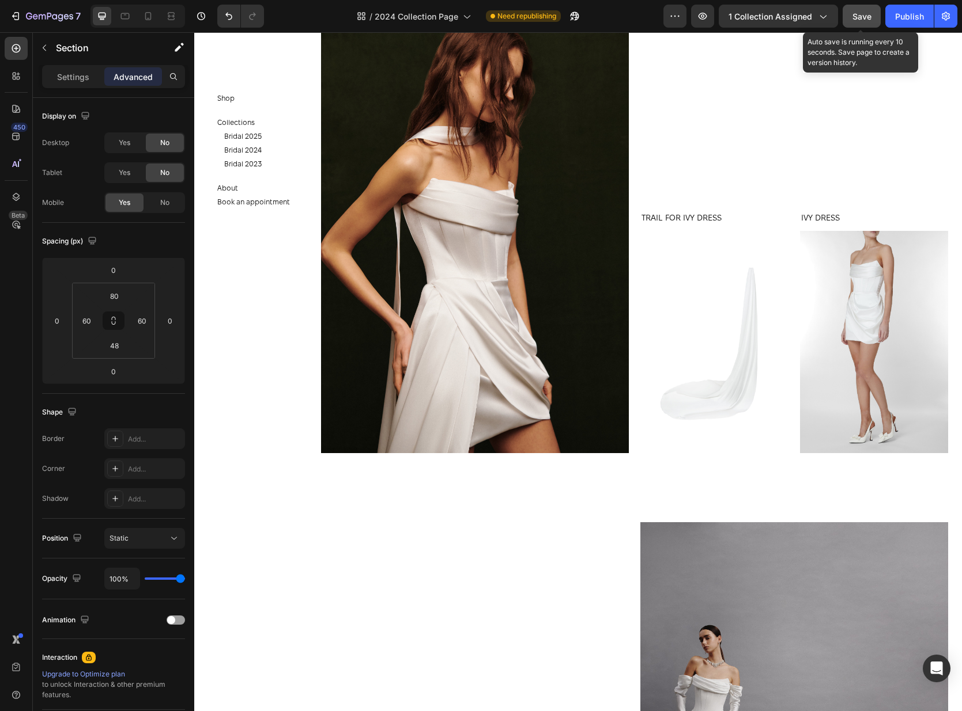
click at [864, 17] on span "Save" at bounding box center [861, 17] width 19 height 10
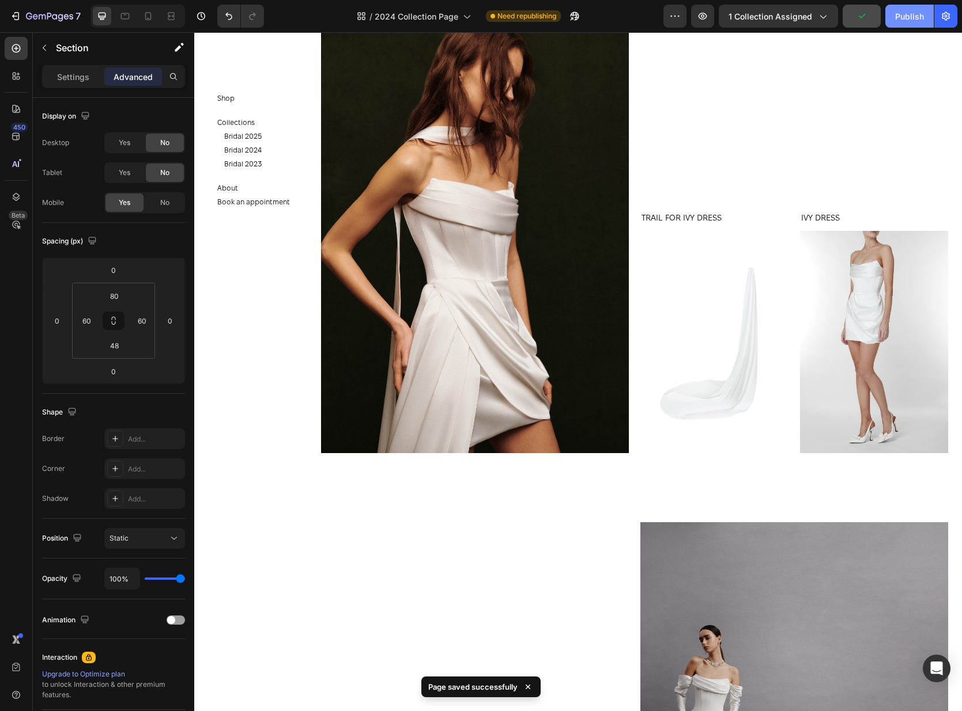
click at [907, 19] on div "Publish" at bounding box center [909, 16] width 29 height 12
click at [272, 151] on div "Bridal 2024 Button" at bounding box center [257, 150] width 66 height 14
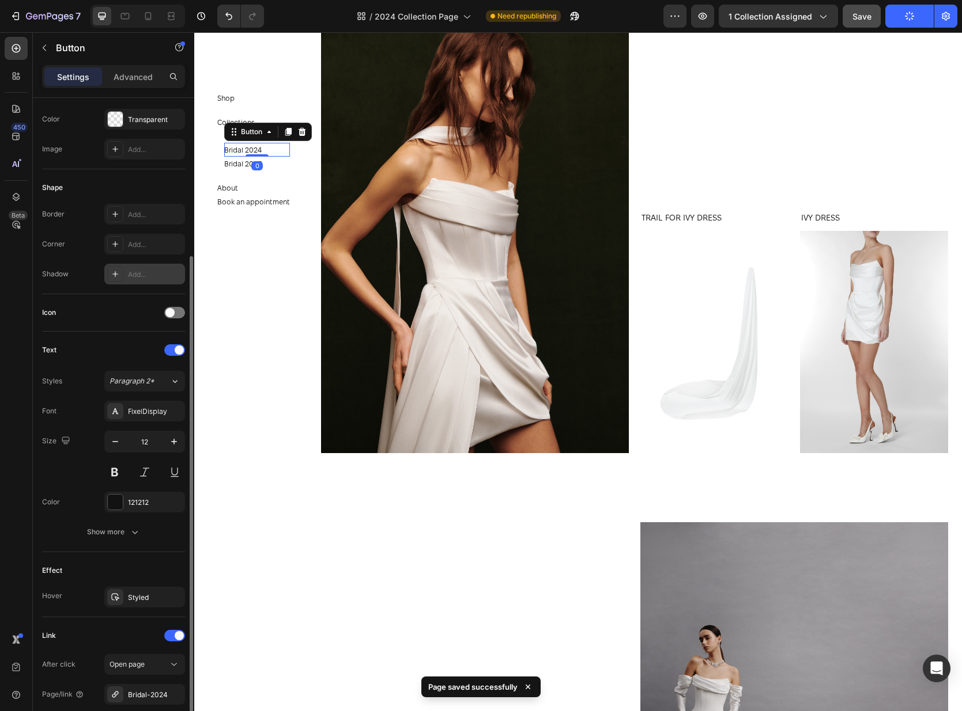
scroll to position [270, 0]
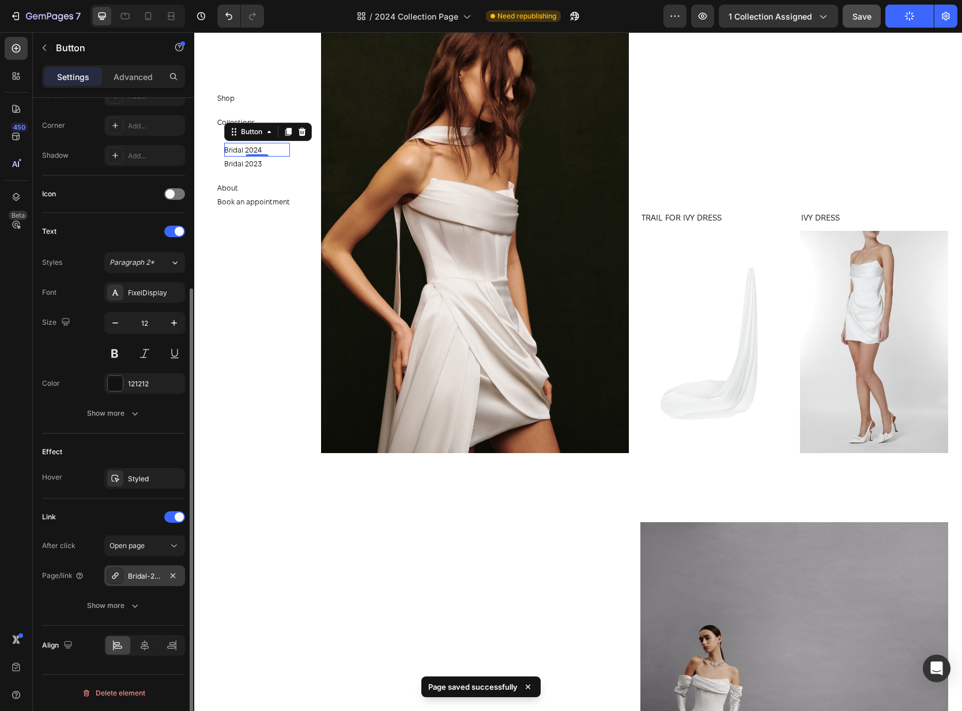
click at [145, 581] on div "Bridal-2024" at bounding box center [144, 576] width 81 height 21
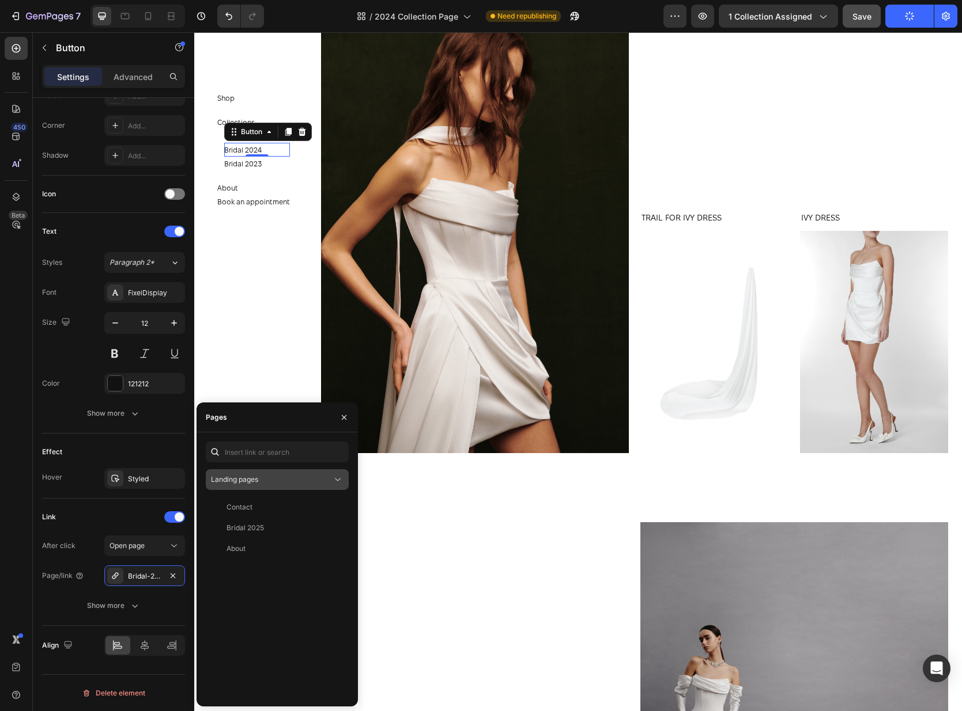
click at [264, 480] on div "Landing pages" at bounding box center [271, 480] width 121 height 10
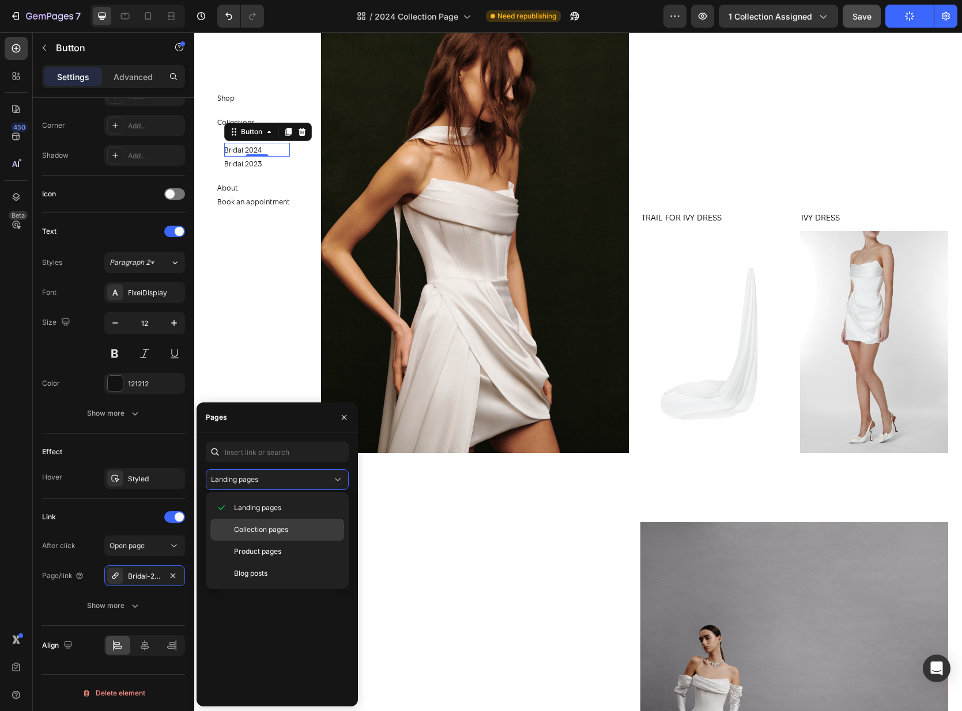
click at [321, 529] on p "Collection pages" at bounding box center [286, 530] width 105 height 10
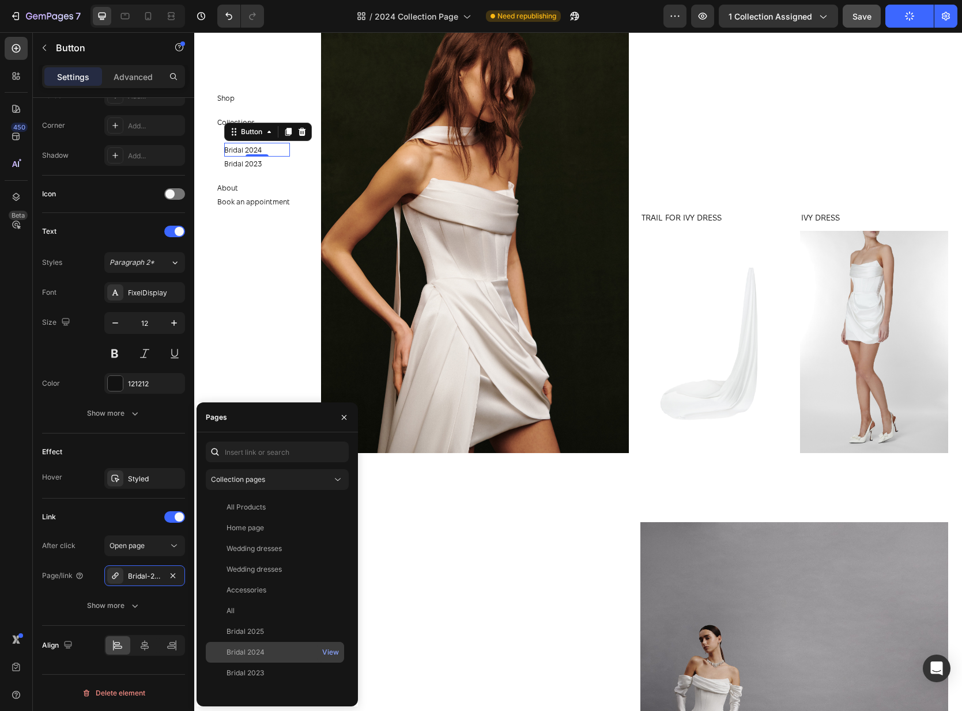
click at [268, 649] on div "Bridal 2024" at bounding box center [274, 653] width 129 height 10
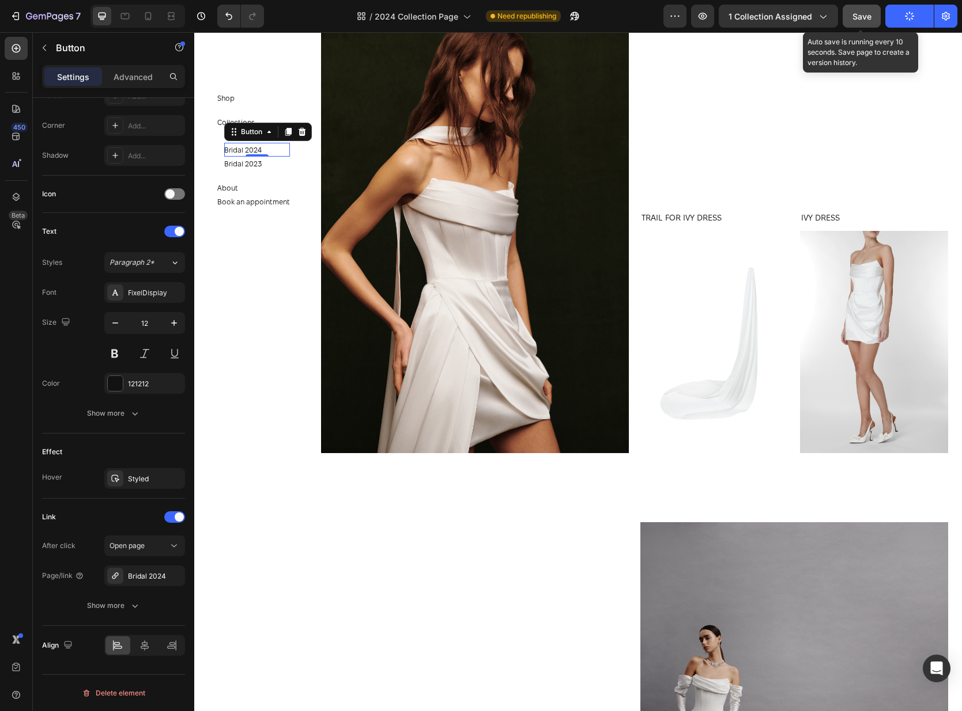
click at [878, 13] on button "Save" at bounding box center [861, 16] width 38 height 23
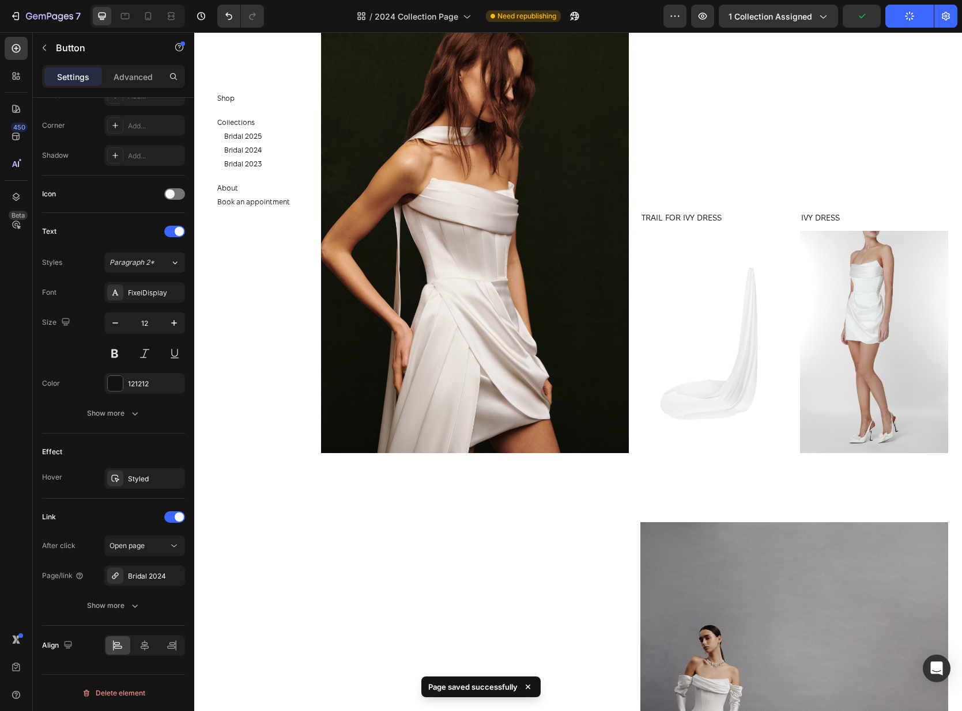
drag, startPoint x: 285, startPoint y: 241, endPoint x: 272, endPoint y: 184, distance: 57.9
click at [284, 240] on section "Shop Button Collections Button Bridal 2025 Button Bridal 2024 Button Bridal 202…" at bounding box center [261, 371] width 134 height 679
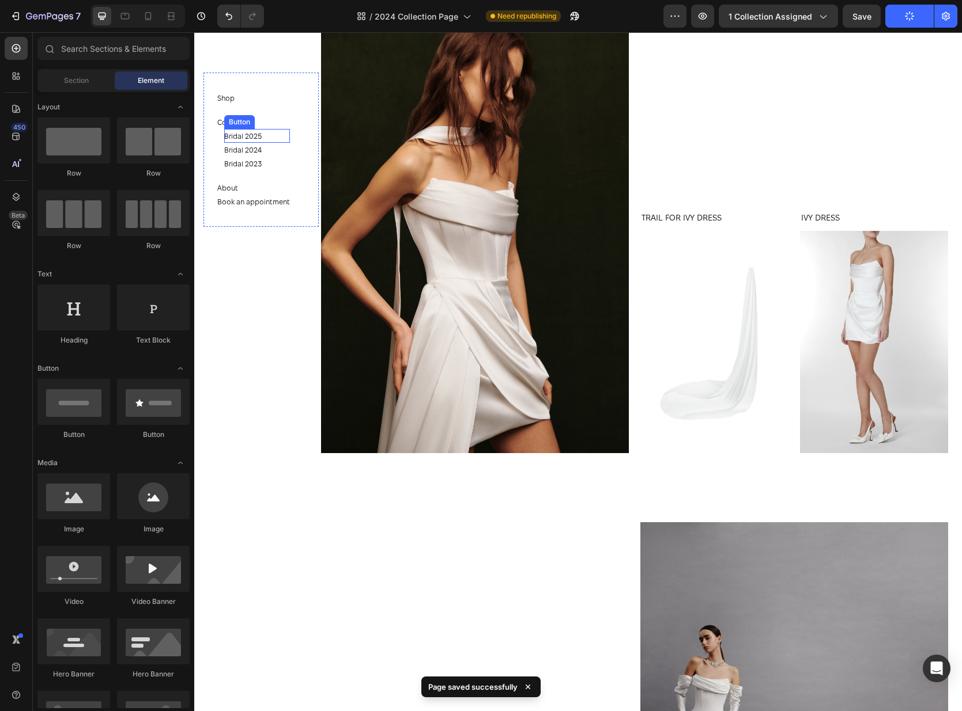
click at [268, 139] on div "Bridal 2025 Button" at bounding box center [257, 136] width 66 height 14
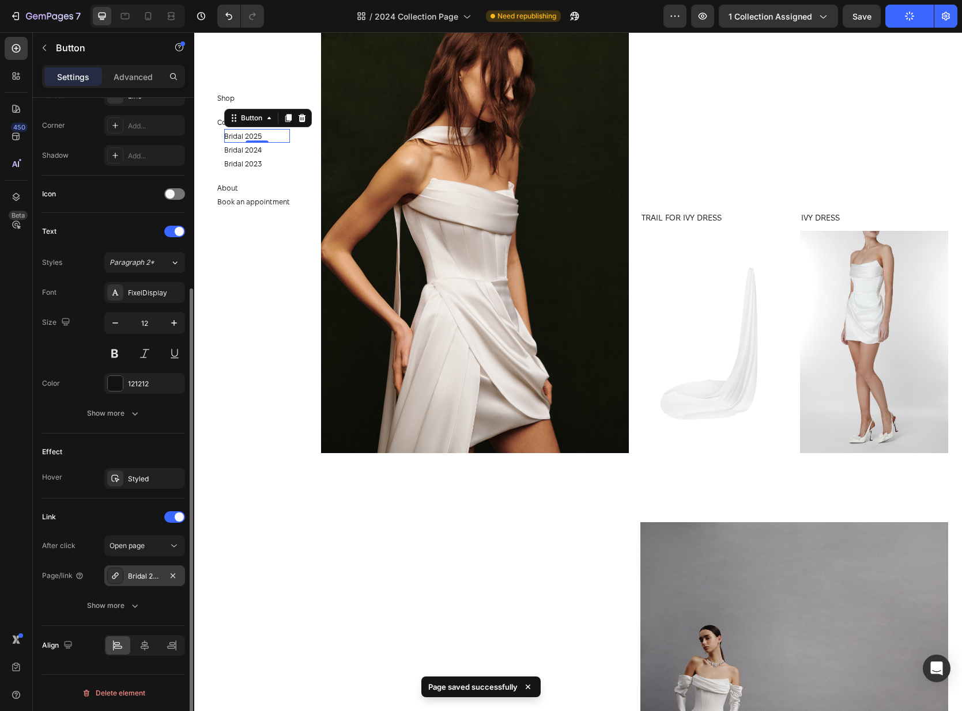
click at [156, 570] on div "Bridal 2025" at bounding box center [144, 576] width 81 height 21
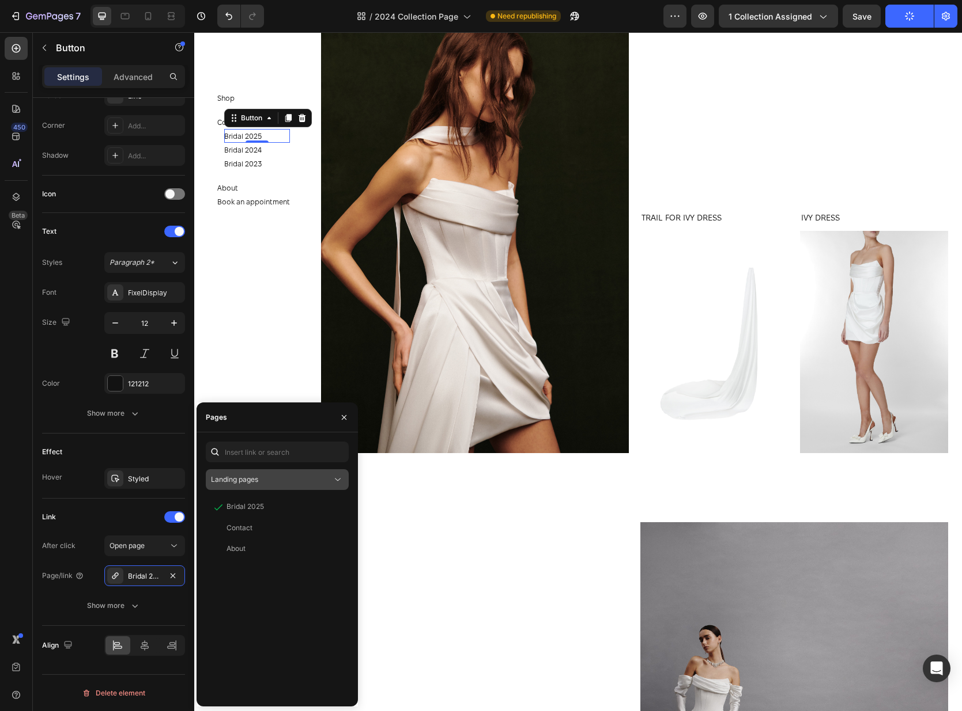
click at [251, 478] on span "Landing pages" at bounding box center [234, 479] width 47 height 9
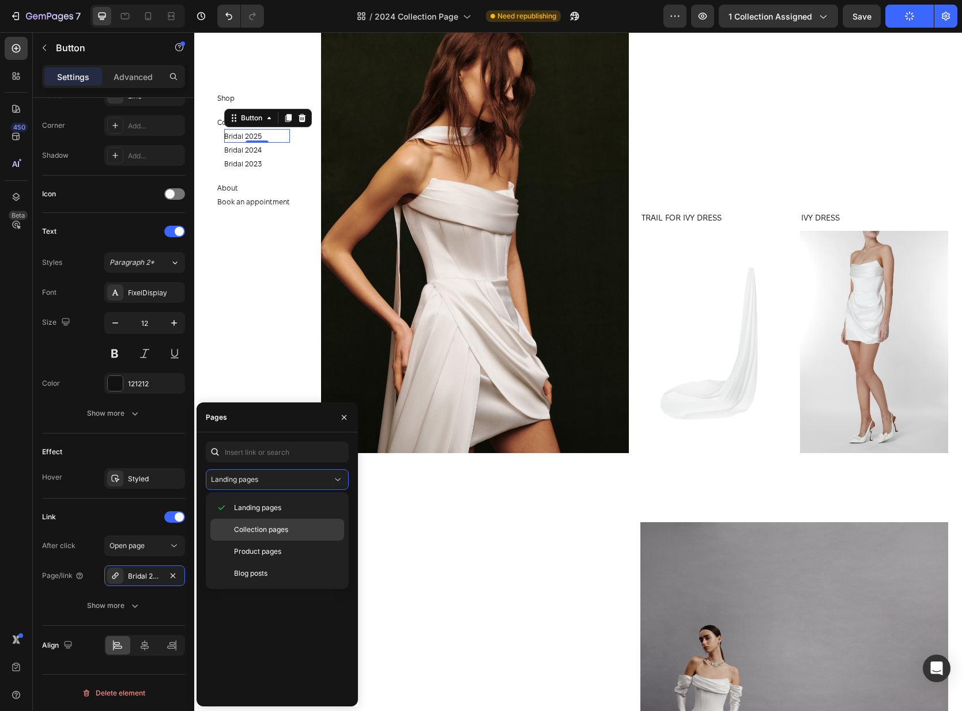
click at [261, 528] on span "Collection pages" at bounding box center [261, 530] width 54 height 10
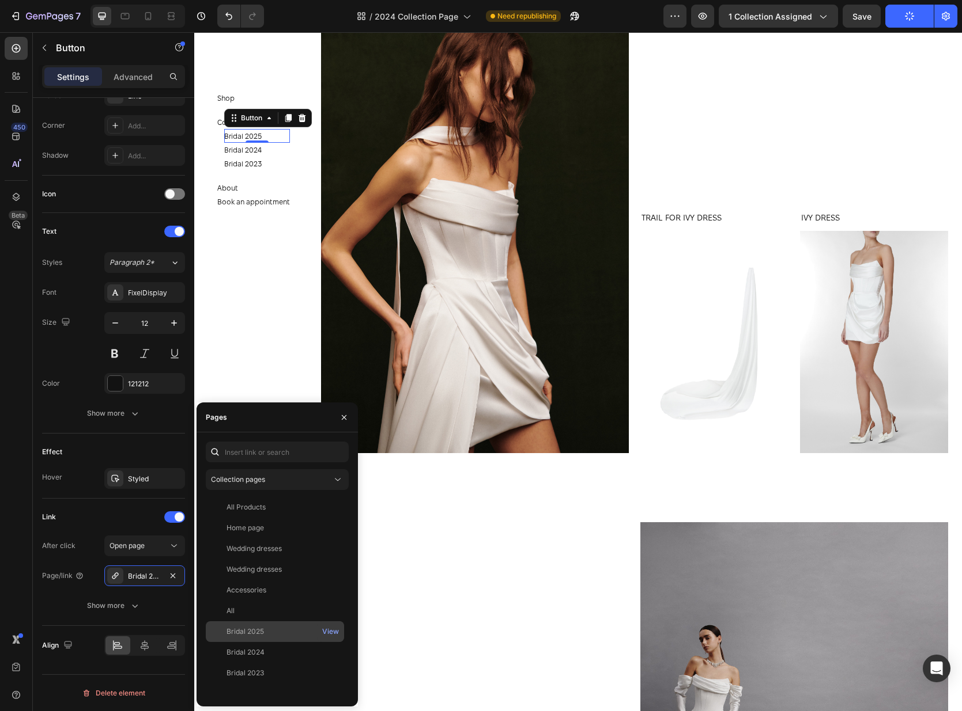
click at [276, 634] on div "Bridal 2025" at bounding box center [274, 632] width 129 height 10
click at [259, 385] on section "Shop Button Collections Button Bridal 2025 Button 0 Bridal 2024 Button Bridal 2…" at bounding box center [261, 371] width 134 height 679
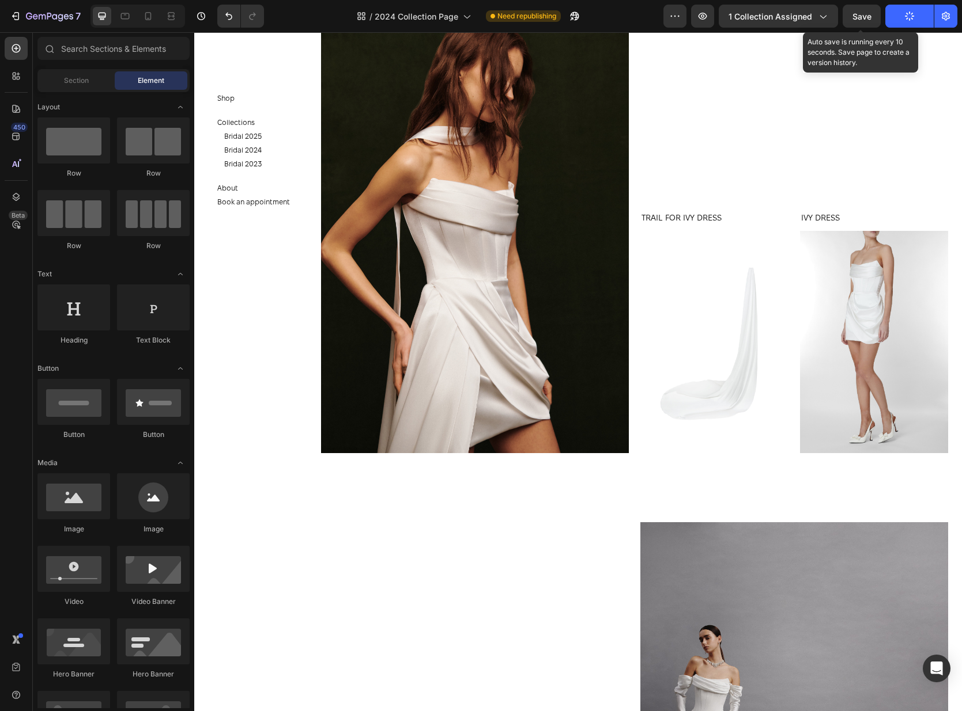
click at [864, 15] on span "Save" at bounding box center [861, 17] width 19 height 10
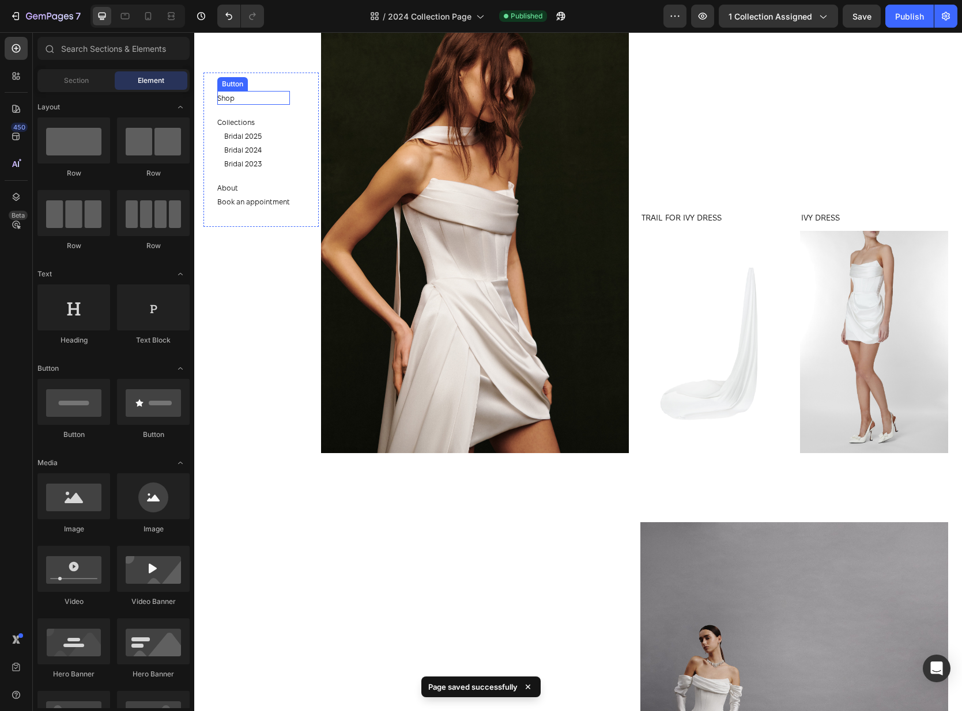
click at [251, 99] on div "Shop Button" at bounding box center [253, 98] width 73 height 14
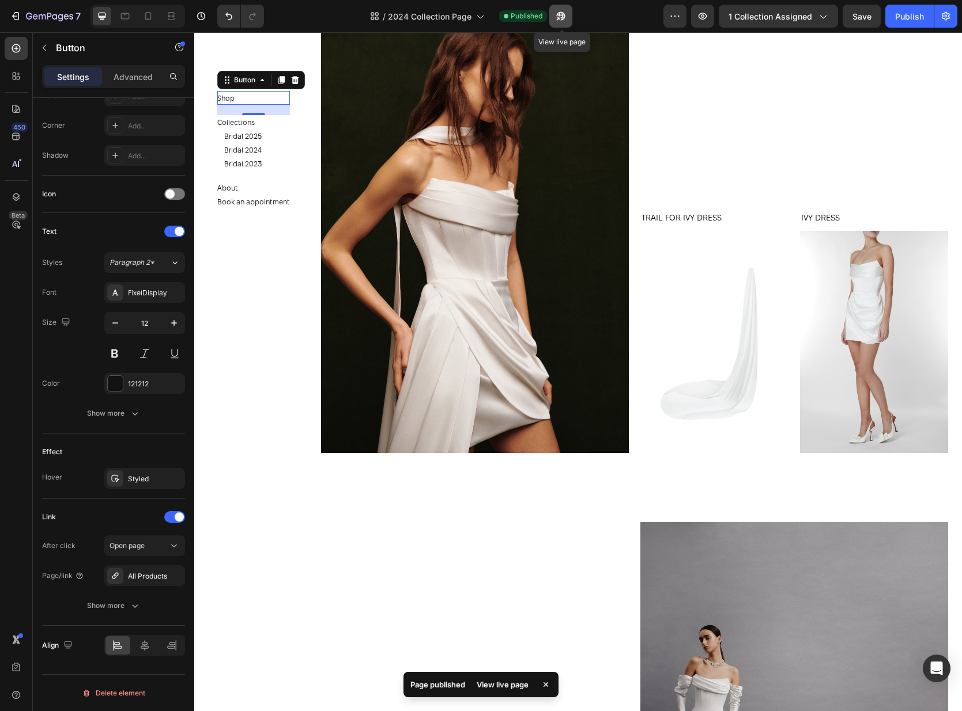
click at [559, 18] on icon "button" at bounding box center [558, 18] width 3 height 3
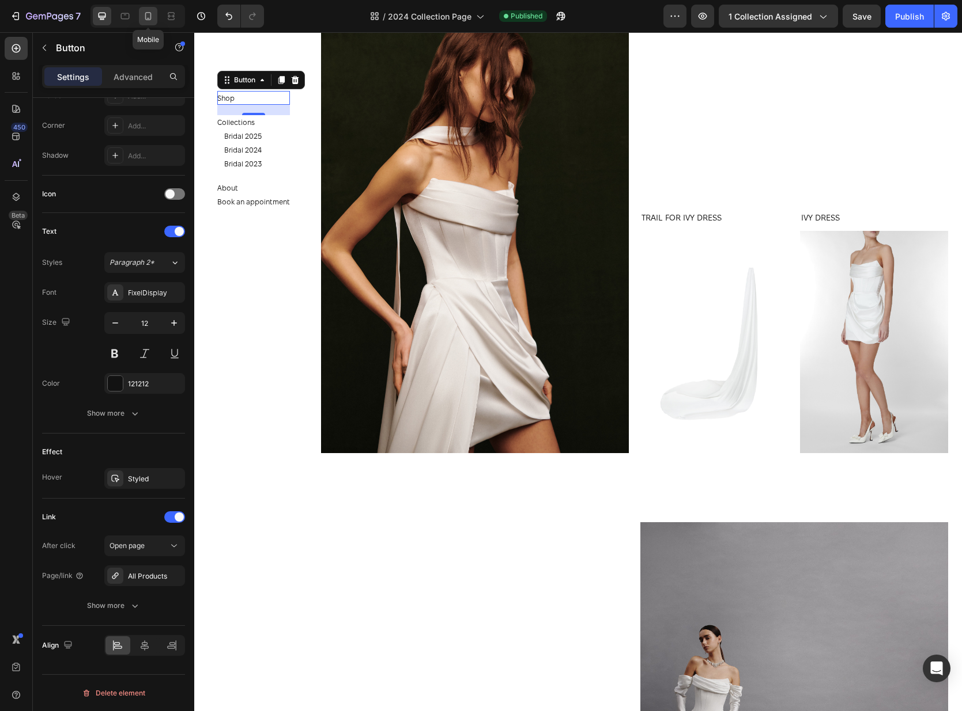
click at [154, 20] on div at bounding box center [148, 16] width 18 height 18
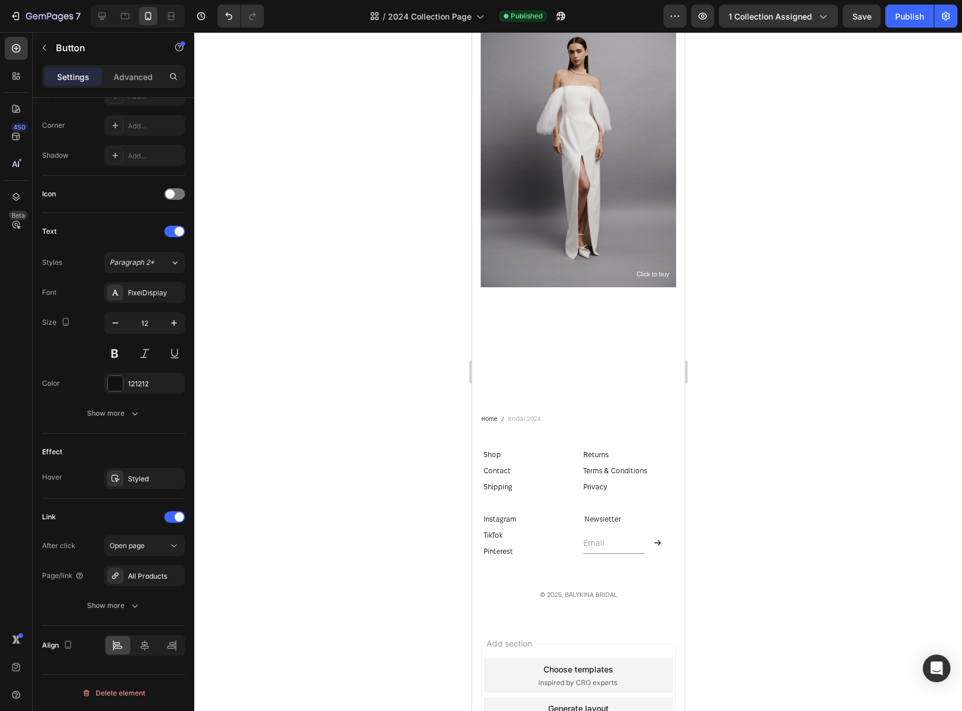
scroll to position [3223, 0]
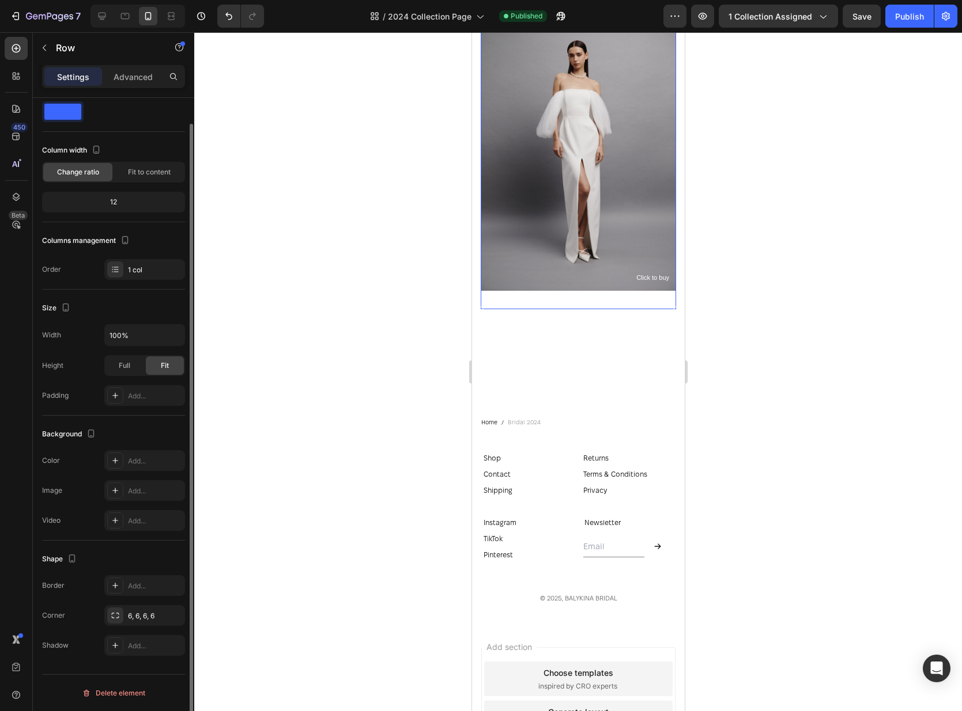
click at [622, 293] on div "Image Click to buy Text Block OLIVIA DRESS Product Title" at bounding box center [577, 153] width 195 height 312
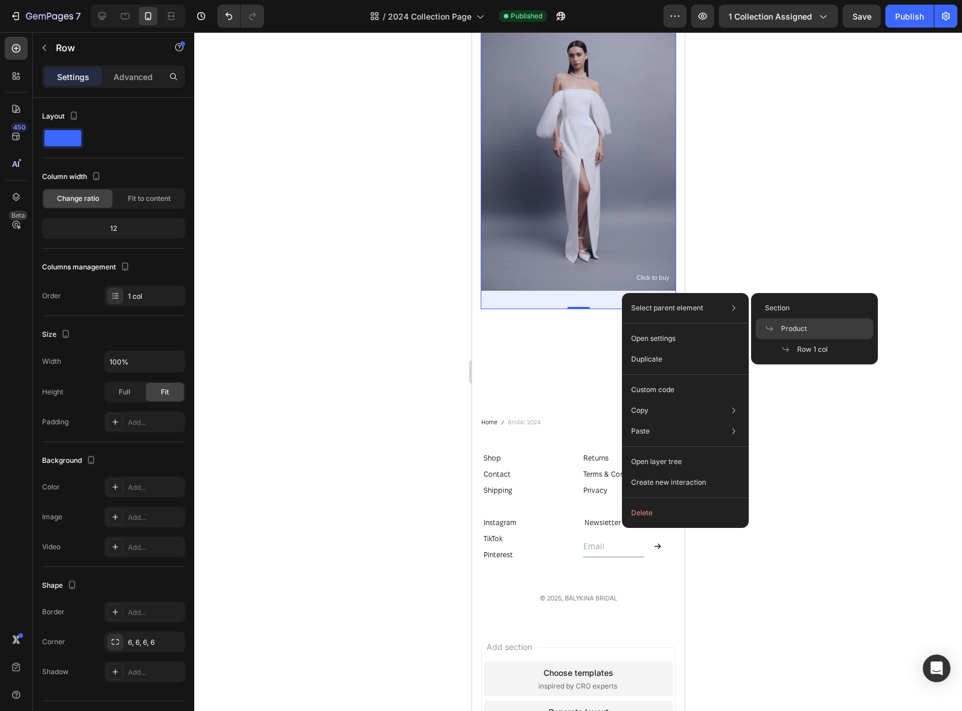
click at [790, 332] on span "Product" at bounding box center [794, 329] width 26 height 10
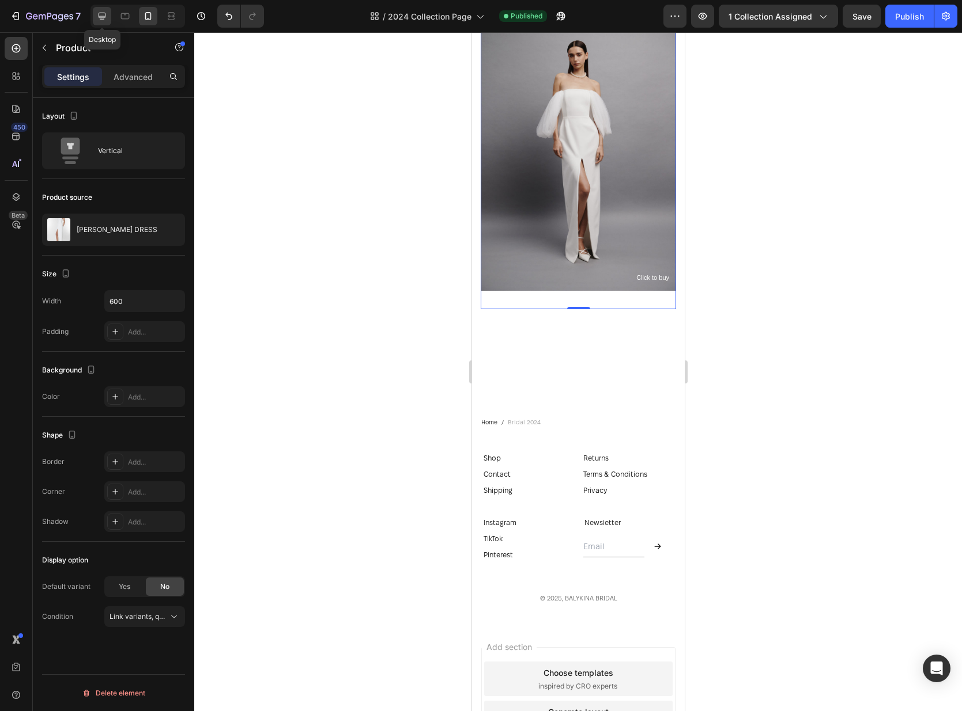
click at [107, 10] on icon at bounding box center [102, 16] width 12 height 12
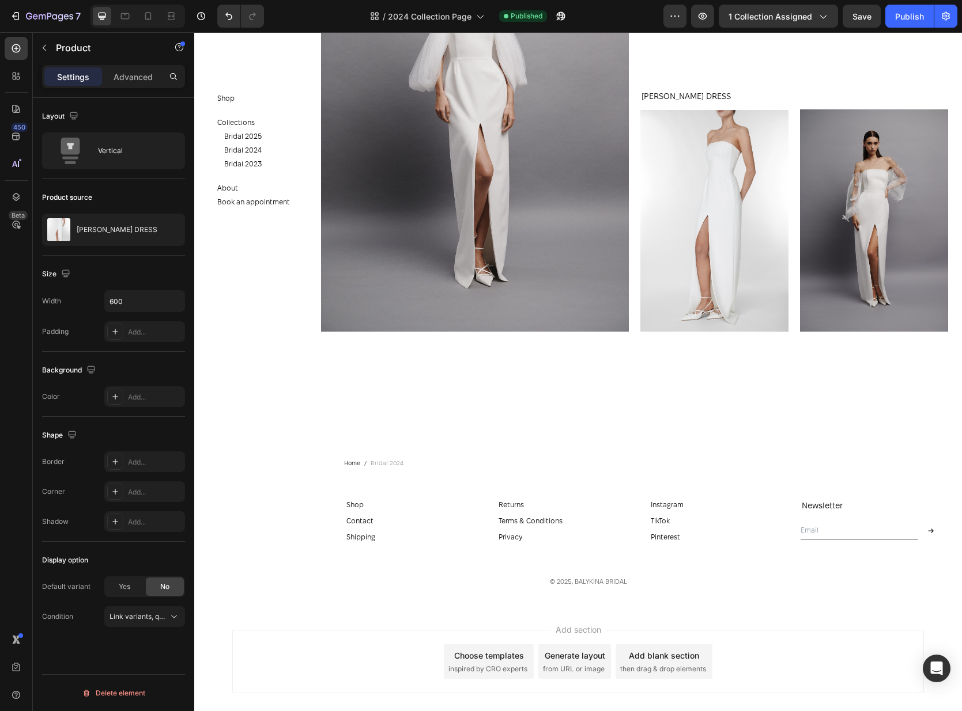
scroll to position [4831, 0]
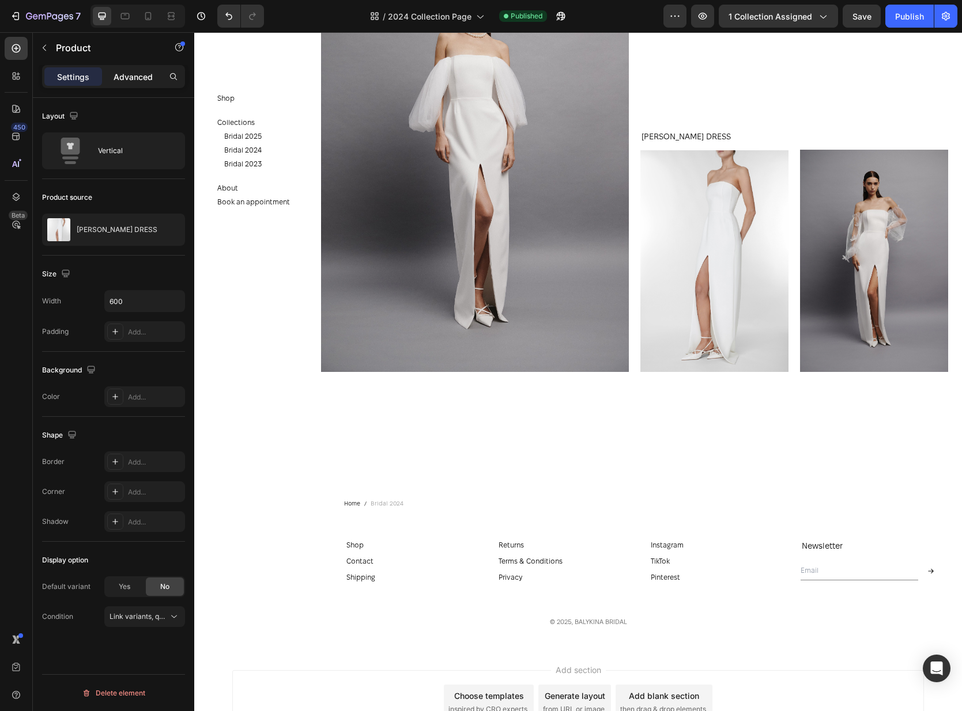
click at [132, 83] on div "Advanced" at bounding box center [133, 76] width 58 height 18
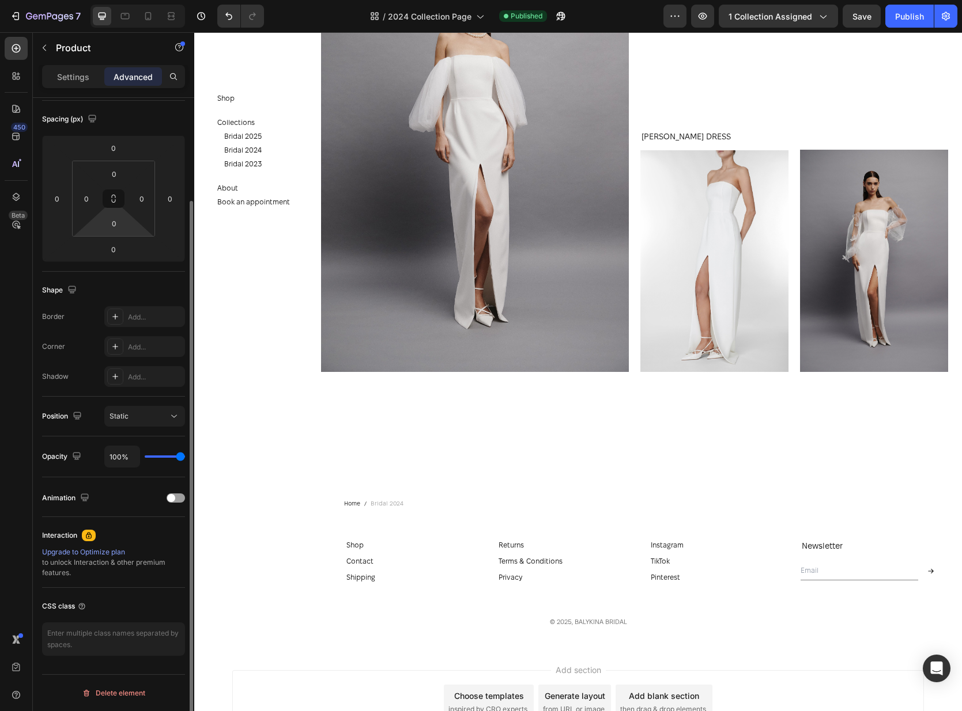
scroll to position [0, 0]
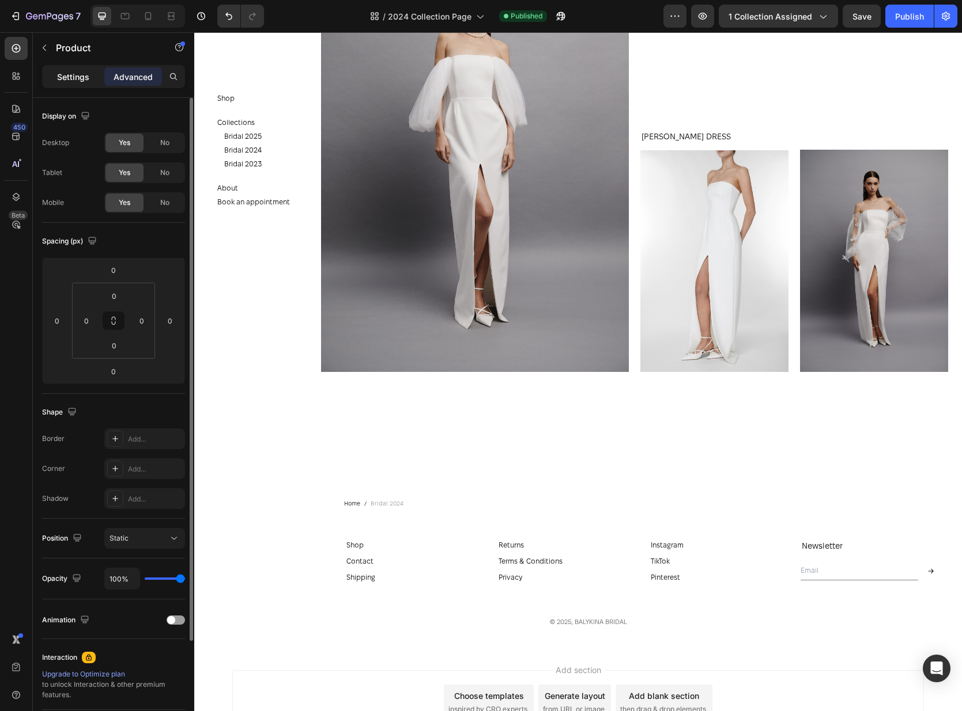
click at [64, 75] on p "Settings" at bounding box center [73, 77] width 32 height 12
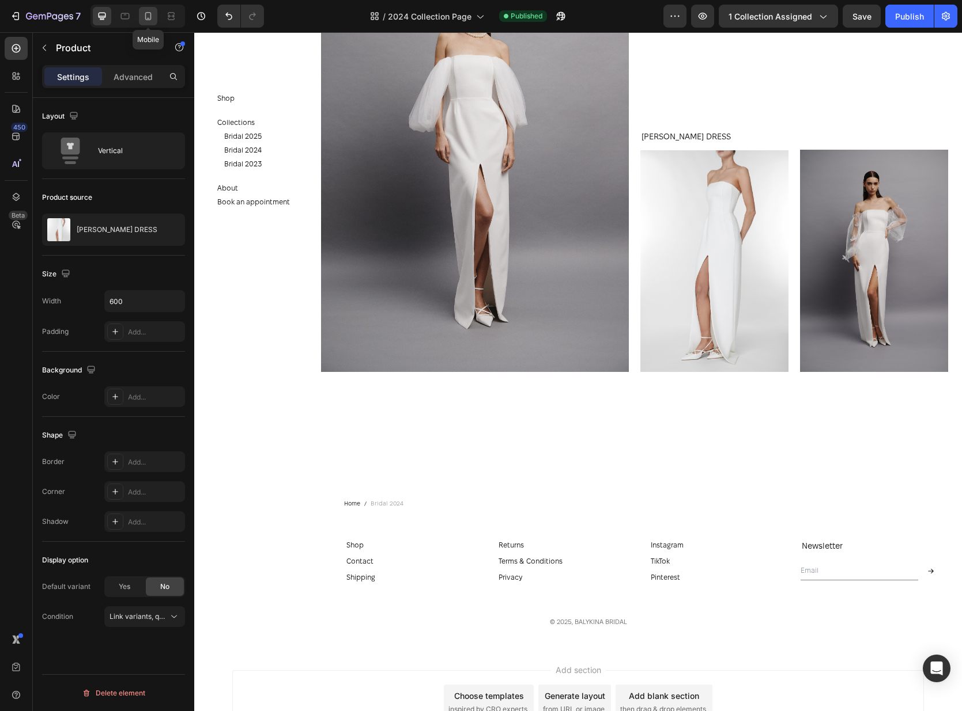
click at [139, 14] on div at bounding box center [148, 16] width 18 height 18
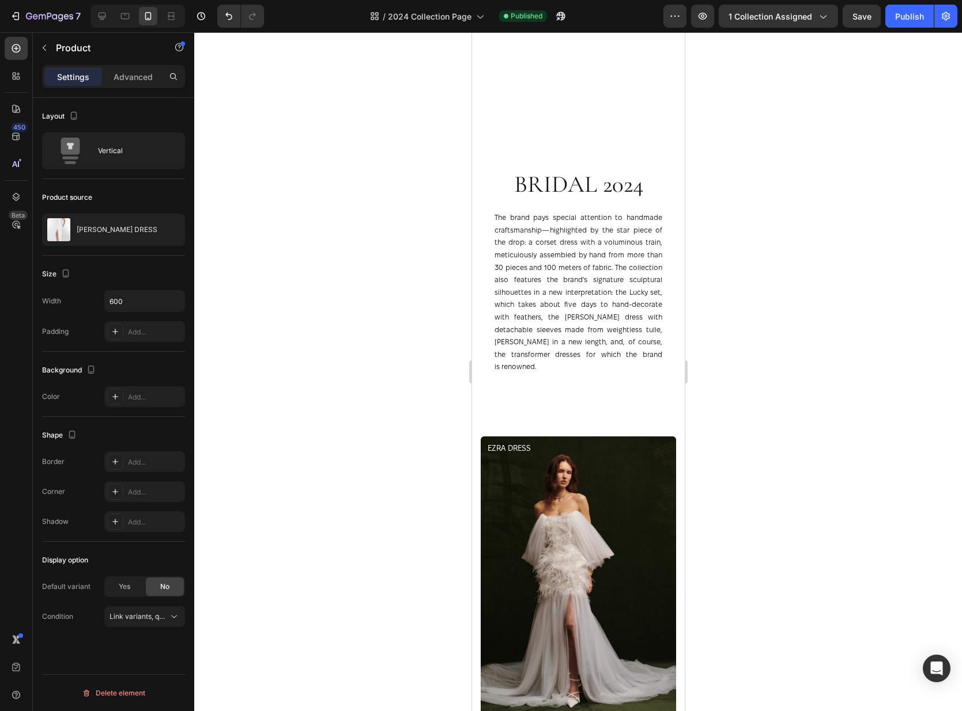
scroll to position [718, 0]
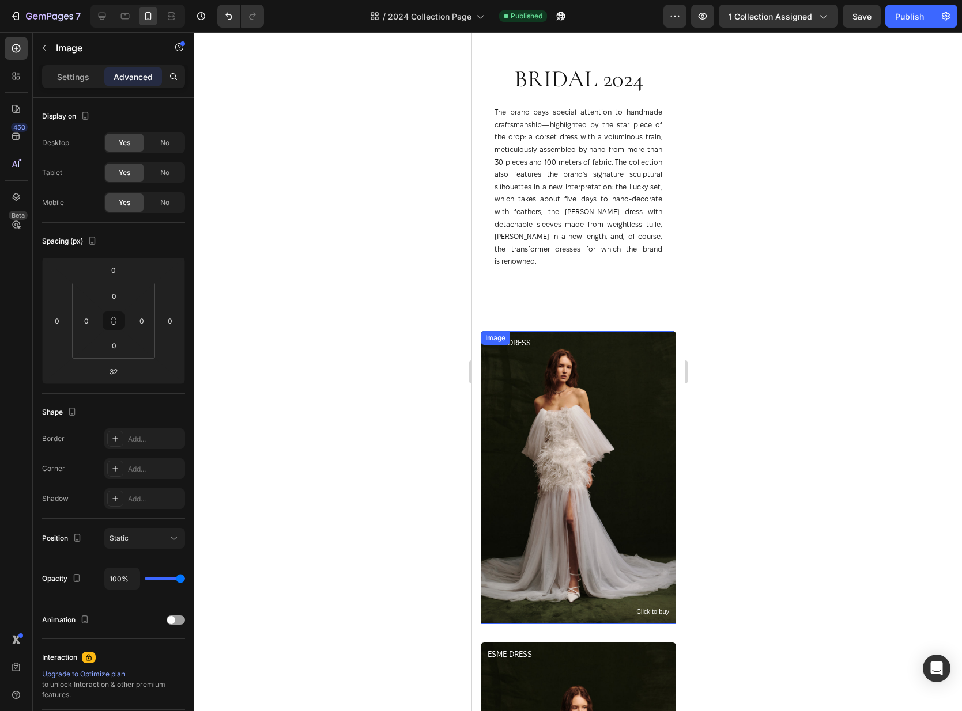
click at [583, 415] on img at bounding box center [577, 477] width 195 height 293
click at [80, 81] on p "Settings" at bounding box center [73, 77] width 32 height 12
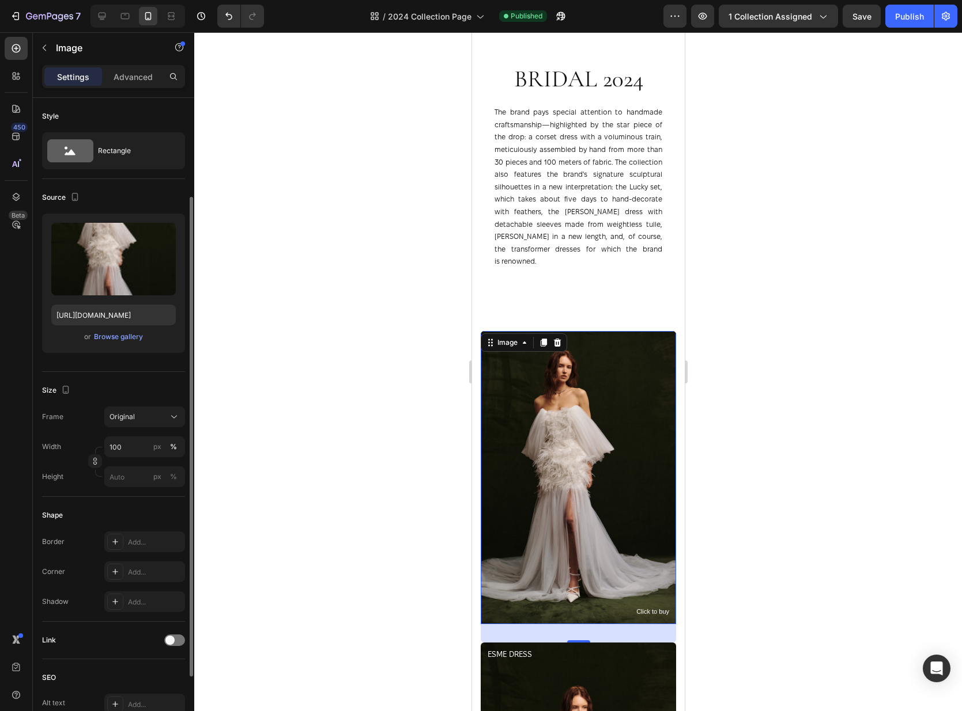
scroll to position [173, 0]
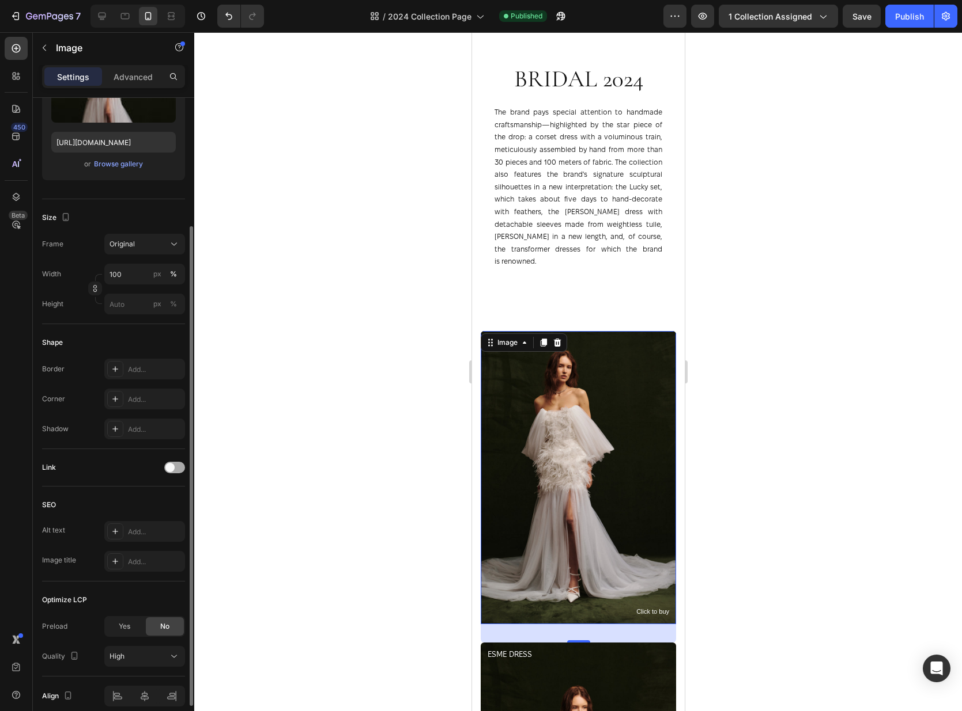
click at [165, 468] on span at bounding box center [169, 467] width 9 height 9
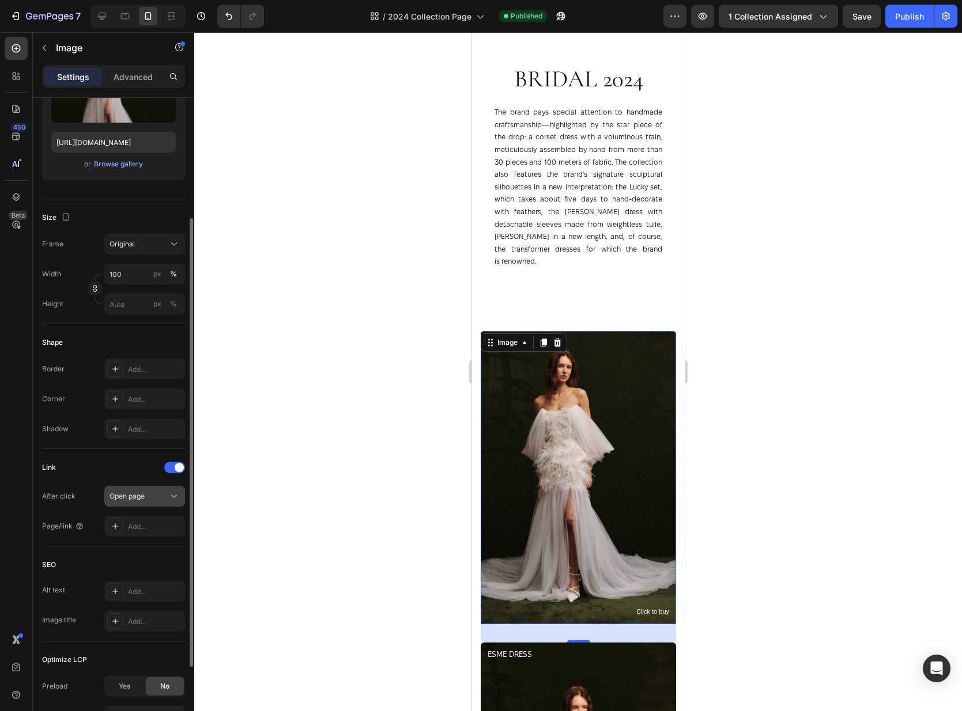
click at [150, 493] on div "Open page" at bounding box center [138, 496] width 59 height 10
click at [139, 527] on div "Add..." at bounding box center [155, 527] width 54 height 10
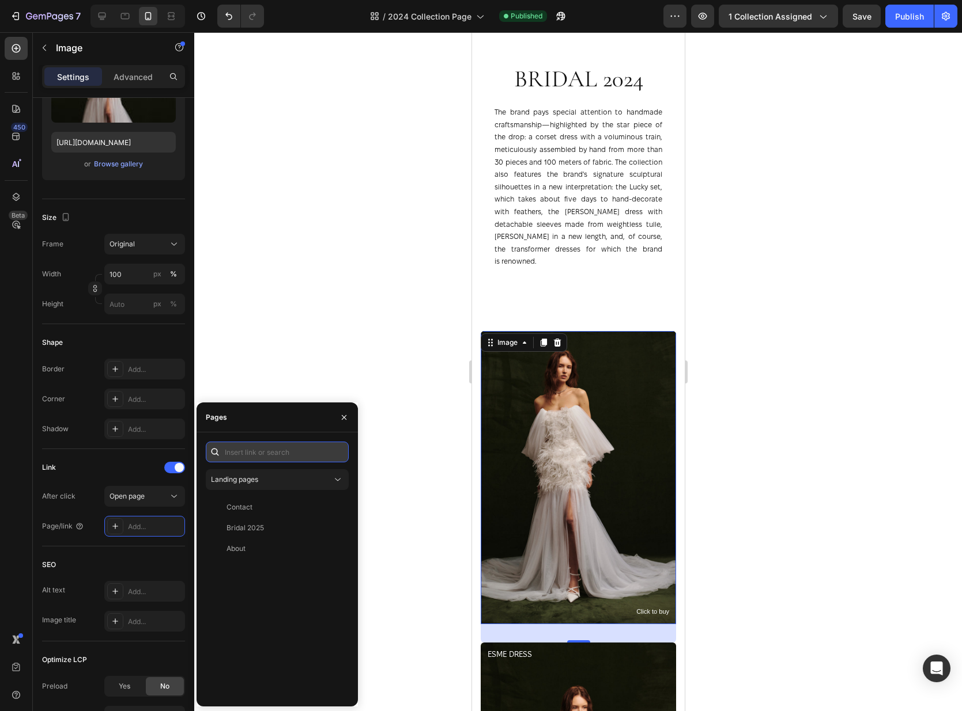
click at [245, 456] on input "text" at bounding box center [277, 452] width 143 height 21
click at [264, 478] on div "Landing pages" at bounding box center [271, 480] width 121 height 10
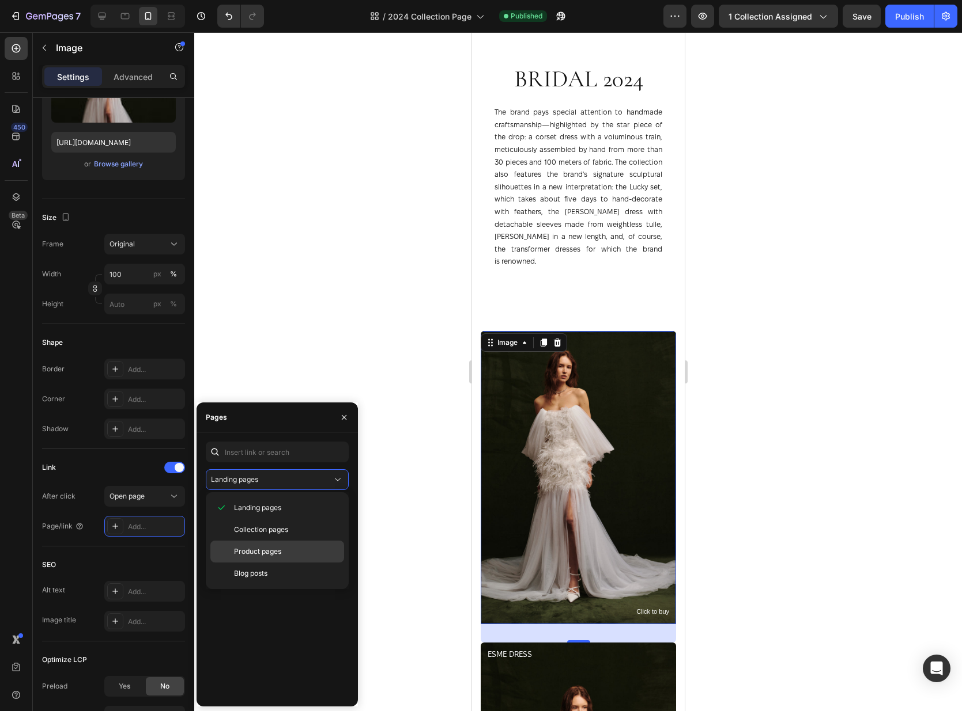
click at [263, 554] on span "Product pages" at bounding box center [257, 552] width 47 height 10
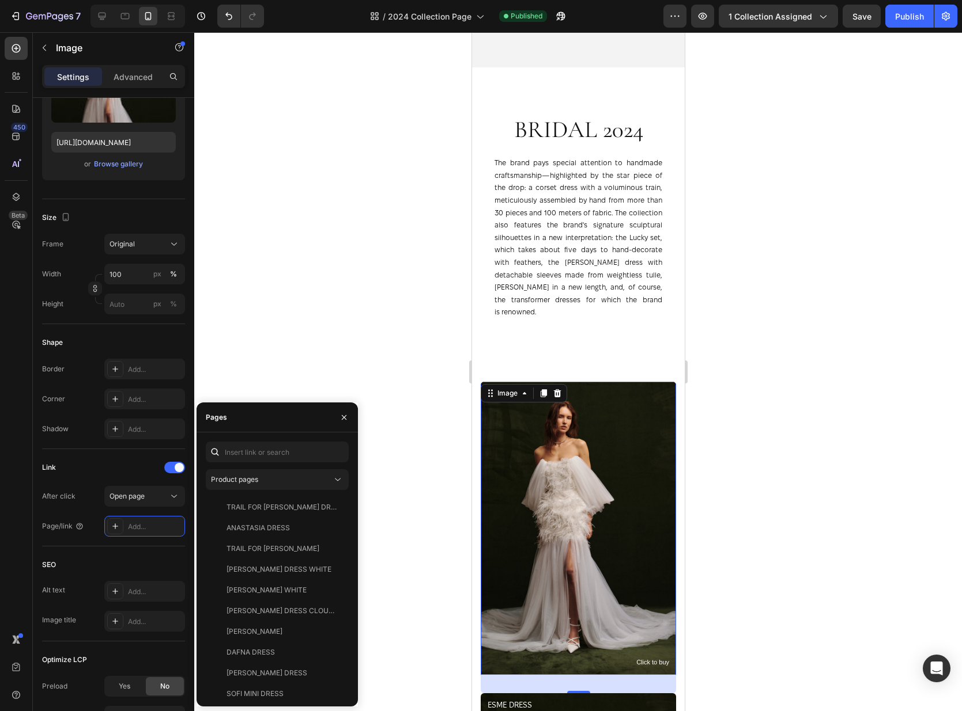
scroll to position [665, 0]
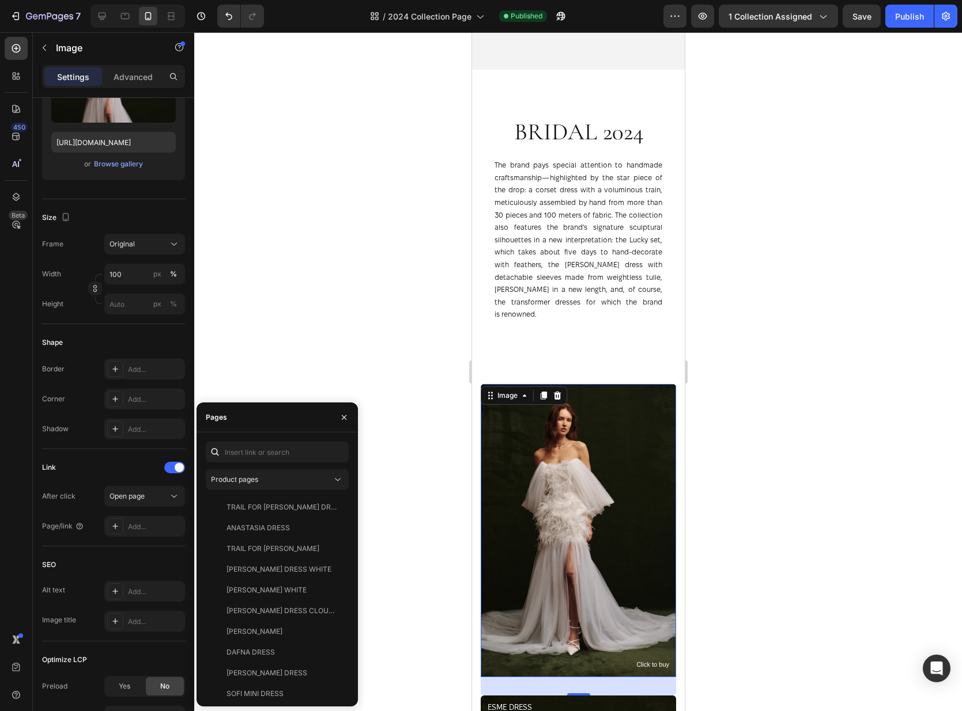
click at [581, 451] on img at bounding box center [577, 530] width 195 height 293
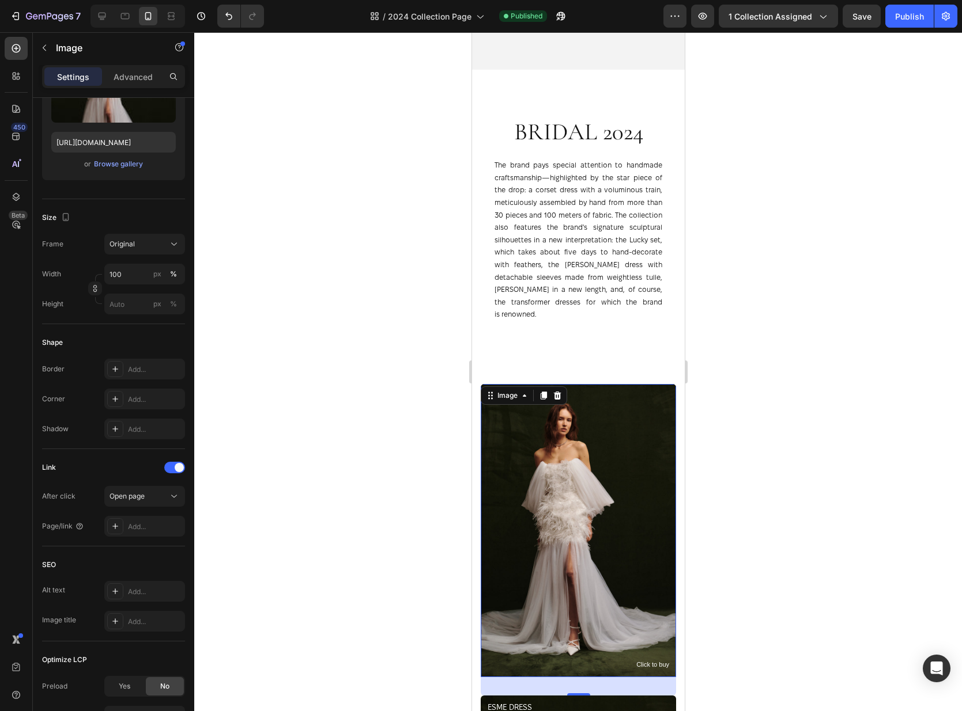
drag, startPoint x: 576, startPoint y: 511, endPoint x: 562, endPoint y: 351, distance: 160.8
click at [576, 511] on img at bounding box center [577, 530] width 195 height 293
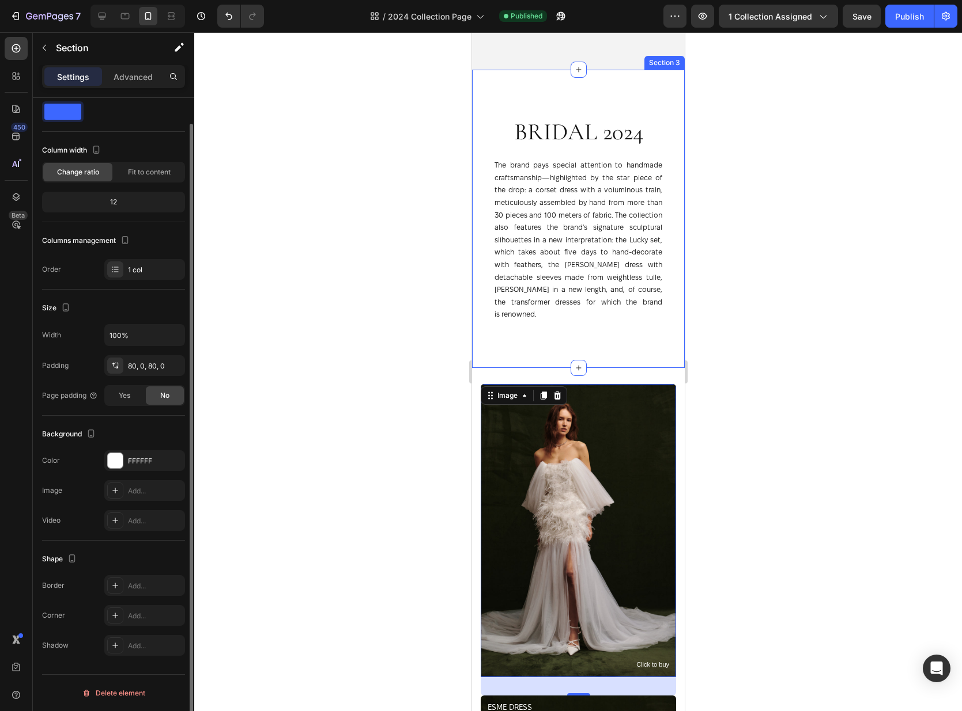
click at [573, 312] on div "Bridal 2024 Heading The brand pays special attention to handmade craftsmanship—…" at bounding box center [577, 219] width 213 height 298
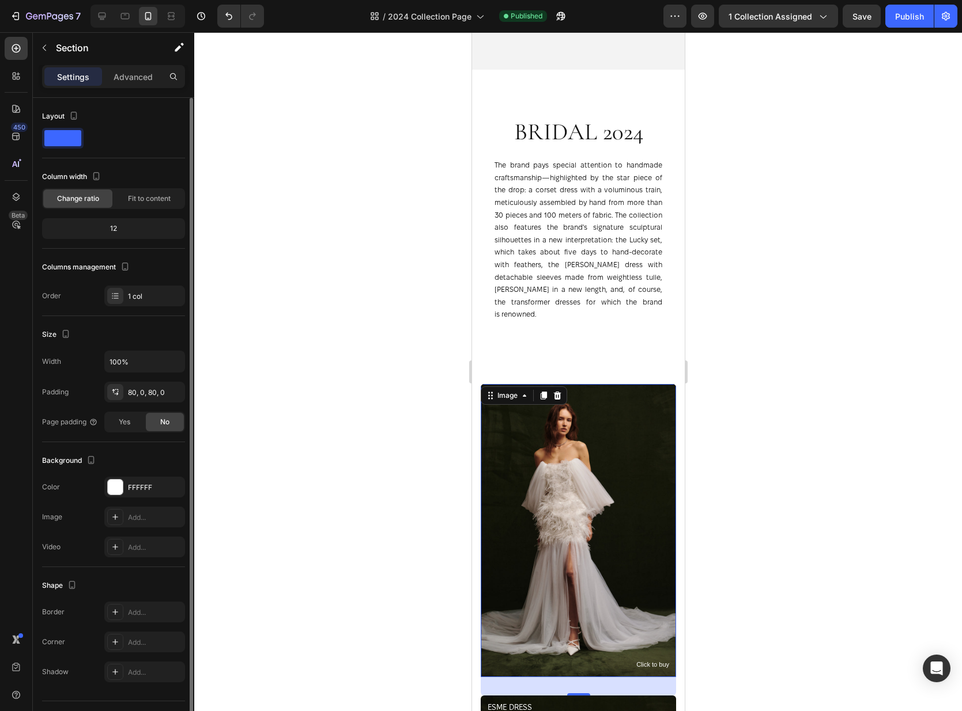
click at [581, 427] on img at bounding box center [577, 530] width 195 height 293
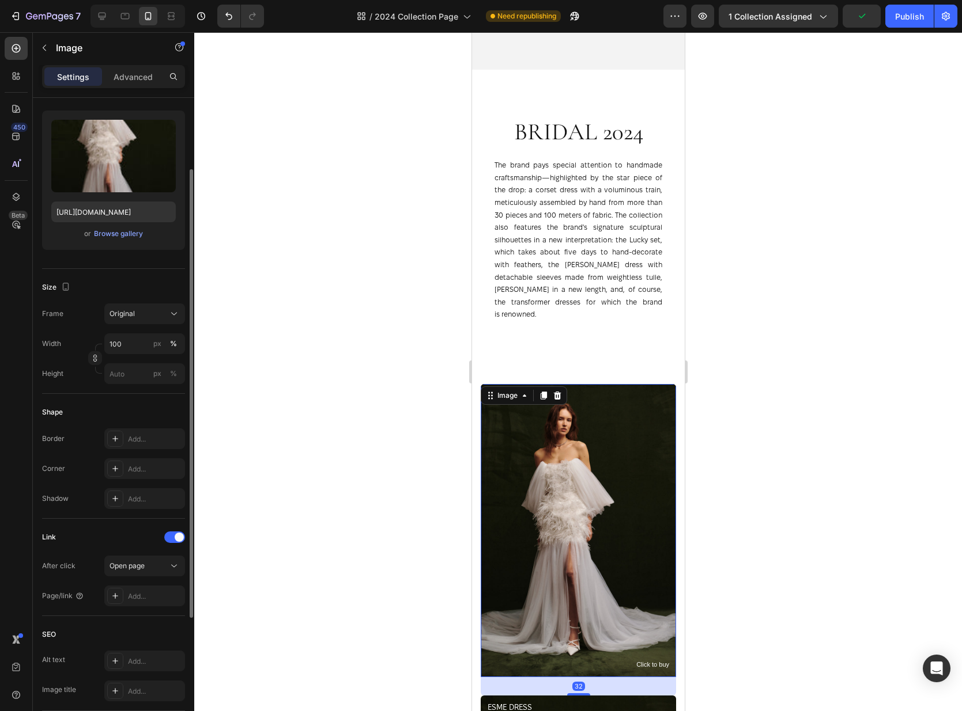
scroll to position [147, 0]
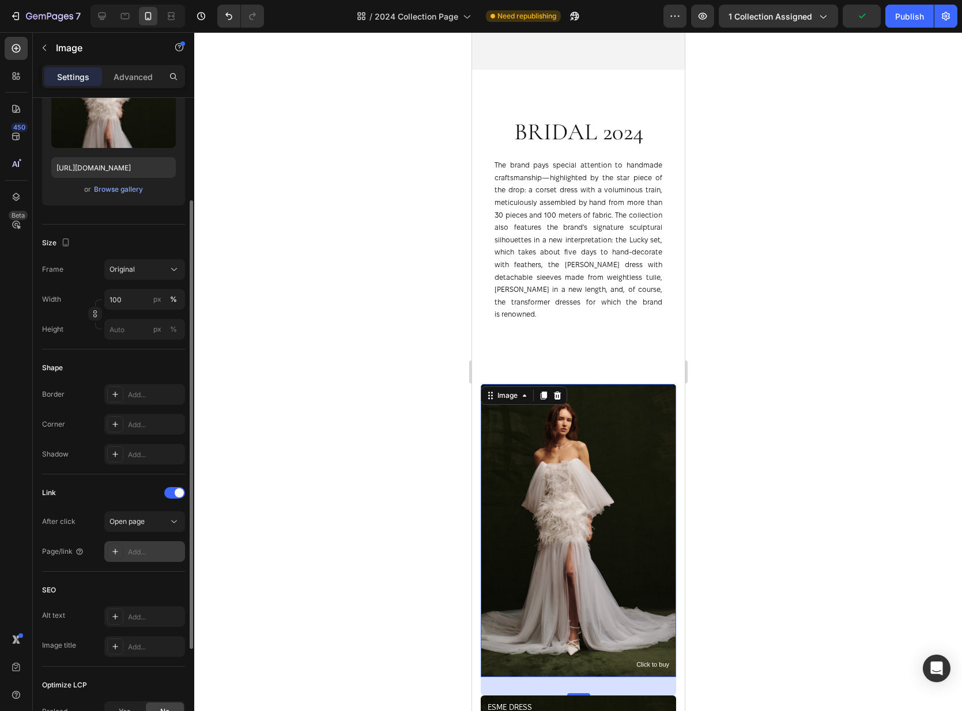
click at [139, 547] on div "Add..." at bounding box center [155, 552] width 54 height 10
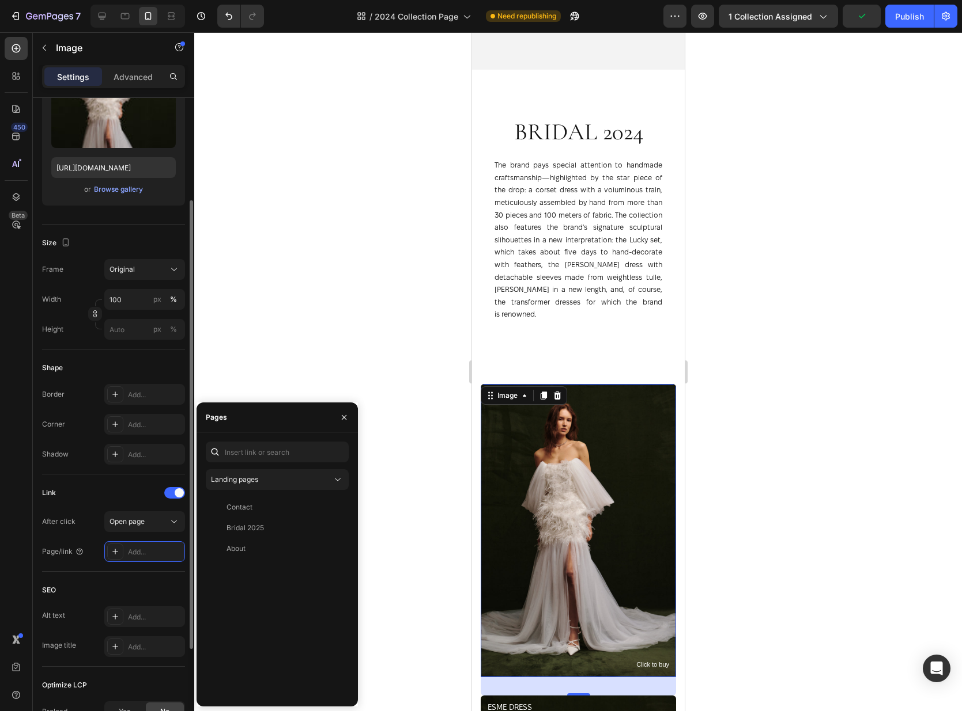
scroll to position [143, 0]
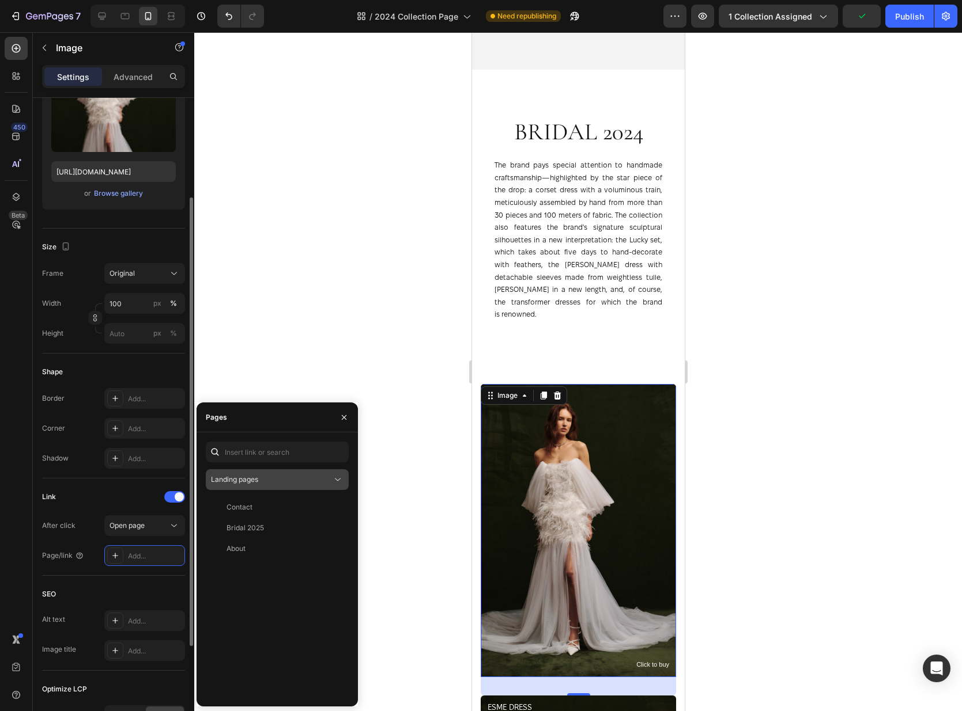
click at [262, 476] on div "Landing pages" at bounding box center [271, 480] width 121 height 10
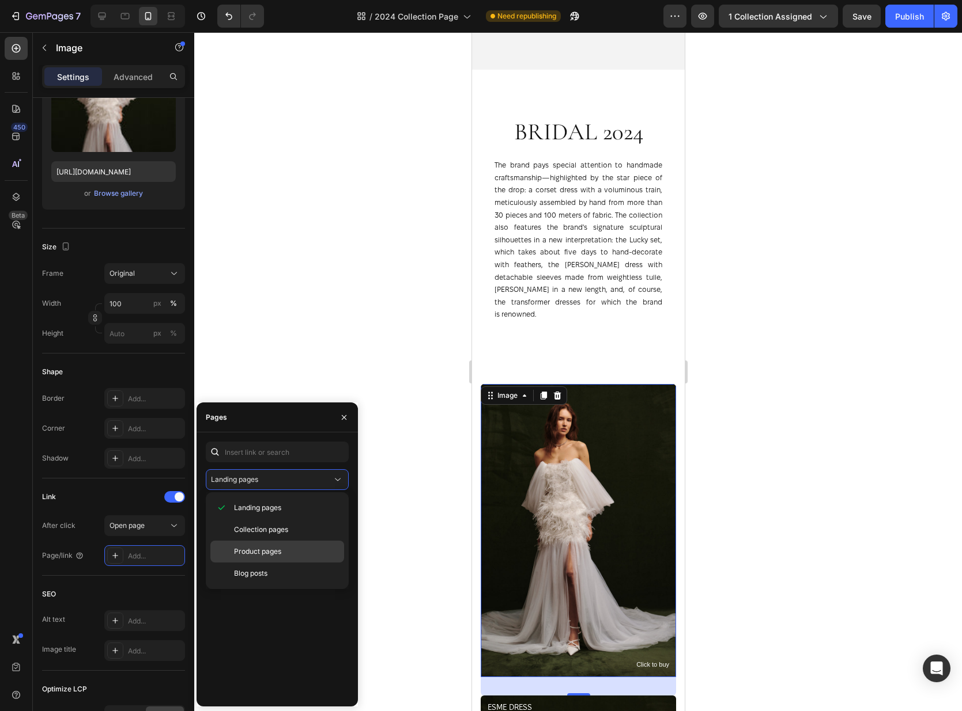
click at [261, 550] on span "Product pages" at bounding box center [257, 552] width 47 height 10
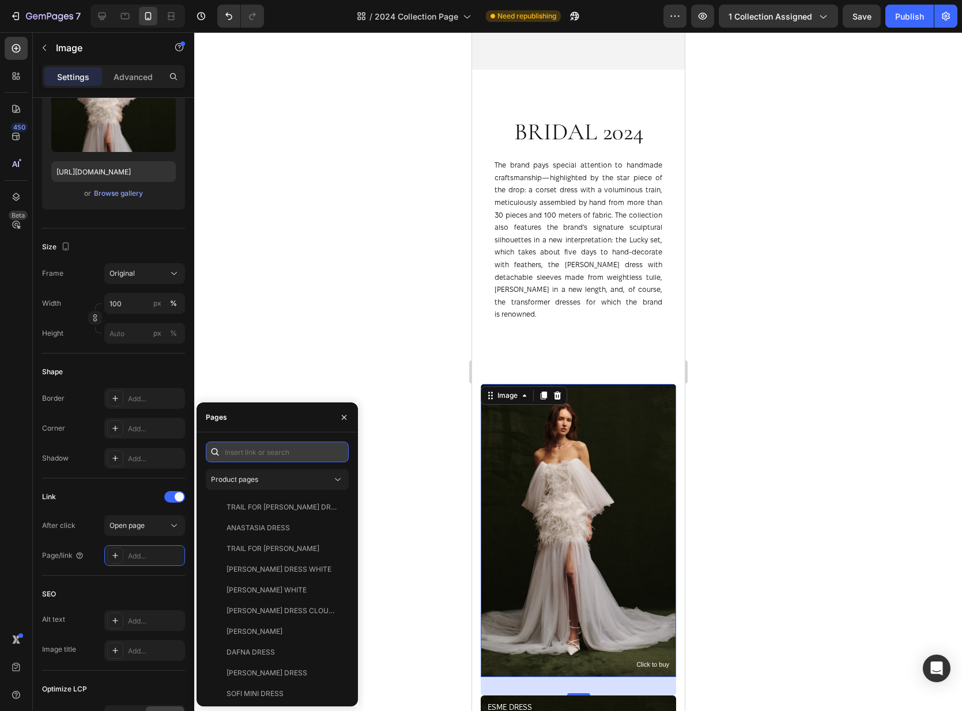
click at [251, 445] on input "text" at bounding box center [277, 452] width 143 height 21
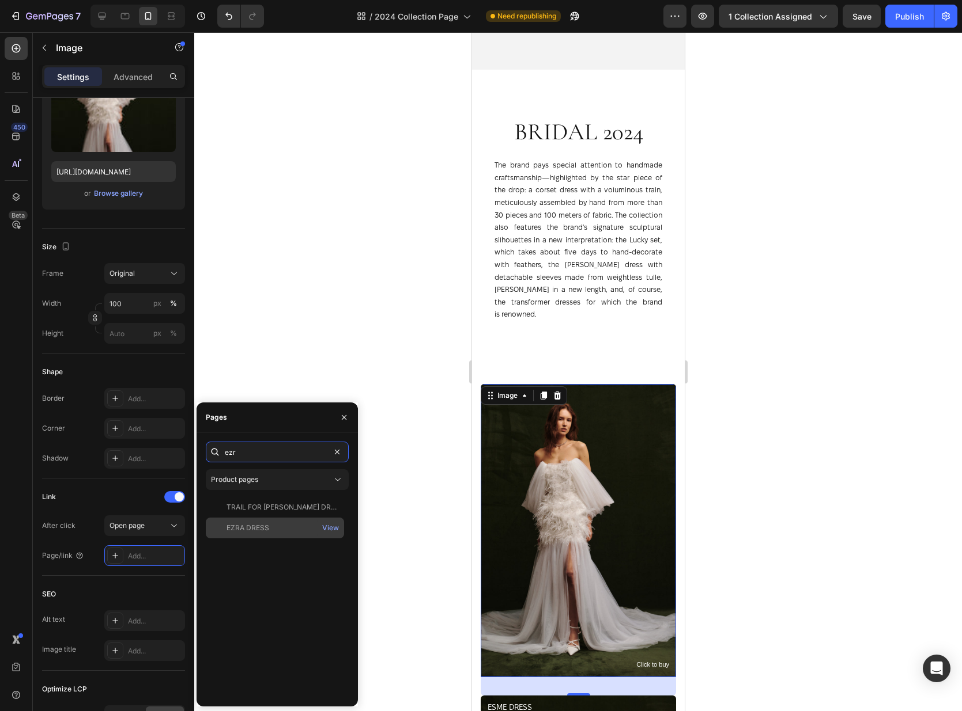
type input "ezr"
click at [262, 529] on div "EZRA DRESS" at bounding box center [247, 528] width 43 height 10
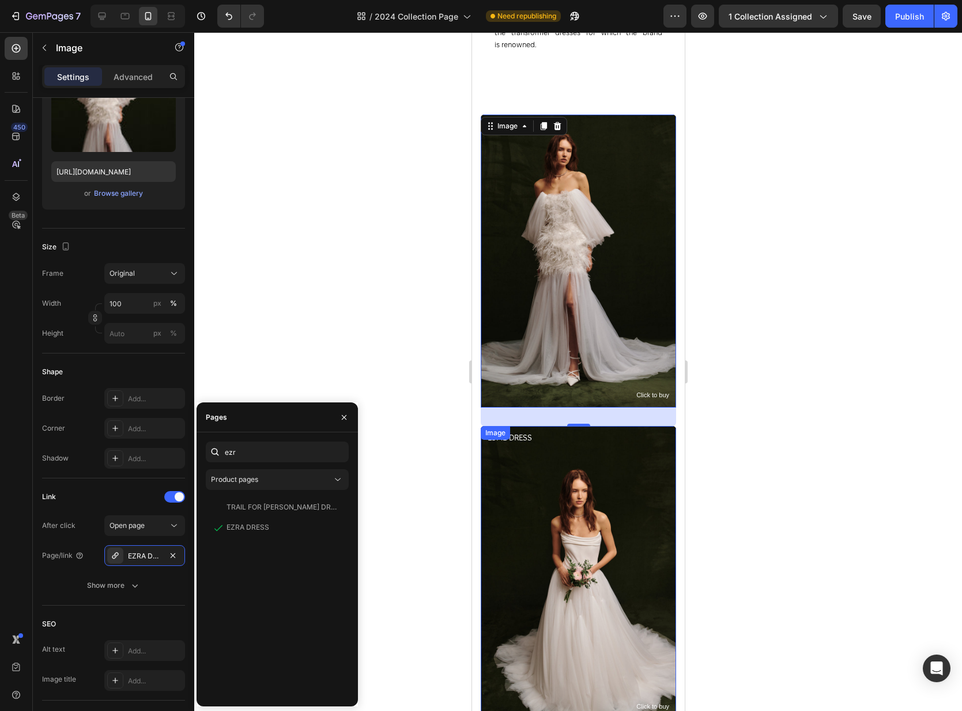
scroll to position [969, 0]
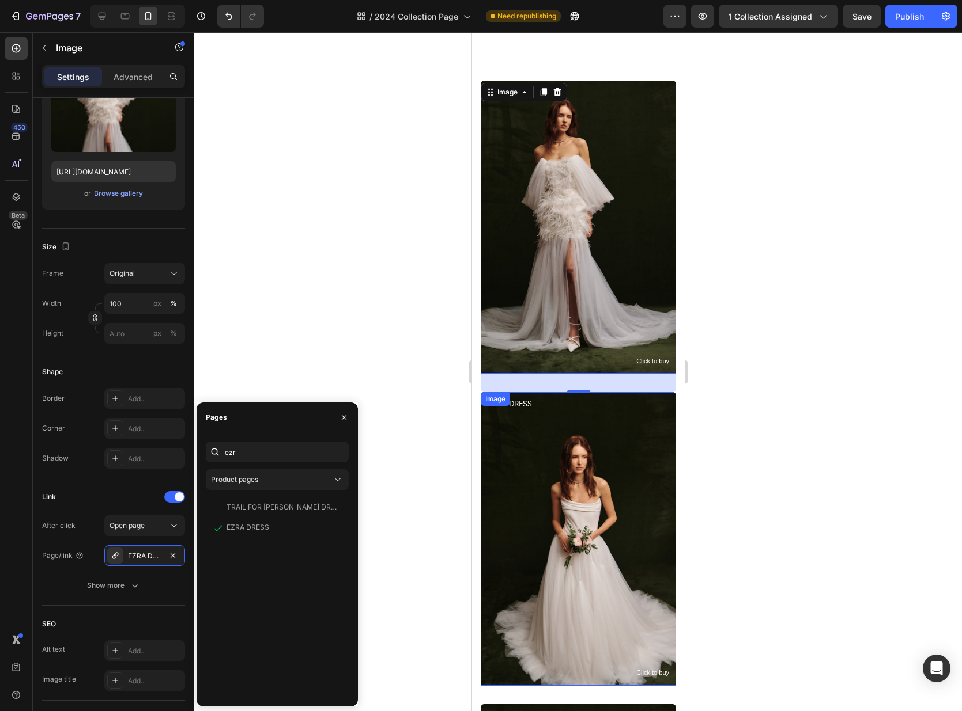
click at [605, 506] on img at bounding box center [577, 538] width 195 height 293
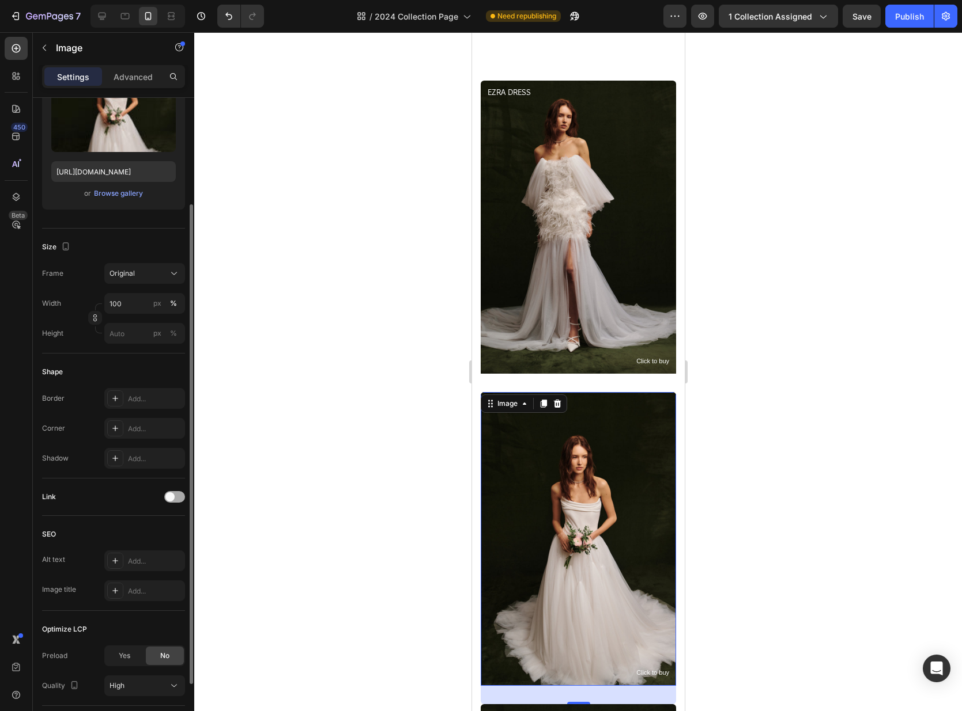
click at [178, 502] on div at bounding box center [174, 497] width 21 height 12
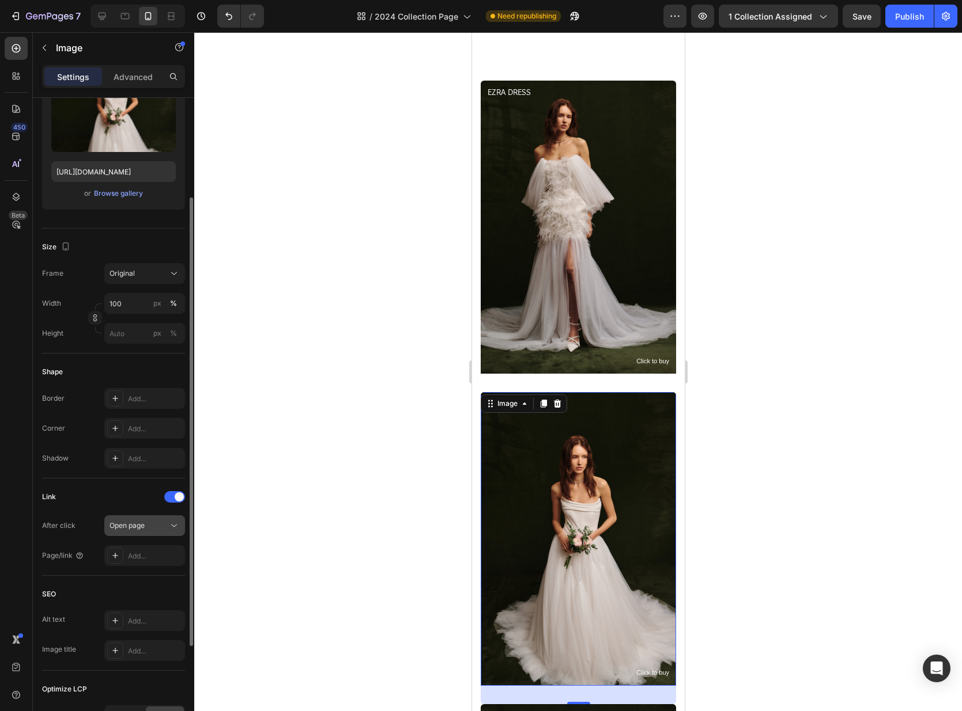
click at [149, 519] on button "Open page" at bounding box center [144, 526] width 81 height 21
click at [131, 554] on div "Add..." at bounding box center [155, 556] width 54 height 10
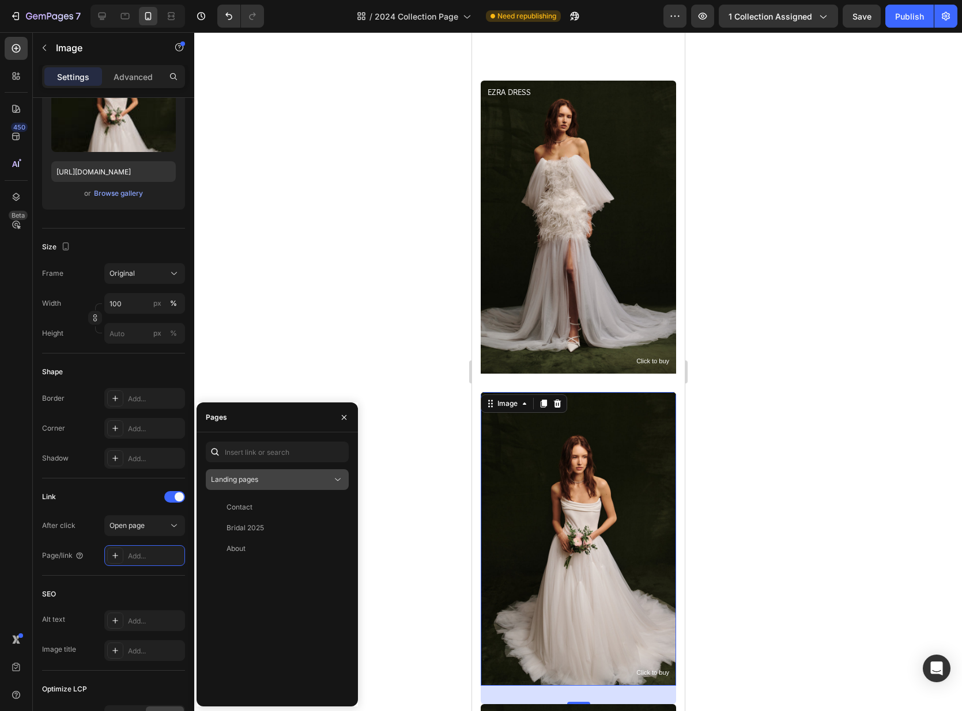
click at [269, 480] on div "Landing pages" at bounding box center [271, 480] width 121 height 10
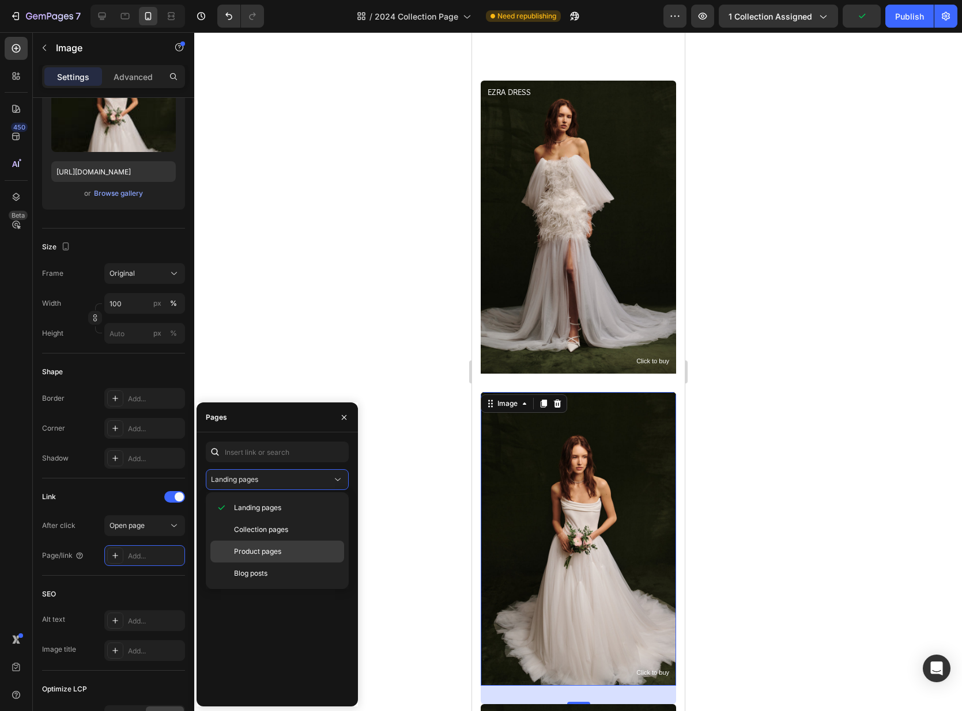
click at [261, 563] on div "Product pages" at bounding box center [277, 574] width 134 height 22
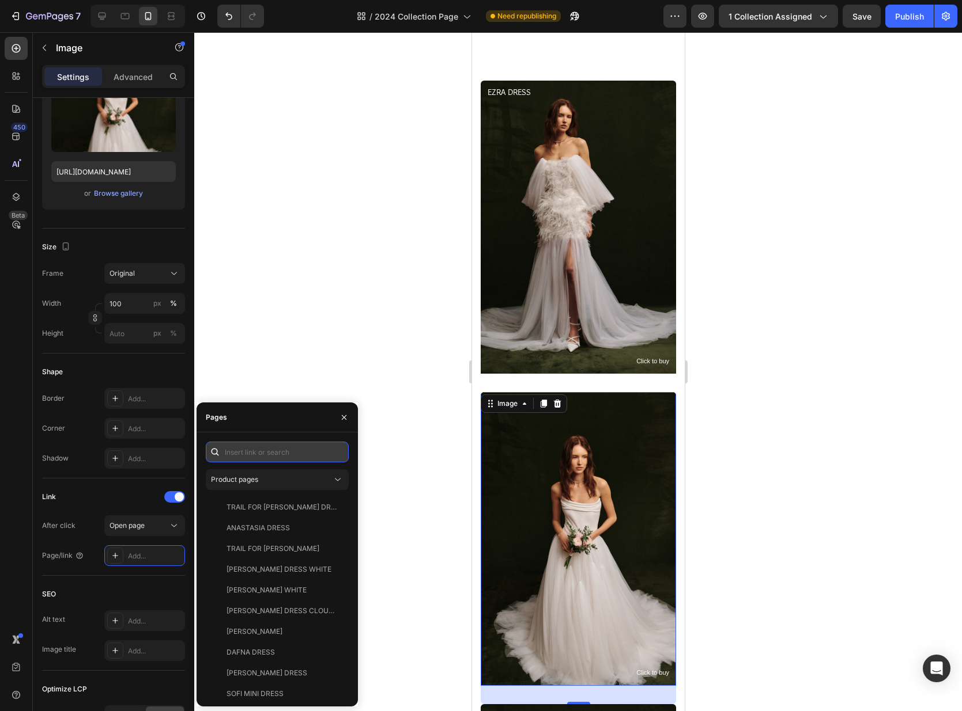
click at [262, 446] on input "text" at bounding box center [277, 452] width 143 height 21
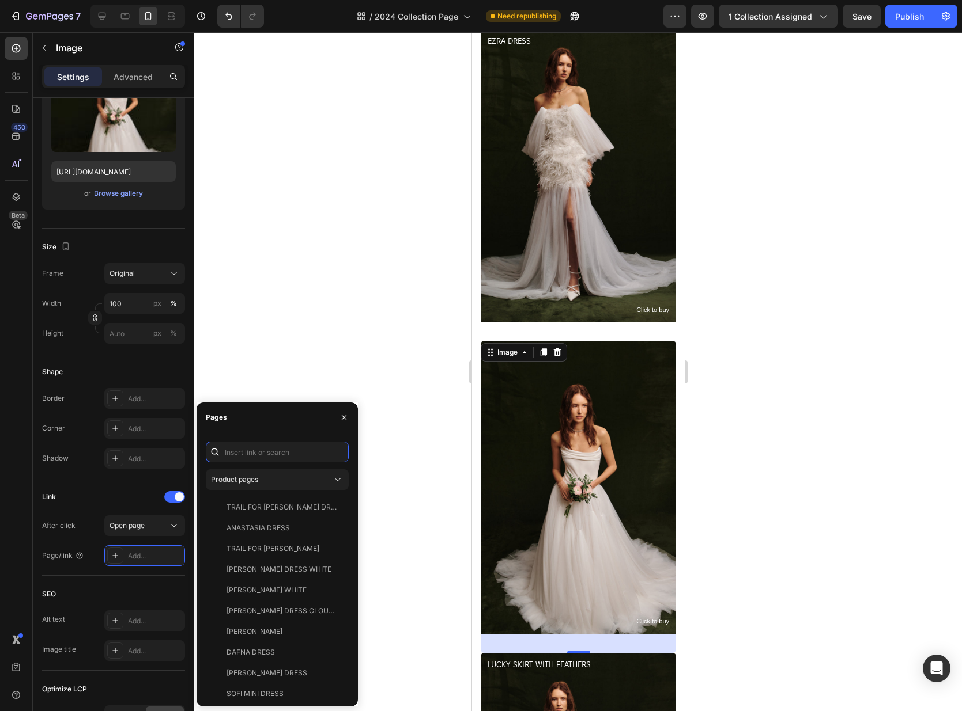
scroll to position [1028, 0]
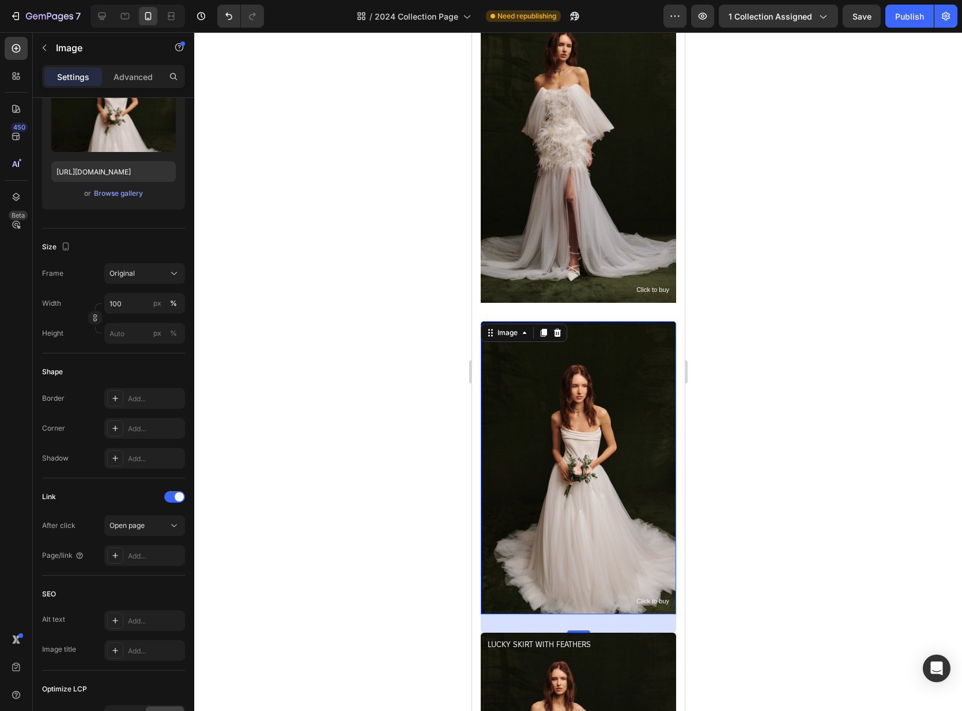
click at [622, 486] on img at bounding box center [577, 467] width 195 height 293
click at [728, 529] on div at bounding box center [577, 371] width 767 height 679
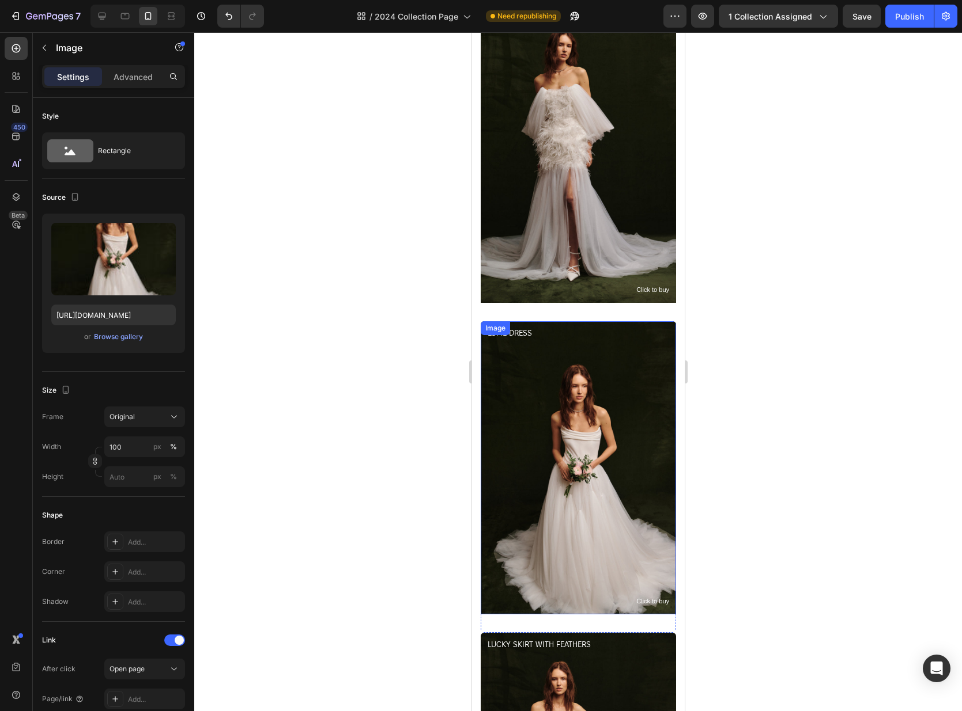
click at [555, 432] on img at bounding box center [577, 467] width 195 height 293
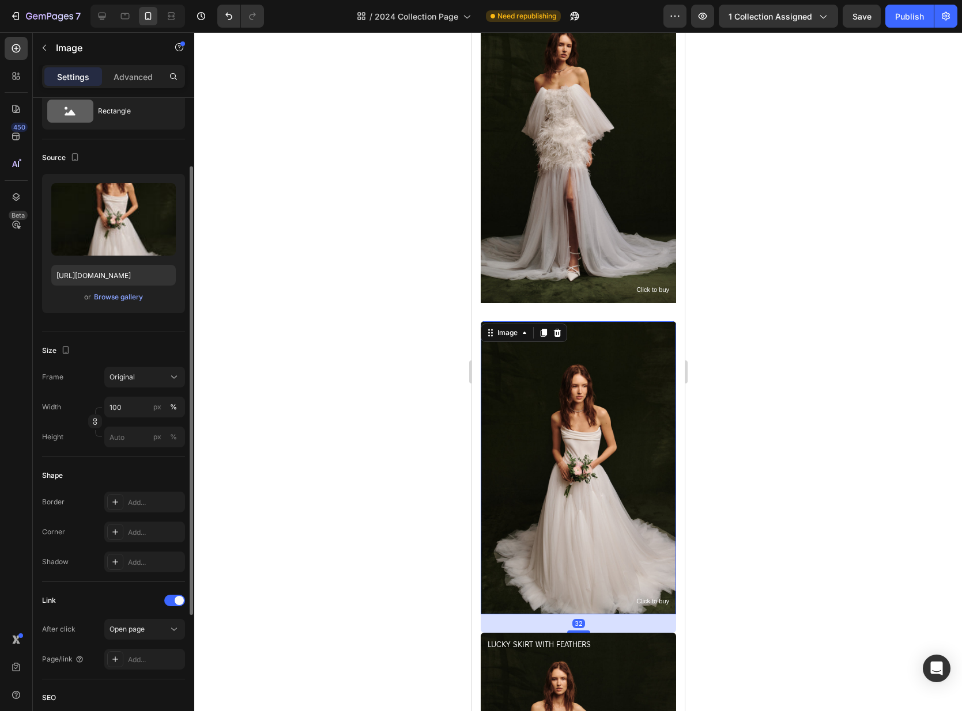
scroll to position [99, 0]
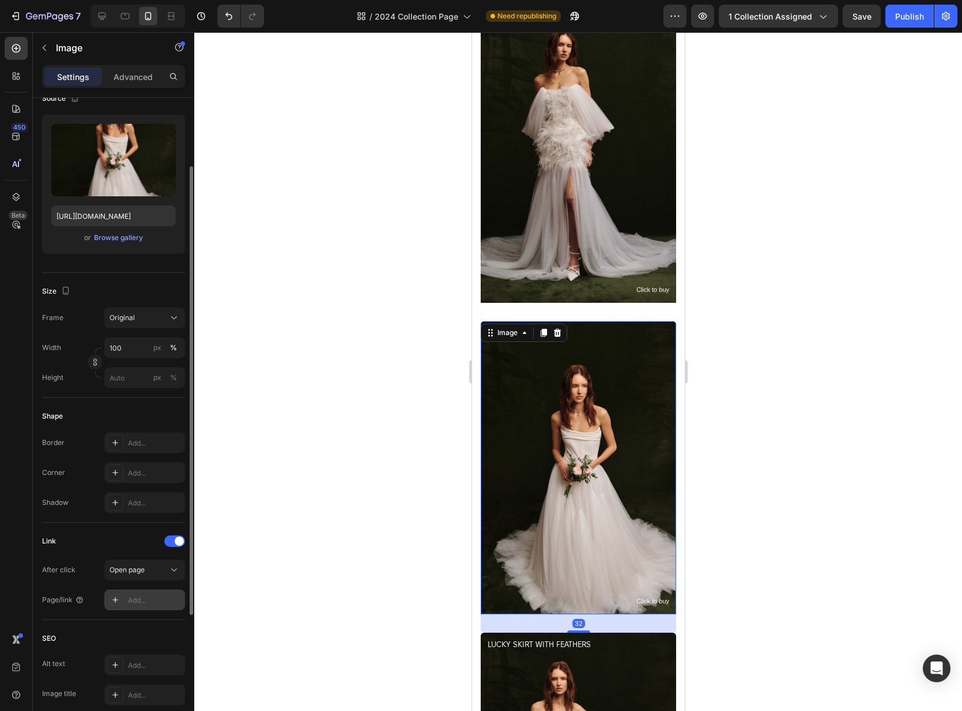
click at [142, 590] on div "Add..." at bounding box center [144, 600] width 81 height 21
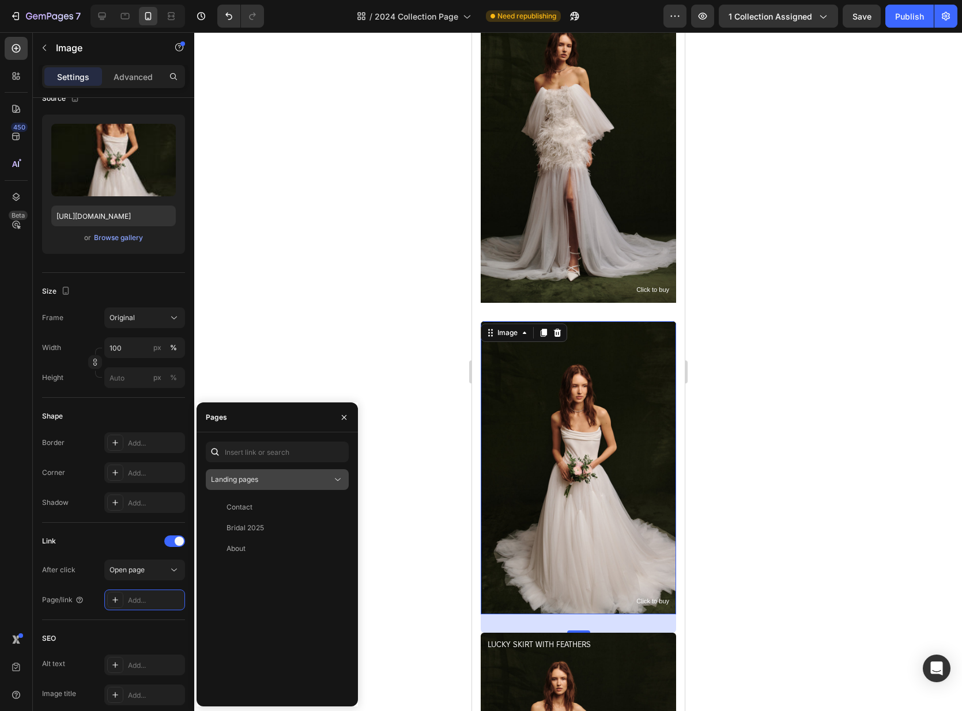
click at [255, 482] on span "Landing pages" at bounding box center [234, 479] width 47 height 9
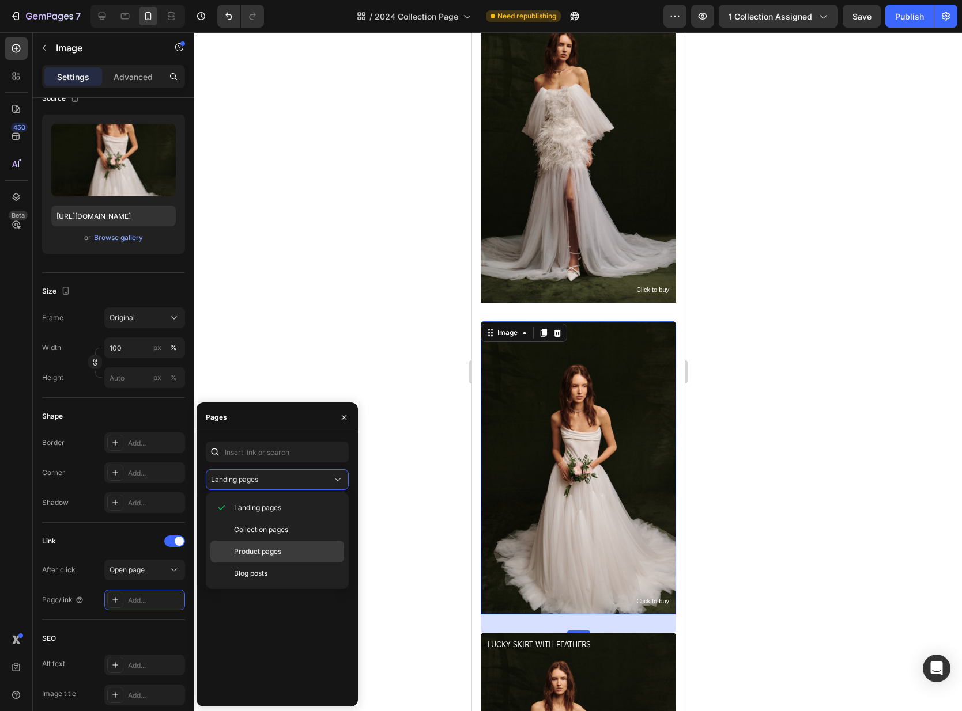
click at [249, 554] on span "Product pages" at bounding box center [257, 552] width 47 height 10
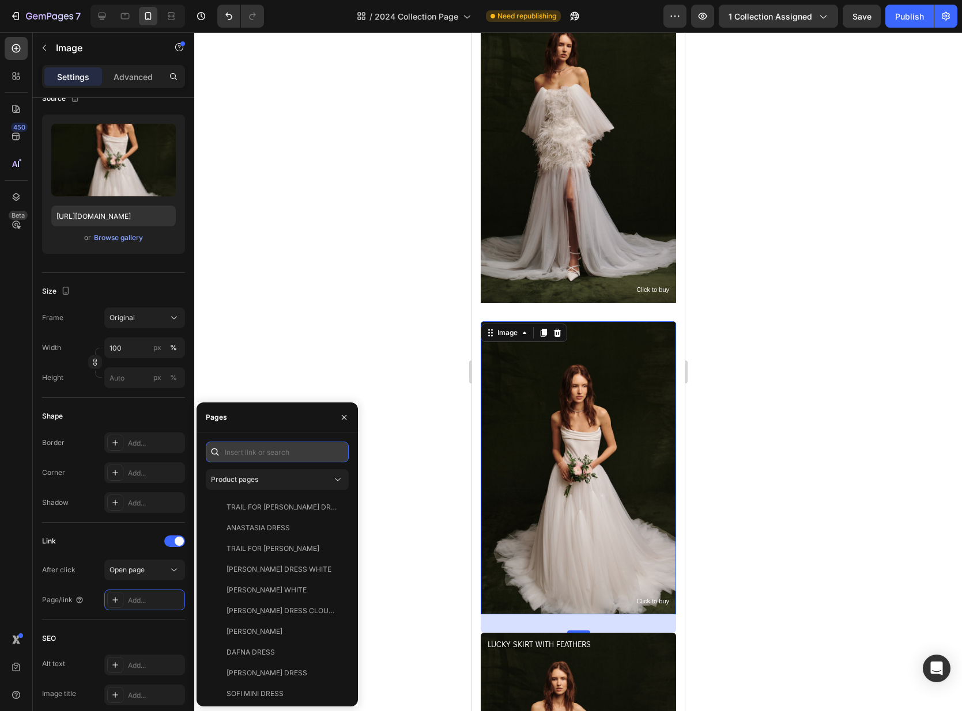
click at [259, 446] on input "text" at bounding box center [277, 452] width 143 height 21
type input "w"
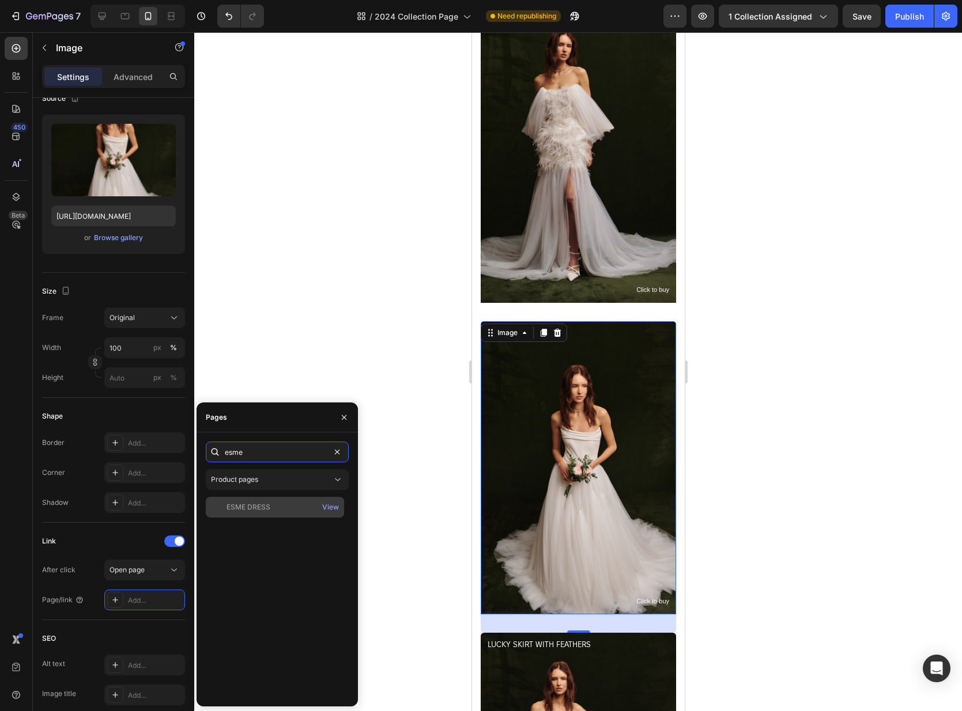
type input "esme"
click at [270, 509] on div "ESME DRESS" at bounding box center [274, 507] width 129 height 10
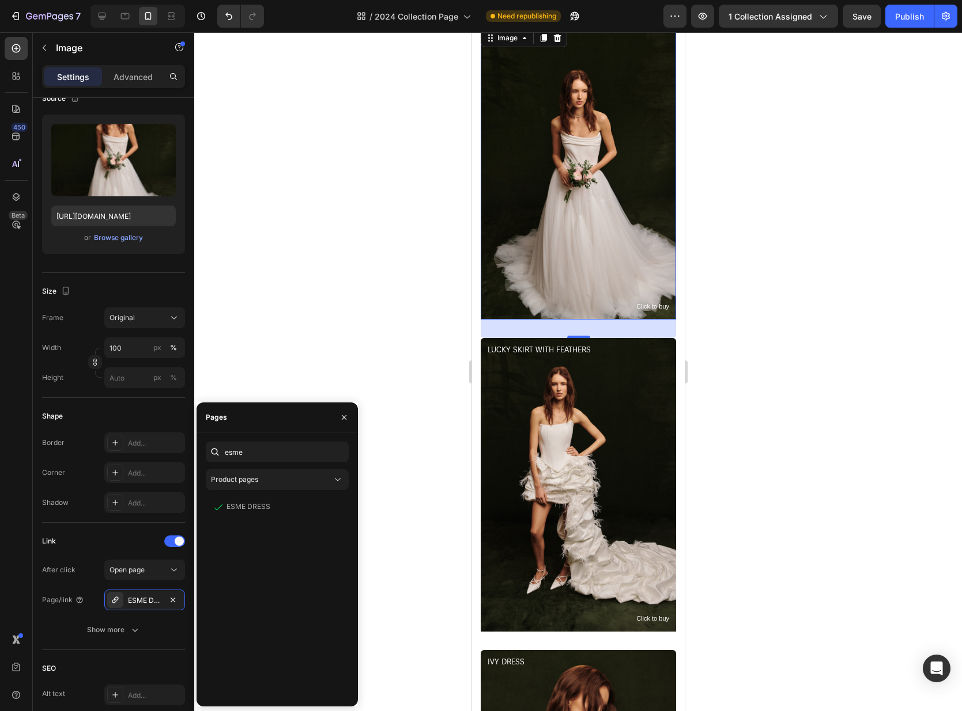
scroll to position [1405, 0]
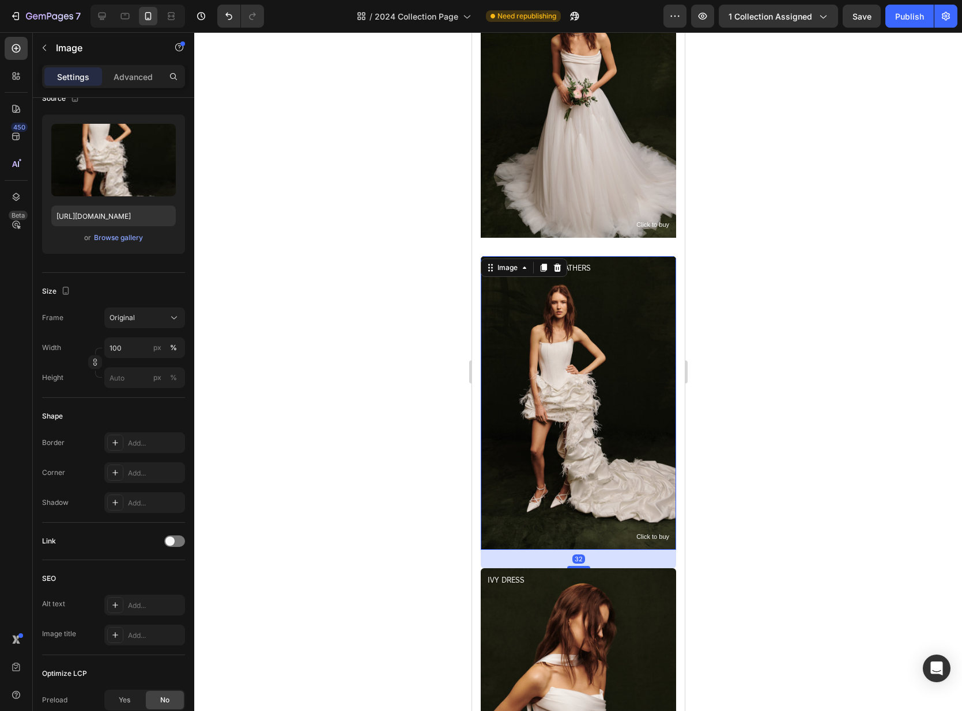
click at [575, 433] on img at bounding box center [577, 402] width 195 height 293
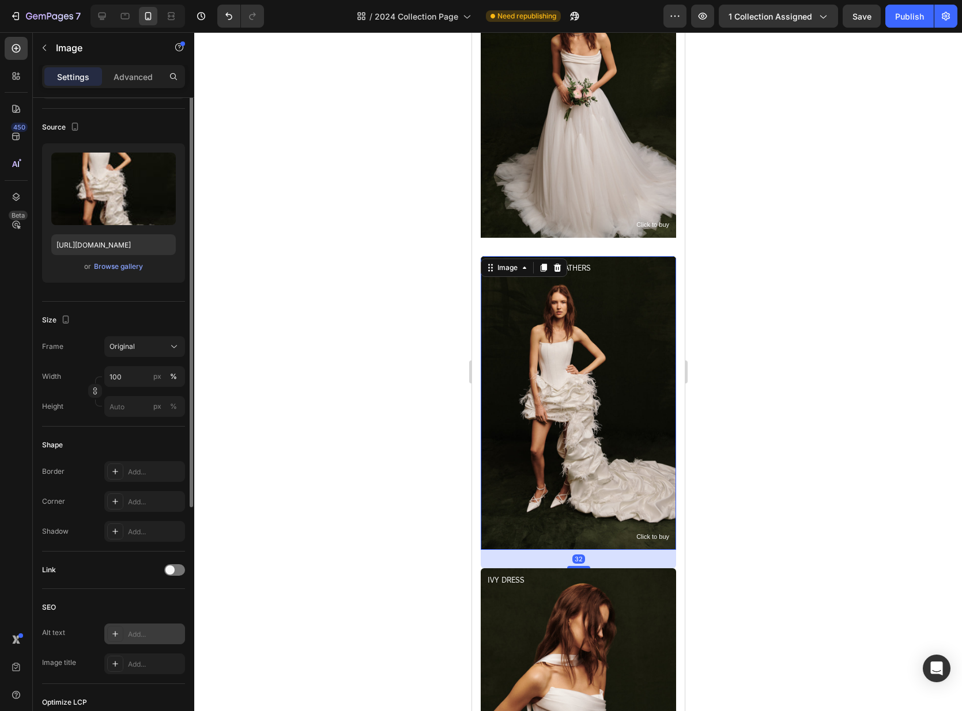
scroll to position [0, 0]
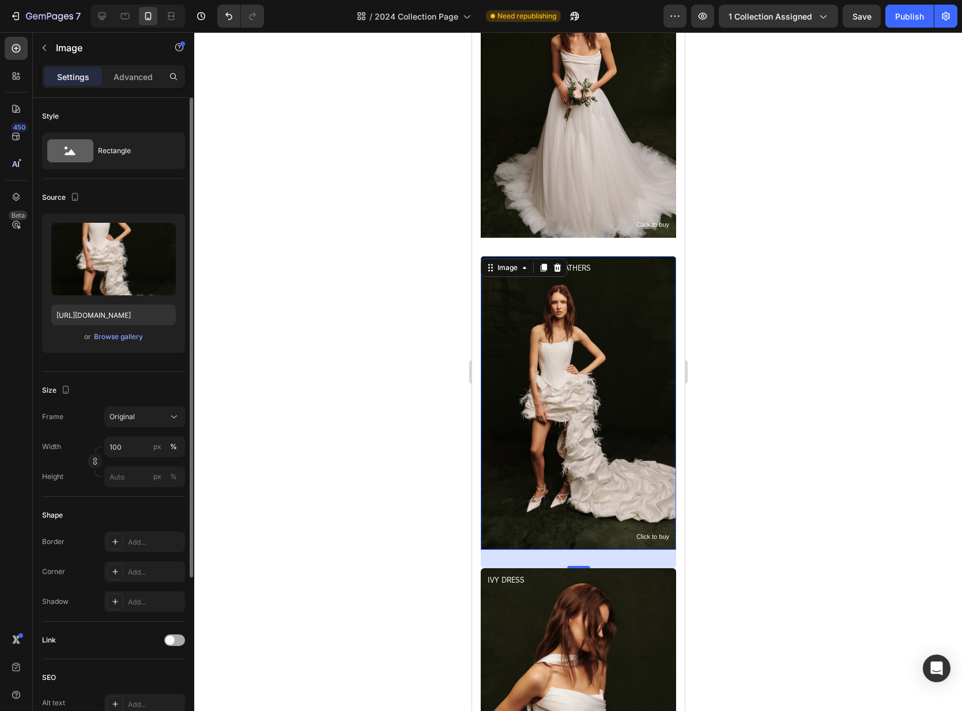
click at [175, 641] on div at bounding box center [174, 641] width 21 height 12
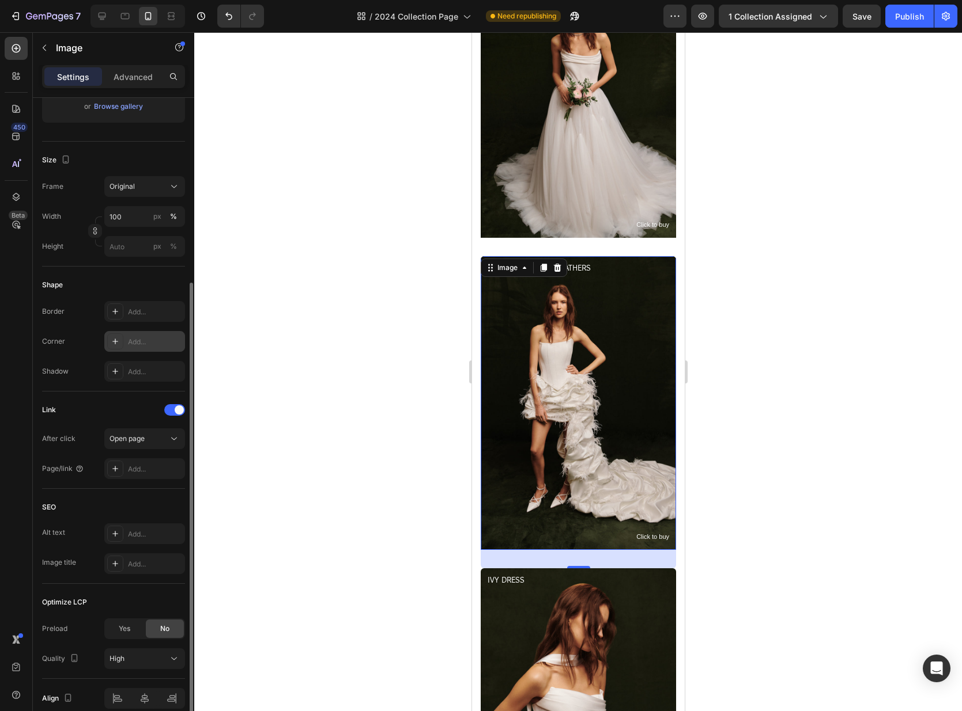
scroll to position [282, 0]
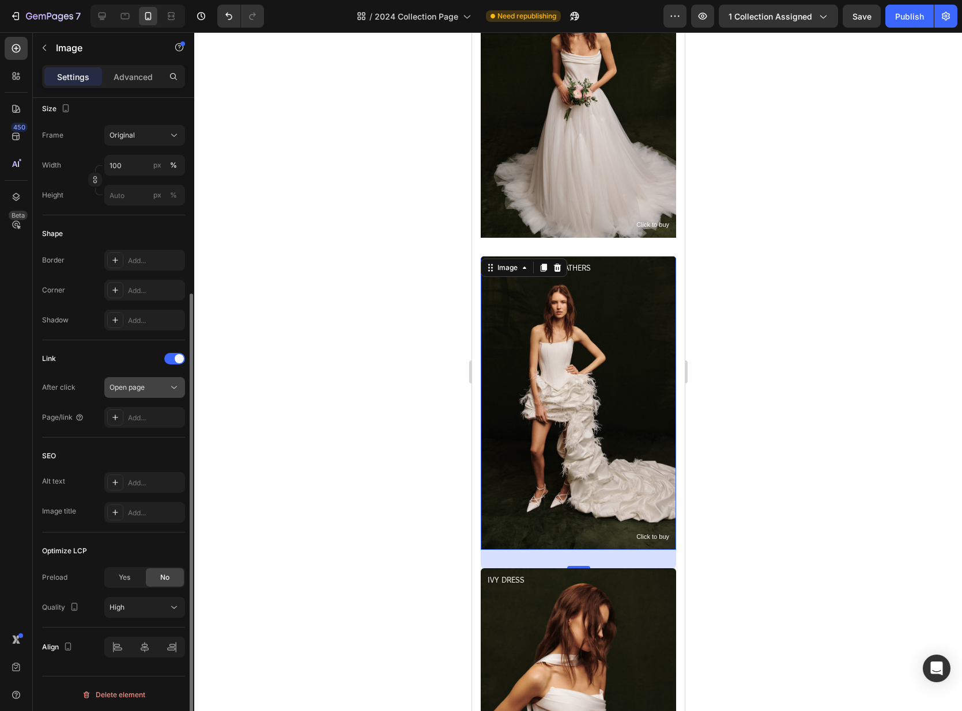
click at [140, 396] on button "Open page" at bounding box center [144, 387] width 81 height 21
click at [142, 405] on div "After click Open page Page/link Add..." at bounding box center [113, 402] width 143 height 51
click at [141, 413] on div "Add..." at bounding box center [155, 418] width 54 height 10
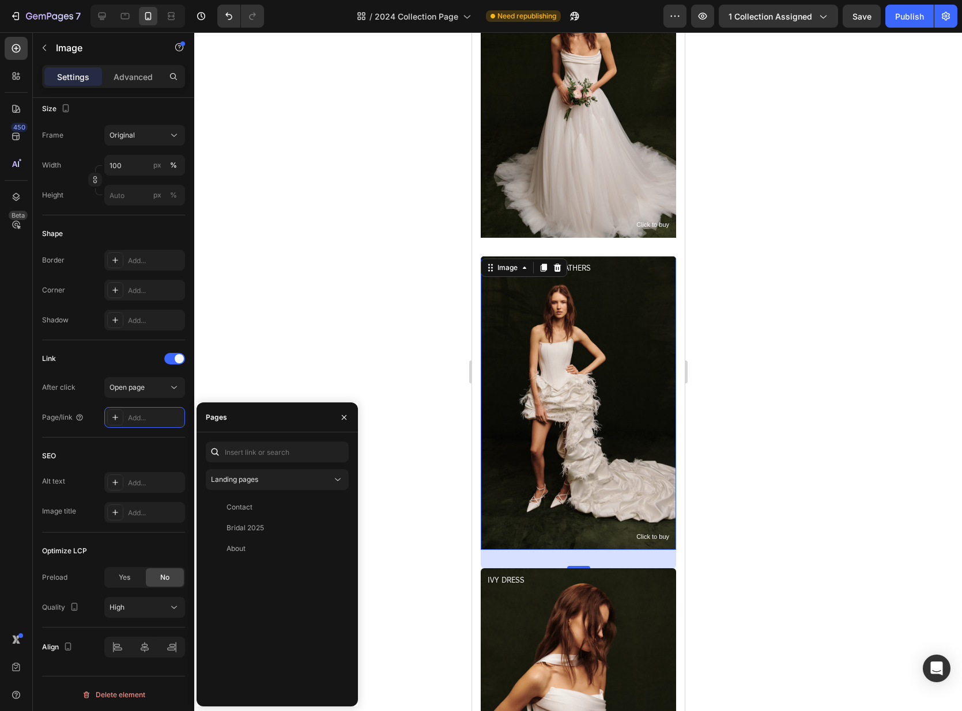
click at [305, 467] on div "Landing pages Contact View Bridal 2025 View About View" at bounding box center [277, 570] width 143 height 256
click at [301, 476] on div "Landing pages" at bounding box center [271, 480] width 121 height 10
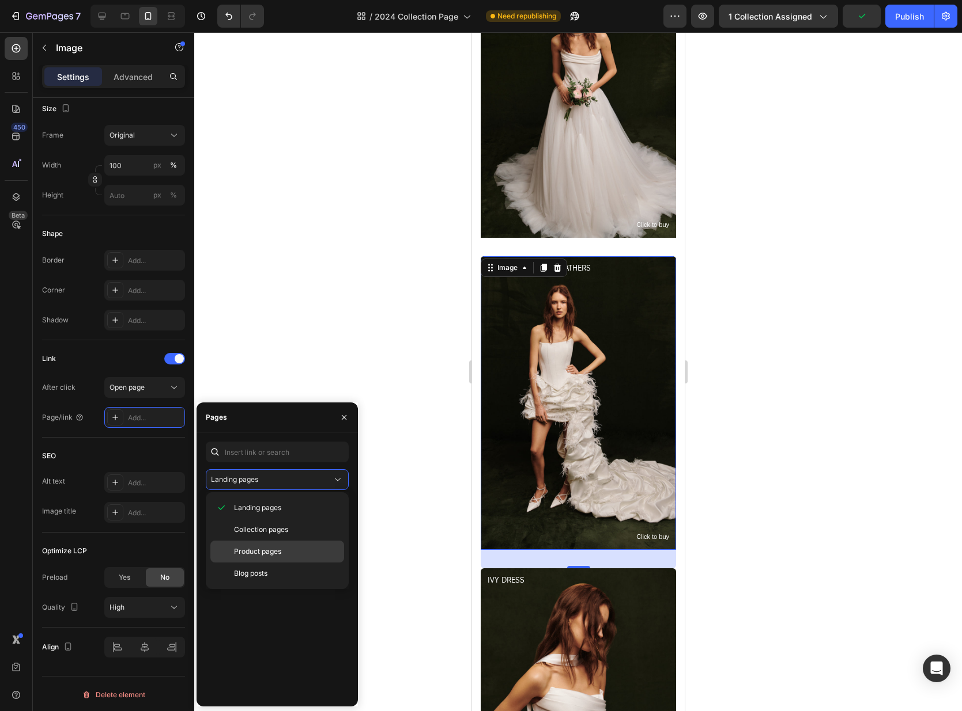
click at [273, 557] on span "Product pages" at bounding box center [257, 552] width 47 height 10
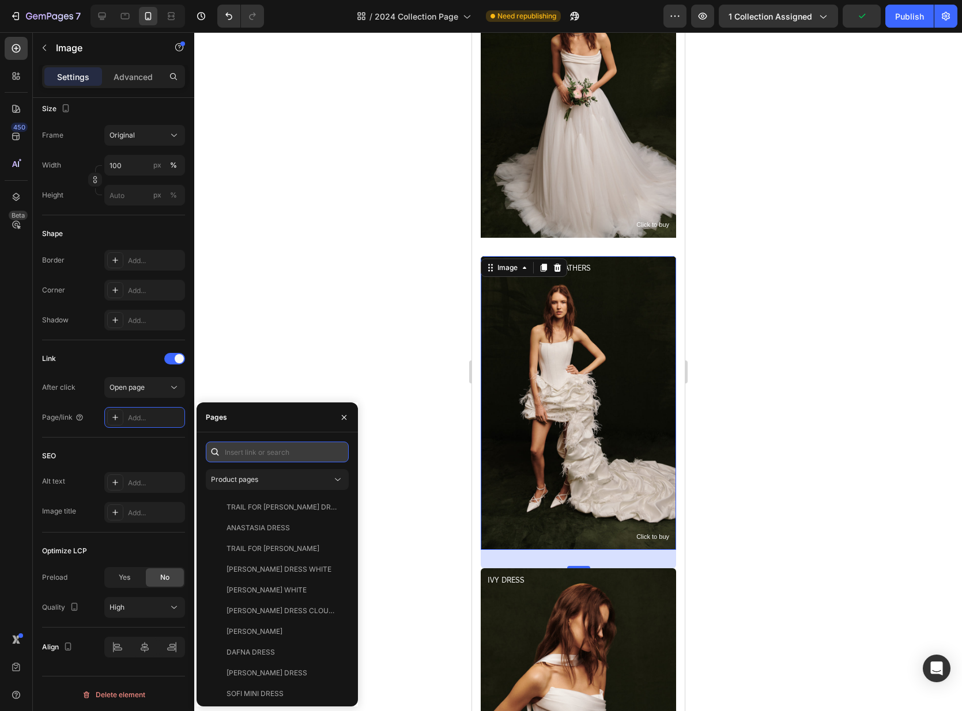
click at [262, 455] on input "text" at bounding box center [277, 452] width 143 height 21
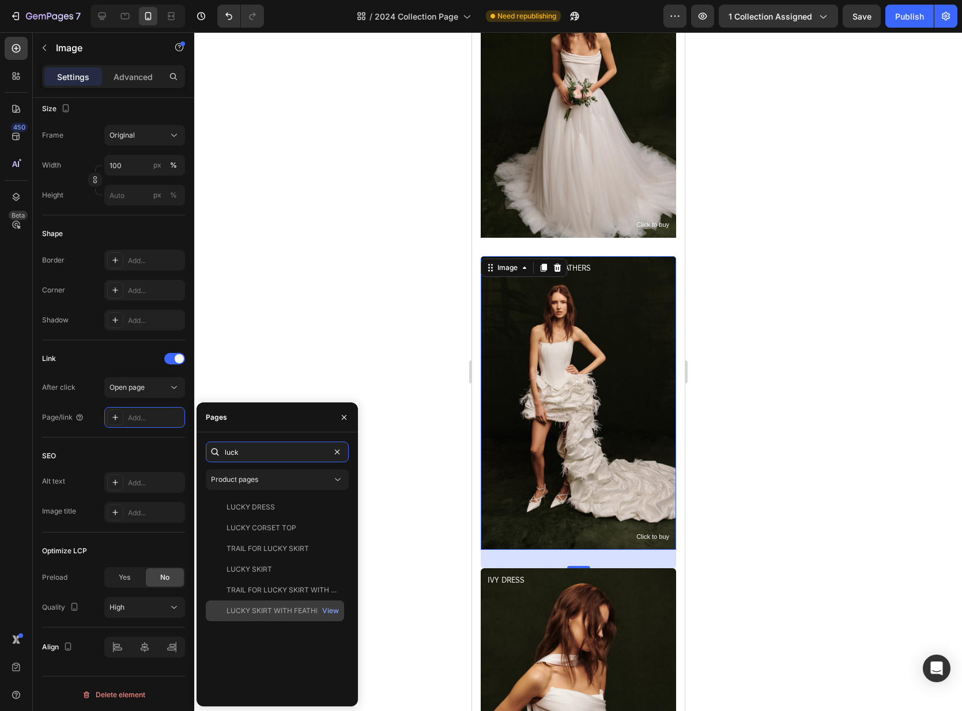
type input "luck"
click at [266, 610] on div "LUCKY SKIRT WITH FEATHERS" at bounding box center [277, 611] width 103 height 10
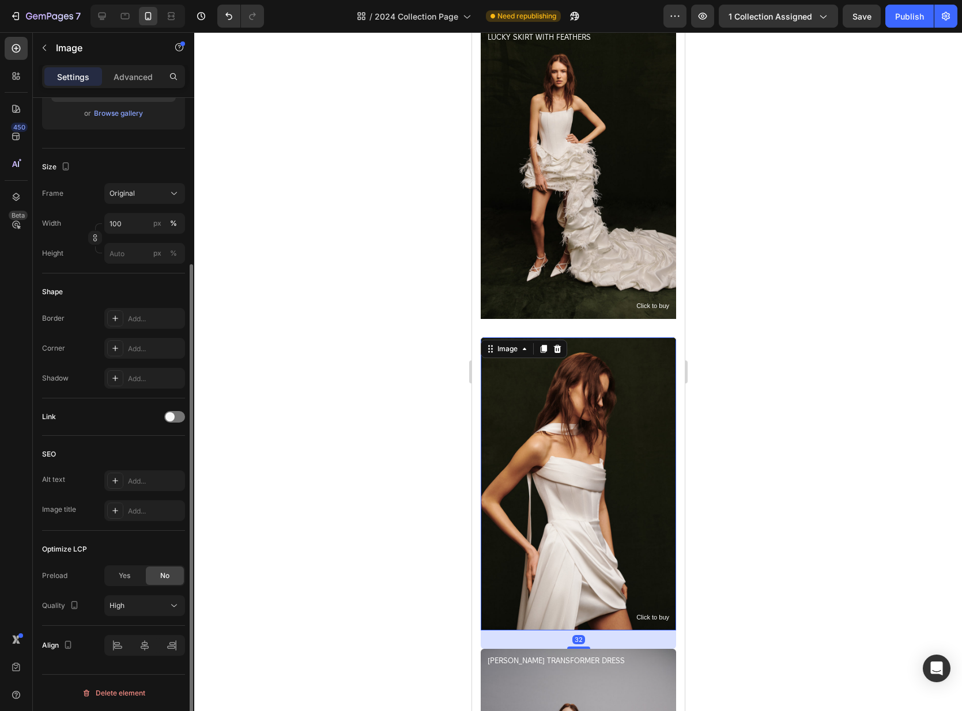
scroll to position [224, 0]
click at [606, 495] on img at bounding box center [577, 484] width 195 height 293
click at [179, 418] on div at bounding box center [174, 417] width 21 height 12
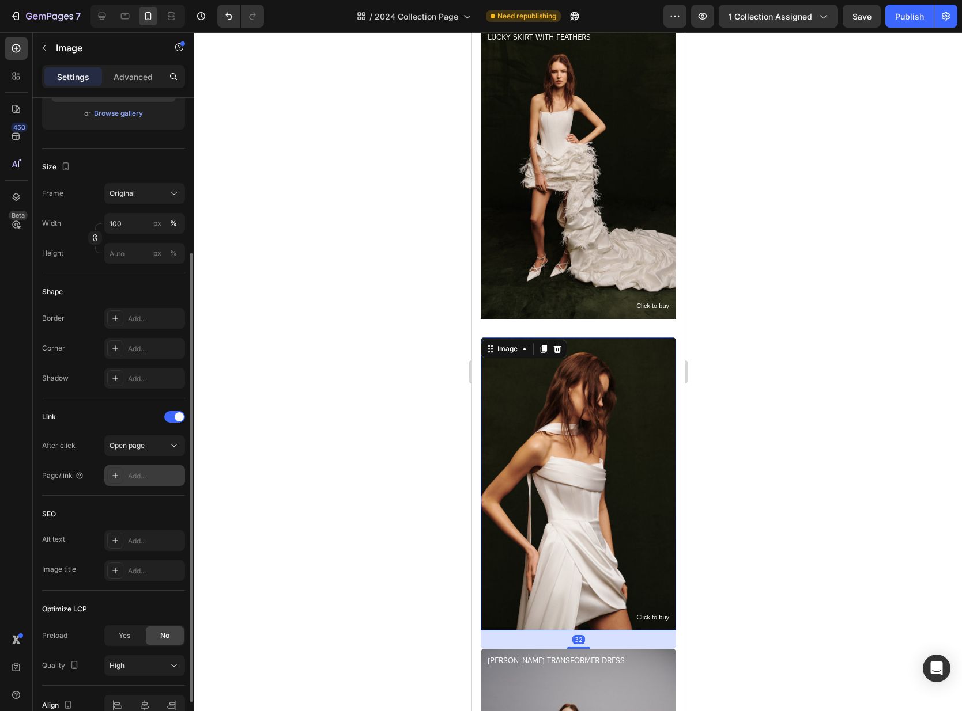
click at [144, 476] on div "Add..." at bounding box center [155, 476] width 54 height 10
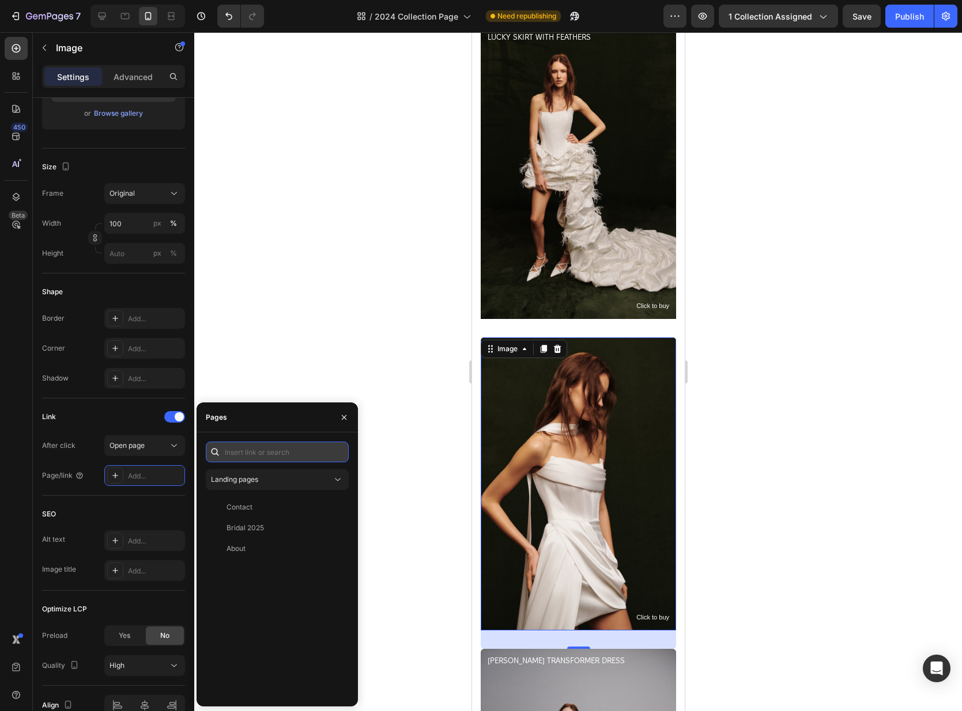
click at [236, 453] on input "text" at bounding box center [277, 452] width 143 height 21
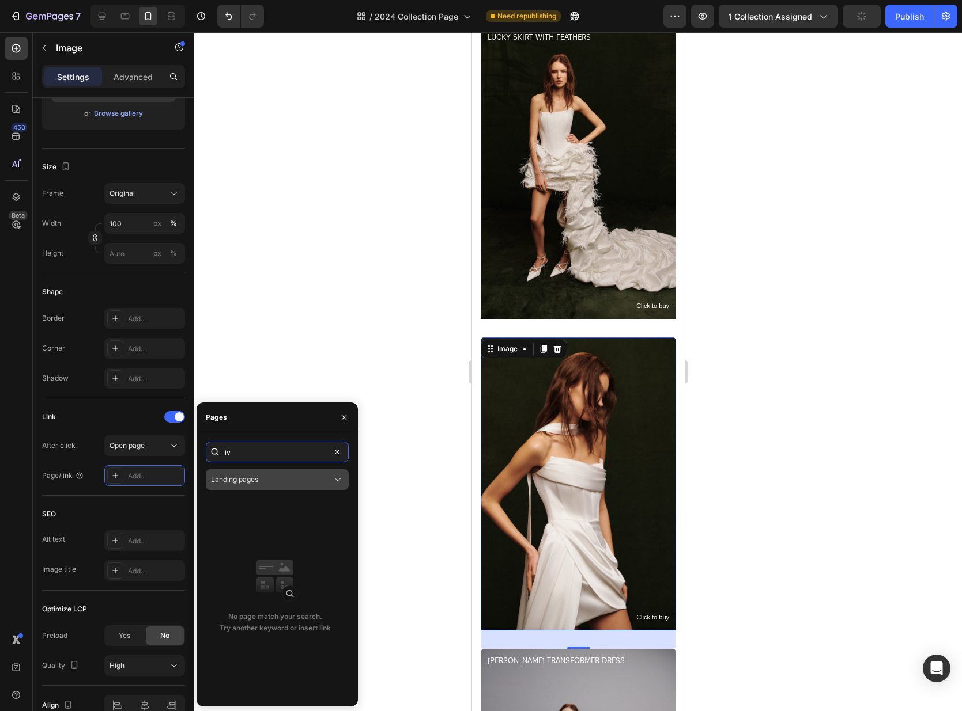
type input "iv"
click at [272, 489] on button "Landing pages" at bounding box center [277, 480] width 143 height 21
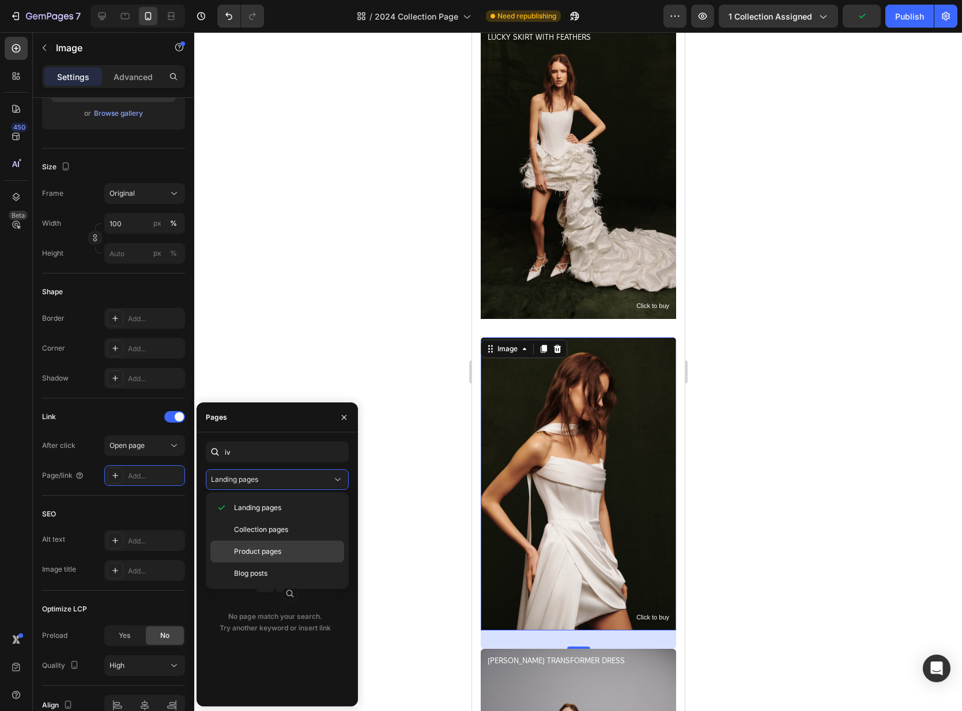
click at [259, 557] on span "Product pages" at bounding box center [257, 552] width 47 height 10
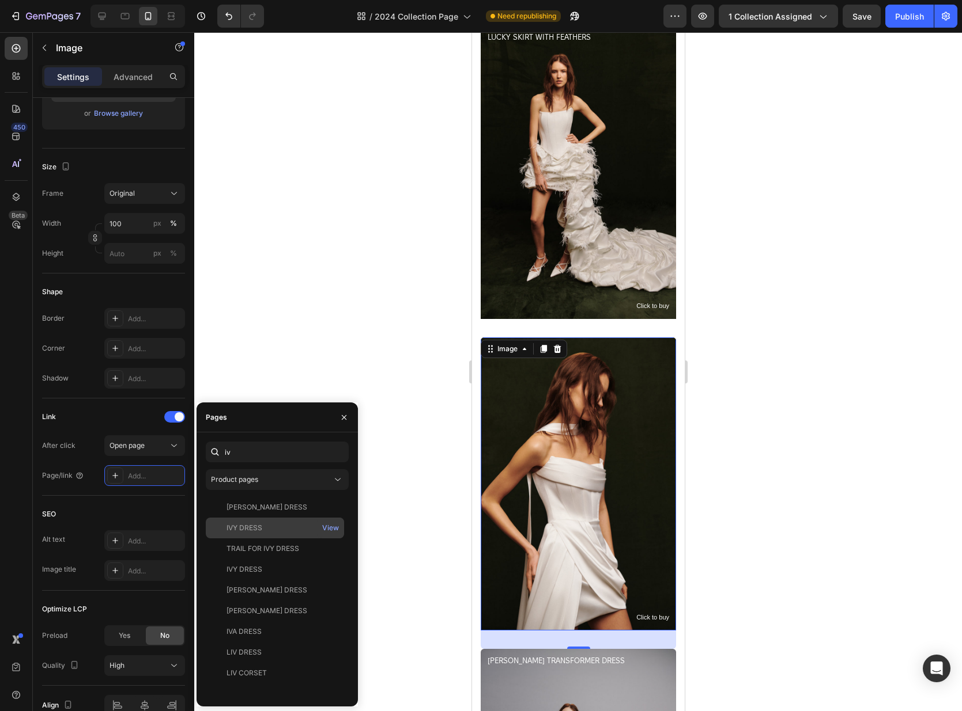
click at [279, 525] on div "IVY DRESS" at bounding box center [274, 528] width 129 height 10
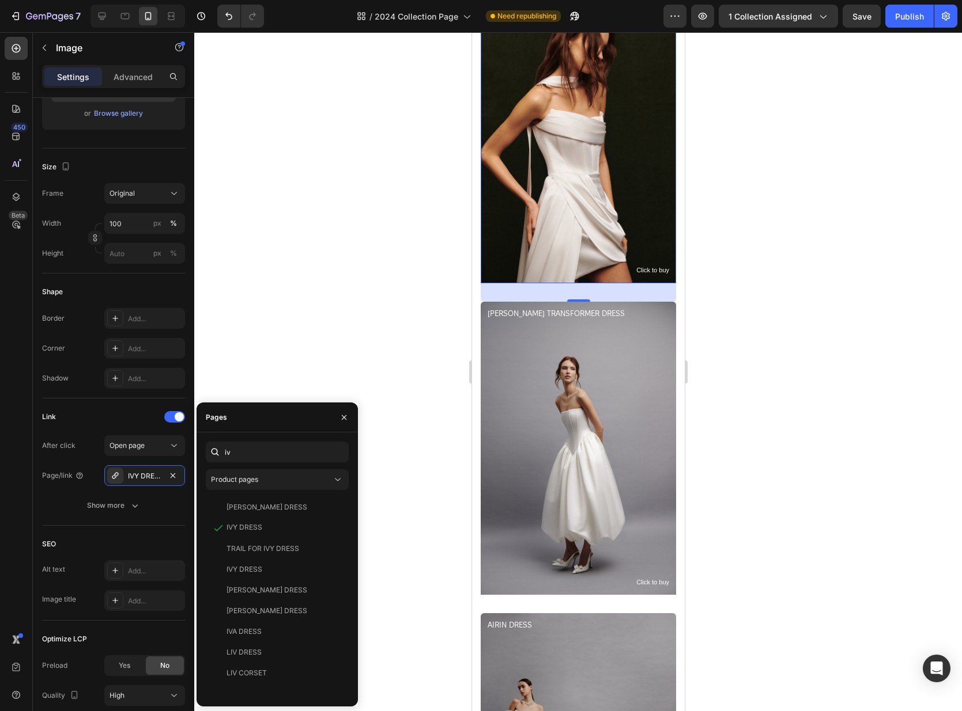
scroll to position [2047, 0]
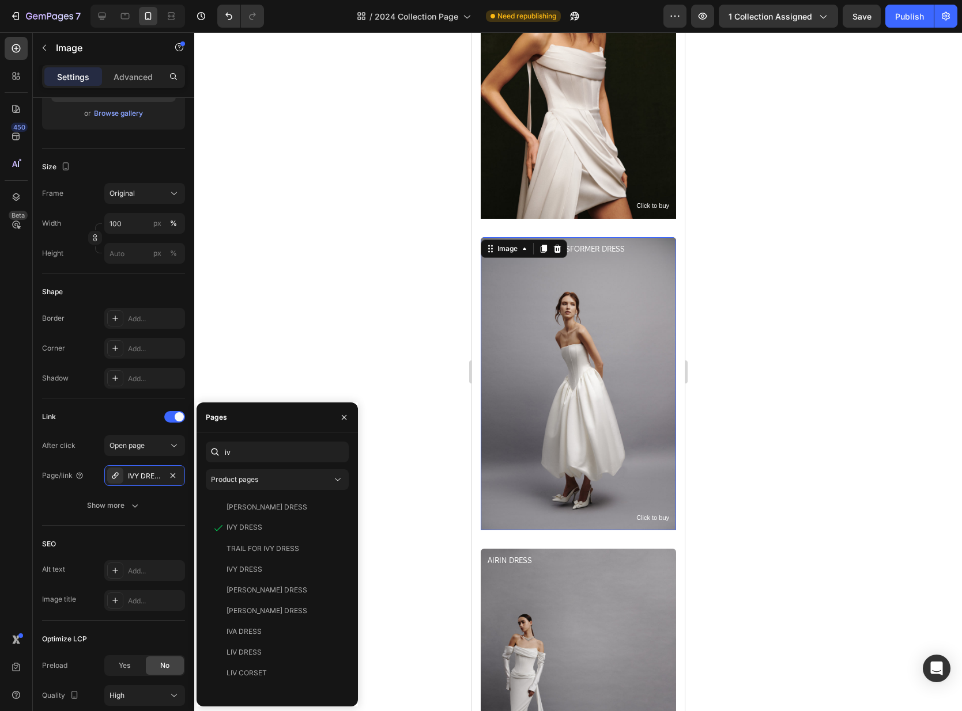
click at [597, 344] on img at bounding box center [577, 383] width 195 height 293
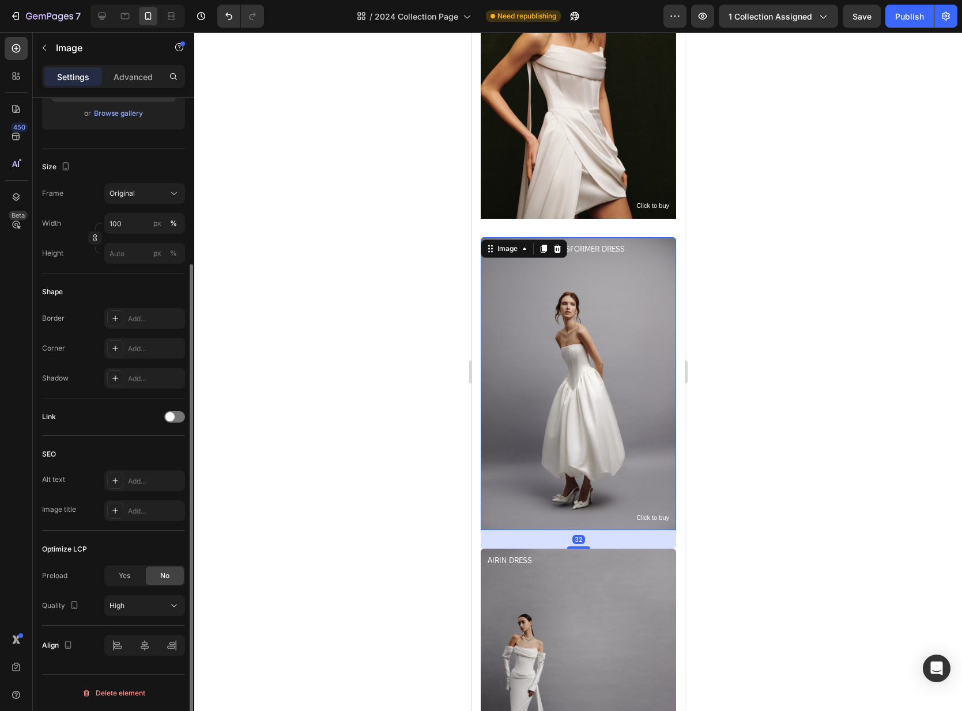
click at [163, 418] on div "Link" at bounding box center [113, 417] width 143 height 18
click at [173, 418] on span at bounding box center [169, 416] width 9 height 9
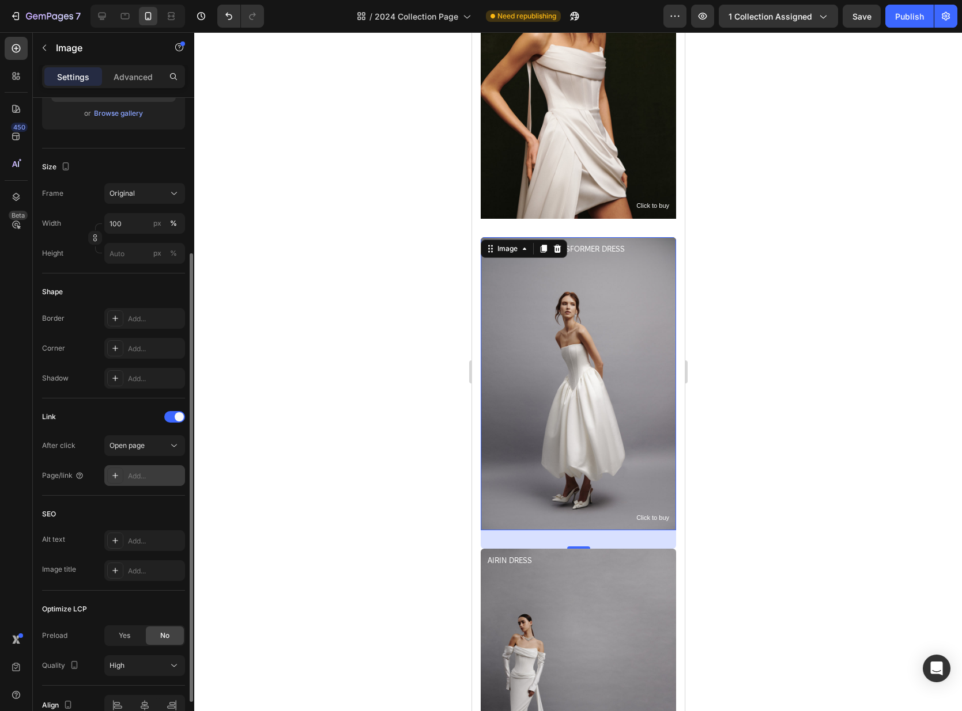
click at [153, 485] on div "Add..." at bounding box center [144, 475] width 81 height 21
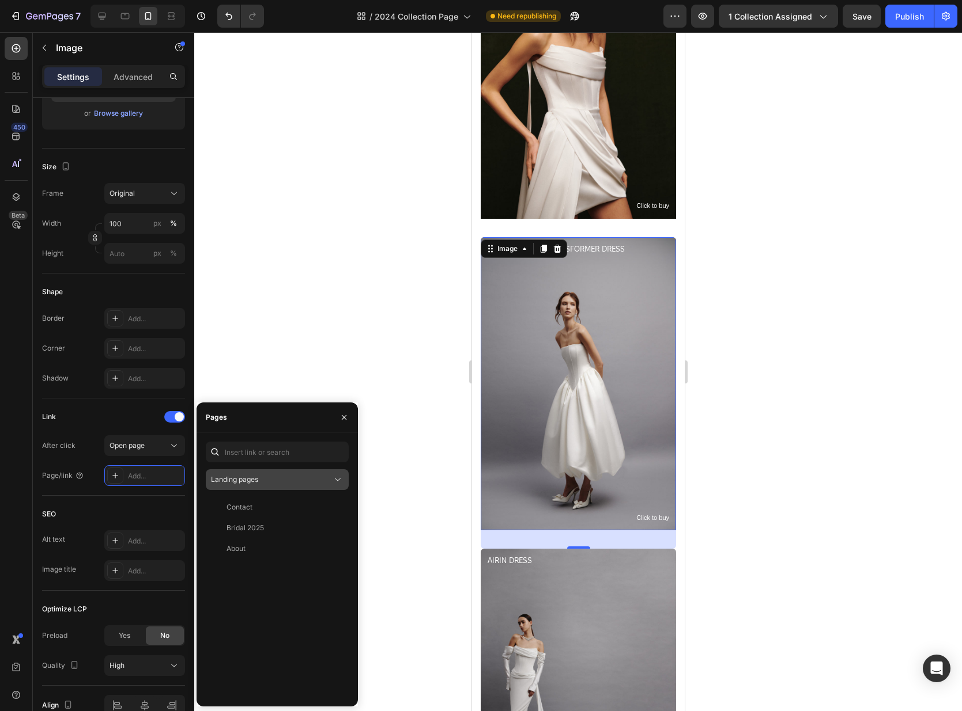
click at [246, 475] on span "Landing pages" at bounding box center [234, 480] width 47 height 10
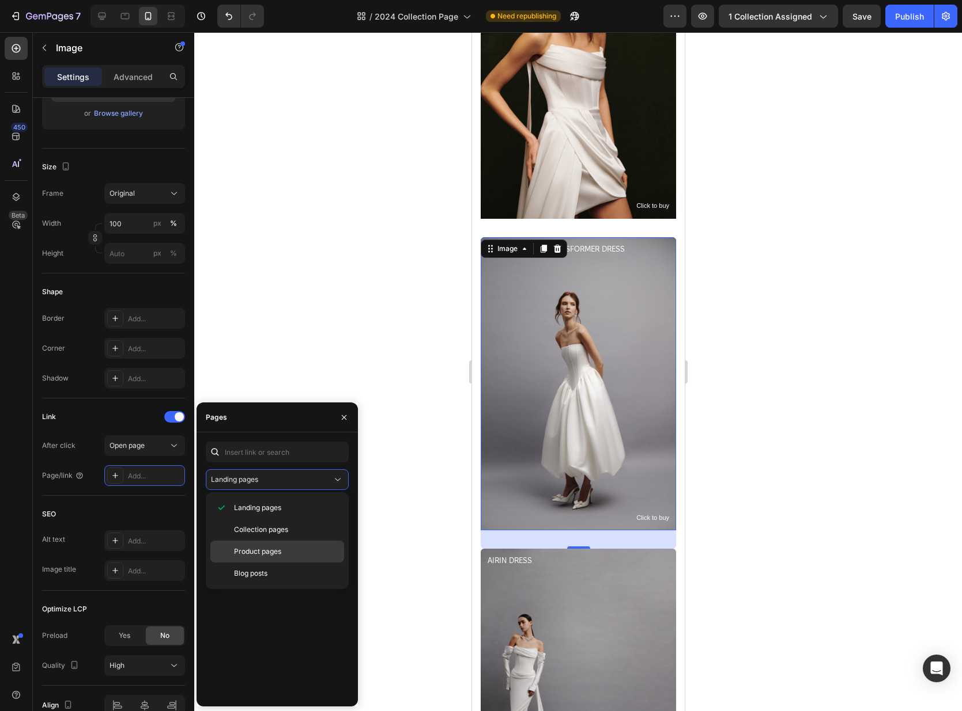
click at [265, 555] on span "Product pages" at bounding box center [257, 552] width 47 height 10
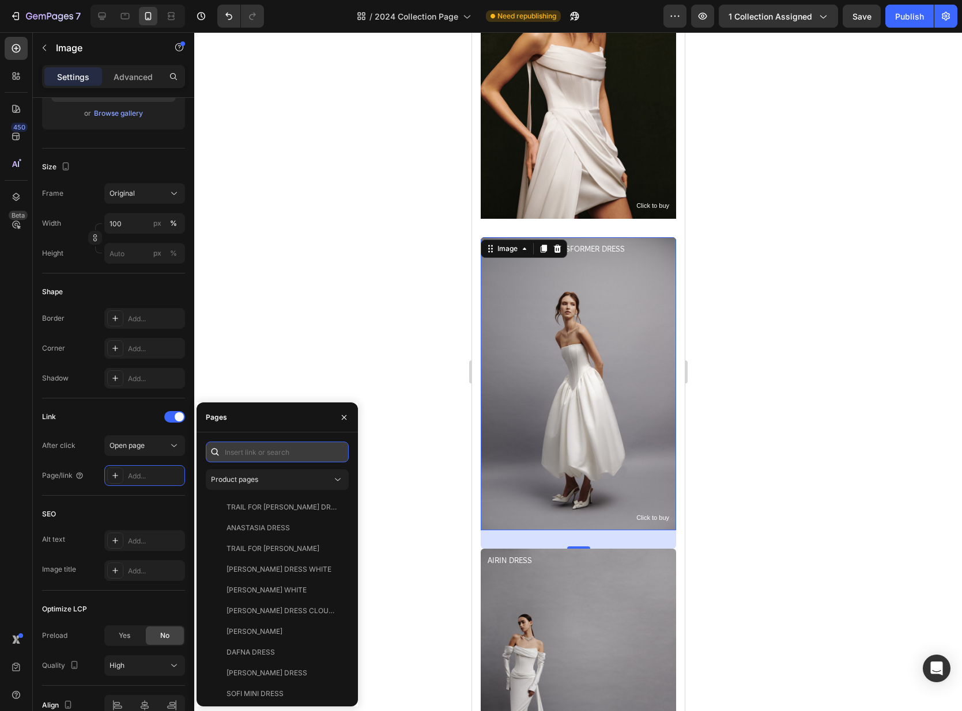
click at [250, 448] on input "text" at bounding box center [277, 452] width 143 height 21
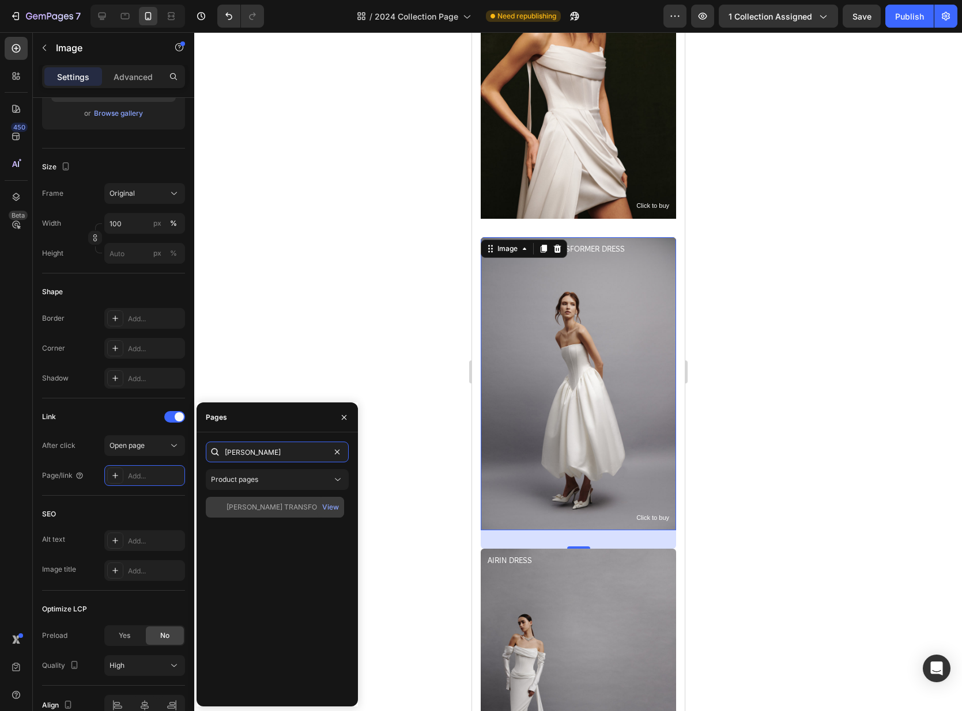
type input "rosa"
click at [255, 508] on div "[PERSON_NAME] TRANSFORMER DRESS" at bounding box center [281, 507] width 111 height 10
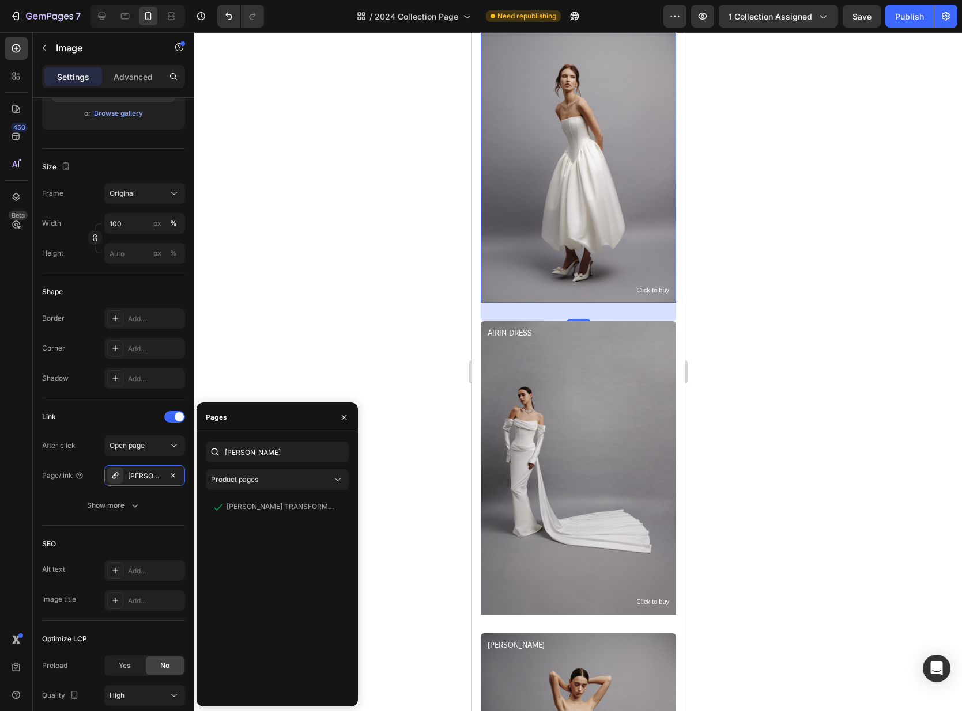
scroll to position [2295, 0]
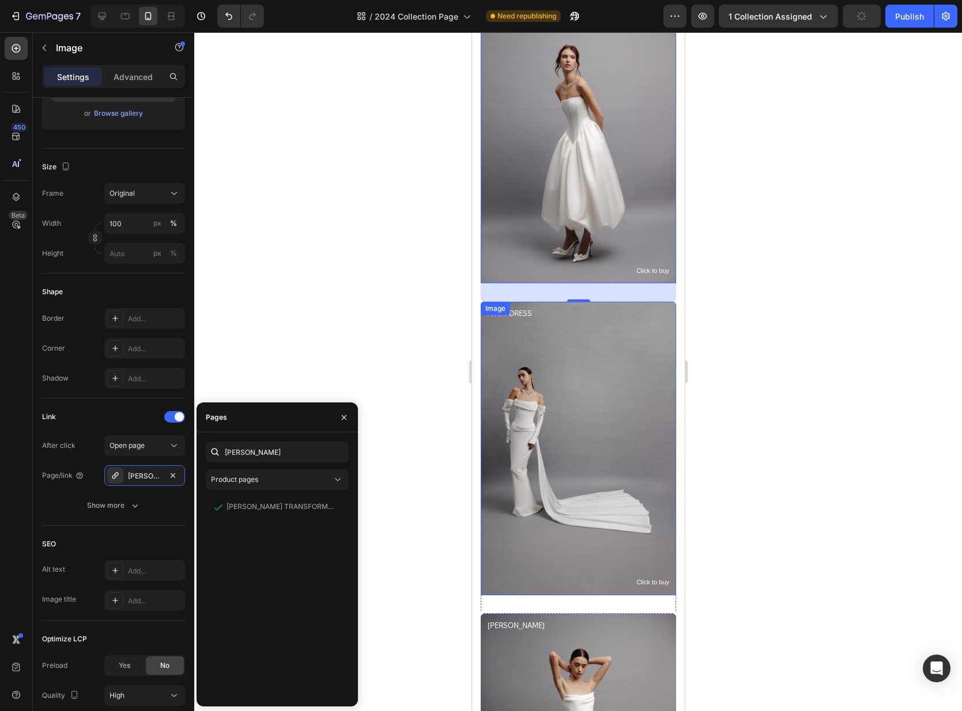
click at [563, 441] on img at bounding box center [577, 448] width 195 height 293
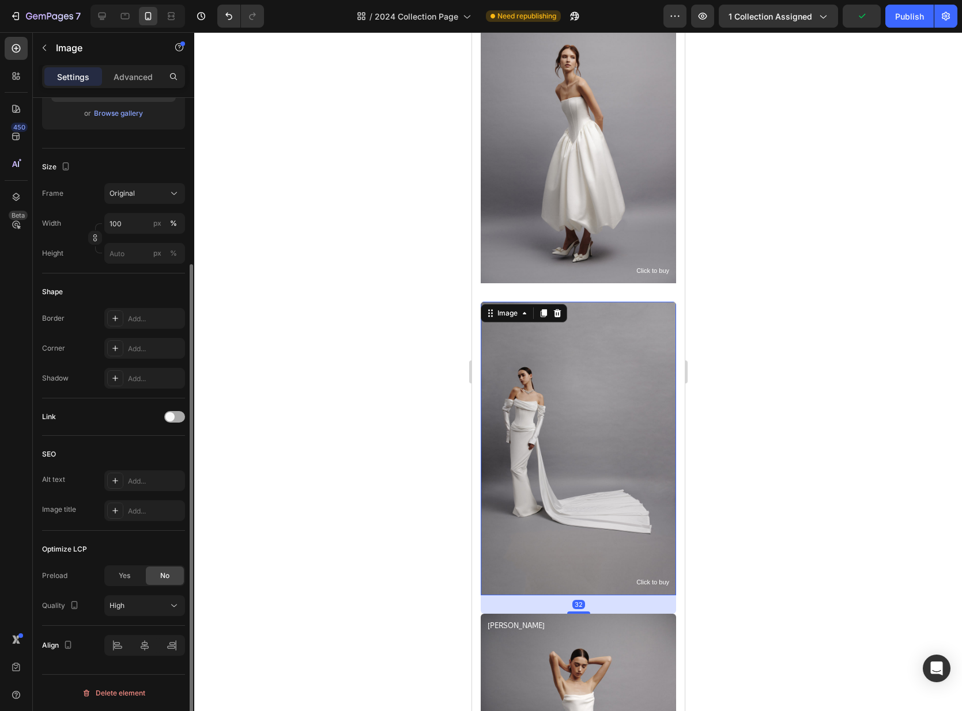
click at [173, 418] on span at bounding box center [169, 416] width 9 height 9
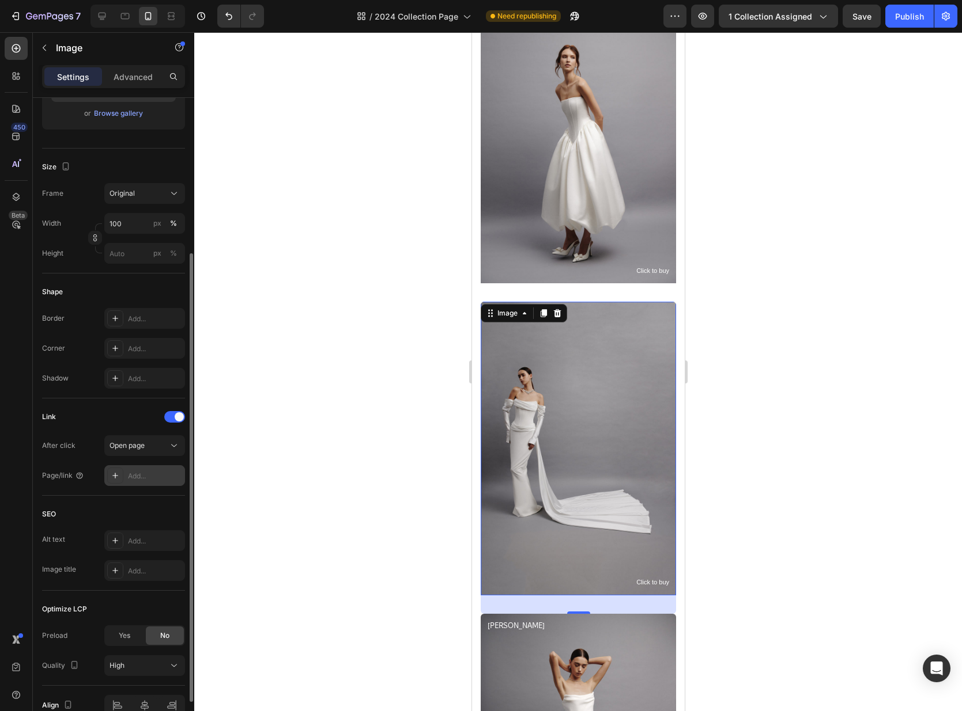
click at [138, 477] on div "Add..." at bounding box center [155, 476] width 54 height 10
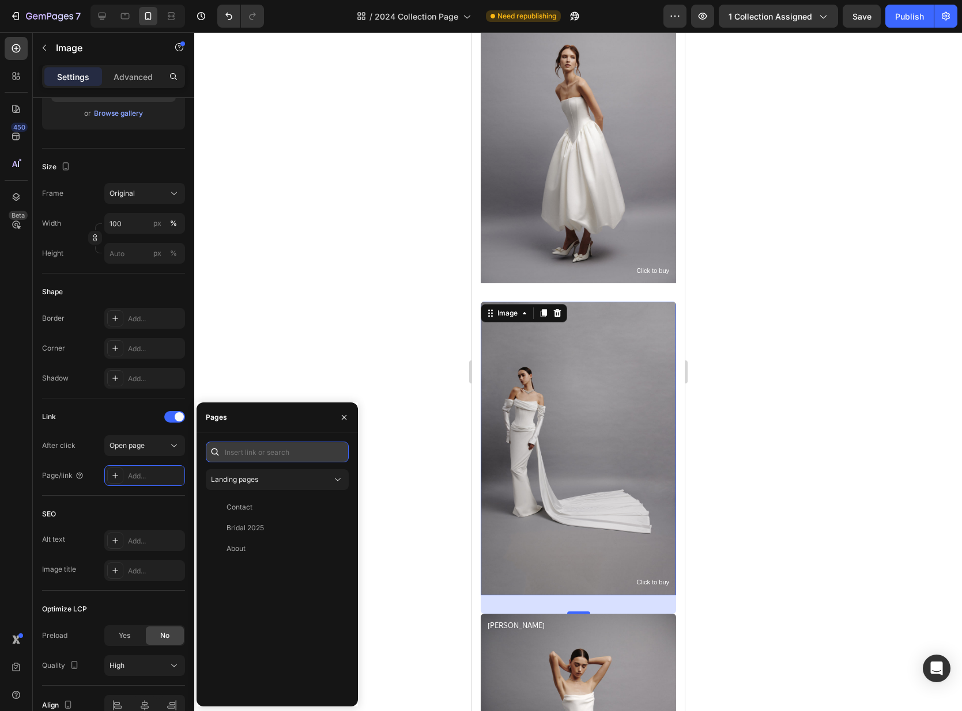
click at [246, 455] on input "text" at bounding box center [277, 452] width 143 height 21
click at [247, 477] on span "Landing pages" at bounding box center [234, 479] width 47 height 9
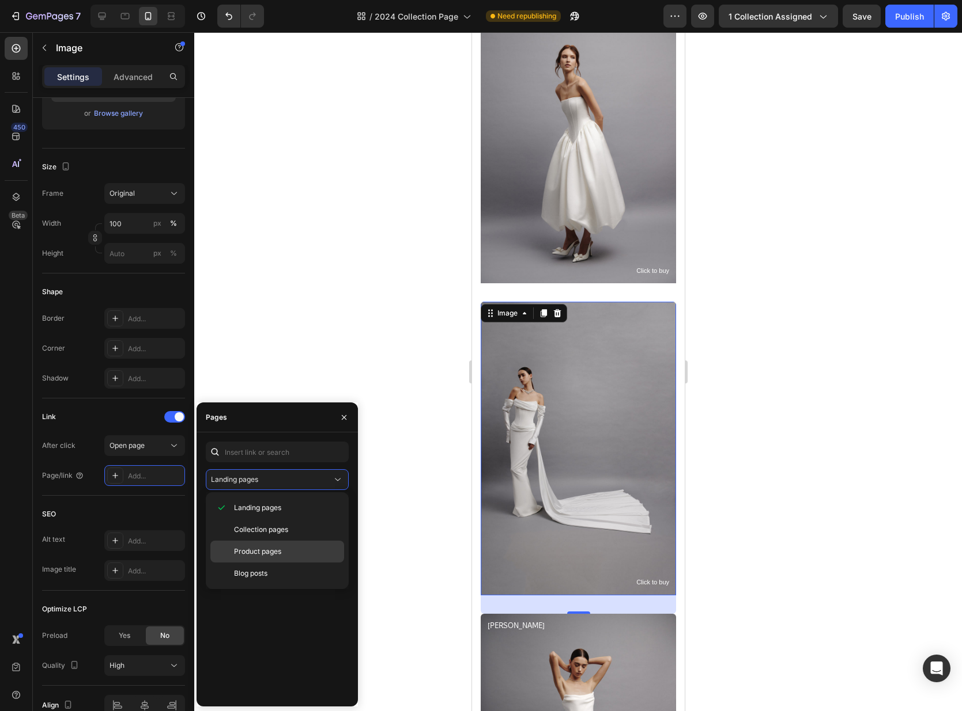
click at [273, 563] on div "Product pages" at bounding box center [277, 574] width 134 height 22
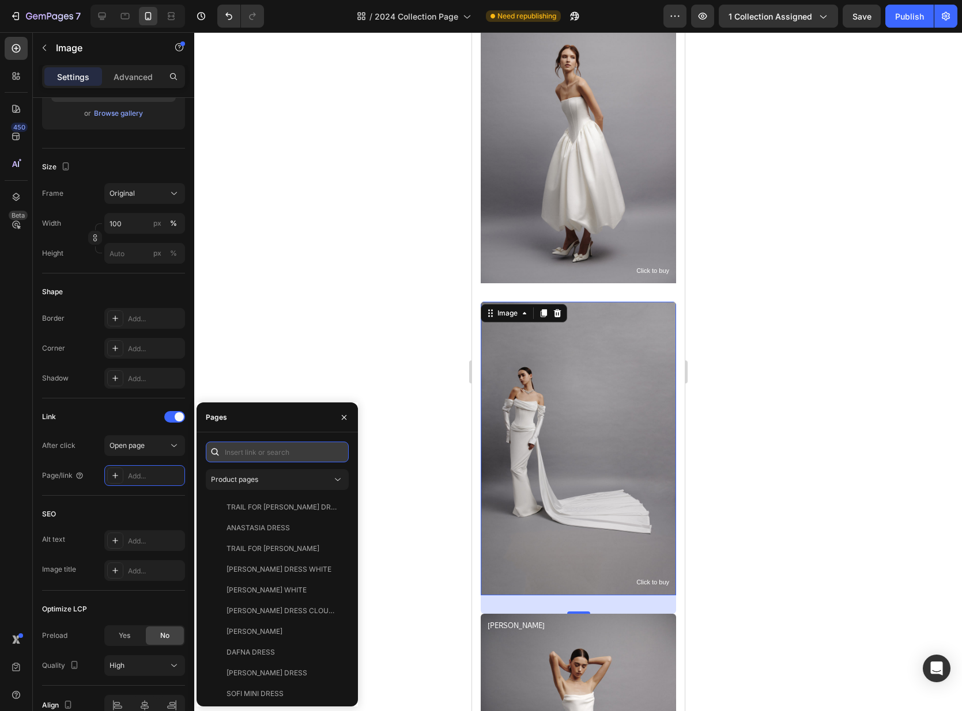
click at [274, 451] on input "text" at bounding box center [277, 452] width 143 height 21
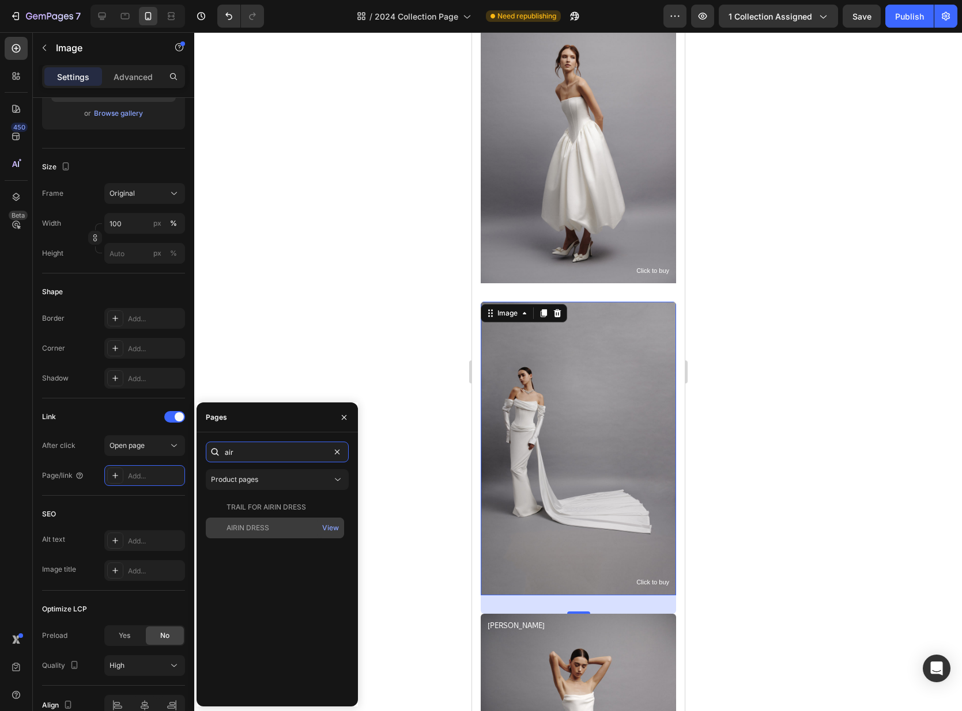
type input "air"
click at [275, 530] on div "AIRIN DRESS" at bounding box center [274, 528] width 129 height 10
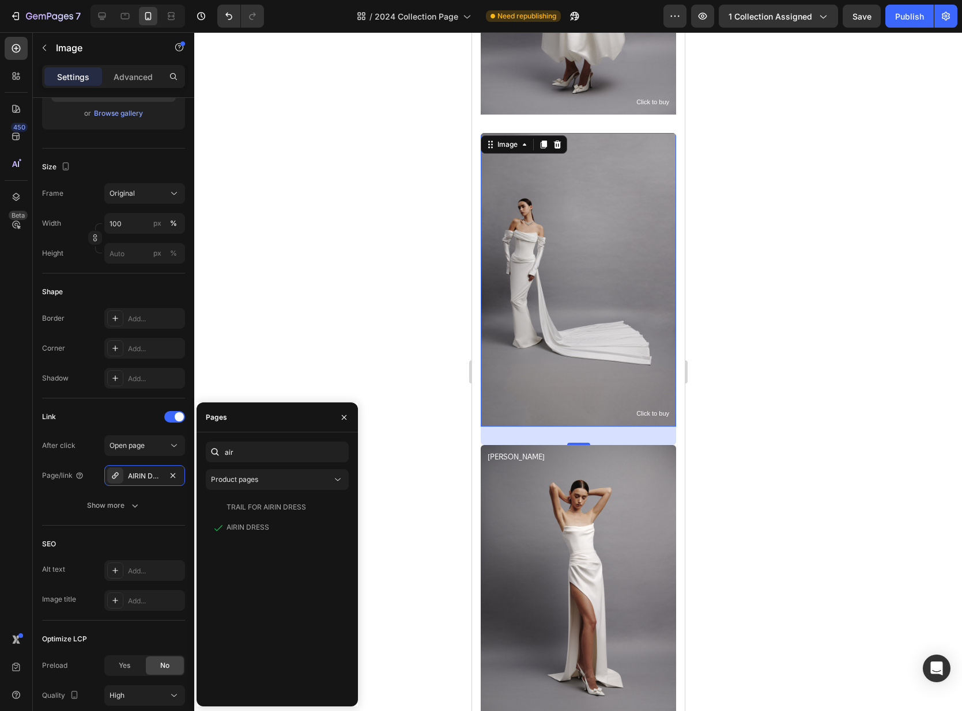
scroll to position [2675, 0]
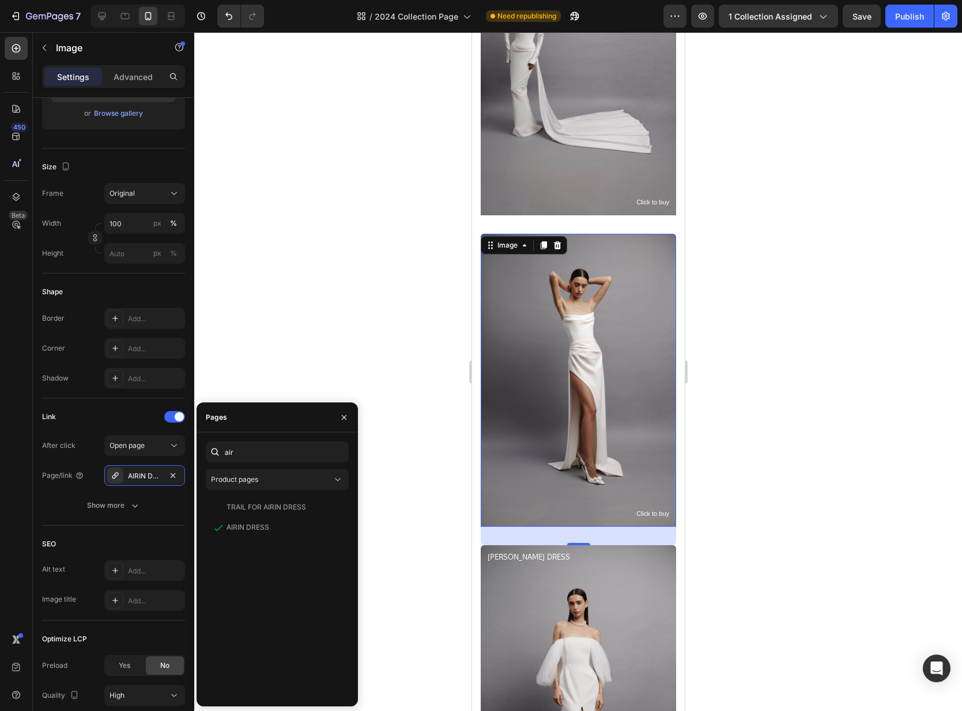
click at [594, 440] on img at bounding box center [577, 380] width 195 height 293
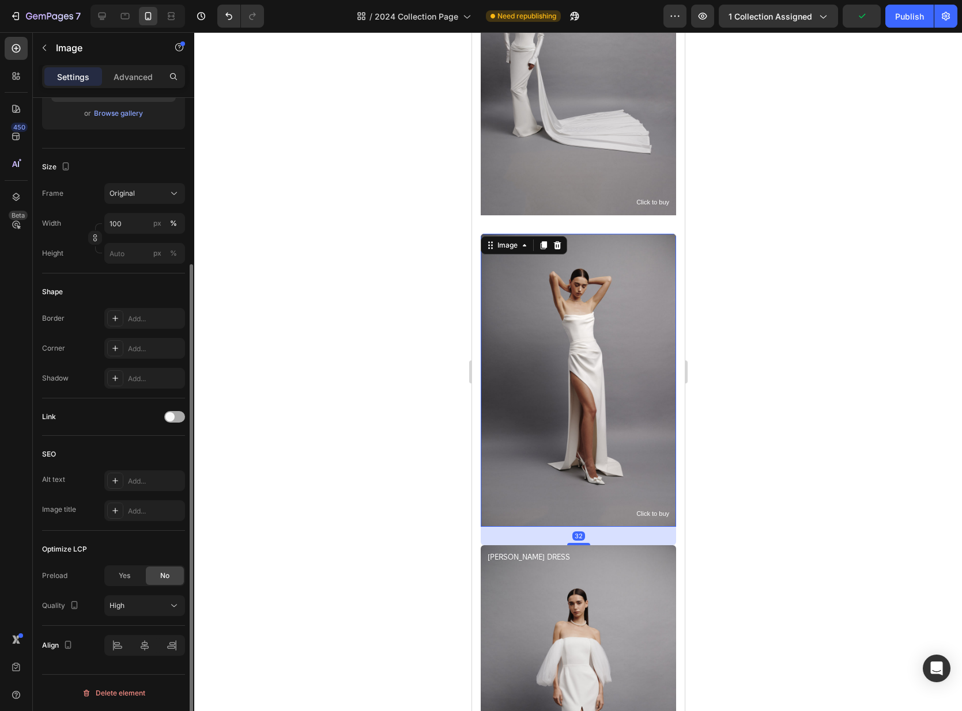
click at [176, 412] on div at bounding box center [174, 417] width 21 height 12
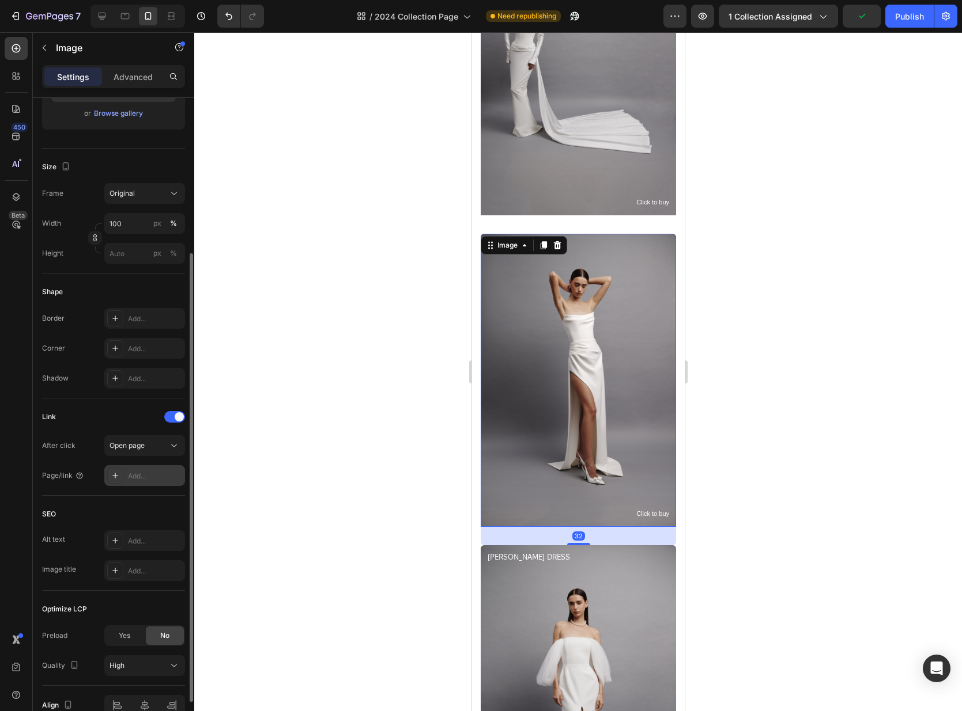
click at [139, 471] on div "Add..." at bounding box center [155, 476] width 54 height 10
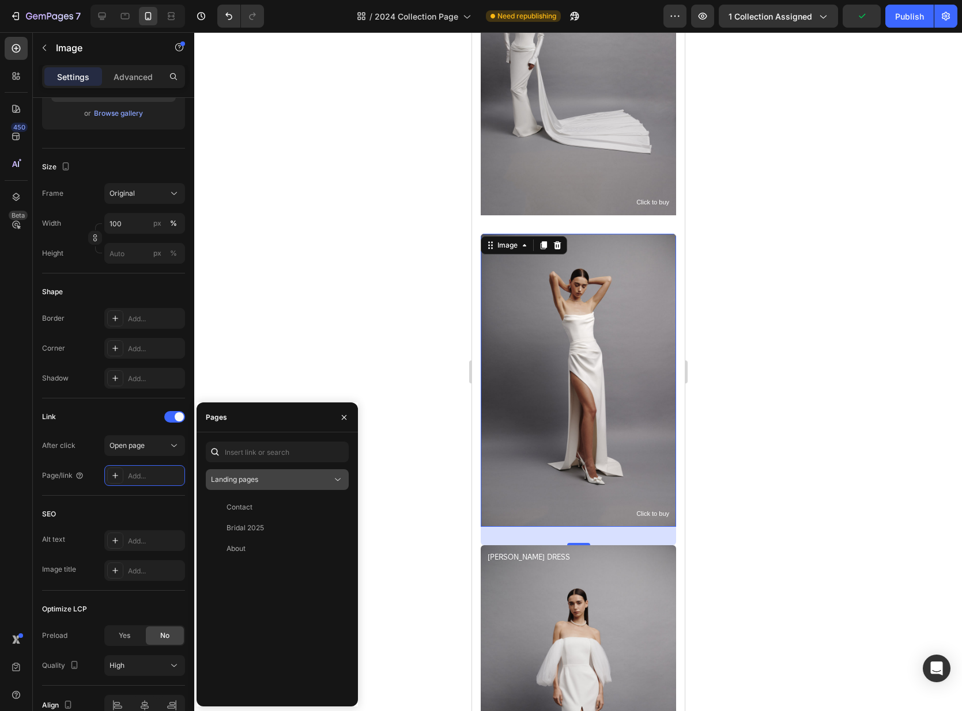
click at [263, 480] on div "Landing pages" at bounding box center [271, 480] width 121 height 10
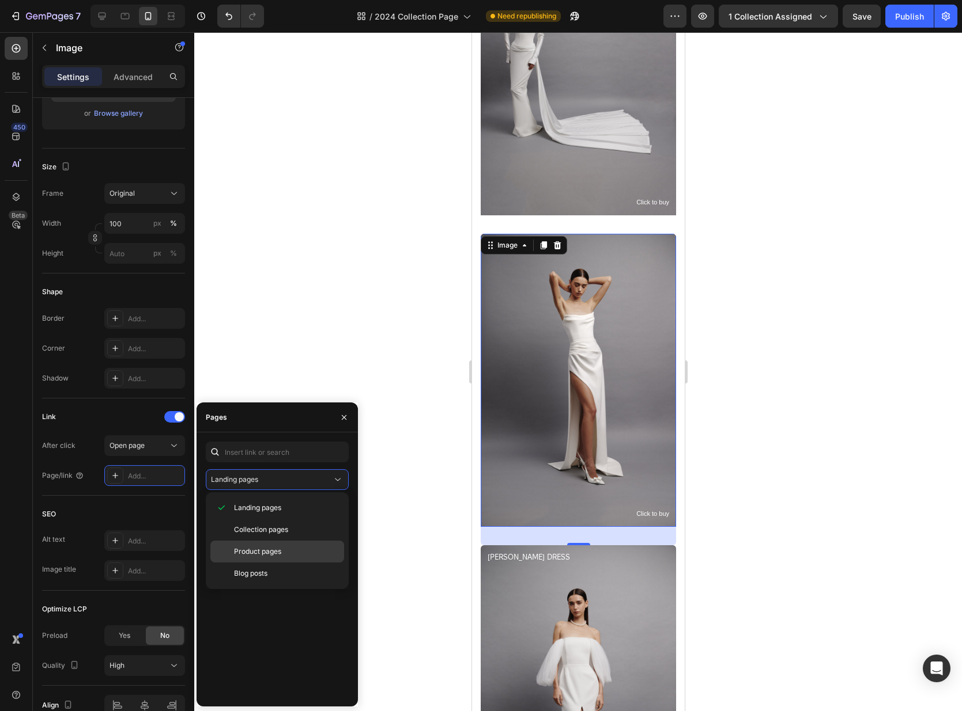
click at [255, 553] on span "Product pages" at bounding box center [257, 552] width 47 height 10
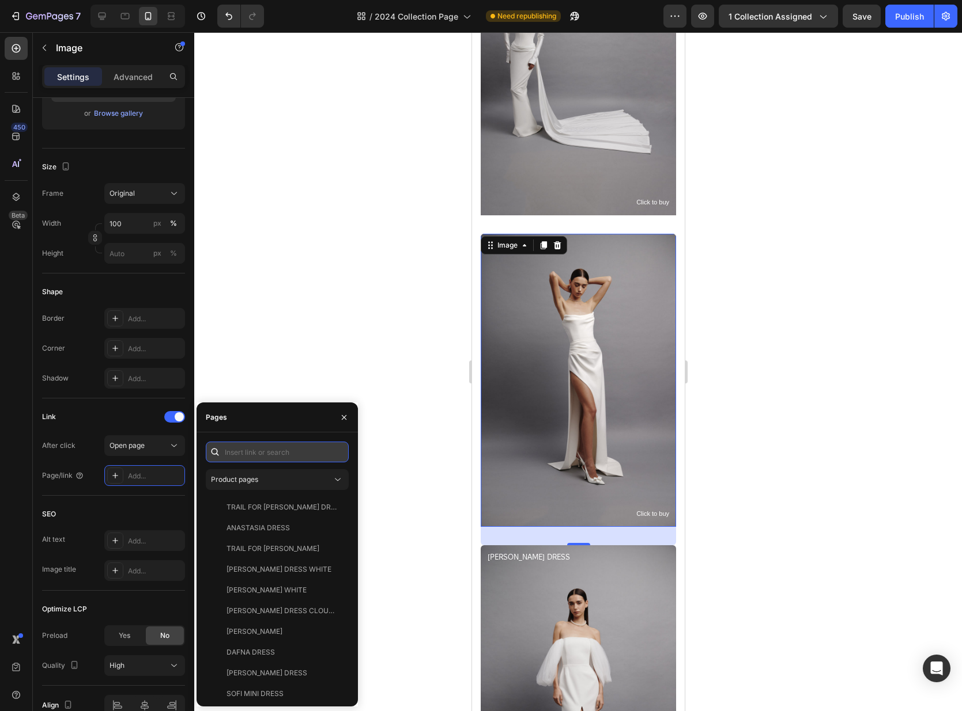
click at [248, 451] on input "text" at bounding box center [277, 452] width 143 height 21
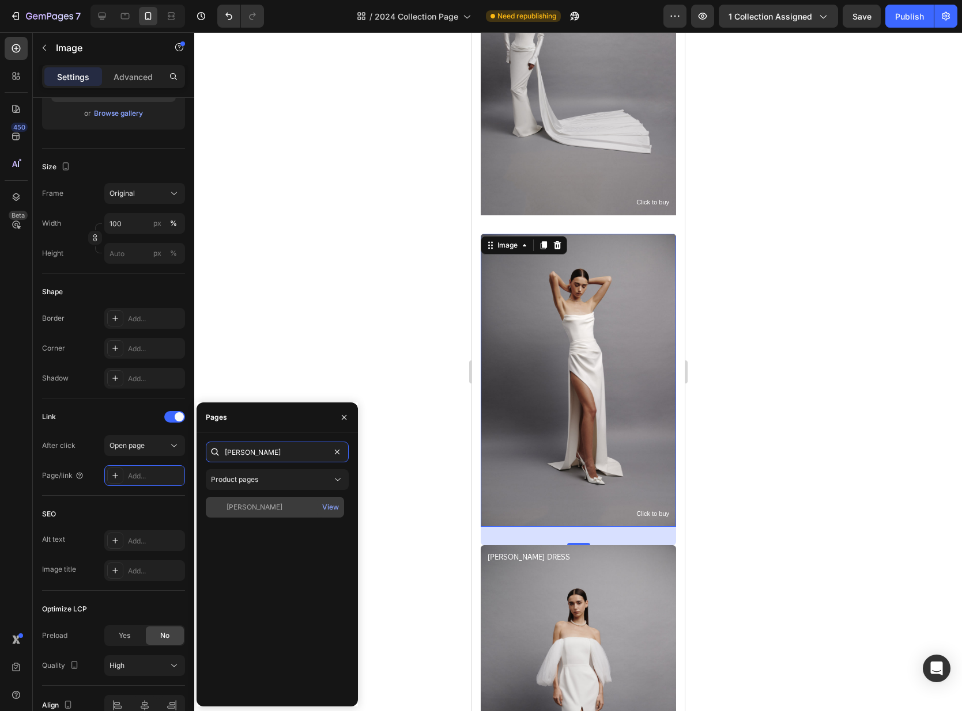
type input "jess"
click at [261, 507] on div "[PERSON_NAME]" at bounding box center [254, 507] width 56 height 10
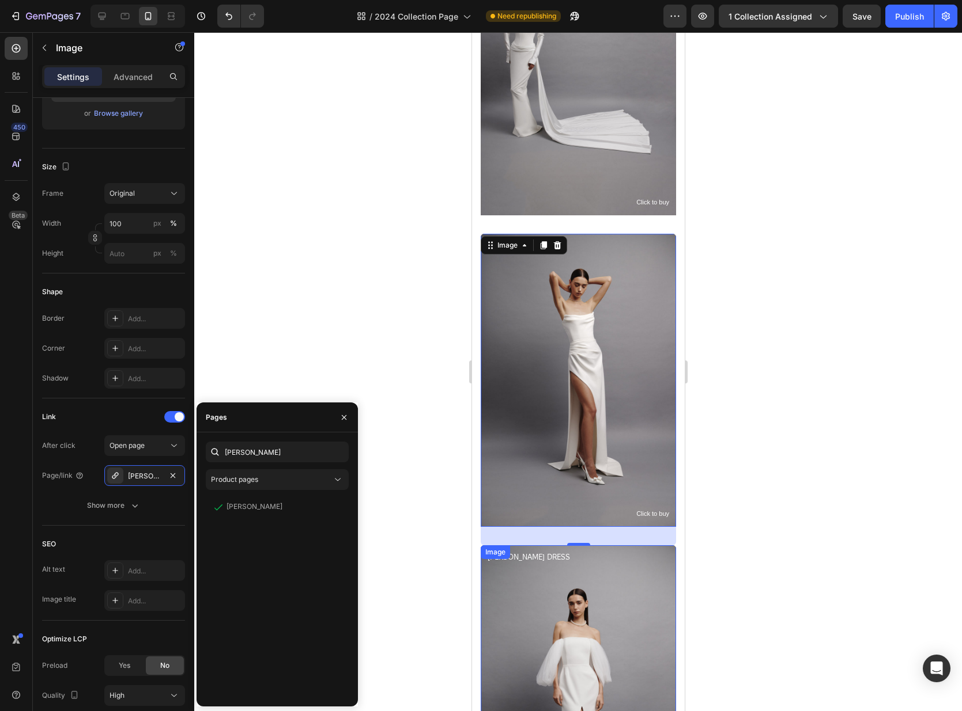
click at [597, 624] on img at bounding box center [577, 692] width 195 height 293
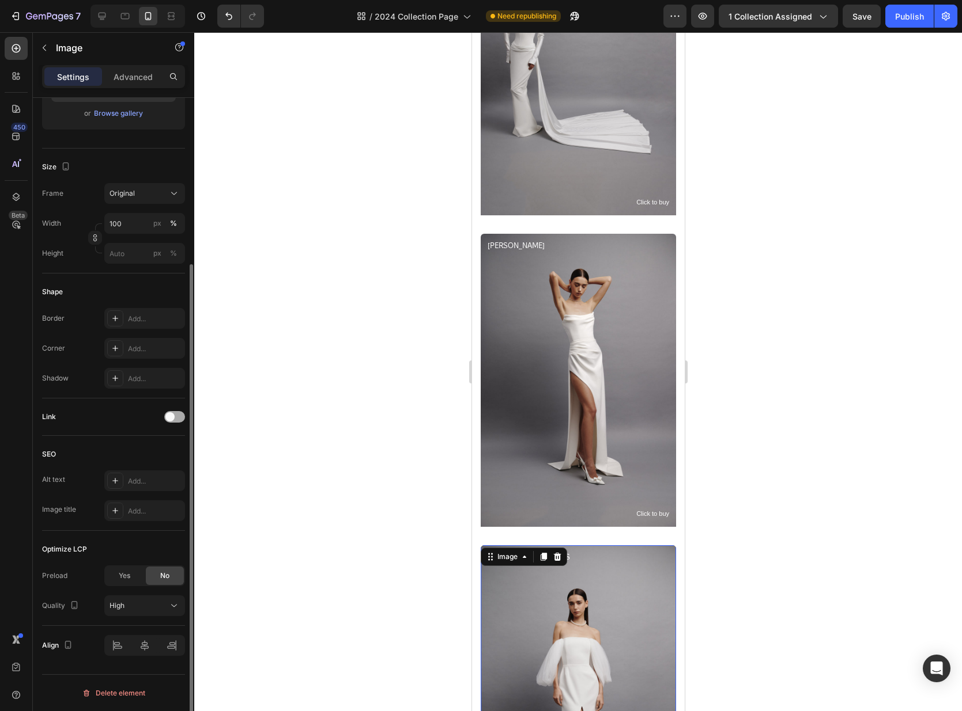
click at [172, 415] on span at bounding box center [169, 416] width 9 height 9
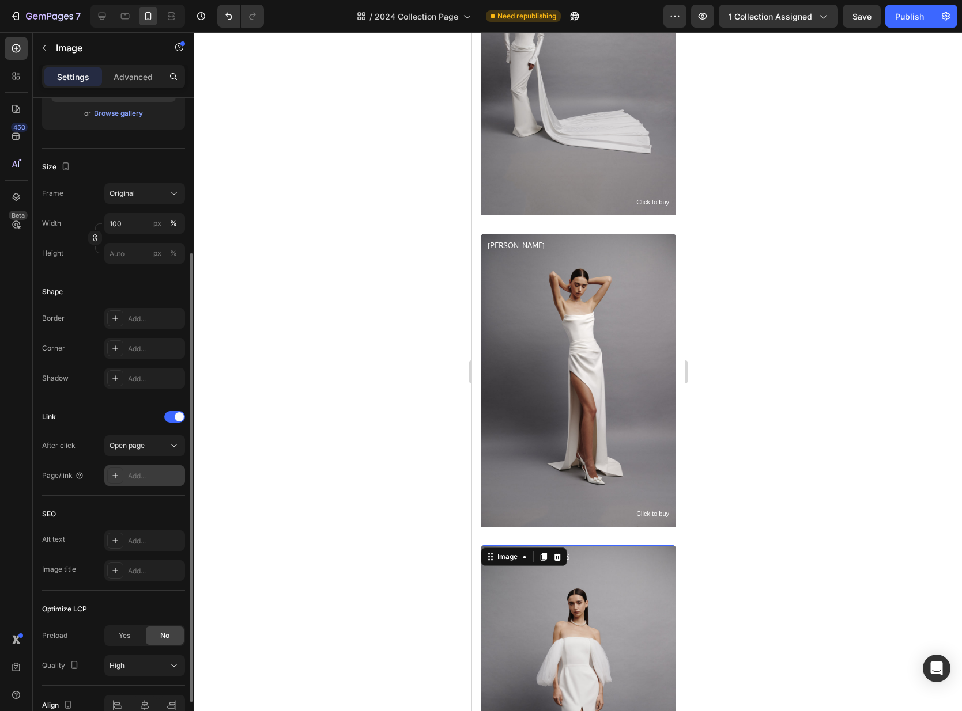
click at [145, 467] on div "Add..." at bounding box center [144, 475] width 81 height 21
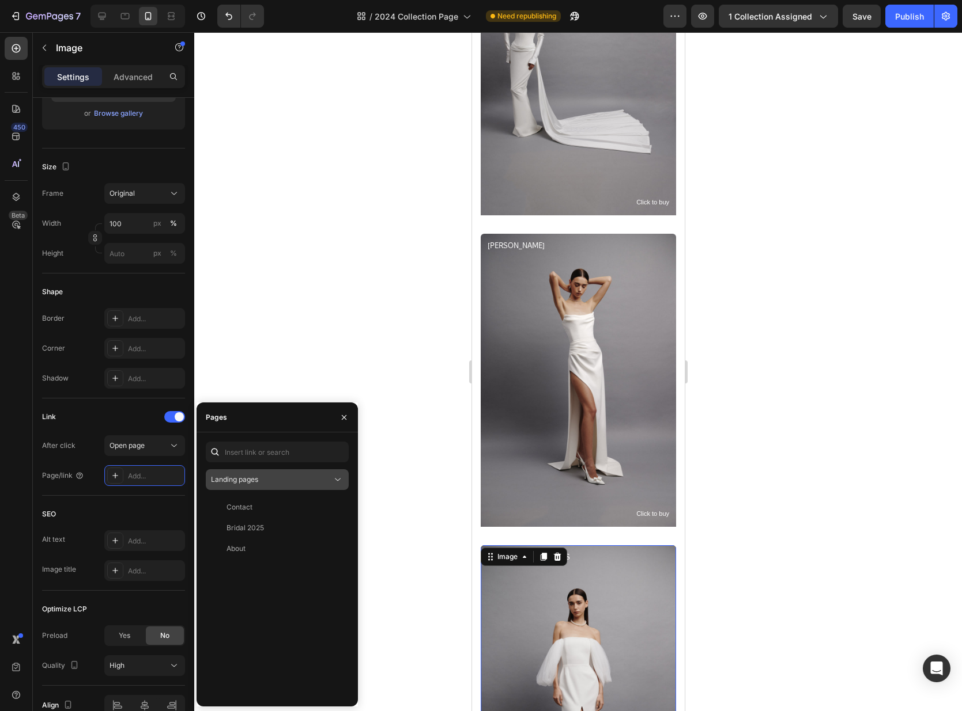
click at [259, 487] on button "Landing pages" at bounding box center [277, 480] width 143 height 21
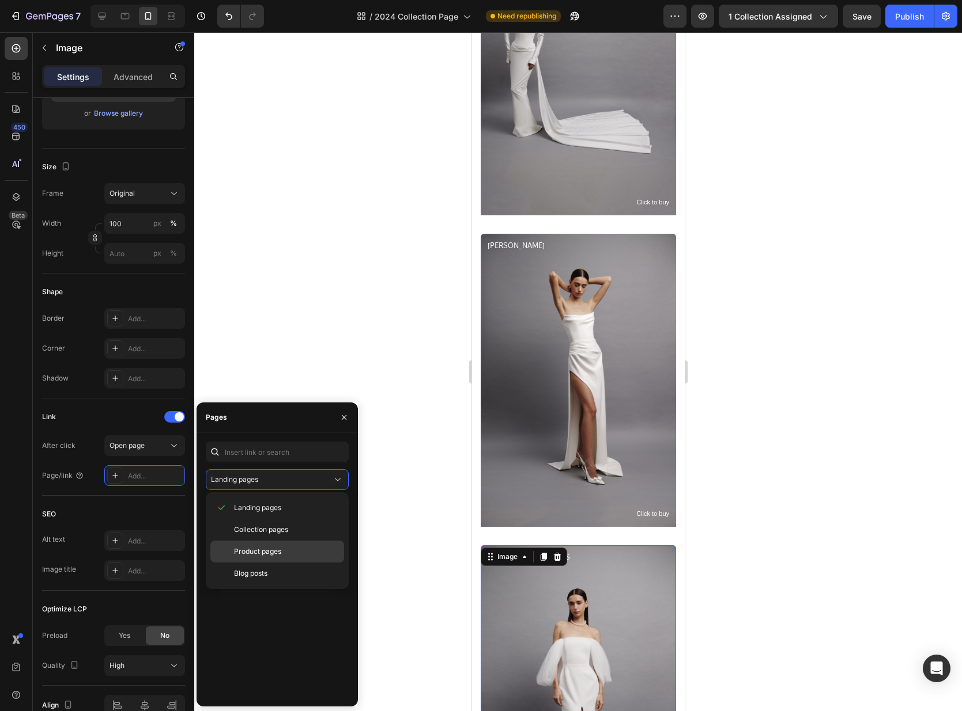
click at [253, 563] on div "Product pages" at bounding box center [277, 574] width 134 height 22
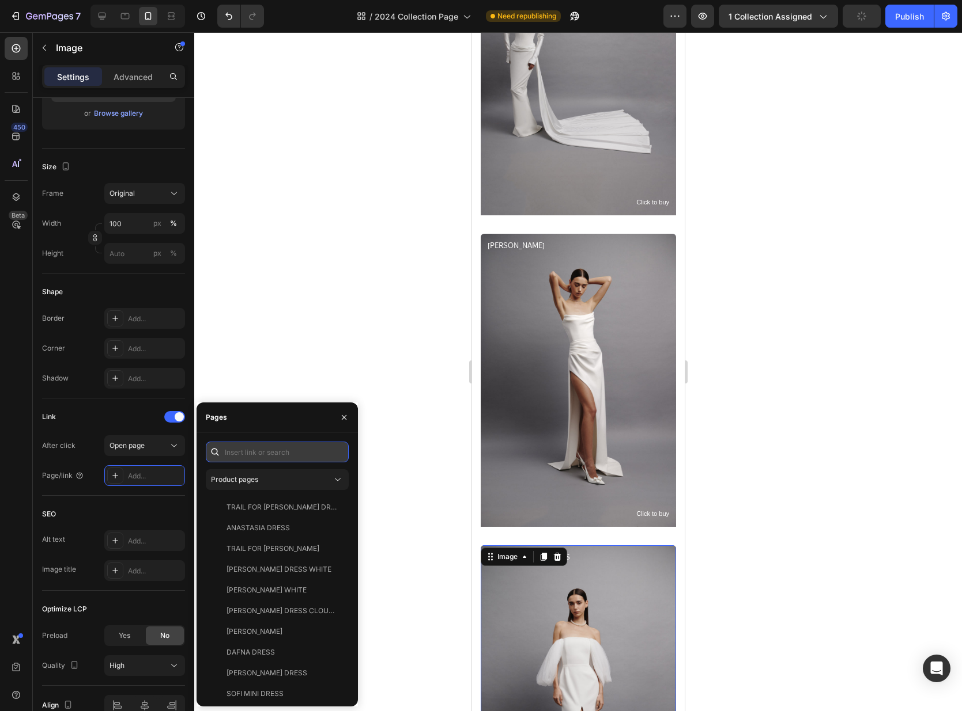
click at [255, 455] on input "text" at bounding box center [277, 452] width 143 height 21
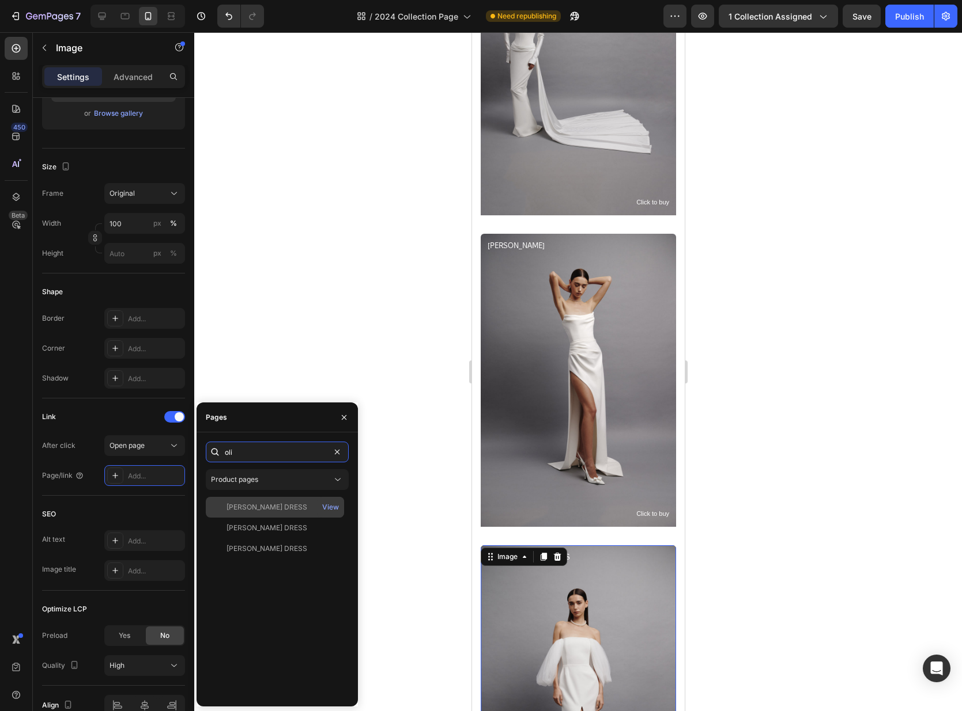
type input "oli"
click at [259, 512] on div "[PERSON_NAME] DRESS" at bounding box center [266, 507] width 81 height 10
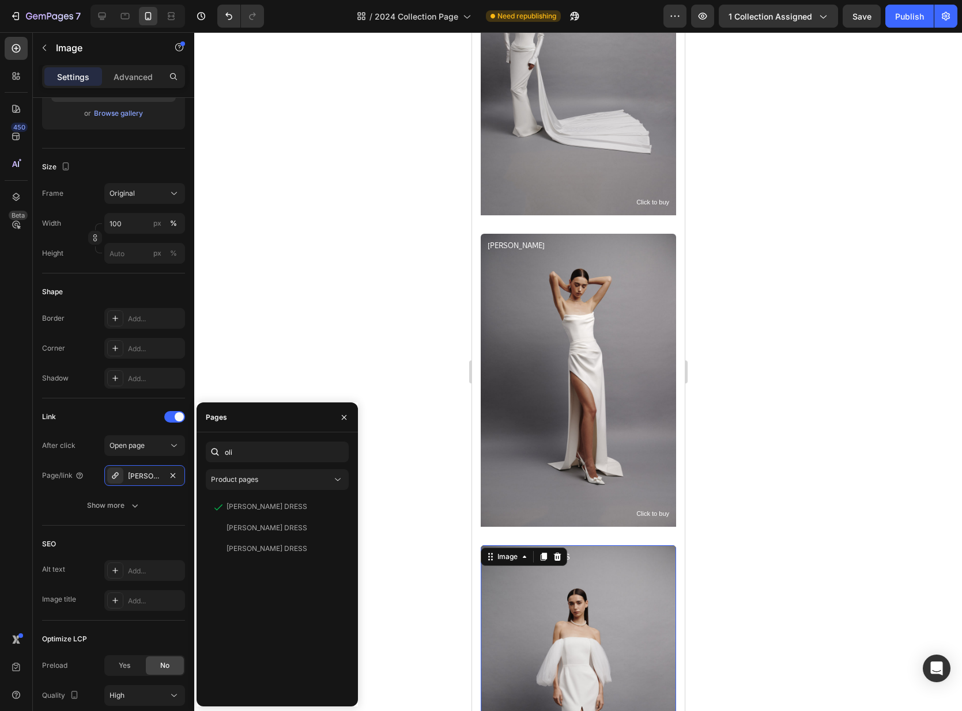
click at [749, 478] on div at bounding box center [577, 371] width 767 height 679
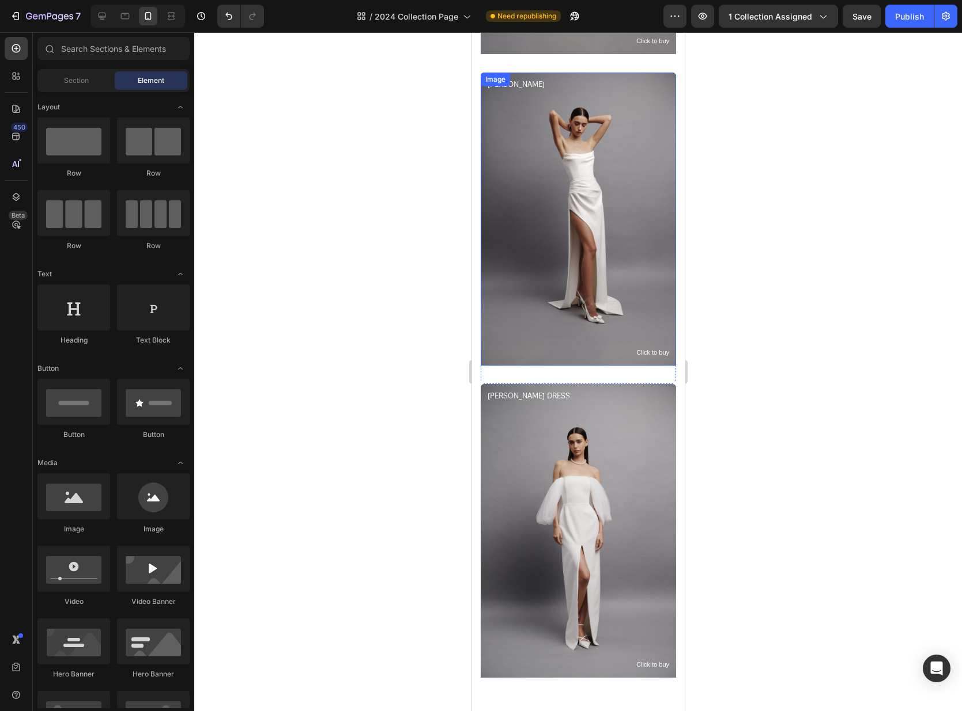
scroll to position [3036, 0]
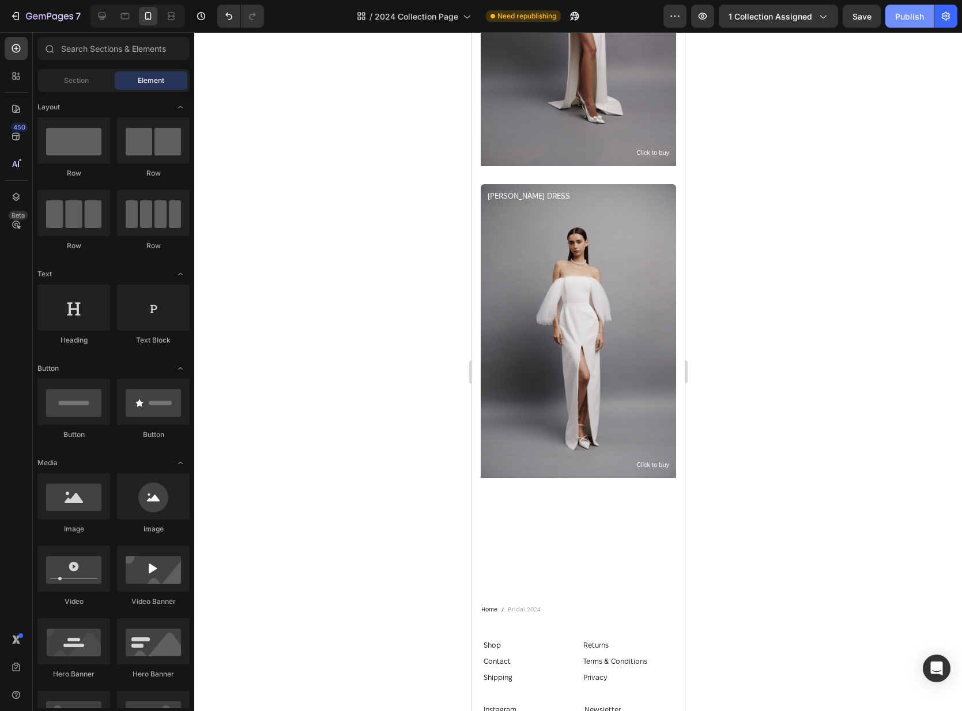
click at [929, 15] on button "Publish" at bounding box center [909, 16] width 48 height 23
drag, startPoint x: 321, startPoint y: 161, endPoint x: 161, endPoint y: 81, distance: 178.8
click at [314, 158] on div at bounding box center [577, 371] width 767 height 679
click at [109, 17] on div at bounding box center [102, 16] width 18 height 18
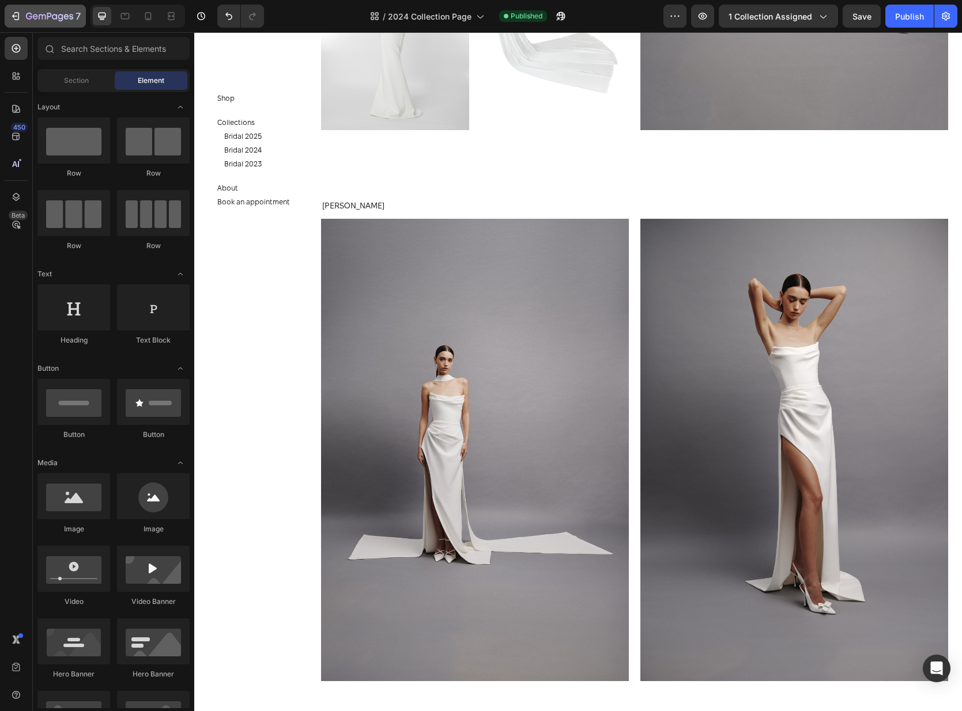
scroll to position [4930, 0]
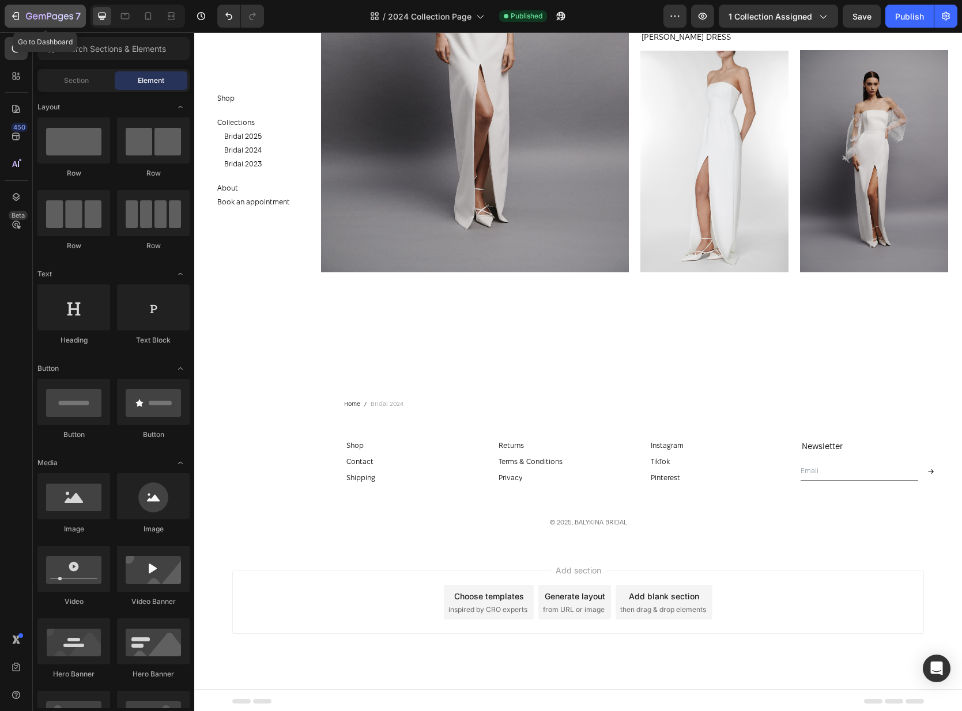
click at [24, 16] on div "7" at bounding box center [45, 16] width 71 height 14
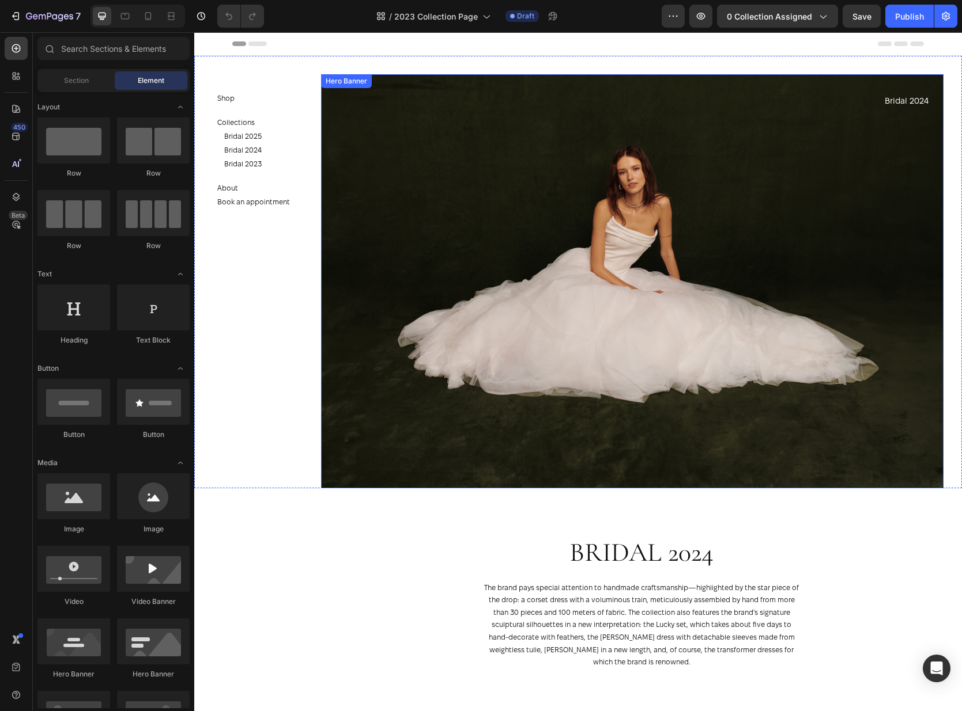
click at [641, 323] on div "Background Image" at bounding box center [632, 281] width 622 height 414
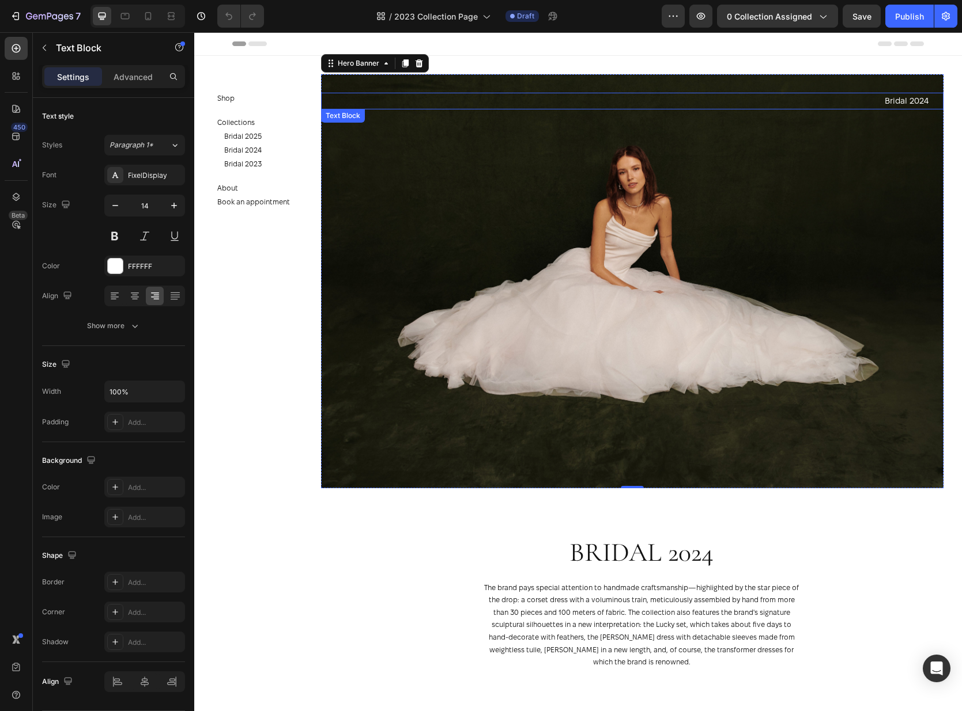
click at [910, 101] on p "Bridal 2024" at bounding box center [625, 101] width 606 height 14
click at [792, 270] on div "Background Image" at bounding box center [632, 281] width 622 height 414
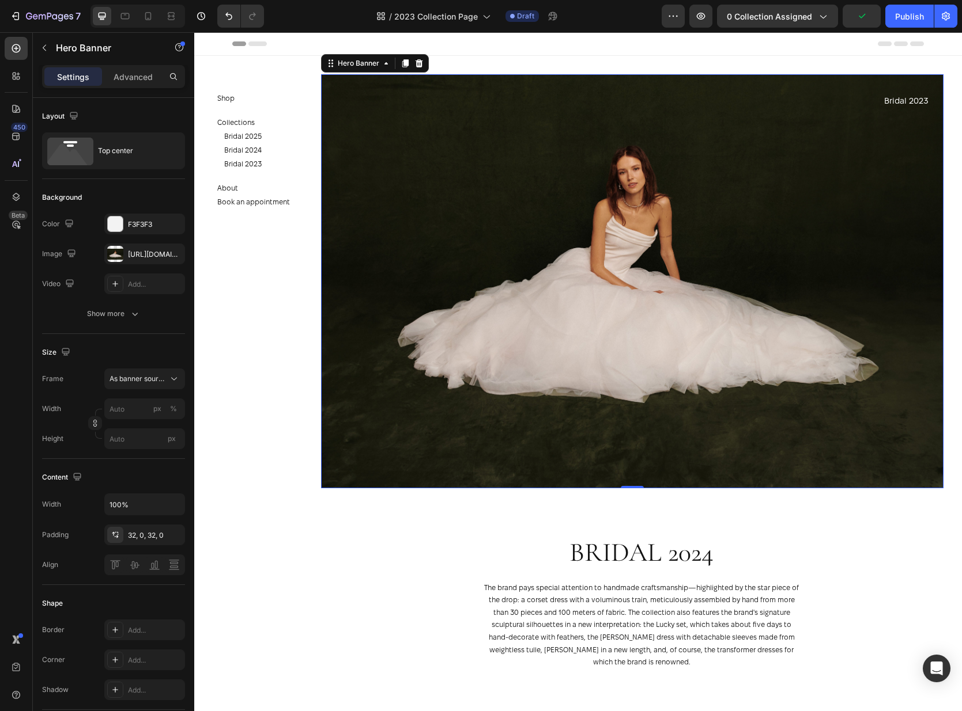
scroll to position [405, 0]
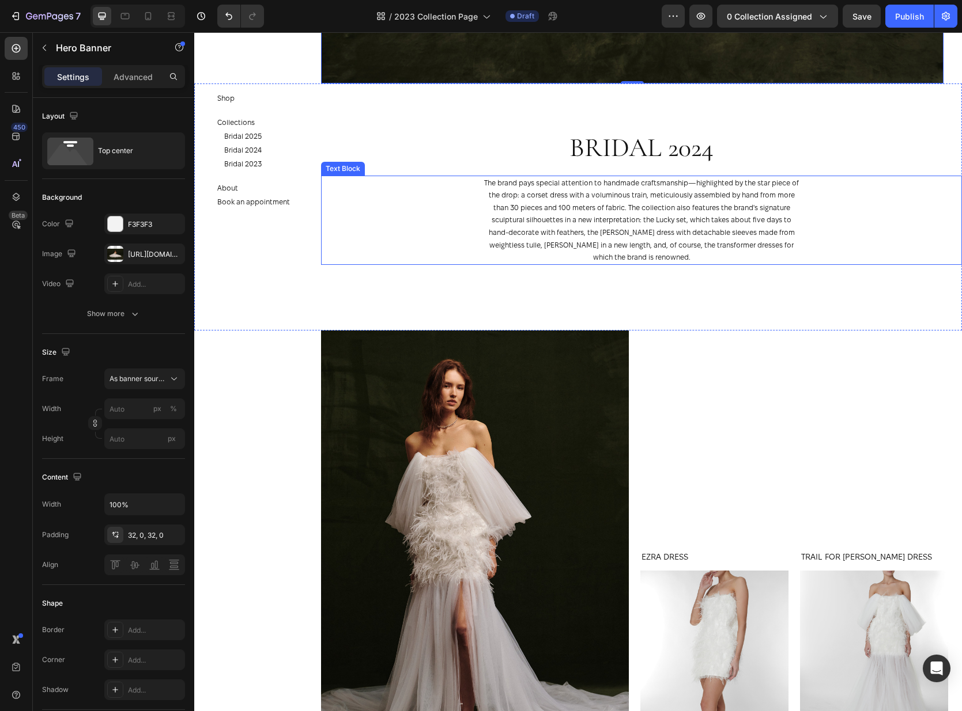
click at [783, 233] on p "The brand pays special attention to handmade craftsmanship—highlighted by the s…" at bounding box center [641, 220] width 318 height 87
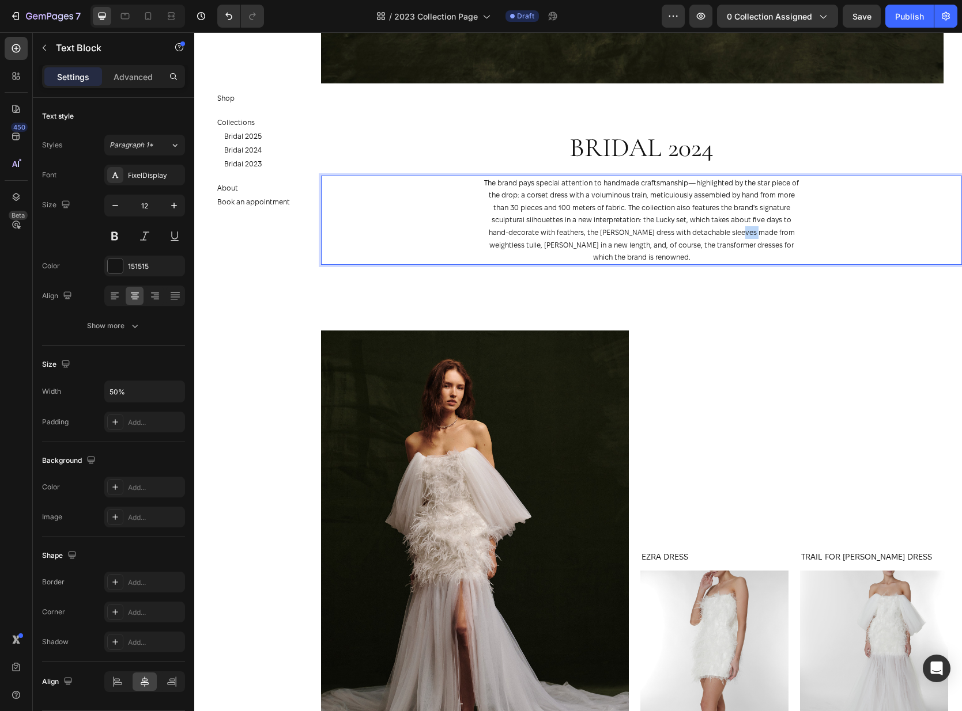
click at [783, 233] on p "The brand pays special attention to handmade craftsmanship—highlighted by the s…" at bounding box center [641, 220] width 318 height 87
click at [794, 245] on p "The brand pays special attention to handmade craftsmanship—highlighted by the s…" at bounding box center [641, 220] width 318 height 87
click at [744, 392] on div "TRAIL FOR [PERSON_NAME] DRESS Product Title Product Images Product EZRA DRESS P…" at bounding box center [794, 562] width 308 height 462
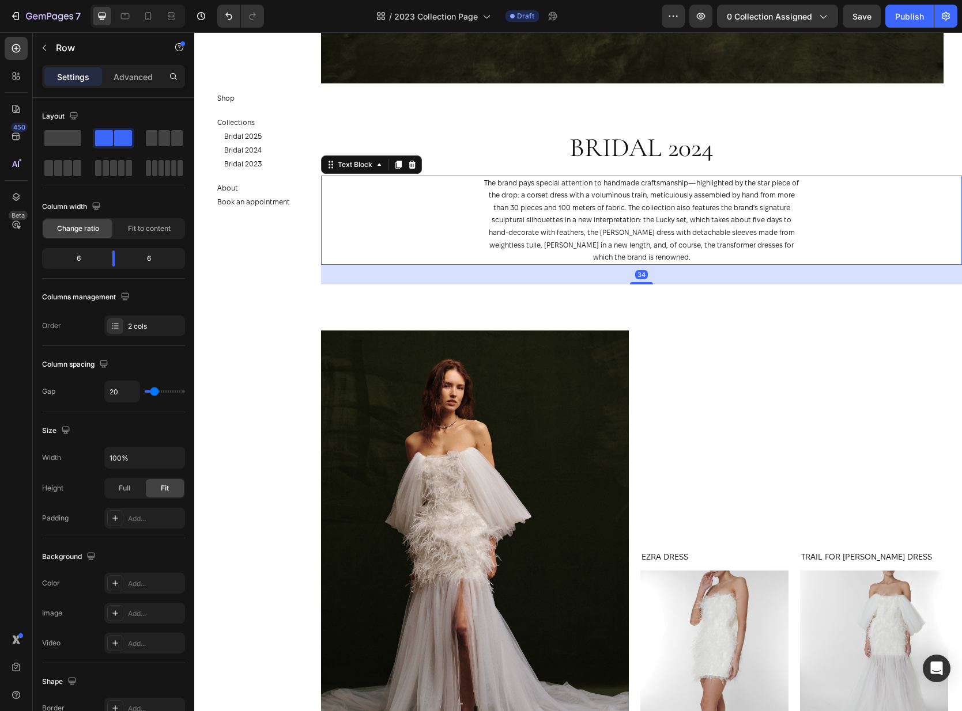
click at [646, 244] on p "The brand pays special attention to handmade craftsmanship—highlighted by the s…" at bounding box center [641, 220] width 318 height 87
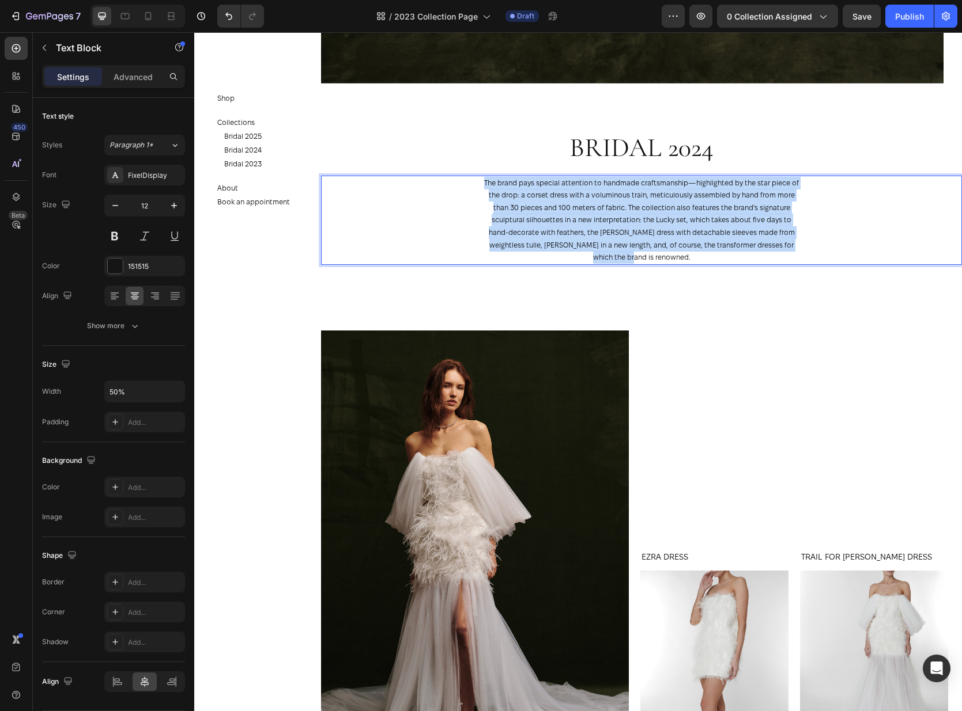
click at [646, 244] on p "The brand pays special attention to handmade craftsmanship—highlighted by the s…" at bounding box center [641, 220] width 318 height 87
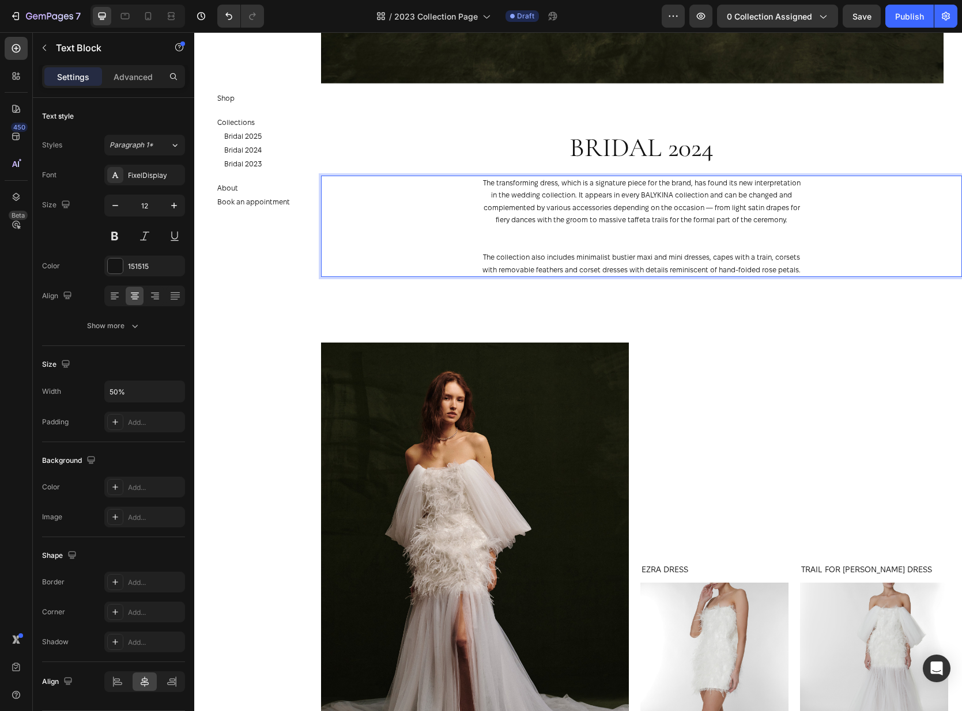
click at [691, 249] on p "The transforming dress, which is a signature piece for the brand, has found its…" at bounding box center [641, 214] width 318 height 75
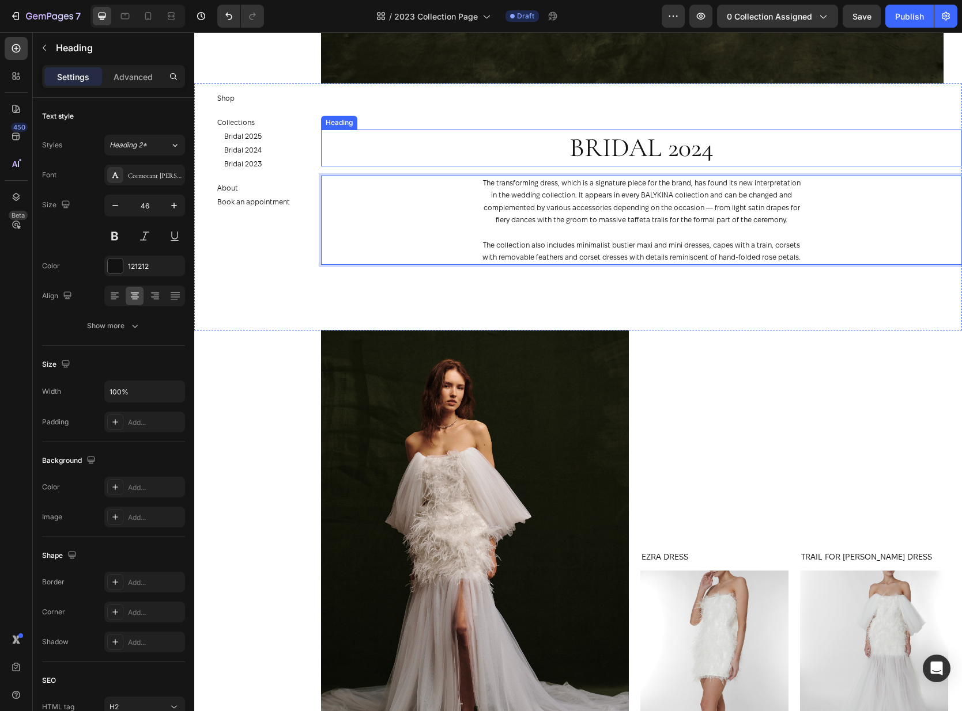
click at [708, 158] on h2 "Bridal 2024" at bounding box center [641, 148] width 641 height 37
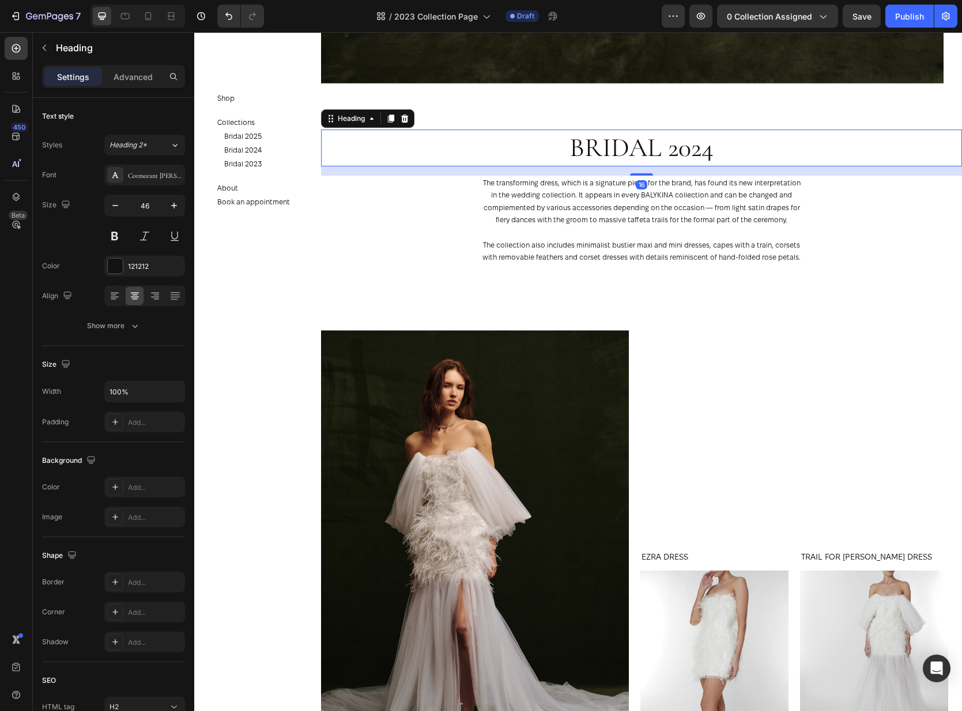
click at [708, 158] on h2 "Bridal 2024" at bounding box center [641, 148] width 641 height 37
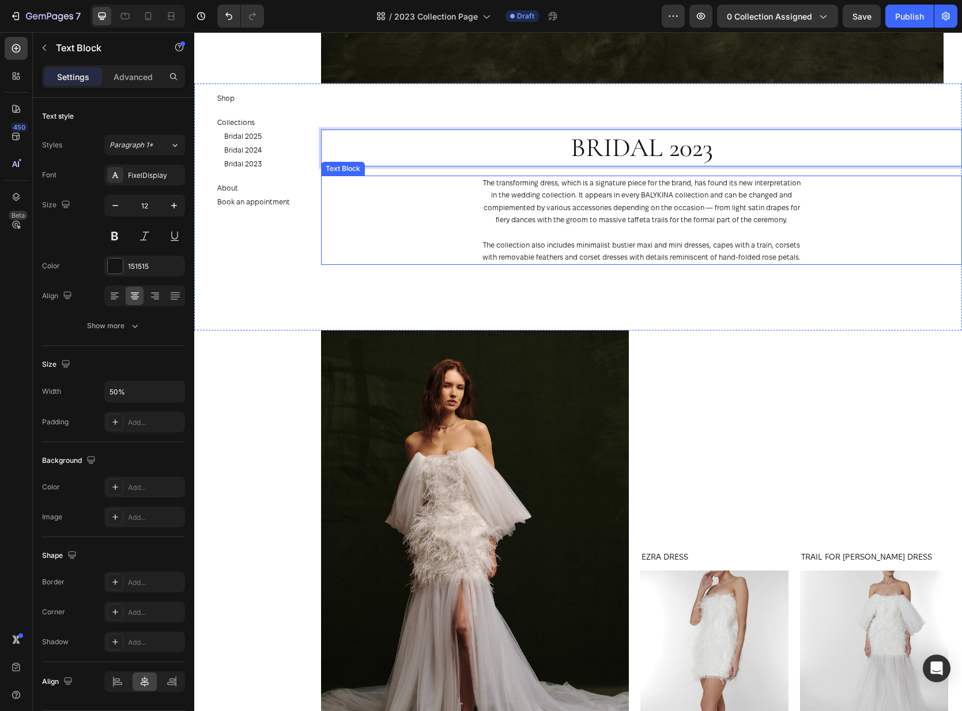
click at [796, 227] on p "The transforming dress, which is a signature piece for the brand, has found its…" at bounding box center [641, 208] width 318 height 62
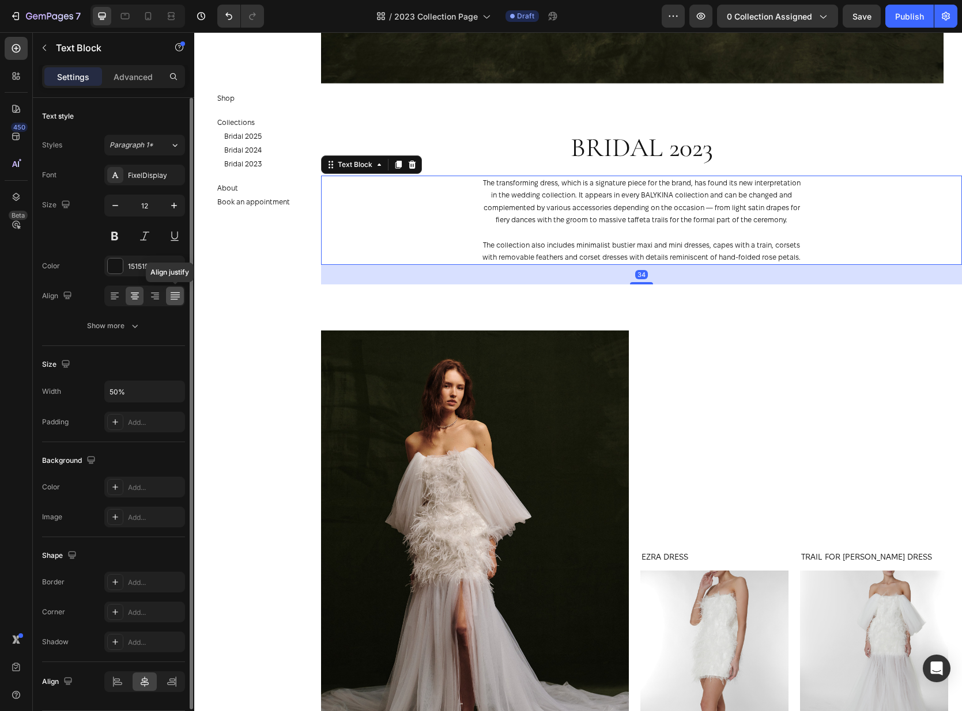
click at [173, 298] on icon at bounding box center [175, 296] width 12 height 12
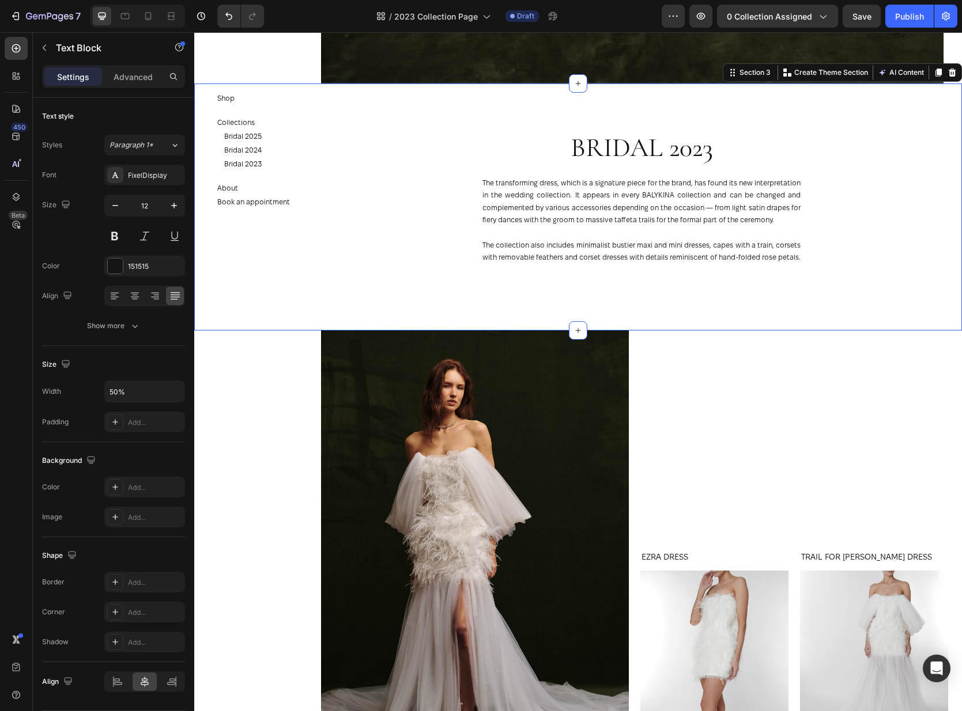
click at [876, 331] on div "Bridal 2023 Heading The transforming dress, which is a signature piece for the …" at bounding box center [577, 207] width 767 height 247
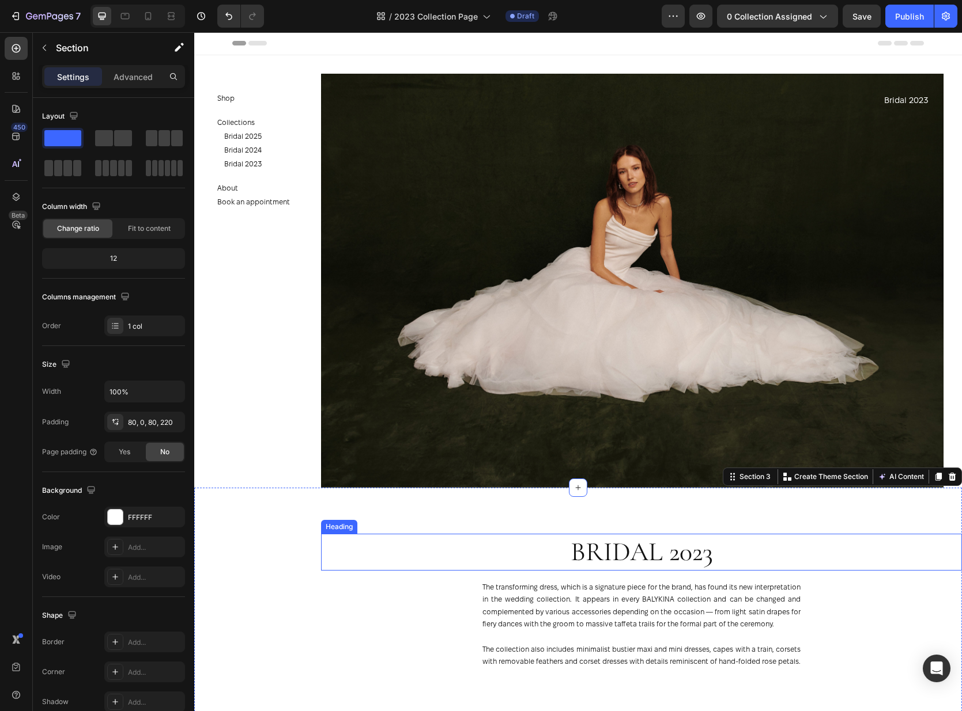
scroll to position [321, 0]
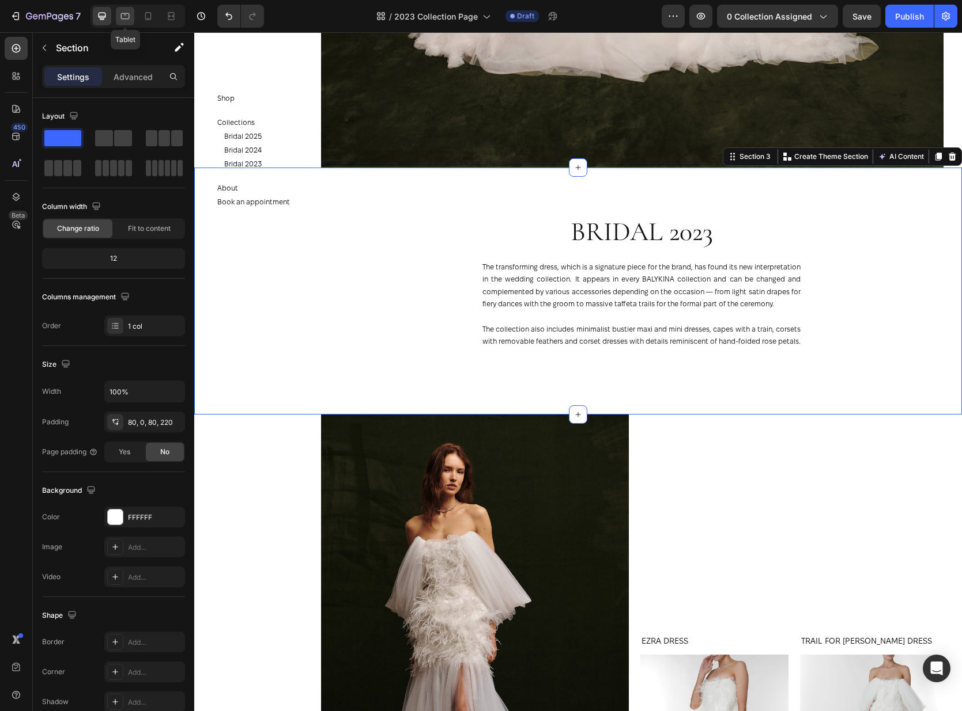
click at [118, 16] on div at bounding box center [125, 16] width 18 height 18
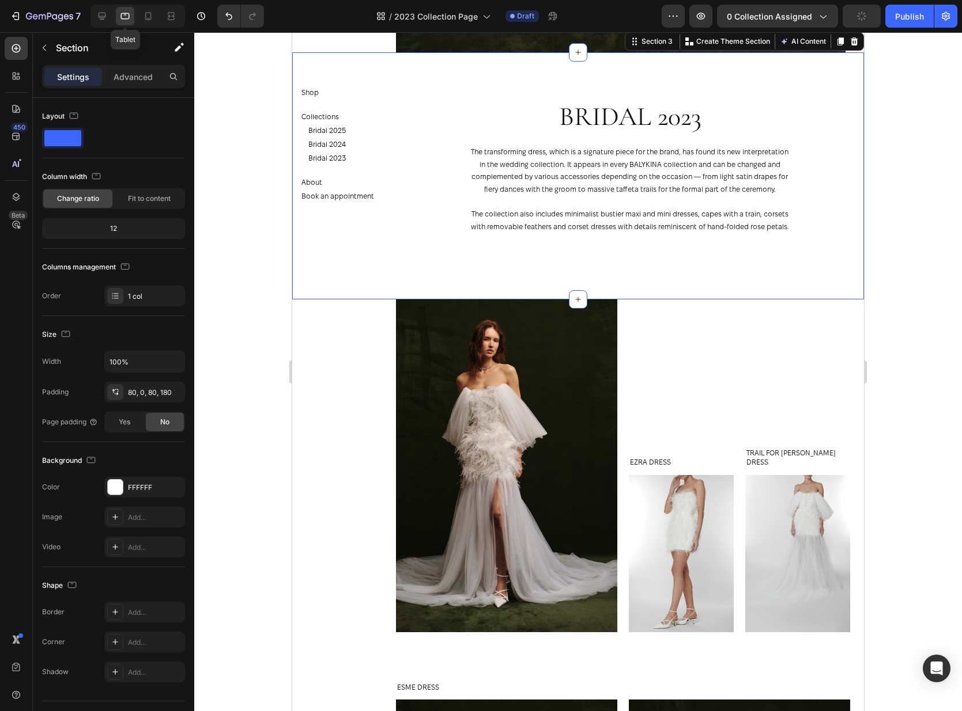
scroll to position [301, 0]
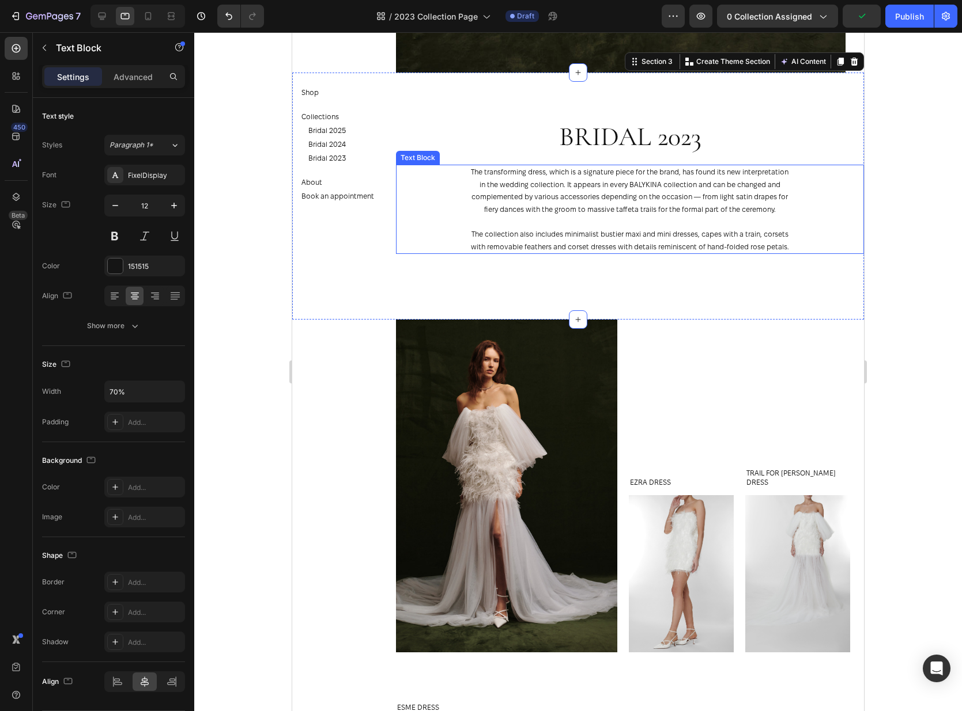
click at [707, 202] on p "The transforming dress, which is a signature piece for the brand, has found its…" at bounding box center [629, 197] width 325 height 62
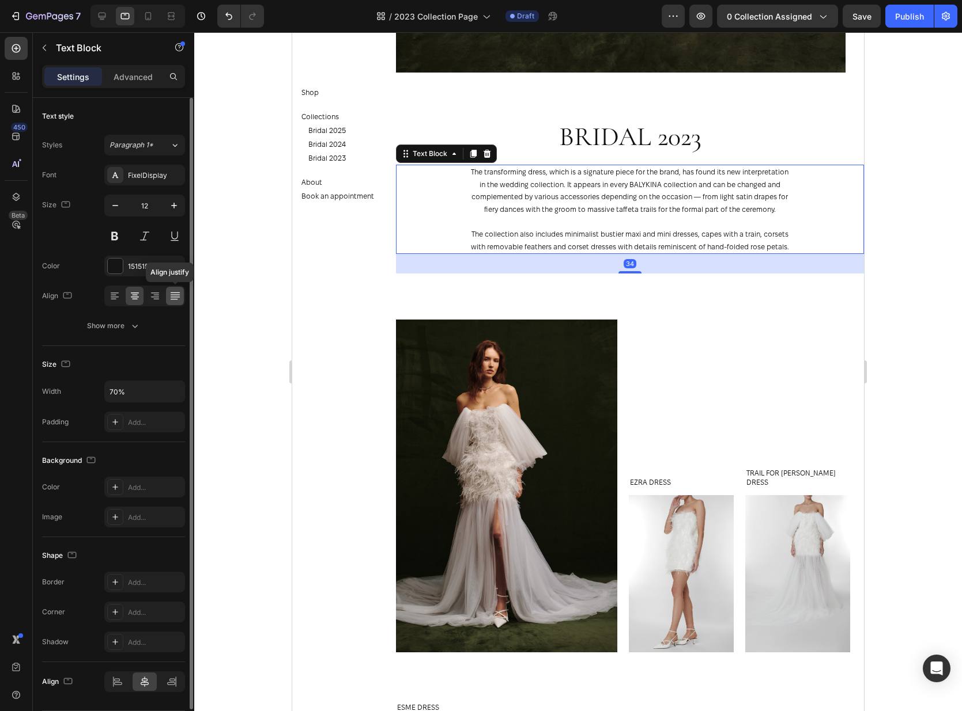
click at [176, 299] on icon at bounding box center [173, 299] width 7 height 1
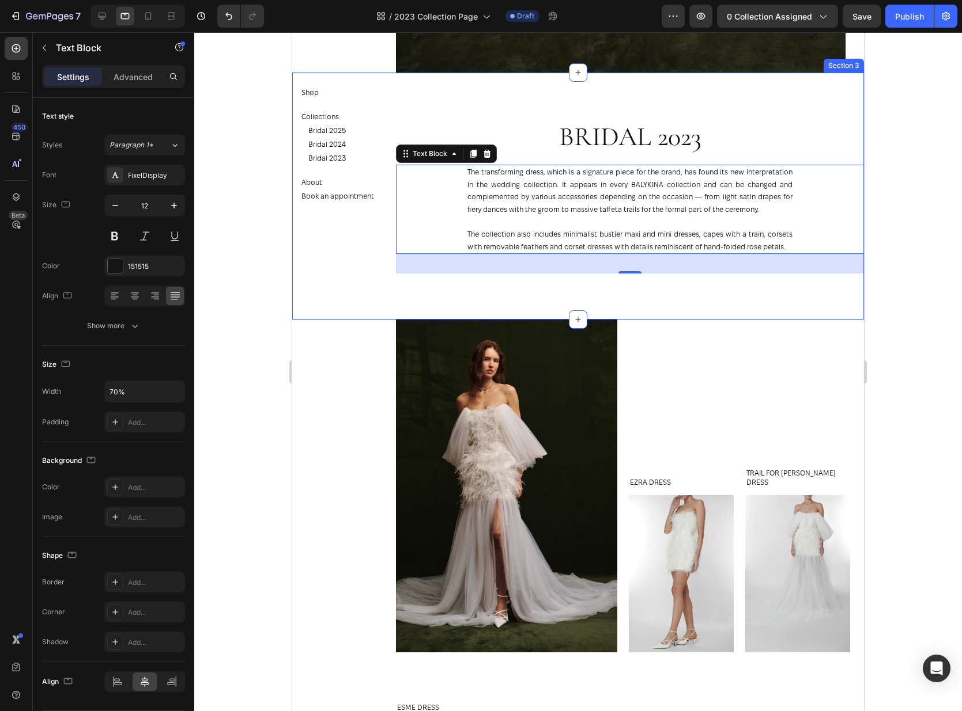
scroll to position [0, 0]
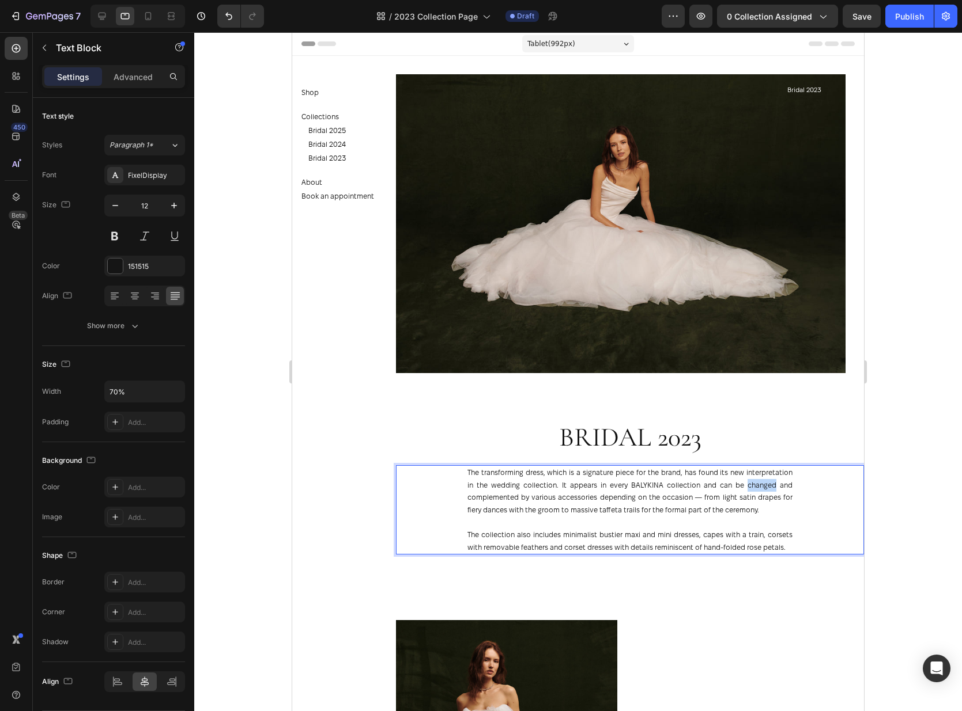
click at [763, 486] on p "The transforming dress, which is a signature piece for the brand, has found its…" at bounding box center [629, 498] width 325 height 62
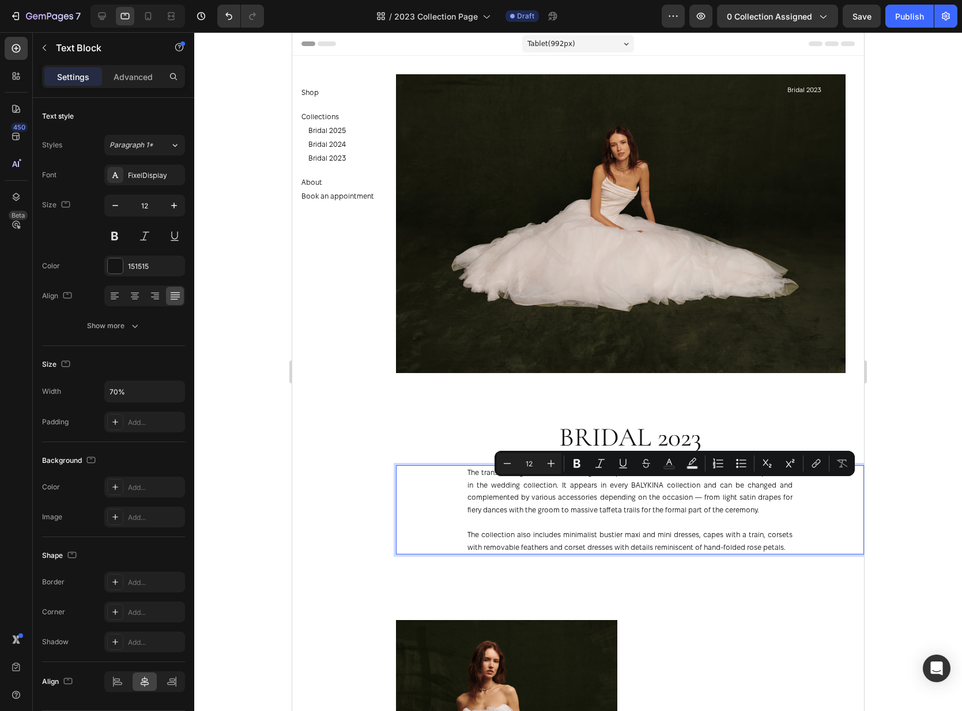
click at [792, 500] on div "The transforming dress, which is a signature piece for the brand, has found its…" at bounding box center [629, 509] width 327 height 89
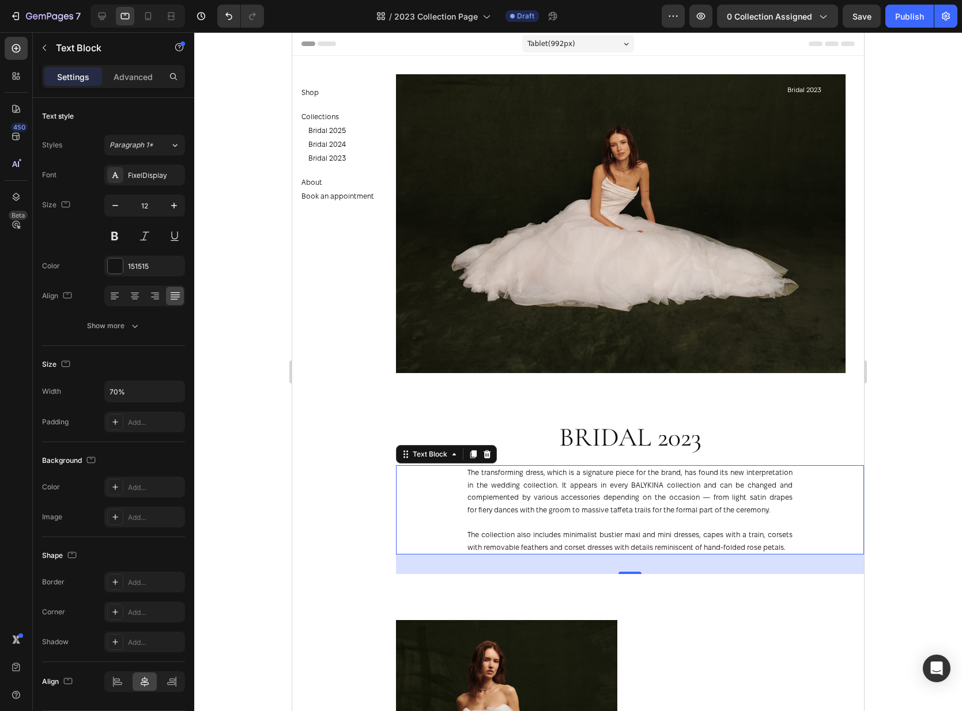
click at [800, 485] on div "The transforming dress, which is a signature piece for the brand, has found its…" at bounding box center [630, 509] width 468 height 89
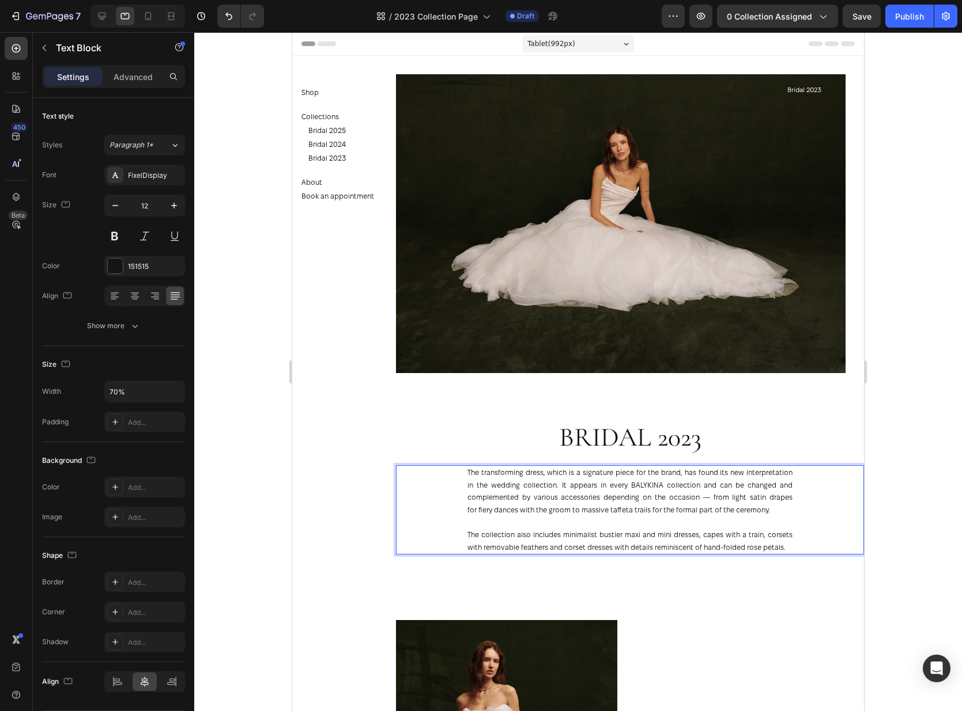
click at [790, 484] on p "The transforming dress, which is a signature piece for the brand, has found its…" at bounding box center [629, 498] width 325 height 62
click at [108, 18] on div at bounding box center [102, 16] width 18 height 18
type input "50%"
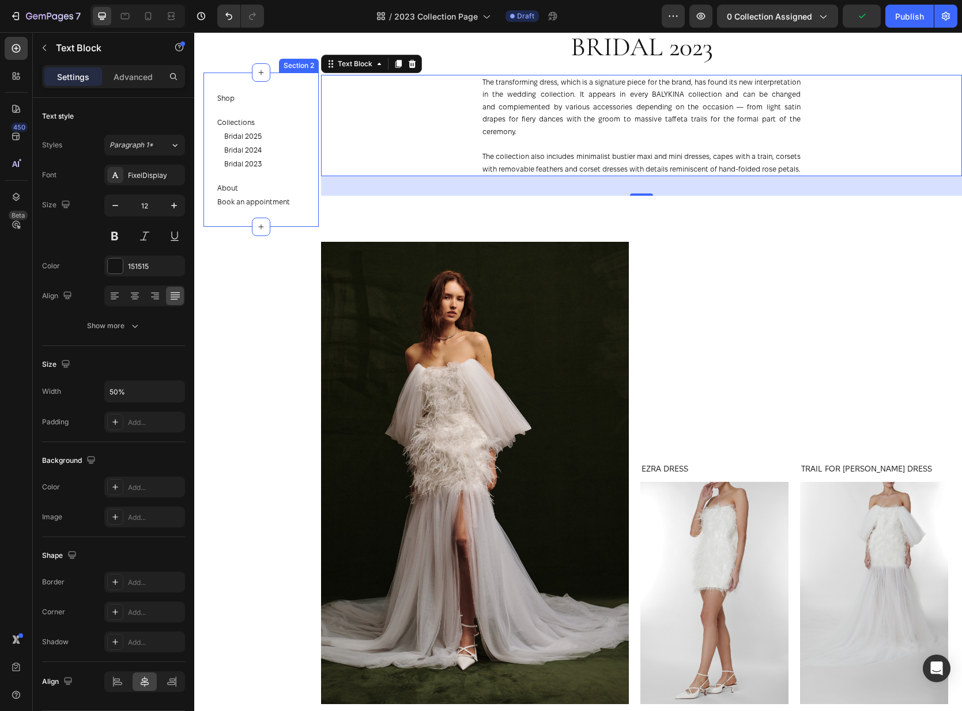
scroll to position [508, 0]
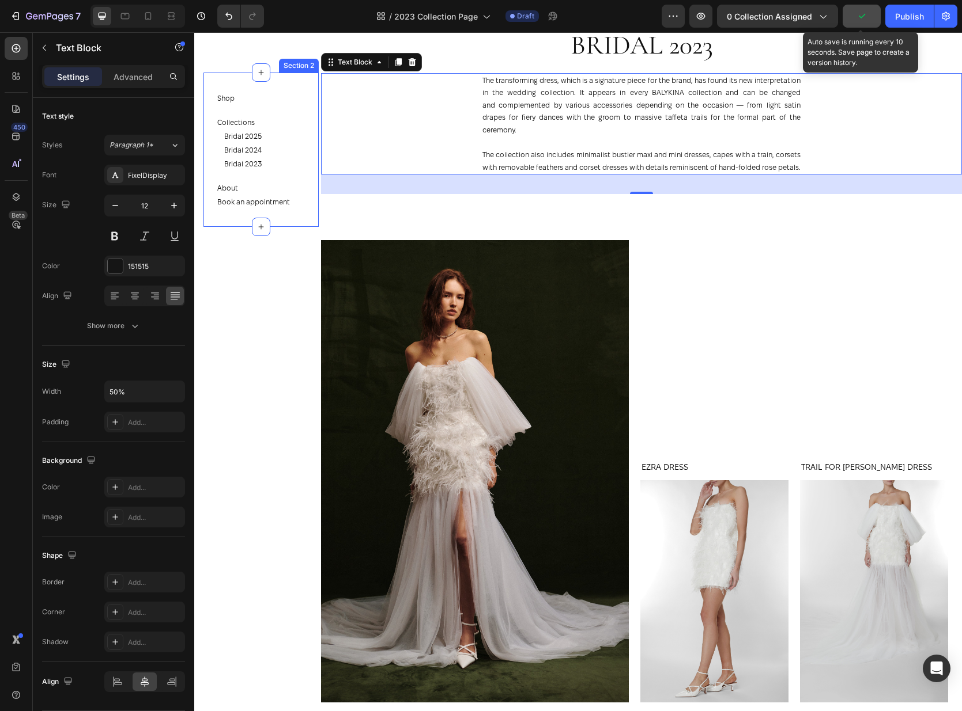
click at [852, 19] on button "button" at bounding box center [861, 16] width 38 height 23
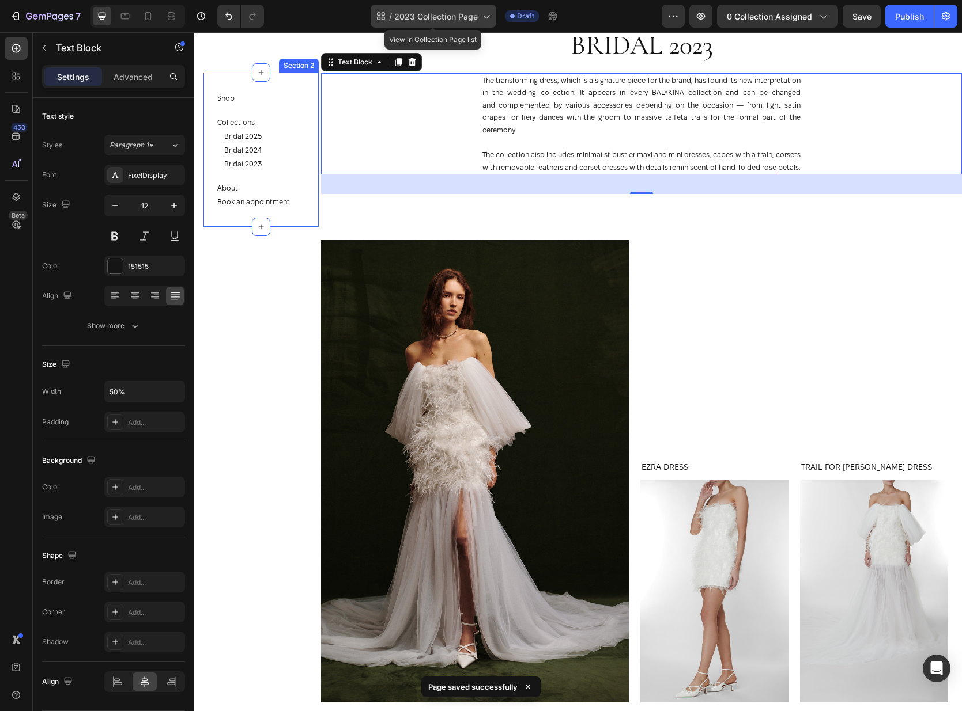
click at [422, 17] on span "2023 Collection Page" at bounding box center [436, 16] width 84 height 12
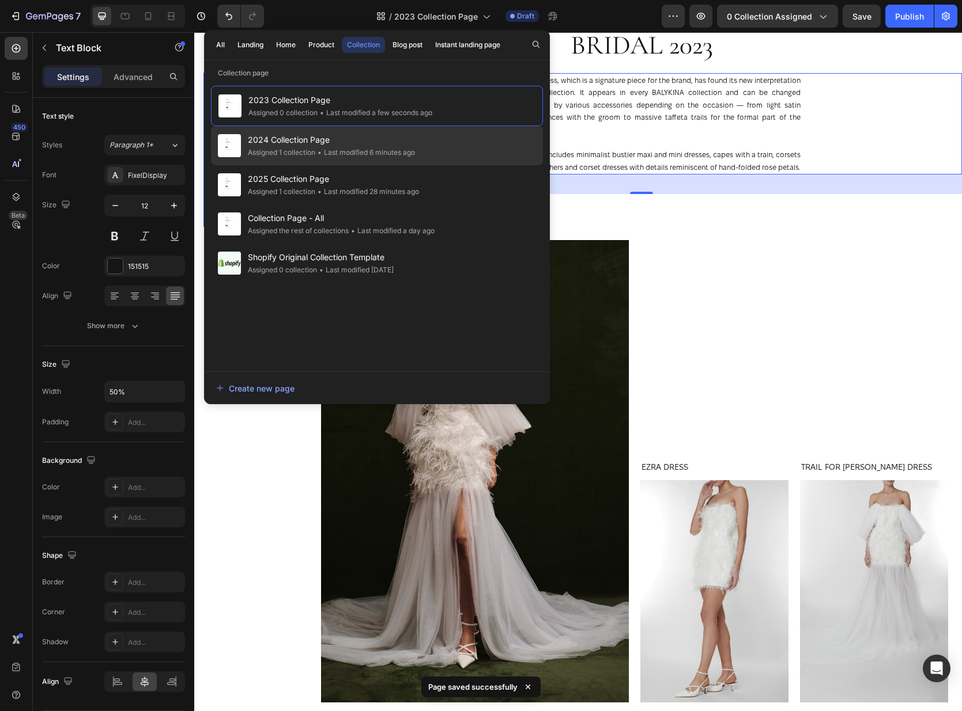
click at [373, 155] on div "• Last modified 6 minutes ago" at bounding box center [365, 153] width 100 height 12
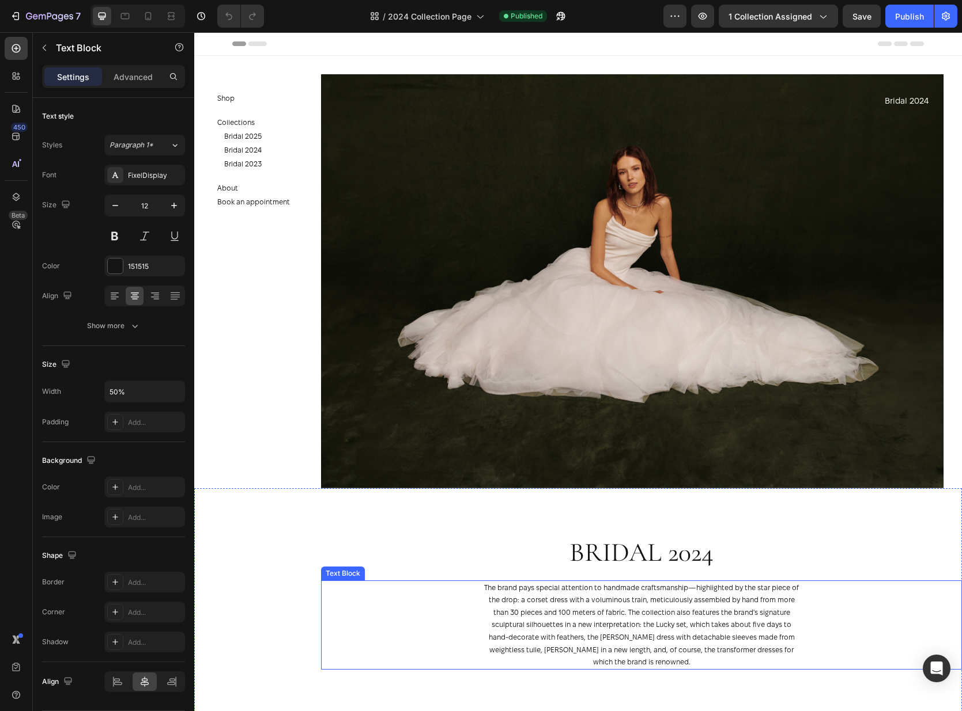
click at [632, 604] on p "The brand pays special attention to handmade craftsmanship—highlighted by the s…" at bounding box center [641, 625] width 318 height 87
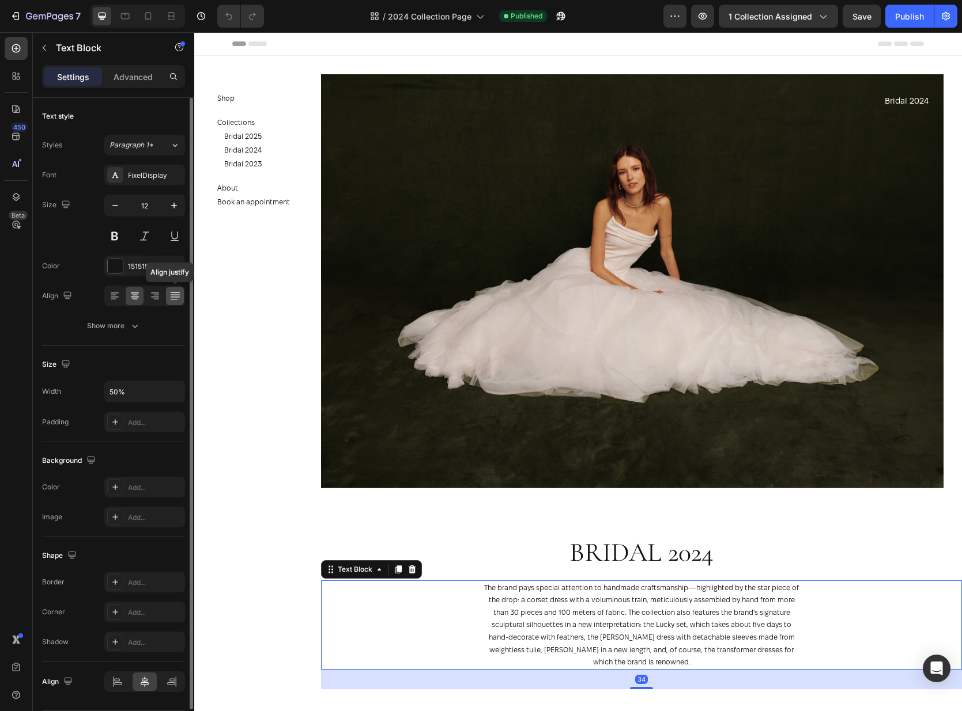
click at [170, 298] on icon at bounding box center [175, 296] width 12 height 12
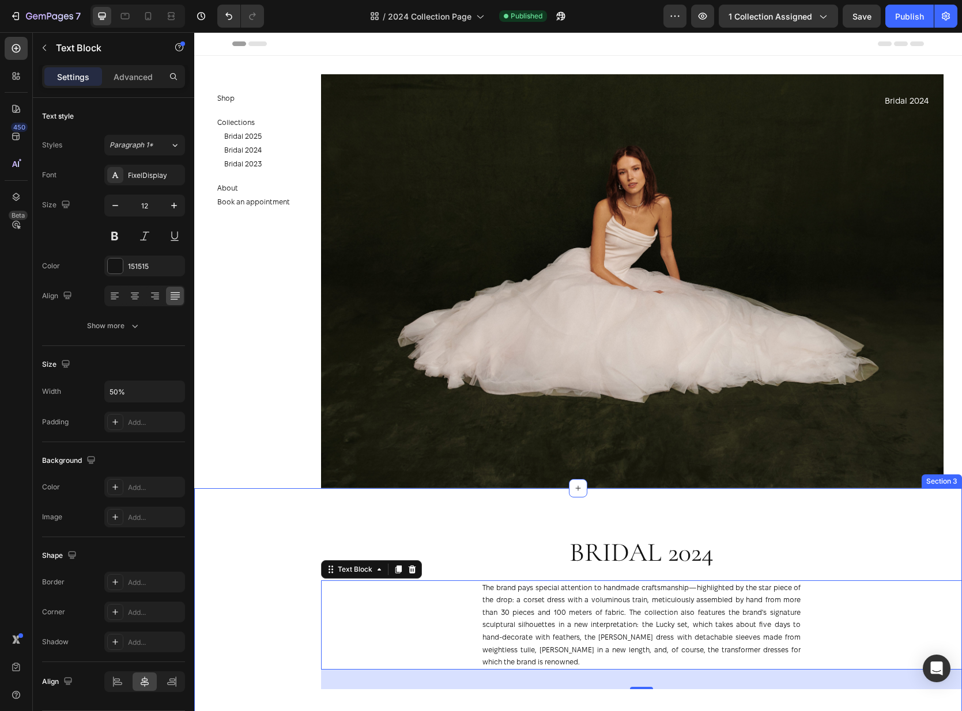
scroll to position [305, 0]
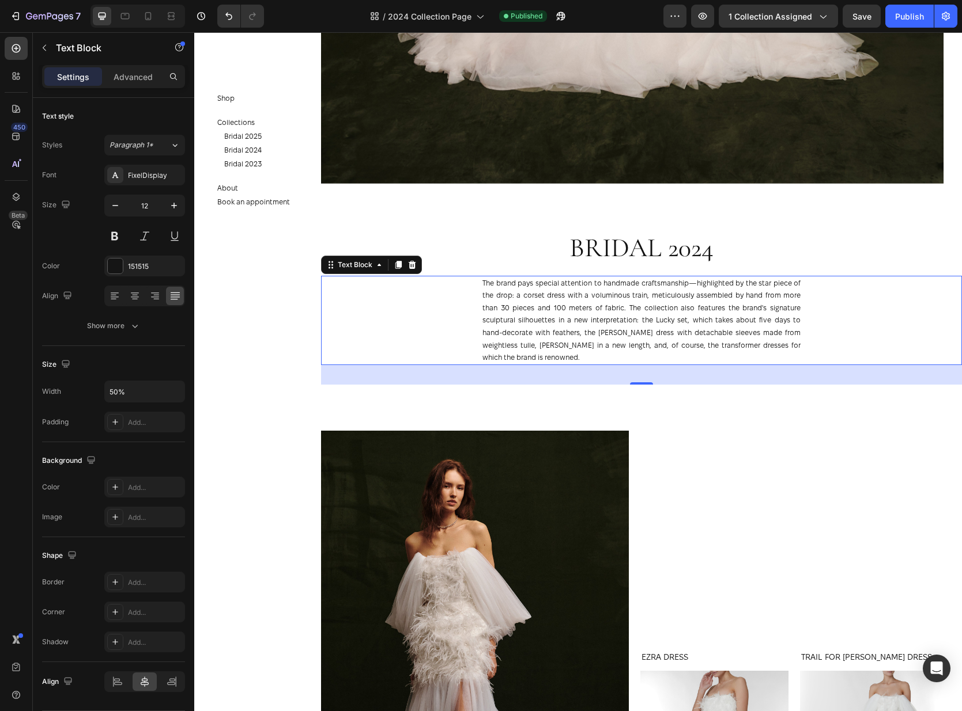
click at [315, 377] on section "Shop Button Collections Button Bridal 2025 Button Bridal 2024 Button Bridal 202…" at bounding box center [261, 371] width 134 height 679
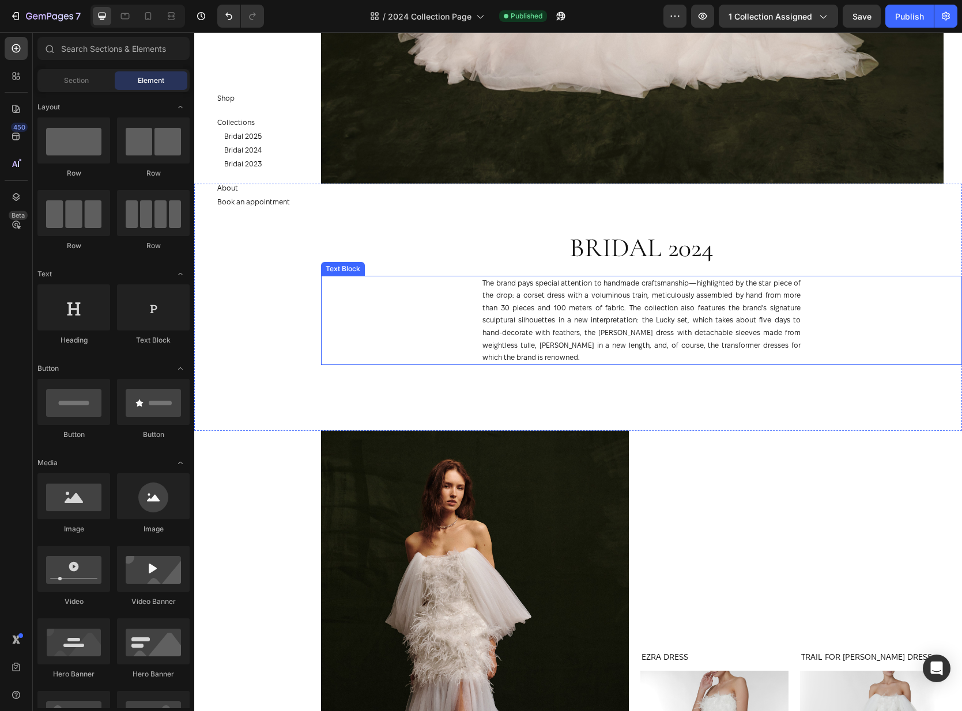
click at [677, 336] on p "The brand pays special attention to handmade craftsmanship—highlighted by the s…" at bounding box center [641, 320] width 318 height 87
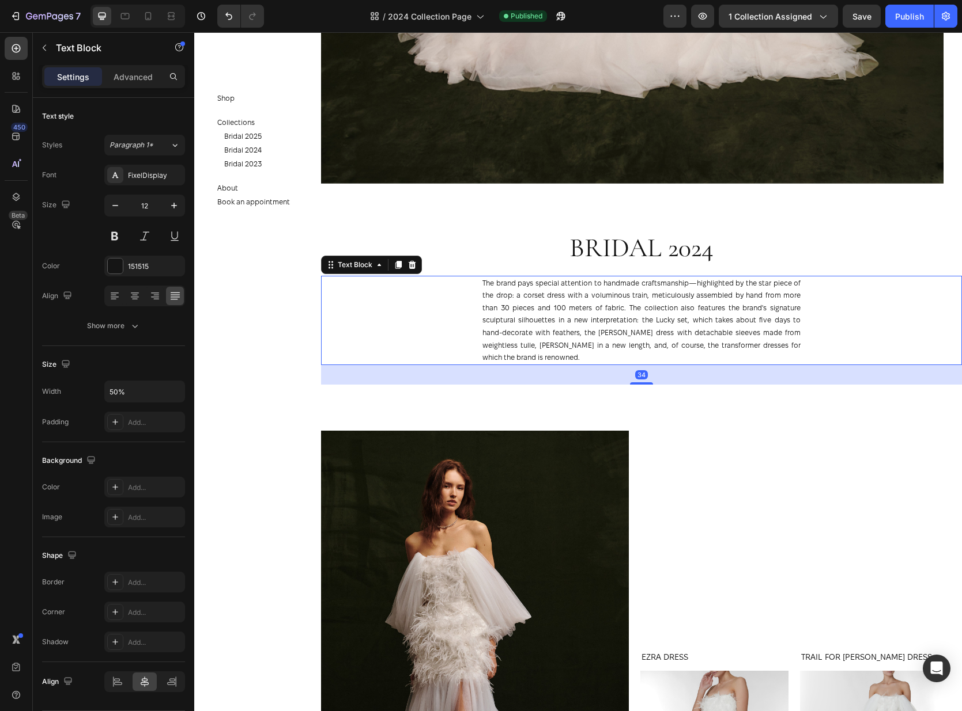
click at [677, 336] on p "The brand pays special attention to handmade craftsmanship—highlighted by the s…" at bounding box center [641, 320] width 318 height 87
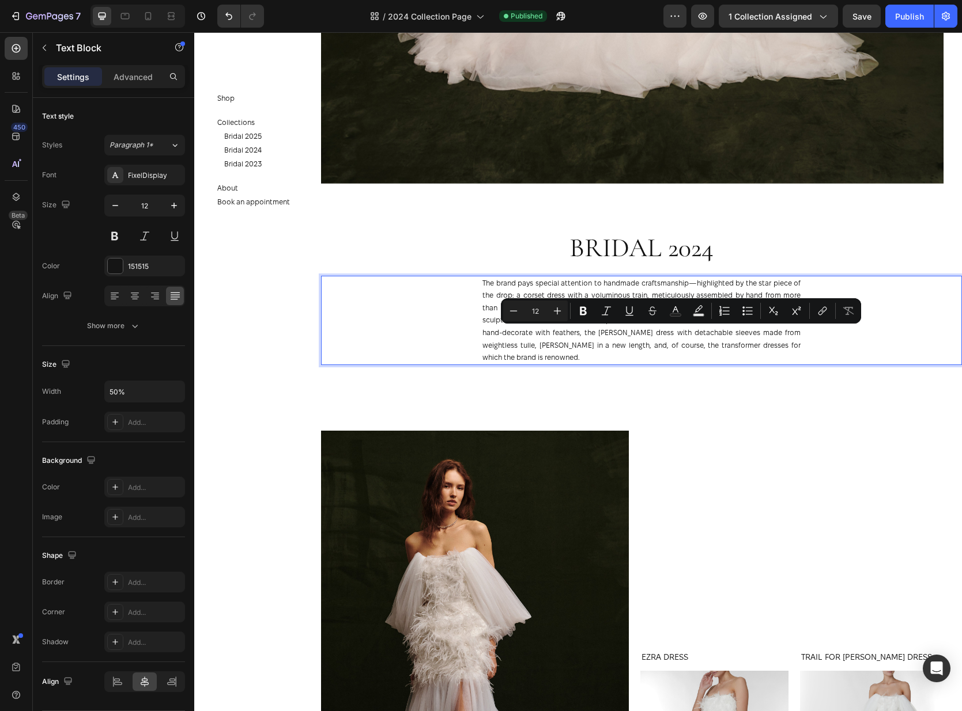
click at [798, 344] on p "The brand pays special attention to handmade craftsmanship—highlighted by the s…" at bounding box center [641, 320] width 318 height 87
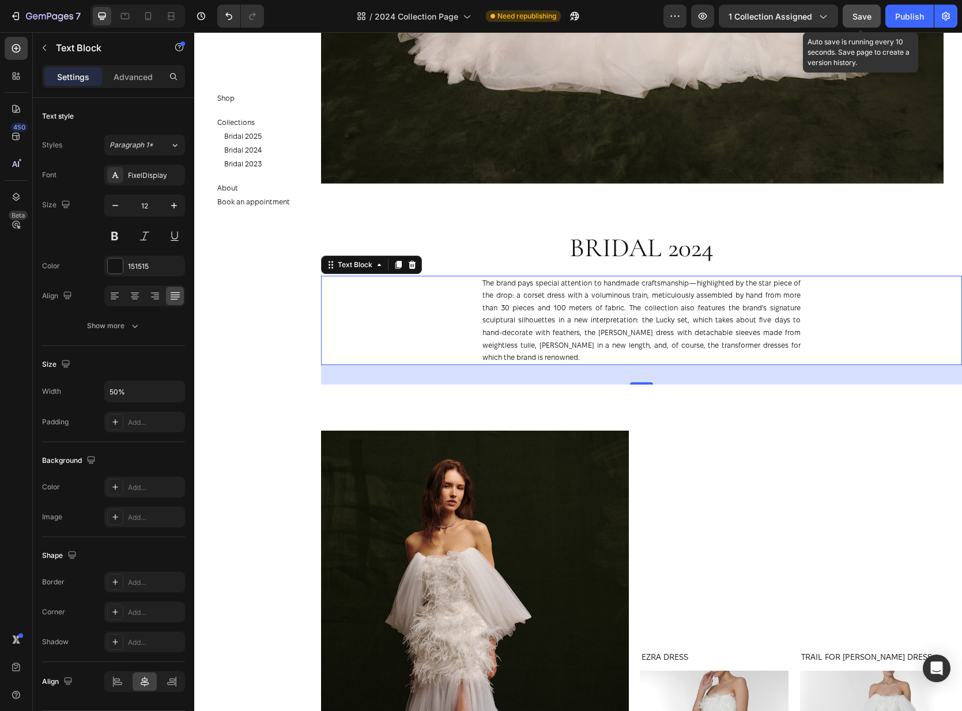
click at [869, 8] on button "Save" at bounding box center [861, 16] width 38 height 23
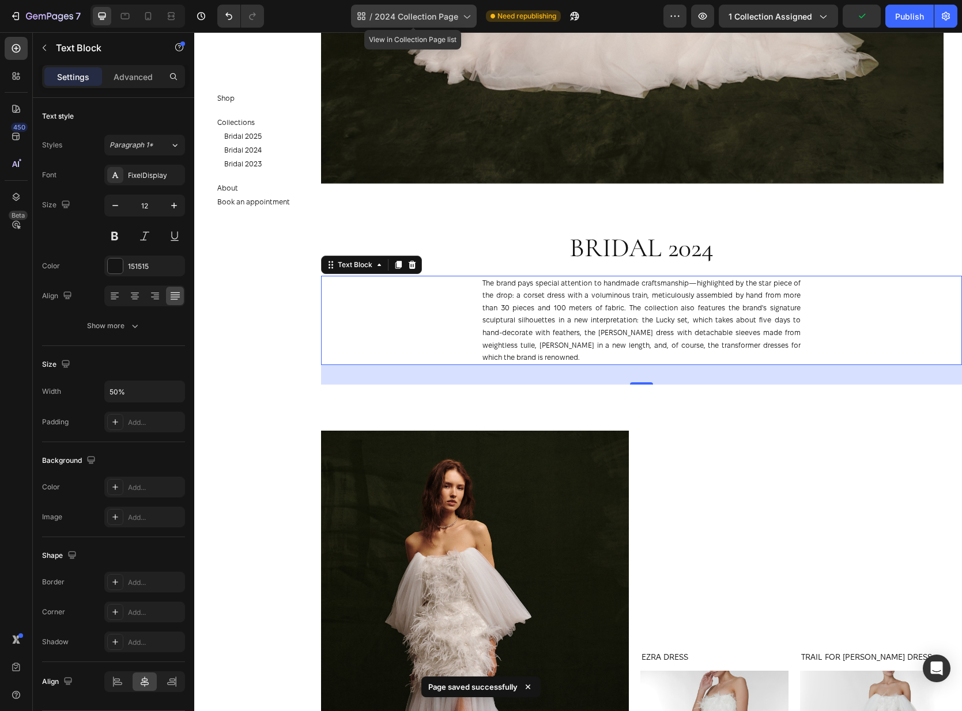
click at [406, 18] on span "2024 Collection Page" at bounding box center [416, 16] width 84 height 12
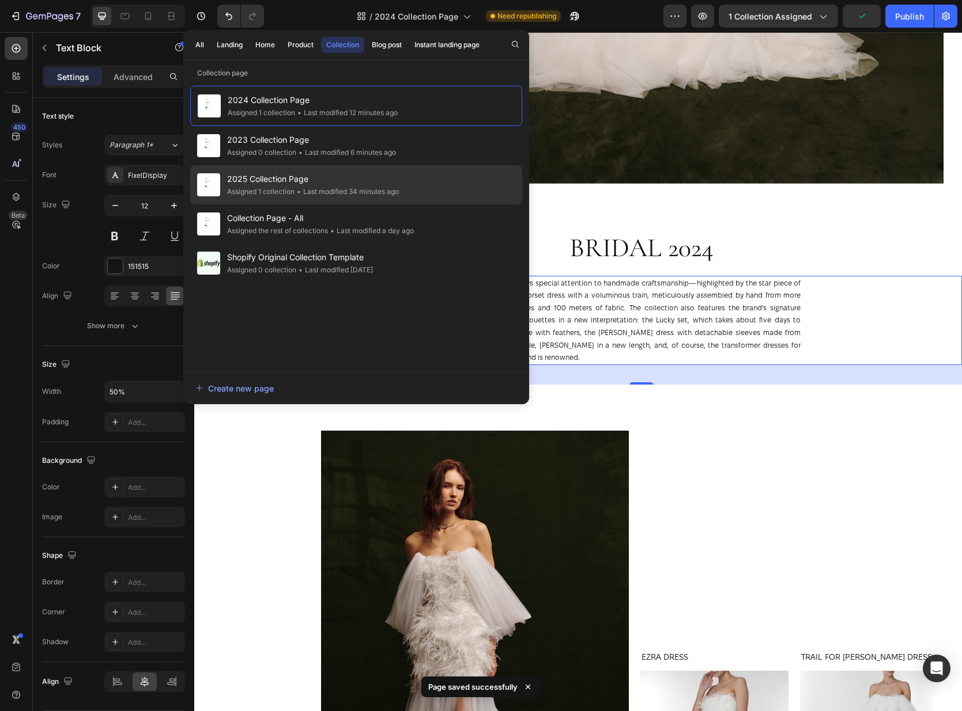
click at [331, 183] on span "2025 Collection Page" at bounding box center [313, 179] width 172 height 14
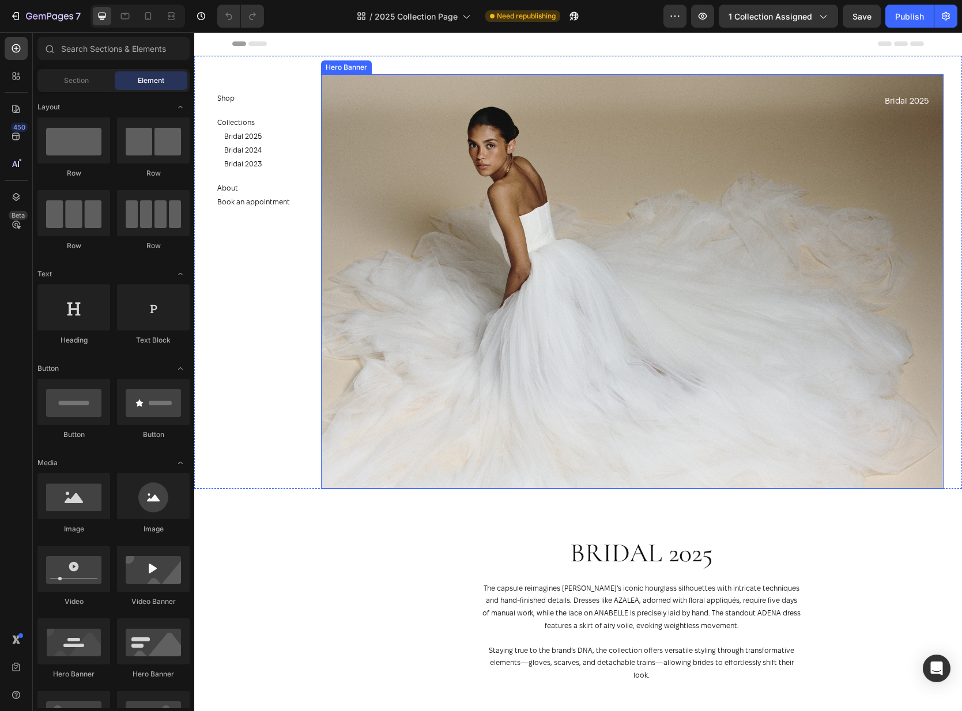
scroll to position [202, 0]
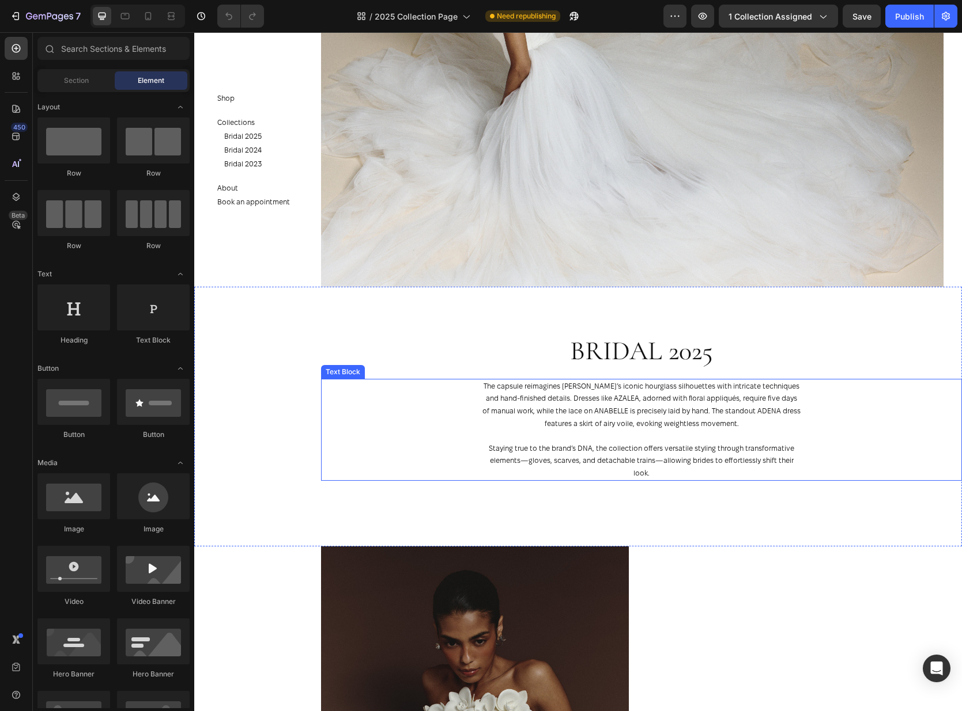
click at [699, 467] on p "Staying true to the brand’s DNA, the collection offers versatile styling throug…" at bounding box center [641, 460] width 318 height 37
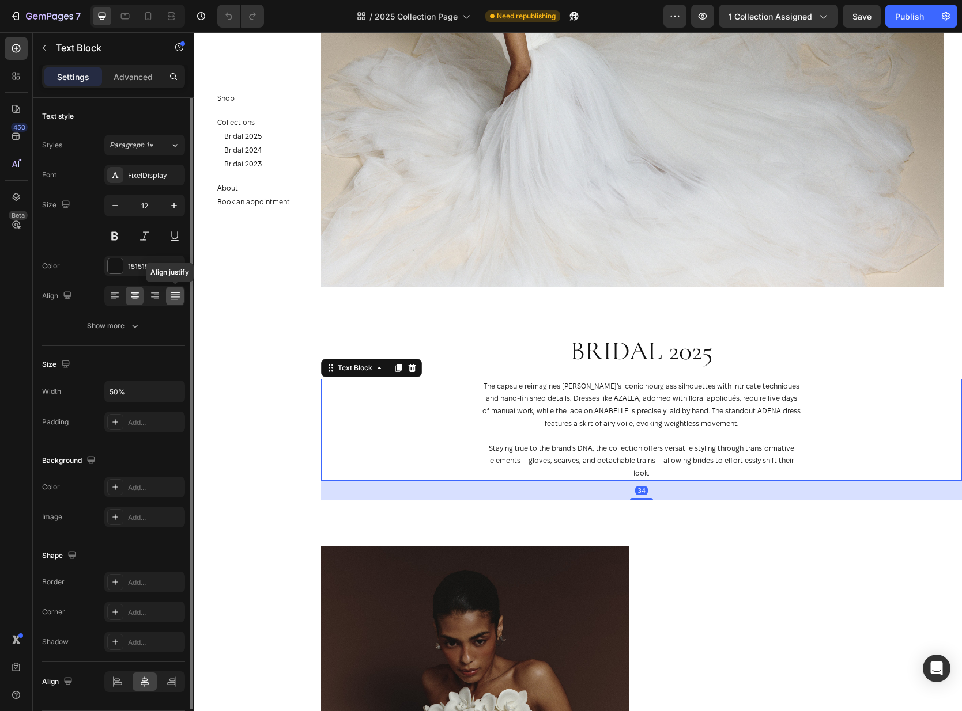
click at [177, 302] on div at bounding box center [175, 296] width 18 height 18
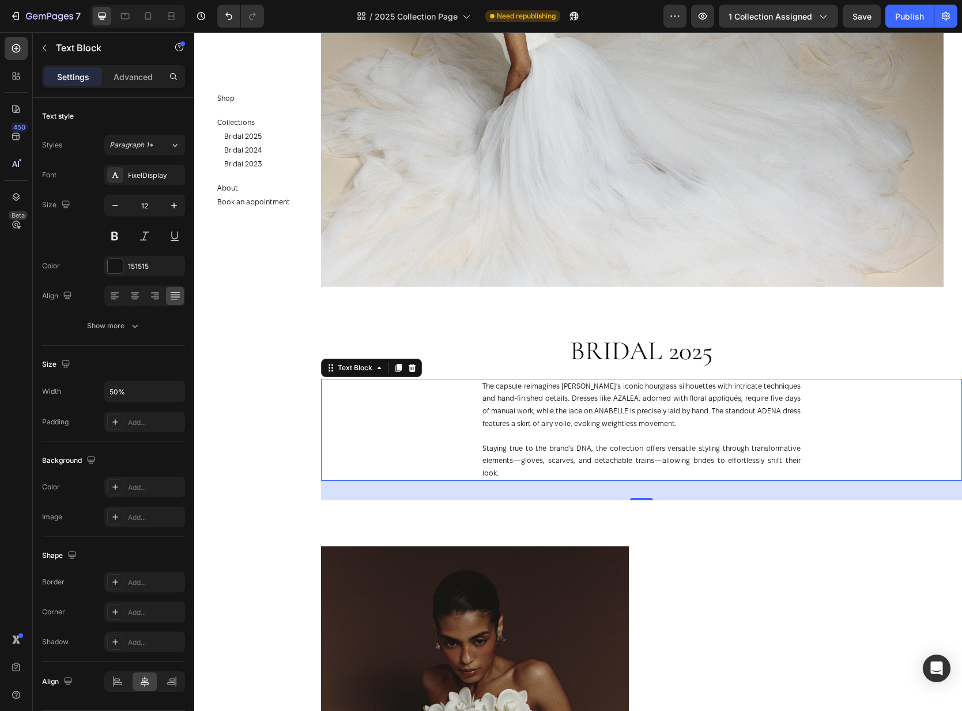
click at [772, 415] on p "The capsule reimagines [PERSON_NAME]’s iconic hourglass silhouettes with intric…" at bounding box center [641, 405] width 318 height 50
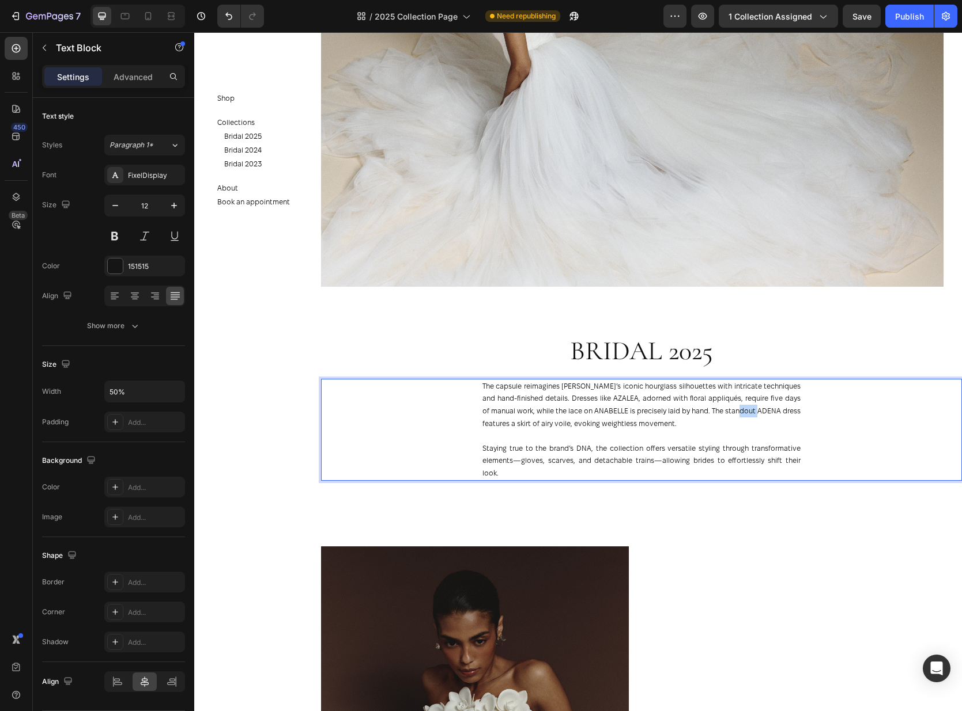
click at [772, 415] on p "The capsule reimagines [PERSON_NAME]’s iconic hourglass silhouettes with intric…" at bounding box center [641, 405] width 318 height 50
click at [798, 410] on p "The capsule reimagines [PERSON_NAME]’s iconic hourglass silhouettes with intric…" at bounding box center [641, 405] width 318 height 50
click at [801, 401] on div "The capsule reimagines [PERSON_NAME]’s iconic hourglass silhouettes with intric…" at bounding box center [641, 430] width 320 height 102
click at [798, 386] on p "The capsule reimagines [PERSON_NAME]’s iconic hourglass silhouettes with intric…" at bounding box center [641, 405] width 318 height 50
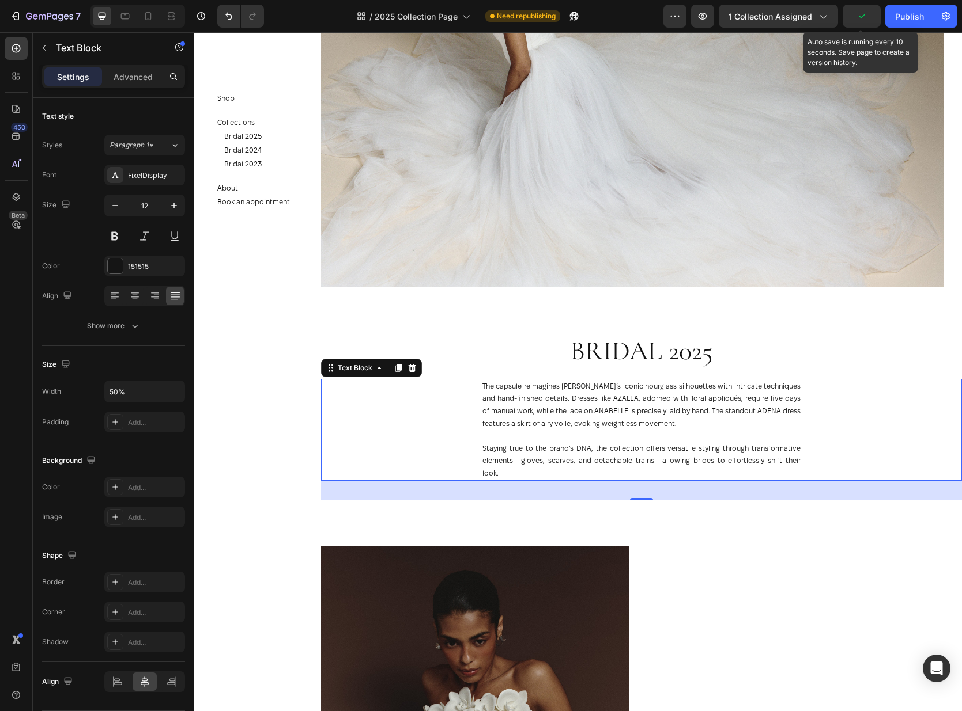
click at [861, 3] on div "7 Version history / 2025 Collection Page Need republishing Preview 1 collection…" at bounding box center [481, 16] width 962 height 33
click at [861, 18] on span "Save" at bounding box center [861, 17] width 19 height 10
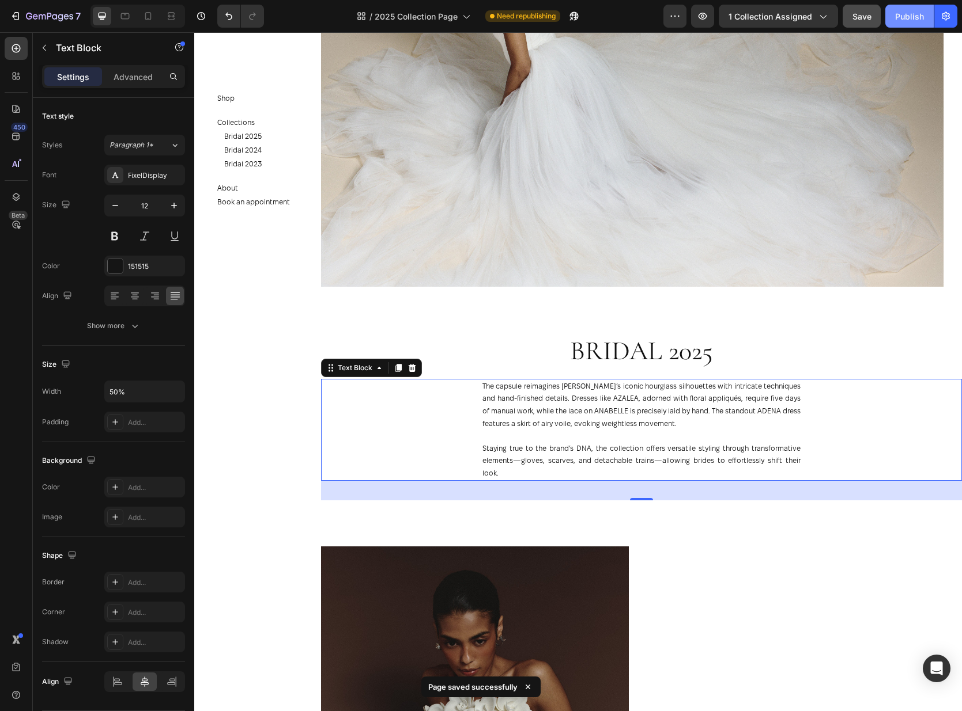
click at [929, 22] on button "Publish" at bounding box center [909, 16] width 48 height 23
click at [460, 17] on icon at bounding box center [466, 16] width 12 height 12
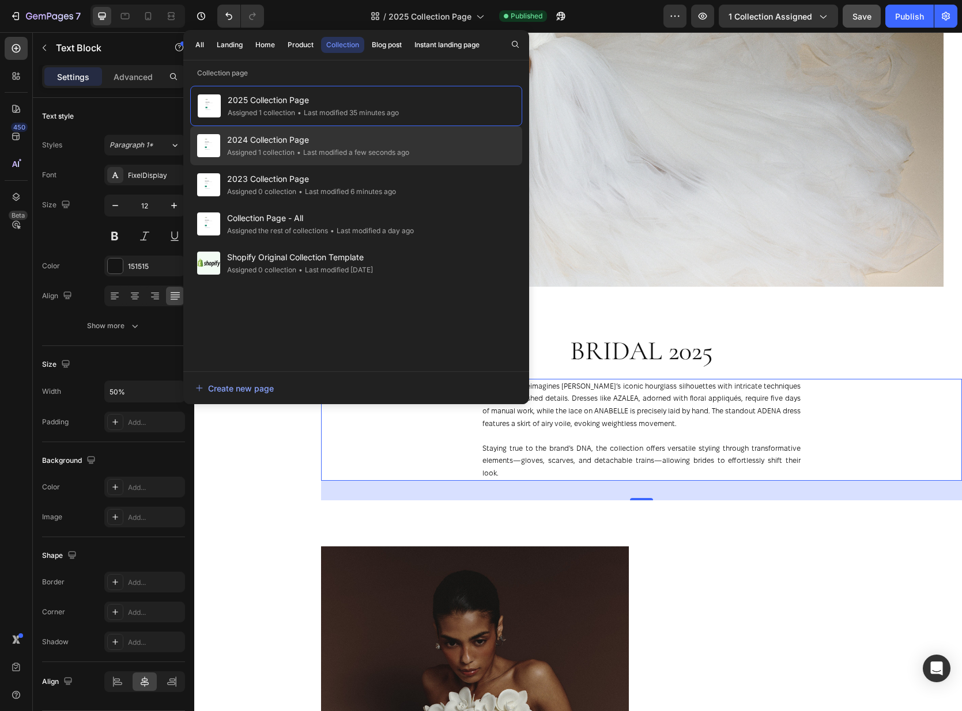
click at [316, 150] on div "• Last modified a few seconds ago" at bounding box center [351, 153] width 115 height 12
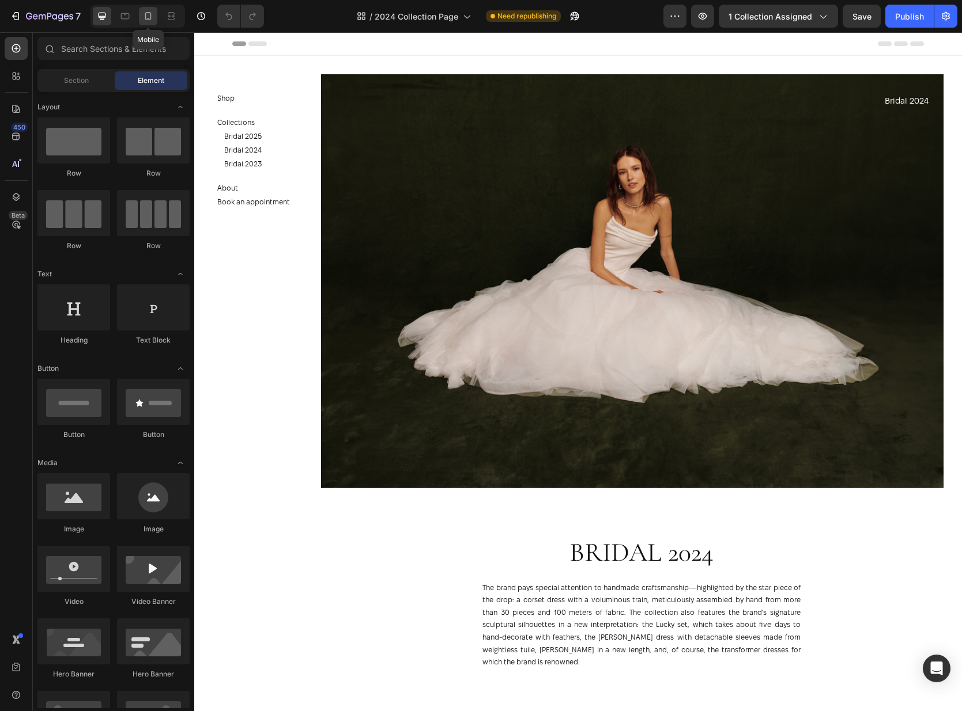
click at [149, 14] on icon at bounding box center [148, 16] width 12 height 12
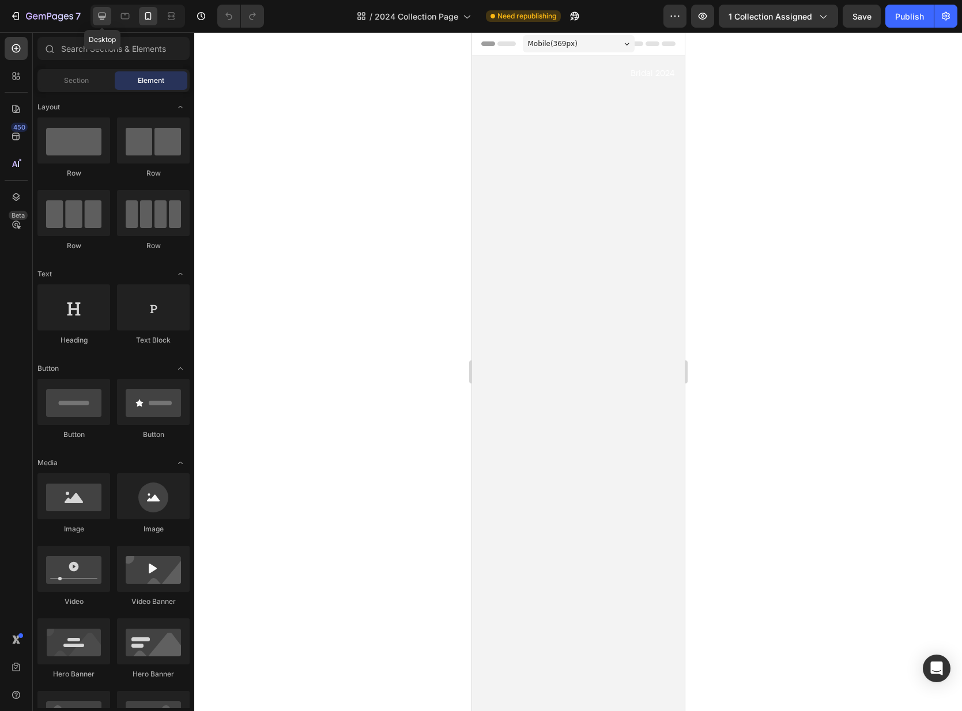
click at [100, 18] on icon at bounding box center [102, 16] width 12 height 12
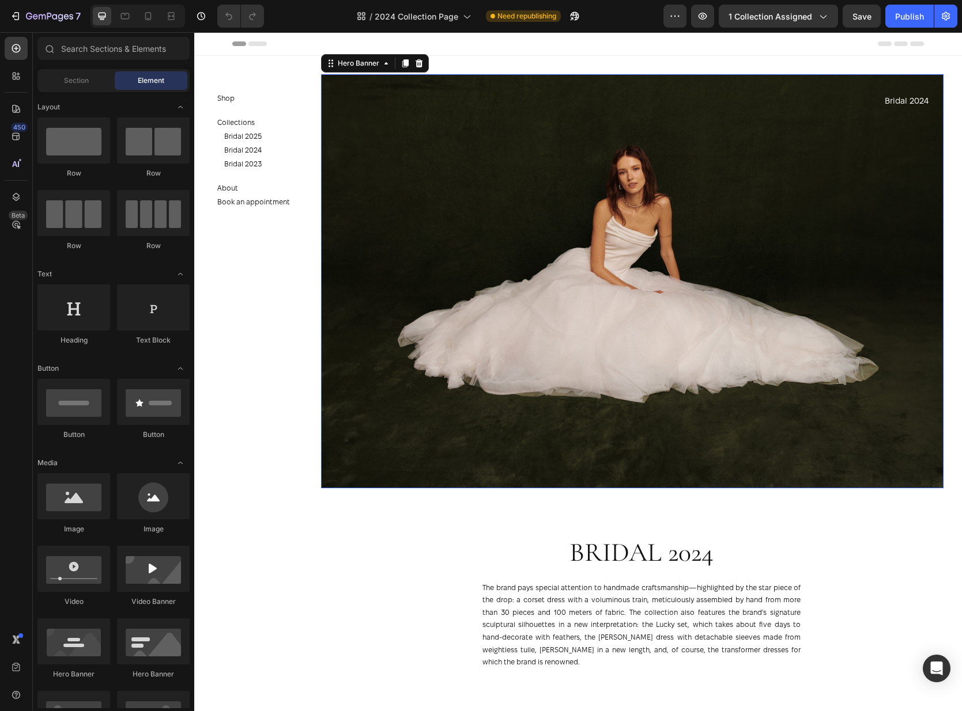
click at [528, 271] on div "Background Image" at bounding box center [632, 281] width 622 height 414
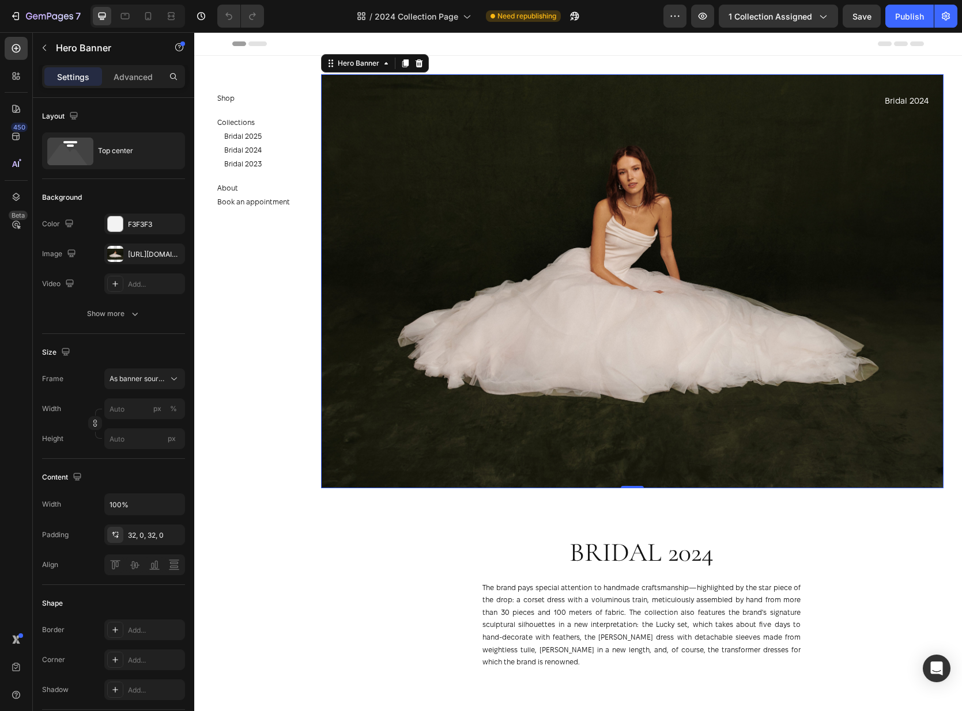
click at [716, 230] on div "Background Image" at bounding box center [632, 281] width 622 height 414
click at [128, 259] on div "[URL][DOMAIN_NAME]" at bounding box center [144, 254] width 33 height 10
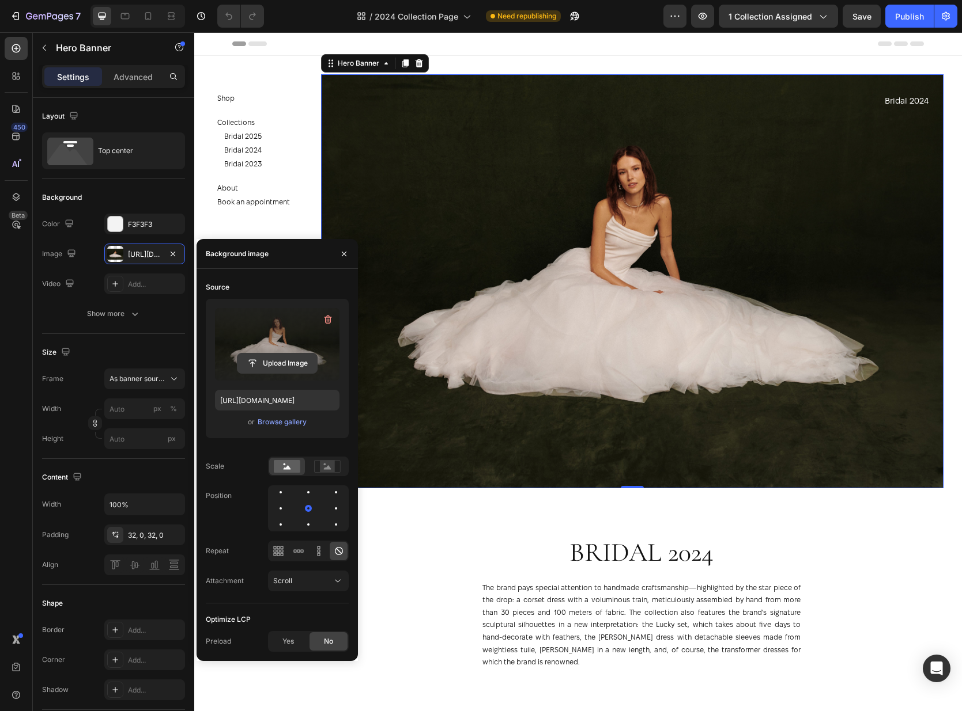
click at [283, 362] on input "file" at bounding box center [277, 364] width 80 height 20
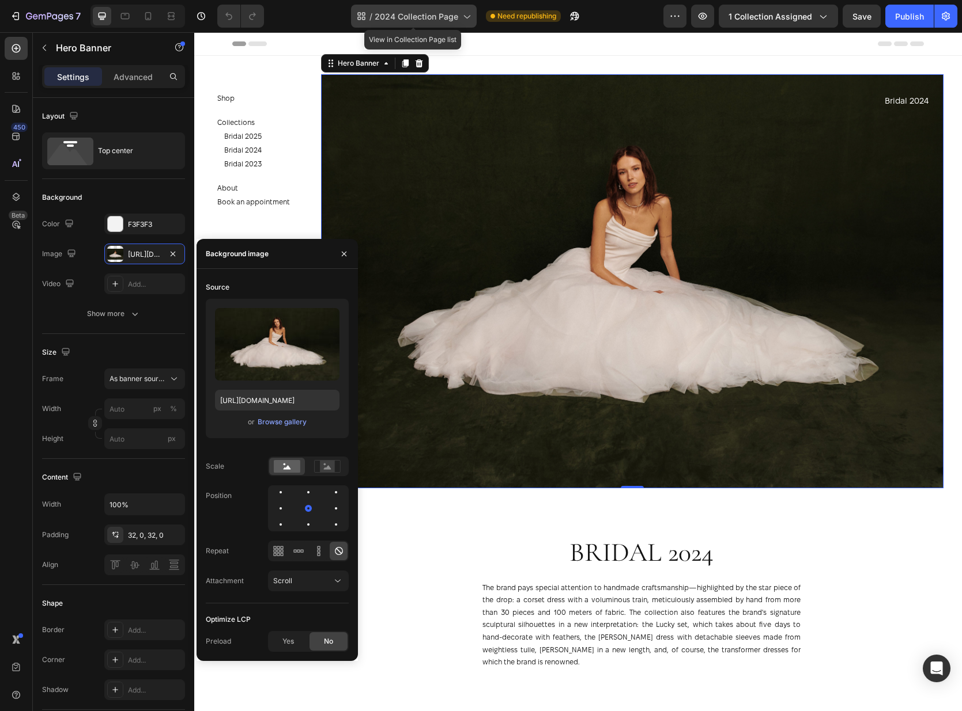
click at [440, 17] on span "2024 Collection Page" at bounding box center [416, 16] width 84 height 12
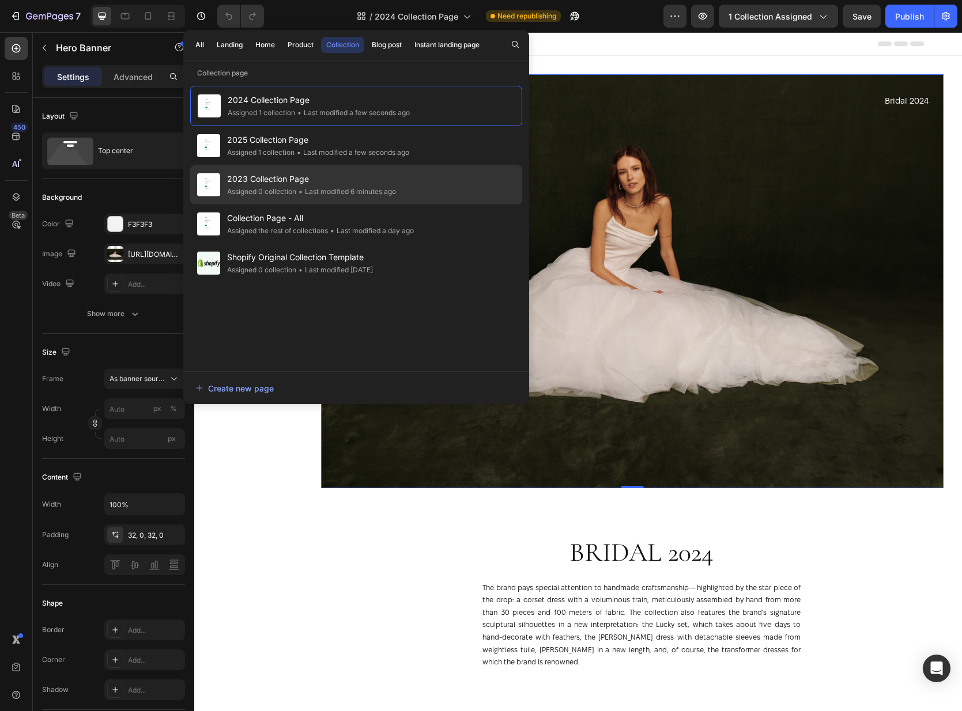
click at [327, 181] on span "2023 Collection Page" at bounding box center [311, 179] width 169 height 14
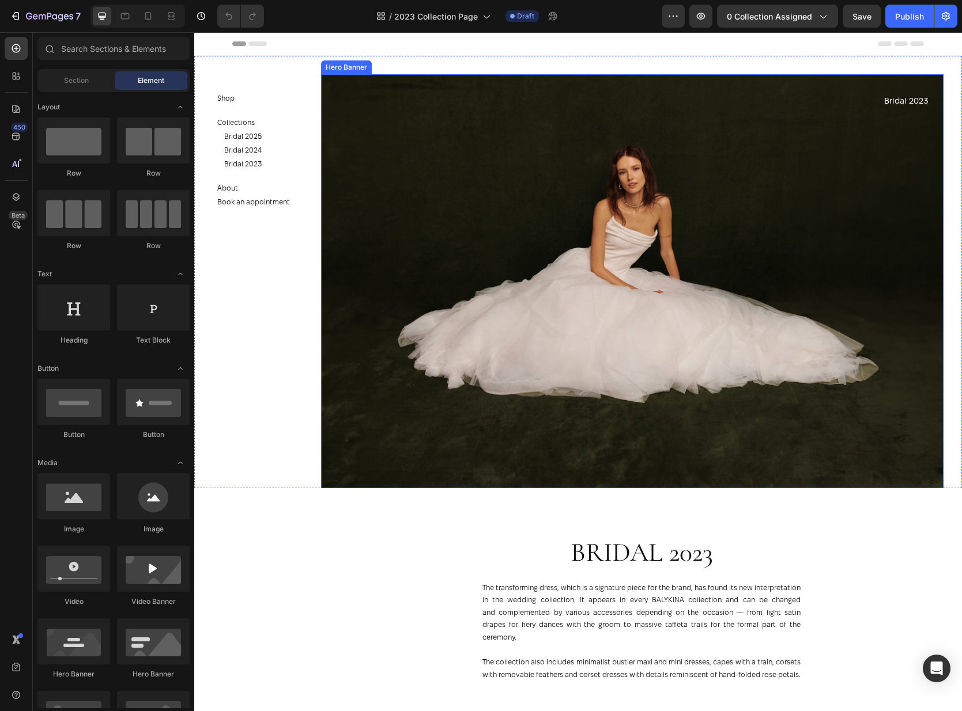
click at [659, 281] on div "Background Image" at bounding box center [632, 281] width 622 height 414
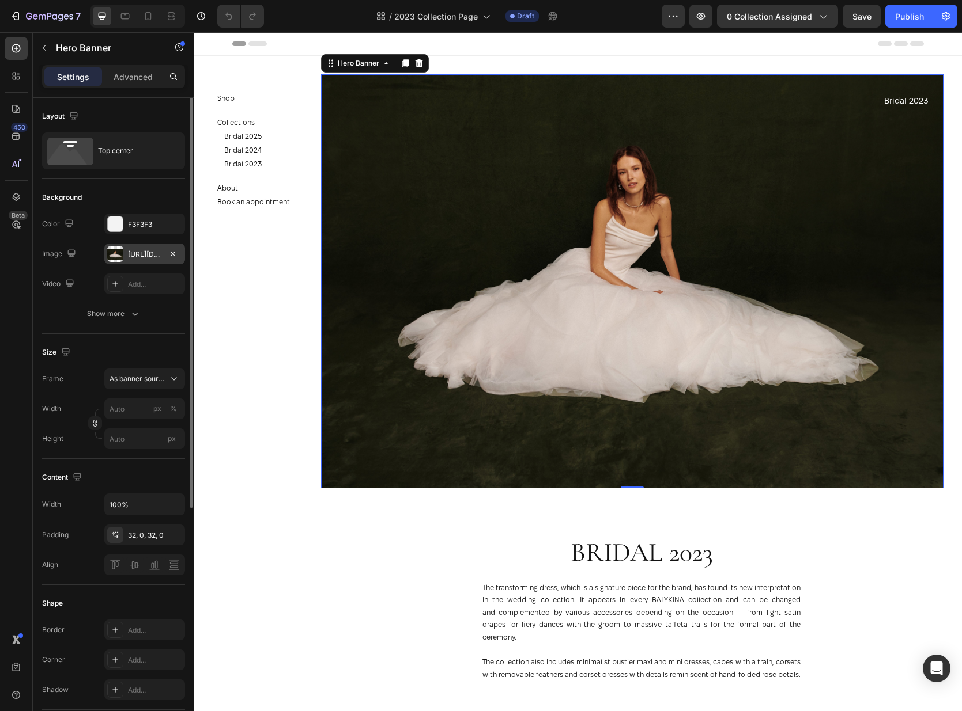
click at [121, 260] on div at bounding box center [115, 254] width 16 height 16
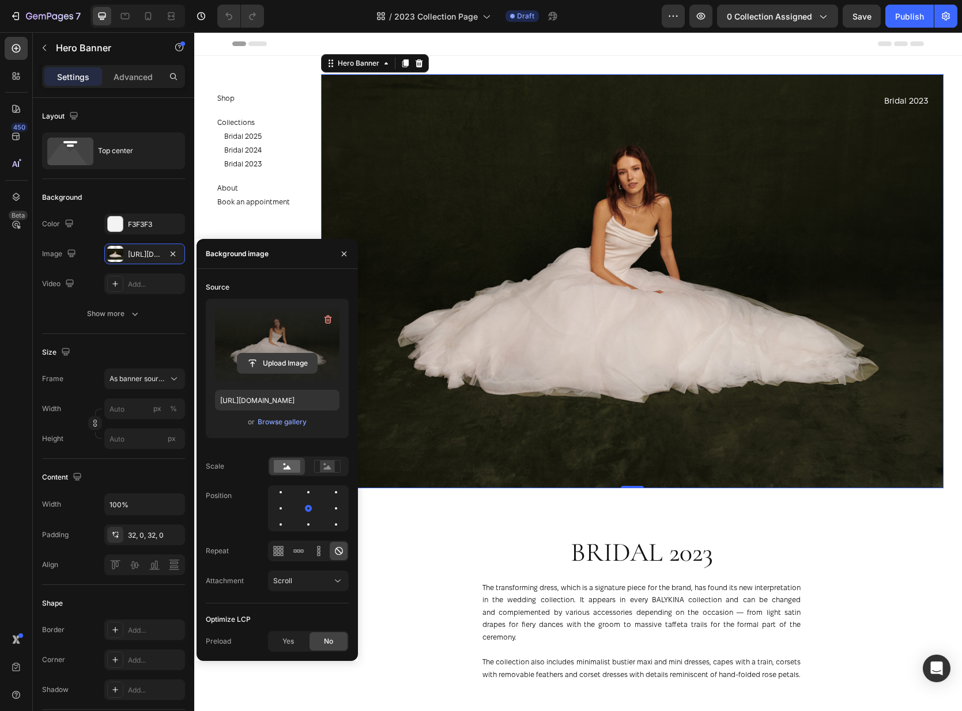
click at [279, 354] on input "file" at bounding box center [277, 364] width 80 height 20
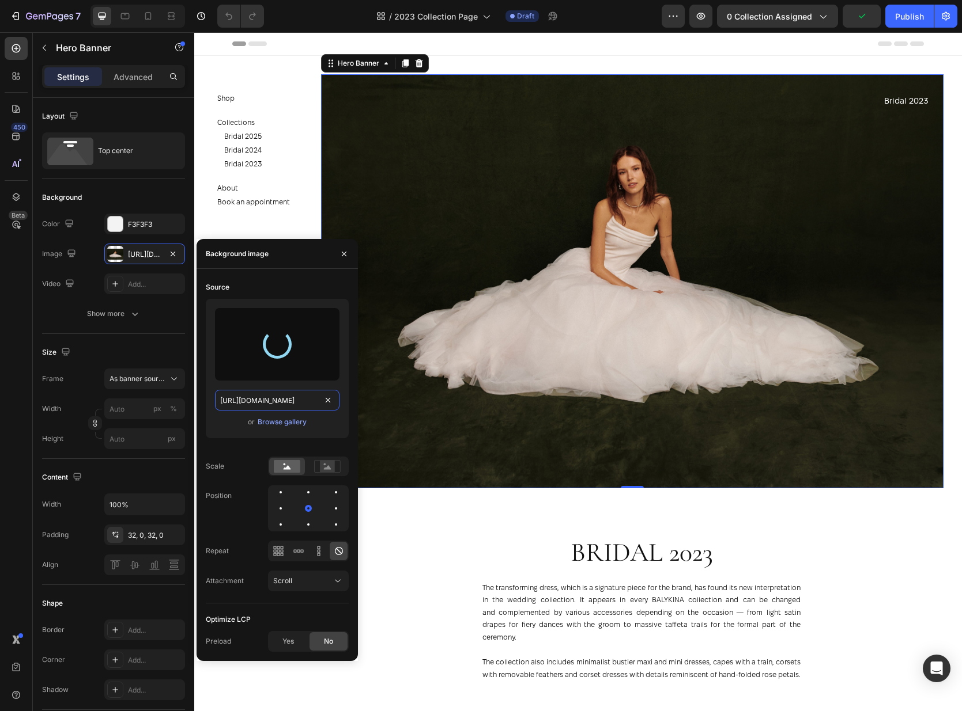
click at [270, 398] on input "[URL][DOMAIN_NAME]" at bounding box center [277, 400] width 124 height 21
type input "[URL][DOMAIN_NAME]"
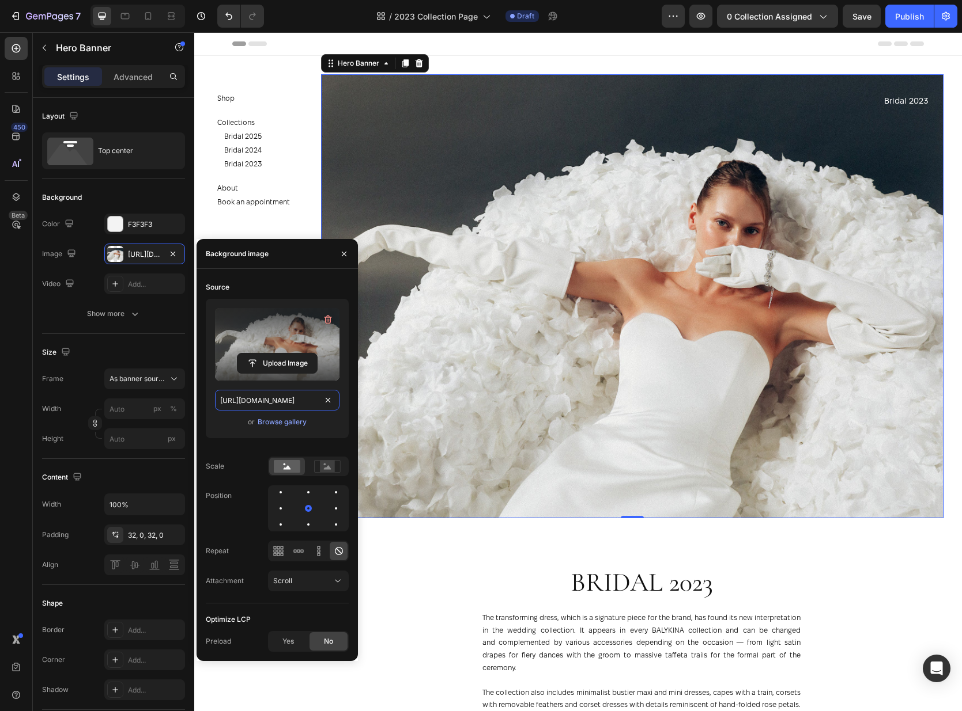
click at [288, 403] on input "[URL][DOMAIN_NAME]" at bounding box center [277, 400] width 124 height 21
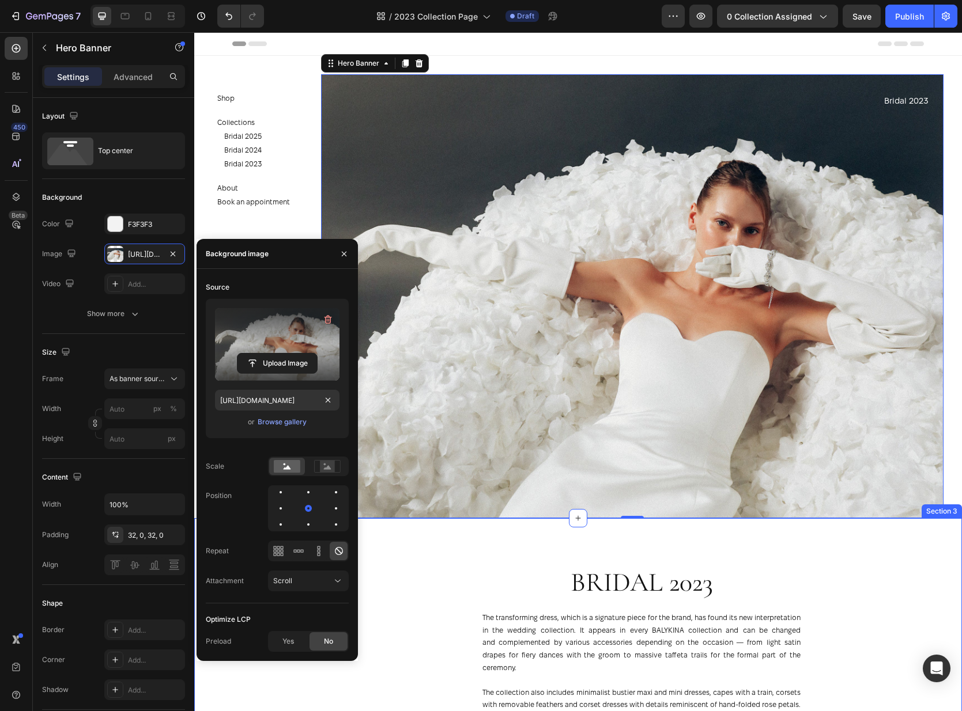
click at [836, 532] on div "Bridal 2023 Heading The transforming dress, which is a signature piece for the …" at bounding box center [577, 648] width 767 height 260
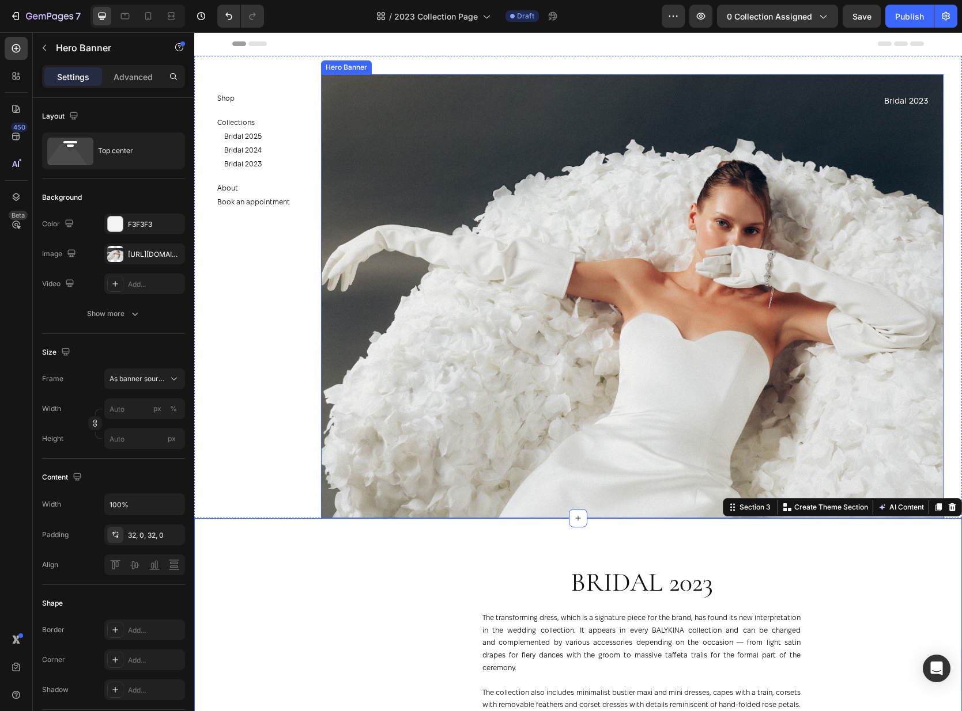
click at [806, 427] on div "Background Image" at bounding box center [632, 296] width 622 height 444
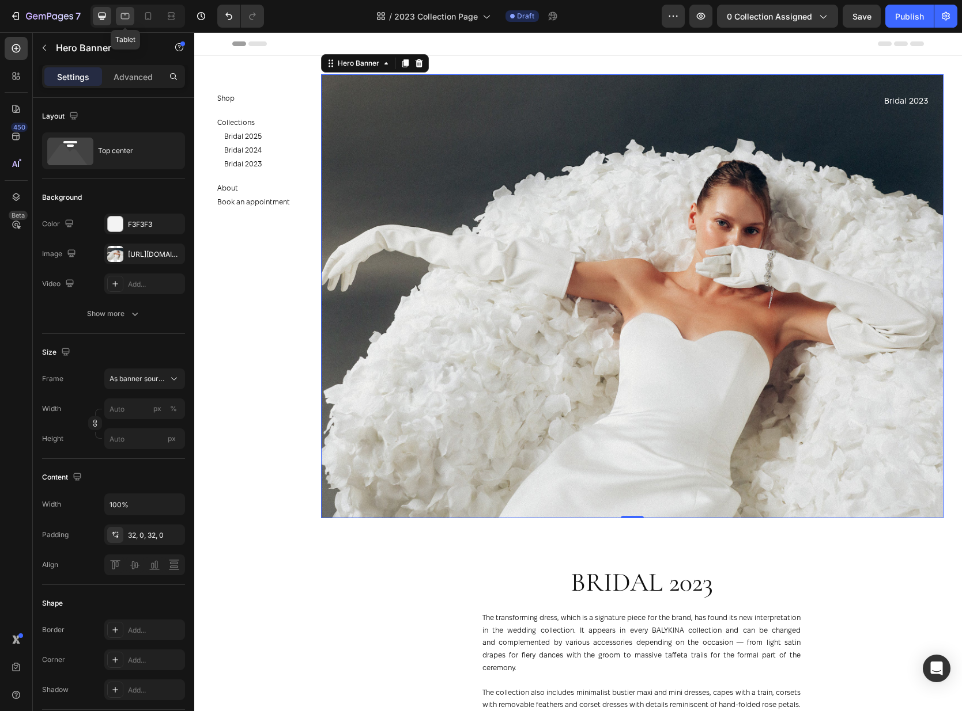
click at [128, 18] on icon at bounding box center [125, 16] width 9 height 6
type input "100"
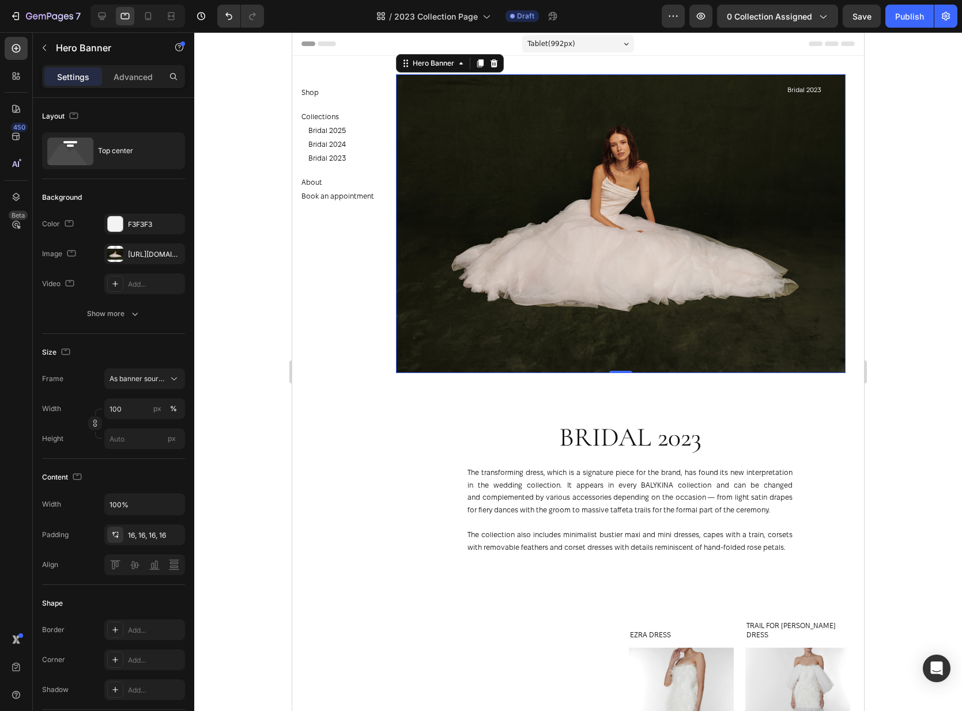
scroll to position [2, 0]
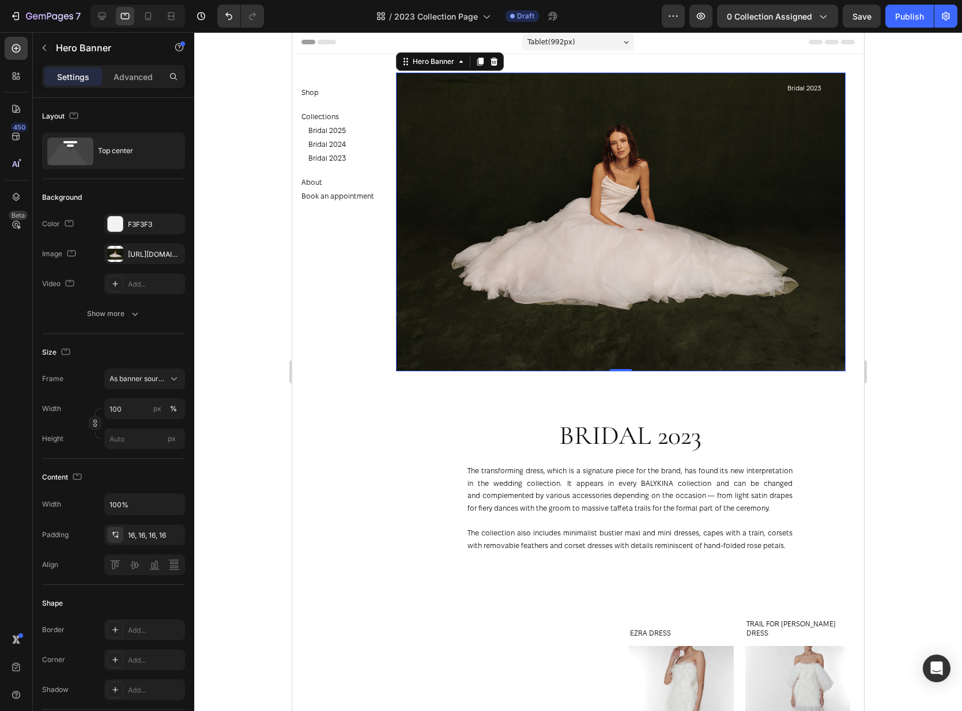
click at [618, 298] on div "Background Image" at bounding box center [620, 222] width 449 height 299
click at [145, 260] on div "[URL][DOMAIN_NAME]" at bounding box center [144, 254] width 81 height 21
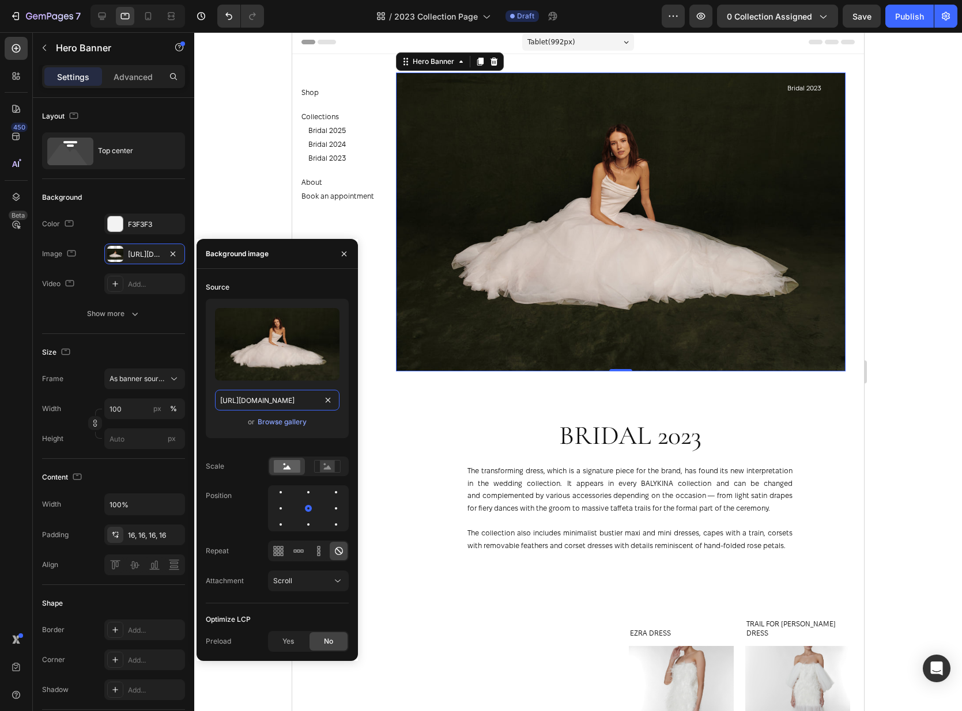
click at [287, 406] on input "[URL][DOMAIN_NAME]" at bounding box center [277, 400] width 124 height 21
paste input "72d0157-a535-43ce-a62f-9e73db25b018"
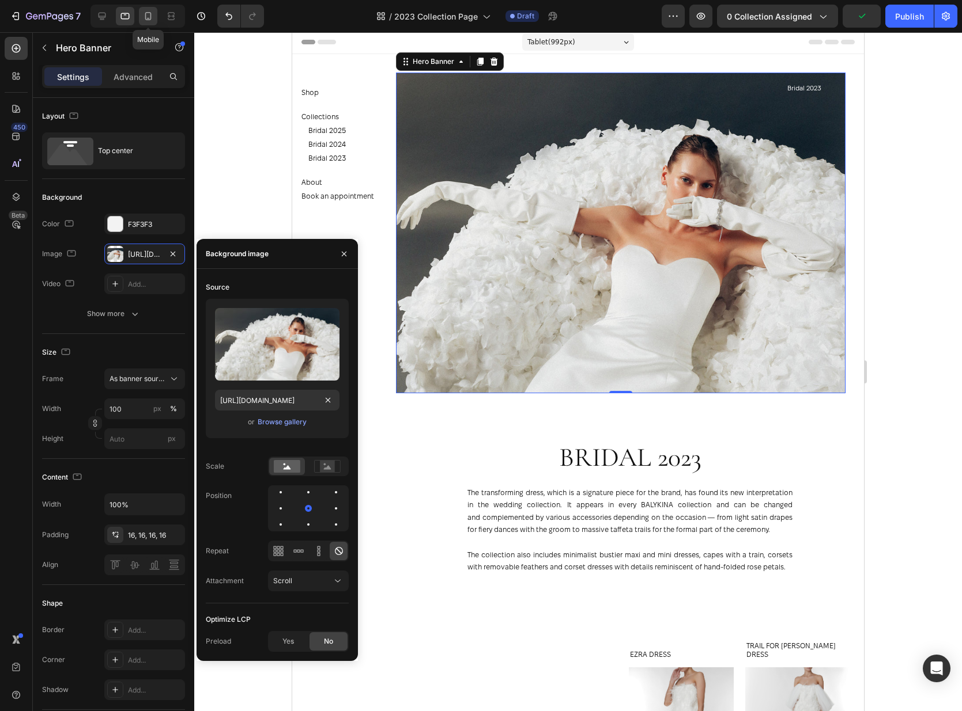
scroll to position [0, 0]
click at [149, 16] on icon at bounding box center [148, 16] width 12 height 12
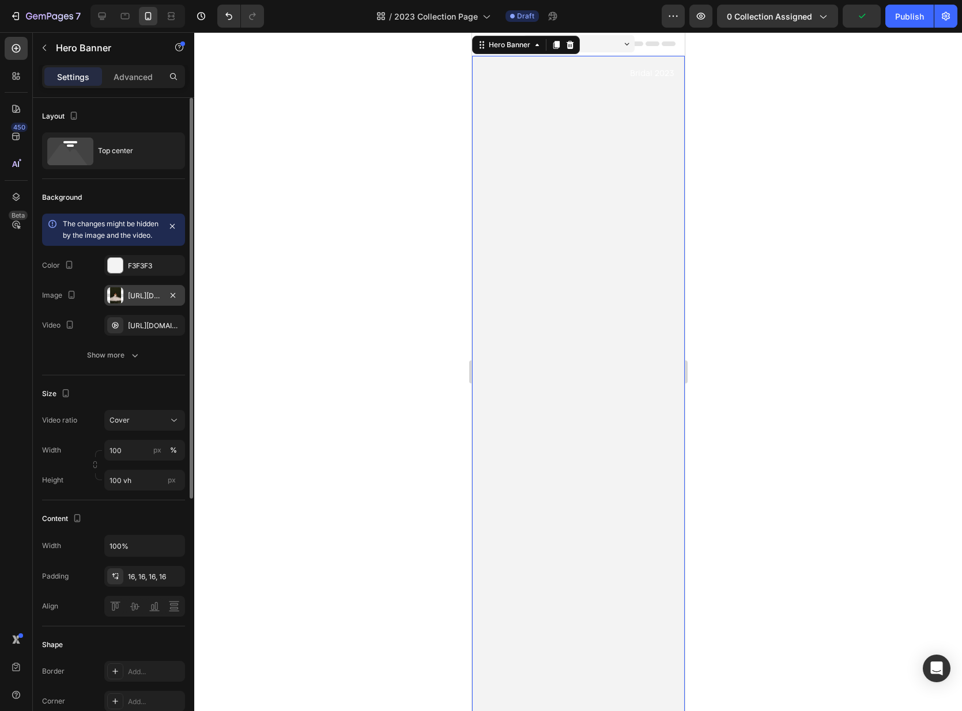
click at [131, 301] on div "[URL][DOMAIN_NAME]" at bounding box center [144, 296] width 33 height 10
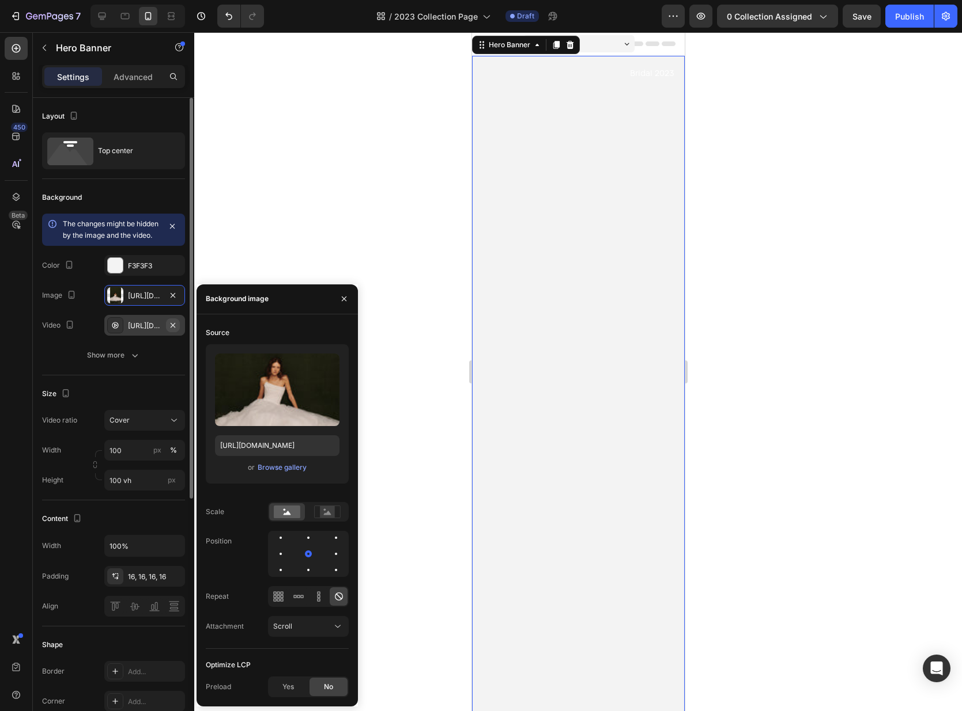
click at [173, 330] on icon "button" at bounding box center [172, 325] width 9 height 9
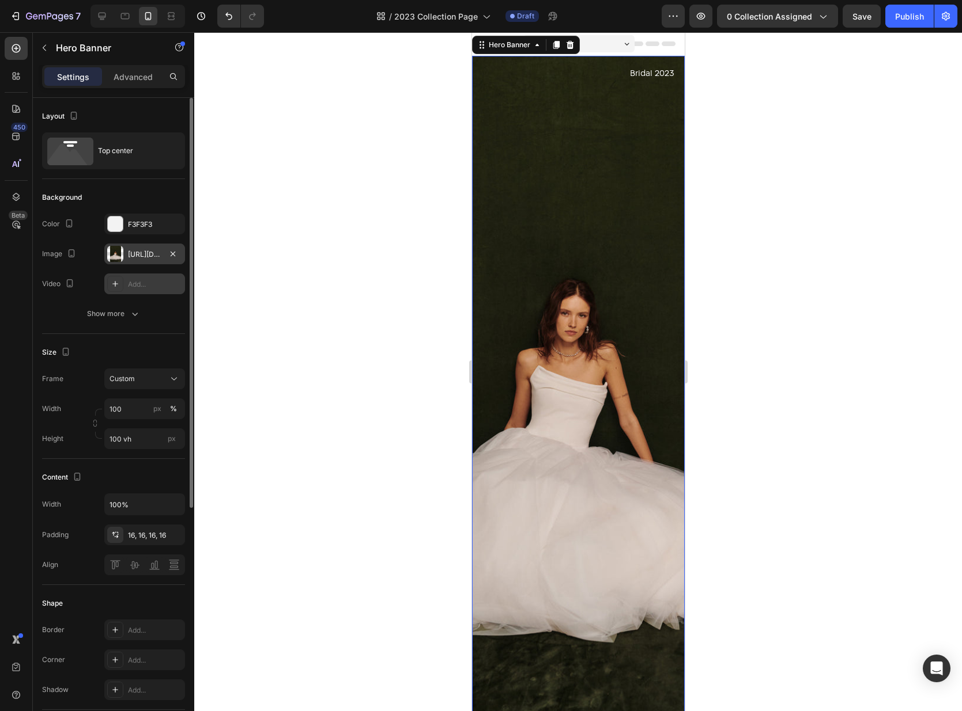
click at [115, 249] on div at bounding box center [115, 254] width 16 height 16
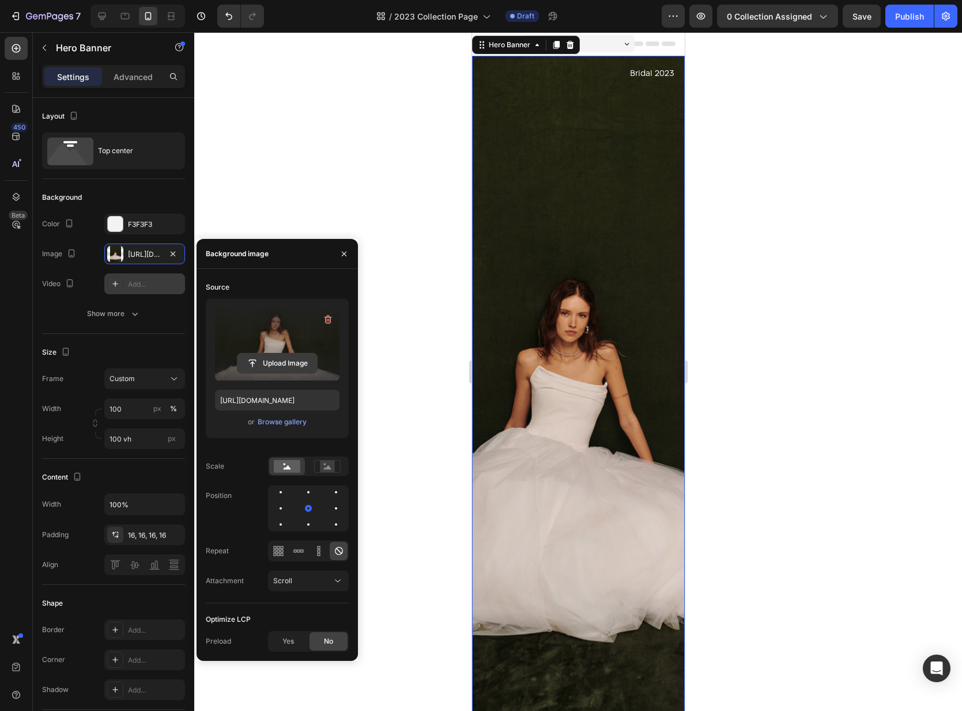
click at [265, 359] on input "file" at bounding box center [277, 364] width 80 height 20
type input "[URL][DOMAIN_NAME]"
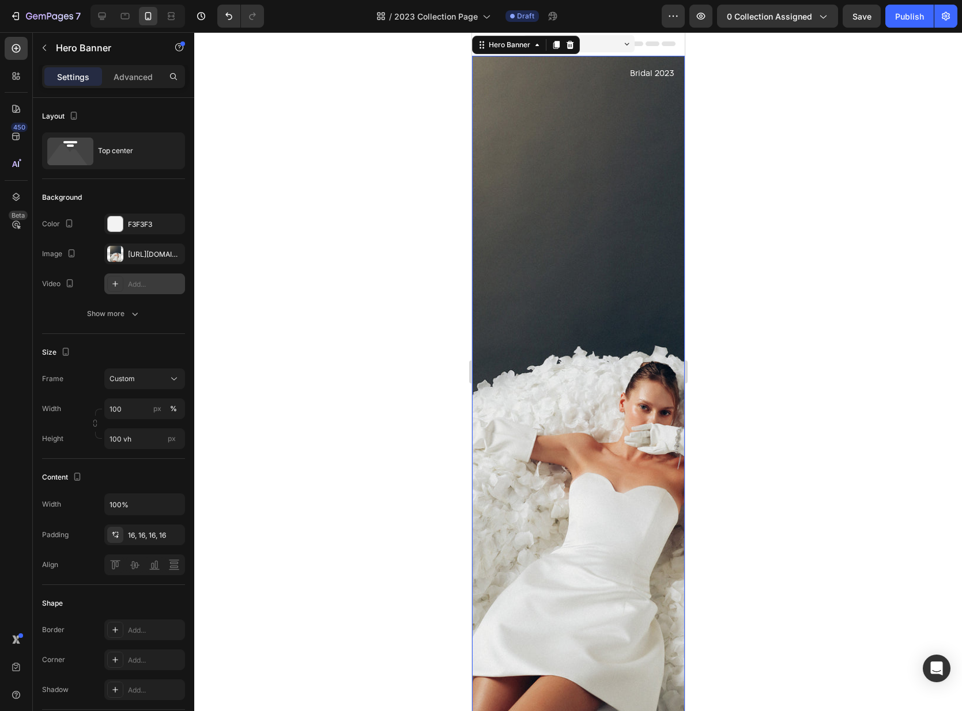
click at [808, 287] on div at bounding box center [577, 371] width 767 height 679
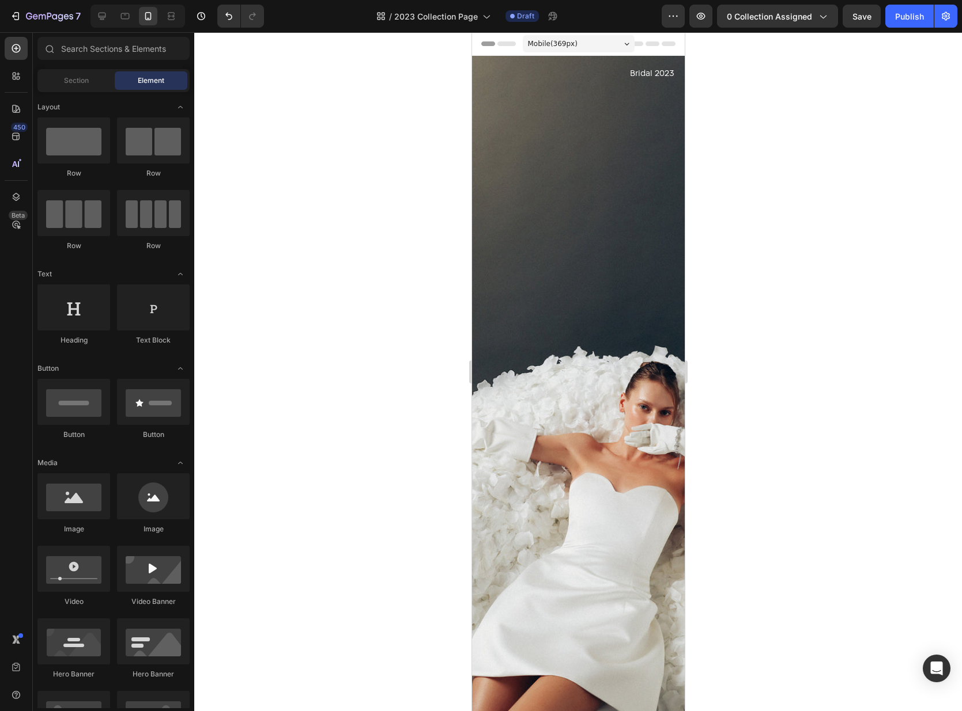
click at [113, 13] on div at bounding box center [137, 16] width 94 height 23
click at [109, 16] on div at bounding box center [102, 16] width 18 height 18
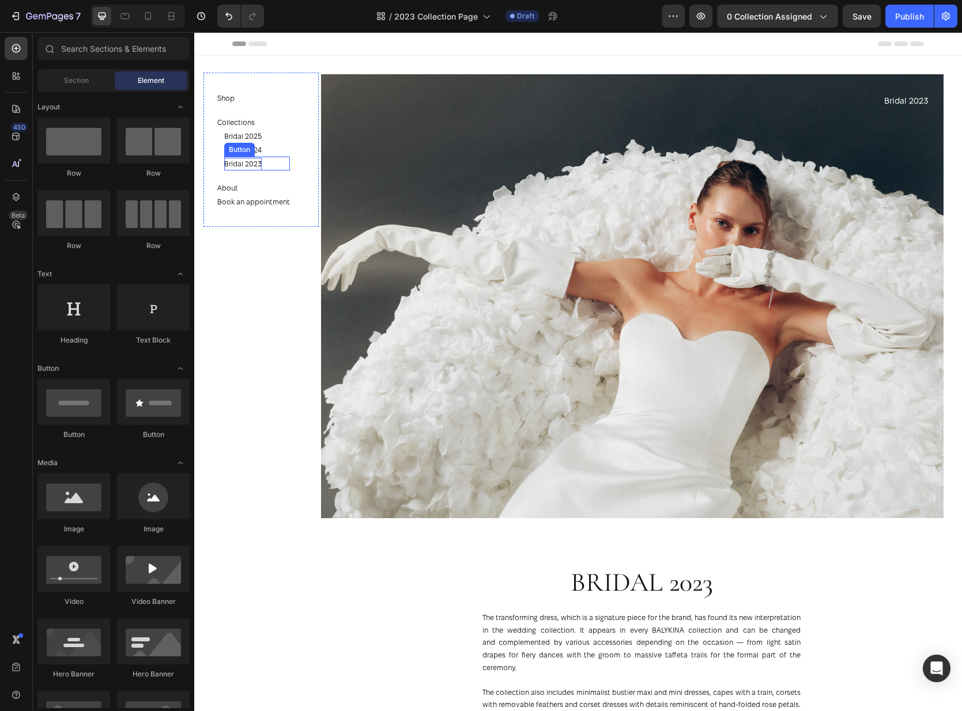
click at [260, 163] on p "Bridal 2023" at bounding box center [242, 164] width 37 height 13
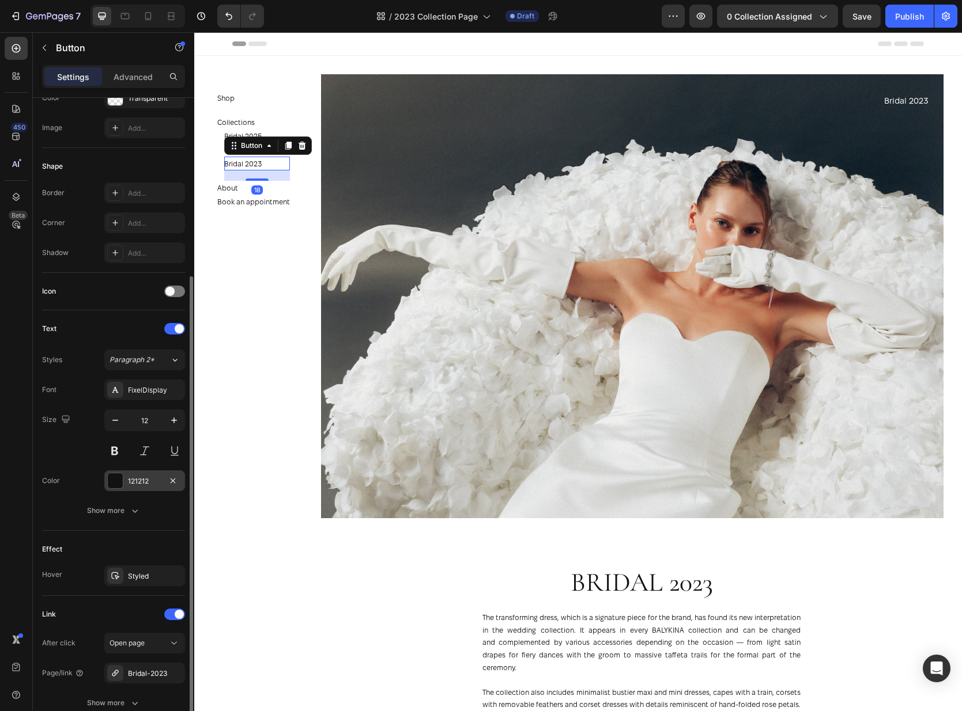
scroll to position [206, 0]
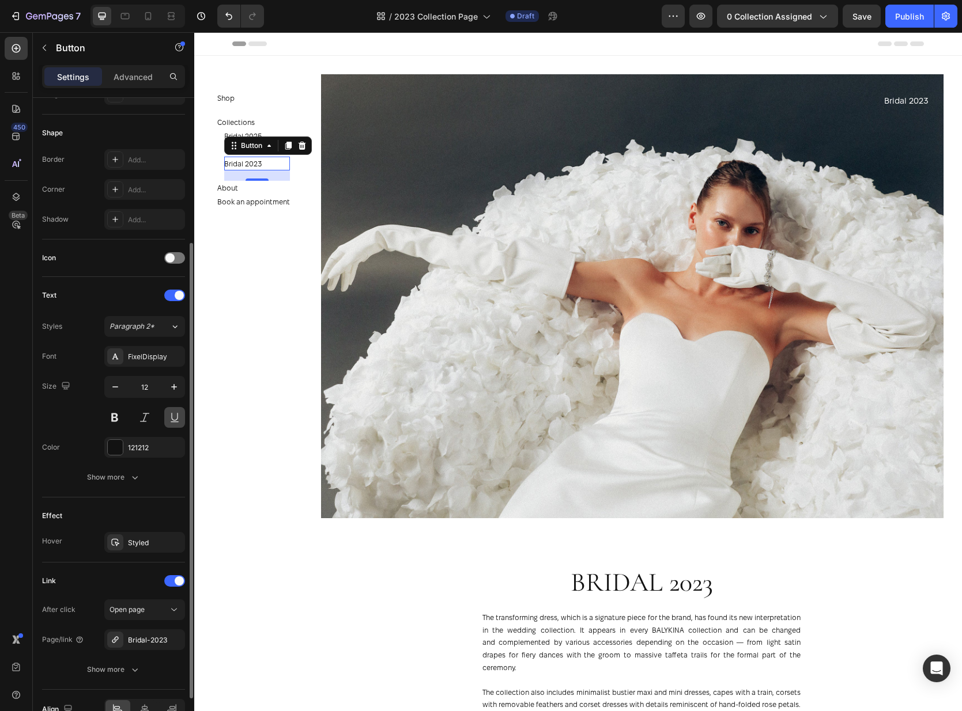
click at [166, 416] on button at bounding box center [174, 417] width 21 height 21
click at [177, 417] on button at bounding box center [174, 417] width 21 height 21
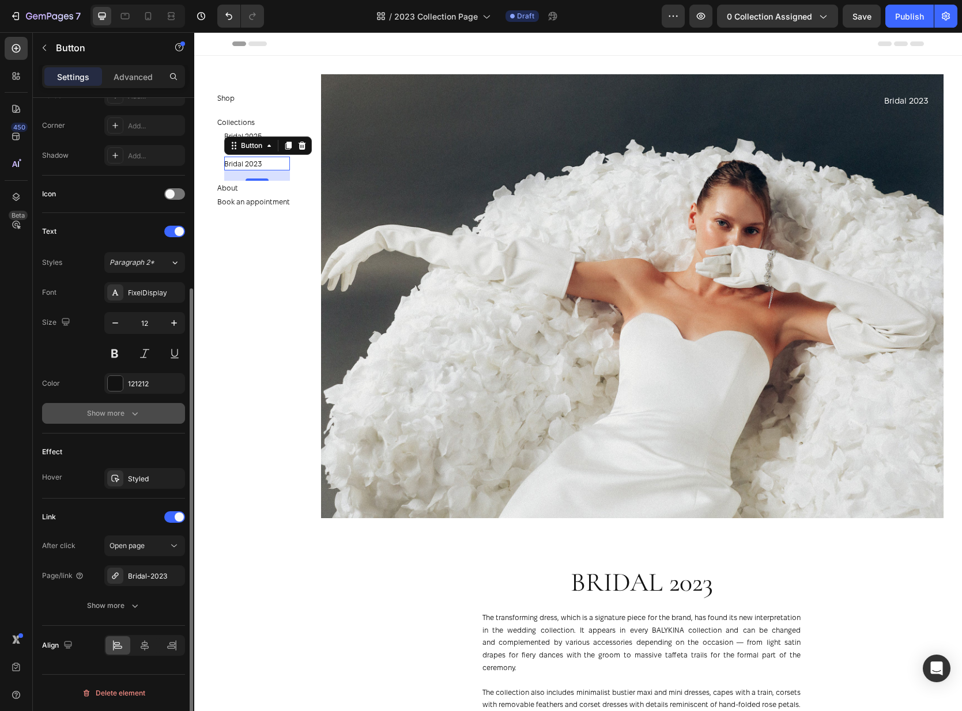
click at [124, 415] on div "Show more" at bounding box center [114, 414] width 54 height 12
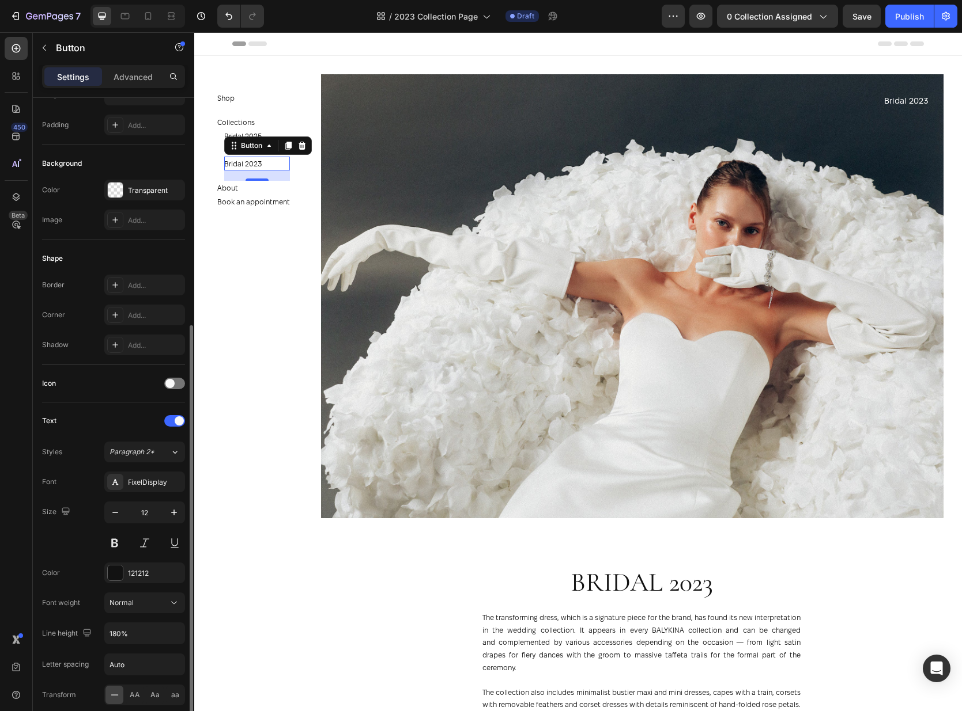
scroll to position [0, 0]
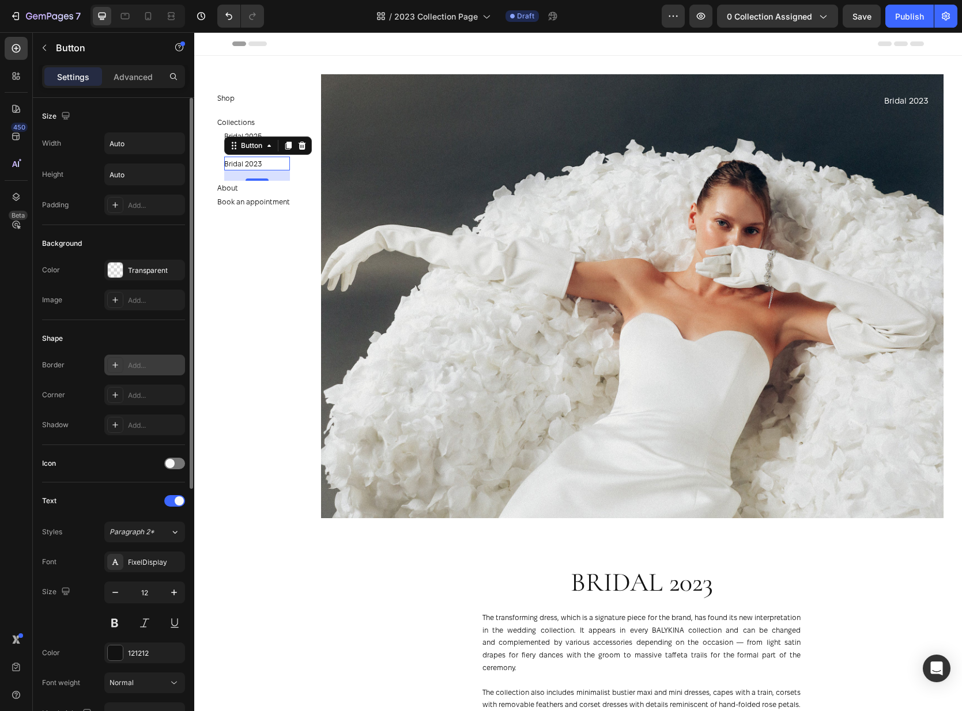
click at [125, 366] on div "Add..." at bounding box center [144, 365] width 81 height 21
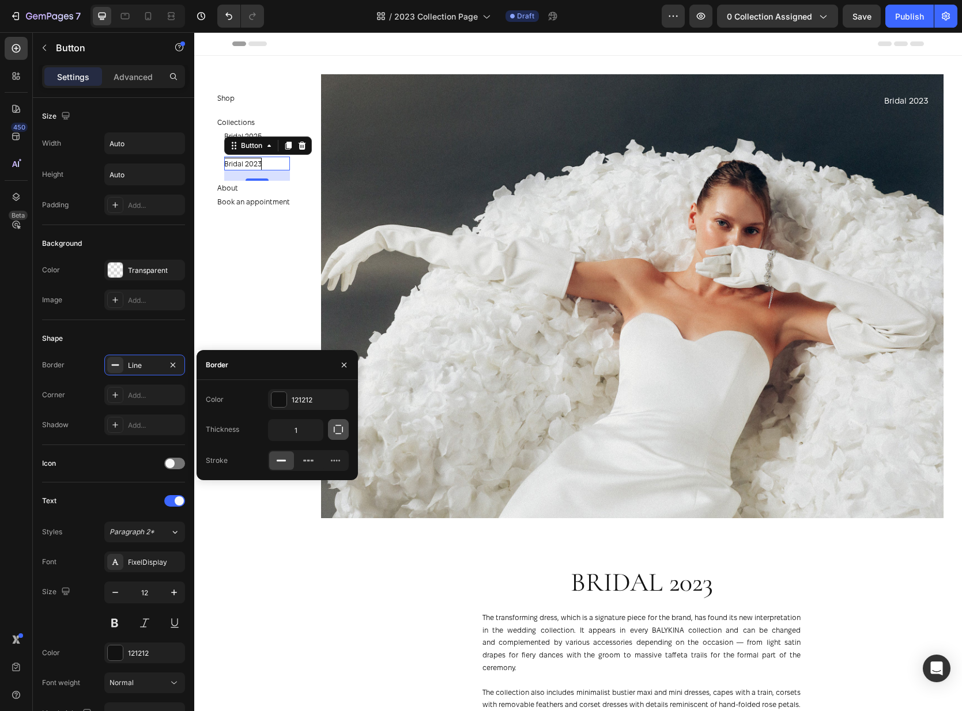
click at [336, 437] on button "button" at bounding box center [338, 429] width 21 height 21
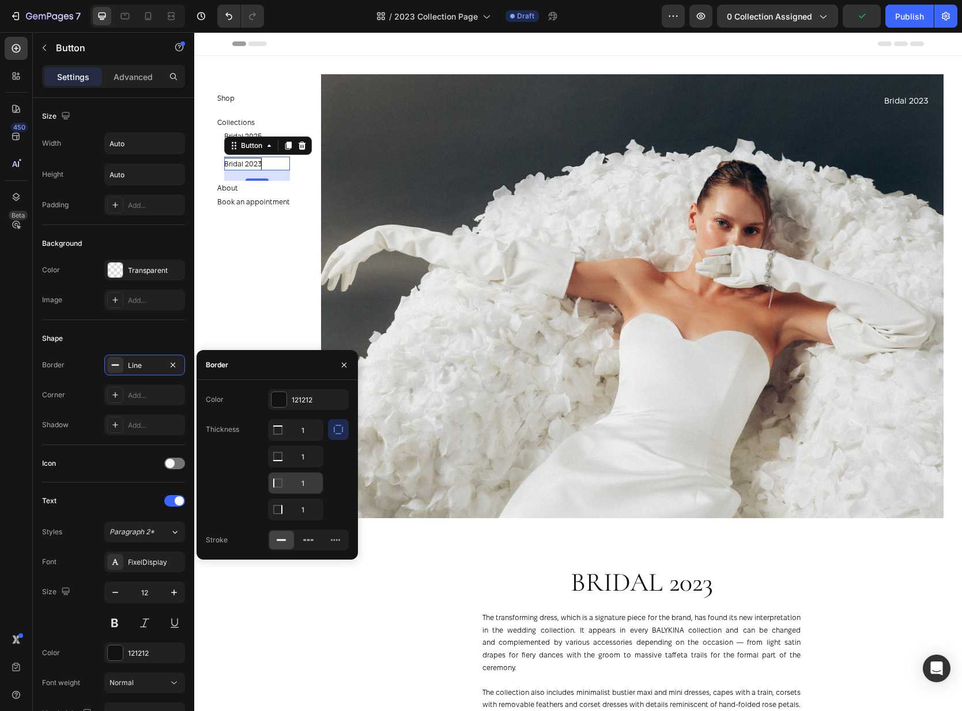
click at [312, 441] on input "1" at bounding box center [295, 430] width 54 height 21
type input "0"
click at [305, 451] on input "1" at bounding box center [295, 456] width 54 height 21
click at [311, 429] on input "1" at bounding box center [295, 430] width 54 height 21
type input "0"
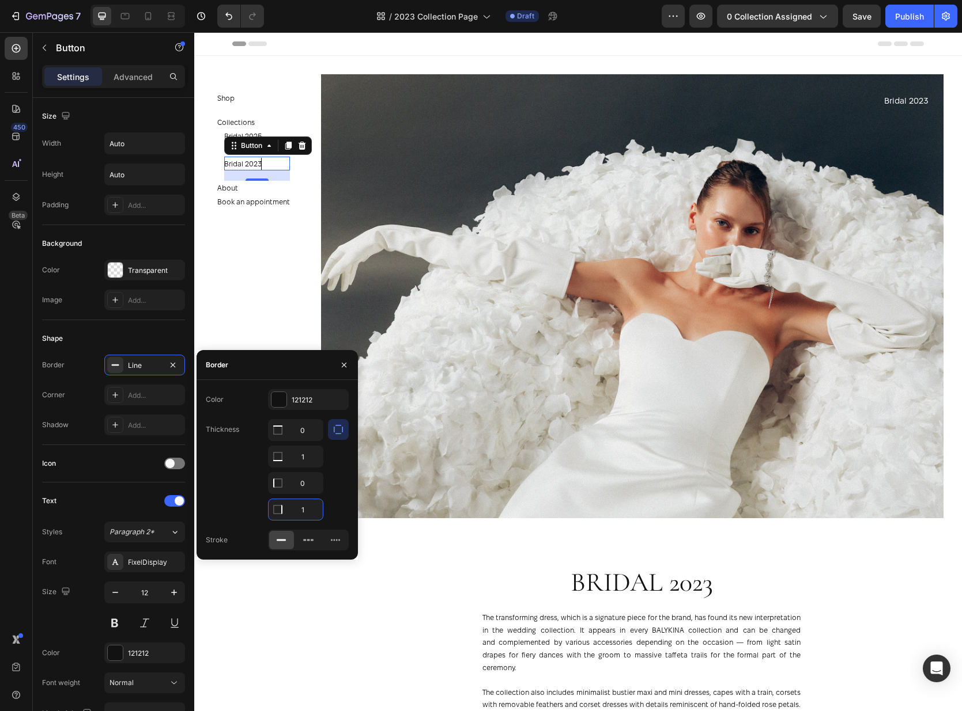
click at [306, 508] on input "1" at bounding box center [295, 509] width 54 height 21
type input "0"
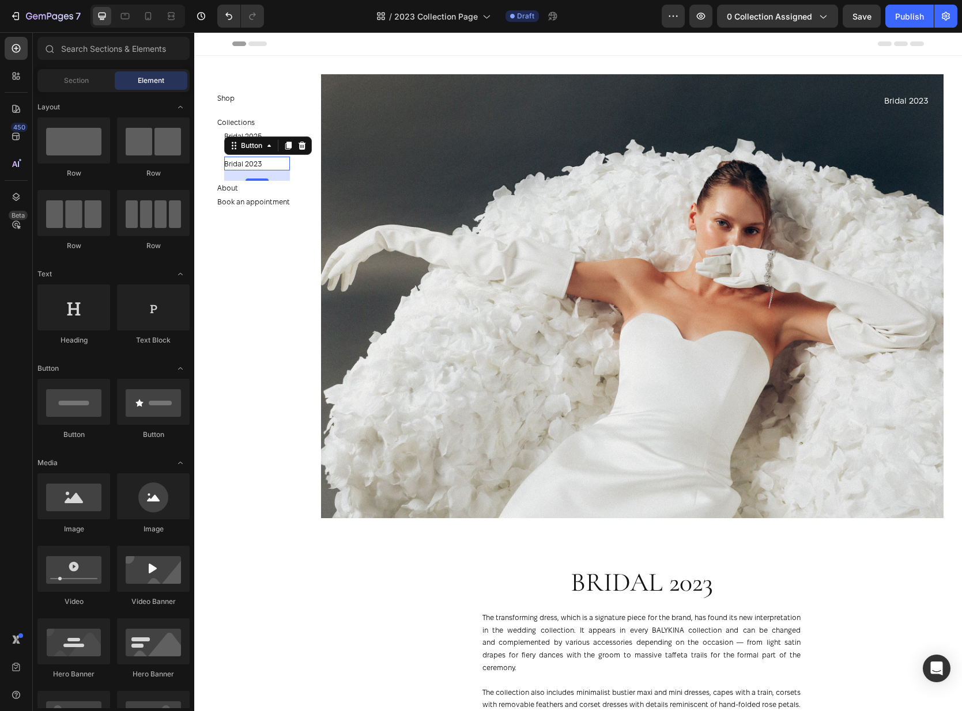
click at [302, 305] on section "Shop Button Collections Button Bridal 2025 Button Bridal 2024 Button Bridal 202…" at bounding box center [261, 371] width 134 height 679
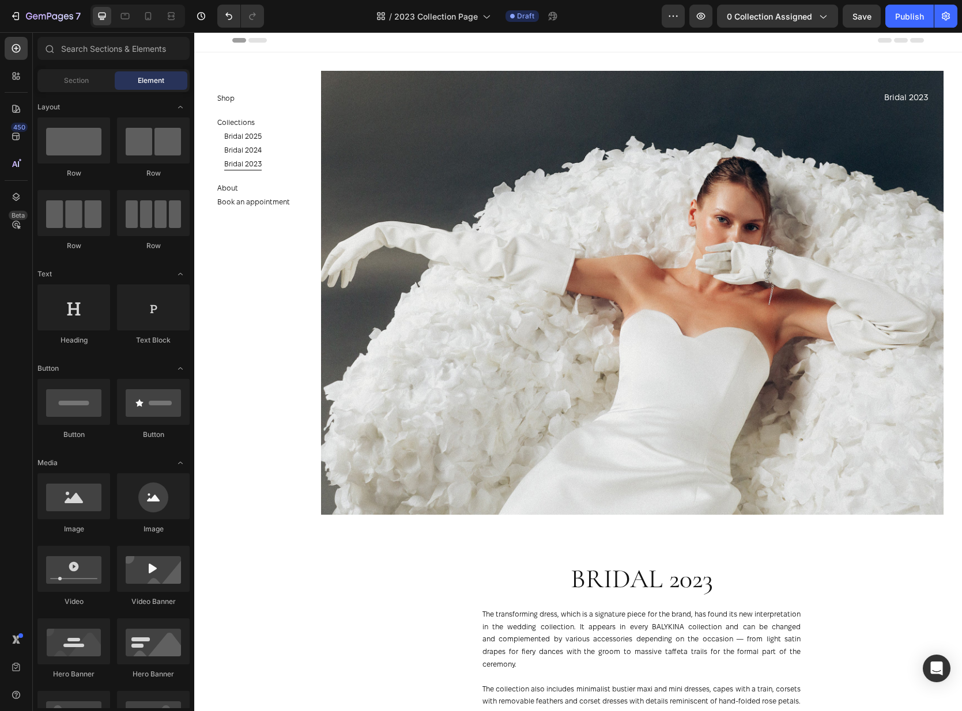
scroll to position [5, 0]
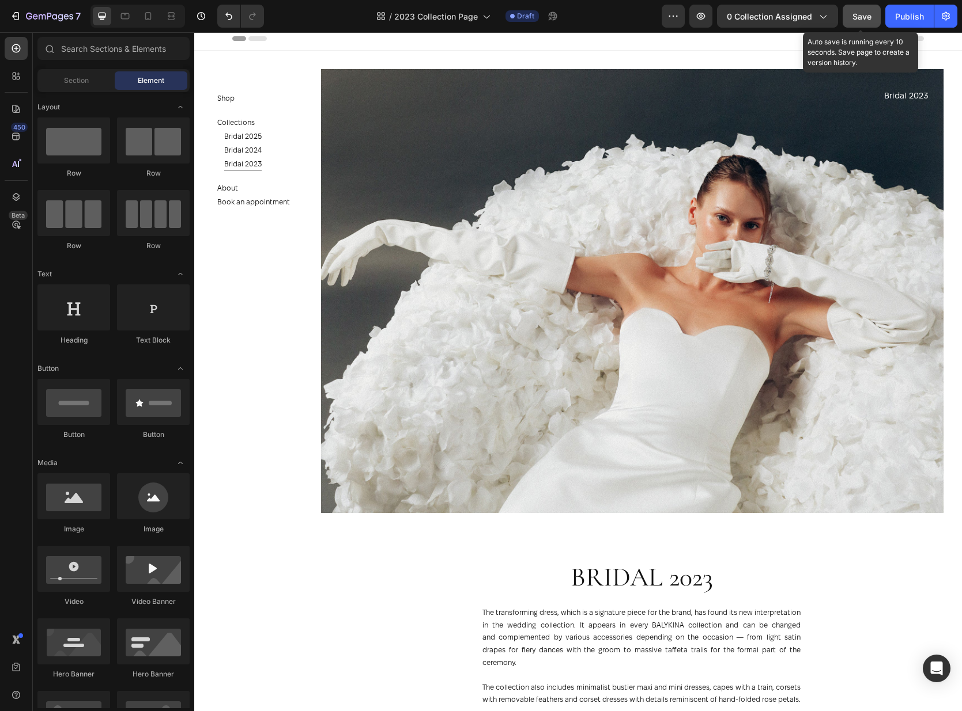
click at [851, 21] on button "Save" at bounding box center [861, 16] width 38 height 23
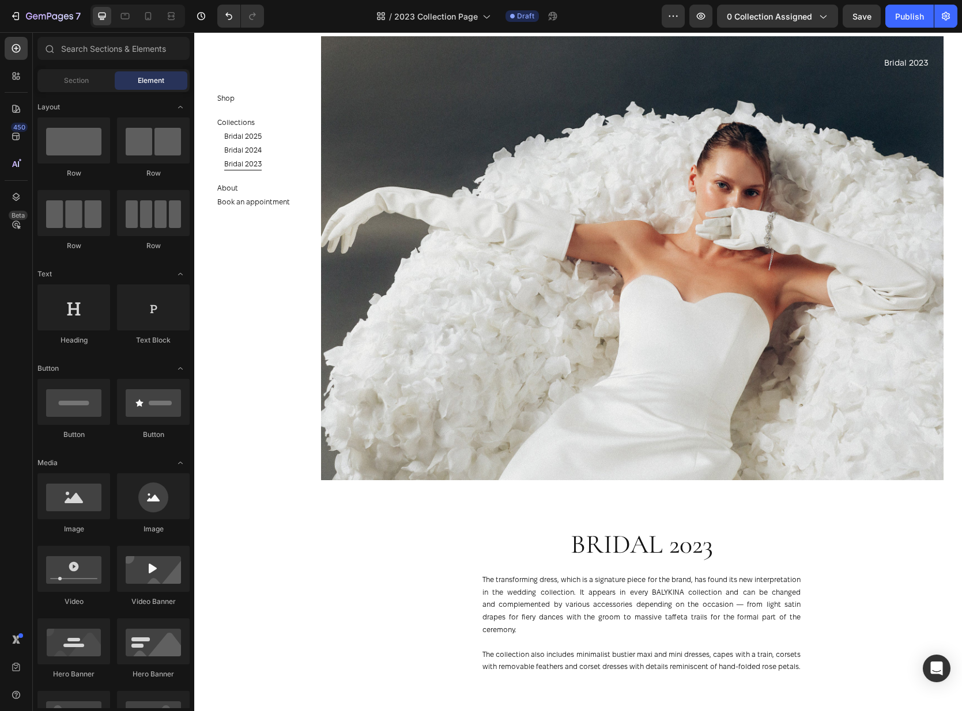
scroll to position [0, 0]
